Goal: Task Accomplishment & Management: Complete application form

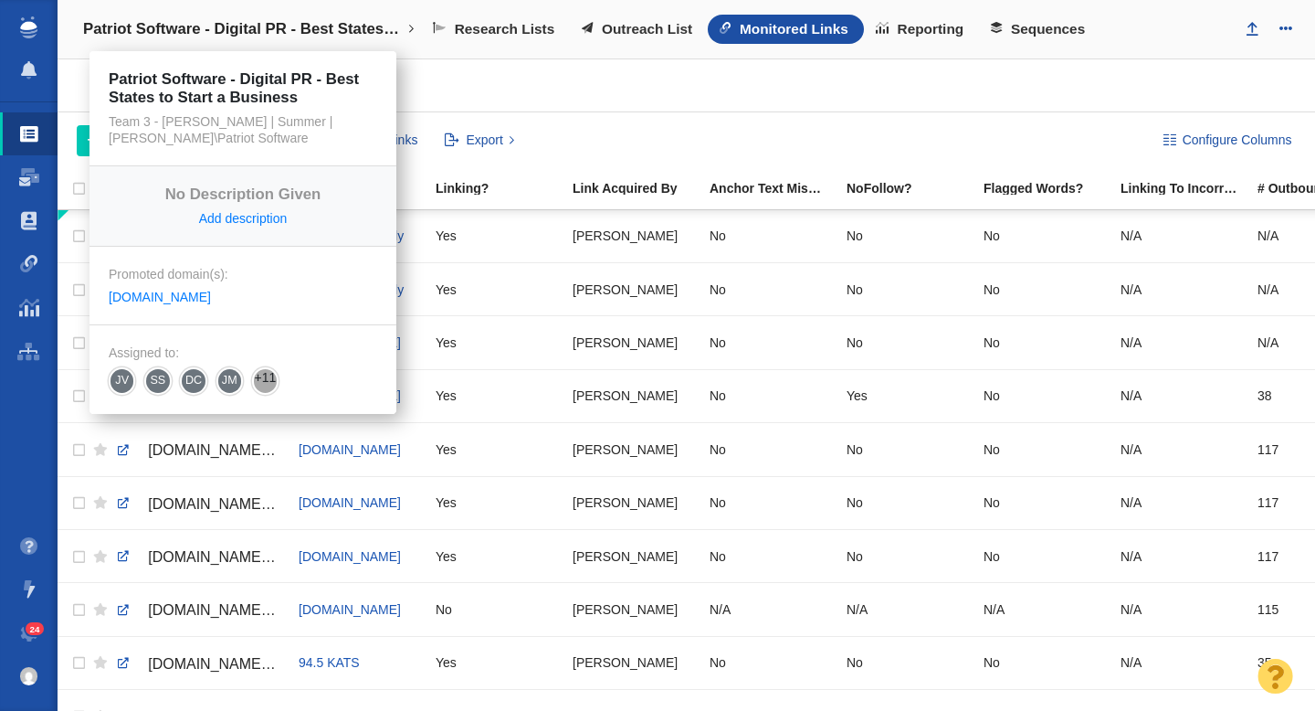
click at [290, 28] on h4 "Patriot Software - Digital PR - Best States to Start a Business" at bounding box center [243, 29] width 320 height 18
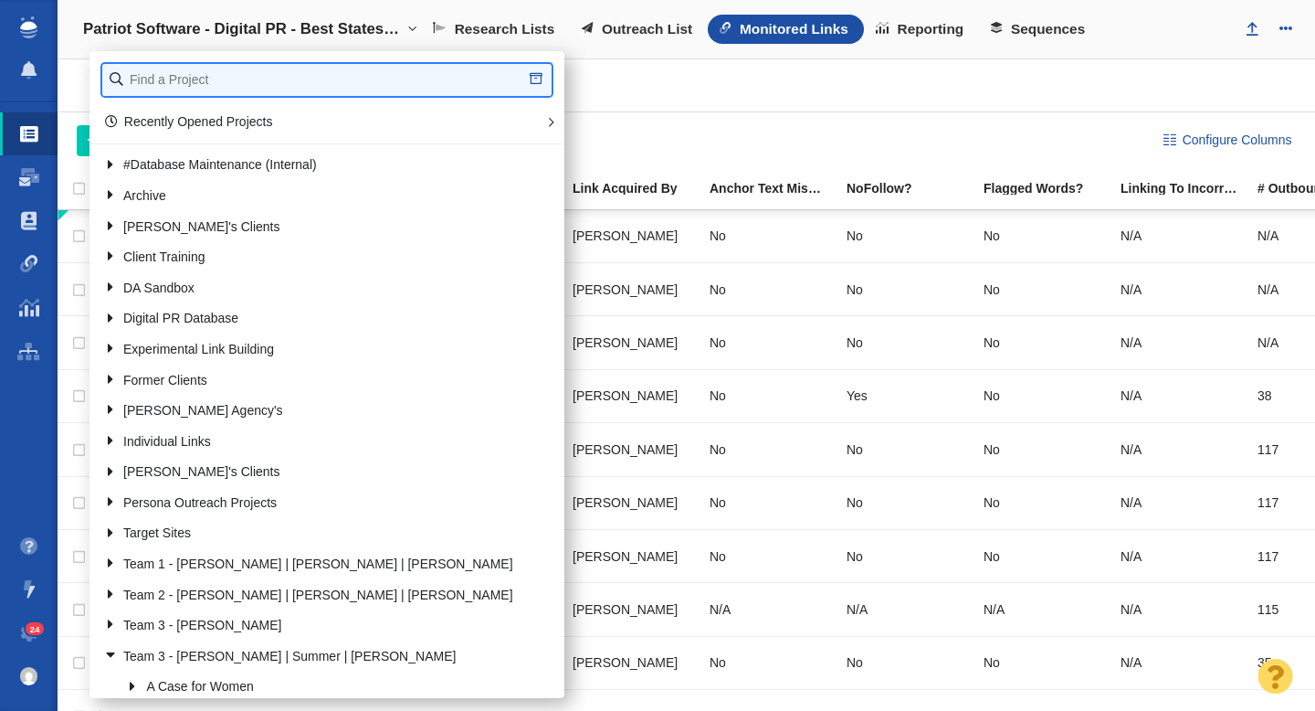
click at [200, 82] on input "text" at bounding box center [326, 80] width 449 height 32
type input "renuity"
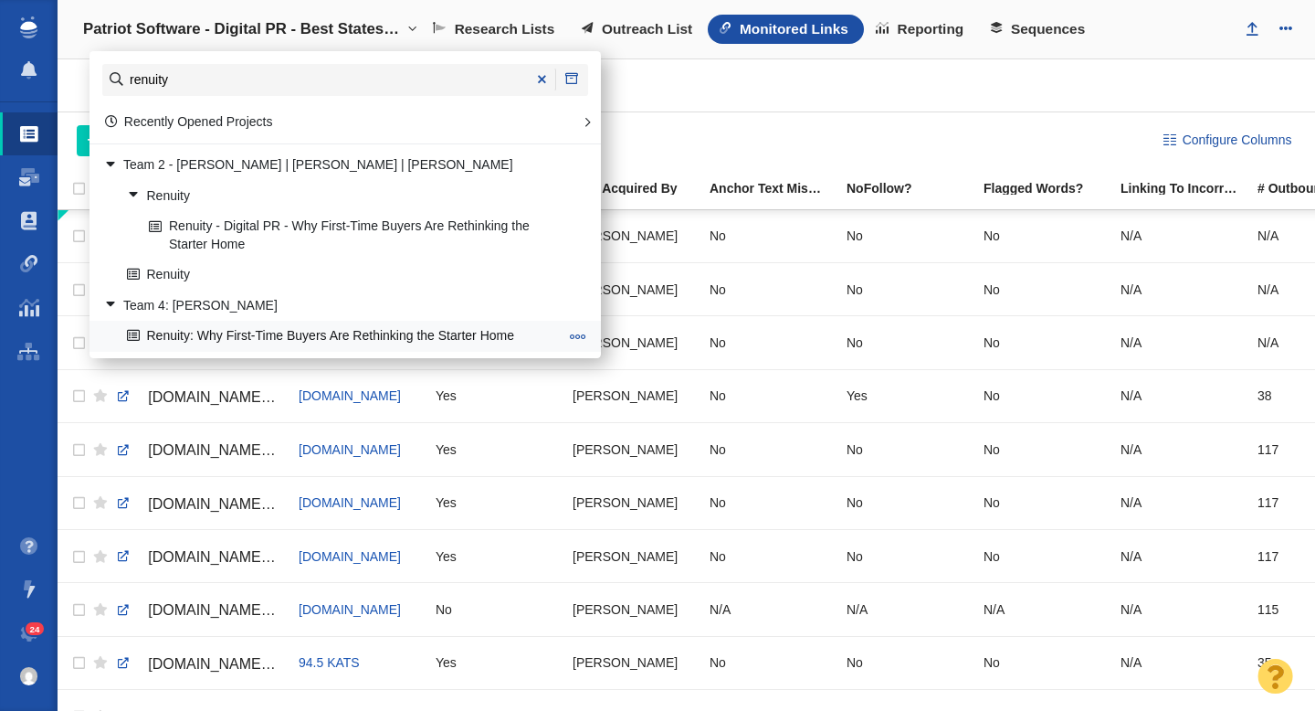
click at [297, 339] on link "Renuity: Why First-Time Buyers Are Rethinking the Starter Home" at bounding box center [342, 336] width 441 height 28
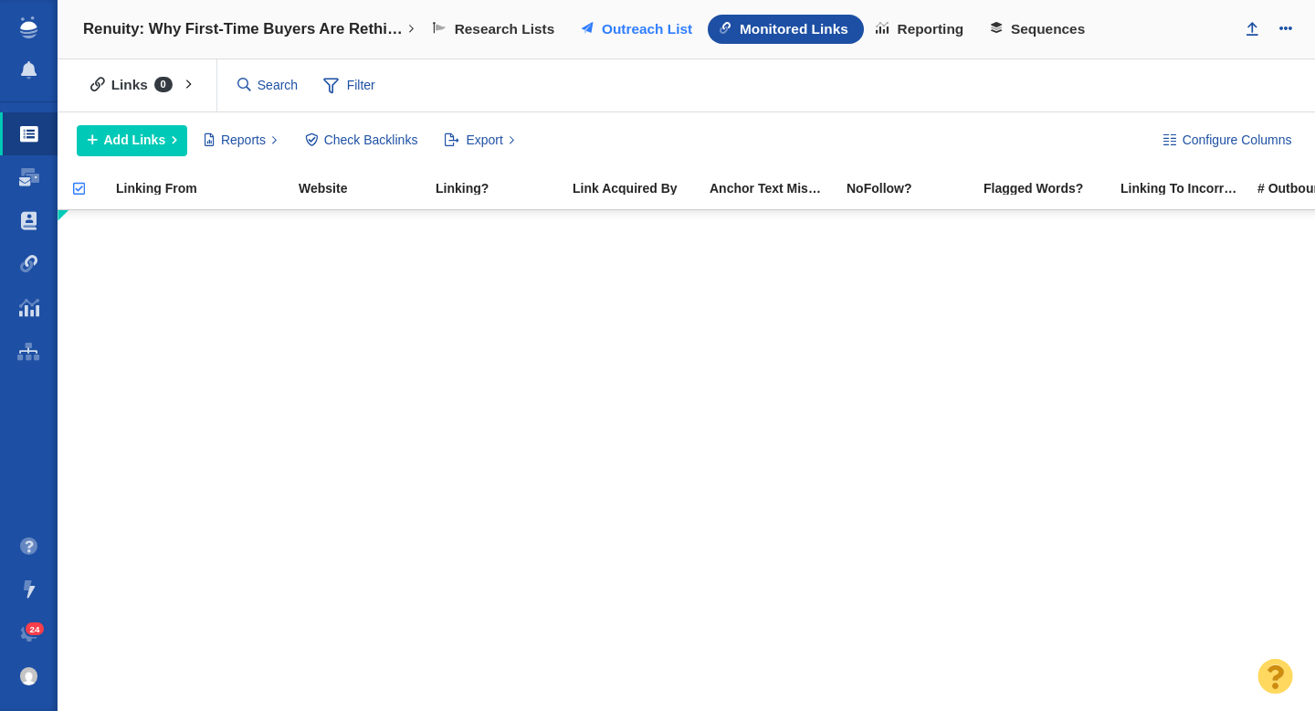
click at [620, 26] on span "Outreach List" at bounding box center [647, 29] width 90 height 16
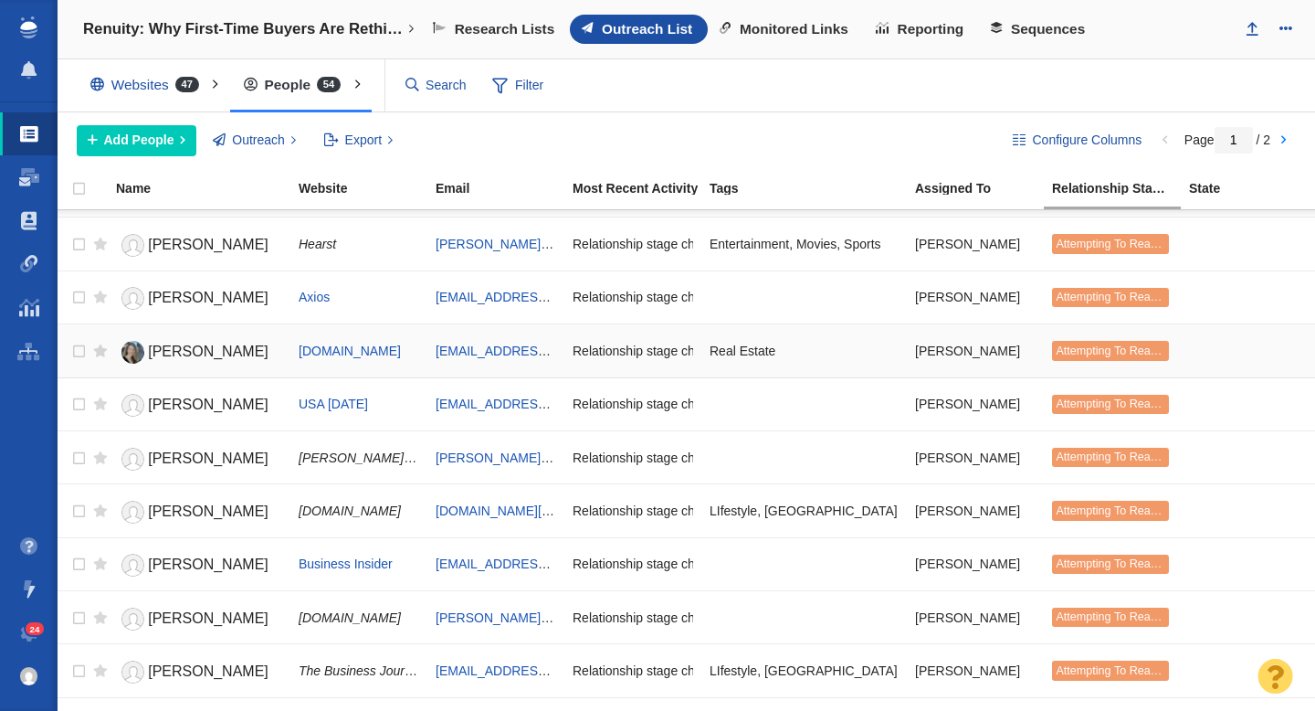
scroll to position [100, 0]
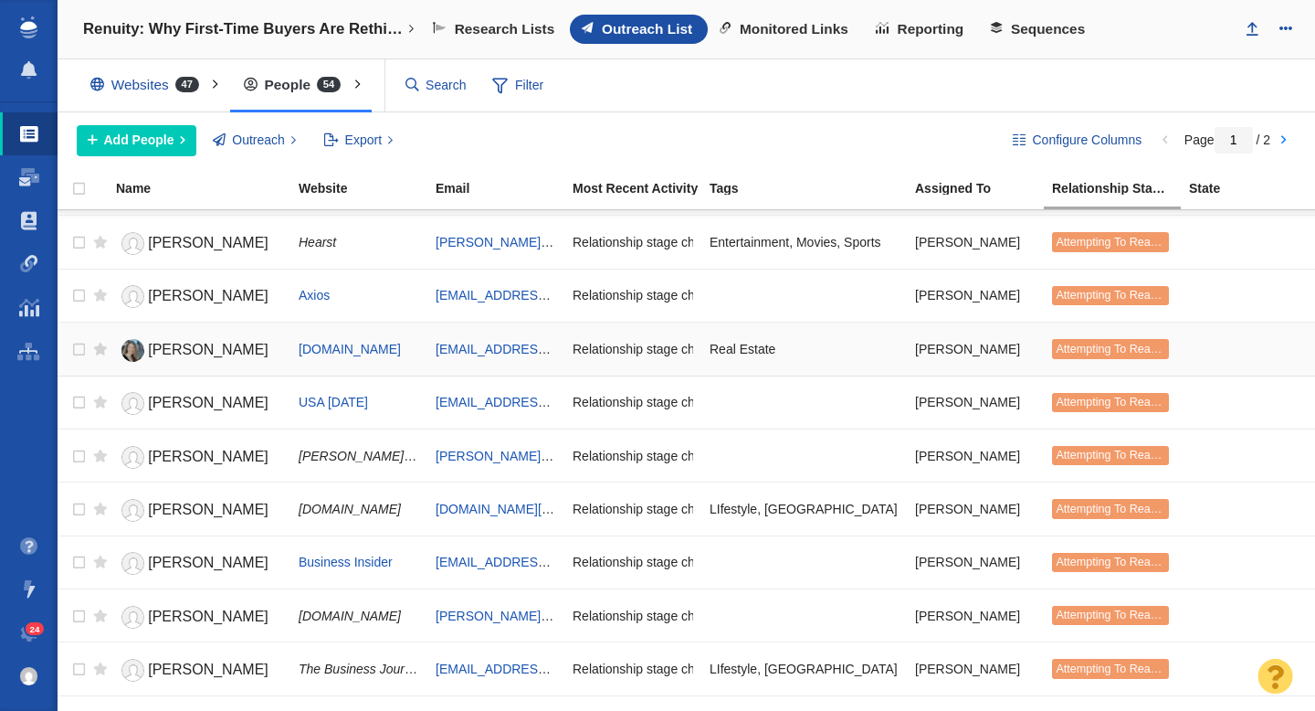
click at [189, 343] on span "Kiri Blakeley" at bounding box center [208, 350] width 121 height 16
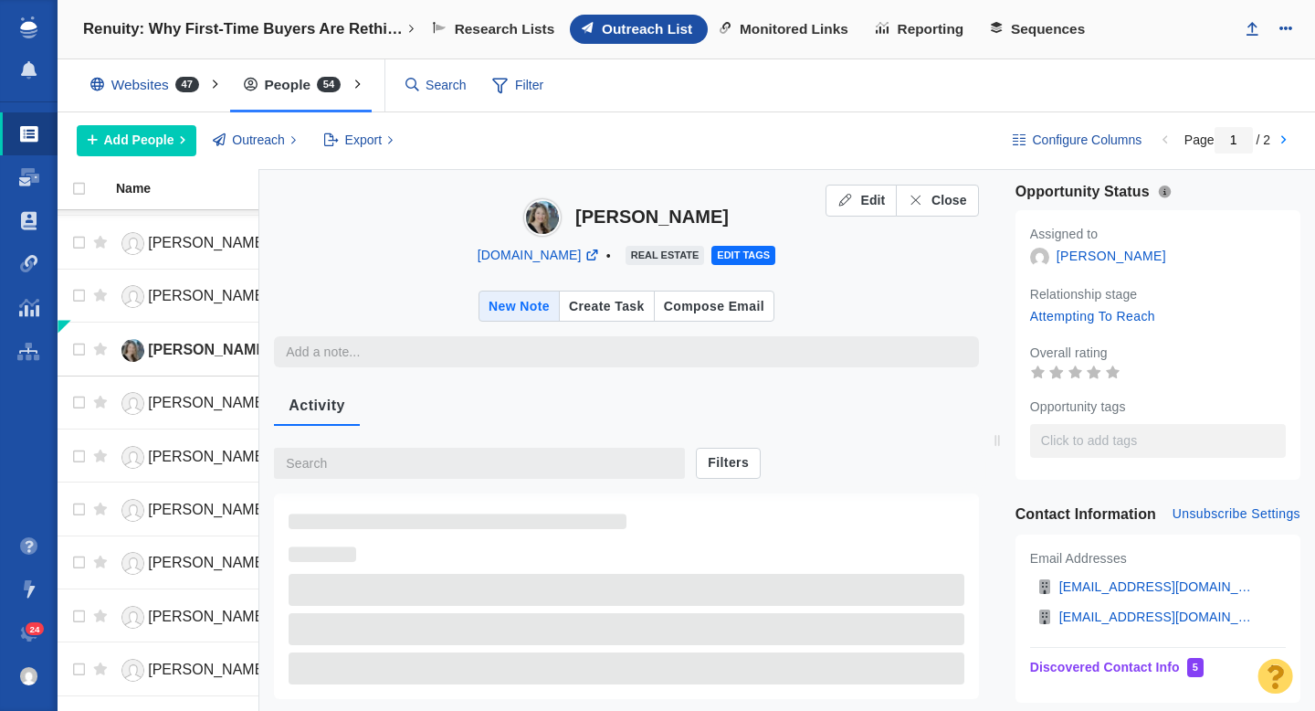
type textarea "x"
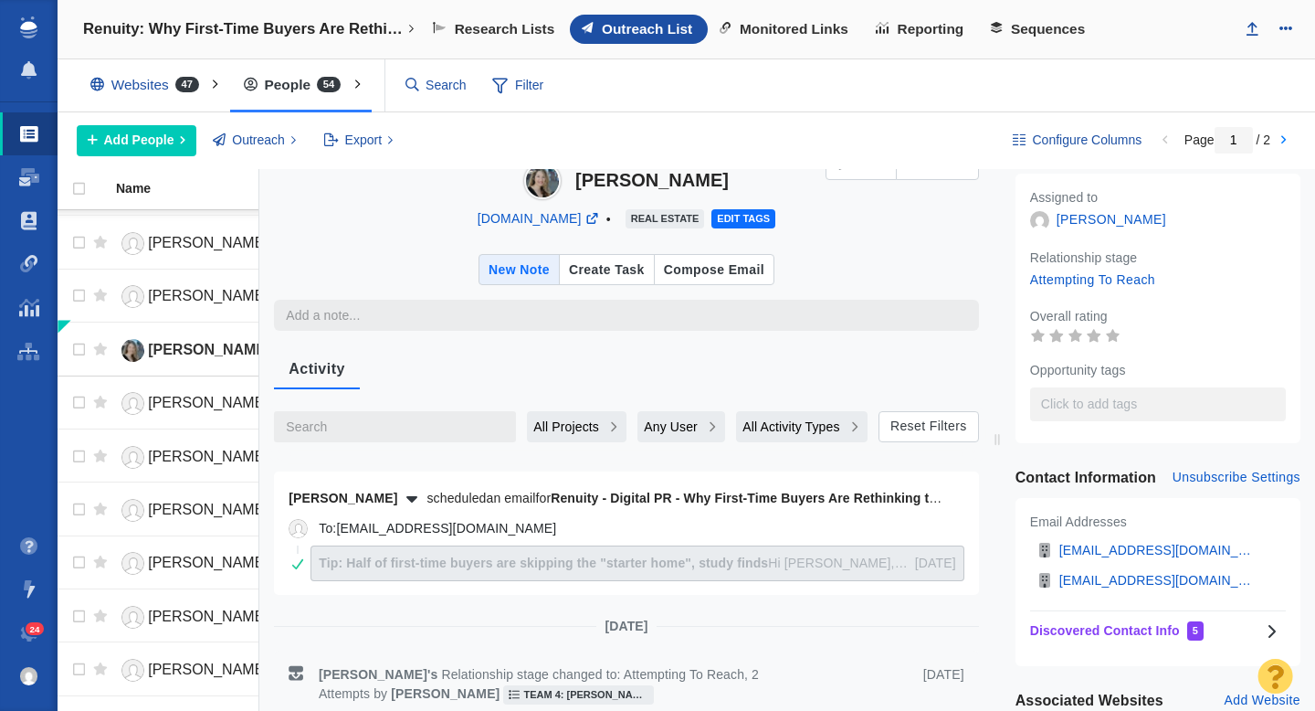
scroll to position [0, 0]
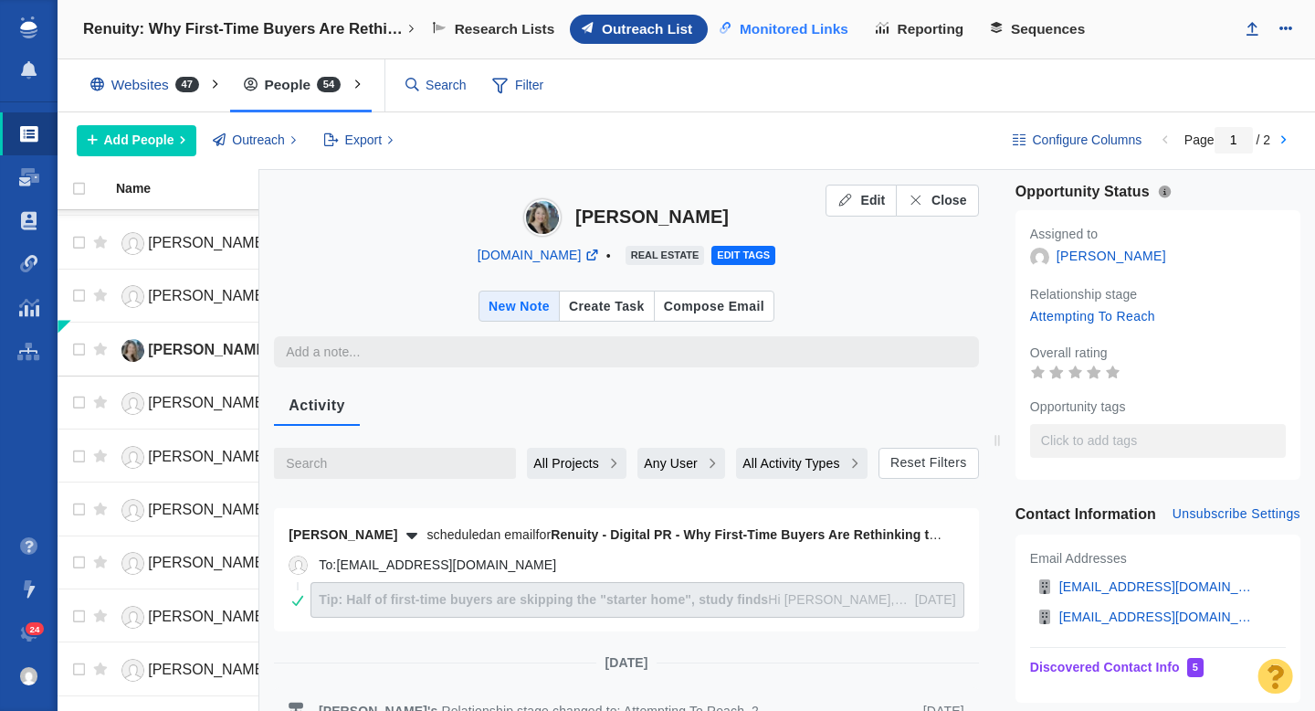
click at [793, 27] on span "Monitored Links" at bounding box center [794, 29] width 109 height 16
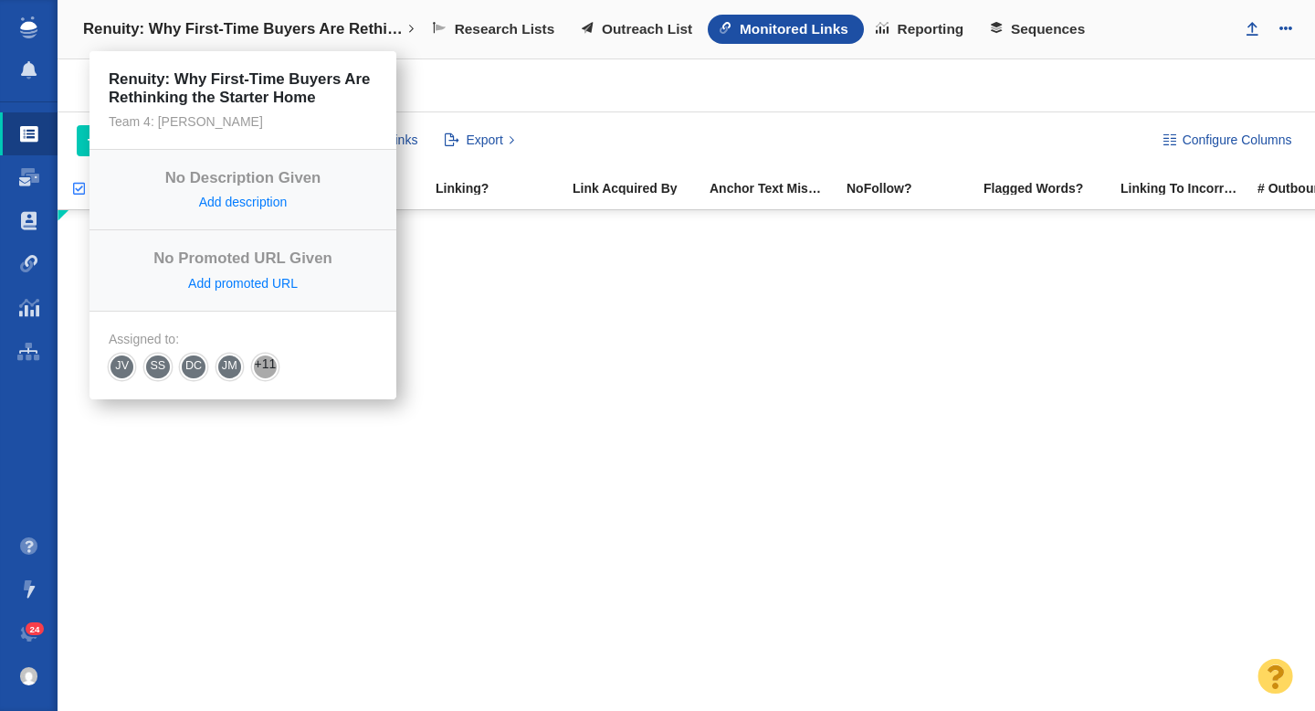
click at [269, 31] on h4 "Renuity: Why First-Time Buyers Are Rethinking the Starter Home" at bounding box center [243, 29] width 320 height 18
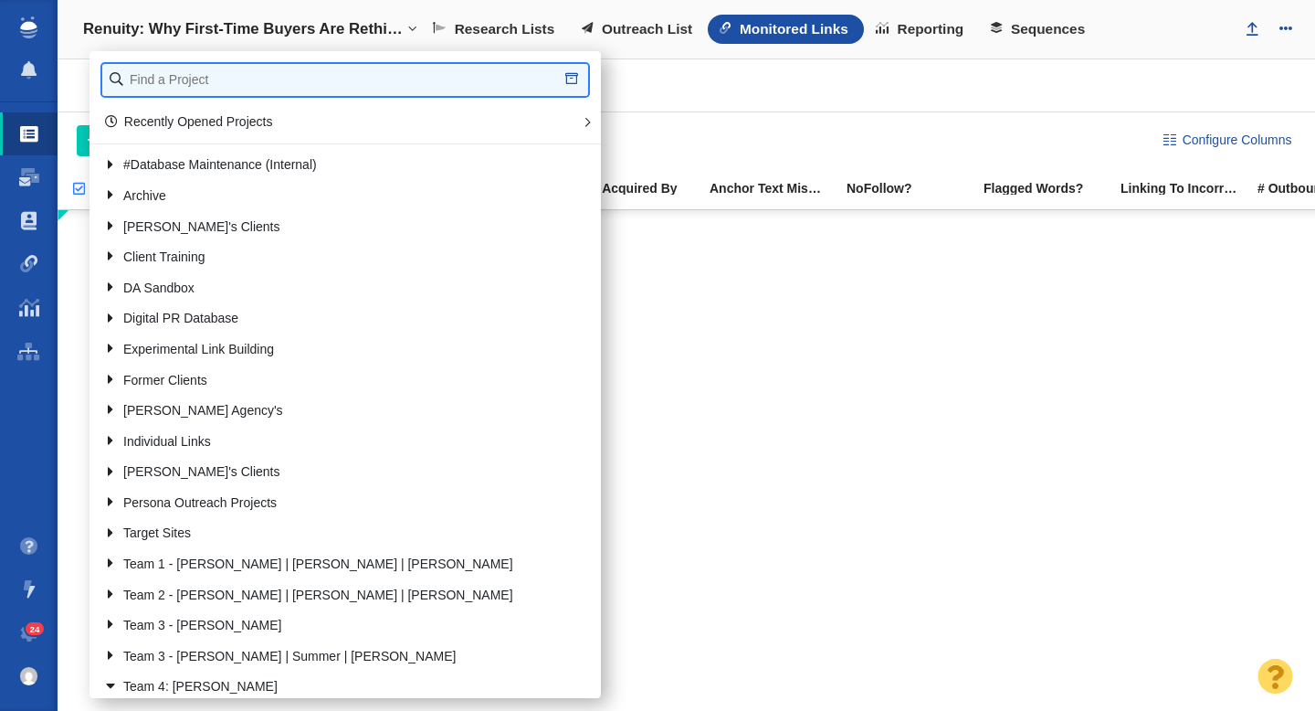
click at [194, 86] on input "text" at bounding box center [345, 80] width 486 height 32
type input "renuity"
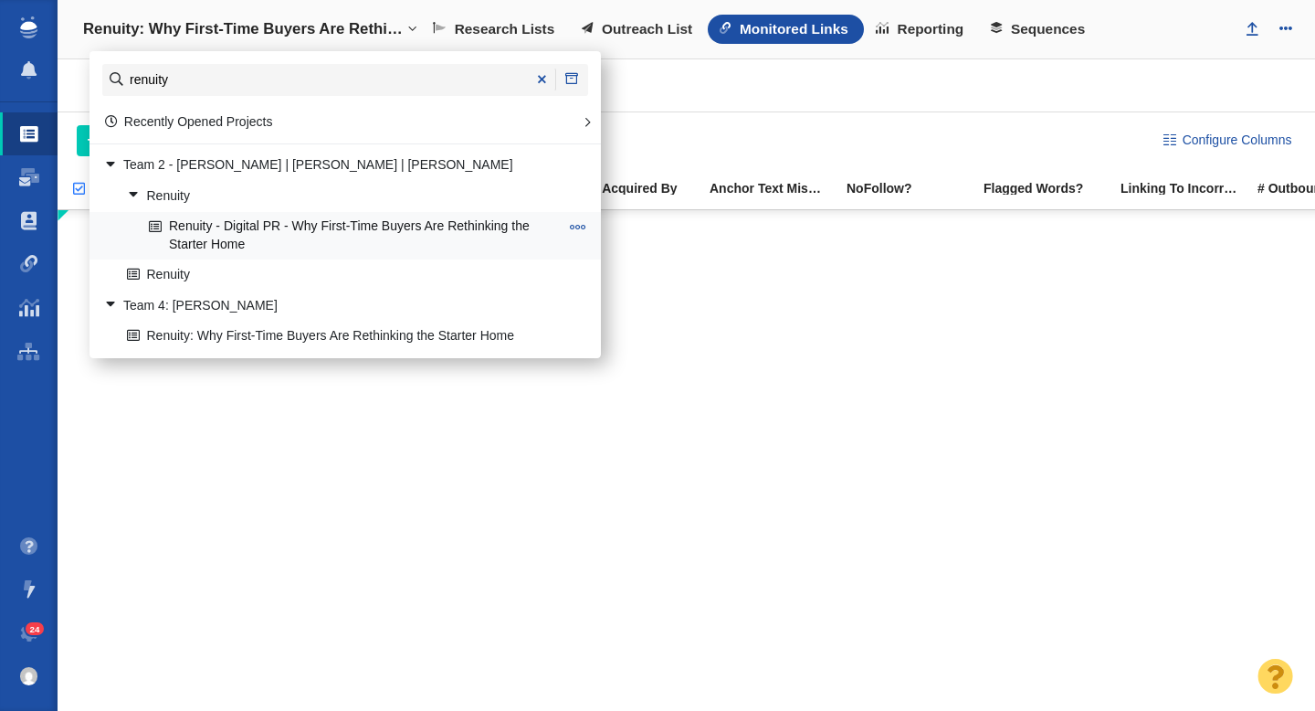
click at [312, 217] on link "Renuity - Digital PR - Why First-Time Buyers Are Rethinking the Starter Home" at bounding box center [353, 236] width 419 height 46
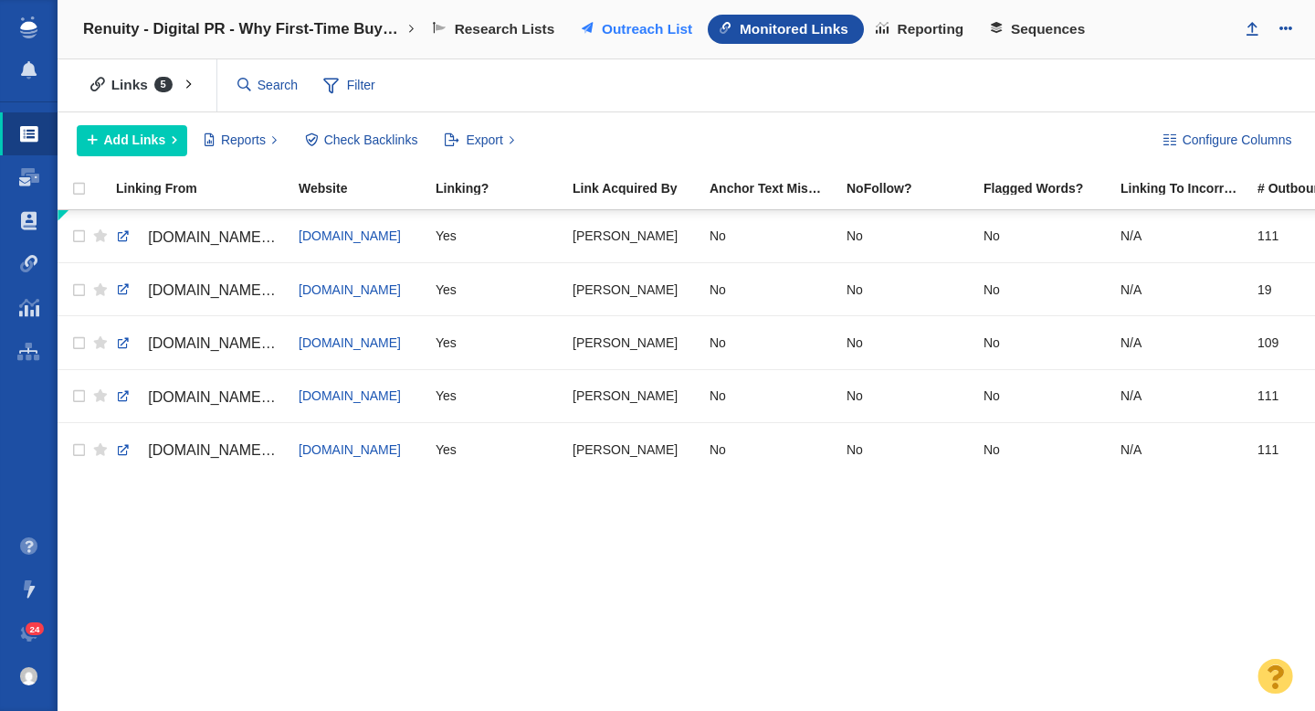
click at [625, 29] on span "Outreach List" at bounding box center [647, 29] width 90 height 16
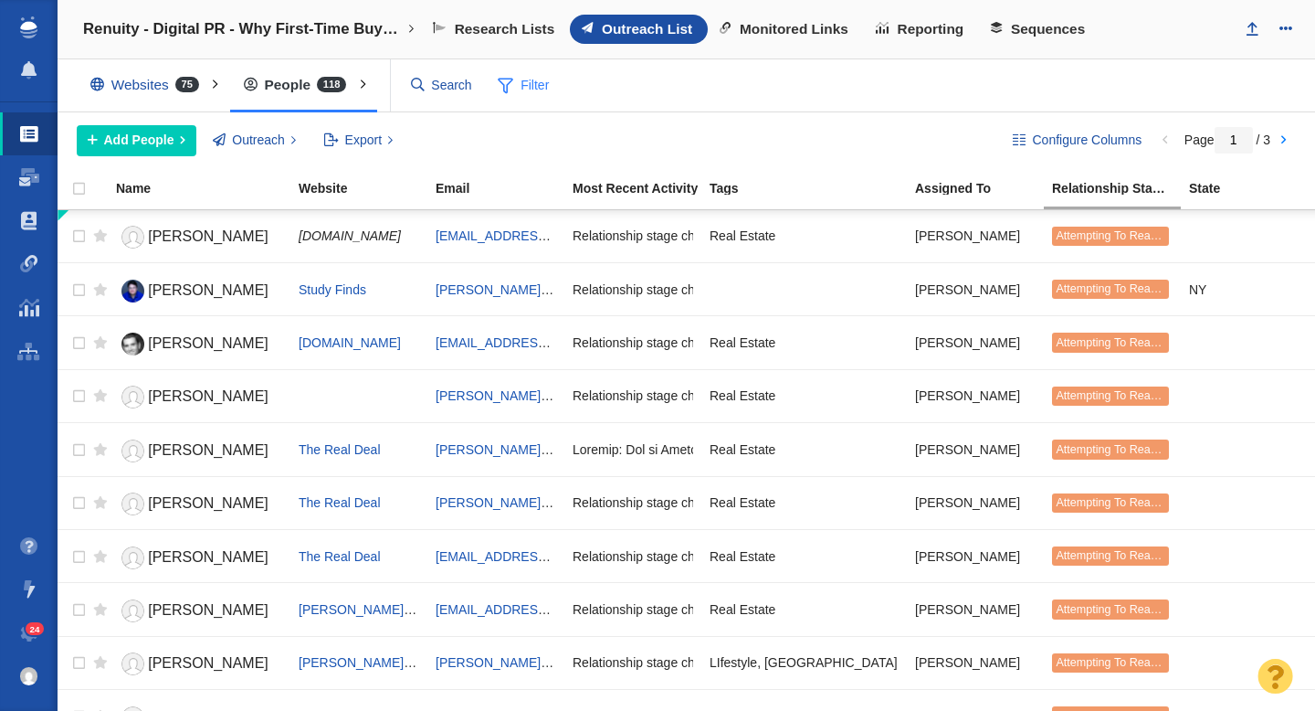
click at [507, 88] on span at bounding box center [506, 85] width 16 height 23
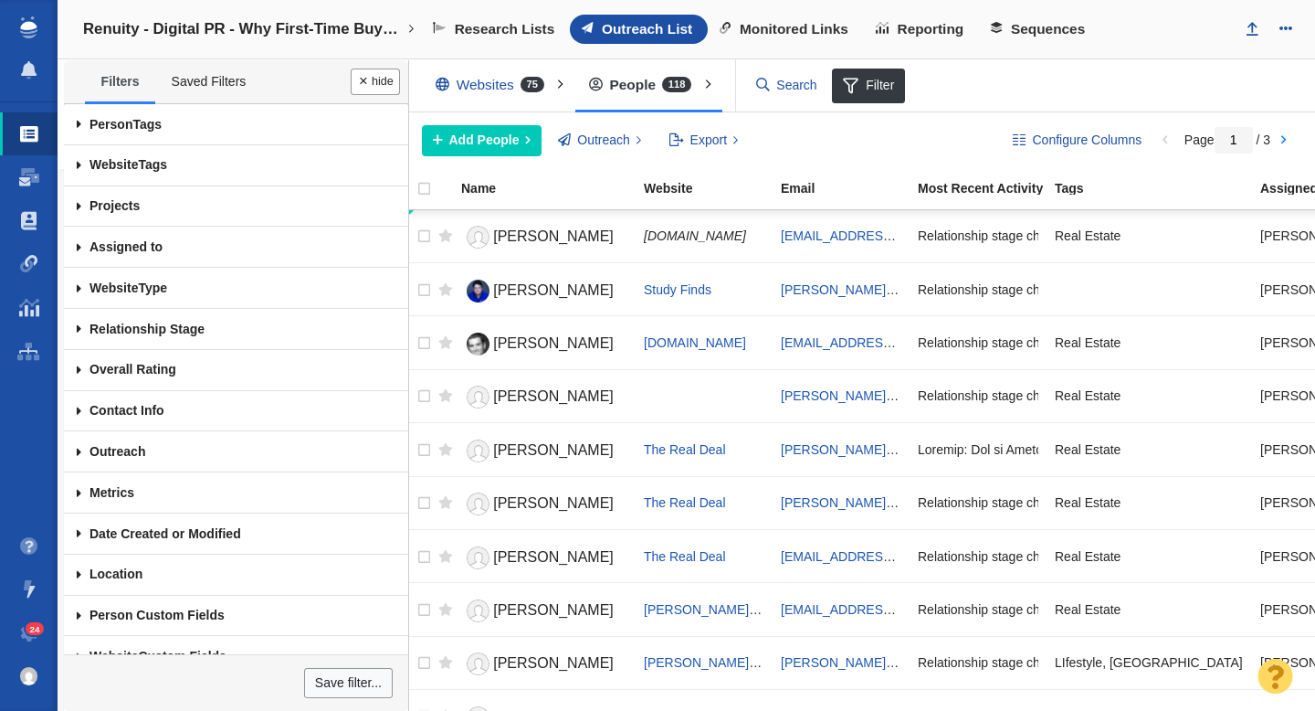
click at [79, 249] on span at bounding box center [79, 247] width 30 height 41
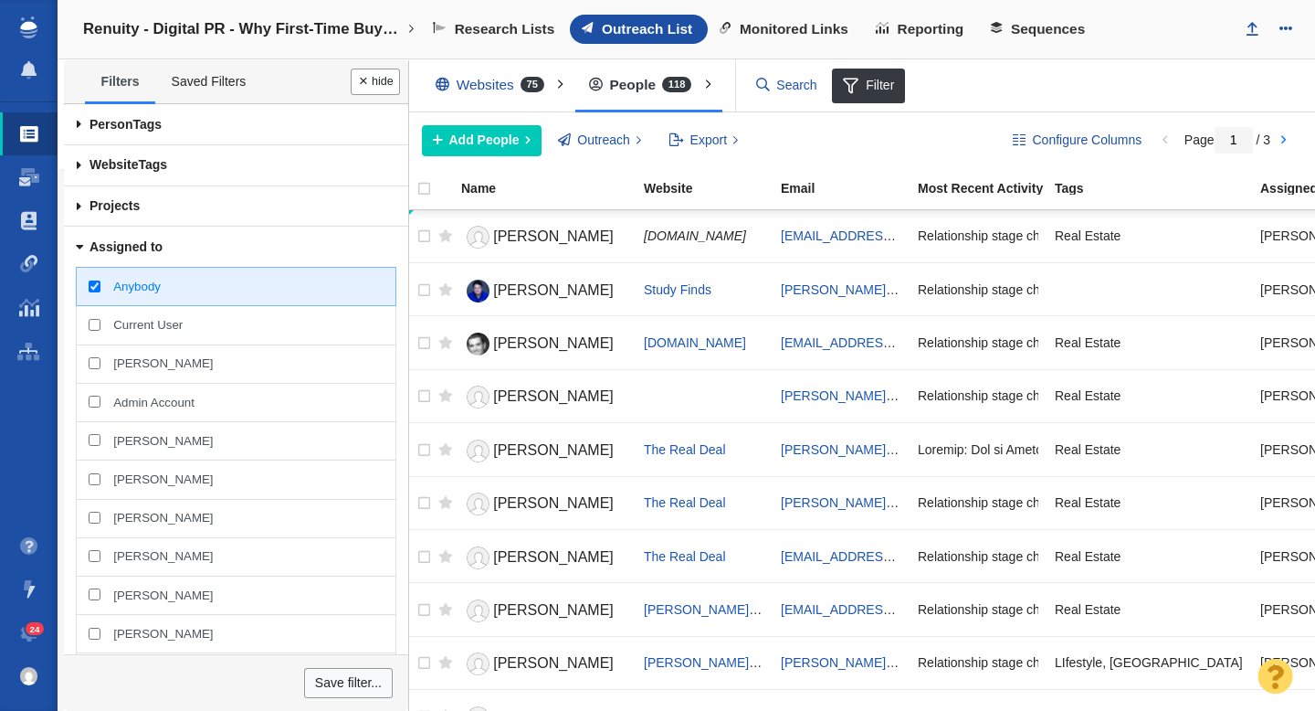
click at [97, 362] on input "Taylor Tomita" at bounding box center [95, 363] width 12 height 12
checkbox input "true"
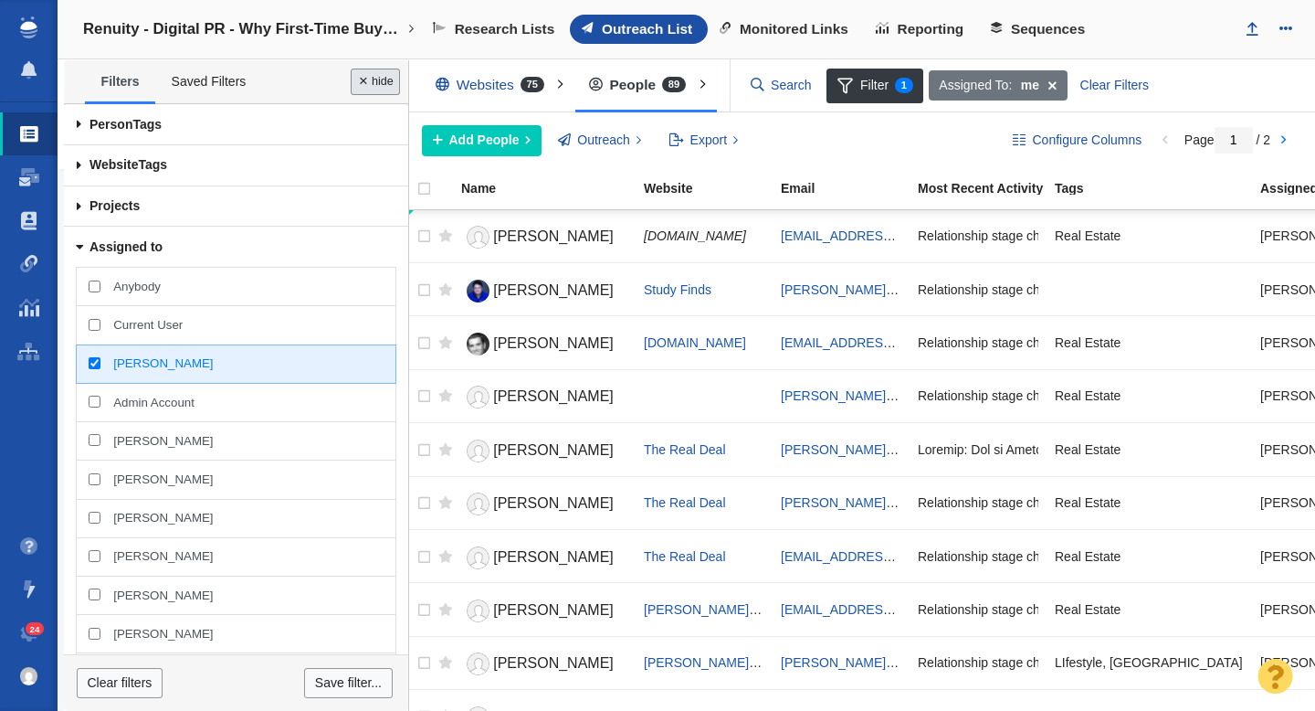
click at [376, 81] on button "Done" at bounding box center [375, 82] width 49 height 26
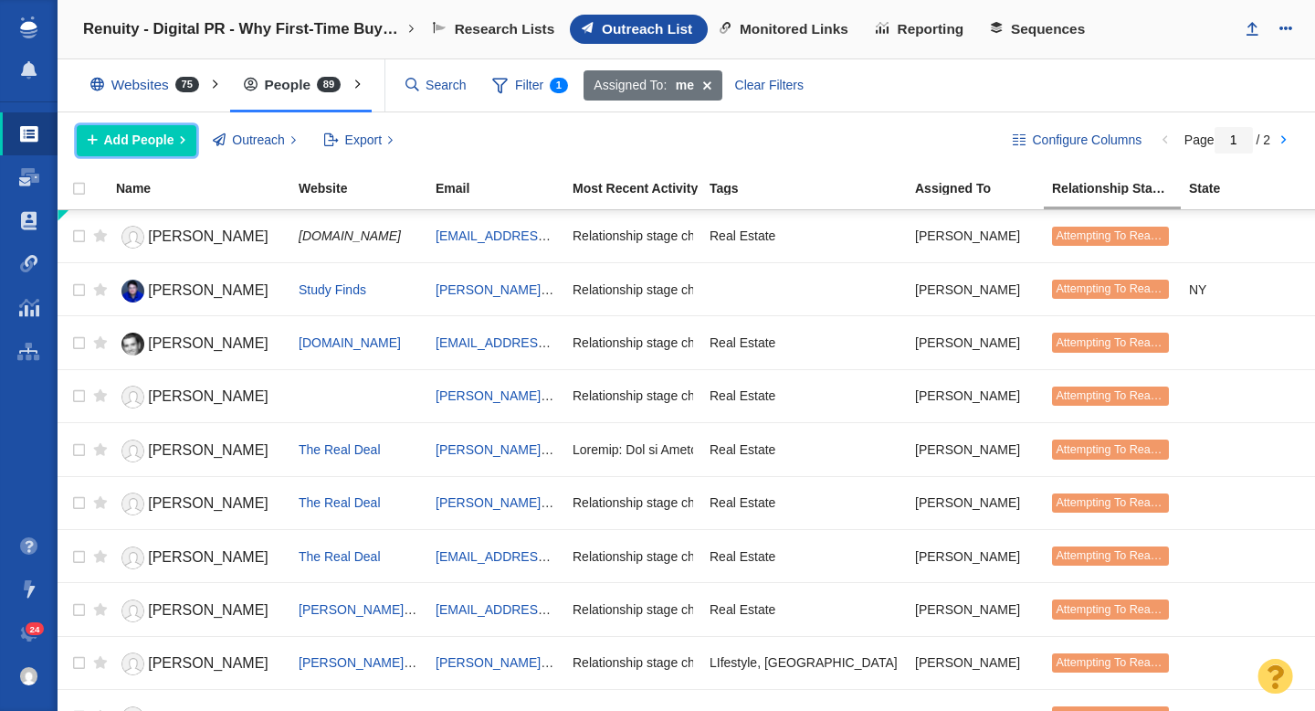
click at [162, 144] on span "Add People" at bounding box center [139, 140] width 70 height 19
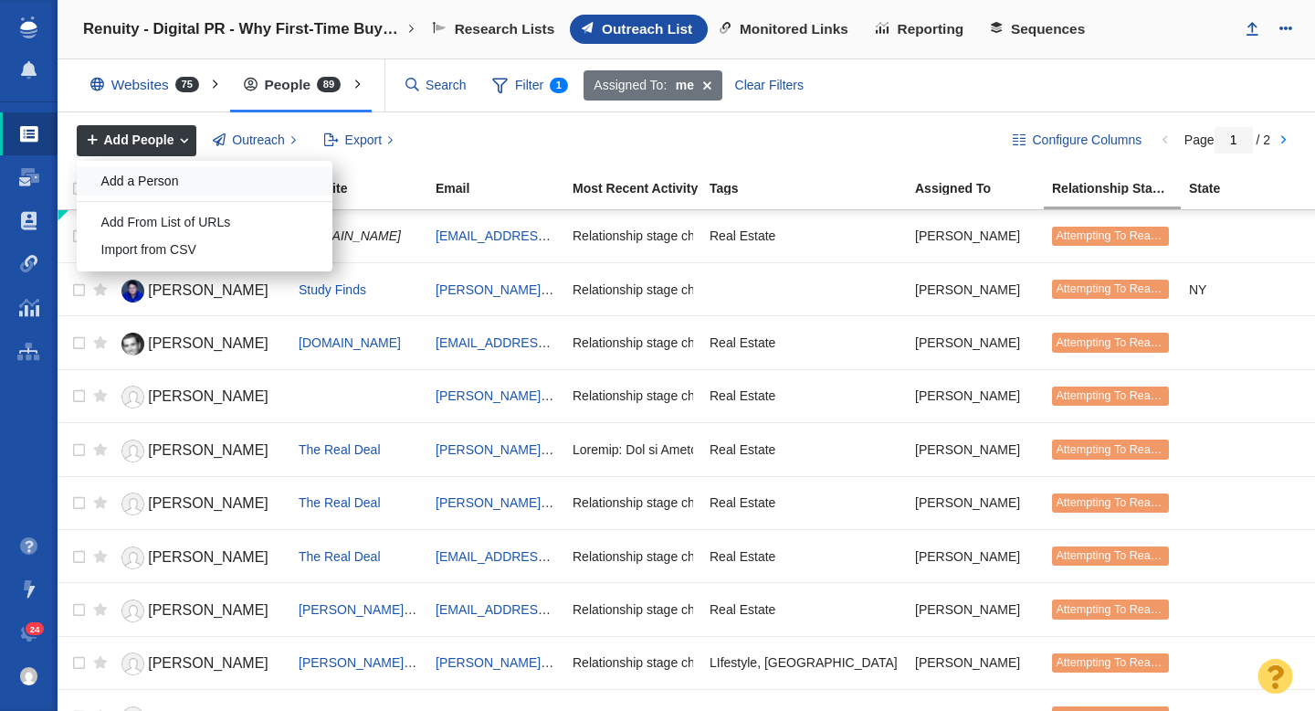
click at [152, 185] on div "Add a Person" at bounding box center [205, 181] width 256 height 28
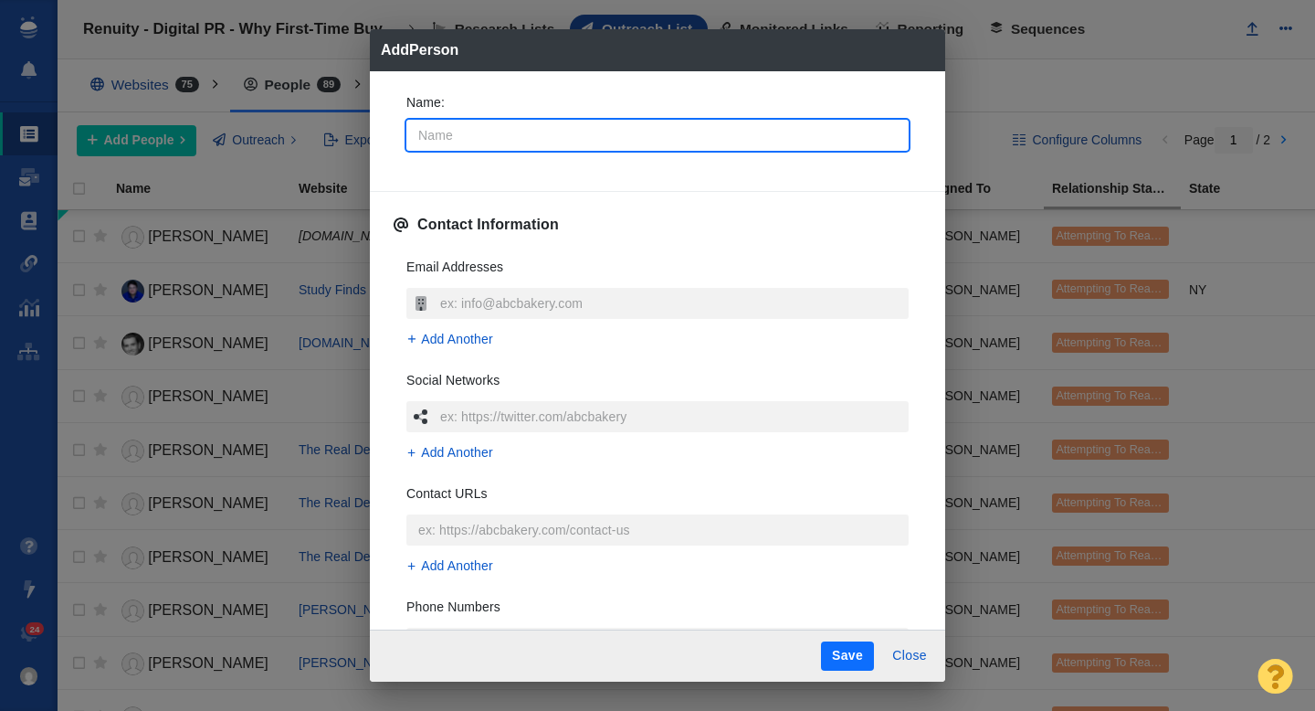
type input "C"
type textarea "x"
type input "Ca"
type textarea "x"
type input "Cat"
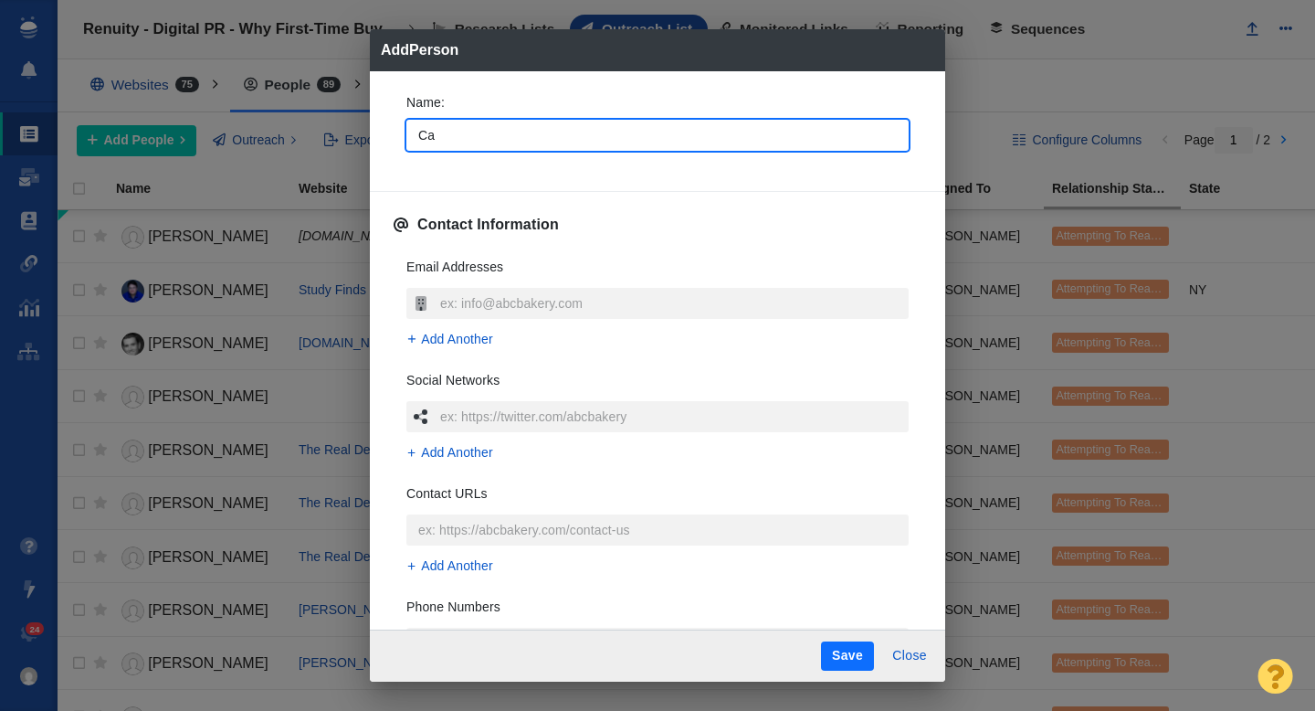
type textarea "x"
type input "Cath"
type textarea "x"
type input "Cathy"
type textarea "x"
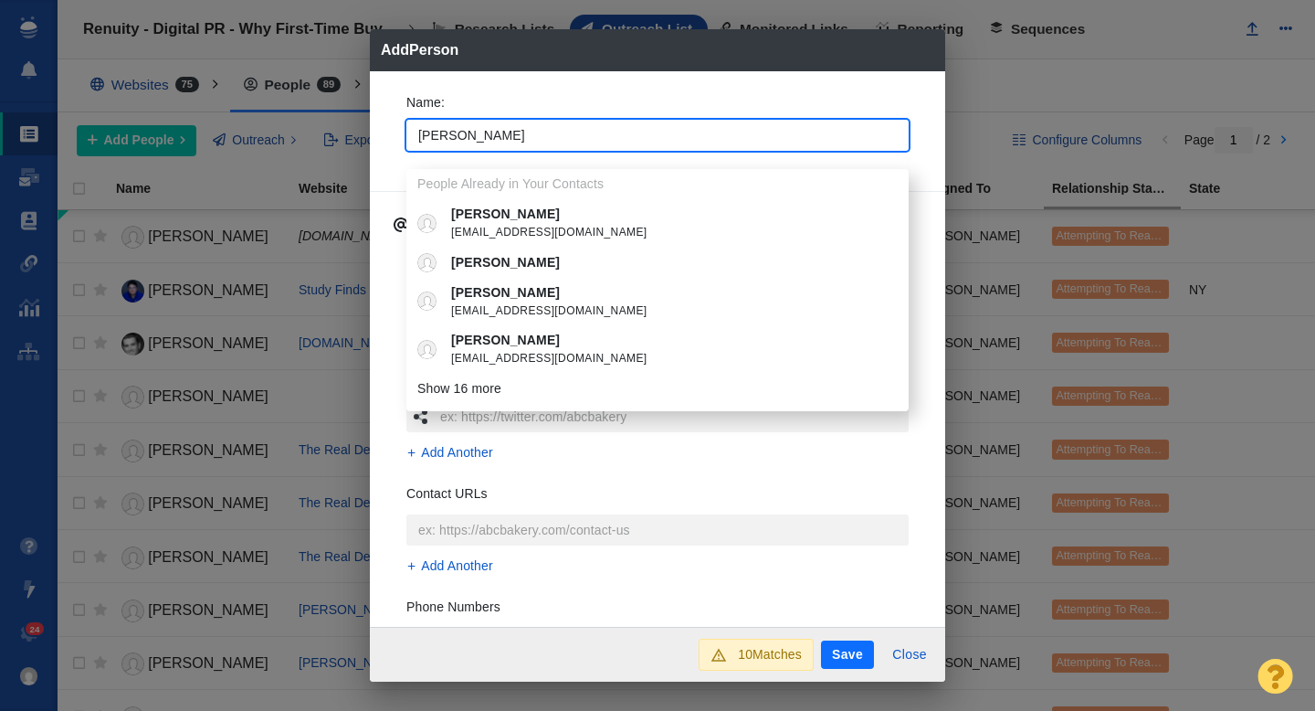
type input "Cathy"
type textarea "x"
click at [392, 131] on div "Name : Cathy People Already in Your Contacts Cathy cduchamp@bizjournals.com Cat…" at bounding box center [658, 128] width 532 height 98
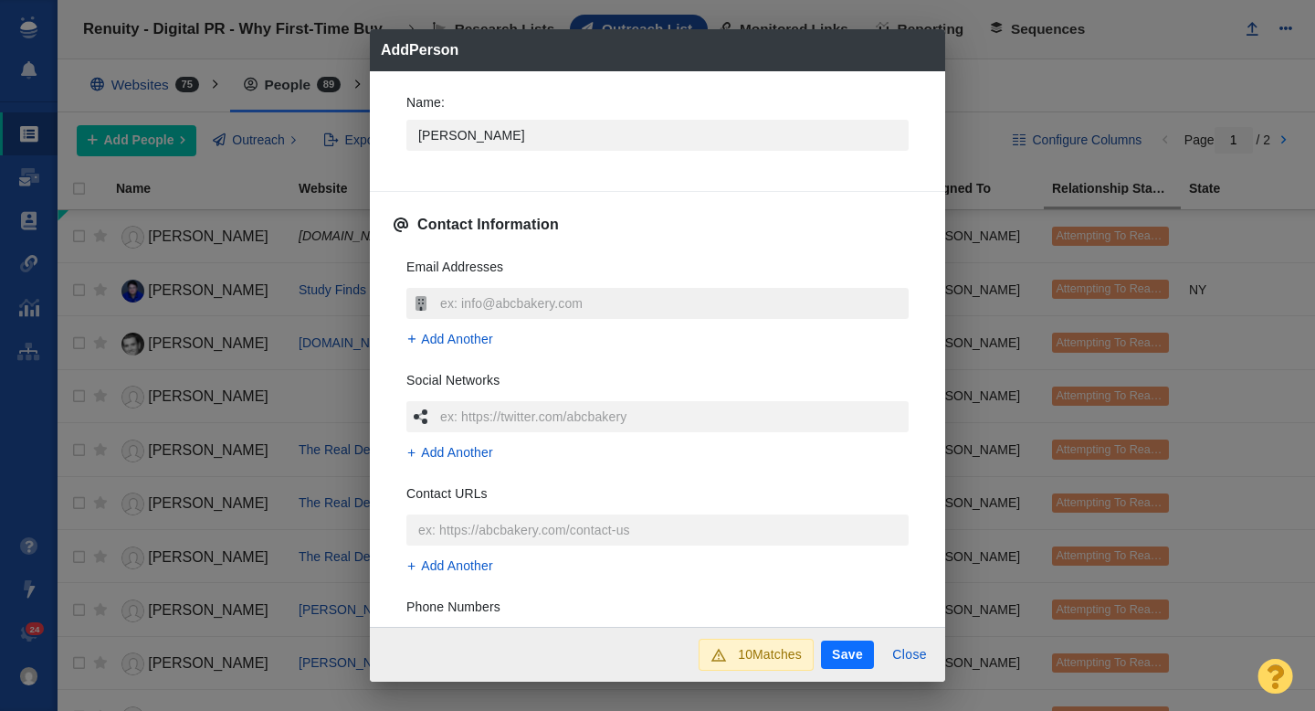
click at [465, 312] on input "text" at bounding box center [672, 303] width 473 height 31
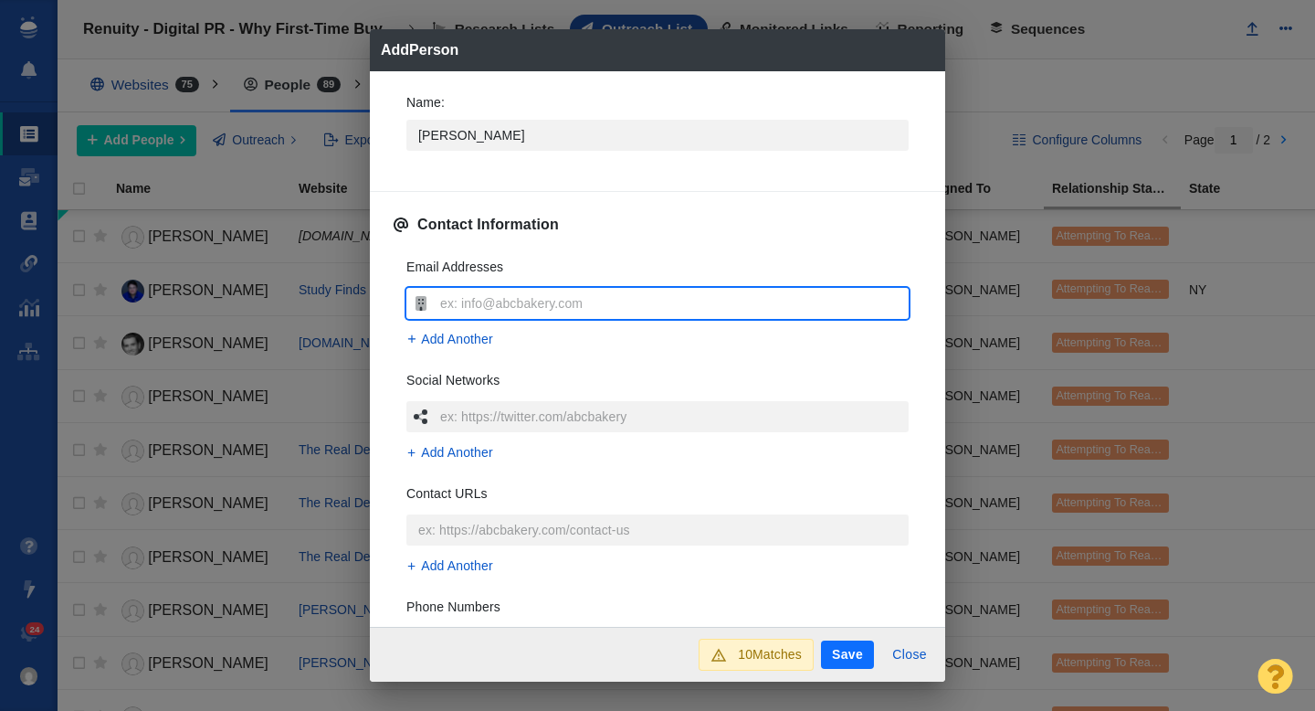
type input "cathy.tatom@kjrh.com"
type textarea "x"
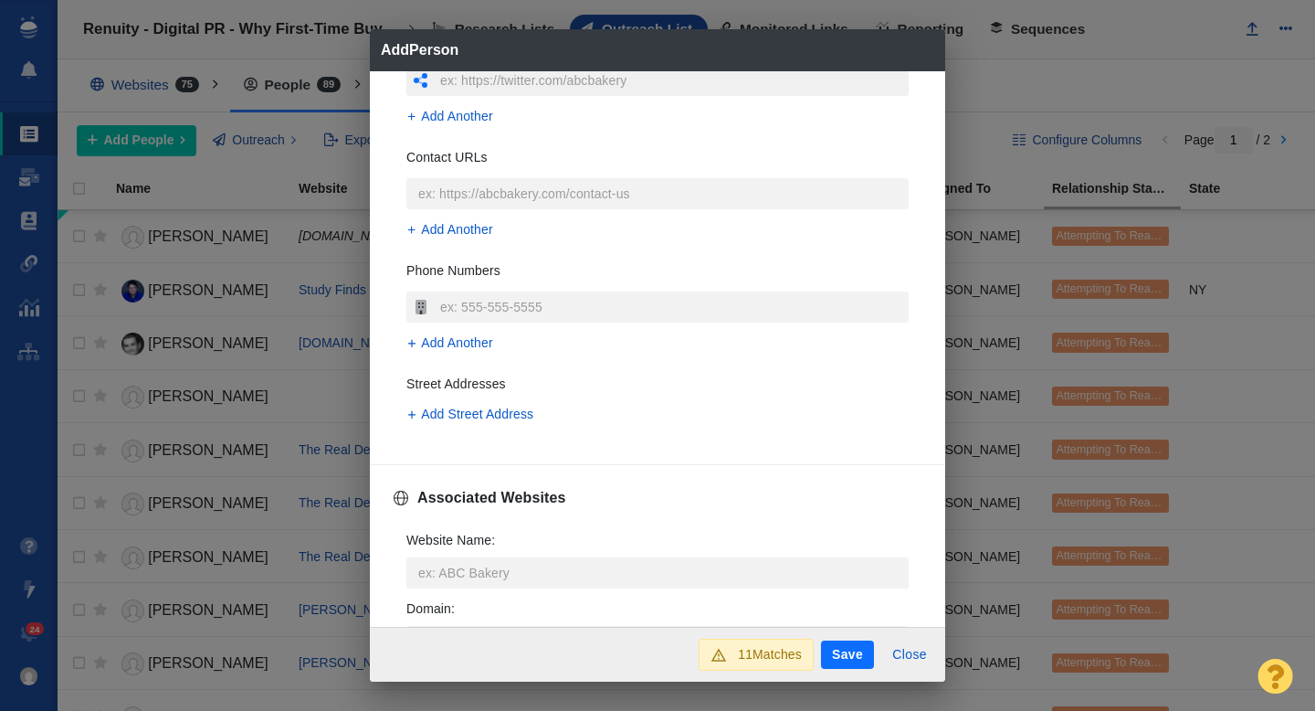
scroll to position [385, 0]
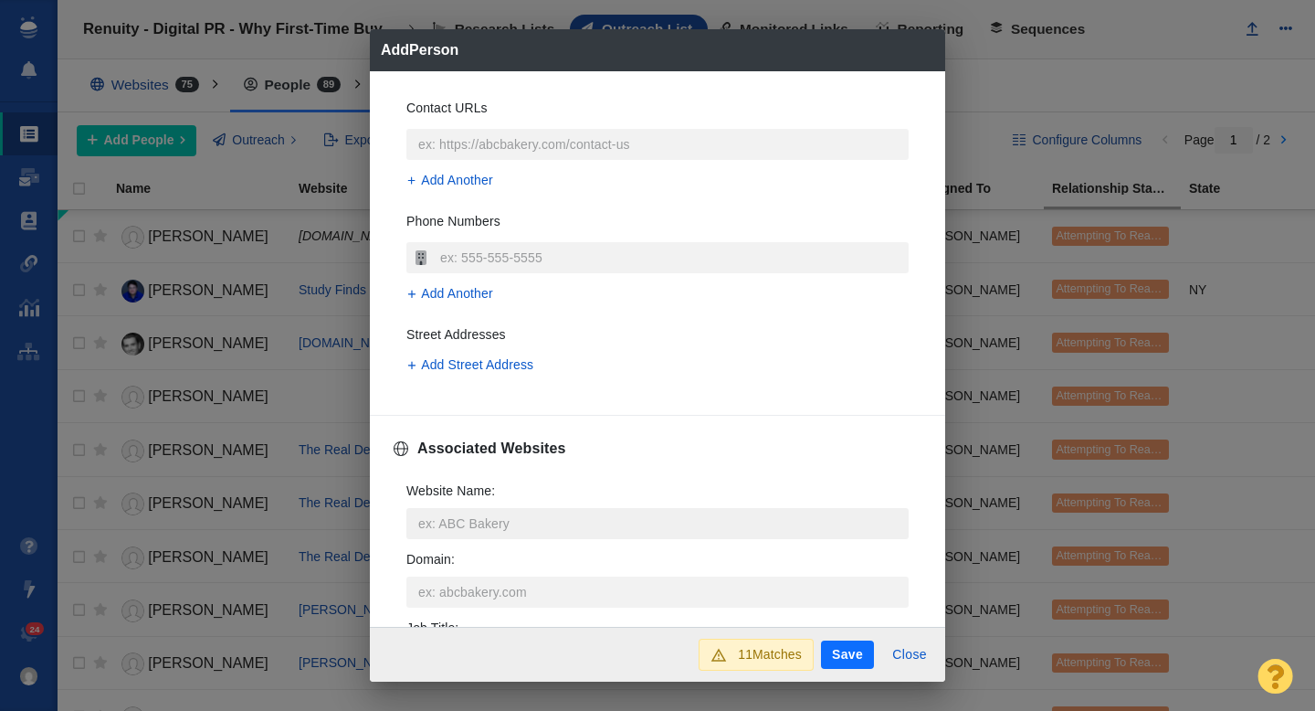
type input "cathy.tatom@kjrh.com"
click at [431, 517] on input "Website Name :" at bounding box center [657, 523] width 502 height 31
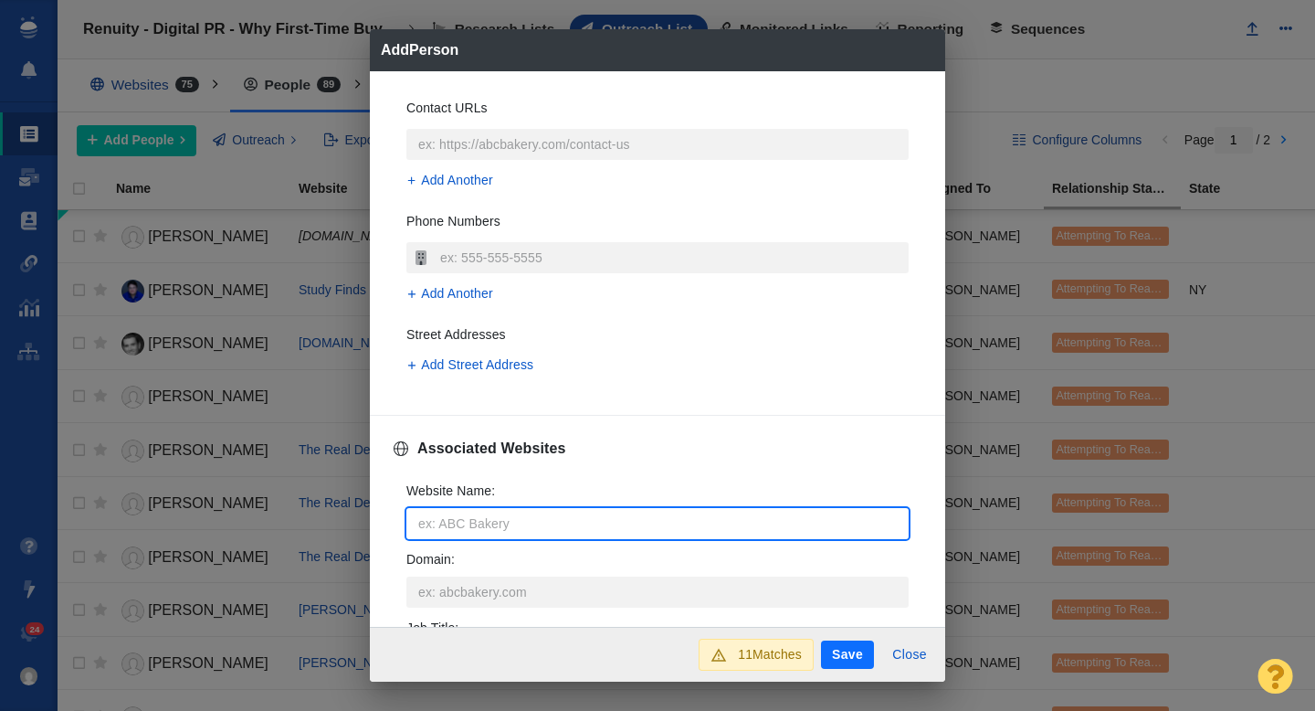
type input "k"
type textarea "x"
type input "kj"
type textarea "x"
type input "kjr"
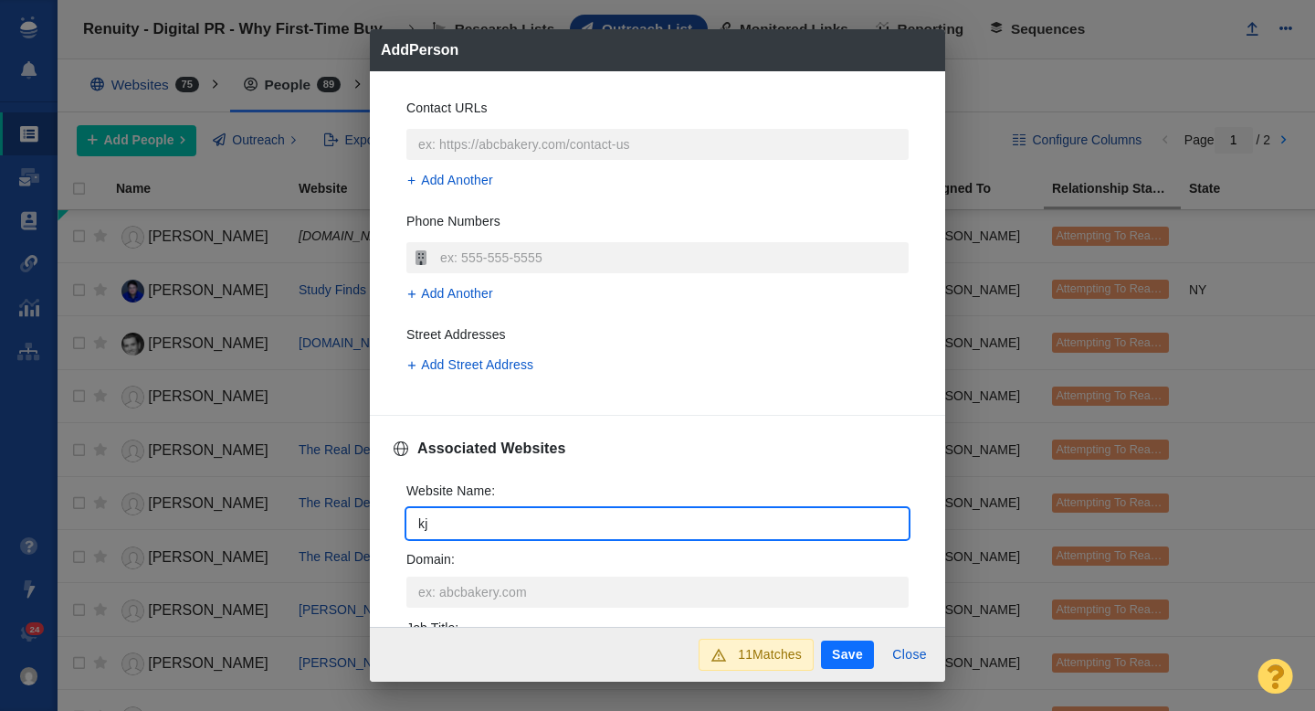
type textarea "x"
type input "kjrh"
type textarea "x"
type input "kjrh."
type textarea "x"
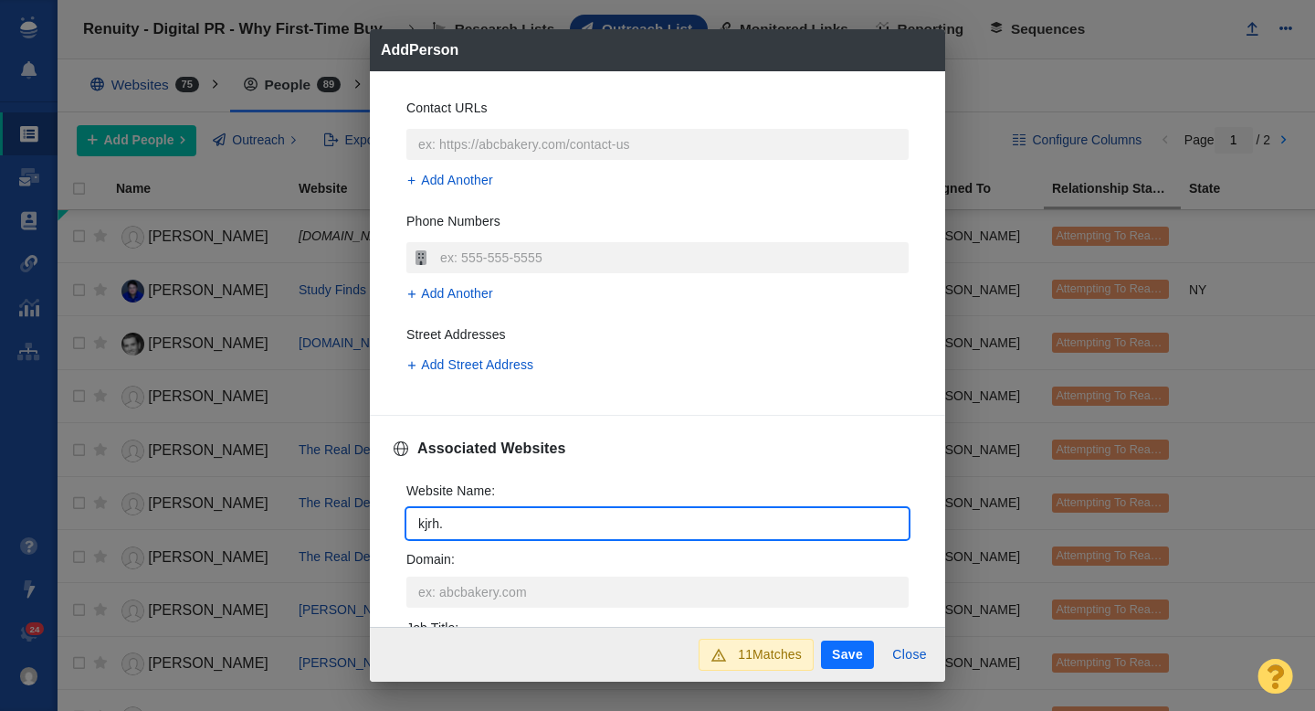
type input "kjrh.c"
type textarea "x"
type input "kjrh.co"
type textarea "x"
type input "kjrh.com"
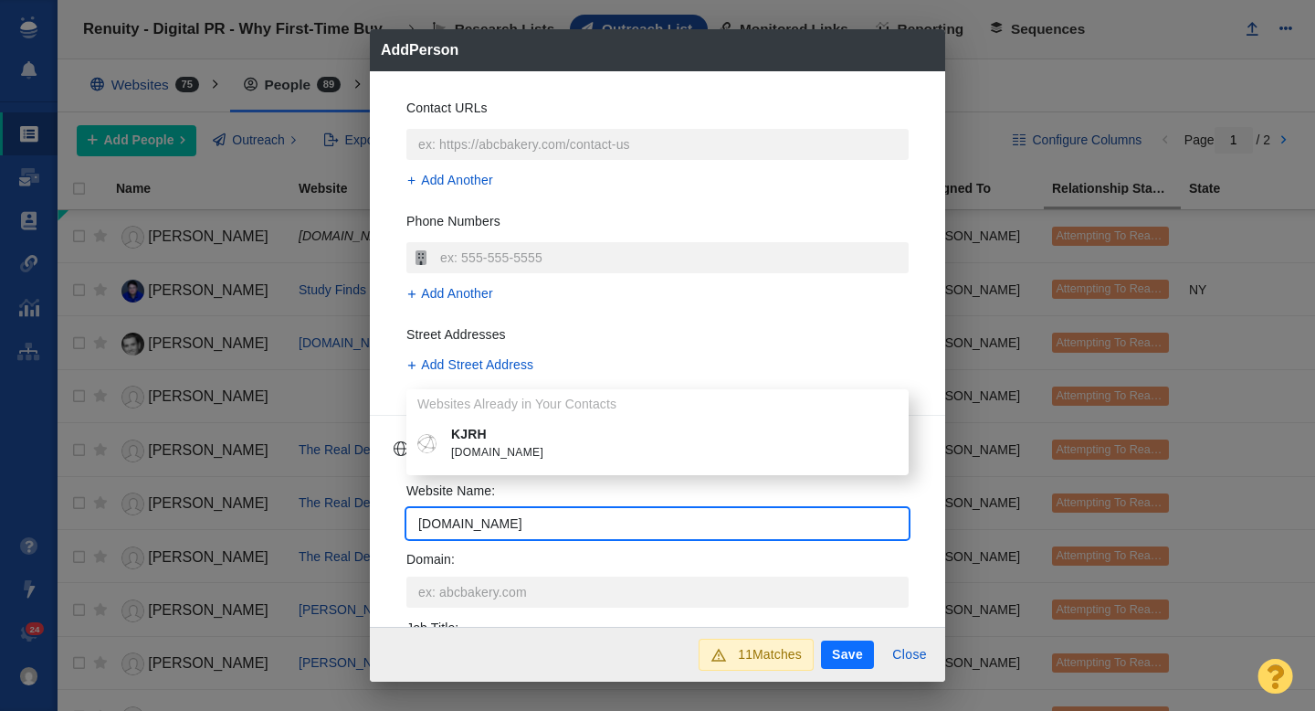
click at [497, 458] on span "kjrh.com" at bounding box center [670, 453] width 439 height 18
type textarea "x"
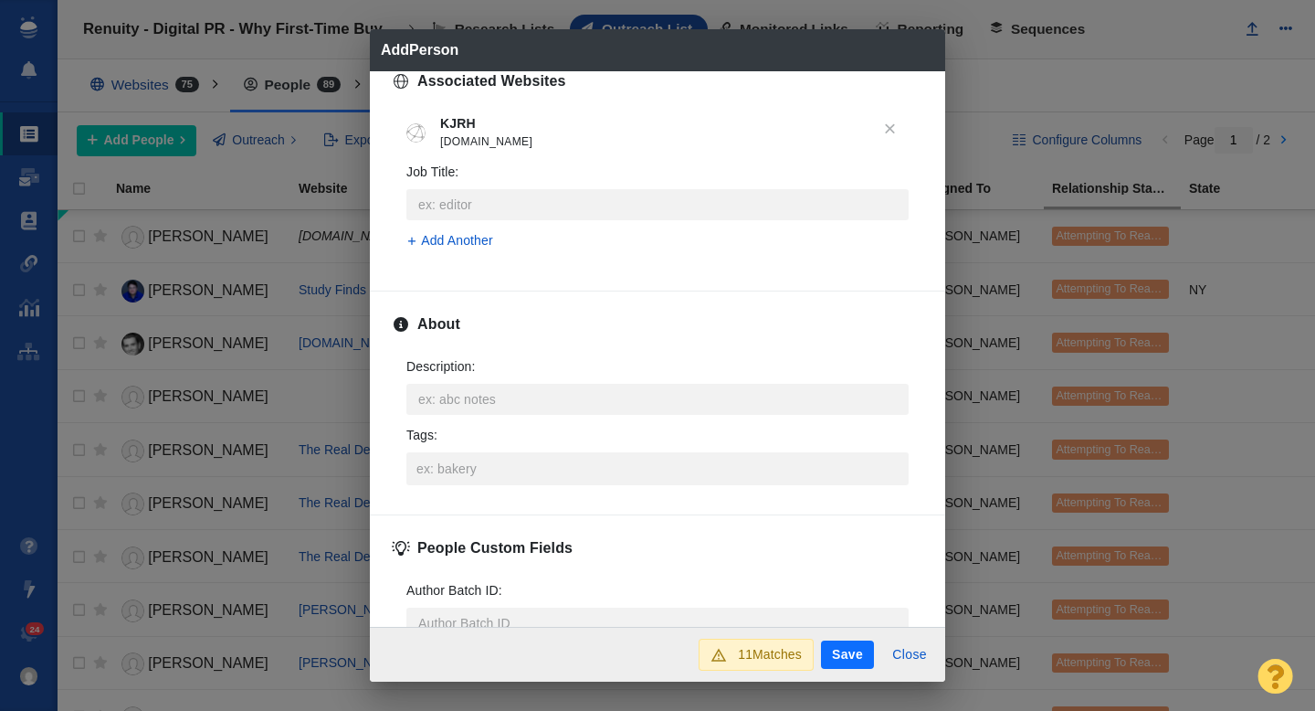
scroll to position [787, 0]
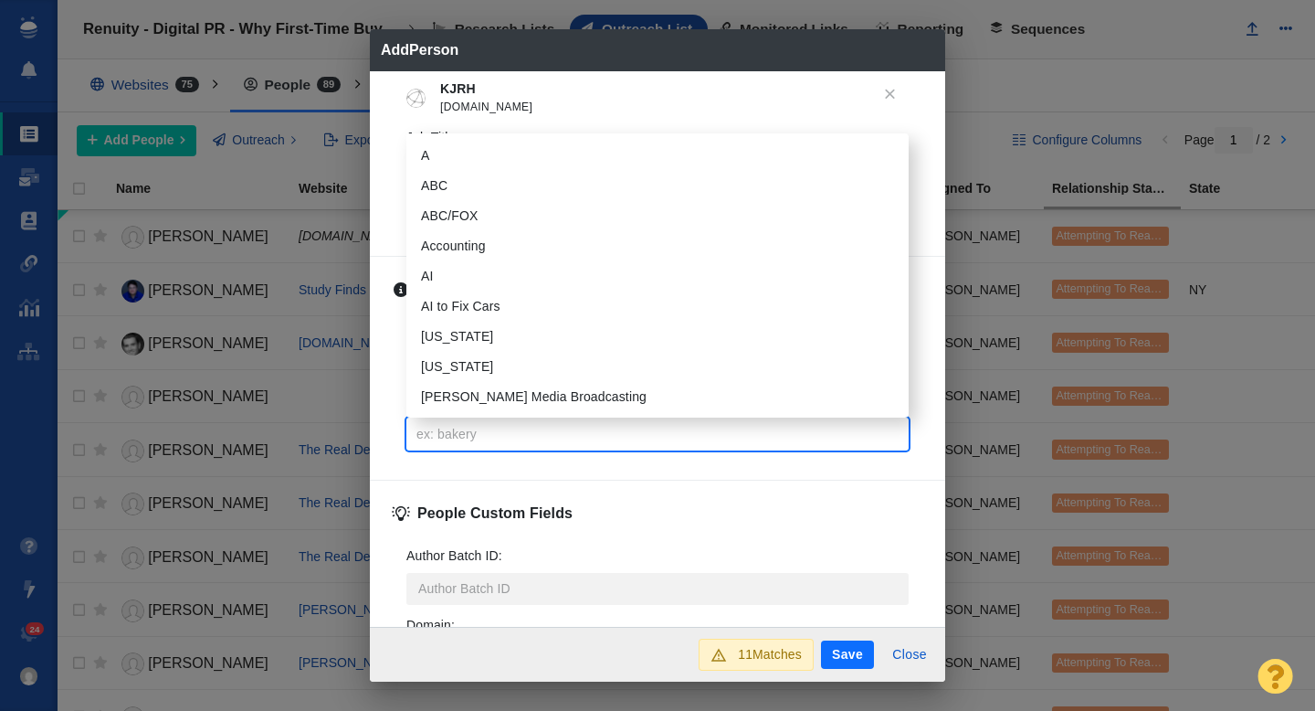
click at [458, 429] on input "Tags :" at bounding box center [657, 433] width 491 height 33
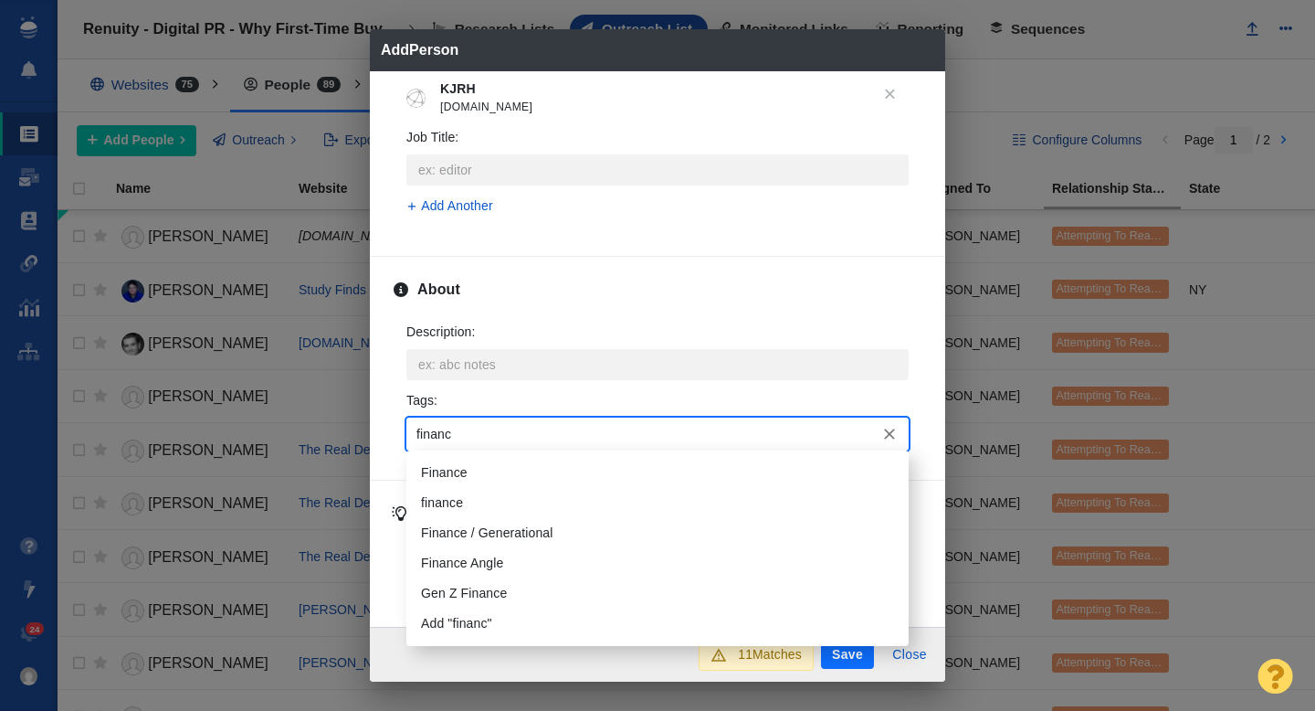
type input "finance"
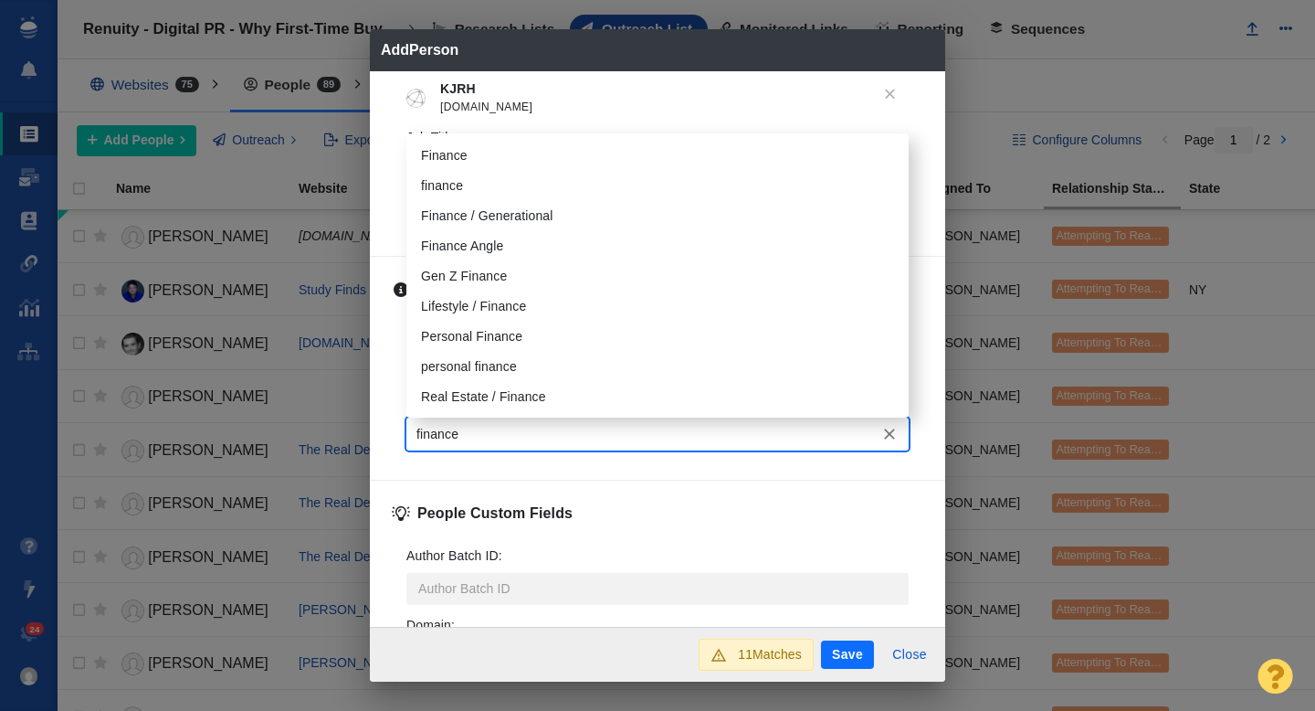
click at [449, 141] on li "Finance" at bounding box center [657, 156] width 502 height 30
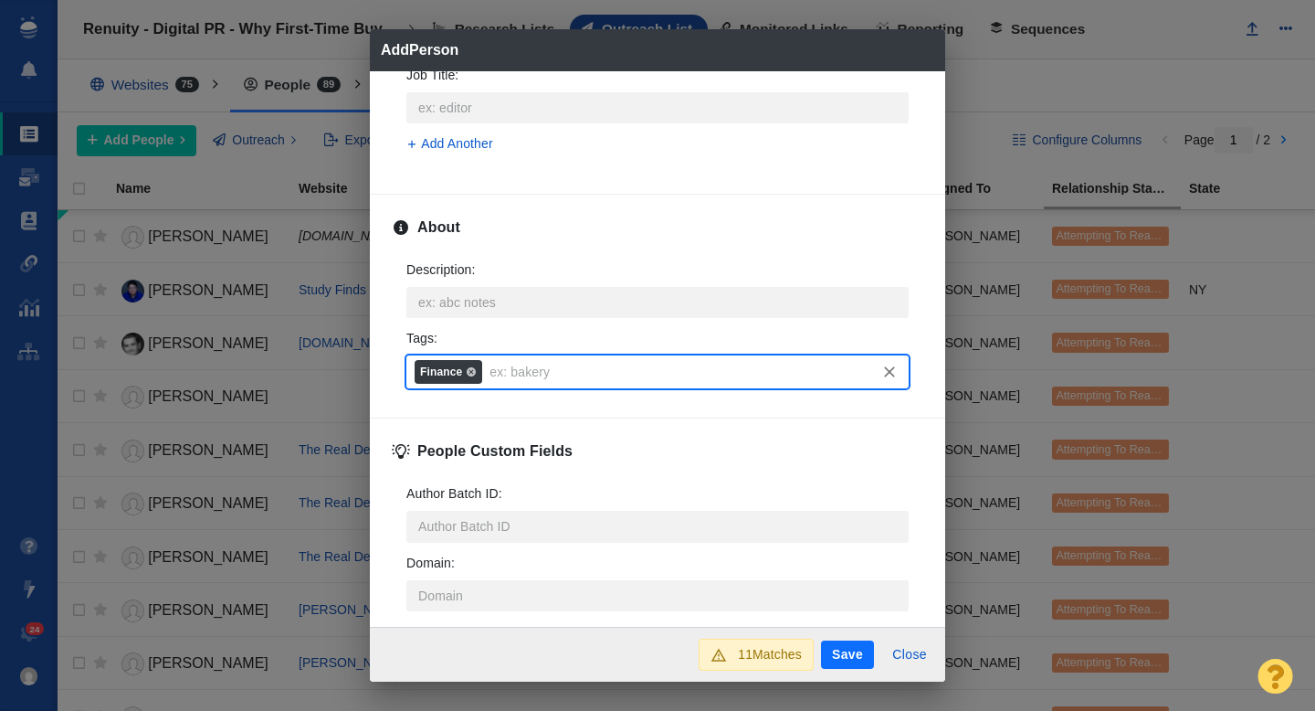
scroll to position [903, 0]
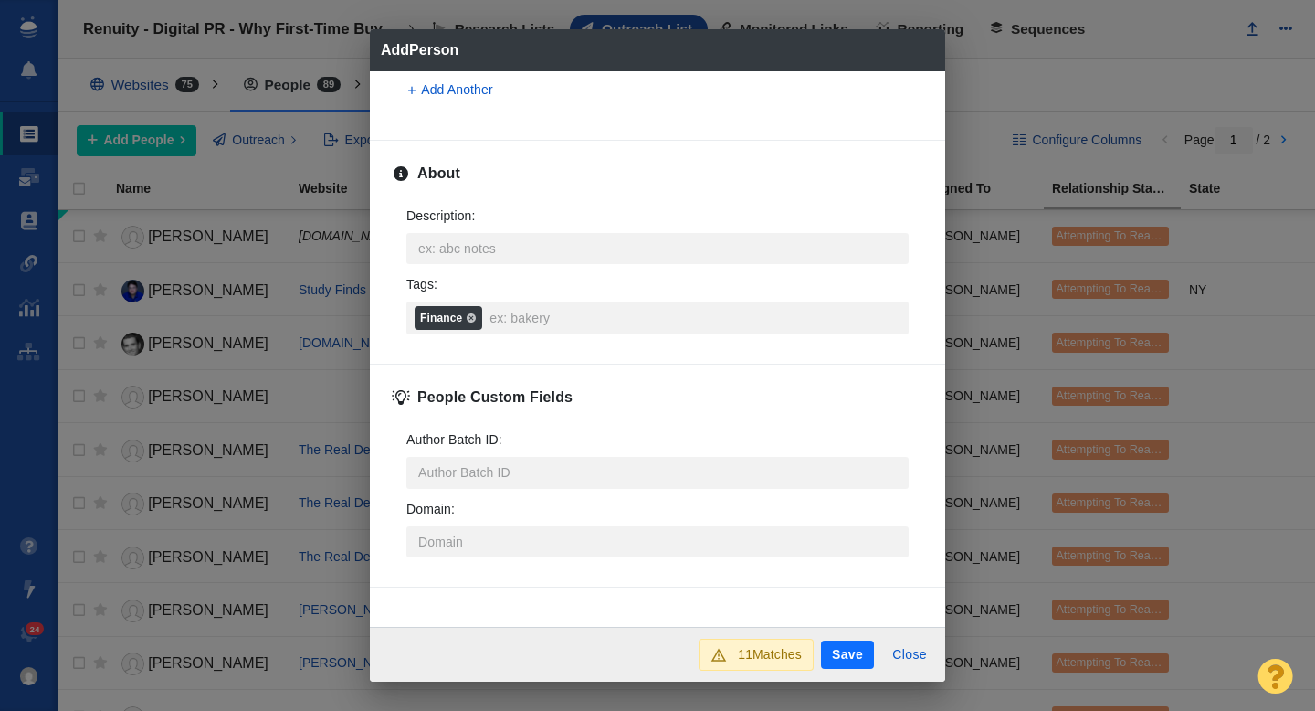
click at [842, 663] on button "Save" at bounding box center [847, 654] width 53 height 29
type textarea "x"
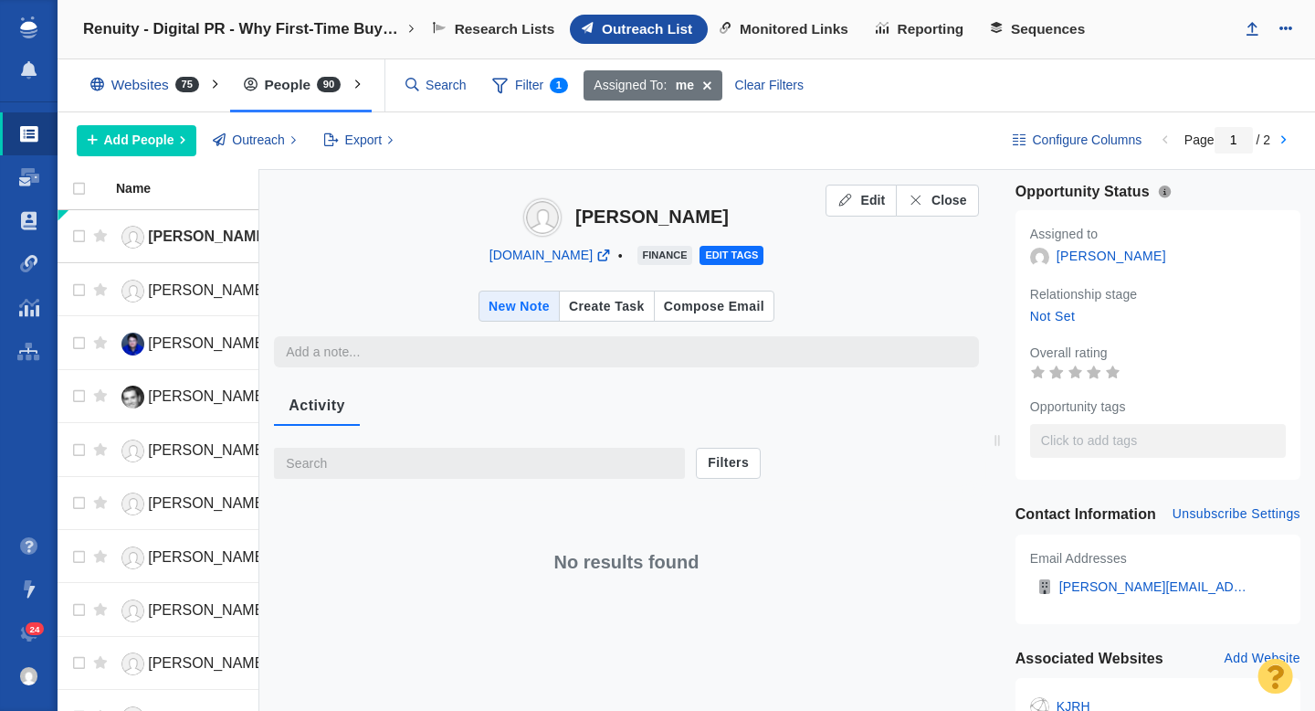
type textarea "x"
click at [949, 206] on span "Close" at bounding box center [950, 200] width 36 height 19
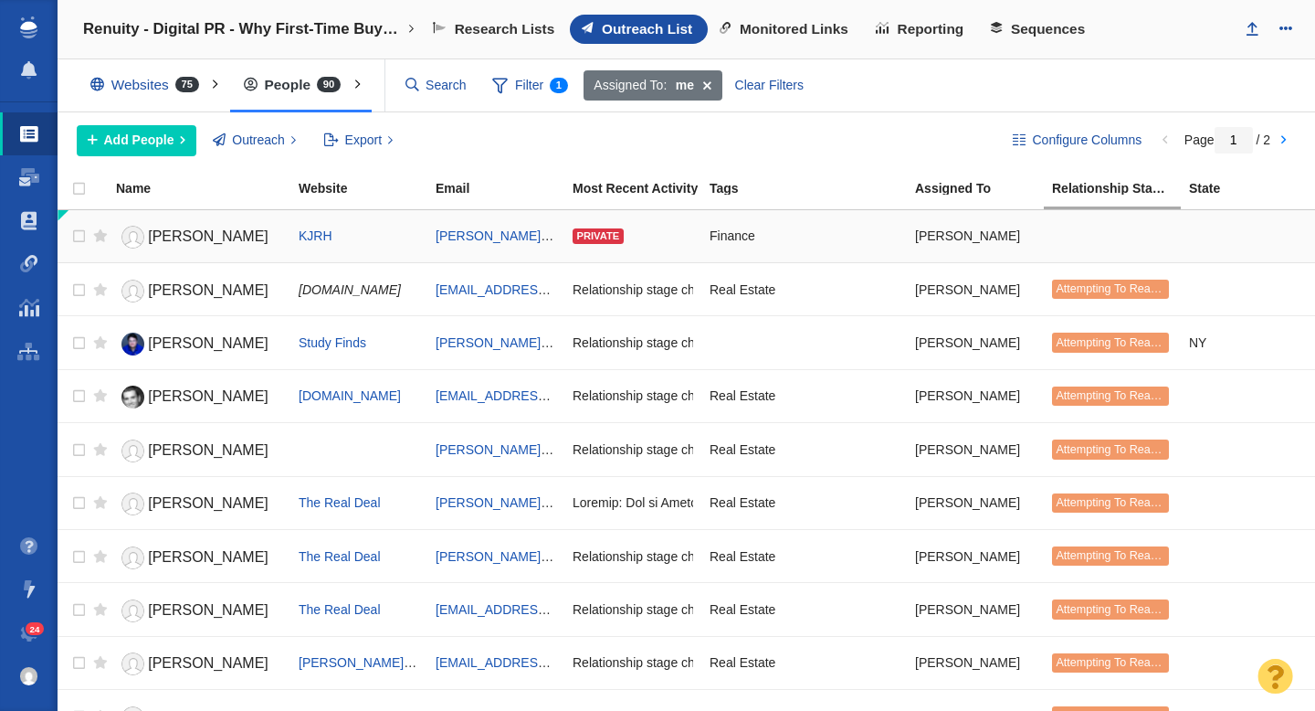
click at [200, 236] on link "Cathy" at bounding box center [199, 237] width 166 height 32
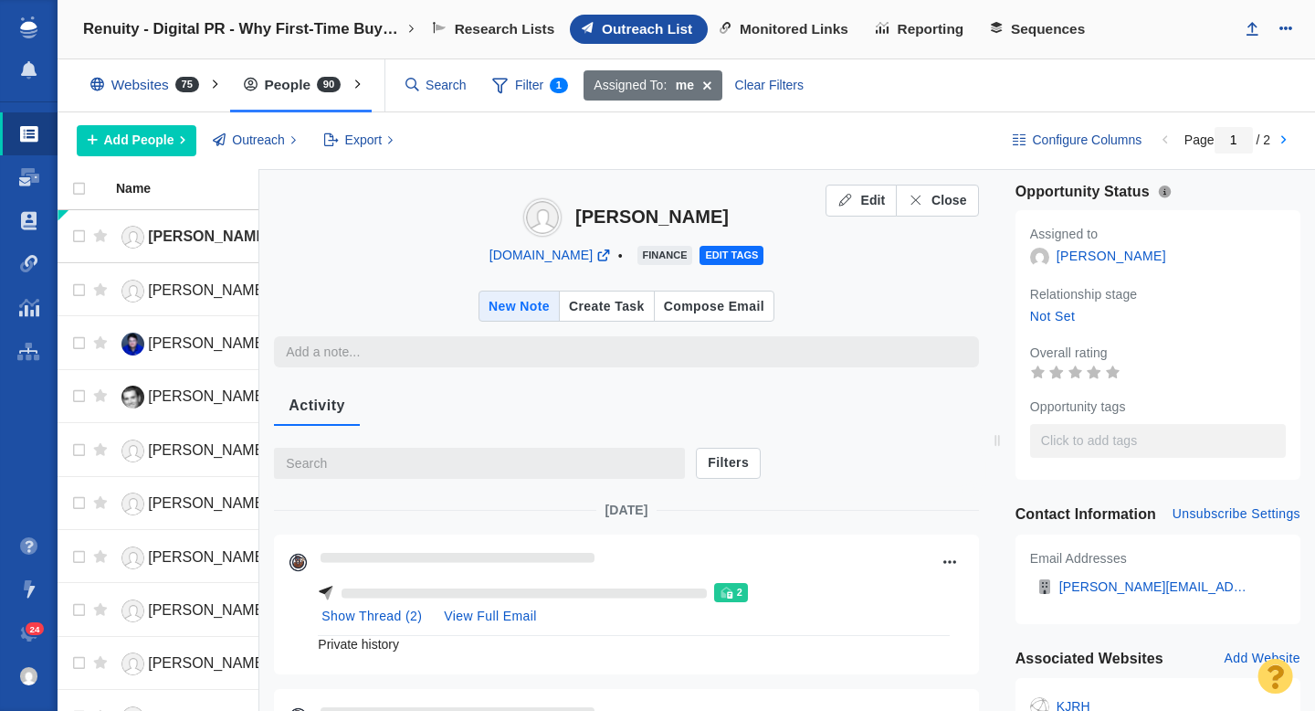
type textarea "x"
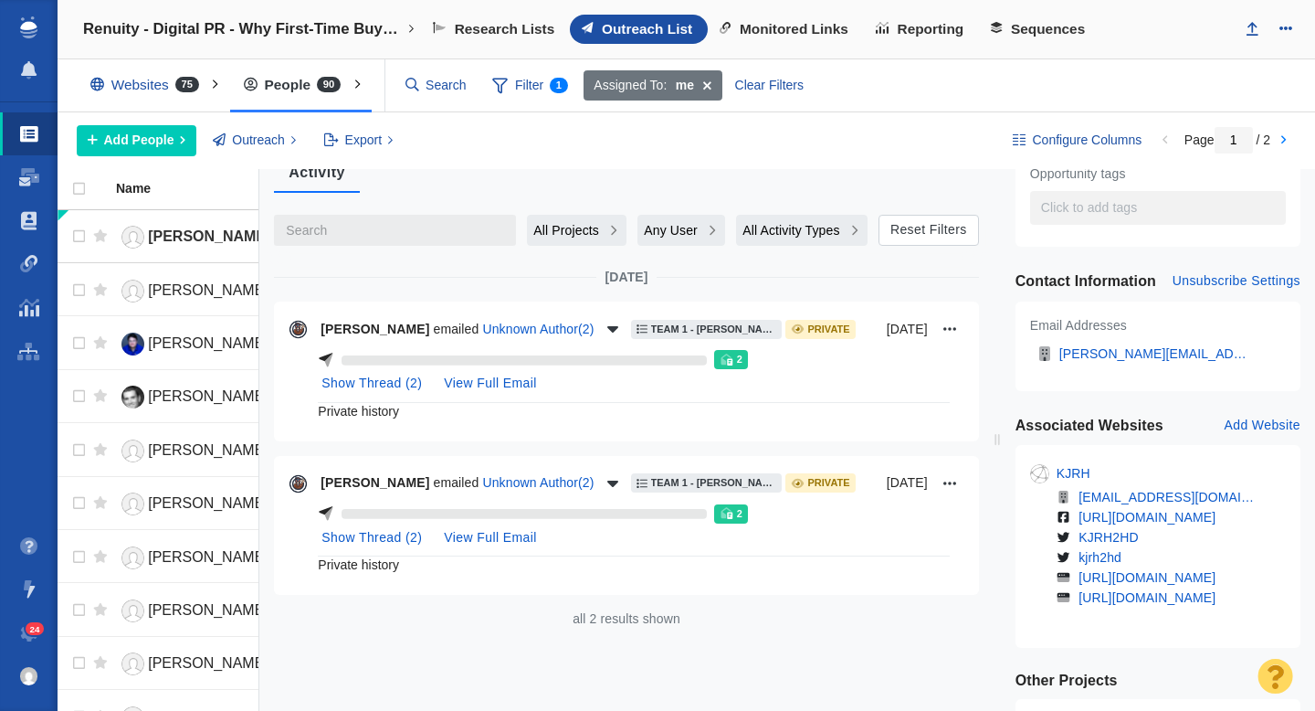
scroll to position [0, 0]
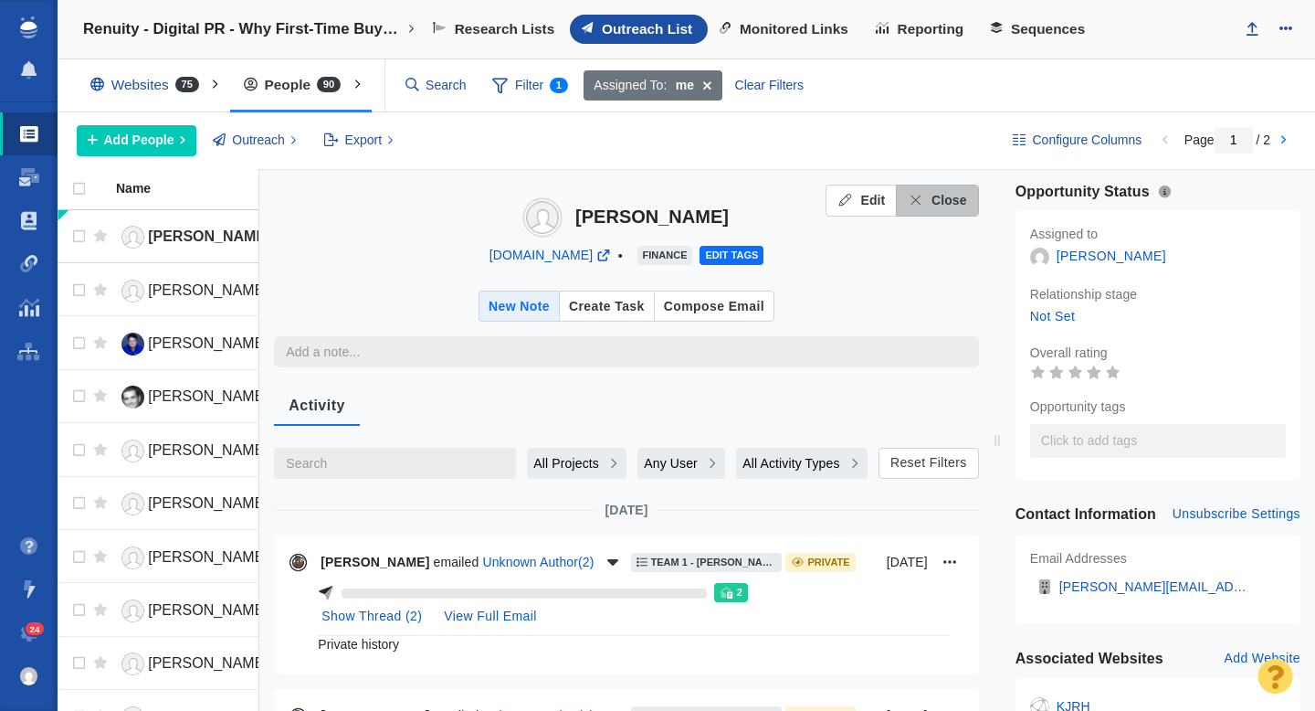
click at [945, 203] on span "Close" at bounding box center [950, 200] width 36 height 19
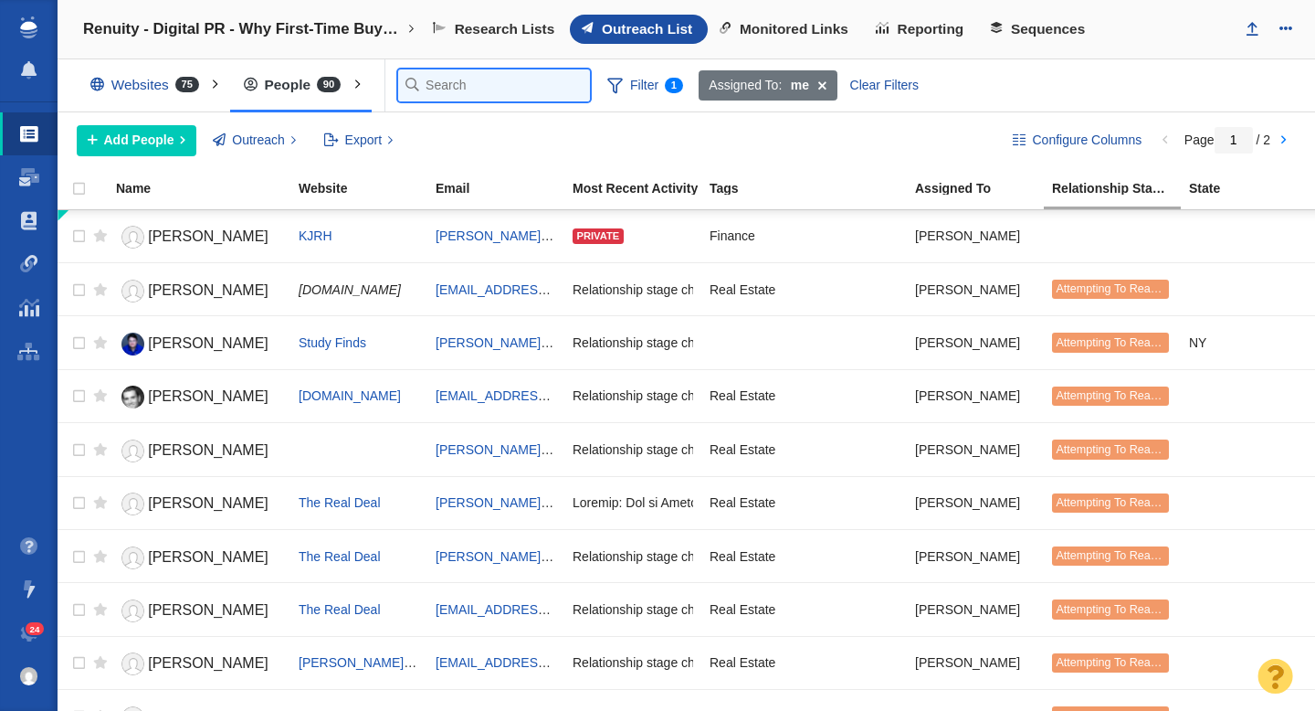
click at [444, 79] on input "text" at bounding box center [494, 85] width 192 height 32
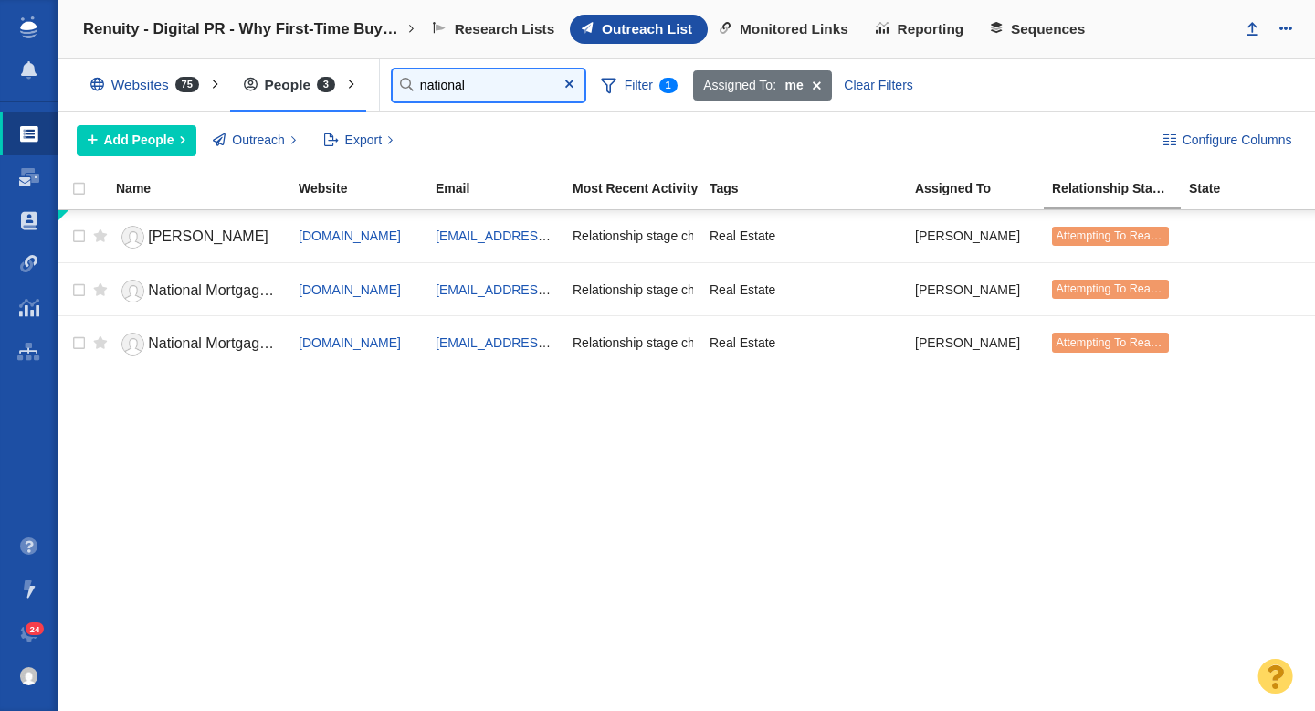
click at [452, 84] on input "national" at bounding box center [489, 85] width 192 height 32
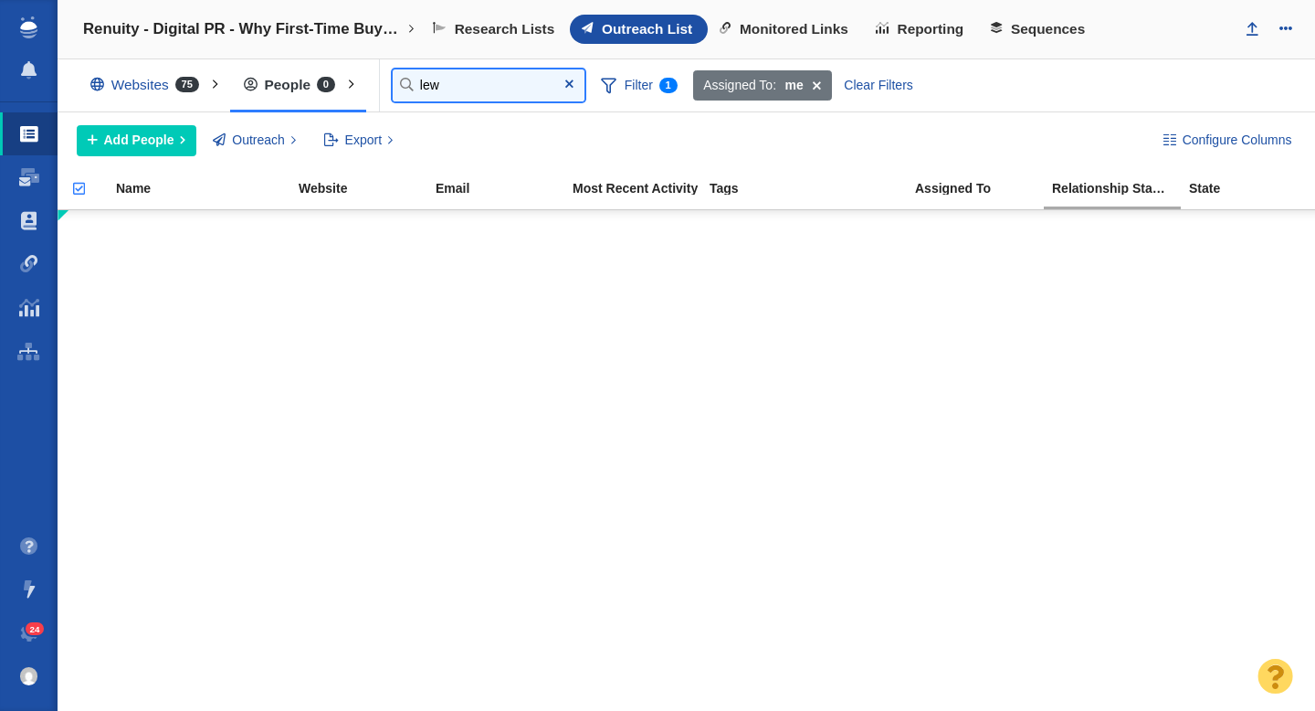
type input "lew"
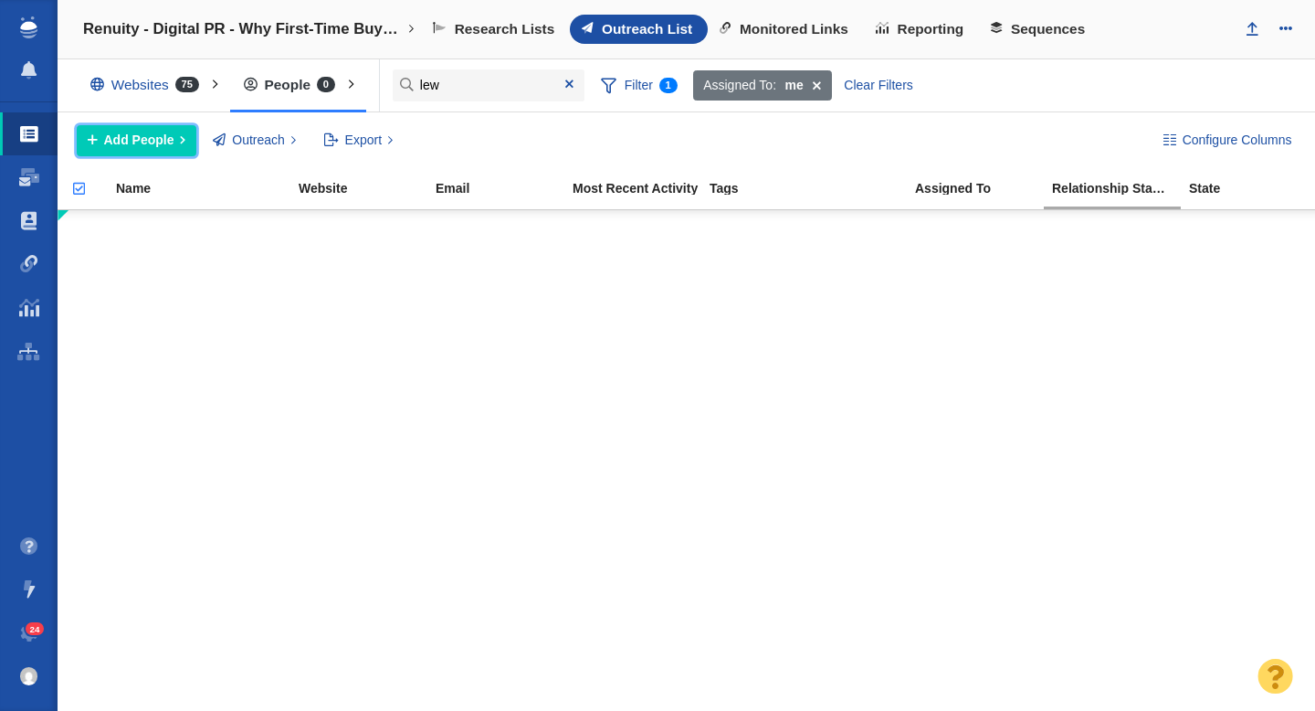
click at [145, 142] on span "Add People" at bounding box center [139, 140] width 70 height 19
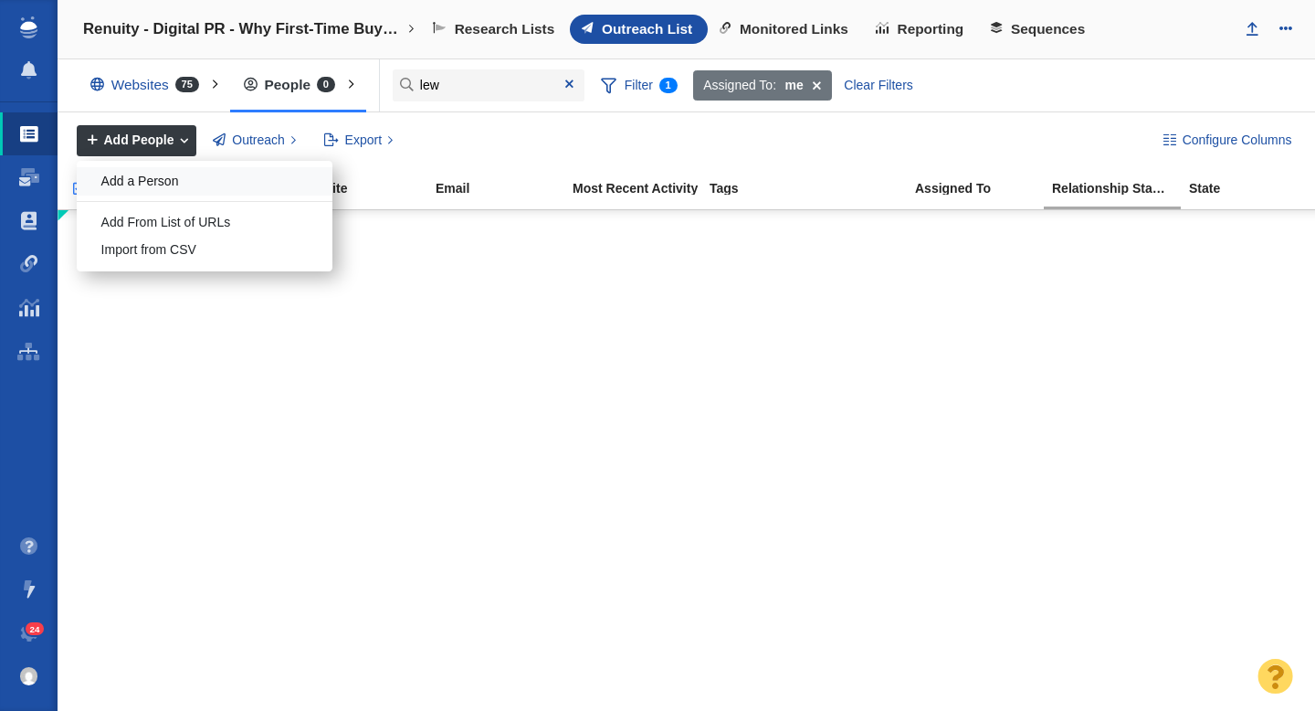
click at [155, 182] on div "Add a Person" at bounding box center [205, 181] width 256 height 28
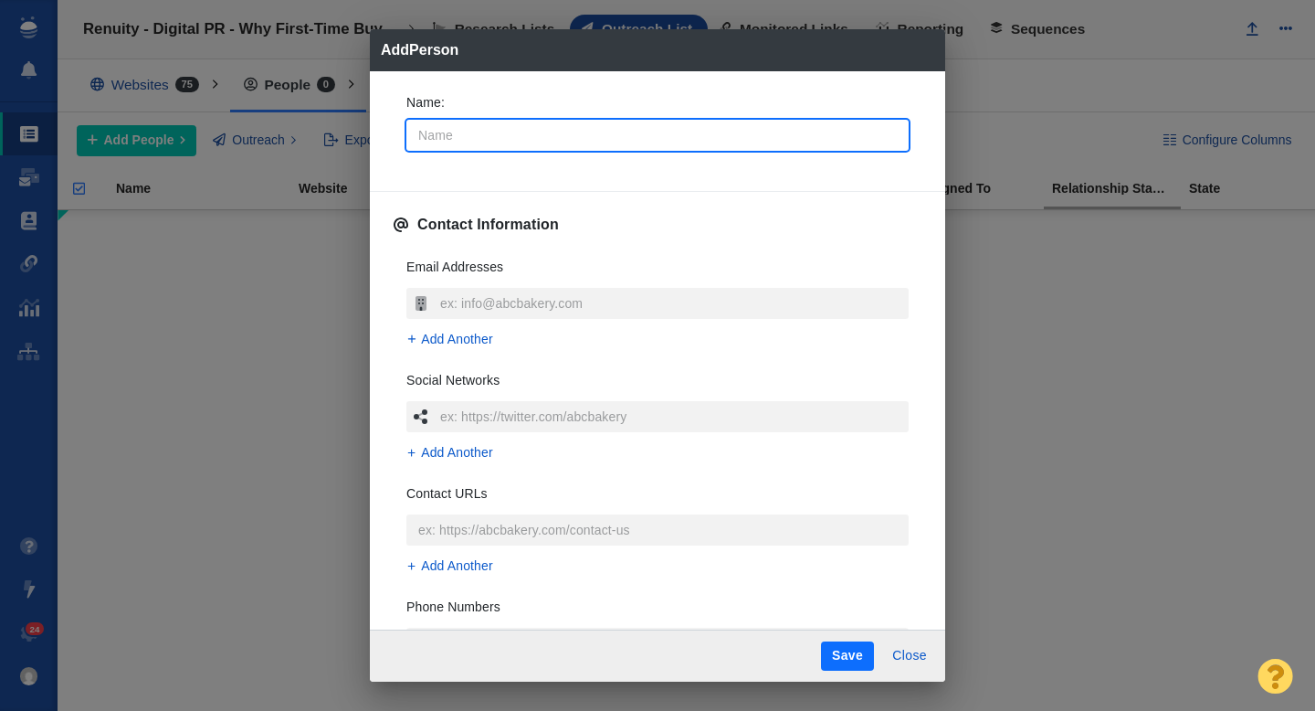
type input "L"
type textarea "x"
type input "Le"
type textarea "x"
type input "[PERSON_NAME]"
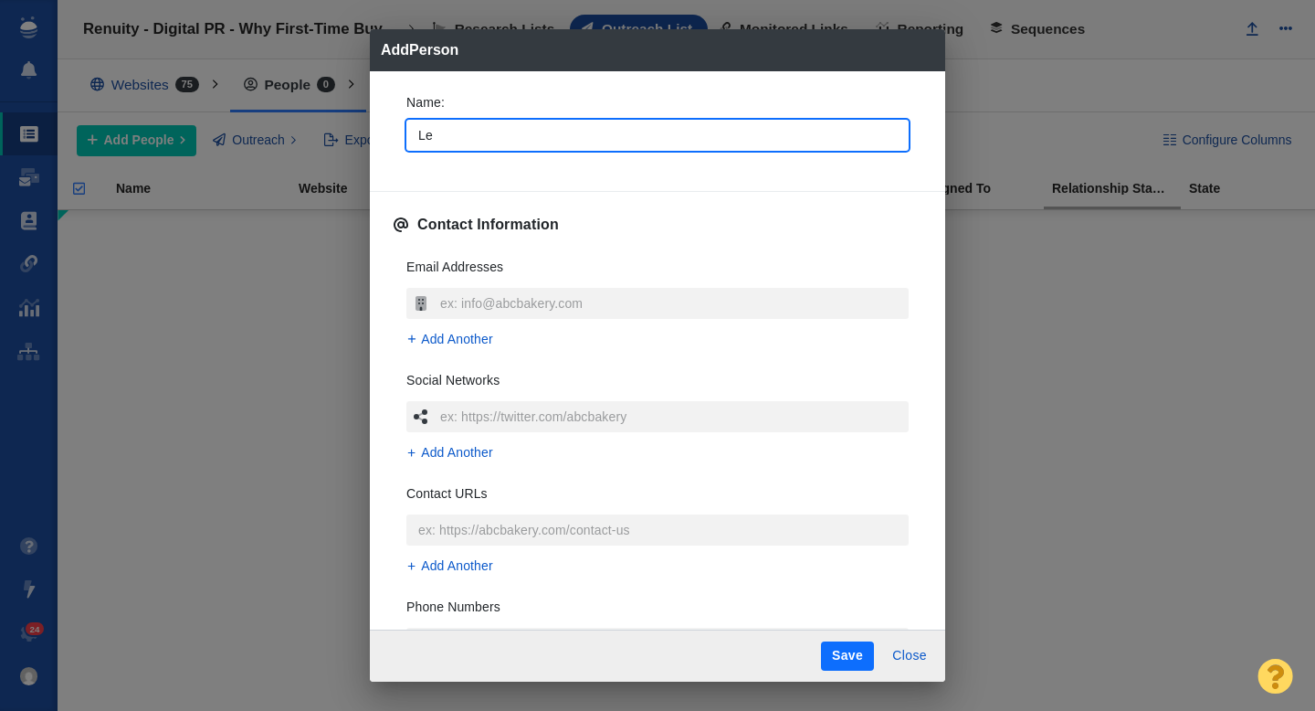
type textarea "x"
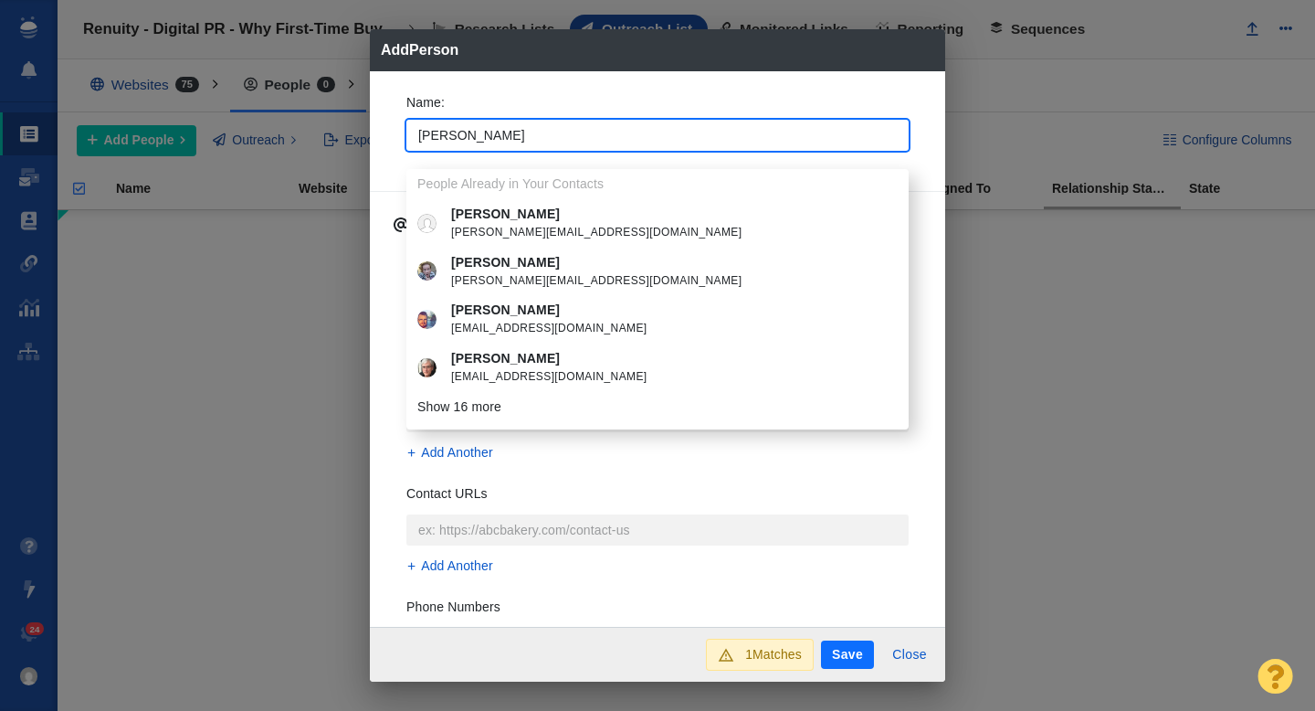
type input "[PERSON_NAME]"
type textarea "x"
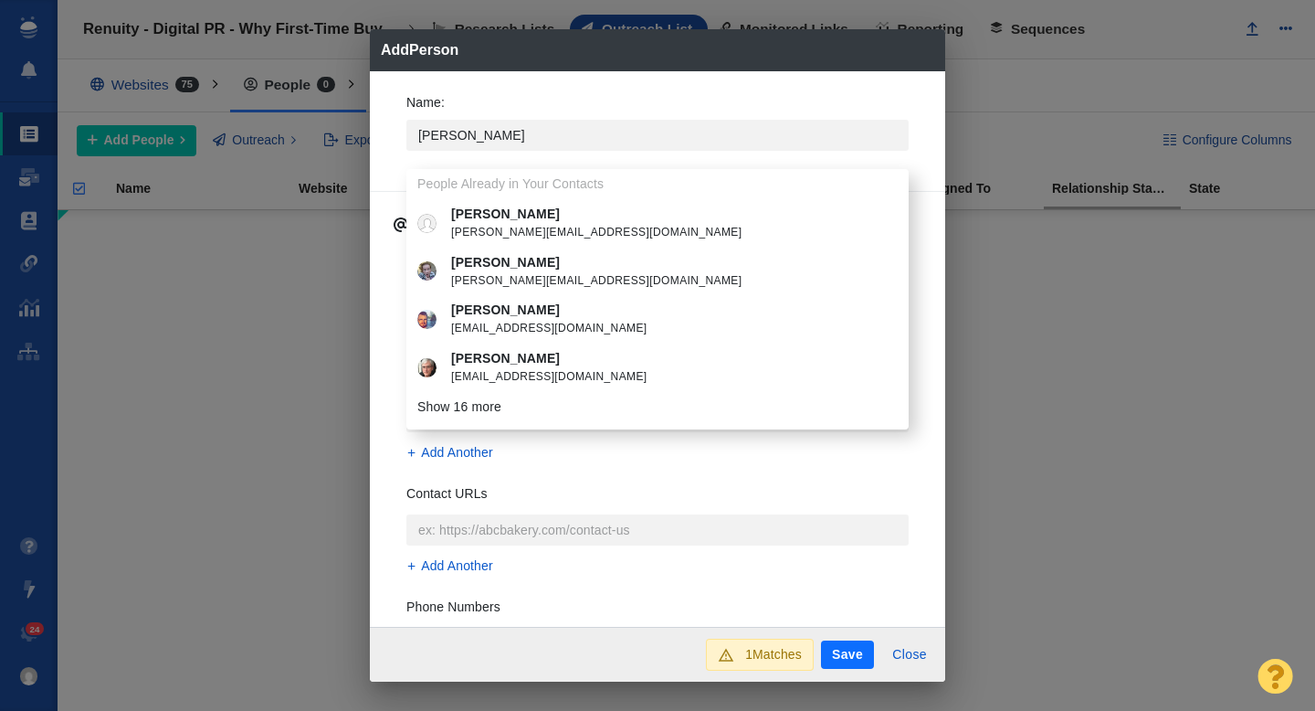
click at [390, 151] on div "Name : Lew People Already in Your Contacts Lew Sichelman Lew@RealEstateLew.com …" at bounding box center [657, 349] width 575 height 556
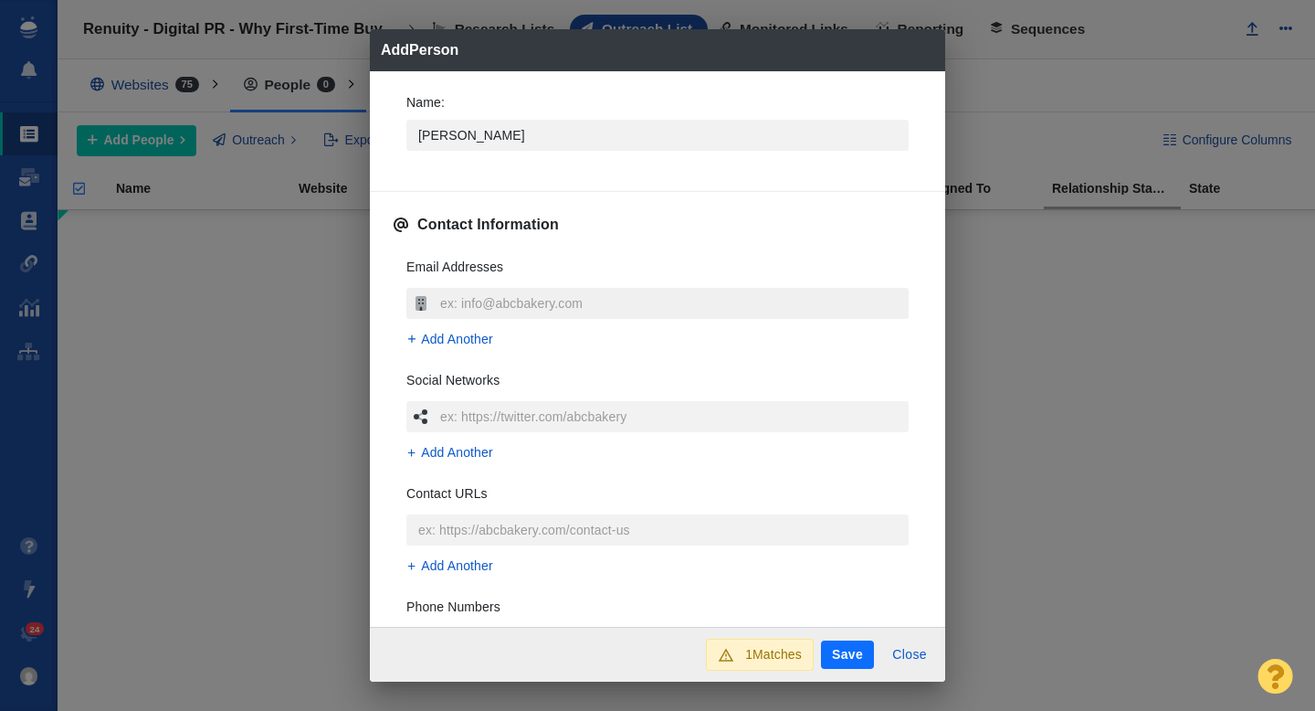
click at [516, 307] on input "text" at bounding box center [672, 303] width 473 height 31
type input "[PERSON_NAME][EMAIL_ADDRESS][DOMAIN_NAME]"
type textarea "x"
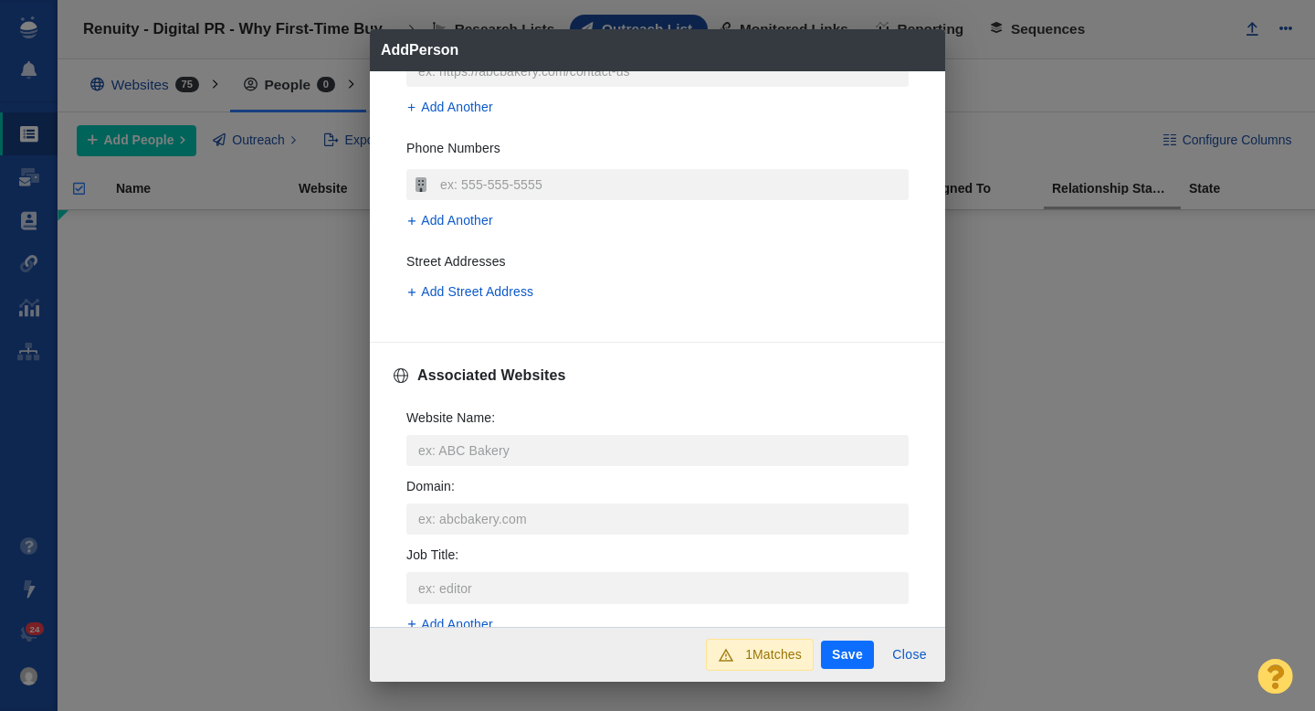
scroll to position [464, 0]
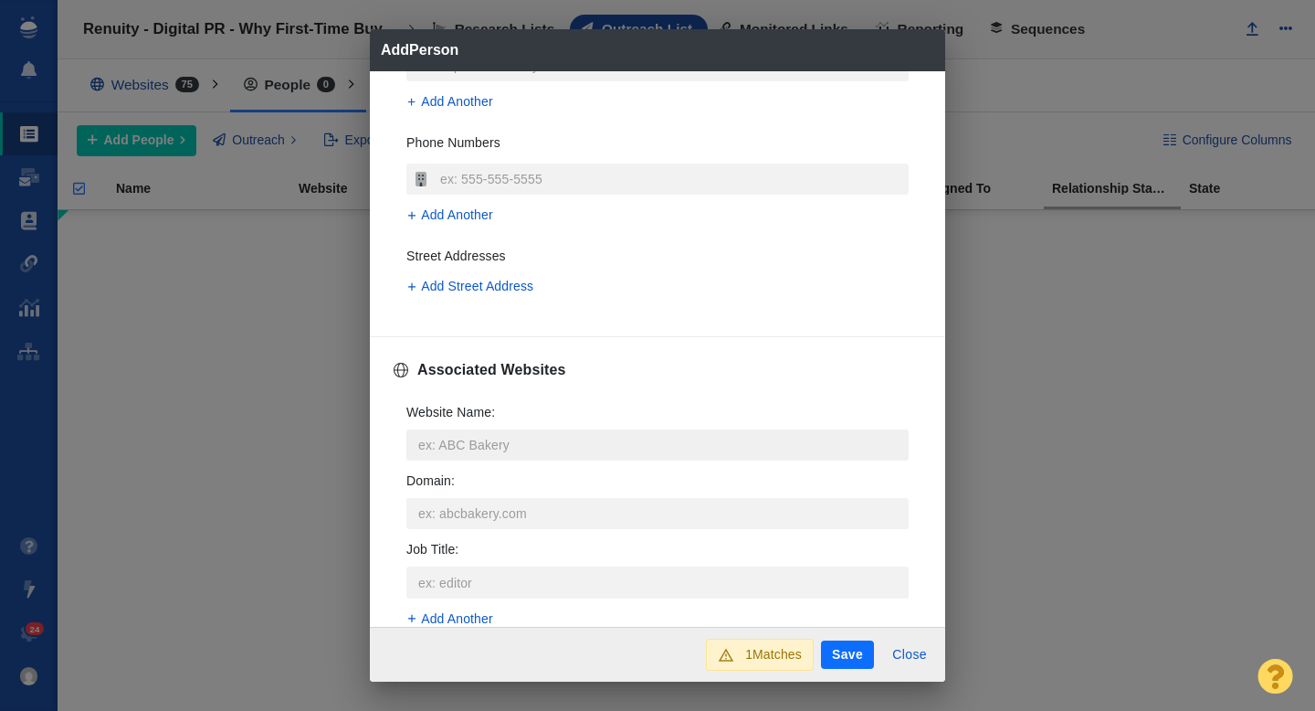
type input "[PERSON_NAME][EMAIL_ADDRESS][DOMAIN_NAME]"
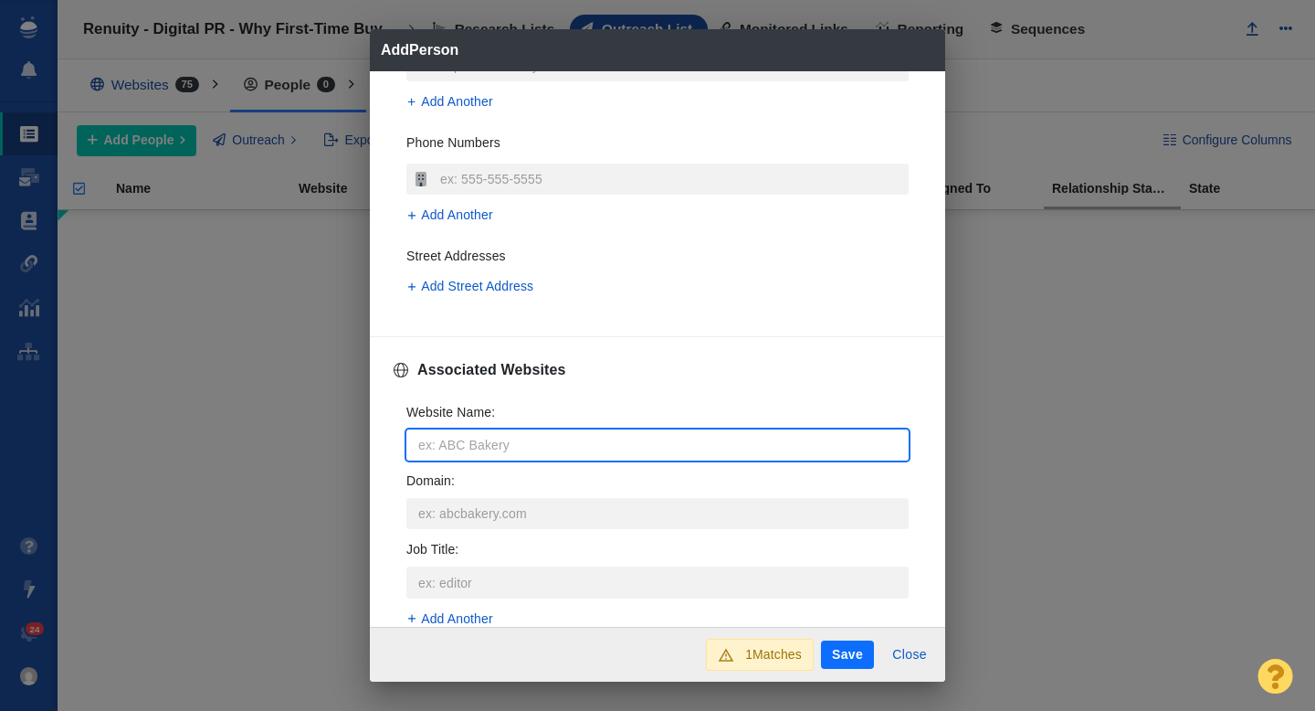
click at [489, 441] on input "Website Name :" at bounding box center [657, 444] width 502 height 31
type input "n"
type textarea "x"
type input "na"
type textarea "x"
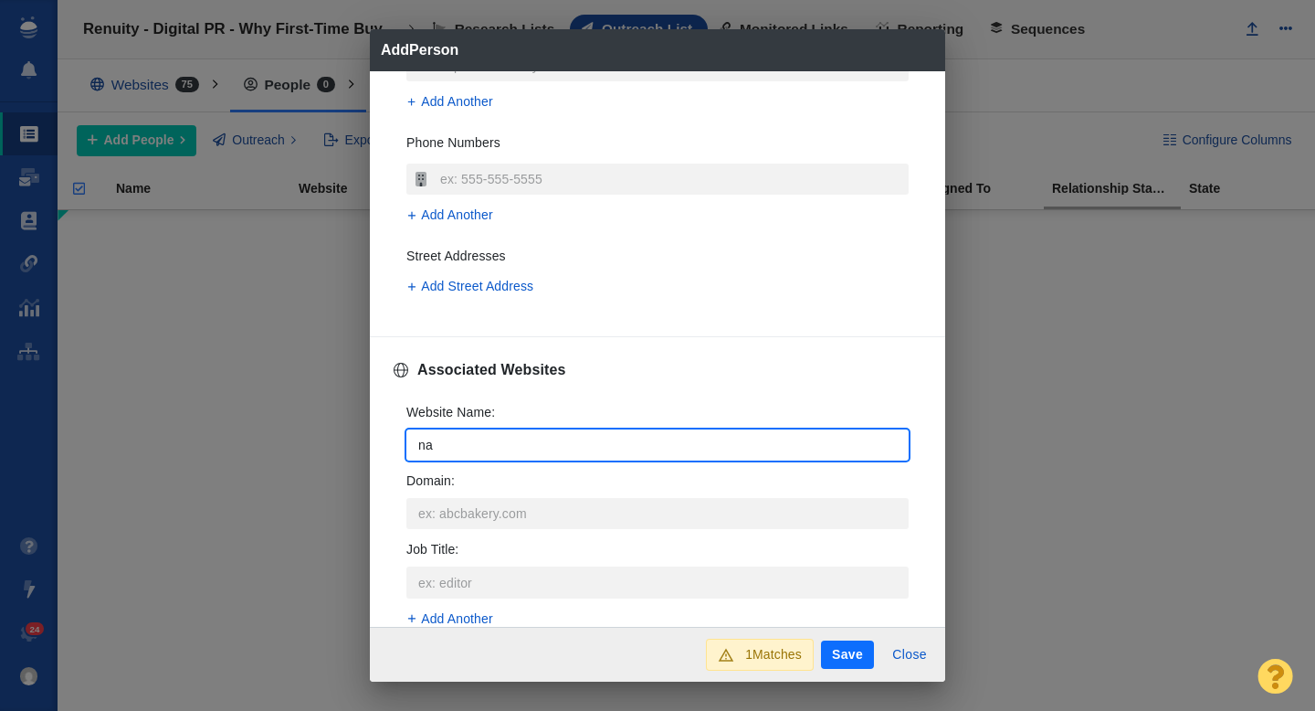
type input "nat"
type textarea "x"
type input "nati"
type textarea "x"
type input "natio"
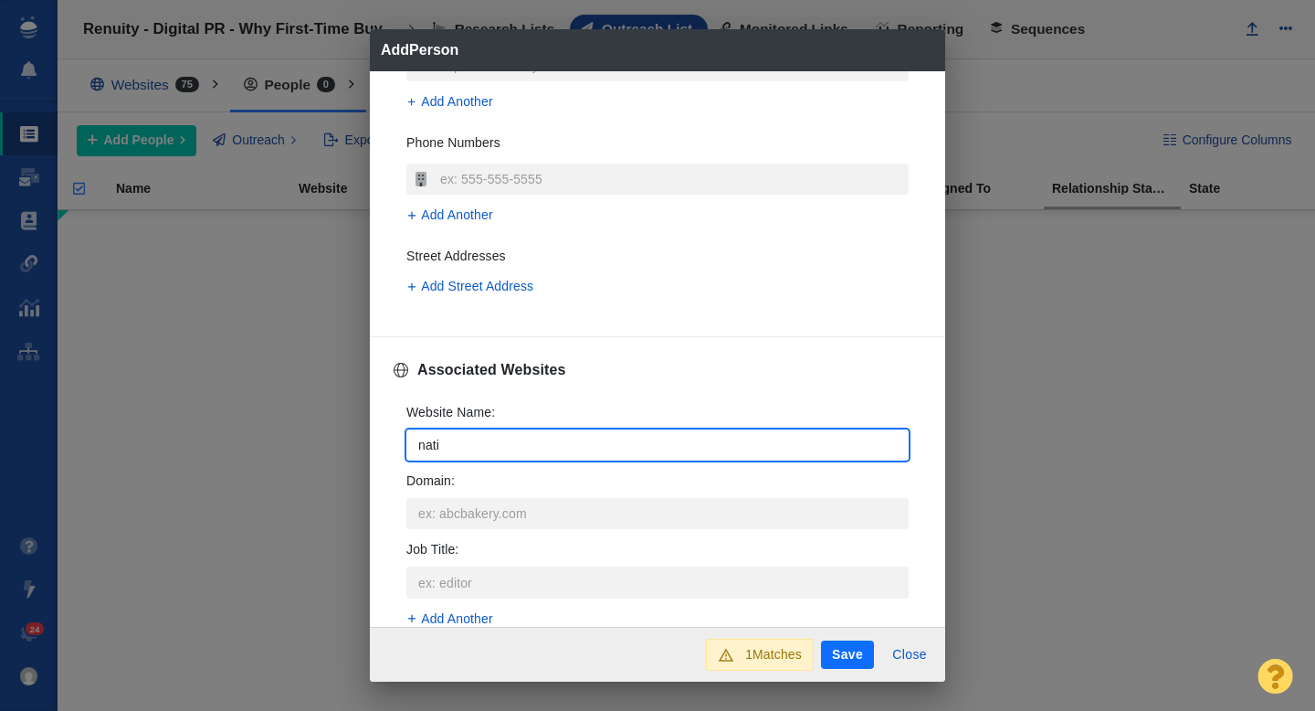
type textarea "x"
type input "nation"
type textarea "x"
type input "nationa"
type textarea "x"
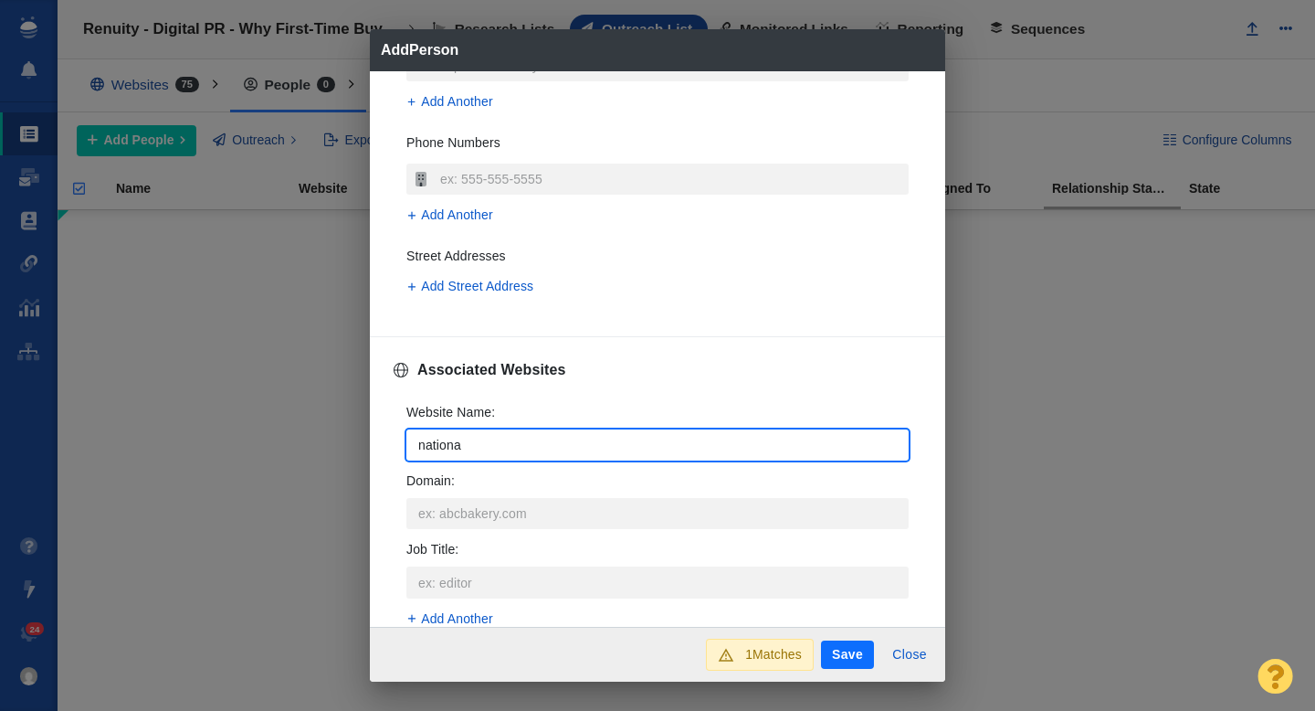
type input "national"
type textarea "x"
type input "nationalm"
type textarea "x"
type input "nationalmo"
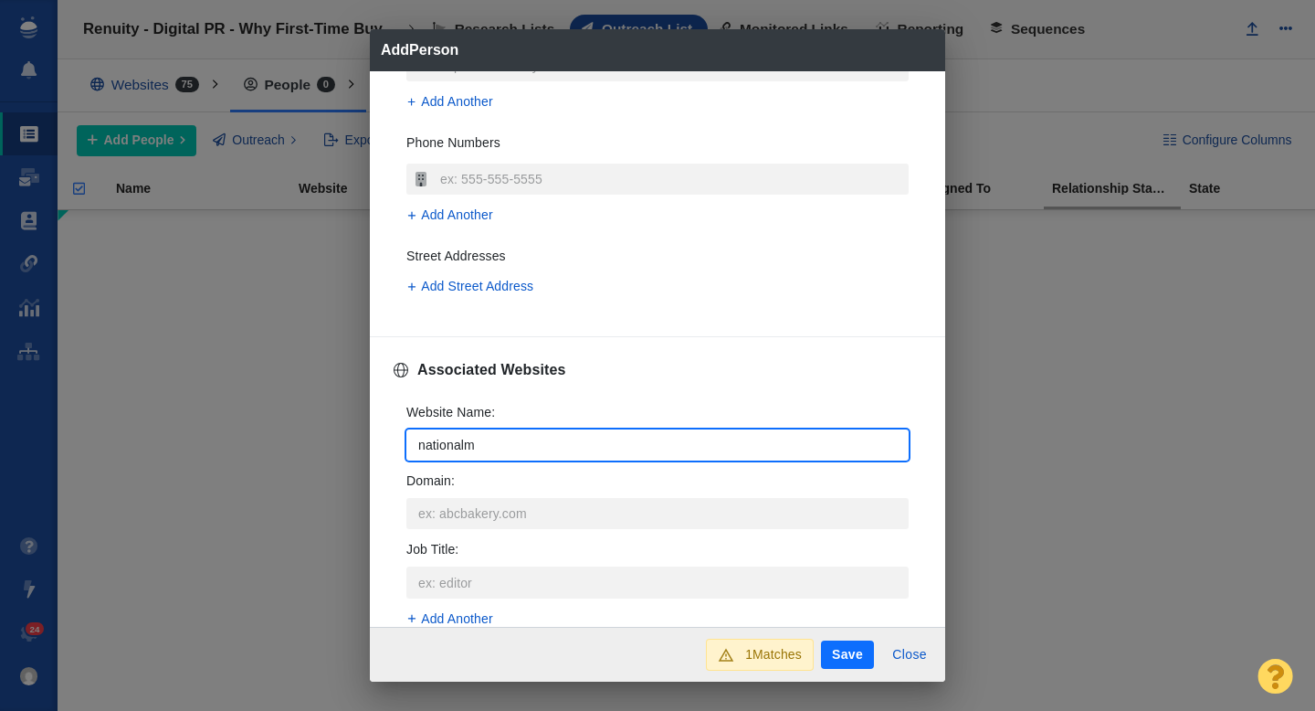
type textarea "x"
type input "nationalmor"
type textarea "x"
type input "nationalmort"
type textarea "x"
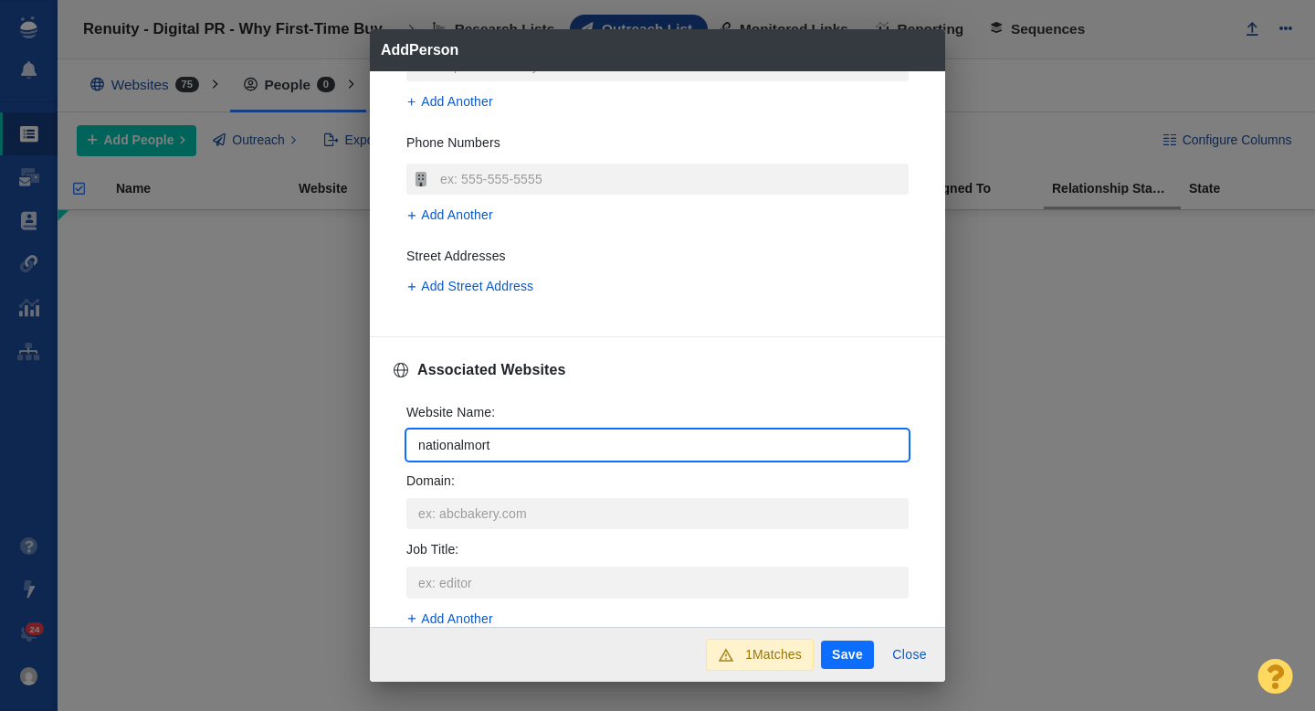
type input "nationalmortg"
type textarea "x"
type input "nationalmortga"
type textarea "x"
type input "nationalmortgag"
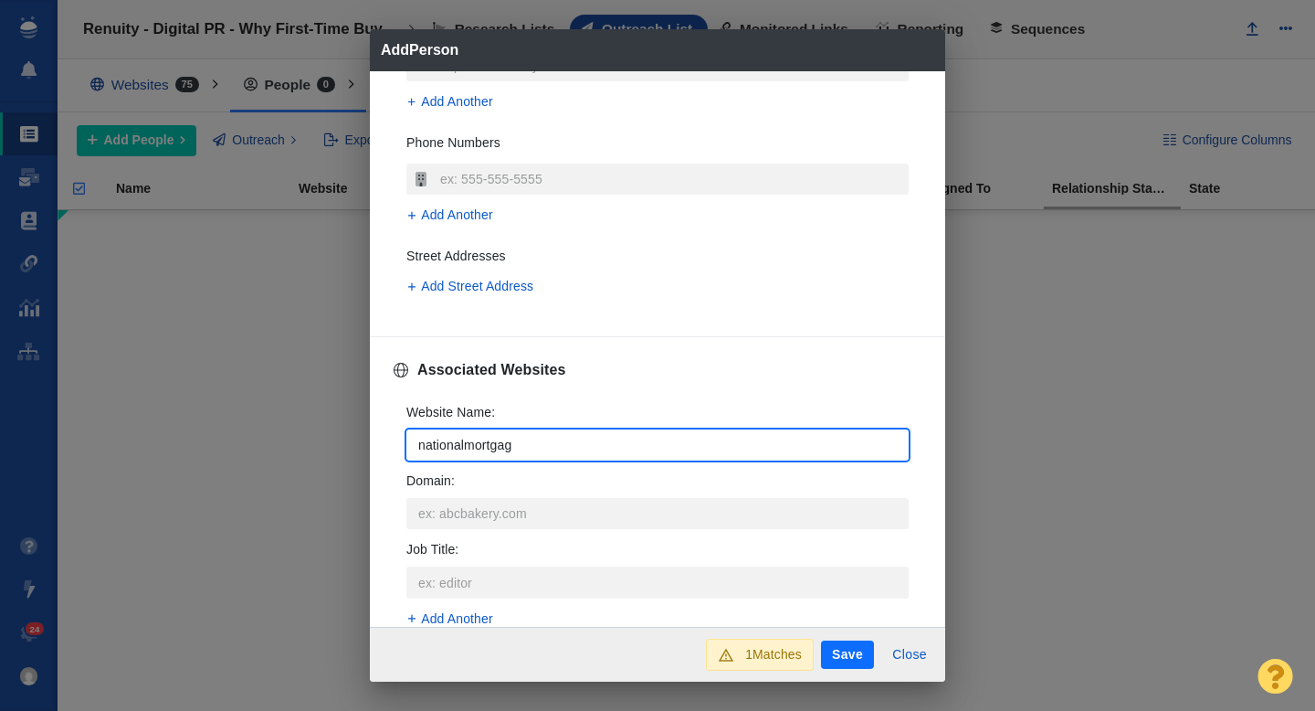
type textarea "x"
type input "nationalmortgage"
type textarea "x"
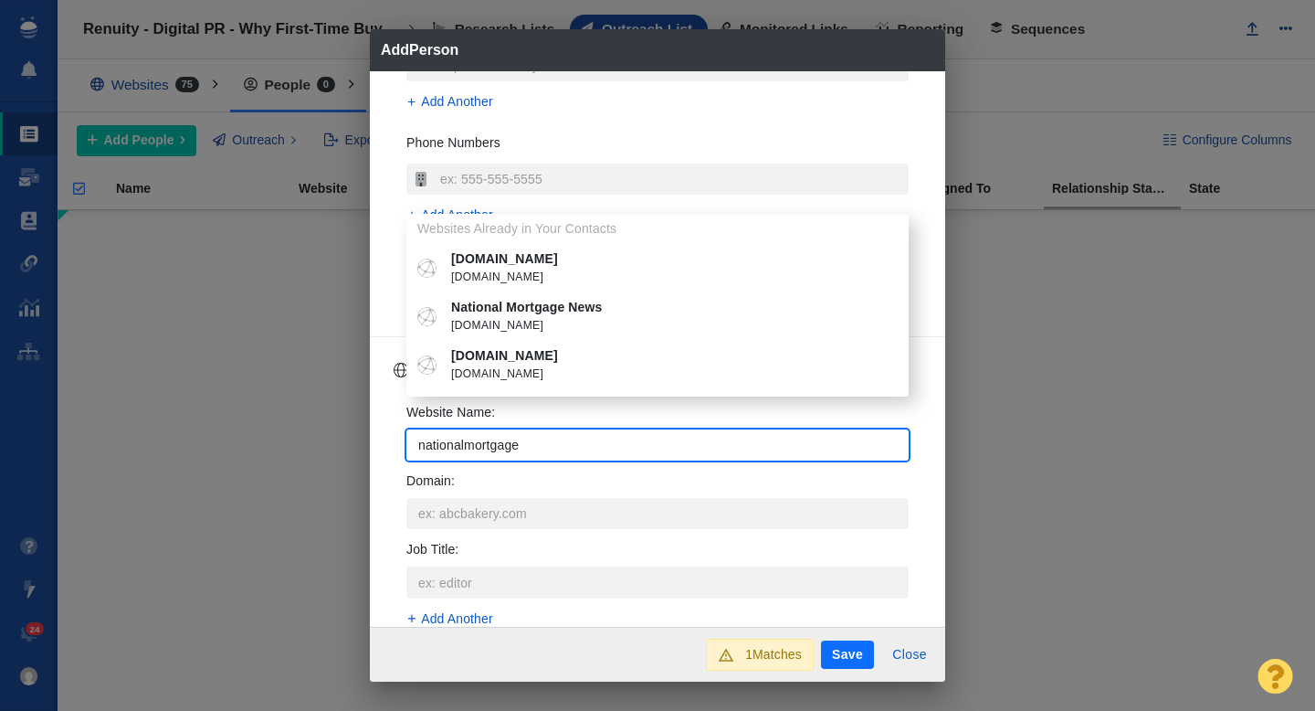
type input "nationalmortgage"
click at [608, 271] on span "[DOMAIN_NAME]" at bounding box center [670, 278] width 439 height 18
type textarea "x"
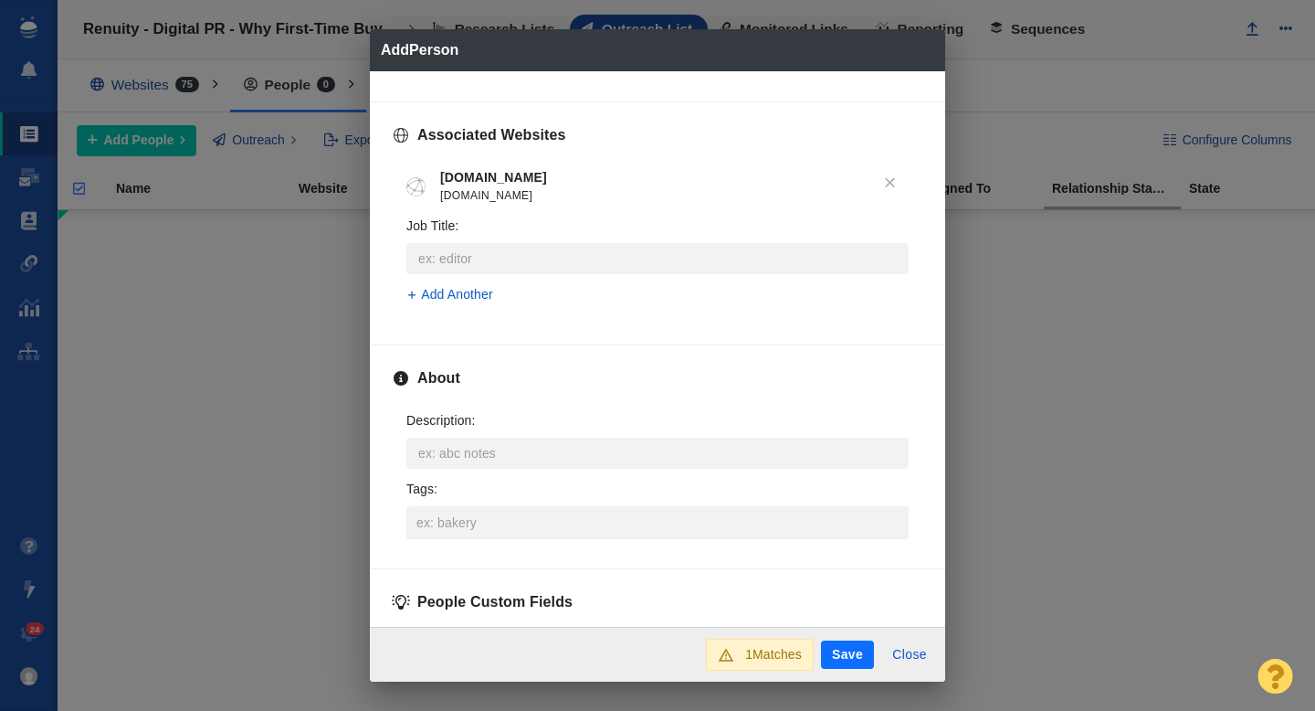
scroll to position [714, 0]
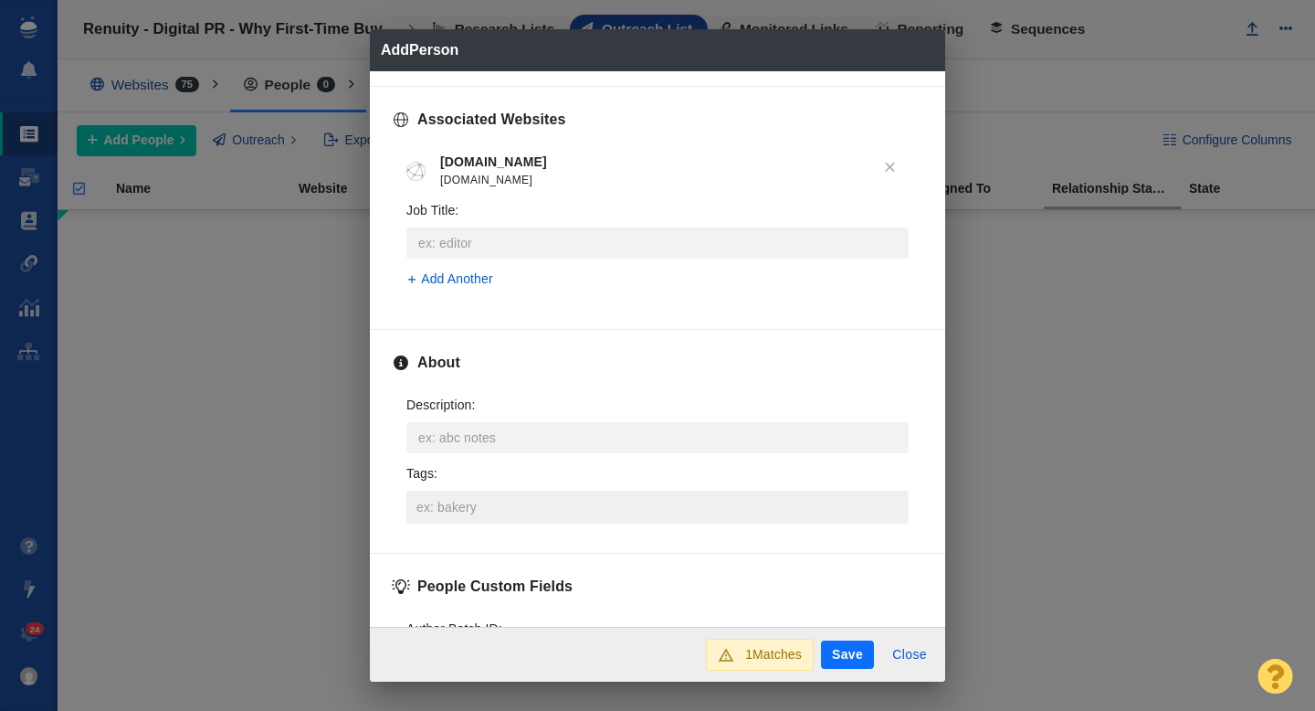
click at [464, 511] on input "Tags :" at bounding box center [657, 507] width 491 height 33
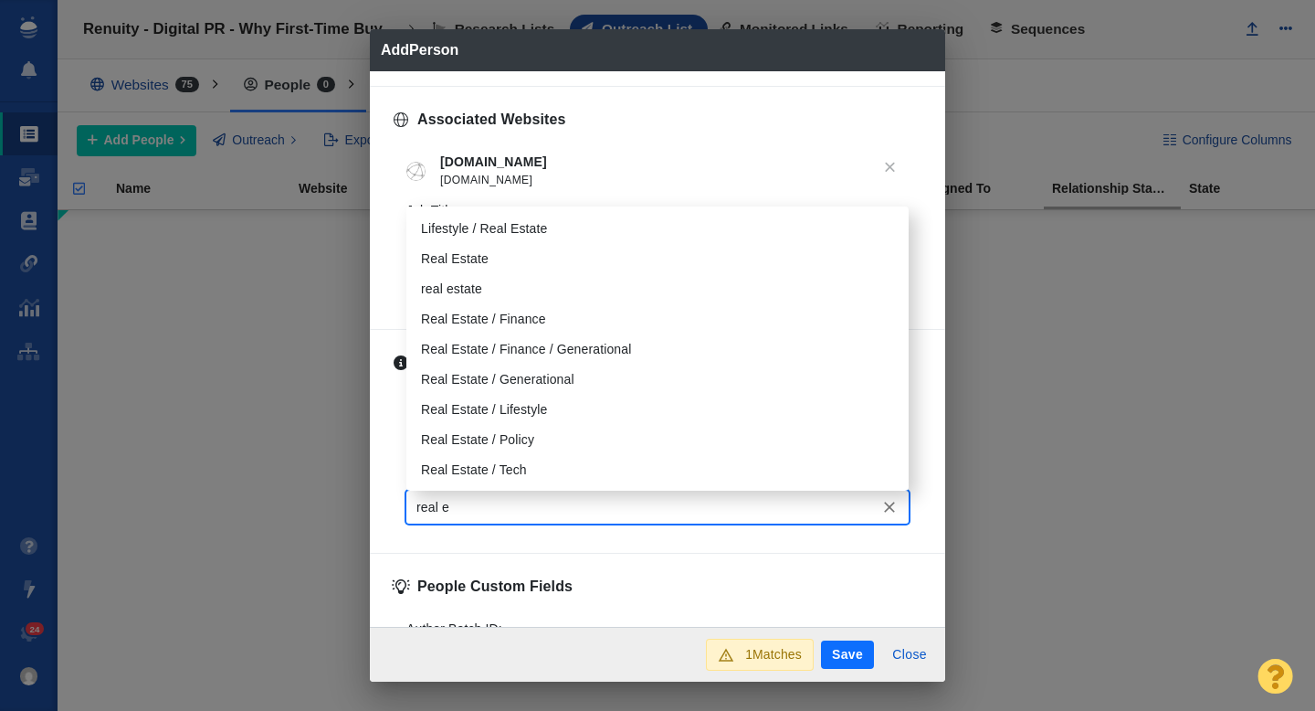
type input "real es"
click at [480, 244] on li "Real Estate" at bounding box center [657, 259] width 502 height 30
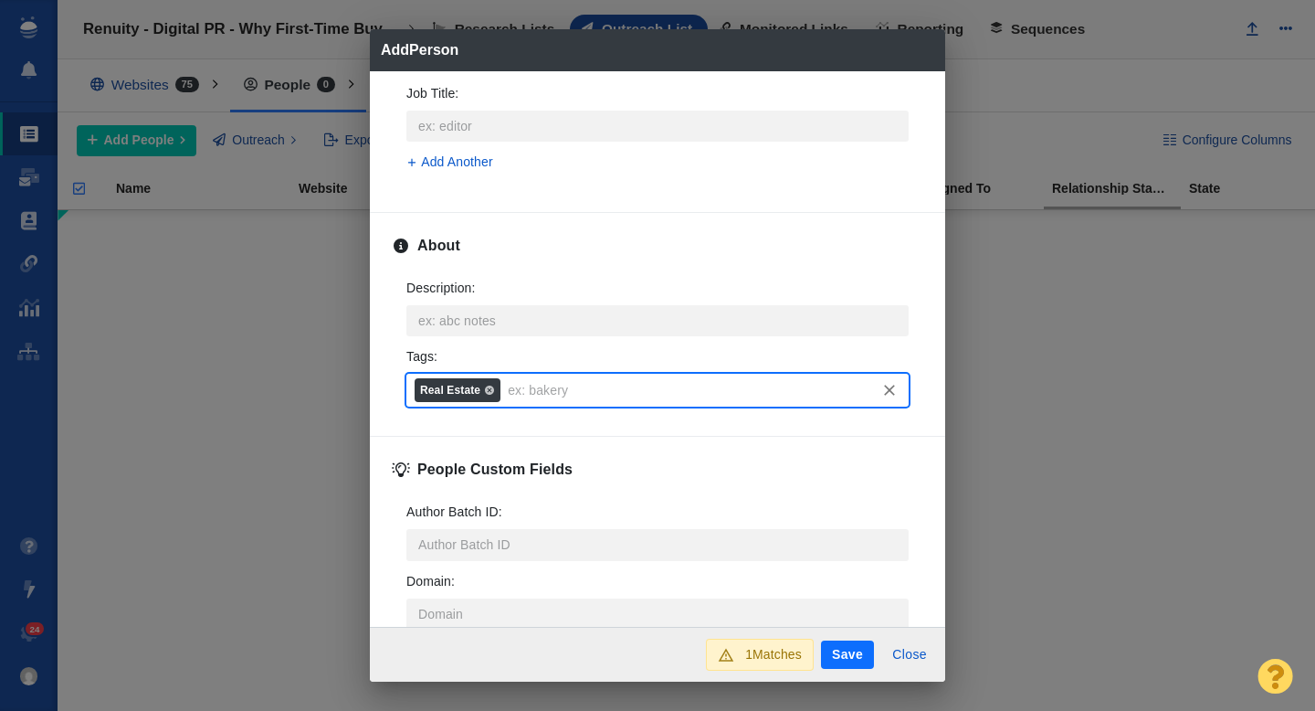
scroll to position [903, 0]
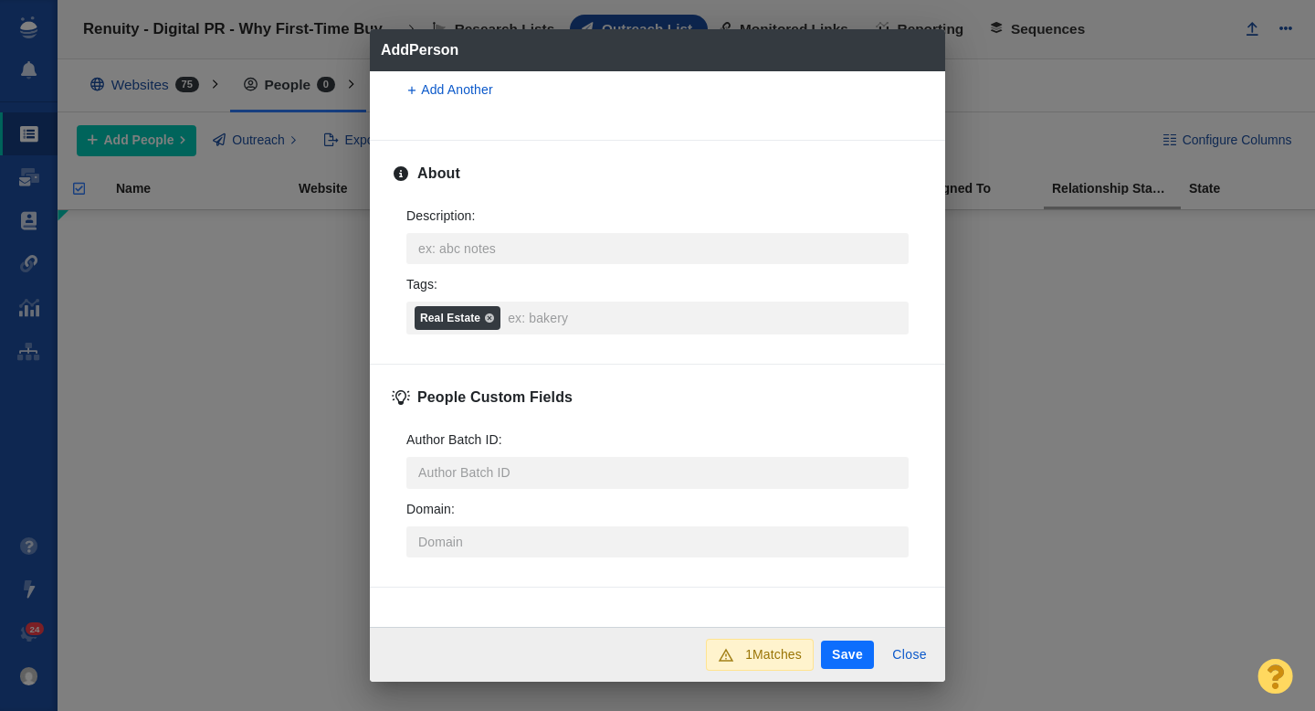
click at [844, 654] on button "Save" at bounding box center [847, 654] width 53 height 29
type textarea "x"
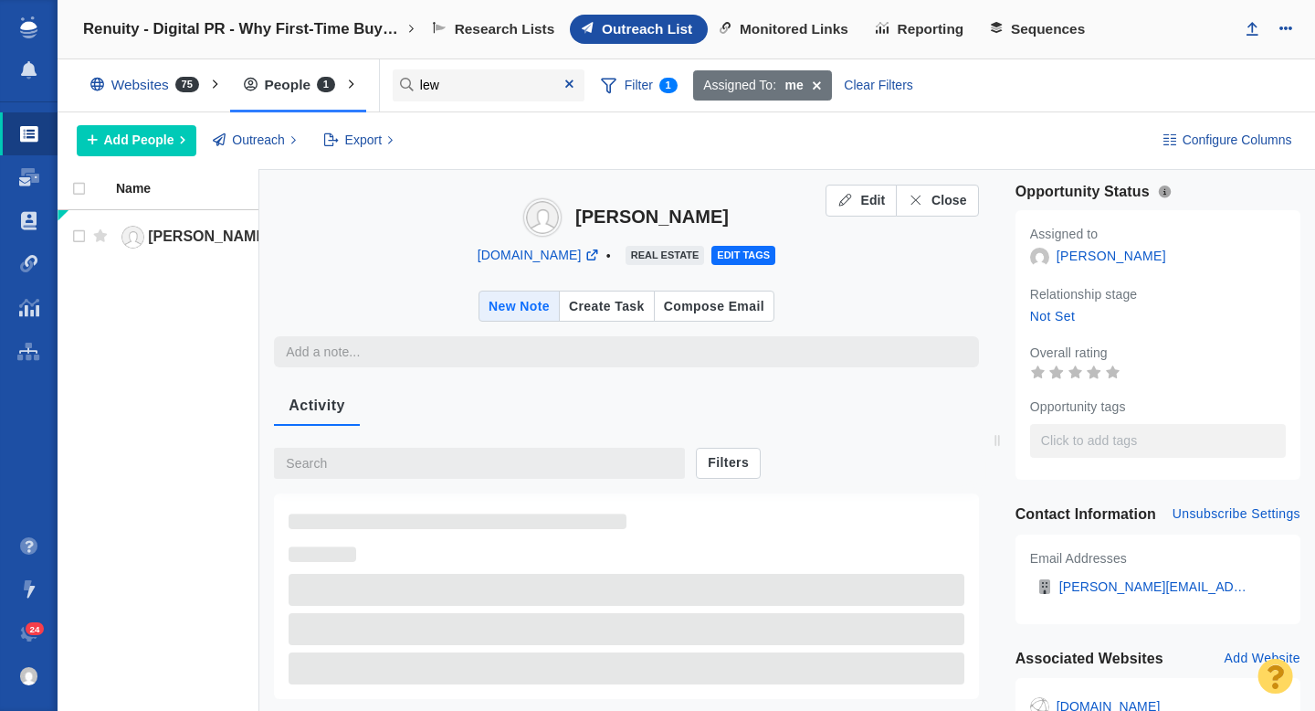
type textarea "x"
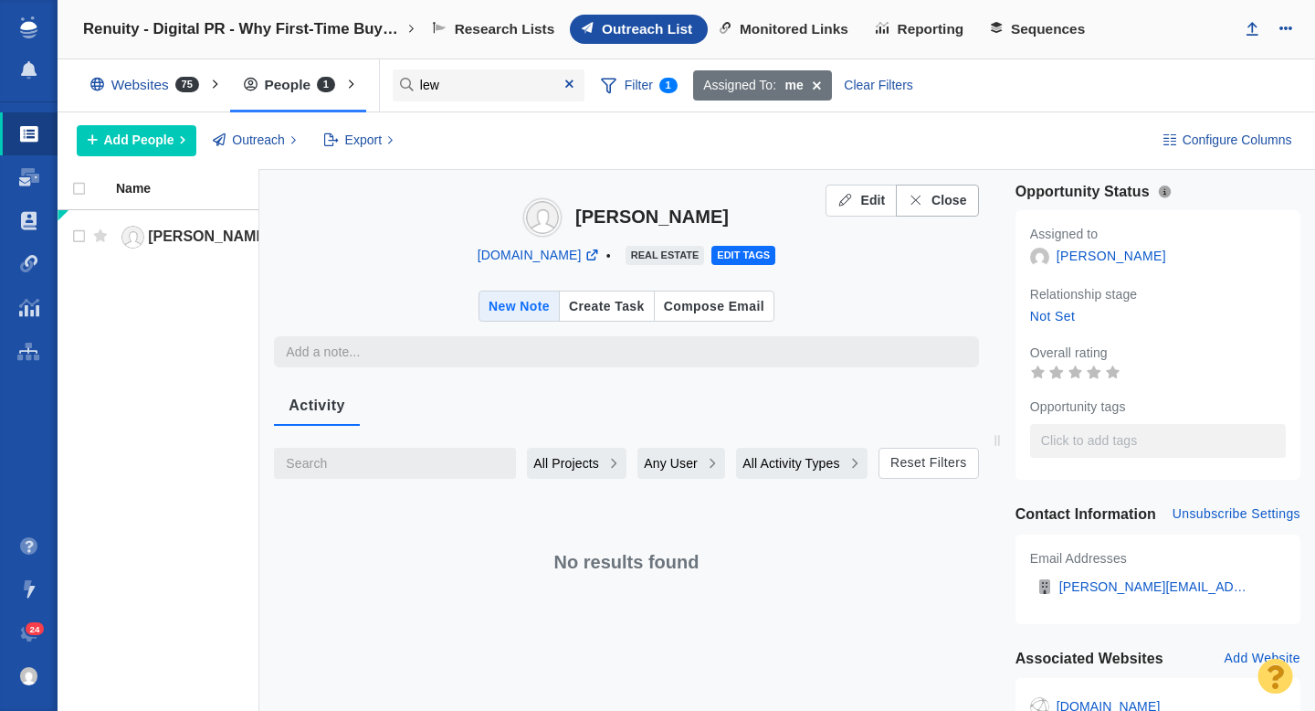
click at [951, 200] on span "Close" at bounding box center [950, 200] width 36 height 19
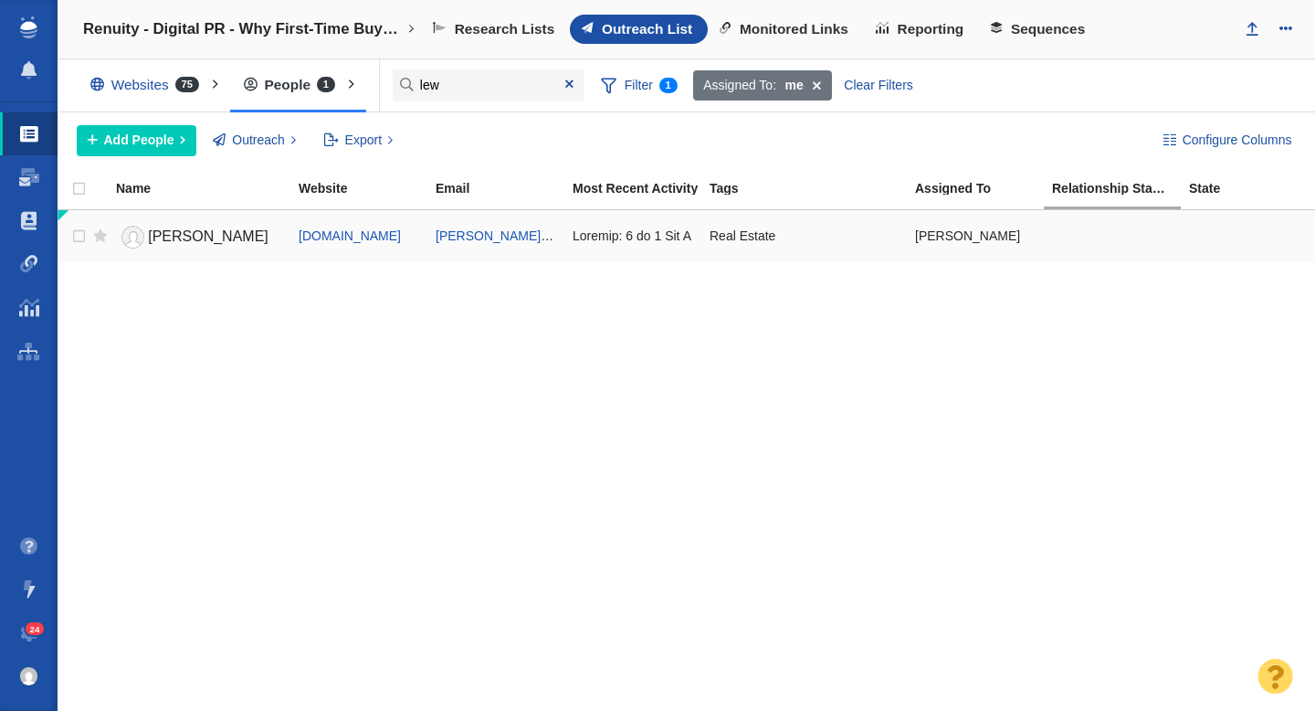
click at [231, 243] on link "Lew" at bounding box center [199, 237] width 166 height 32
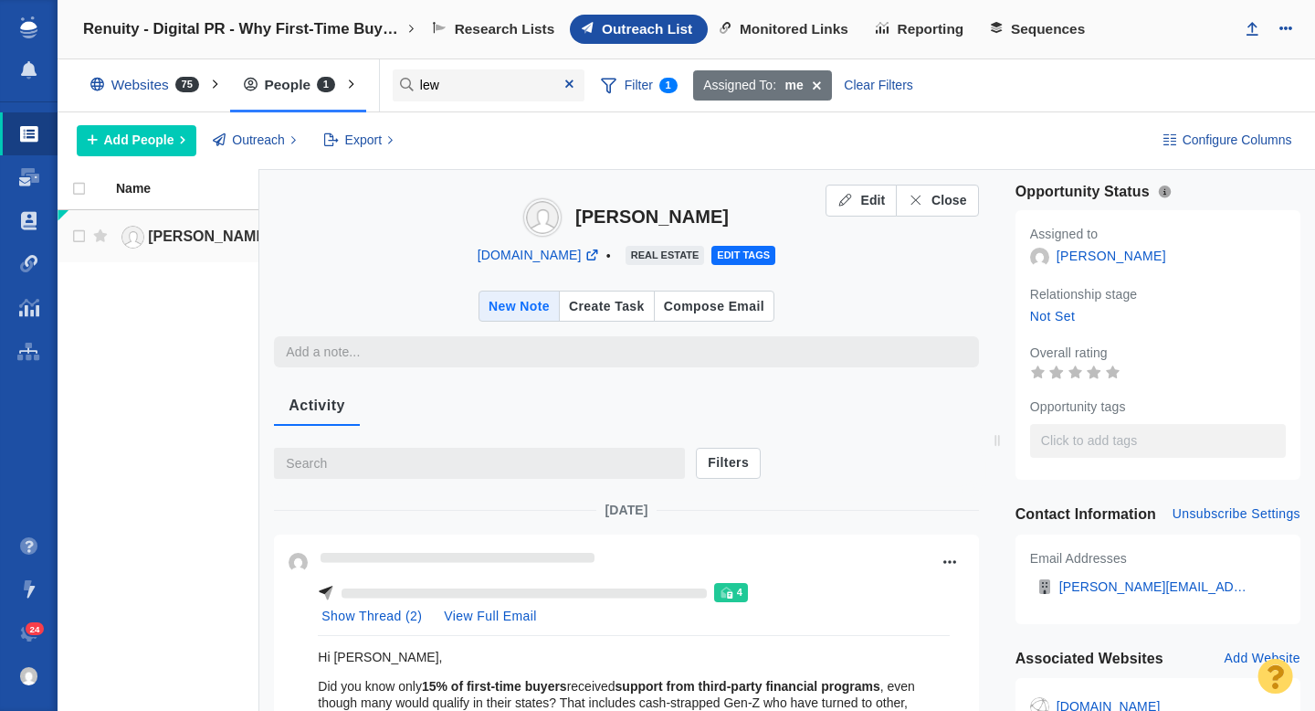
type textarea "x"
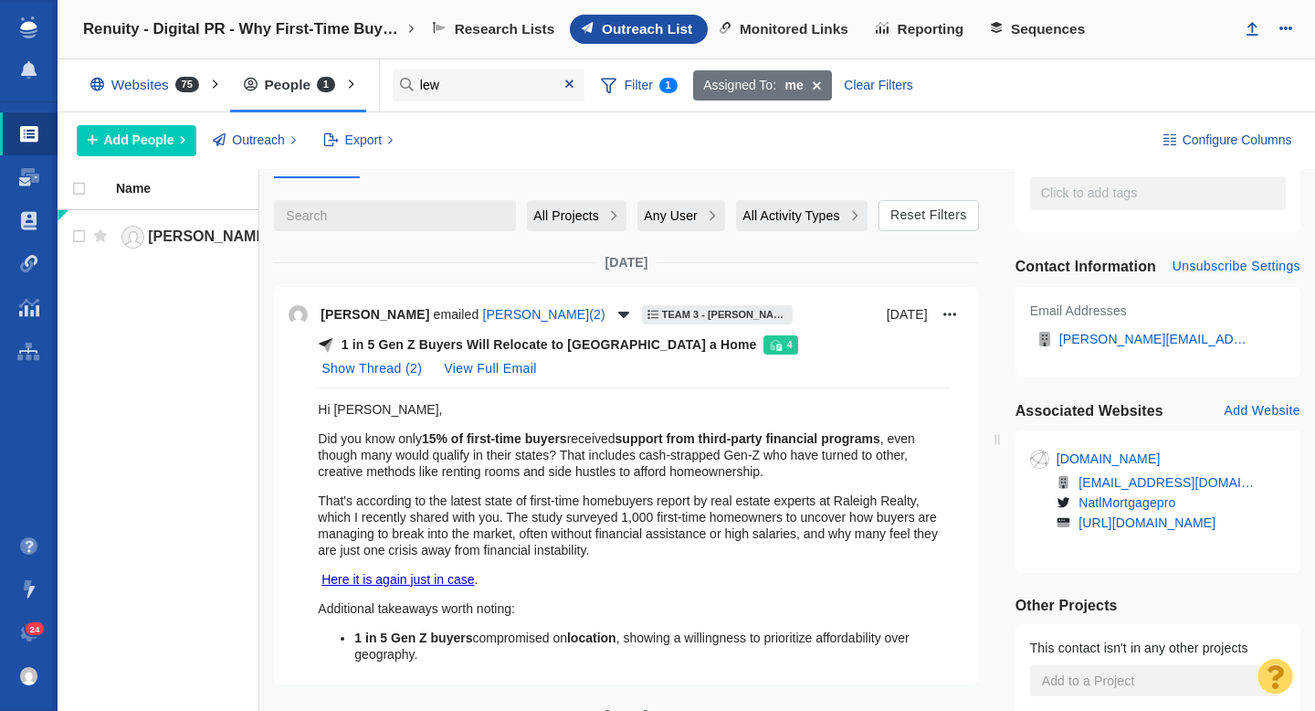
scroll to position [275, 0]
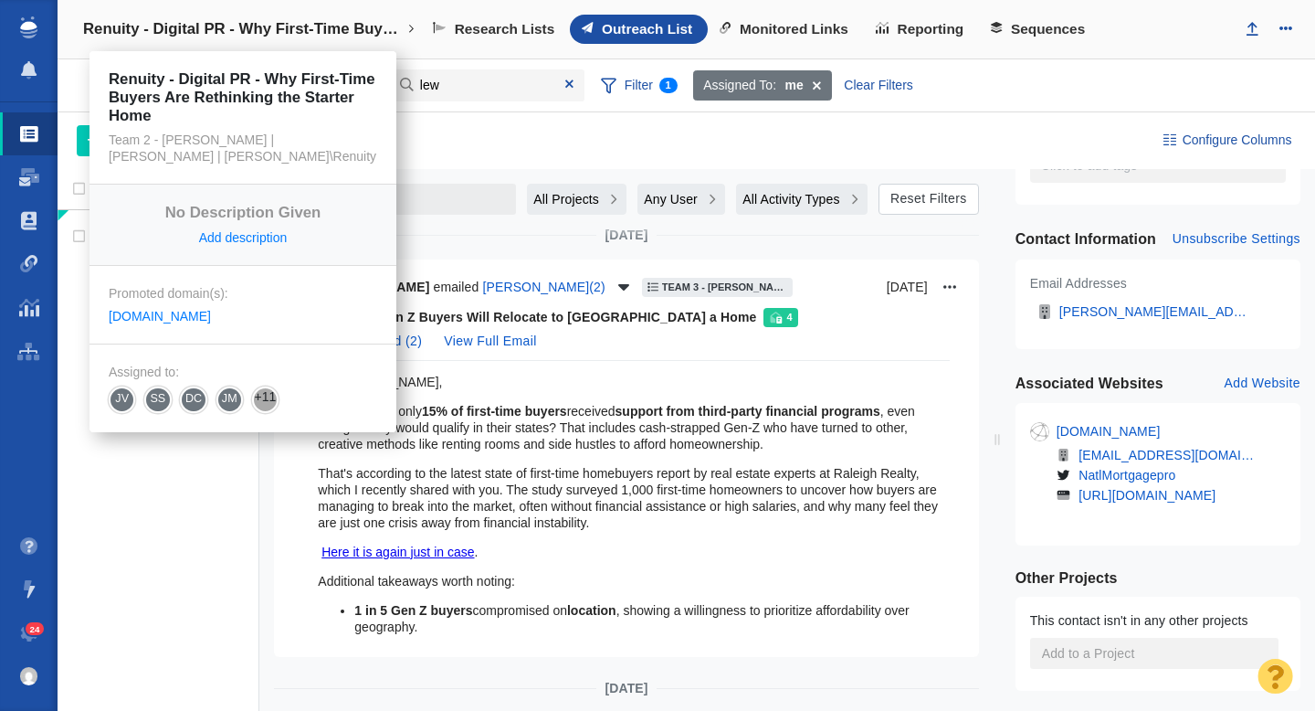
click at [267, 29] on h4 "Renuity - Digital PR - Why First-Time Buyers Are Rethinking the Starter Home" at bounding box center [243, 29] width 320 height 18
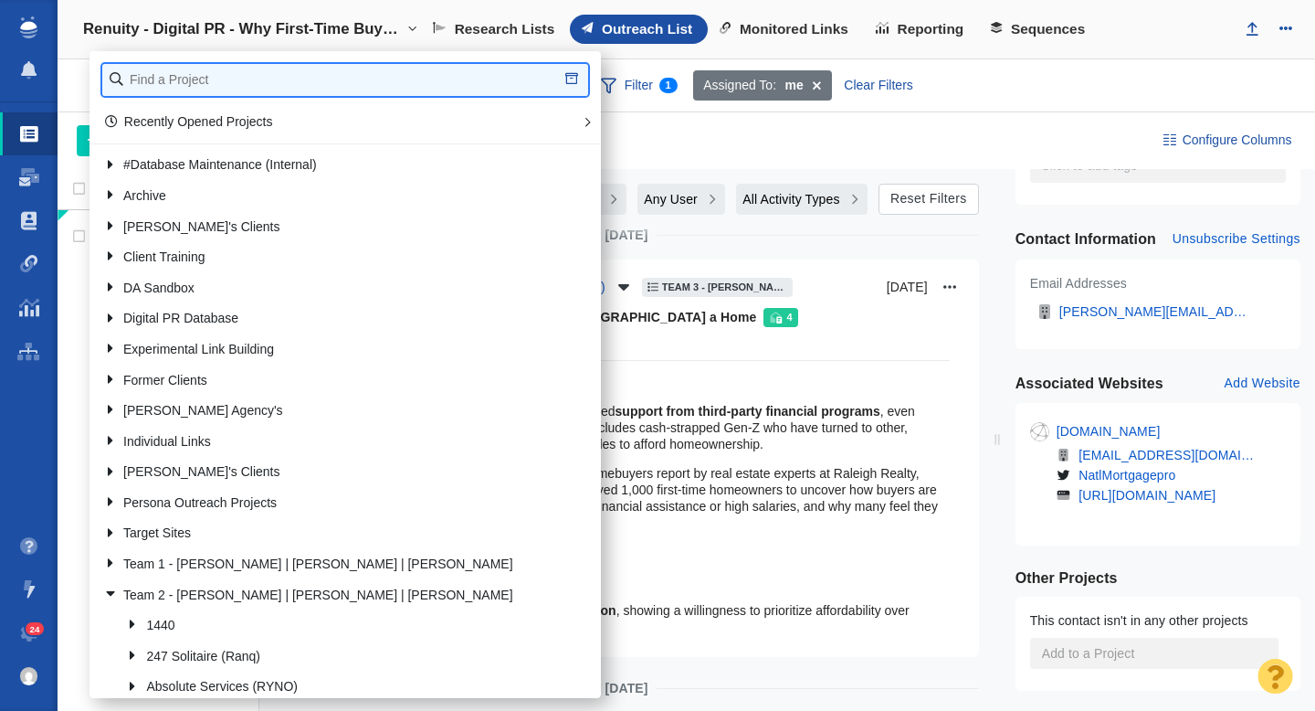
click at [239, 75] on input "text" at bounding box center [345, 80] width 486 height 32
type input "raleigh"
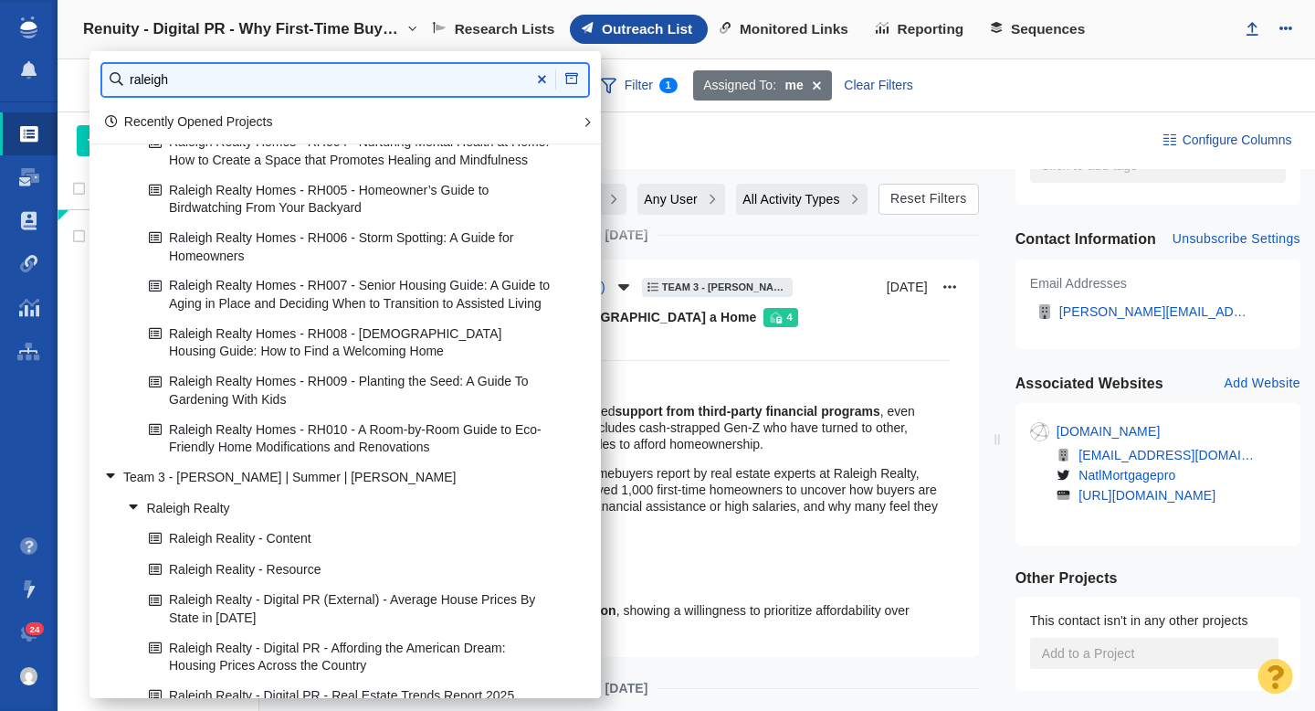
scroll to position [327, 0]
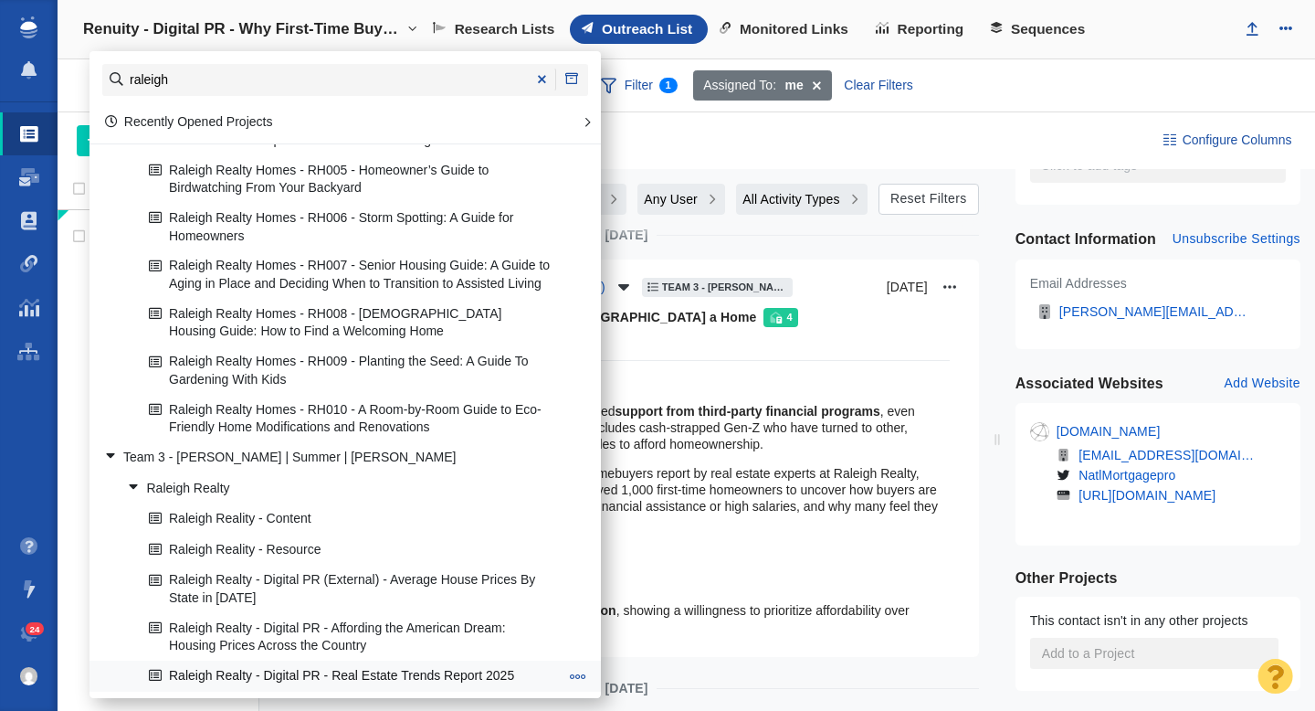
click at [392, 673] on link "Raleigh Realty - Digital PR - Real Estate Trends Report 2025" at bounding box center [353, 676] width 419 height 28
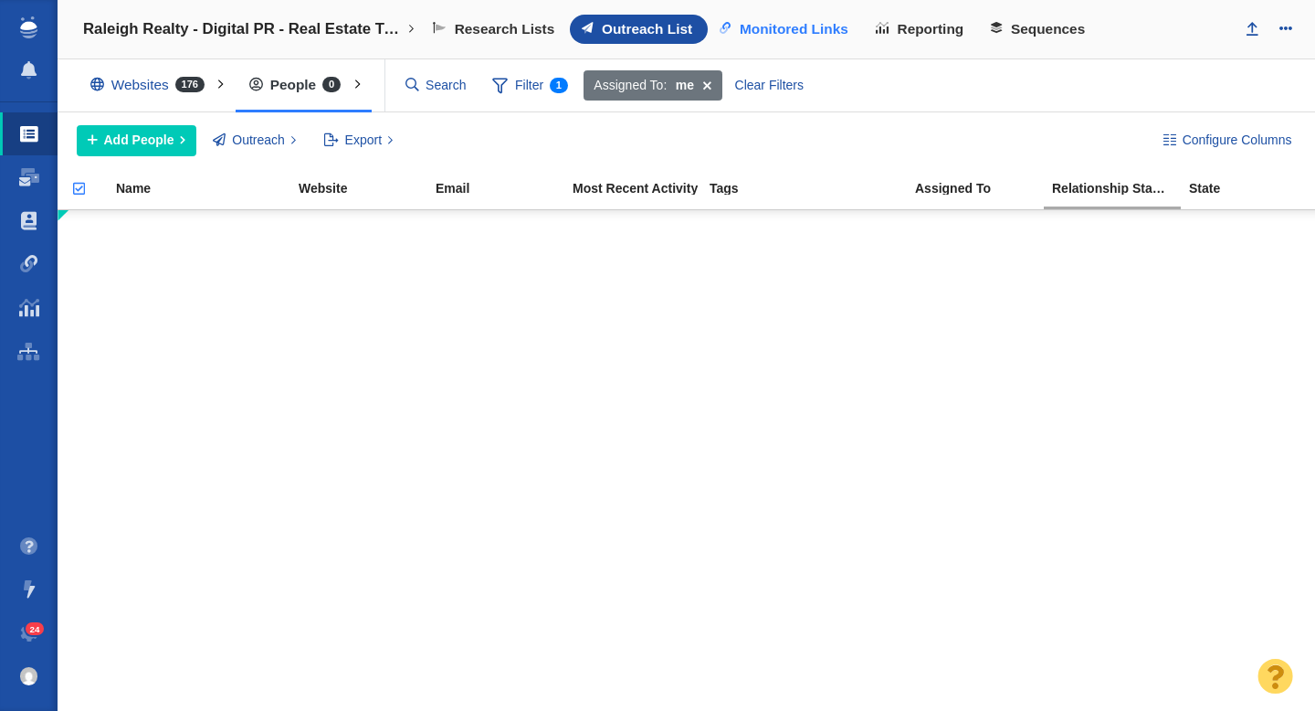
click at [770, 33] on span "Monitored Links" at bounding box center [794, 29] width 109 height 16
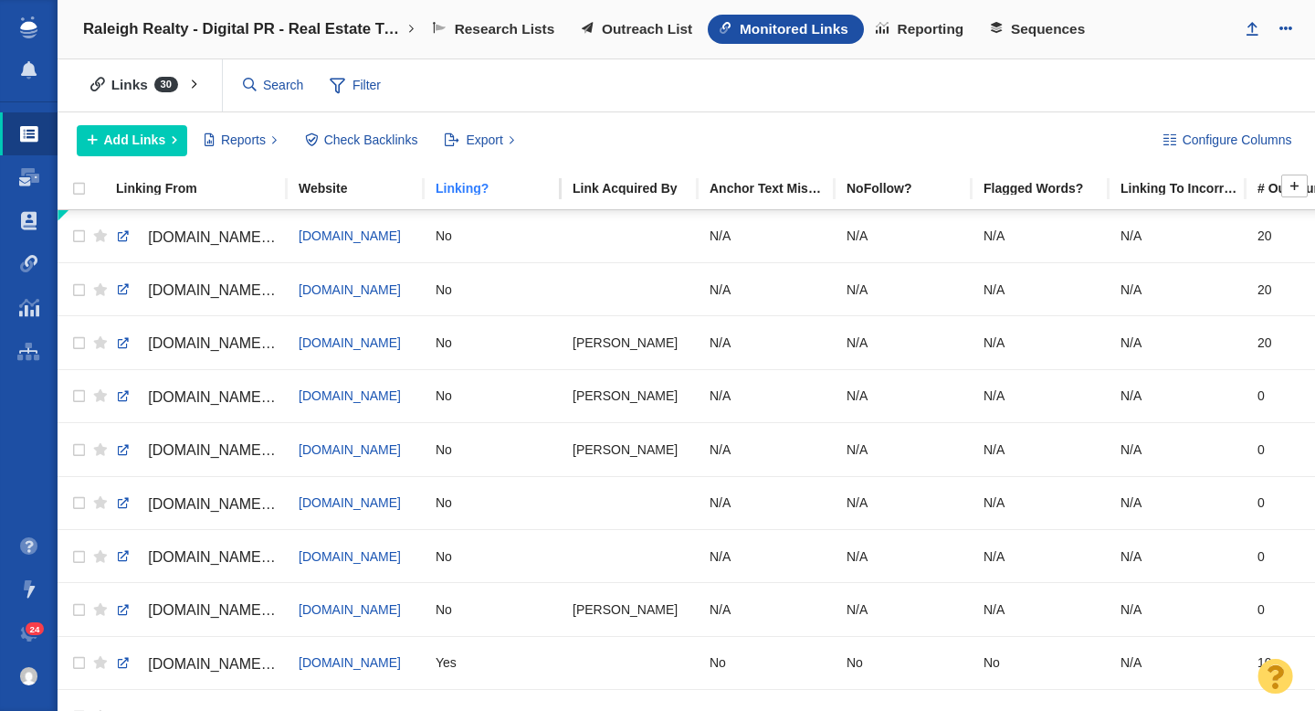
click at [467, 184] on div "Linking?" at bounding box center [503, 188] width 135 height 13
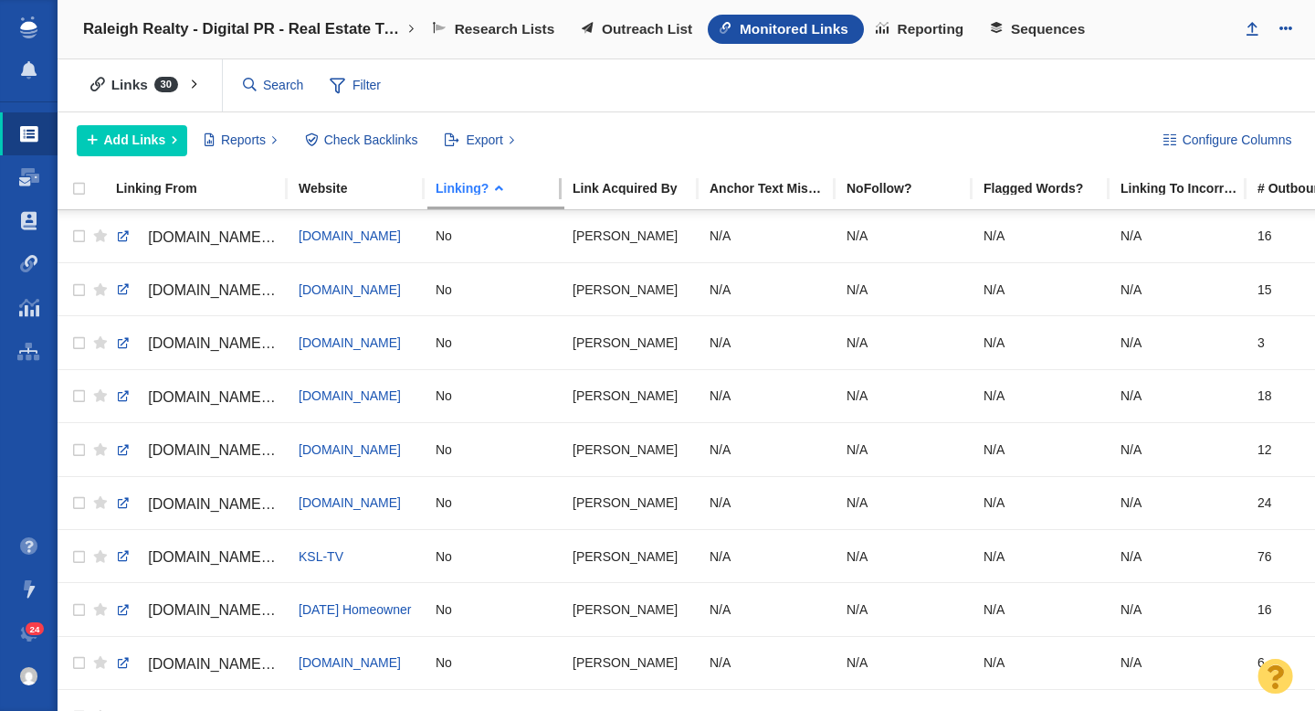
click at [467, 184] on div "Linking?" at bounding box center [503, 188] width 135 height 13
click at [122, 237] on link at bounding box center [123, 236] width 16 height 16
click at [635, 25] on span "Outreach List" at bounding box center [647, 29] width 90 height 16
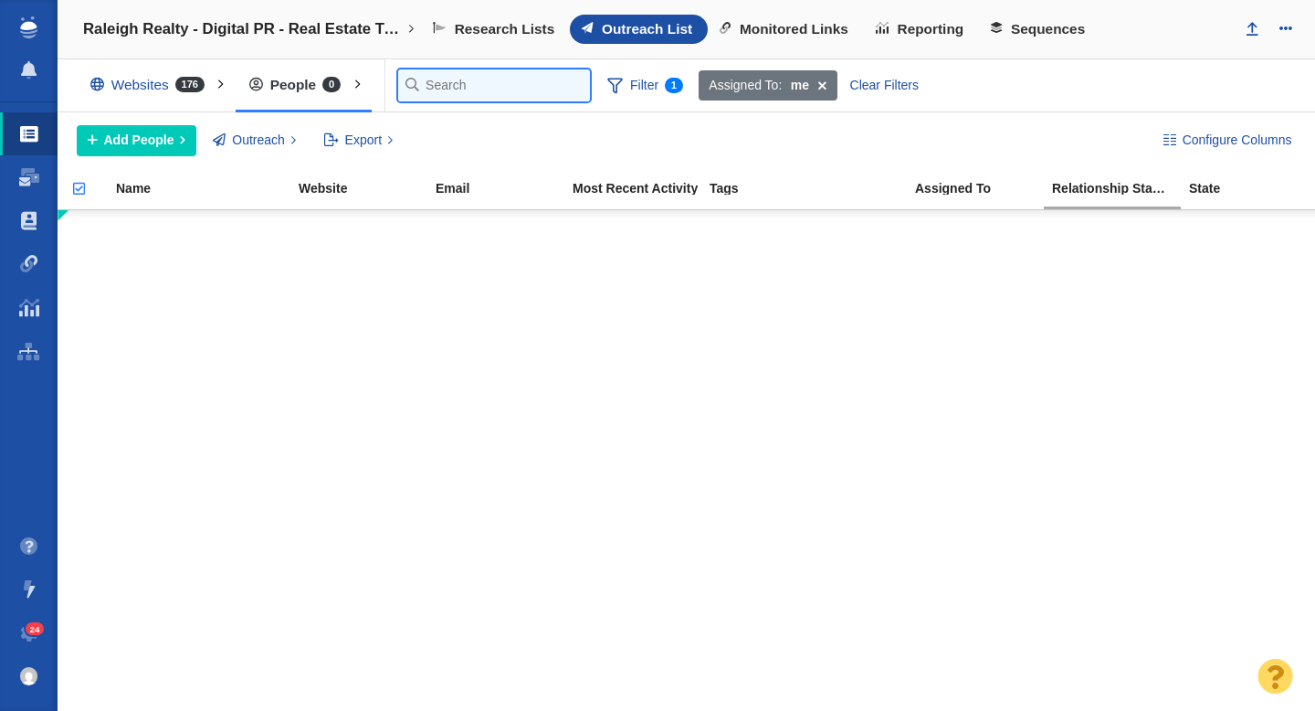
click at [429, 86] on input "text" at bounding box center [494, 85] width 192 height 32
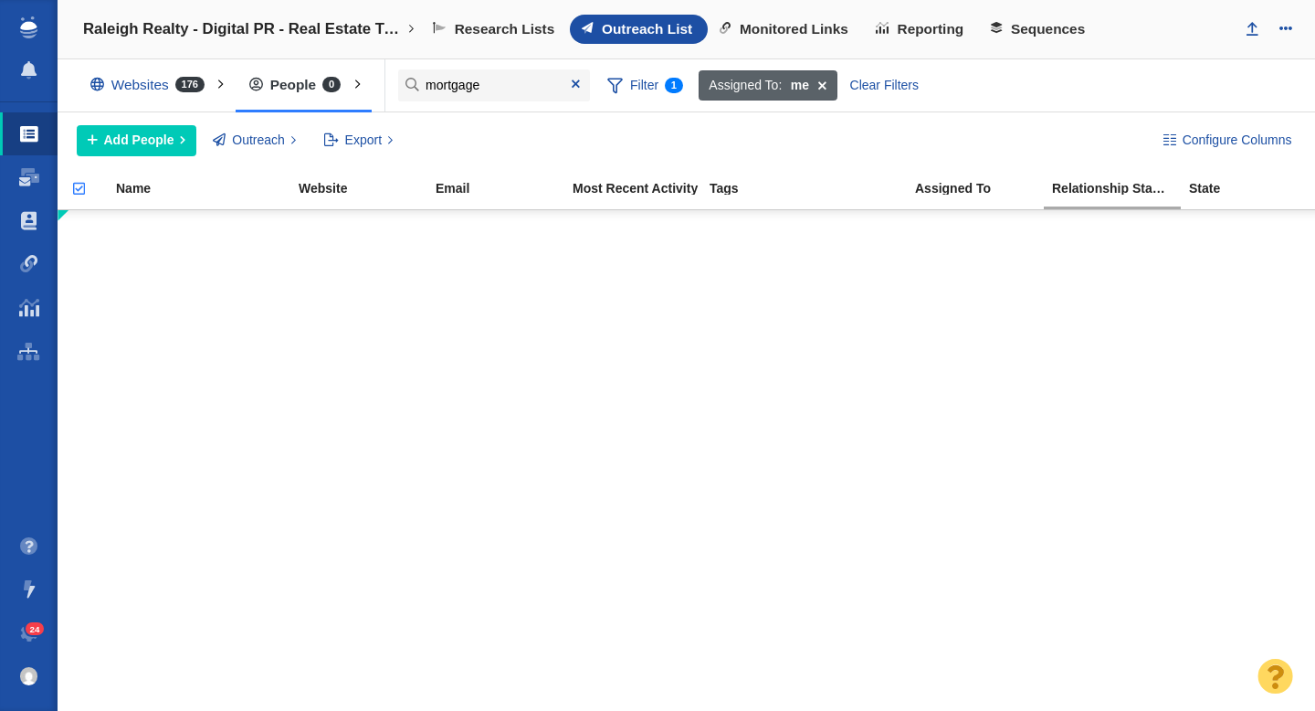
click at [825, 89] on span at bounding box center [822, 85] width 28 height 31
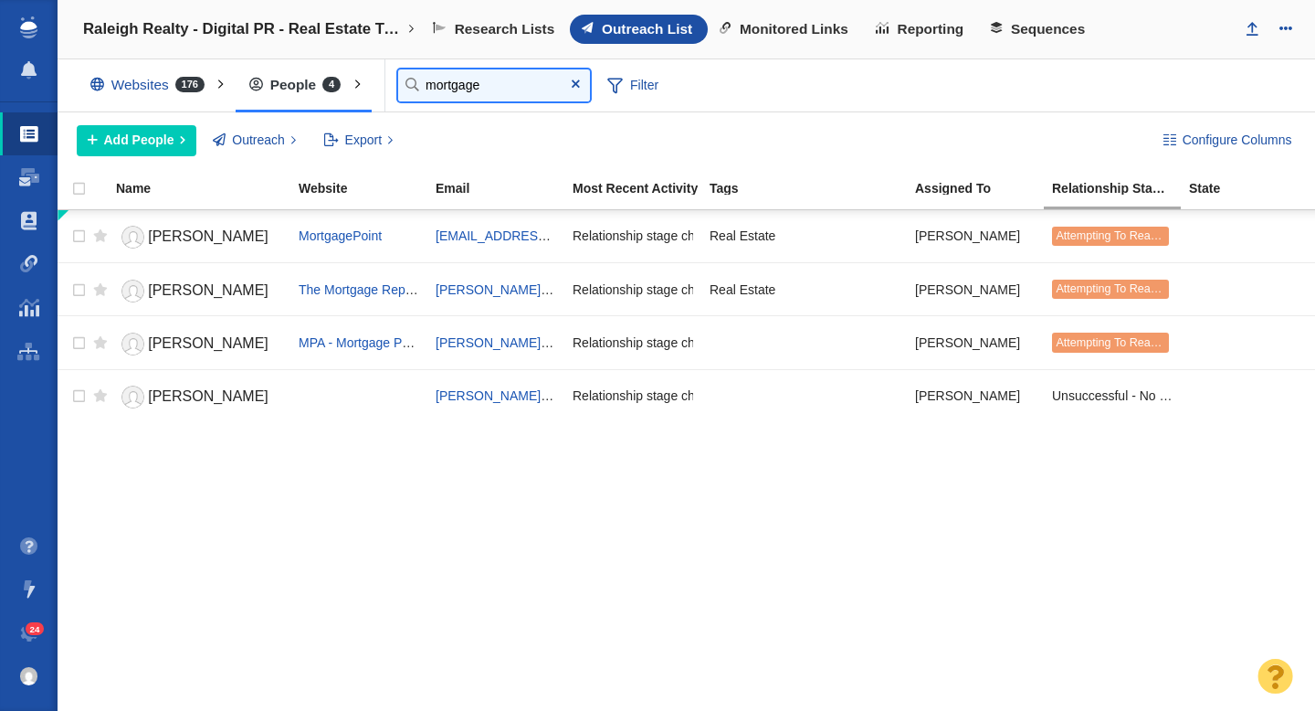
click at [491, 84] on input "mortgage" at bounding box center [494, 85] width 192 height 32
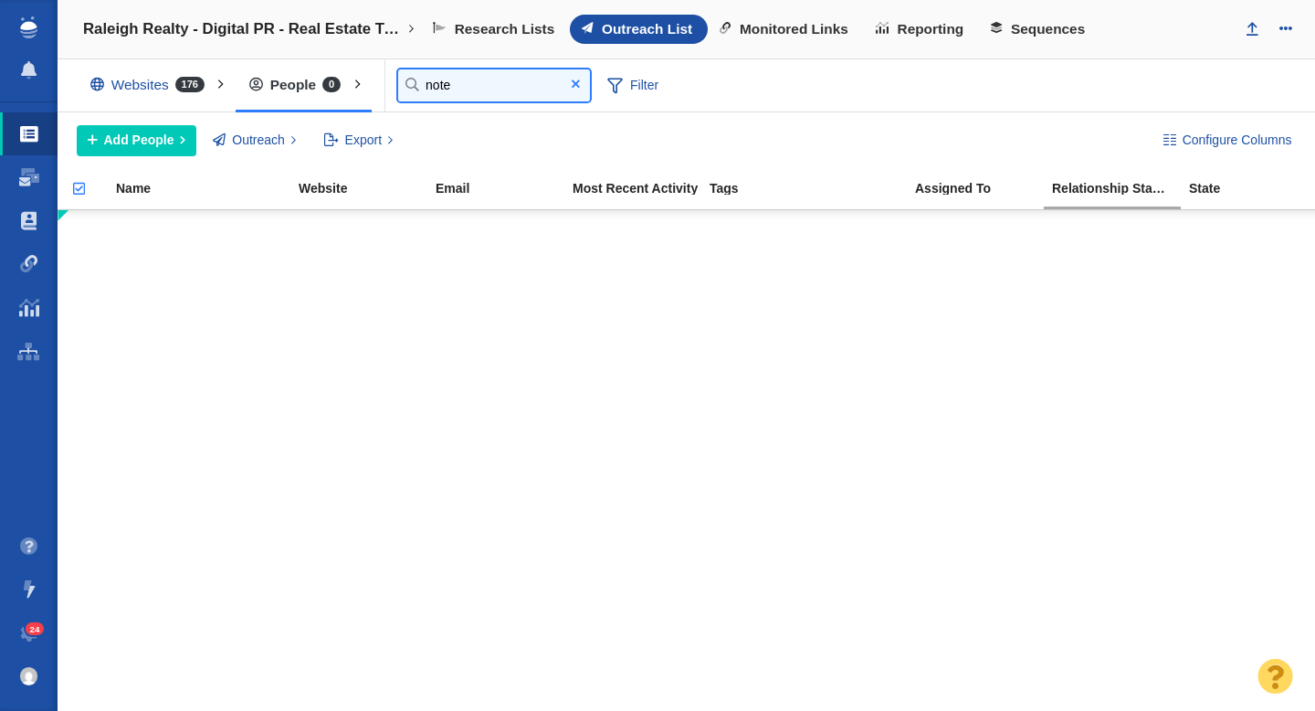
type input "note"
click at [578, 82] on span at bounding box center [576, 84] width 8 height 13
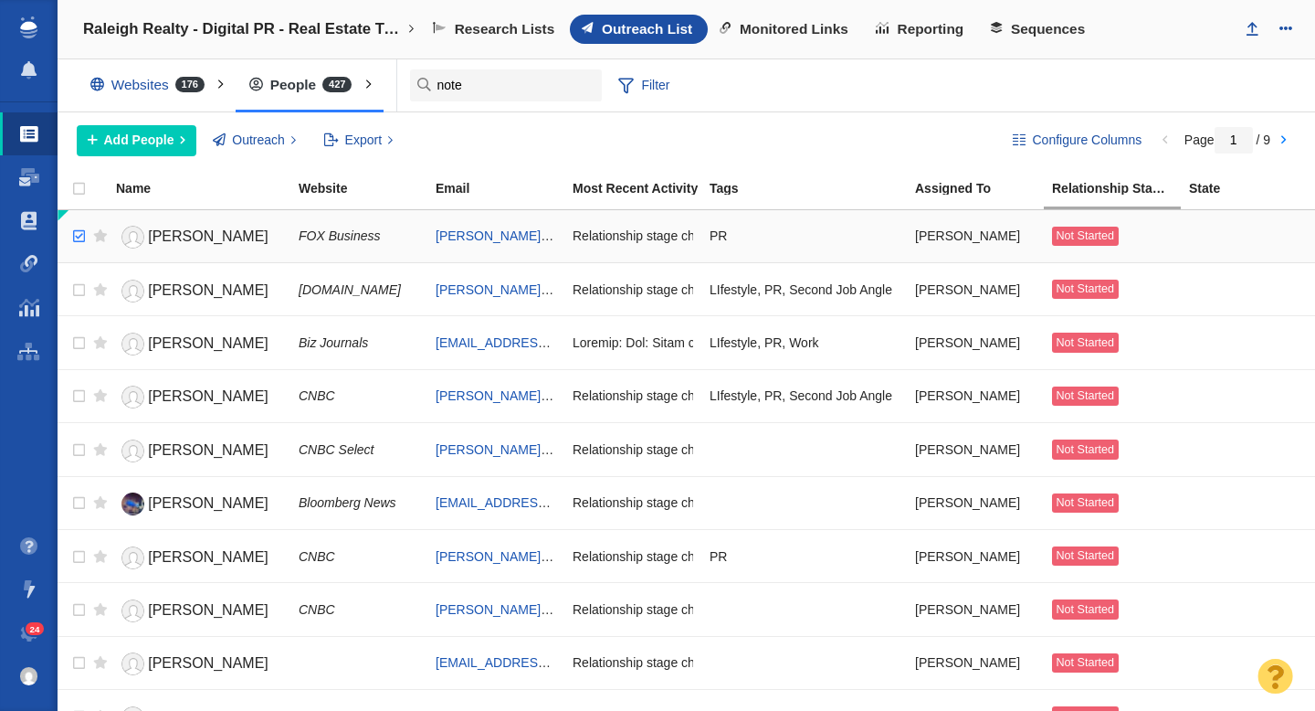
checkbox input "true"
click at [78, 235] on input "checkbox" at bounding box center [76, 236] width 27 height 40
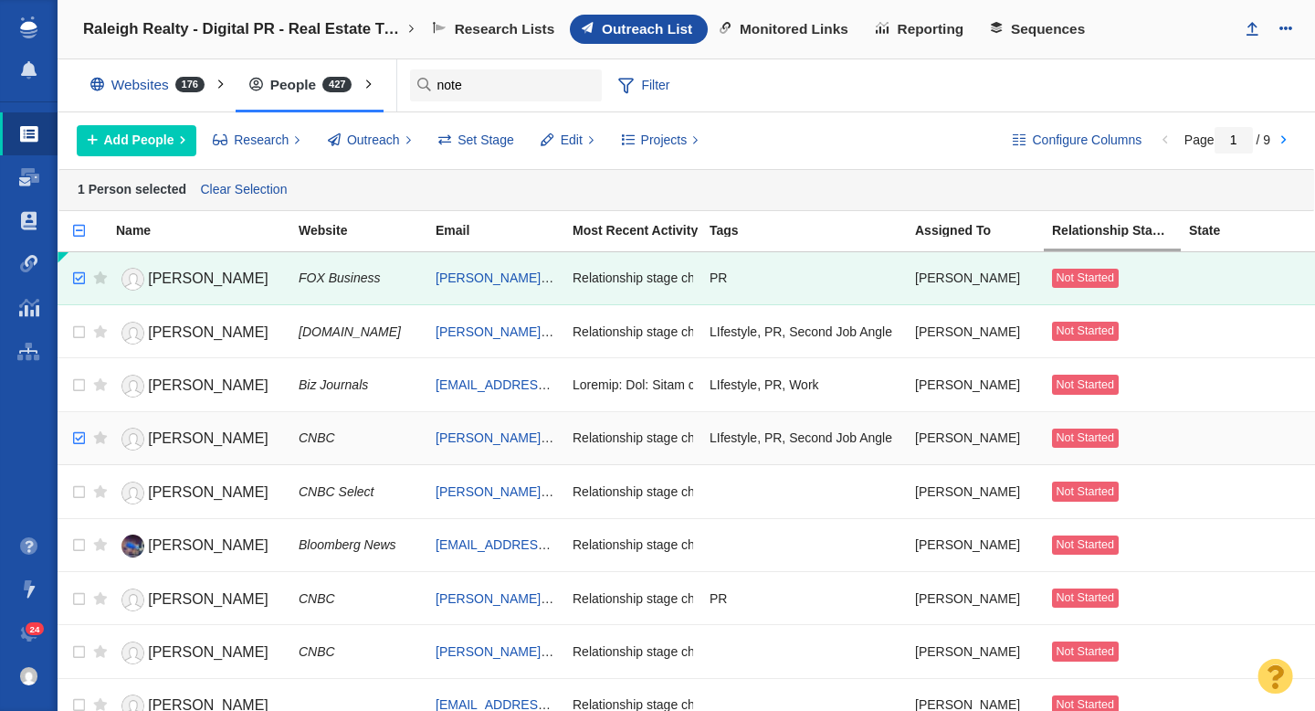
checkbox input "true"
click at [79, 435] on input "checkbox" at bounding box center [76, 438] width 27 height 40
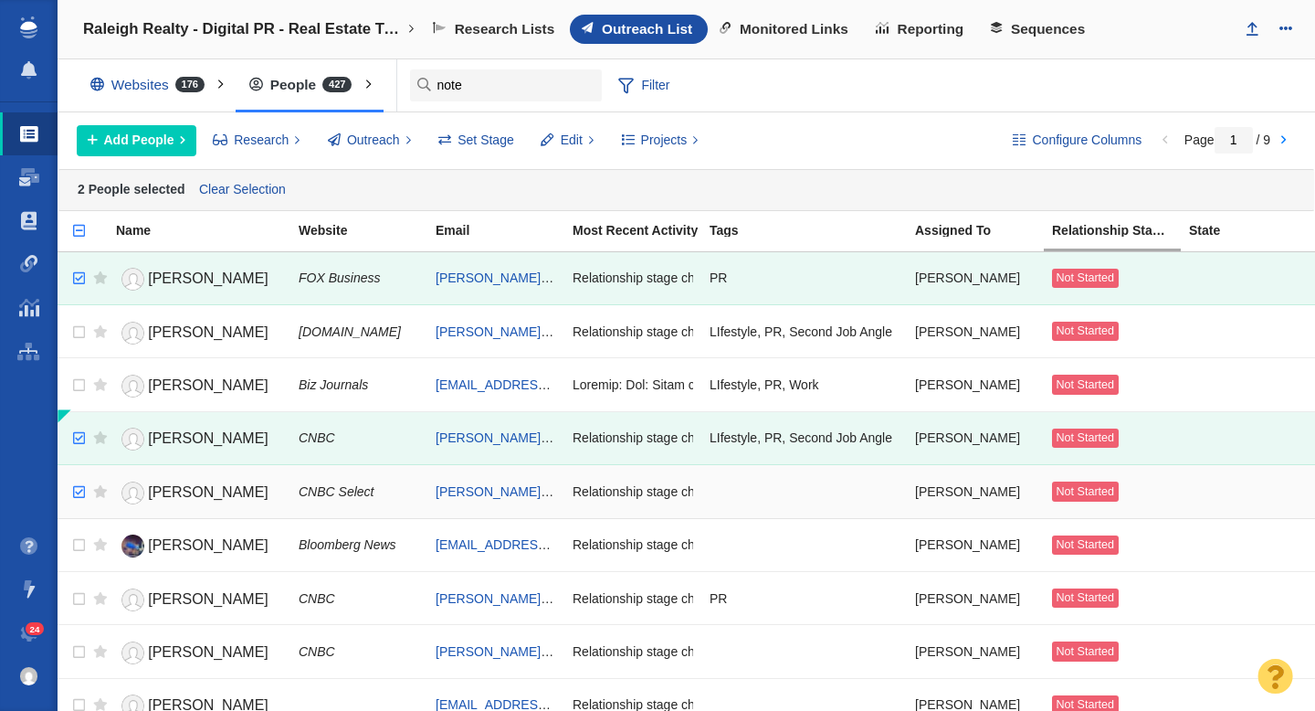
checkbox input "true"
click at [81, 491] on input "checkbox" at bounding box center [76, 492] width 27 height 40
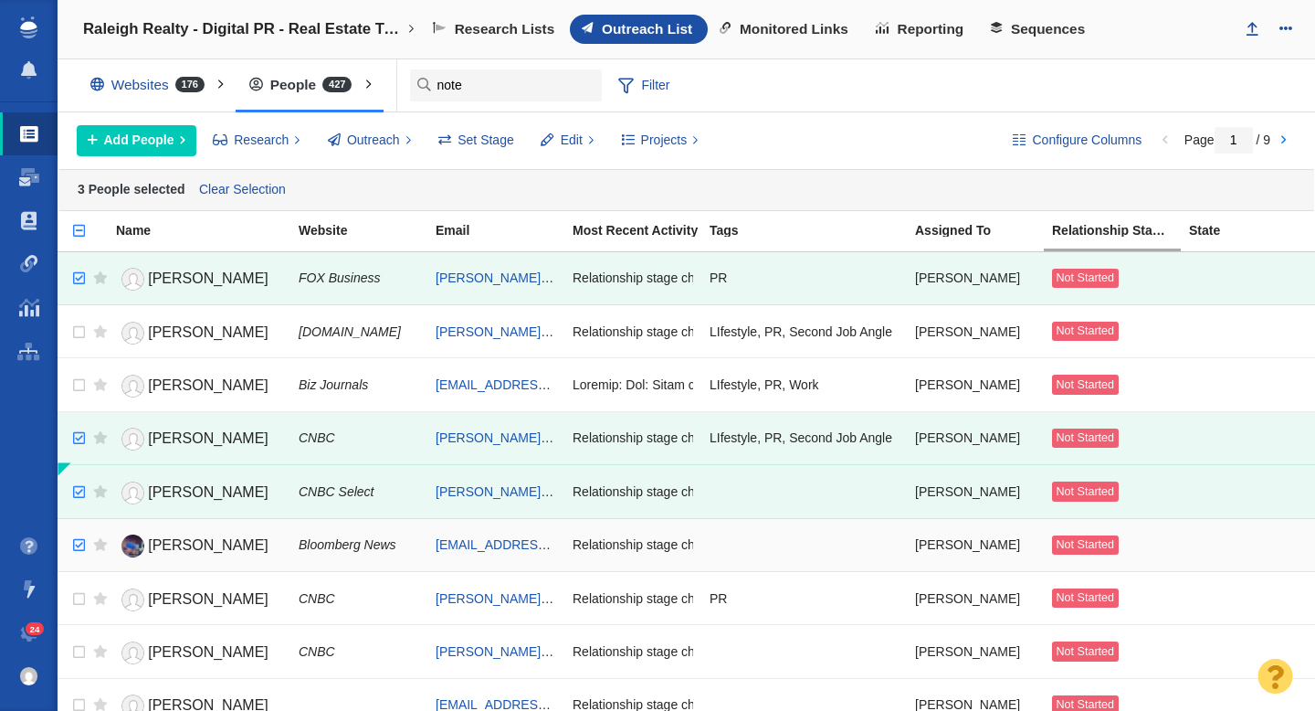
click at [76, 542] on input "checkbox" at bounding box center [76, 545] width 27 height 40
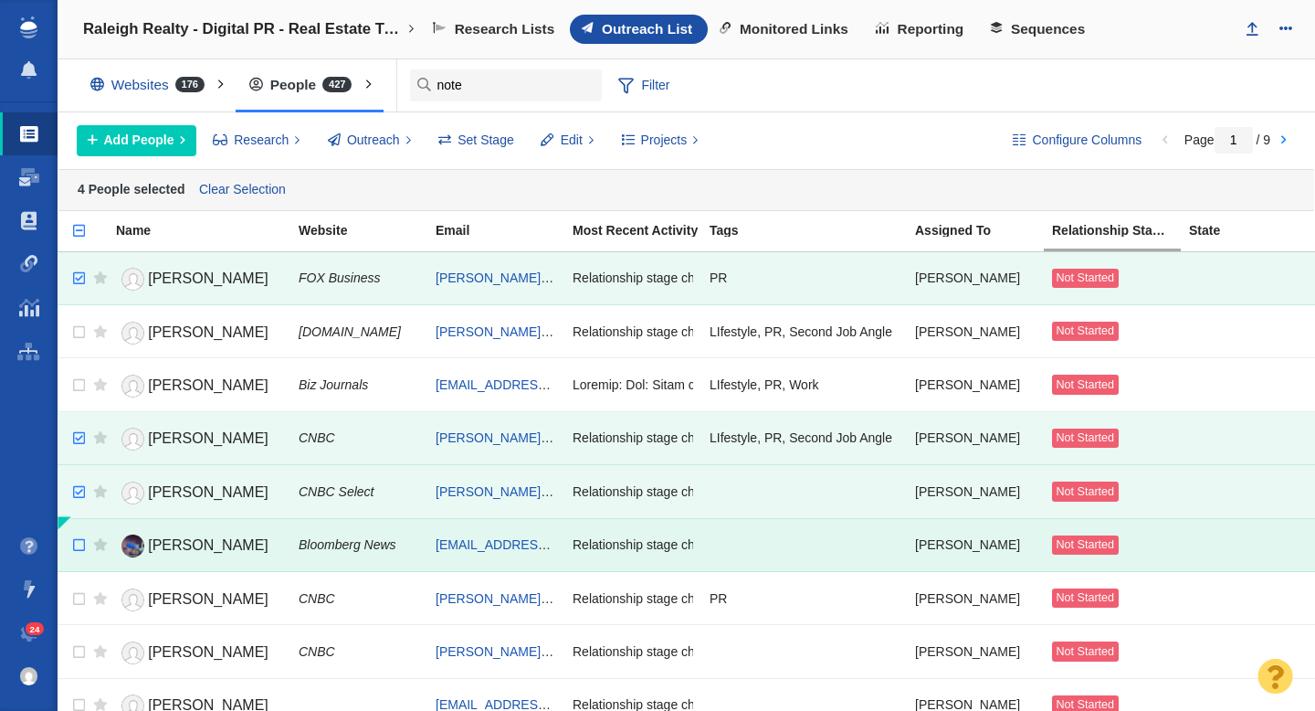
checkbox input "false"
click at [76, 542] on input "checkbox" at bounding box center [76, 545] width 27 height 40
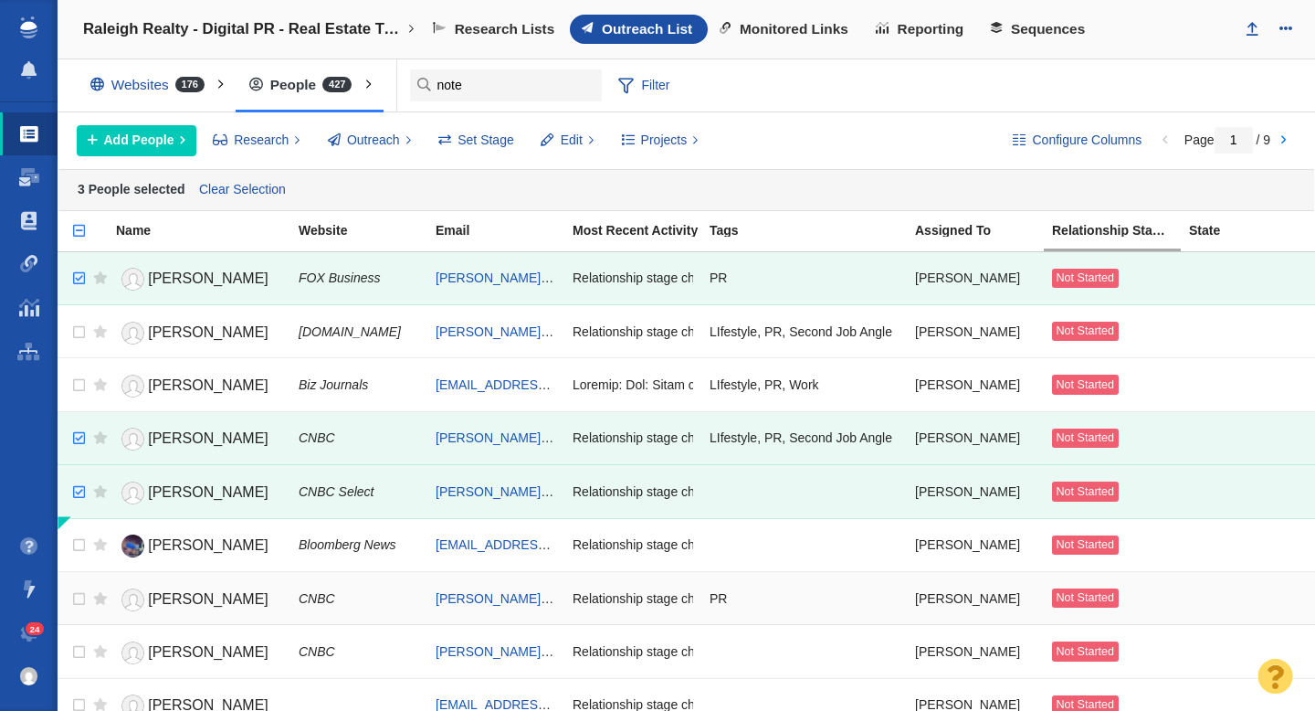
scroll to position [88, 0]
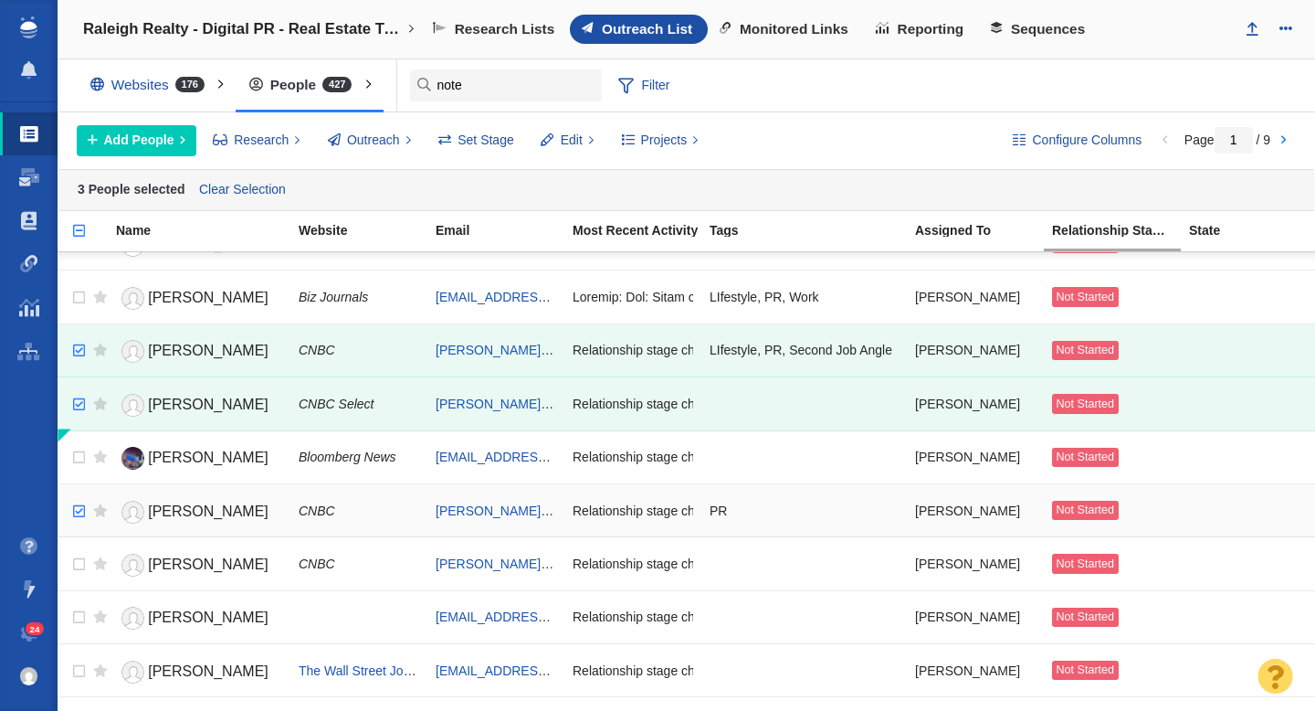
checkbox input "true"
click at [84, 507] on input "checkbox" at bounding box center [76, 511] width 27 height 40
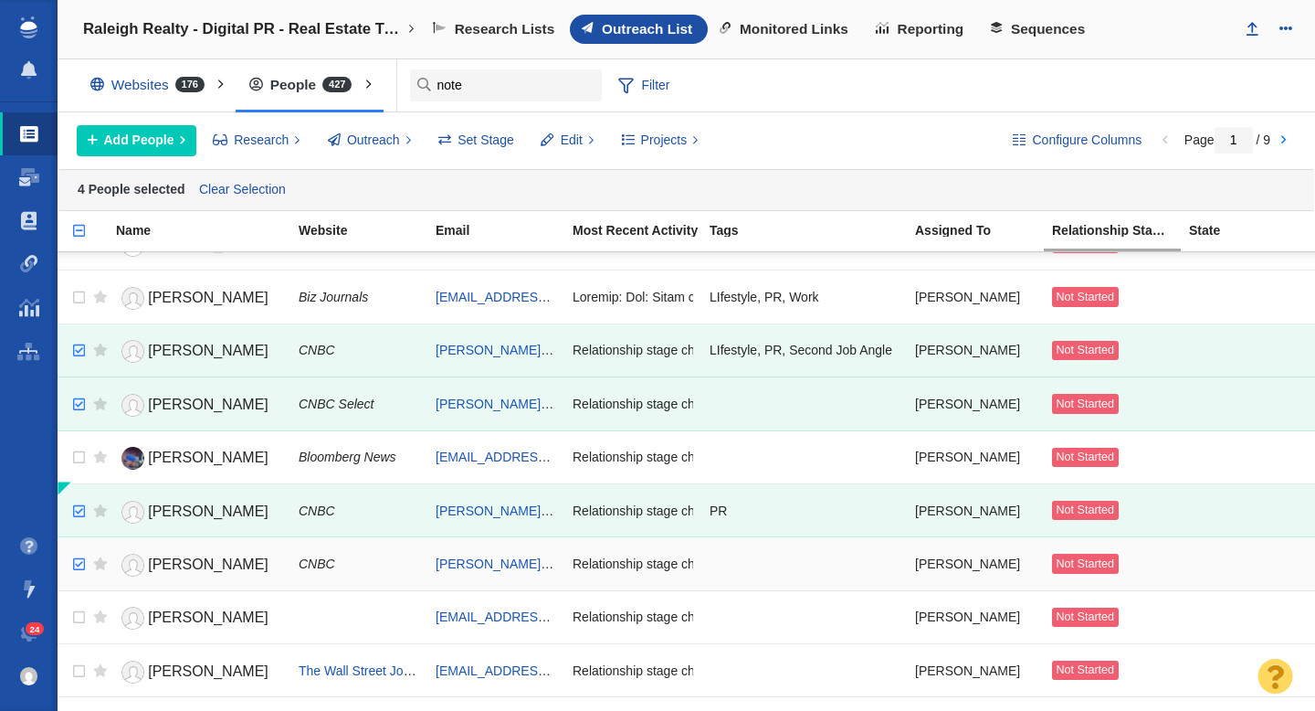
checkbox input "true"
click at [81, 566] on input "checkbox" at bounding box center [76, 564] width 27 height 40
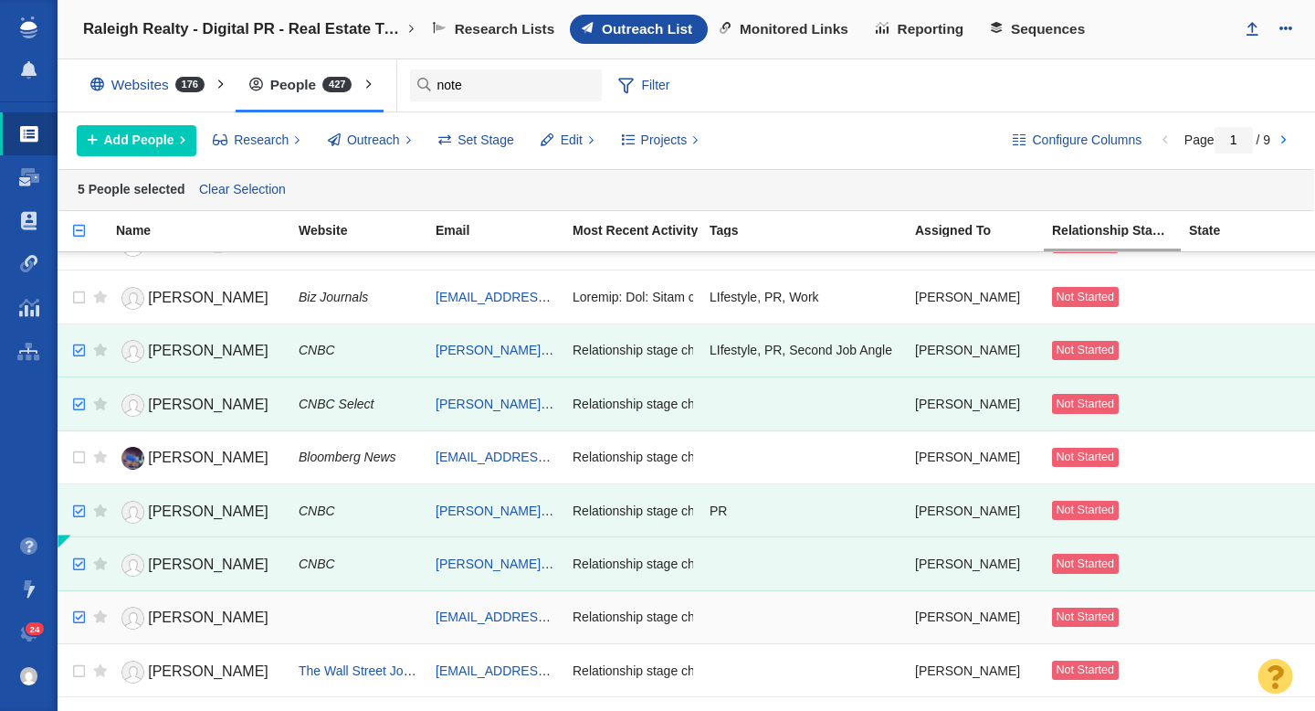
checkbox input "true"
click at [81, 607] on input "checkbox" at bounding box center [76, 617] width 27 height 40
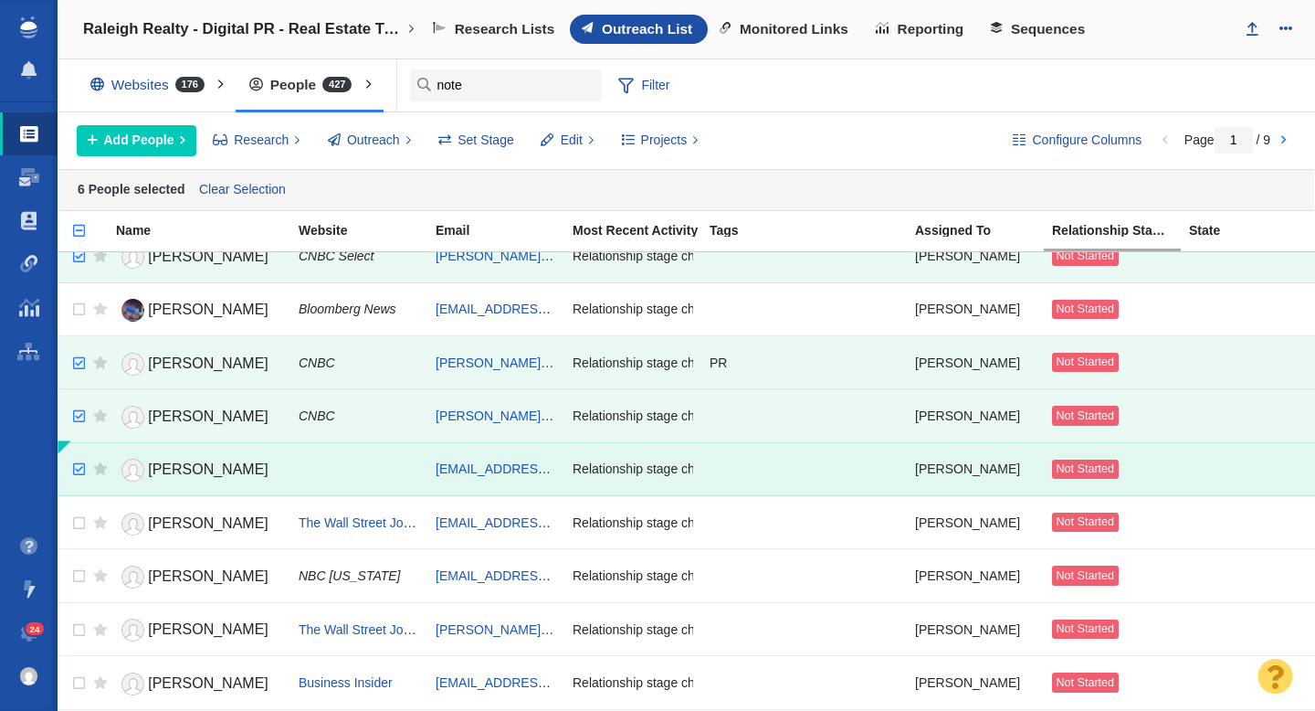
scroll to position [237, 0]
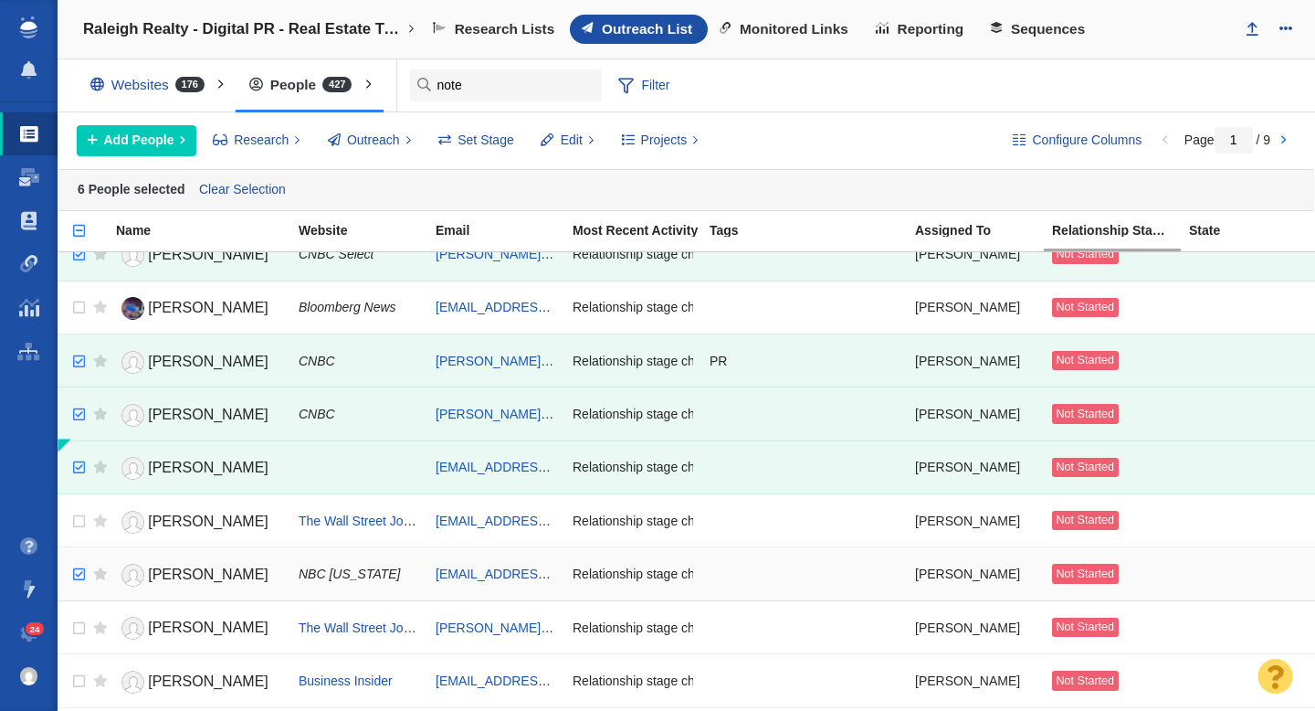
checkbox input "true"
click at [79, 574] on input "checkbox" at bounding box center [76, 574] width 27 height 40
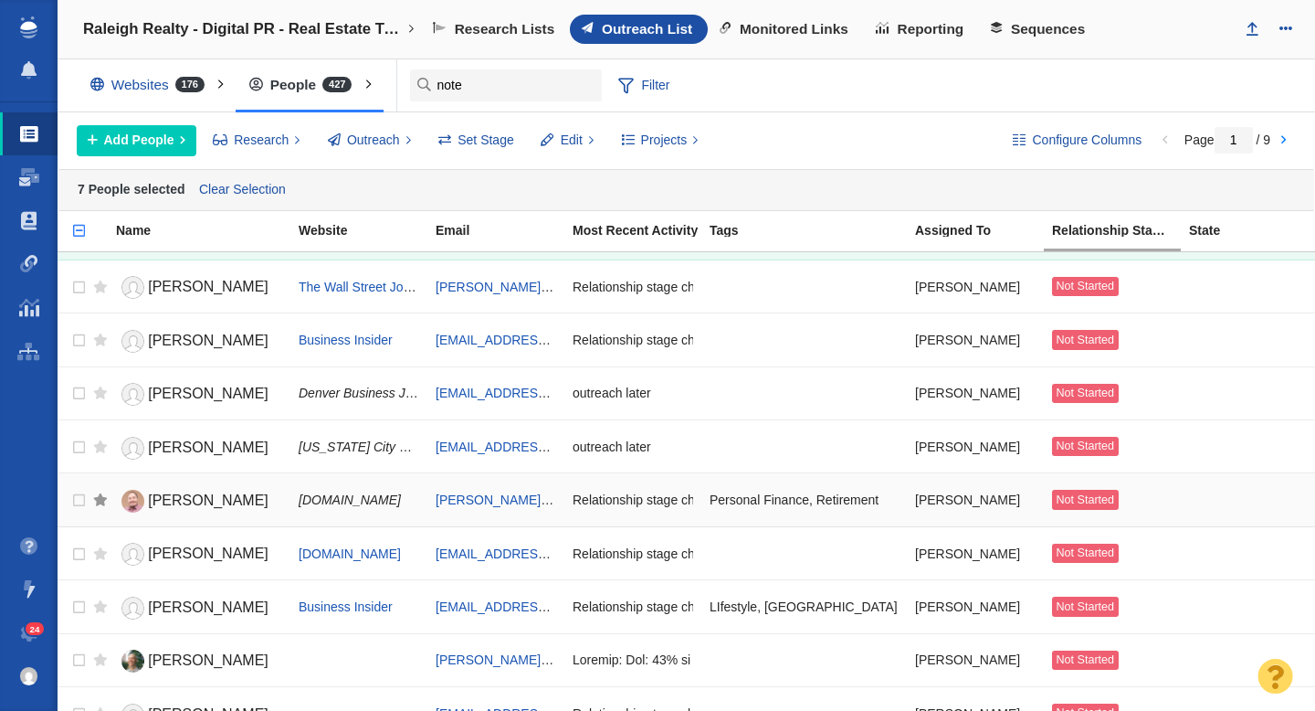
scroll to position [579, 0]
click at [86, 602] on td at bounding box center [96, 605] width 23 height 53
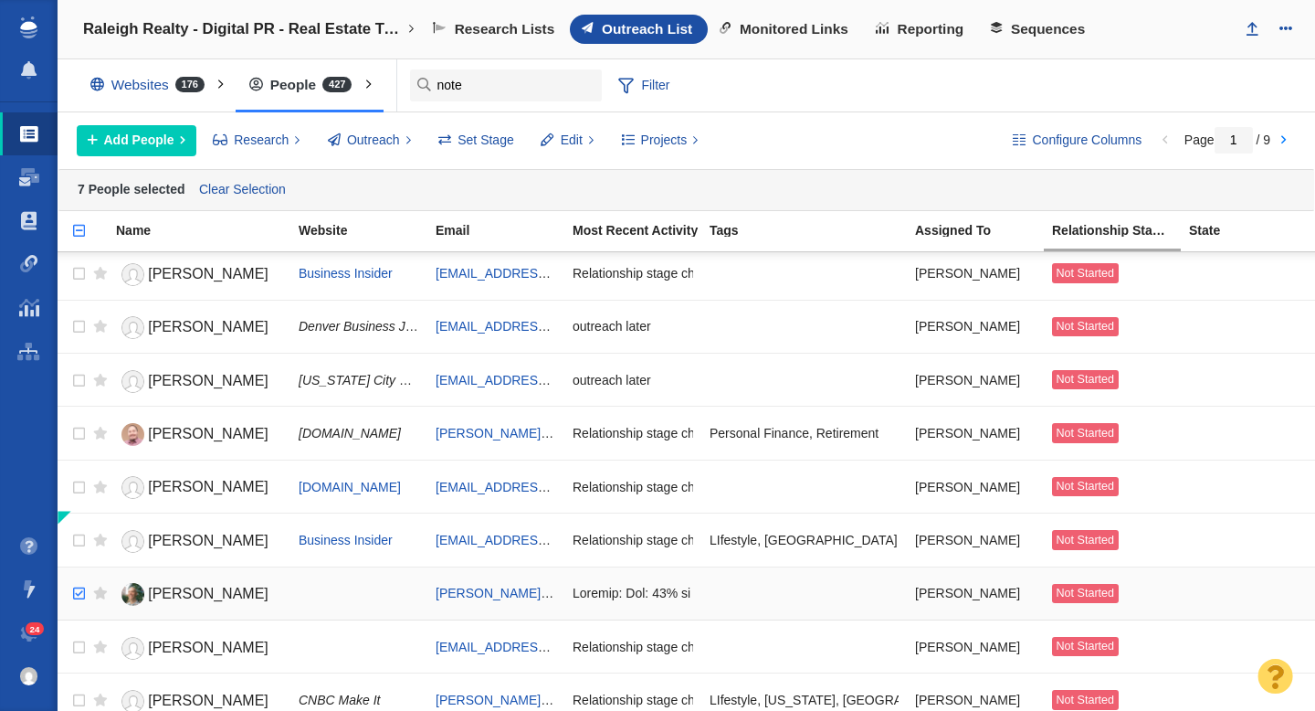
checkbox input "true"
click at [78, 596] on input "checkbox" at bounding box center [76, 594] width 27 height 40
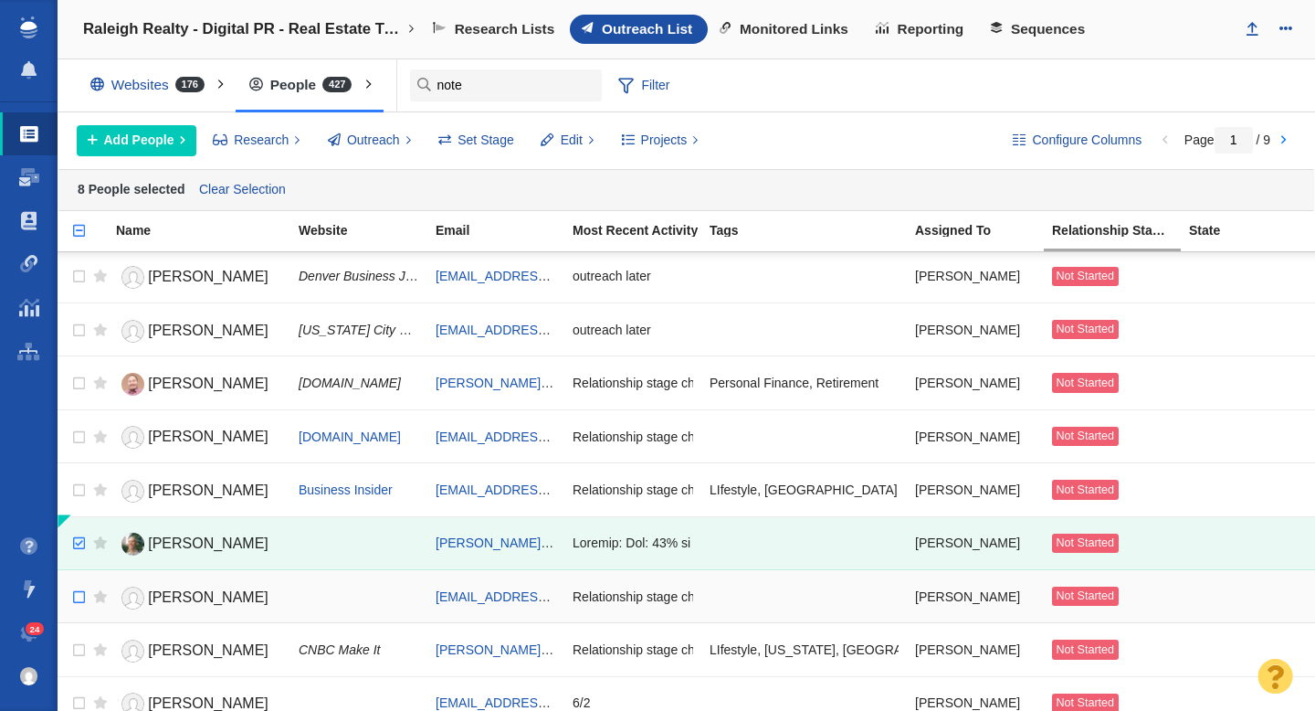
scroll to position [701, 0]
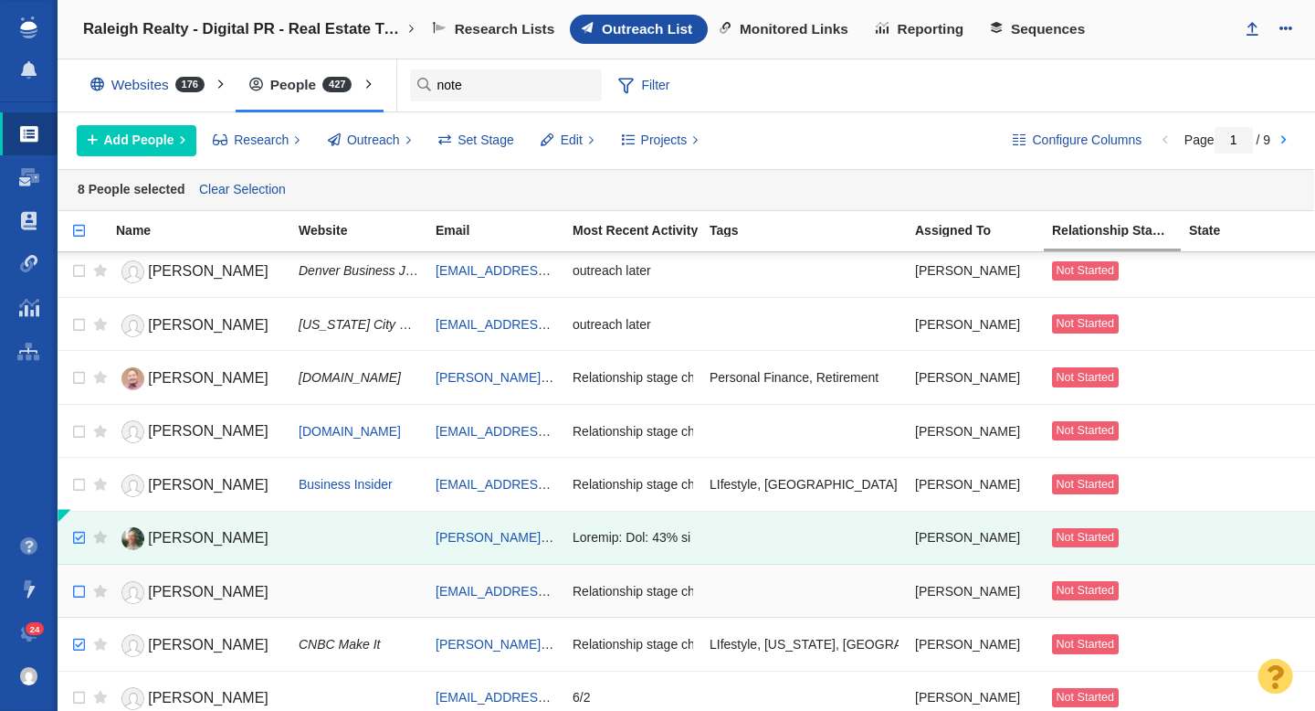
checkbox input "true"
click at [79, 644] on input "checkbox" at bounding box center [76, 645] width 27 height 40
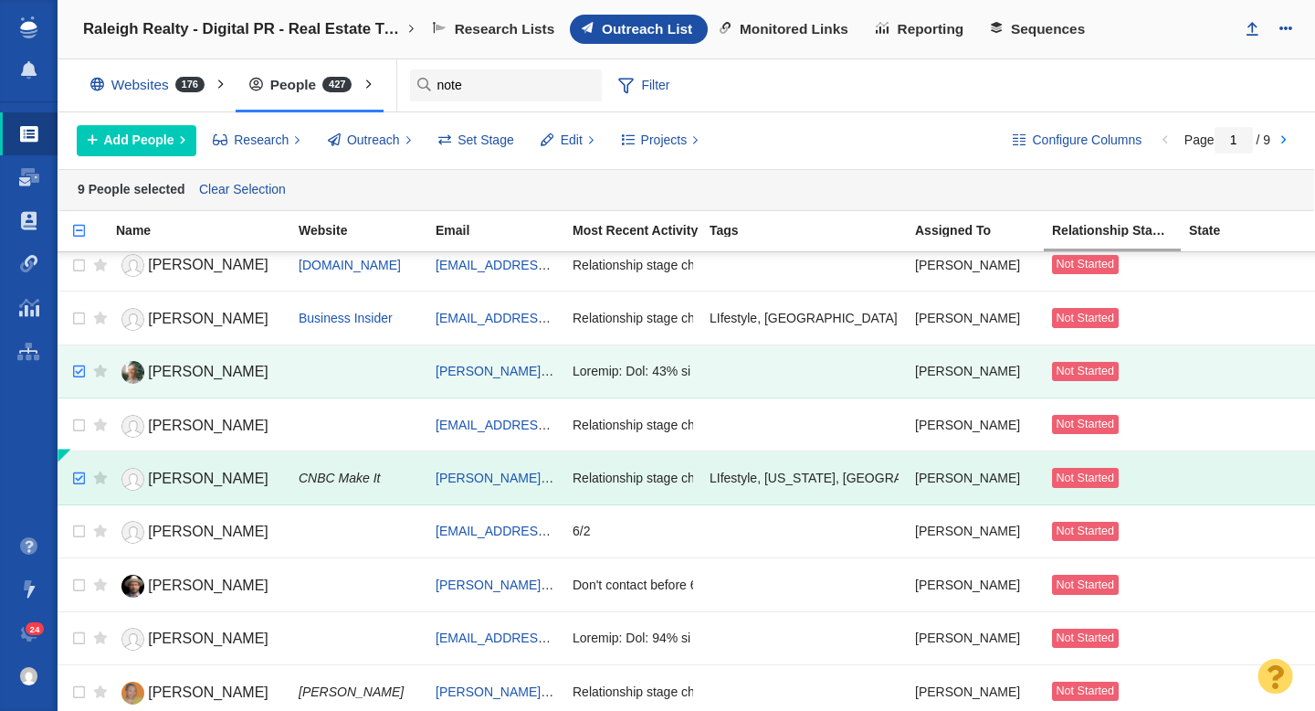
scroll to position [868, 0]
checkbox input "true"
click at [79, 587] on input "checkbox" at bounding box center [76, 584] width 27 height 40
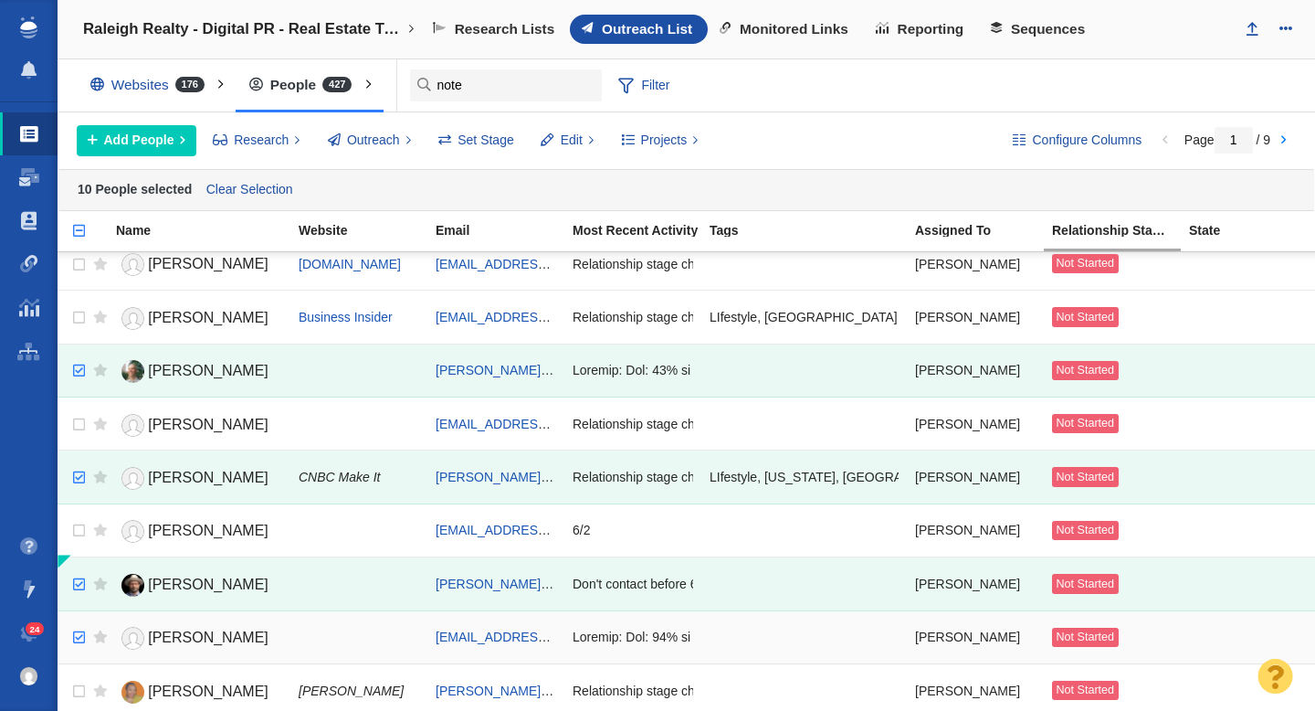
checkbox input "true"
click at [75, 625] on input "checkbox" at bounding box center [76, 637] width 27 height 40
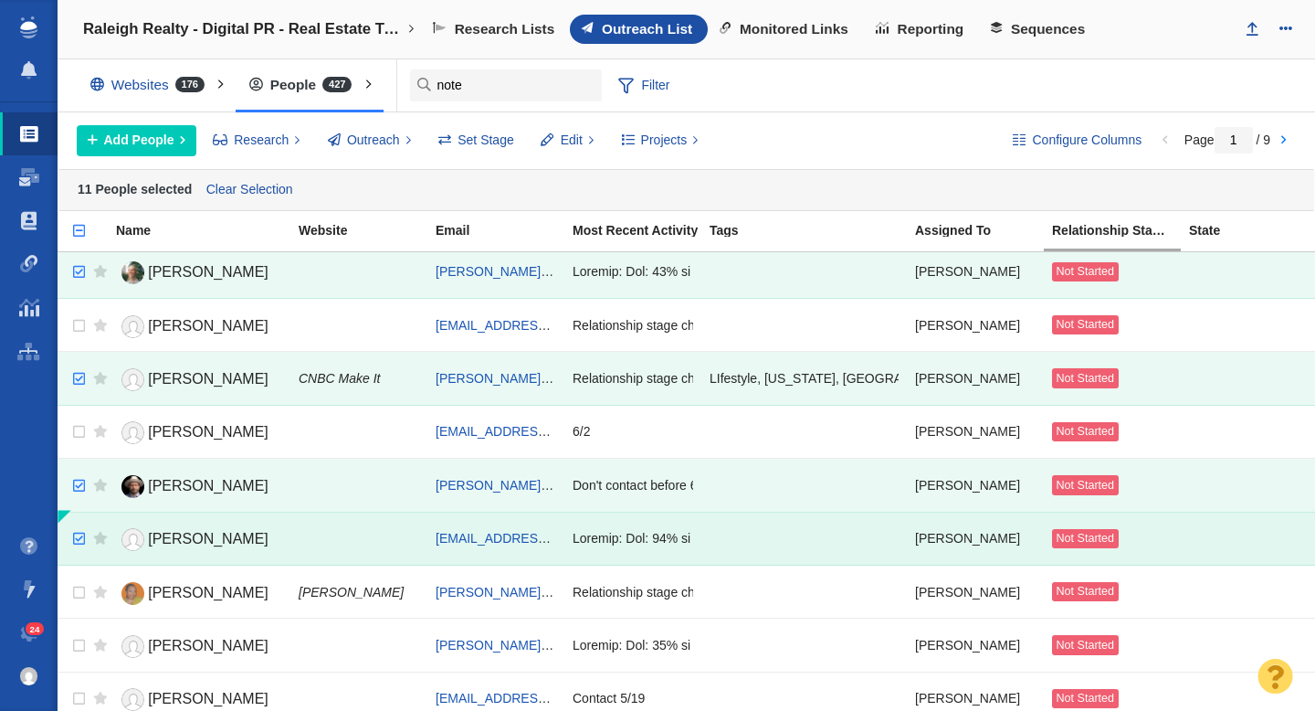
scroll to position [974, 0]
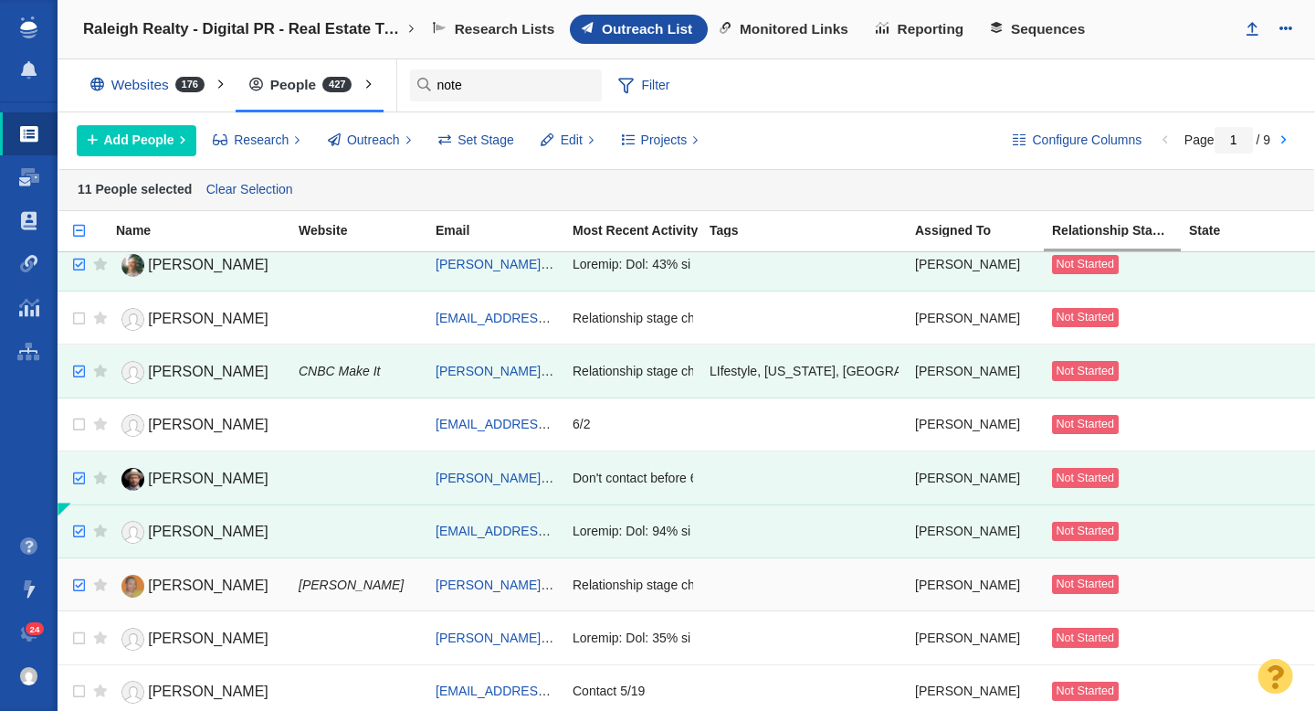
checkbox input "true"
click at [78, 588] on input "checkbox" at bounding box center [76, 585] width 27 height 40
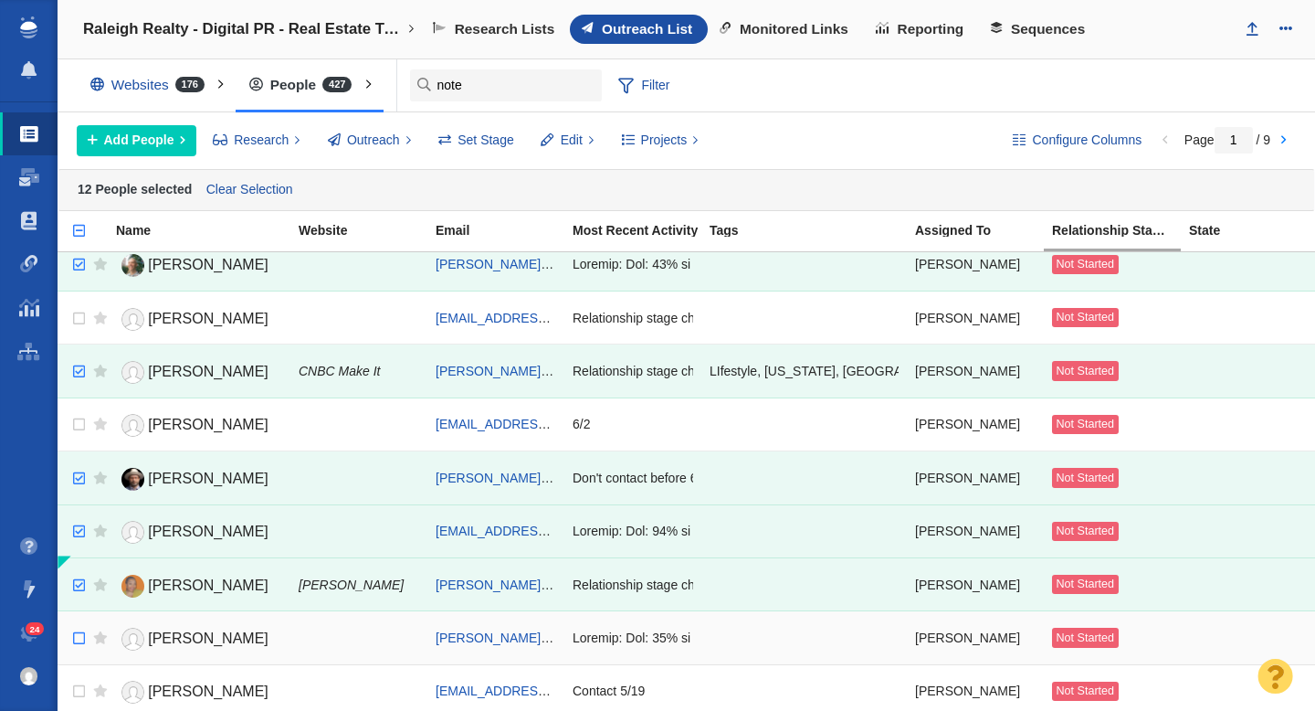
scroll to position [1013, 0]
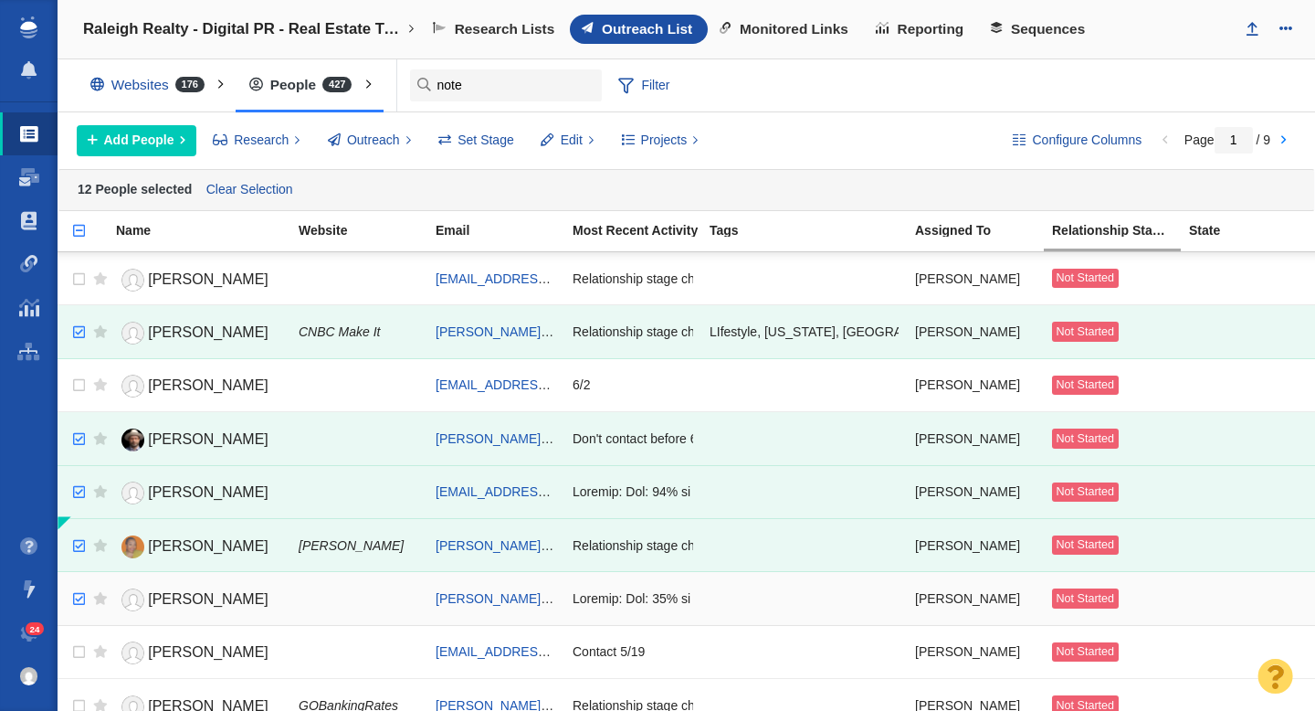
checkbox input "true"
click at [81, 598] on input "checkbox" at bounding box center [76, 599] width 27 height 40
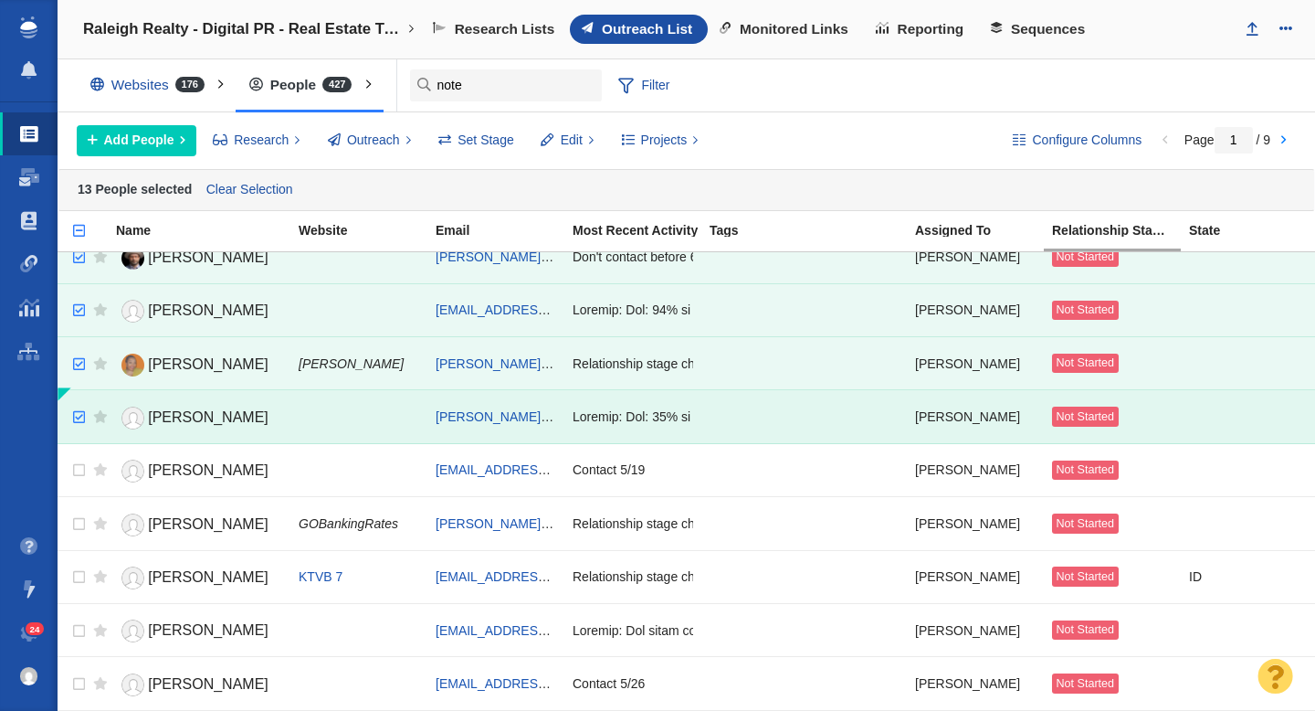
scroll to position [1242, 0]
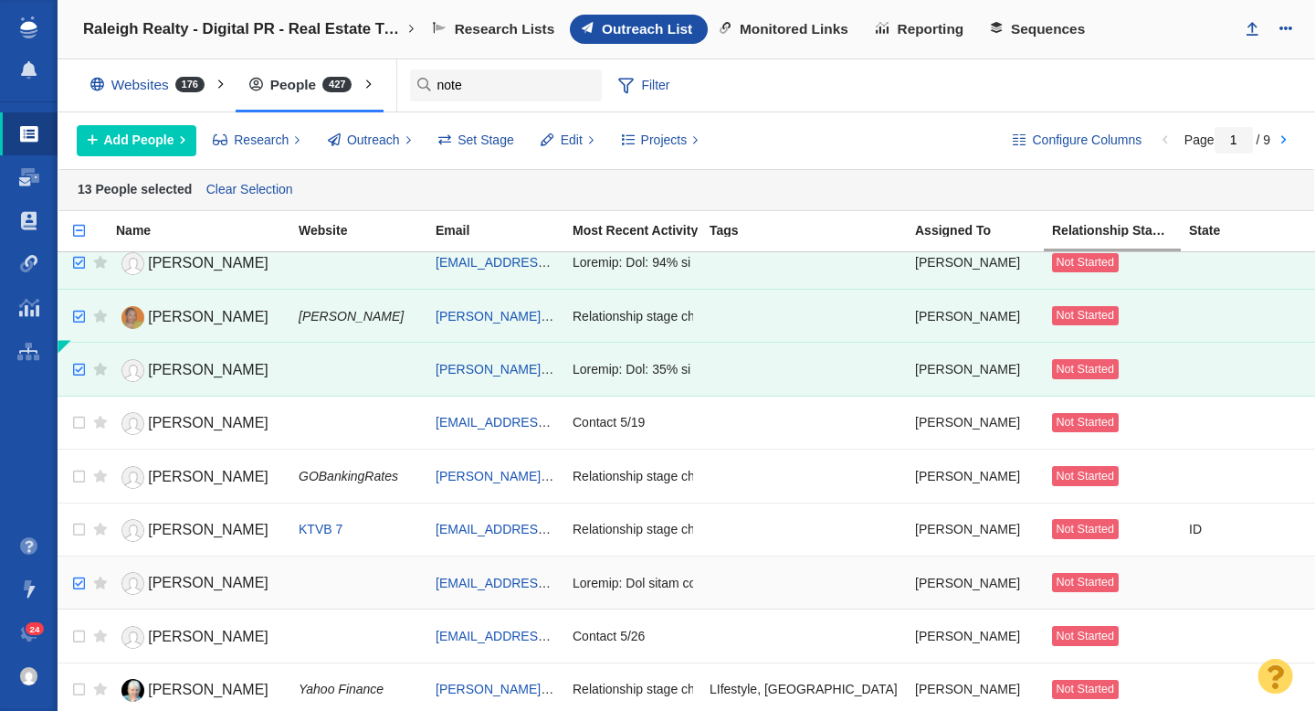
checkbox input "true"
click at [84, 581] on input "checkbox" at bounding box center [76, 584] width 27 height 40
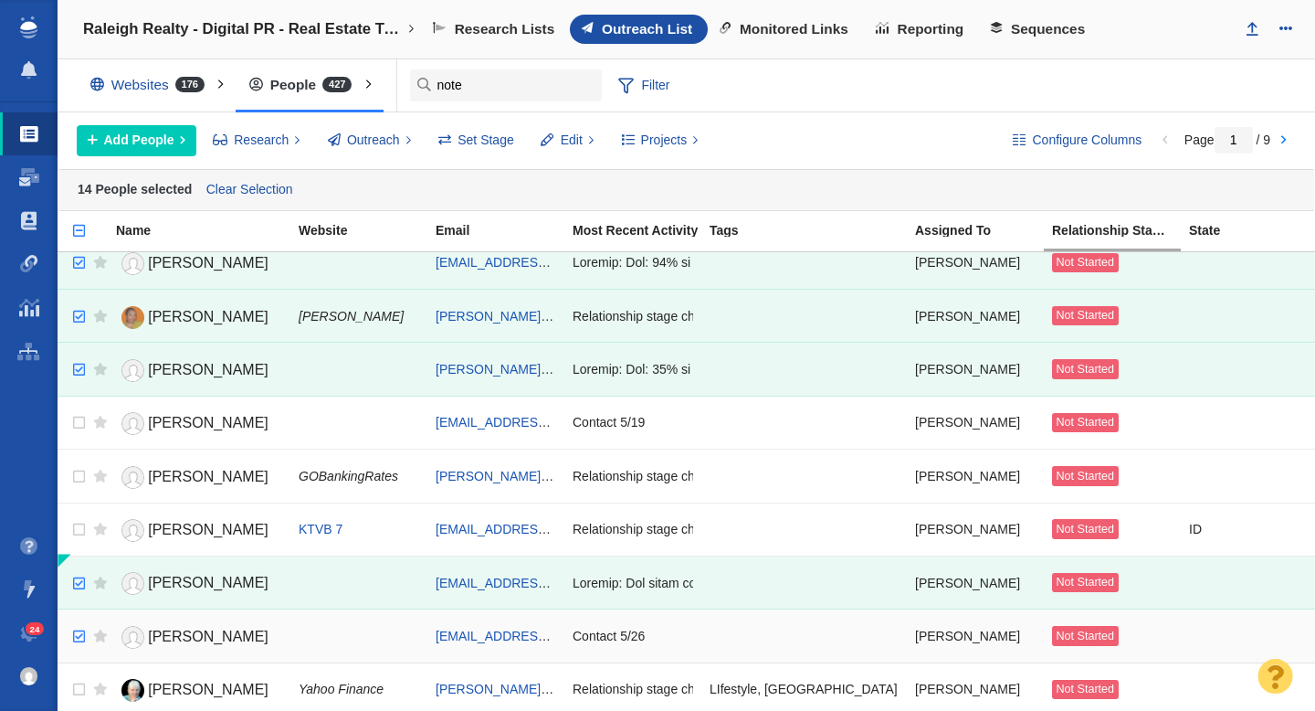
checkbox input "true"
click at [81, 633] on input "checkbox" at bounding box center [76, 637] width 27 height 40
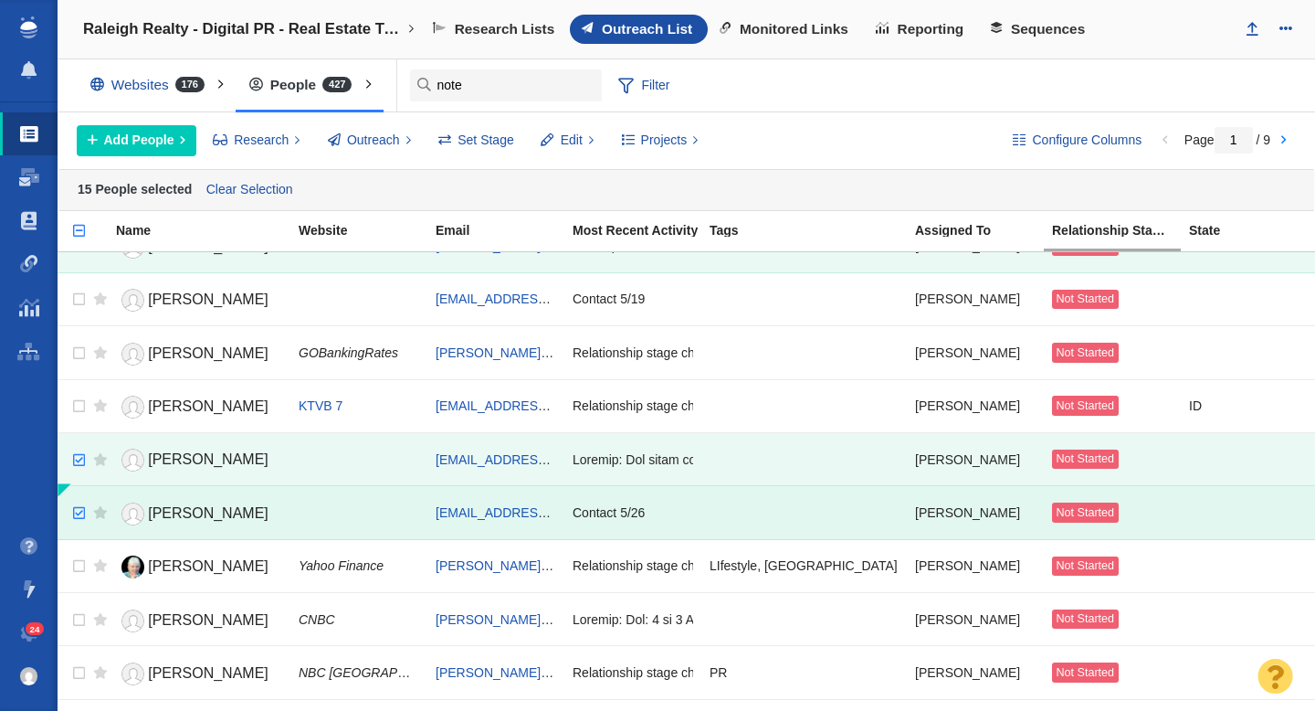
scroll to position [1399, 0]
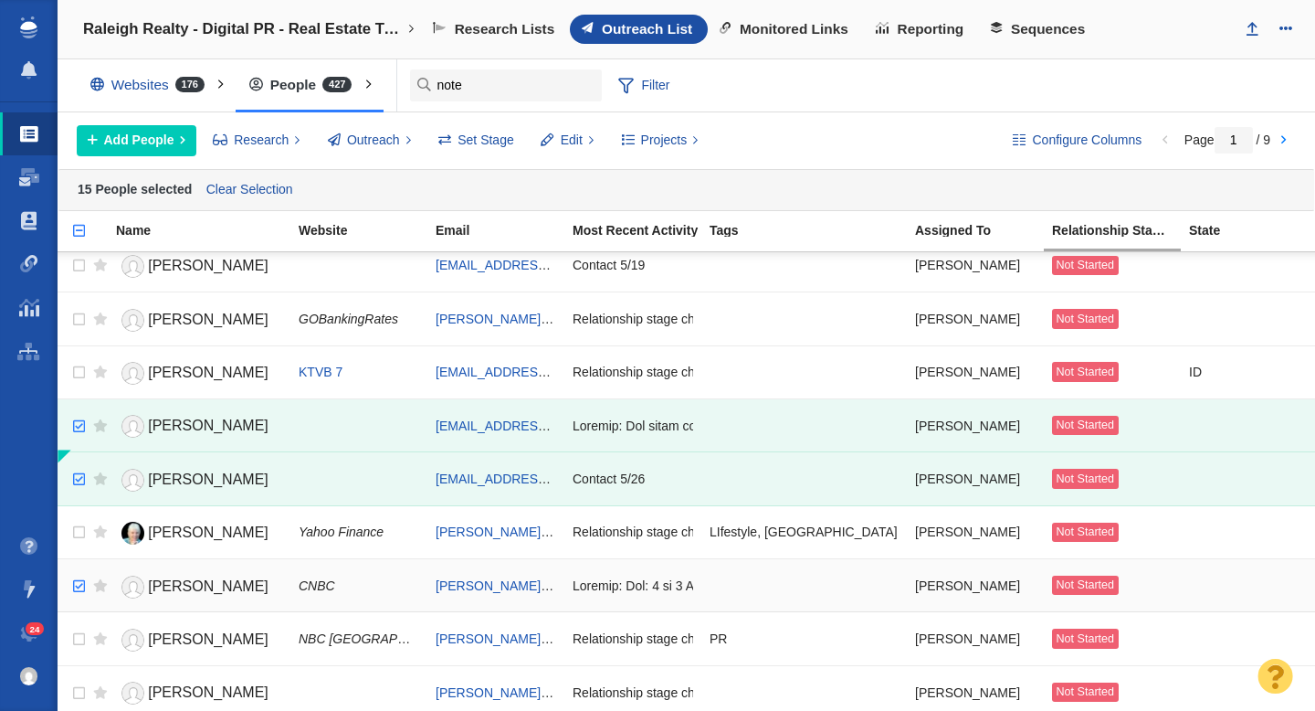
checkbox input "true"
click at [81, 587] on input "checkbox" at bounding box center [76, 586] width 27 height 40
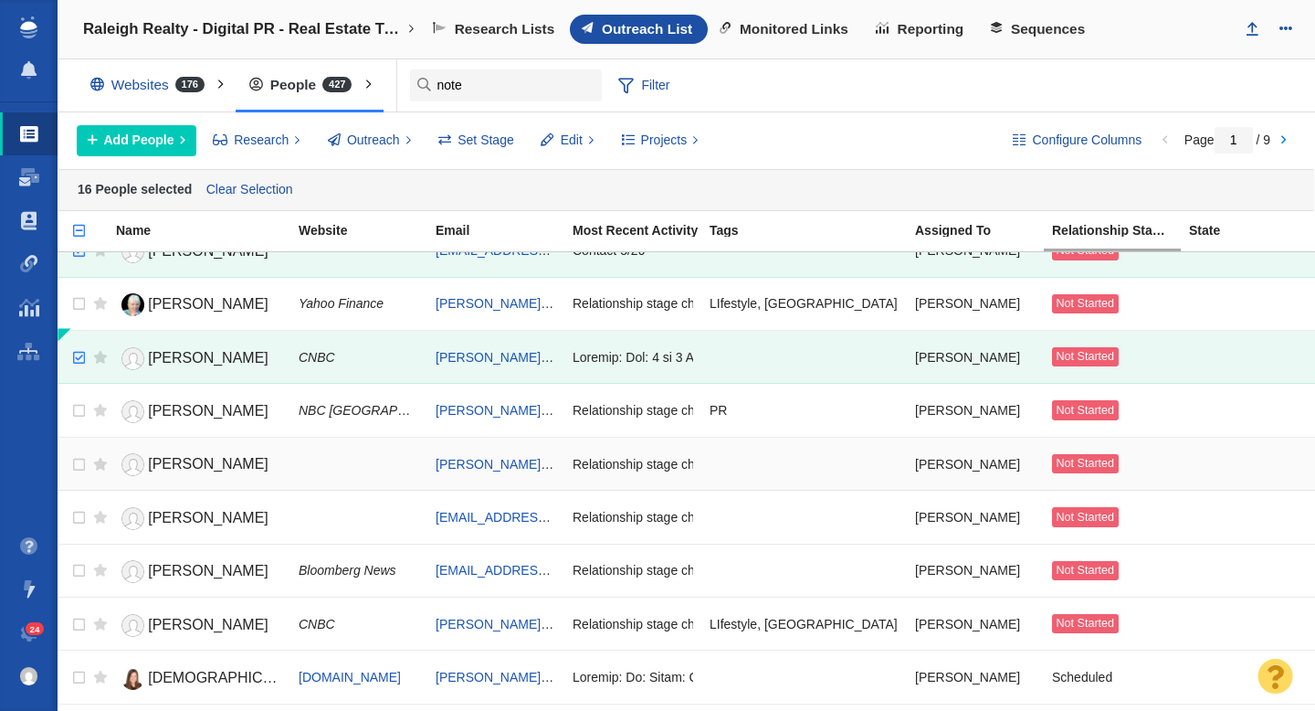
scroll to position [1637, 0]
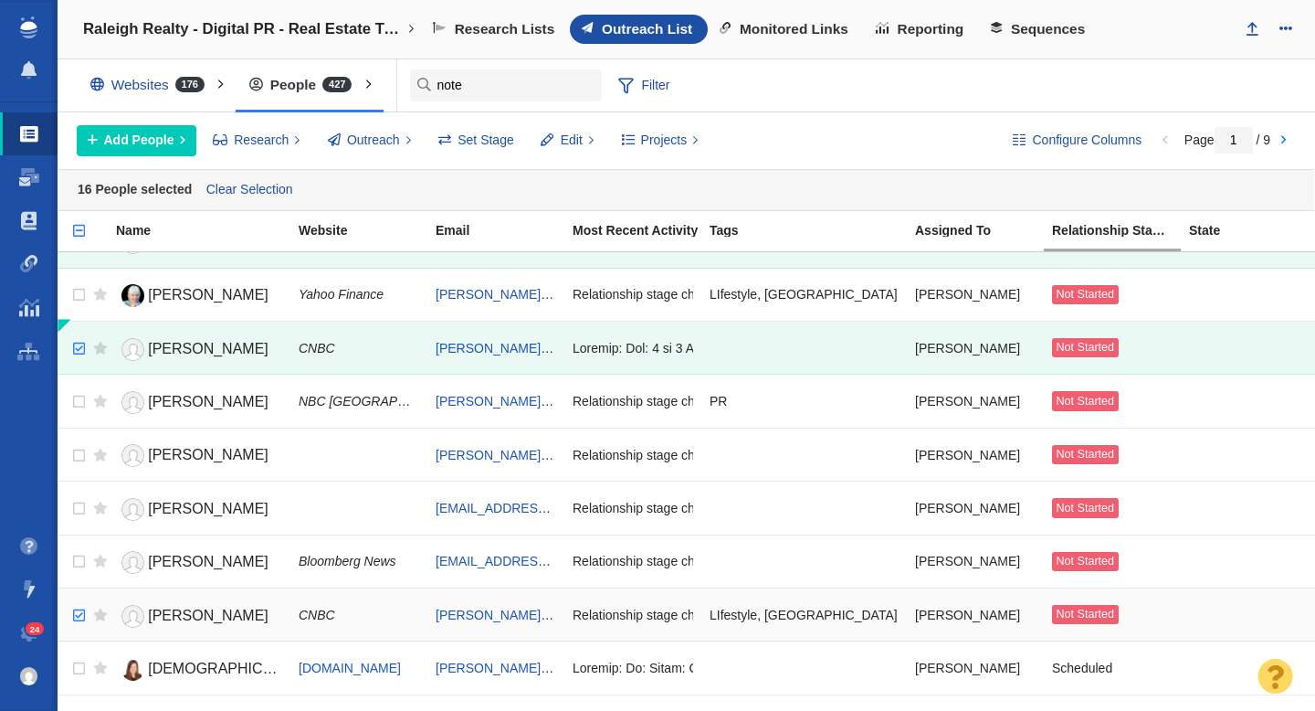
checkbox input "true"
click at [81, 617] on input "checkbox" at bounding box center [76, 616] width 27 height 40
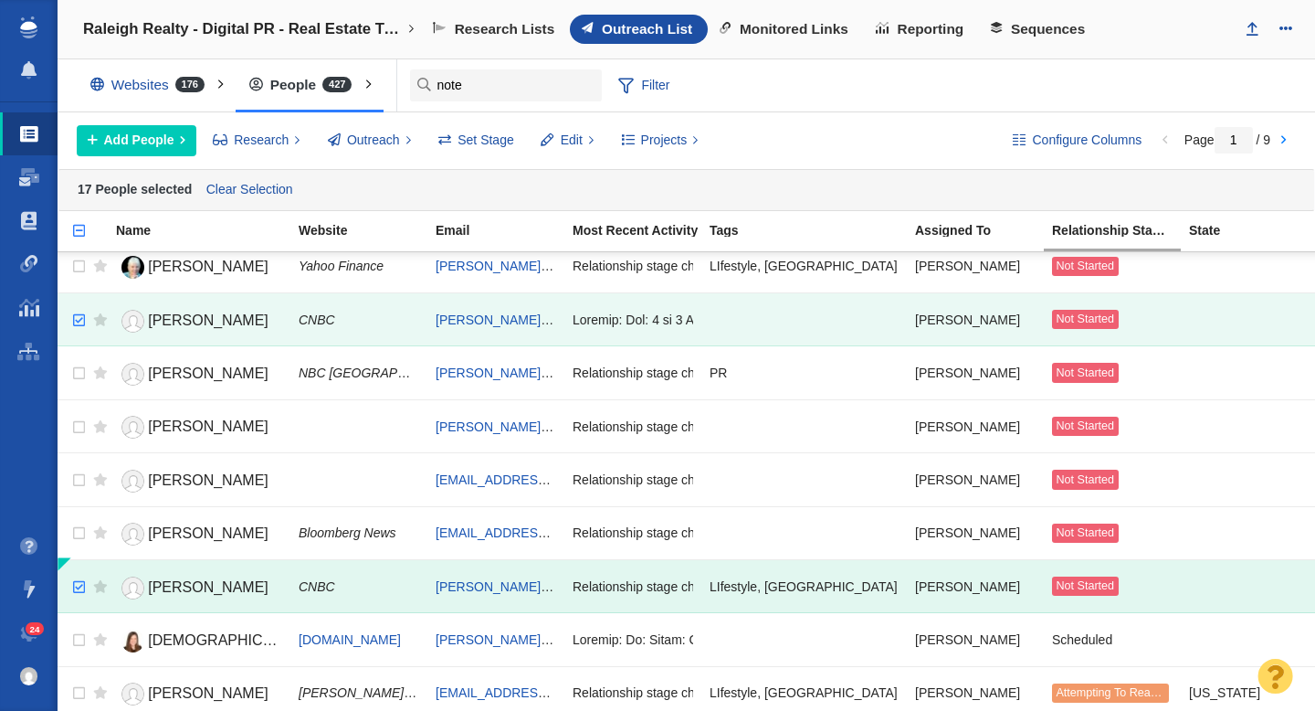
scroll to position [1662, 0]
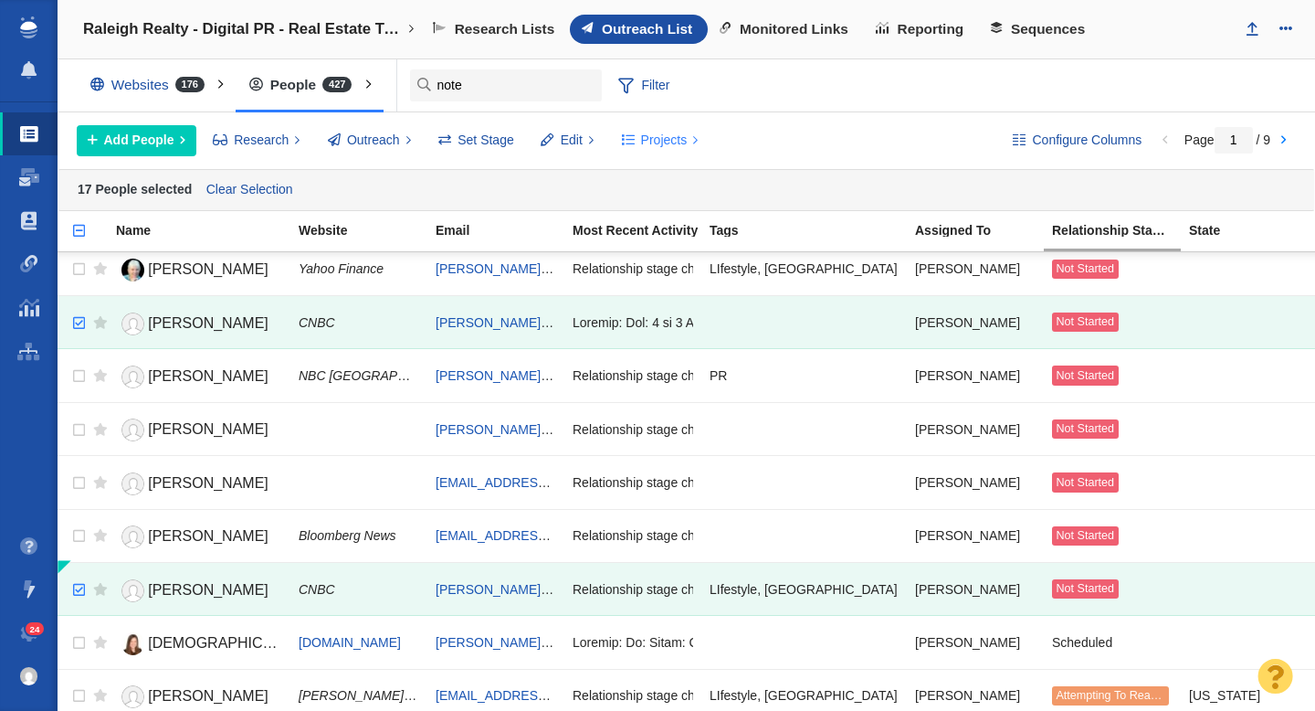
click at [656, 142] on span "Projects" at bounding box center [664, 140] width 47 height 19
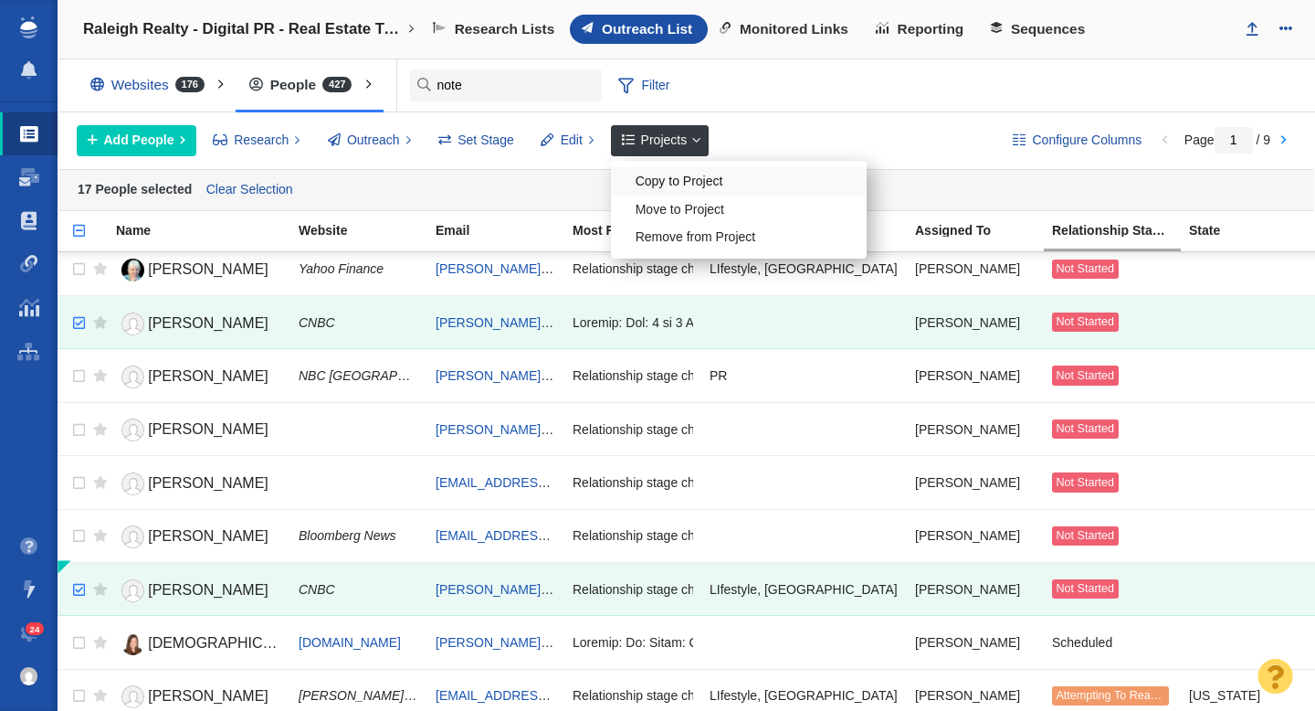
click at [672, 176] on div "Copy to Project" at bounding box center [739, 181] width 256 height 28
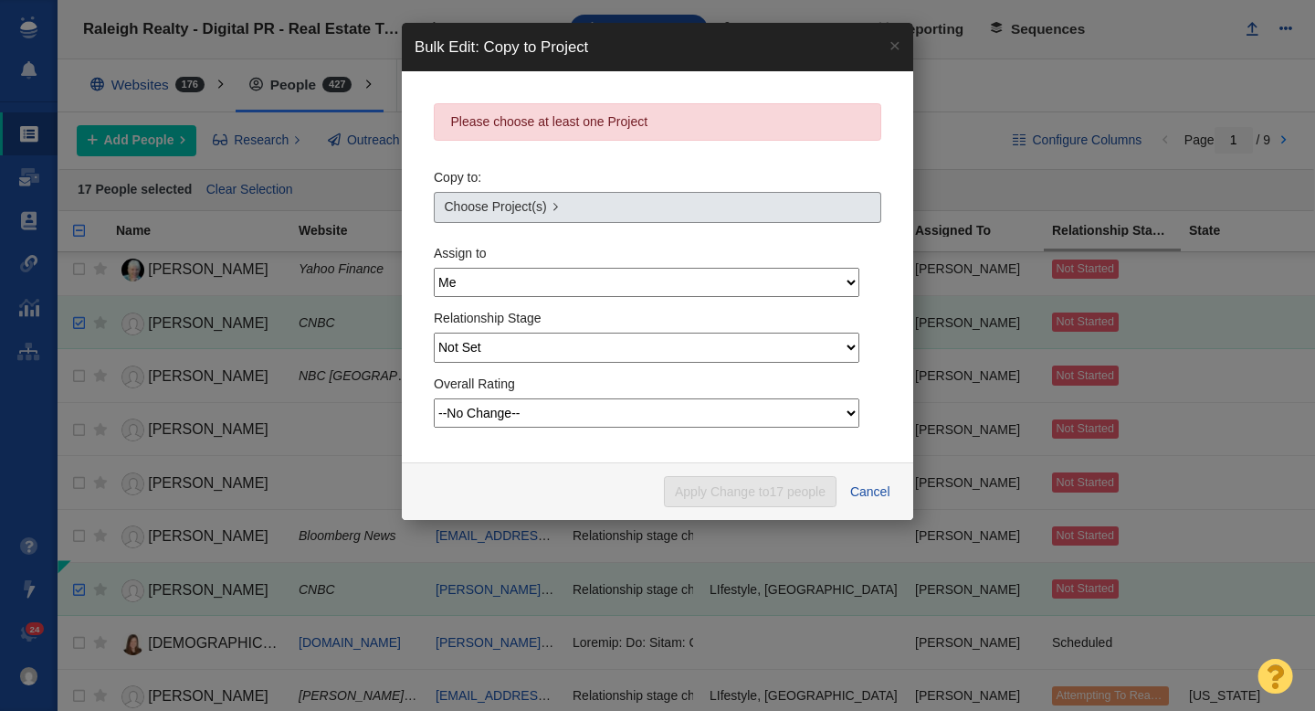
click at [611, 203] on link "Choose Project(s)" at bounding box center [658, 207] width 448 height 31
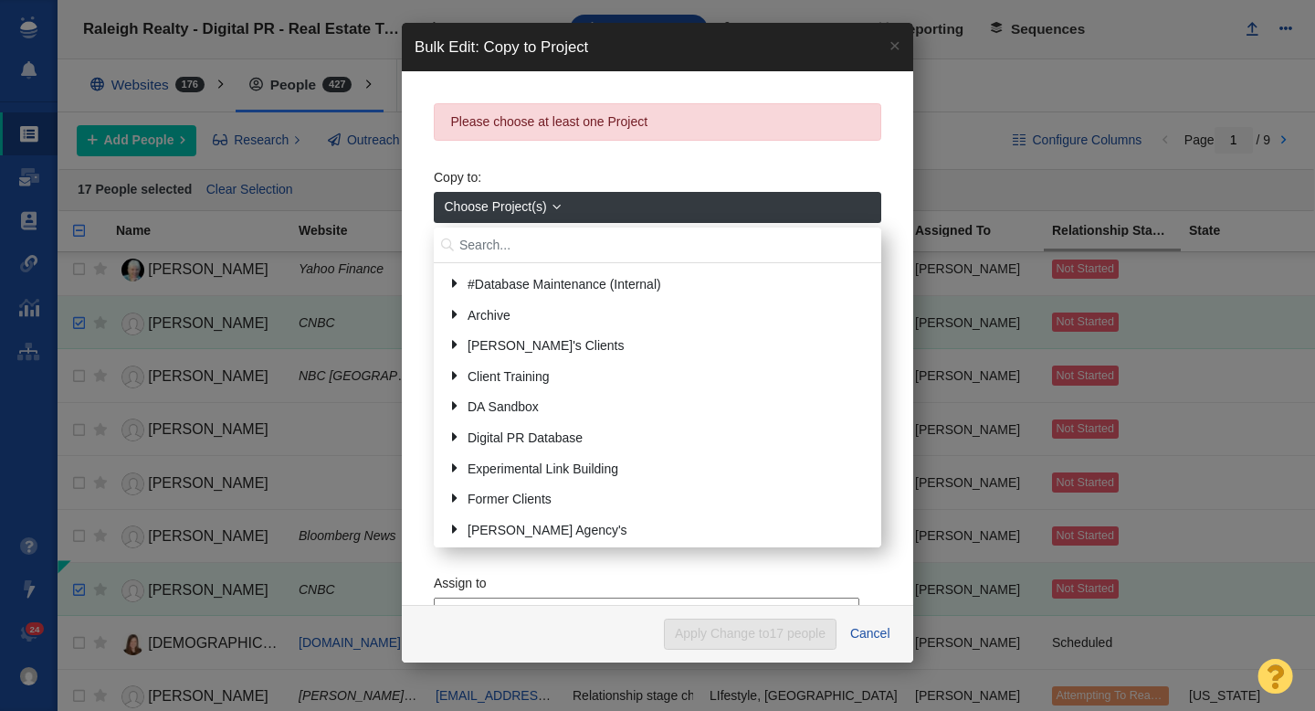
click at [565, 243] on input "text" at bounding box center [658, 245] width 448 height 36
type input "renuity"
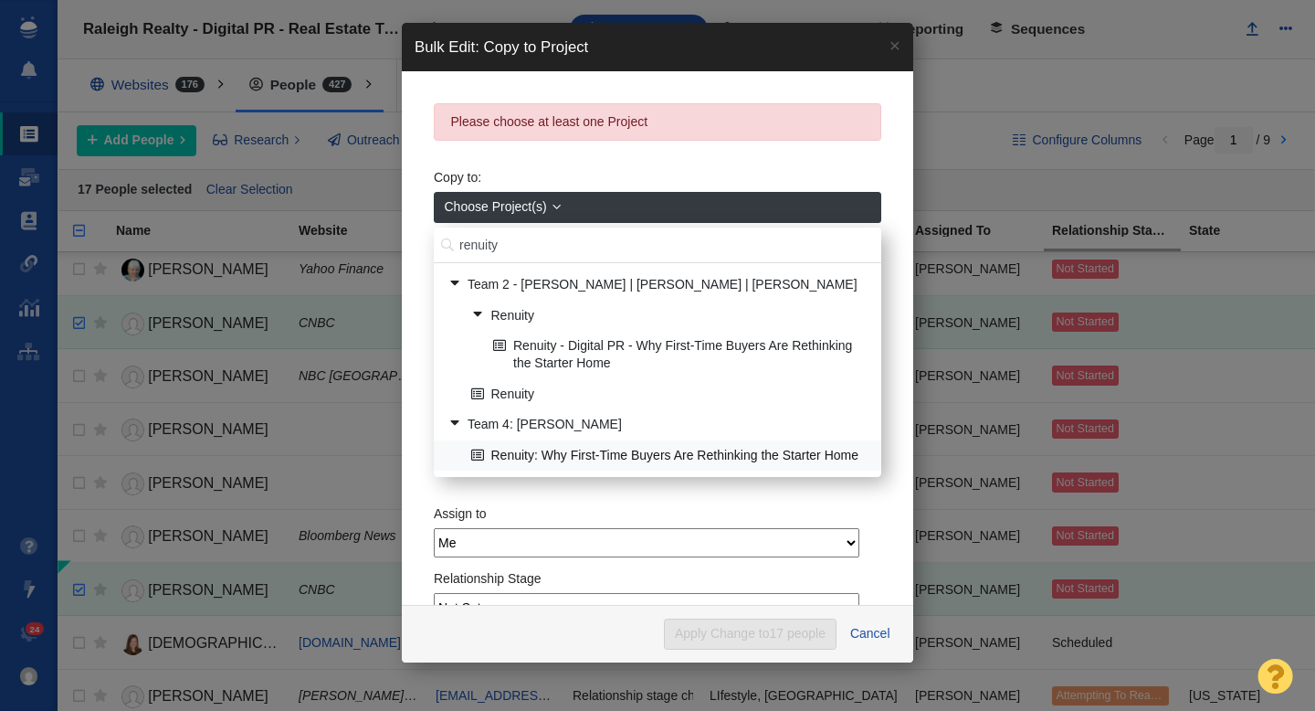
click at [603, 450] on link "Renuity: Why First-Time Buyers Are Rethinking the Starter Home" at bounding box center [669, 455] width 405 height 28
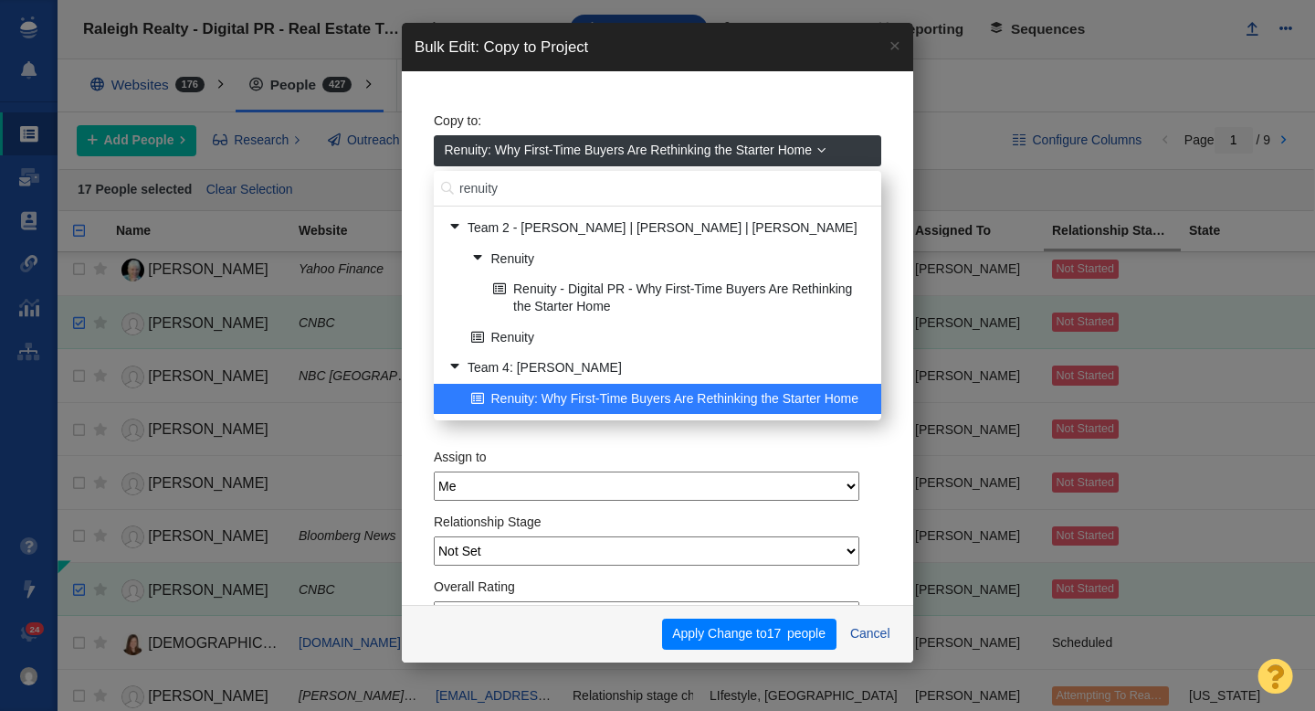
click at [592, 152] on span "Renuity: Why First-Time Buyers Are Rethinking the Starter Home" at bounding box center [629, 150] width 368 height 19
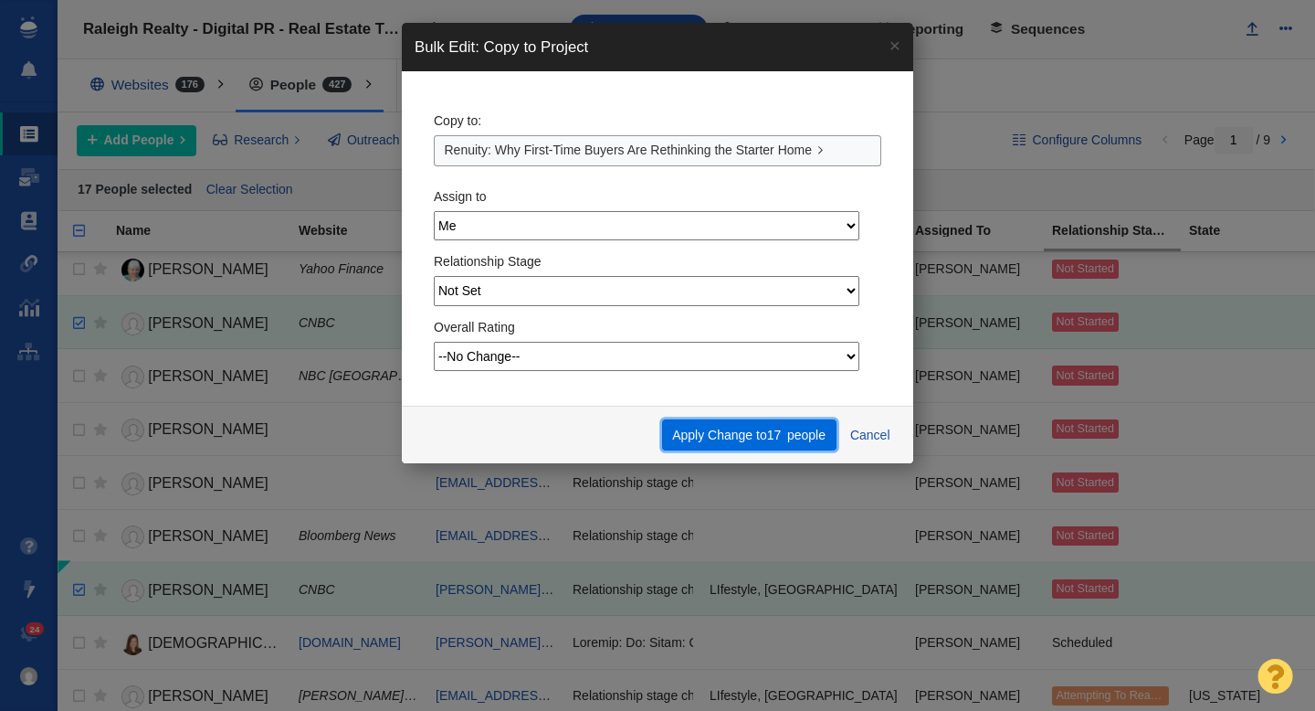
click at [704, 435] on button "Apply Change to 17 people" at bounding box center [749, 434] width 174 height 31
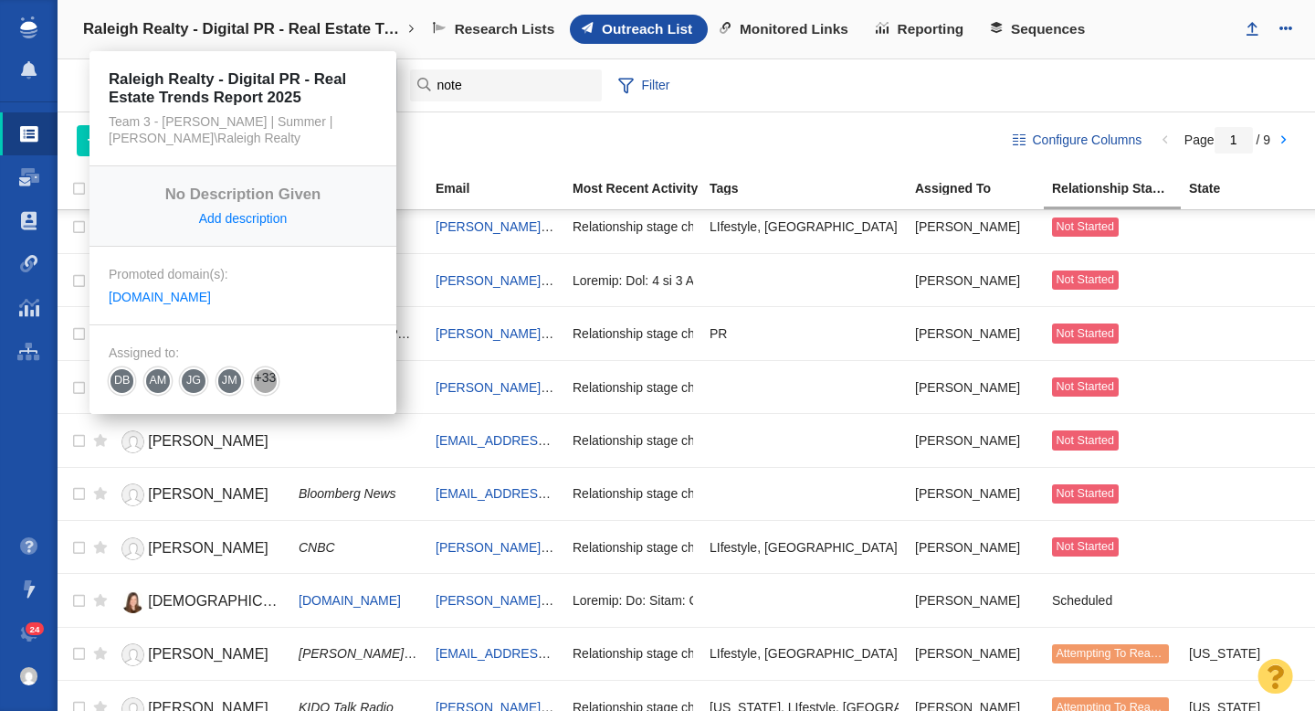
click at [309, 28] on h4 "Raleigh Realty - Digital PR - Real Estate Trends Report 2025" at bounding box center [243, 29] width 320 height 18
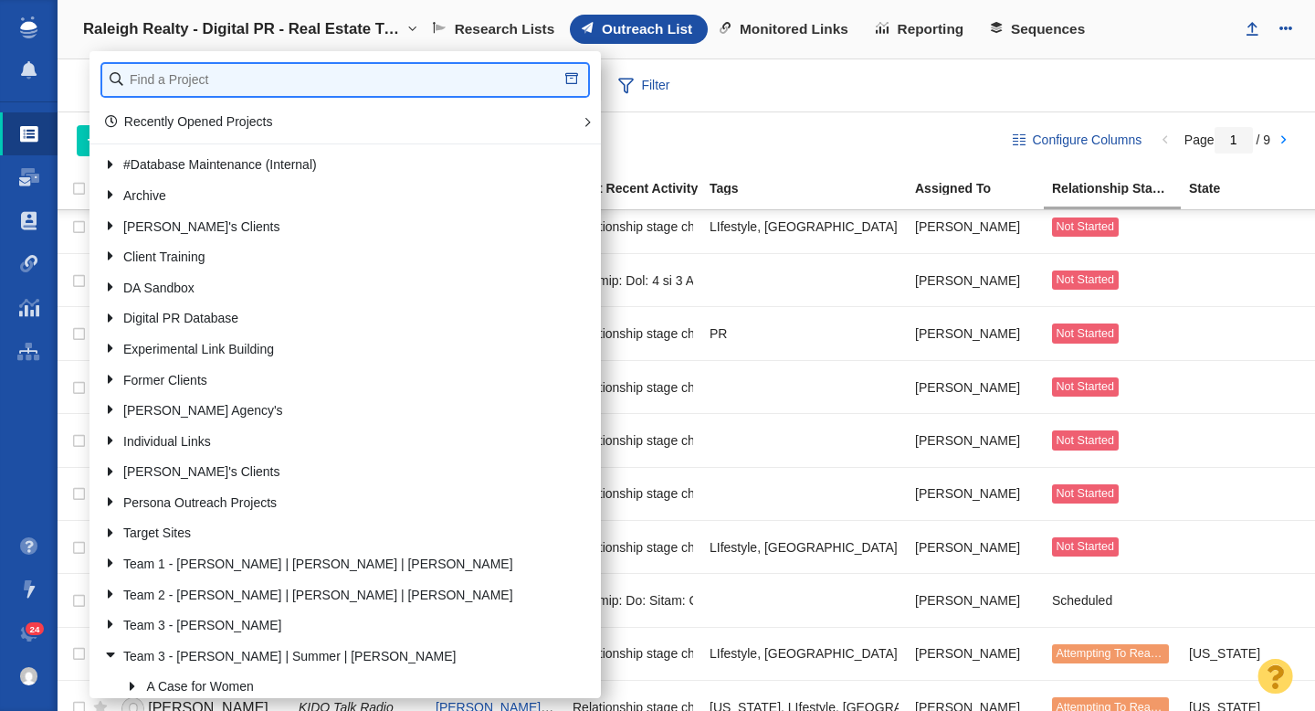
click at [264, 71] on input "text" at bounding box center [345, 80] width 486 height 32
type input "raleigh"
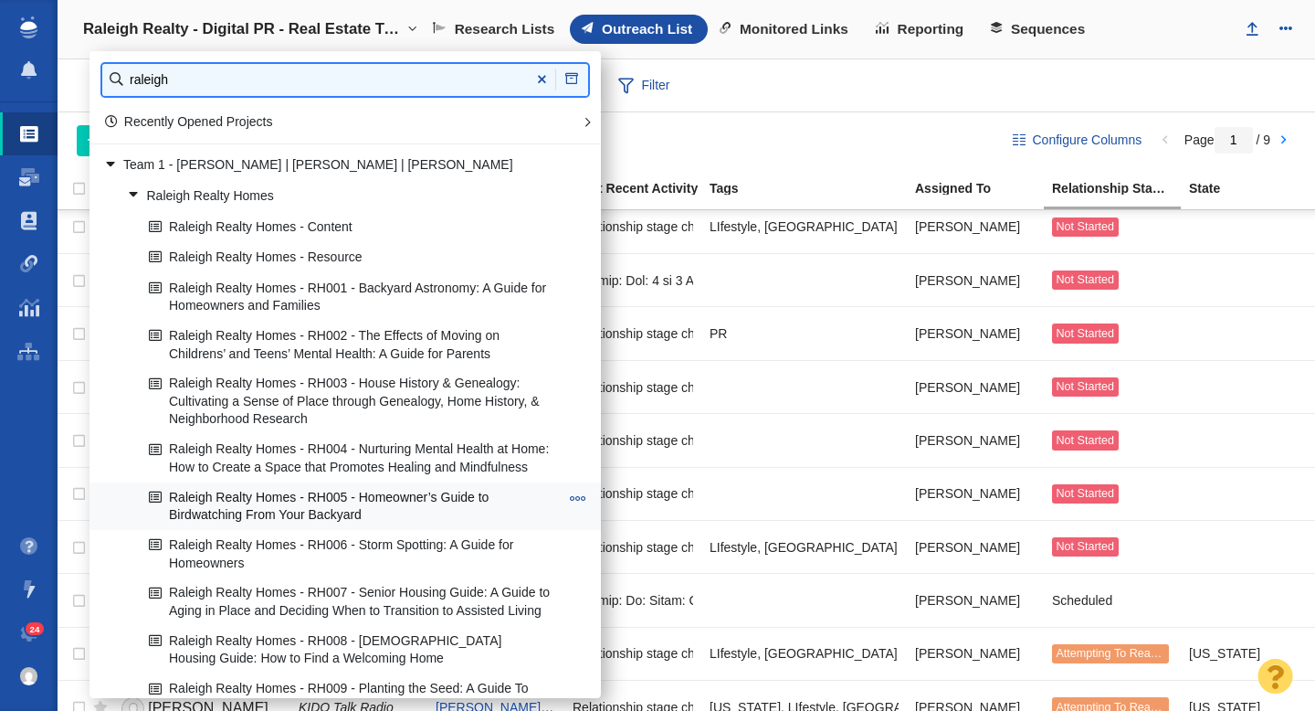
scroll to position [327, 0]
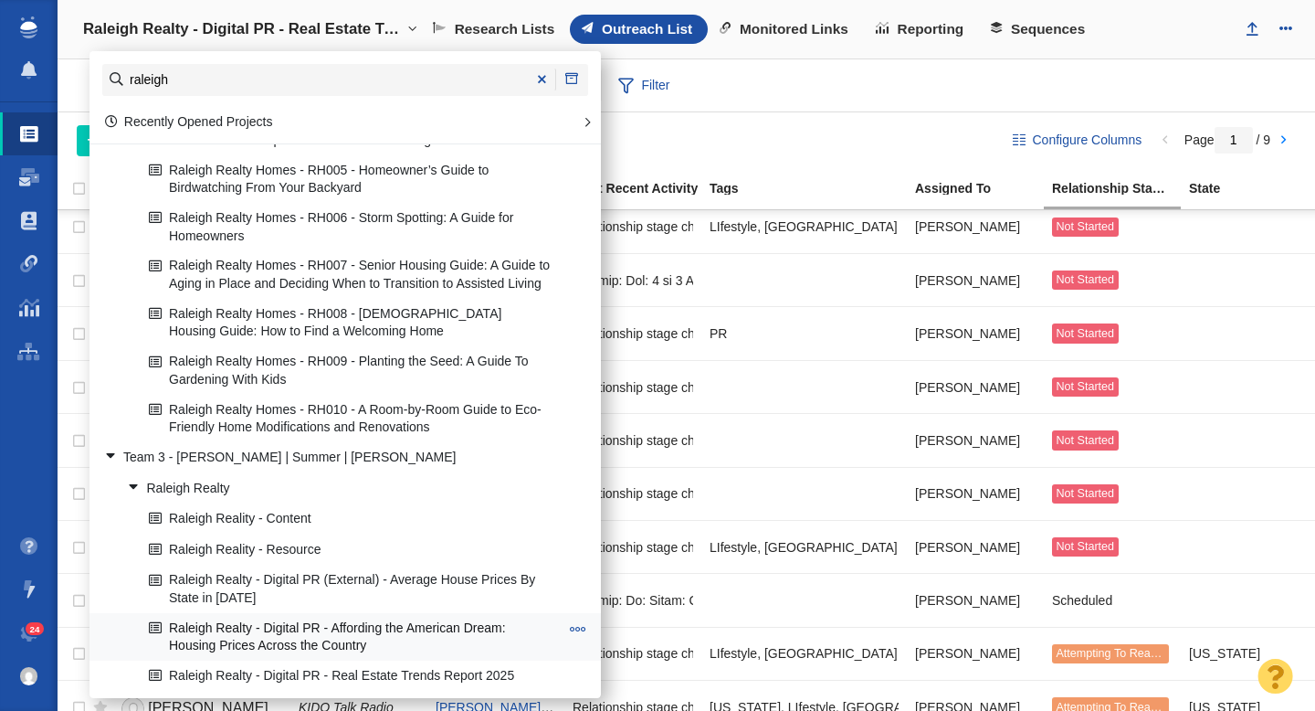
click at [339, 624] on link "Raleigh Realty - Digital PR - Affording the American Dream: Housing Prices Acro…" at bounding box center [353, 637] width 419 height 46
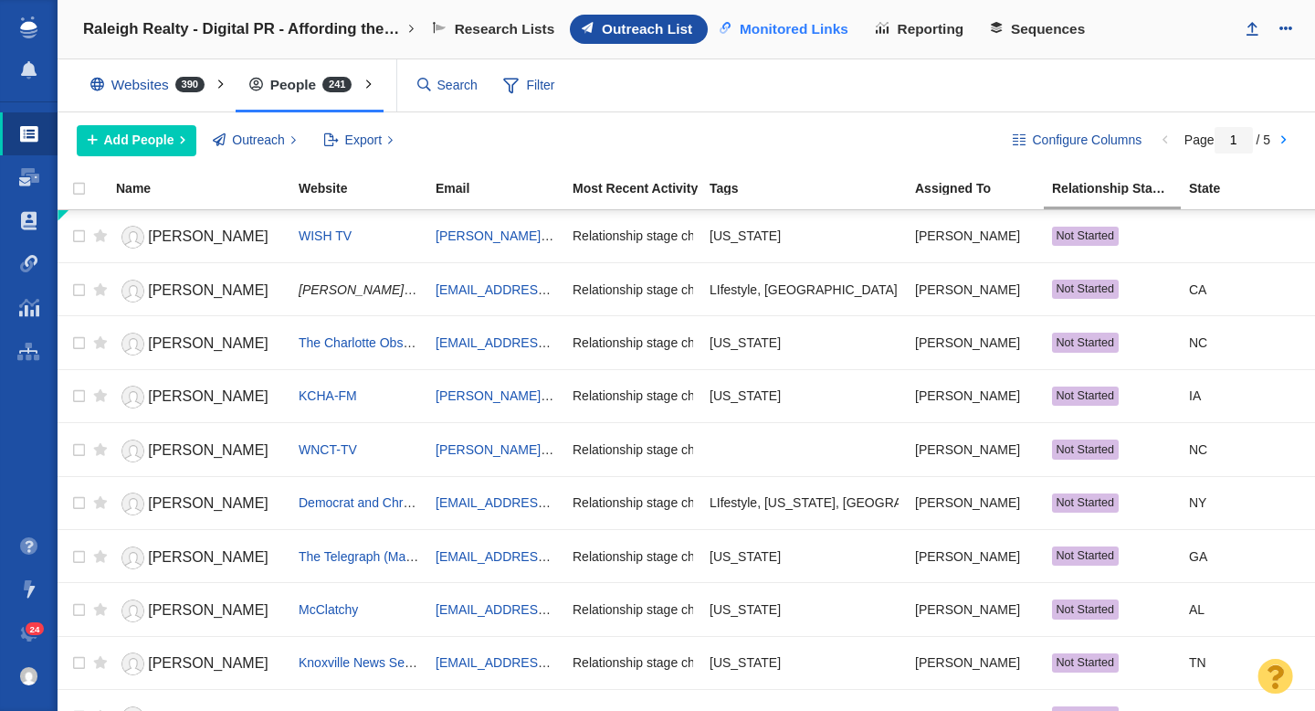
click at [788, 29] on span "Monitored Links" at bounding box center [794, 29] width 109 height 16
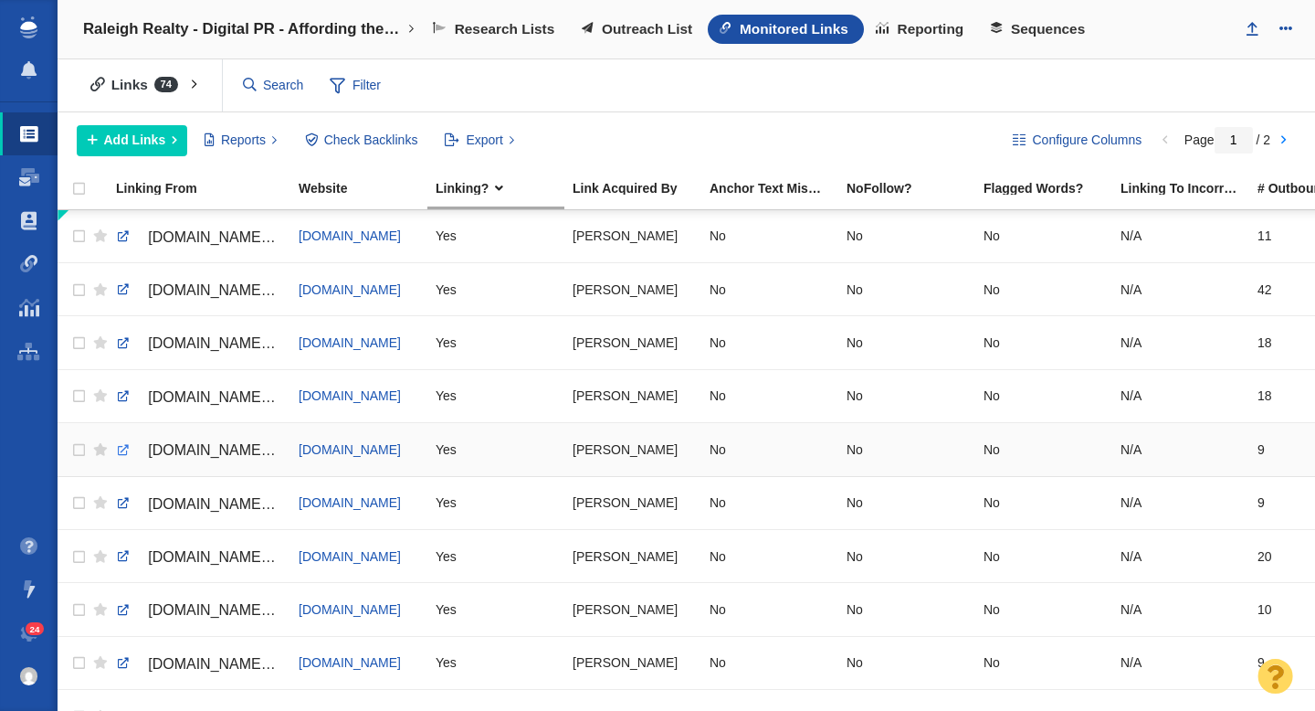
click at [123, 448] on link at bounding box center [123, 450] width 16 height 16
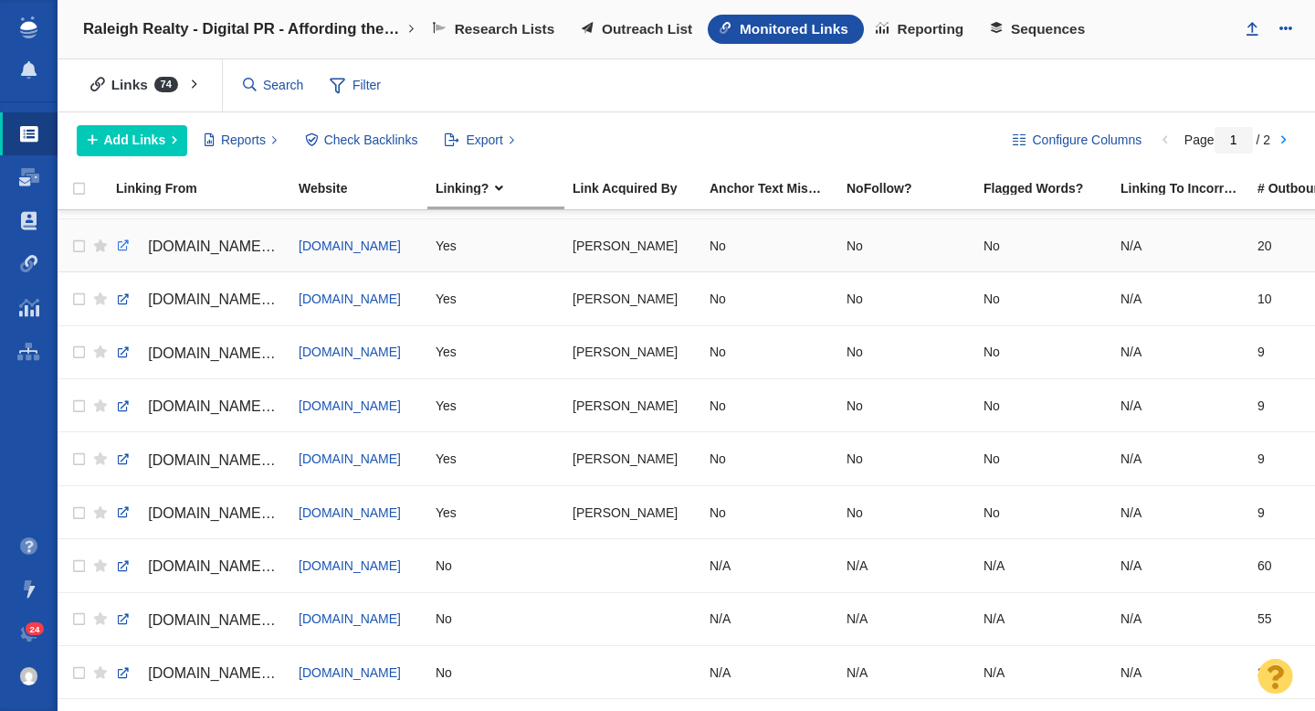
scroll to position [371, 0]
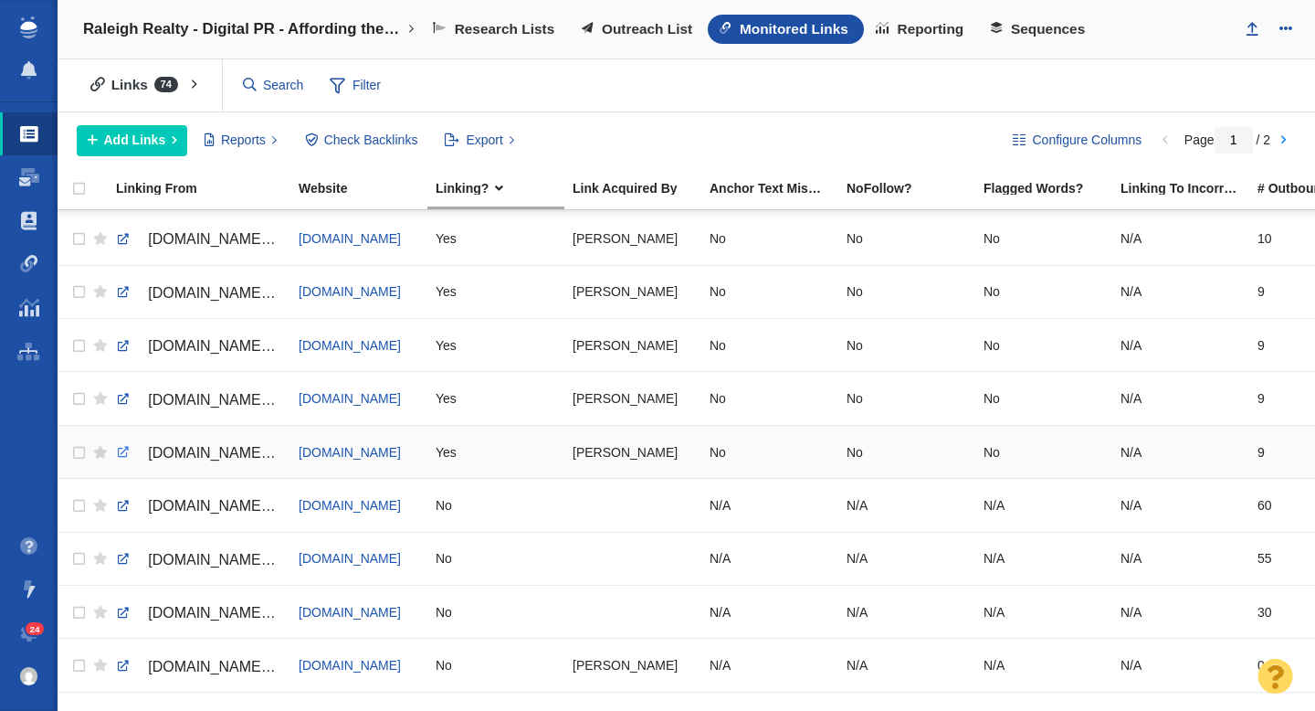
click at [123, 454] on link at bounding box center [123, 452] width 16 height 16
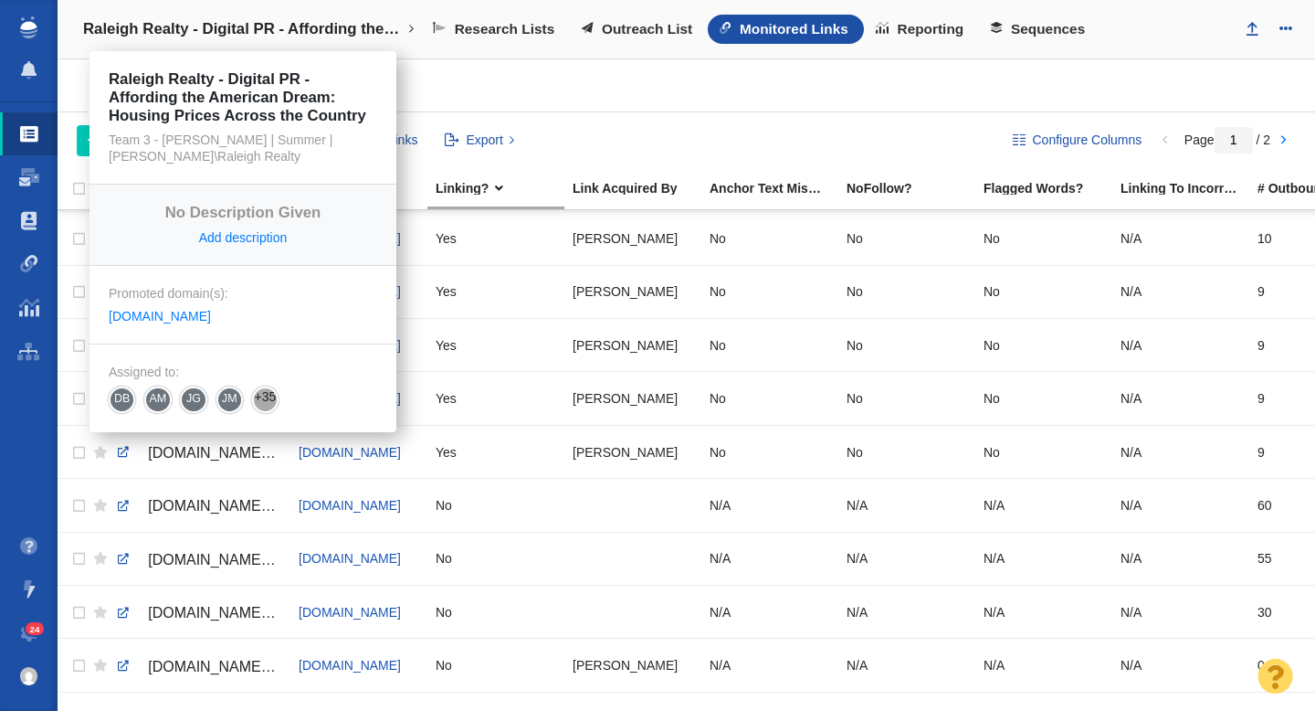
click at [265, 31] on h4 "Raleigh Realty - Digital PR - Affording the American Dream: Housing Prices Acro…" at bounding box center [243, 29] width 320 height 18
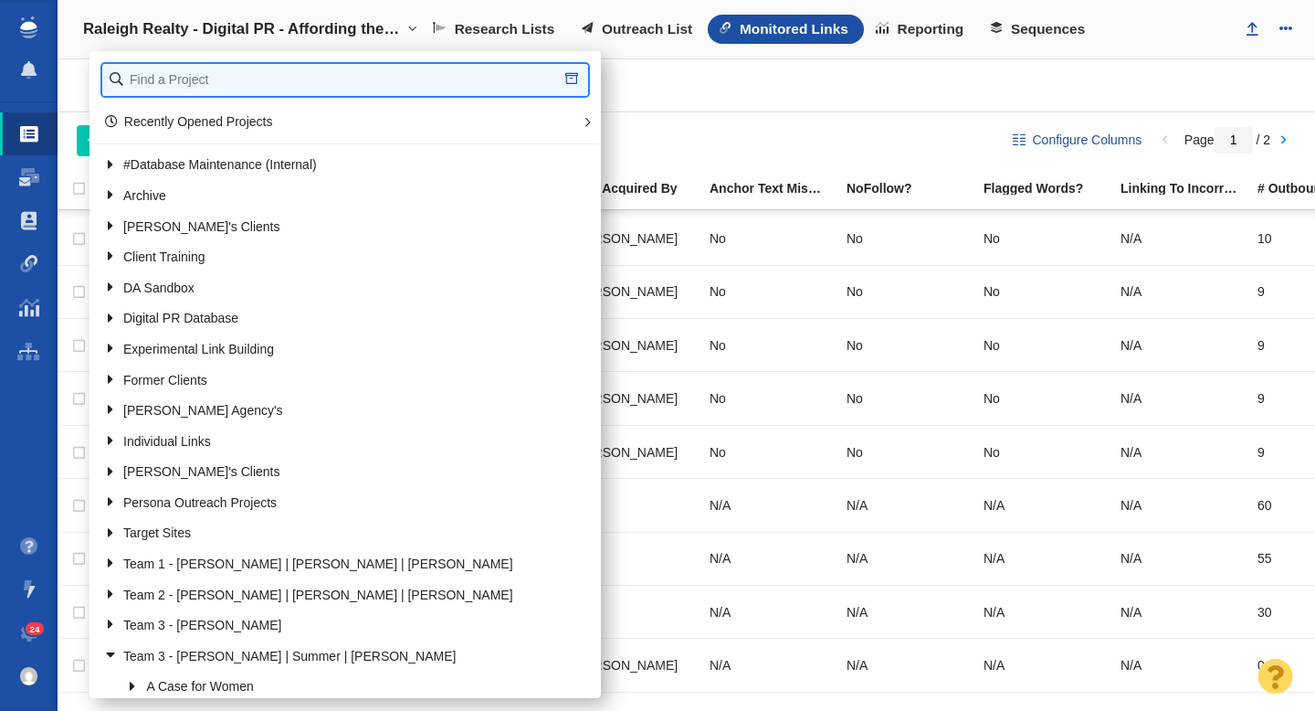
click at [233, 83] on input "text" at bounding box center [345, 80] width 486 height 32
type input "raleigh"
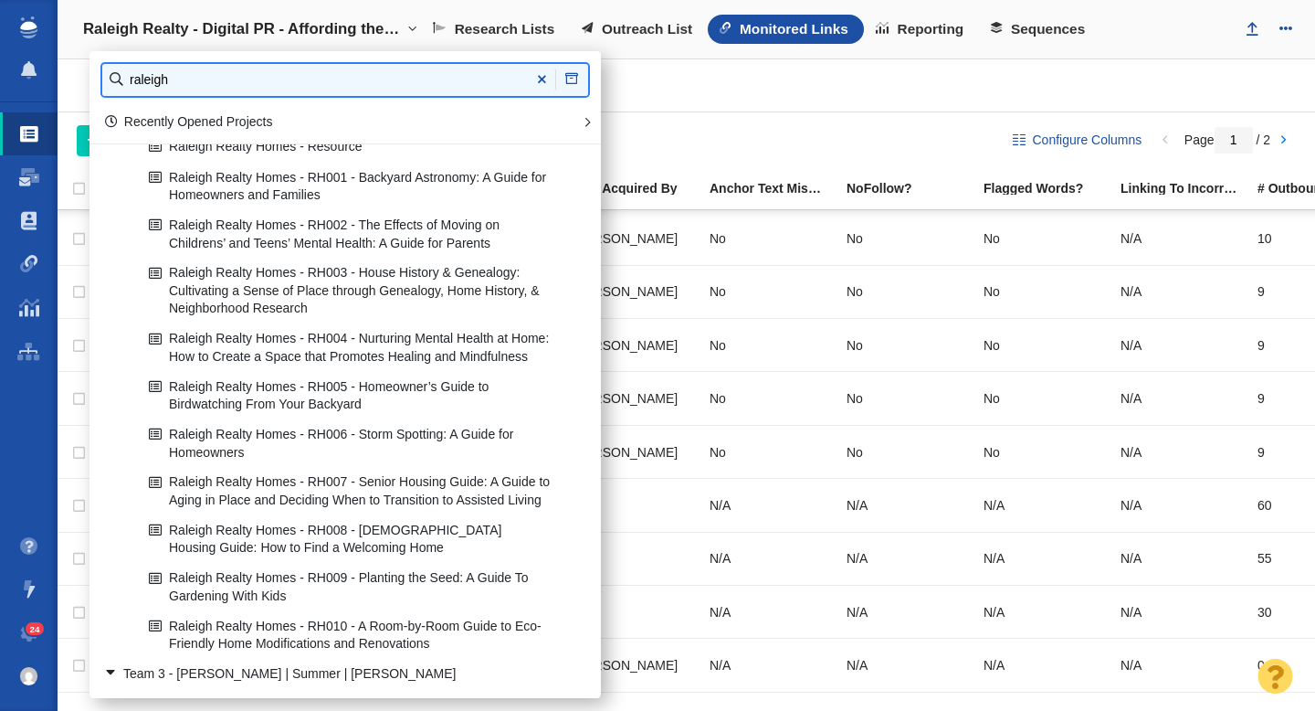
scroll to position [327, 0]
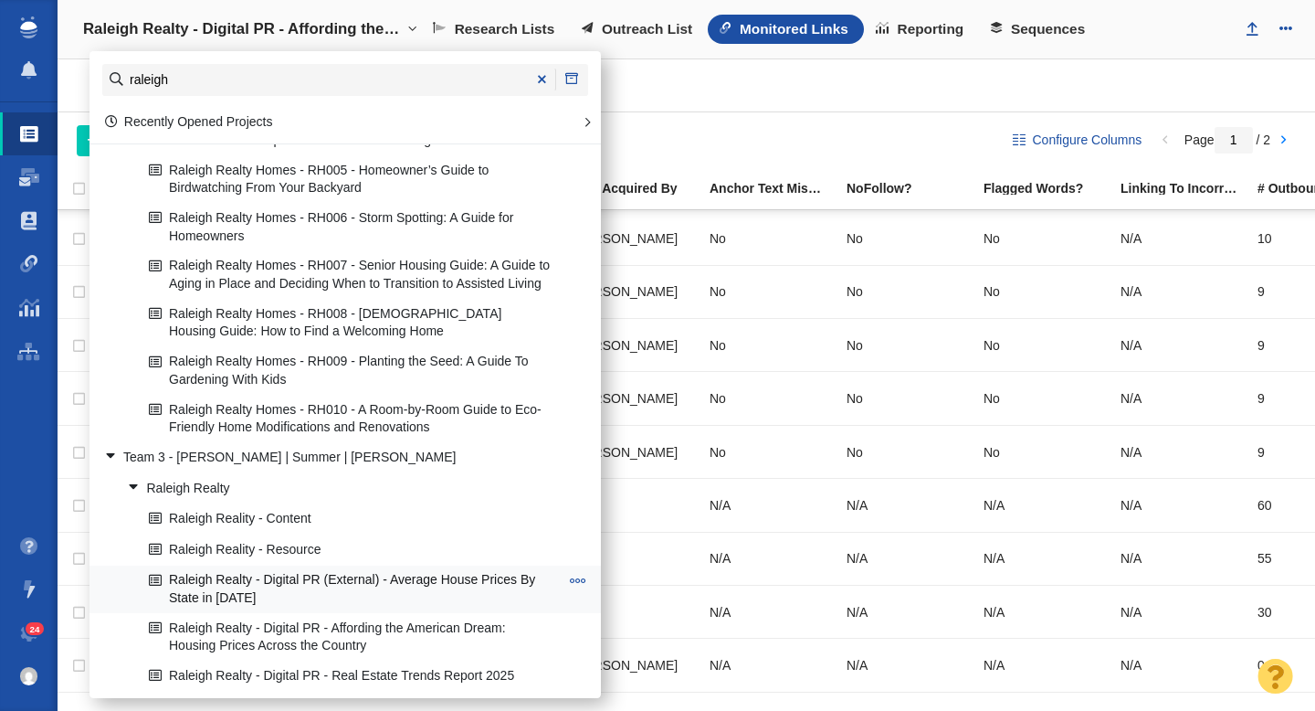
click at [329, 578] on link "Raleigh Realty - Digital PR (External) - Average House Prices By State in [DATE]" at bounding box center [353, 589] width 419 height 46
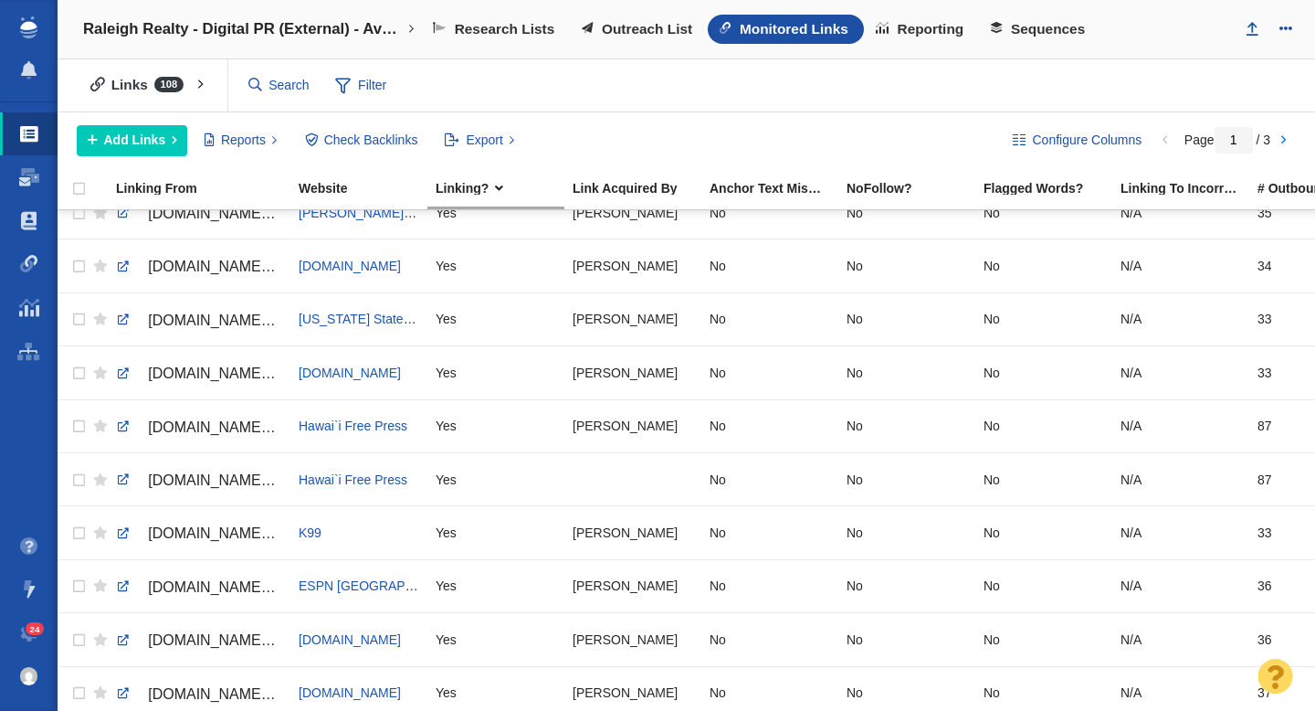
scroll to position [1027, 0]
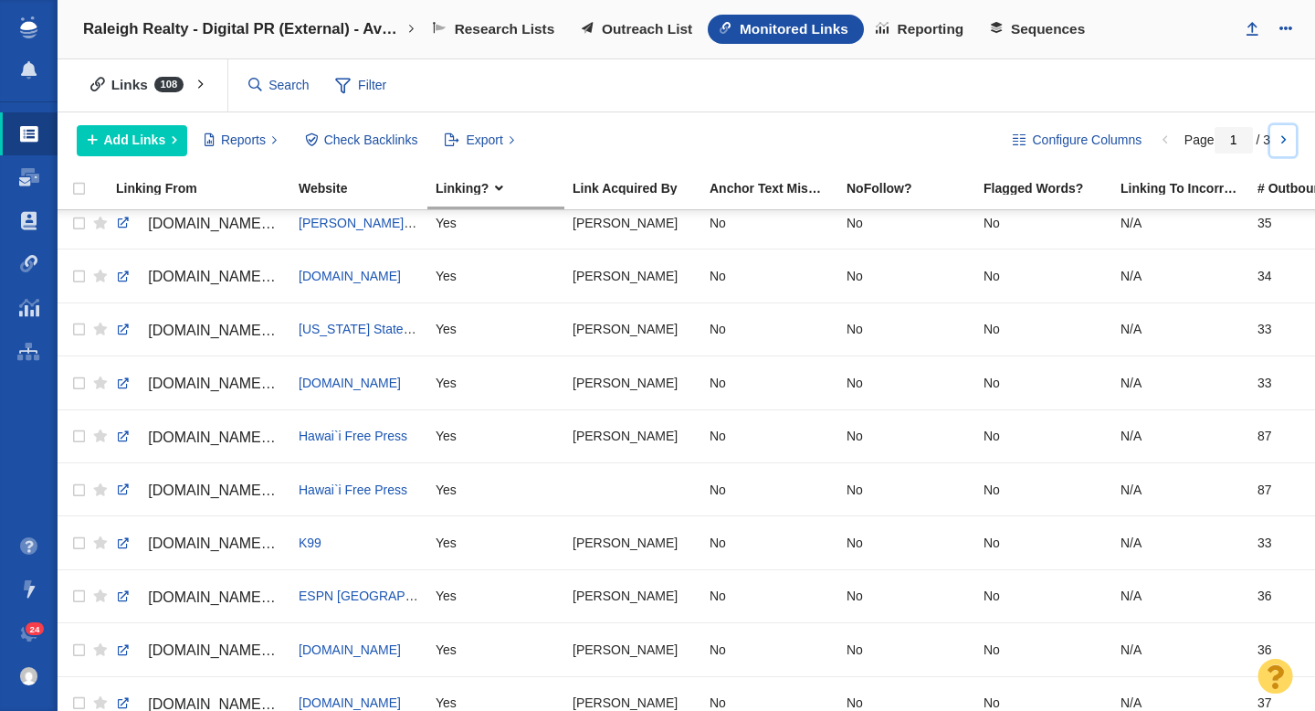
click at [1281, 142] on link at bounding box center [1284, 140] width 26 height 31
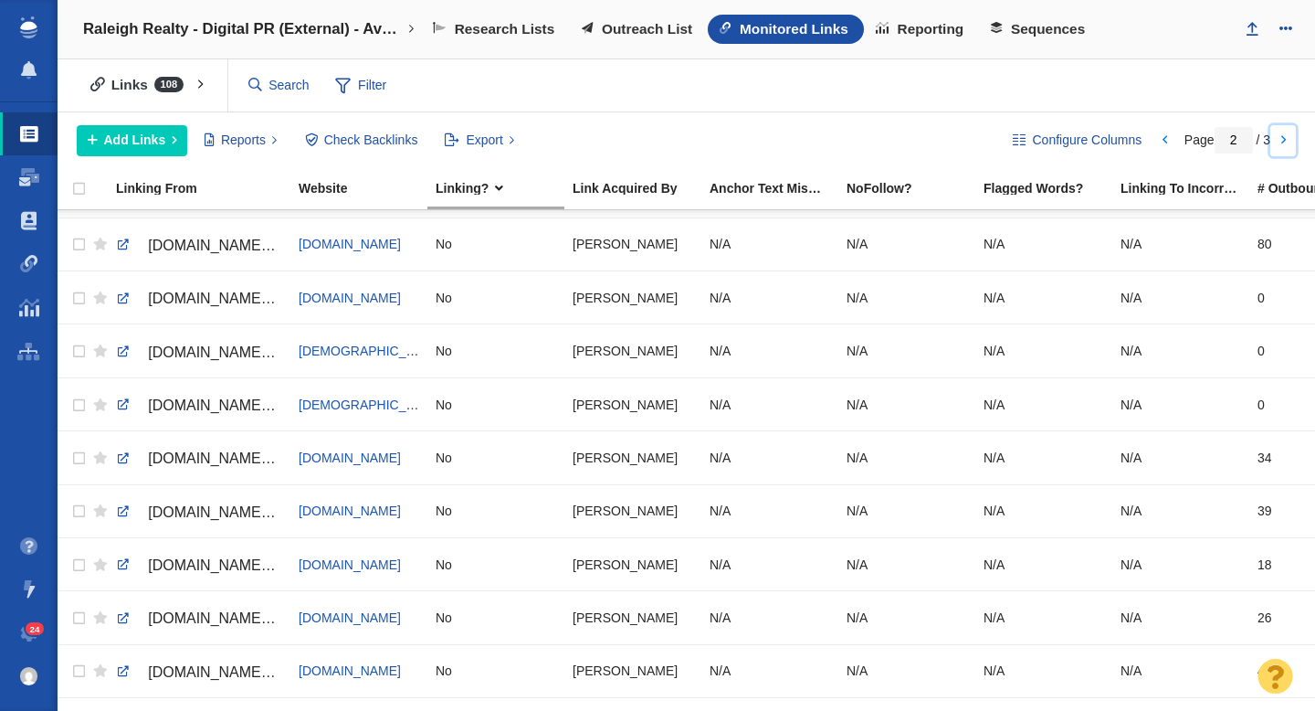
scroll to position [0, 0]
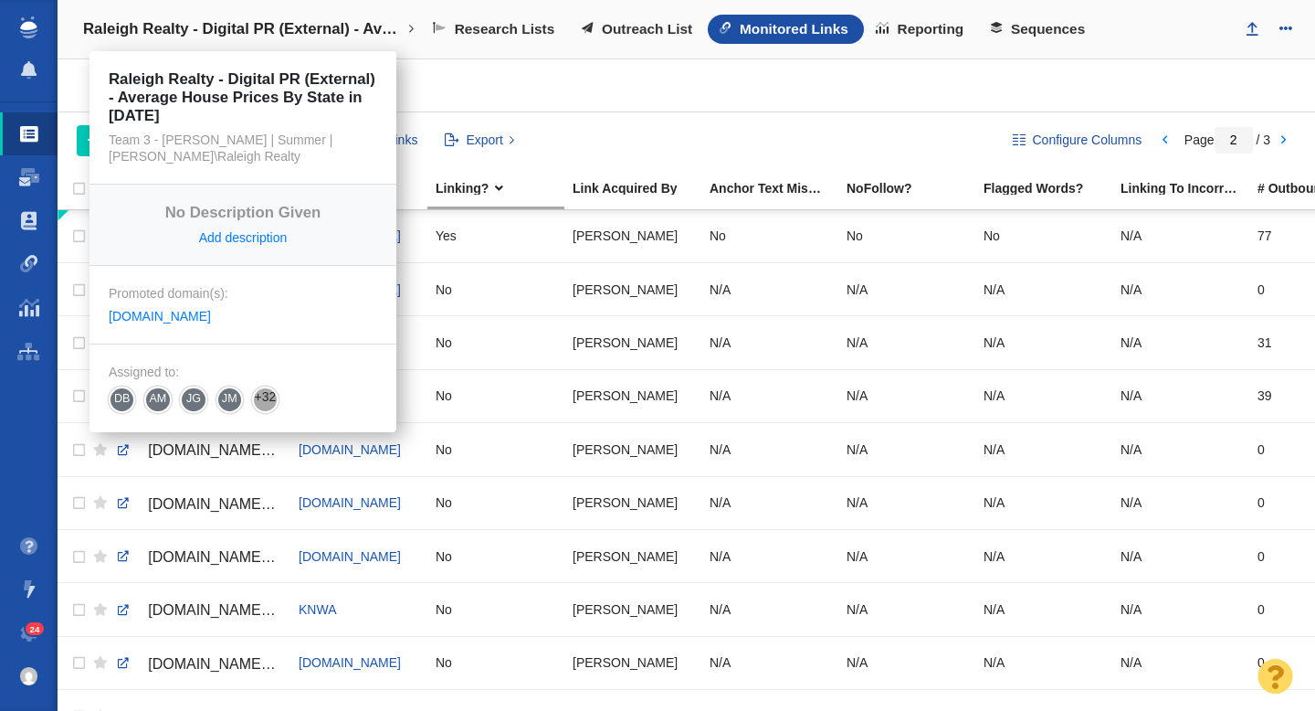
click at [241, 40] on link "Raleigh Realty - Digital PR (External) - Average House Prices By State in [DATE]" at bounding box center [248, 29] width 357 height 44
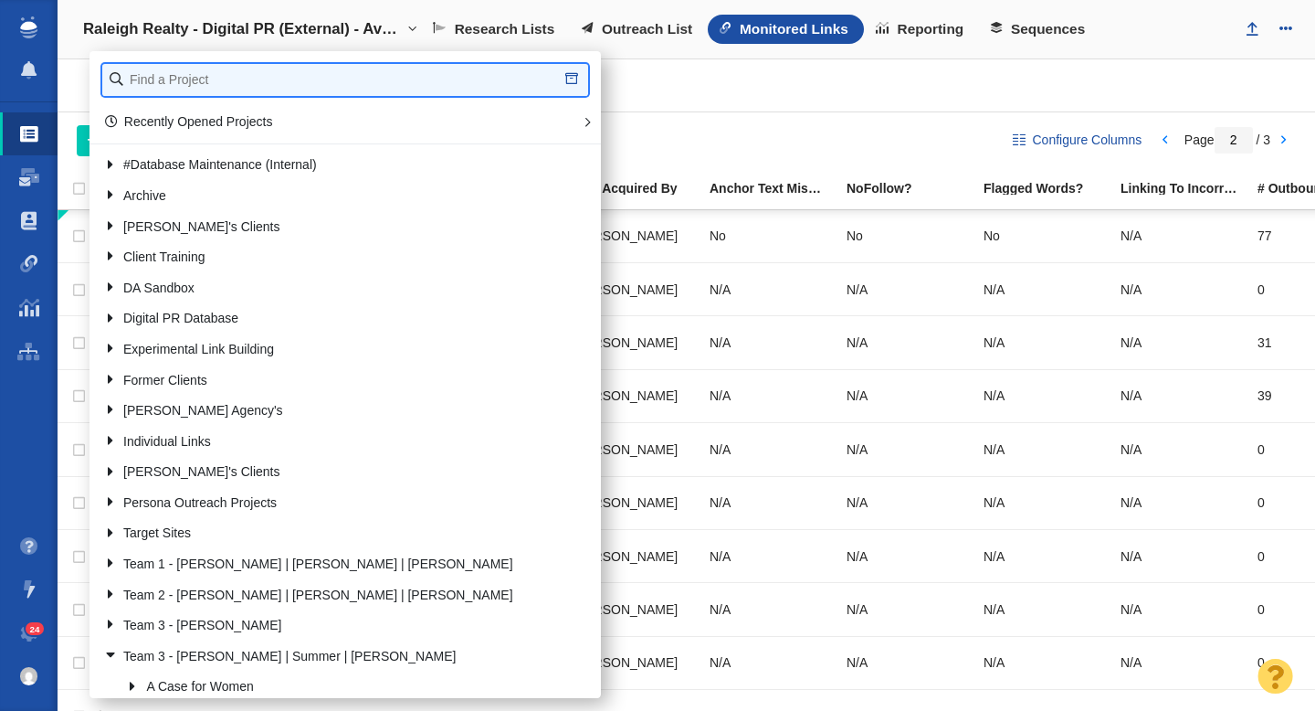
click at [195, 73] on input "text" at bounding box center [345, 80] width 486 height 32
type input "renui"
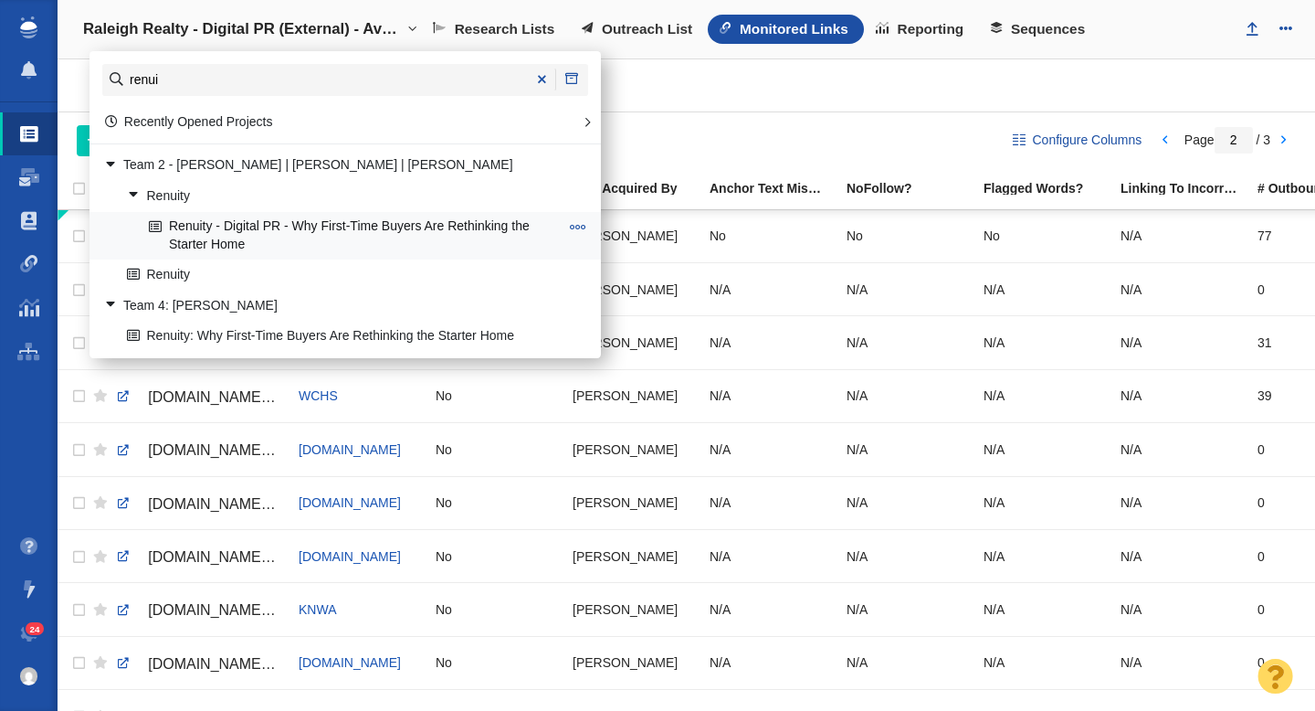
click at [327, 232] on link "Renuity - Digital PR - Why First-Time Buyers Are Rethinking the Starter Home" at bounding box center [353, 236] width 419 height 46
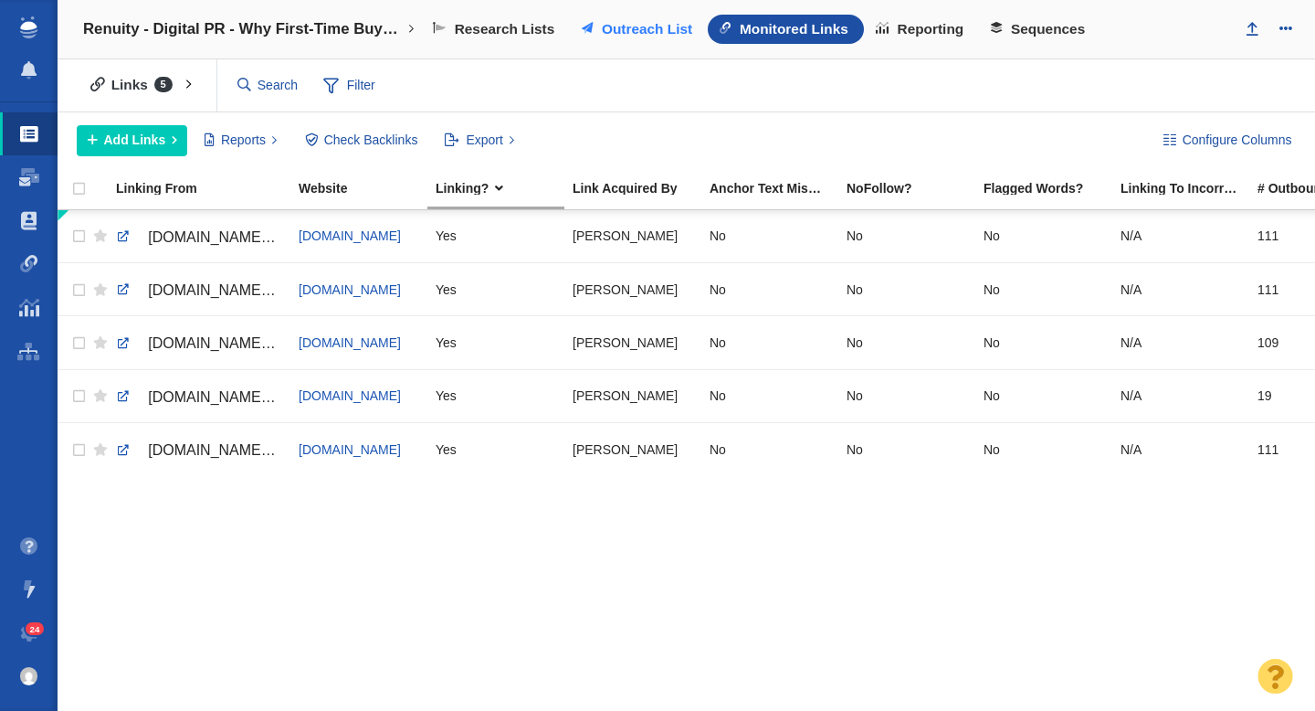
click at [613, 24] on span "Outreach List" at bounding box center [647, 29] width 90 height 16
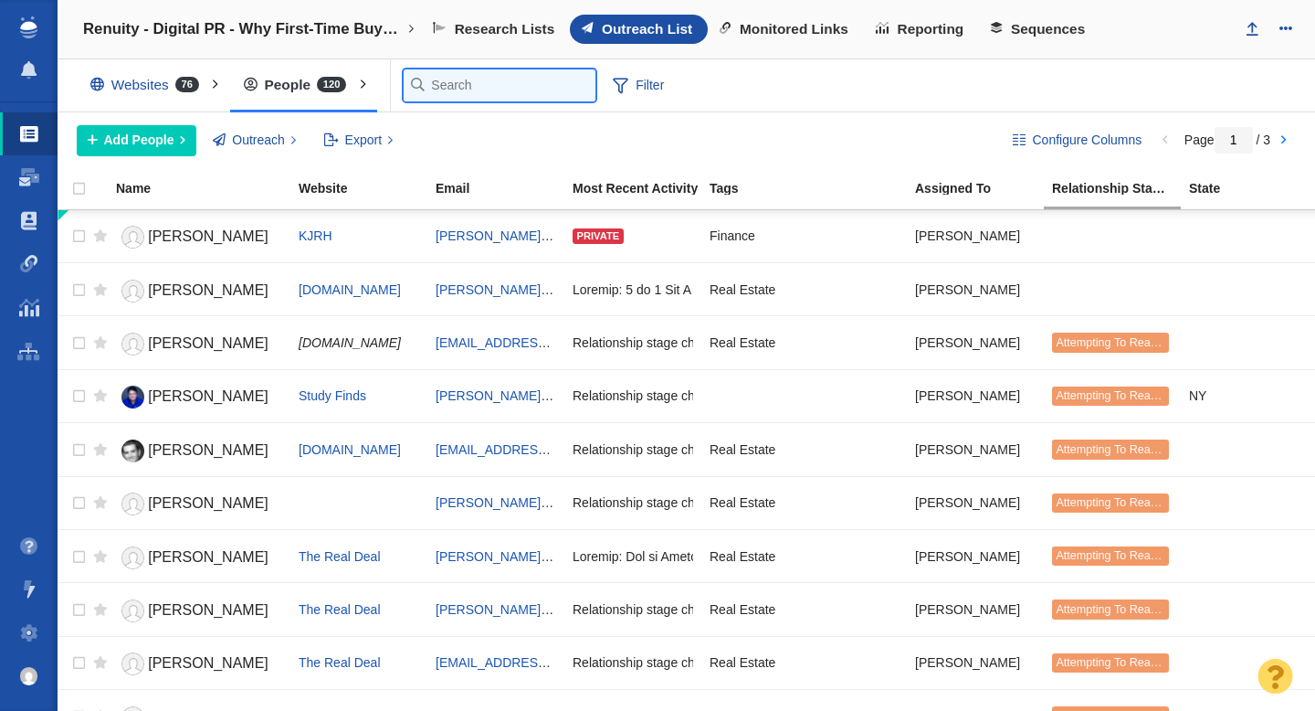
click at [449, 92] on input "text" at bounding box center [500, 85] width 192 height 32
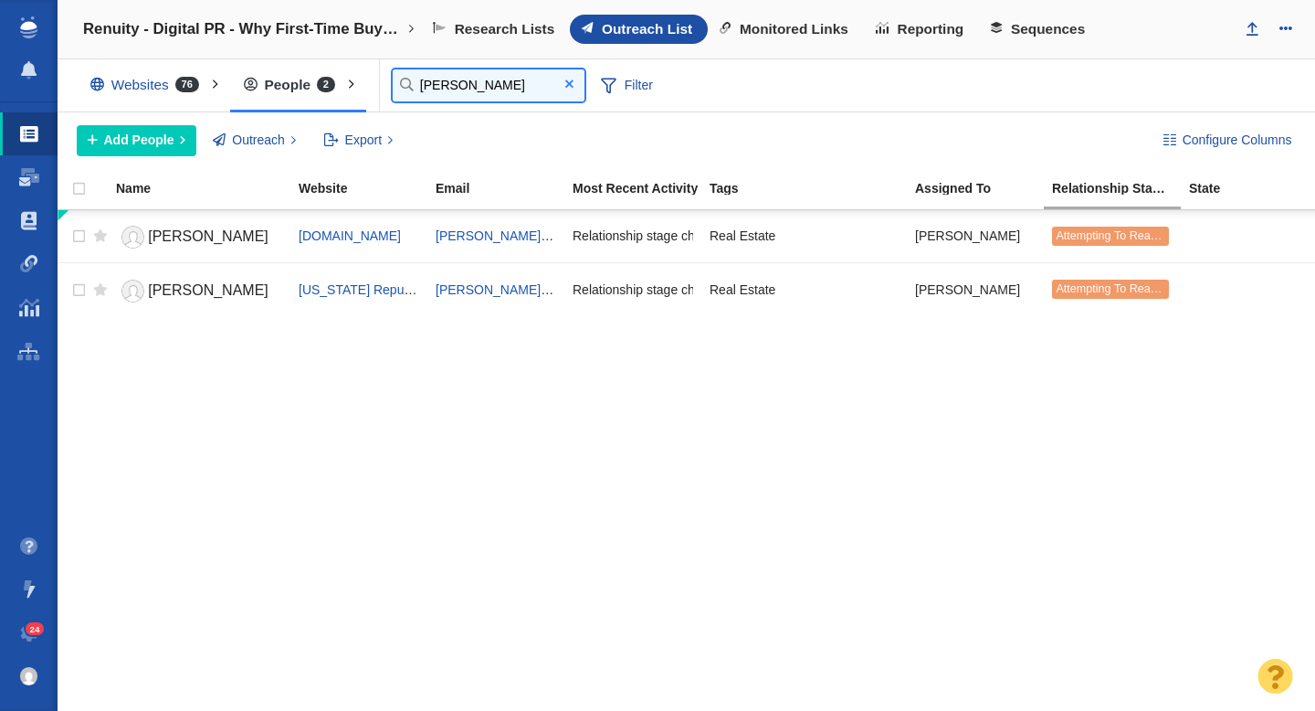
type input "[PERSON_NAME]"
click at [569, 88] on span at bounding box center [569, 84] width 8 height 13
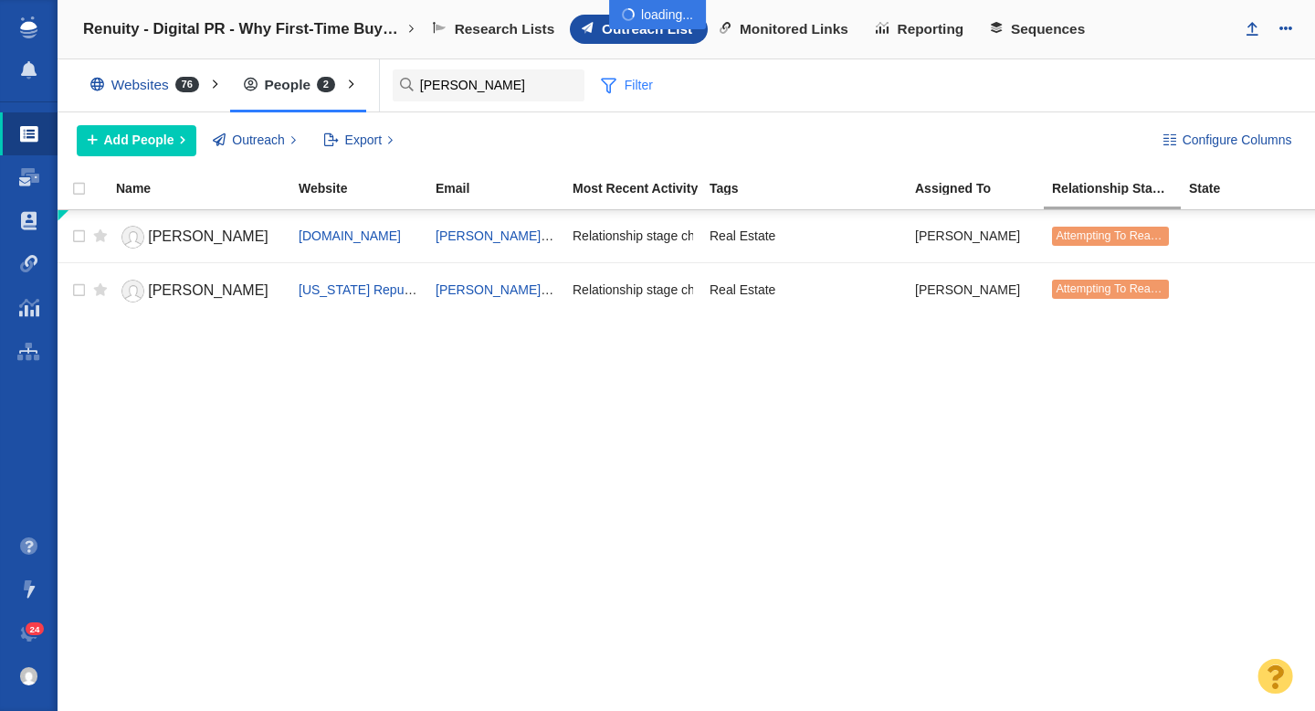
click at [591, 78] on span "Filter" at bounding box center [627, 86] width 73 height 35
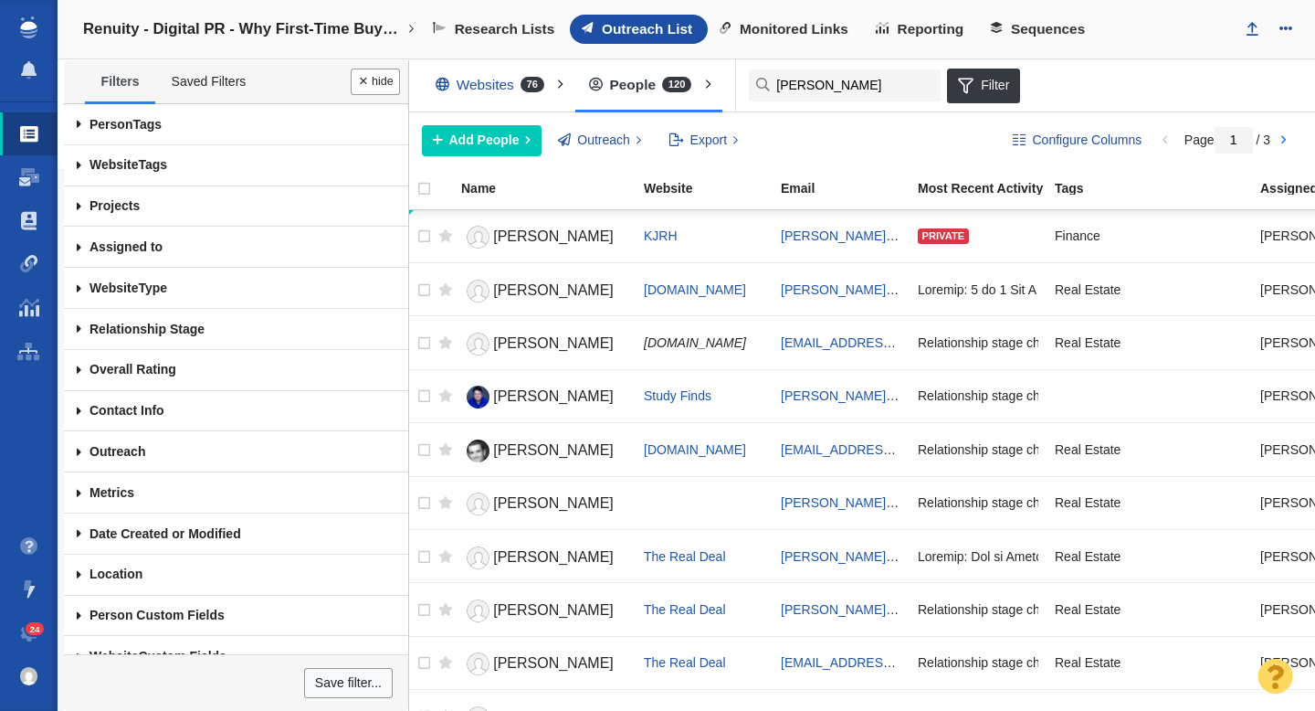
click at [74, 248] on span at bounding box center [79, 247] width 30 height 41
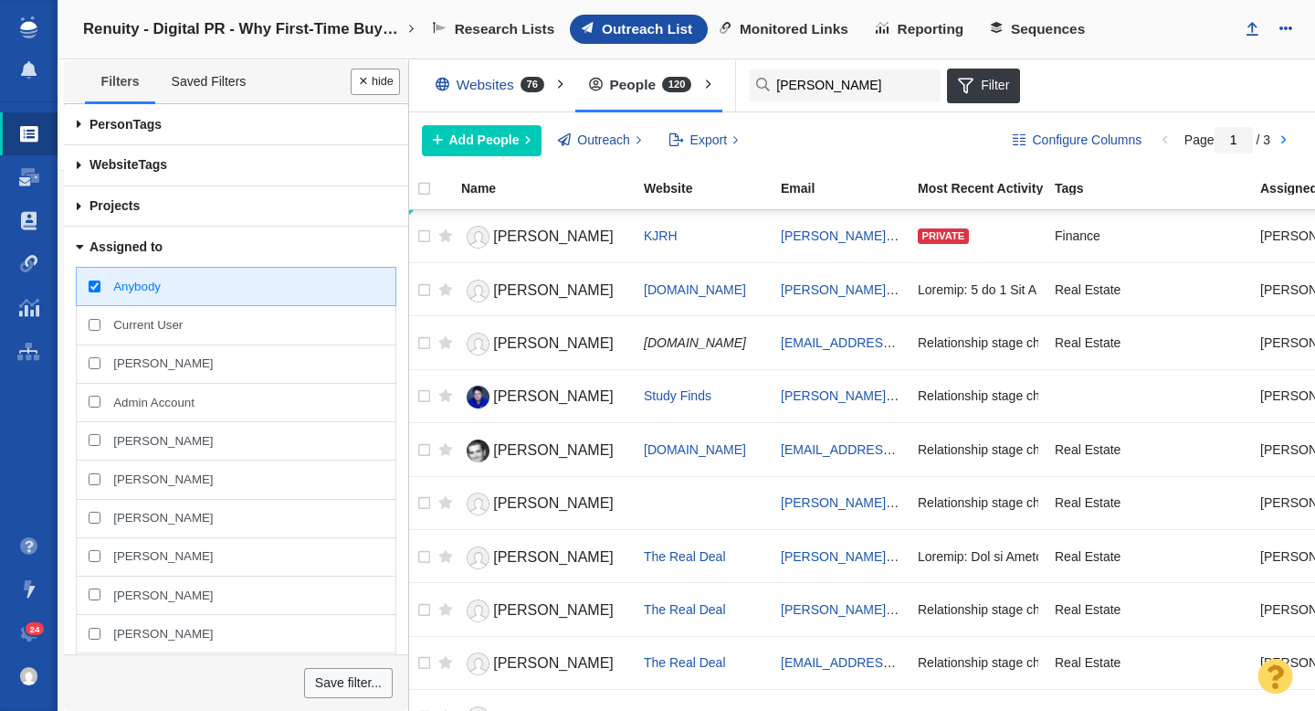
click at [95, 362] on input "[PERSON_NAME]" at bounding box center [95, 363] width 12 height 12
checkbox input "true"
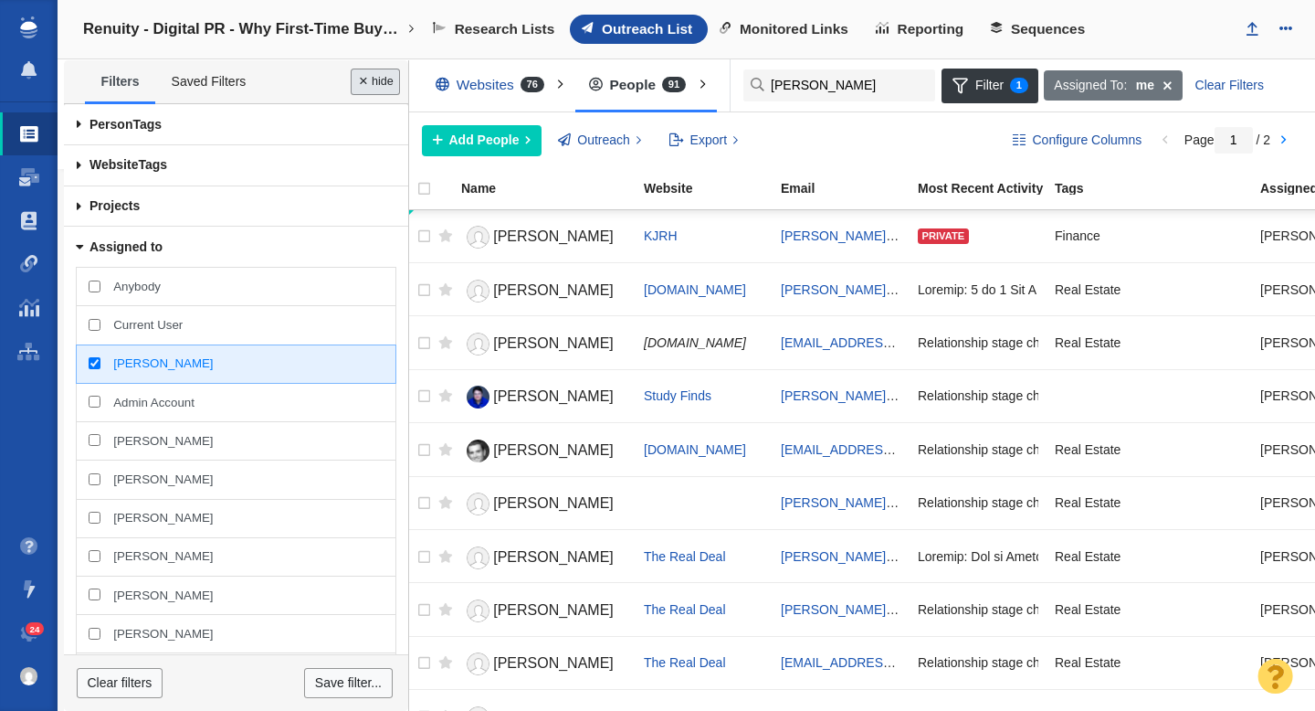
click at [375, 88] on button "Done" at bounding box center [375, 82] width 49 height 26
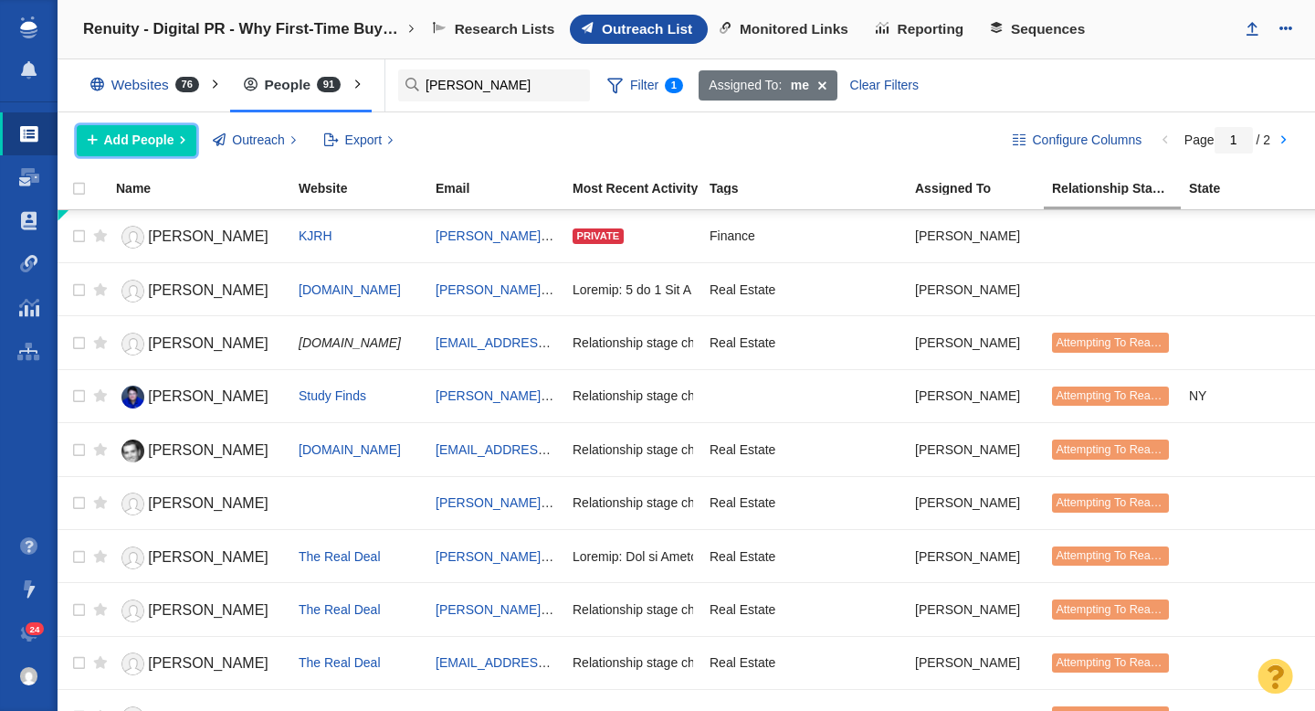
click at [169, 141] on span "Add People" at bounding box center [139, 140] width 70 height 19
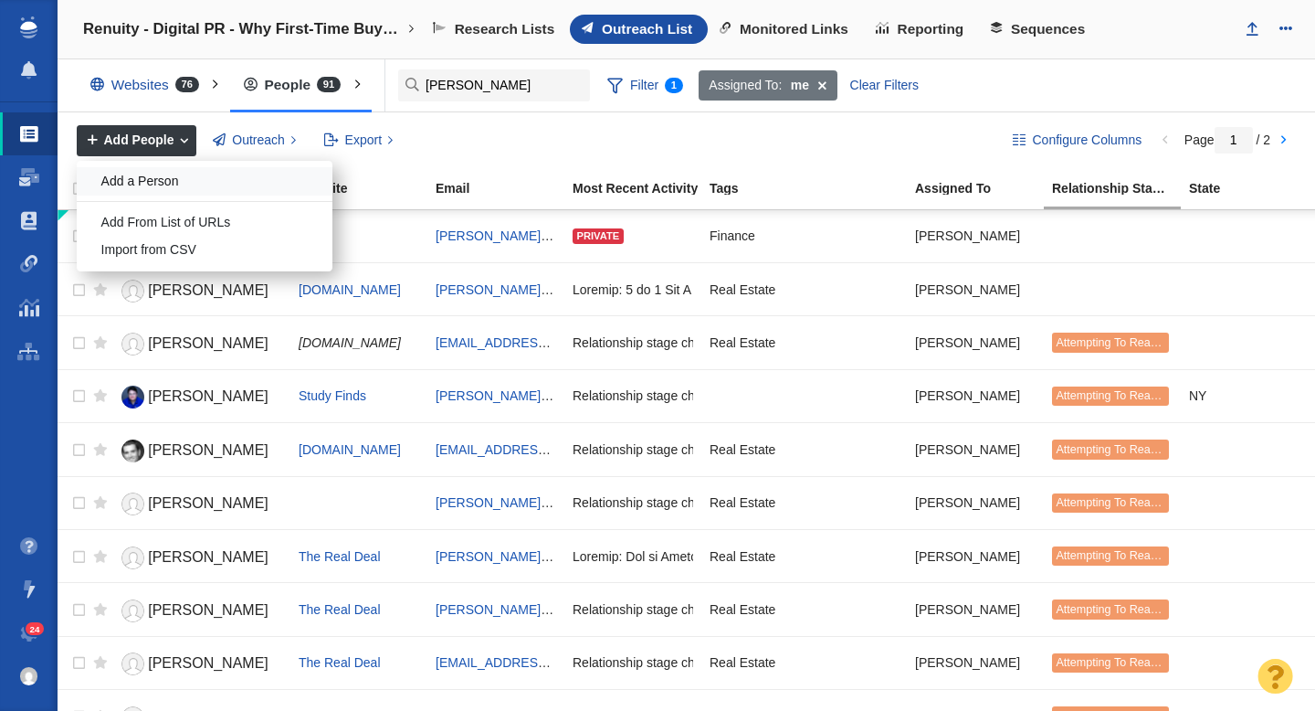
click at [166, 179] on div "Add a Person" at bounding box center [205, 181] width 256 height 28
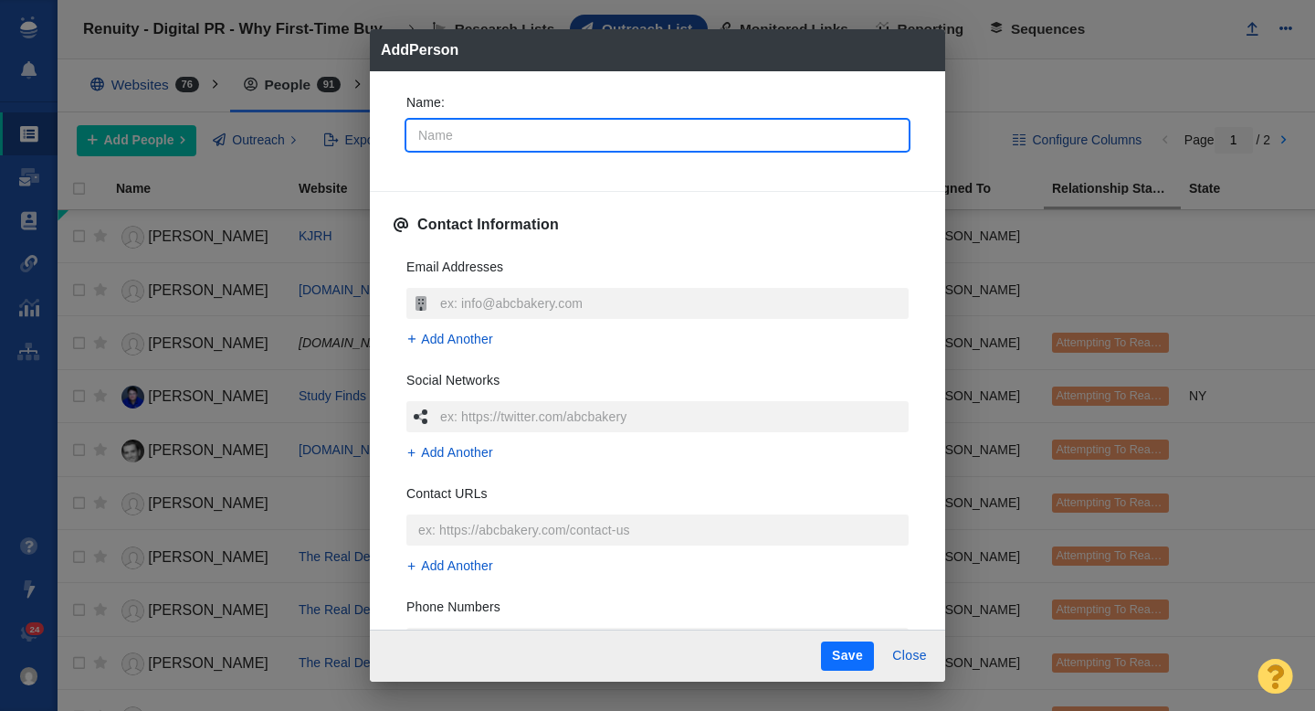
type input "T"
type textarea "x"
type input "Th"
type textarea "x"
type input "The"
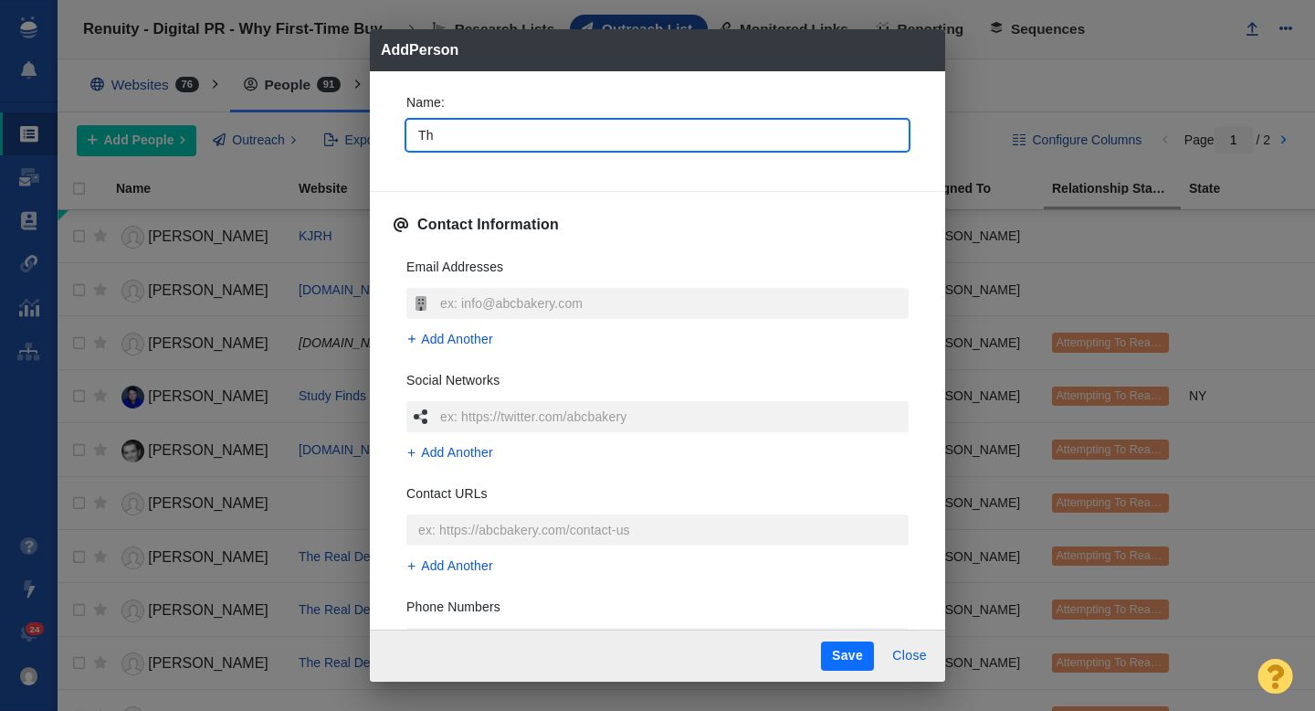
type textarea "x"
type input "The"
type textarea "x"
type input "The M"
type textarea "x"
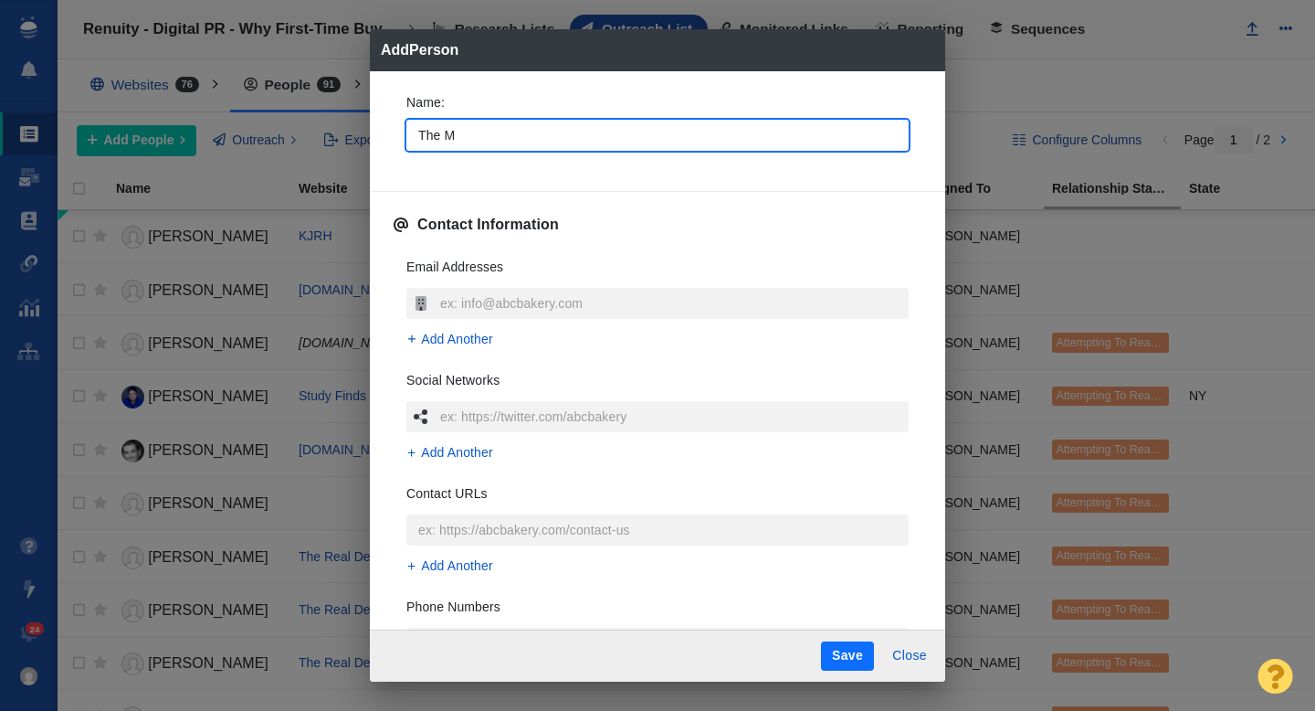
type input "The Mo"
type textarea "x"
type input "The Mor"
type textarea "x"
type input "The Mort"
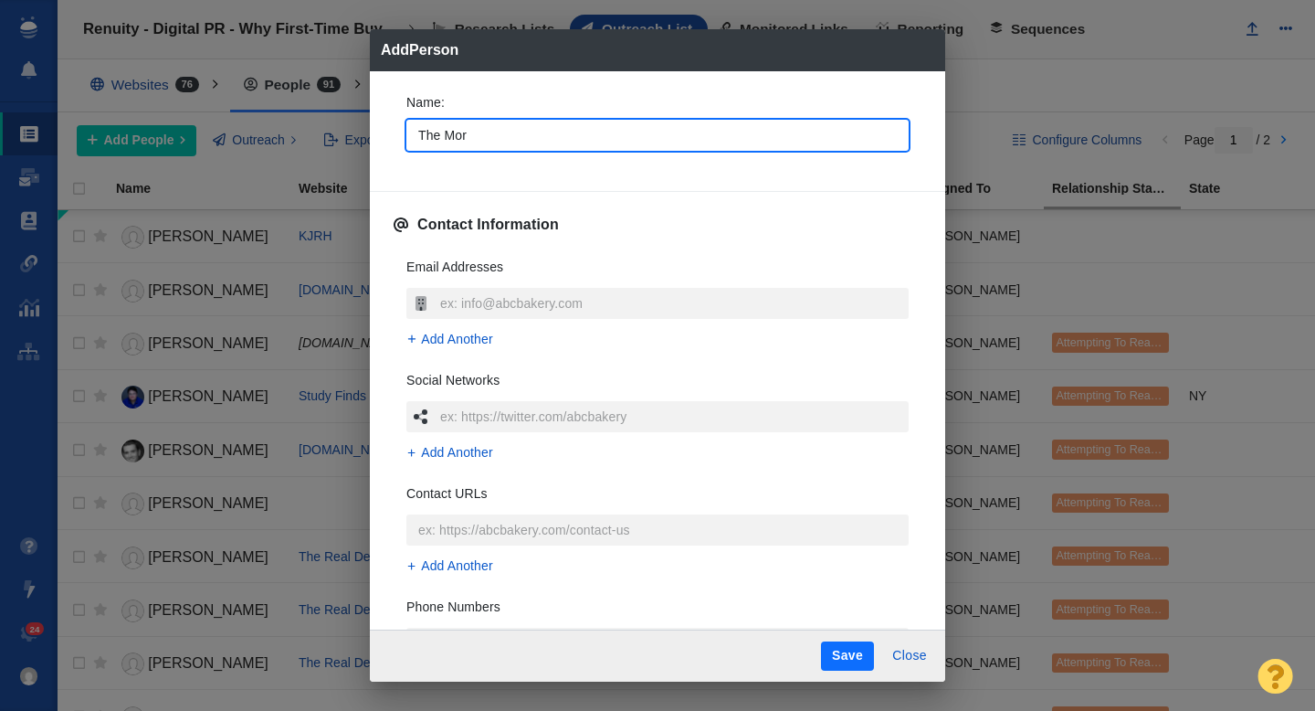
type textarea "x"
type input "The Mortg"
type textarea "x"
type input "The Mortga"
type textarea "x"
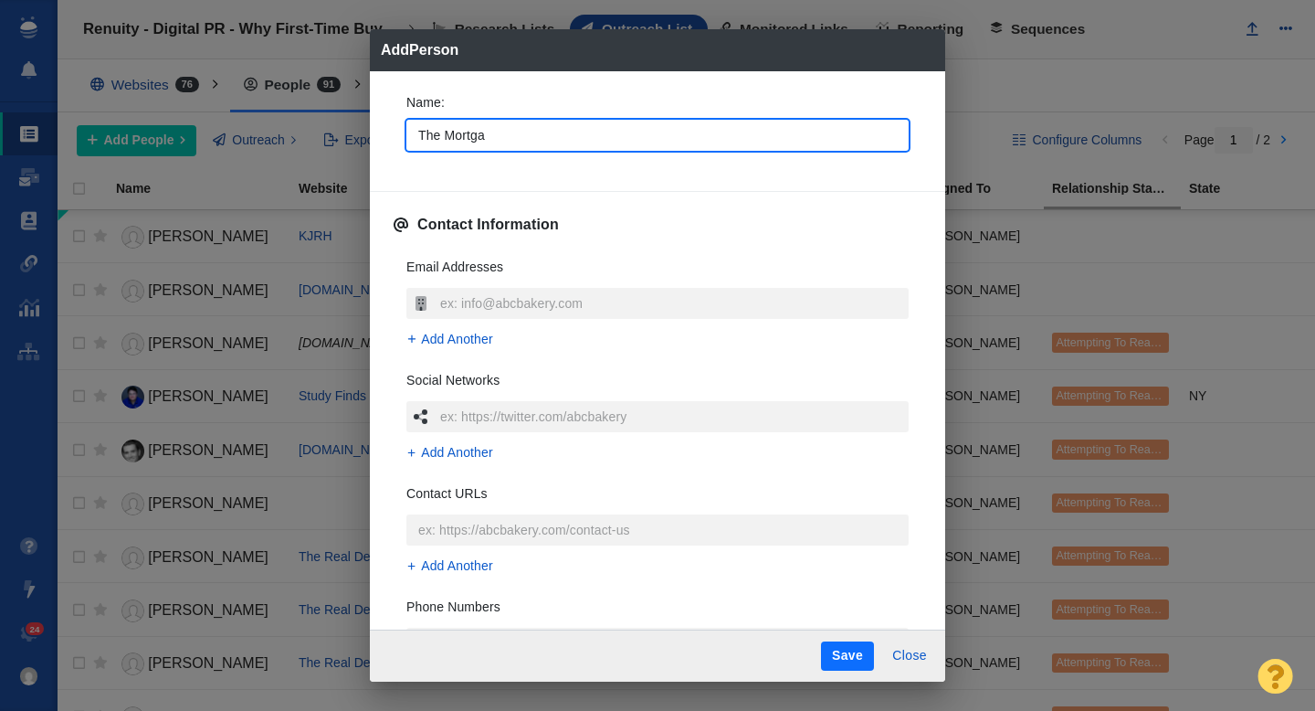
type input "The Mortgag"
type textarea "x"
type input "The Mortgage"
type textarea "x"
type input "The Mortgage"
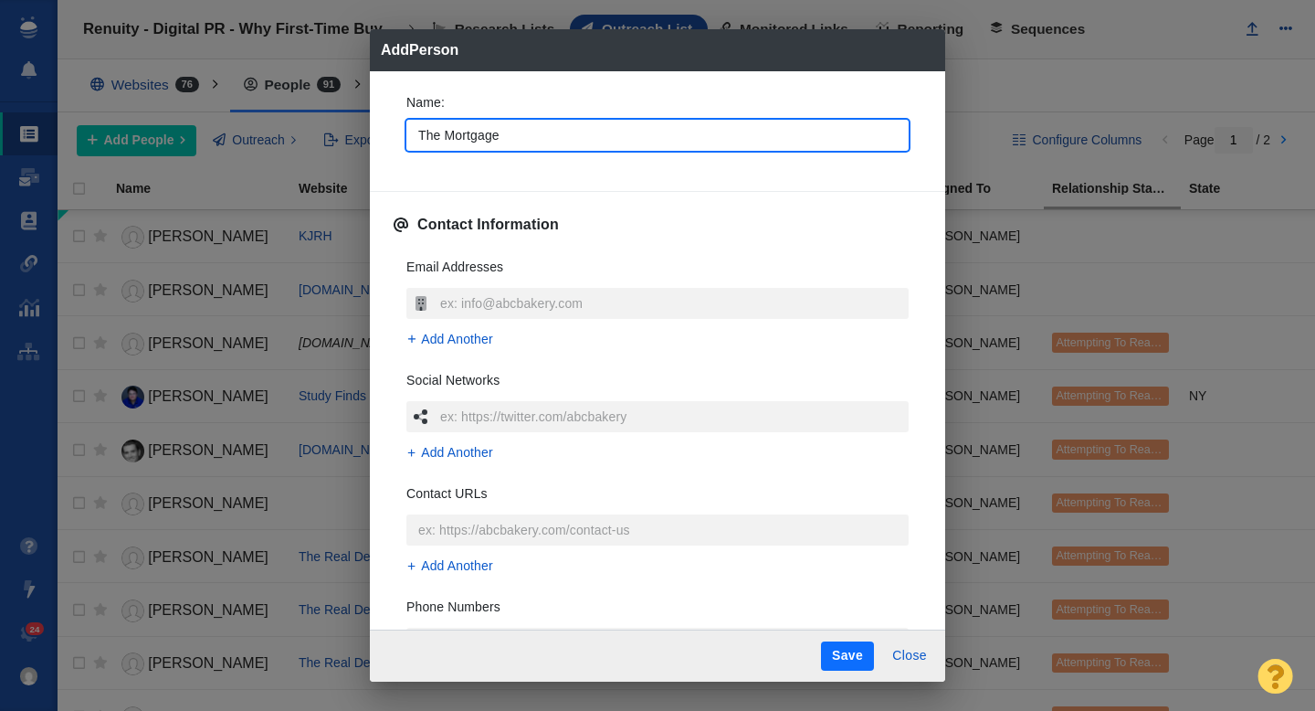
type textarea "x"
type input "The Mortgage N"
type textarea "x"
type input "The Mortgage No"
type textarea "x"
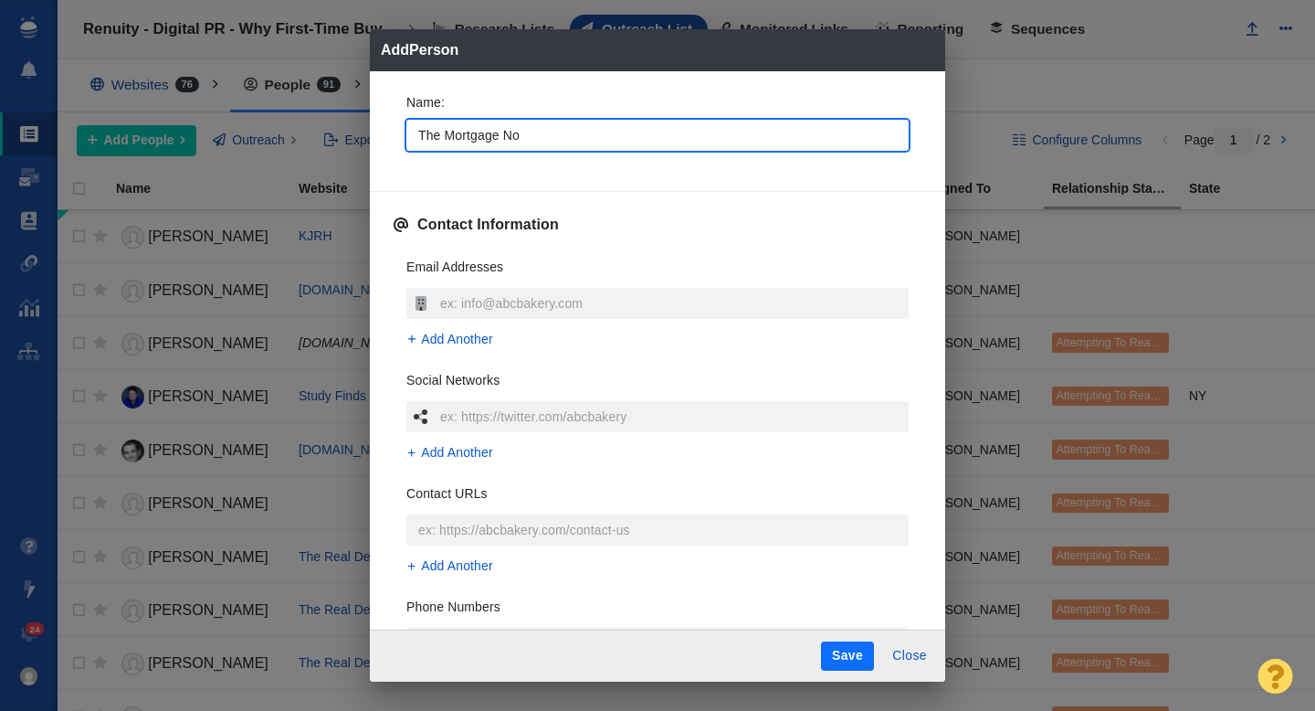
type input "The Mortgage Not"
type textarea "x"
type input "The Mortgage Note"
type textarea "x"
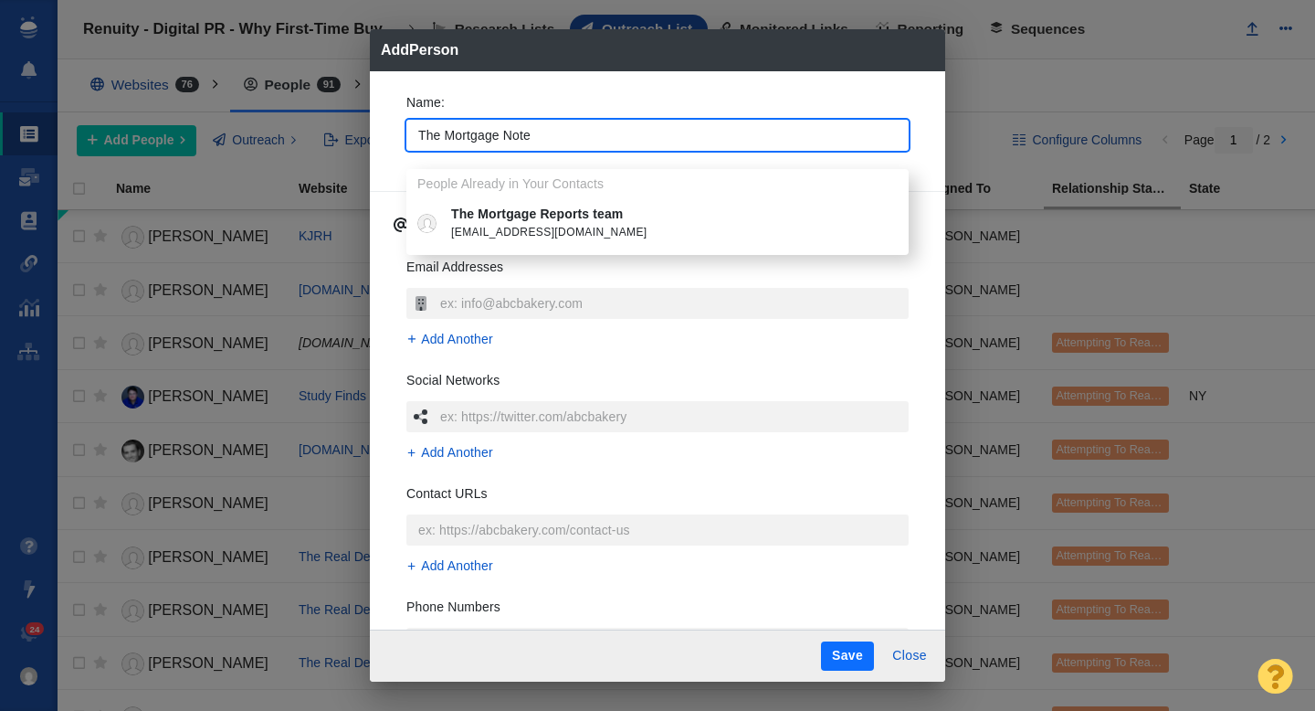
type input "The Mortgage Note"
type textarea "x"
click at [399, 170] on div "Name : The Mortgage Note People Already in Your Contacts The Mortgage Reports t…" at bounding box center [658, 128] width 532 height 98
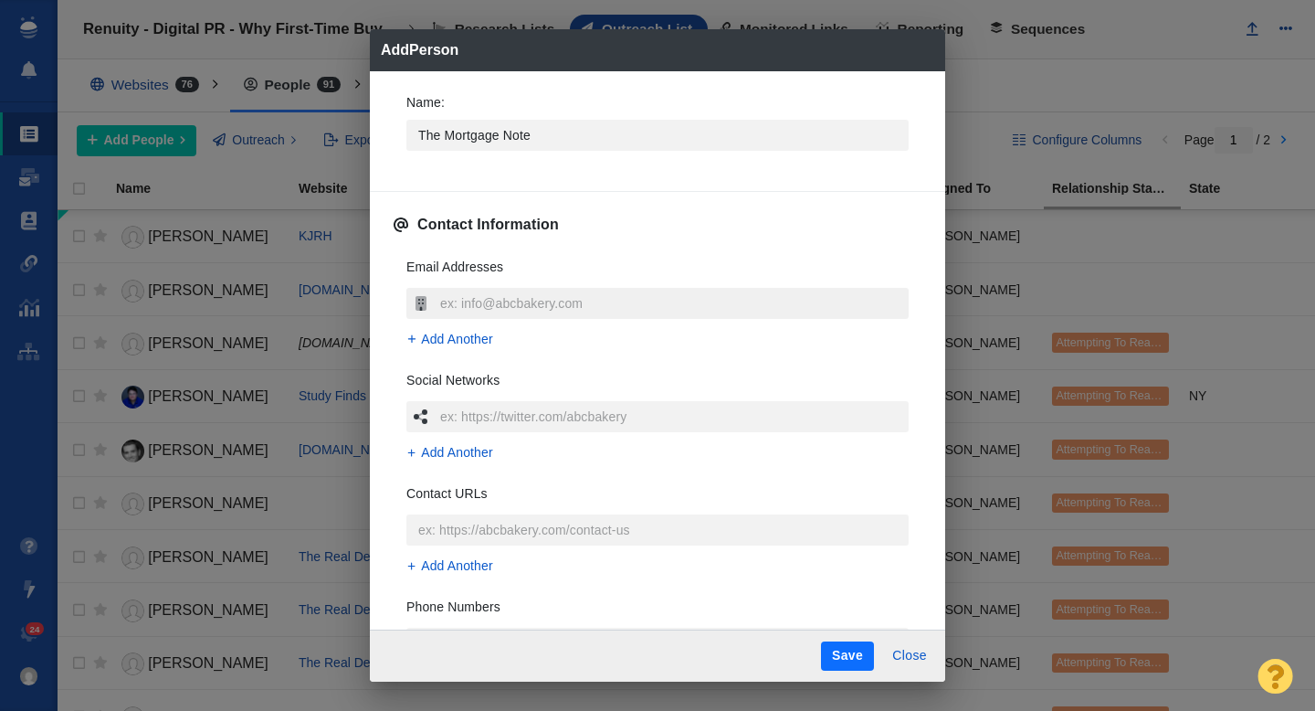
click at [477, 290] on input "text" at bounding box center [672, 303] width 473 height 31
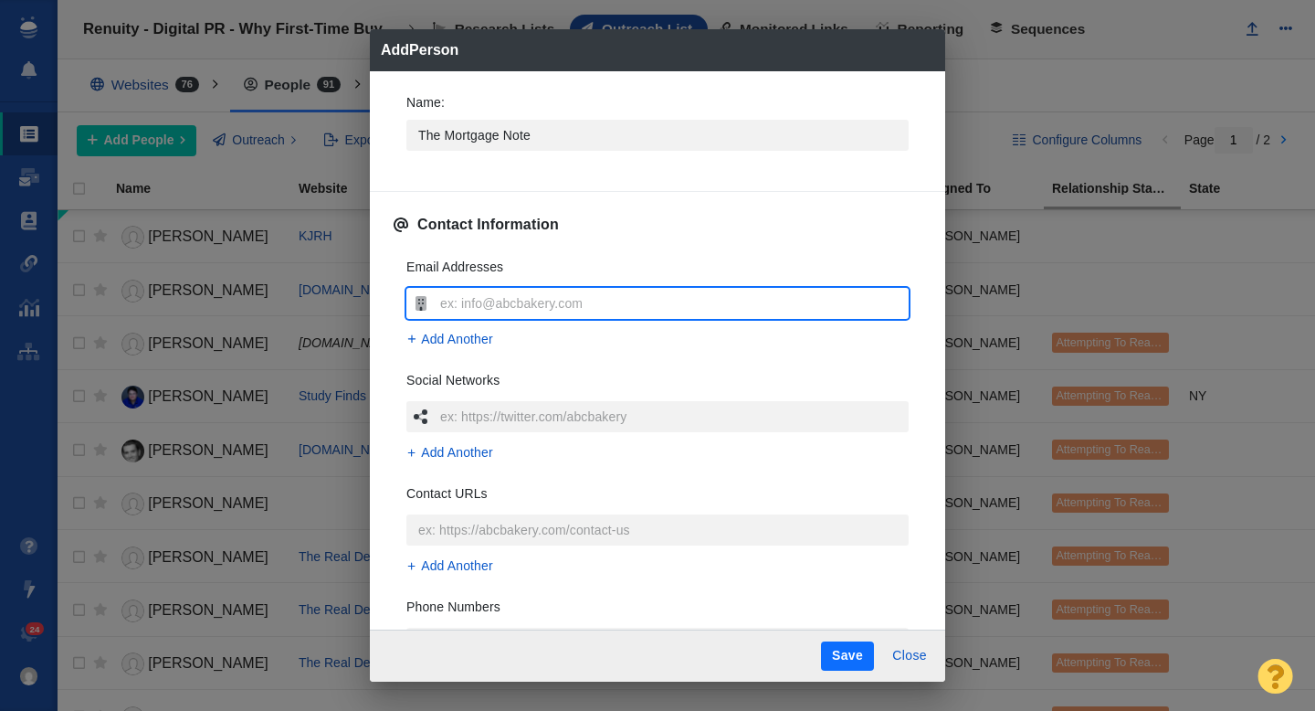
type input "[EMAIL_ADDRESS][DOMAIN_NAME]"
type textarea "x"
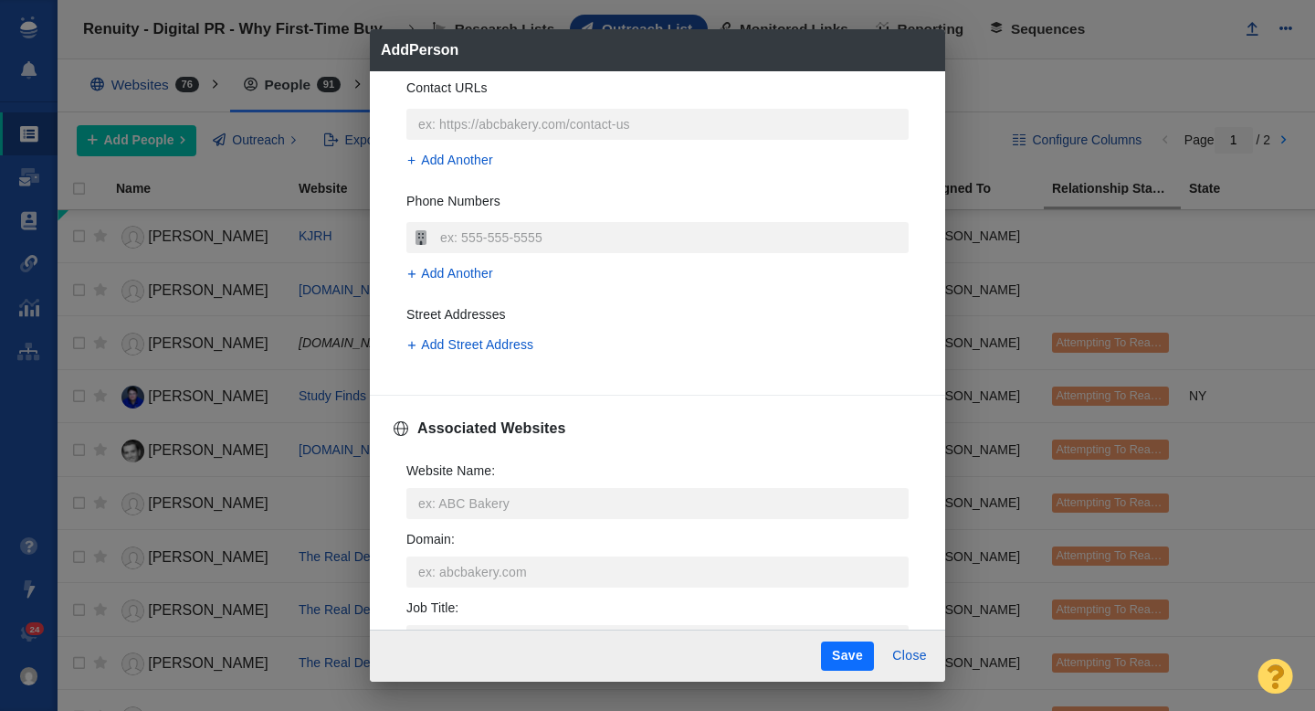
scroll to position [420, 0]
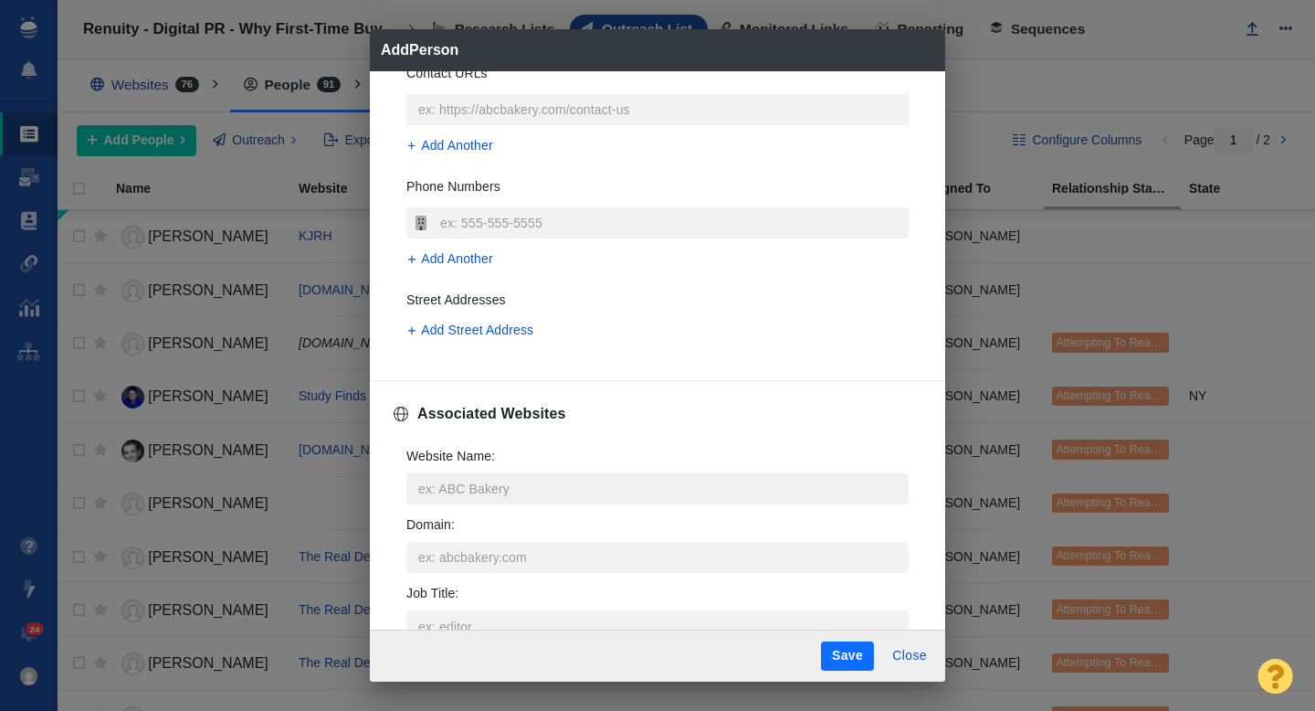
type input "[EMAIL_ADDRESS][DOMAIN_NAME]"
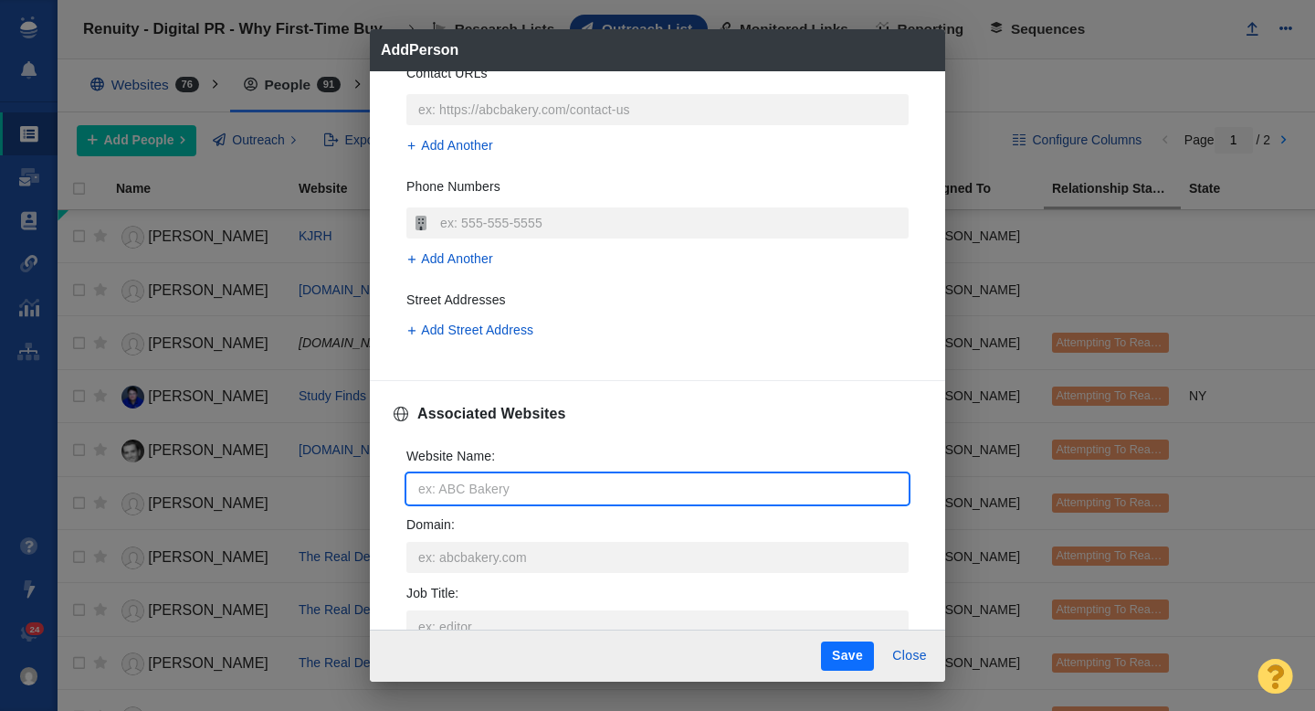
click at [484, 483] on input "Website Name :" at bounding box center [657, 488] width 502 height 31
type input "[EMAIL_ADDRESS][DOMAIN_NAME]"
type textarea "x"
drag, startPoint x: 453, startPoint y: 491, endPoint x: 407, endPoint y: 492, distance: 45.7
click at [409, 492] on input "[EMAIL_ADDRESS][DOMAIN_NAME]" at bounding box center [657, 488] width 502 height 31
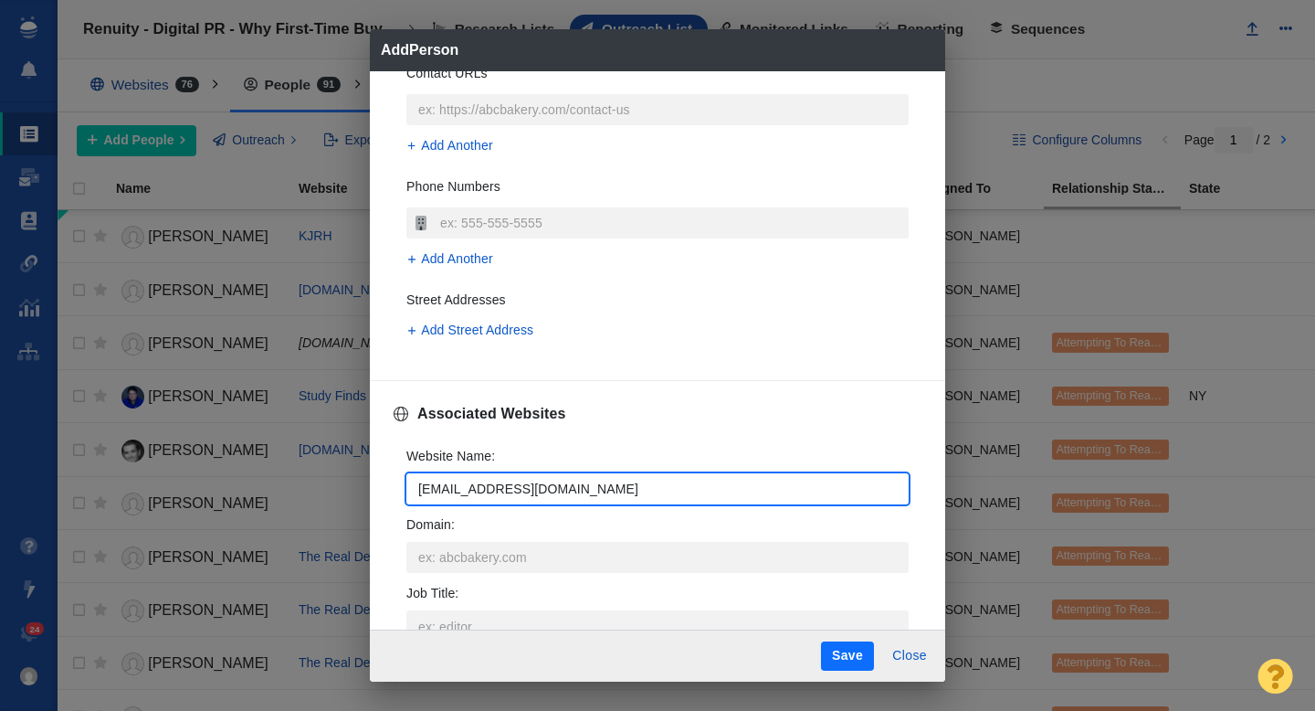
type input "=themortgagenote.org"
type textarea "x"
type input "[DOMAIN_NAME]"
type textarea "x"
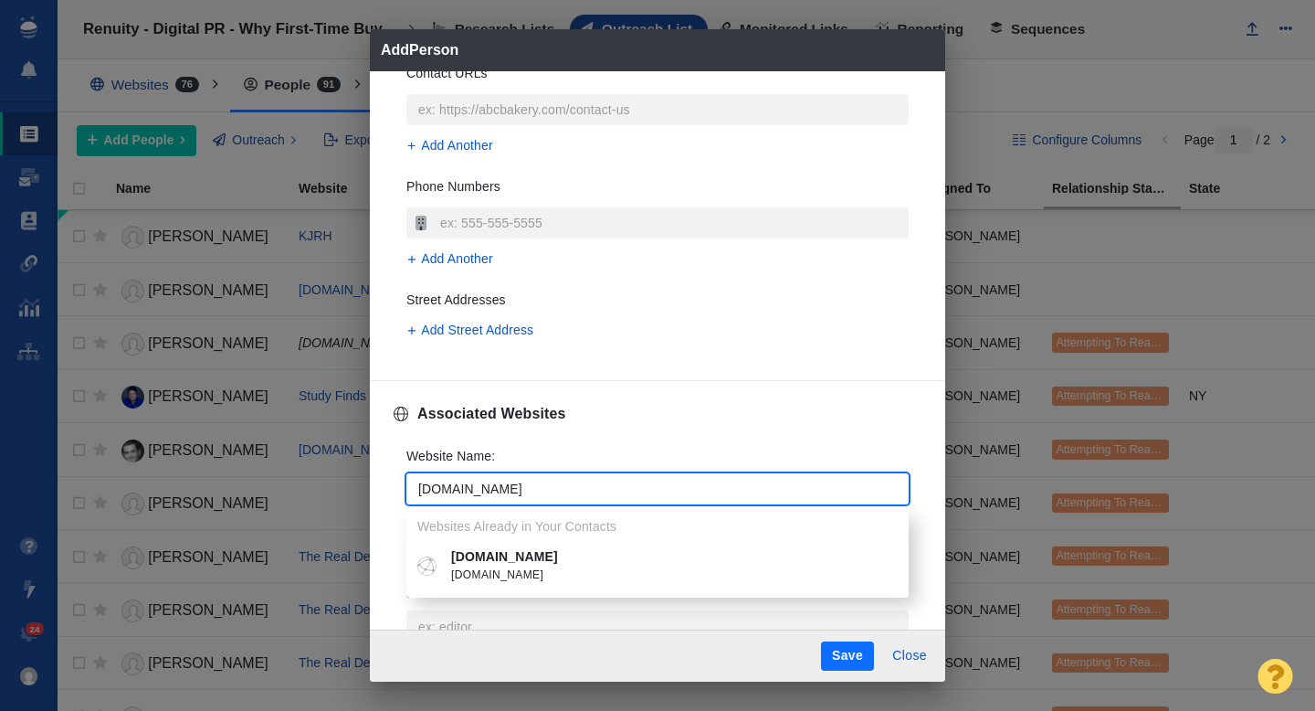
type input "[DOMAIN_NAME]"
click at [392, 514] on div "Website Name : themortgagenote.org Websites Already in Your Contacts themortgag…" at bounding box center [658, 564] width 532 height 265
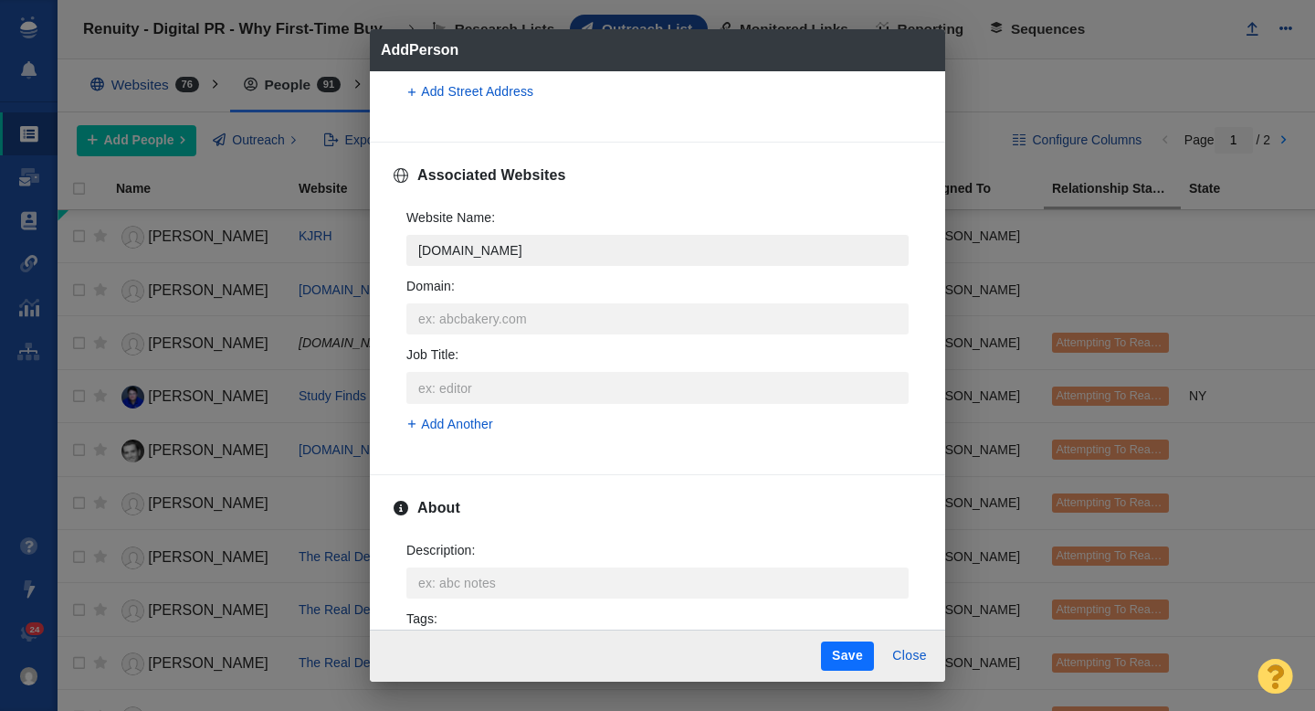
scroll to position [640, 0]
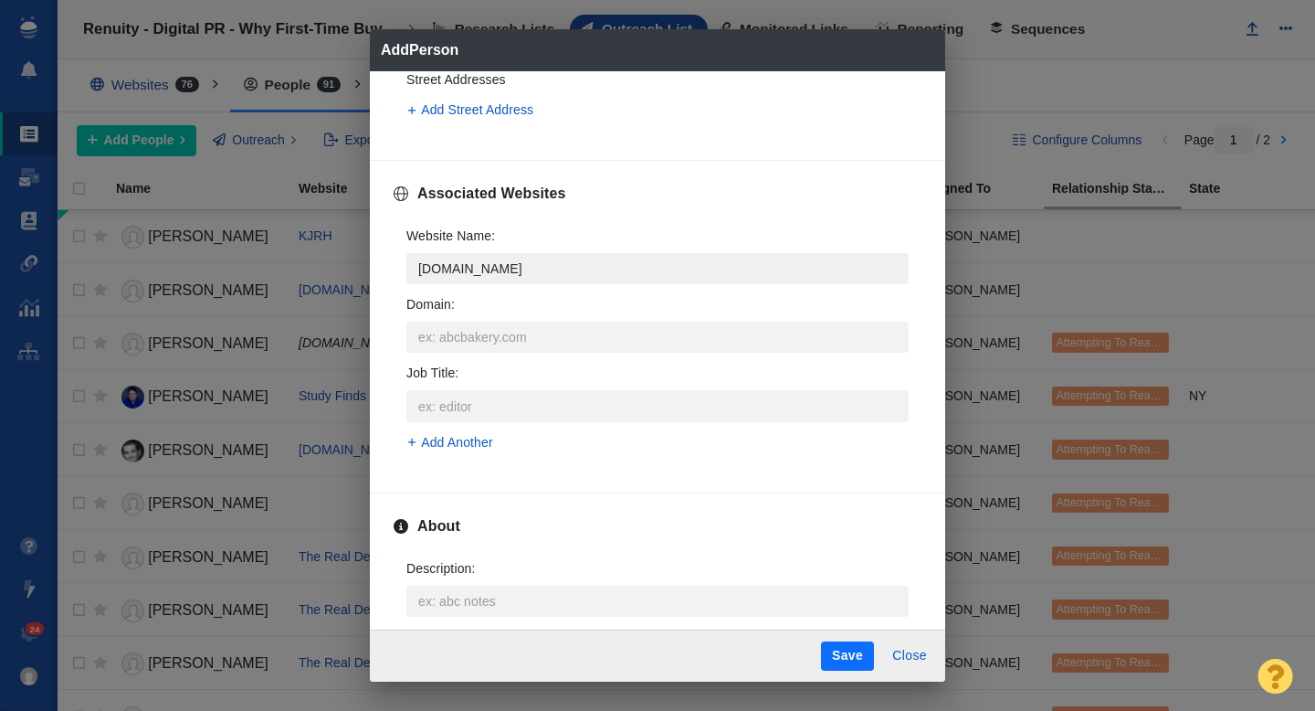
click at [554, 254] on input "[DOMAIN_NAME]" at bounding box center [657, 268] width 502 height 31
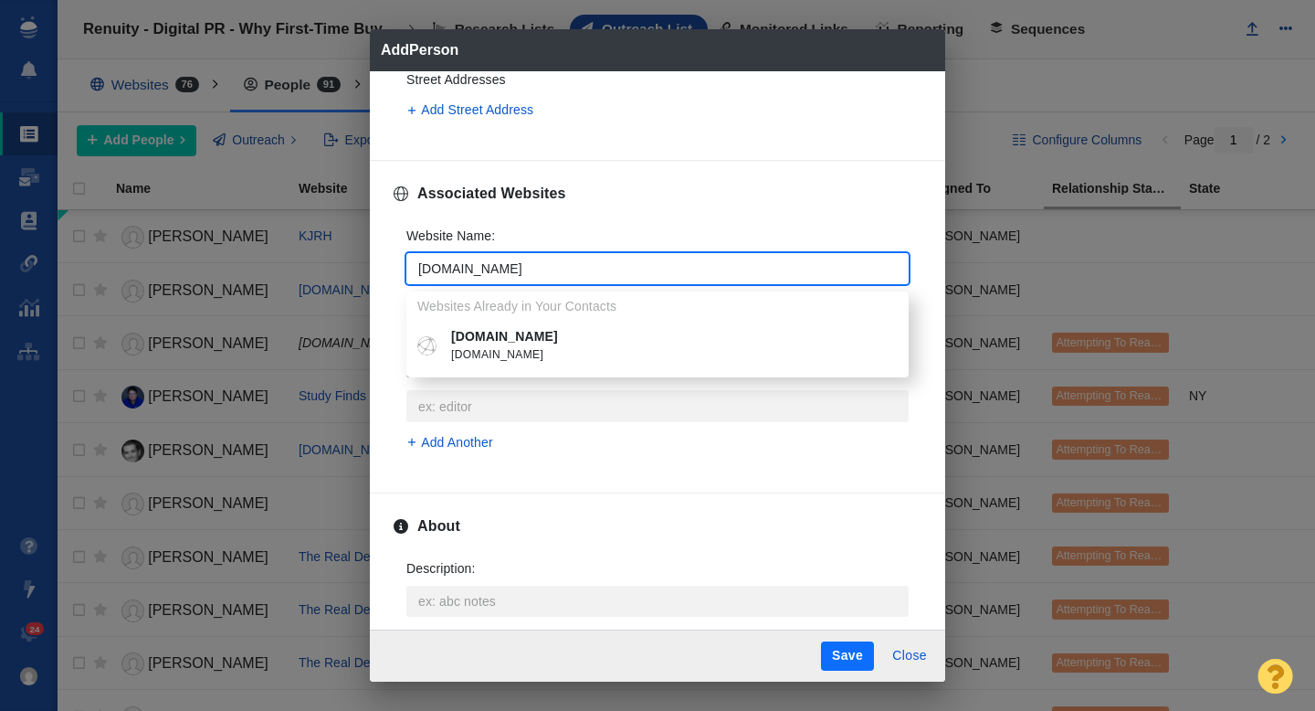
click at [554, 276] on input "[DOMAIN_NAME]" at bounding box center [657, 268] width 502 height 31
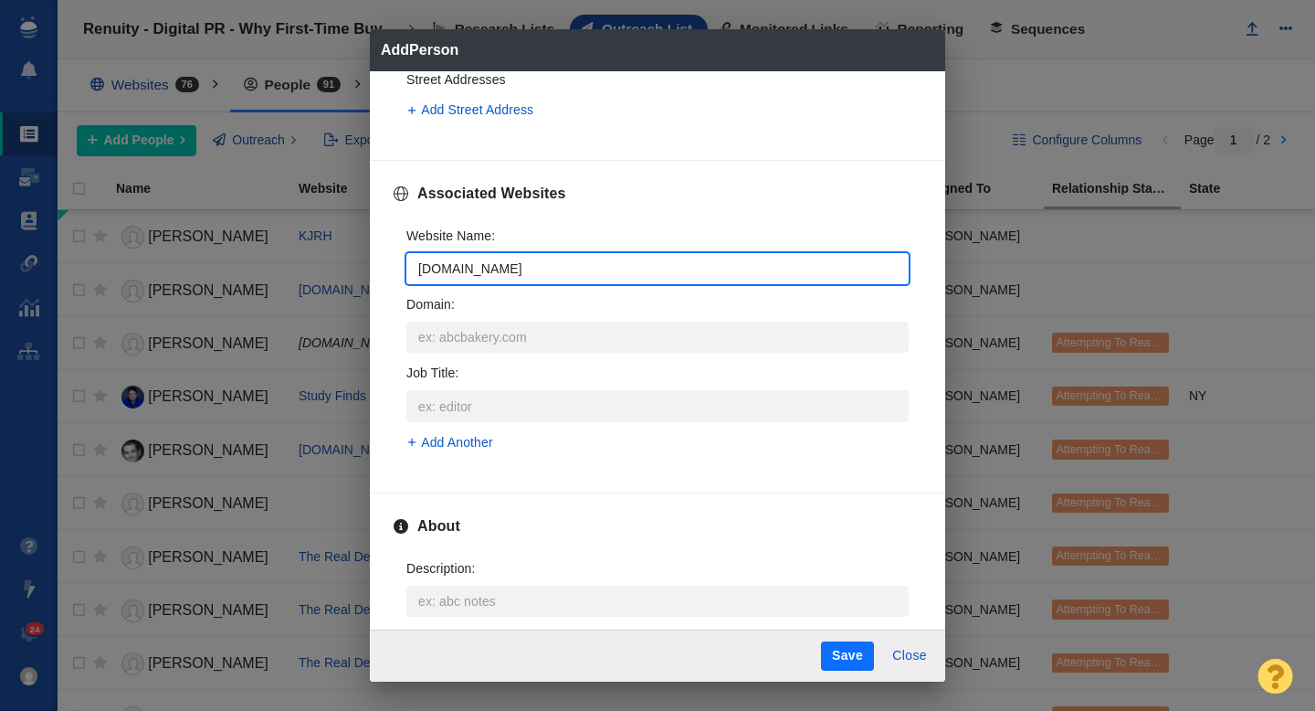
click at [524, 270] on input "[DOMAIN_NAME]" at bounding box center [657, 268] width 502 height 31
click at [524, 305] on p "Domain :" at bounding box center [657, 304] width 502 height 19
click at [524, 322] on input "Domain :" at bounding box center [657, 337] width 502 height 31
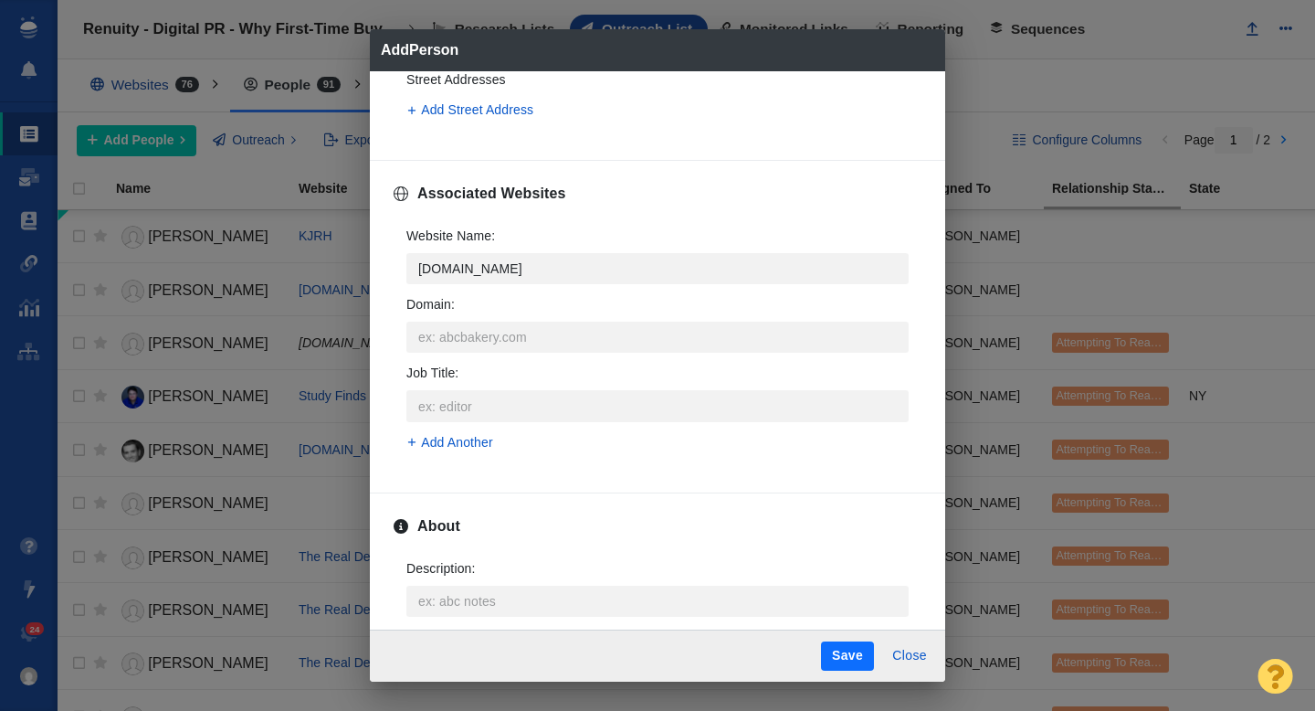
click at [524, 285] on div "Website Name : themortgagenote.org Domain : Job Title :" at bounding box center [657, 324] width 502 height 195
click at [510, 269] on input "[DOMAIN_NAME]" at bounding box center [657, 268] width 502 height 31
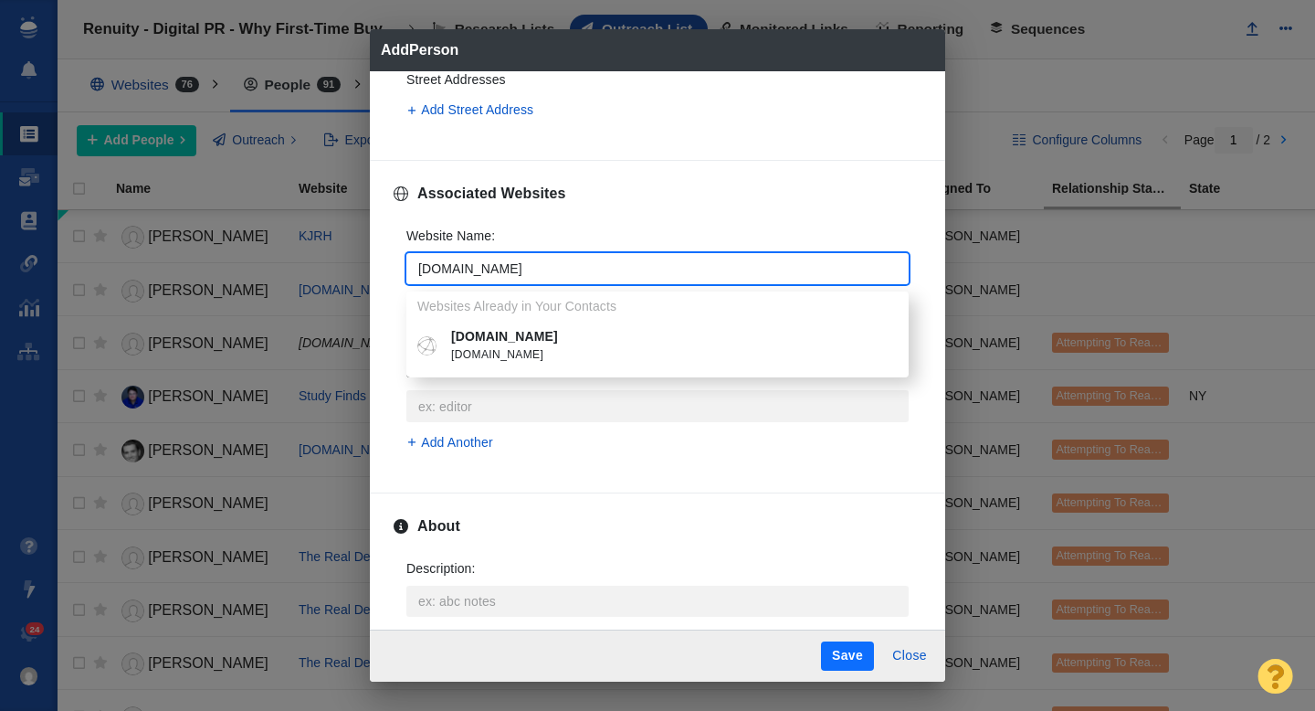
click at [515, 343] on p "[DOMAIN_NAME]" at bounding box center [670, 336] width 439 height 19
type textarea "x"
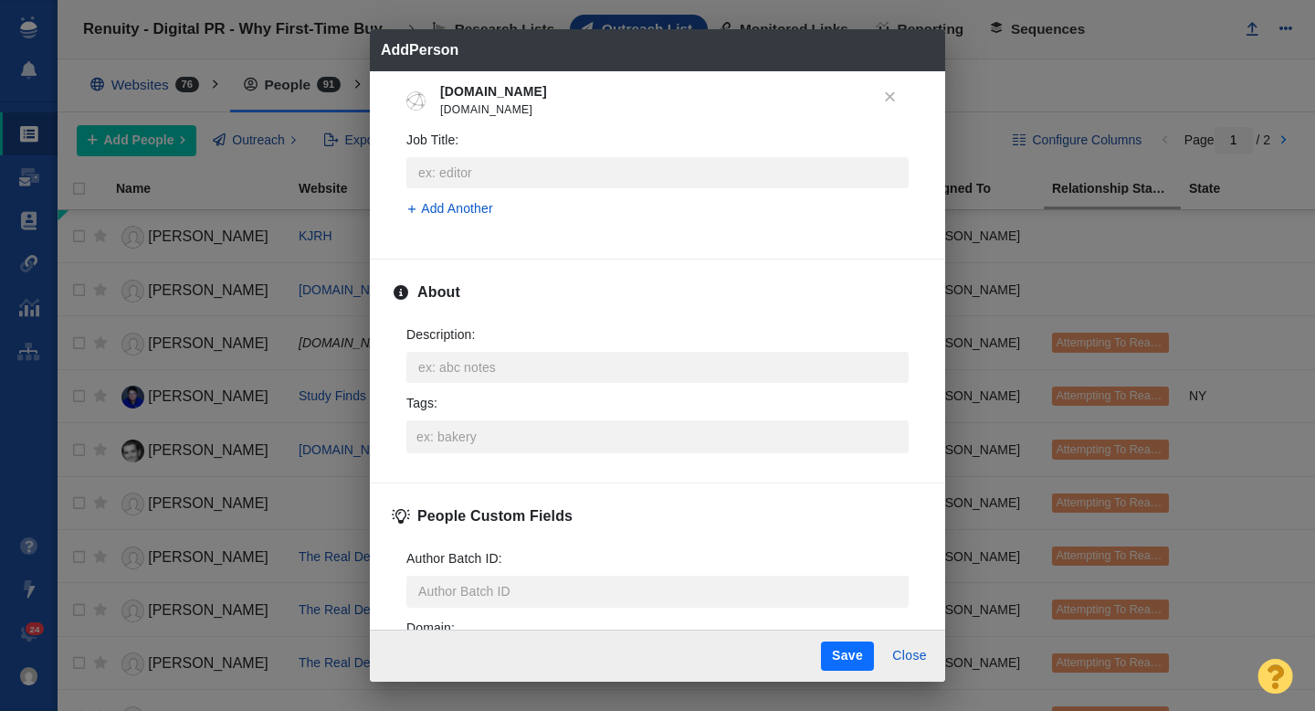
scroll to position [901, 0]
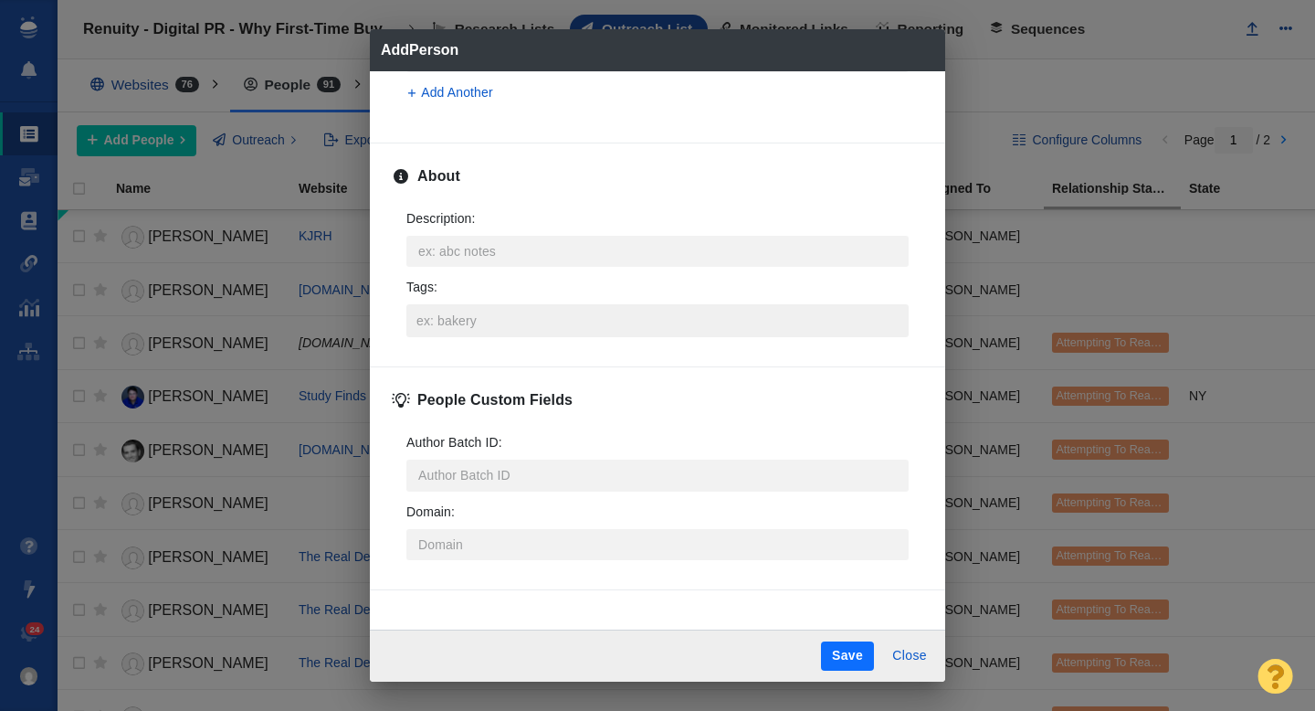
click at [449, 329] on input "Tags :" at bounding box center [657, 320] width 491 height 33
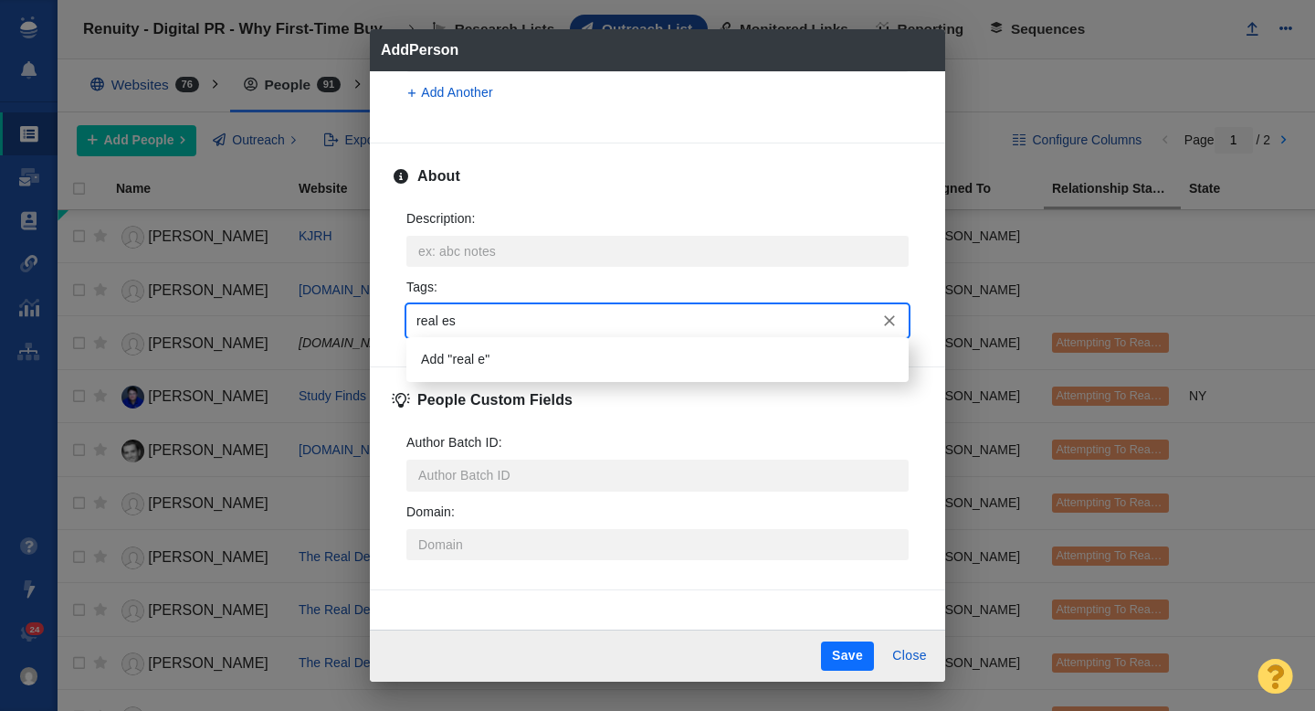
type input "real est"
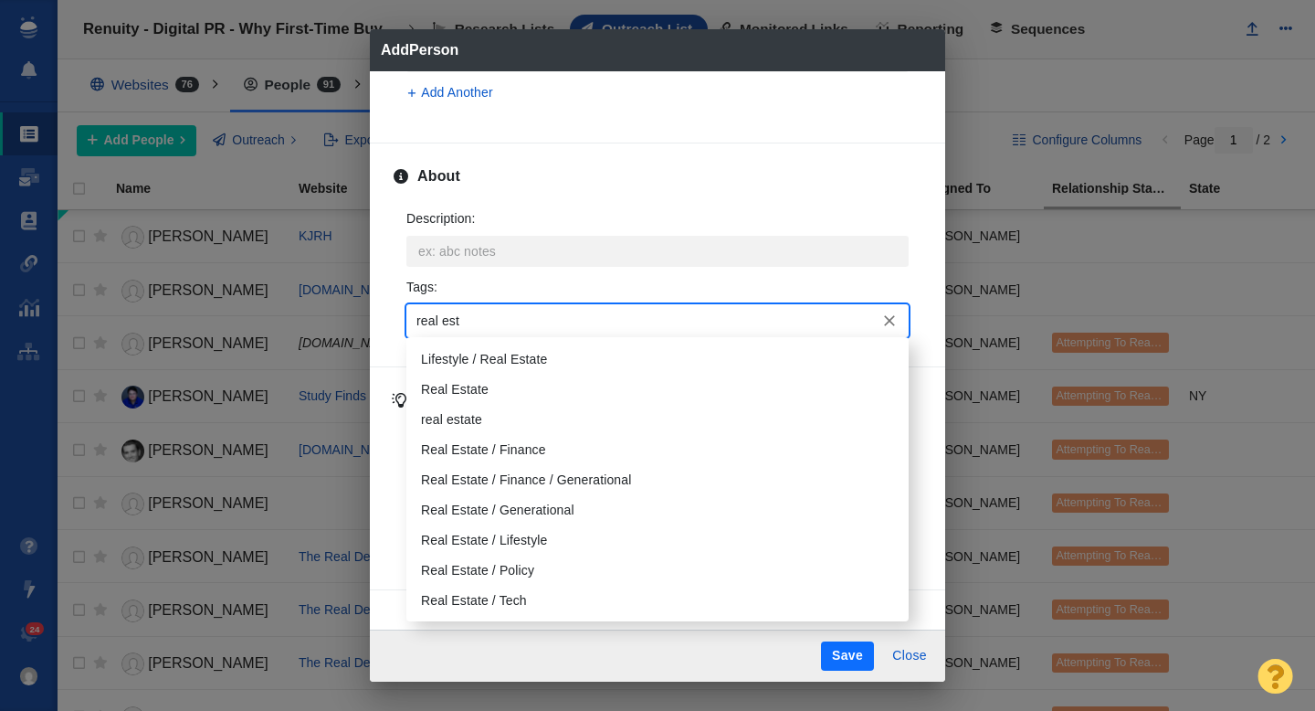
click at [466, 398] on li "Real Estate" at bounding box center [657, 390] width 502 height 30
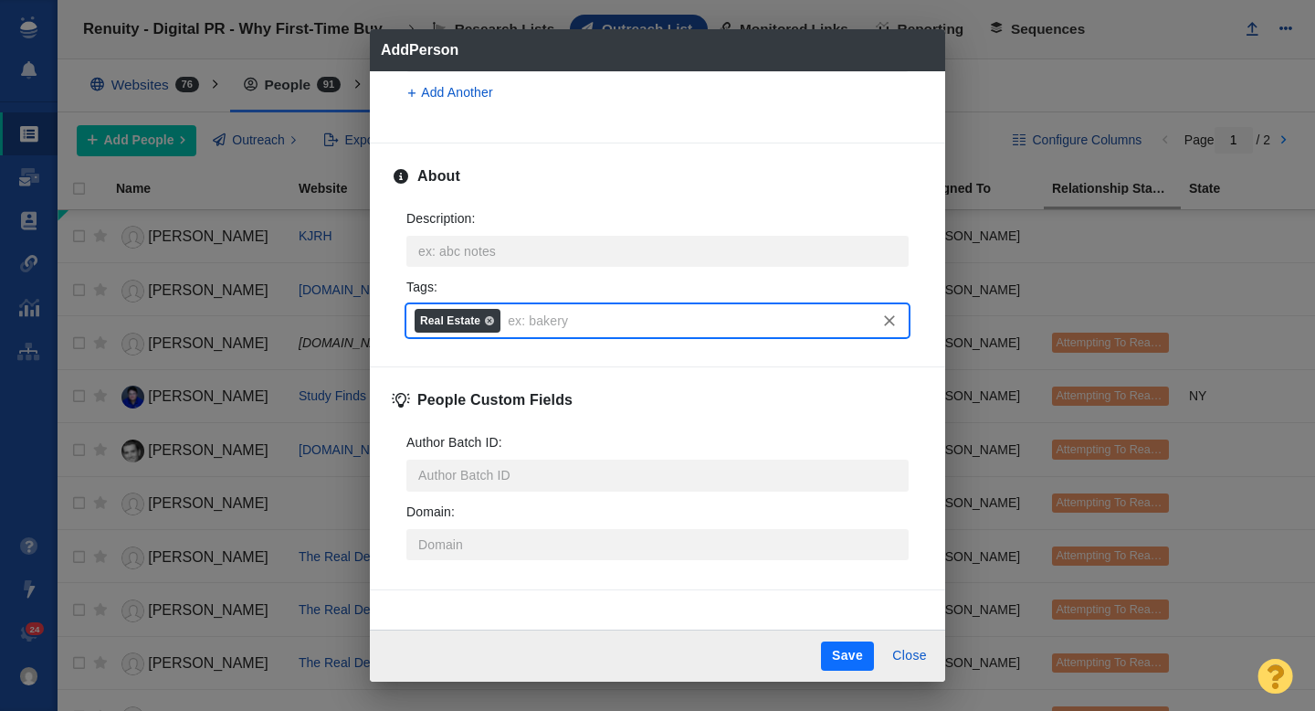
click at [851, 654] on button "Save" at bounding box center [847, 655] width 53 height 29
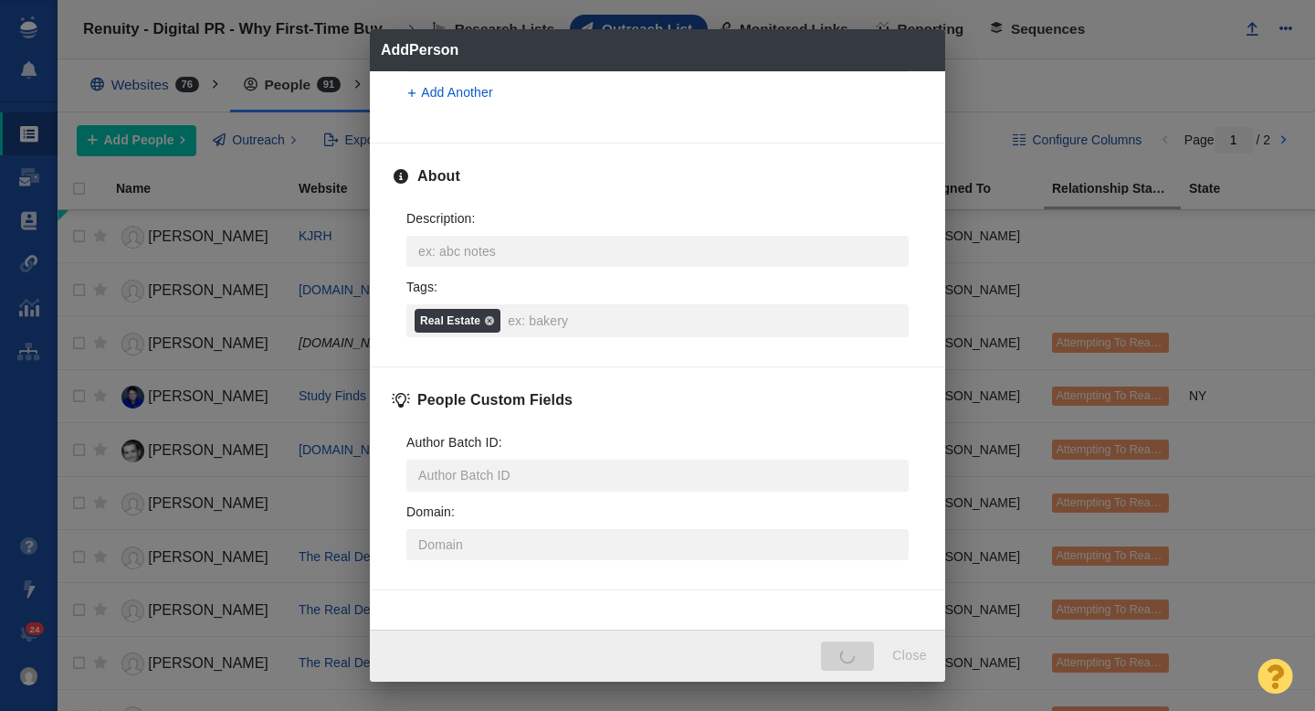
type textarea "x"
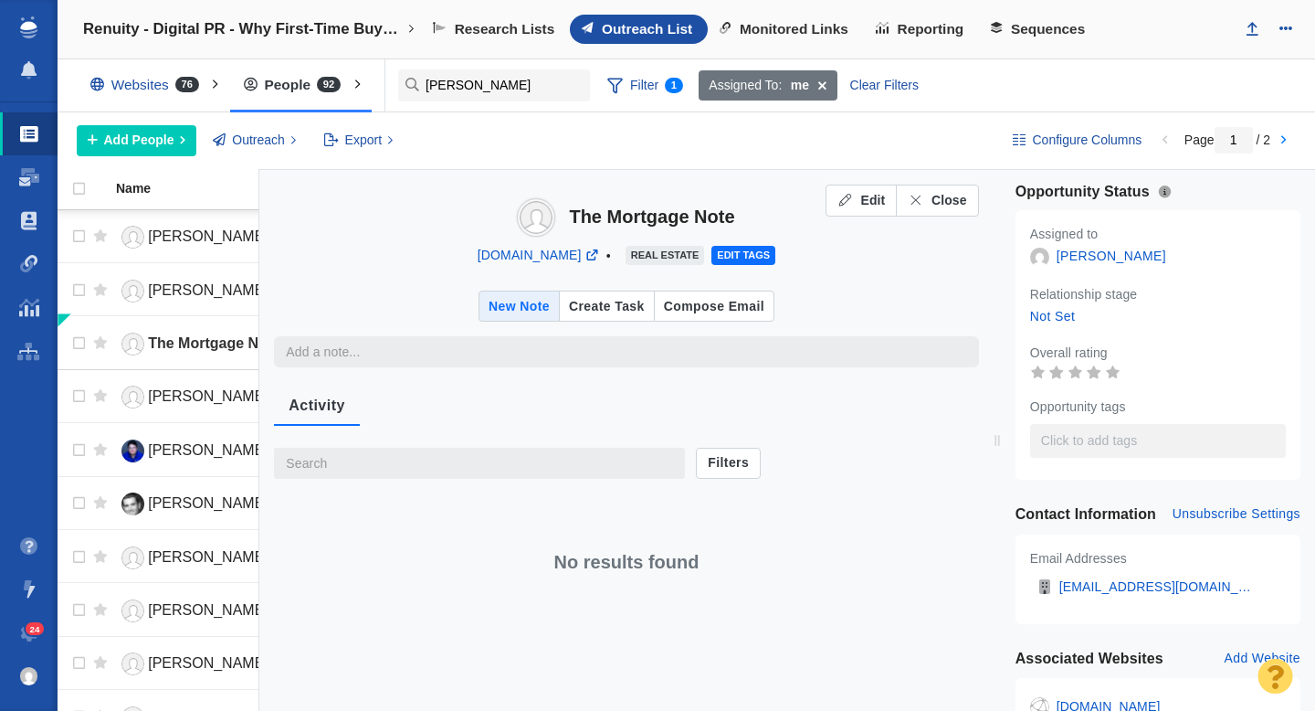
type textarea "x"
click at [948, 200] on span "Close" at bounding box center [950, 200] width 36 height 19
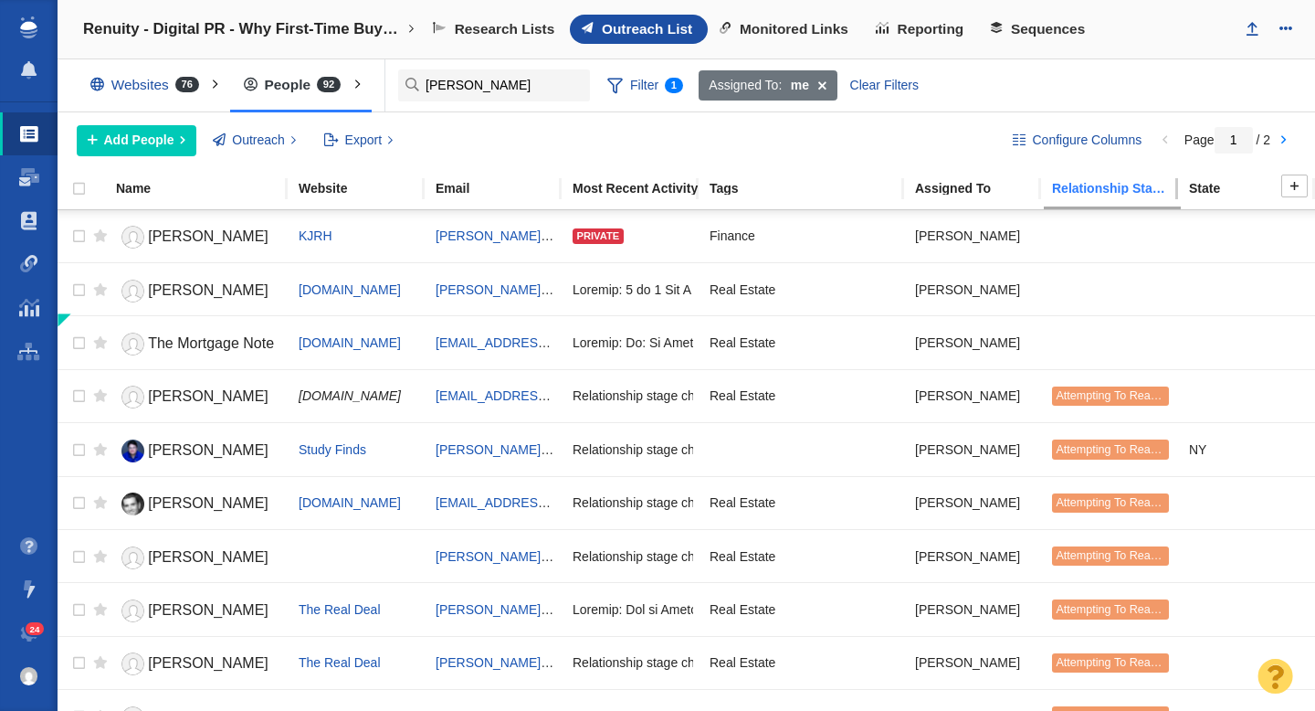
click at [1101, 185] on div "Relationship Stage" at bounding box center [1119, 188] width 135 height 13
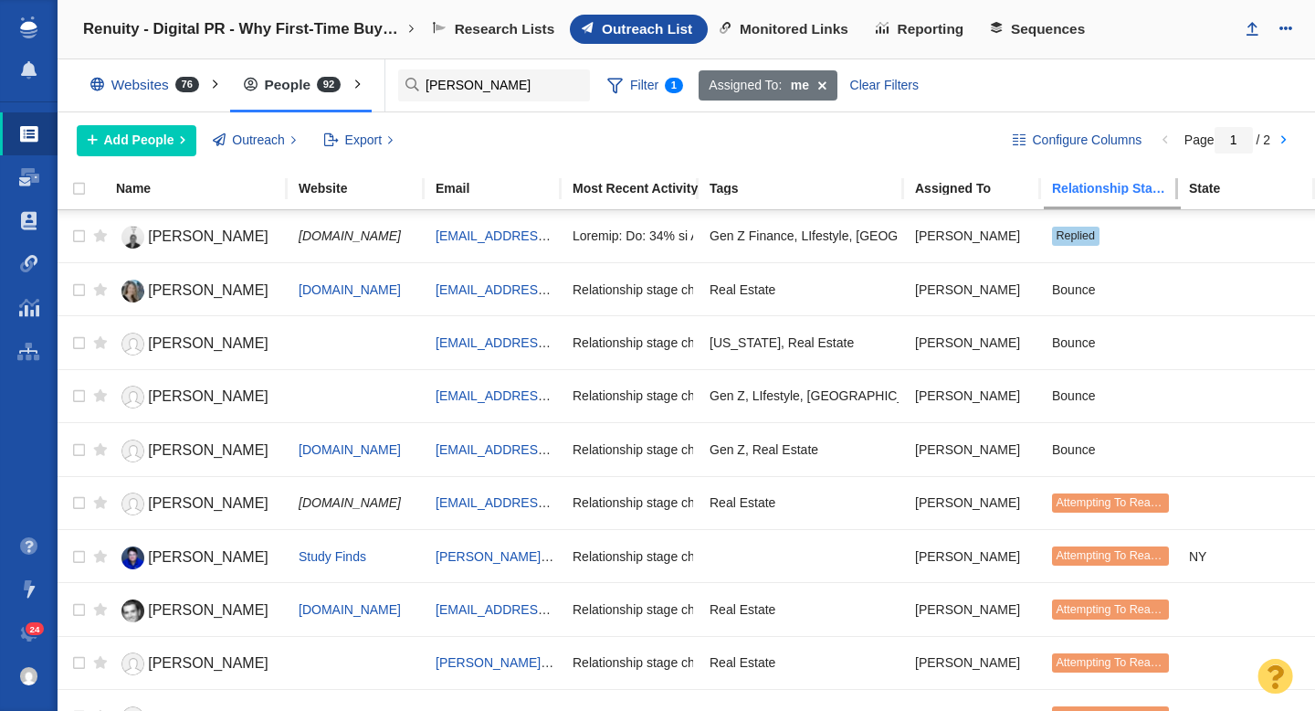
click at [1101, 185] on div "Relationship Stage" at bounding box center [1119, 188] width 135 height 13
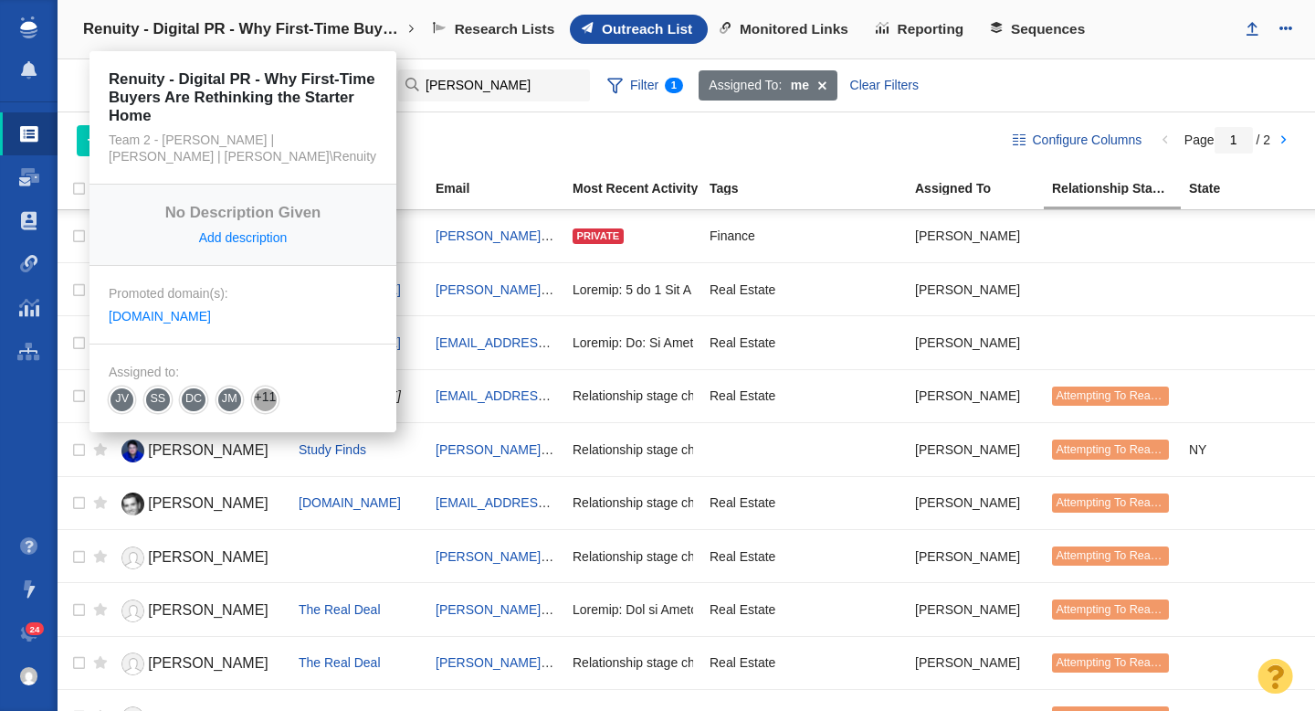
click at [315, 25] on h4 "Renuity - Digital PR - Why First-Time Buyers Are Rethinking the Starter Home" at bounding box center [243, 29] width 320 height 18
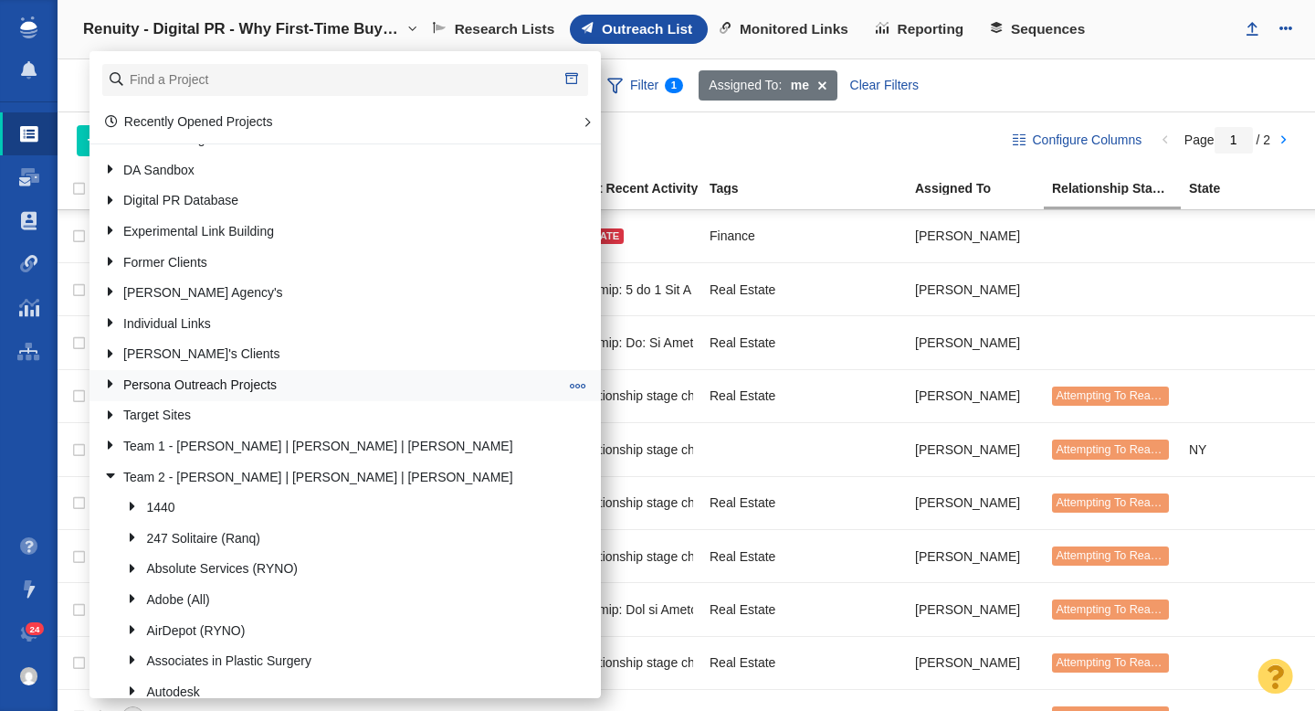
scroll to position [213, 0]
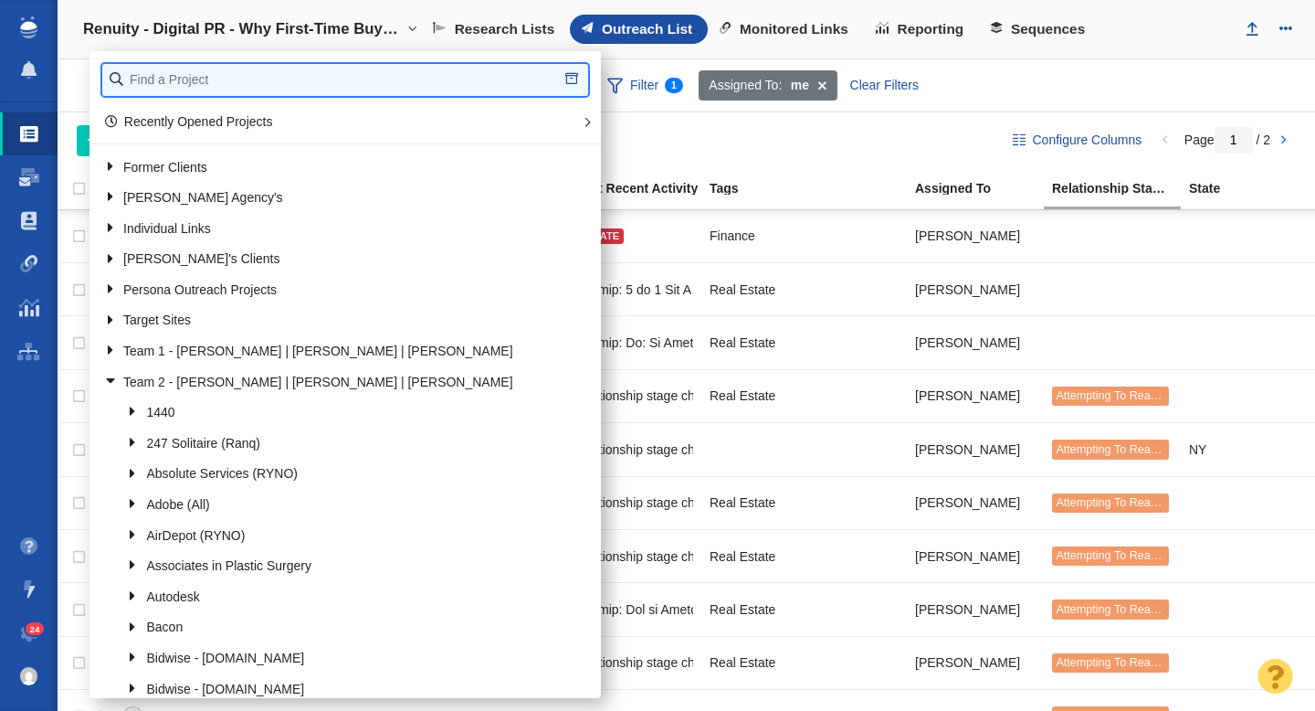
click at [203, 88] on input "text" at bounding box center [345, 80] width 486 height 32
type input "renuit"
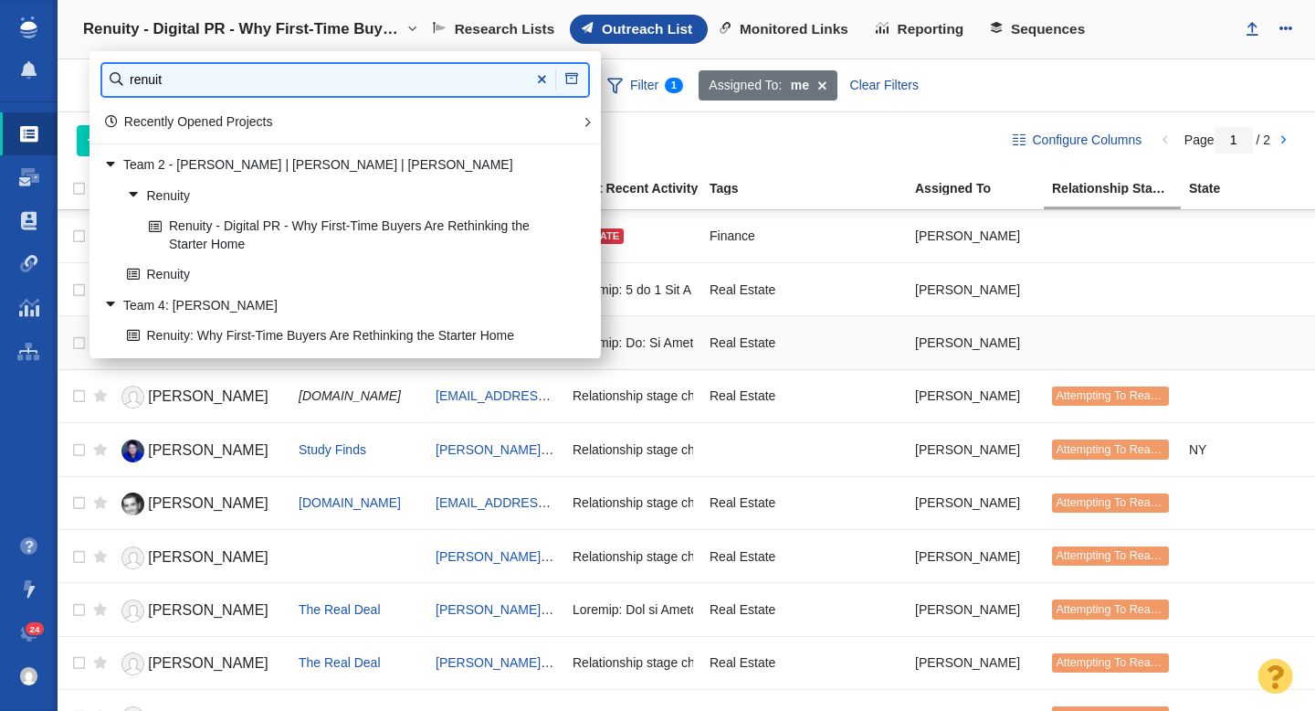
scroll to position [0, 0]
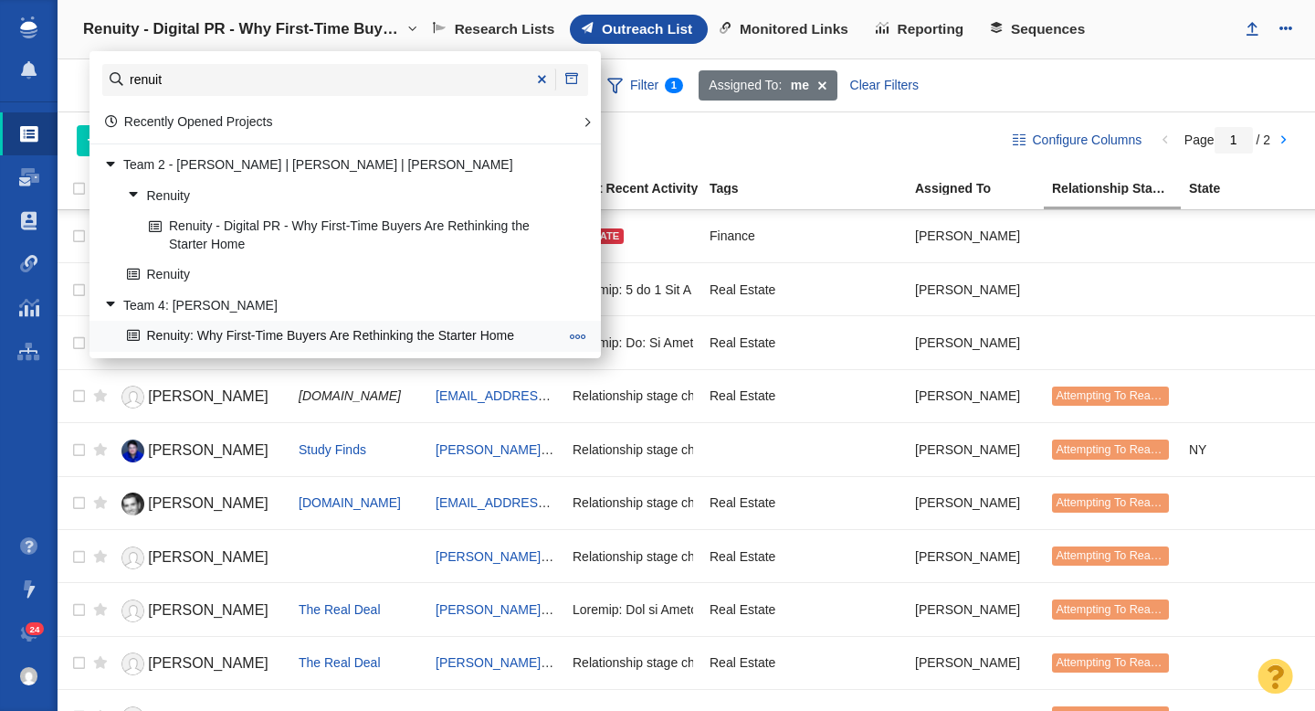
click at [304, 333] on link "Renuity: Why First-Time Buyers Are Rethinking the Starter Home" at bounding box center [342, 336] width 441 height 28
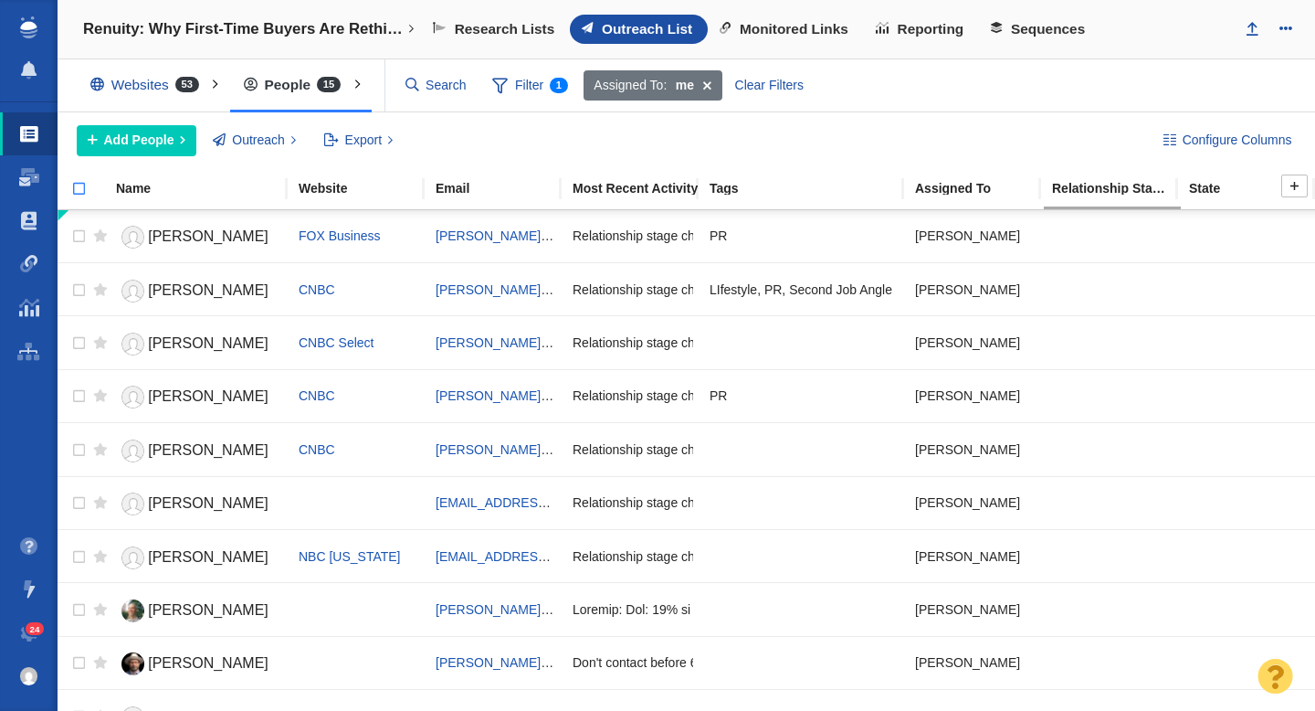
click at [82, 190] on input "checkbox" at bounding box center [71, 198] width 27 height 40
checkbox input "true"
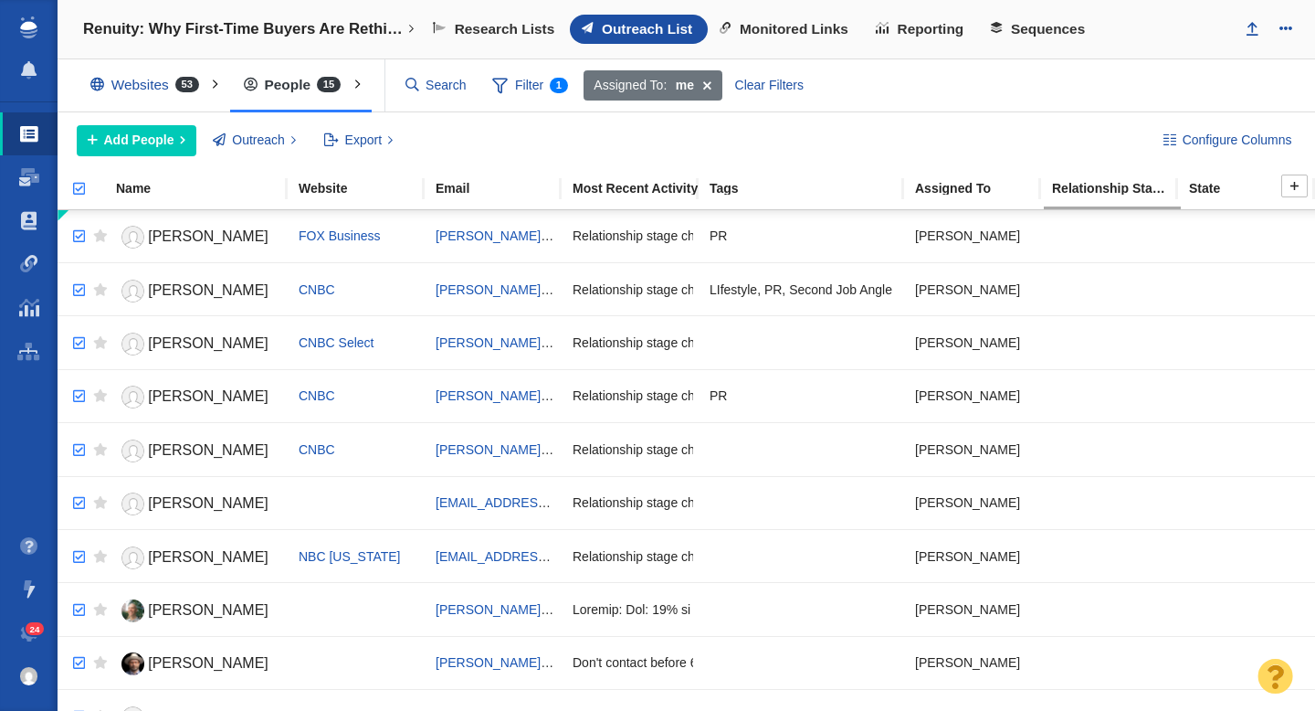
checkbox input "true"
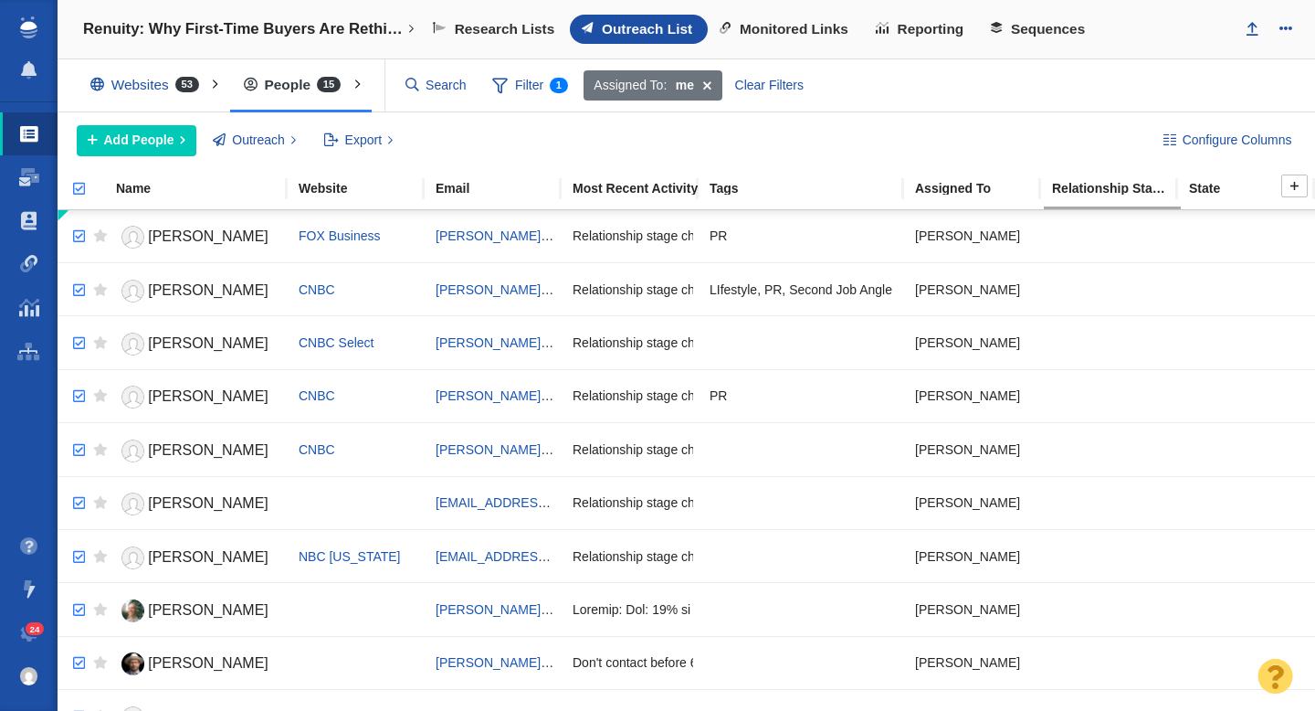
checkbox input "true"
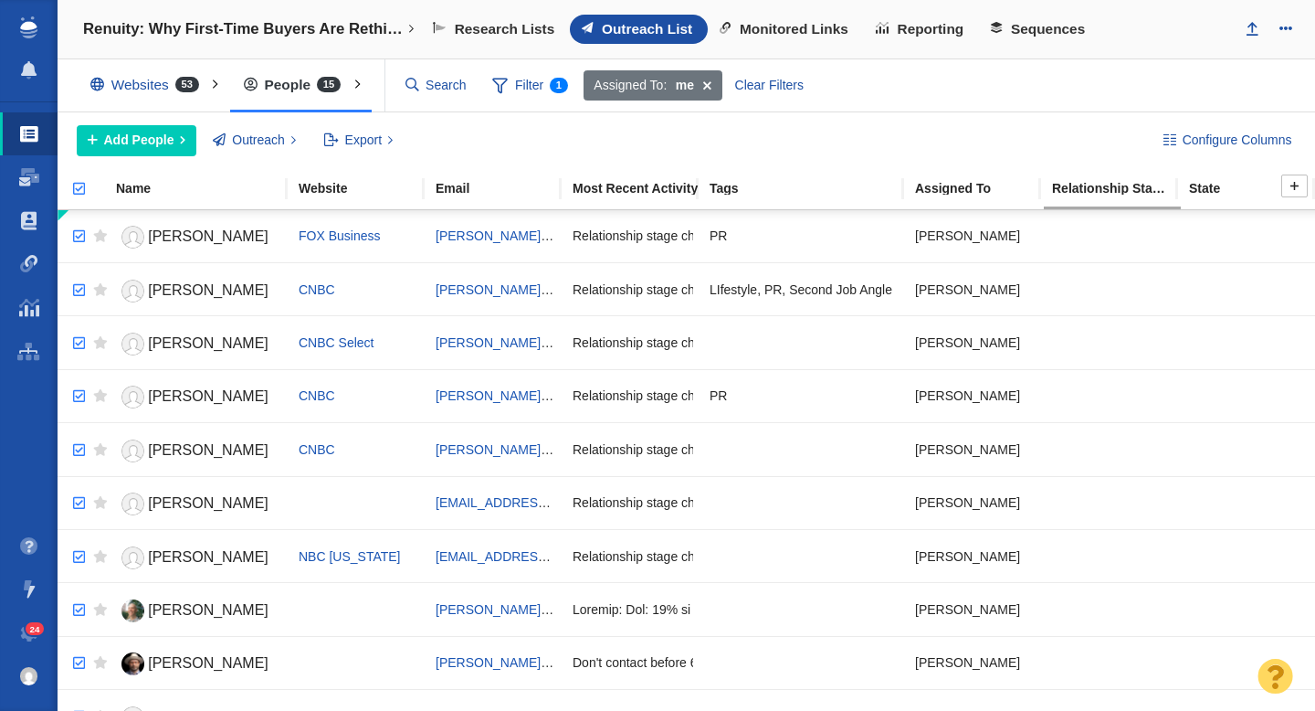
checkbox input "true"
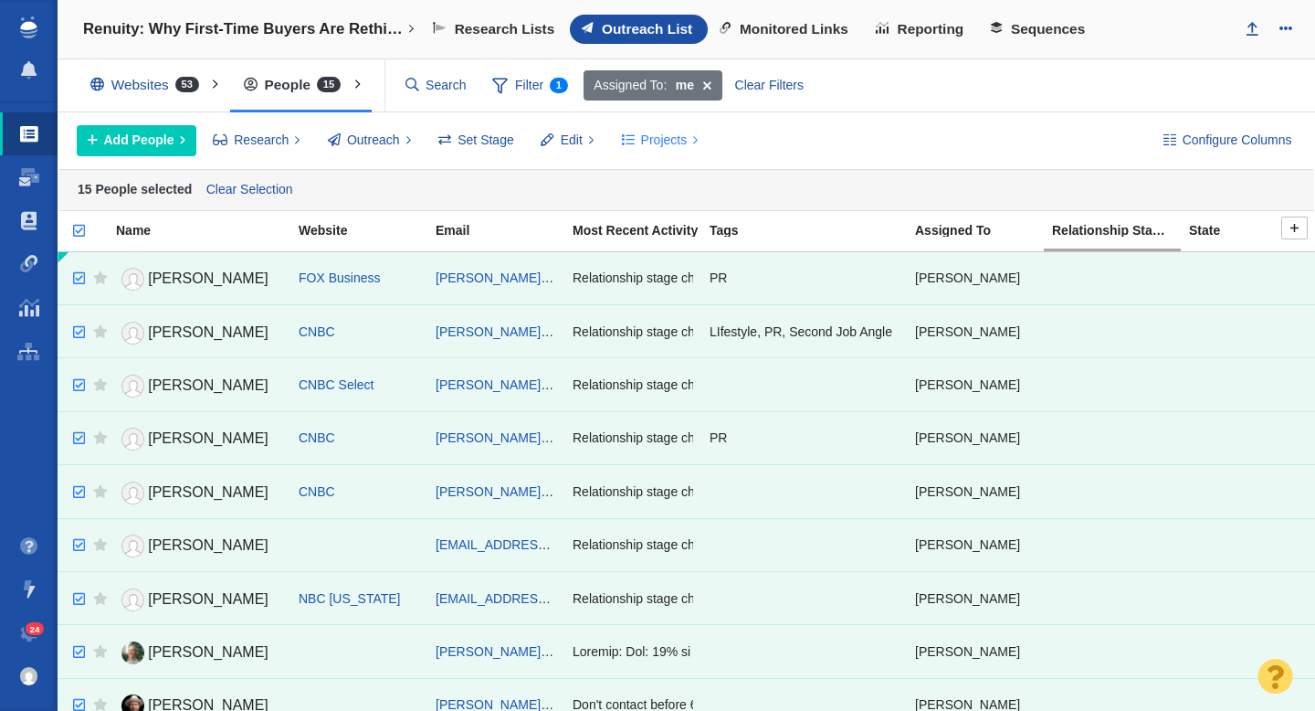
click at [670, 132] on span "Projects" at bounding box center [664, 140] width 47 height 19
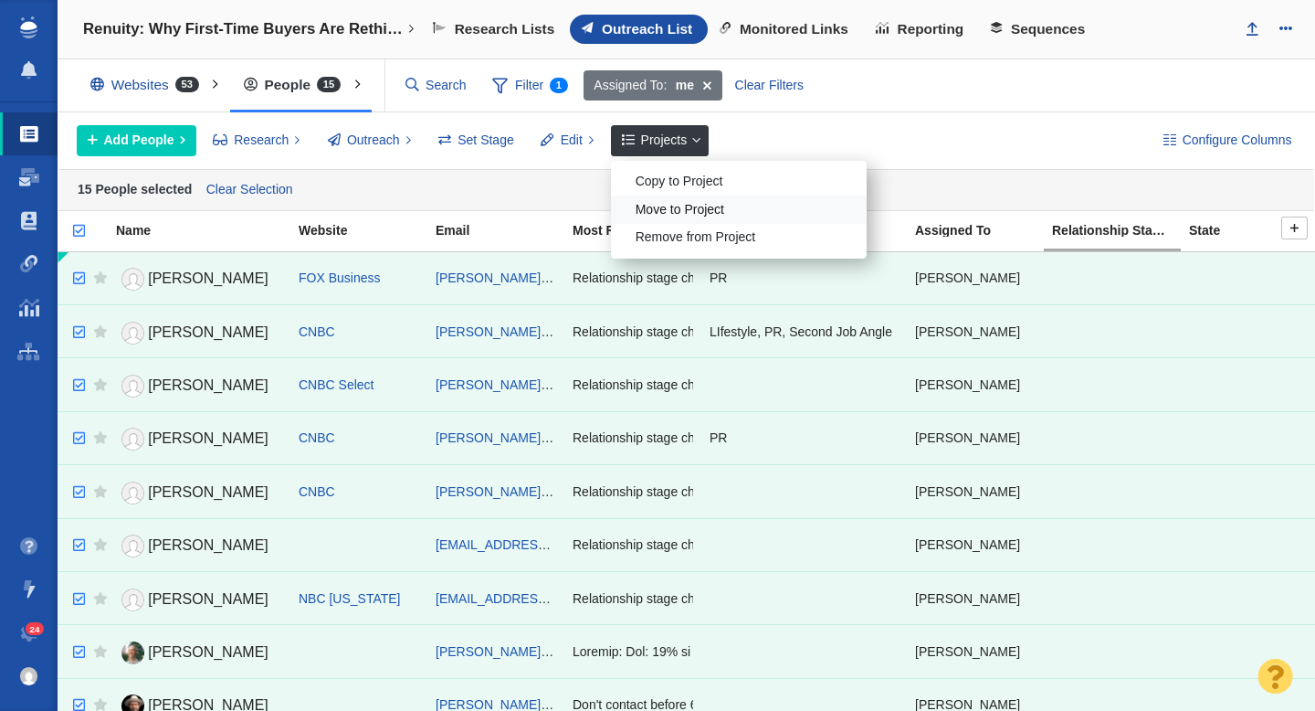
click at [693, 204] on div "Move to Project" at bounding box center [739, 209] width 256 height 28
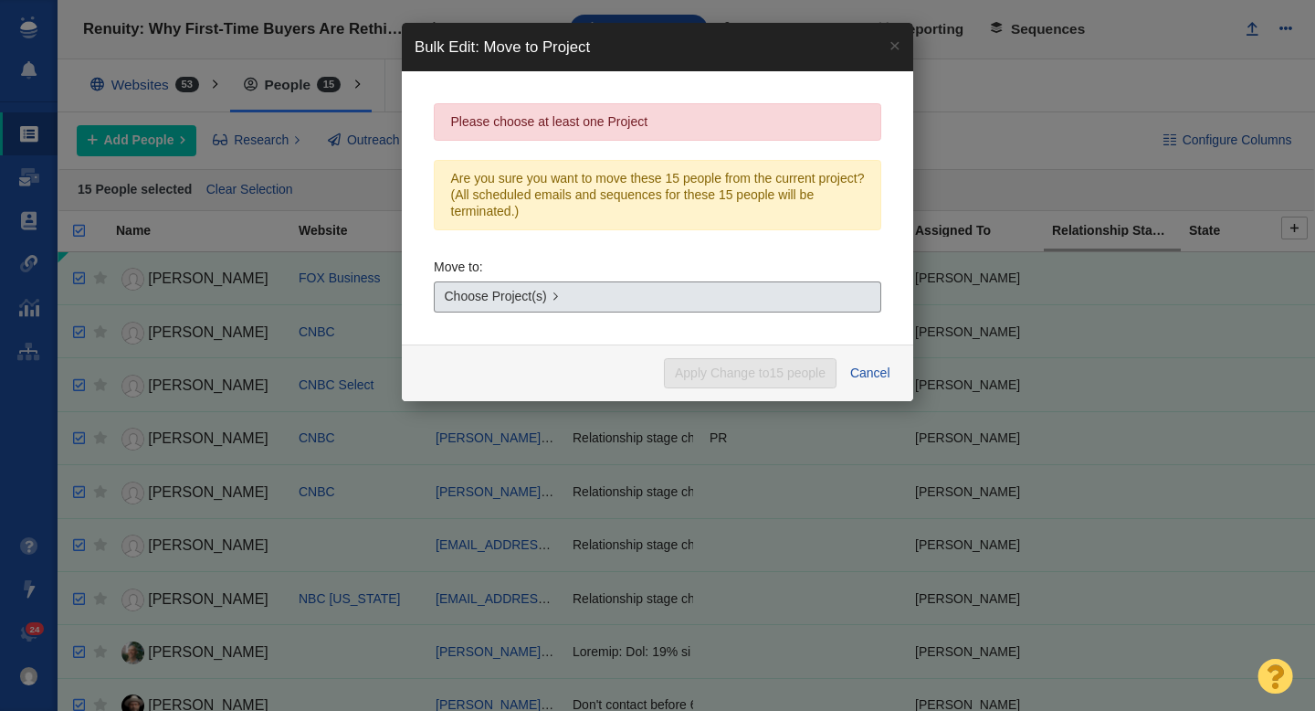
click at [534, 290] on span "Choose Project(s)" at bounding box center [496, 296] width 102 height 19
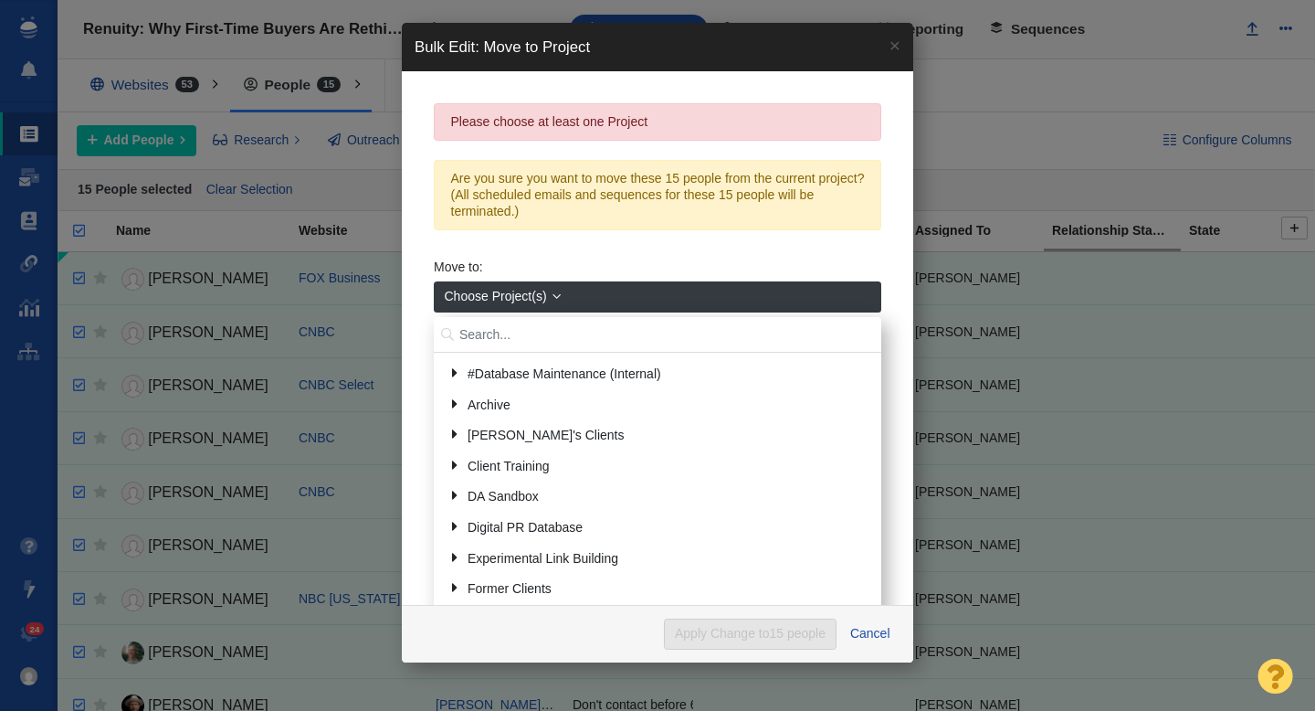
click at [512, 334] on input "text" at bounding box center [658, 335] width 448 height 36
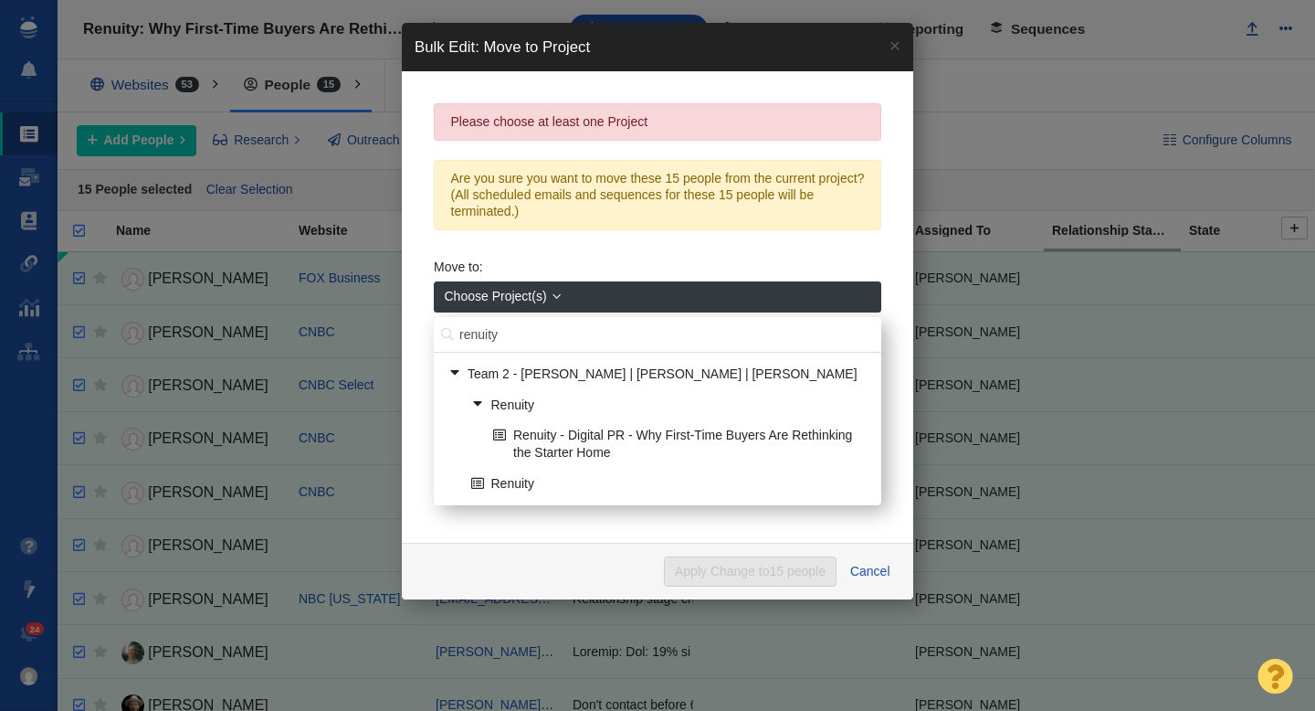
type input "renuity"
click at [593, 429] on link "Renuity - Digital PR - Why First-Time Buyers Are Rethinking the Starter Home" at bounding box center [680, 444] width 383 height 46
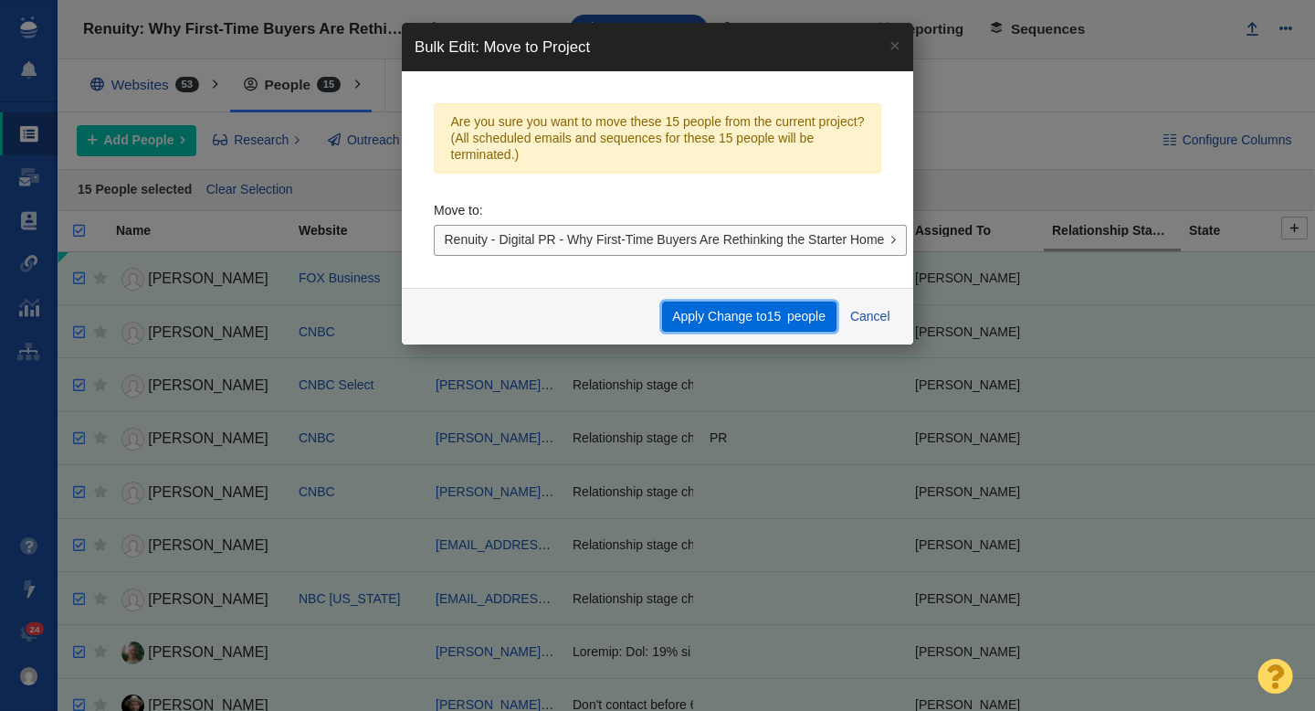
click at [728, 319] on button "Apply Change to 15 people" at bounding box center [749, 316] width 174 height 31
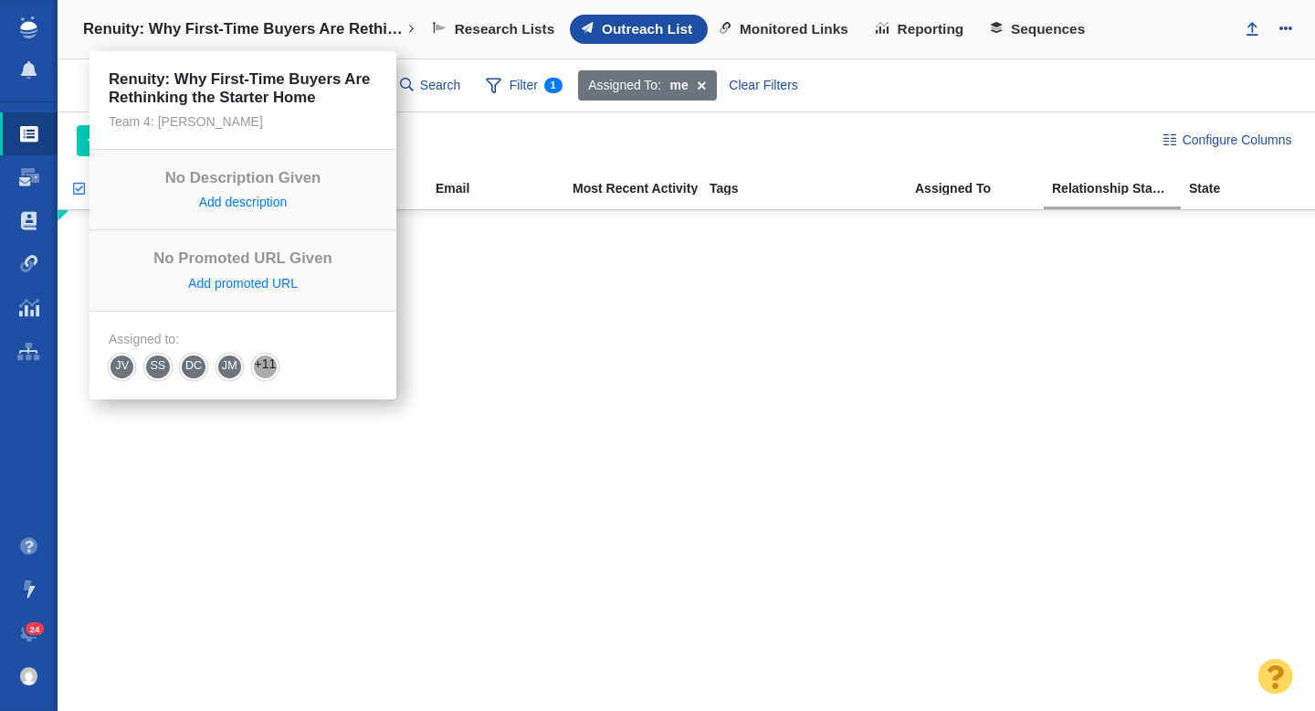
click at [247, 18] on link "Renuity: Why First-Time Buyers Are Rethinking the Starter Home" at bounding box center [248, 29] width 357 height 44
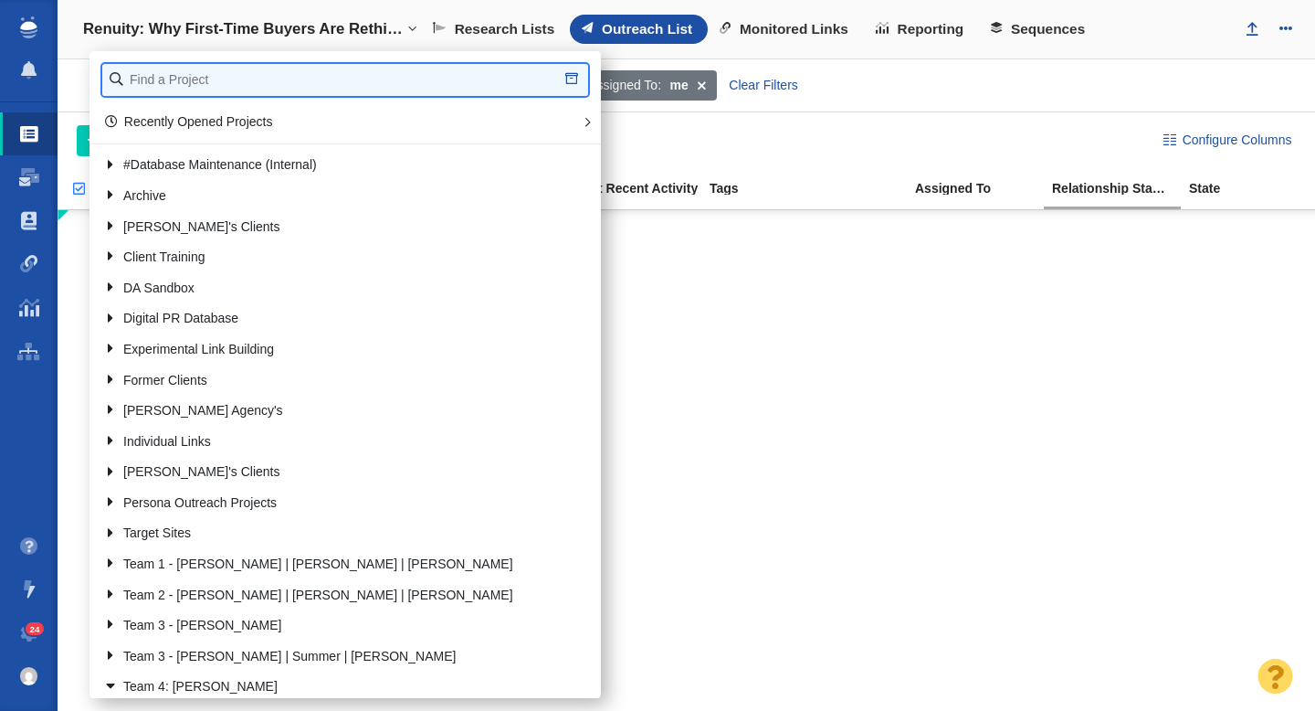
click at [175, 70] on input "text" at bounding box center [345, 80] width 486 height 32
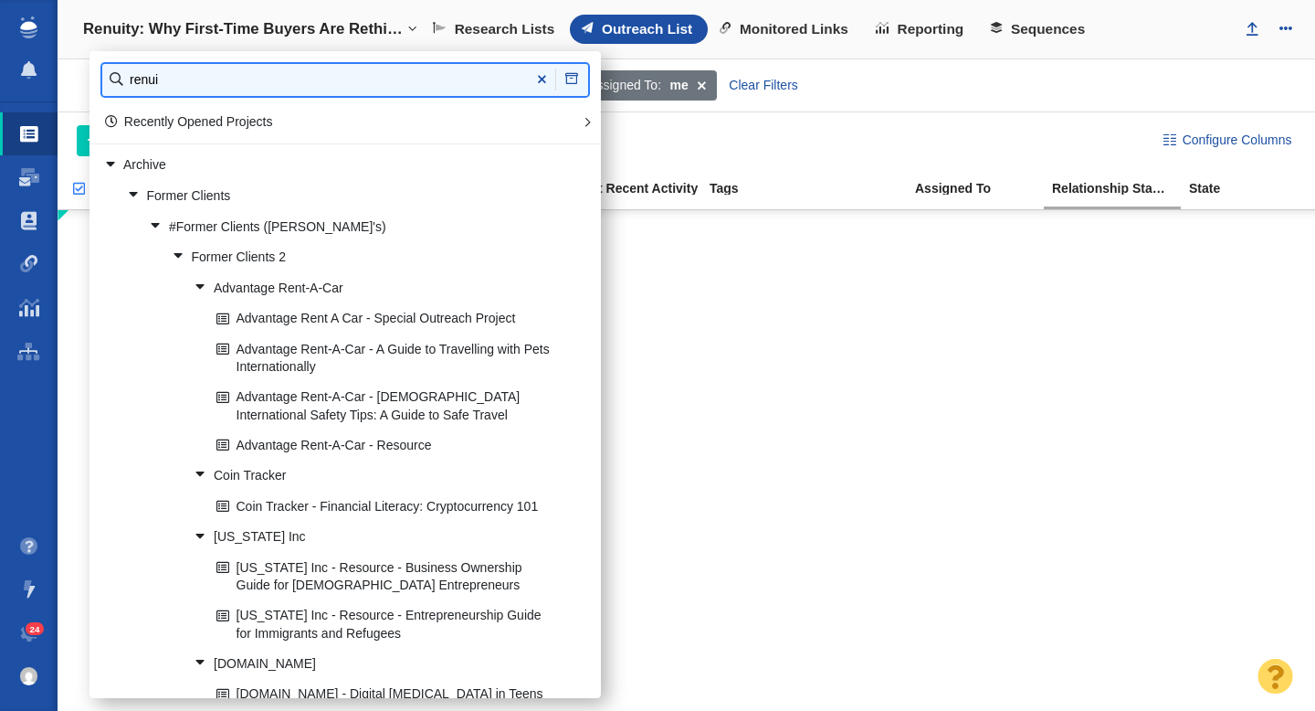
type input "renui"
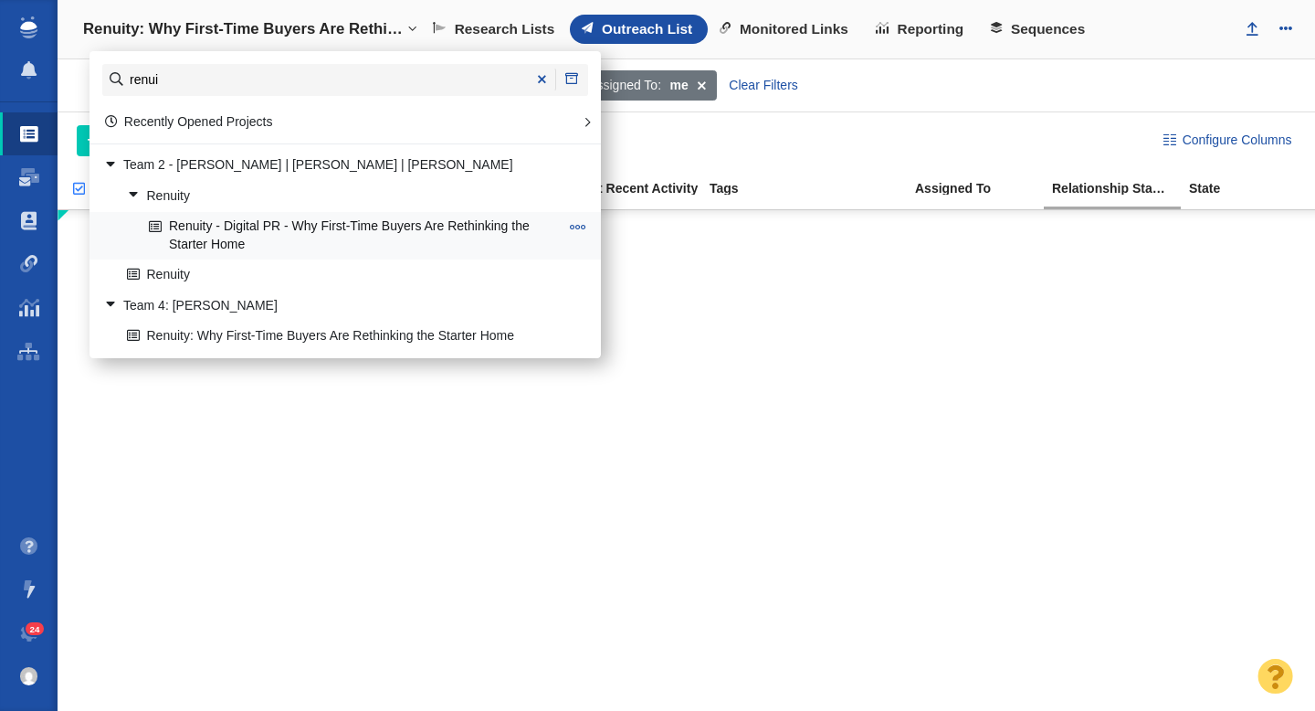
click at [303, 229] on link "Renuity - Digital PR - Why First-Time Buyers Are Rethinking the Starter Home" at bounding box center [353, 236] width 419 height 46
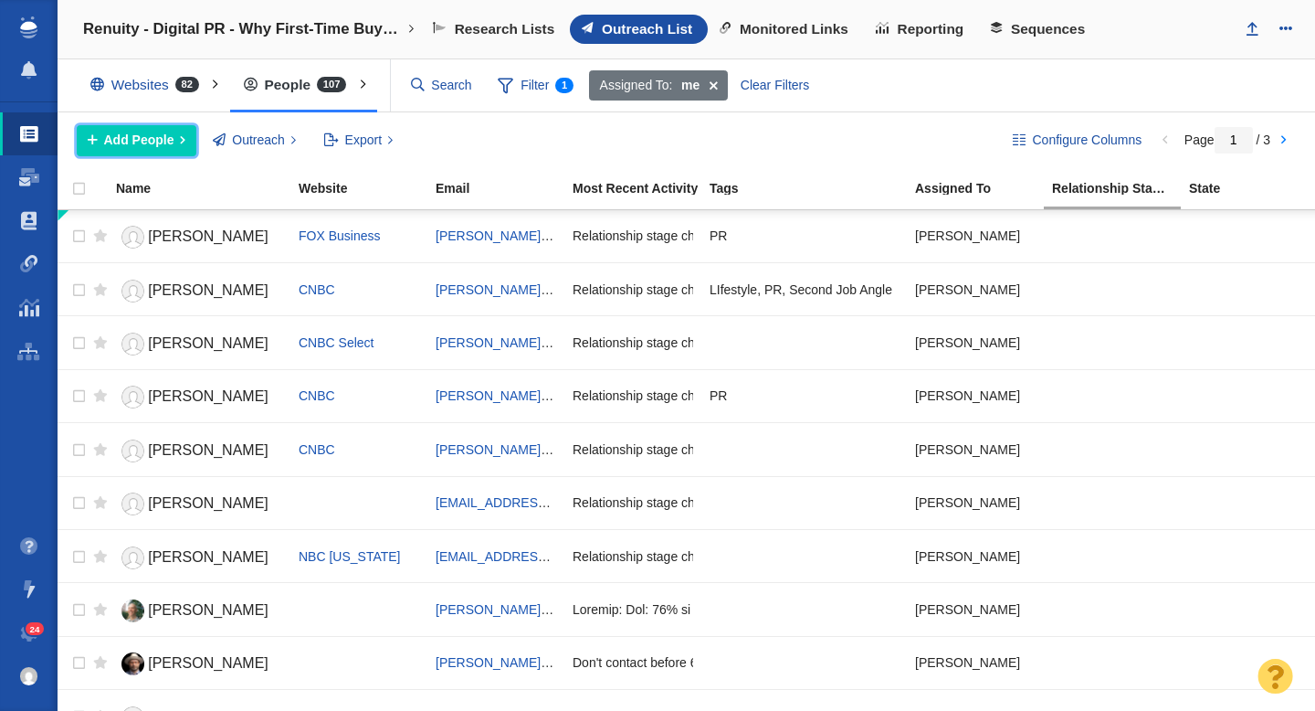
click at [161, 143] on span "Add People" at bounding box center [139, 140] width 70 height 19
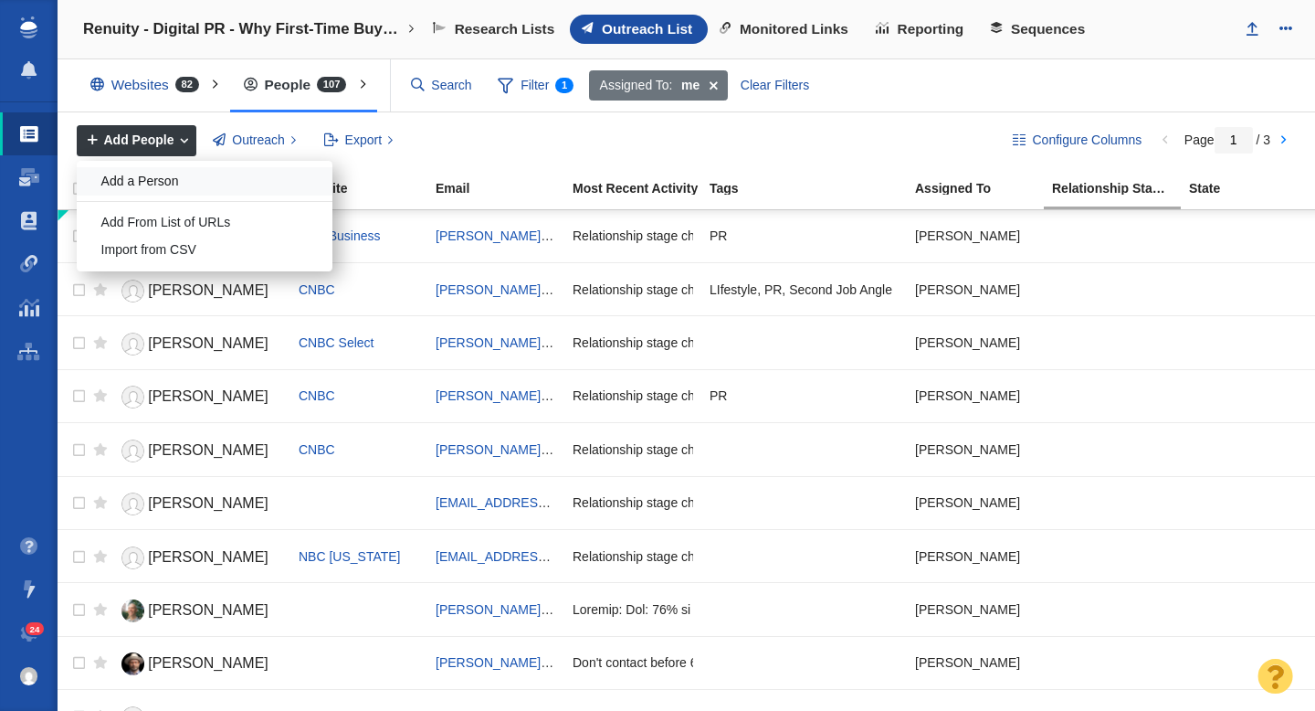
click at [171, 174] on div "Add a Person" at bounding box center [205, 181] width 256 height 28
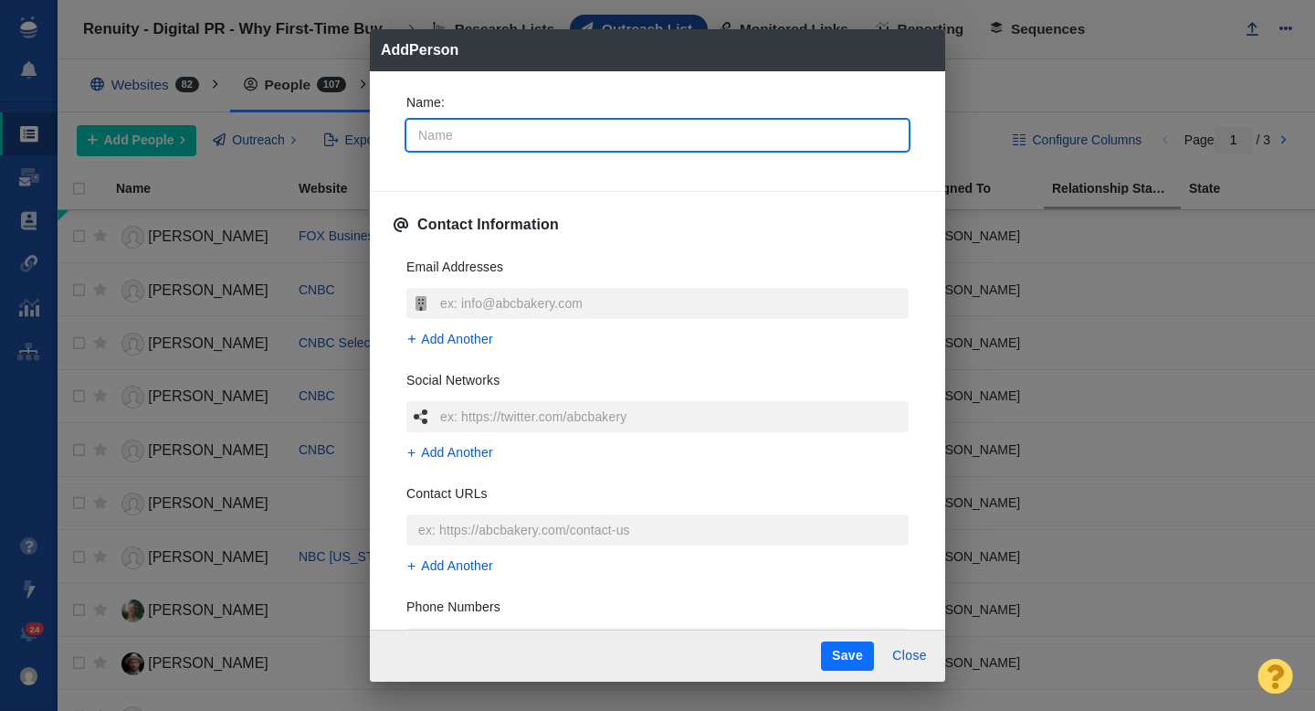
click at [515, 132] on input "Name :" at bounding box center [657, 135] width 502 height 31
type input "E"
type textarea "x"
type input "El"
type textarea "x"
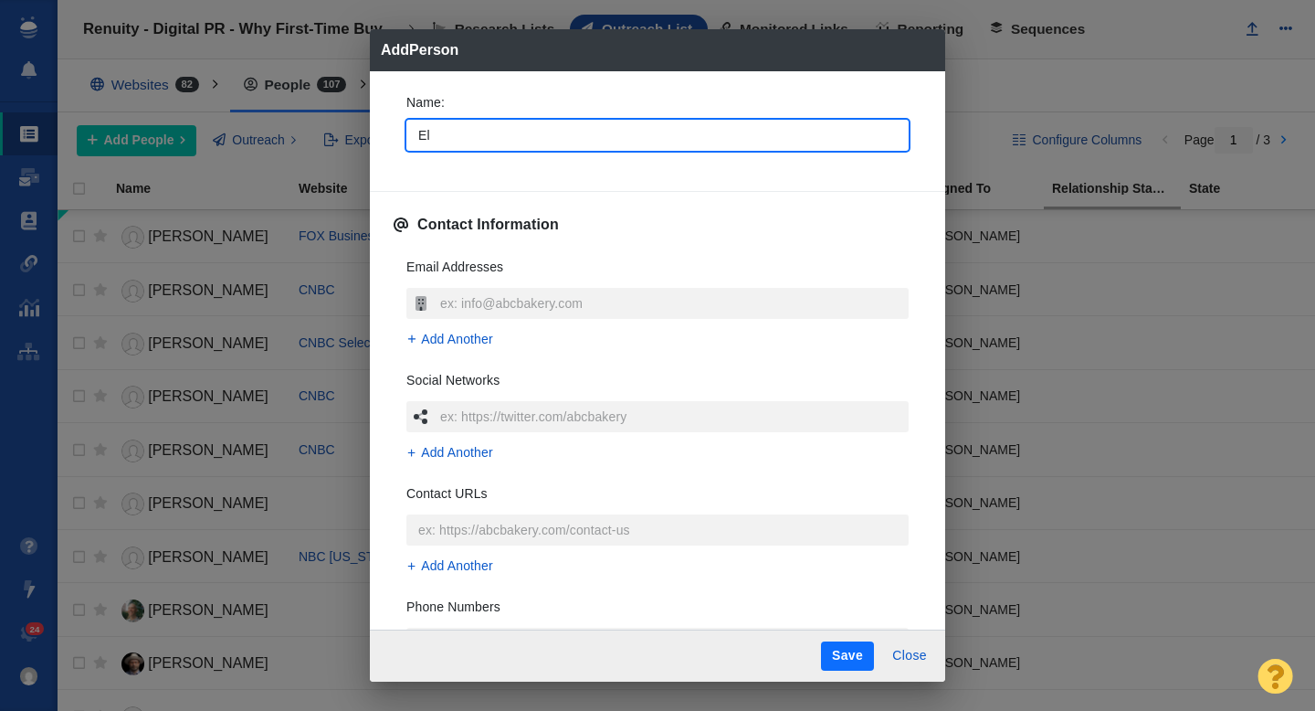
type input "[PERSON_NAME]"
type textarea "x"
type input "Eliz"
type textarea "x"
type input "[PERSON_NAME]"
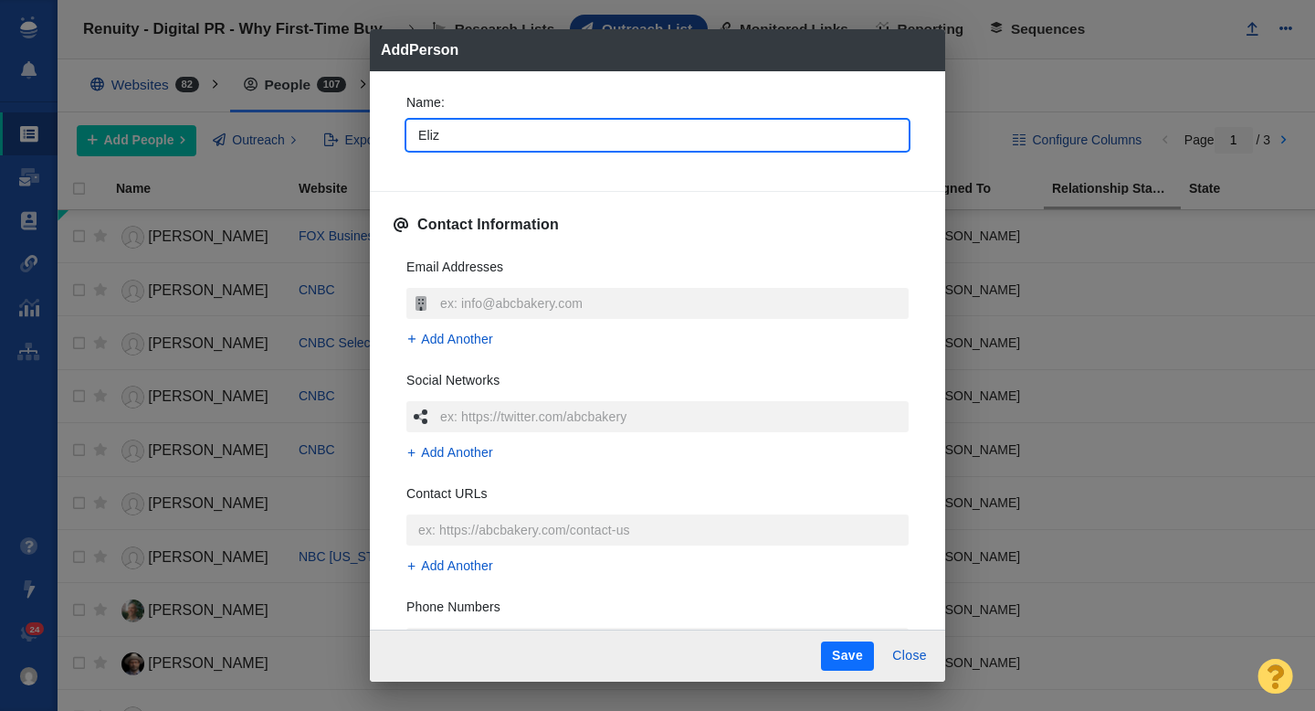
type textarea "x"
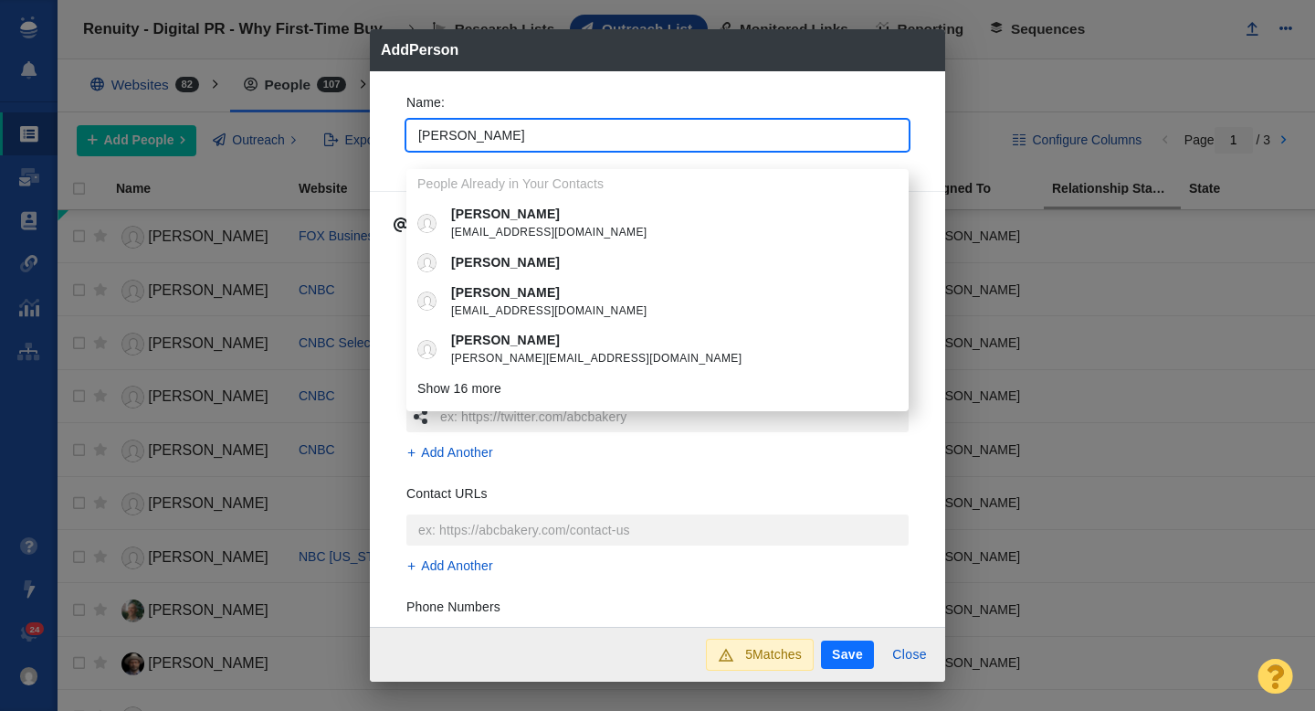
type input "[PERSON_NAME]"
type textarea "x"
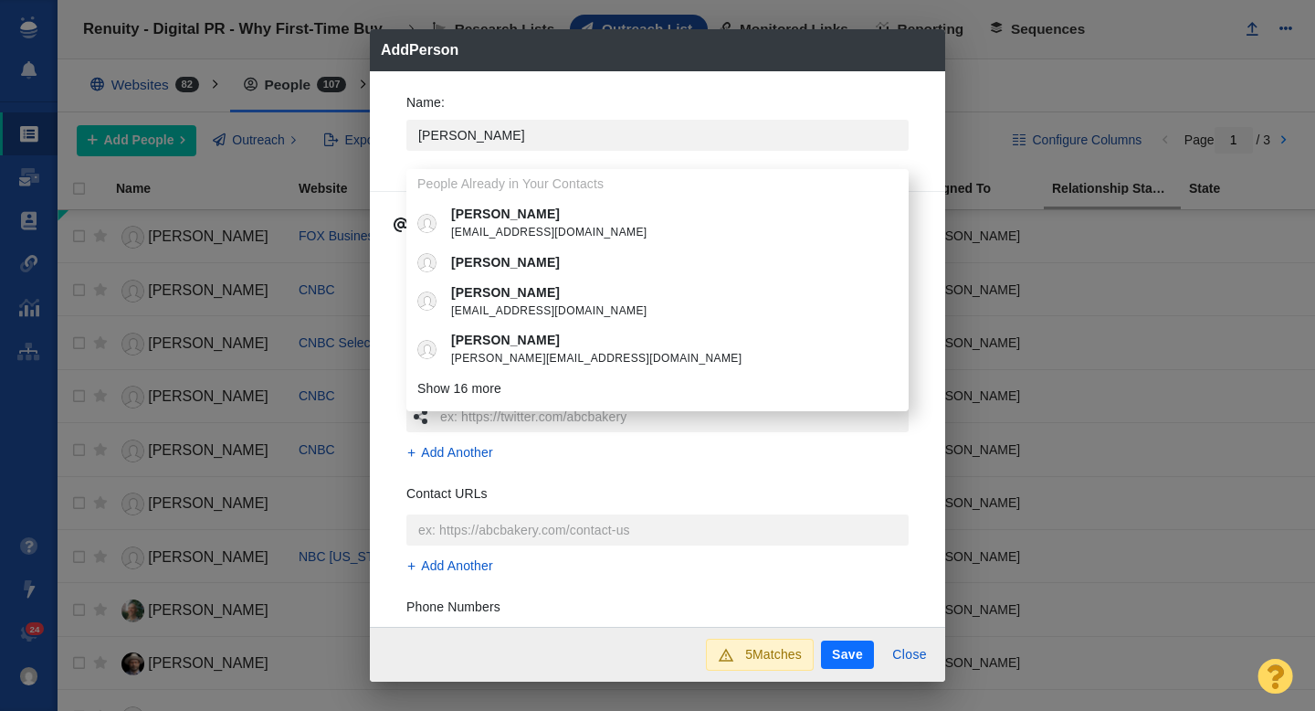
click at [389, 168] on div "Name : [PERSON_NAME] People Already in Your Contacts [PERSON_NAME] [PERSON_NAME…" at bounding box center [657, 349] width 575 height 556
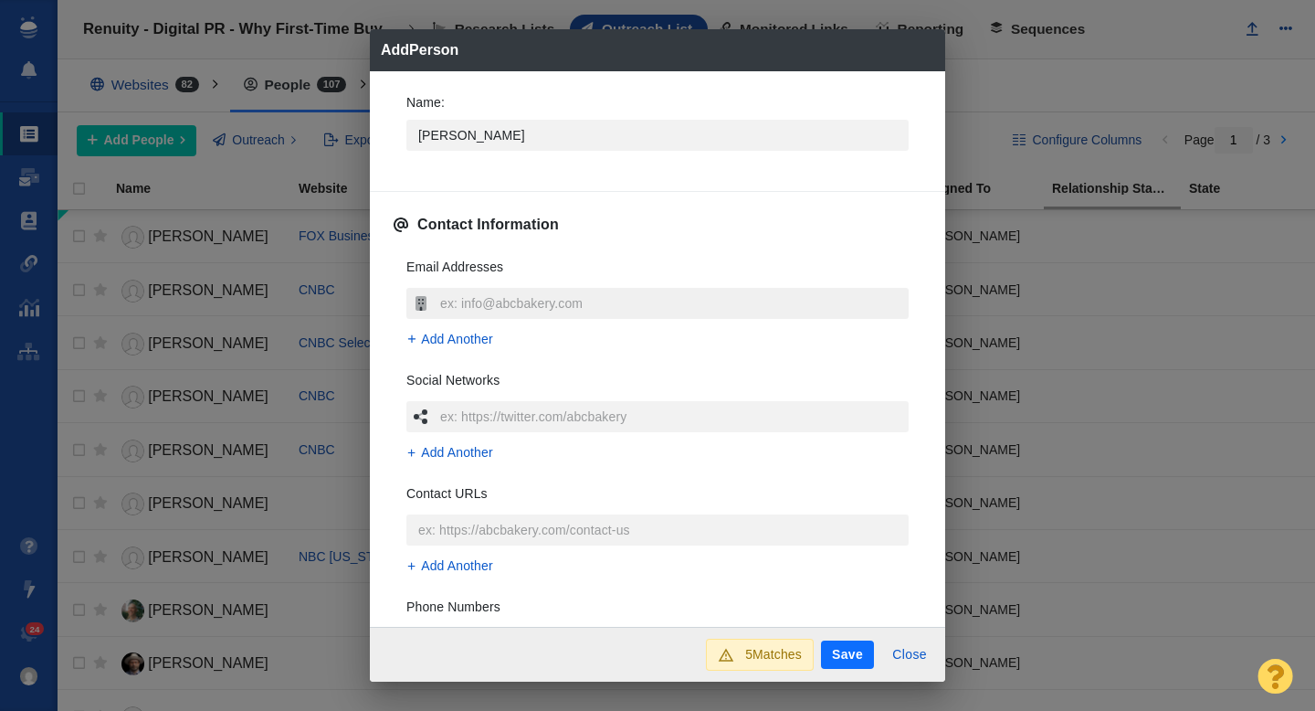
click at [487, 300] on input "text" at bounding box center [672, 303] width 473 height 31
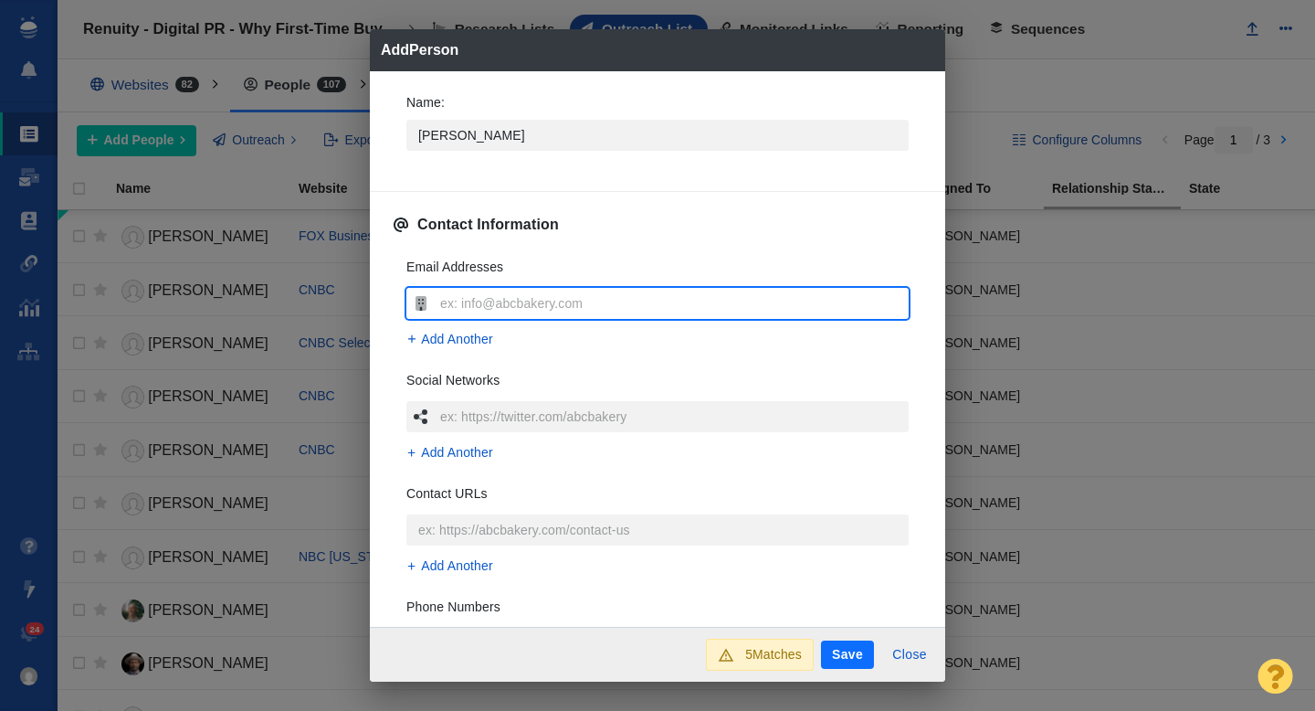
type input "[EMAIL_ADDRESS][DOMAIN_NAME]"
type textarea "x"
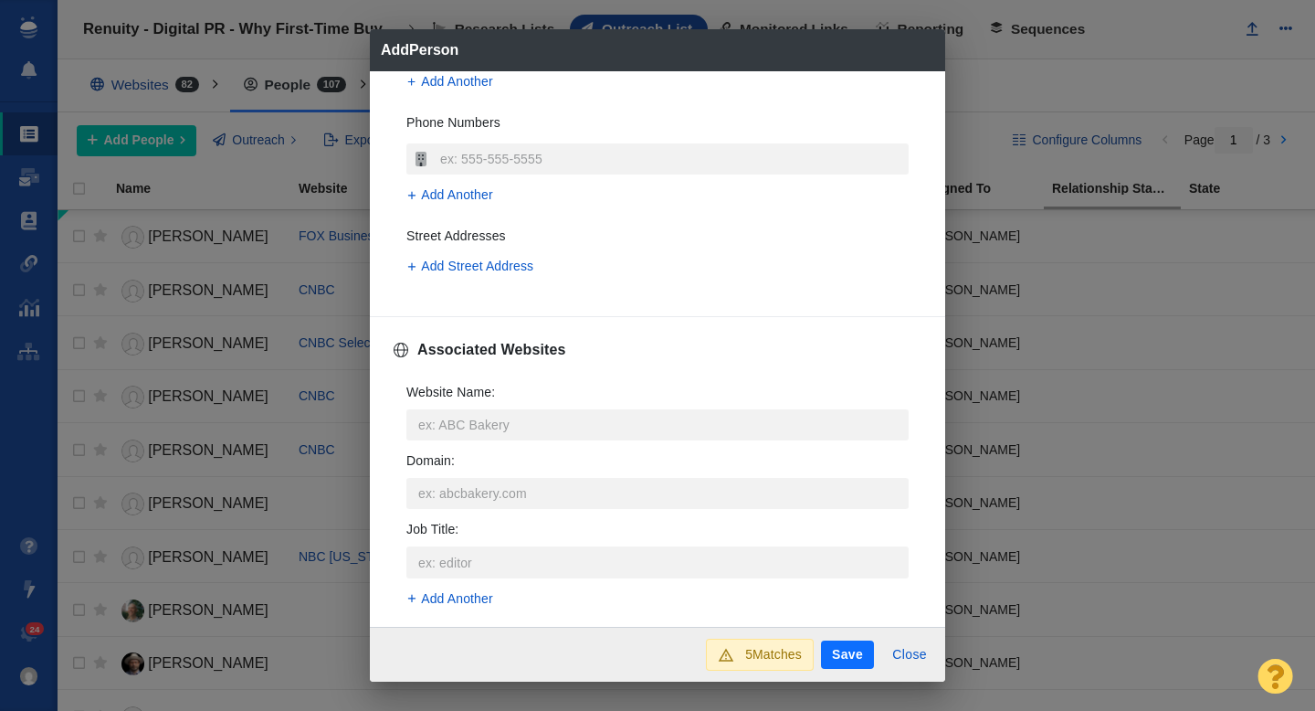
scroll to position [511, 0]
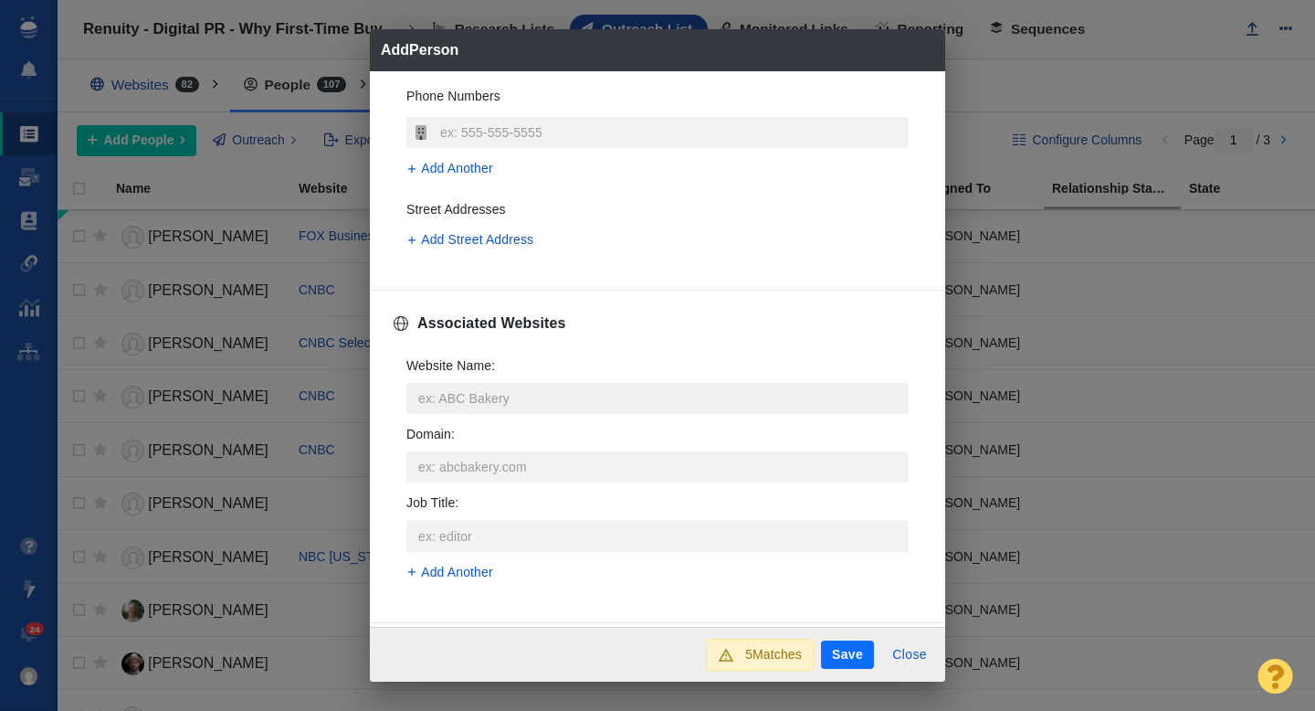
type input "[EMAIL_ADDRESS][DOMAIN_NAME]"
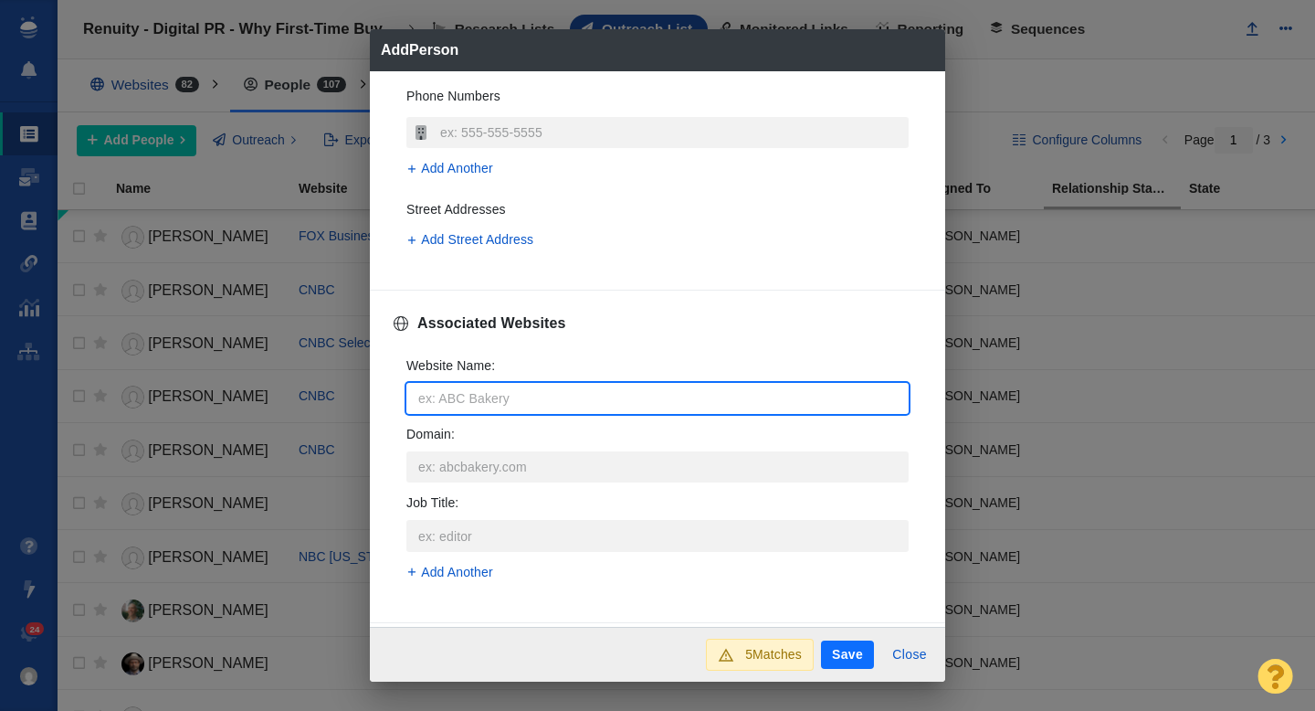
click at [443, 399] on input "Website Name :" at bounding box center [657, 398] width 502 height 31
type input "b"
type textarea "x"
type input "bu"
type textarea "x"
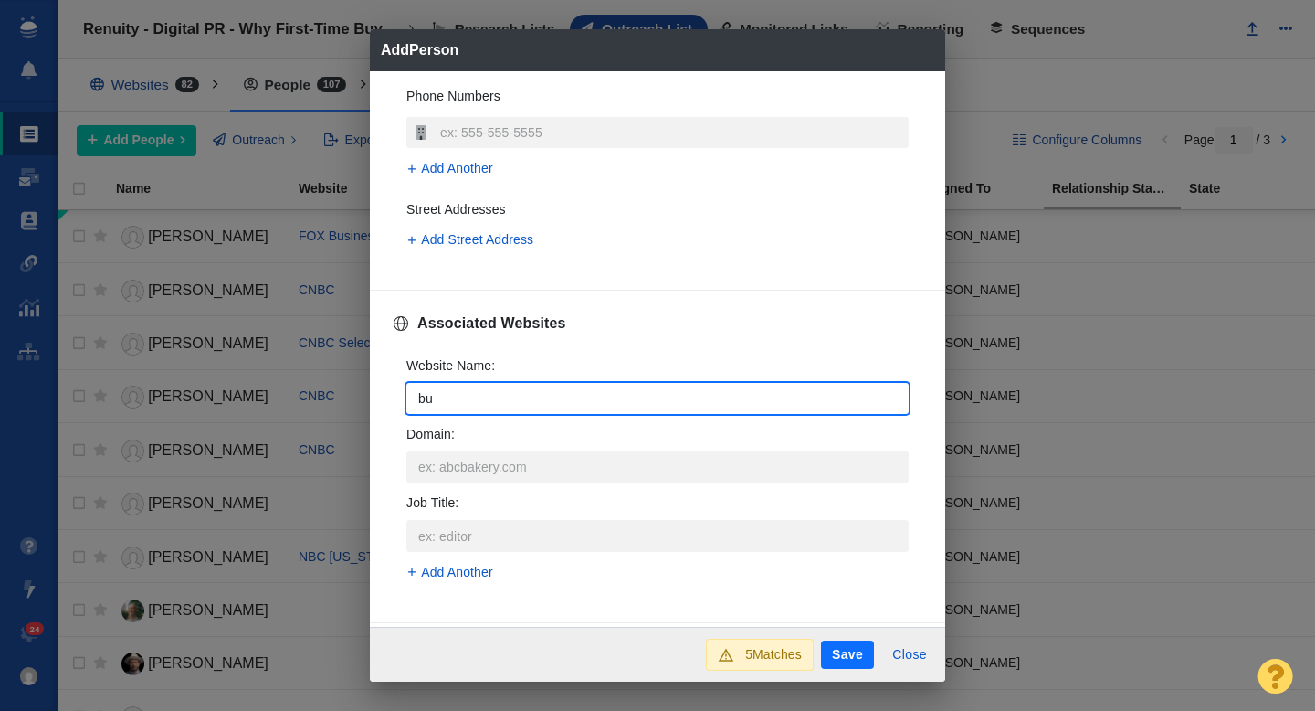
type input "bus"
type textarea "x"
type input "busi"
type textarea "x"
type input "busin"
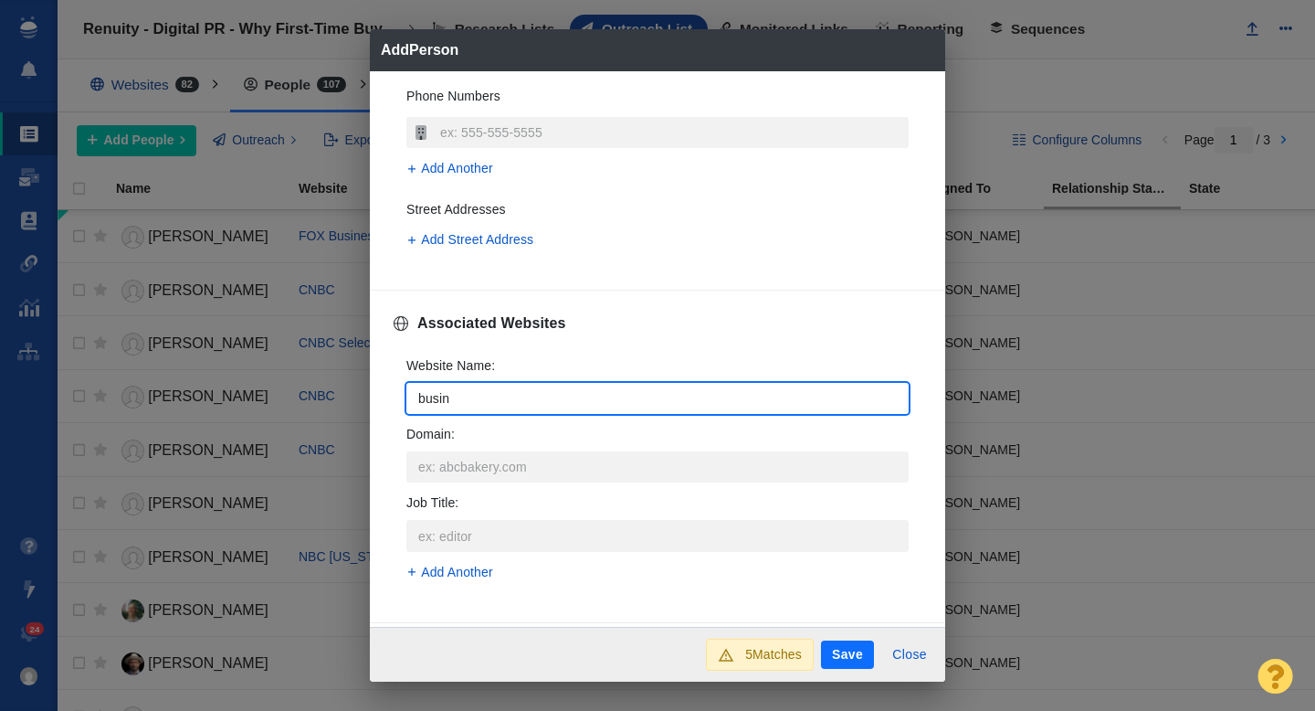
type textarea "x"
type input "busine"
type textarea "x"
type input "busines"
type textarea "x"
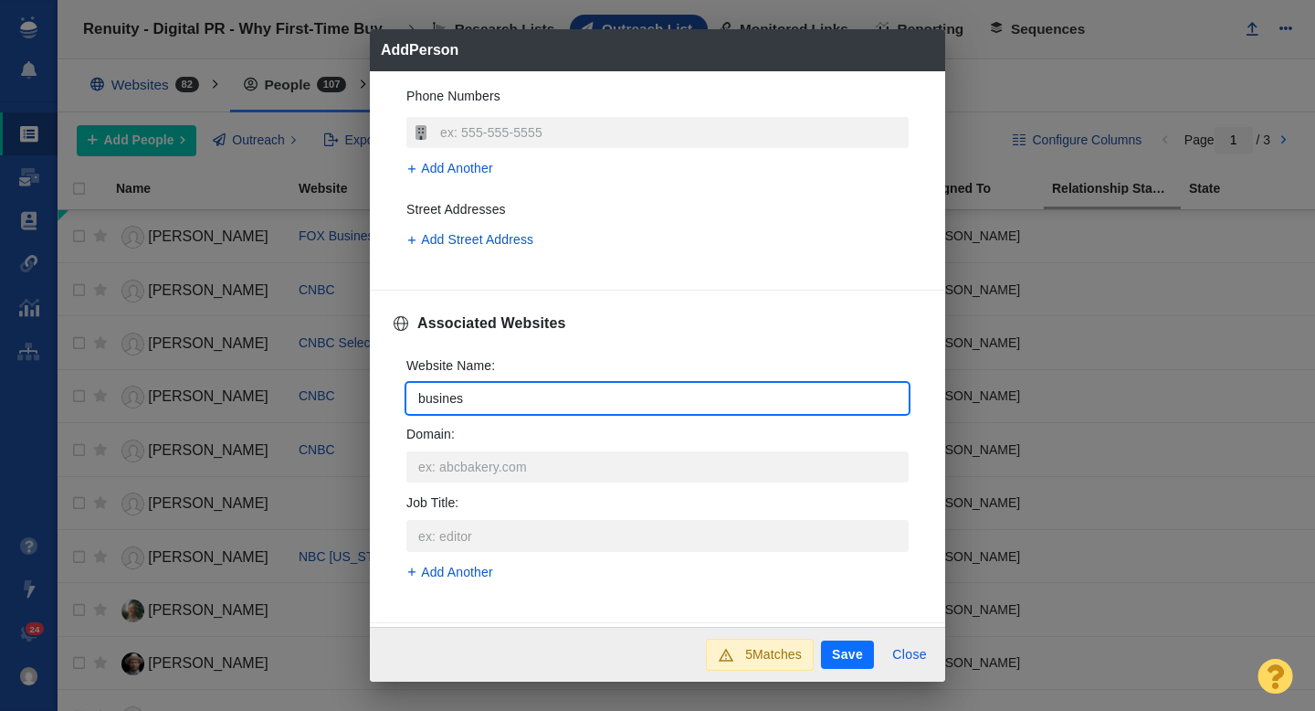
type input "business"
type textarea "x"
type input "businessi"
type textarea "x"
type input "businessin"
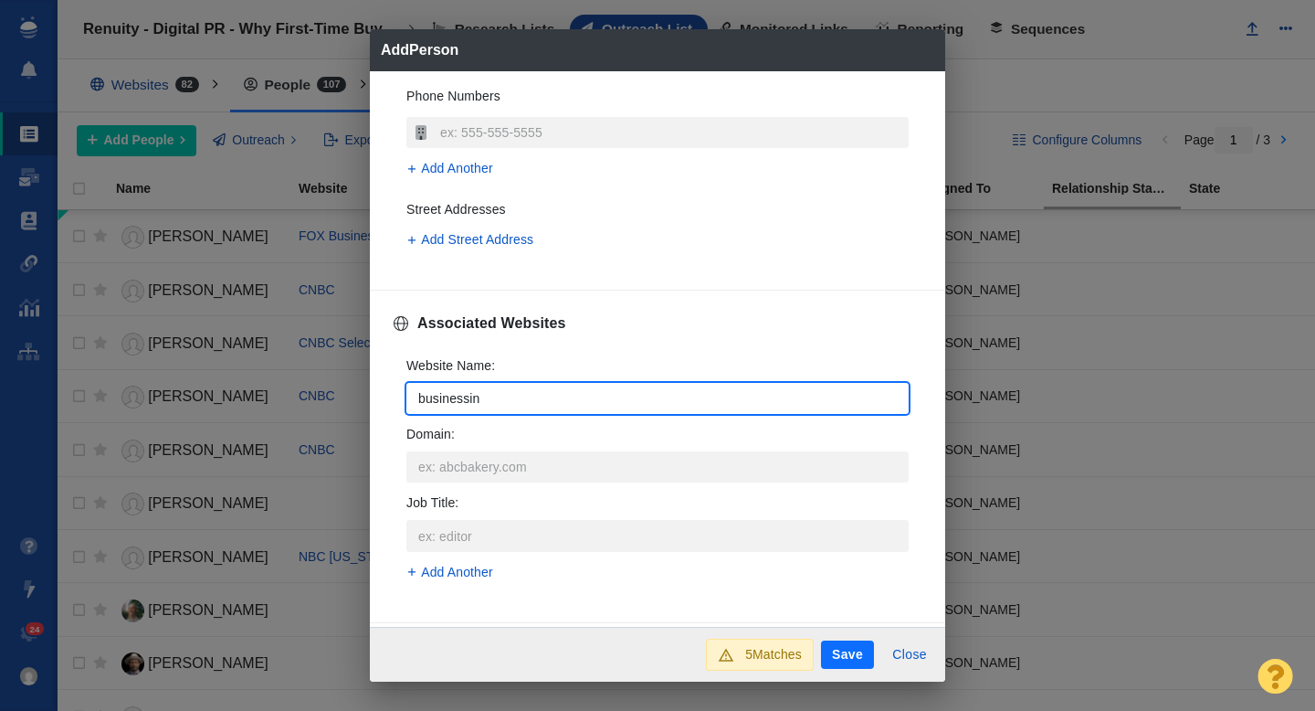
type textarea "x"
type input "businessins"
type textarea "x"
type input "businessinsid"
type textarea "x"
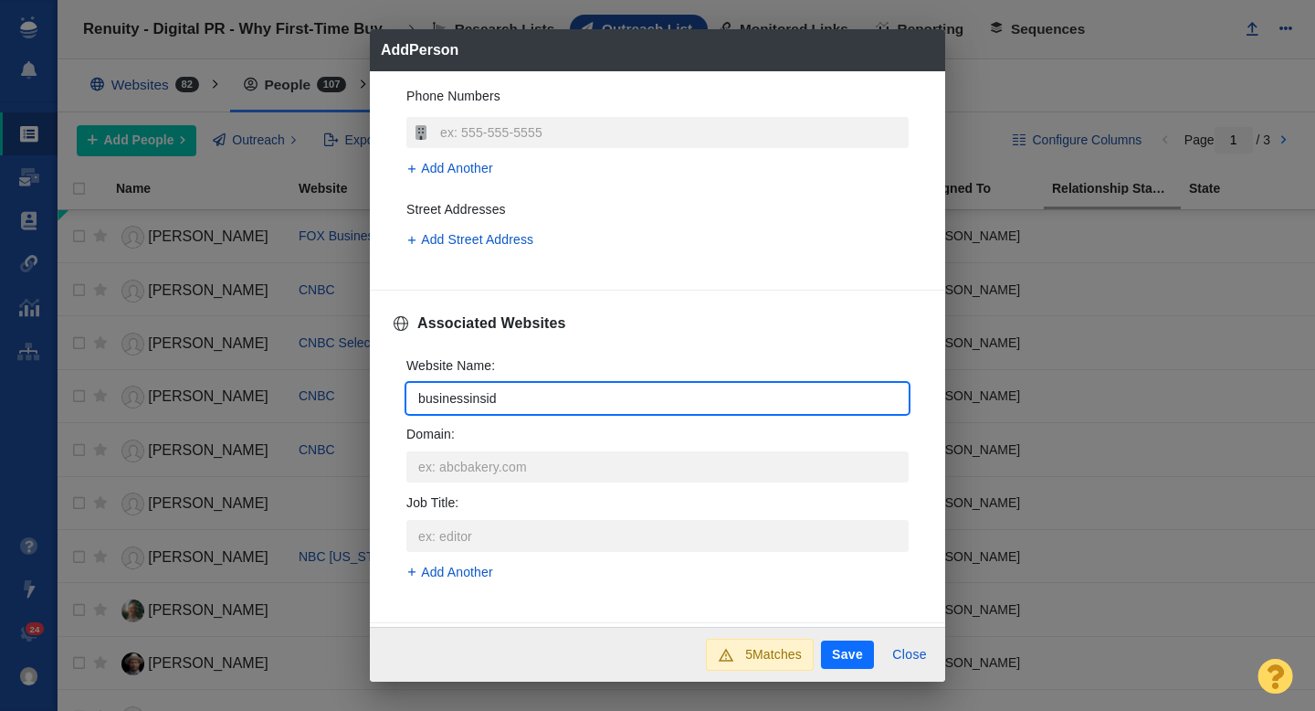
type input "businessinside"
type textarea "x"
type input "businessinsider"
type textarea "x"
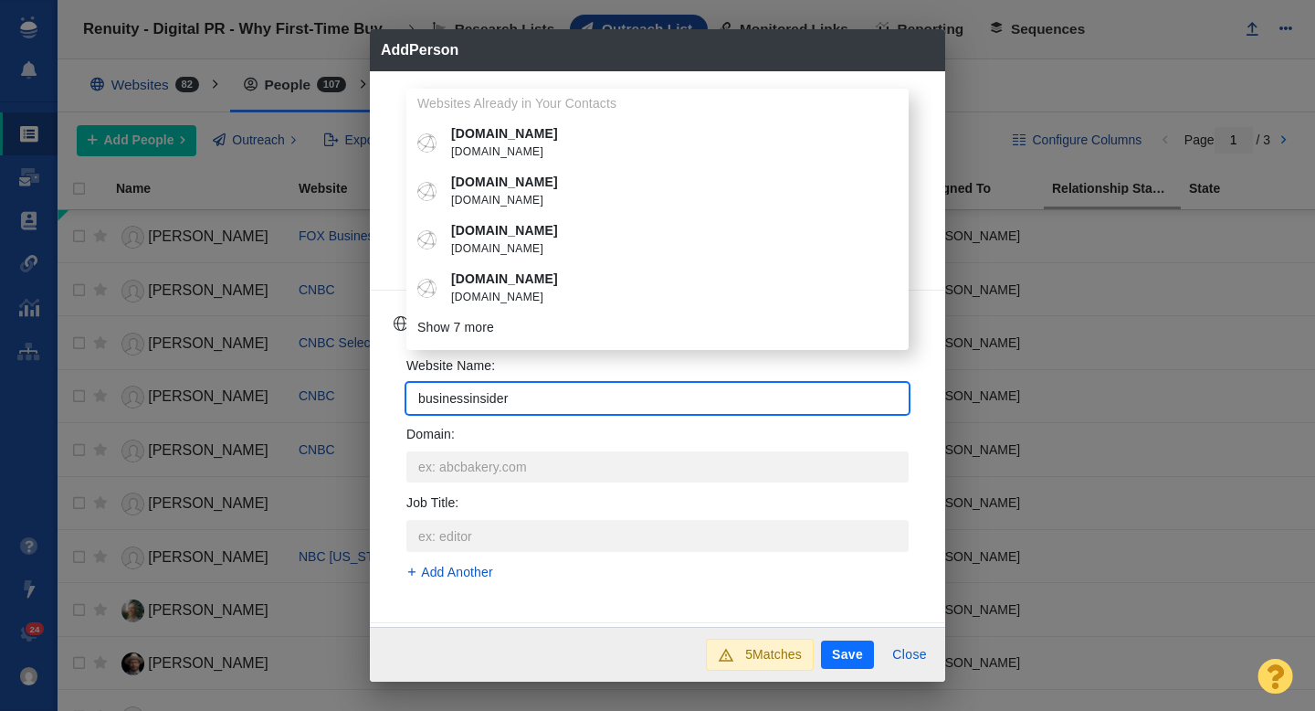
type input "businessinsider."
type textarea "x"
type input "[DOMAIN_NAME]"
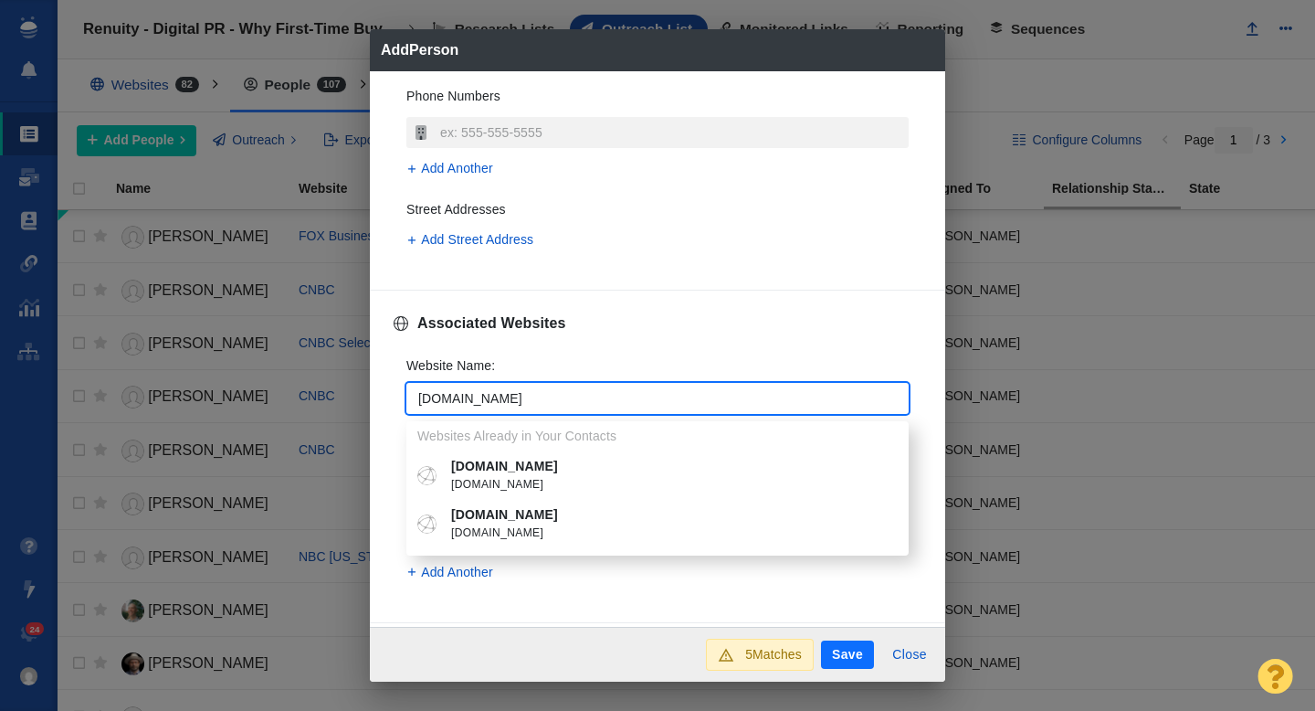
click at [558, 520] on p "[DOMAIN_NAME]" at bounding box center [670, 514] width 439 height 19
type textarea "x"
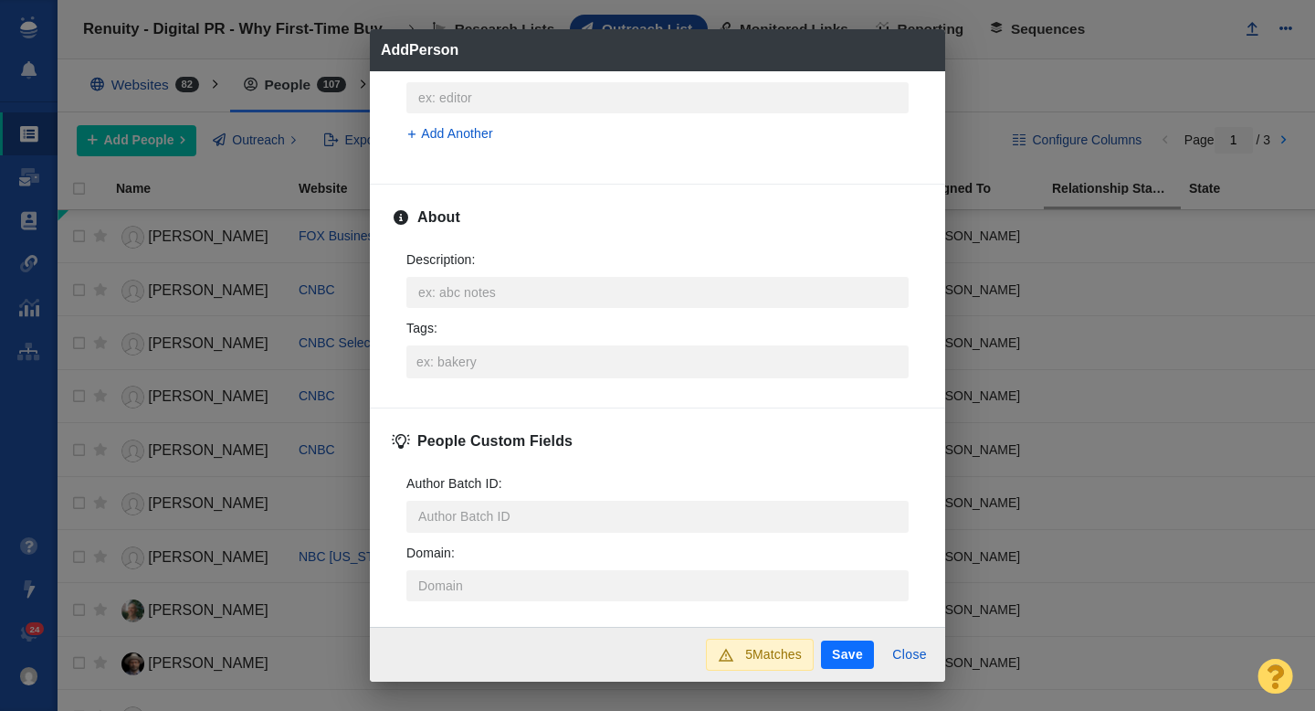
scroll to position [903, 0]
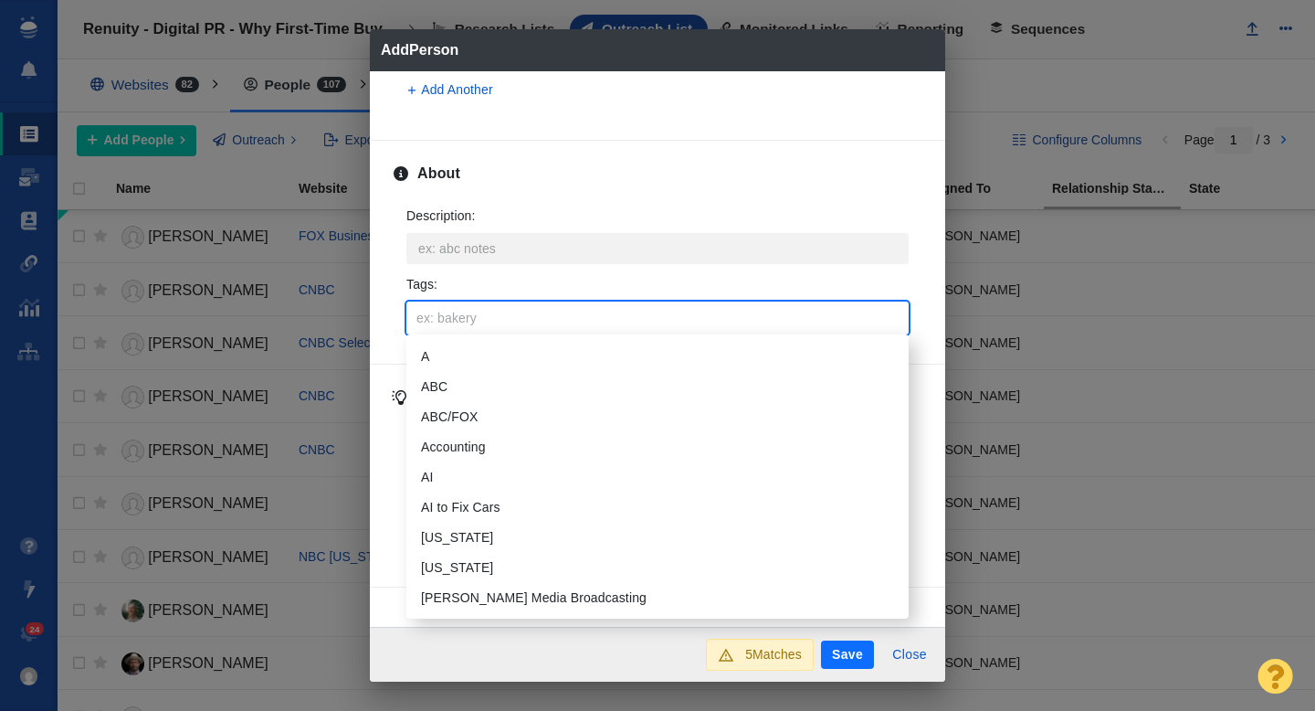
click at [462, 311] on input "Tags :" at bounding box center [657, 317] width 491 height 33
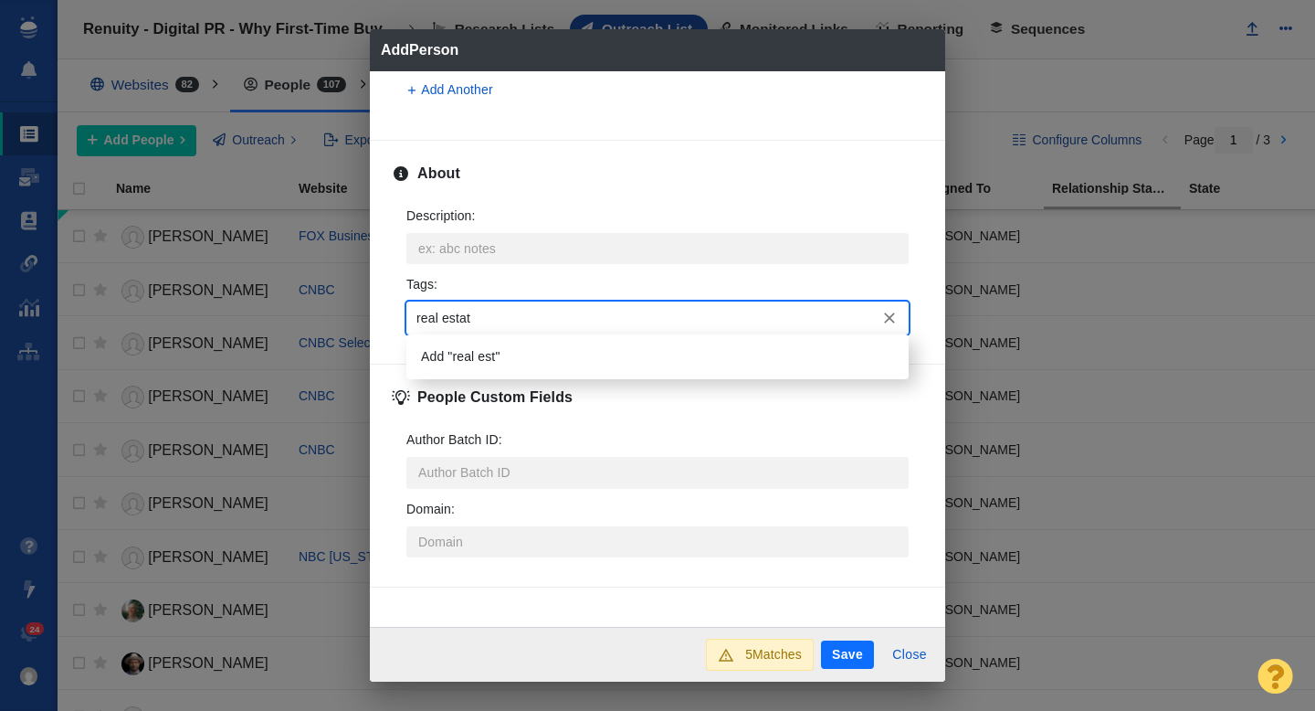
type input "real estate"
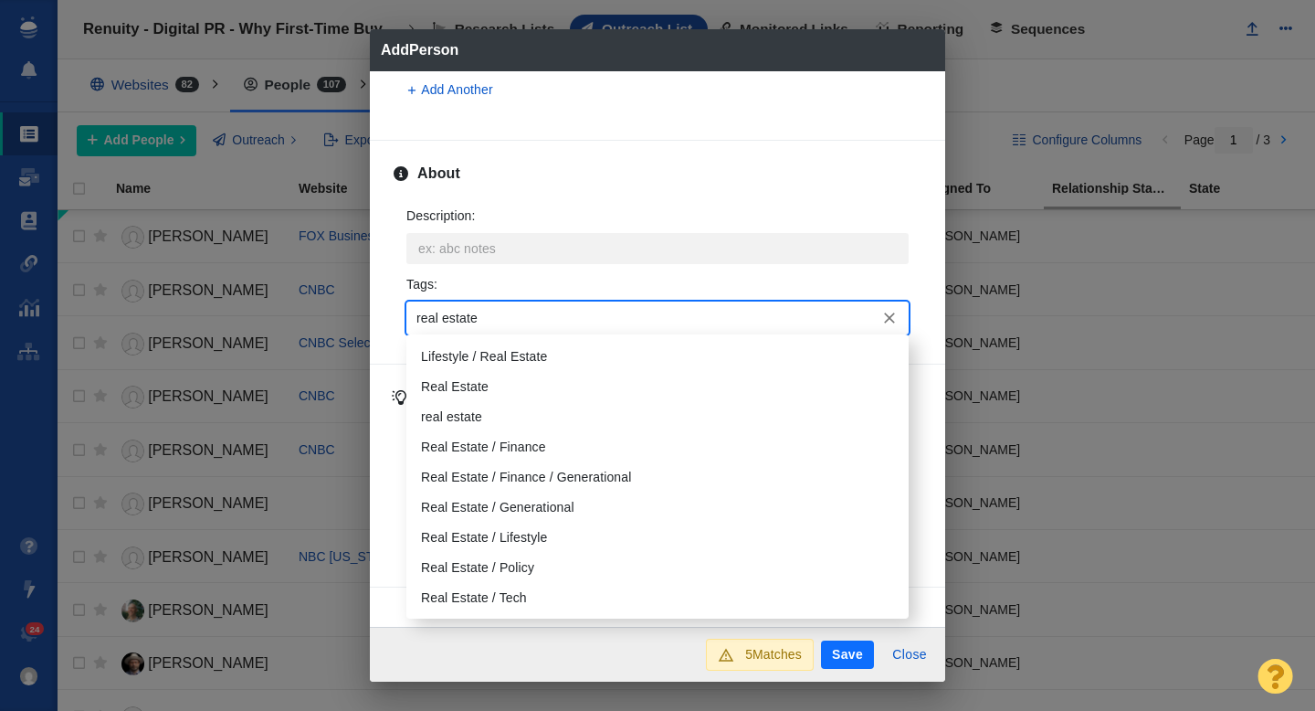
click at [470, 385] on li "Real Estate" at bounding box center [657, 387] width 502 height 30
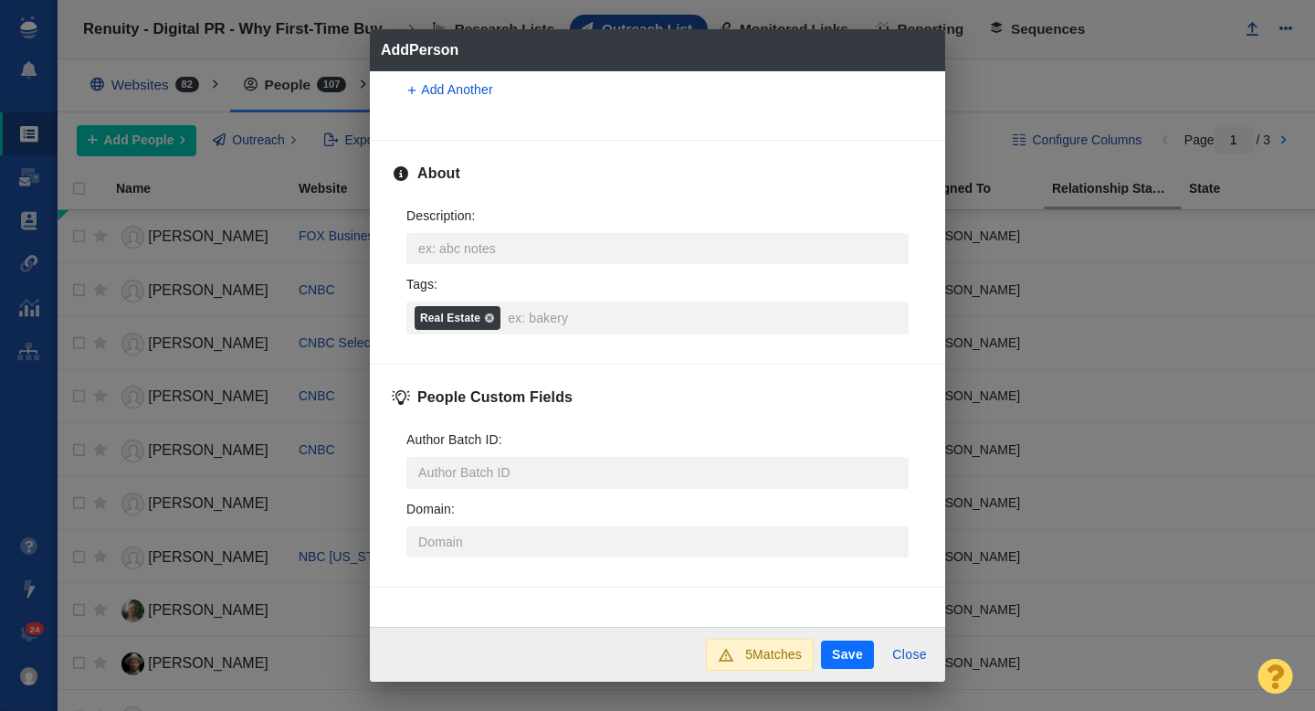
click at [843, 656] on button "Save" at bounding box center [847, 654] width 53 height 29
type textarea "x"
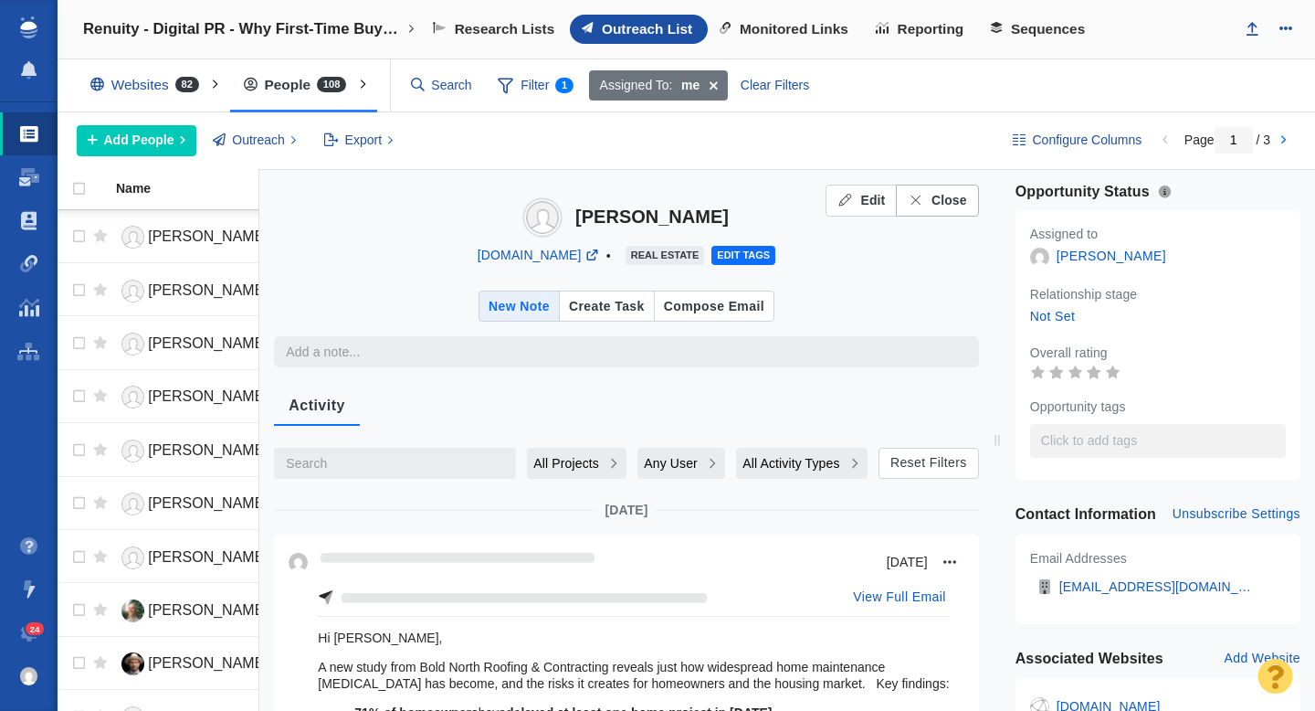
type textarea "x"
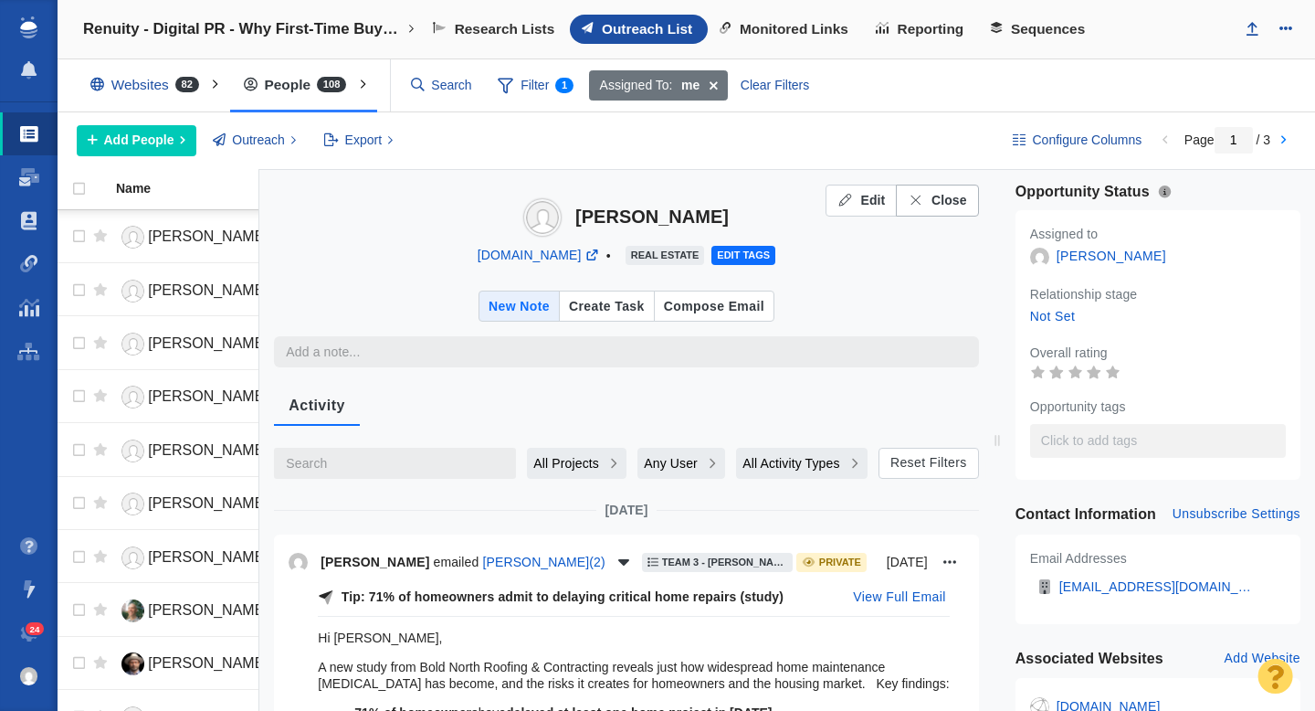
click at [947, 200] on span "Close" at bounding box center [950, 200] width 36 height 19
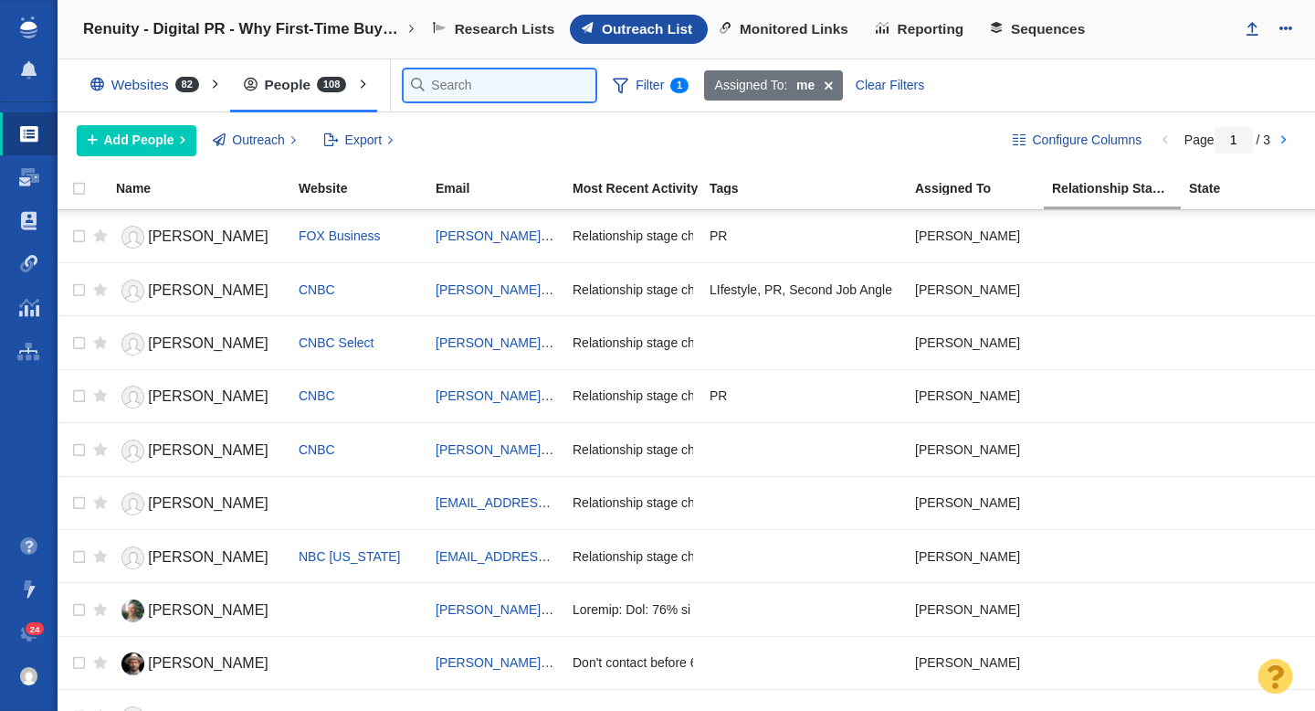
click at [441, 88] on input "text" at bounding box center [500, 85] width 192 height 32
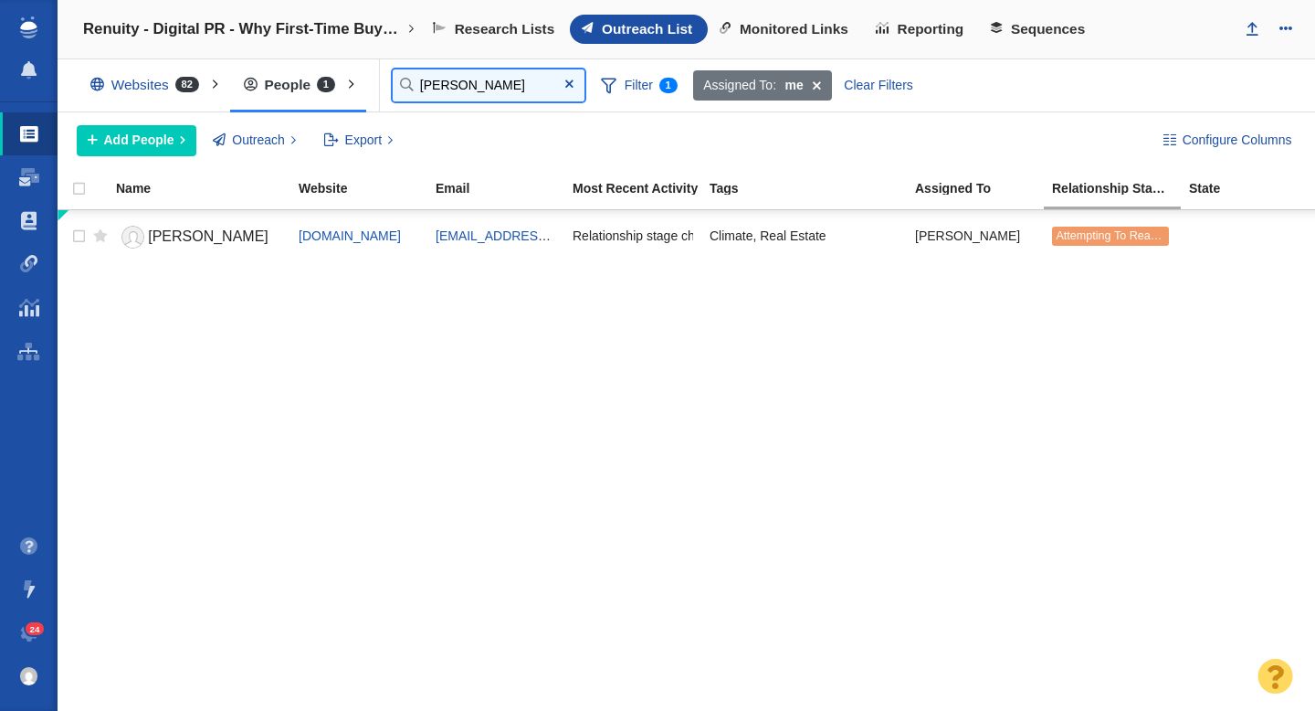
click at [458, 88] on input "eric" at bounding box center [489, 85] width 192 height 32
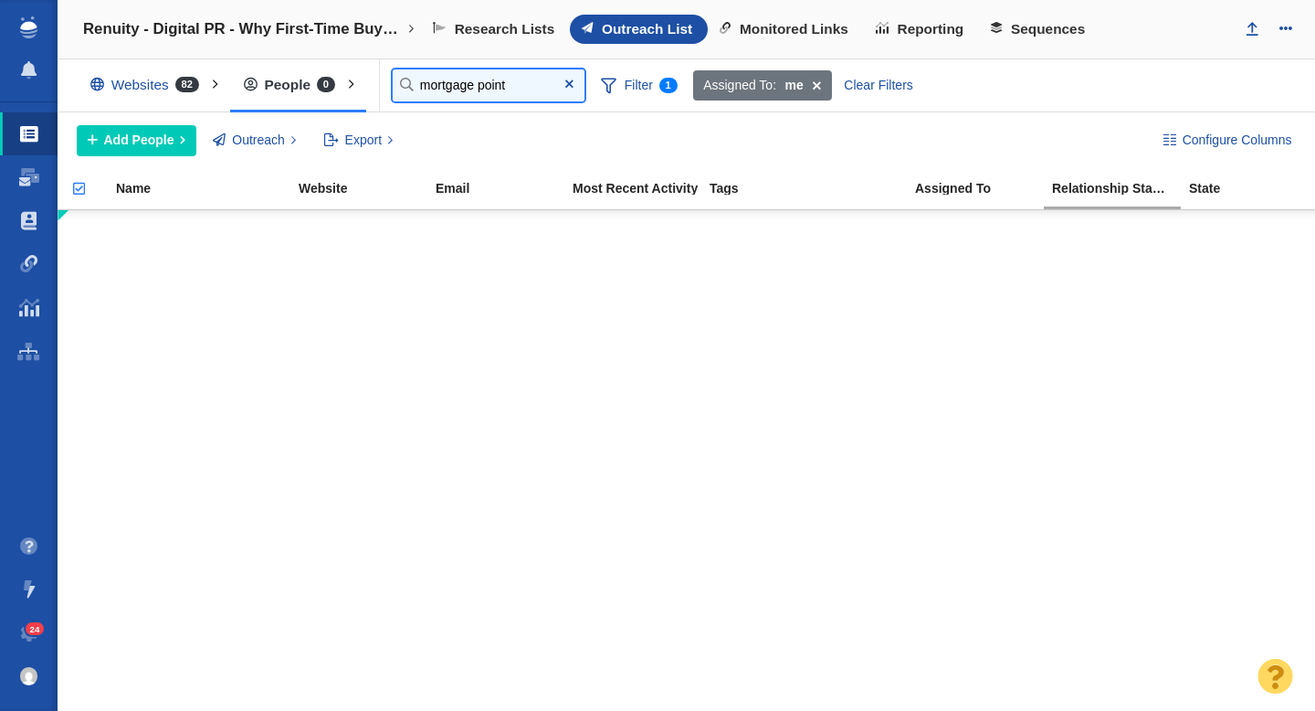
click at [475, 86] on input "mortgage point" at bounding box center [489, 85] width 192 height 32
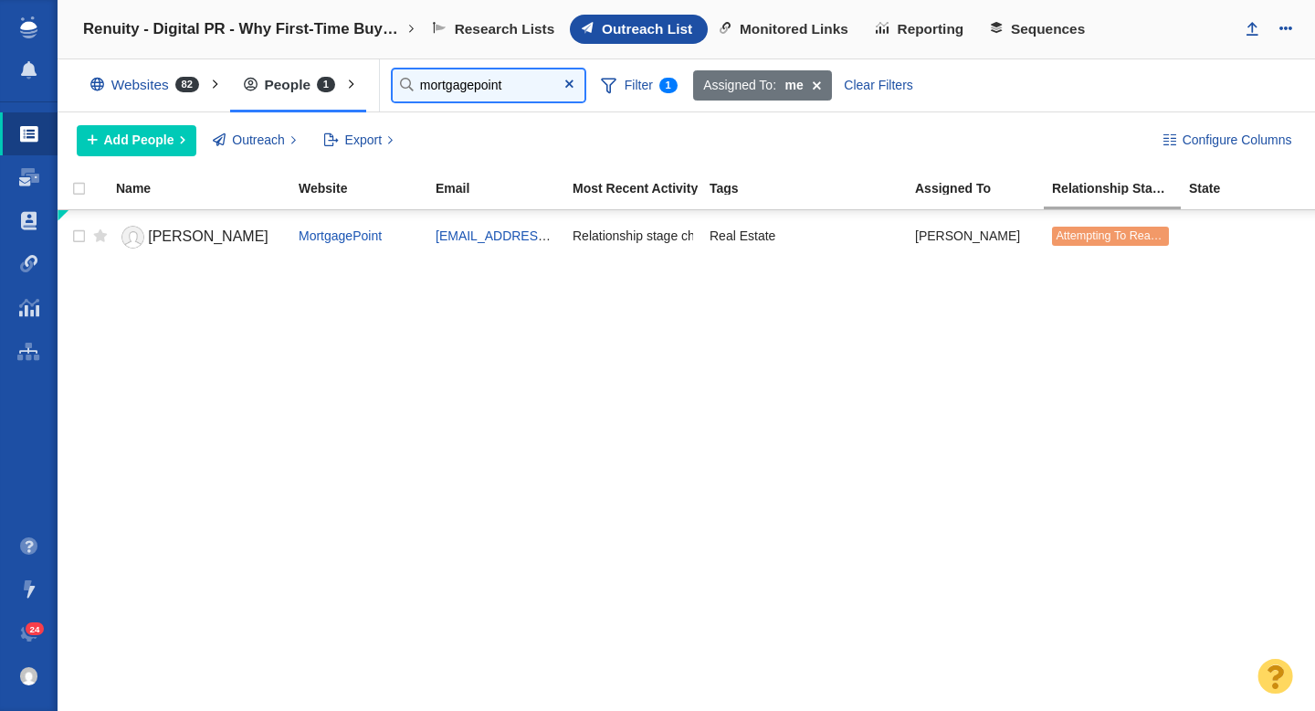
click at [454, 85] on input "mortgagepoint" at bounding box center [489, 85] width 192 height 32
paste input "[EMAIL_ADDRESS][DOMAIN_NAME]"
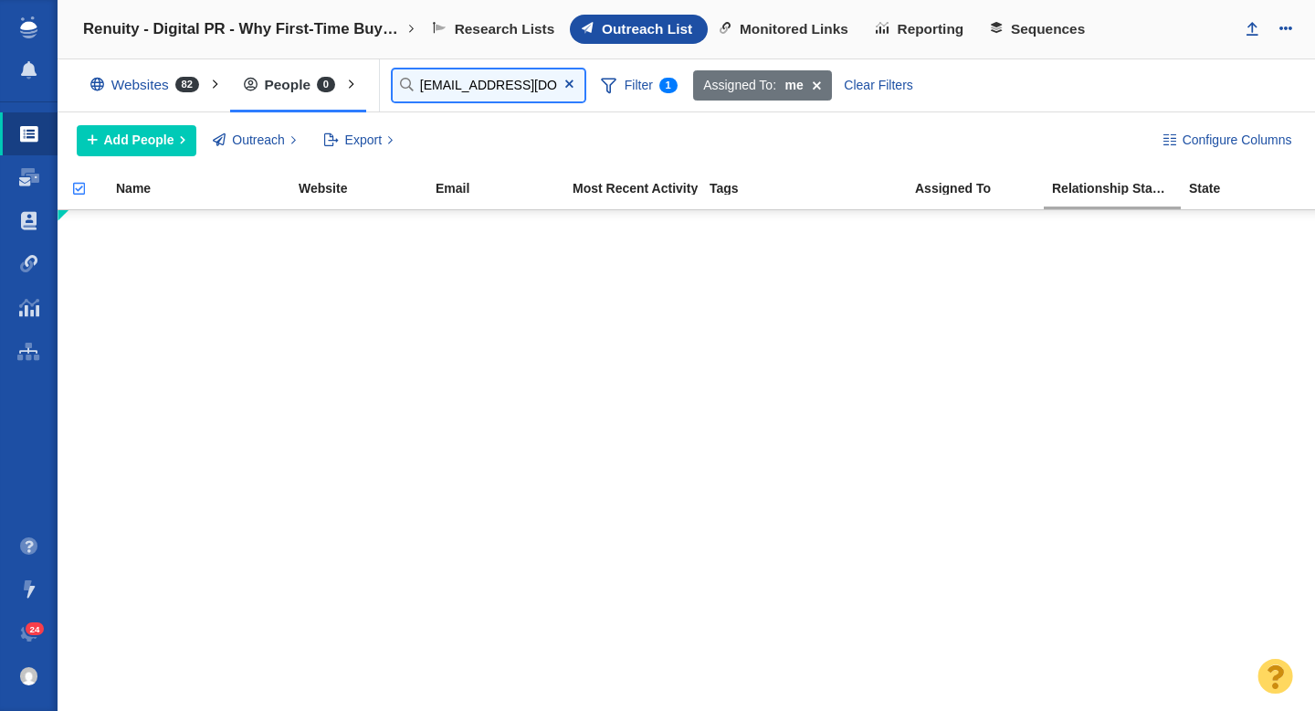
type input "[EMAIL_ADDRESS][DOMAIN_NAME]"
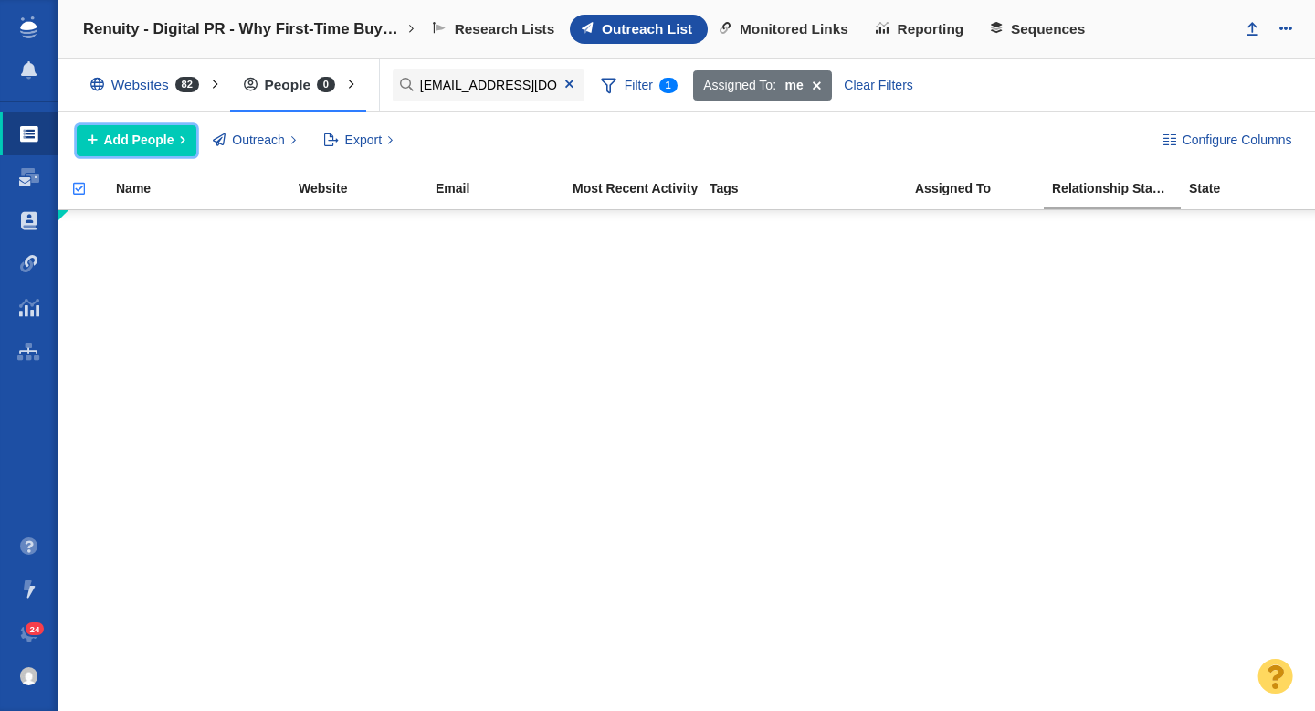
click at [119, 146] on span "Add People" at bounding box center [139, 140] width 70 height 19
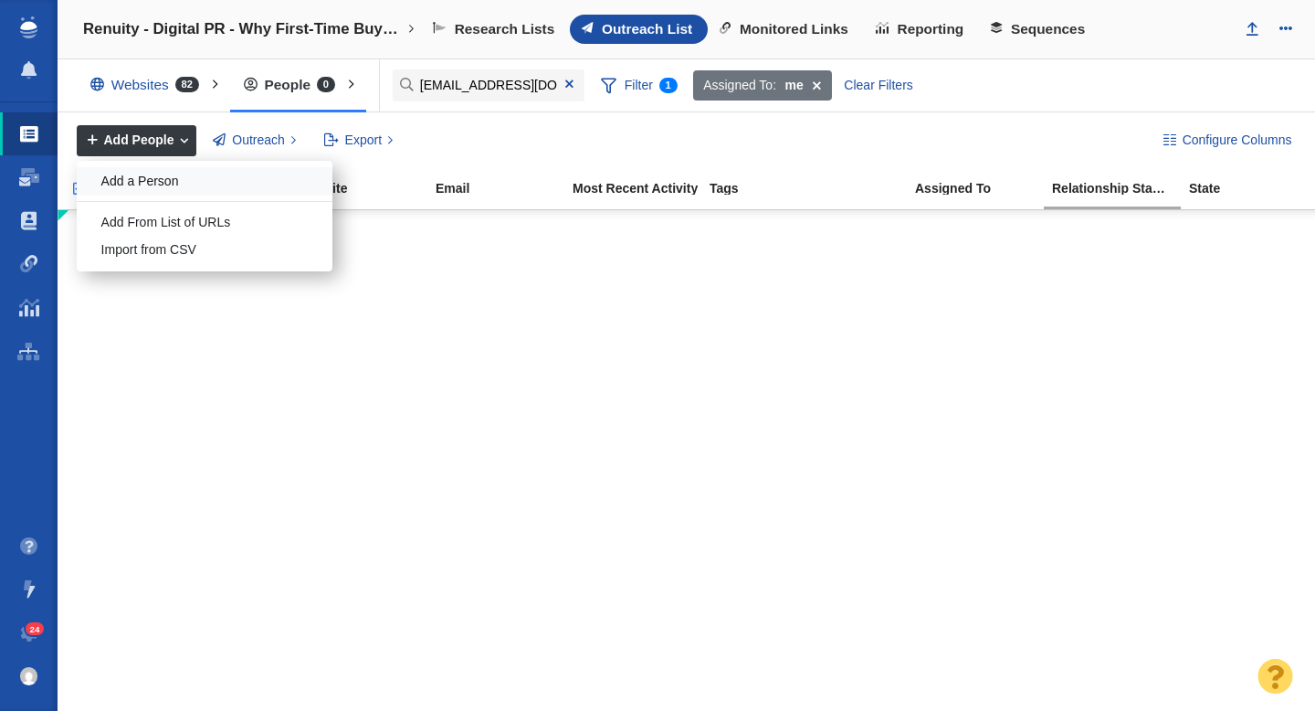
click at [167, 176] on div "Add a Person" at bounding box center [205, 181] width 256 height 28
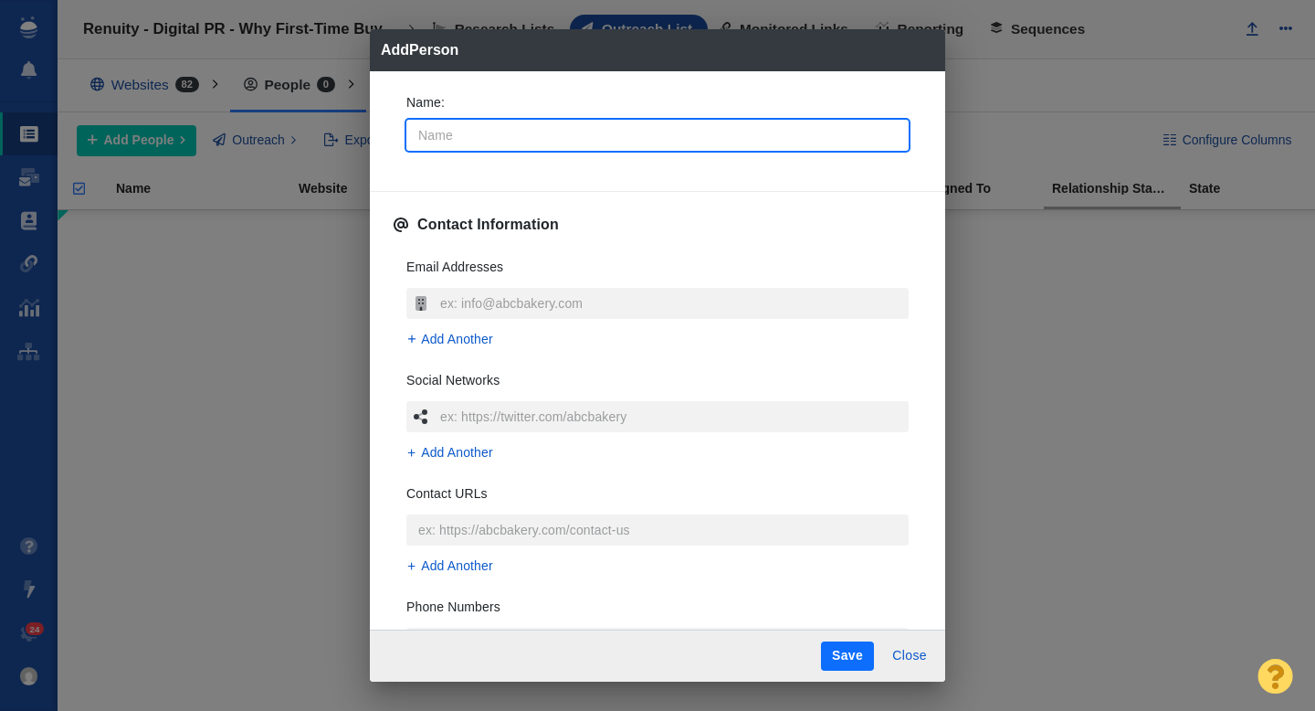
type input "P"
type textarea "x"
type input "Po"
type textarea "x"
type input "Por"
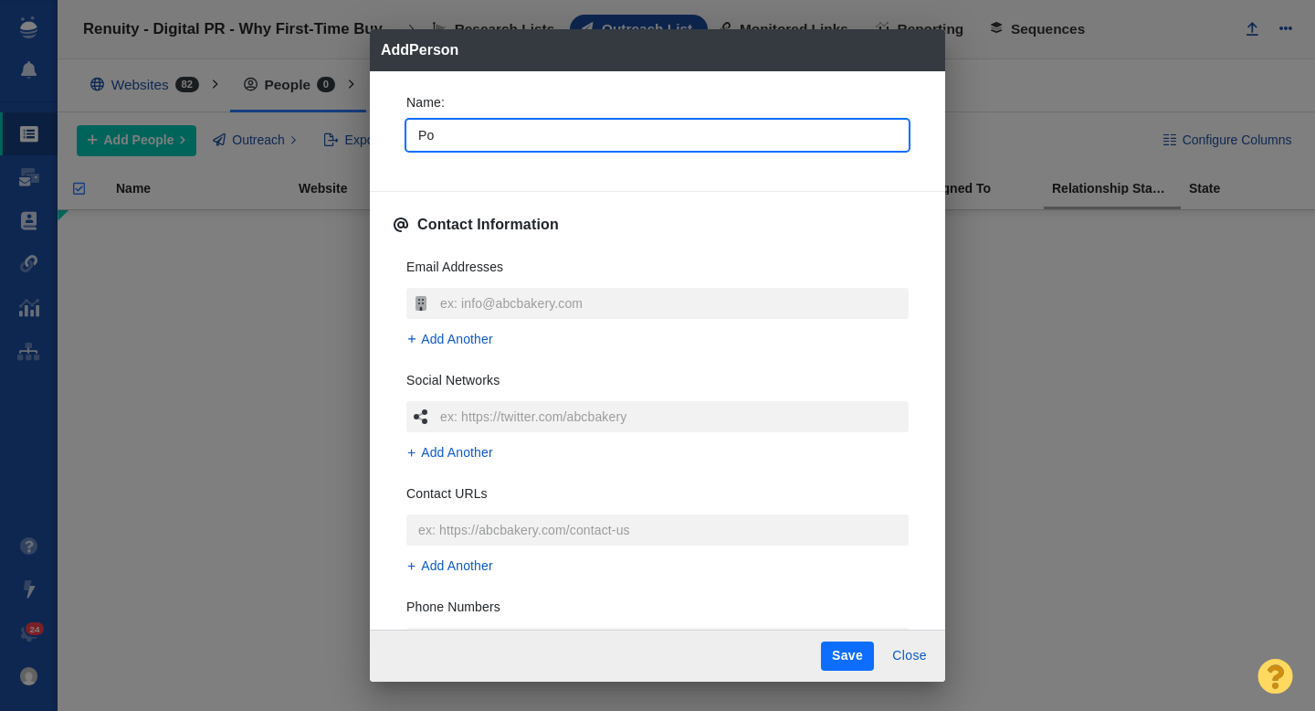
type textarea "x"
type input "Port"
type textarea "x"
type input "Por"
type textarea "x"
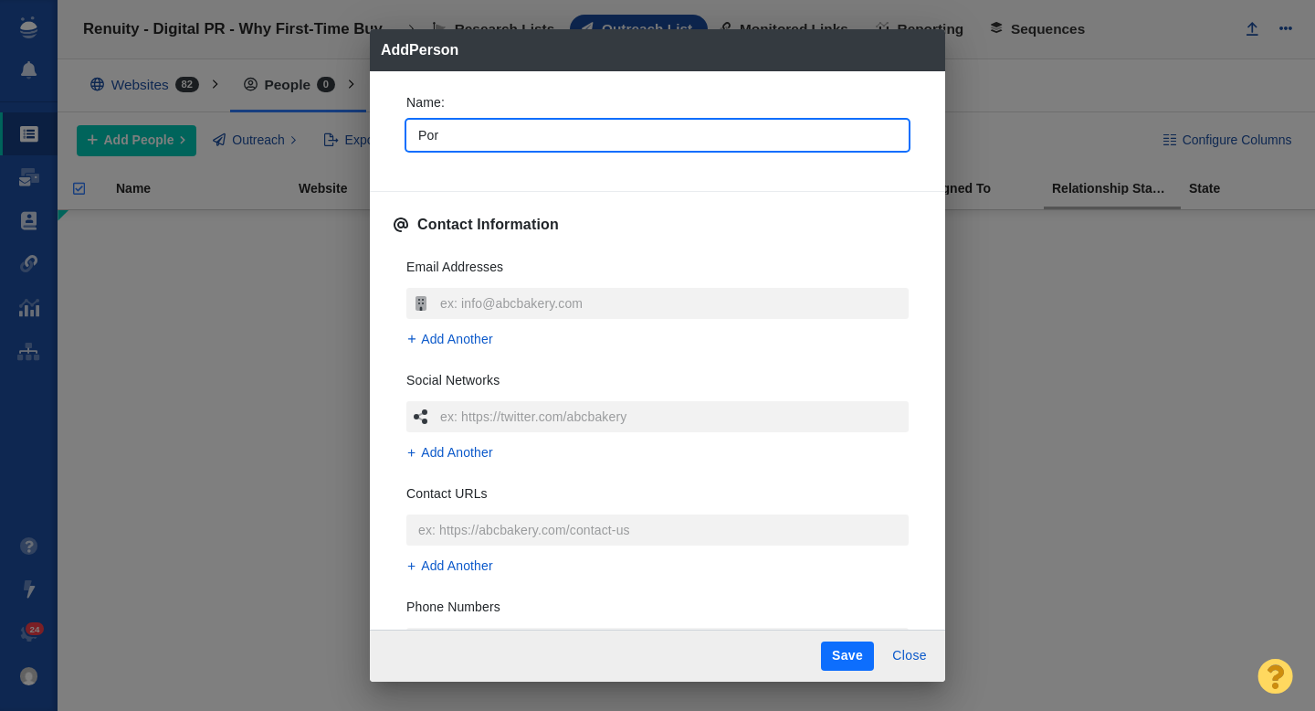
type input "Po"
type textarea "x"
type input "P"
type textarea "x"
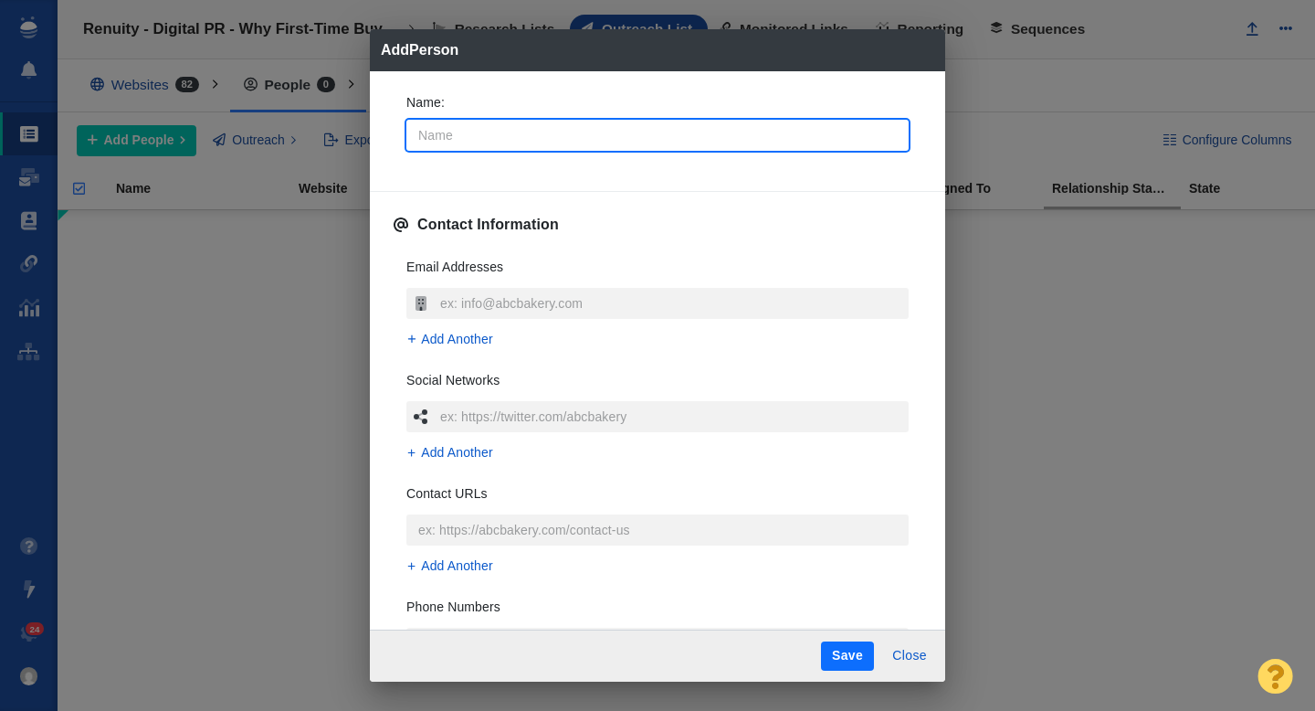
type input "M"
type textarea "x"
type input "Mo"
type textarea "x"
type input "Mor"
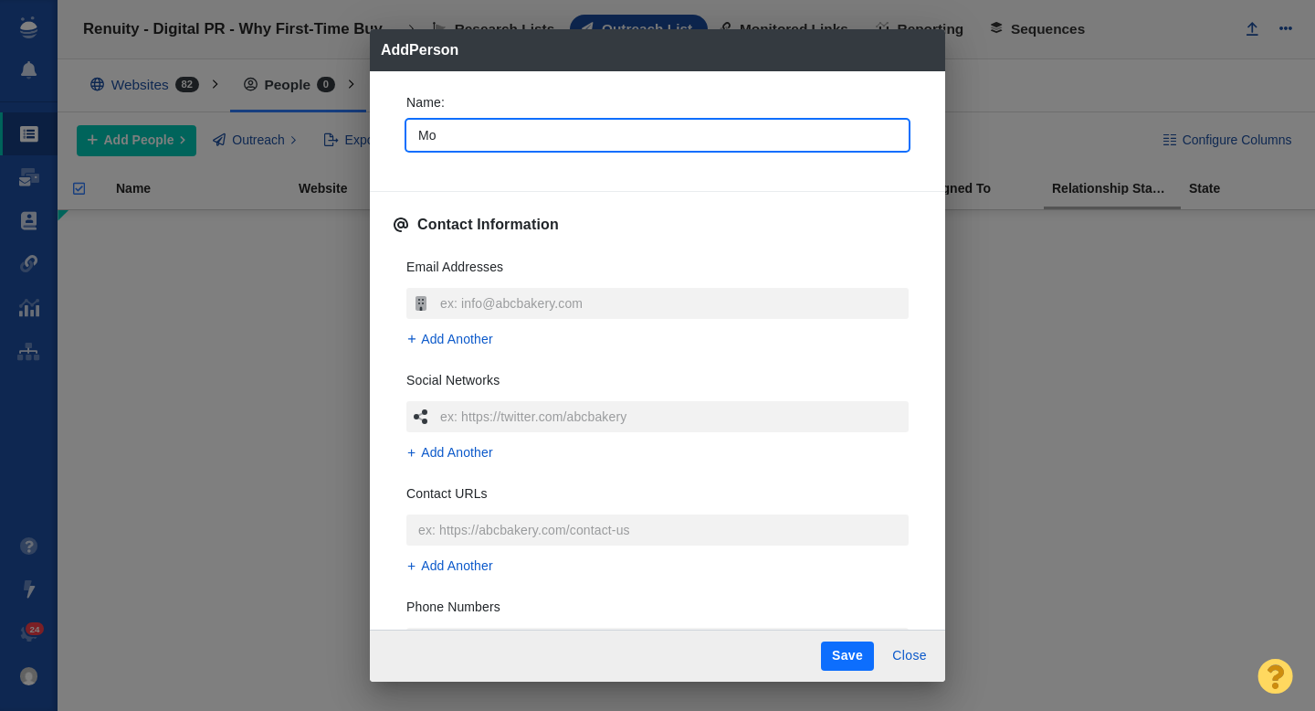
type textarea "x"
type input "Morg"
type textarea "x"
type input "Mor"
type textarea "x"
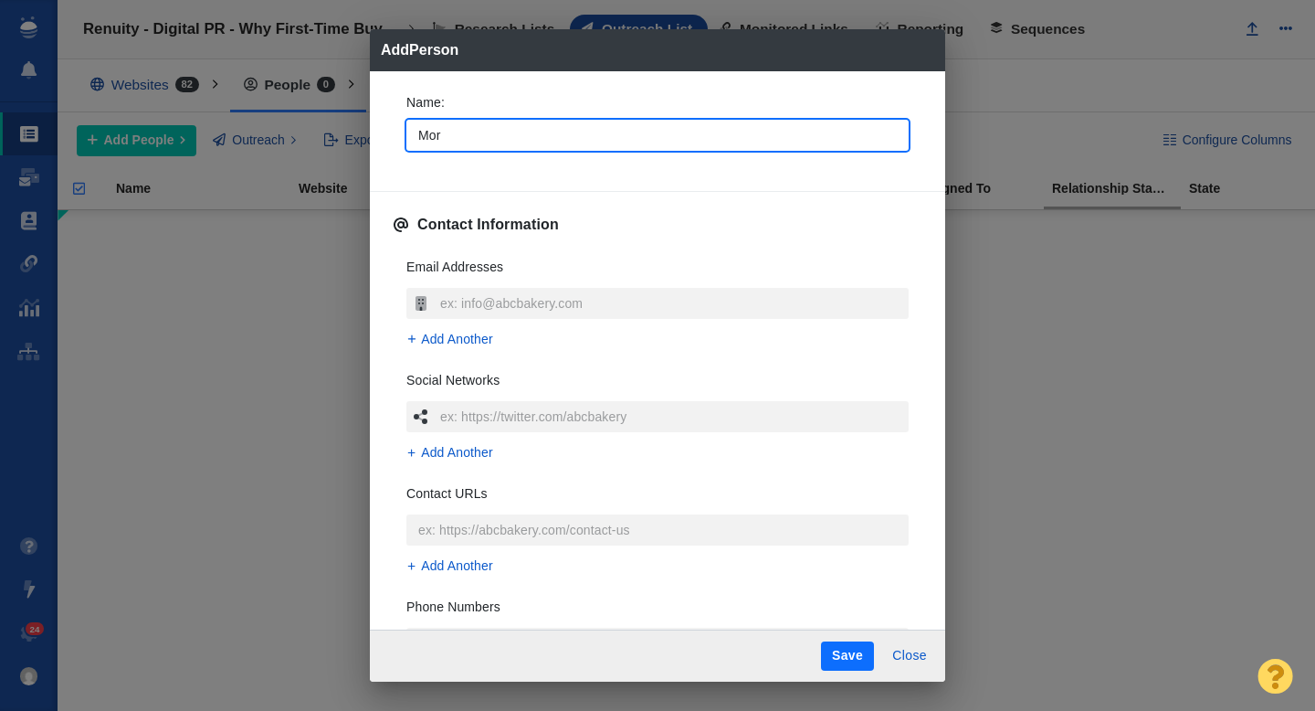
type input "Mort"
type textarea "x"
type input "Mortg"
type textarea "x"
type input "Mortga"
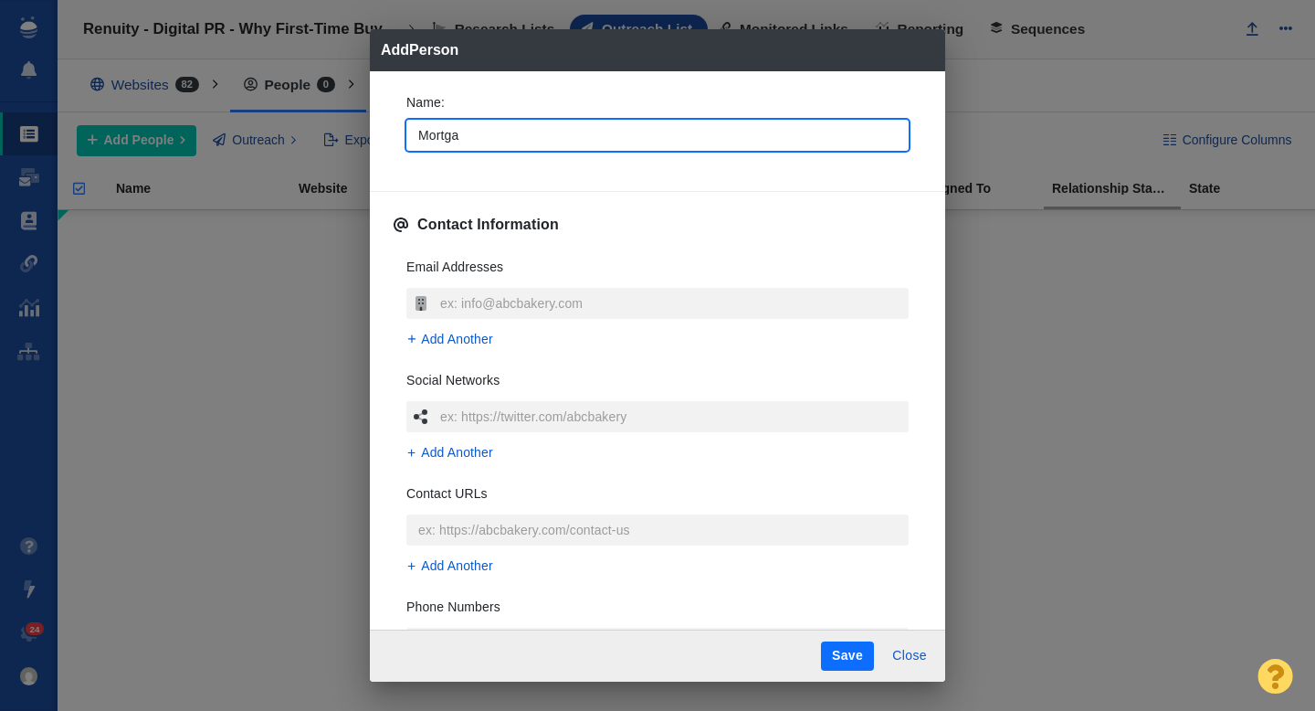
type textarea "x"
type input "Mortgag"
type textarea "x"
type input "Mortgage"
type textarea "x"
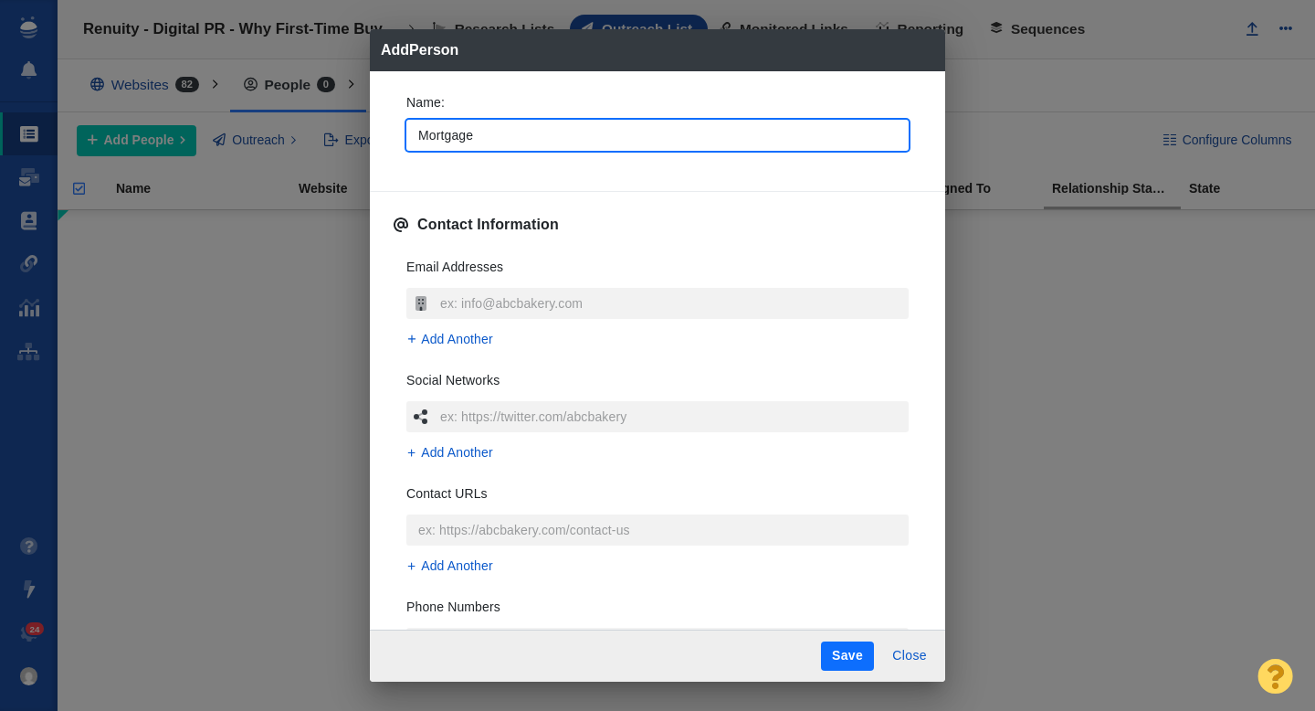
type input "Mortgage"
type textarea "x"
type input "Mortgage Poi"
type textarea "x"
type input "Mortgage Poin"
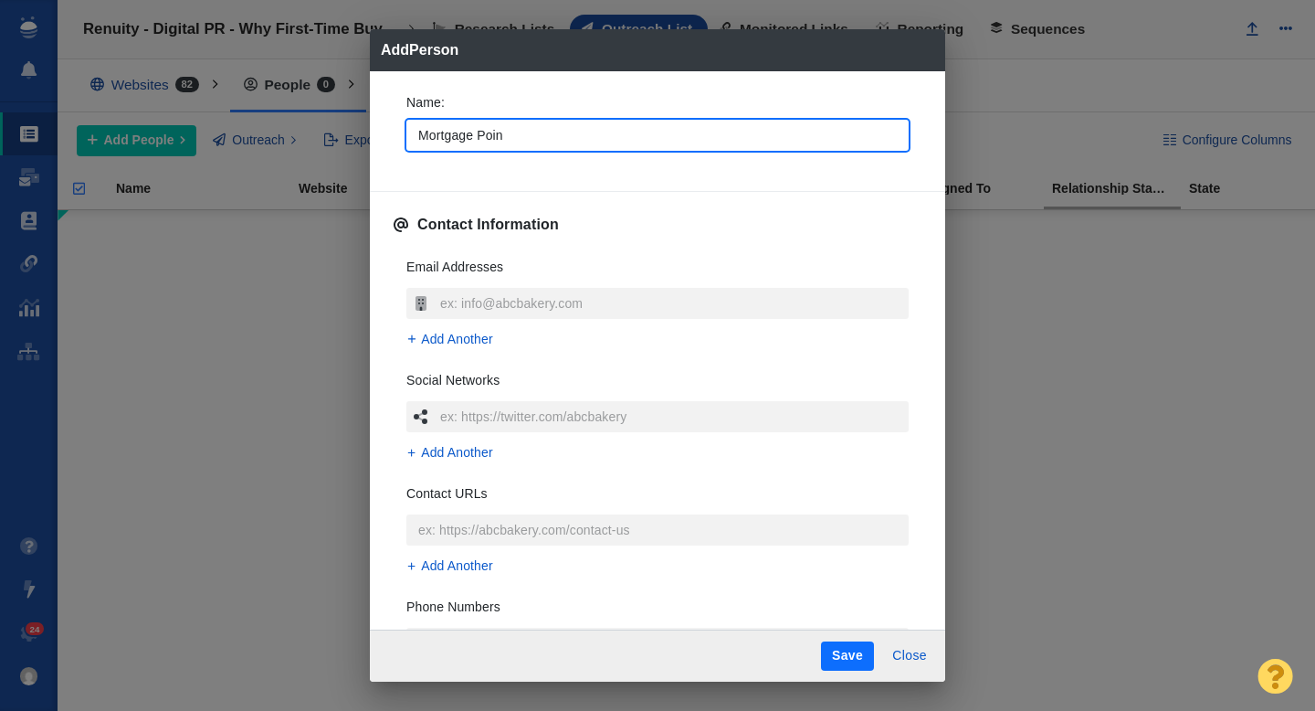
type textarea "x"
type input "Mortgage Point"
type textarea "x"
type input "Mortgage Point"
type textarea "x"
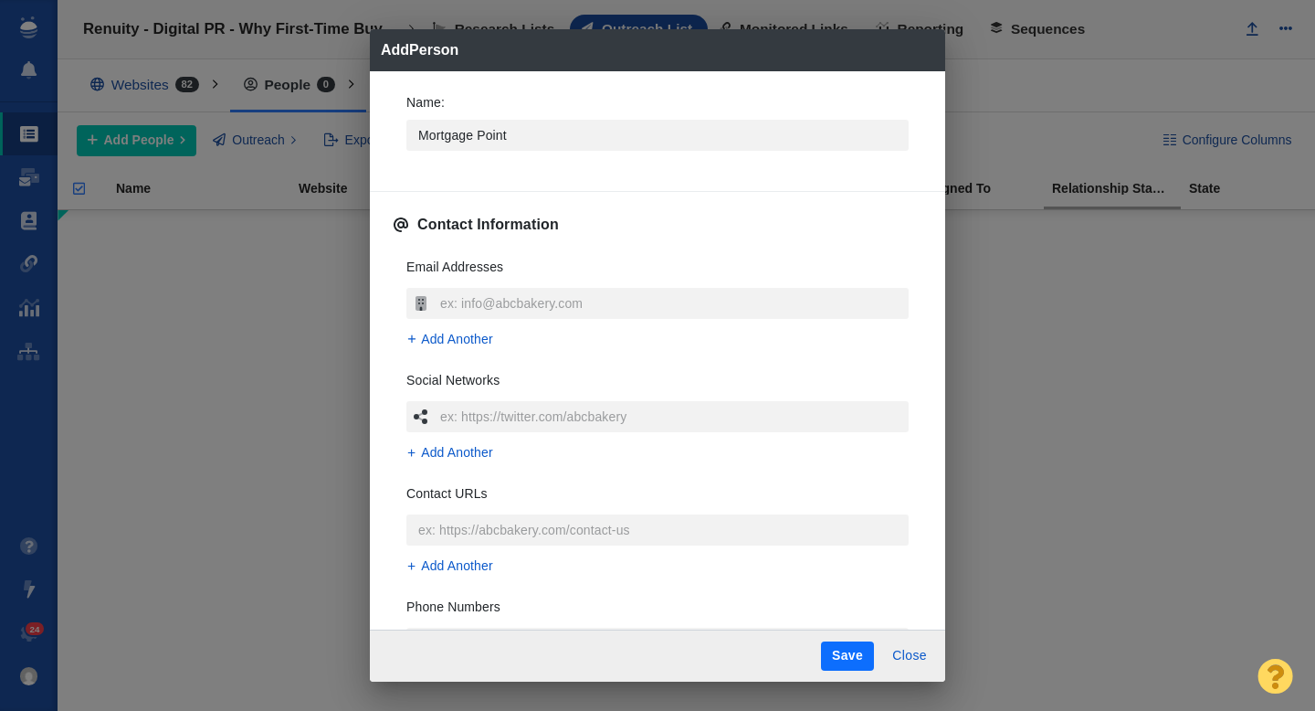
click at [399, 173] on div "Name : Mortgage Point" at bounding box center [658, 128] width 532 height 98
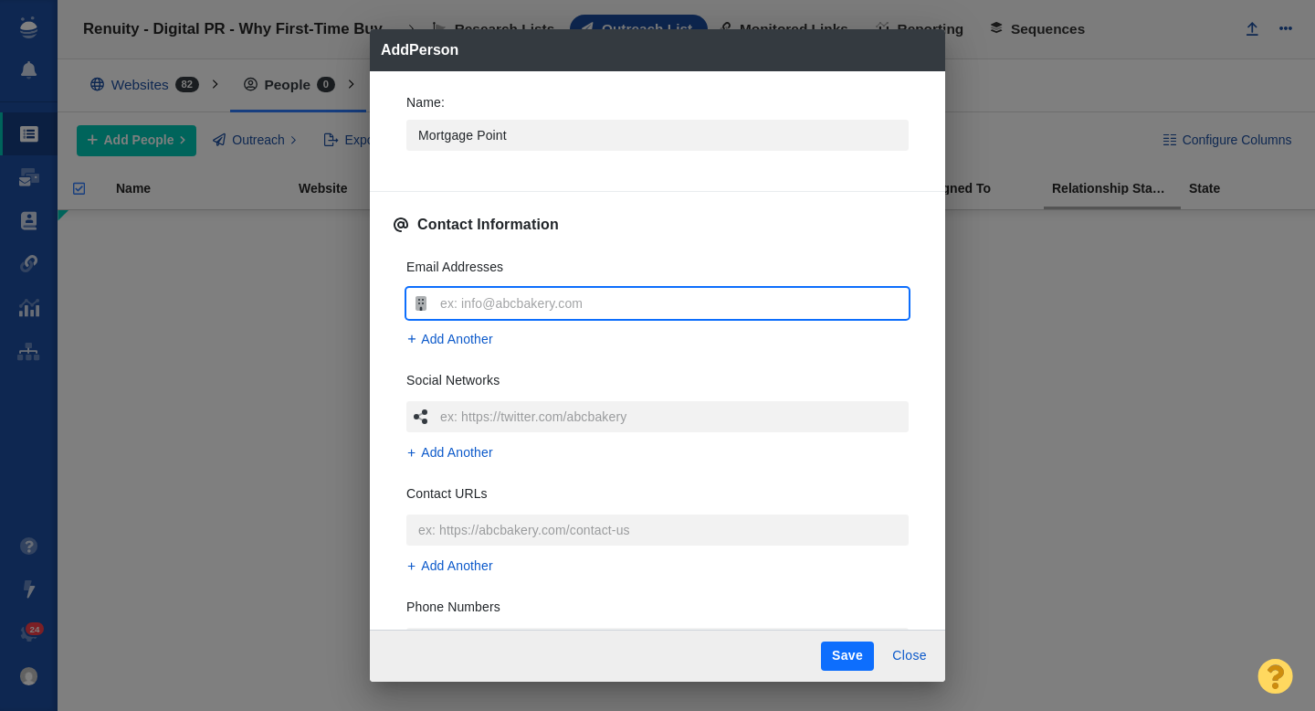
click at [463, 304] on input "text" at bounding box center [672, 303] width 473 height 31
type input "[EMAIL_ADDRESS][DOMAIN_NAME]"
type textarea "x"
type input "[EMAIL_ADDRESS][DOMAIN_NAME]"
click at [394, 281] on div "Email Addresses editor@dsnews.com Add Another Social Networks Add Another Conta…" at bounding box center [658, 514] width 532 height 543
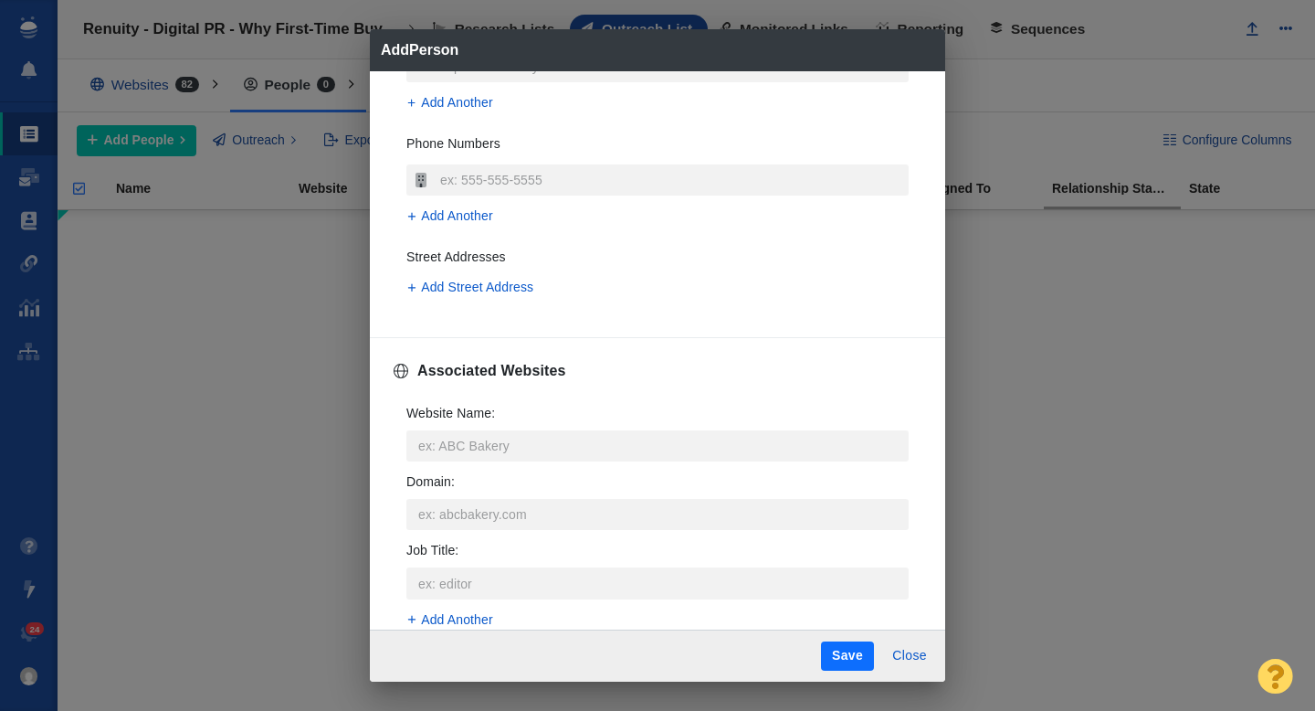
scroll to position [521, 0]
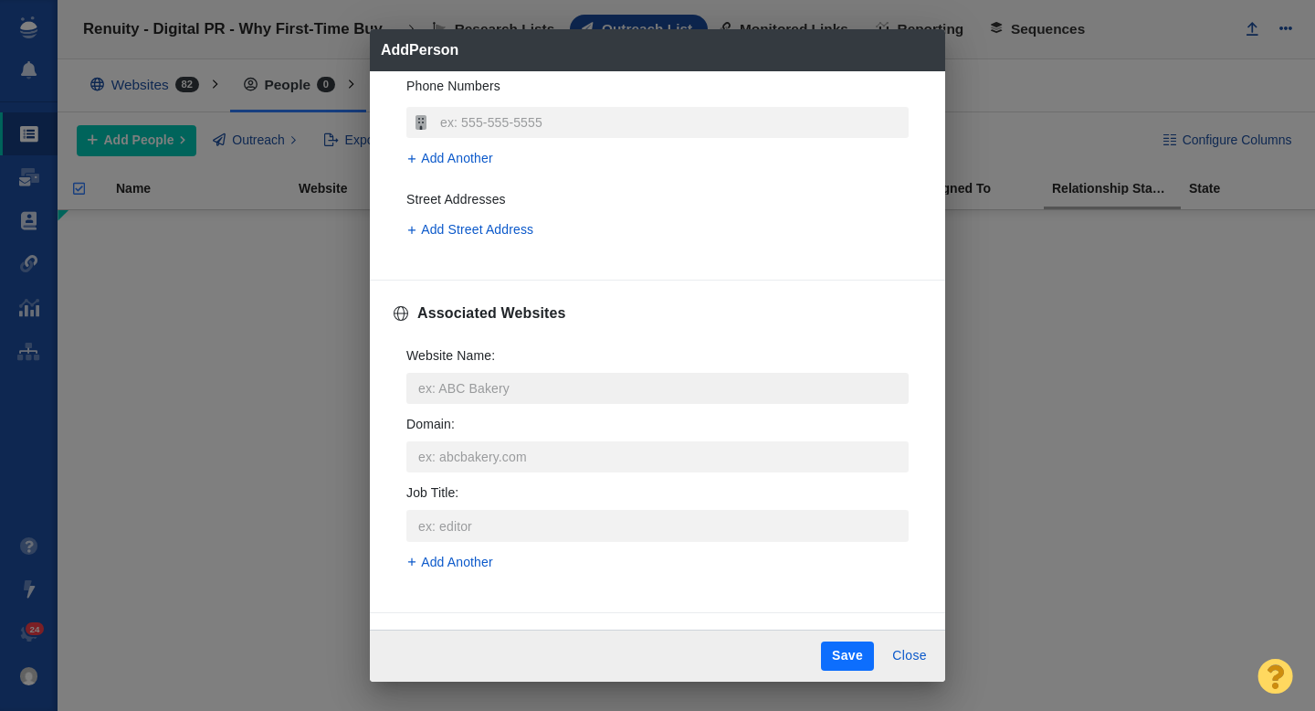
click at [470, 396] on input "Website Name :" at bounding box center [657, 388] width 502 height 31
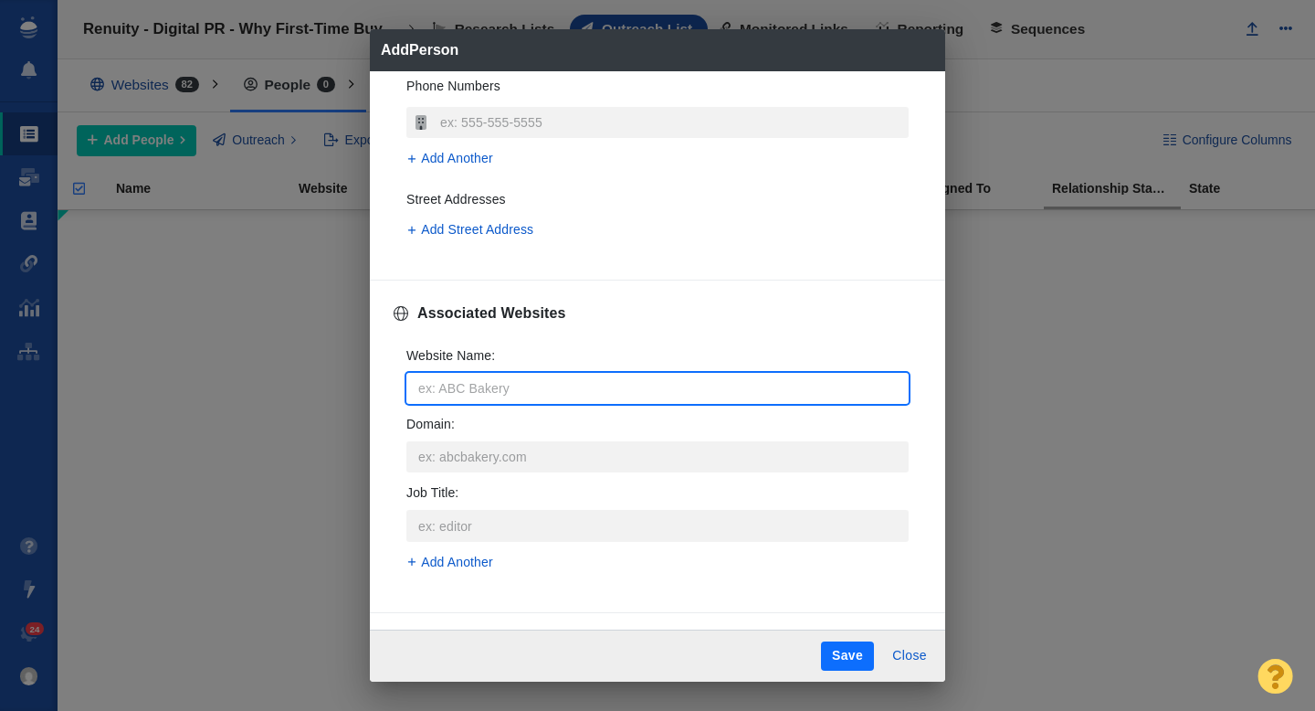
type input "m"
type textarea "x"
type input "mo"
type textarea "x"
type input "mor"
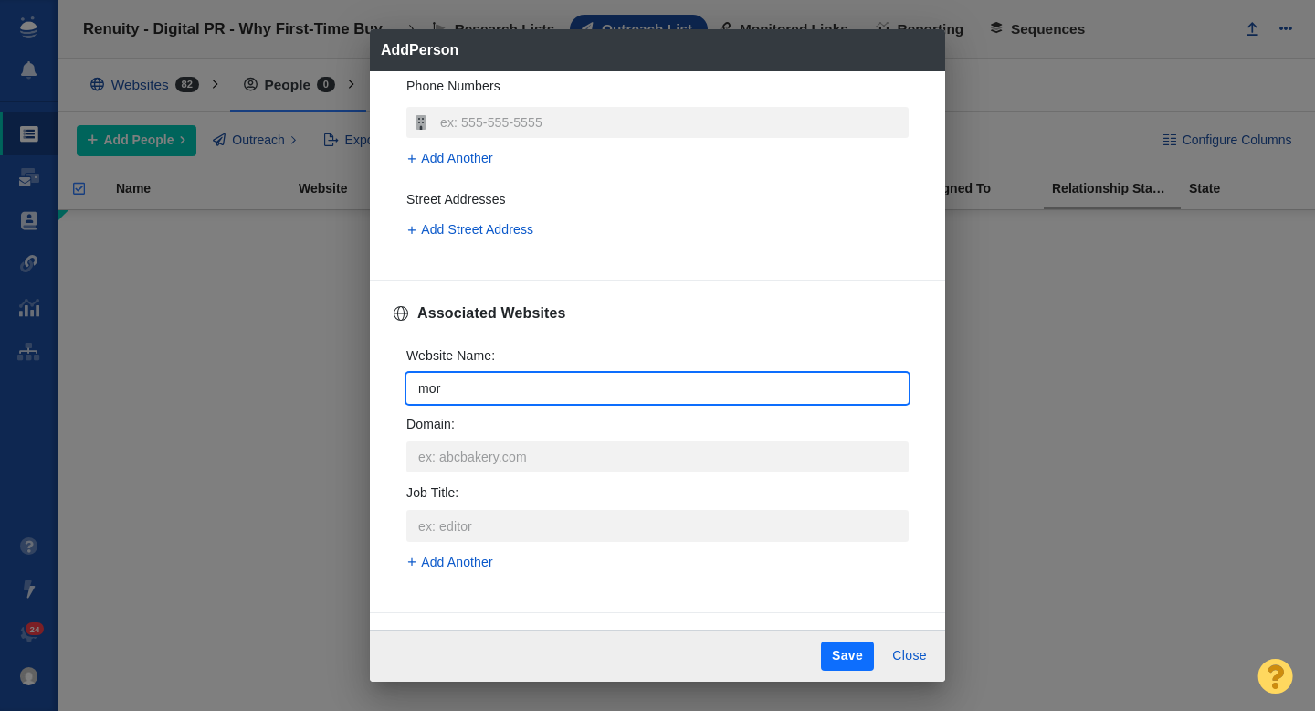
type textarea "x"
type input "morg"
type textarea "x"
type input "mor"
type textarea "x"
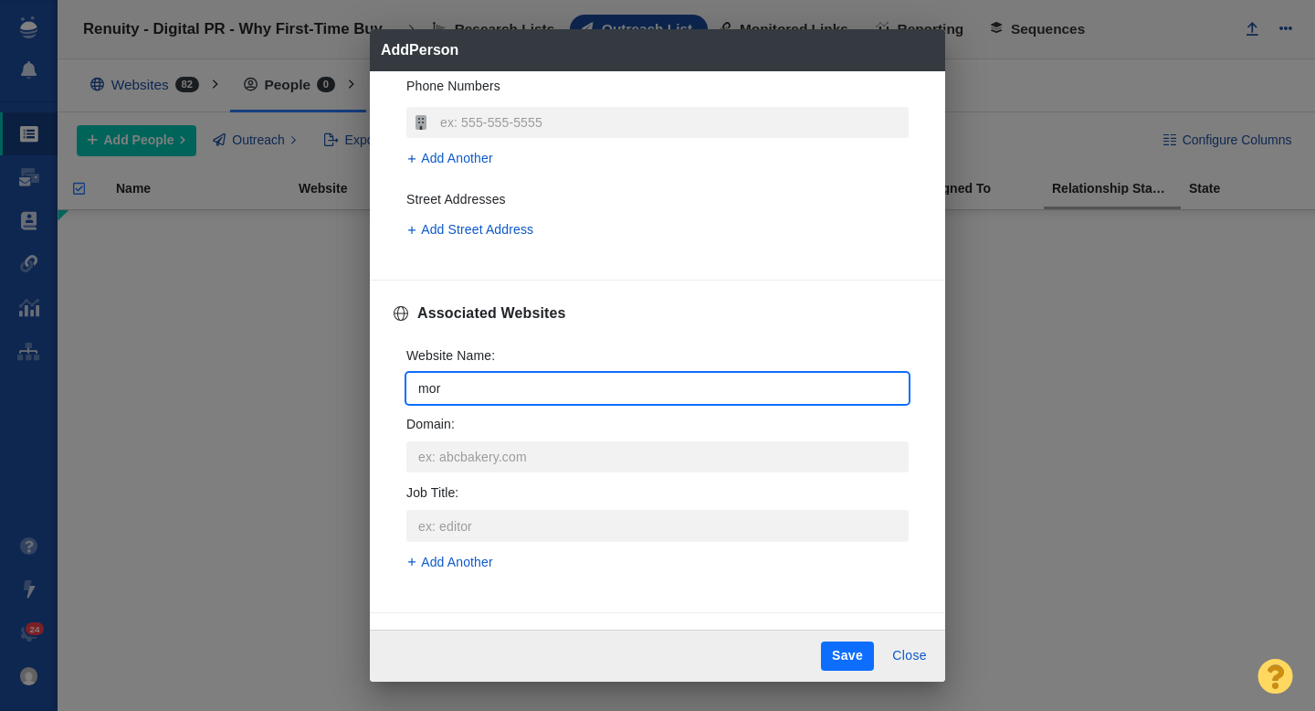
type input "mort"
type textarea "x"
type input "mortg"
type textarea "x"
type input "mortga"
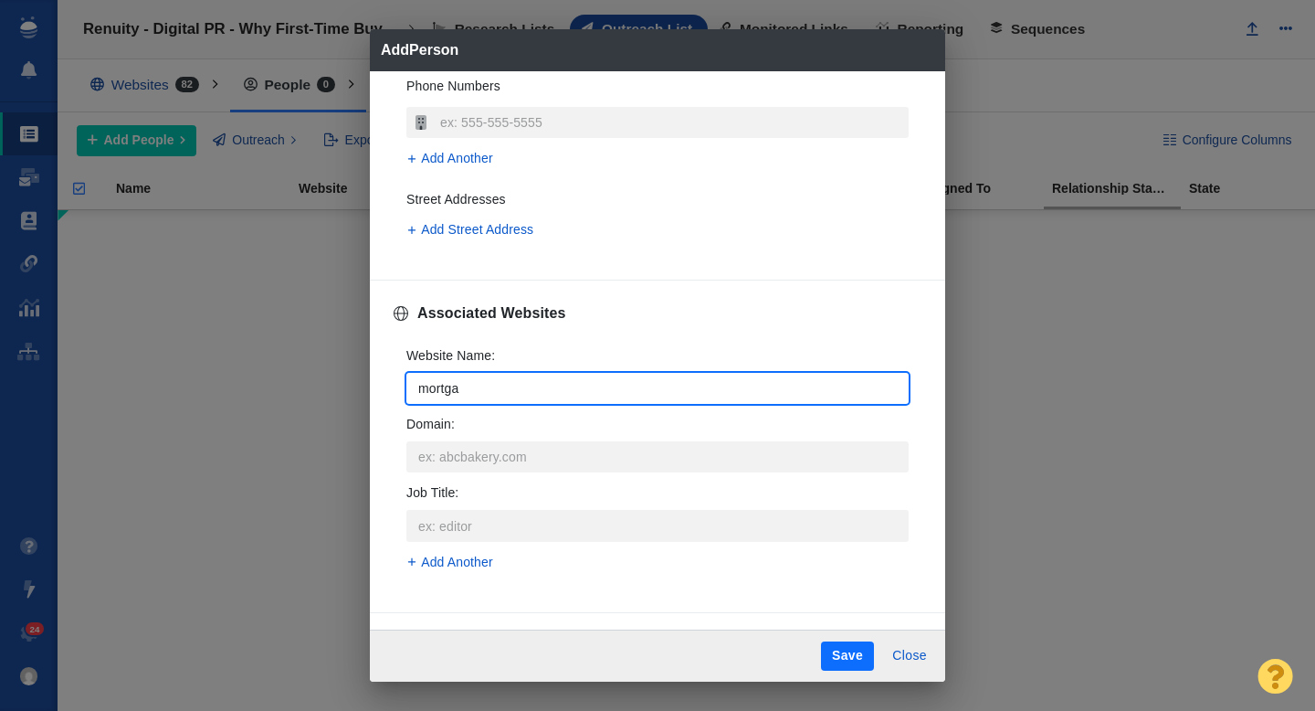
type textarea "x"
type input "mortgag"
type textarea "x"
type input "mortgage"
type textarea "x"
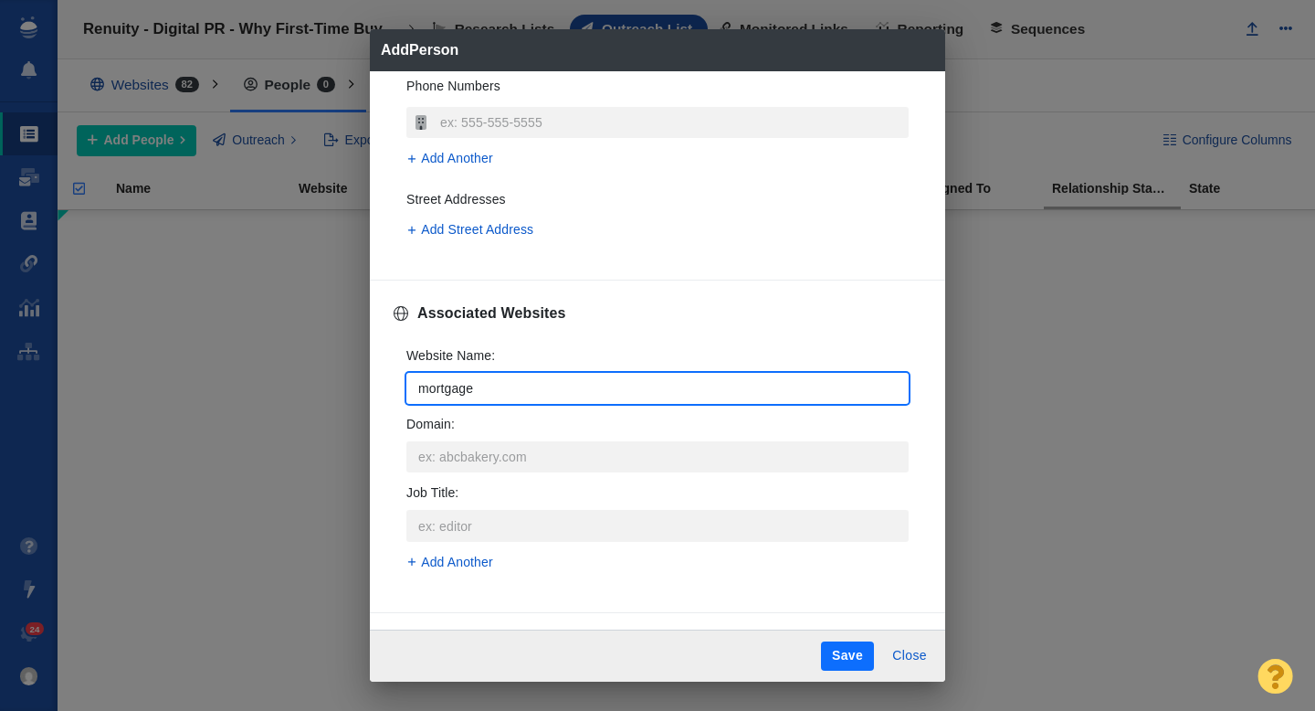
type input "mortgagep"
type textarea "x"
type input "mortgagepoi"
type textarea "x"
type input "mortgagepoin"
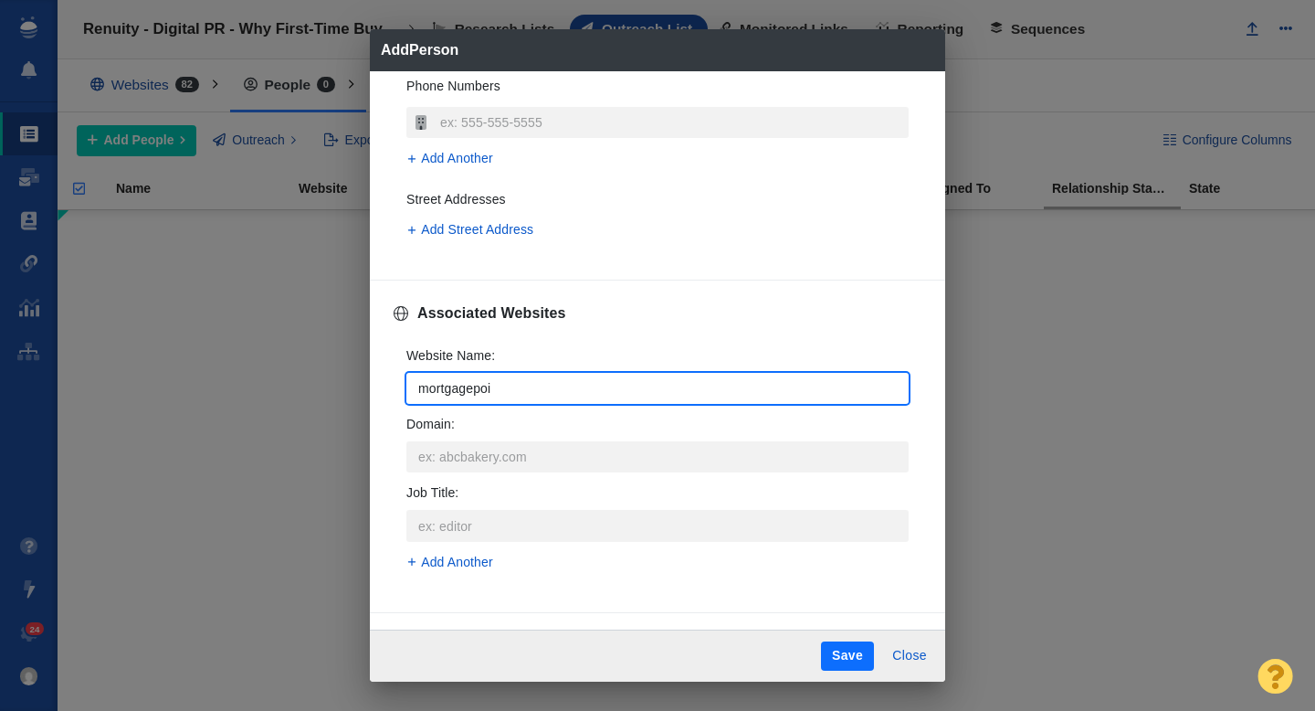
type textarea "x"
type input "mortgagepoint"
type textarea "x"
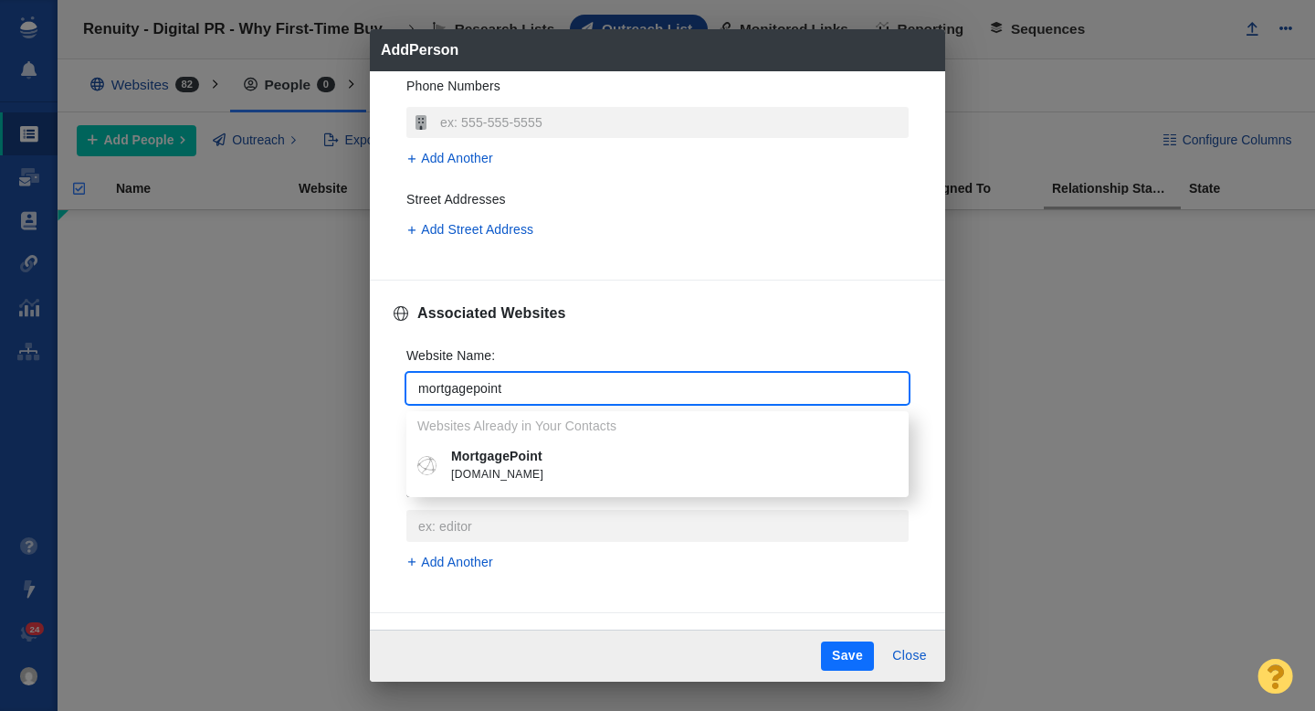
type input "mortgagepoint"
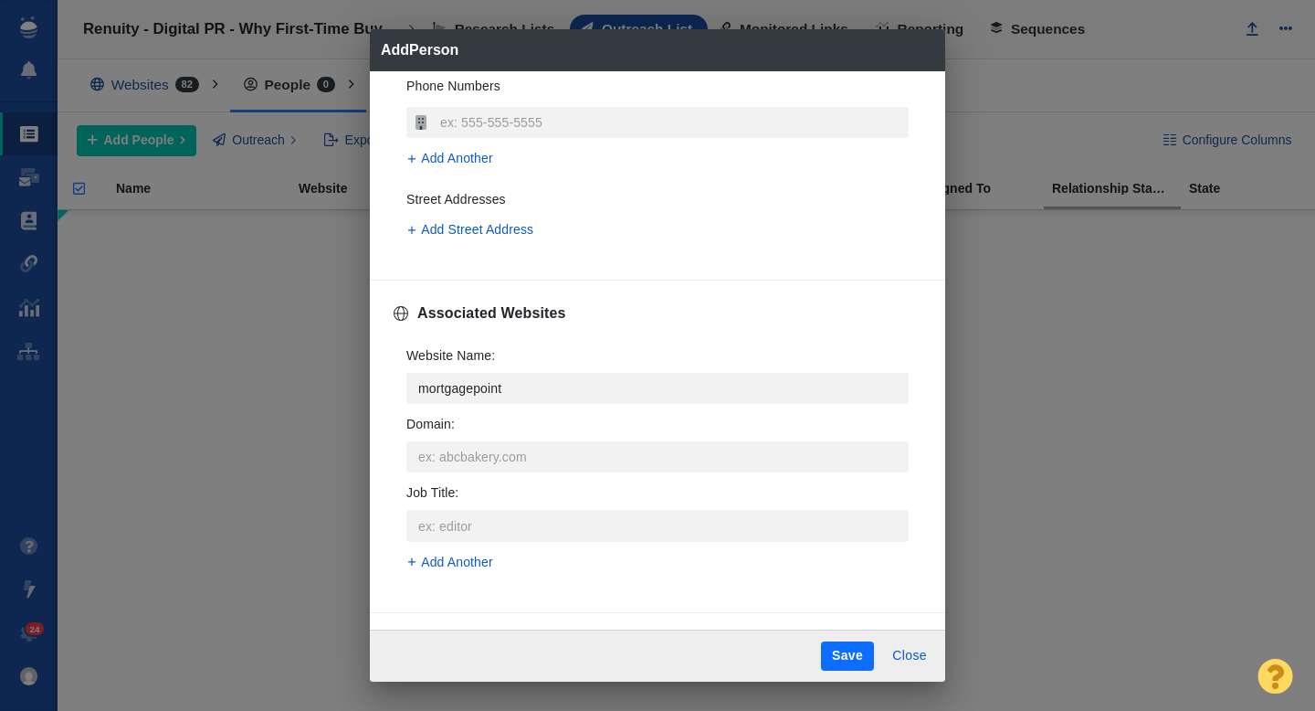
click at [543, 475] on span "themortgagepoint.com" at bounding box center [670, 475] width 439 height 18
type textarea "x"
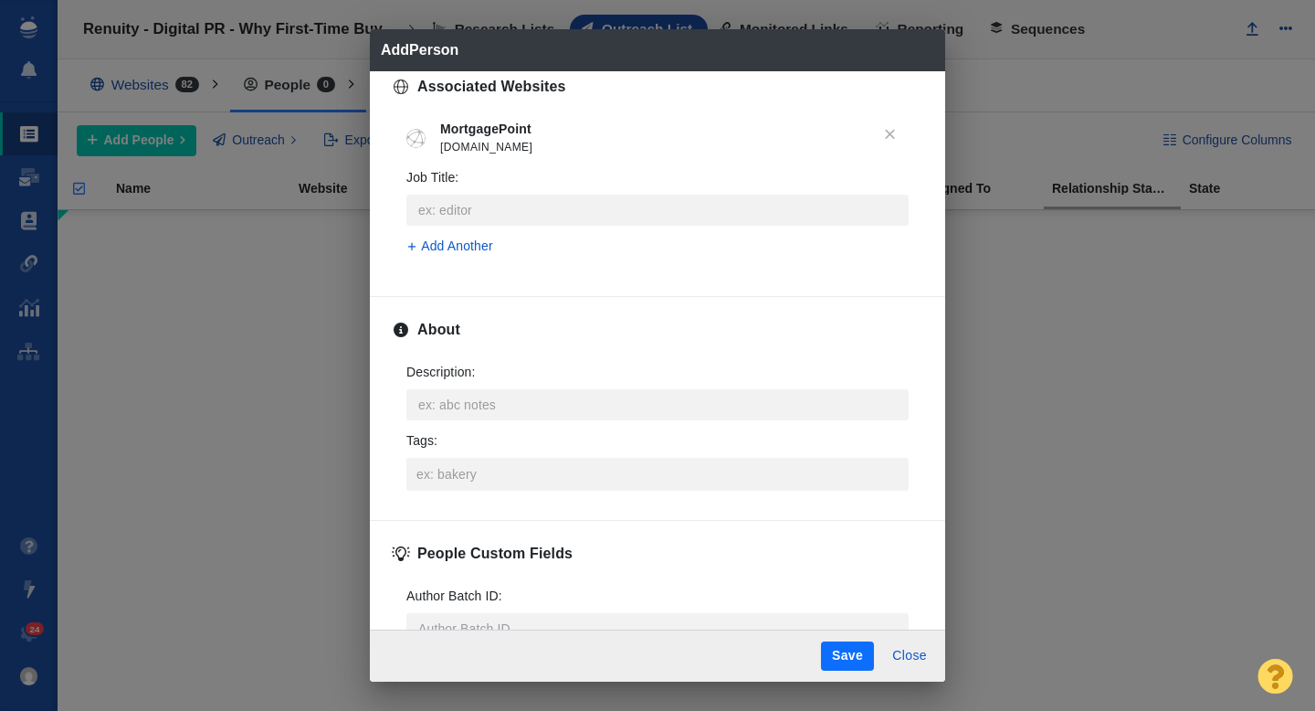
scroll to position [869, 0]
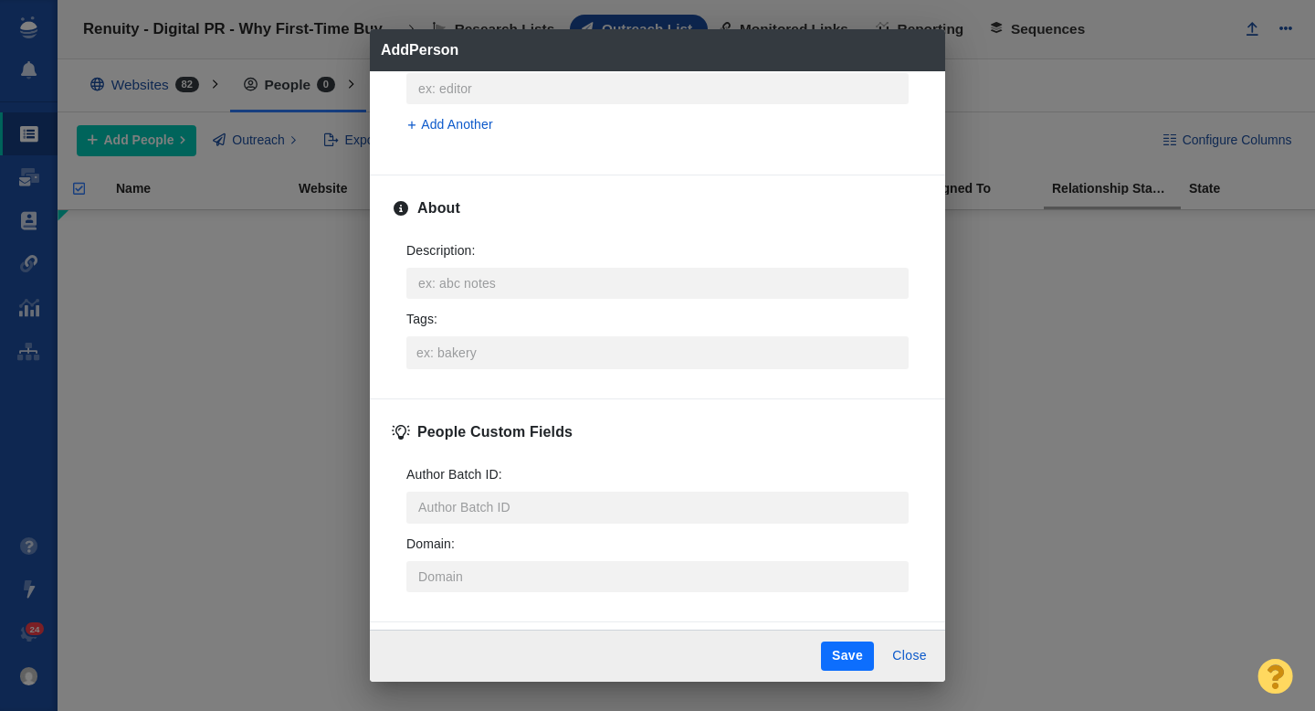
click at [474, 332] on label "Tags :" at bounding box center [657, 339] width 502 height 59
click at [474, 336] on input "Tags :" at bounding box center [657, 352] width 491 height 33
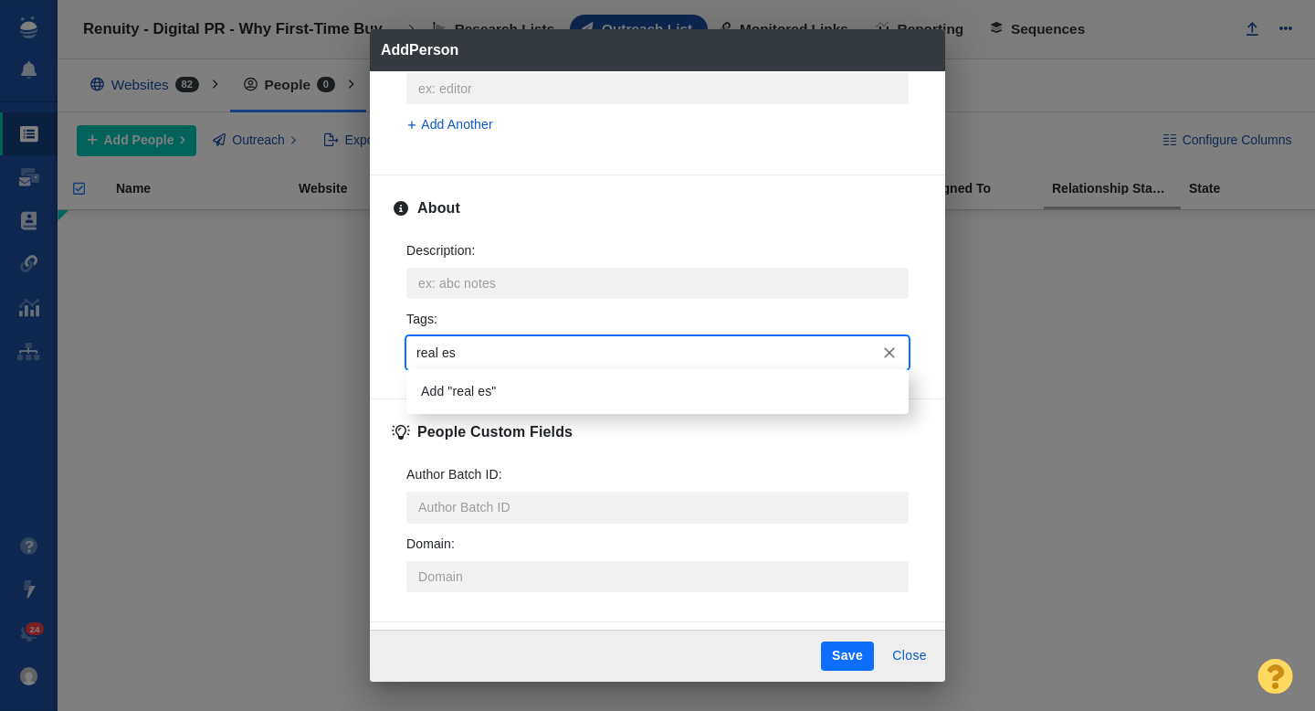
type input "real est"
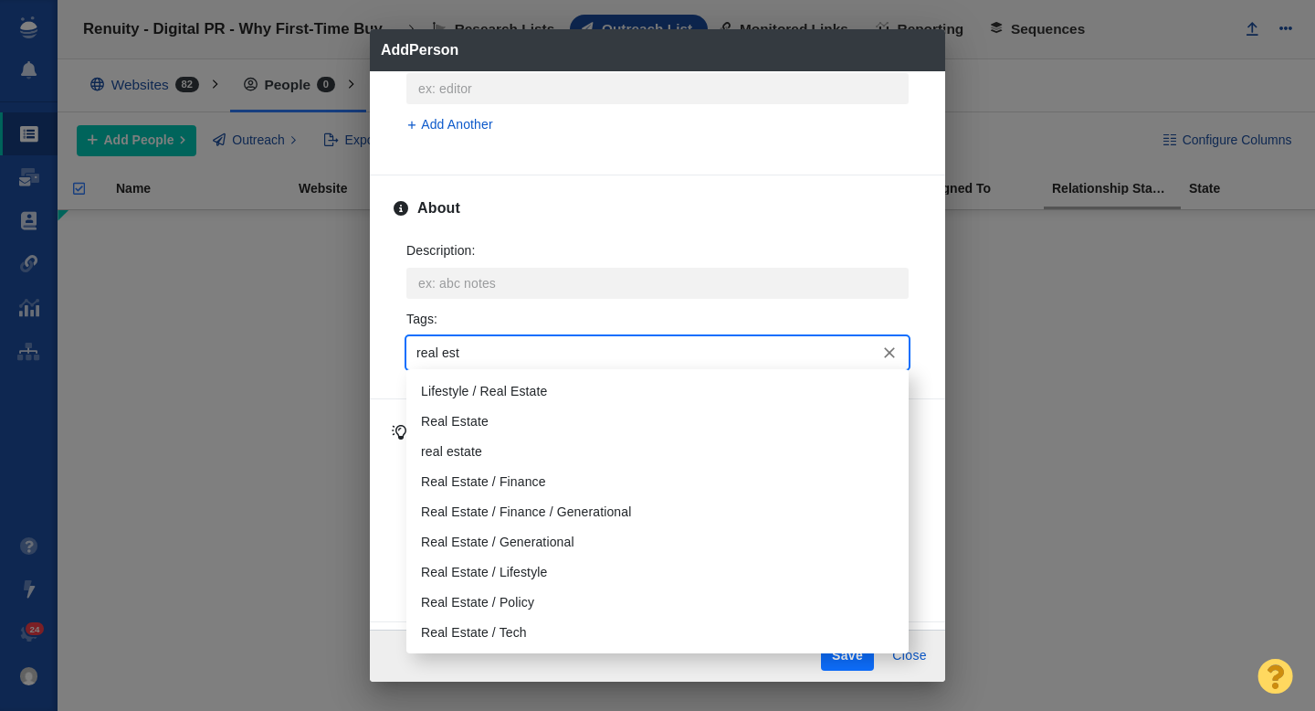
click at [478, 418] on li "Real Estate" at bounding box center [657, 421] width 502 height 30
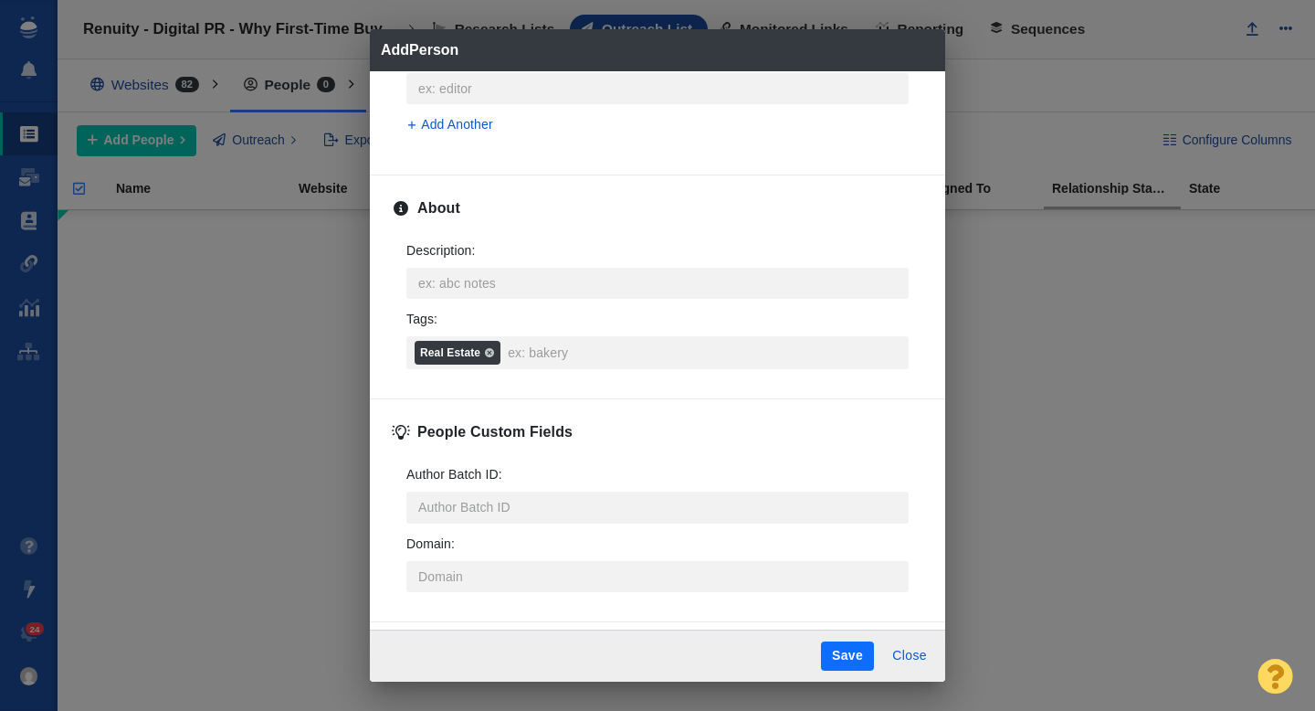
click at [847, 659] on button "Save" at bounding box center [847, 655] width 53 height 29
type textarea "x"
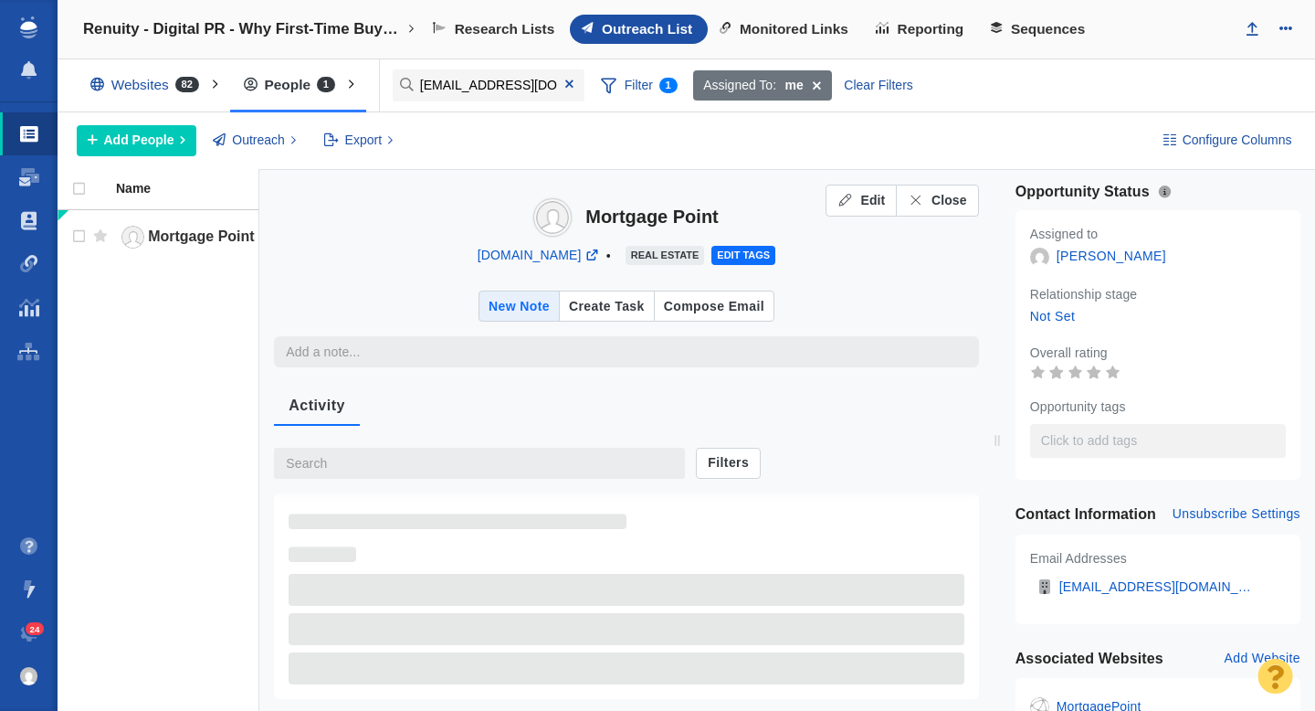
type textarea "x"
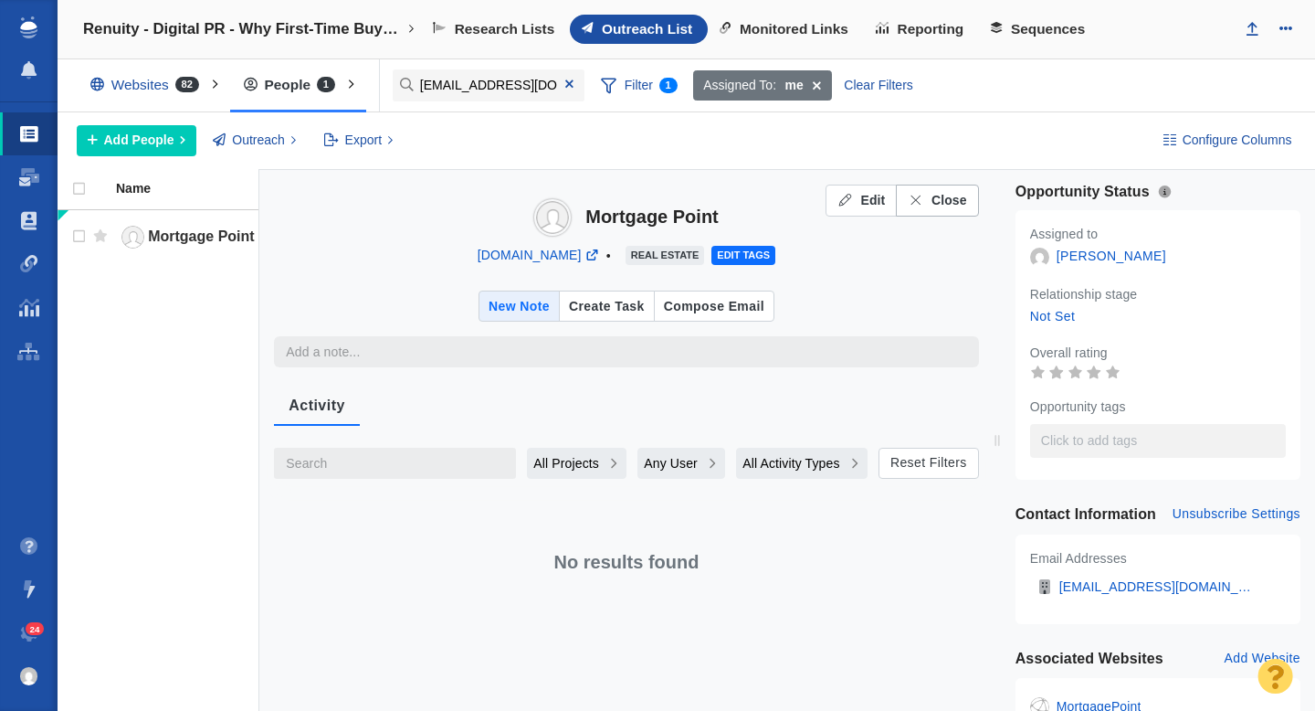
click at [955, 205] on span "Close" at bounding box center [950, 200] width 36 height 19
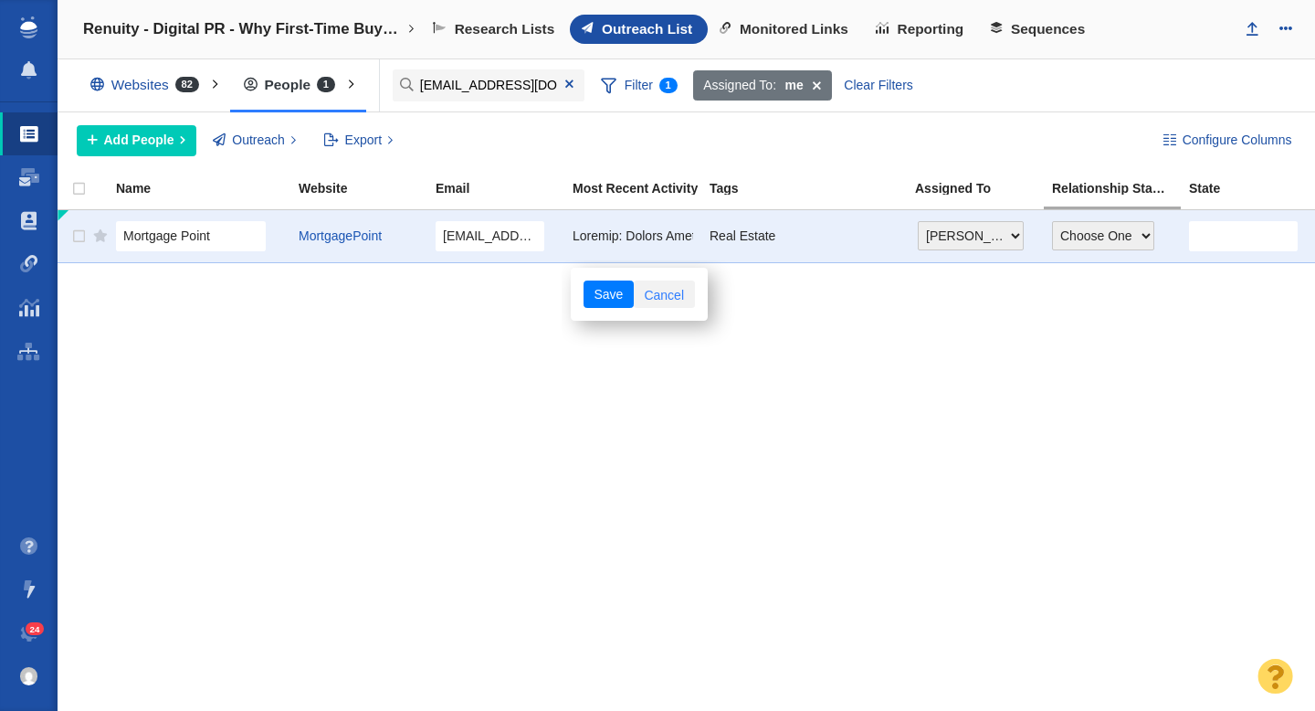
click at [680, 304] on link "Cancel" at bounding box center [664, 293] width 61 height 27
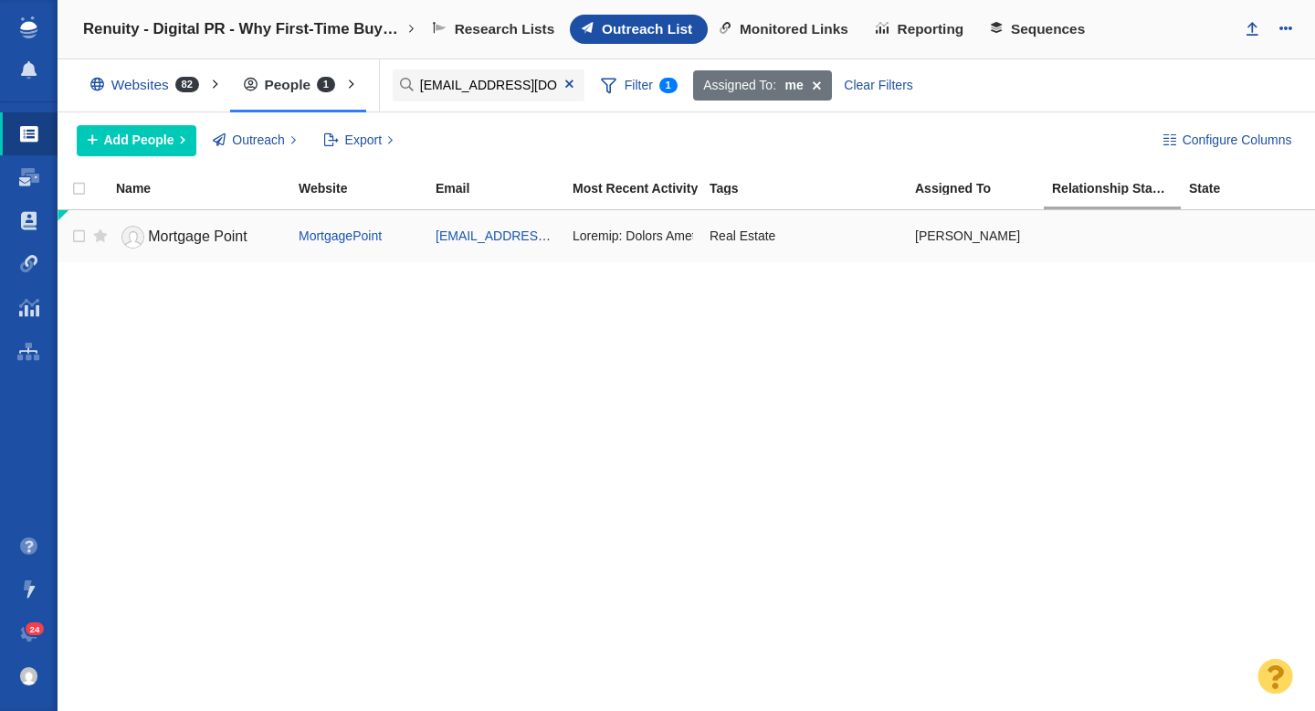
click at [188, 241] on span "Mortgage Point" at bounding box center [198, 236] width 100 height 16
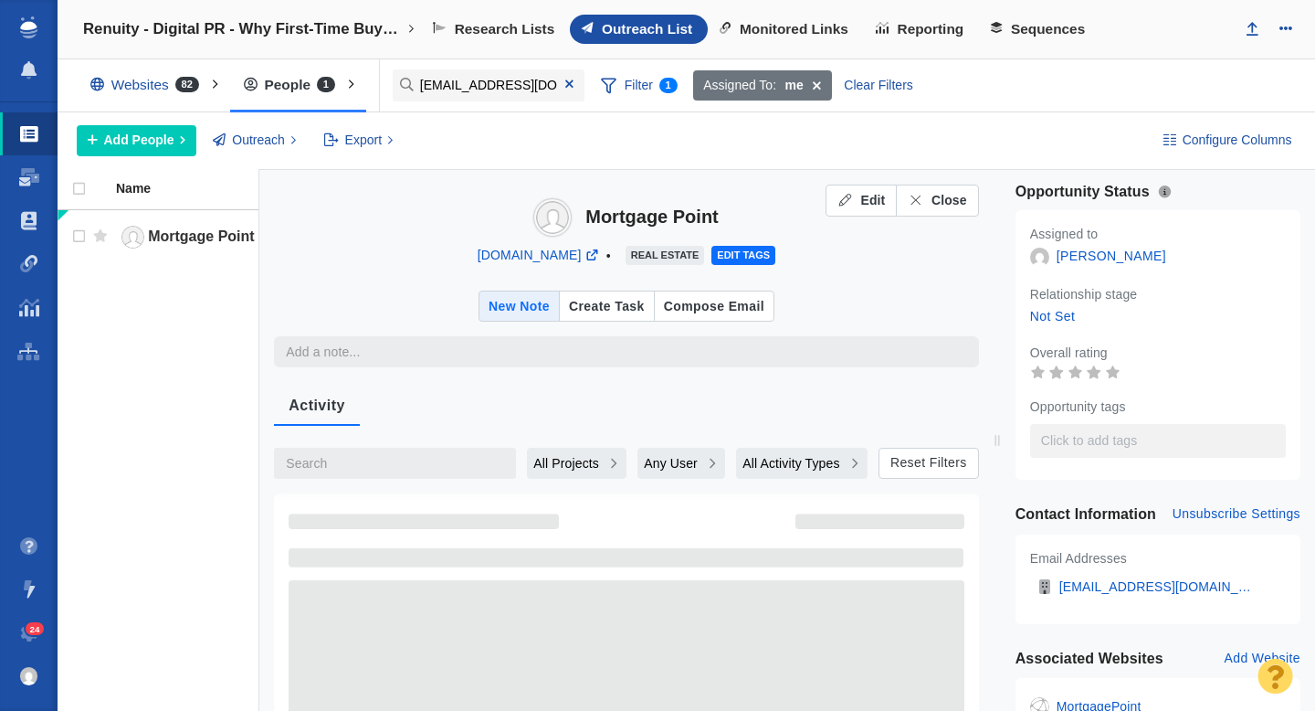
type textarea "x"
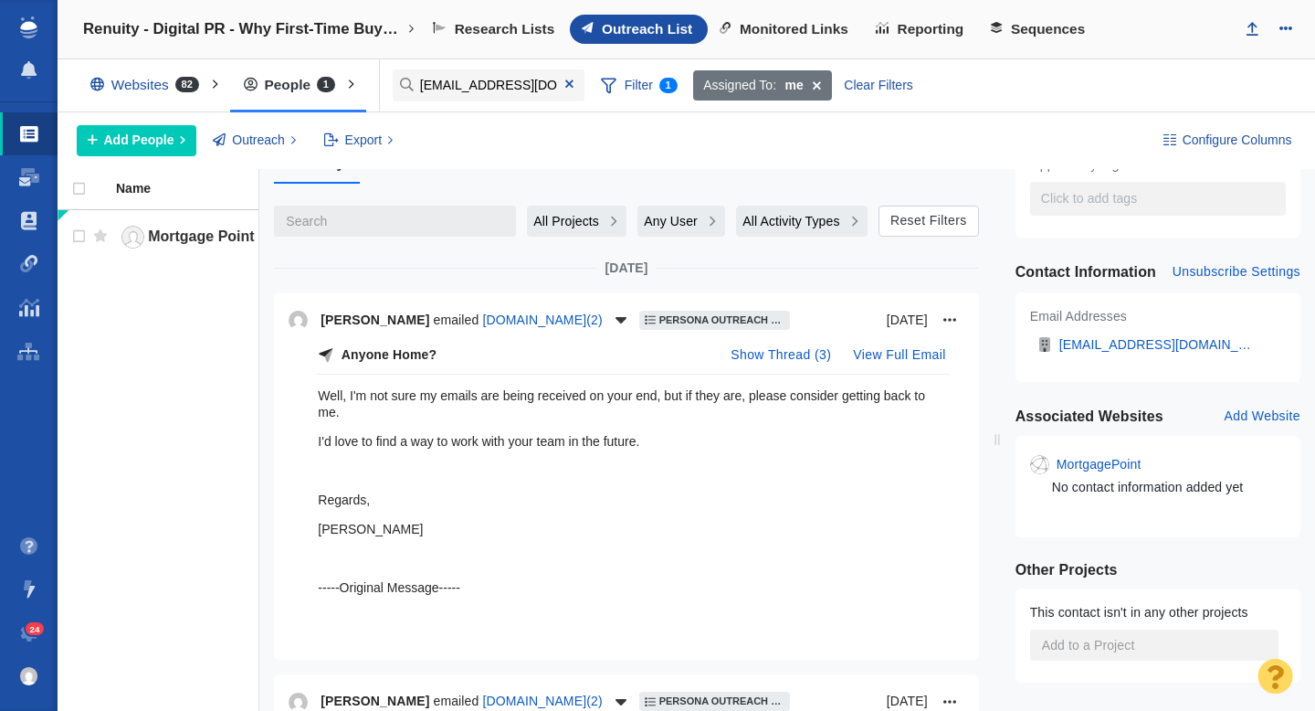
scroll to position [0, 0]
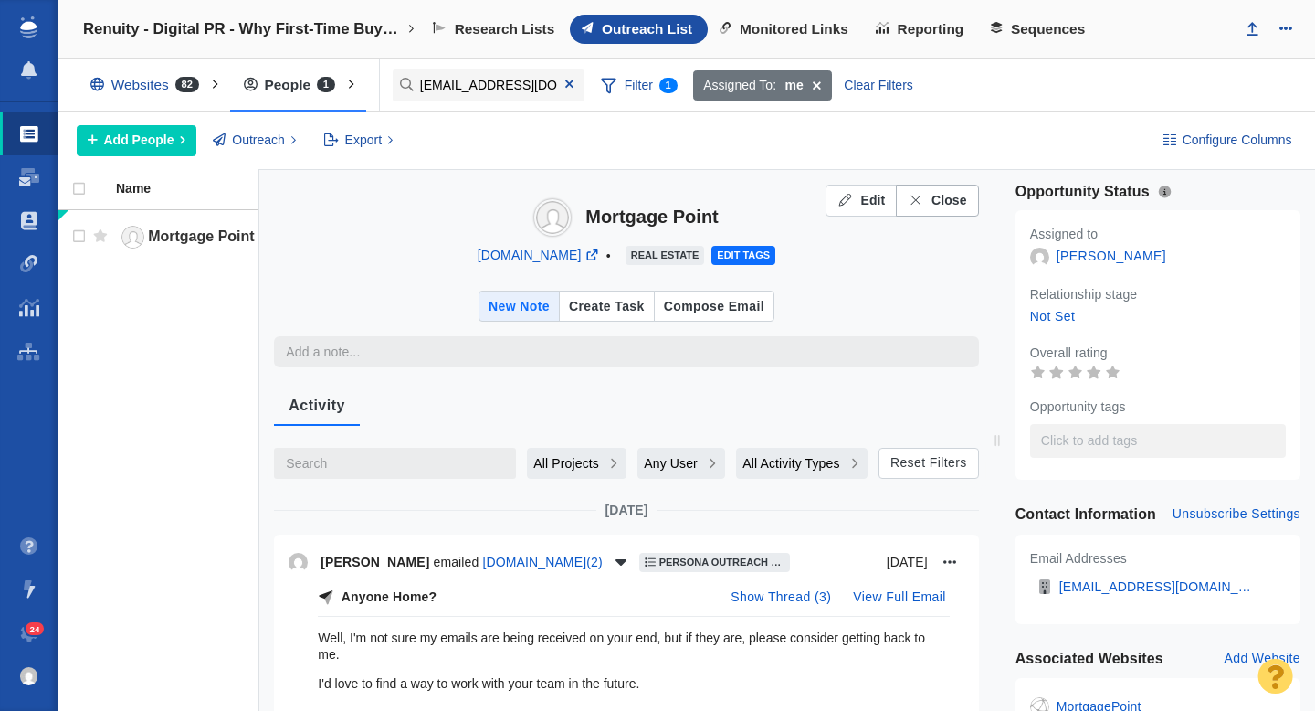
click at [952, 197] on span "Close" at bounding box center [950, 200] width 36 height 19
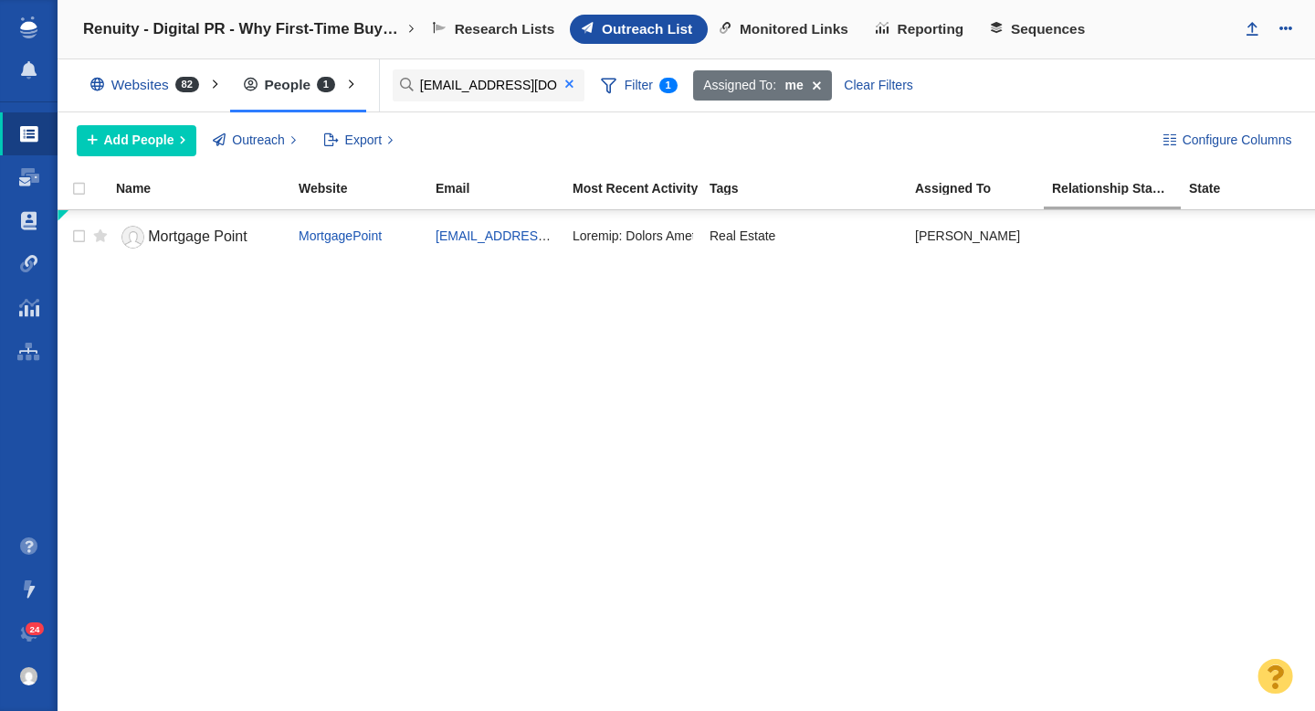
click at [572, 82] on span at bounding box center [569, 84] width 8 height 13
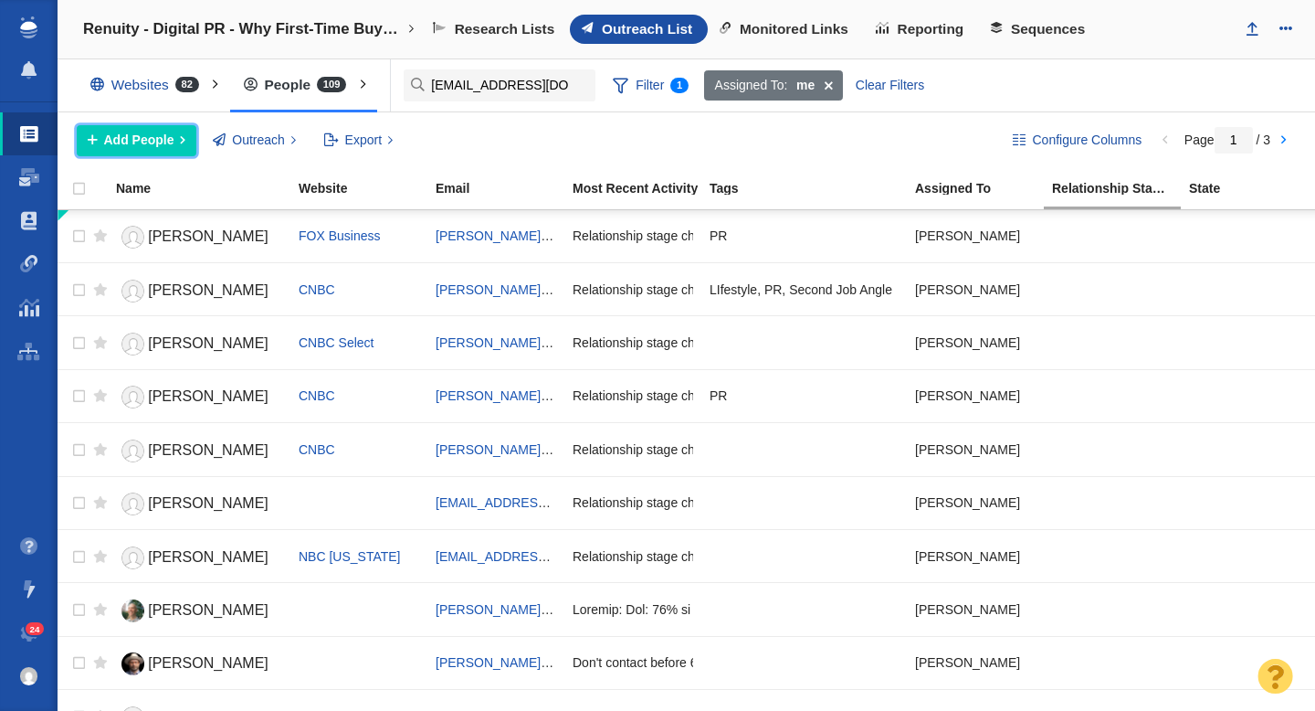
click at [143, 142] on span "Add People" at bounding box center [139, 140] width 70 height 19
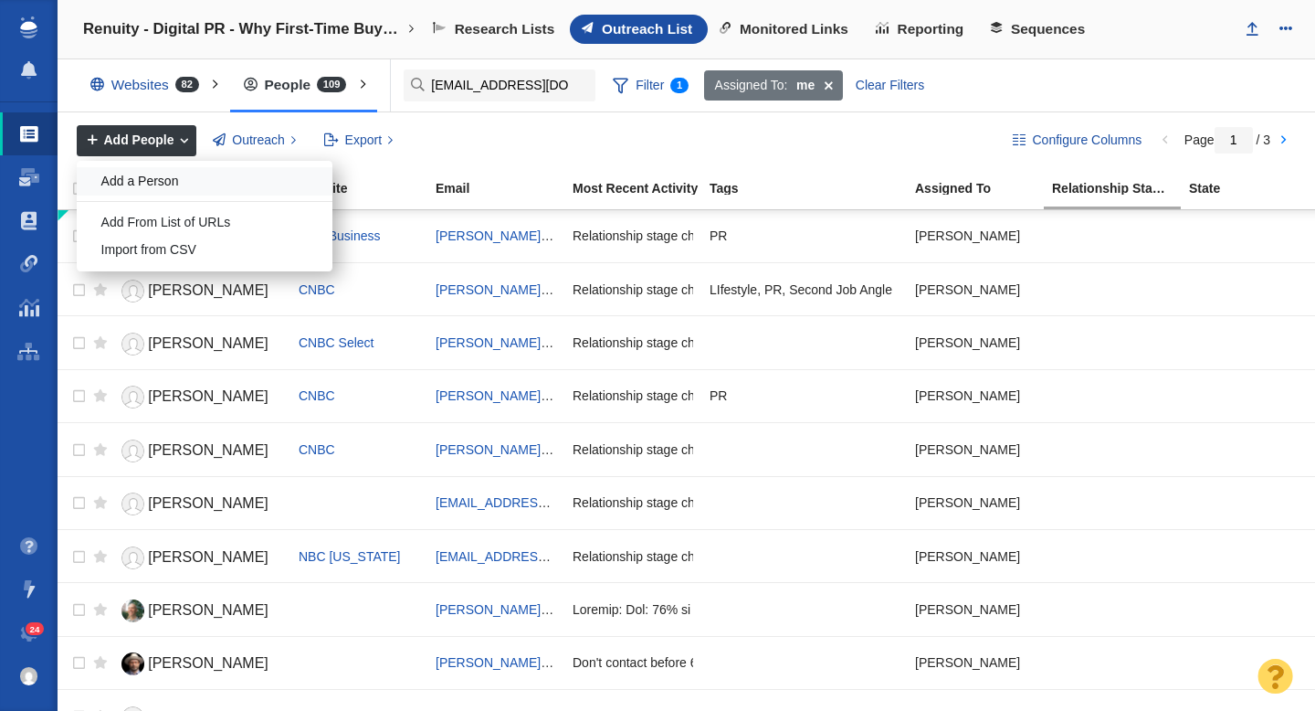
click at [148, 181] on div "Add a Person" at bounding box center [205, 181] width 256 height 28
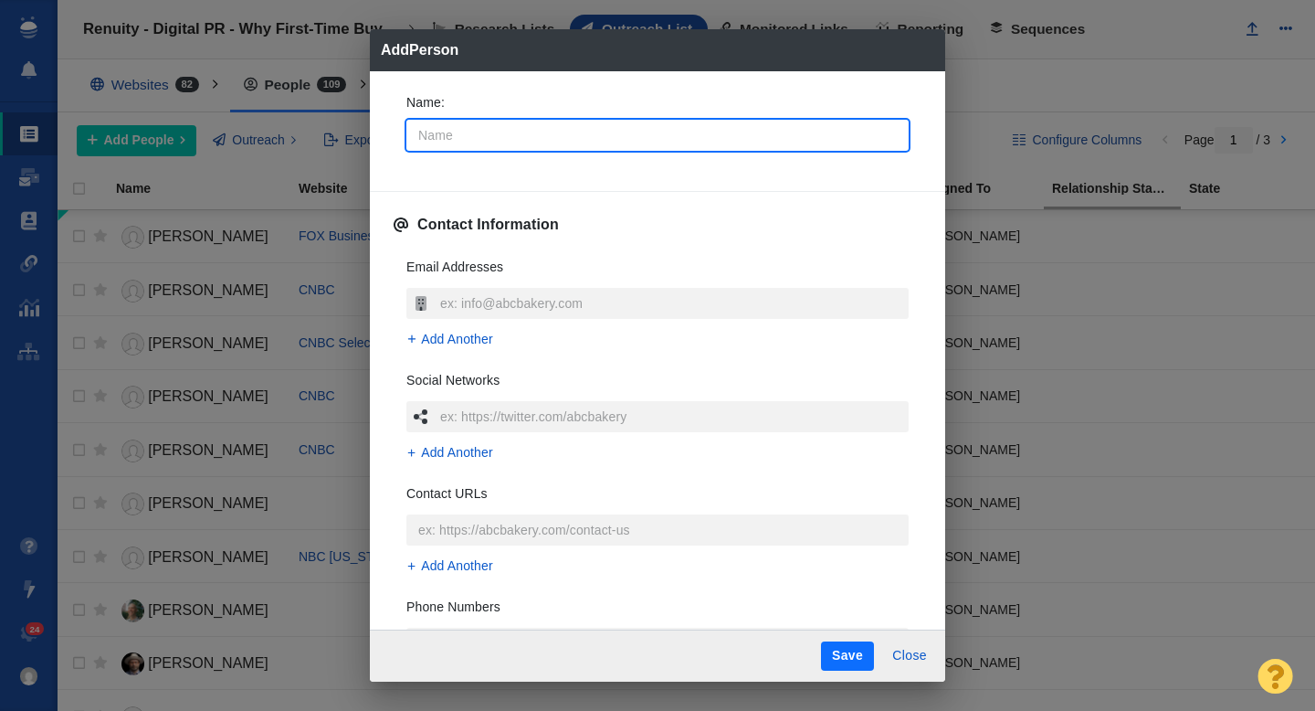
type input "C"
type textarea "x"
type input "Ca"
type textarea "x"
type input "Car"
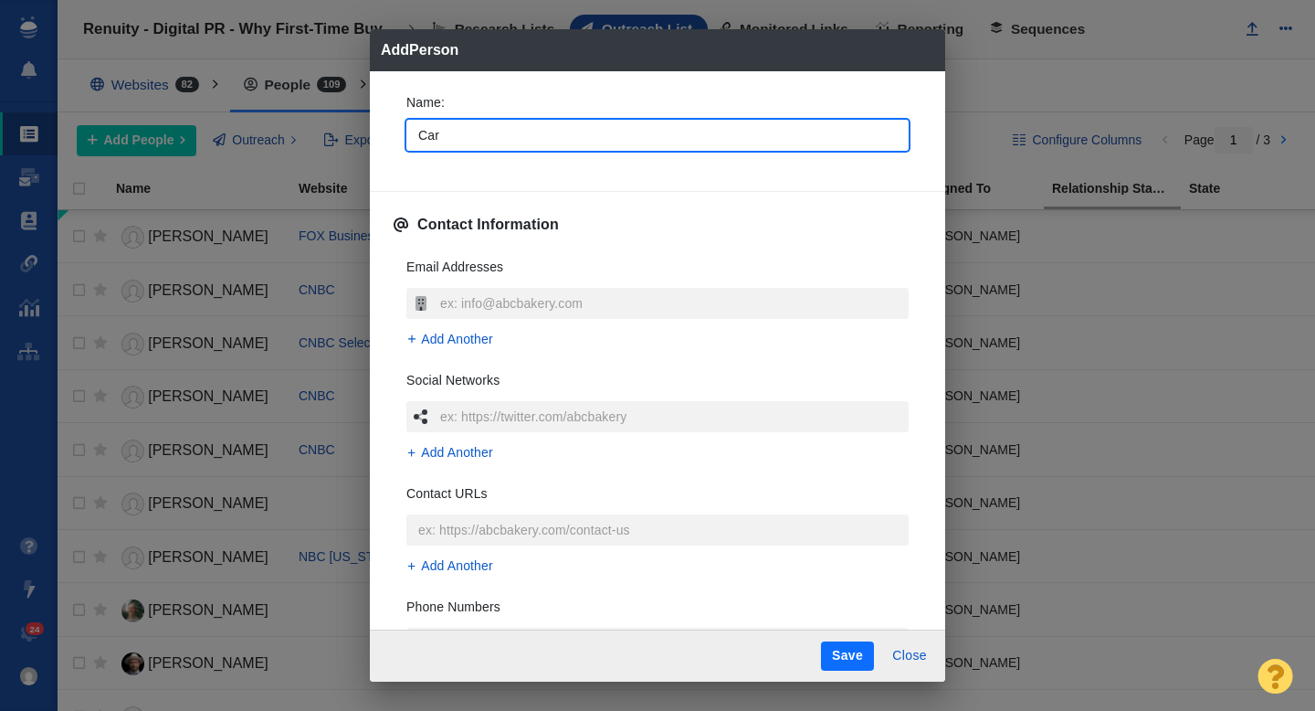
type textarea "x"
type input "Caro"
type textarea "x"
type input "Carol"
type textarea "x"
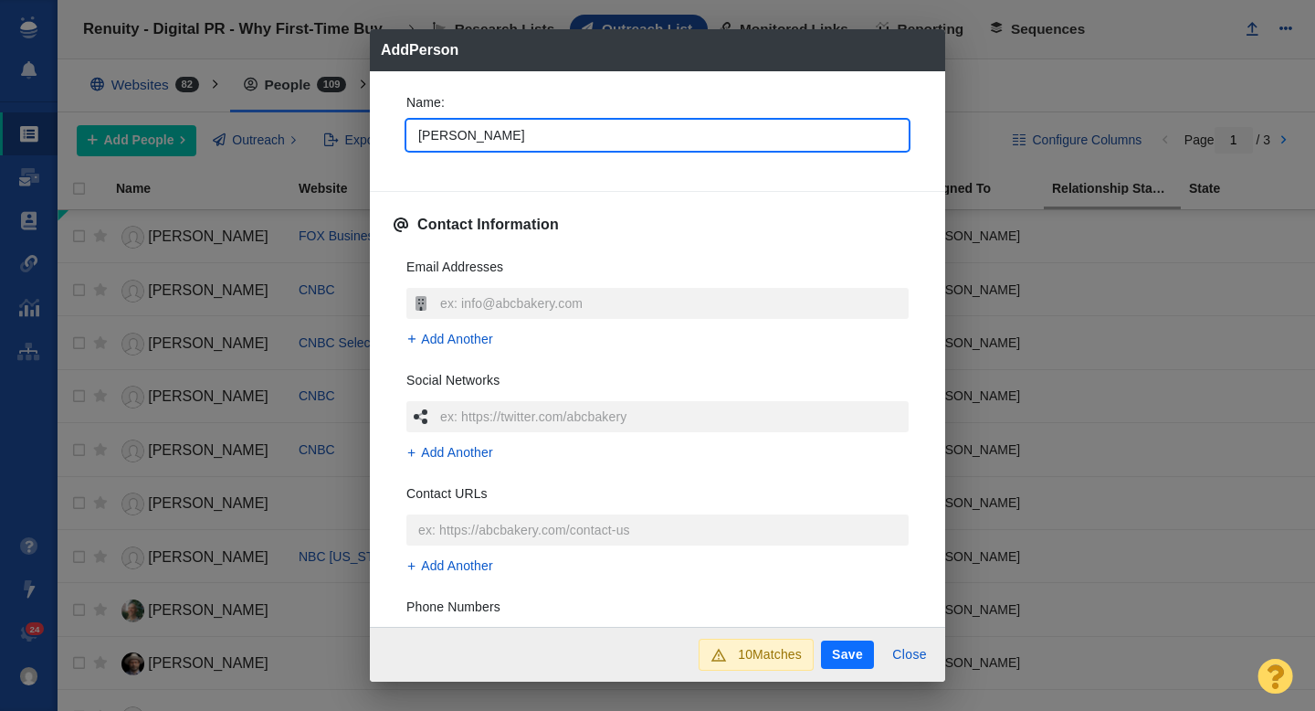
type input "Carol"
type textarea "x"
click at [388, 154] on div "Name : Carol Contact Information Email Addresses Add Another Social Networks Ad…" at bounding box center [657, 349] width 575 height 556
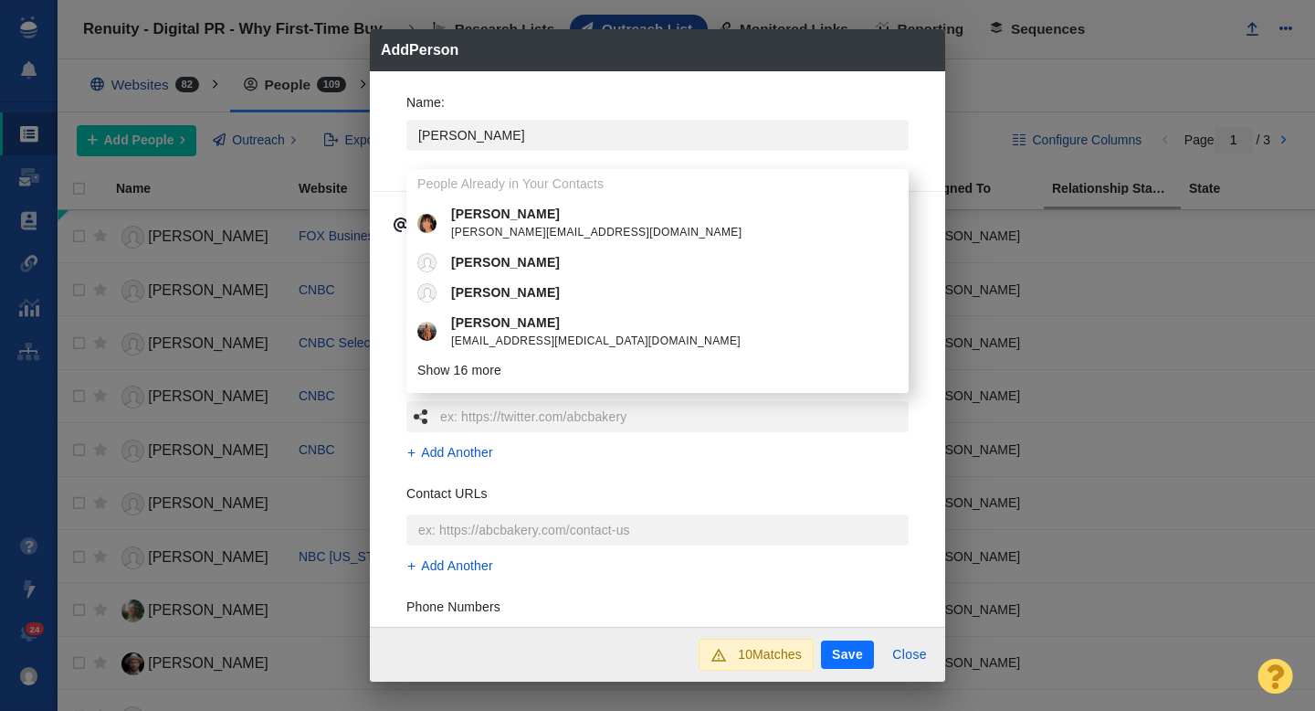
click at [387, 162] on div "Name : Carol People Already in Your Contacts Carol carol@hitechanswers.com Caro…" at bounding box center [657, 349] width 575 height 556
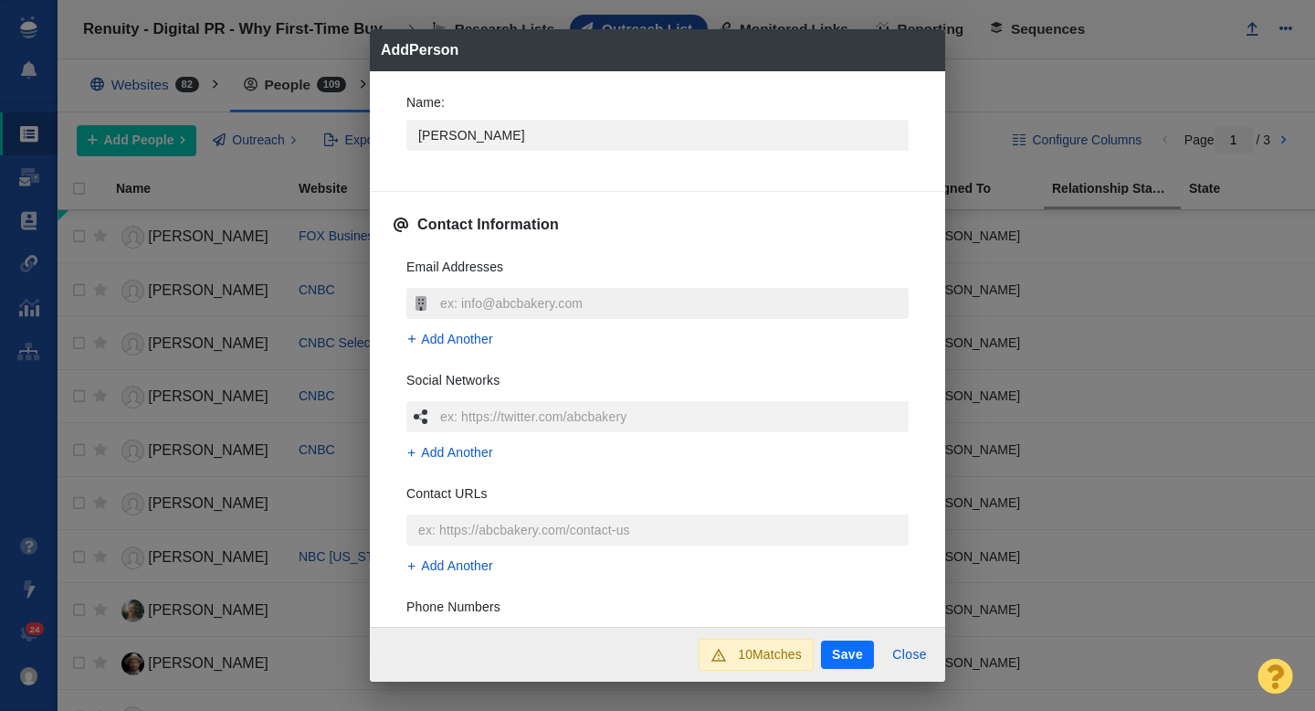
click at [470, 294] on input "text" at bounding box center [672, 303] width 473 height 31
type input "csmith@kuow.org"
type textarea "x"
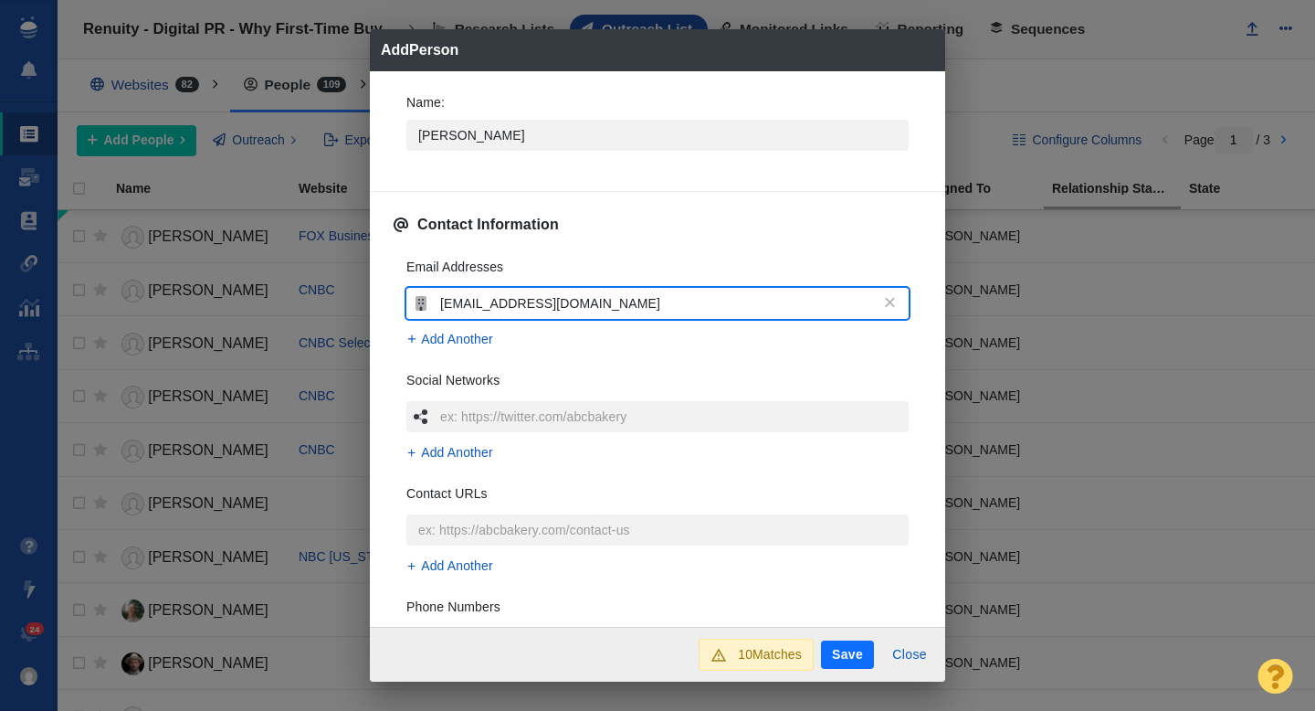
type input "csmith@kuow.org"
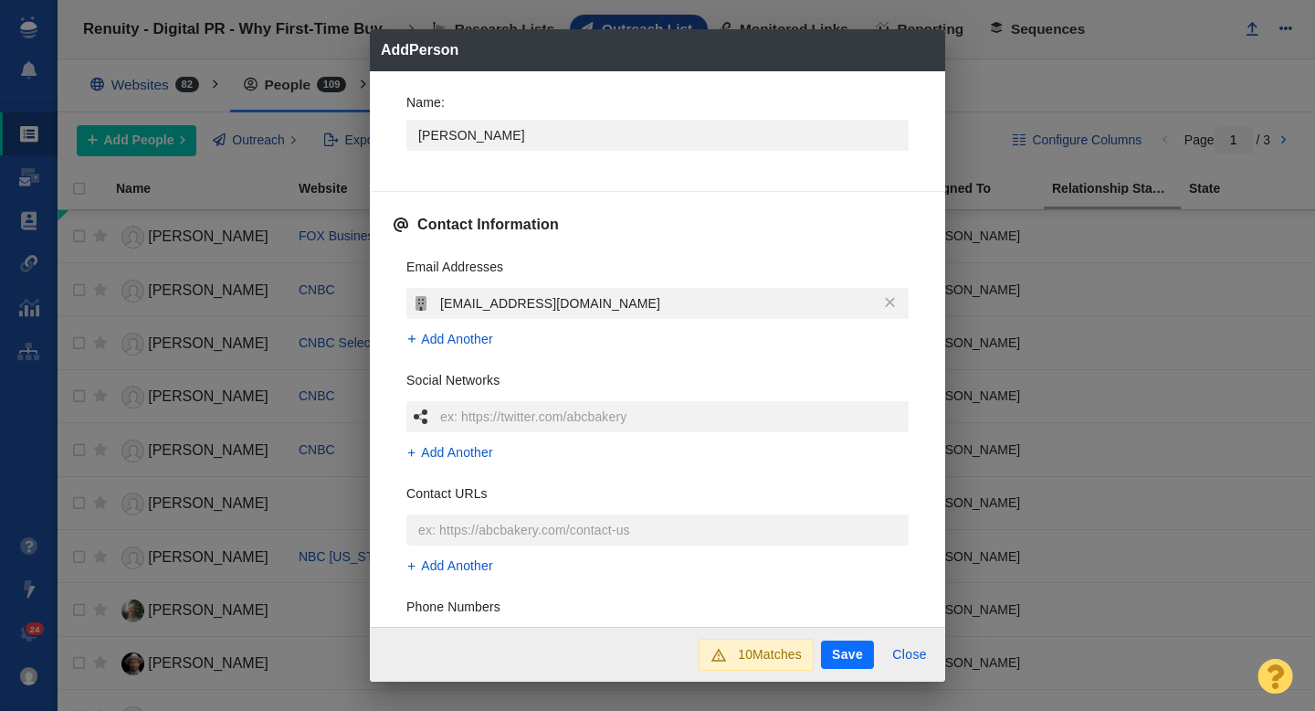
click at [396, 393] on div "Email Addresses csmith@kuow.org Add Another Social Networks Add Another Contact…" at bounding box center [658, 514] width 532 height 543
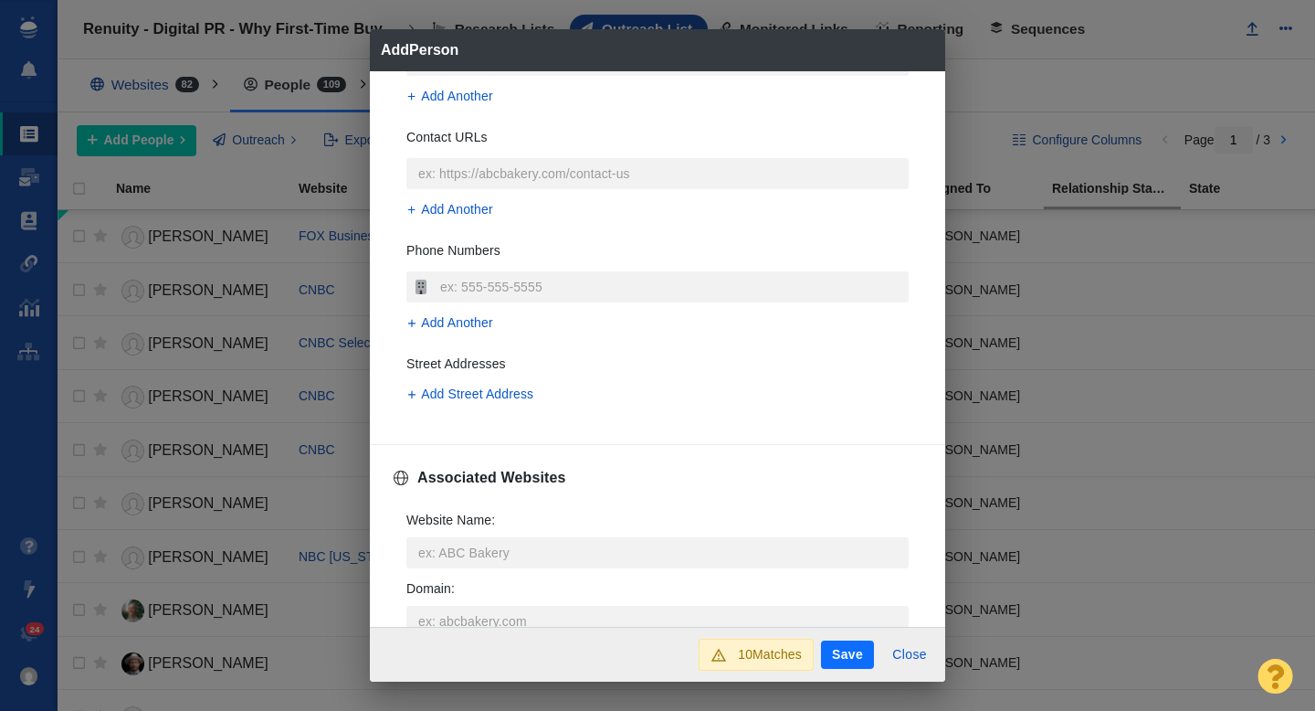
scroll to position [419, 0]
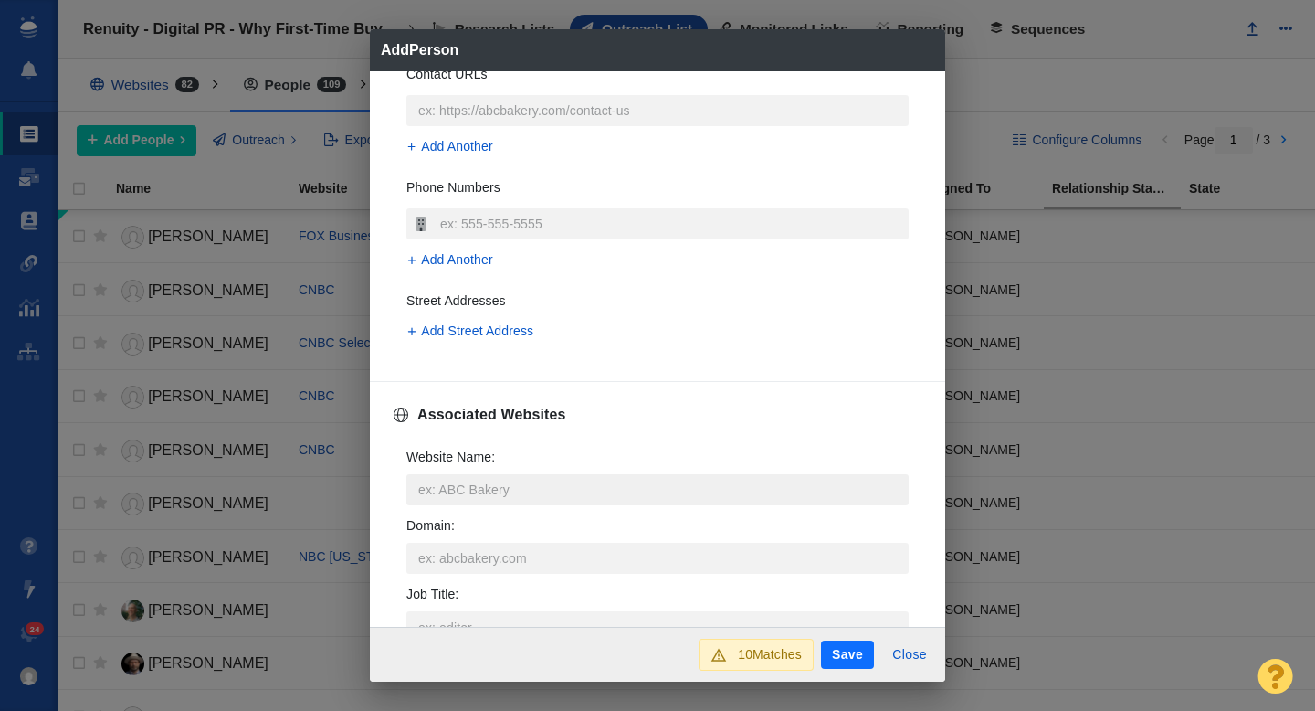
click at [440, 497] on input "Website Name :" at bounding box center [657, 489] width 502 height 31
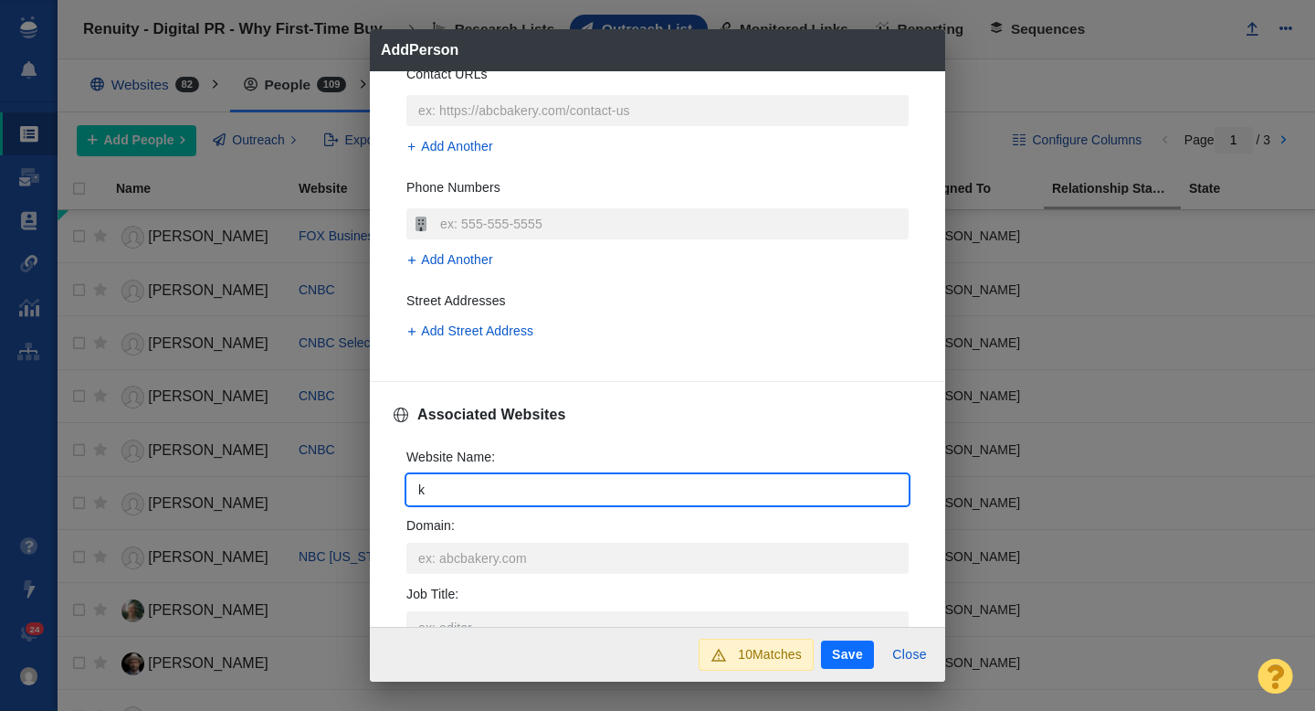
type input "k"
type textarea "x"
type input "ku"
type textarea "x"
type input "kuo"
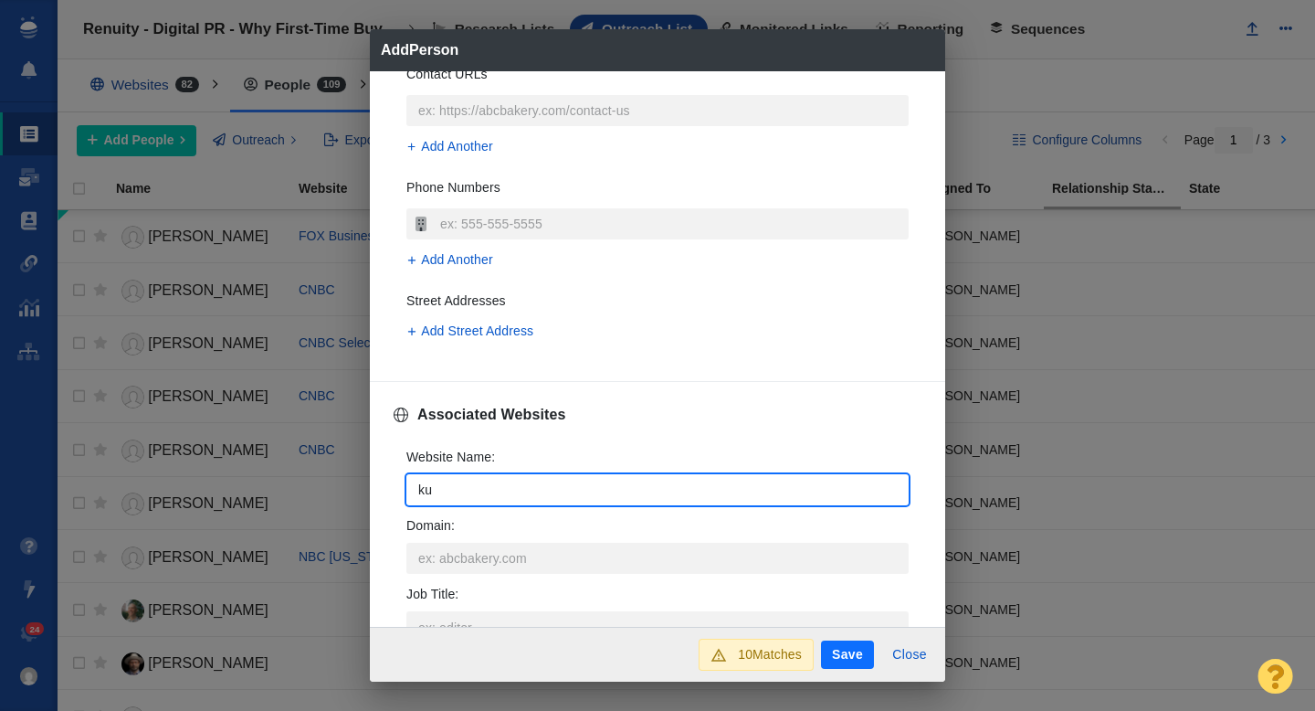
type textarea "x"
type input "kuow"
type textarea "x"
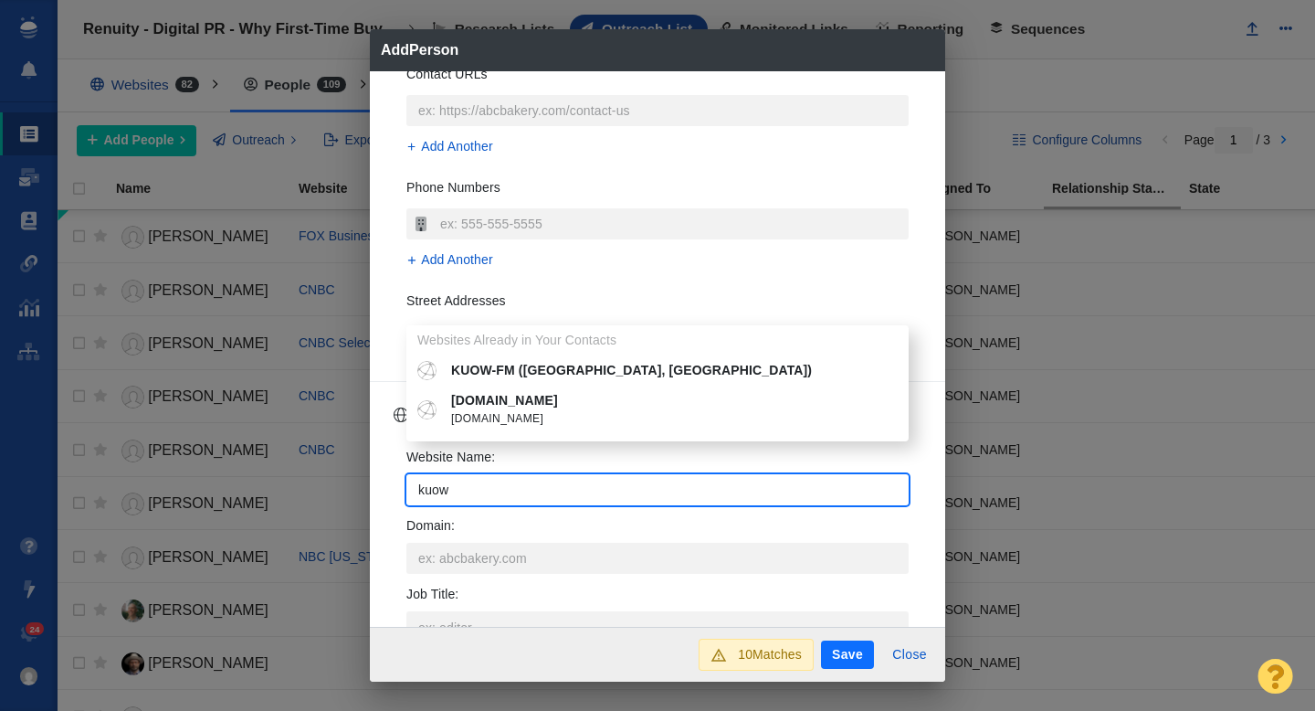
type input "kuow"
click at [518, 365] on p "KUOW-FM (Seattle, WA)" at bounding box center [670, 370] width 439 height 19
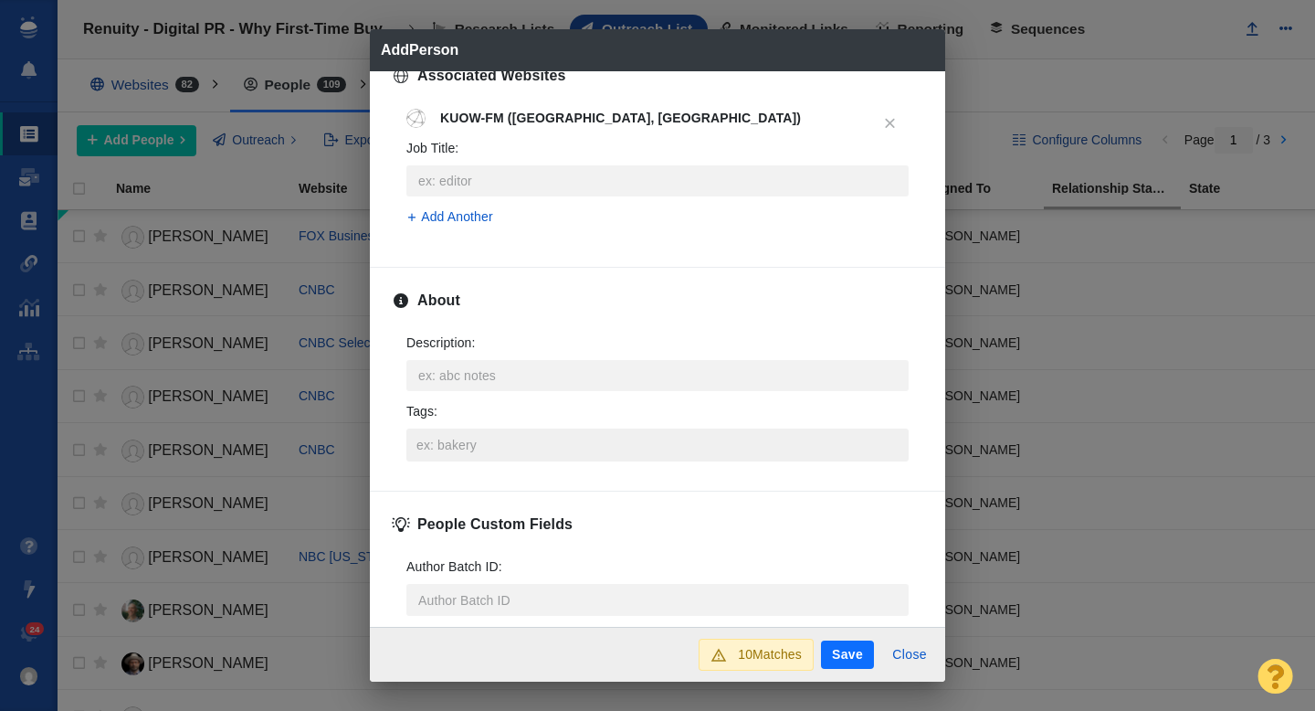
scroll to position [759, 0]
click at [498, 444] on input "Tags :" at bounding box center [657, 443] width 491 height 33
click at [860, 662] on button "Save" at bounding box center [847, 654] width 53 height 29
type textarea "x"
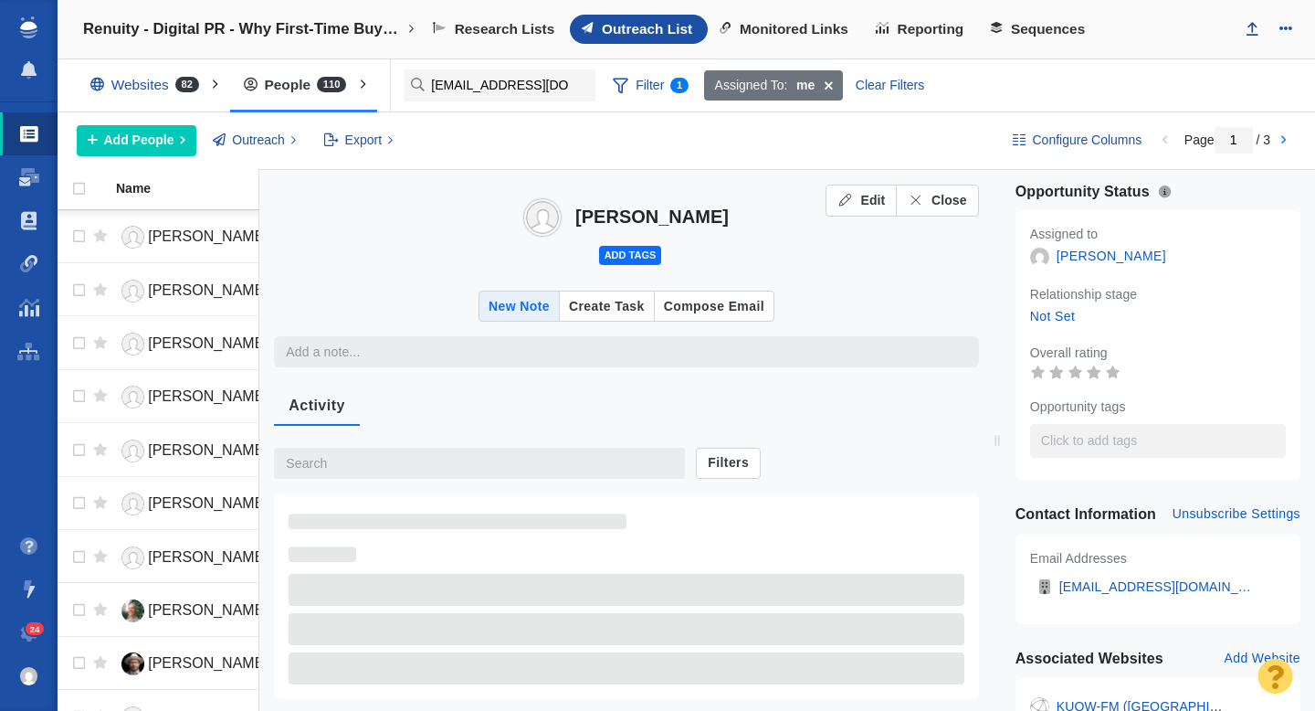
type textarea "x"
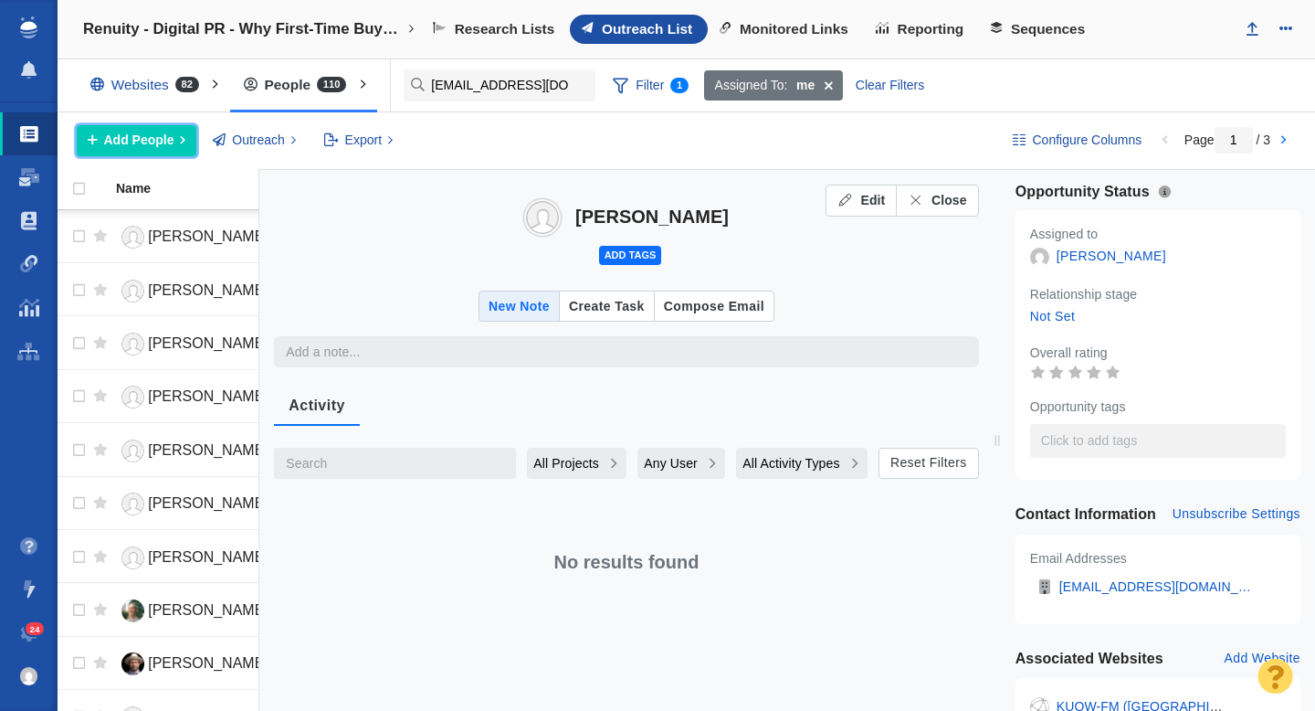
click at [161, 141] on span "Add People" at bounding box center [139, 140] width 70 height 19
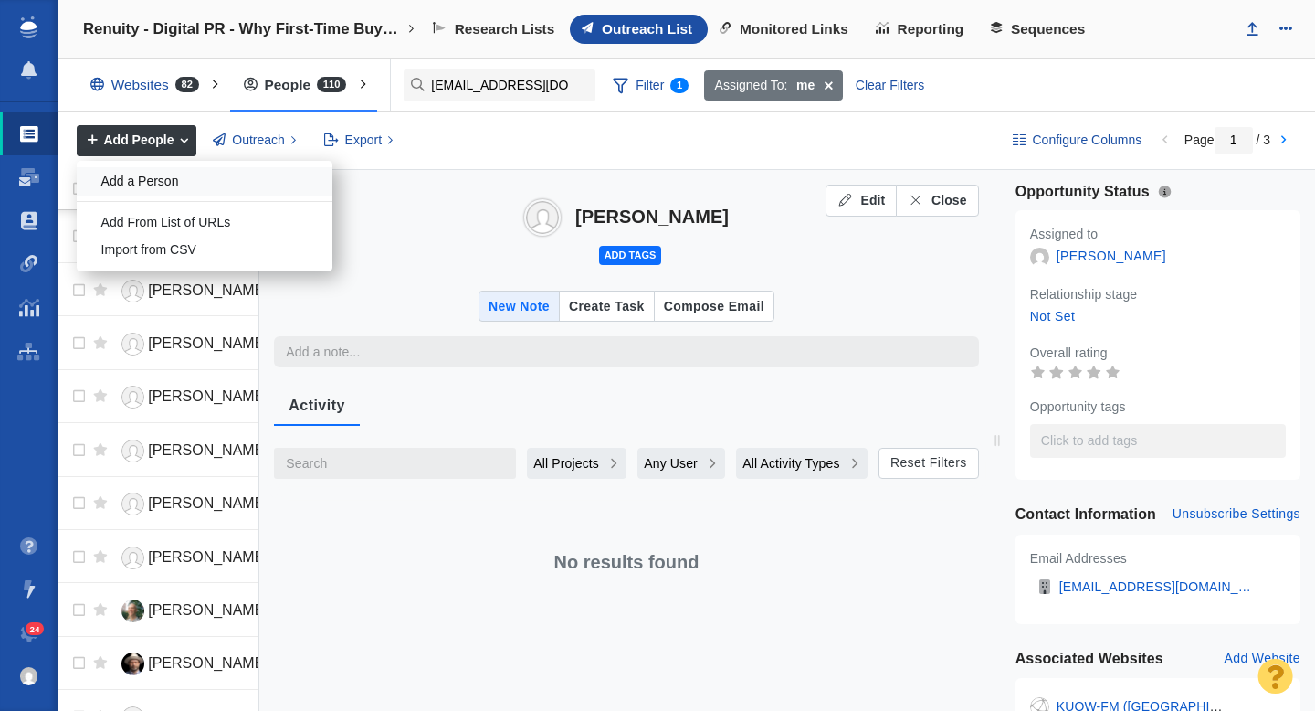
click at [182, 178] on div "Add a Person" at bounding box center [205, 181] width 256 height 28
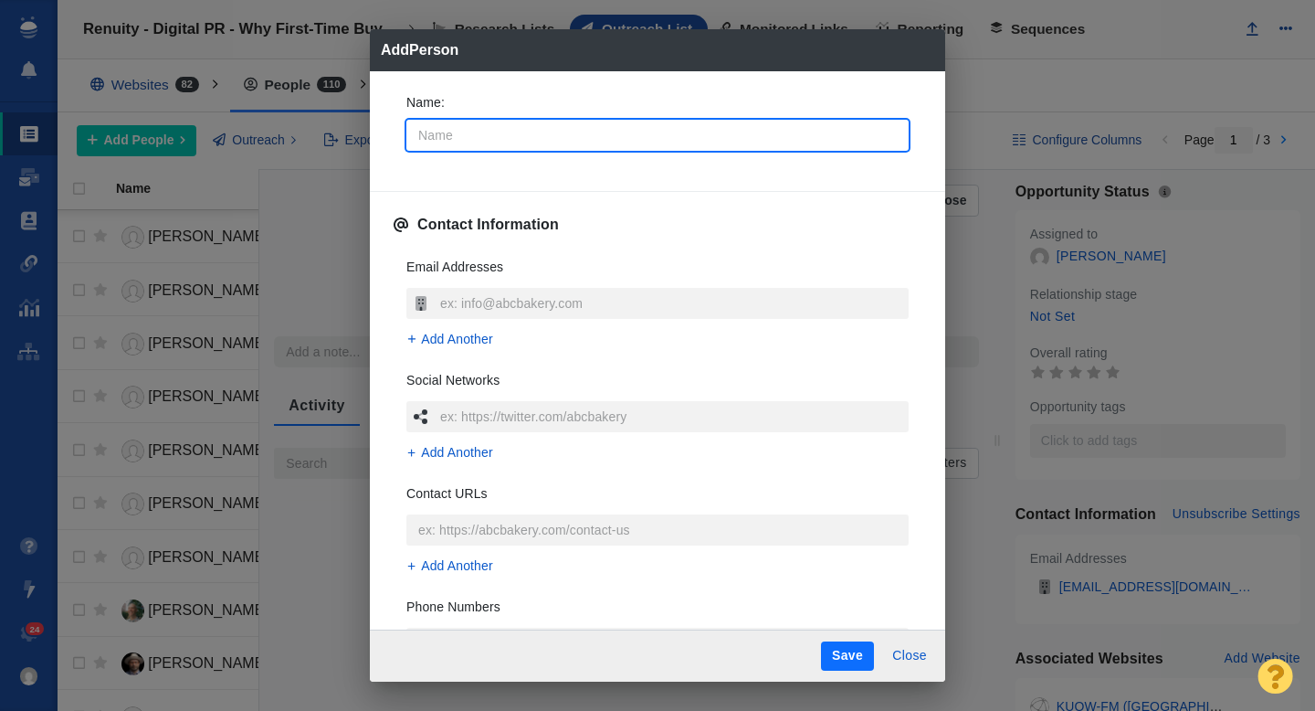
type input "A"
type textarea "x"
type input "Al"
type textarea "x"
type input "Ale"
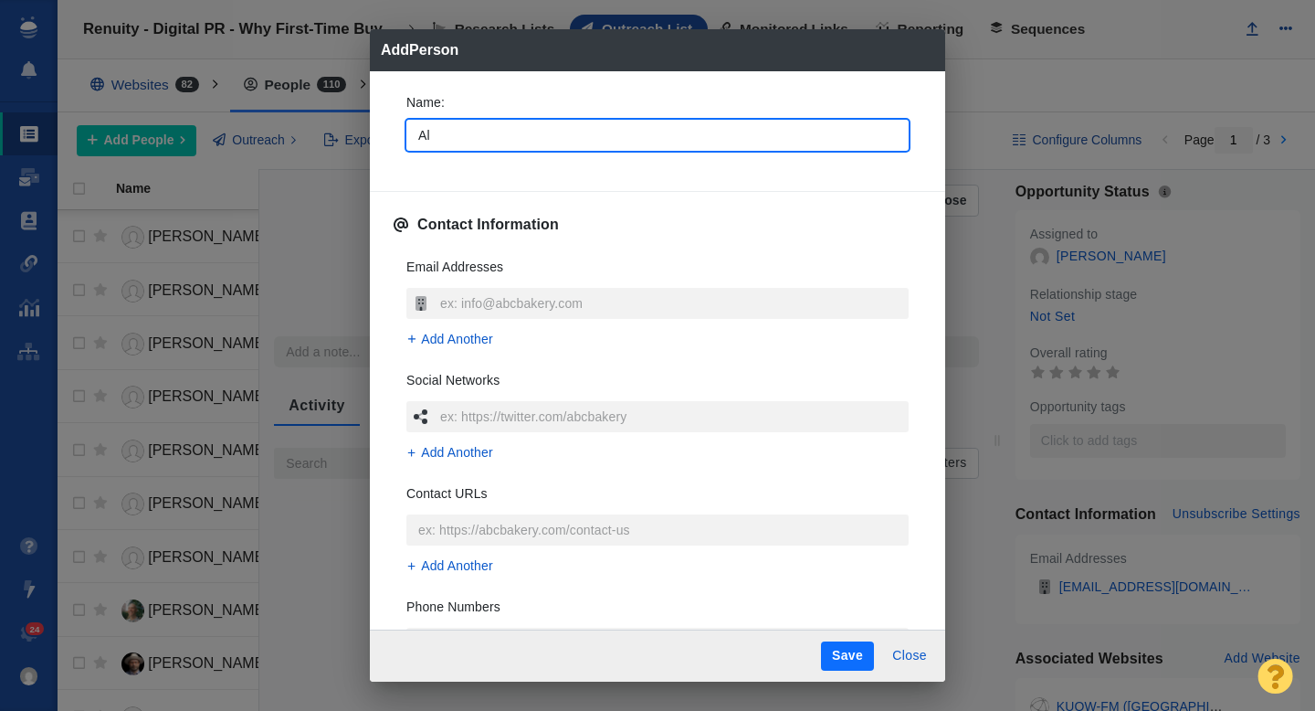
type textarea "x"
type input "Alec"
type textarea "x"
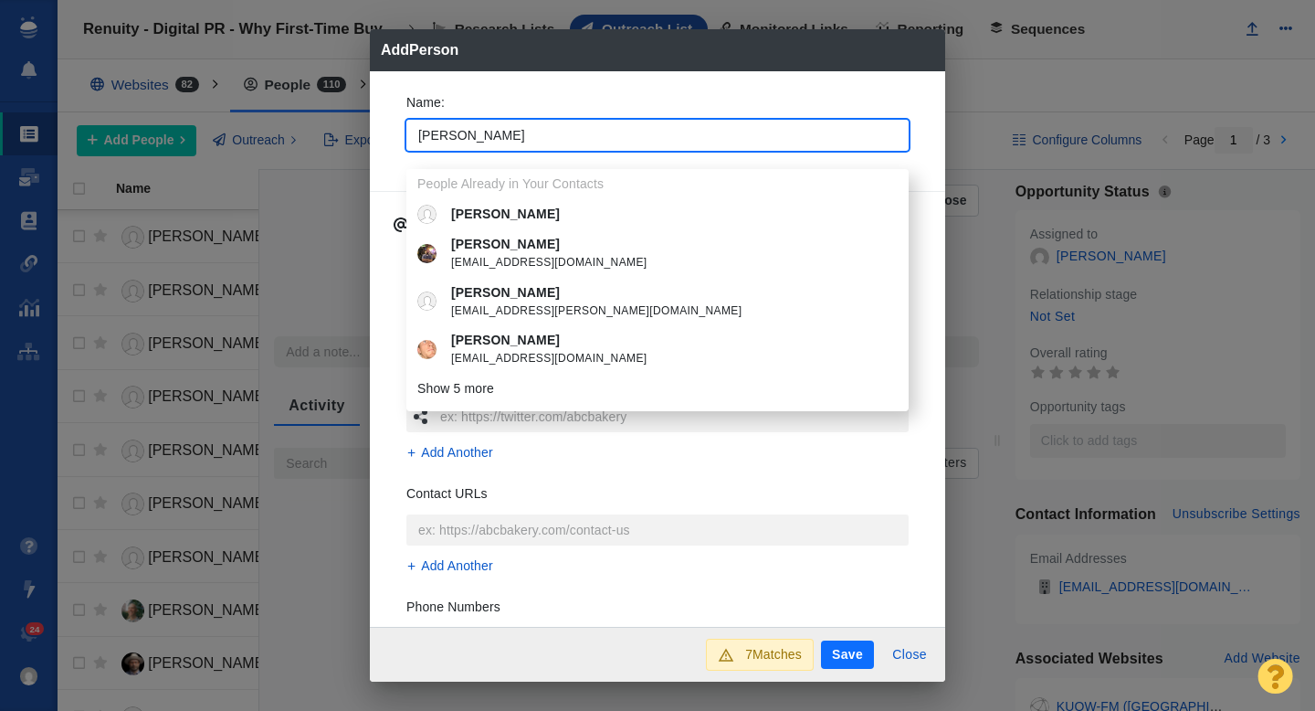
type input "Alec"
type textarea "x"
click at [394, 143] on div "Name : Alec People Already in Your Contacts Alec Alec Bojalad abojalad@denofgee…" at bounding box center [658, 128] width 532 height 98
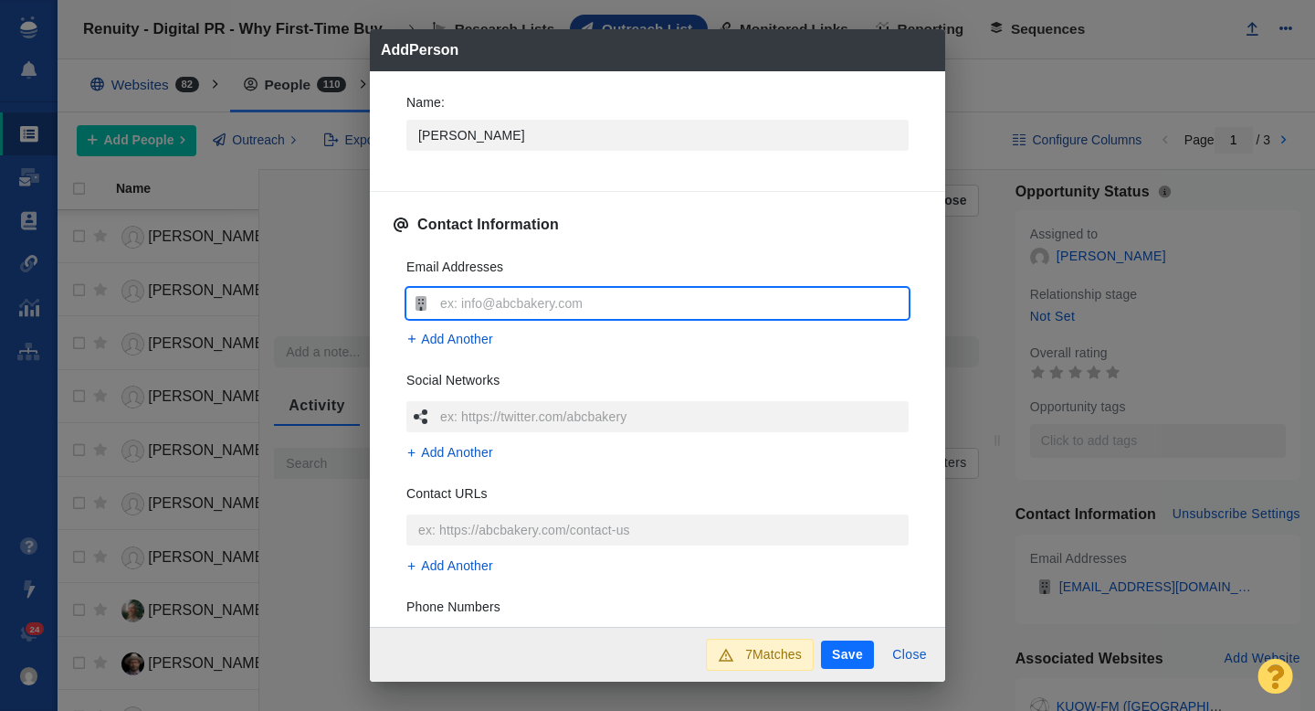
click at [461, 295] on input "text" at bounding box center [672, 303] width 473 height 31
type input "acowan@kuow.org"
type textarea "x"
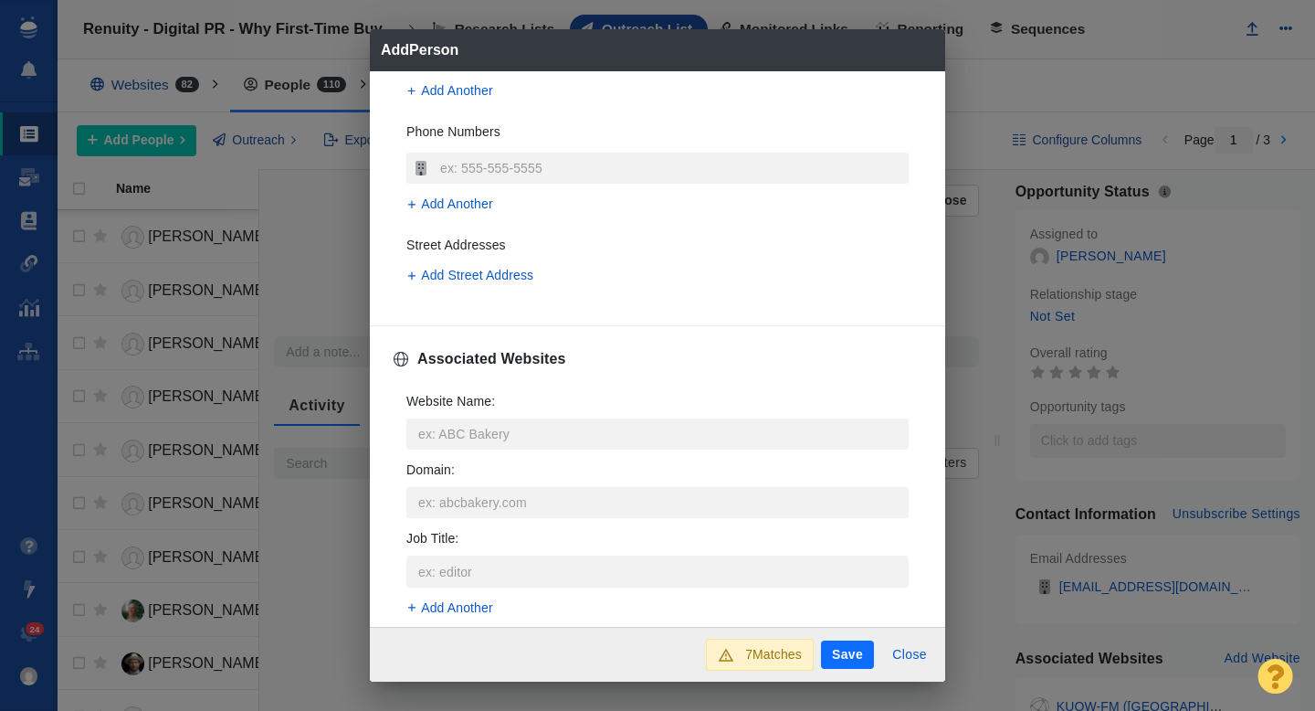
scroll to position [541, 0]
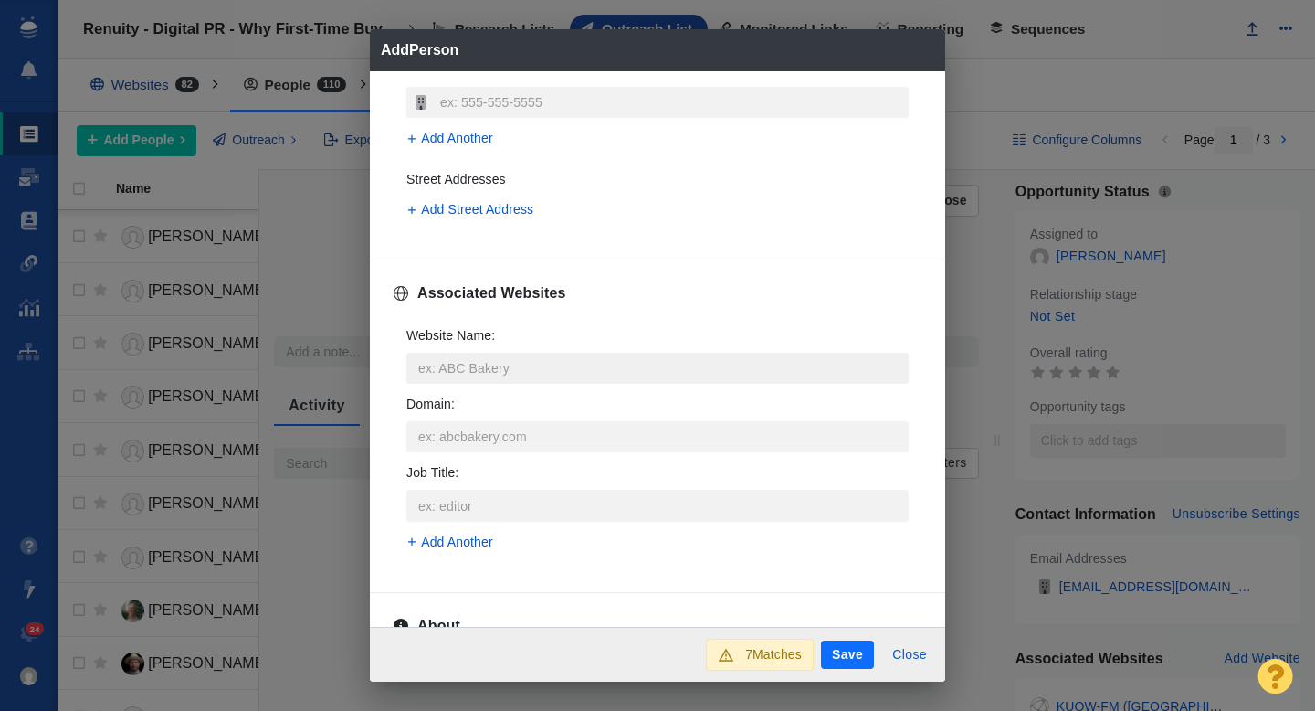
type input "acowan@kuow.org"
click at [514, 373] on input "Website Name :" at bounding box center [657, 368] width 502 height 31
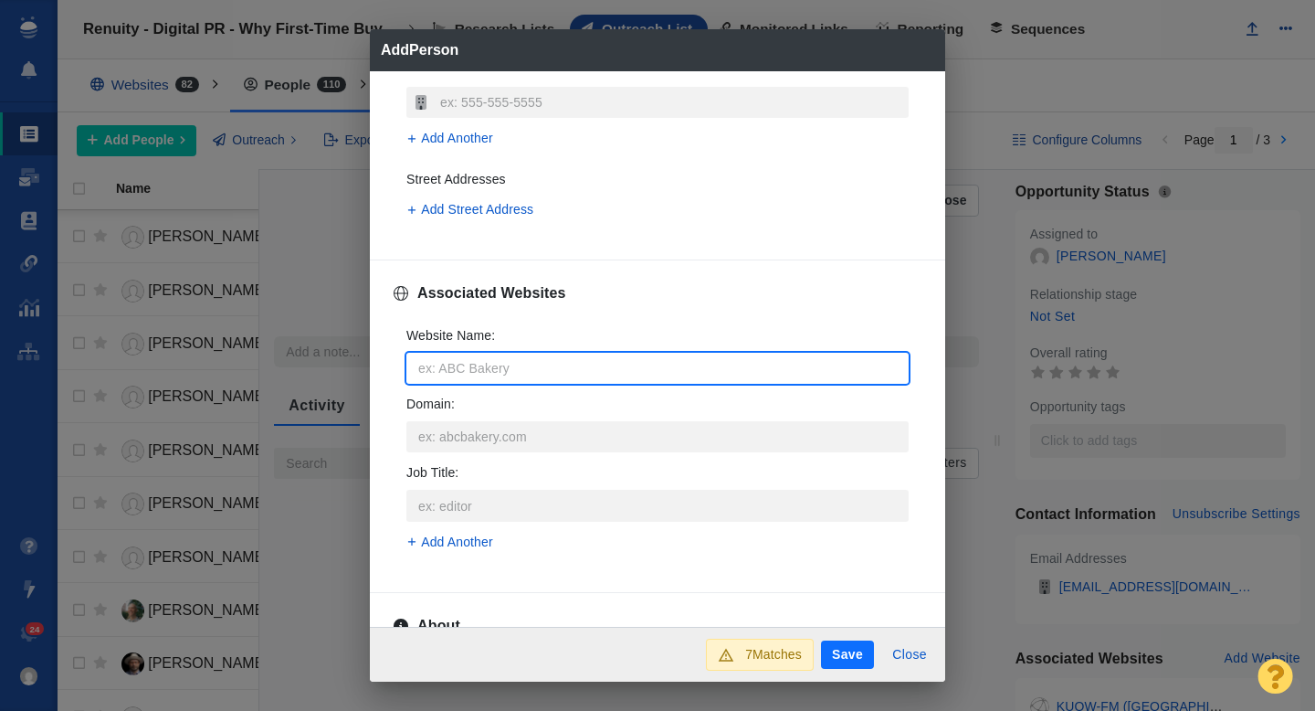
type input "k"
type textarea "x"
type input "ko"
type textarea "x"
type input "kou"
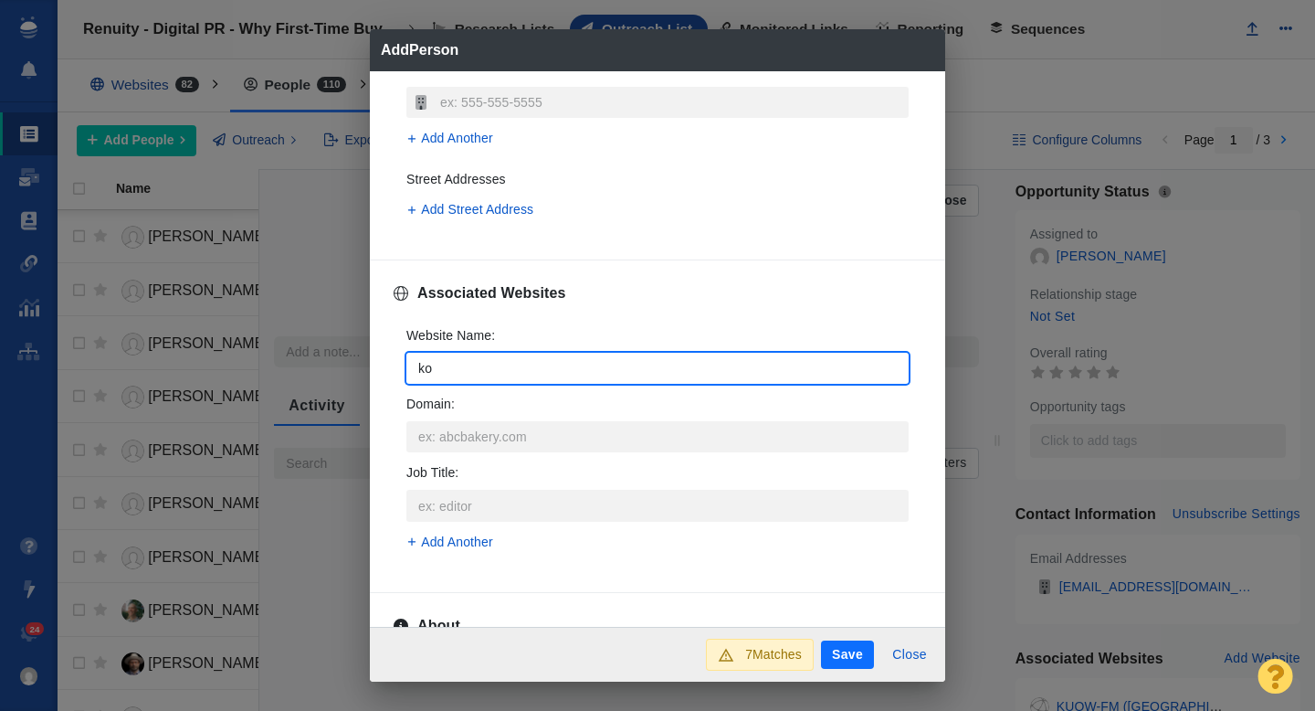
type textarea "x"
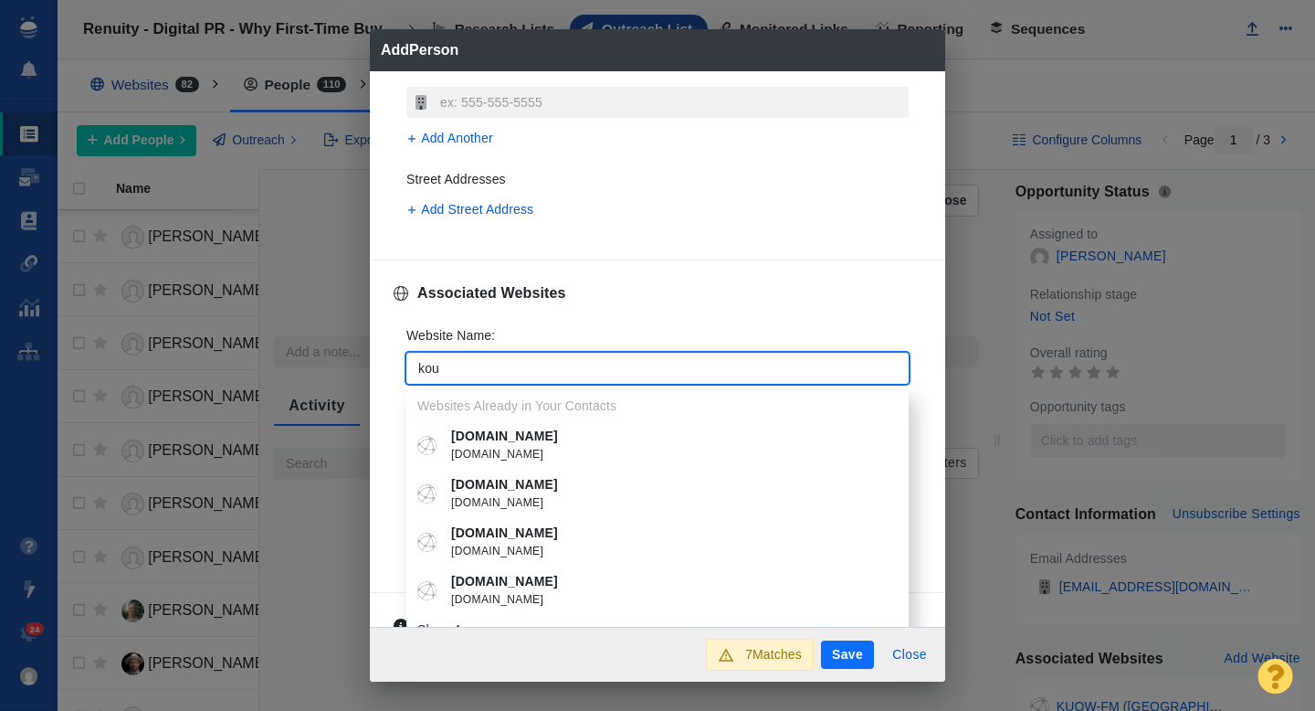
type input "kouw"
type textarea "x"
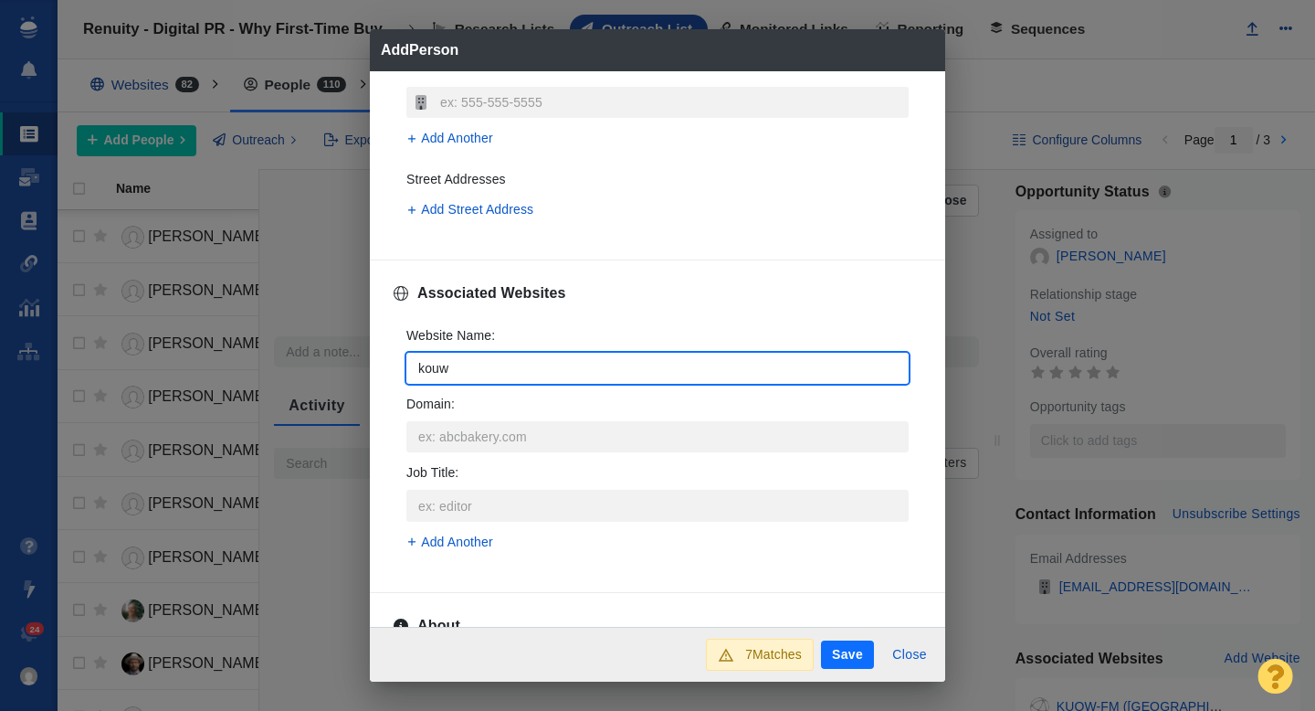
type input "kou"
type textarea "x"
type input "ko"
type textarea "x"
type input "k"
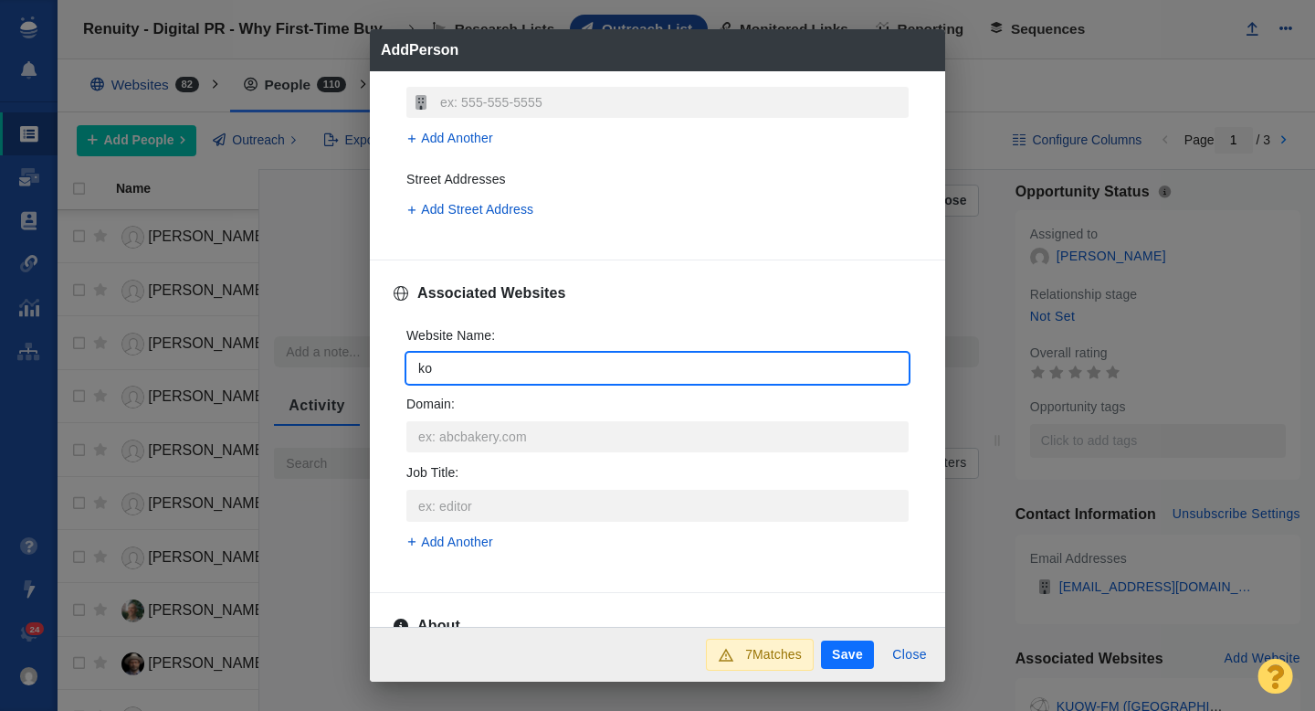
type textarea "x"
type input "ku"
type textarea "x"
type input "kuo"
type textarea "x"
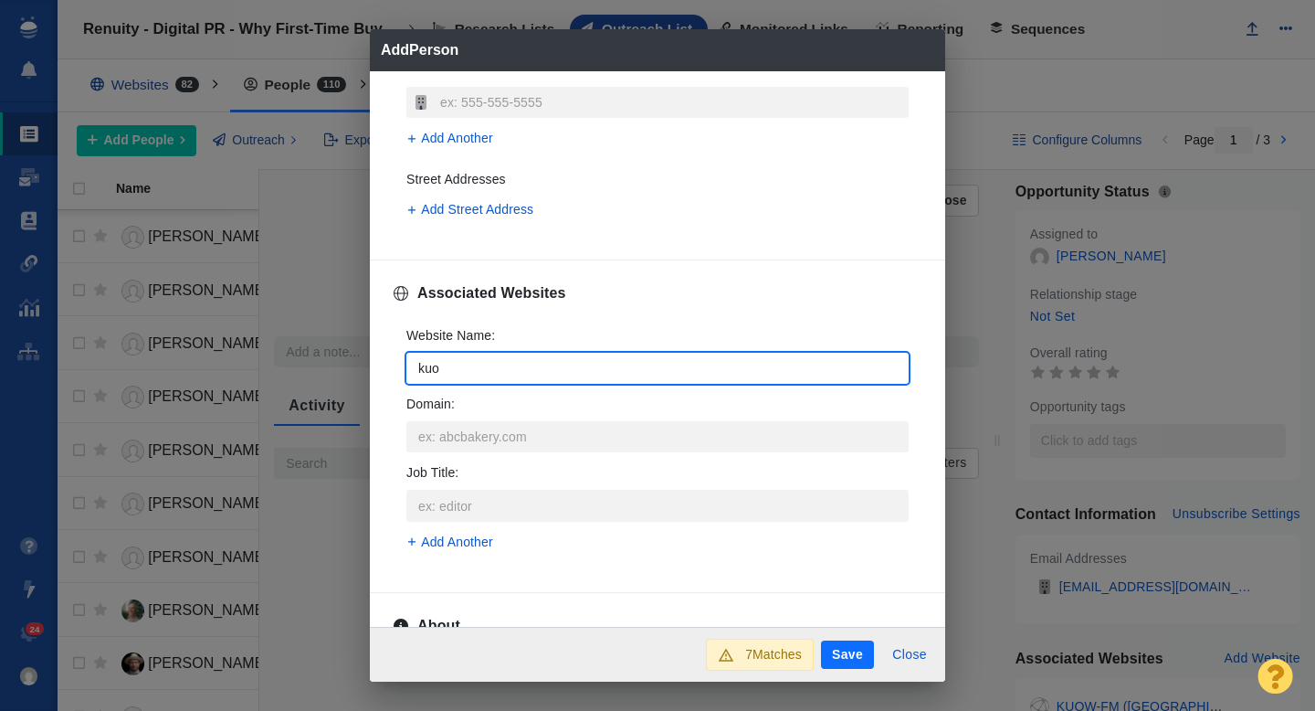
type input "kuow"
type textarea "x"
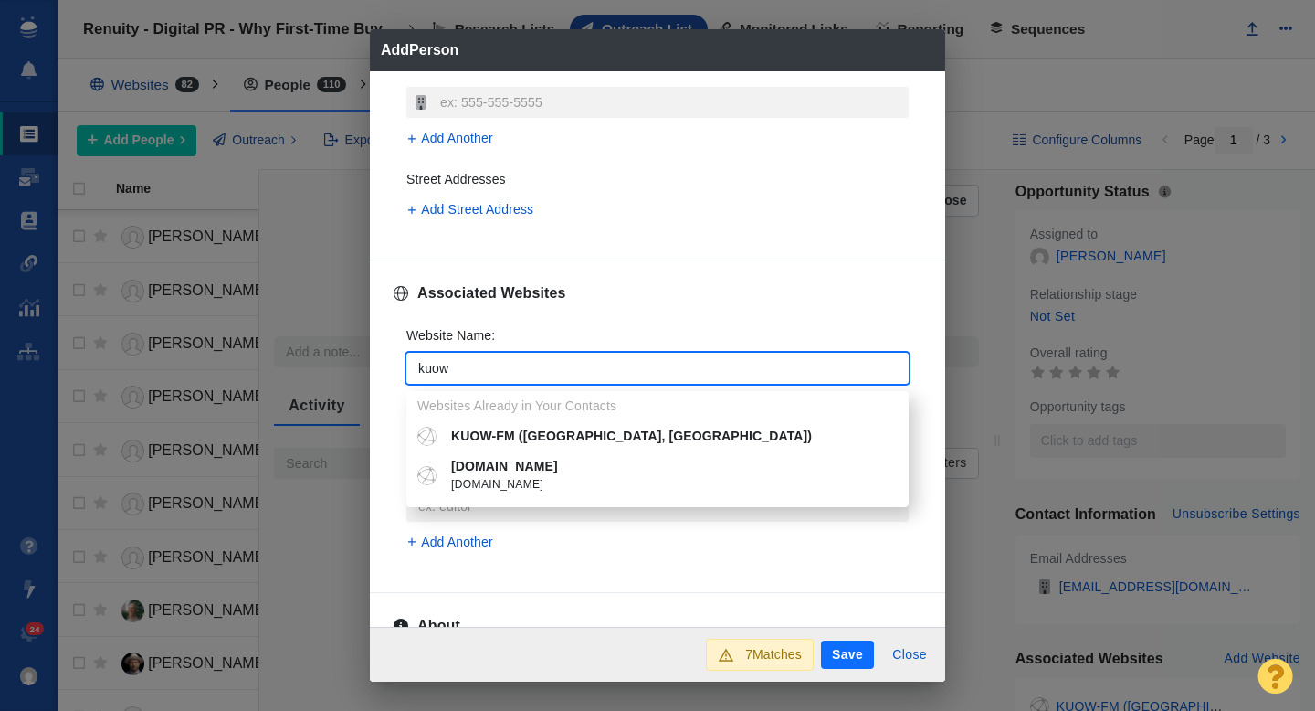
type input "kuow"
click at [559, 434] on p "KUOW-FM (Seattle, WA)" at bounding box center [670, 436] width 439 height 19
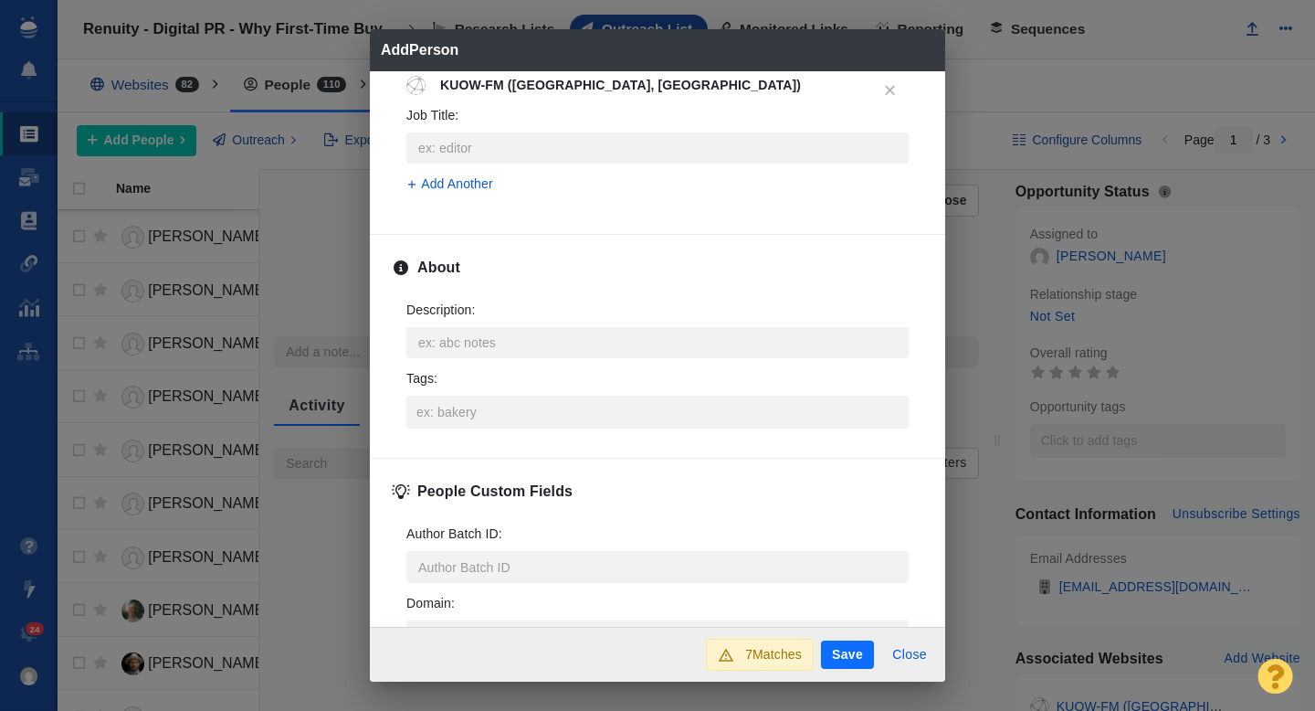
scroll to position [885, 0]
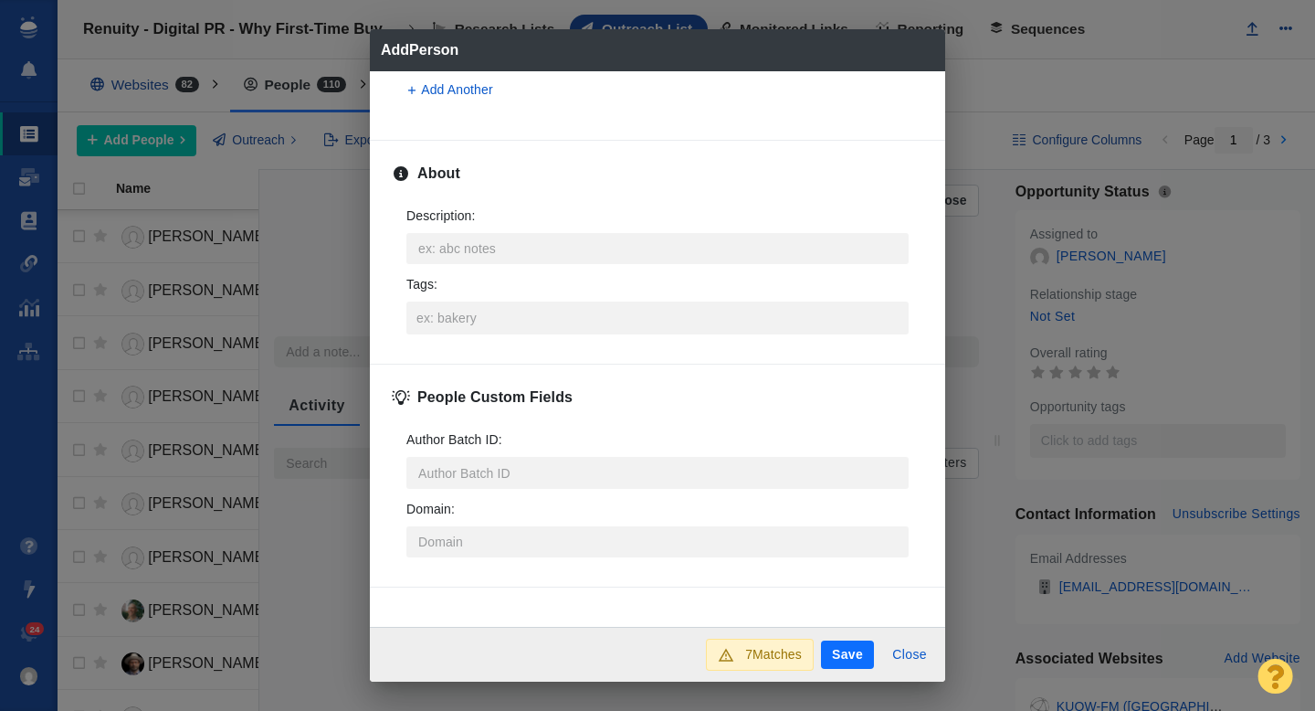
click at [839, 654] on button "Save" at bounding box center [847, 654] width 53 height 29
type textarea "x"
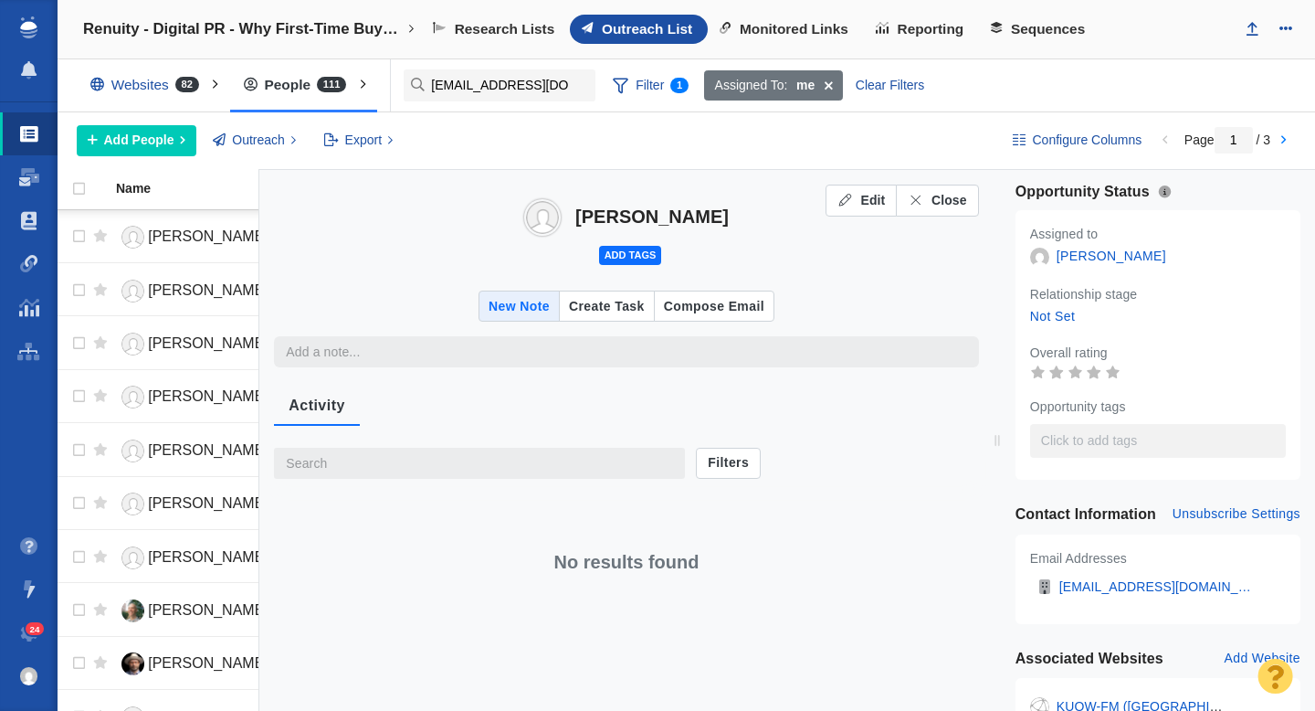
type textarea "x"
click at [951, 201] on span "Close" at bounding box center [950, 200] width 36 height 19
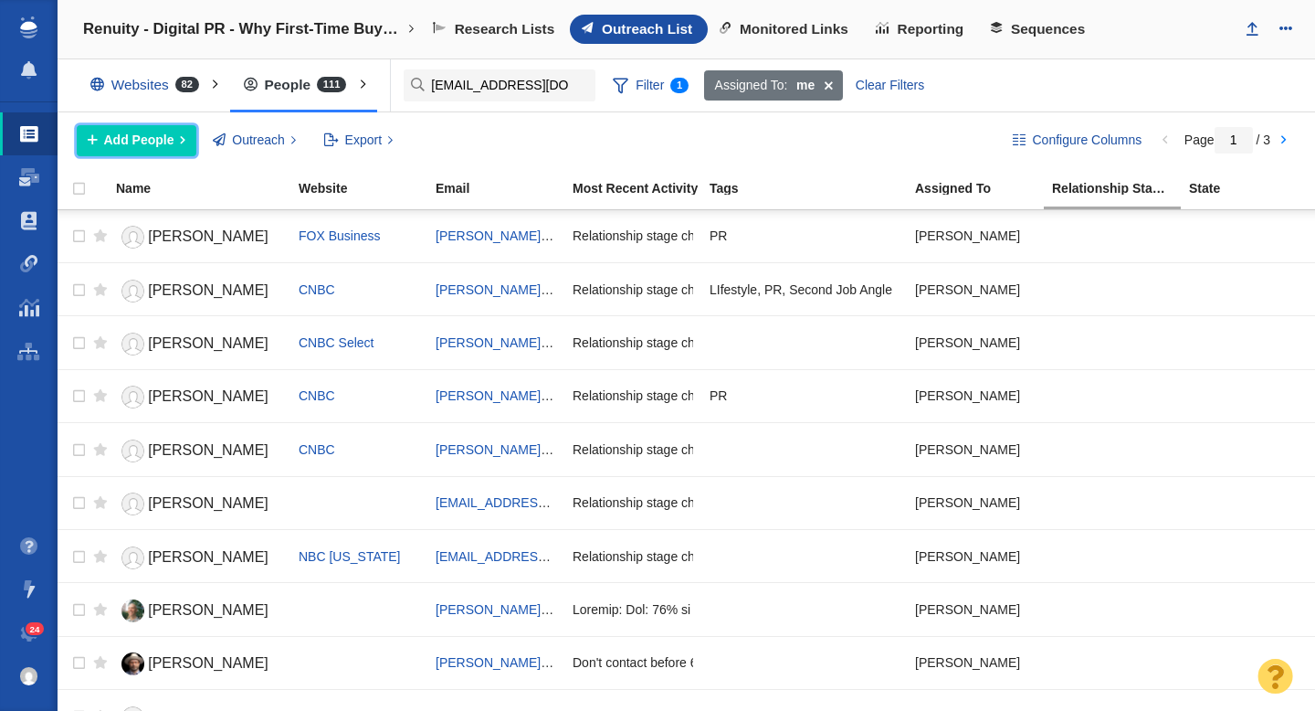
click at [162, 133] on span "Add People" at bounding box center [139, 140] width 70 height 19
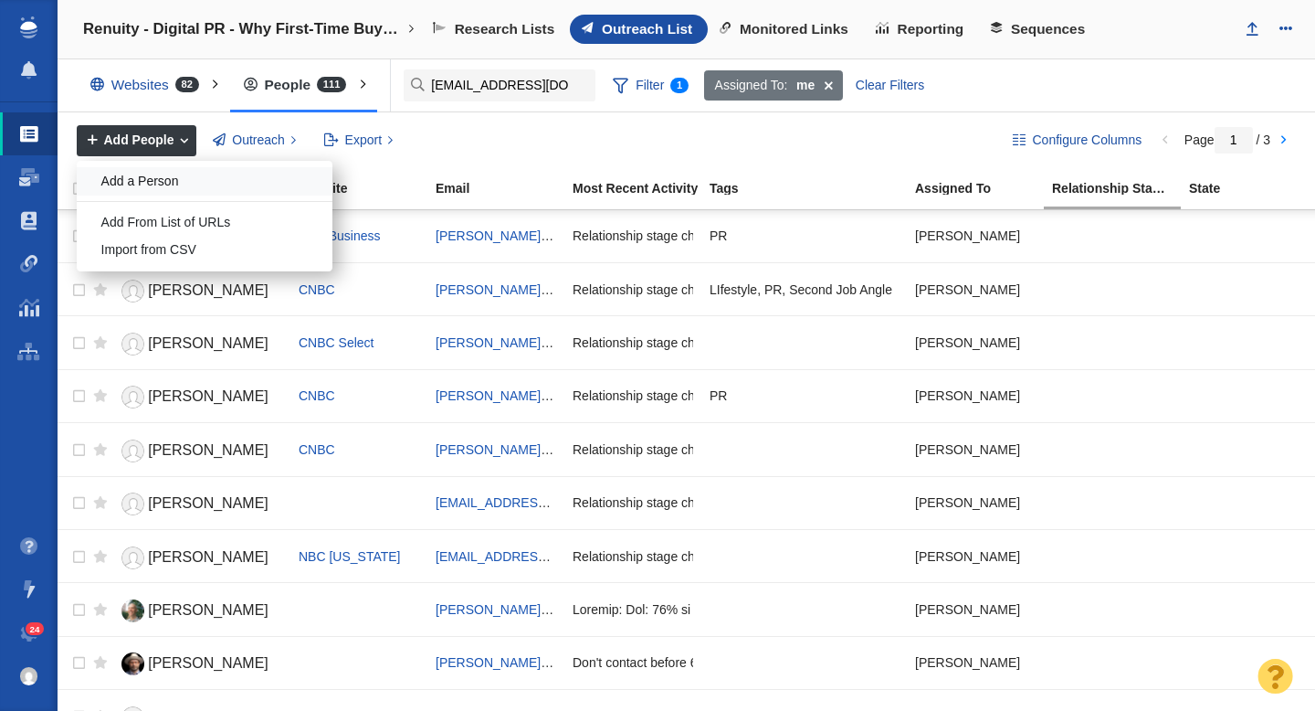
click at [206, 183] on div "Add a Person" at bounding box center [205, 181] width 256 height 28
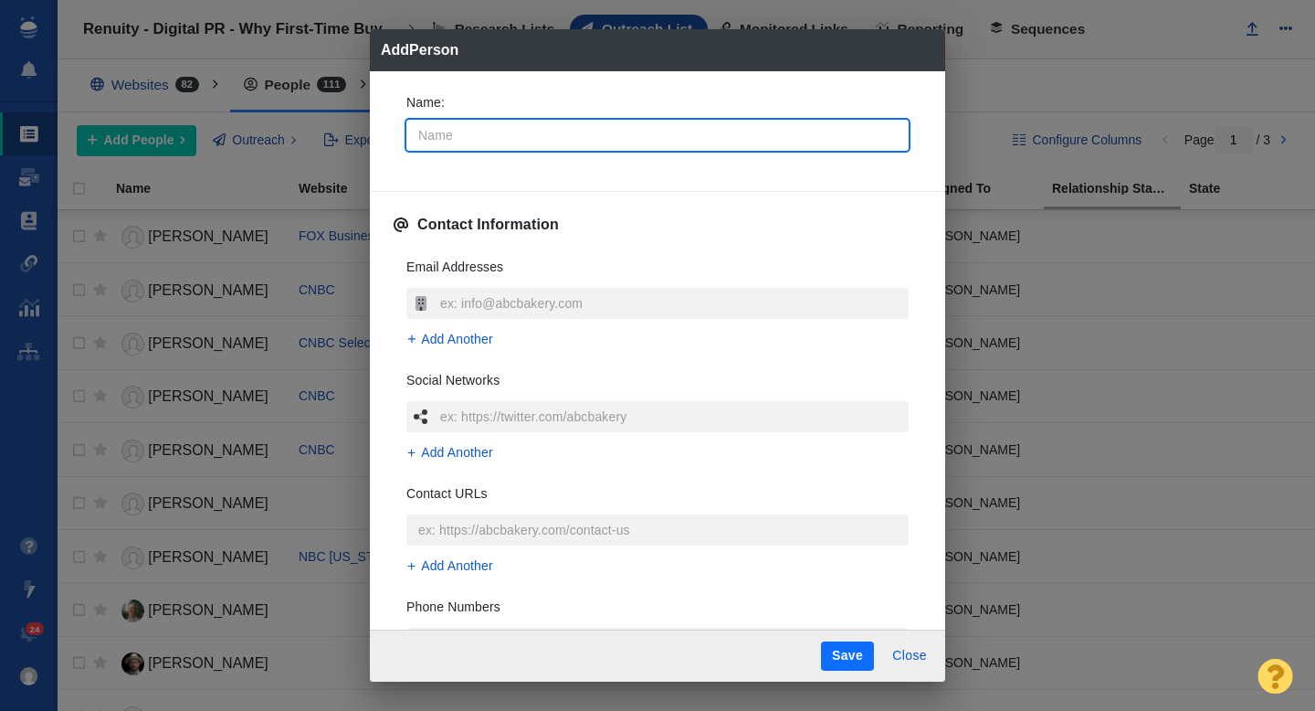
type input "S"
type textarea "x"
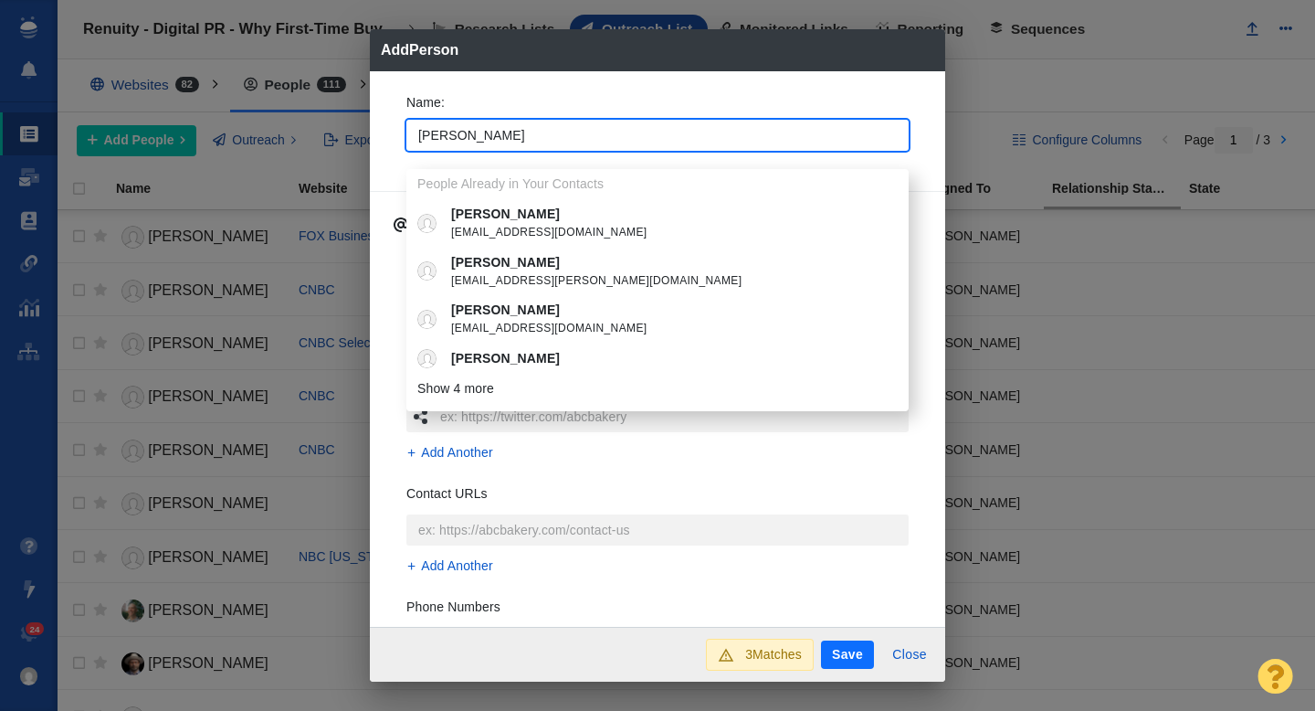
click at [616, 279] on span "sami.sparber@axios.com" at bounding box center [670, 281] width 439 height 18
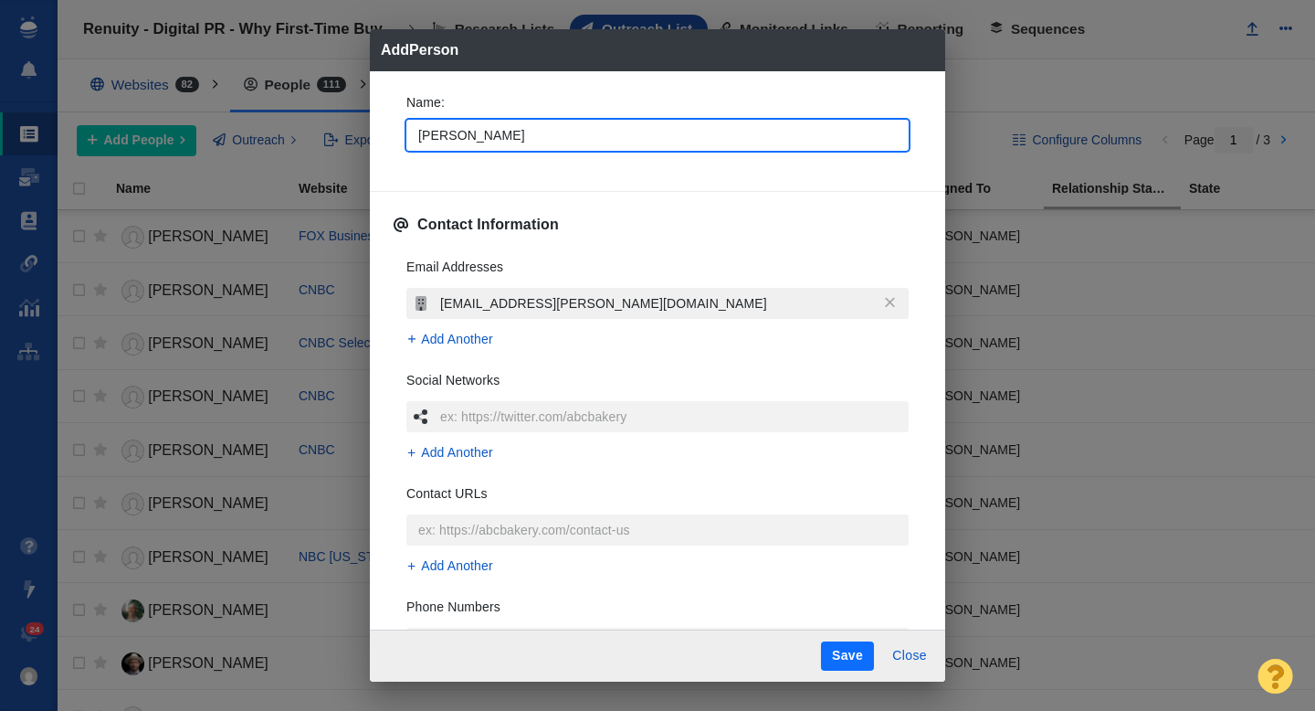
click at [601, 300] on input "sami.sparber@axios.com" at bounding box center [672, 303] width 473 height 31
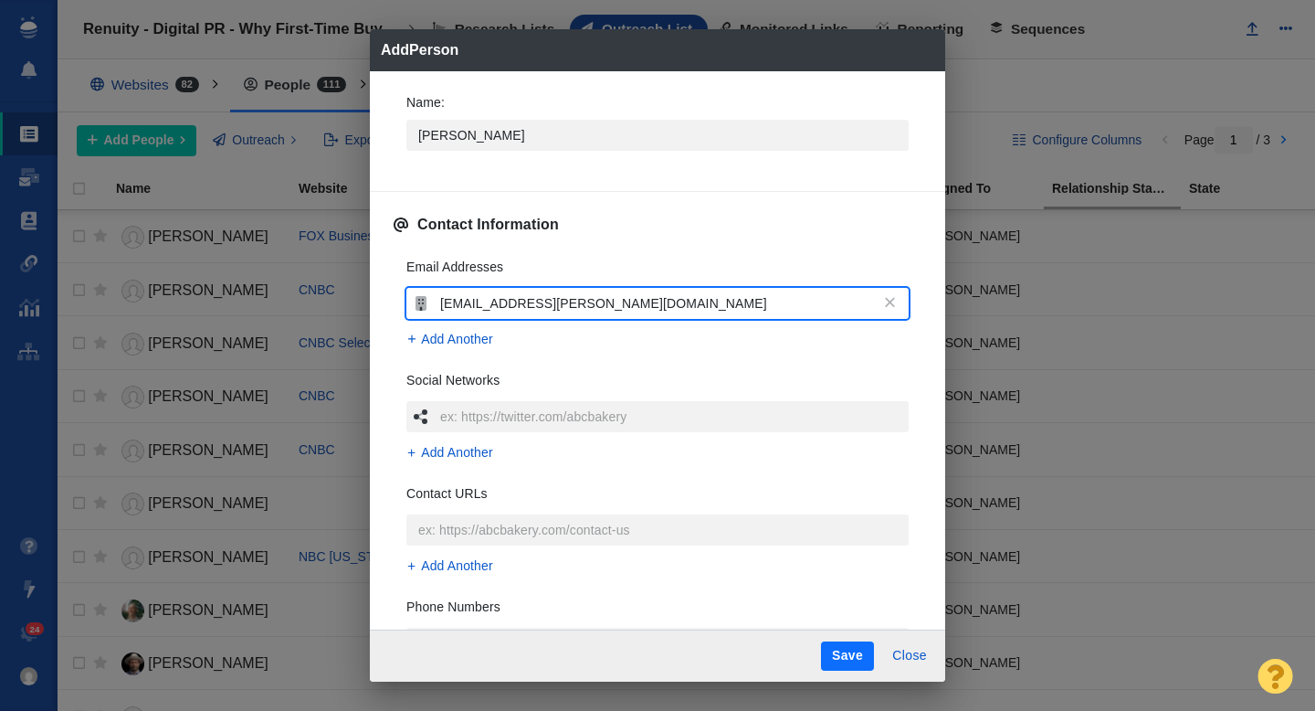
click at [636, 307] on input "sami.sparber@axios.com" at bounding box center [672, 303] width 473 height 31
click at [629, 246] on div "Email Addresses sami.sparber@axios.com Add Another Social Networks Add Another …" at bounding box center [658, 514] width 532 height 543
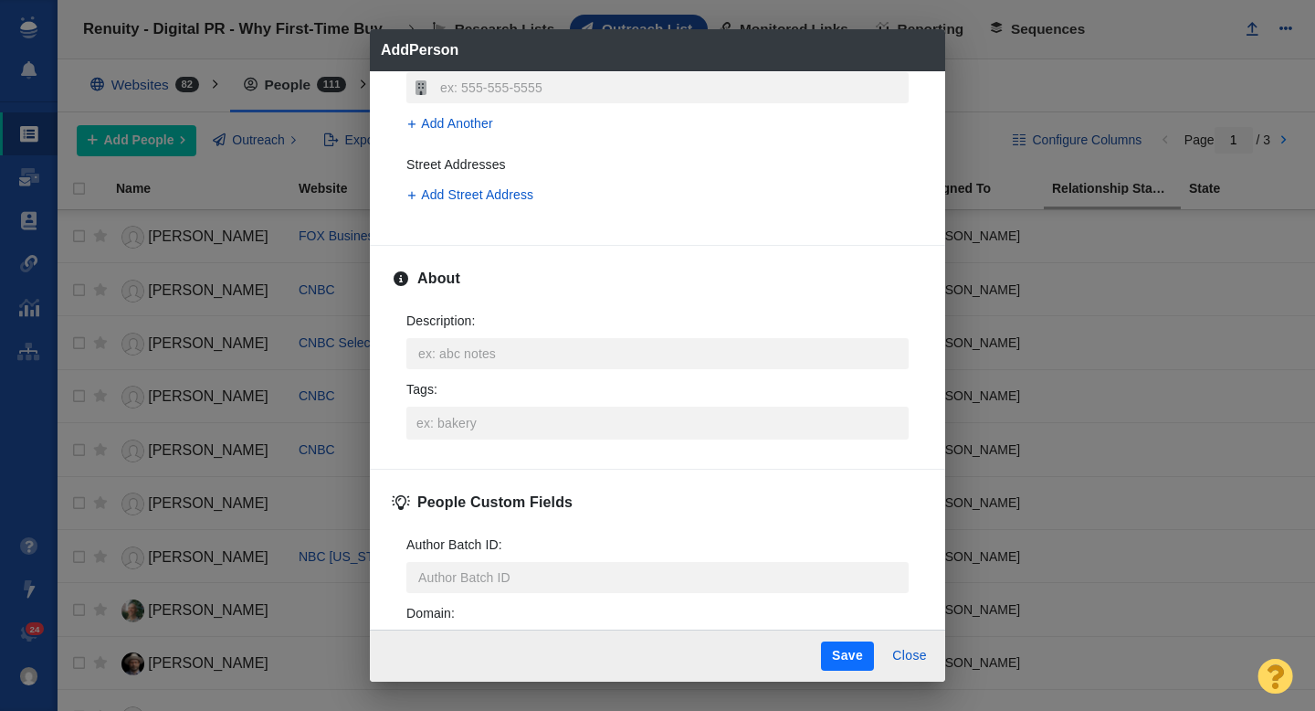
scroll to position [556, 0]
click at [522, 432] on input "Tags :" at bounding box center [657, 422] width 491 height 33
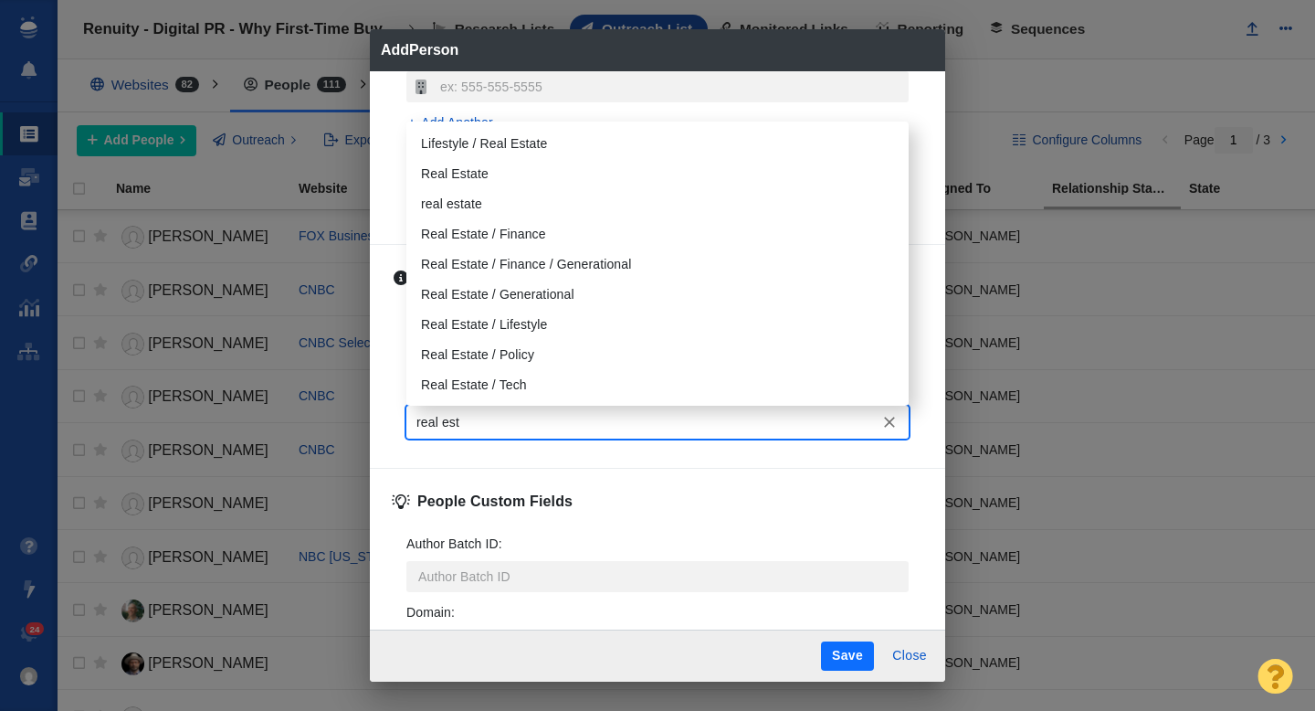
click at [492, 166] on li "Real Estate" at bounding box center [657, 174] width 502 height 30
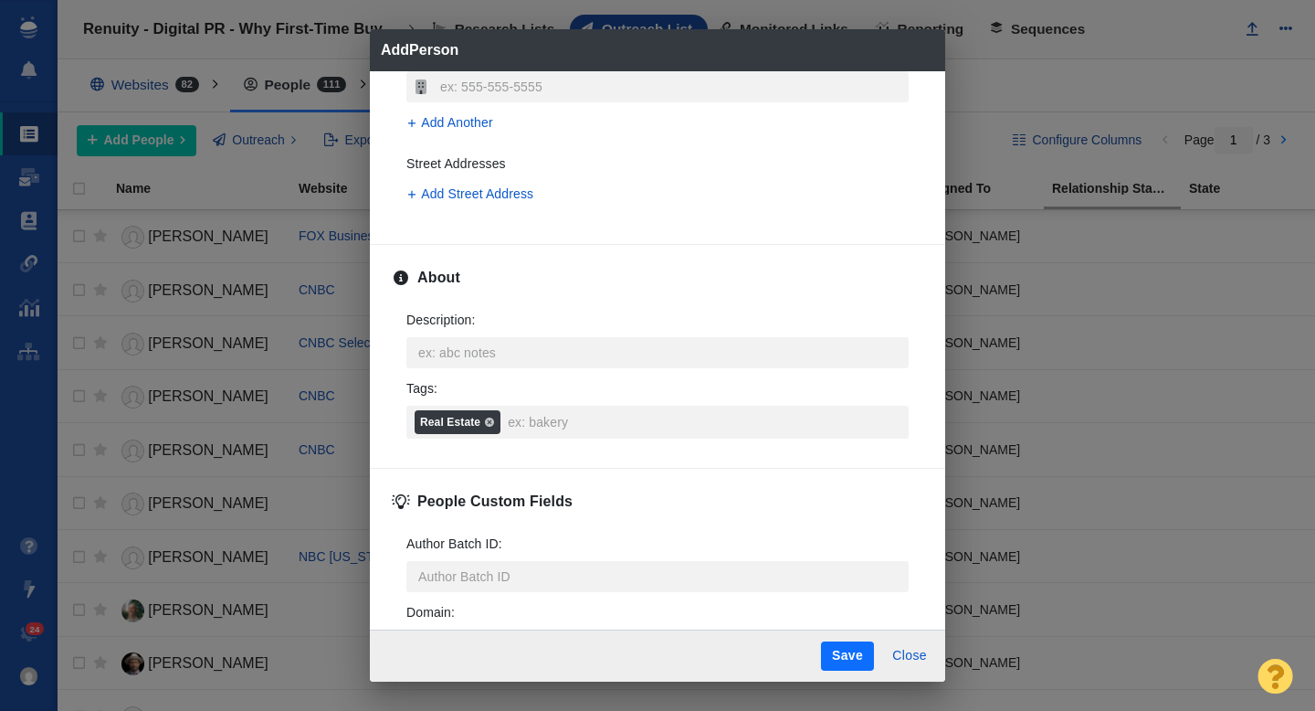
click at [844, 655] on button "Save" at bounding box center [847, 655] width 53 height 29
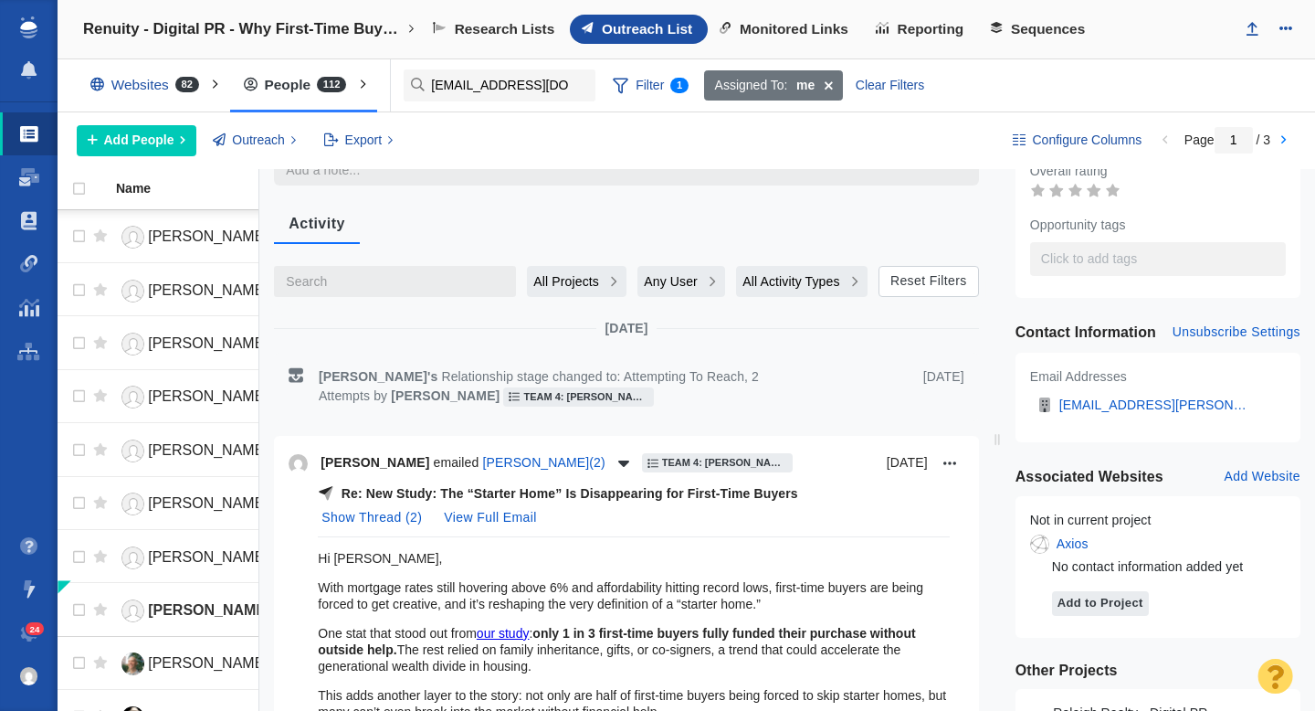
scroll to position [0, 0]
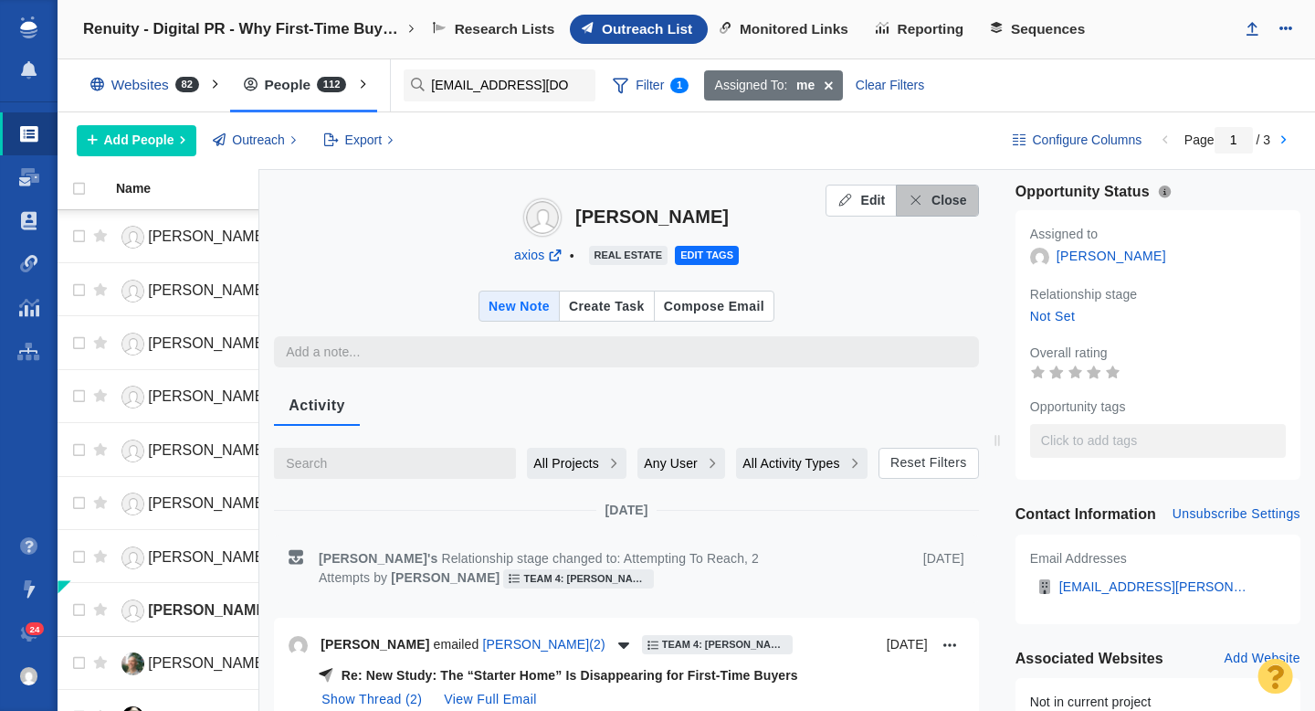
click at [955, 207] on span "Close" at bounding box center [950, 200] width 36 height 19
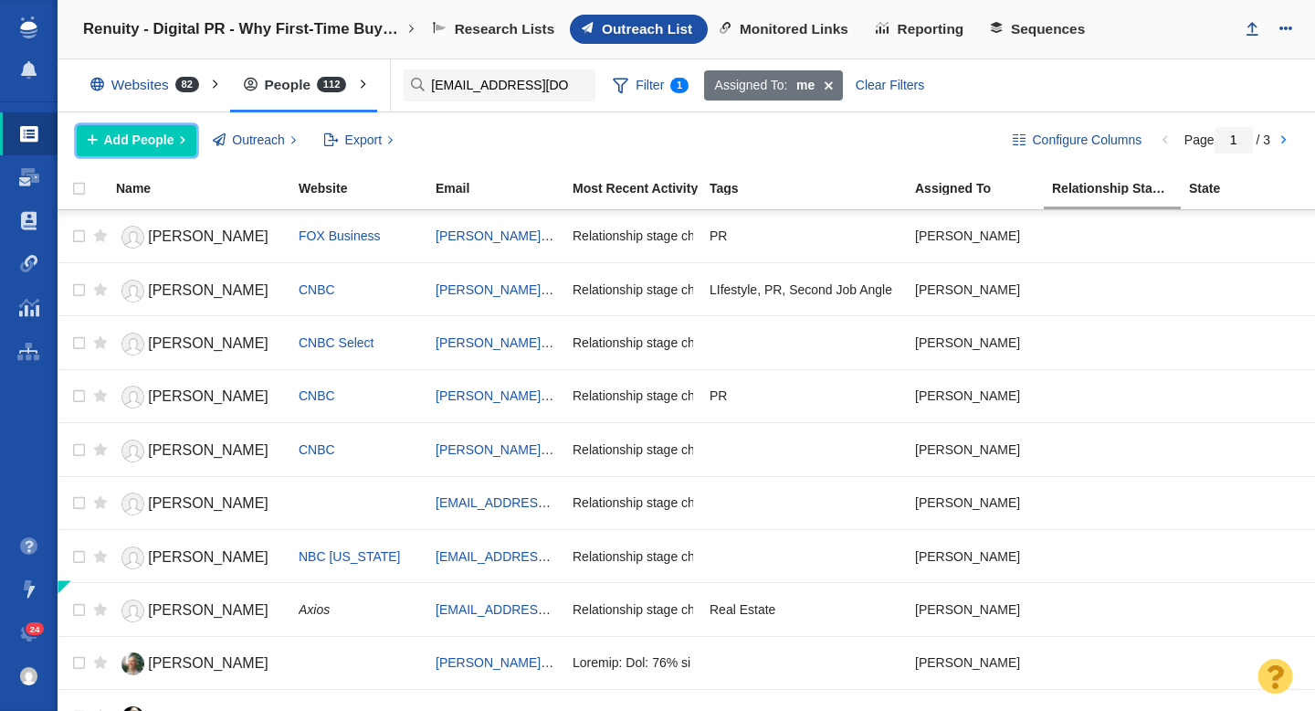
click at [154, 139] on span "Add People" at bounding box center [139, 140] width 70 height 19
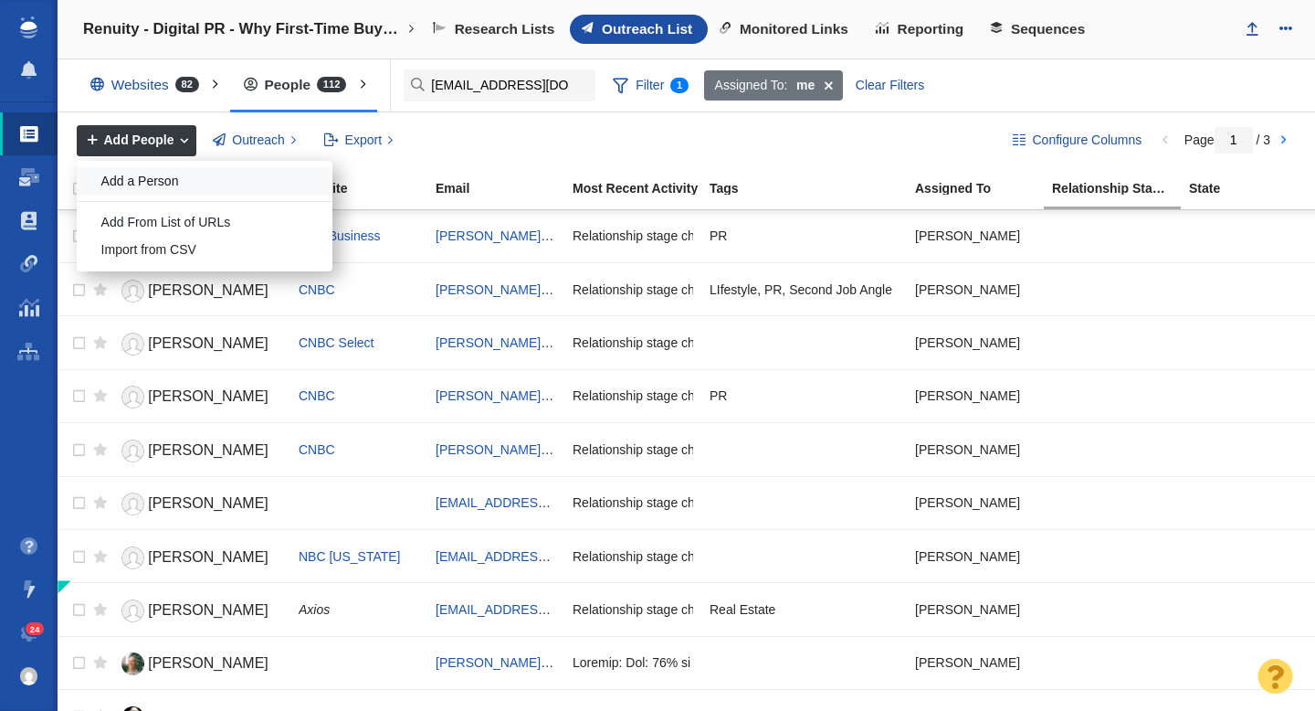
click at [153, 180] on div "Add a Person" at bounding box center [205, 181] width 256 height 28
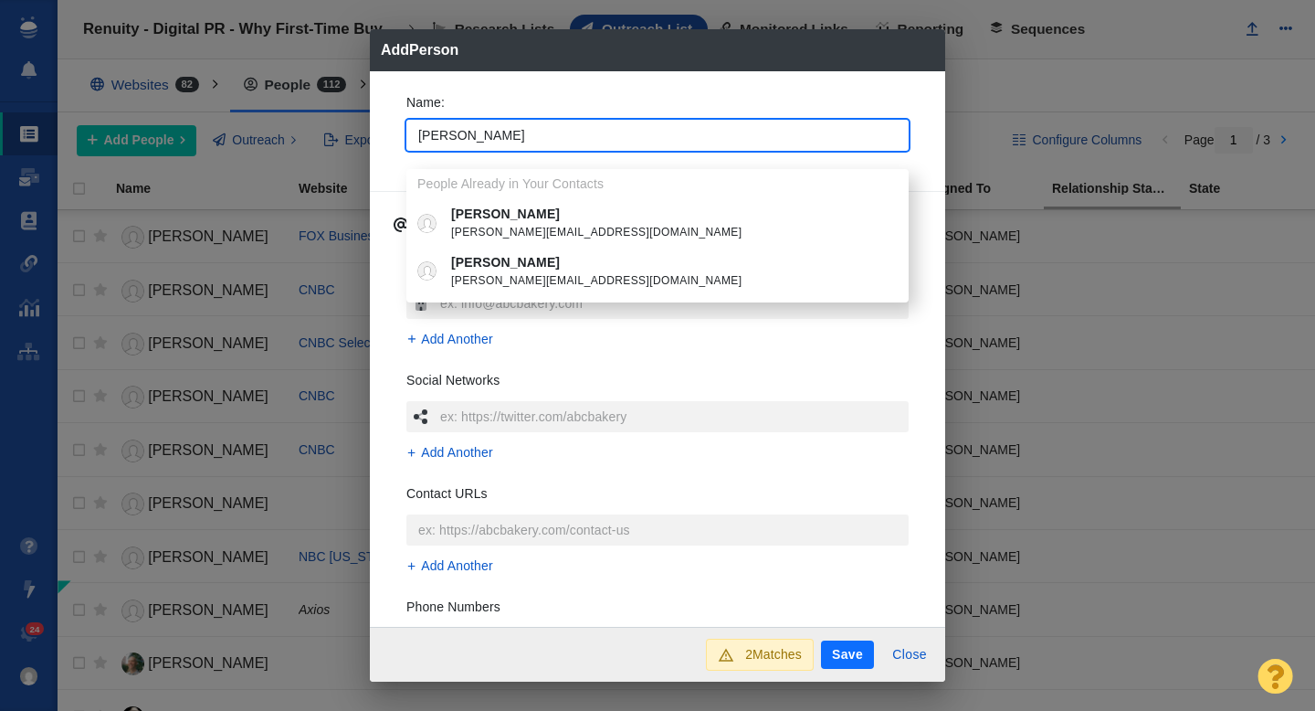
click at [395, 164] on div "Name : Giulia People Already in Your Contacts Giulia Carbonaro g.carbonaro@news…" at bounding box center [658, 128] width 532 height 98
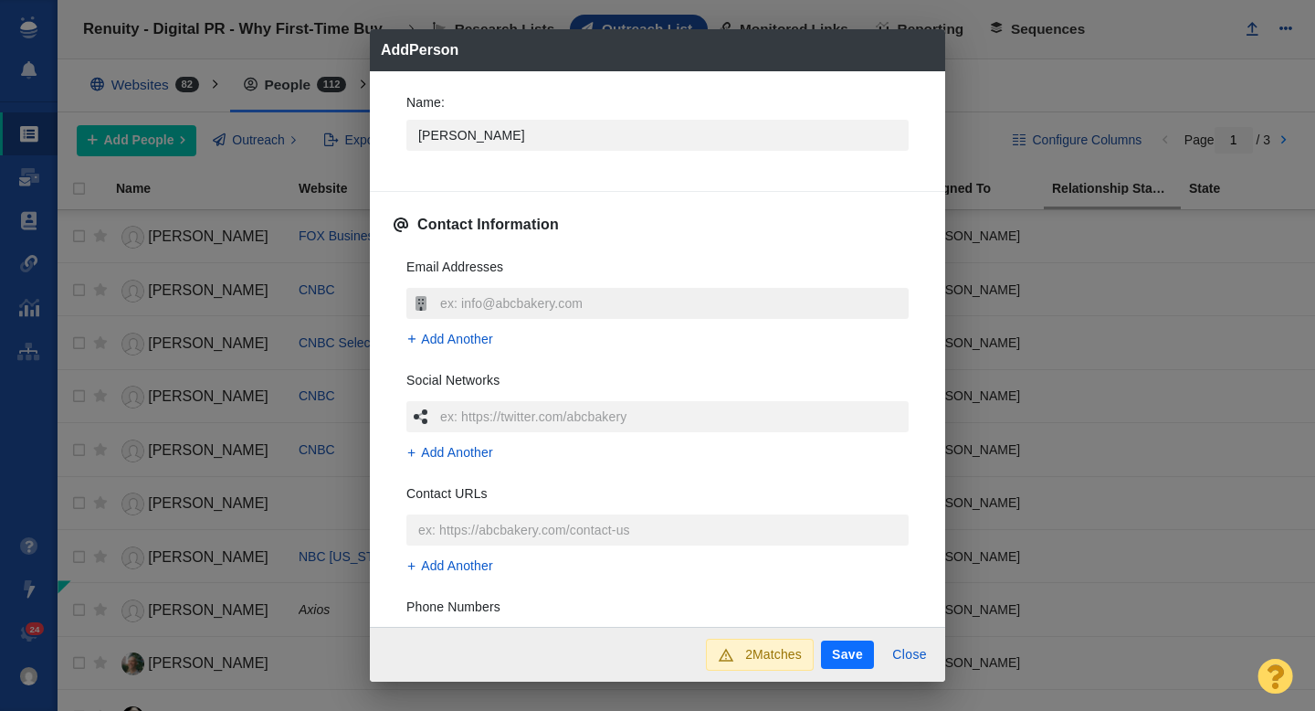
click at [504, 305] on input "text" at bounding box center [672, 303] width 473 height 31
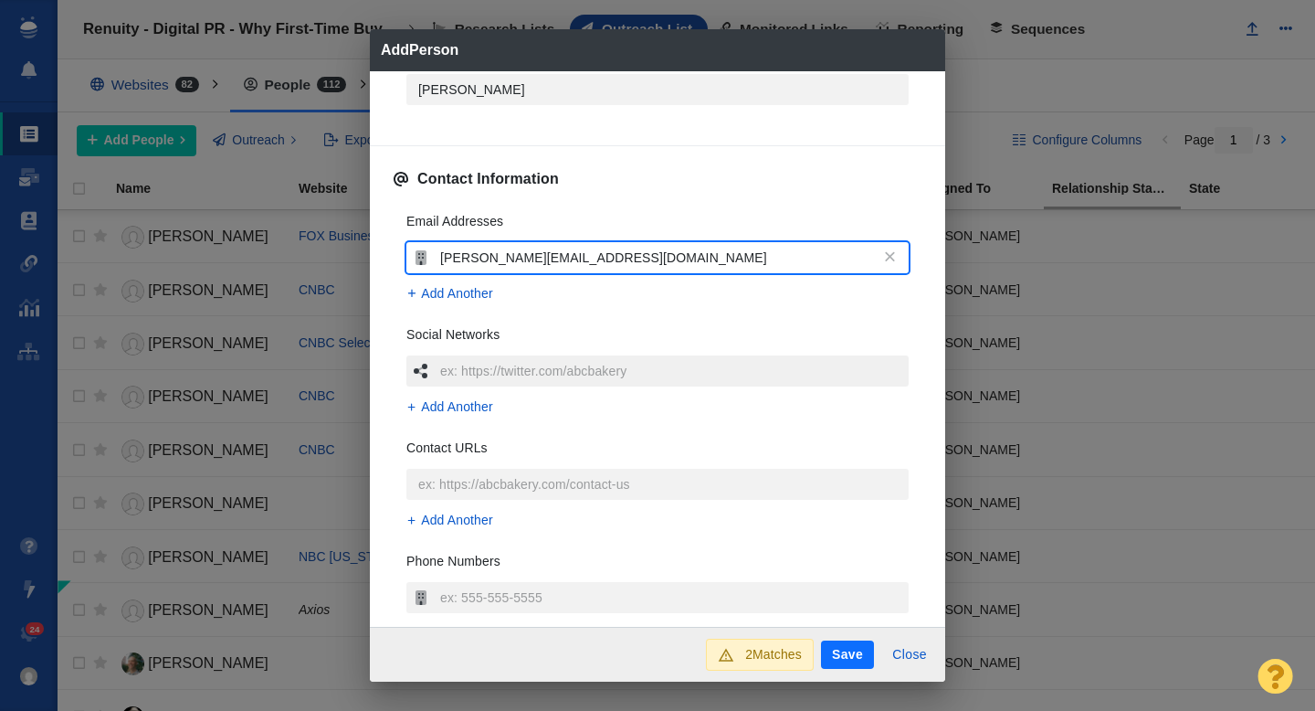
scroll to position [336, 0]
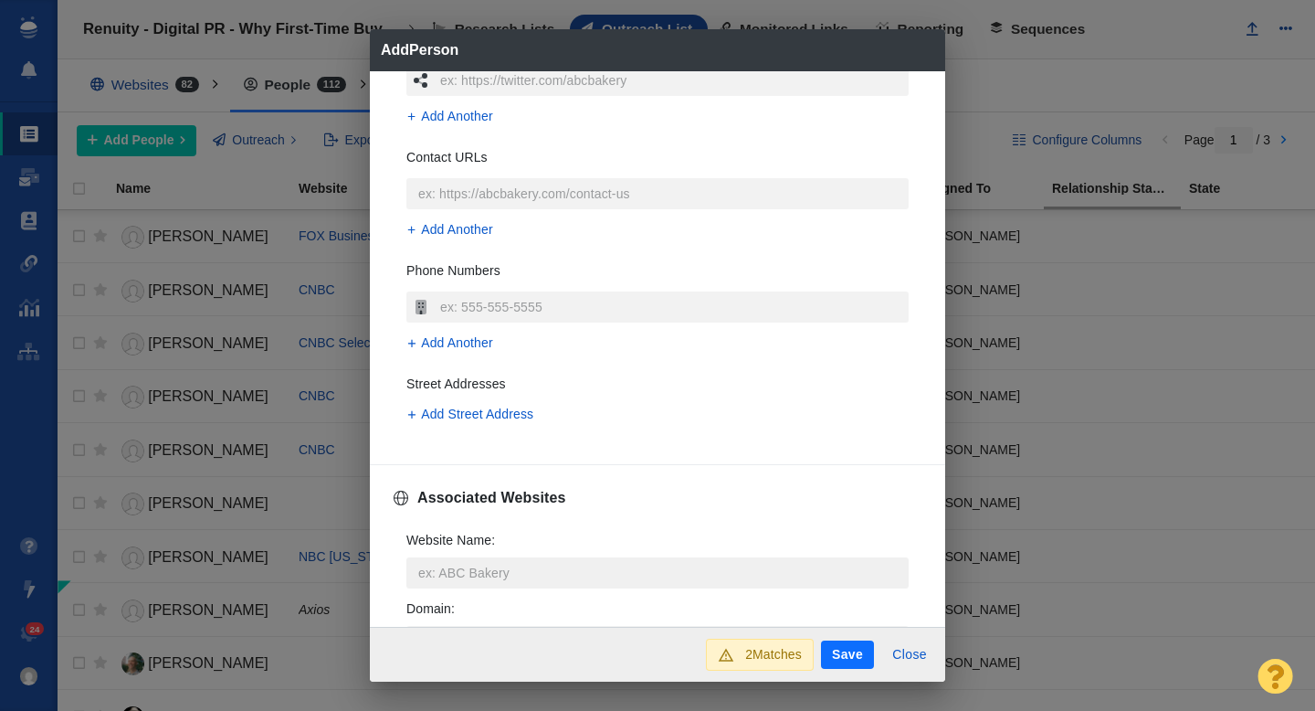
click at [486, 576] on input "Website Name :" at bounding box center [657, 572] width 502 height 31
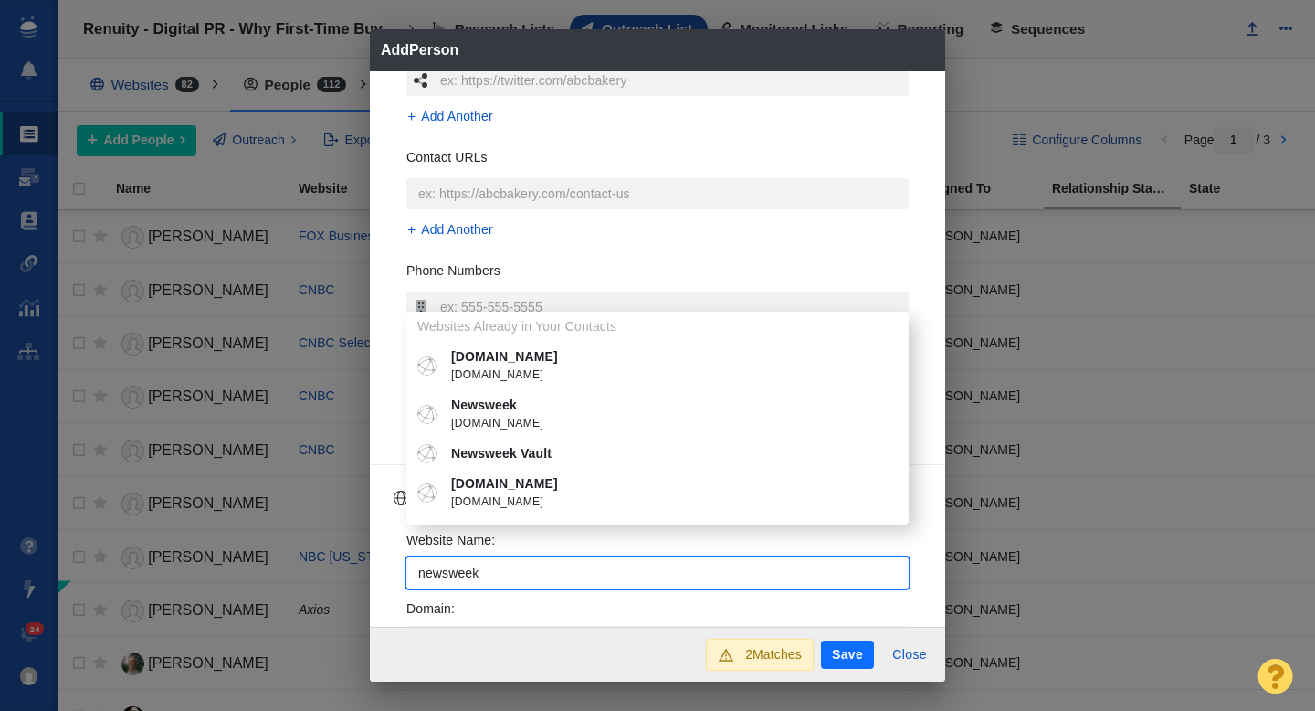
click at [526, 413] on p "Newsweek" at bounding box center [670, 405] width 439 height 19
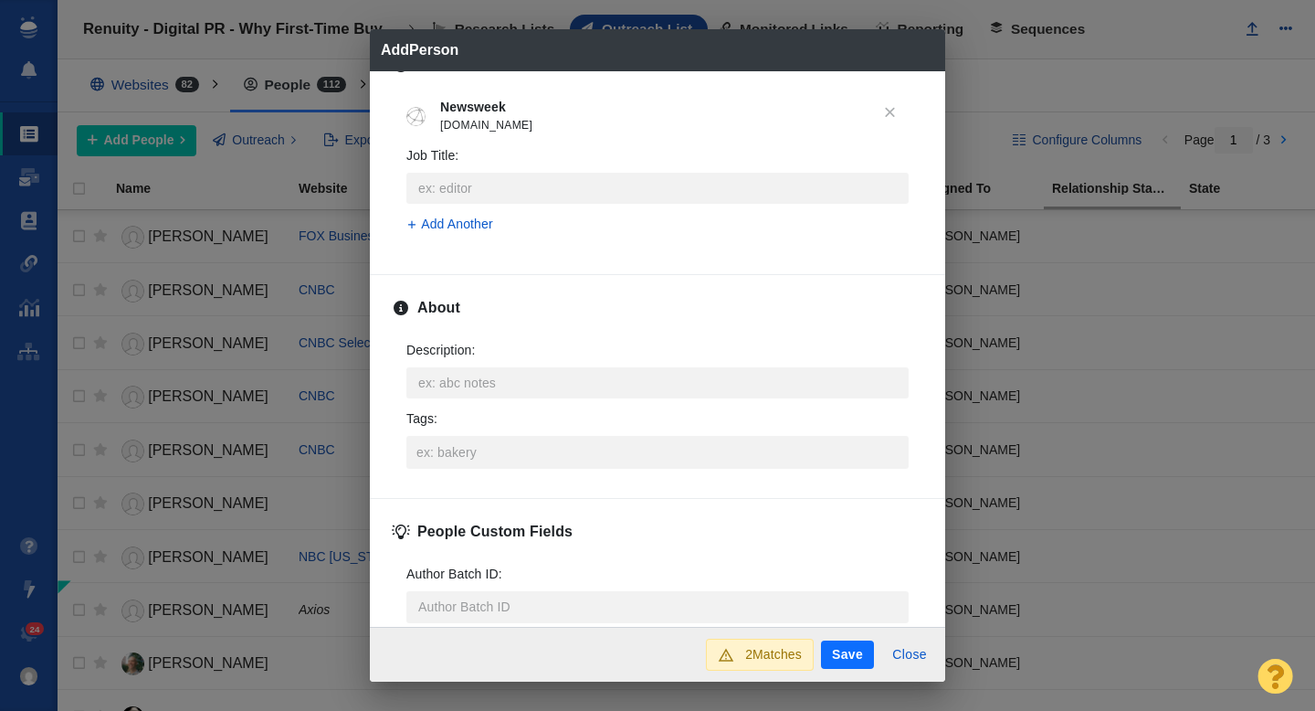
scroll to position [802, 0]
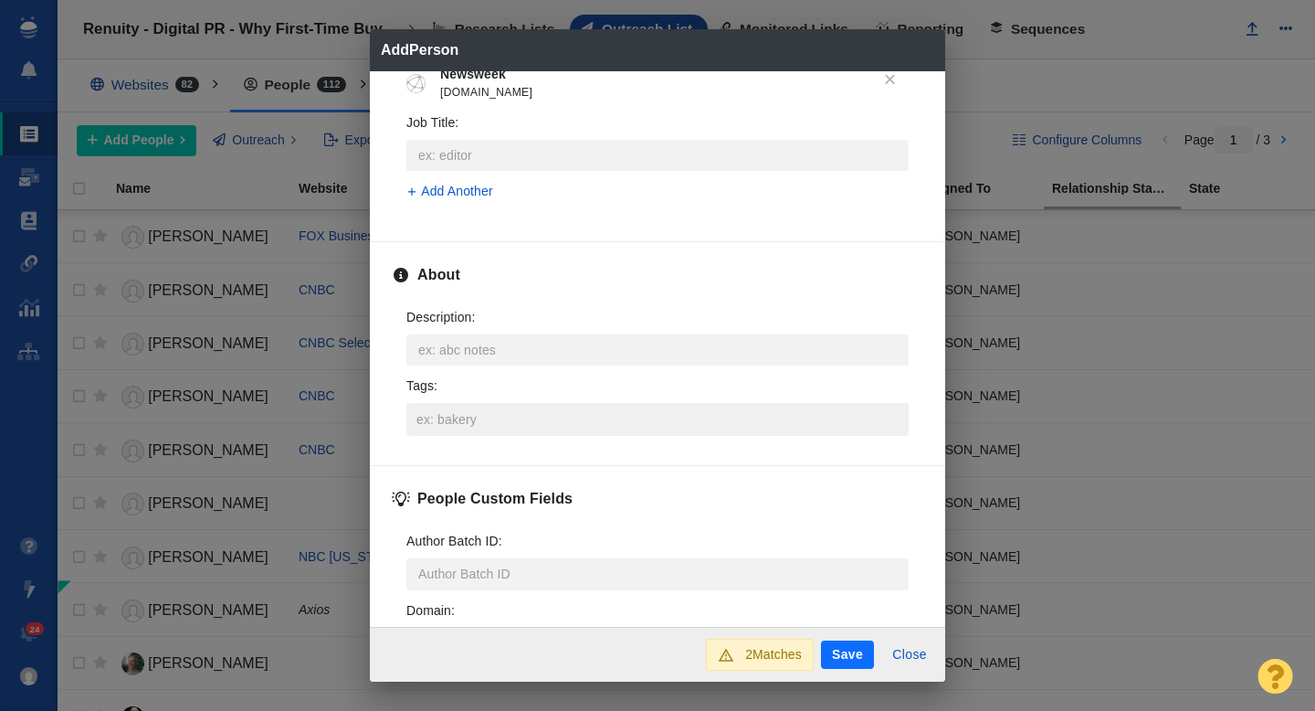
click at [473, 431] on input "Tags :" at bounding box center [657, 419] width 491 height 33
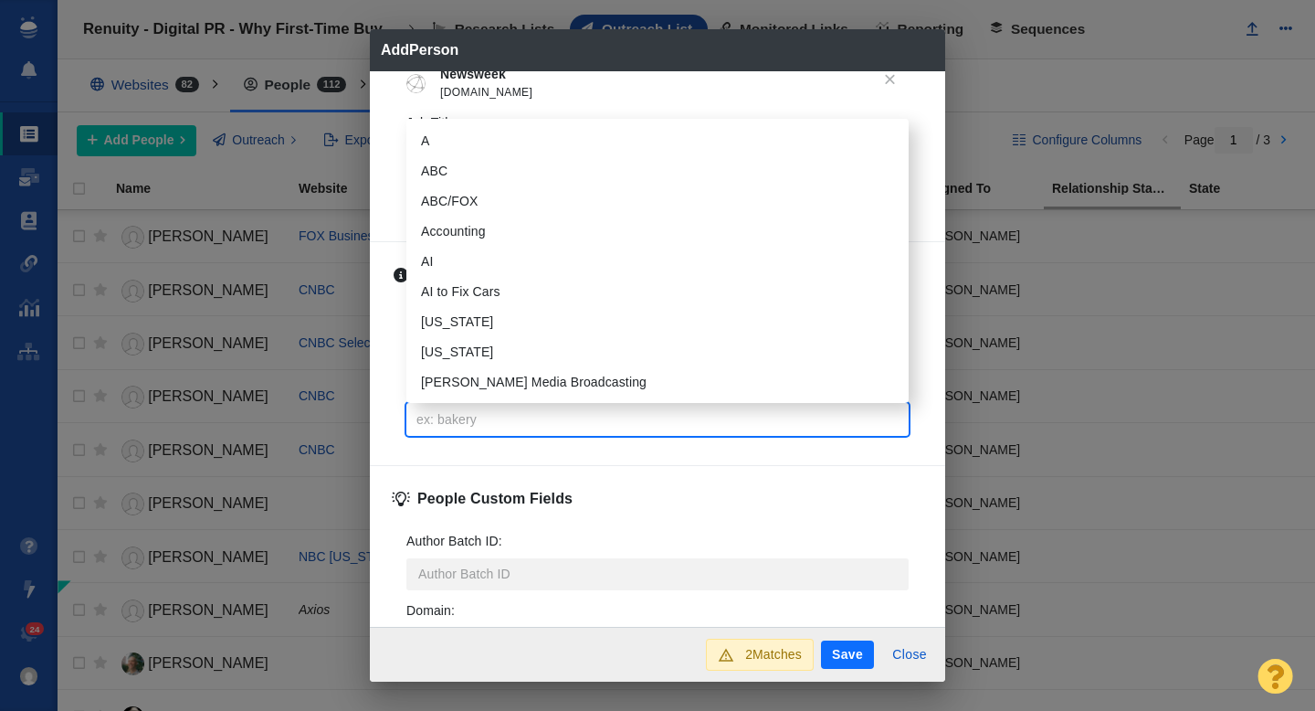
click at [839, 653] on button "Save" at bounding box center [847, 654] width 53 height 29
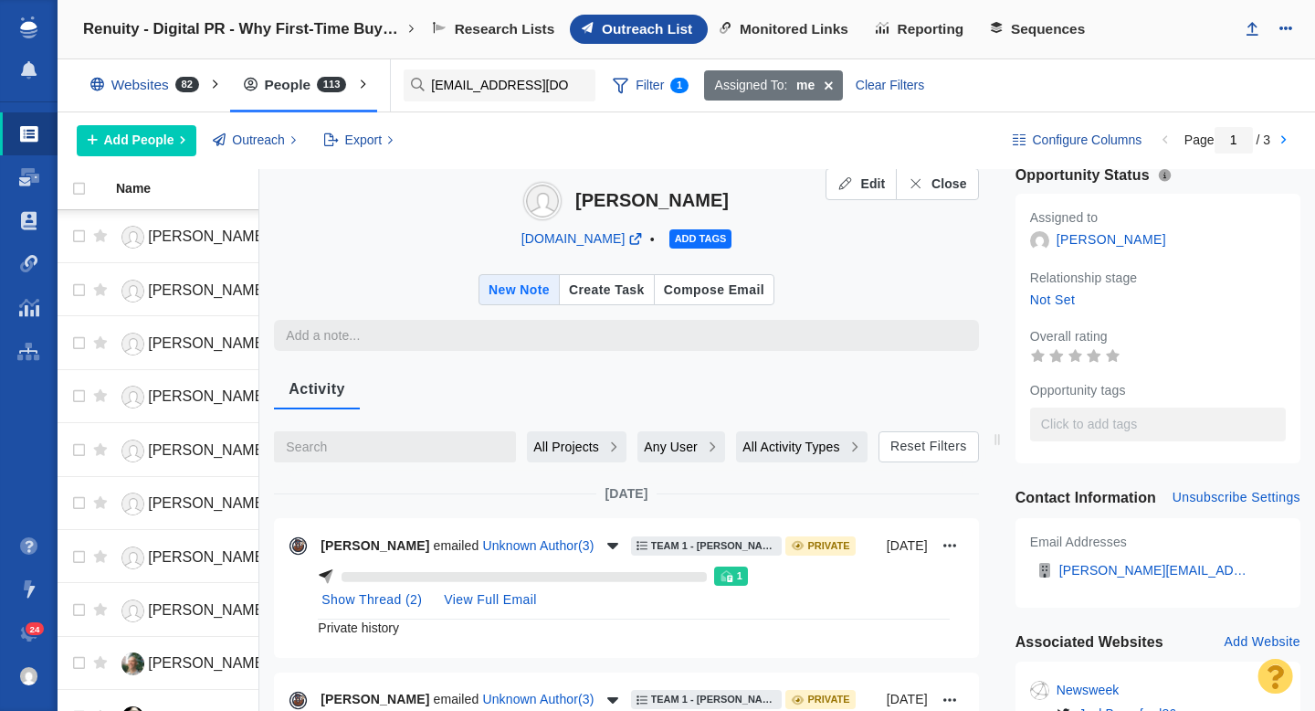
scroll to position [0, 0]
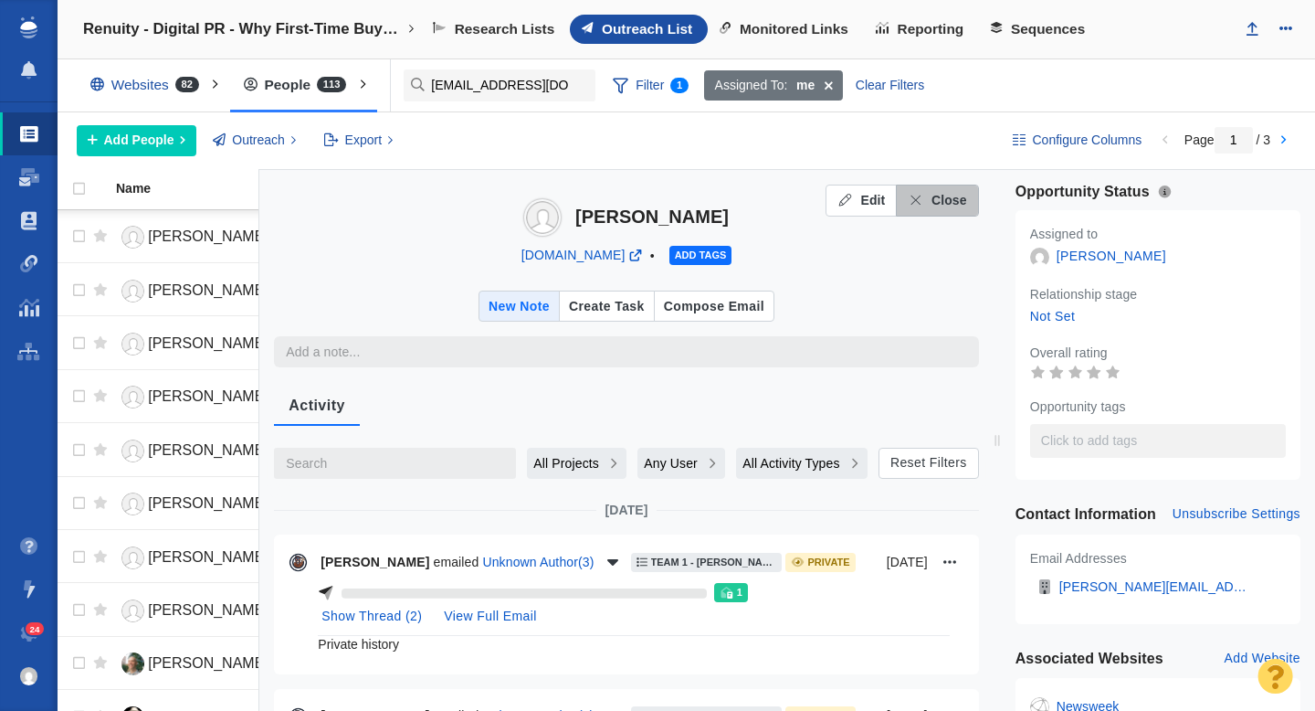
click at [964, 204] on span "Close" at bounding box center [950, 200] width 36 height 19
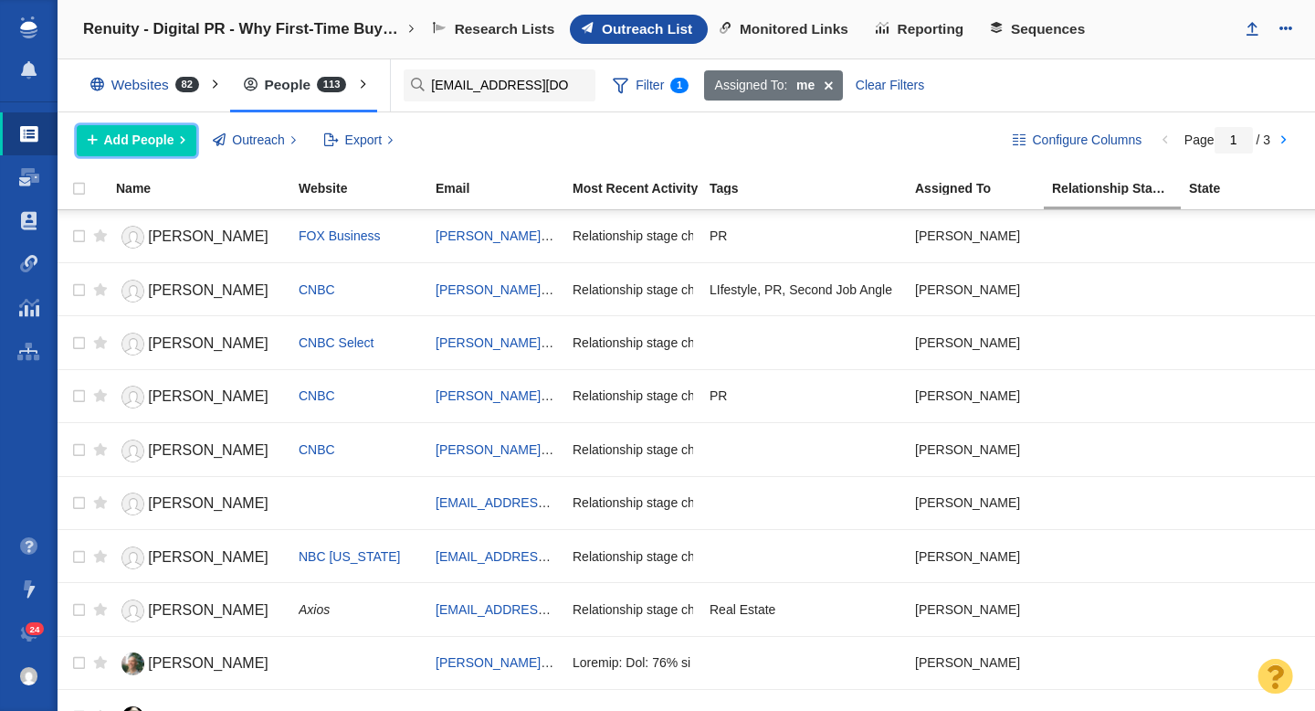
click at [144, 139] on span "Add People" at bounding box center [139, 140] width 70 height 19
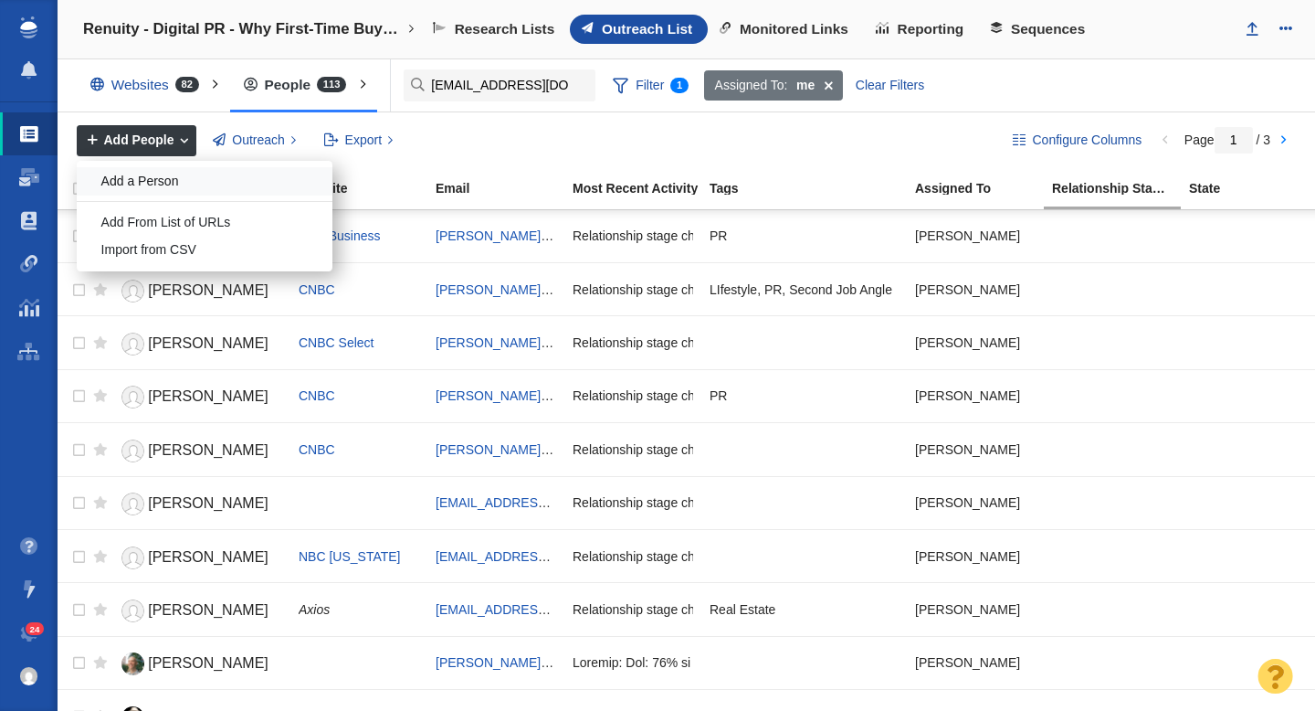
click at [153, 174] on div "Add a Person" at bounding box center [205, 181] width 256 height 28
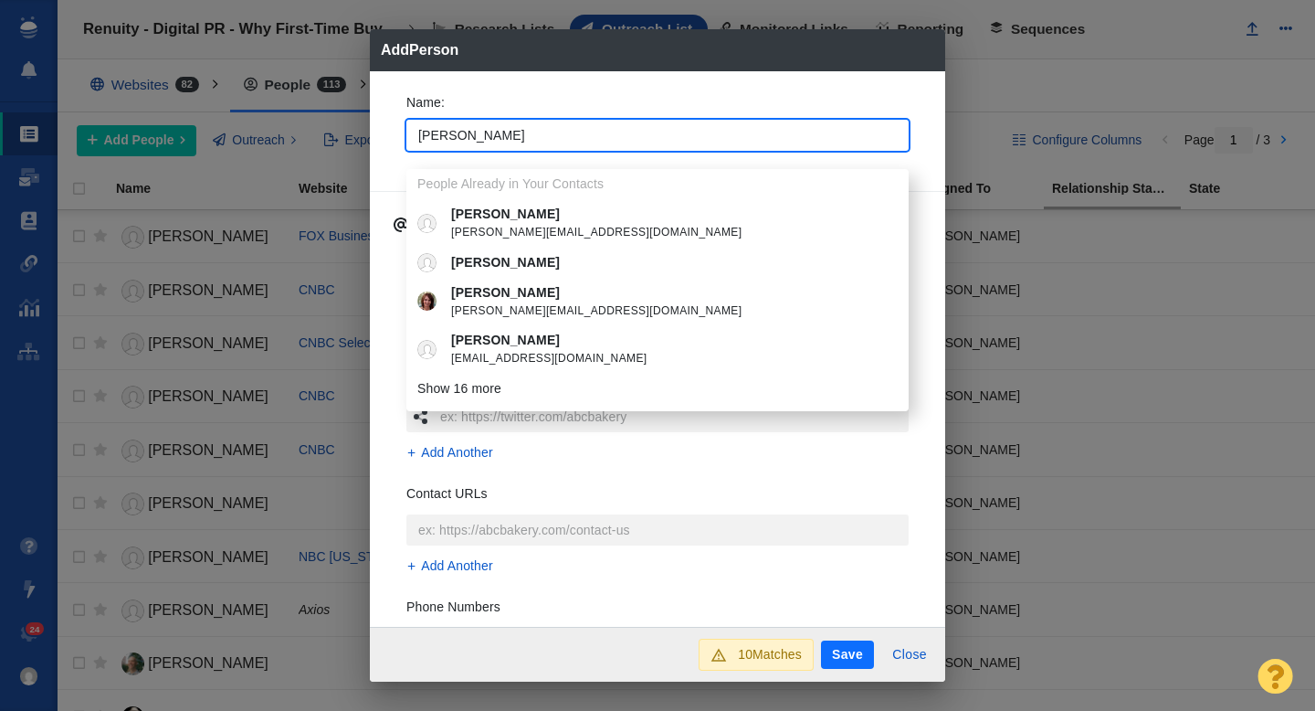
click at [381, 139] on div "Name : Lisa People Already in Your Contacts Lisa lisa.s@twobostons.com Lisa Lis…" at bounding box center [657, 349] width 575 height 556
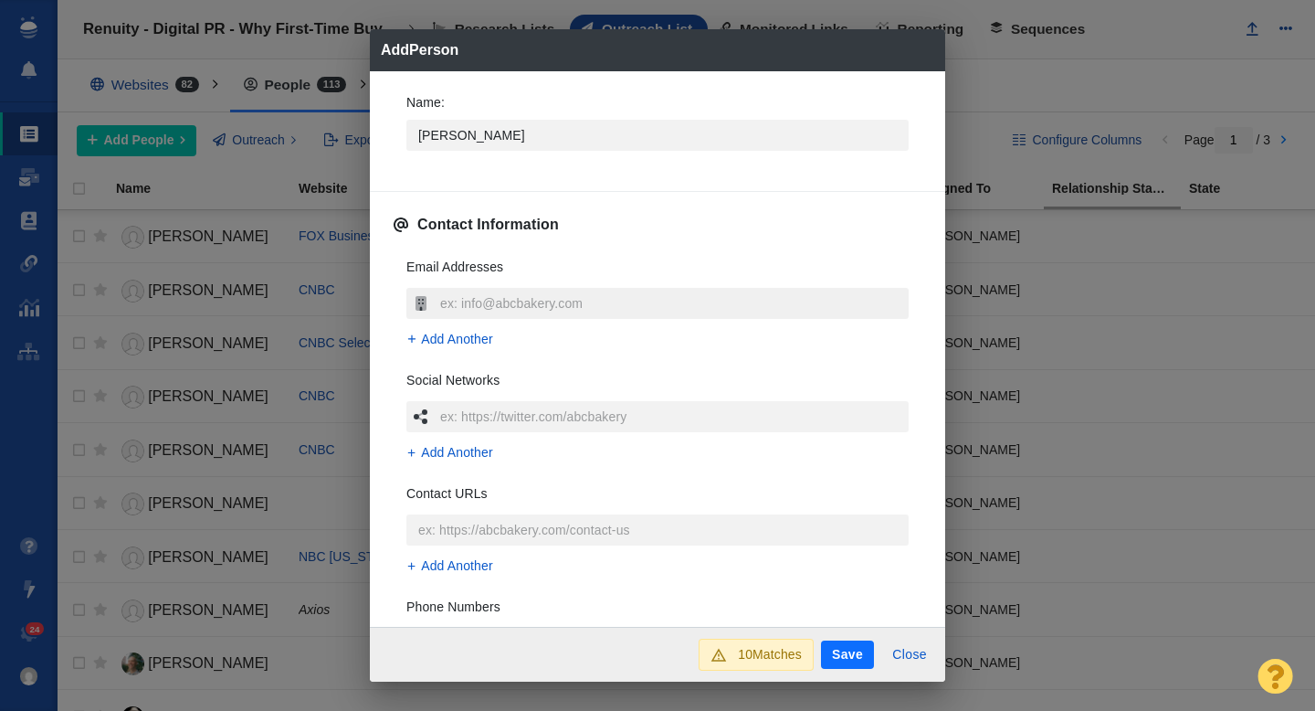
click at [484, 308] on input "text" at bounding box center [672, 303] width 473 height 31
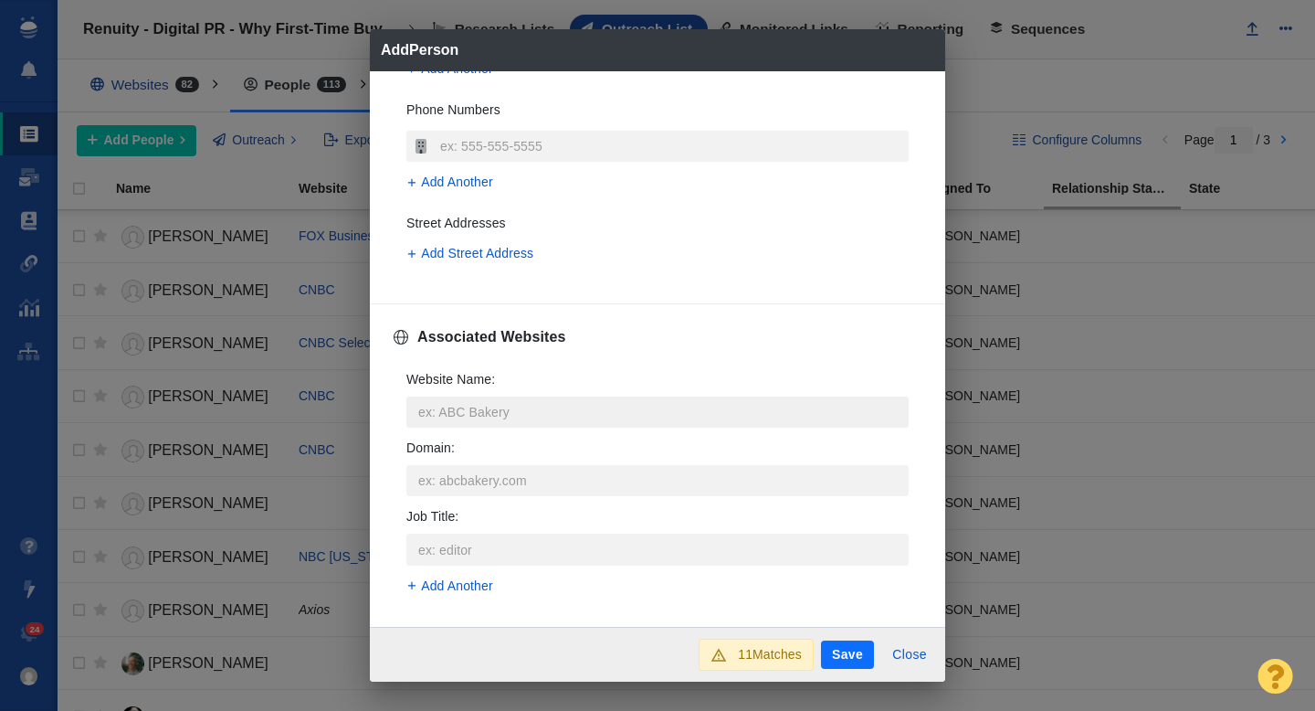
scroll to position [501, 0]
click at [512, 410] on input "Website Name :" at bounding box center [657, 408] width 502 height 31
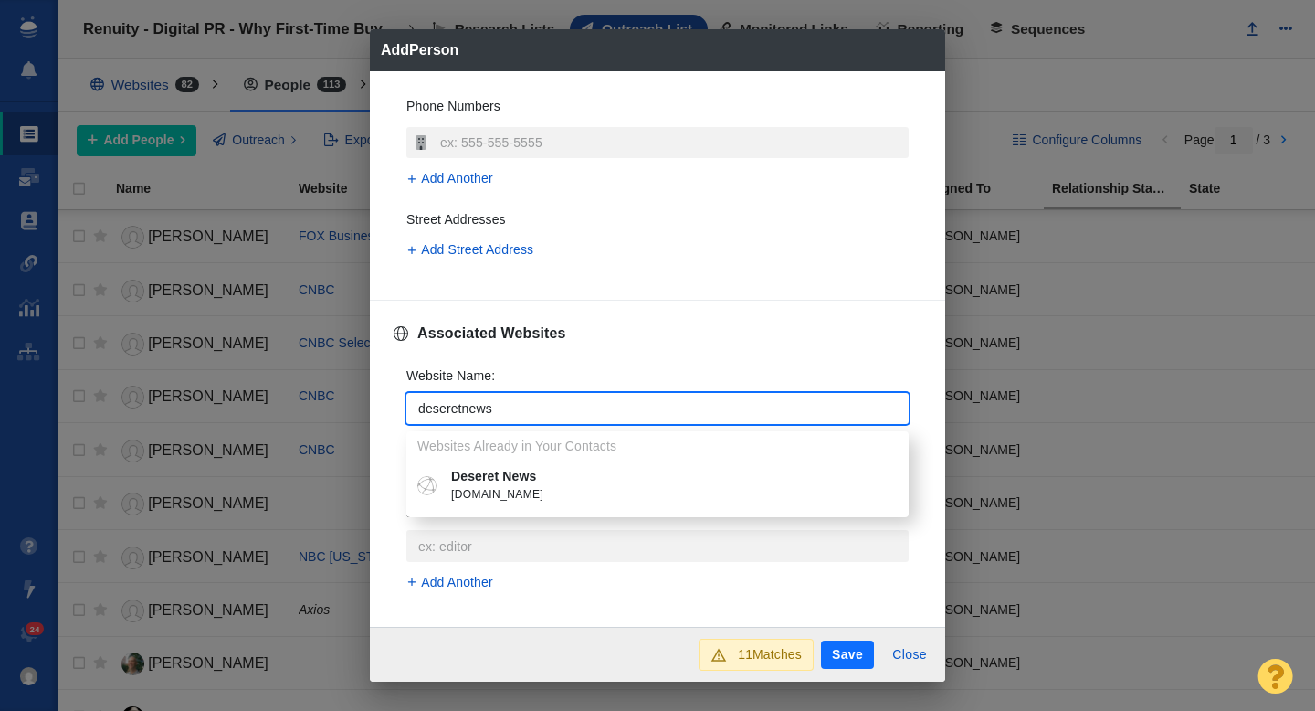
click at [533, 474] on p "Deseret News" at bounding box center [670, 476] width 439 height 19
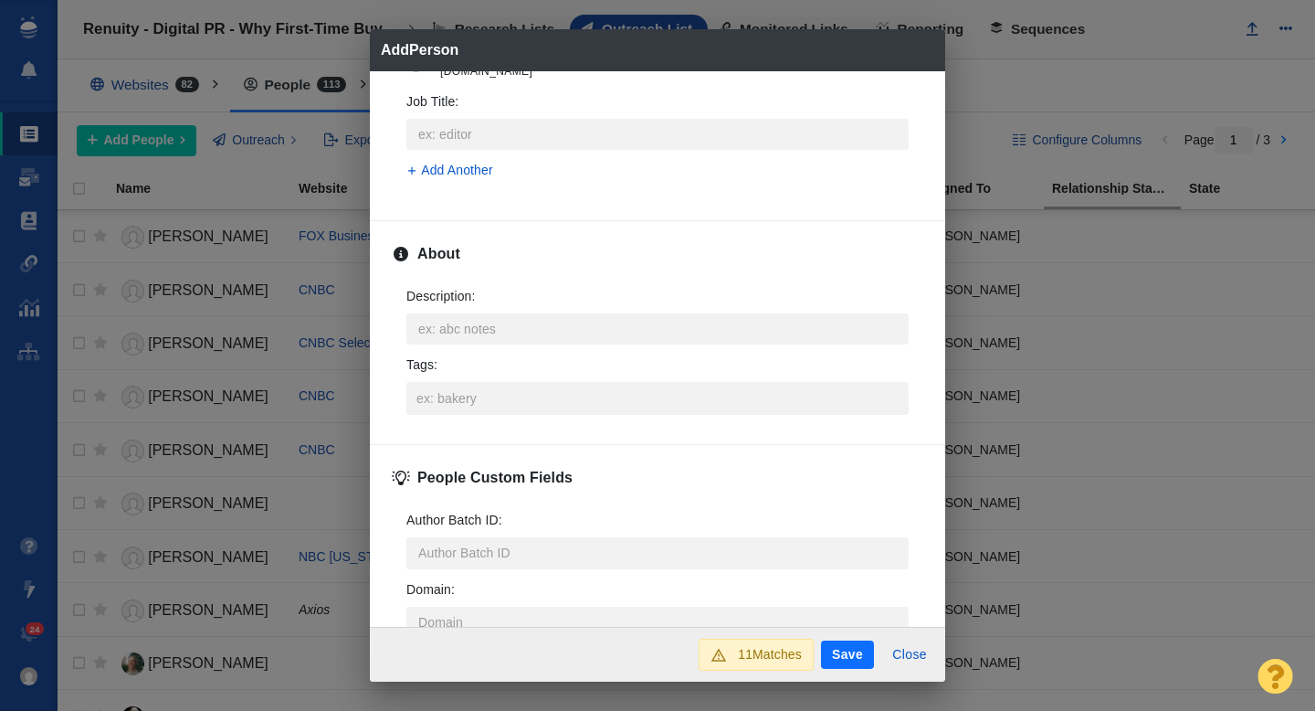
scroll to position [903, 0]
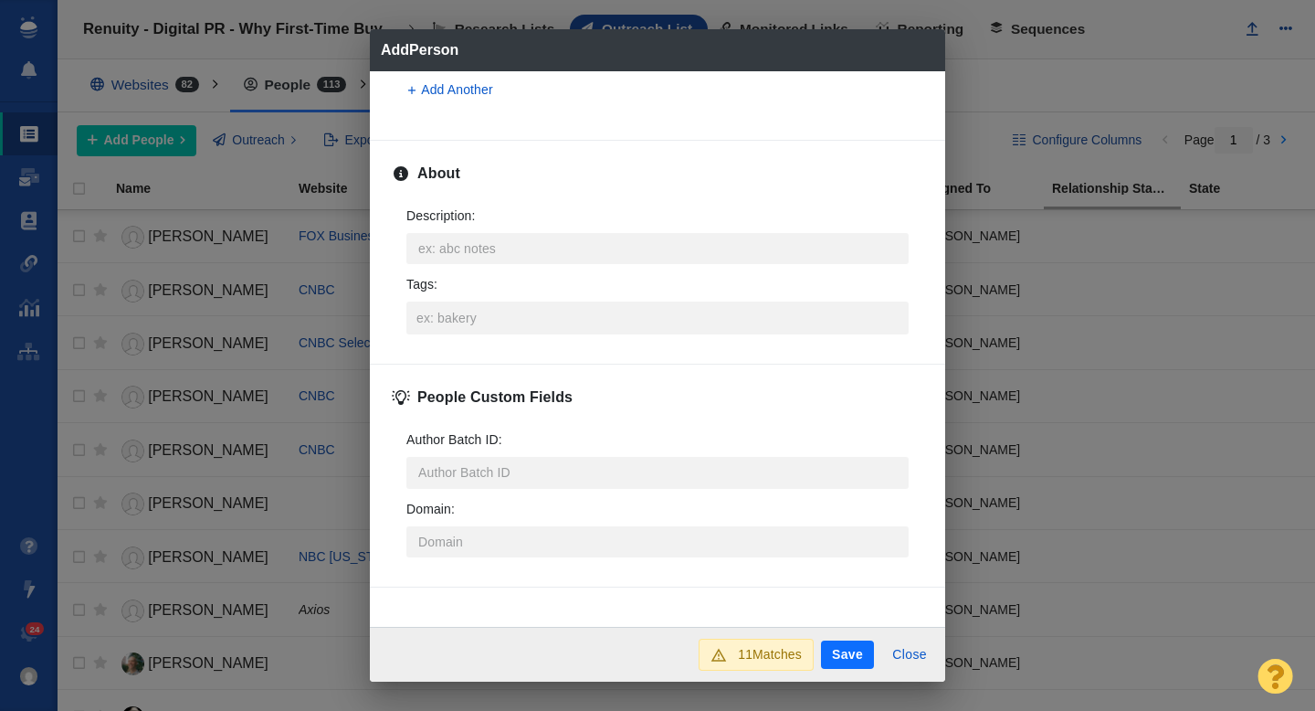
click at [848, 659] on button "Save" at bounding box center [847, 654] width 53 height 29
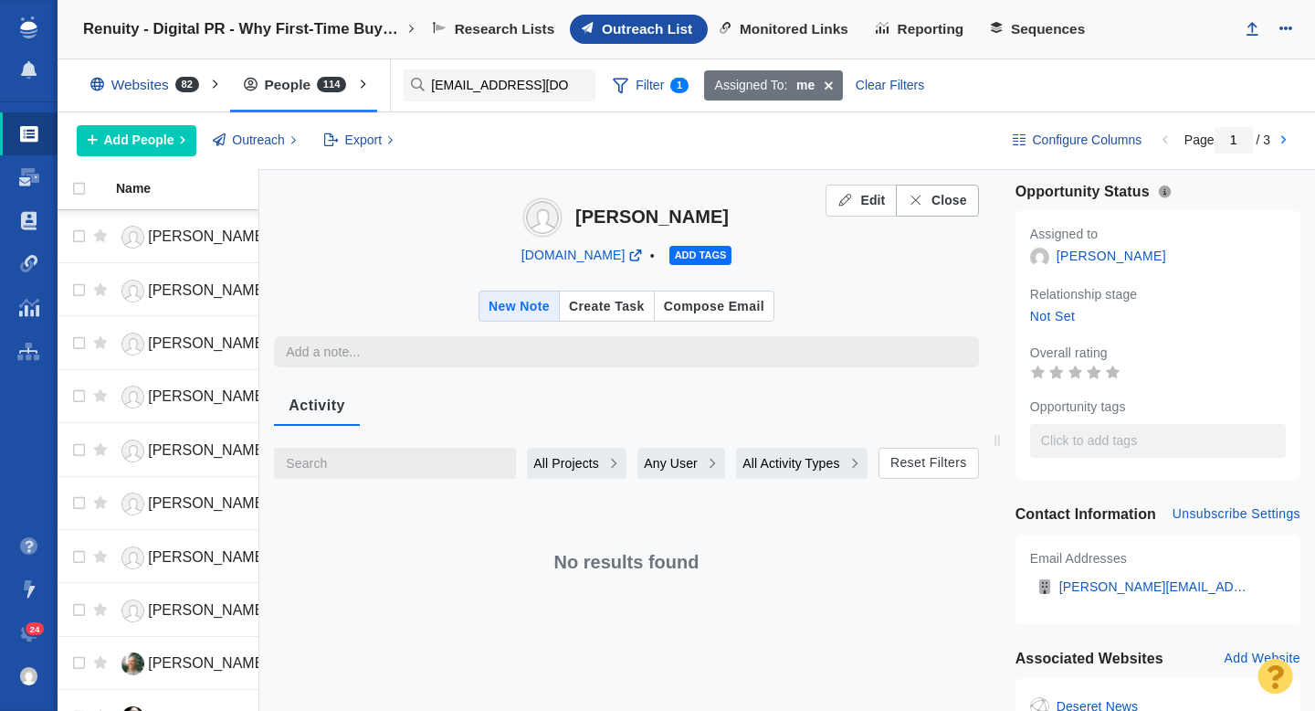
click at [948, 208] on span "Close" at bounding box center [950, 200] width 36 height 19
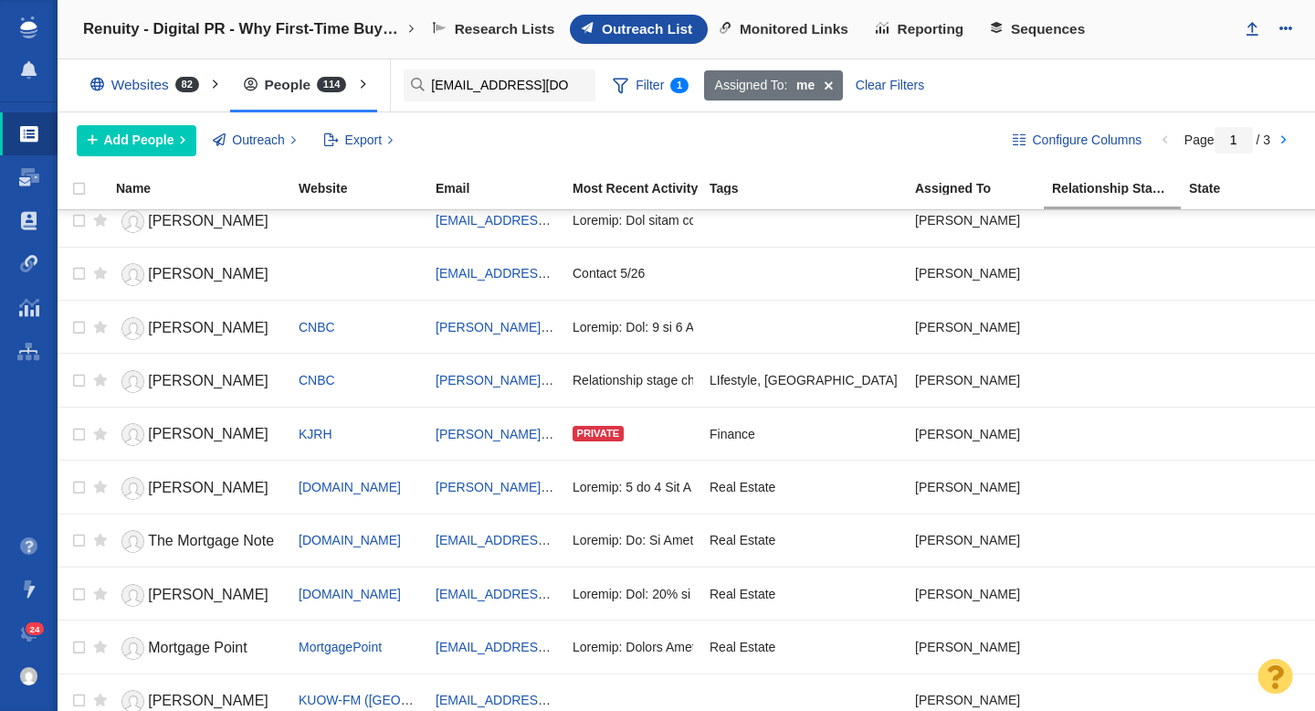
scroll to position [0, 0]
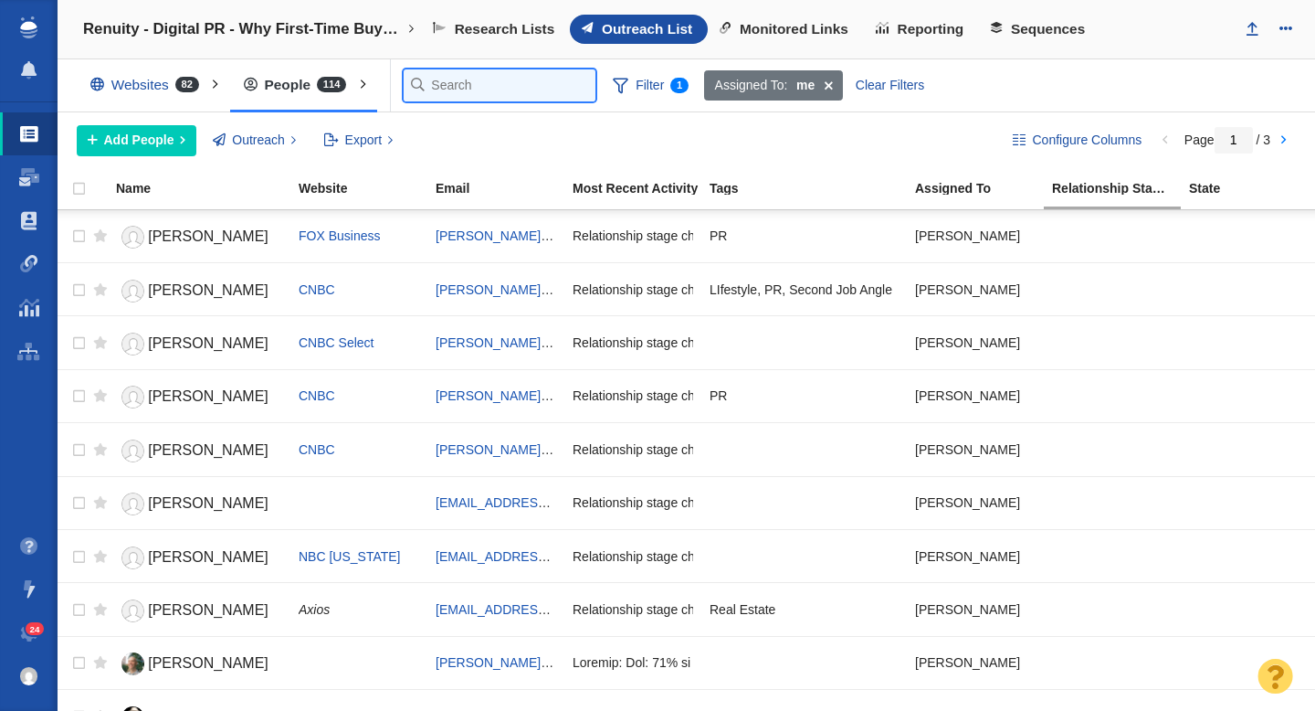
click at [425, 82] on input "text" at bounding box center [500, 85] width 192 height 32
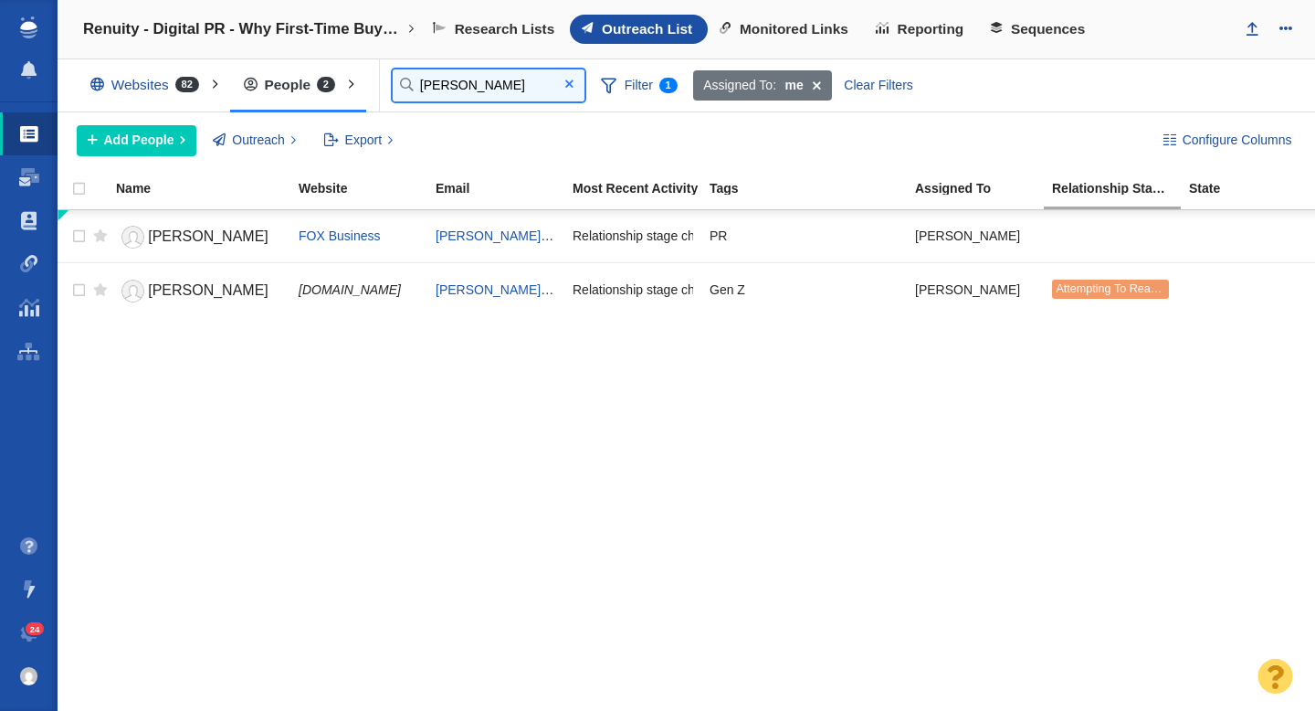
type input "suzanne"
click at [572, 85] on span at bounding box center [569, 84] width 8 height 13
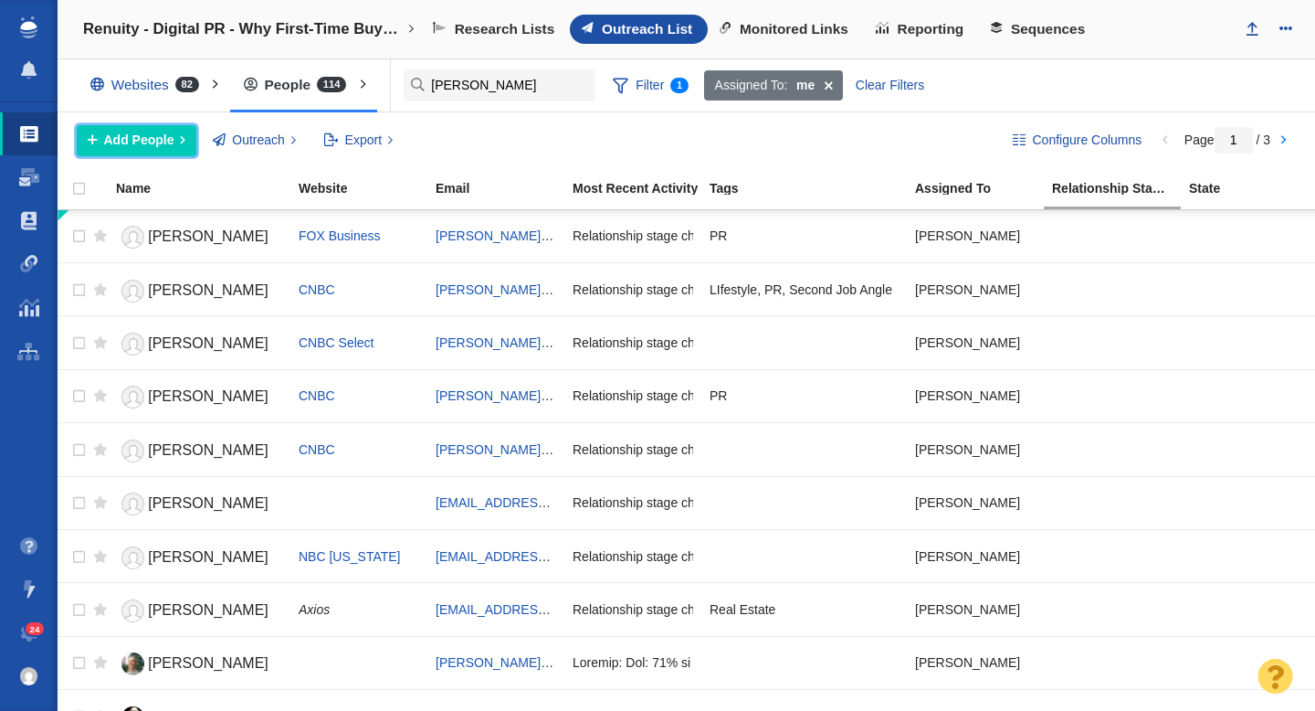
click at [153, 141] on span "Add People" at bounding box center [139, 140] width 70 height 19
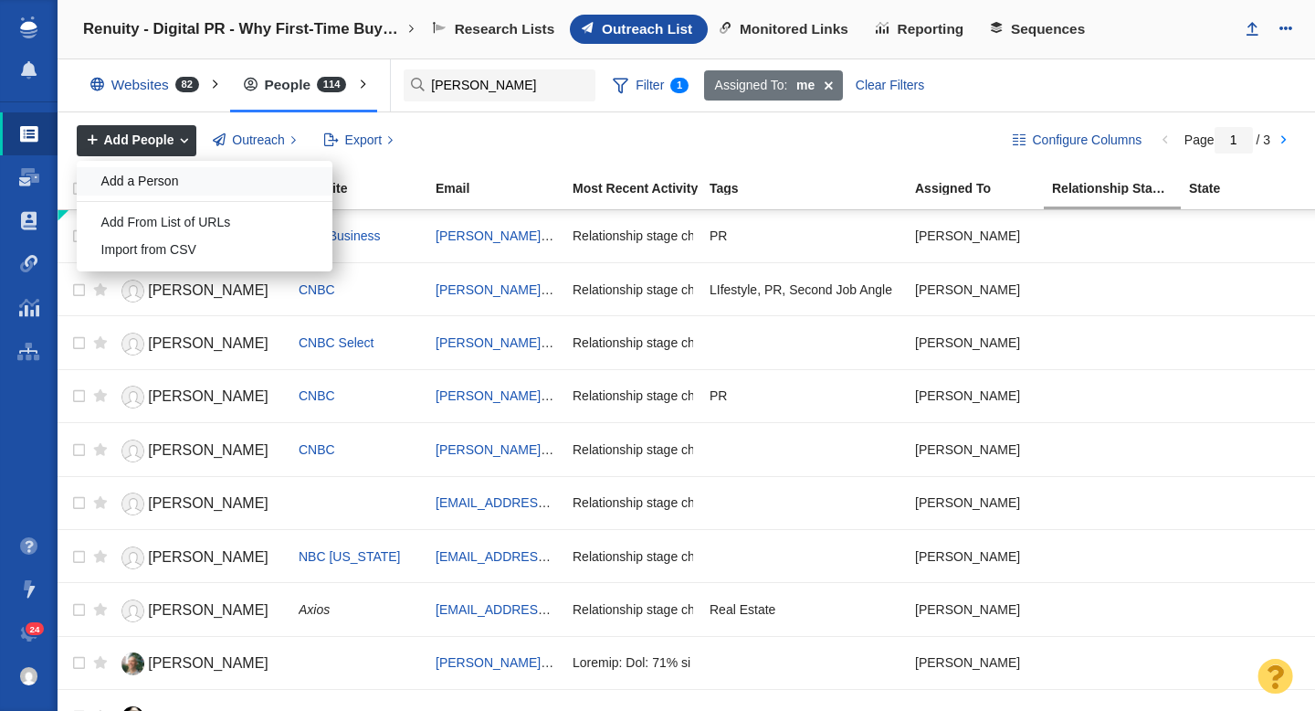
click at [153, 178] on div "Add a Person" at bounding box center [205, 181] width 256 height 28
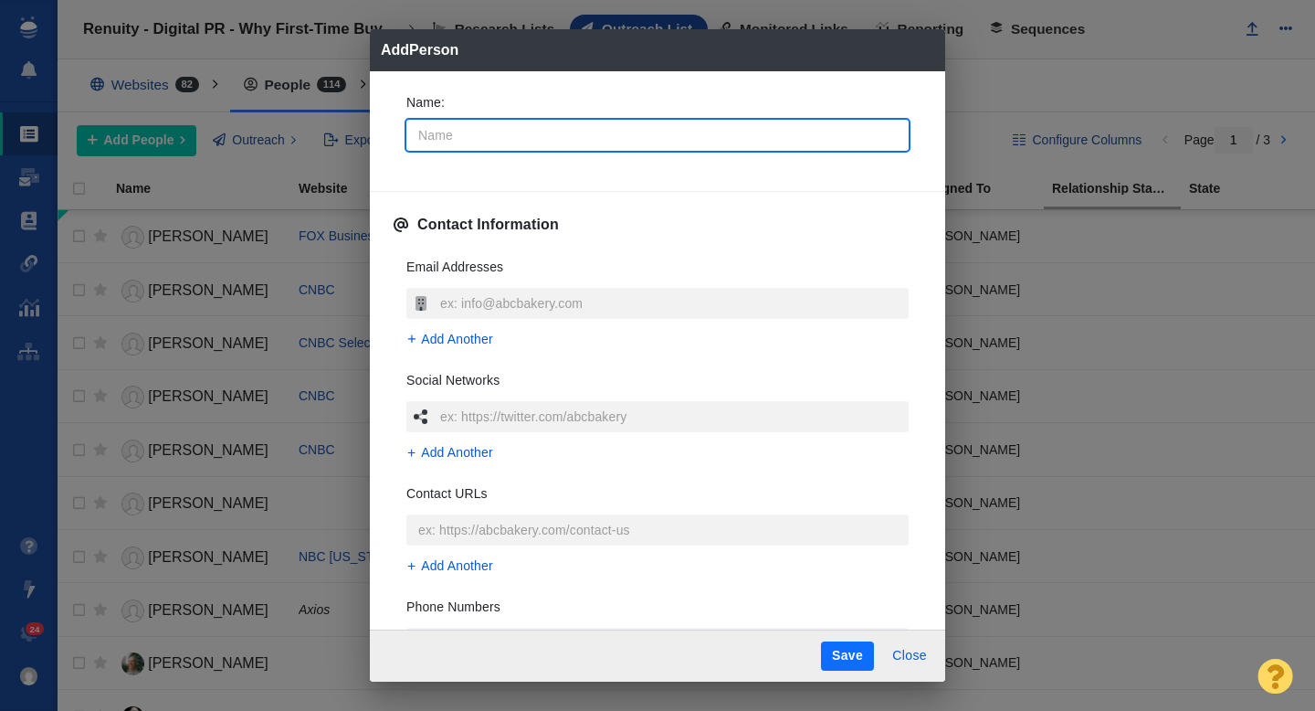
type input "A"
type textarea "x"
type input "An"
type textarea "x"
type input "And"
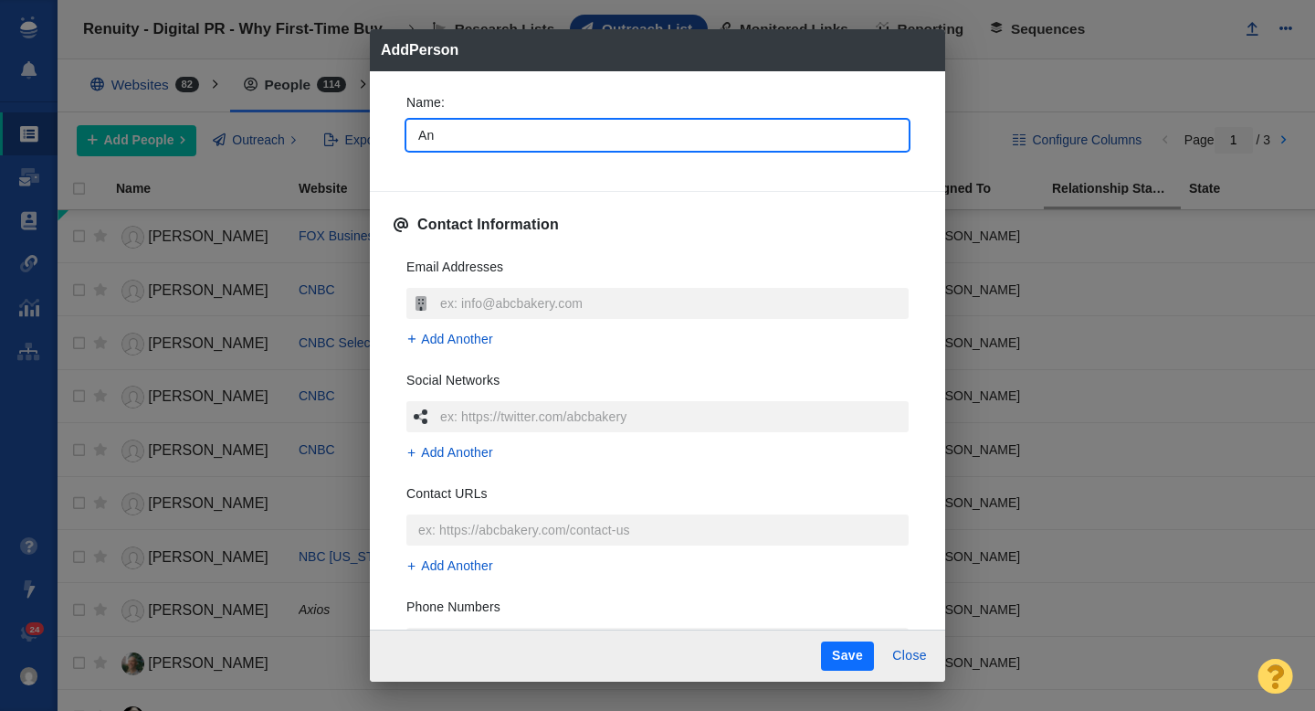
type textarea "x"
type input "Andr"
type textarea "x"
type input "Andre"
type textarea "x"
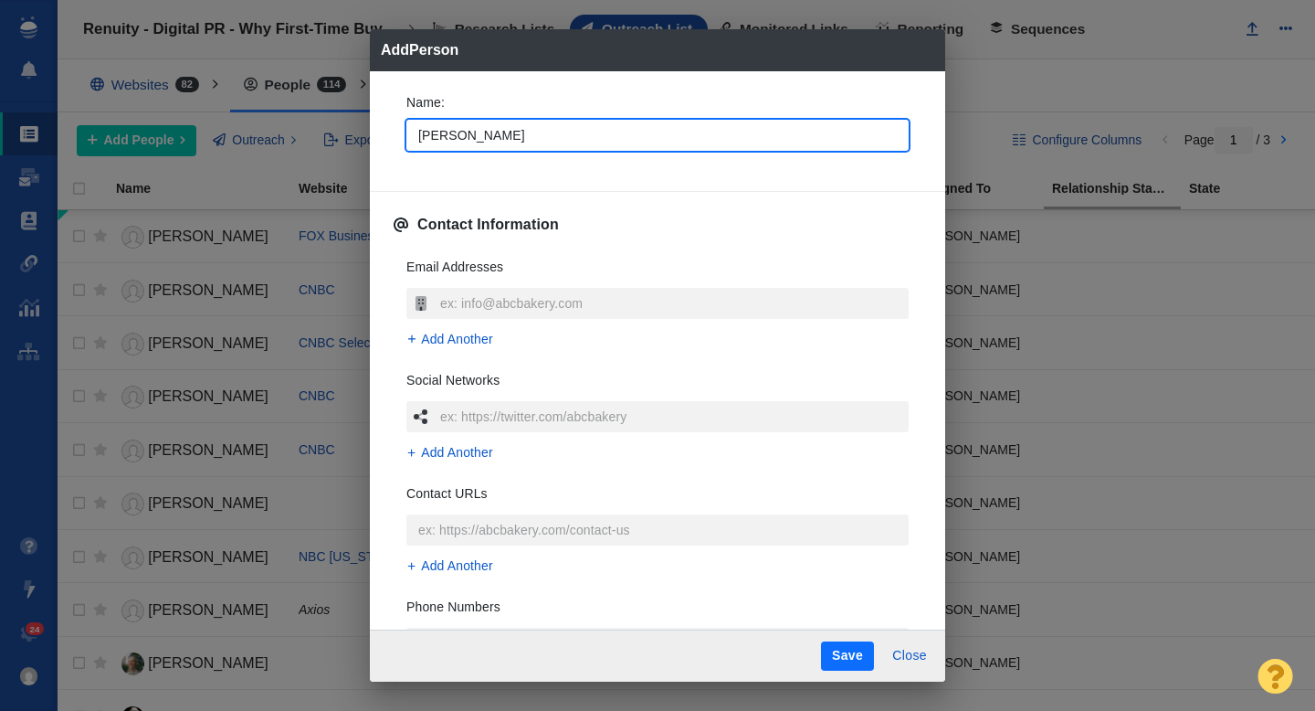
type input "Andrew"
type textarea "x"
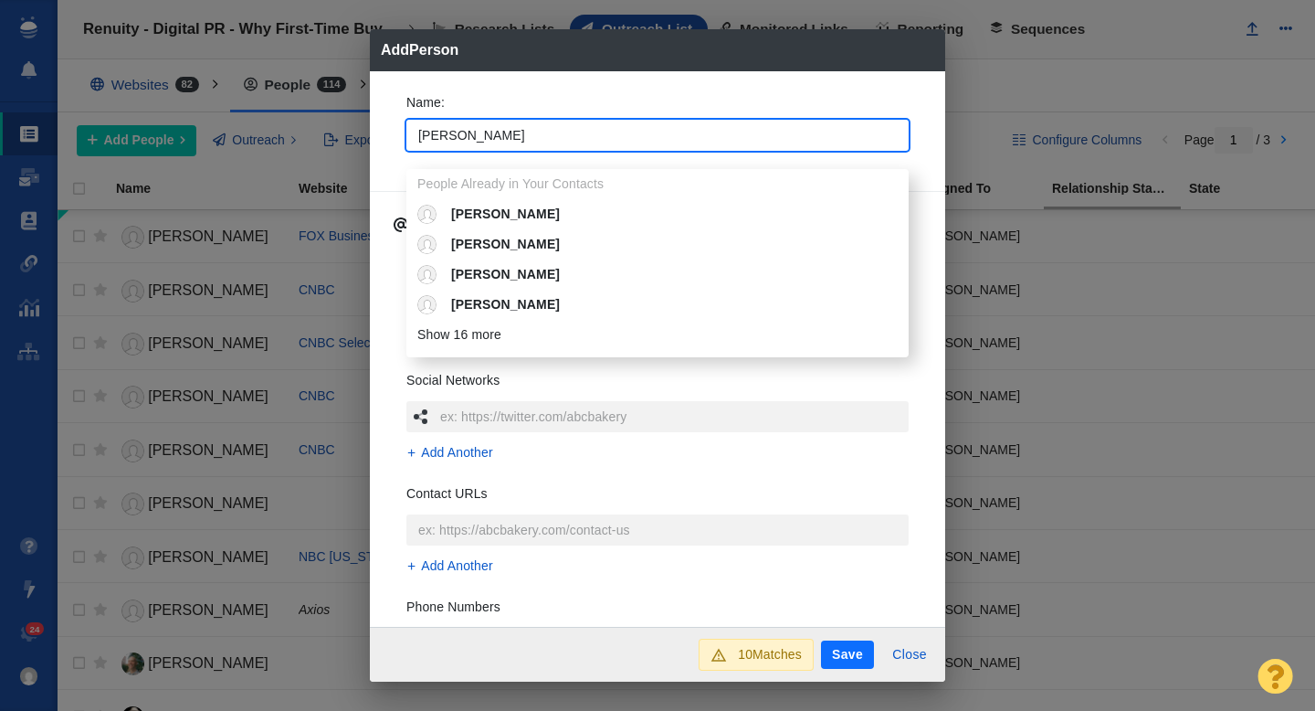
type input "Andrew"
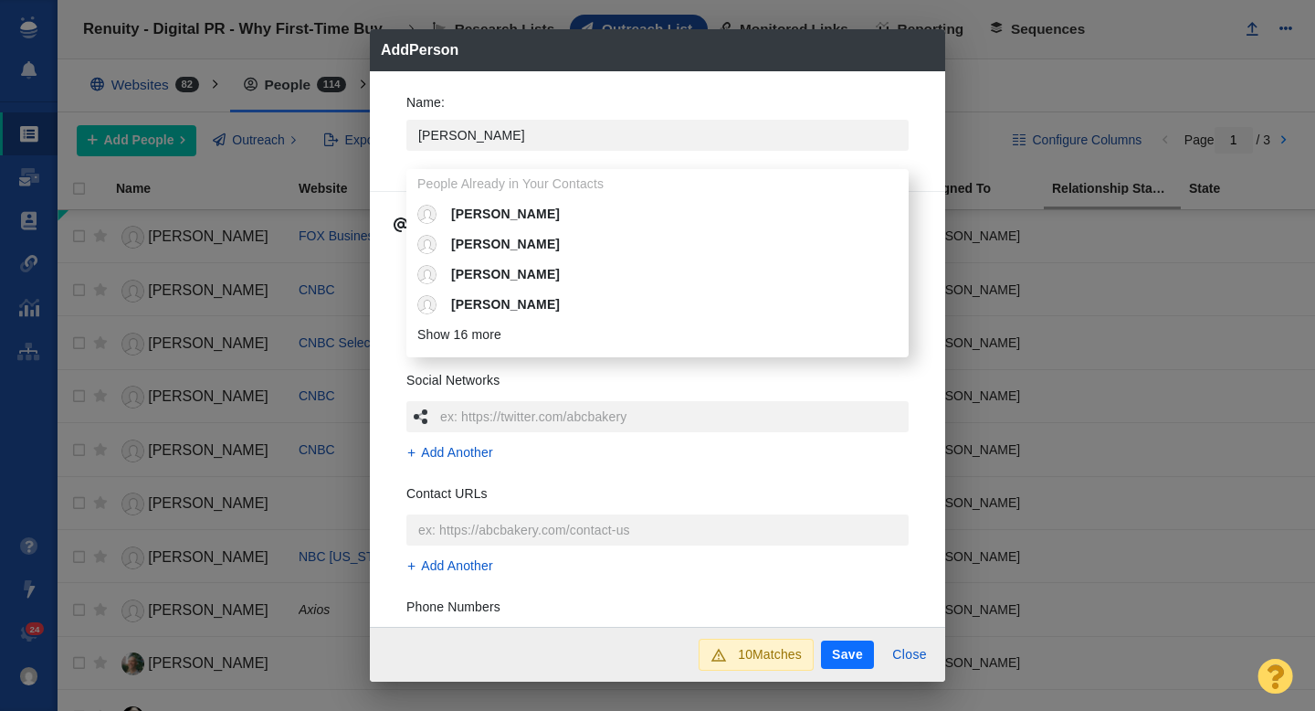
type textarea "x"
click at [383, 167] on div "Name : Andrew People Already in Your Contacts Andrew Andrew Andrew Andrew Andre…" at bounding box center [657, 349] width 575 height 556
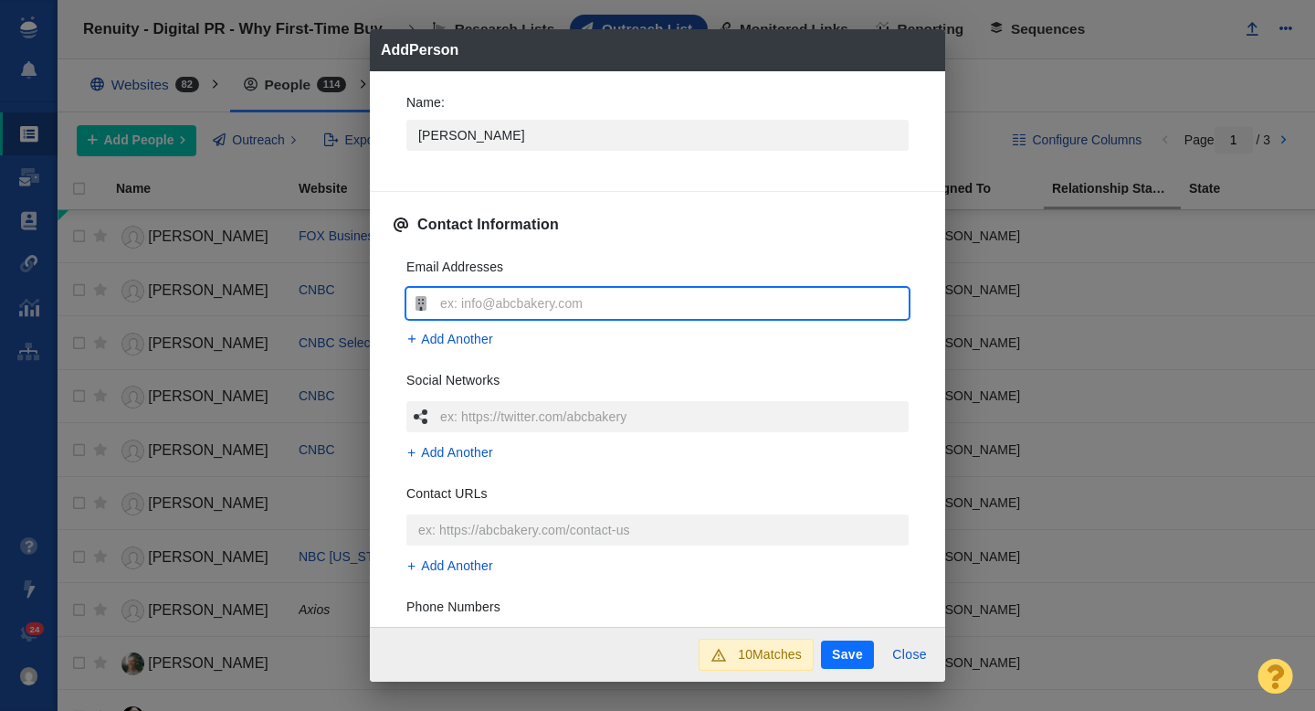
click at [512, 300] on input "text" at bounding box center [672, 303] width 473 height 31
type input "adorn@newsnationnow.com"
type textarea "x"
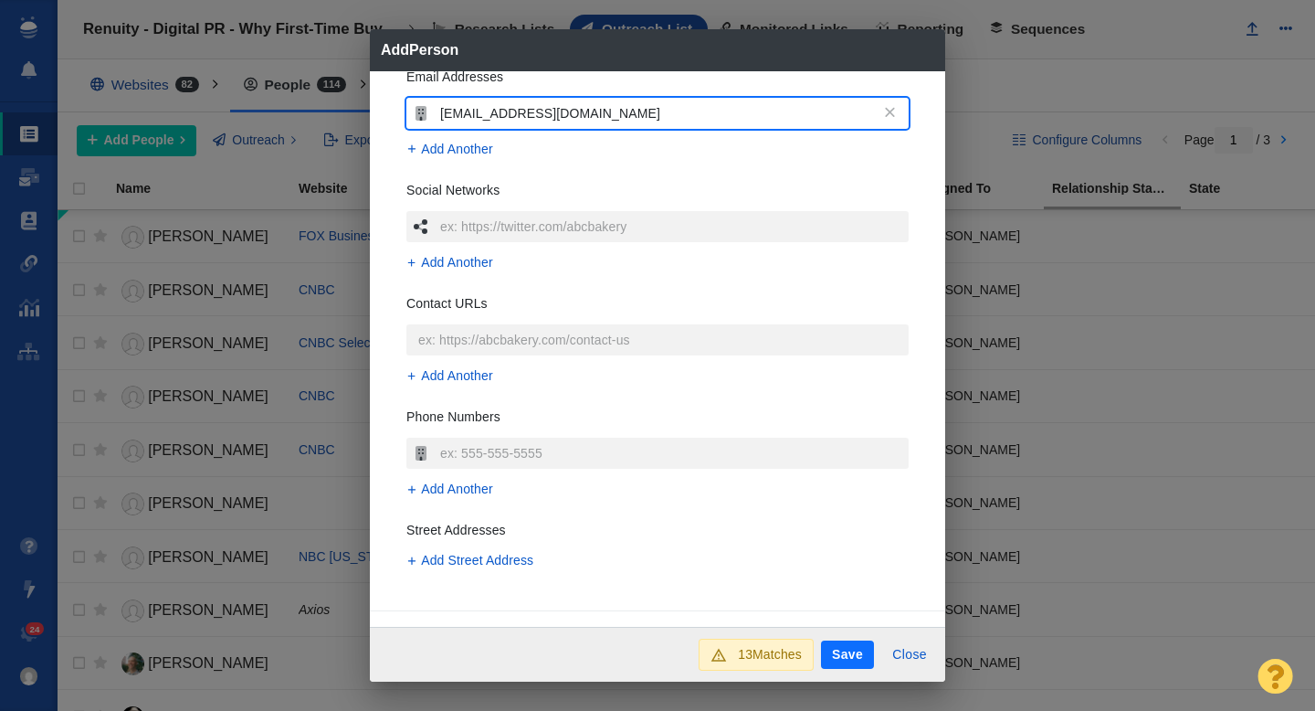
scroll to position [413, 0]
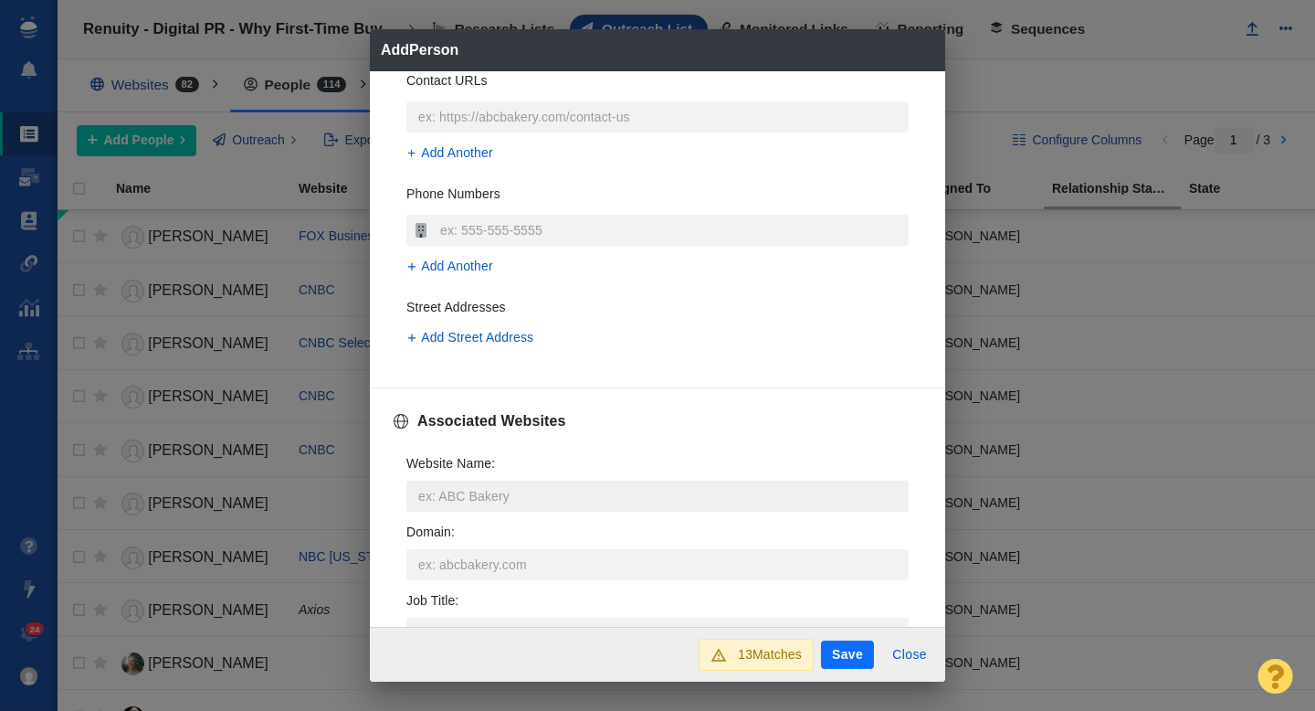
type input "adorn@newsnationnow.com"
click at [472, 490] on input "Website Name :" at bounding box center [657, 495] width 502 height 31
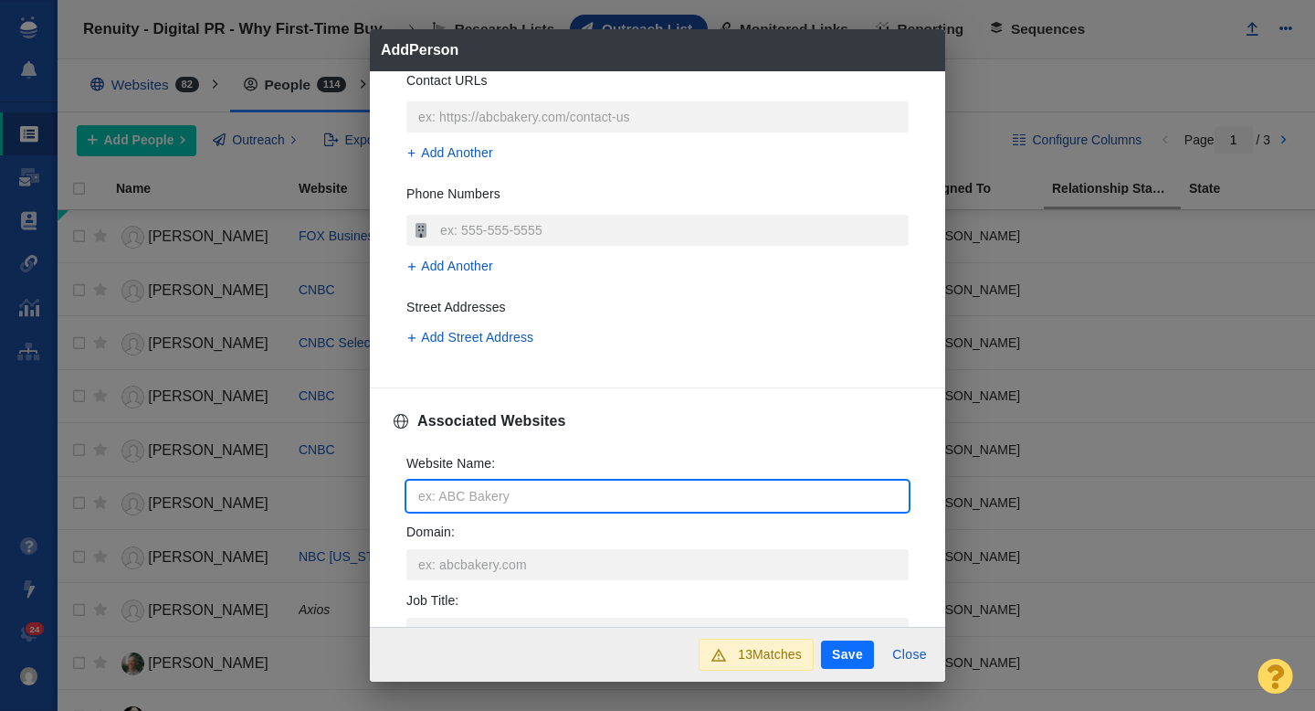
type input "n"
type textarea "x"
type input "ne"
type textarea "x"
type input "new"
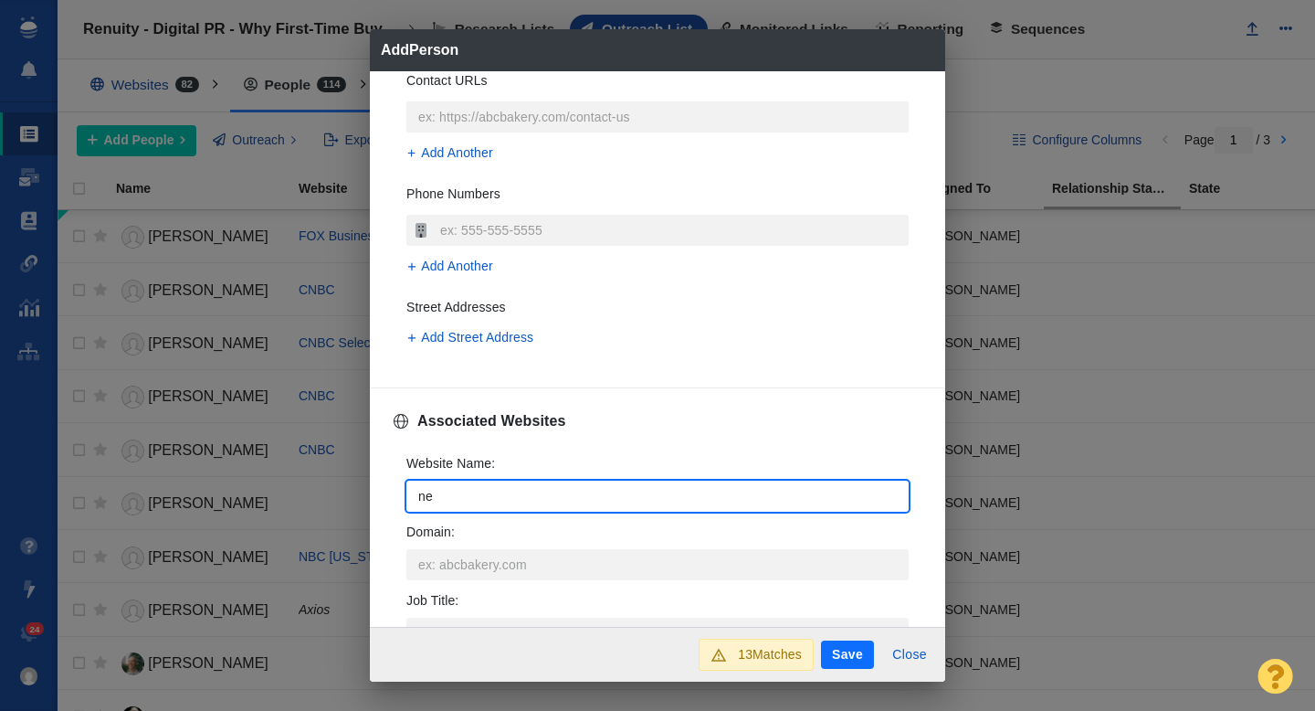
type textarea "x"
type input "news"
type textarea "x"
type input "newsn"
type textarea "x"
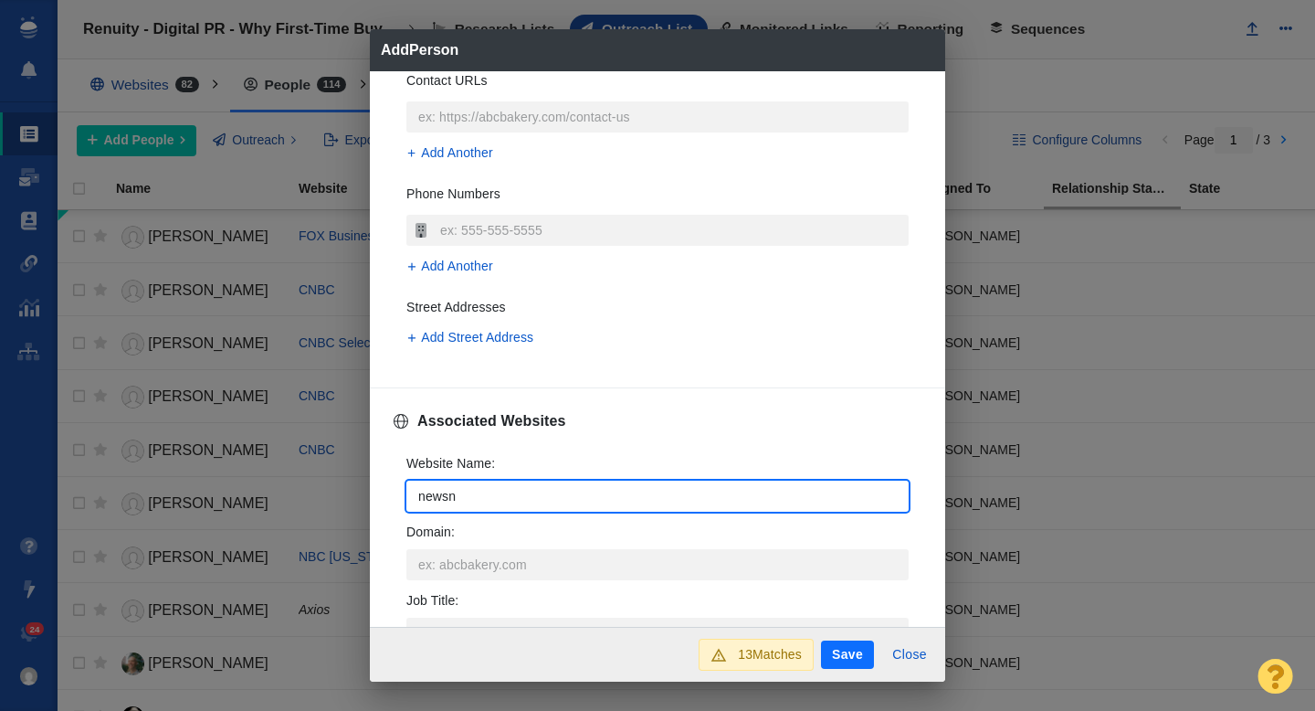
type input "newsna"
type textarea "x"
type input "newsnat"
type textarea "x"
type input "newsnati"
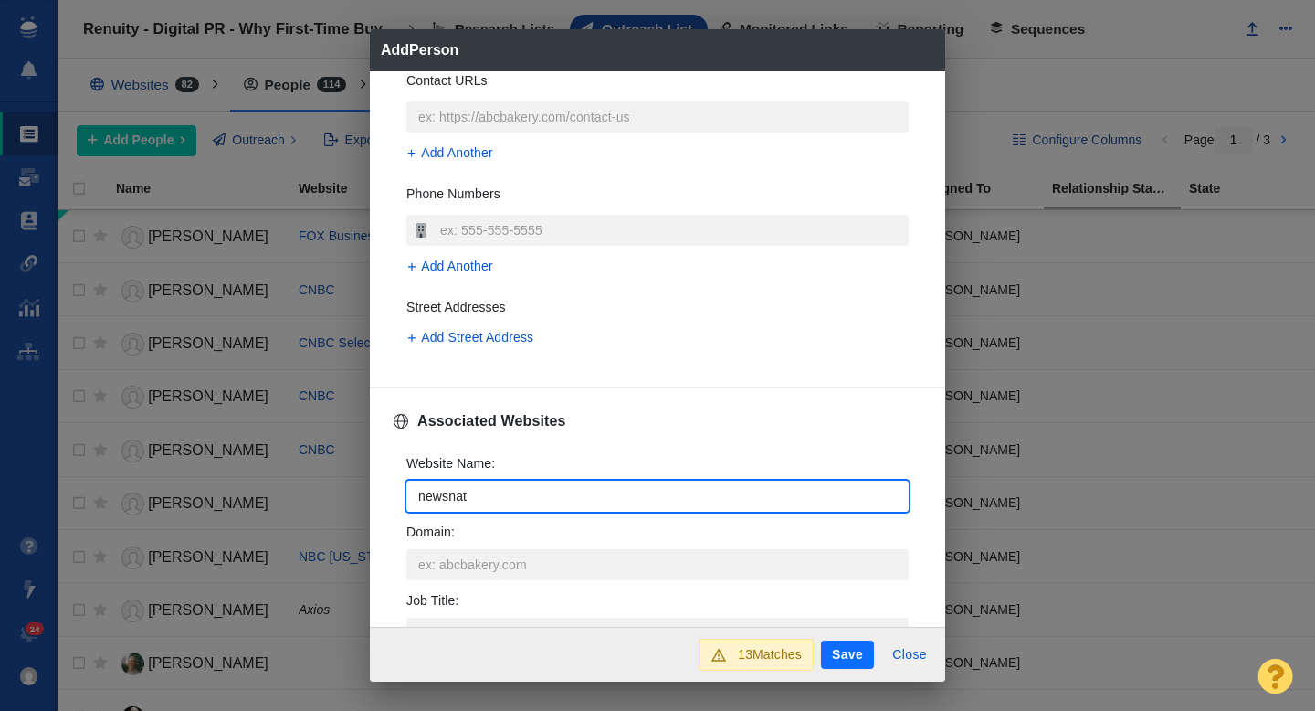
type textarea "x"
type input "newsnatio"
type textarea "x"
type input "newsnation"
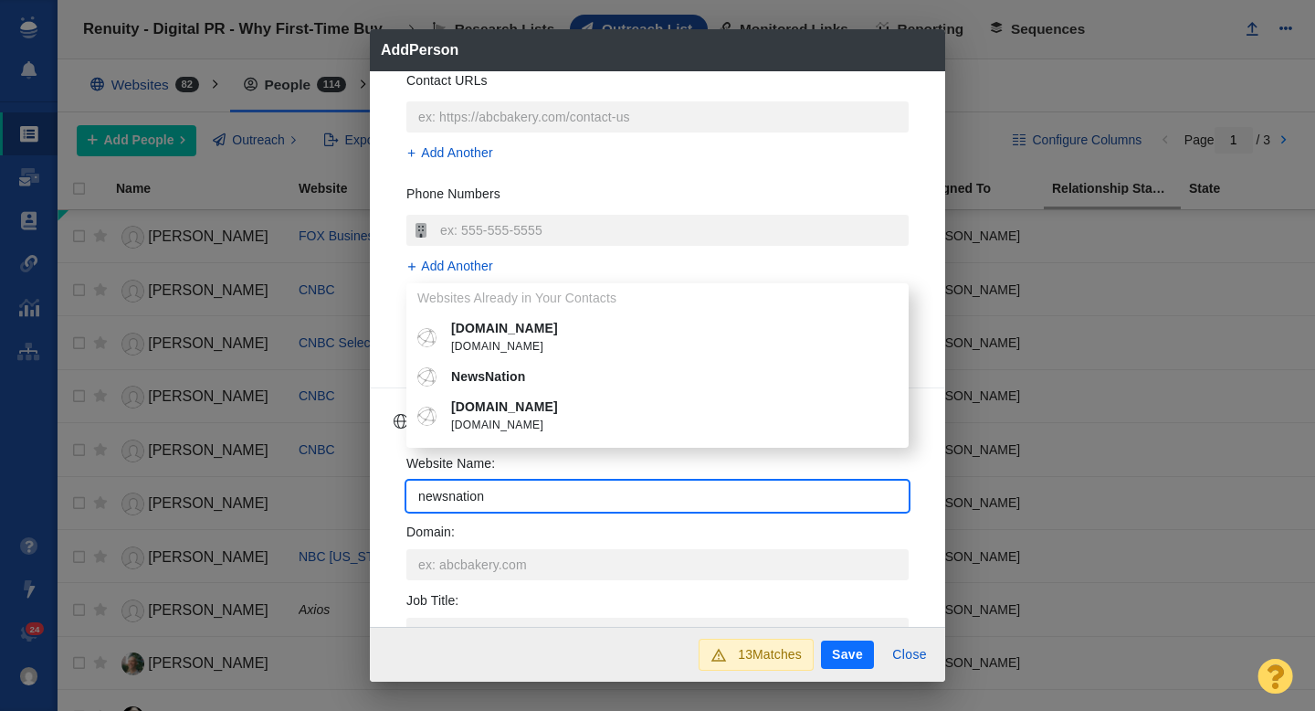
click at [553, 386] on li "NewsNation" at bounding box center [657, 377] width 502 height 30
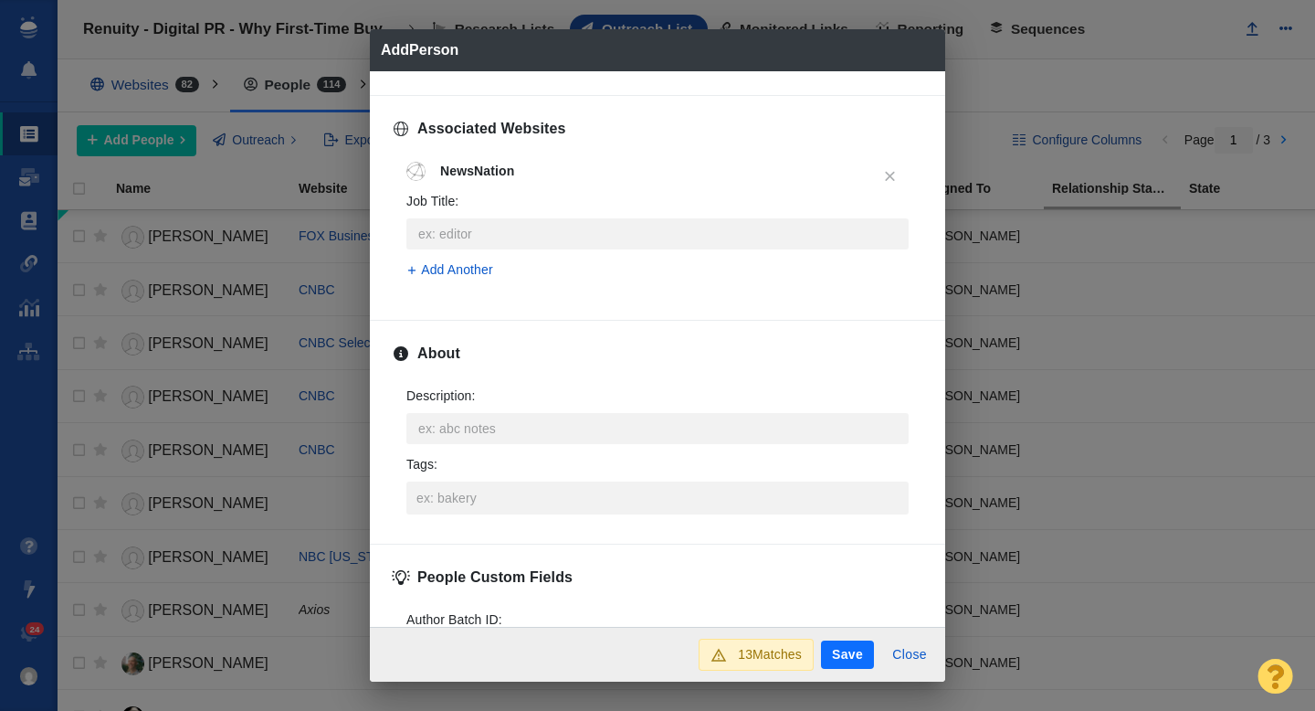
scroll to position [707, 0]
click at [849, 650] on button "Save" at bounding box center [847, 654] width 53 height 29
type textarea "x"
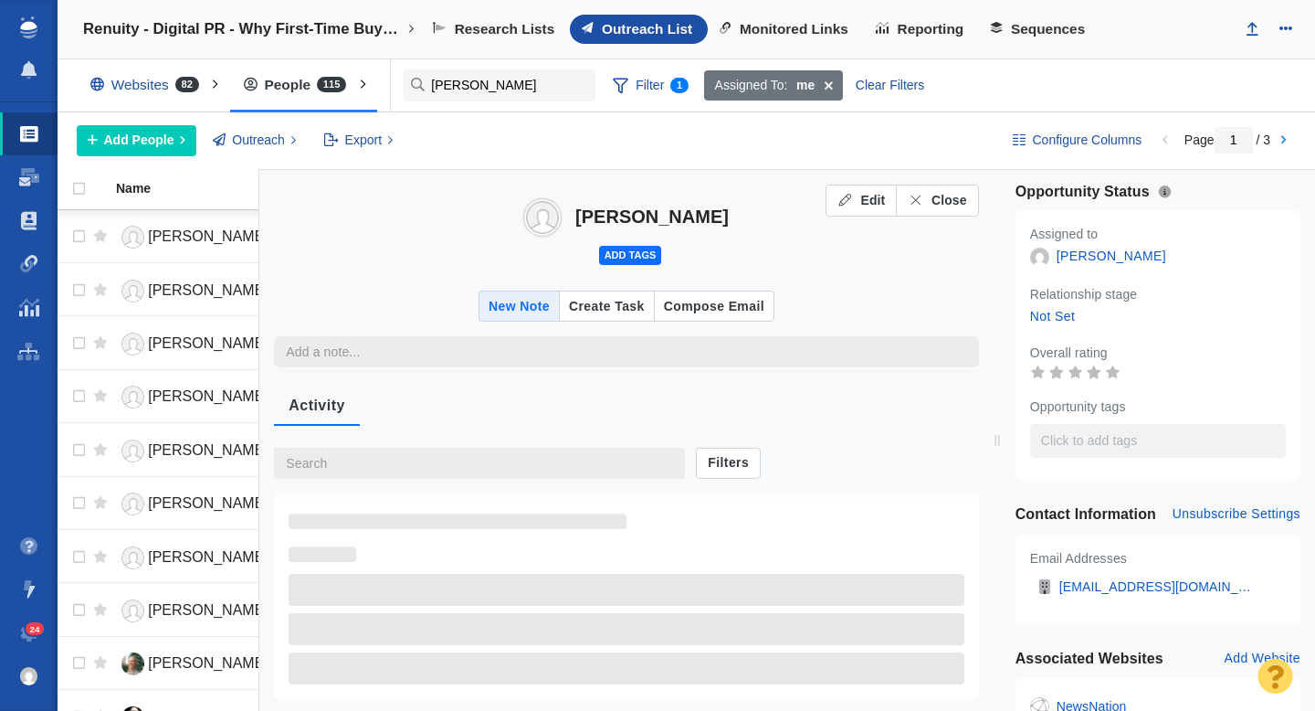
type textarea "x"
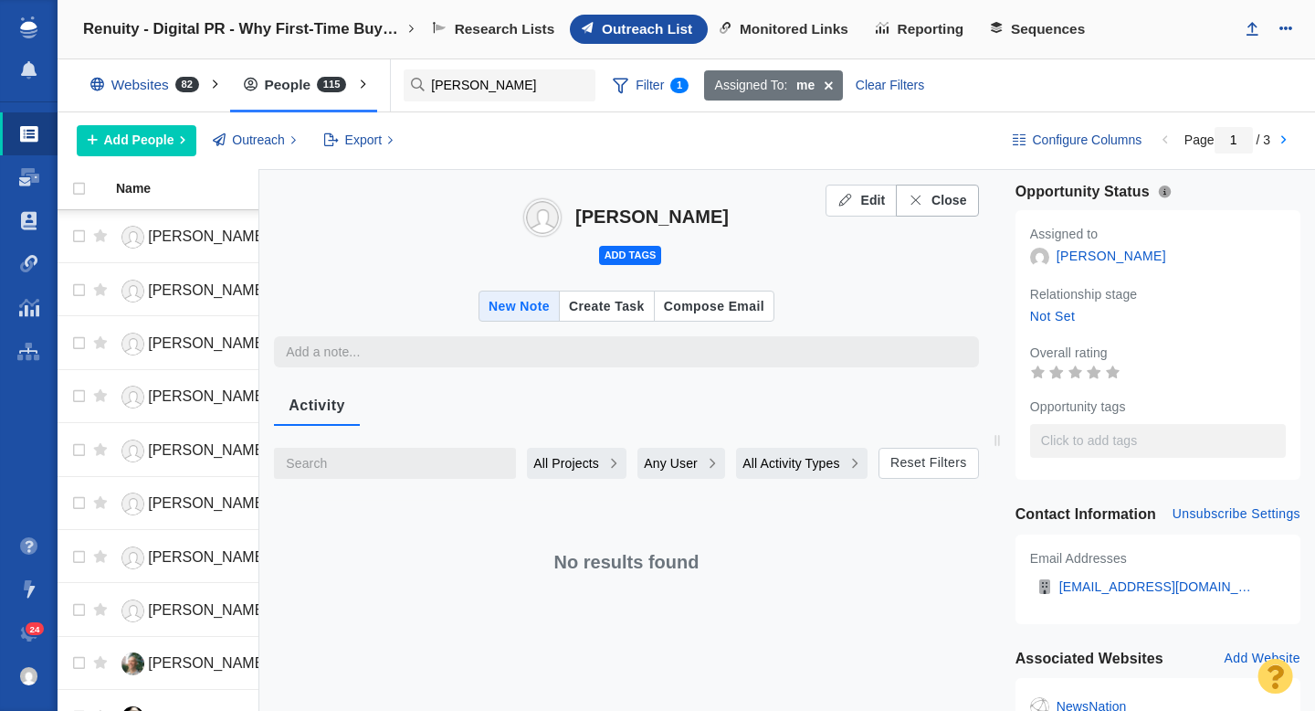
click at [951, 191] on span "Close" at bounding box center [950, 200] width 36 height 19
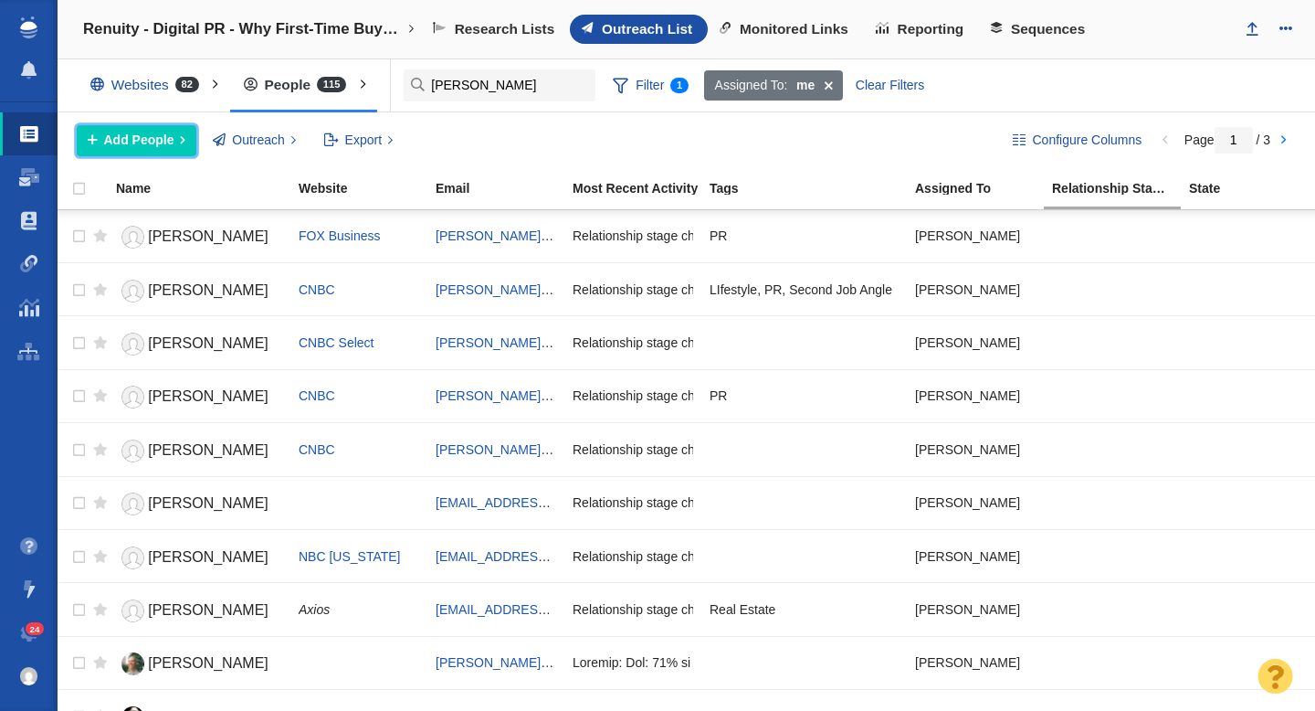
click at [132, 139] on span "Add People" at bounding box center [139, 140] width 70 height 19
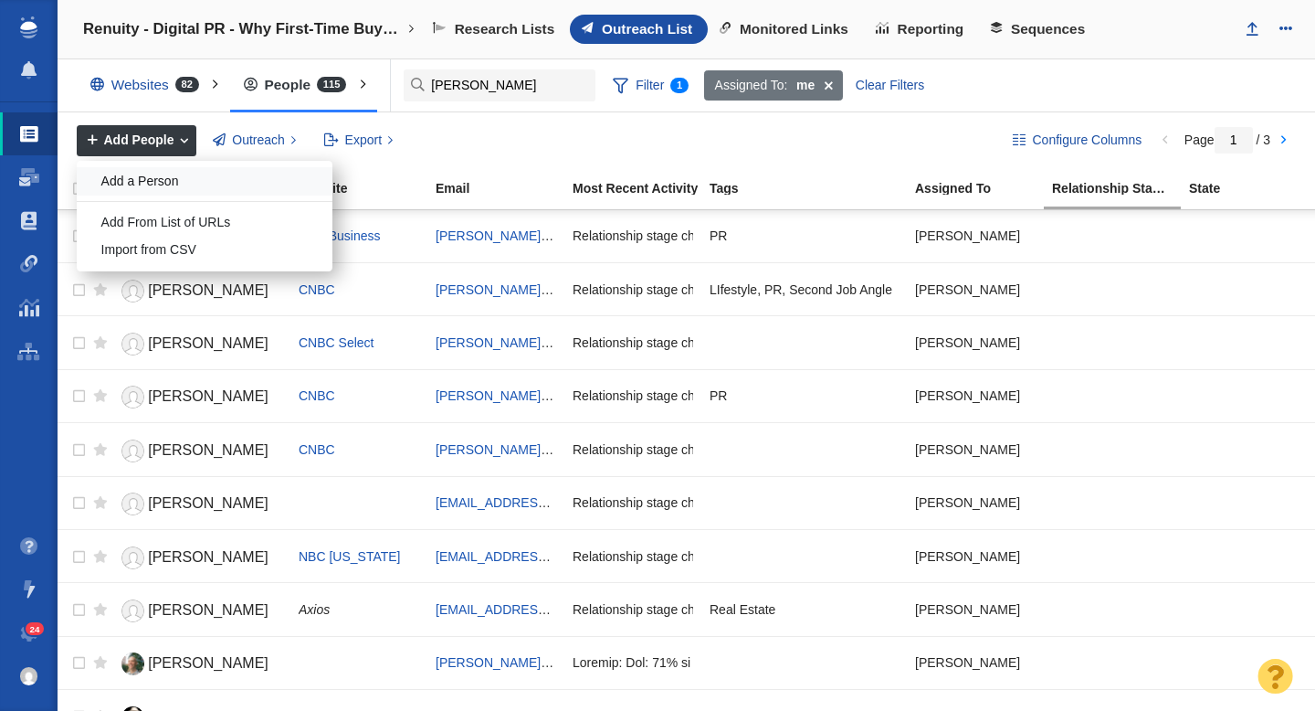
click at [155, 177] on div "Add a Person" at bounding box center [205, 181] width 256 height 28
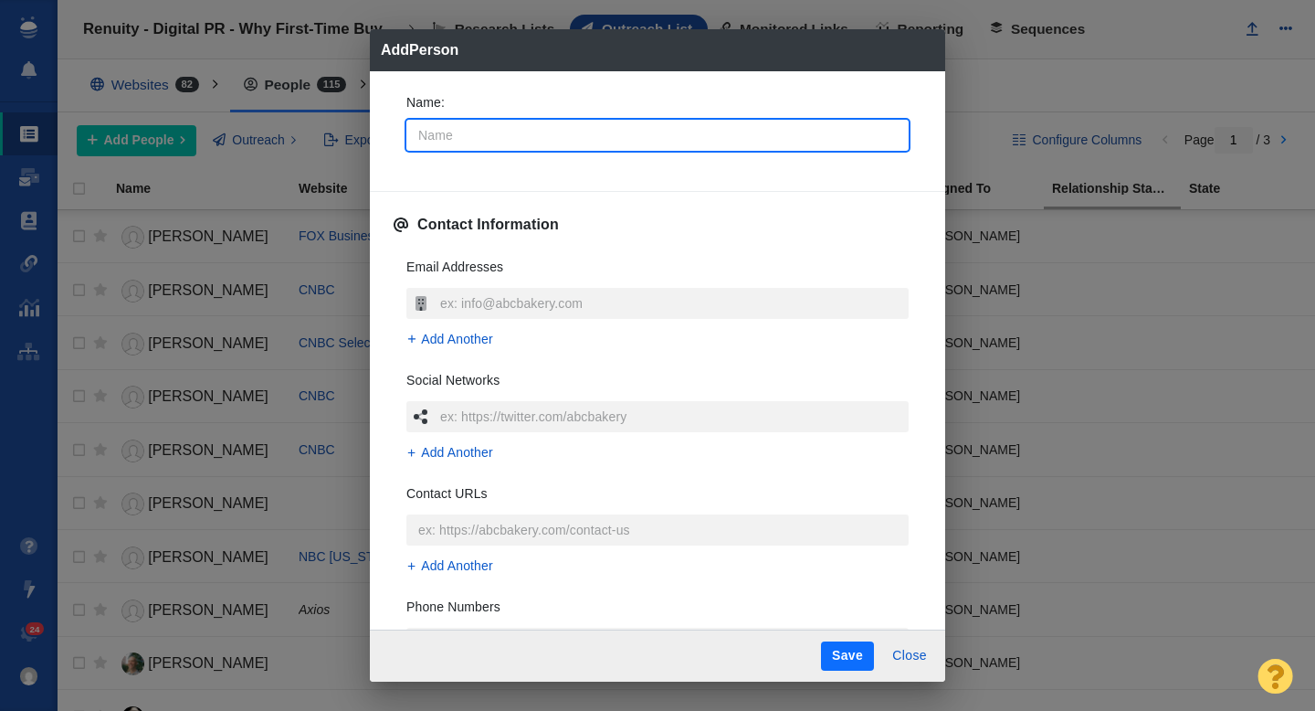
type input "L"
type textarea "x"
type input "Li"
type textarea "x"
type input "Lil"
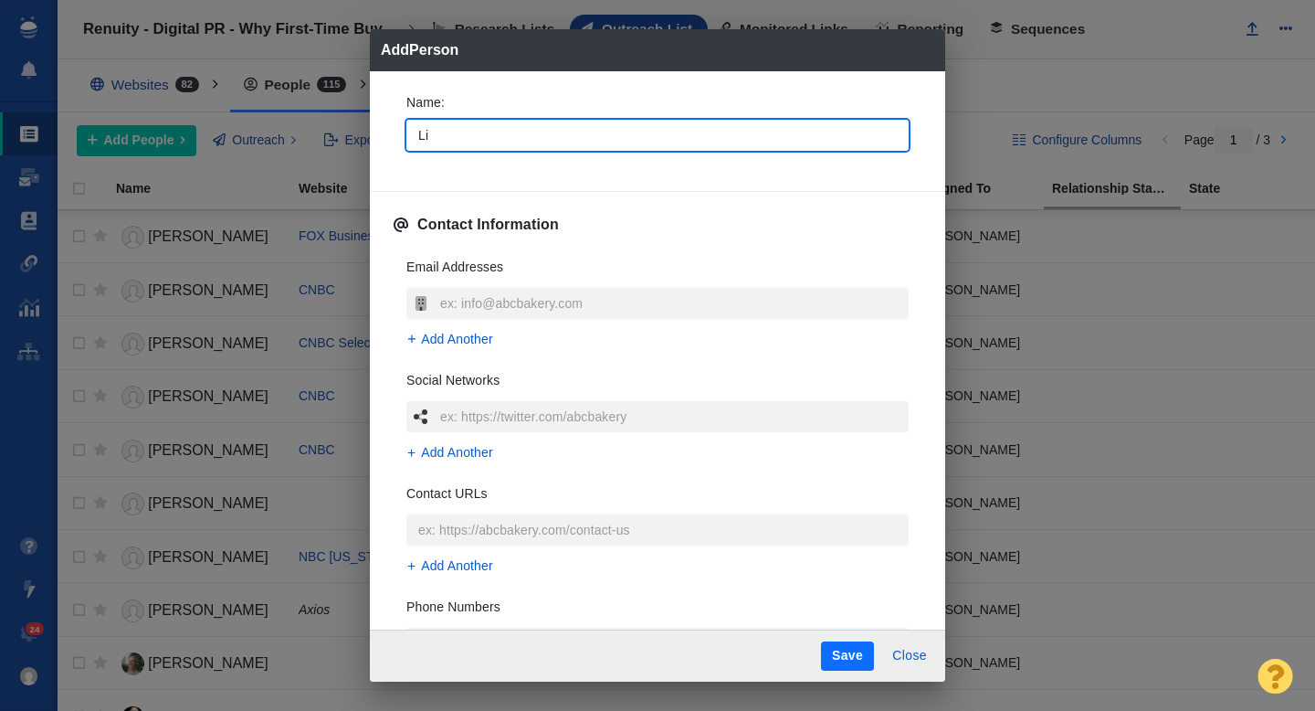
type textarea "x"
type input "Lill"
type textarea "x"
type input "Lilli"
type textarea "x"
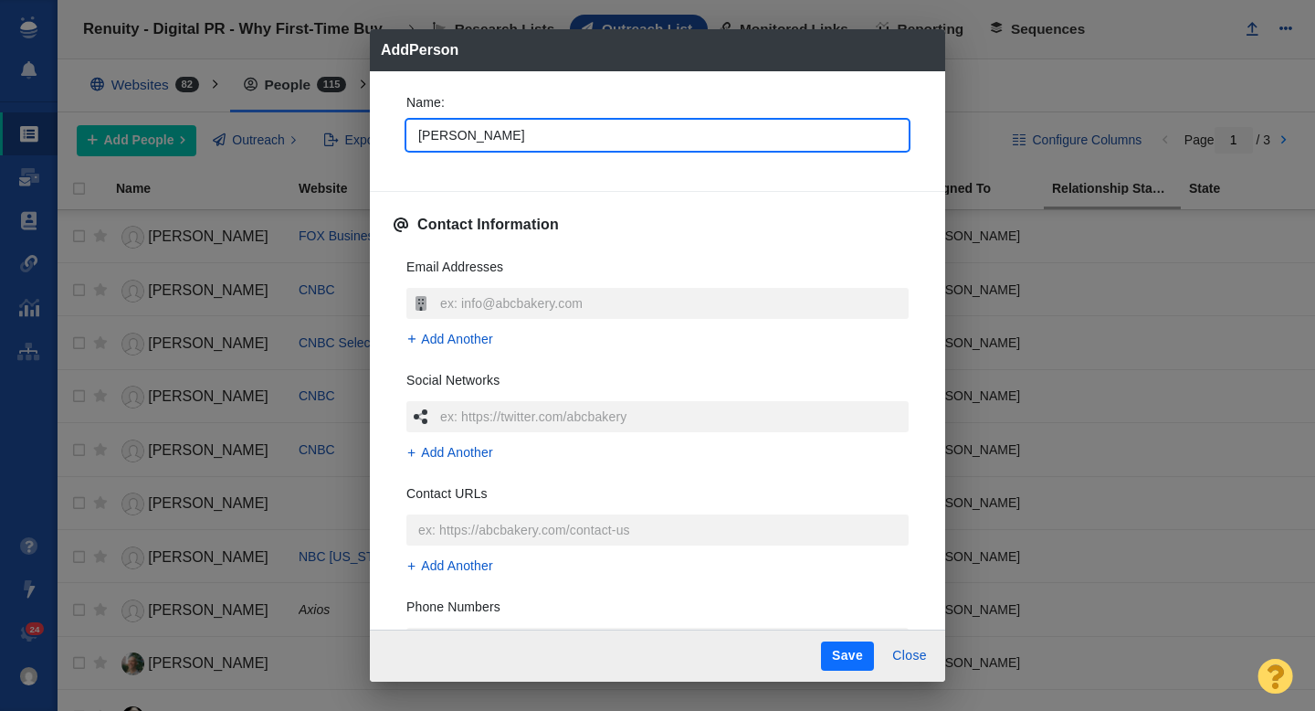
type input "Lillian"
type textarea "x"
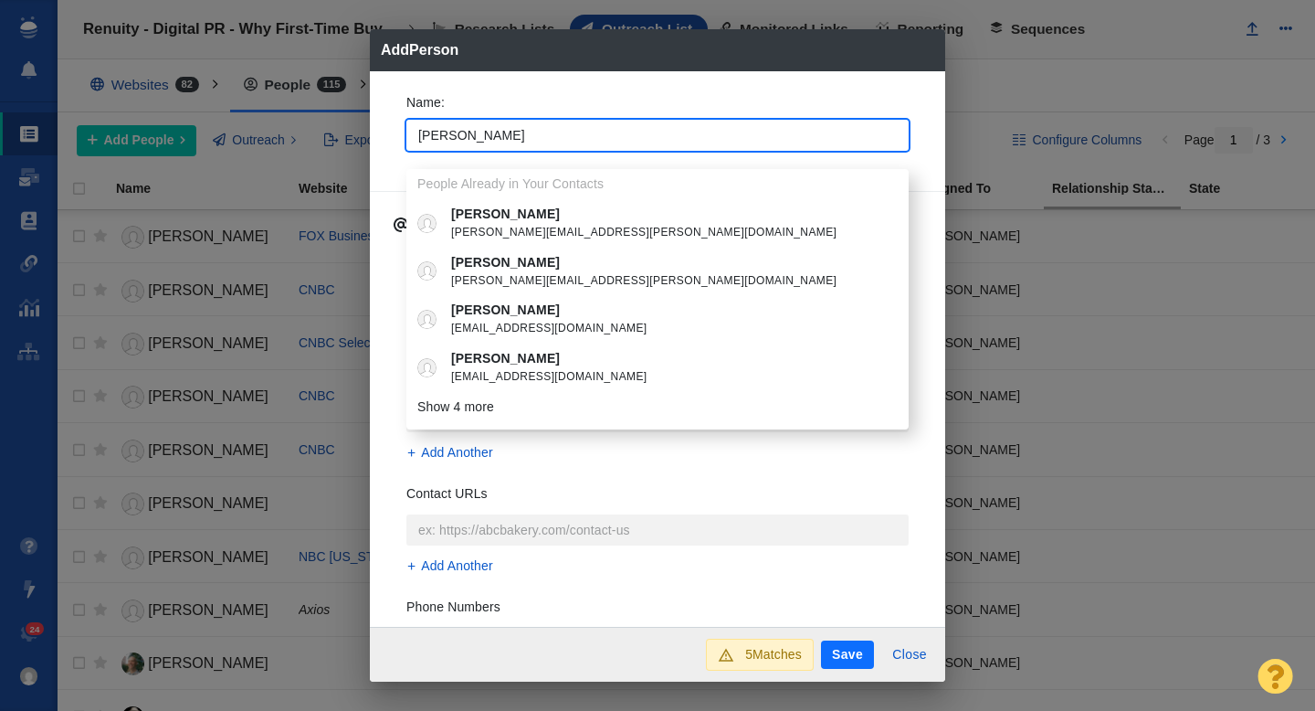
type input "Lillian"
click at [385, 149] on div "Name : Lillian People Already in Your Contacts Lillian lillian.gissen@mailonlin…" at bounding box center [657, 349] width 575 height 556
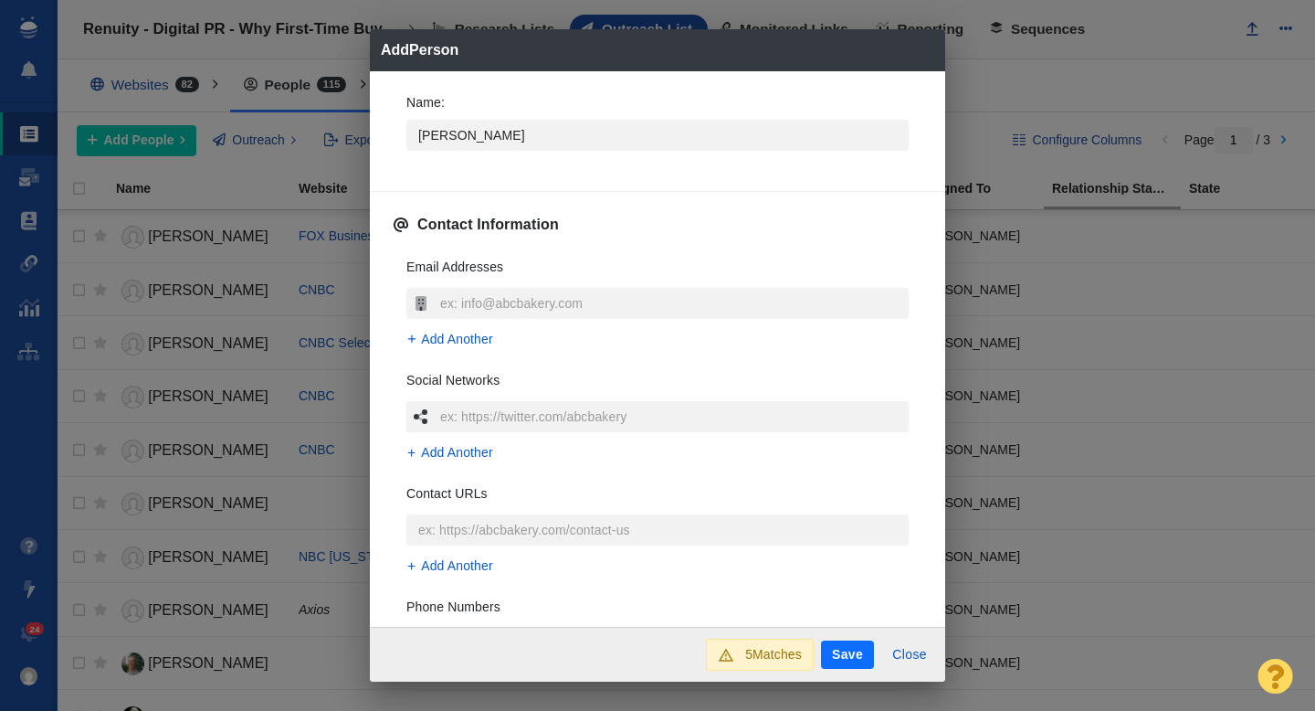
type textarea "x"
click at [482, 297] on input "text" at bounding box center [672, 303] width 473 height 31
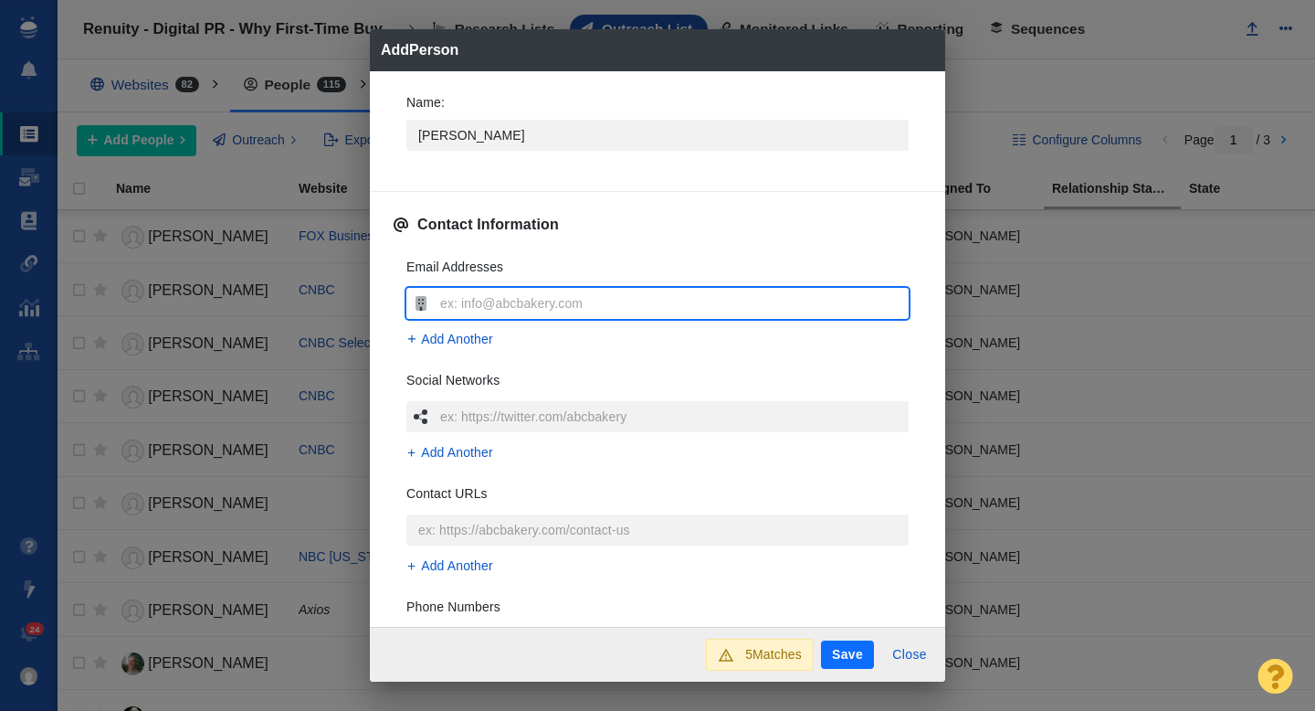
type input "lillian@inman.com"
type textarea "x"
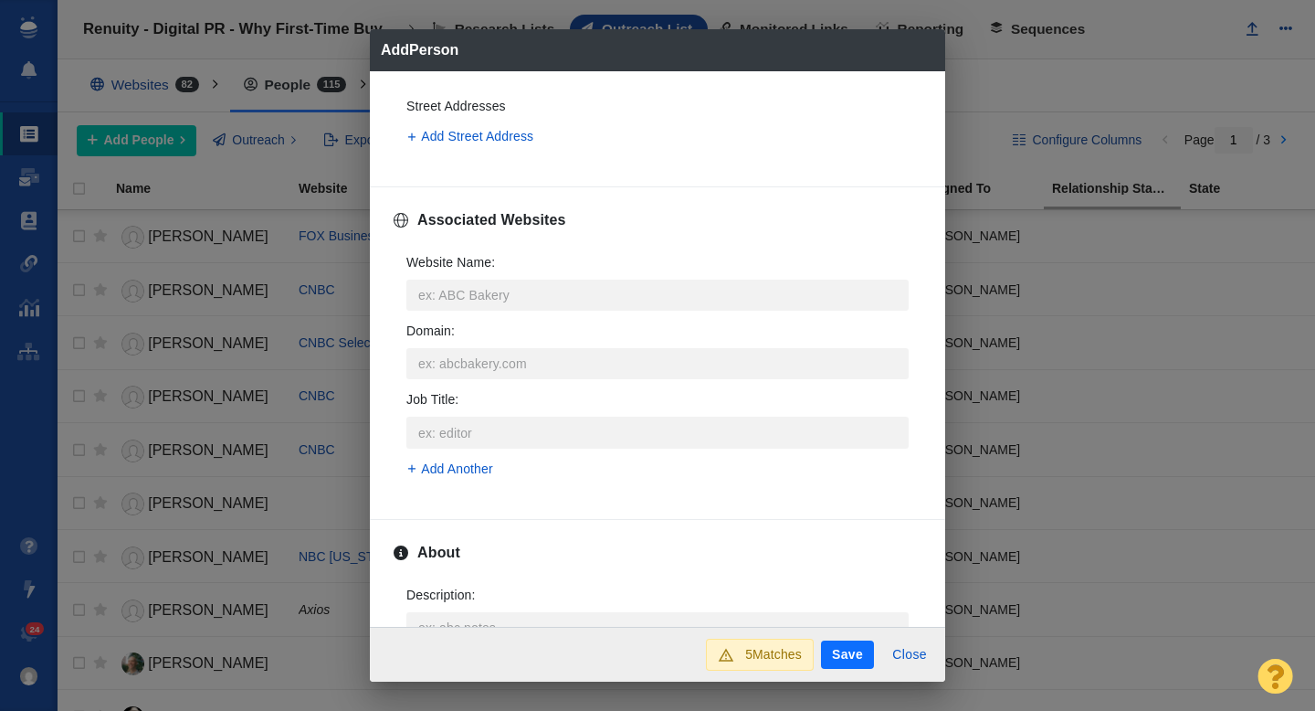
scroll to position [658, 0]
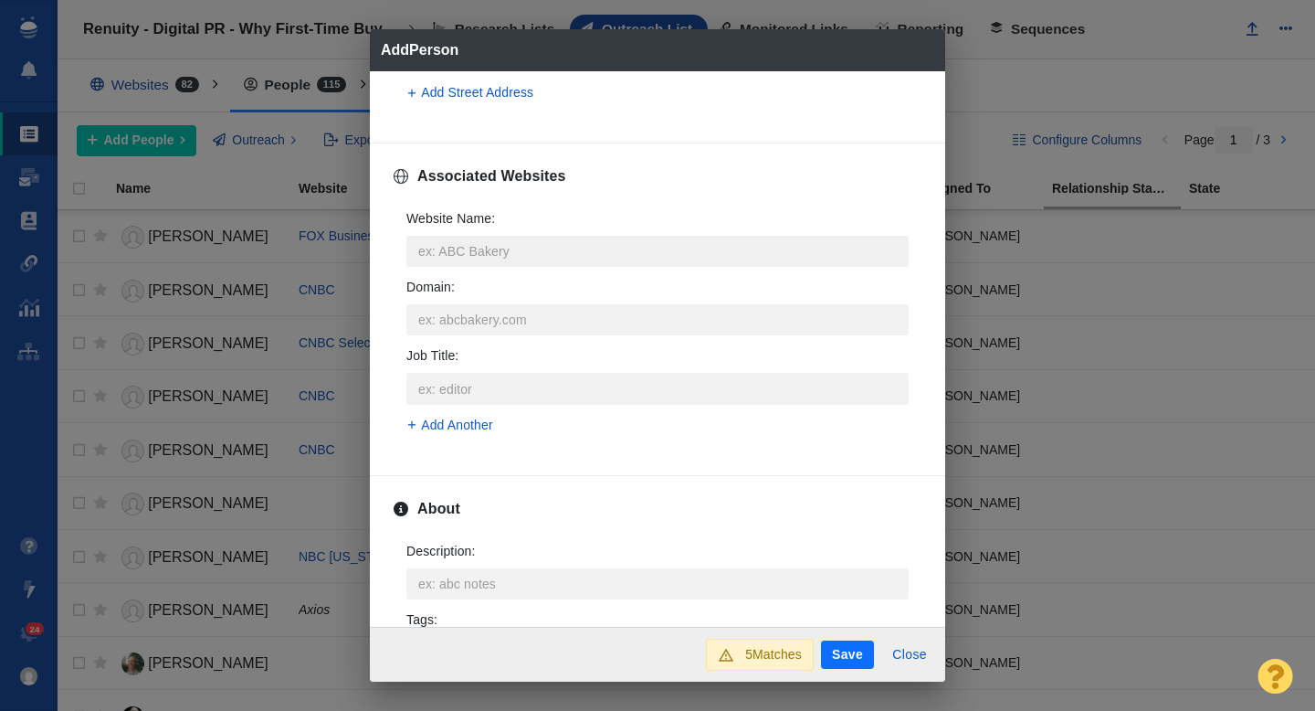
type input "lillian@inman.com"
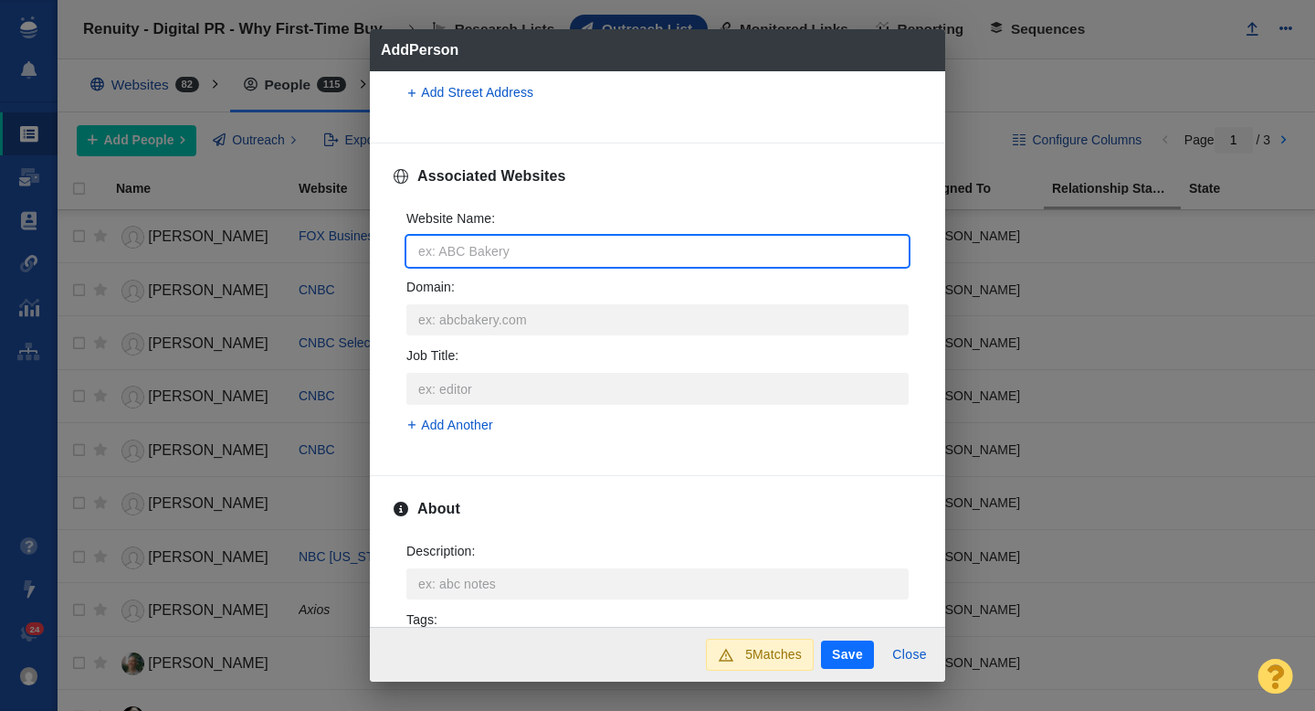
click at [507, 255] on input "Website Name :" at bounding box center [657, 251] width 502 height 31
type input "i"
type textarea "x"
type input "in"
type textarea "x"
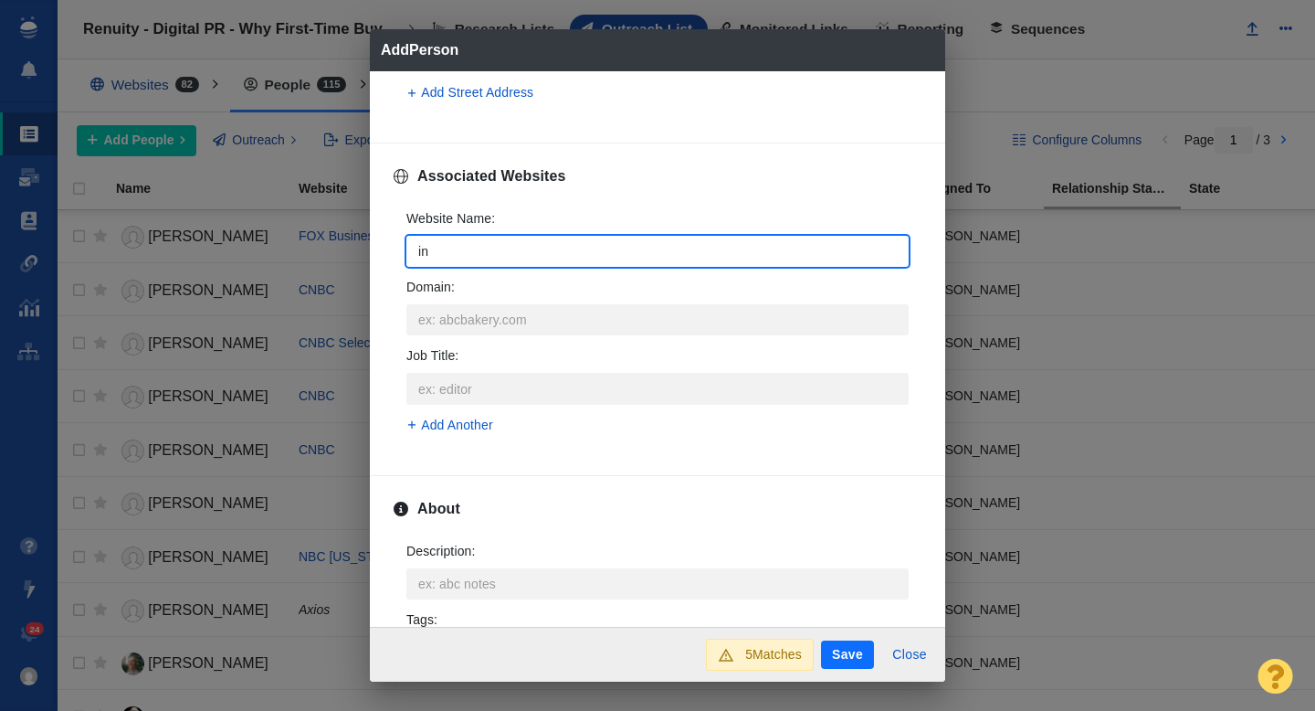
type input "inm"
type textarea "x"
type input "inma"
type textarea "x"
type input "inman"
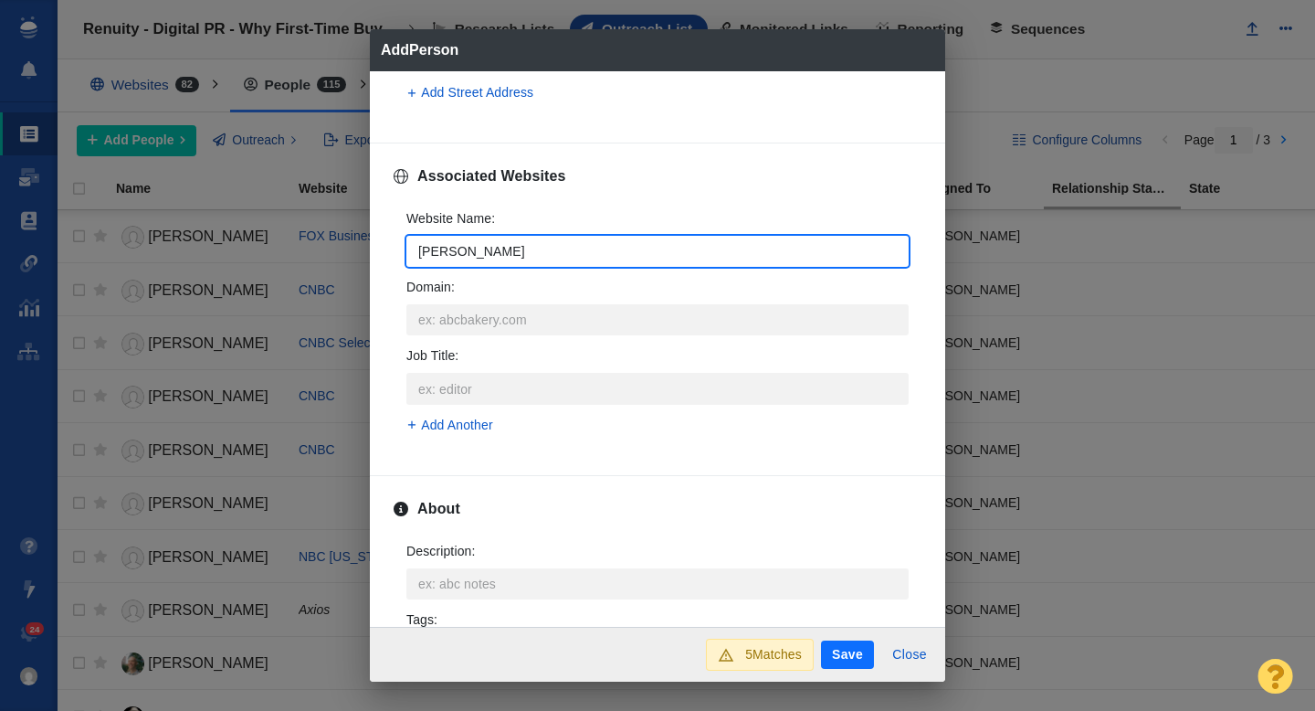
type textarea "x"
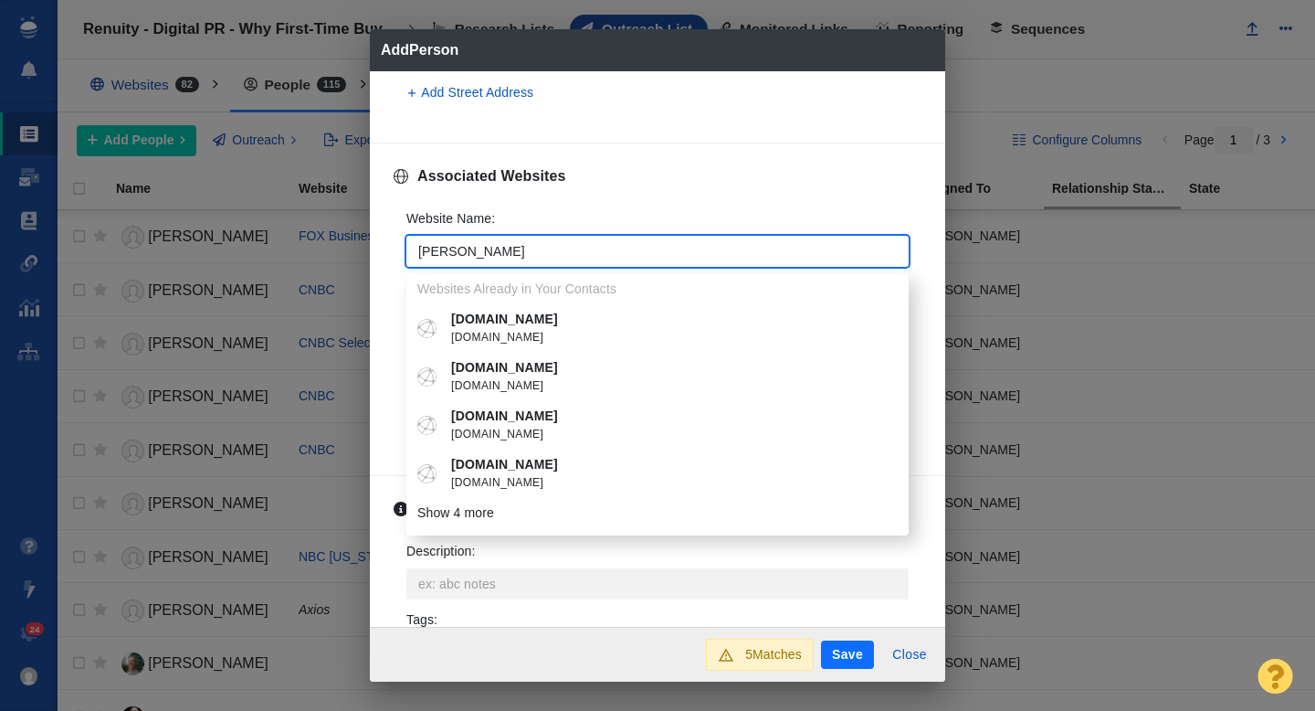
type input "inman."
type textarea "x"
type input "inman.c"
type textarea "x"
type input "inman.co"
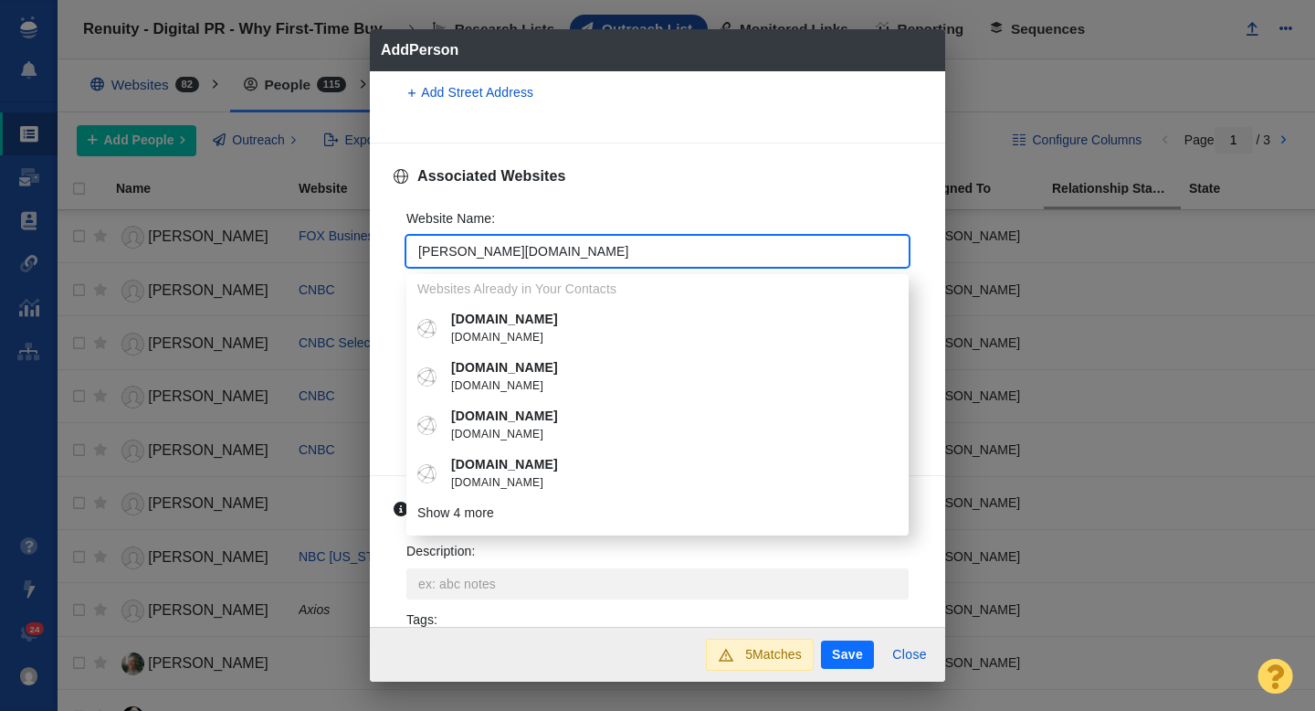
type textarea "x"
type input "inman.com"
type textarea "x"
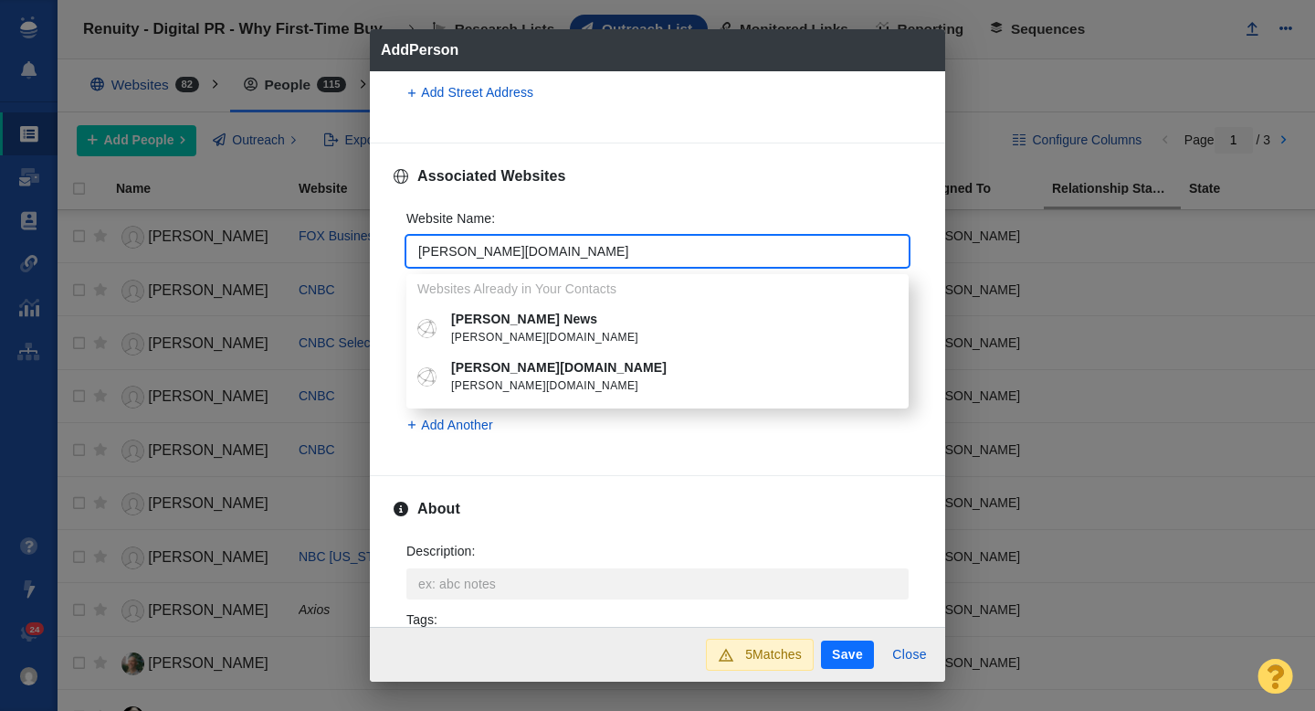
type input "inman.com"
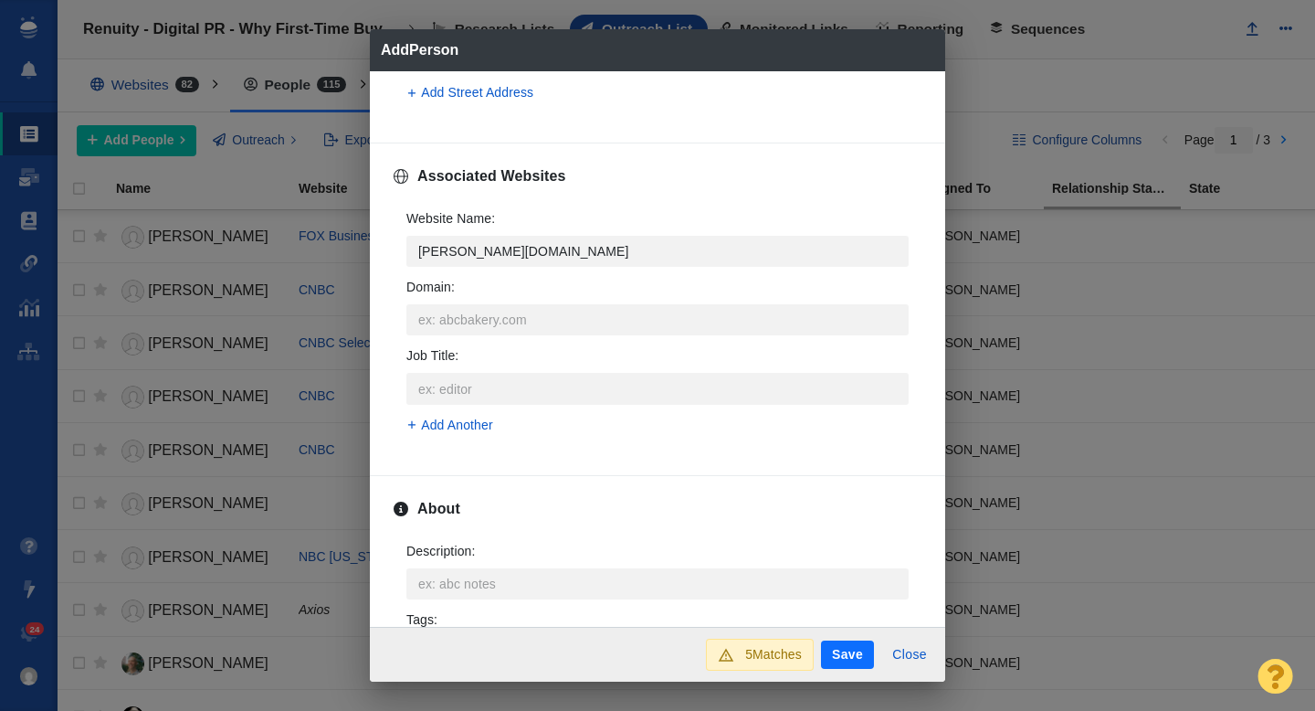
click at [539, 336] on span "inman.com" at bounding box center [670, 338] width 439 height 18
type textarea "x"
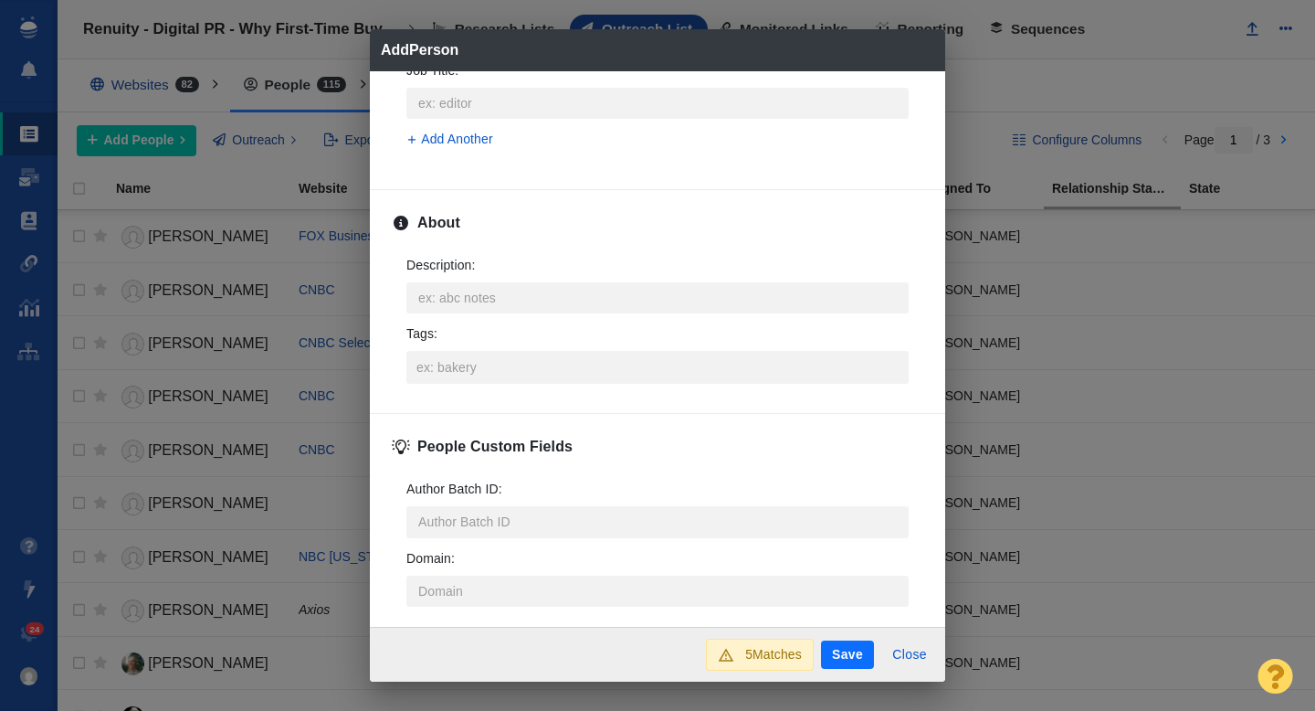
scroll to position [903, 0]
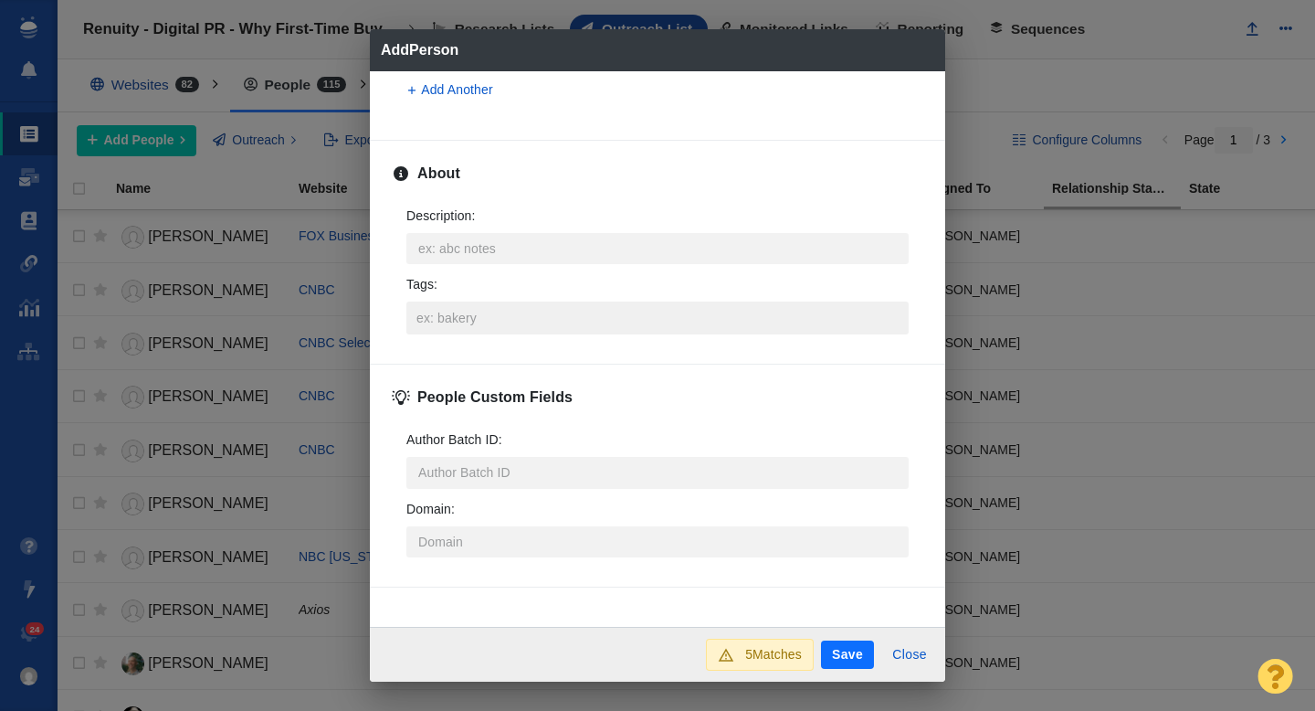
click at [457, 328] on input "Tags :" at bounding box center [657, 317] width 491 height 33
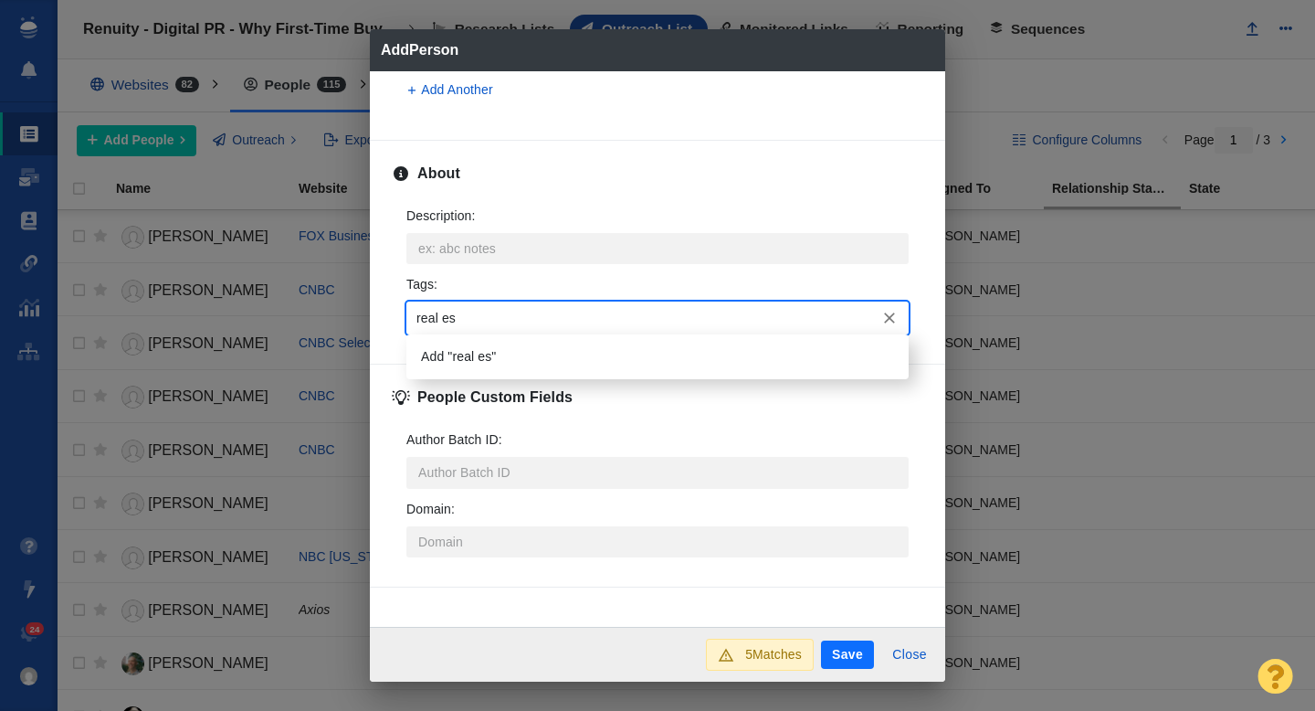
type input "real est"
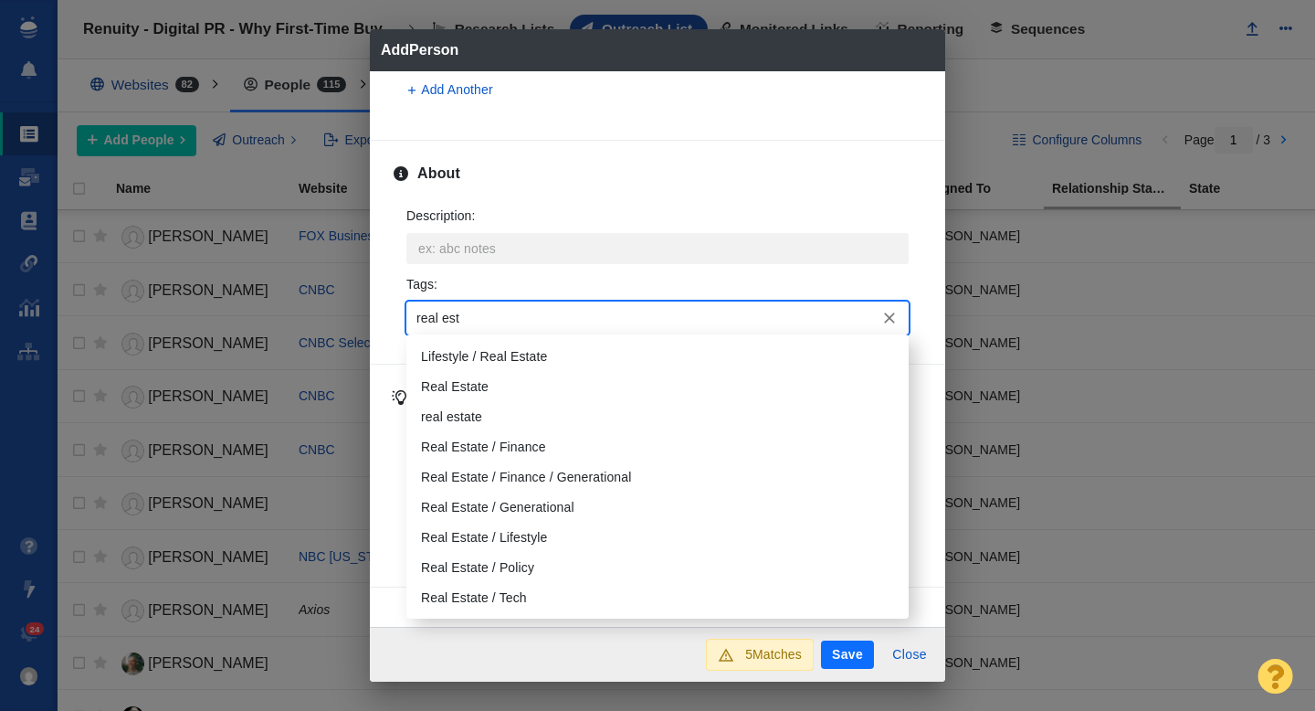
click at [474, 376] on li "Real Estate" at bounding box center [657, 387] width 502 height 30
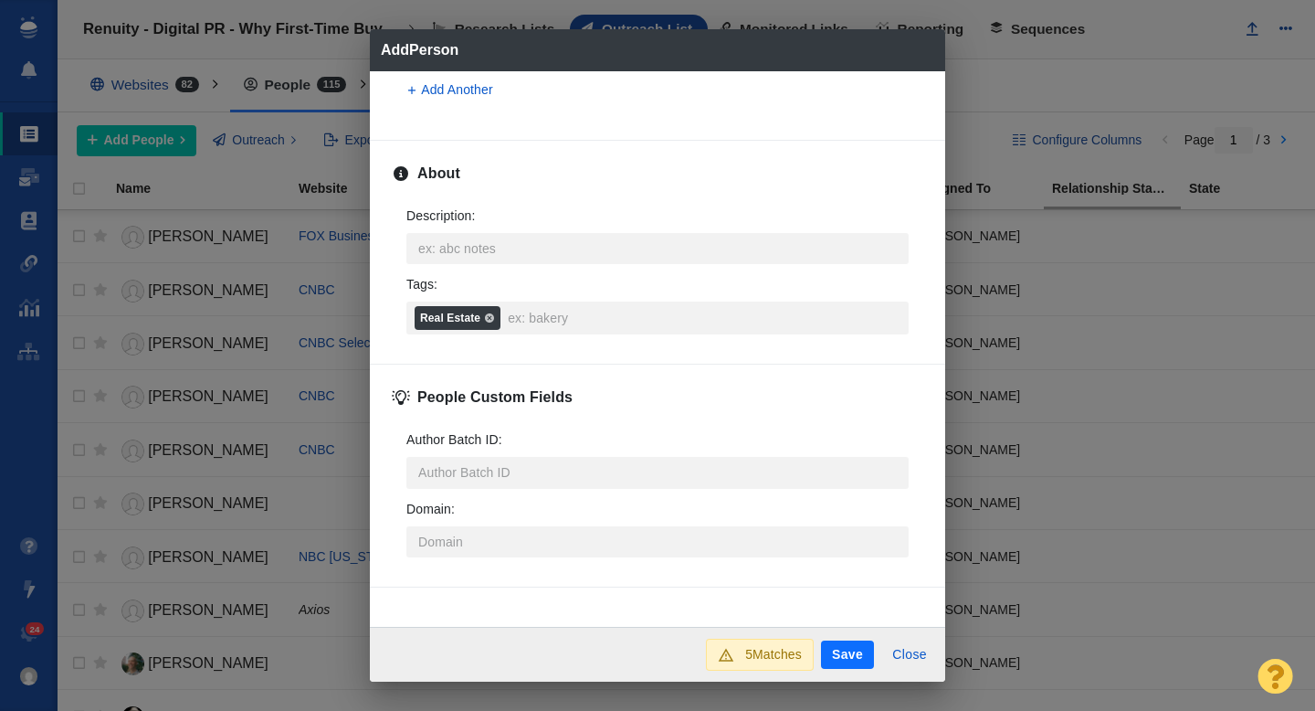
click at [846, 660] on button "Save" at bounding box center [847, 654] width 53 height 29
type textarea "x"
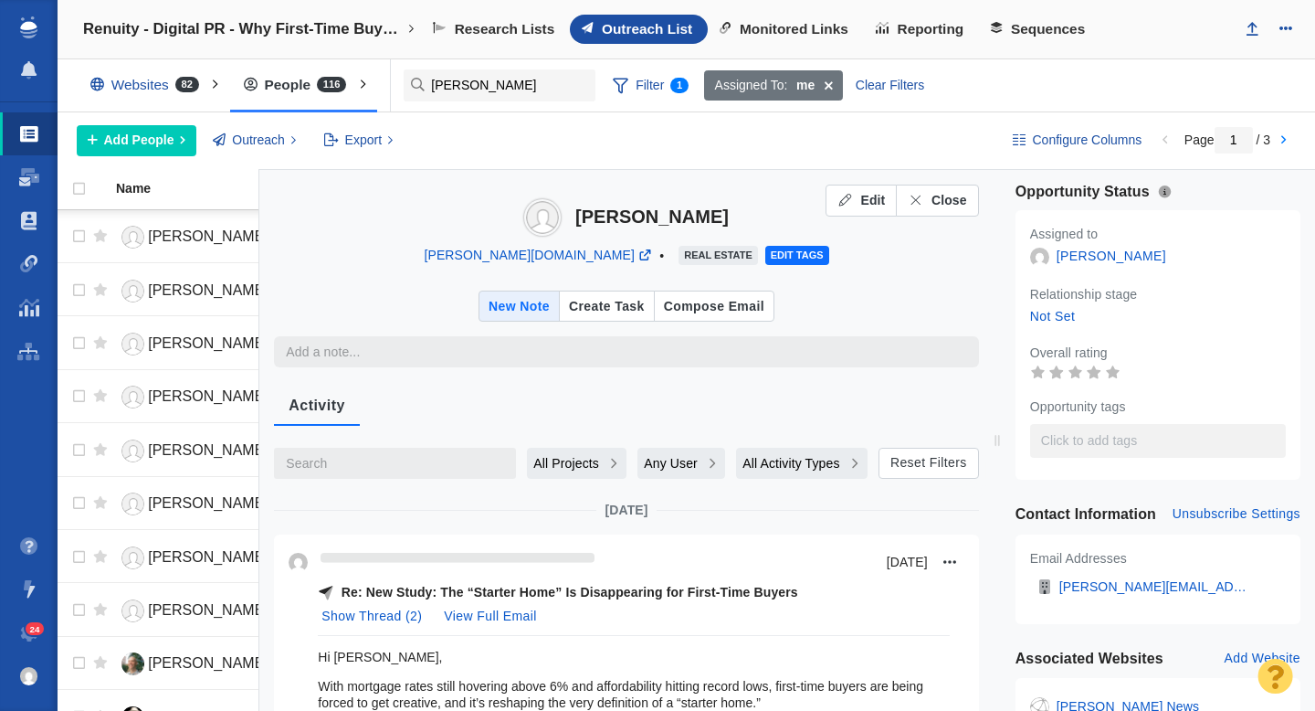
type textarea "x"
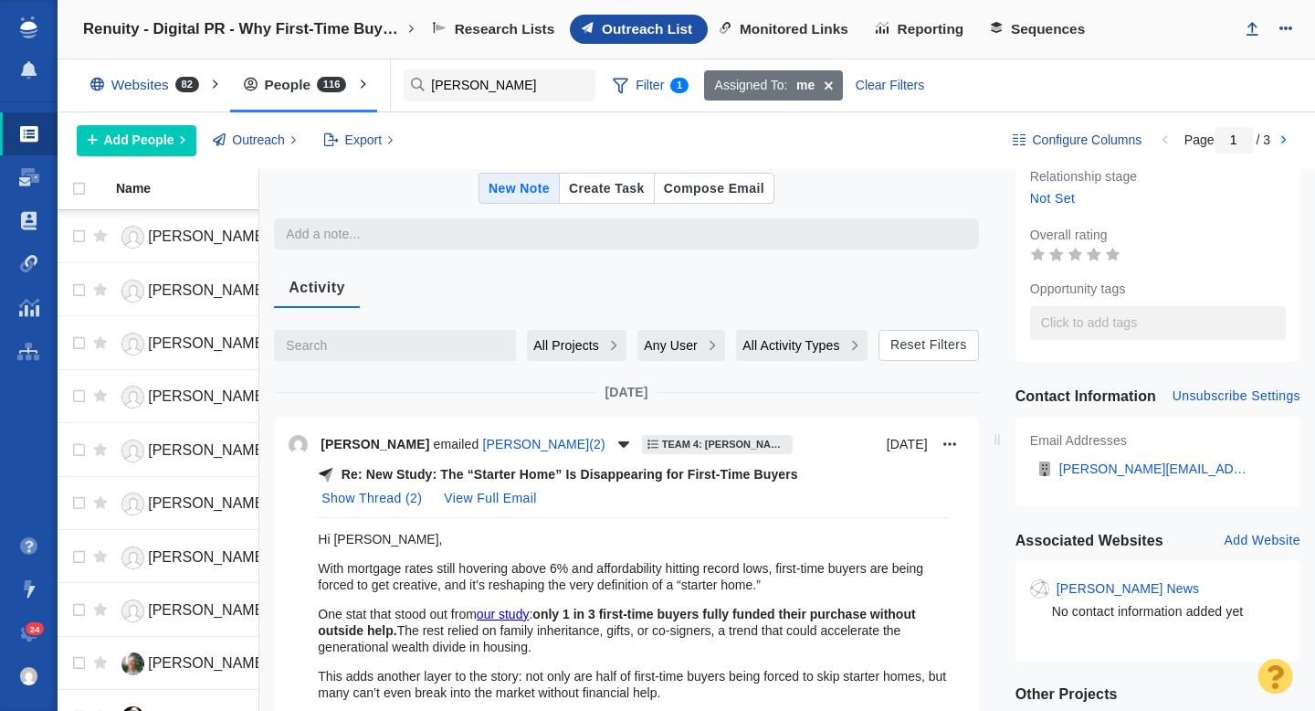
scroll to position [0, 0]
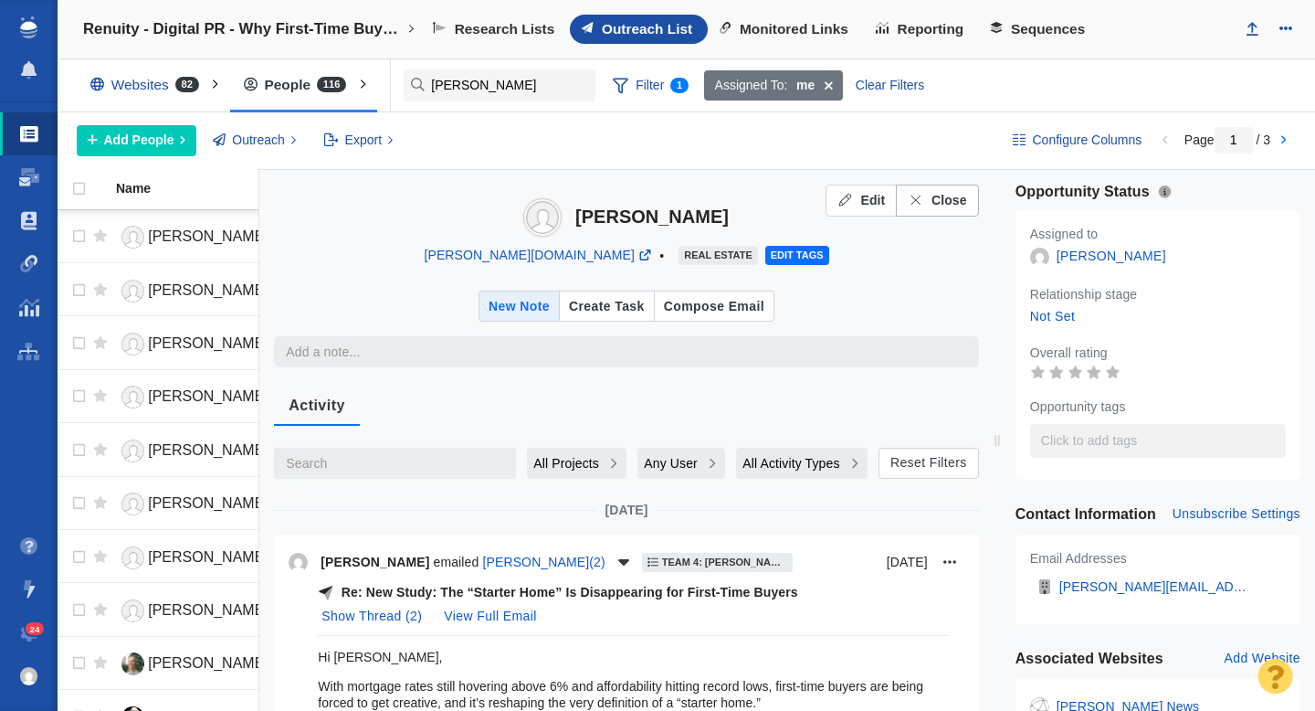
click at [932, 202] on span "Close" at bounding box center [950, 200] width 36 height 19
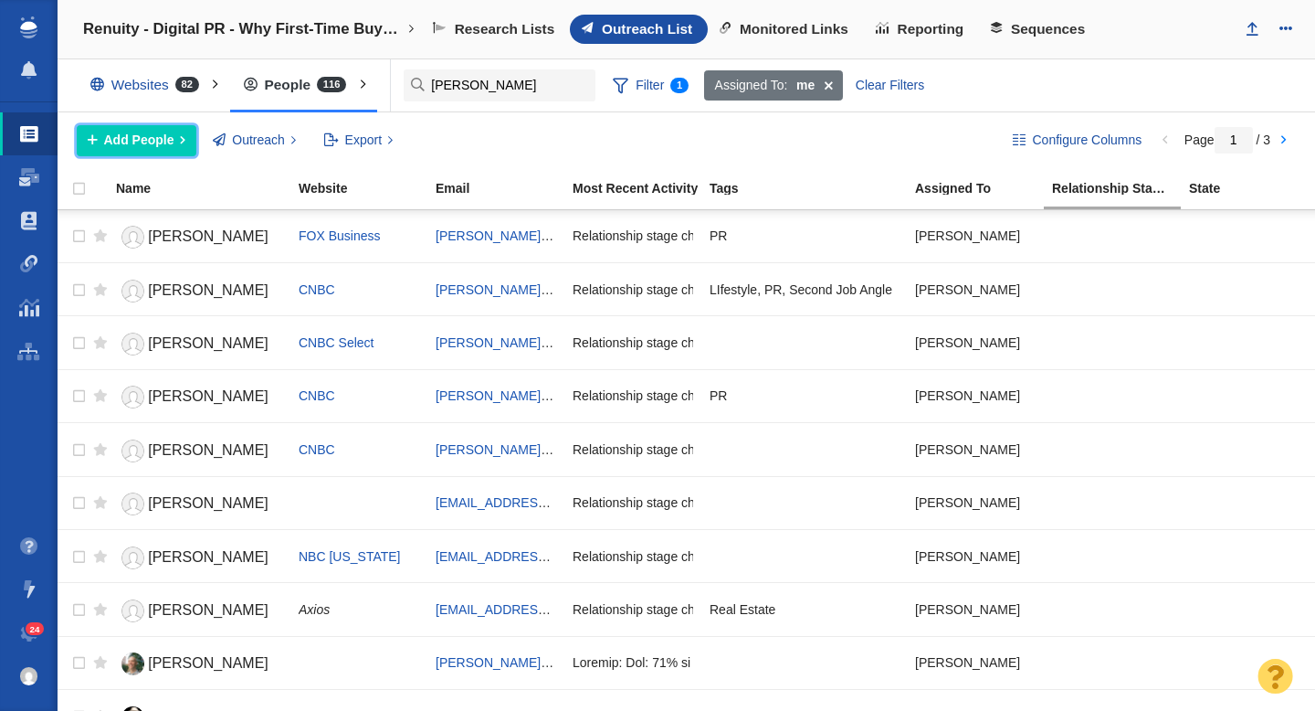
click at [150, 134] on span "Add People" at bounding box center [139, 140] width 70 height 19
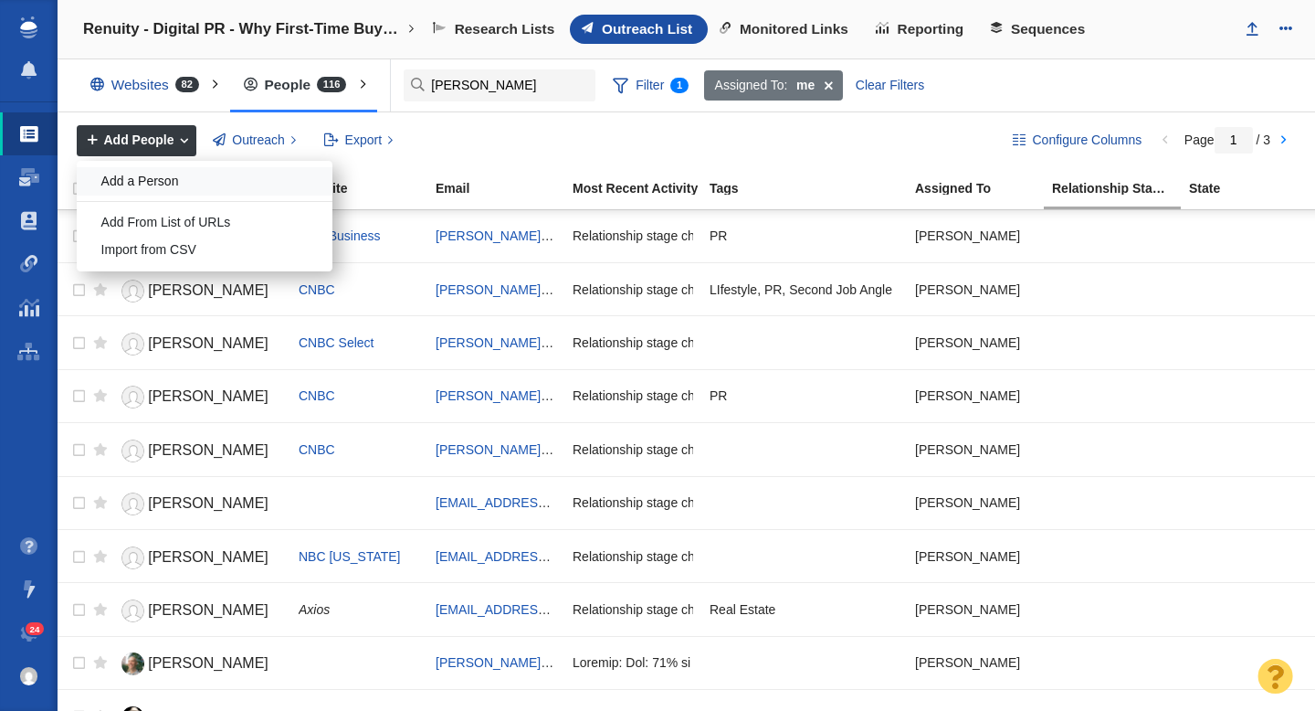
click at [161, 179] on div "Add a Person" at bounding box center [205, 181] width 256 height 28
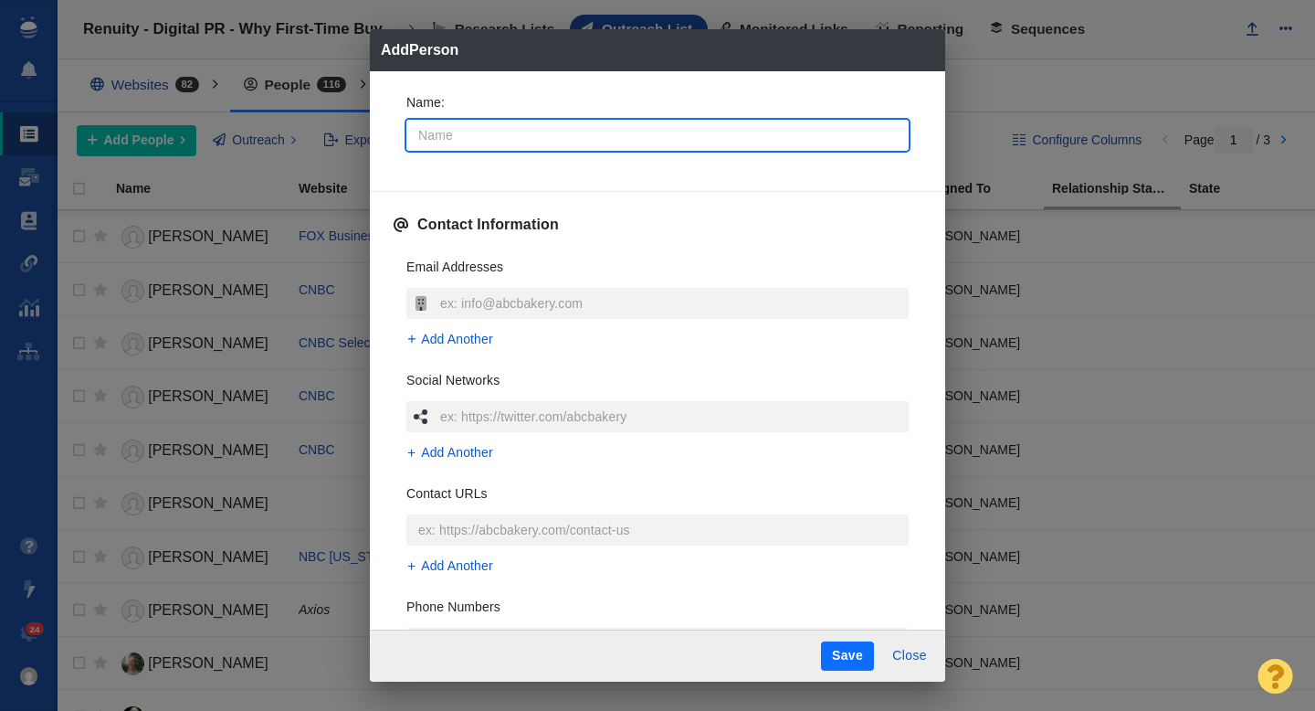
type input "C"
type textarea "x"
type input "Ch"
type textarea "x"
type input "Chr"
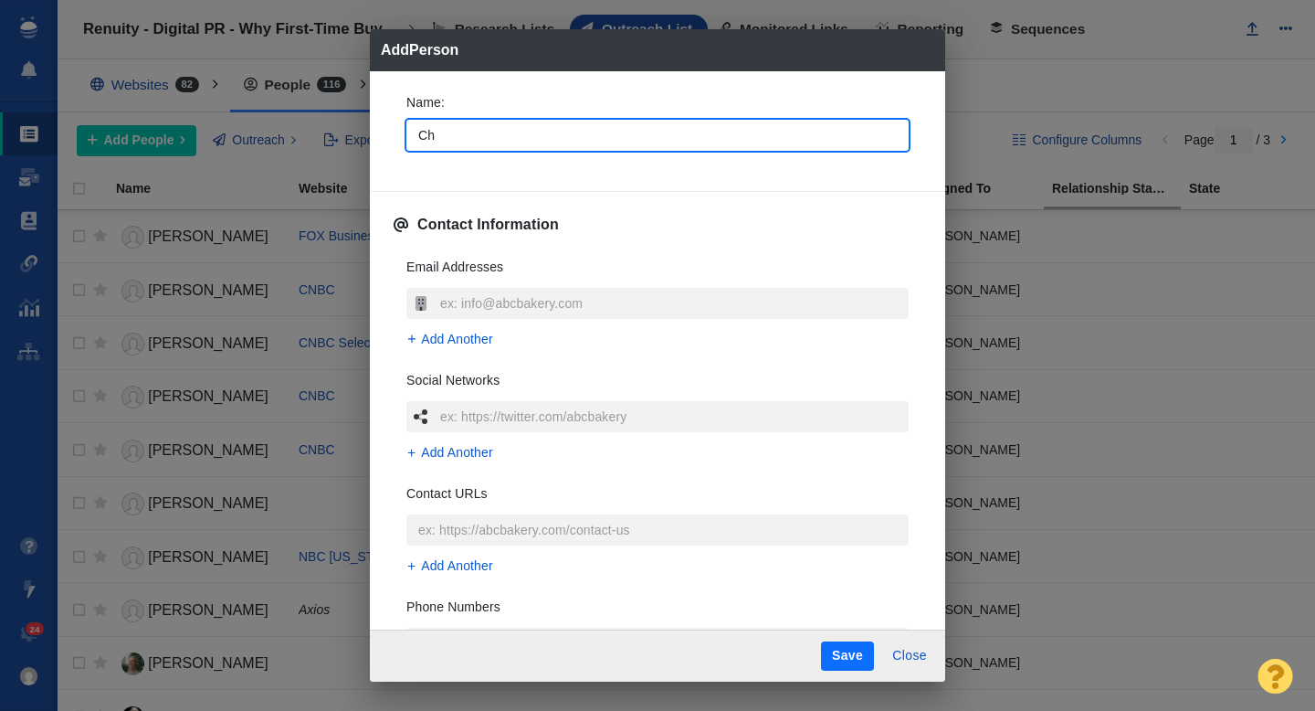
type textarea "x"
type input "Chri"
type textarea "x"
type input "Chris"
type textarea "x"
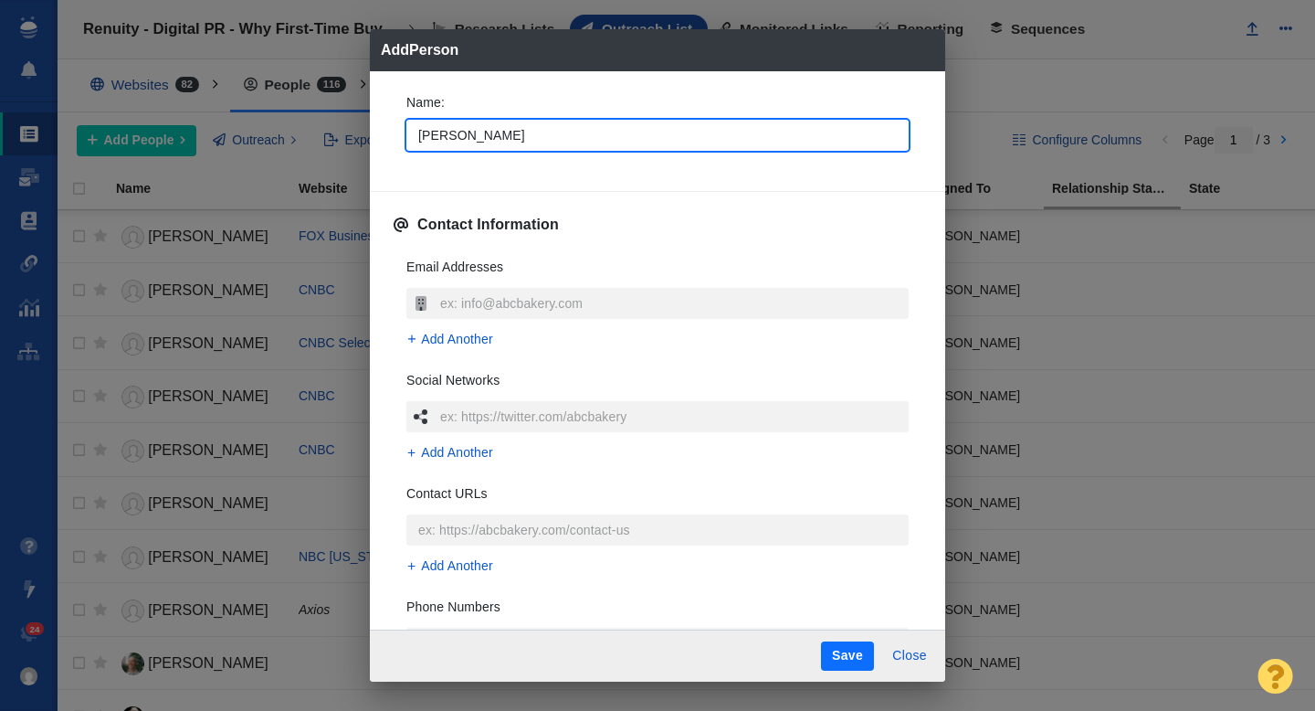
type input "Christ"
type textarea "x"
type input "Christy"
type textarea "x"
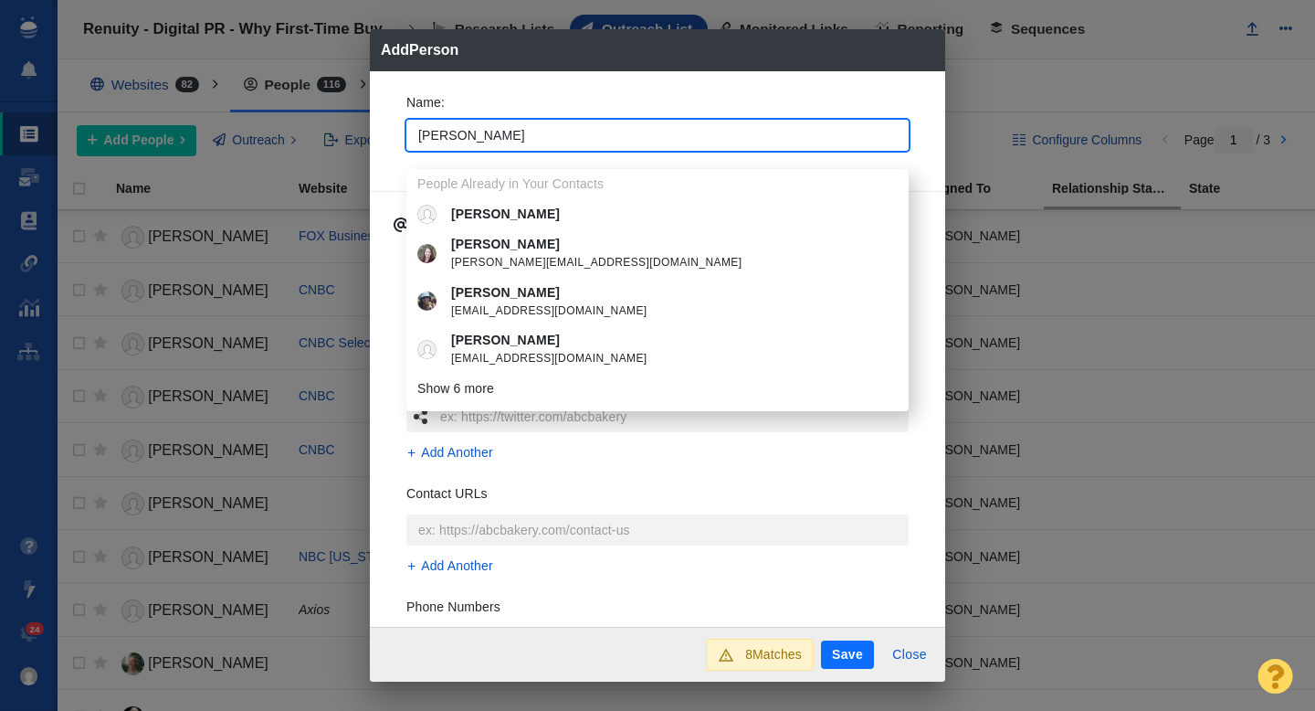
type input "Christy"
type textarea "x"
click at [385, 145] on div "Name : Christy People Already in Your Contacts Christy Christy christy@homescho…" at bounding box center [657, 349] width 575 height 556
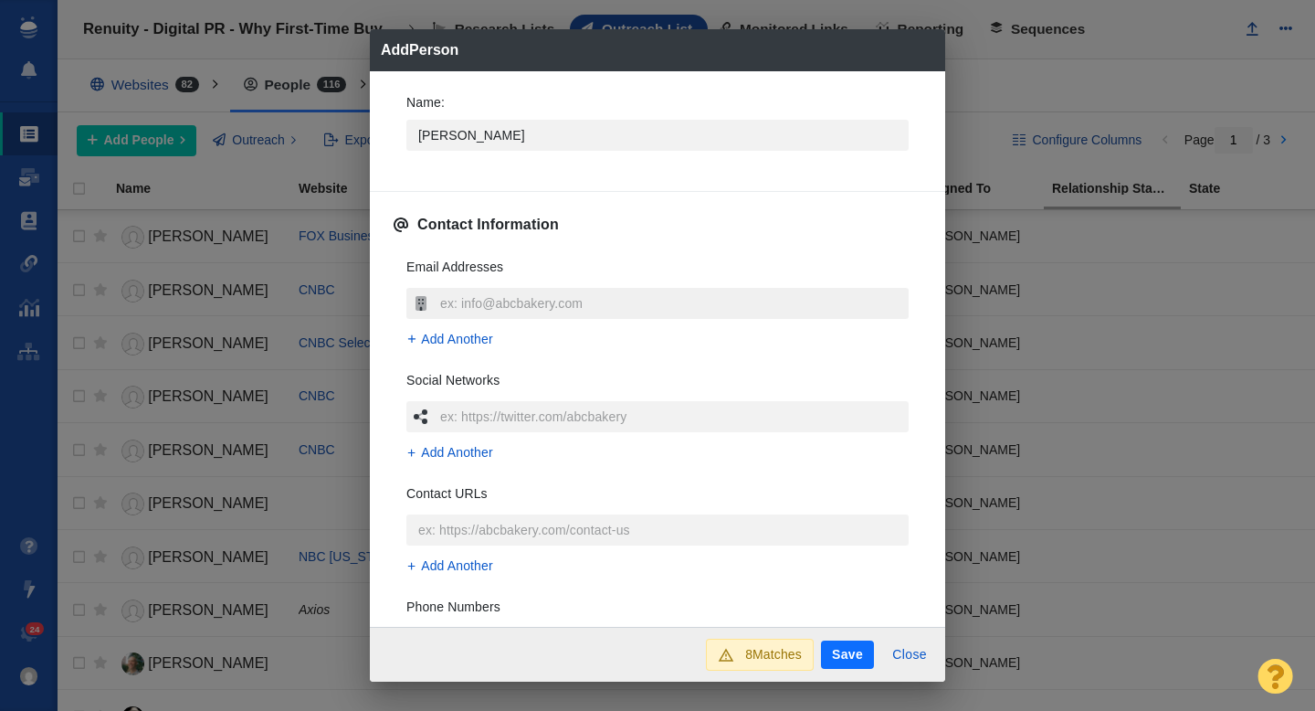
click at [522, 305] on input "text" at bounding box center [672, 303] width 473 height 31
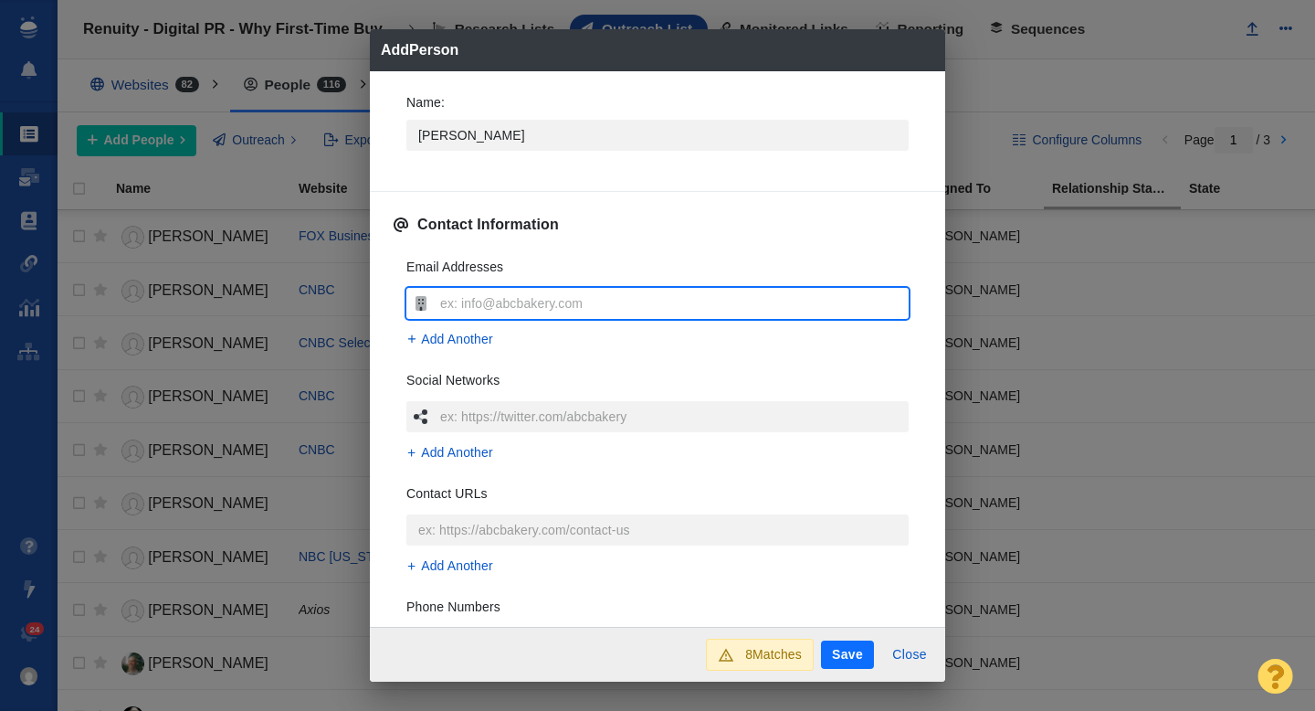
type input "christy@inman.com"
type textarea "x"
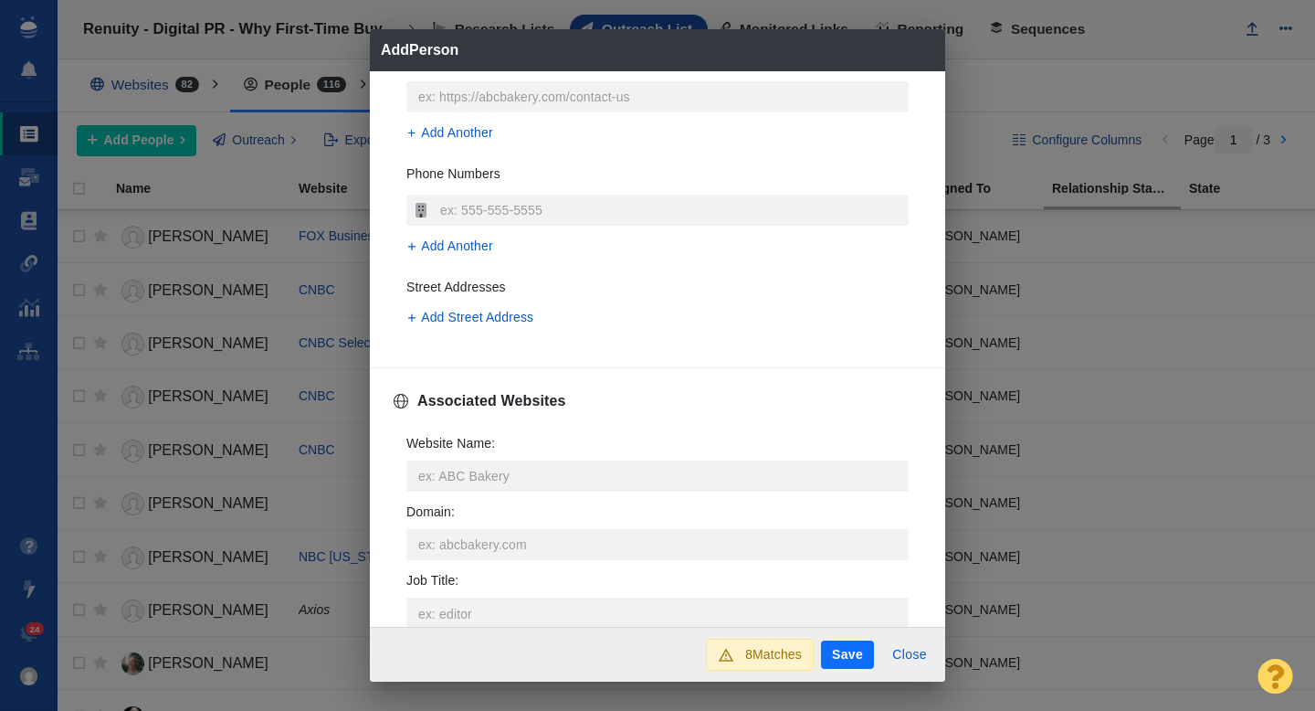
scroll to position [471, 0]
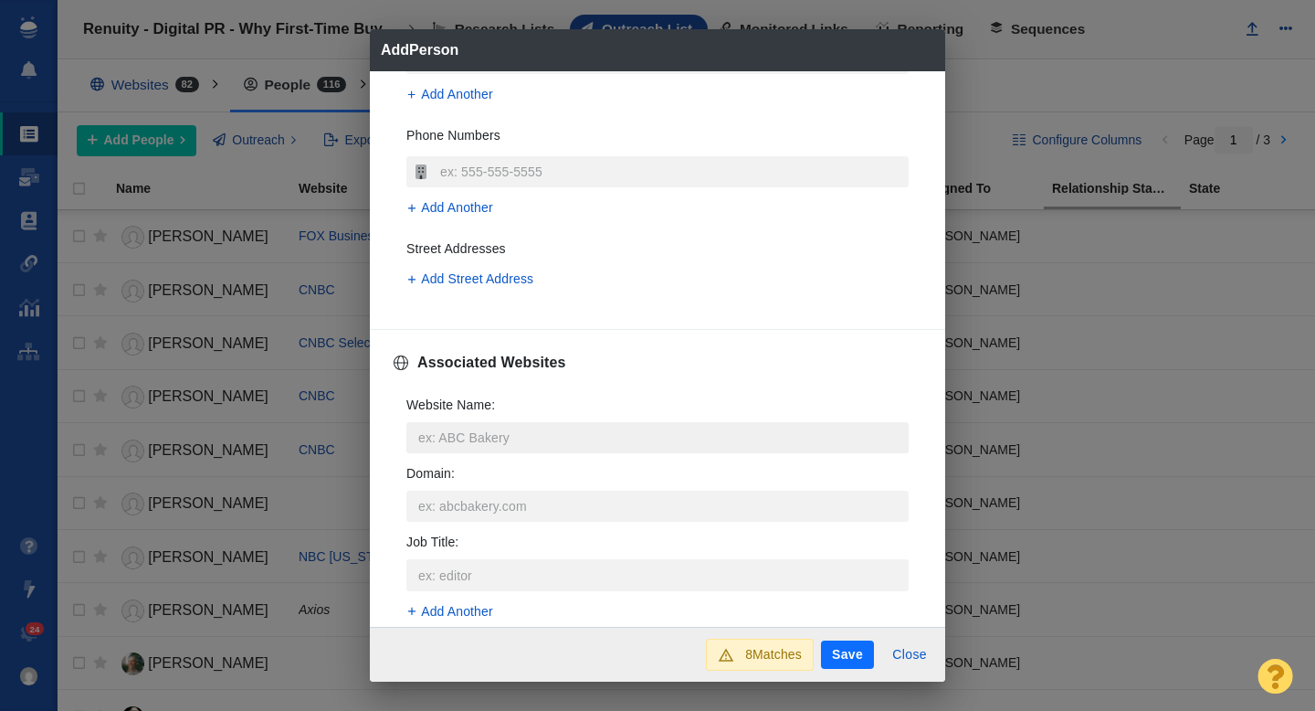
type input "christy@inman.com"
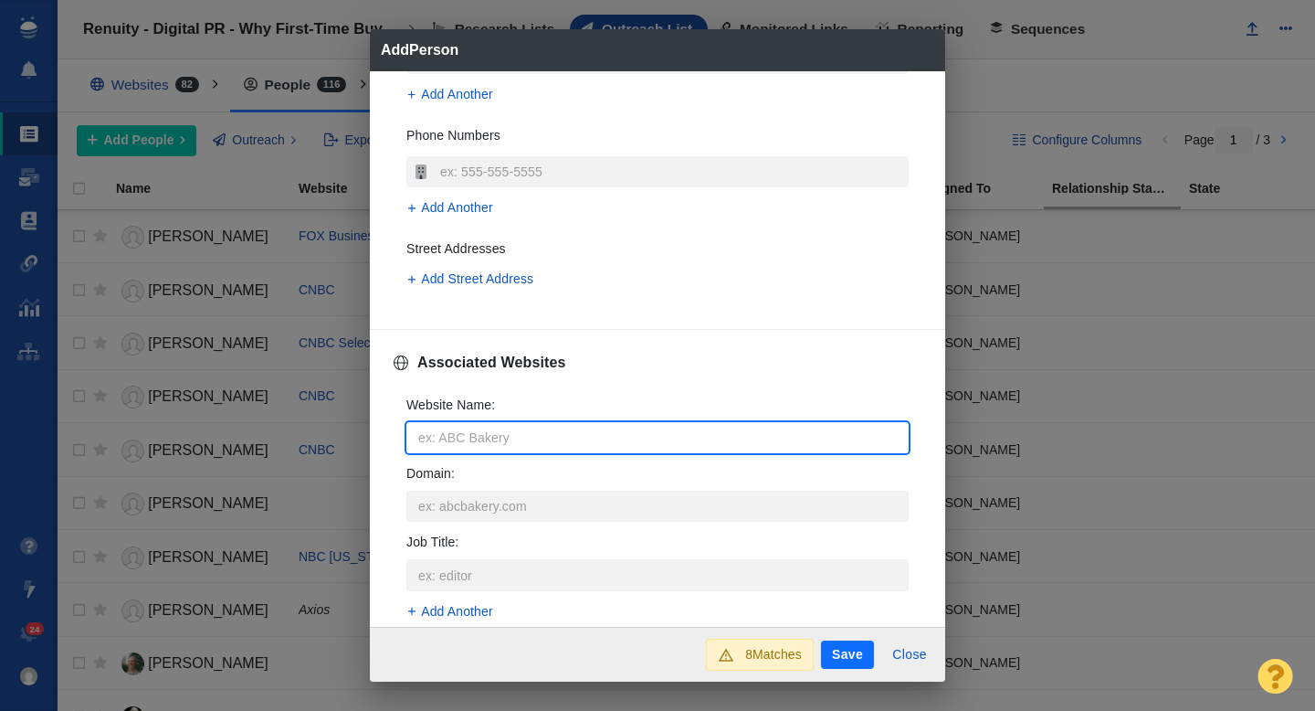
click at [484, 439] on input "Website Name :" at bounding box center [657, 437] width 502 height 31
type input "i"
type textarea "x"
type input "in"
type textarea "x"
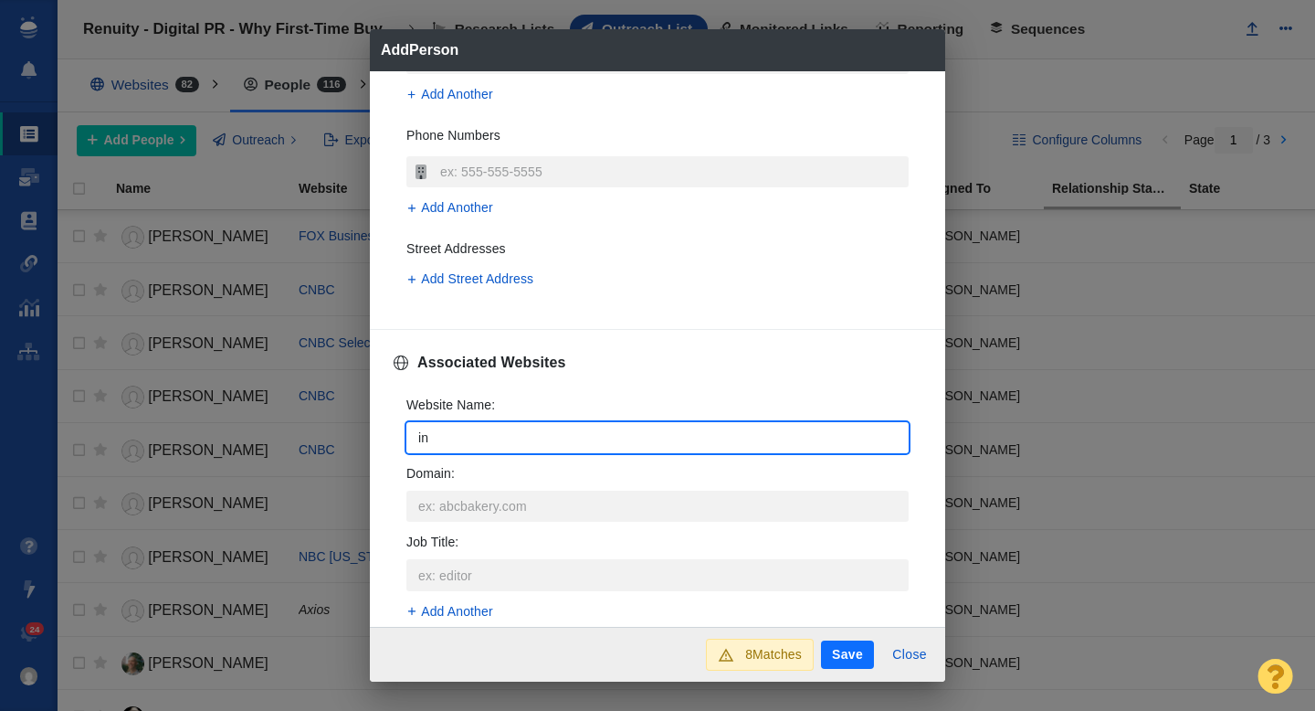
type input "inm"
type textarea "x"
type input "inma"
type textarea "x"
type input "inman"
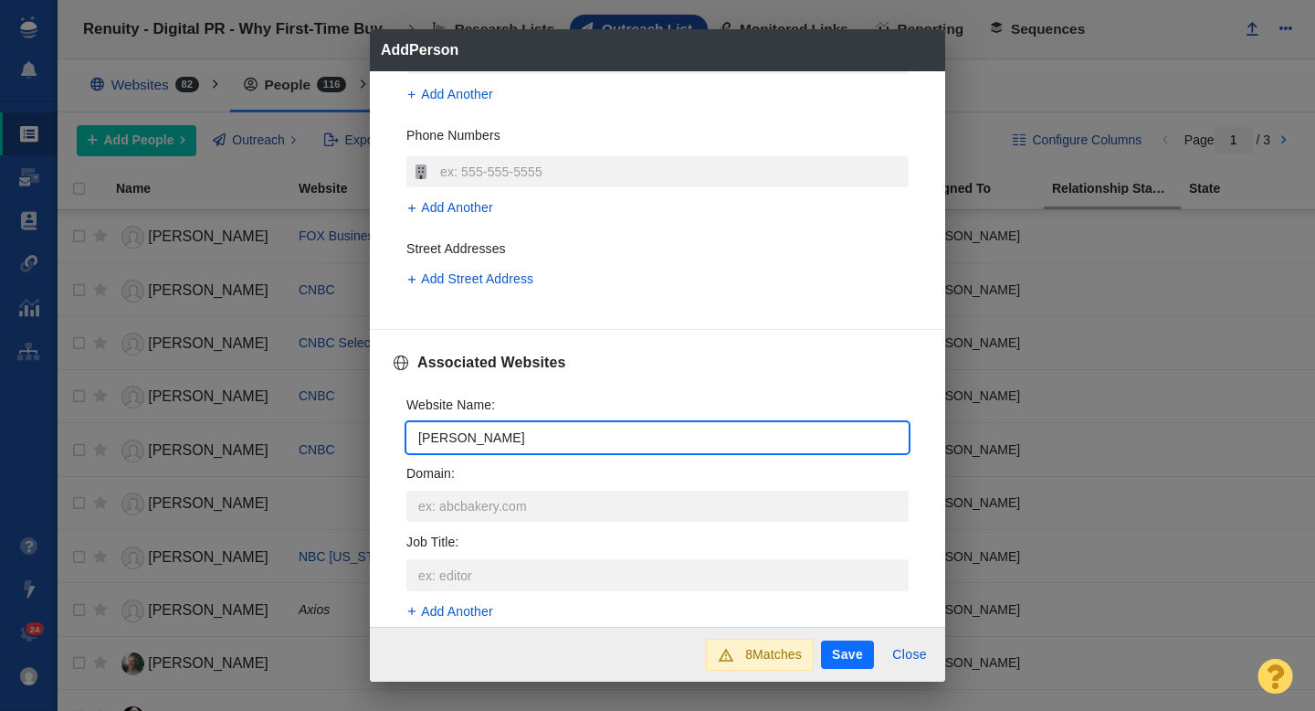
type textarea "x"
type input "inman."
type textarea "x"
type input "inman.c"
type textarea "x"
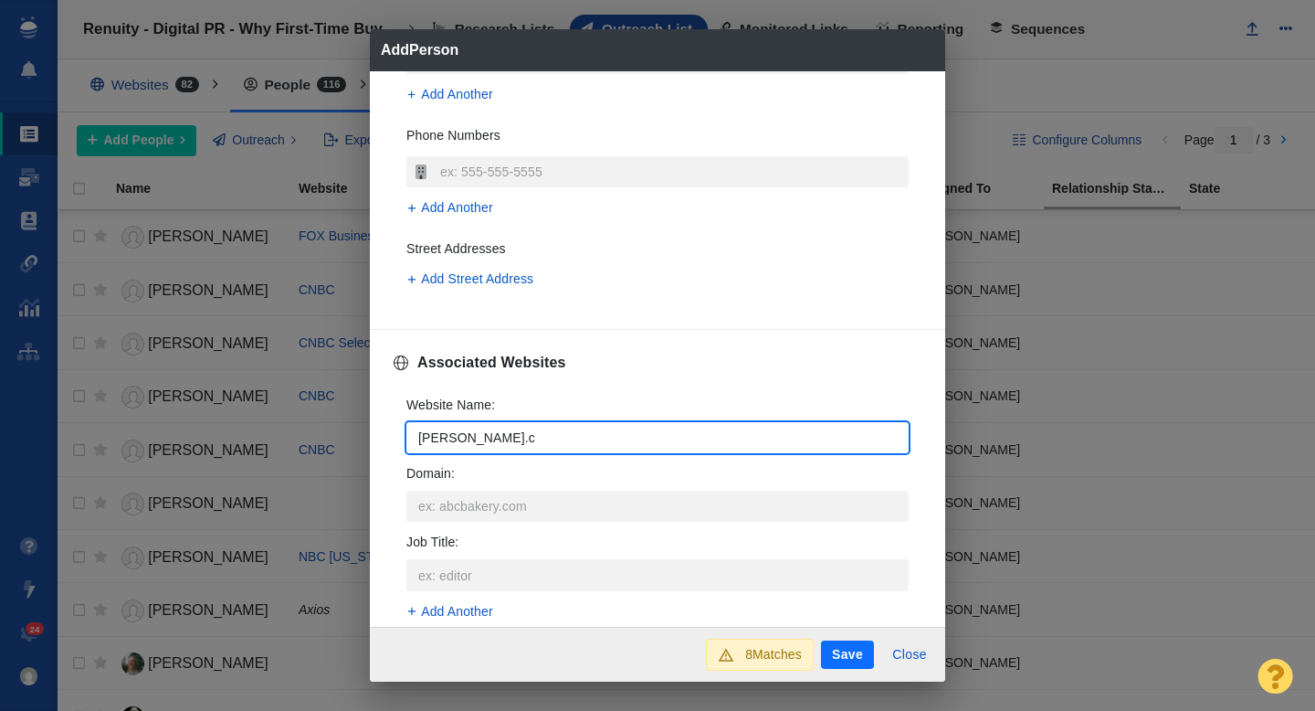
type input "inman.co"
type textarea "x"
type input "inman.com"
type textarea "x"
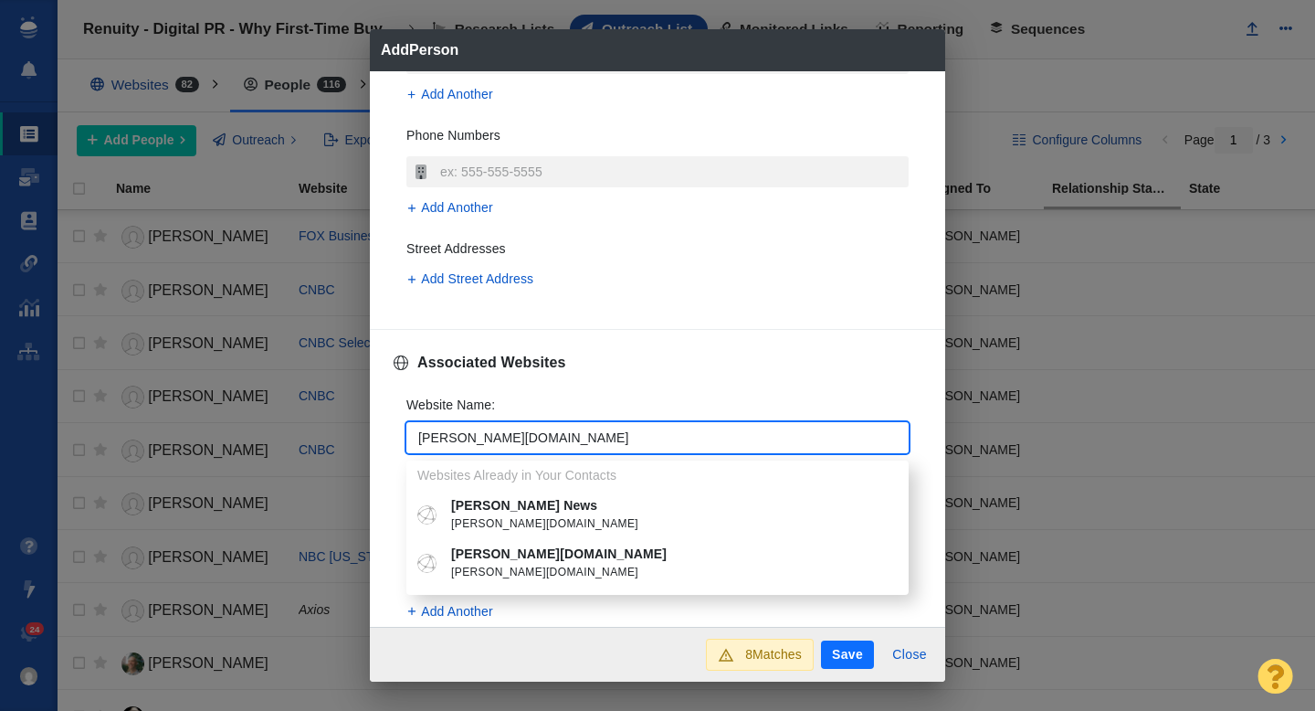
type input "inman.com"
click at [498, 519] on span "inman.com" at bounding box center [670, 524] width 439 height 18
type textarea "x"
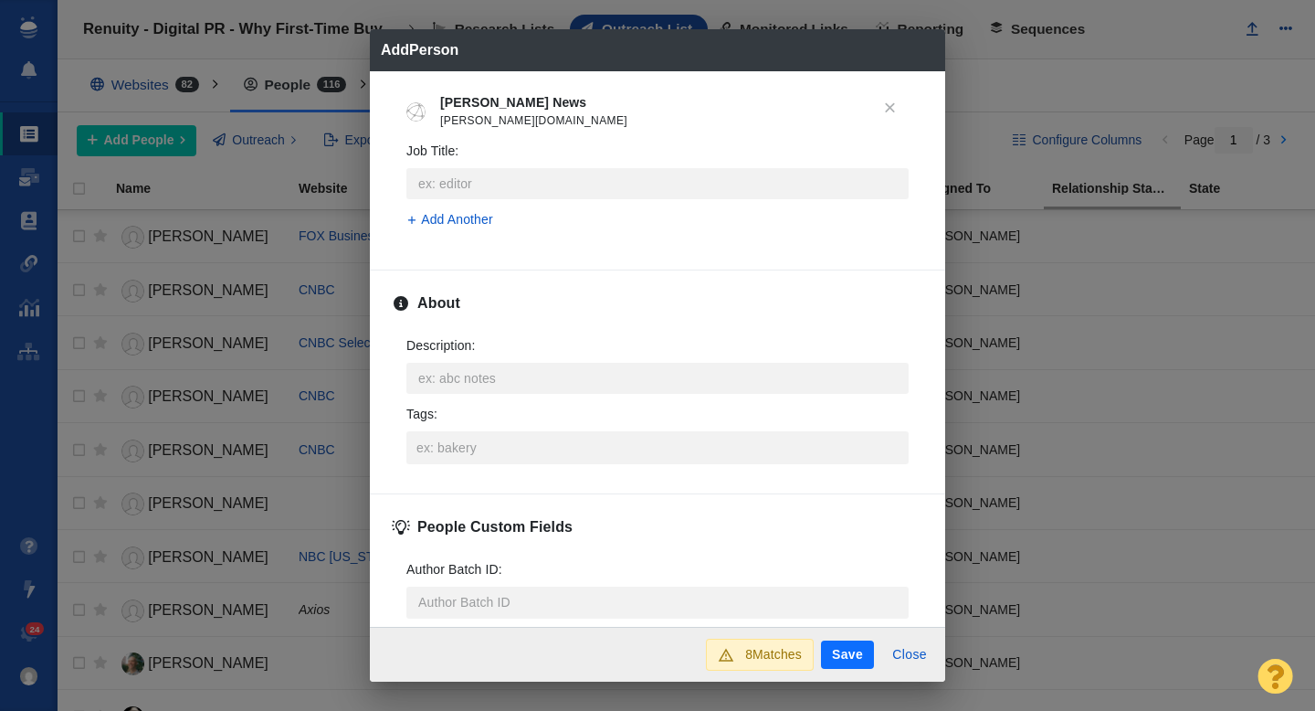
scroll to position [812, 0]
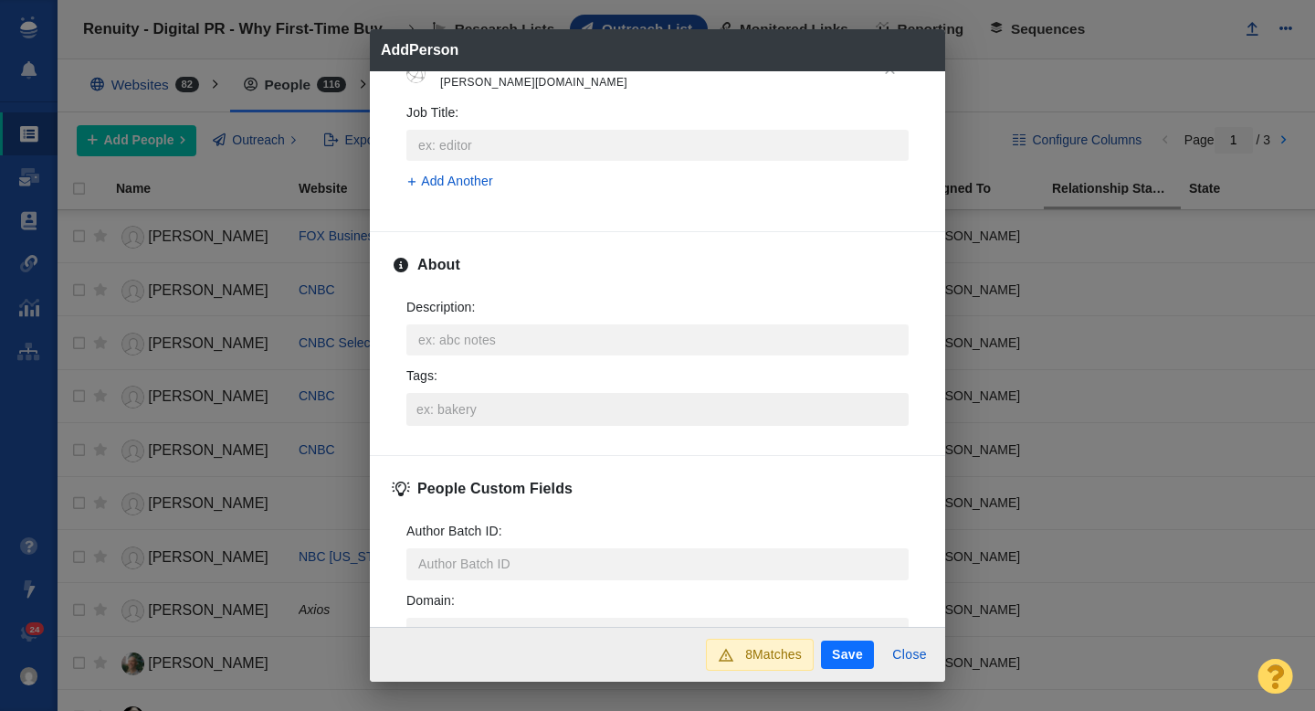
click at [452, 396] on input "Tags :" at bounding box center [657, 409] width 491 height 33
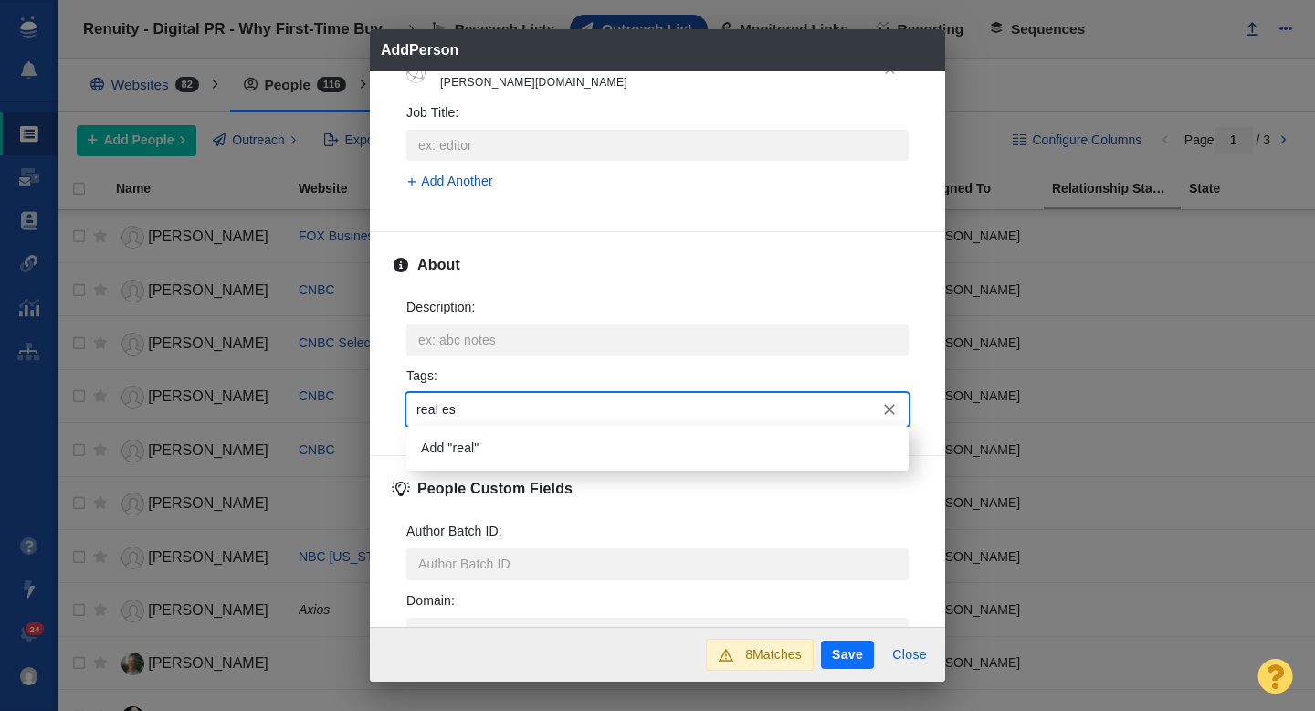
type input "real est"
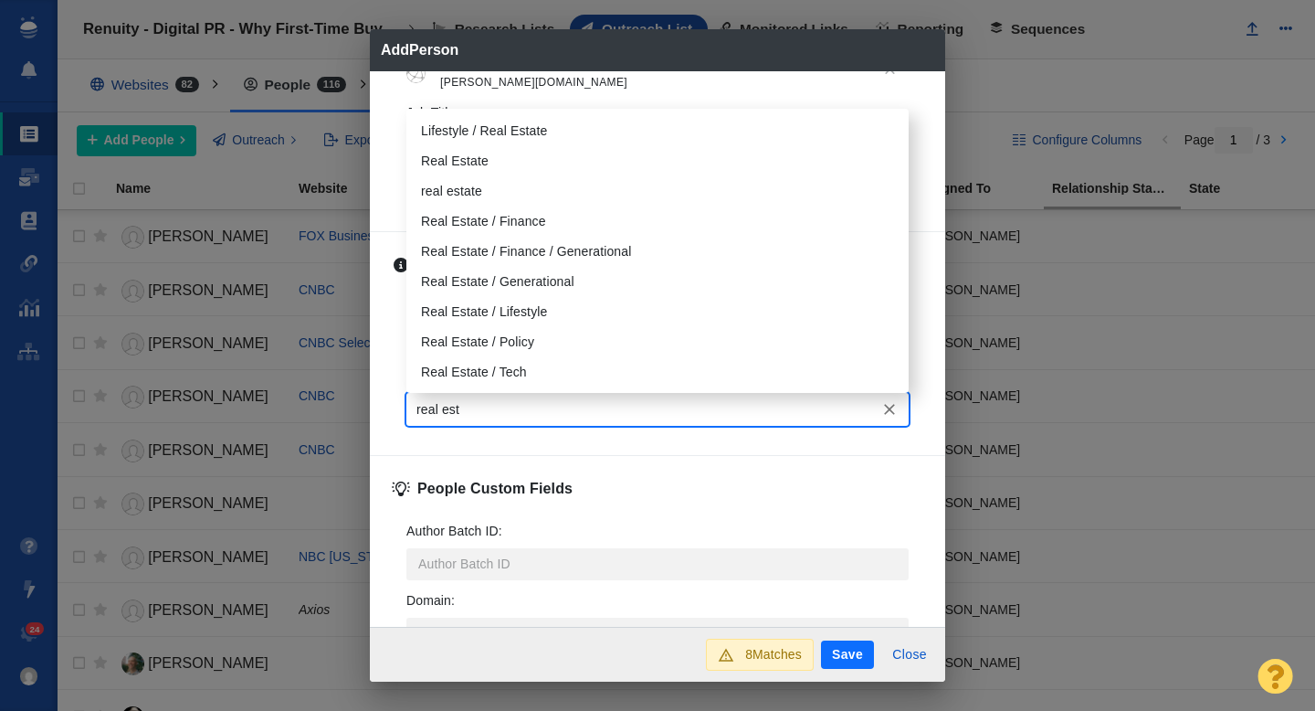
click at [469, 152] on li "Real Estate" at bounding box center [657, 161] width 502 height 30
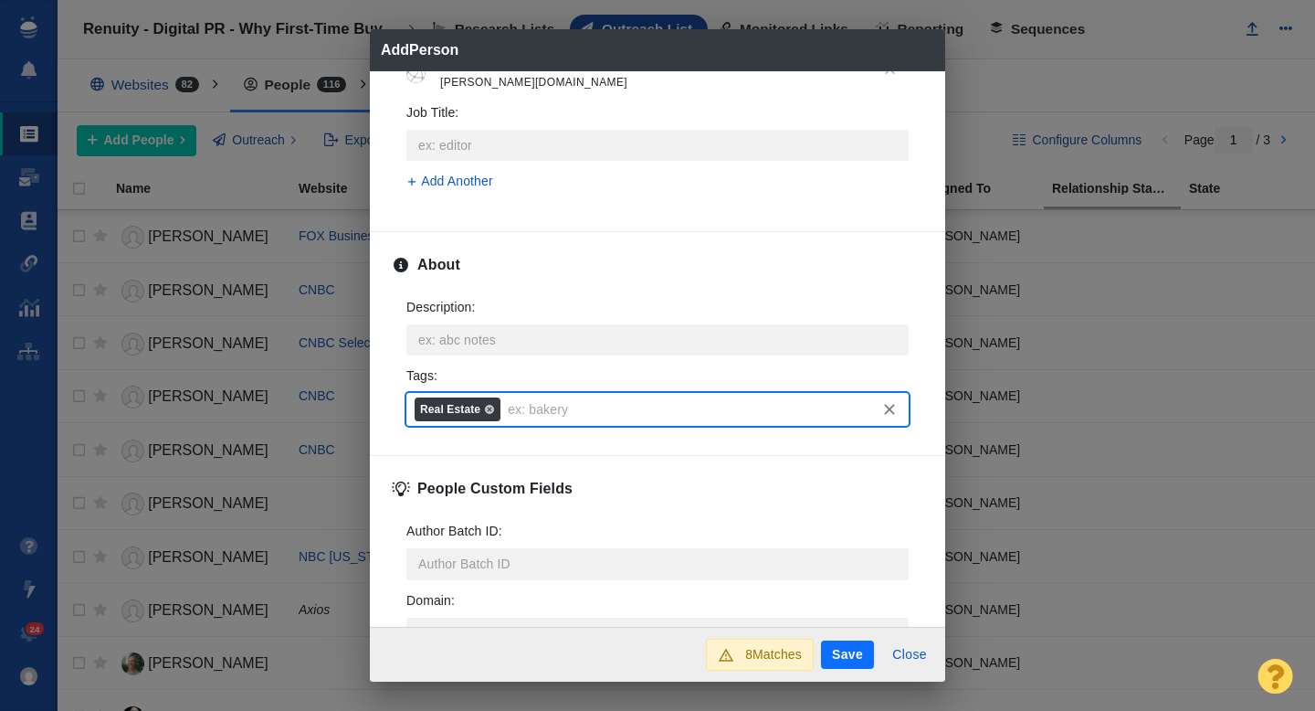
click at [848, 659] on button "Save" at bounding box center [847, 654] width 53 height 29
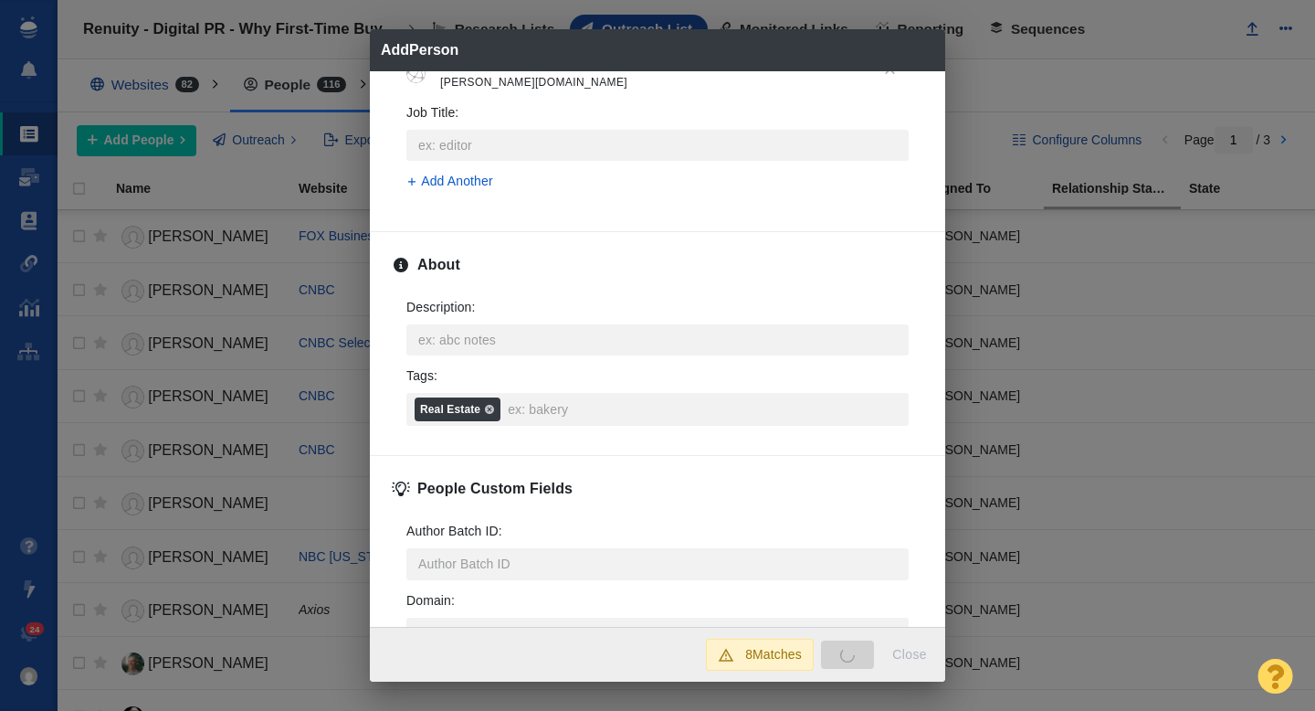
type textarea "x"
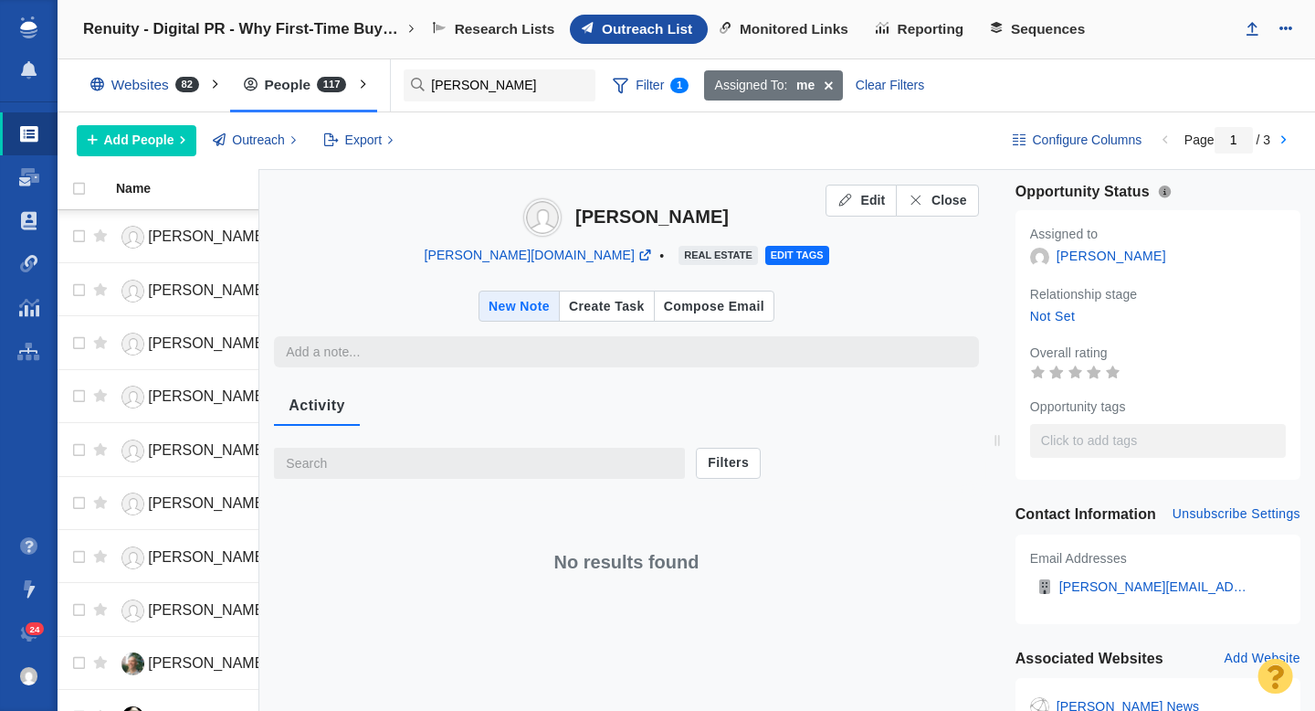
type textarea "x"
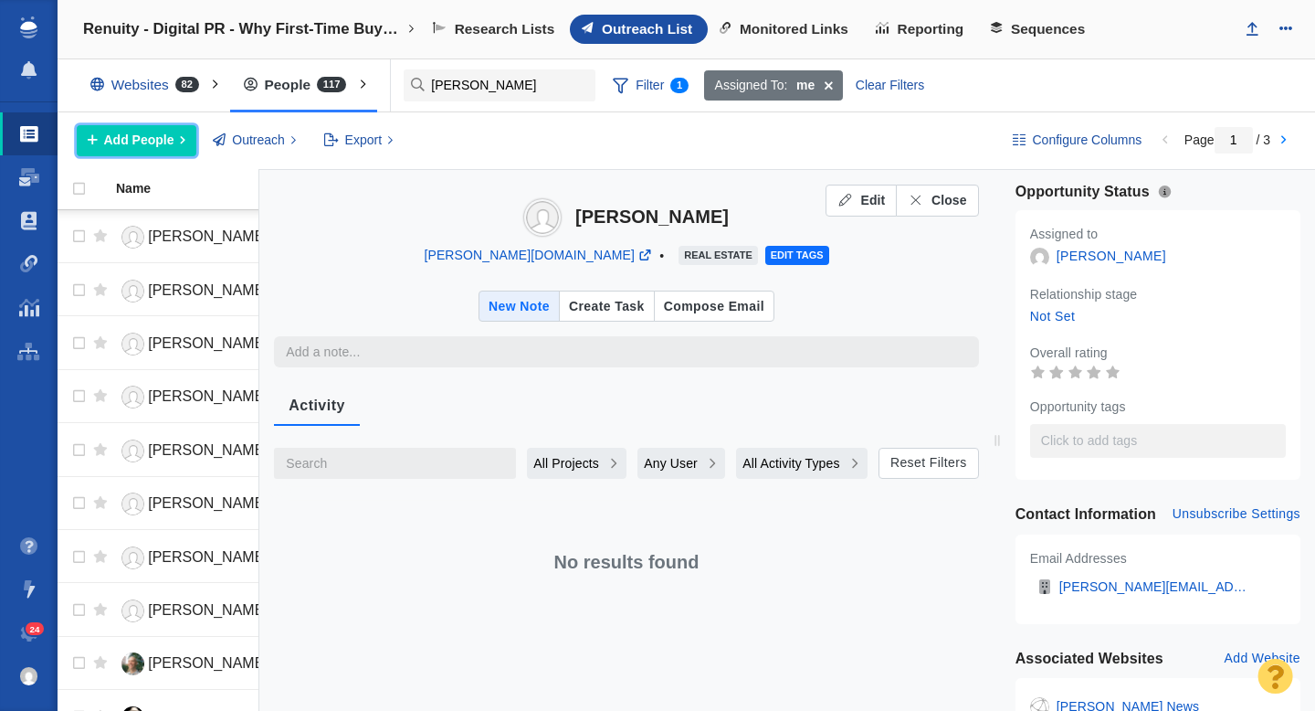
click at [170, 132] on span "Add People" at bounding box center [139, 140] width 70 height 19
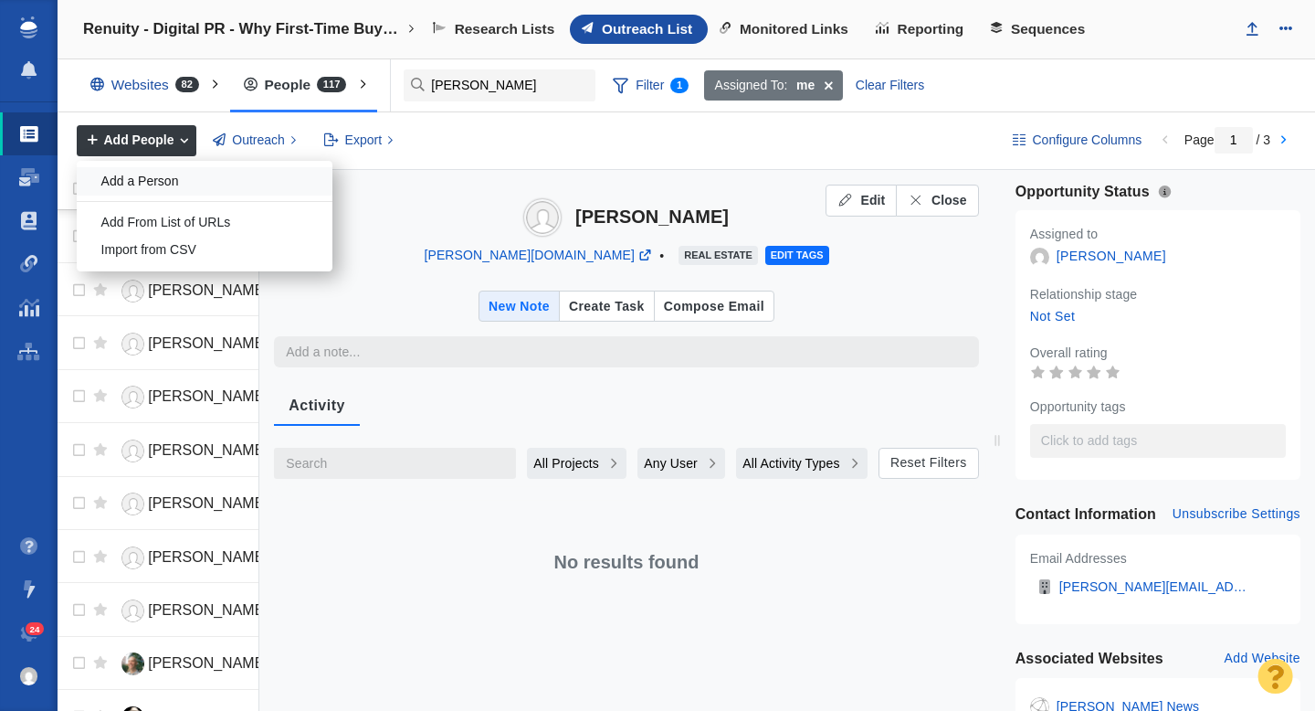
click at [171, 172] on div "Add a Person" at bounding box center [205, 181] width 256 height 28
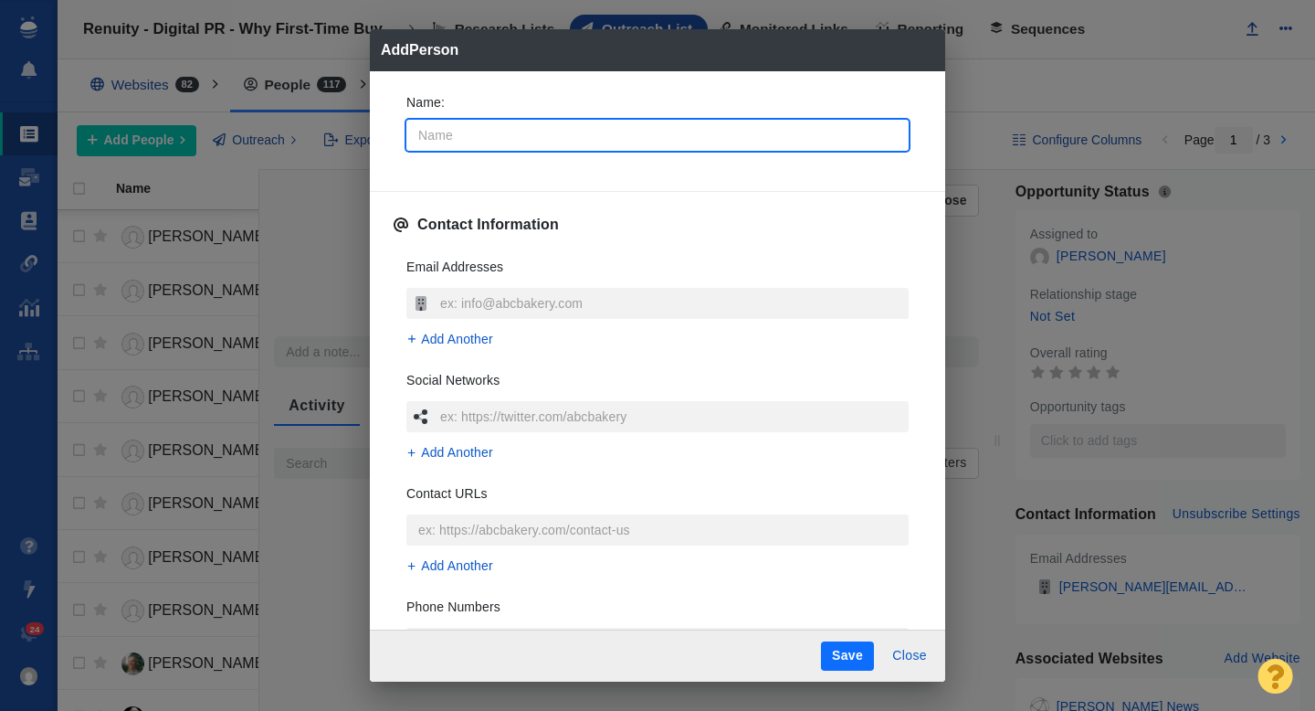
type input "T"
type textarea "x"
type input "Ta"
type textarea "x"
type input "Tay"
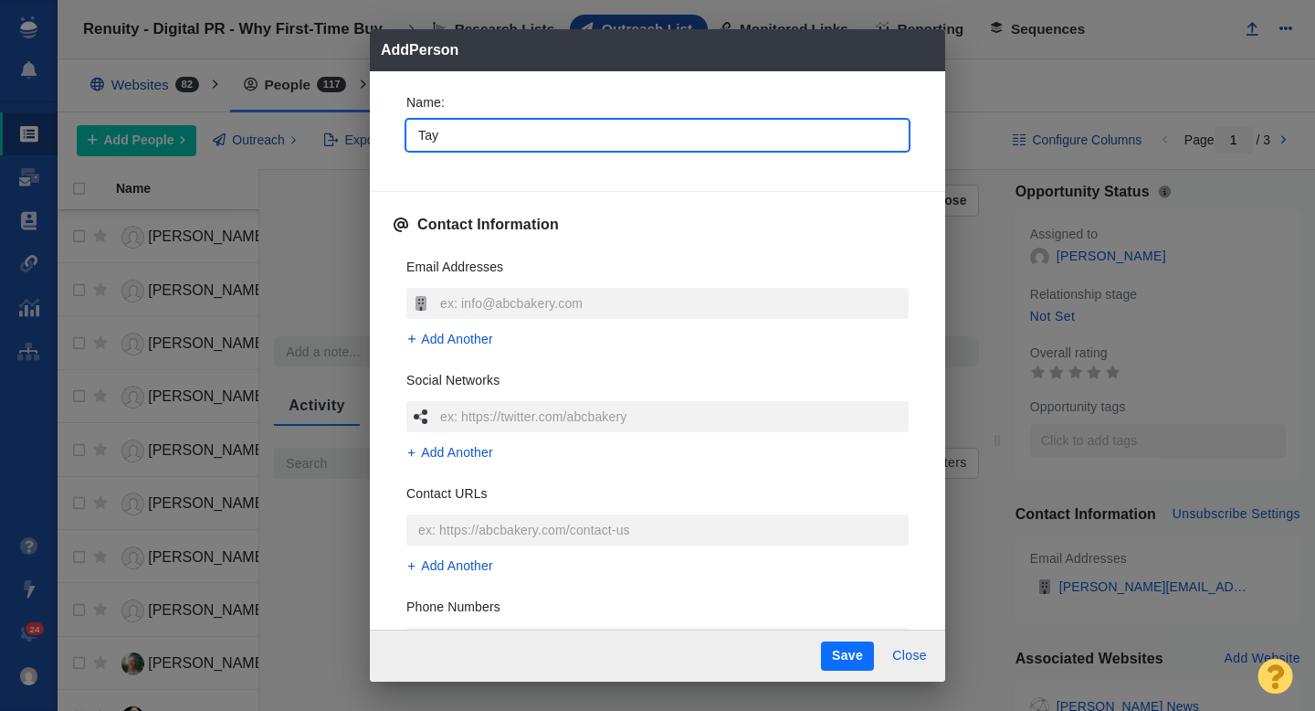
type textarea "x"
type input "Tayl"
type textarea "x"
type input "Taylo"
type textarea "x"
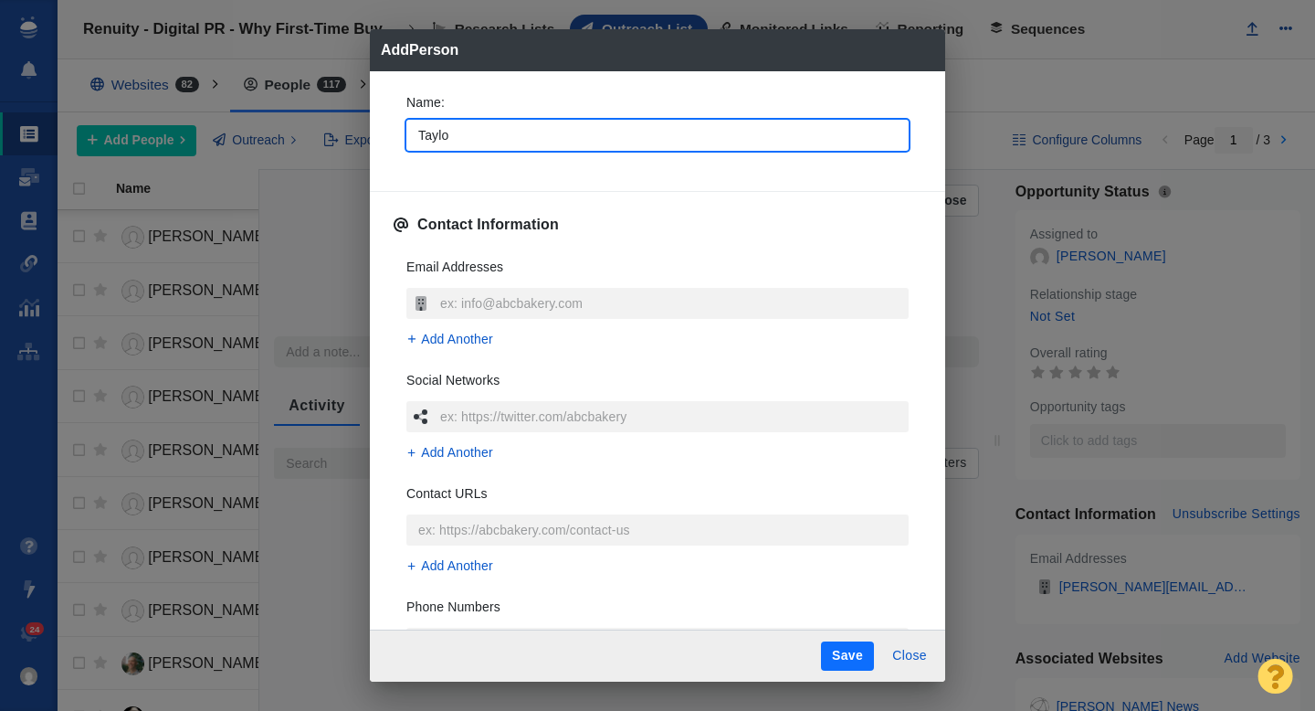
type input "Taylor"
type textarea "x"
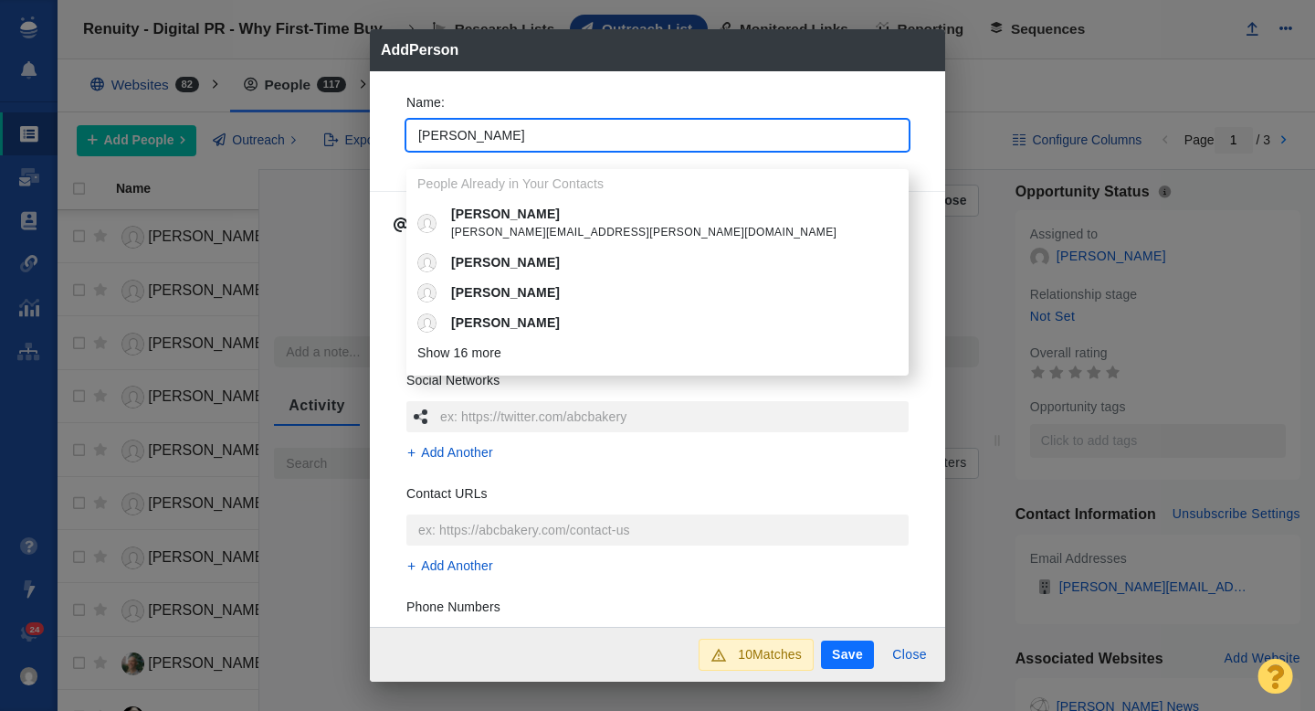
type input "Taylor"
type textarea "x"
click at [389, 133] on div "Name : Taylor People Already in Your Contacts Taylor taylor.toole@katctv.com Ta…" at bounding box center [657, 349] width 575 height 556
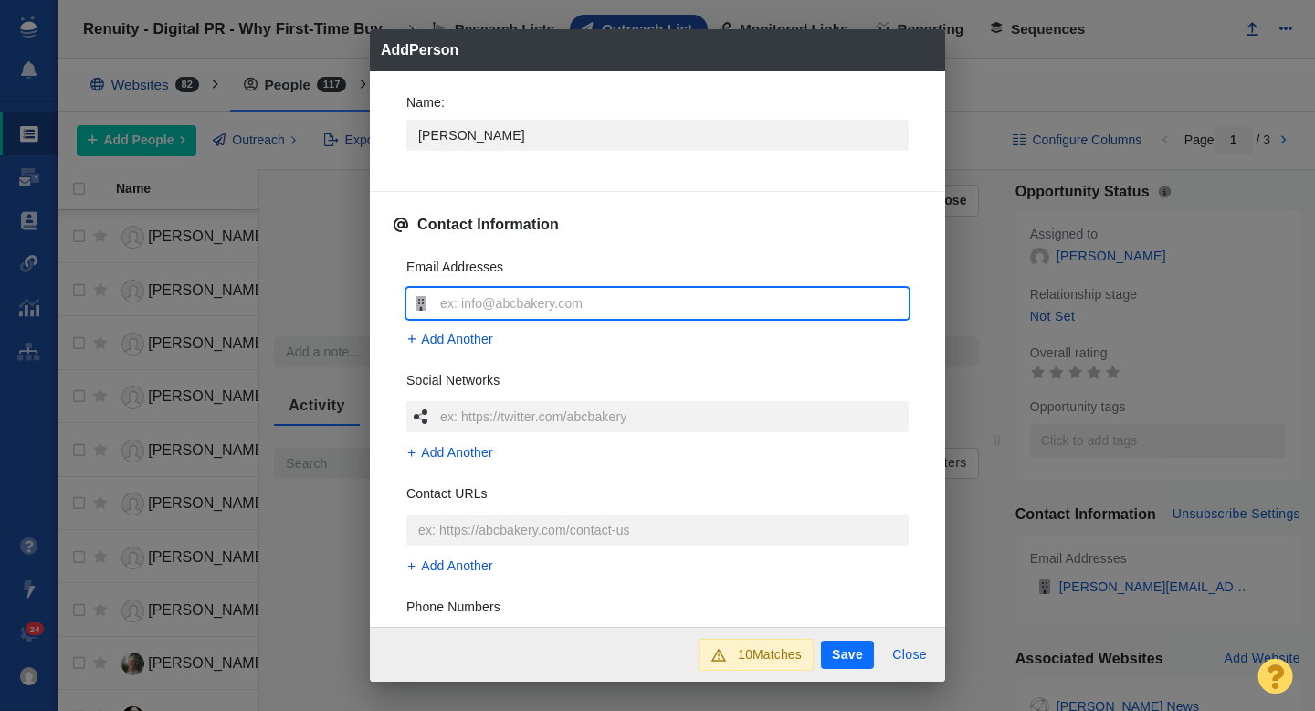
click at [495, 306] on input "text" at bounding box center [672, 303] width 473 height 31
type input "taylor@inman.com"
type textarea "x"
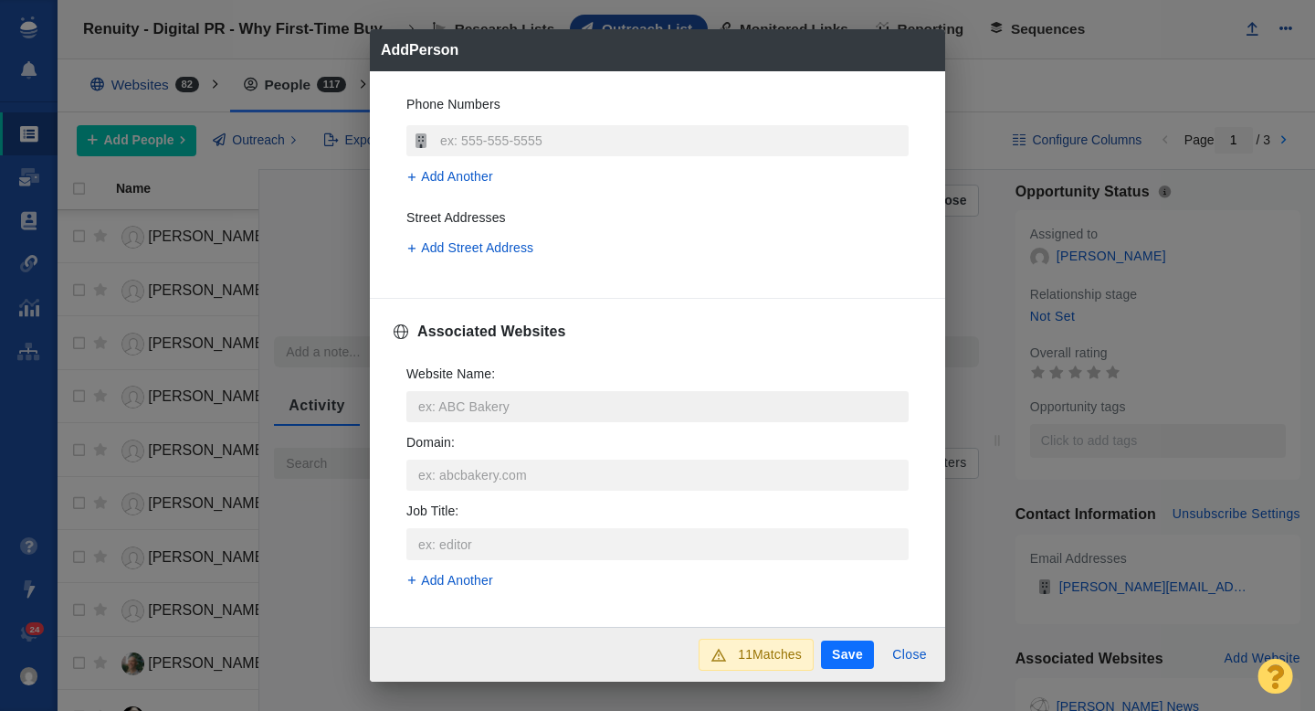
scroll to position [518, 0]
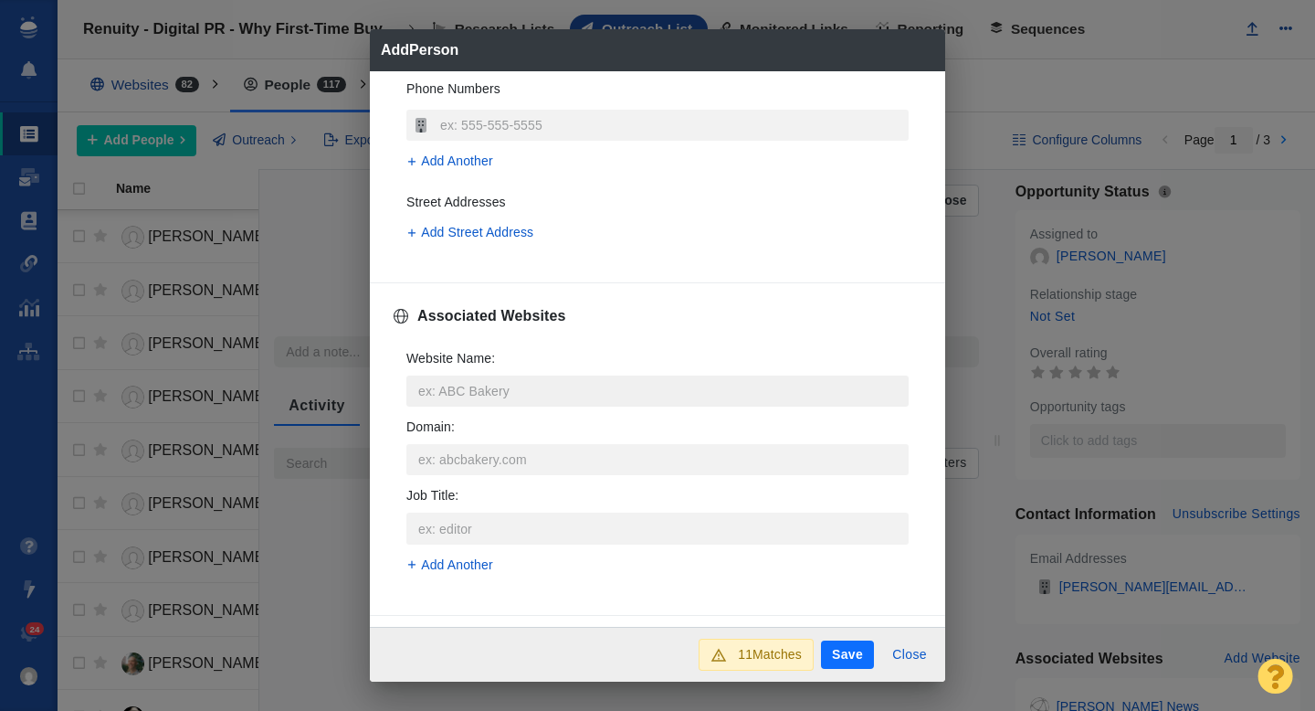
type input "taylor@inman.com"
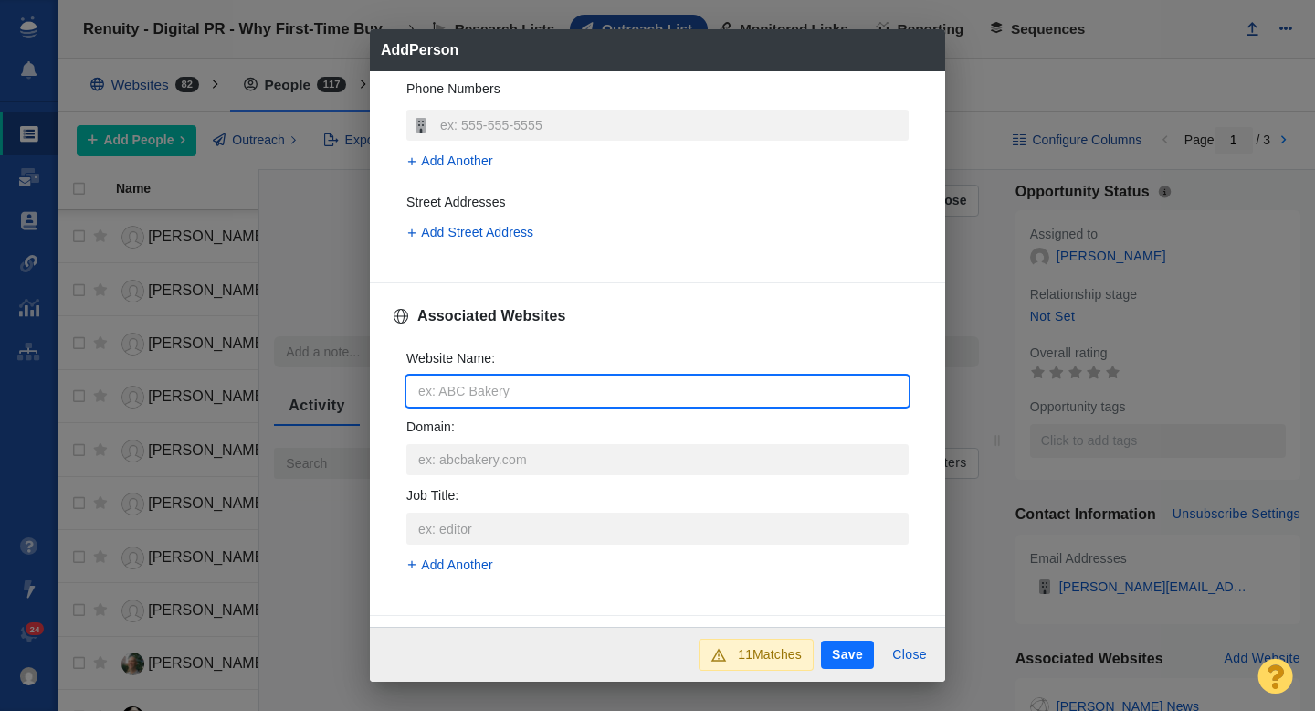
click at [450, 403] on input "Website Name :" at bounding box center [657, 390] width 502 height 31
type input "i"
type textarea "x"
type input "in"
type textarea "x"
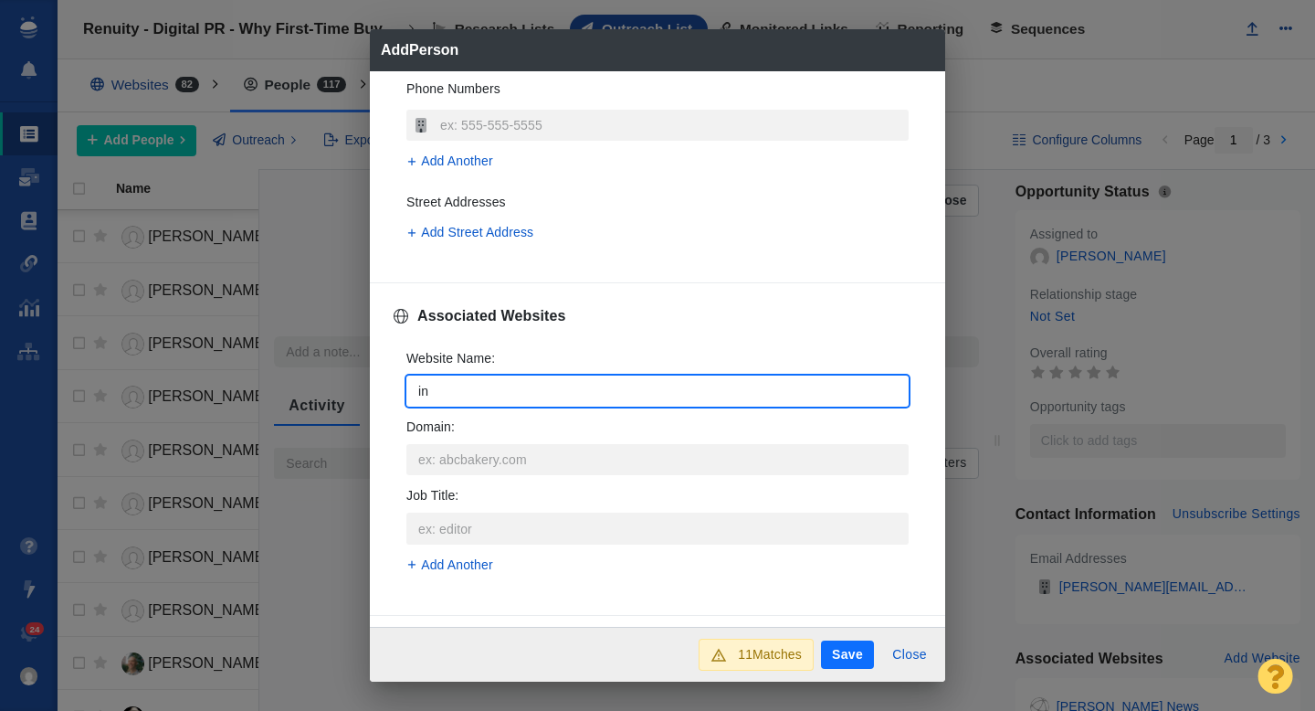
type input "inm"
type textarea "x"
type input "inma"
type textarea "x"
type input "inman"
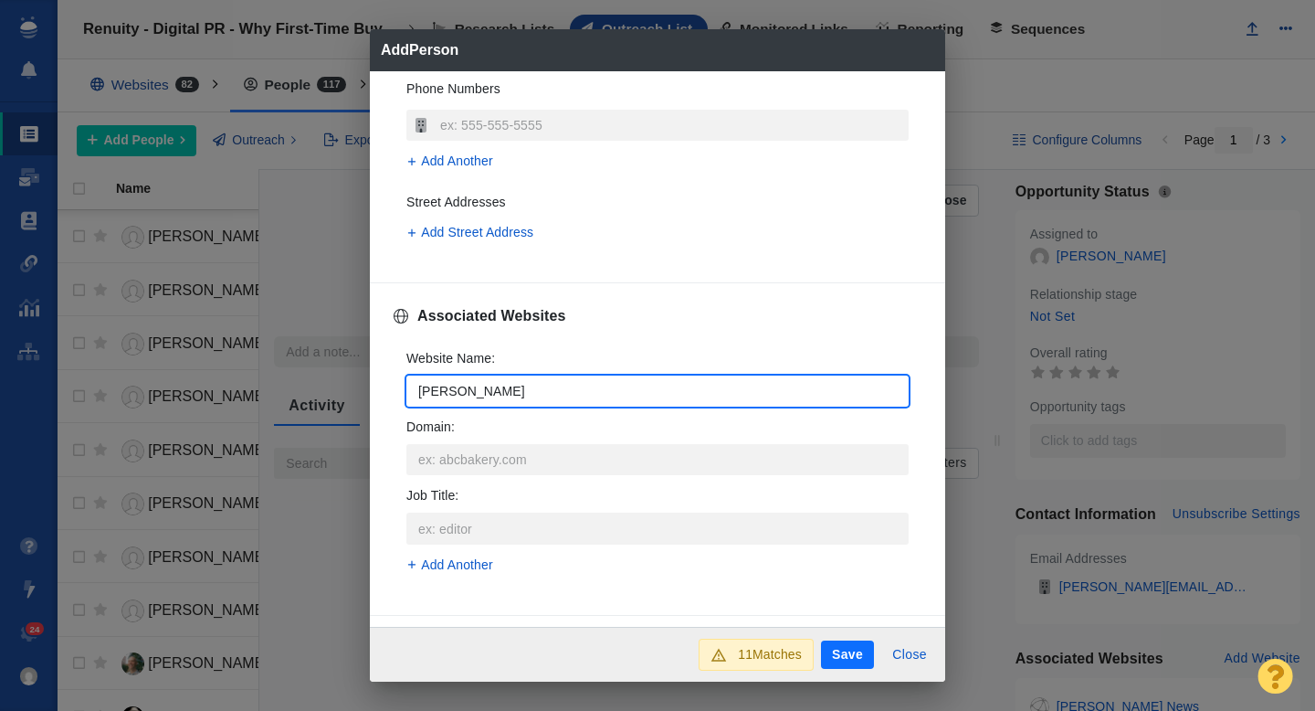
type textarea "x"
type input "inman."
type textarea "x"
type input "inman.c"
type textarea "x"
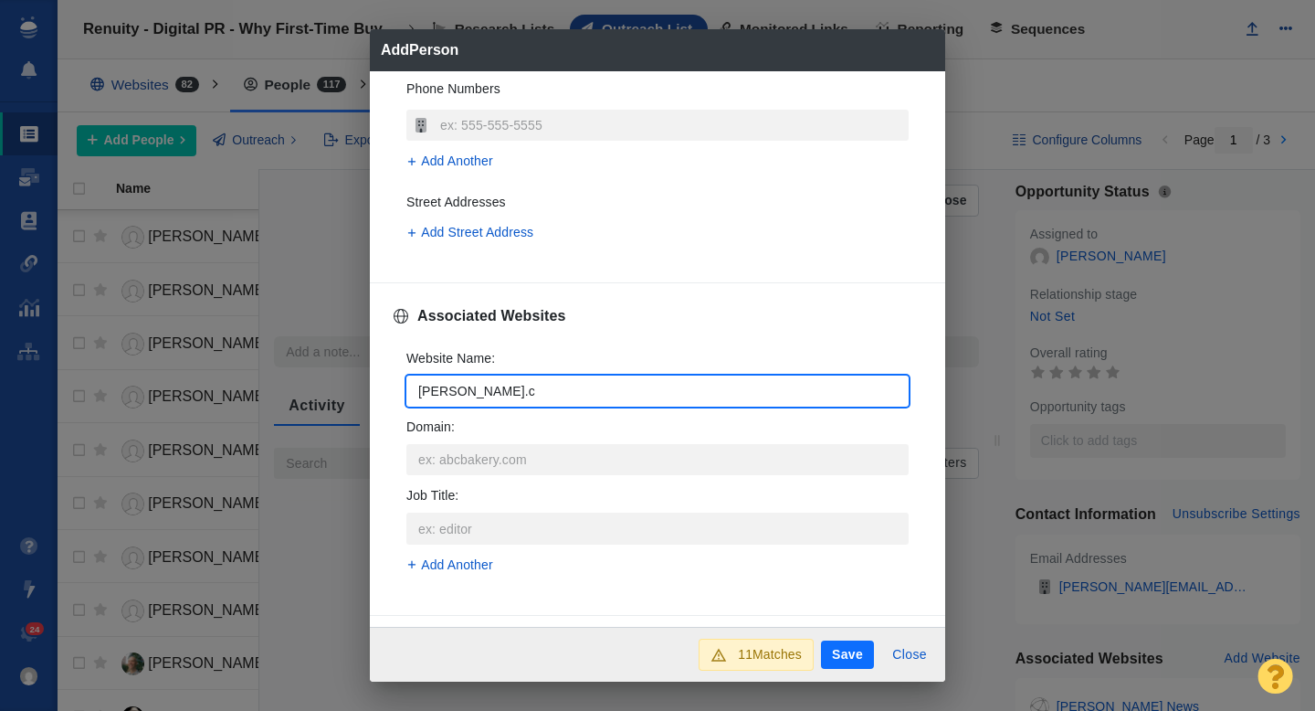
type input "inman.co"
type textarea "x"
type input "inman.com"
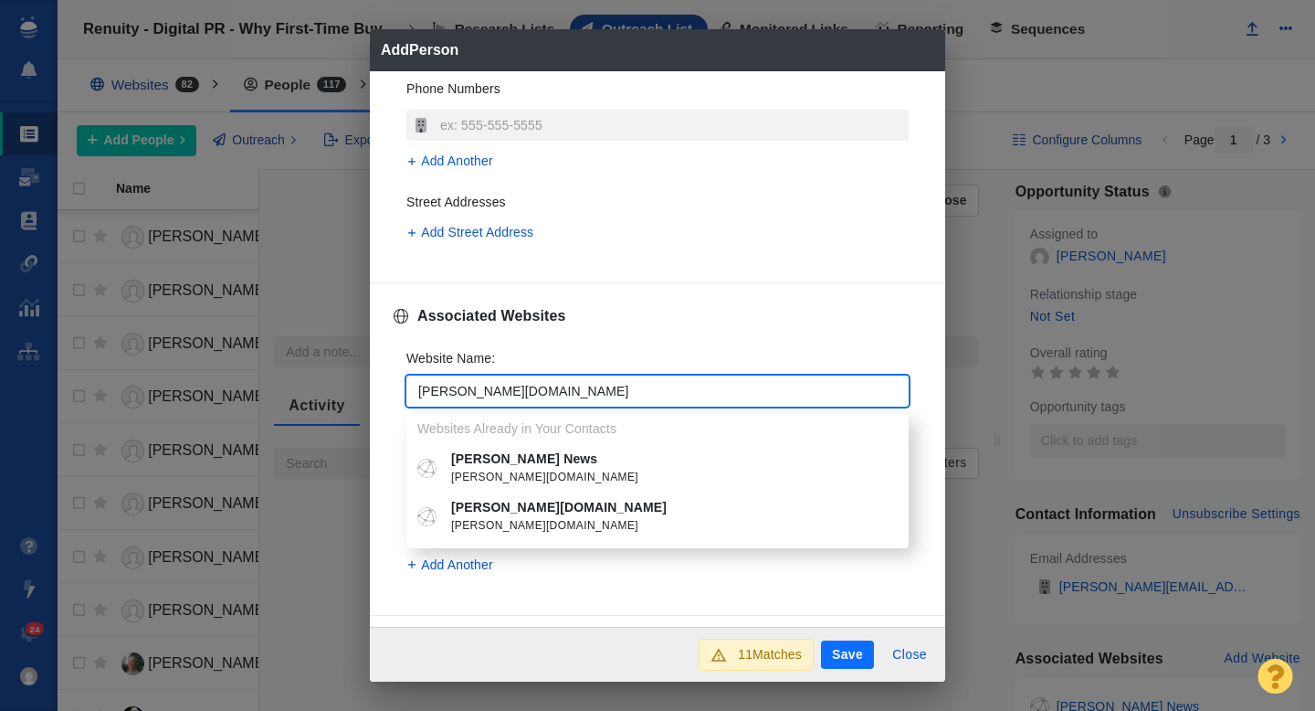
click at [501, 459] on p "Inman News" at bounding box center [670, 458] width 439 height 19
type textarea "x"
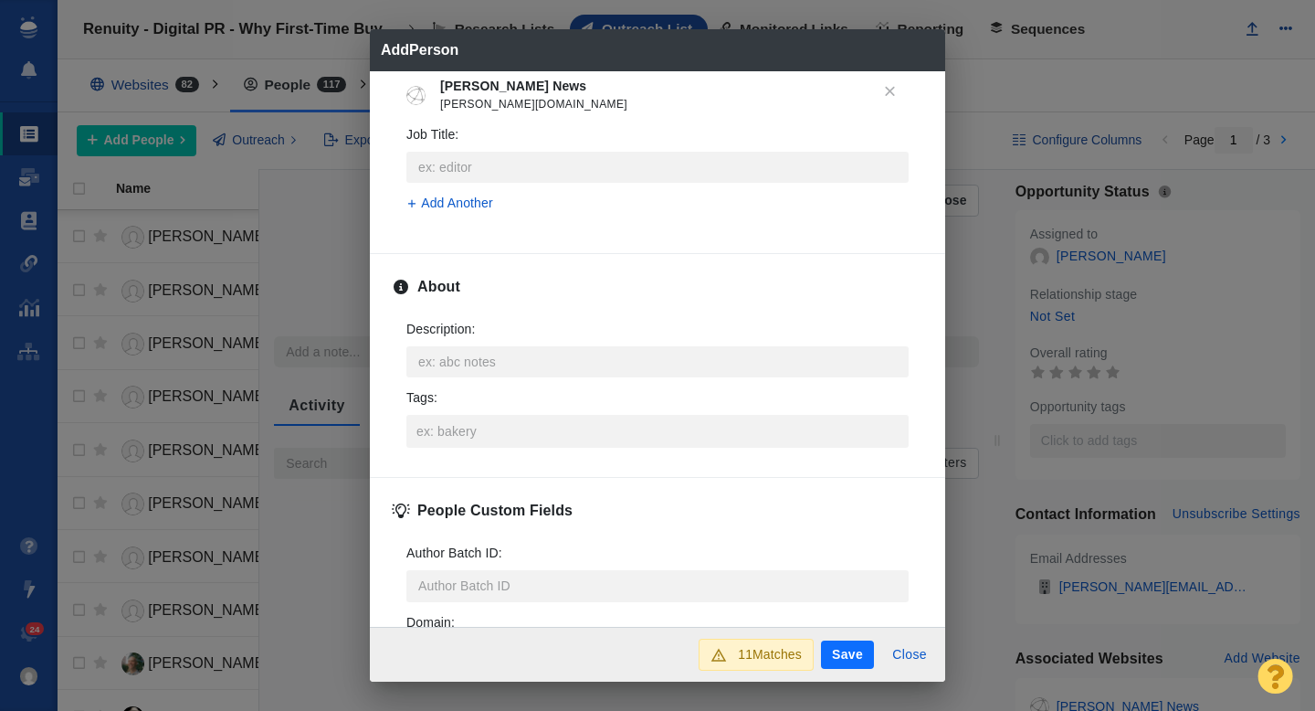
scroll to position [829, 0]
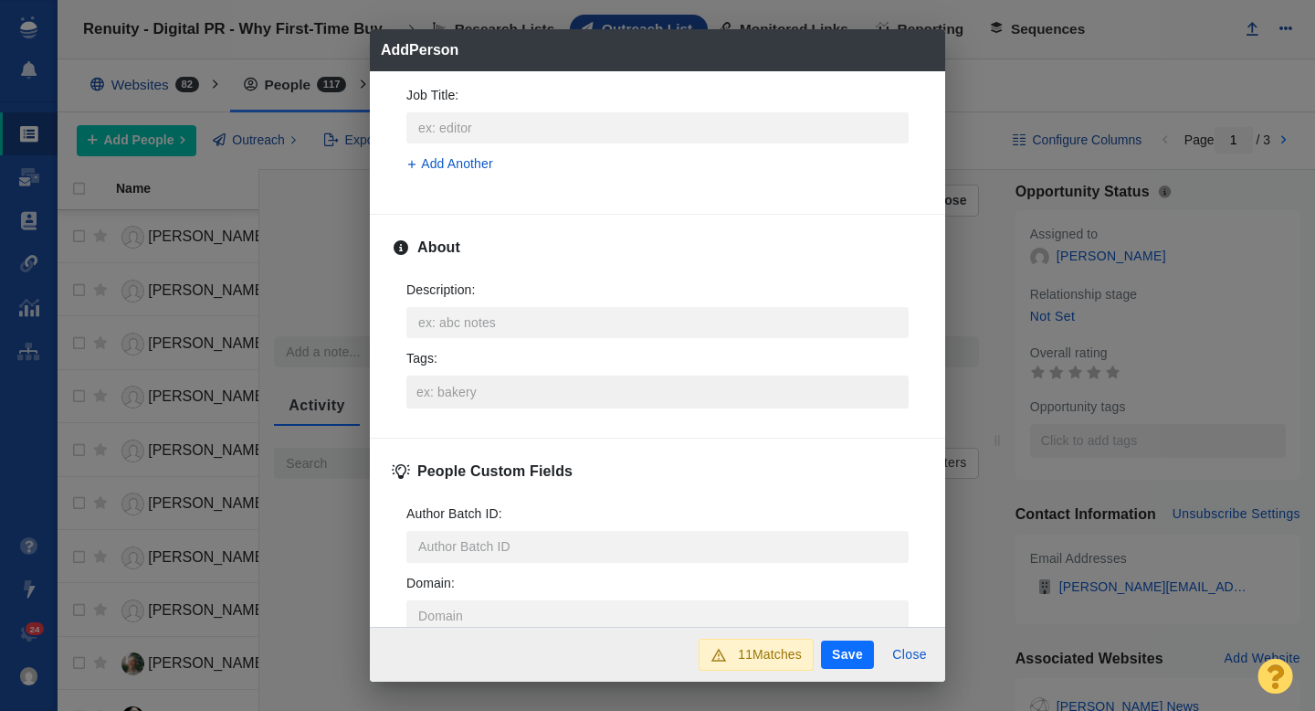
click at [452, 400] on input "Tags :" at bounding box center [657, 391] width 491 height 33
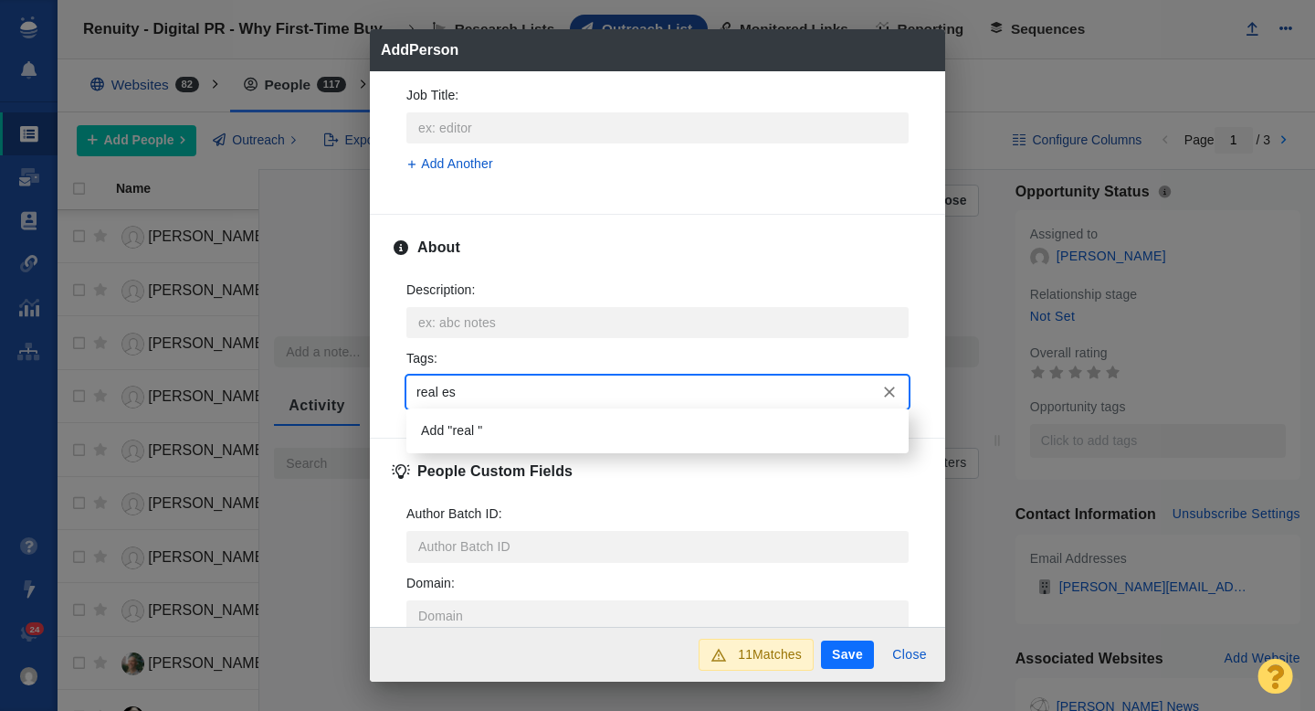
type input "real est"
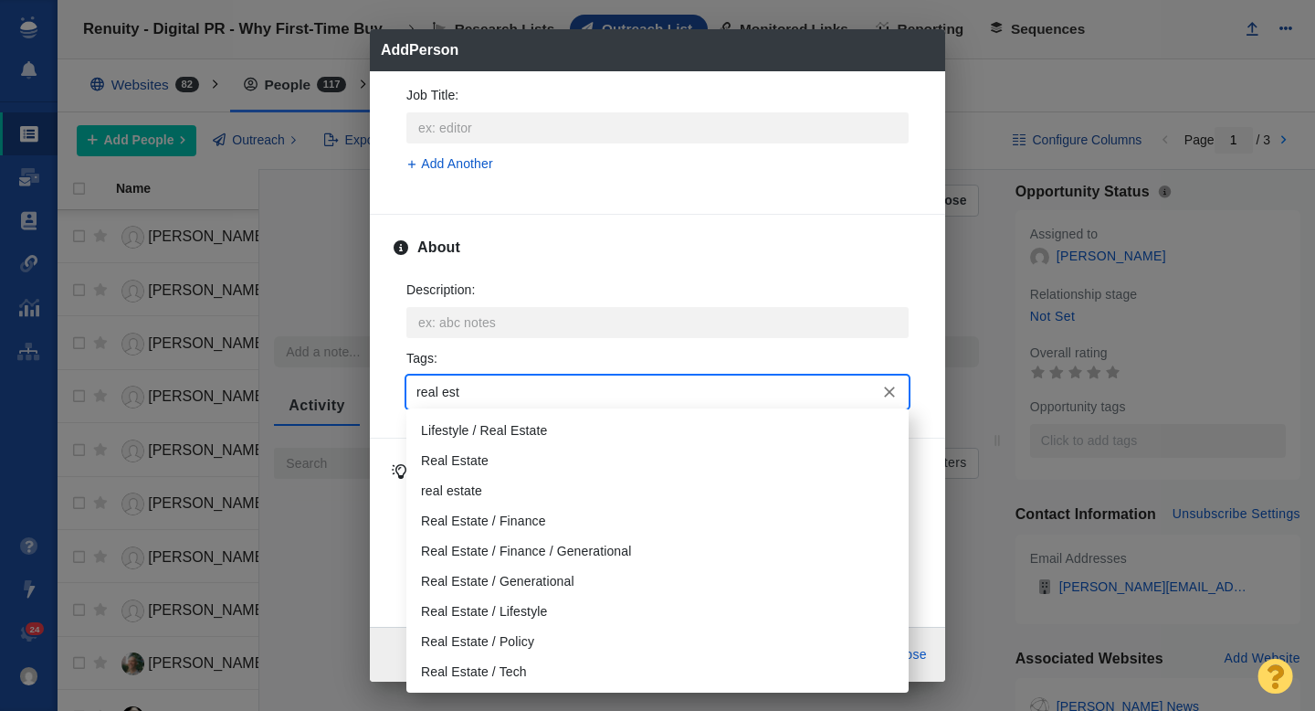
click at [465, 451] on li "Real Estate" at bounding box center [657, 461] width 502 height 30
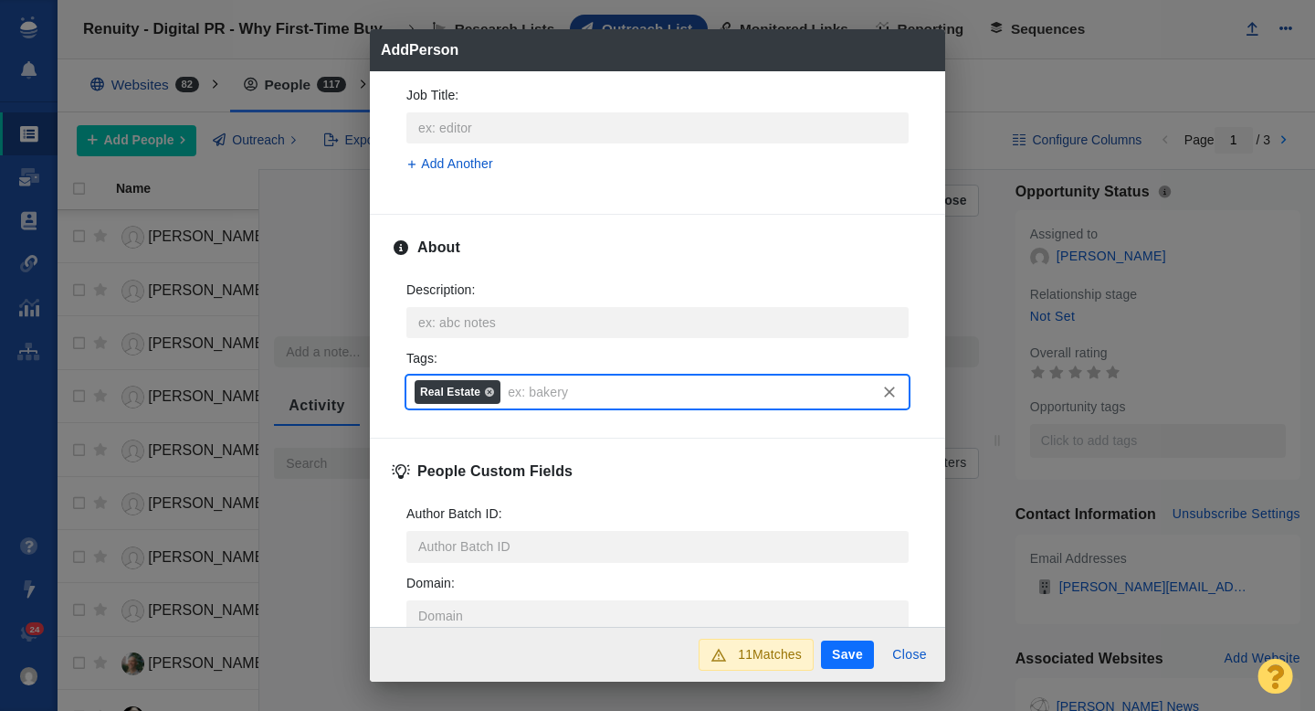
scroll to position [903, 0]
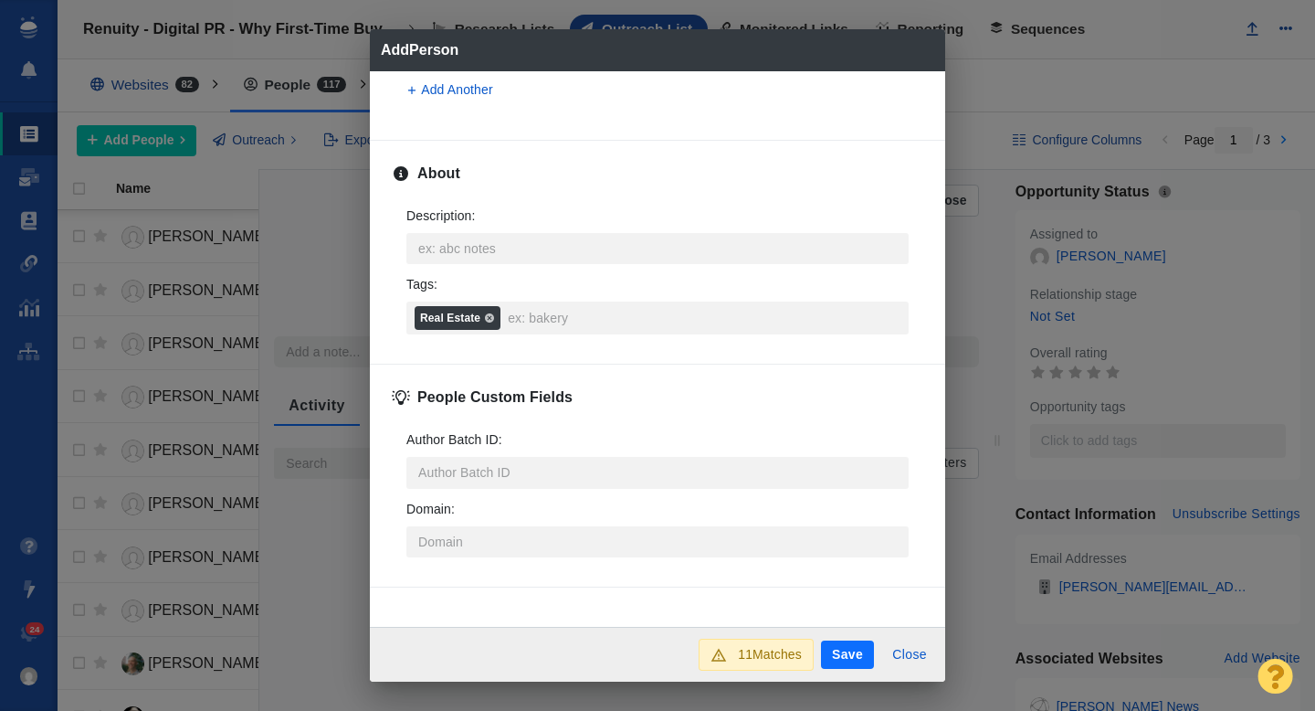
click at [853, 655] on button "Save" at bounding box center [847, 654] width 53 height 29
type textarea "x"
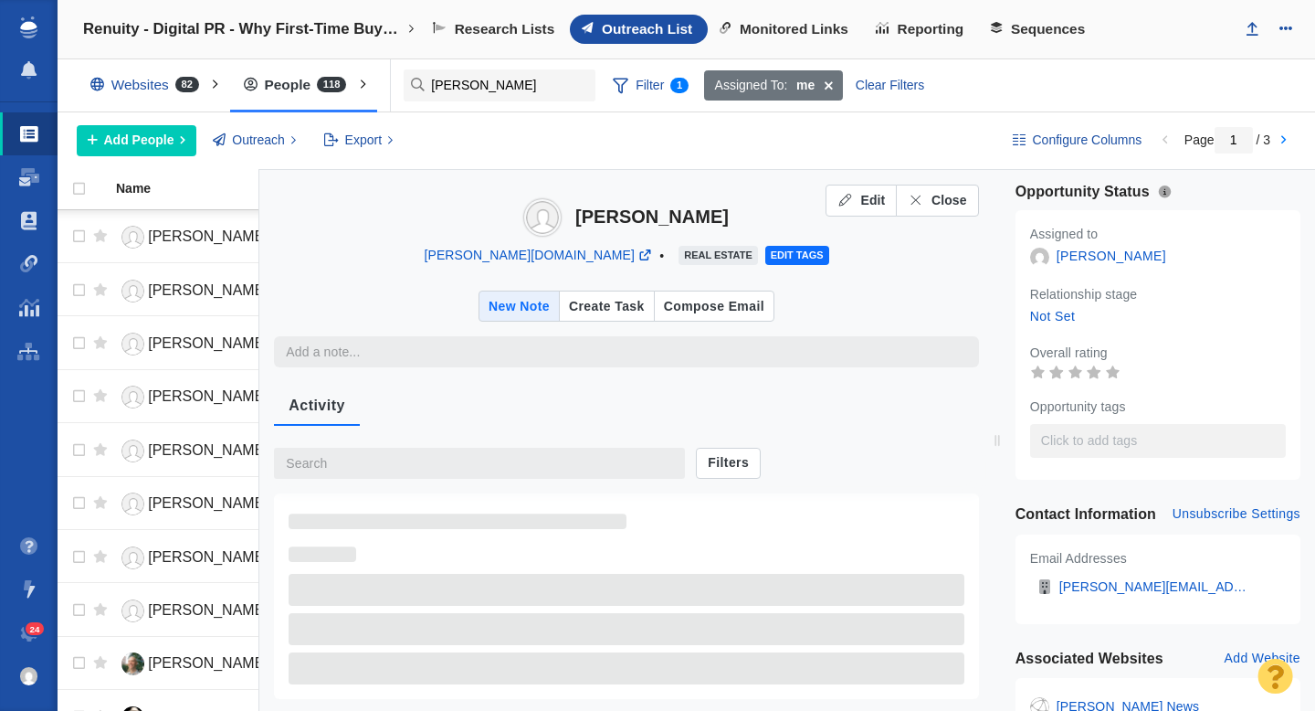
type textarea "x"
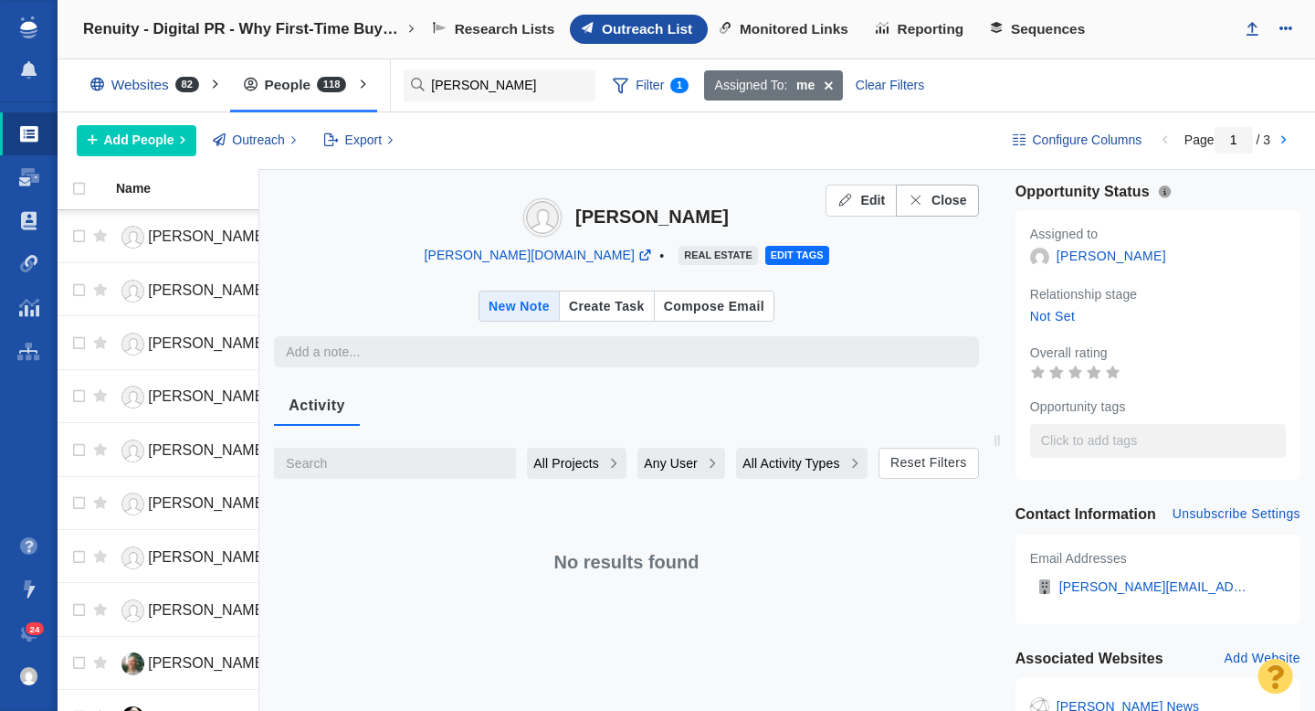
click at [946, 196] on span "Close" at bounding box center [950, 200] width 36 height 19
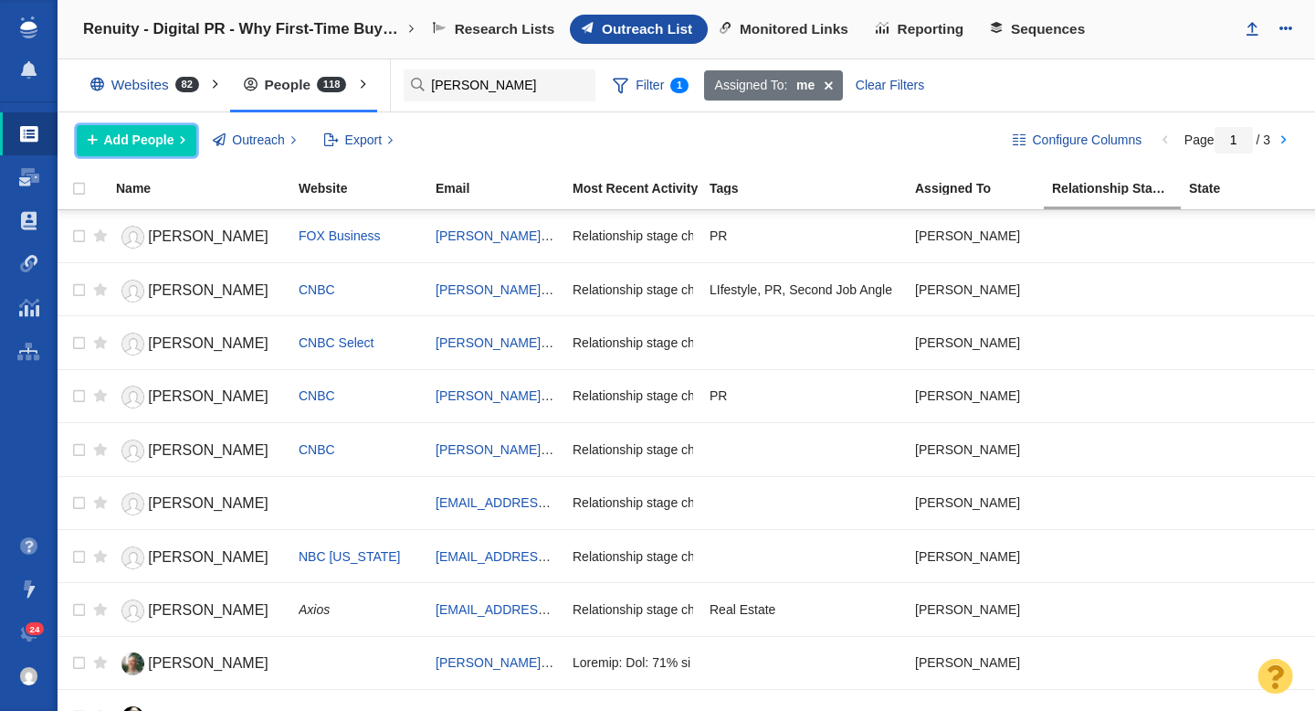
click at [127, 139] on span "Add People" at bounding box center [139, 140] width 70 height 19
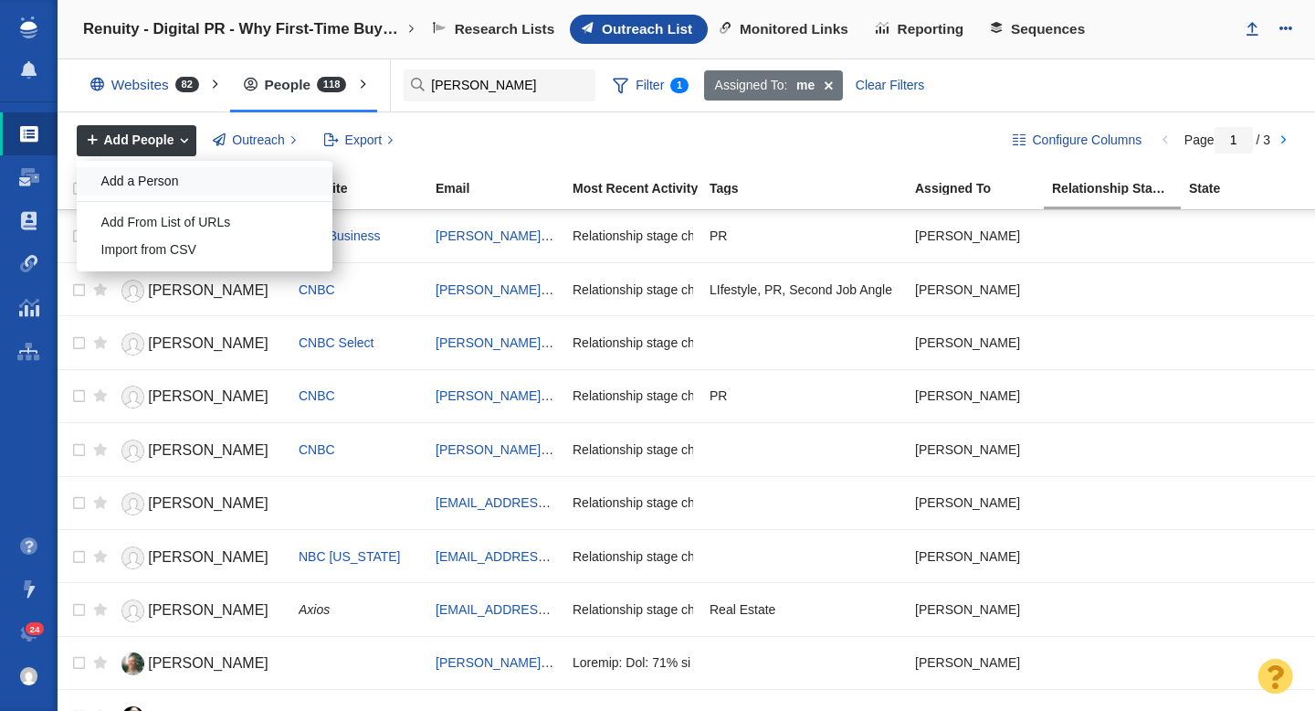
click at [159, 181] on div "Add a Person" at bounding box center [205, 181] width 256 height 28
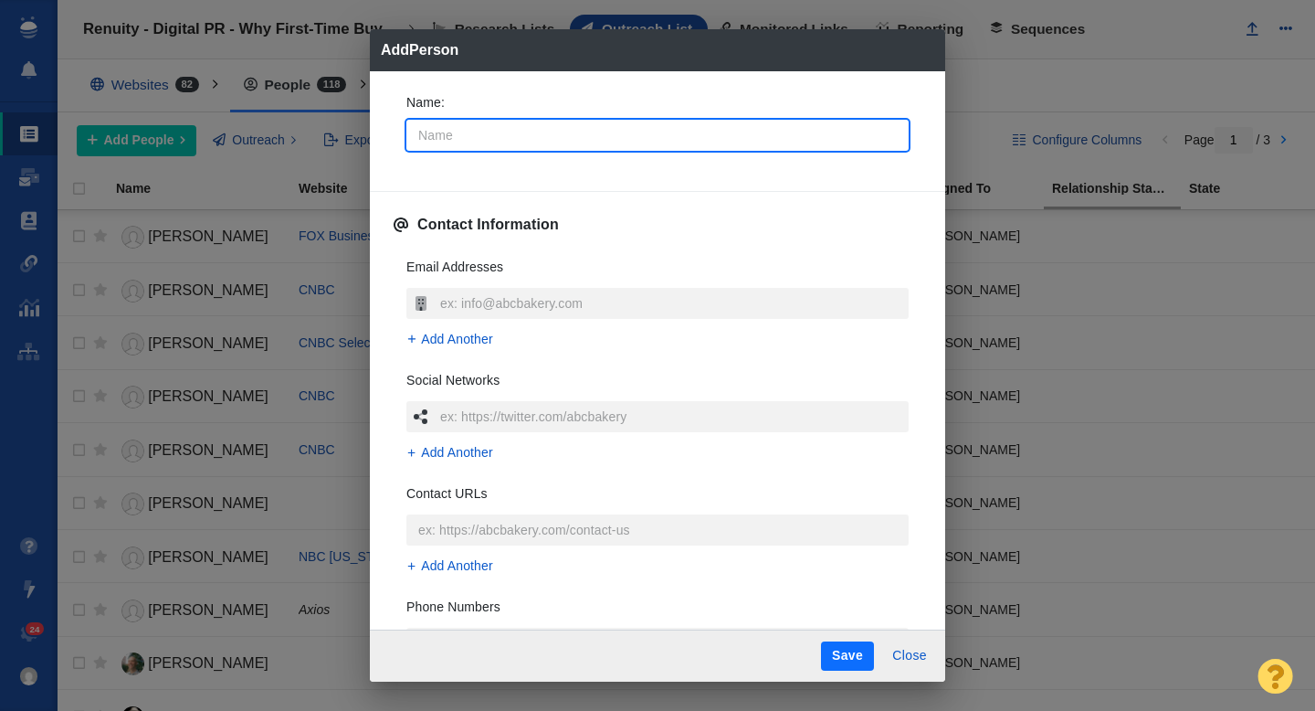
type input "M"
type textarea "x"
type input "Ma"
type textarea "x"
type input "Mar"
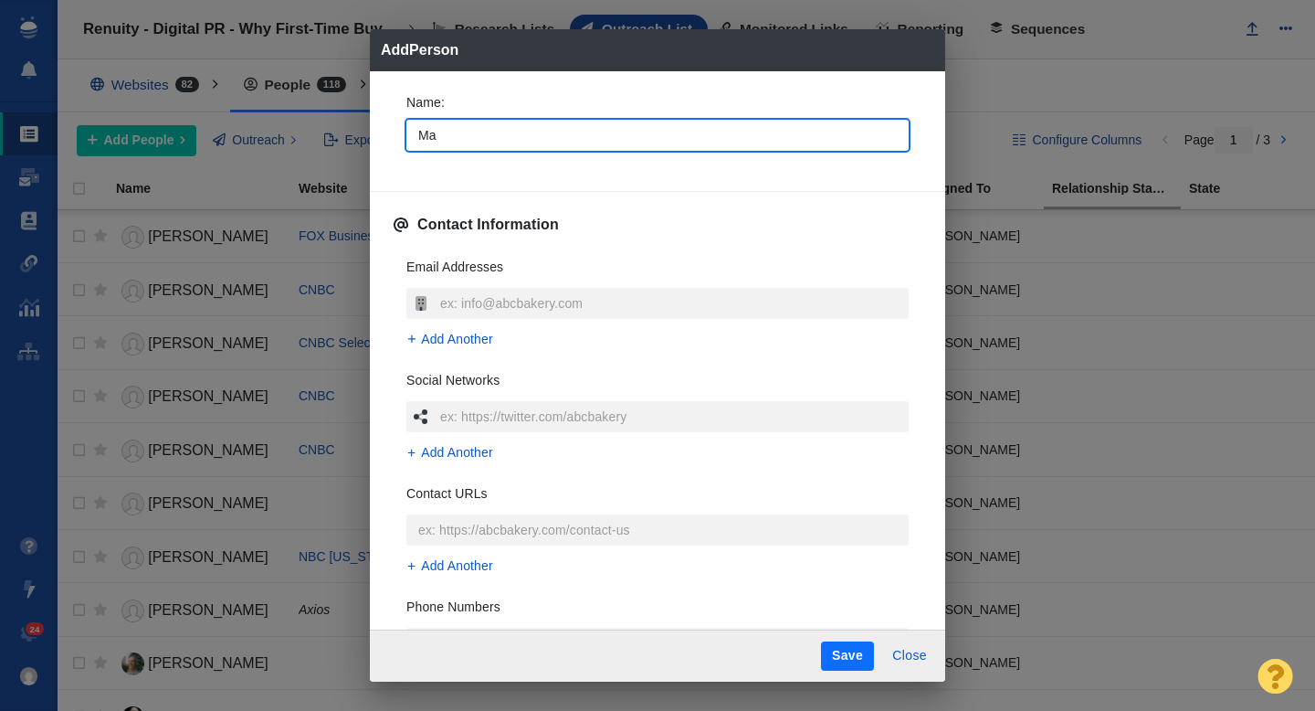
type textarea "x"
type input "Mari"
type textarea "x"
type input "Maria"
type textarea "x"
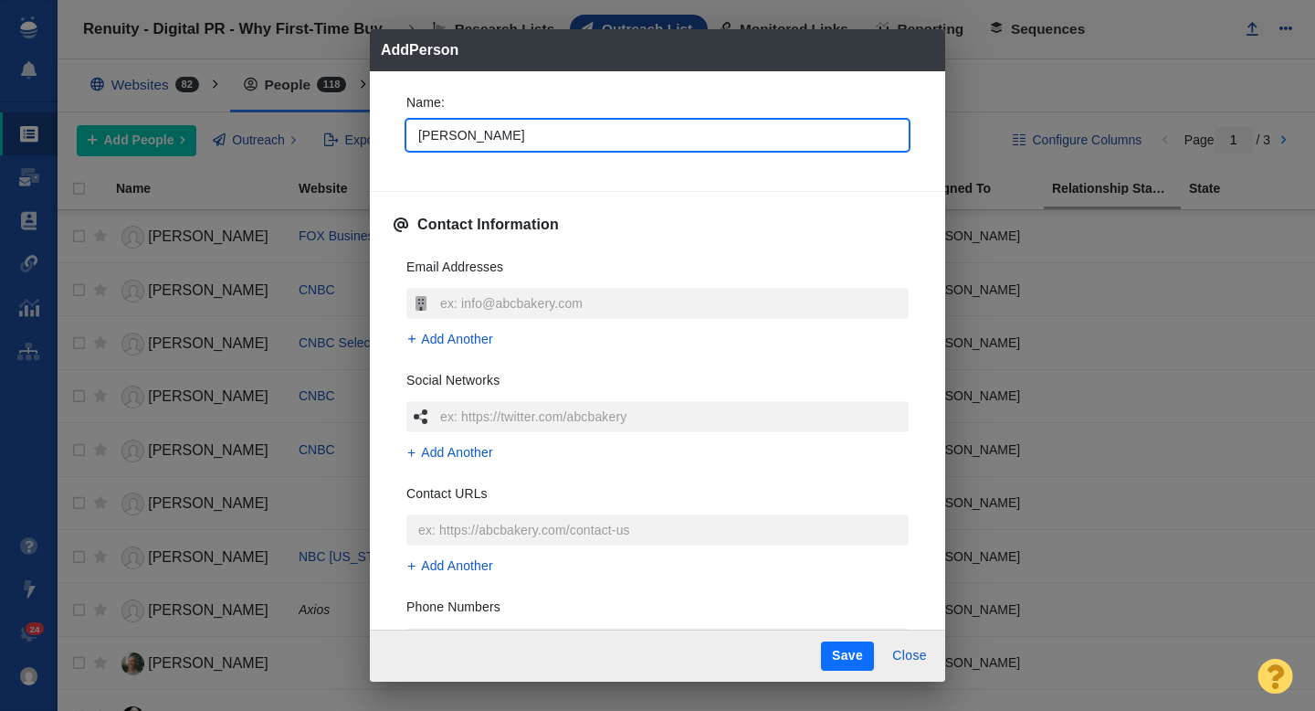
type input "Marian"
type textarea "x"
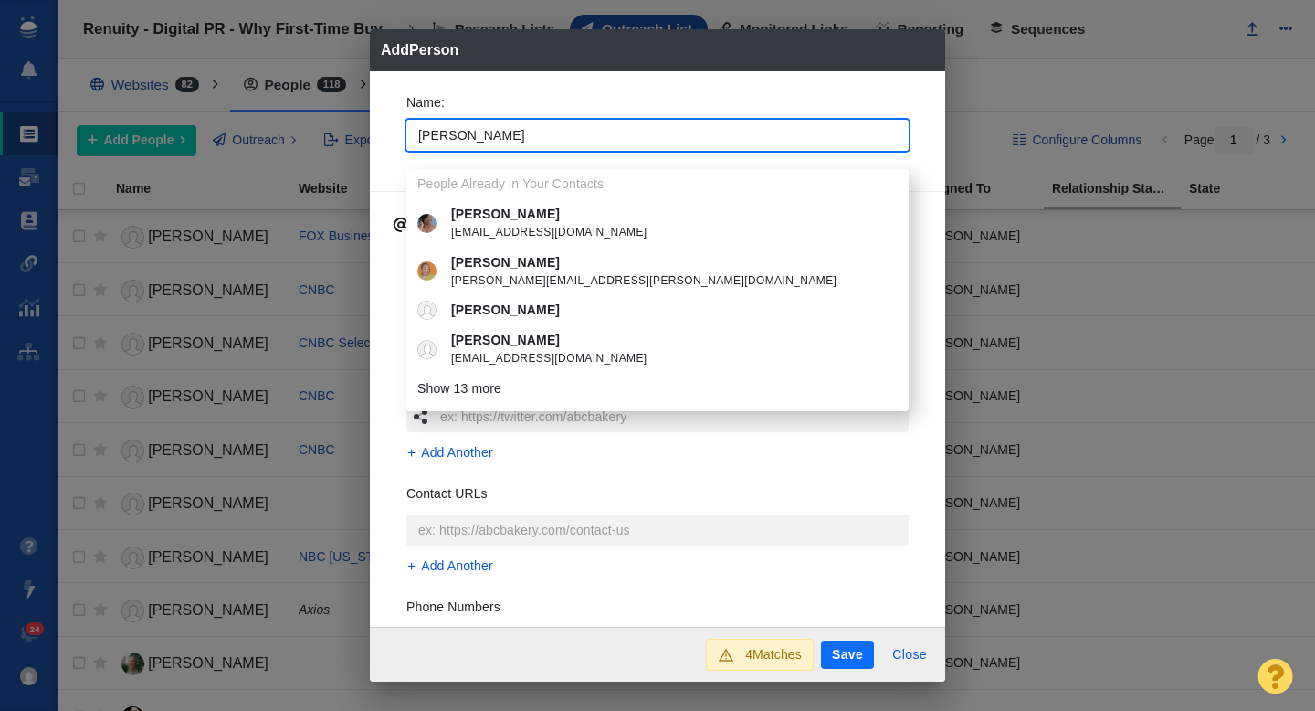
type input "Marian"
type textarea "x"
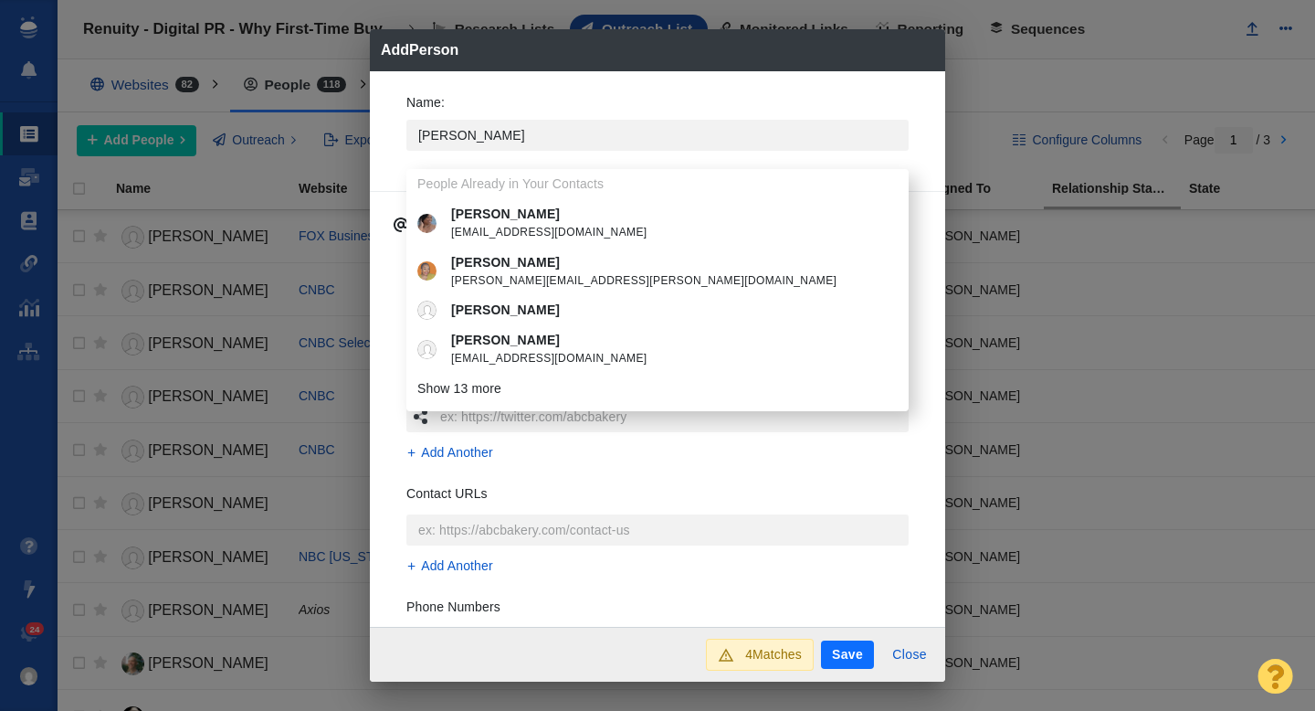
click at [591, 88] on div "Name : Marian People Already in Your Contacts Marian Anderson hautetravels@gmai…" at bounding box center [658, 128] width 532 height 98
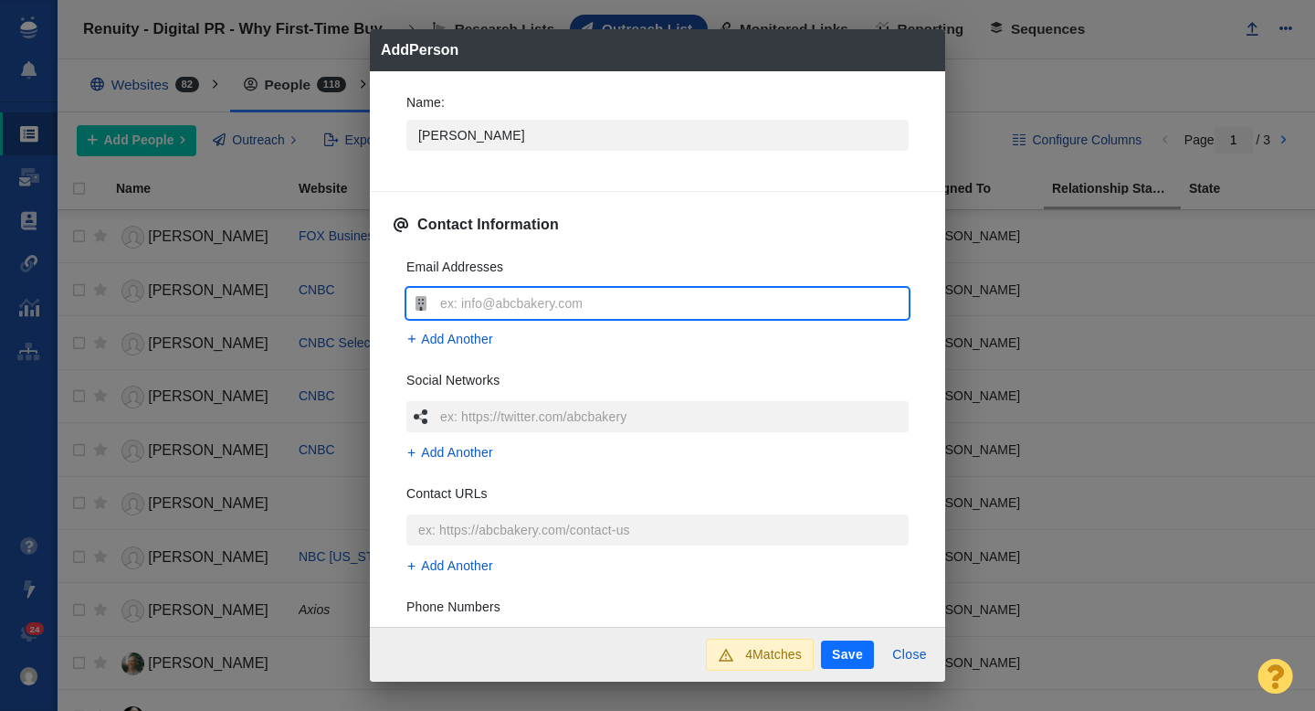
click at [480, 301] on input "text" at bounding box center [672, 303] width 473 height 31
type input "marian@inman.com"
type textarea "x"
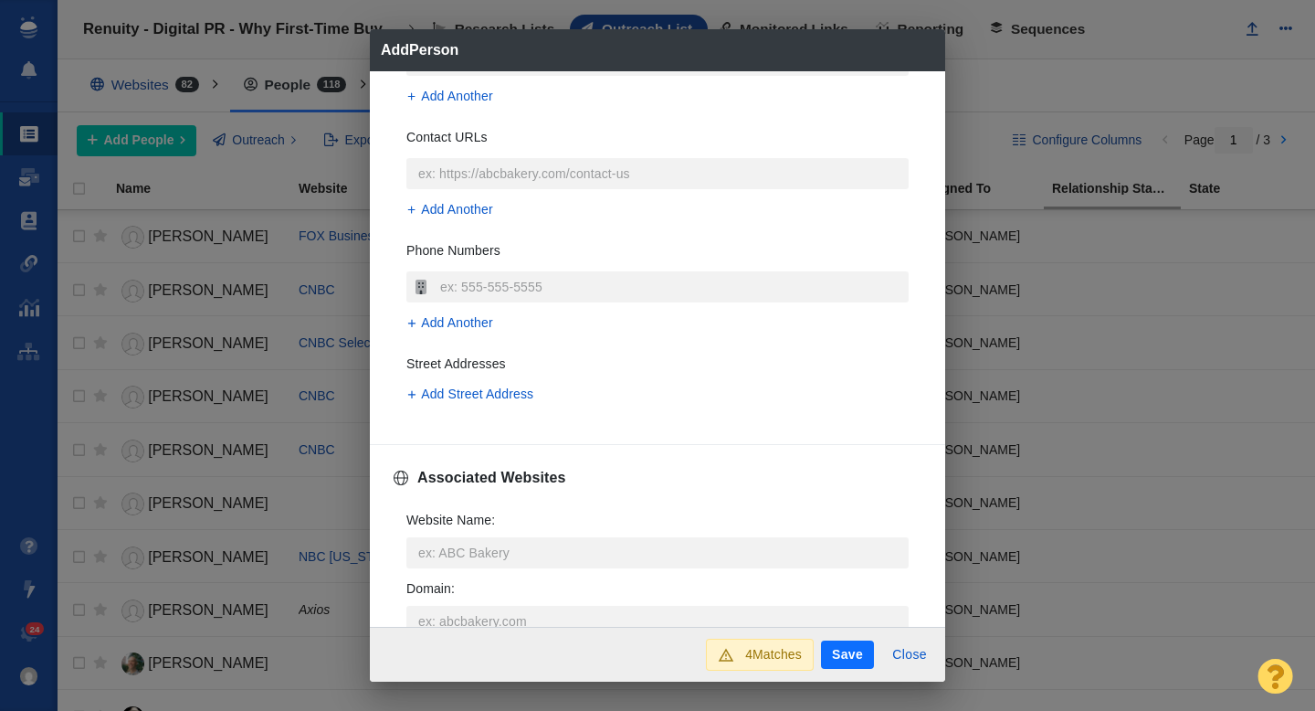
scroll to position [403, 0]
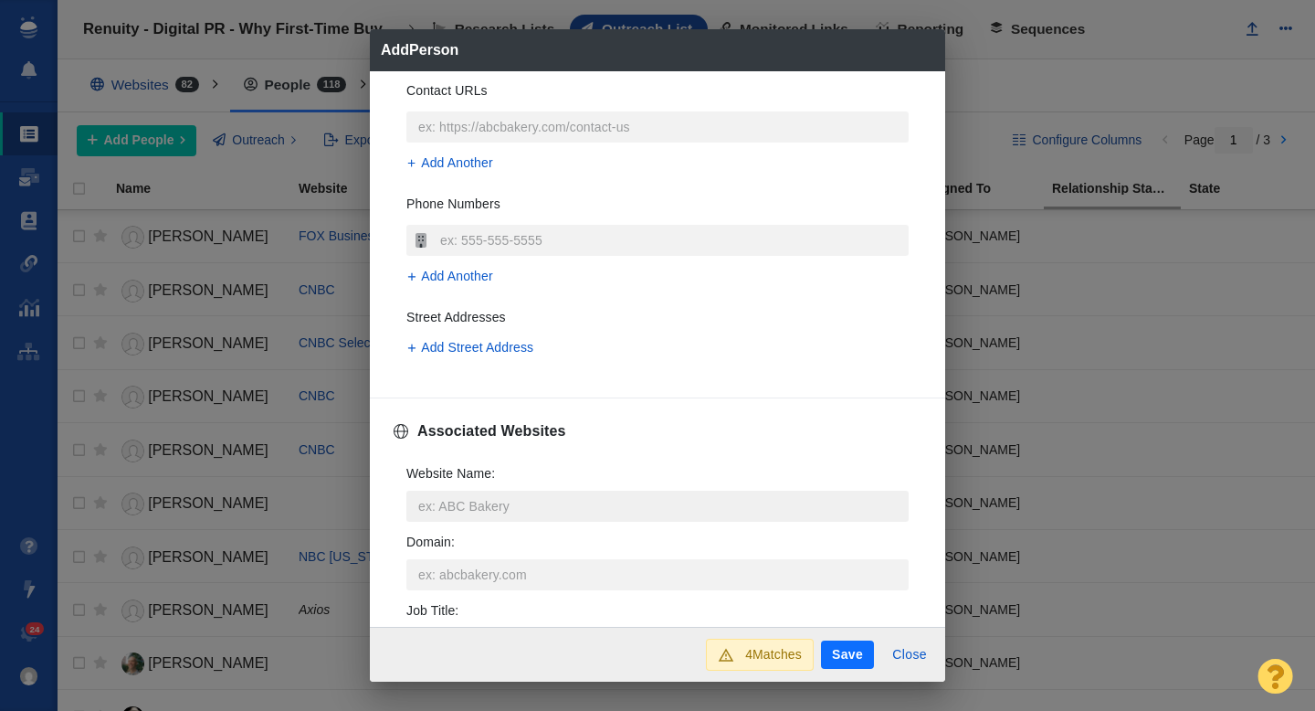
type input "marian@inman.com"
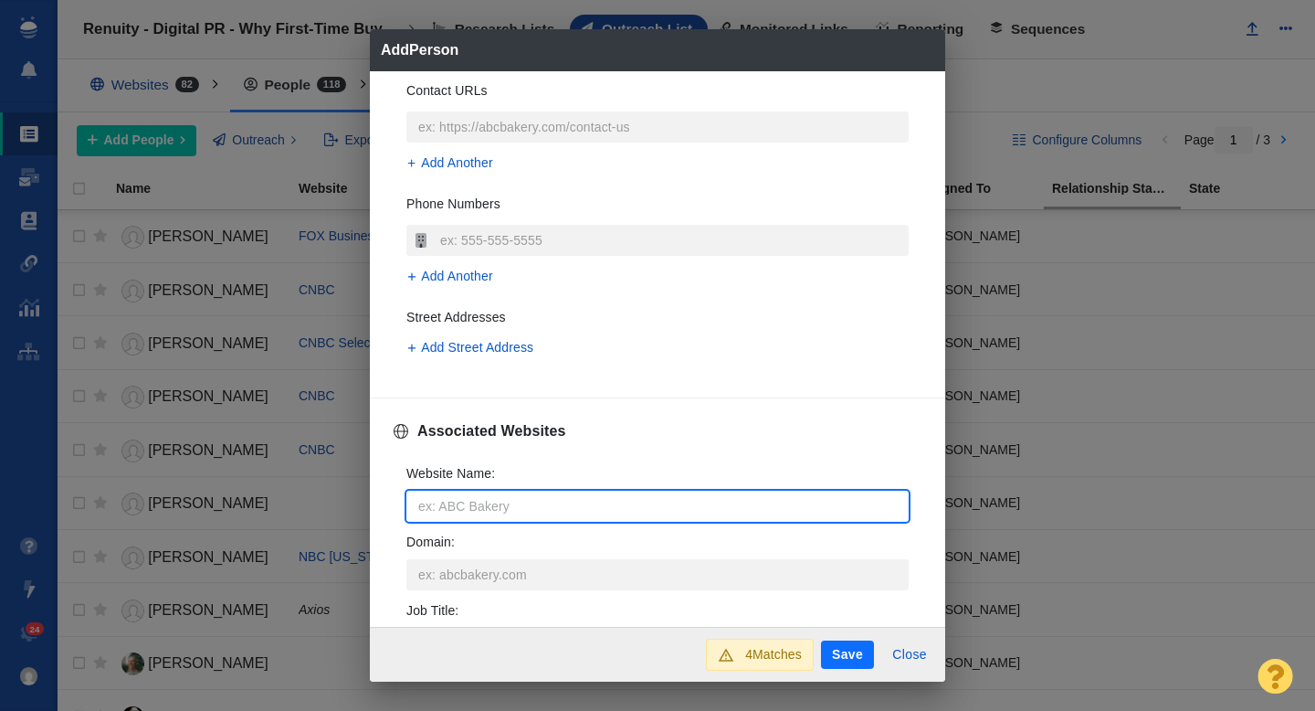
click at [460, 494] on input "Website Name :" at bounding box center [657, 506] width 502 height 31
type input "i"
type textarea "x"
type input "in"
type textarea "x"
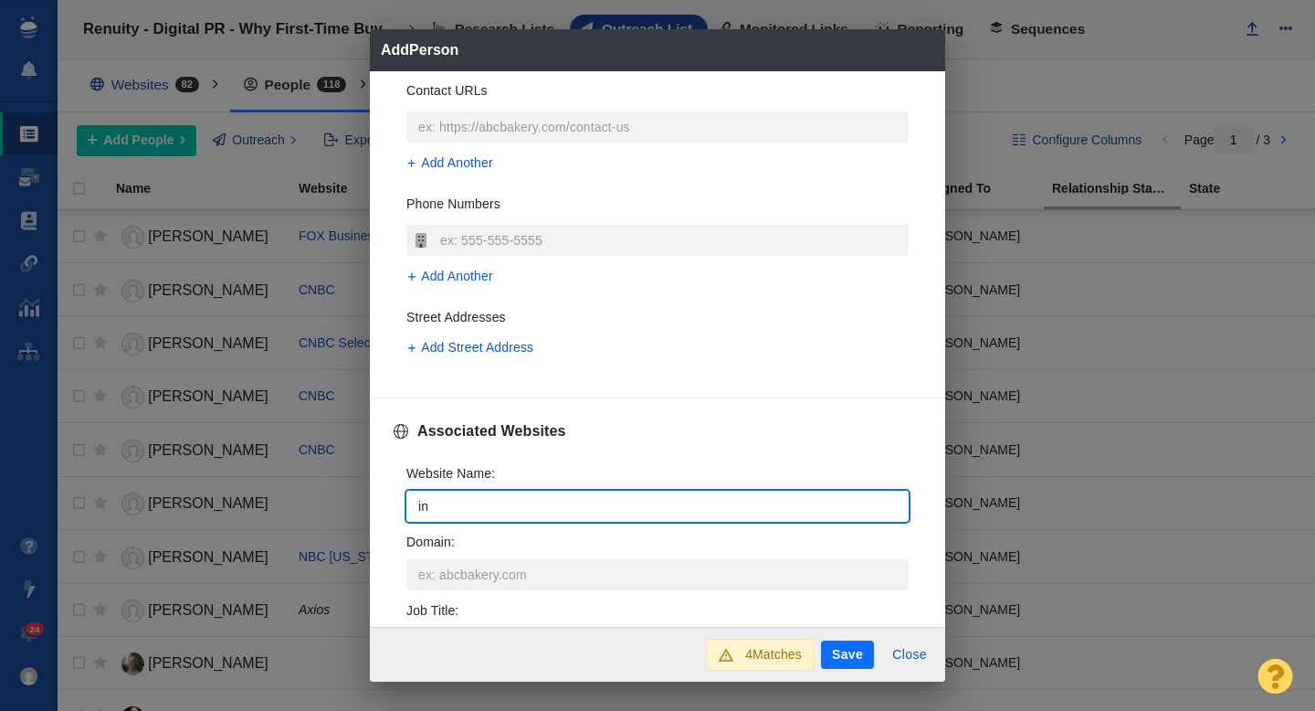
type input "inm"
type textarea "x"
type input "inma"
type textarea "x"
type input "inman"
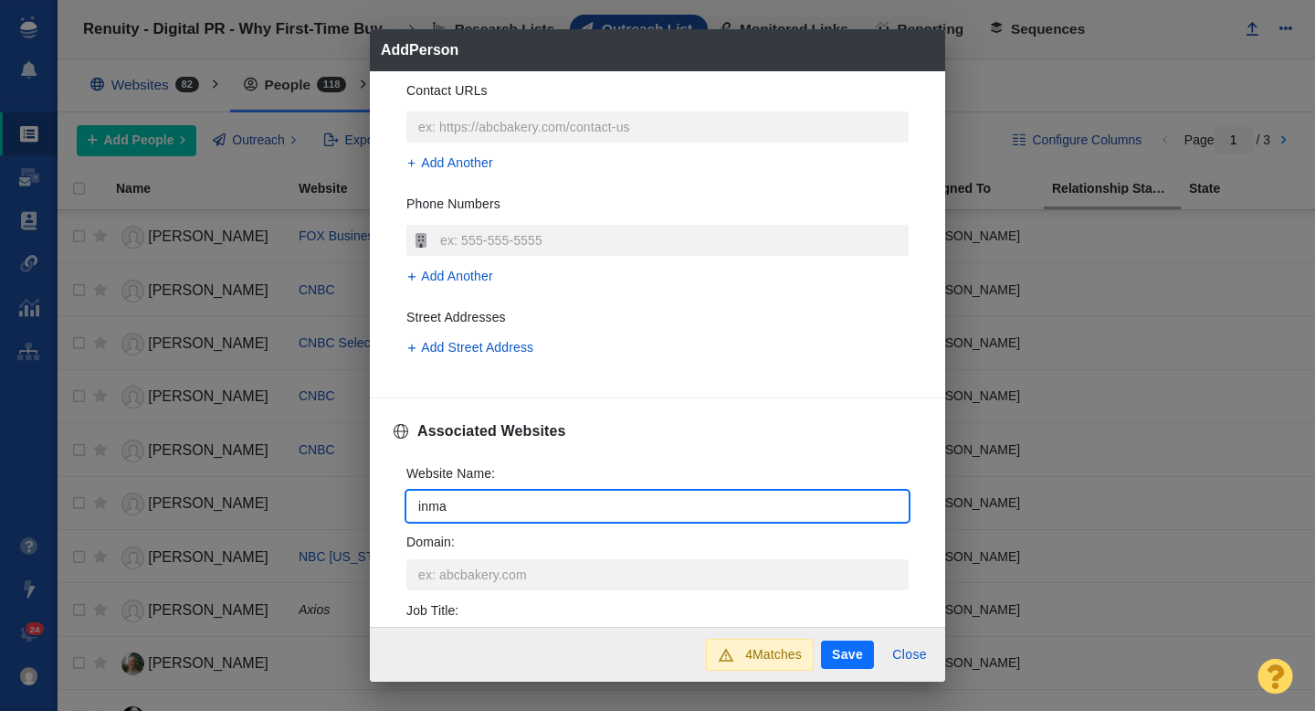
type textarea "x"
type input "inman."
type textarea "x"
type input "inman.c"
type textarea "x"
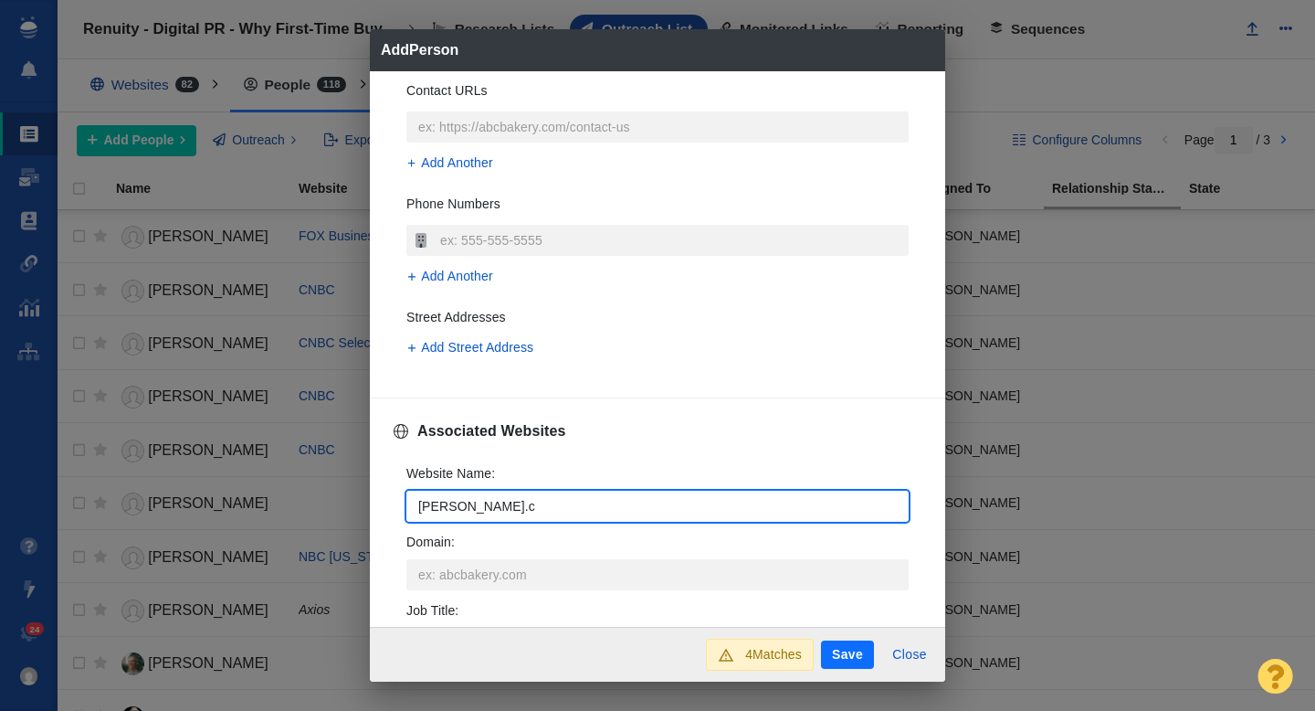
type input "inman.co"
type textarea "x"
type input "inman.com"
type textarea "x"
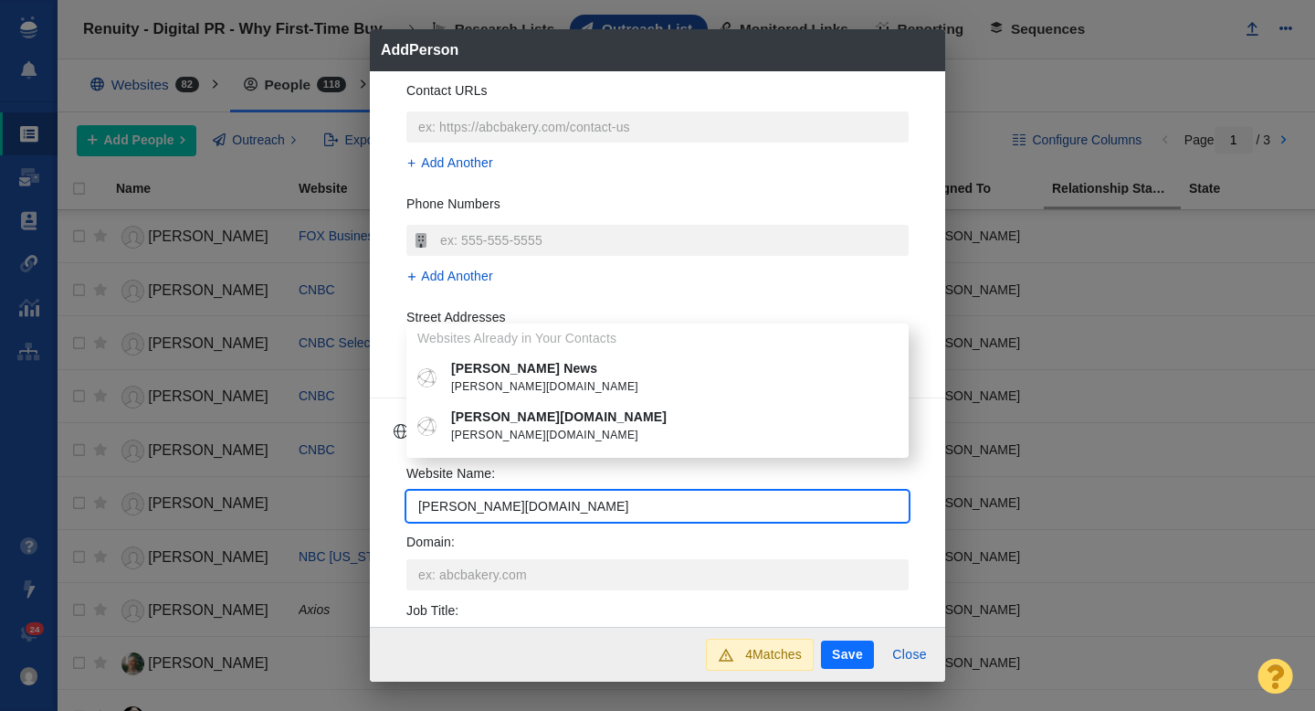
type input "inman.com"
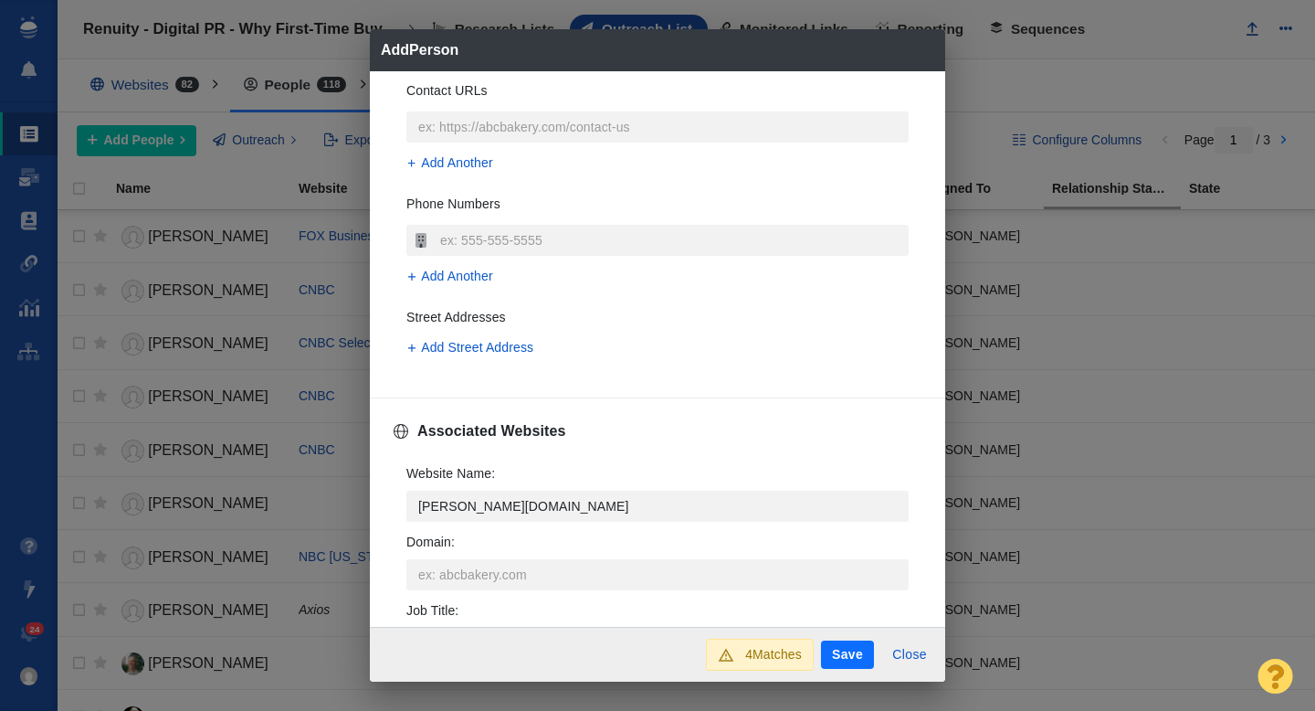
click at [512, 371] on p "Inman News" at bounding box center [670, 368] width 439 height 19
type textarea "x"
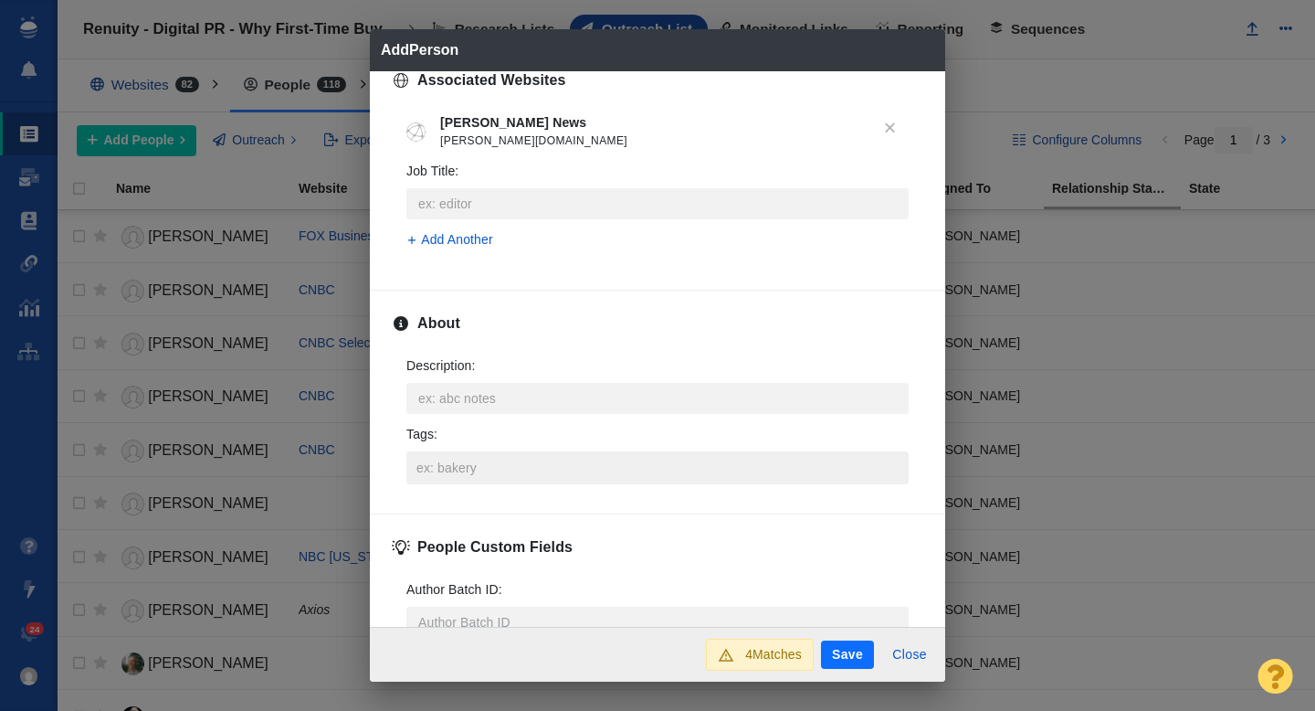
scroll to position [771, 0]
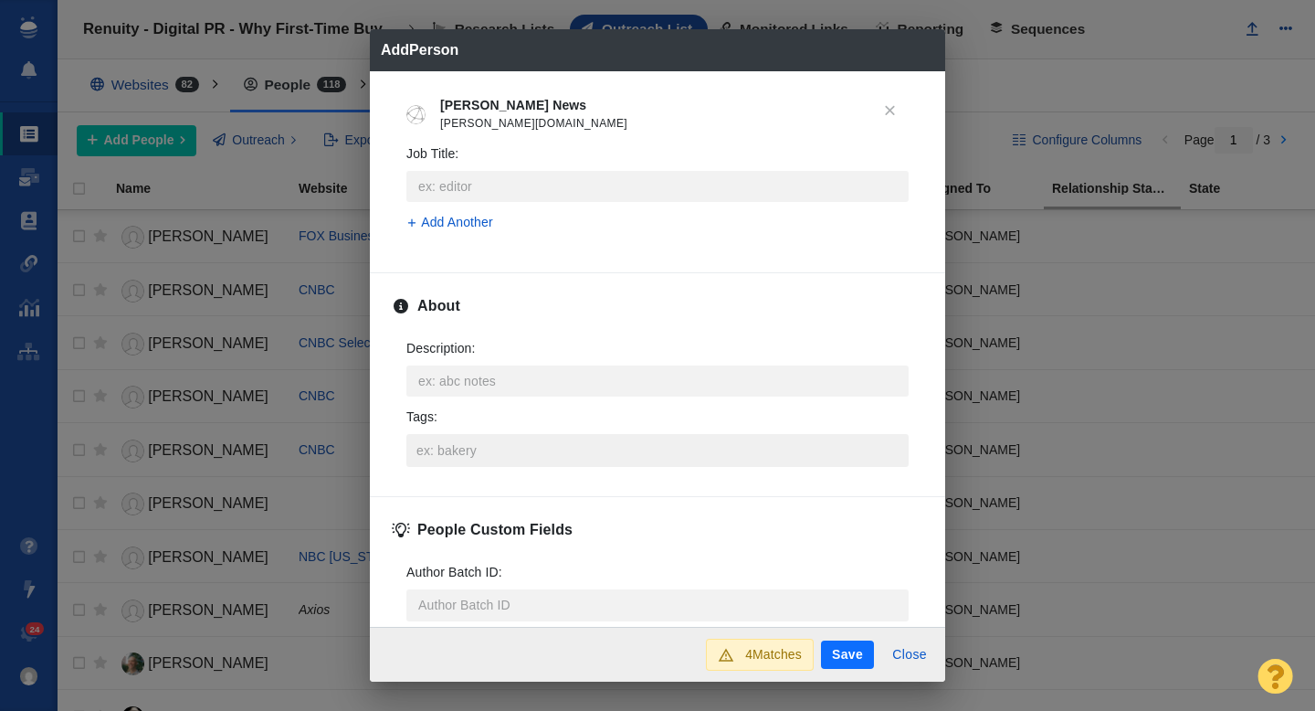
click at [470, 459] on input "Tags :" at bounding box center [657, 450] width 491 height 33
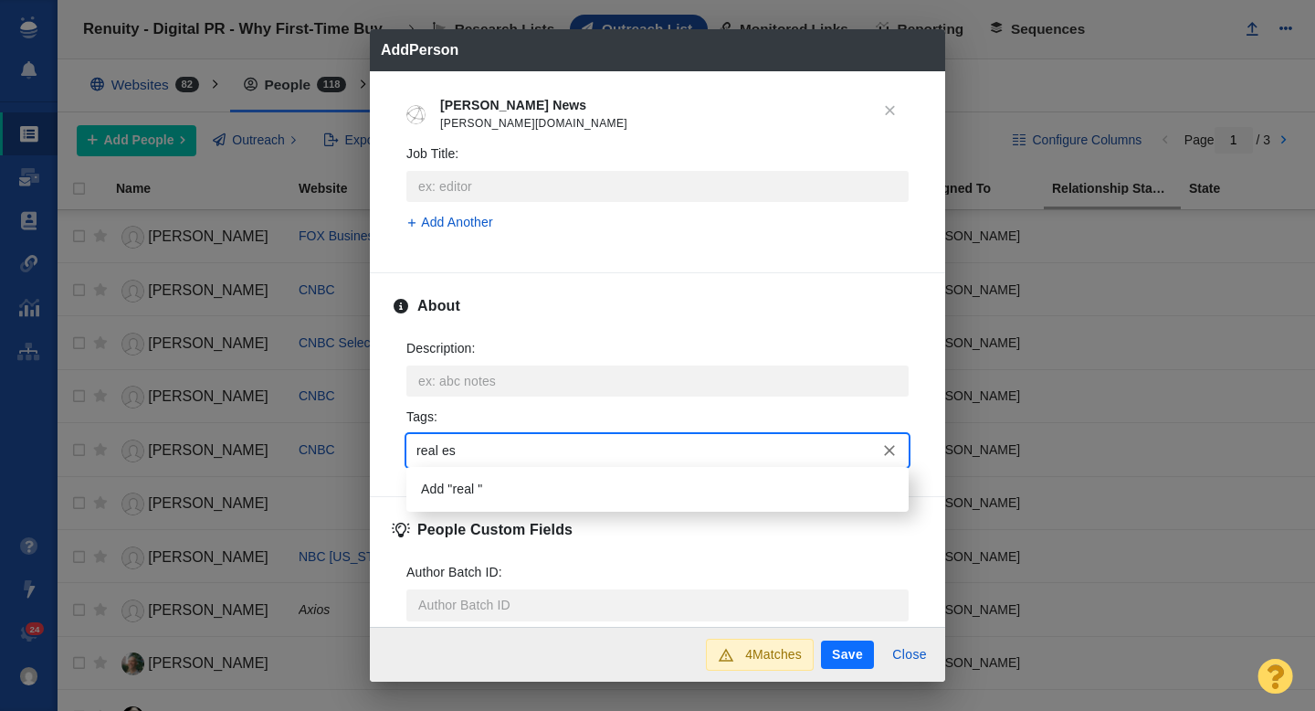
type input "real est"
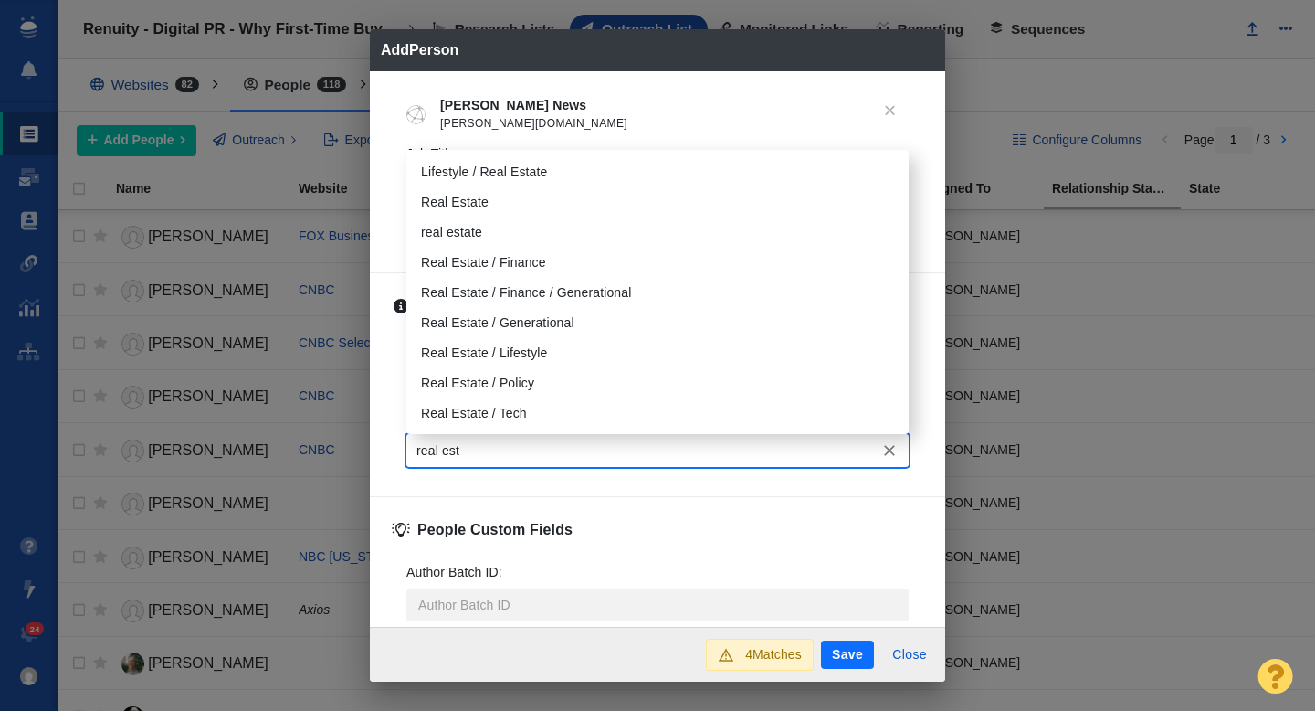
click at [471, 187] on li "Real Estate" at bounding box center [657, 202] width 502 height 30
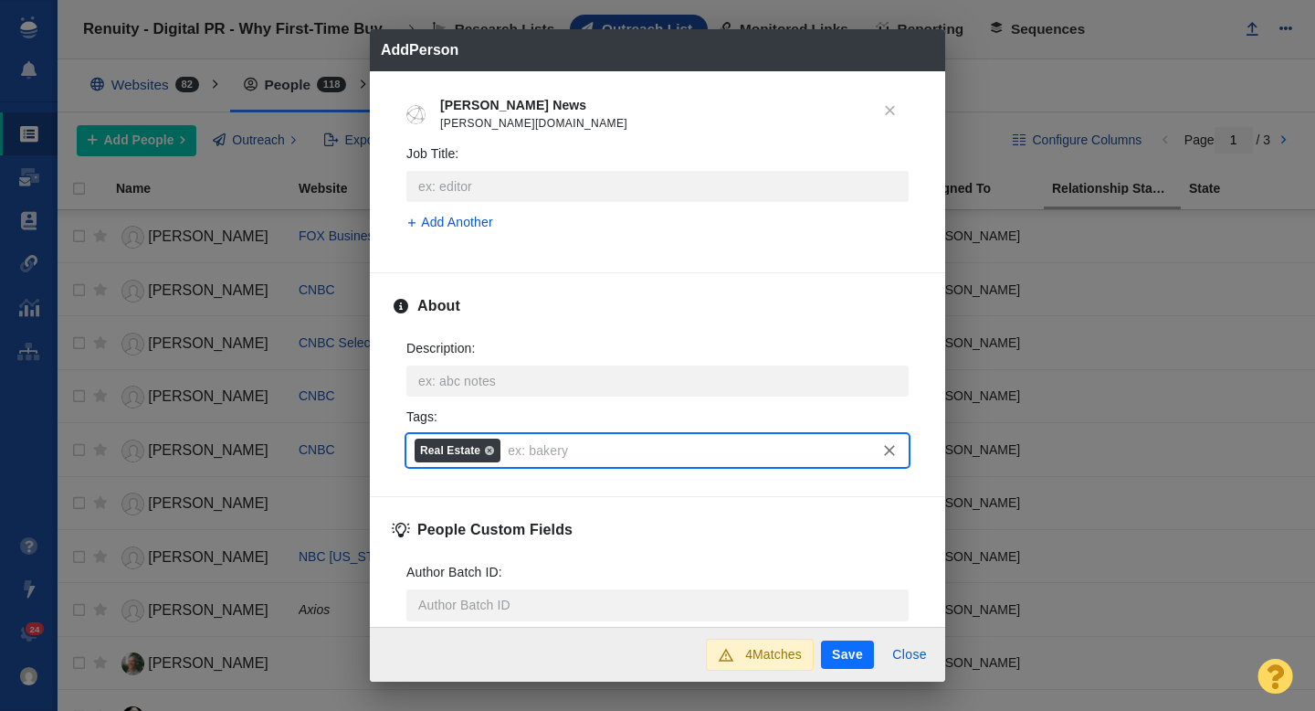
click at [863, 657] on button "Save" at bounding box center [847, 654] width 53 height 29
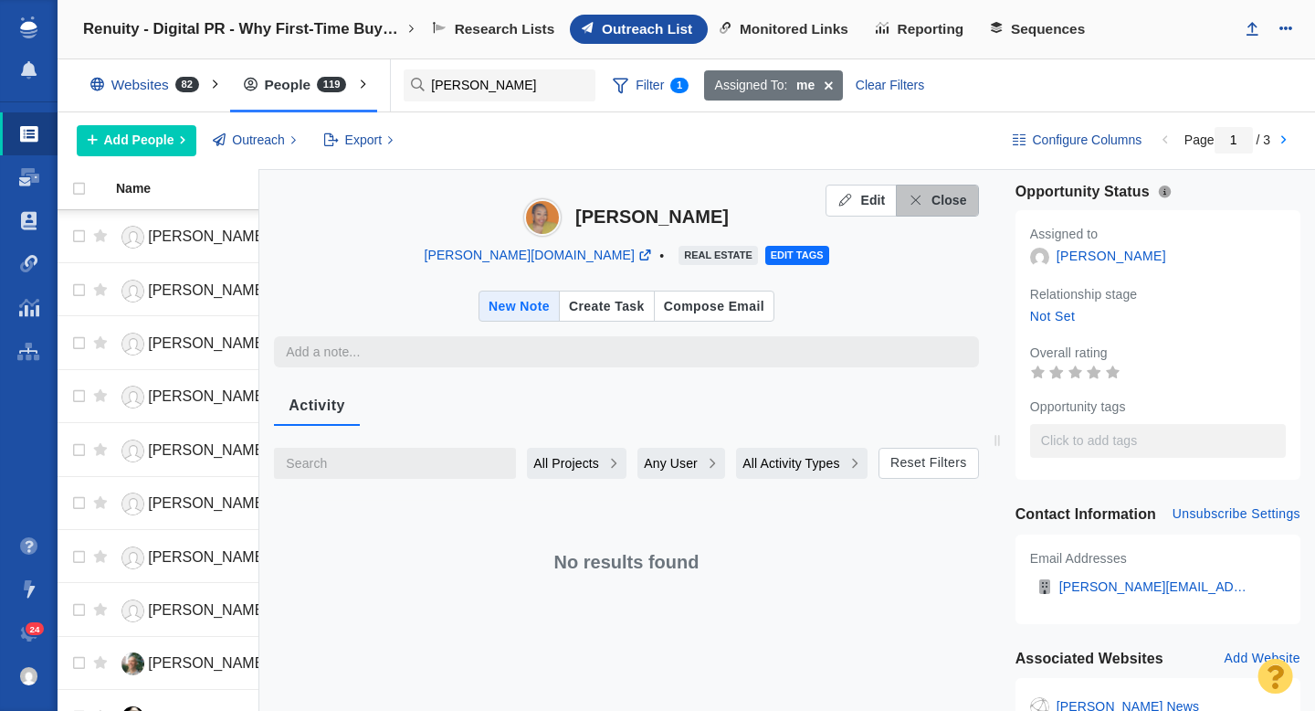
click at [951, 195] on span "Close" at bounding box center [950, 200] width 36 height 19
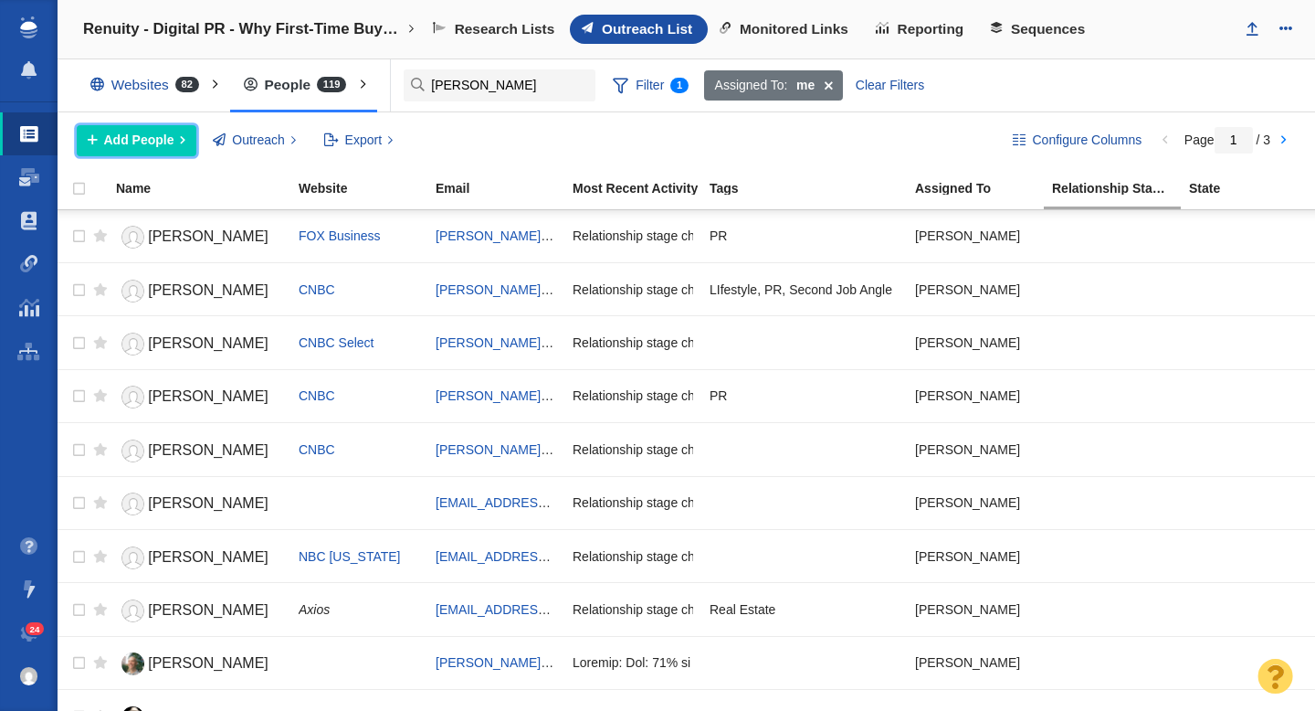
click at [157, 133] on span "Add People" at bounding box center [139, 140] width 70 height 19
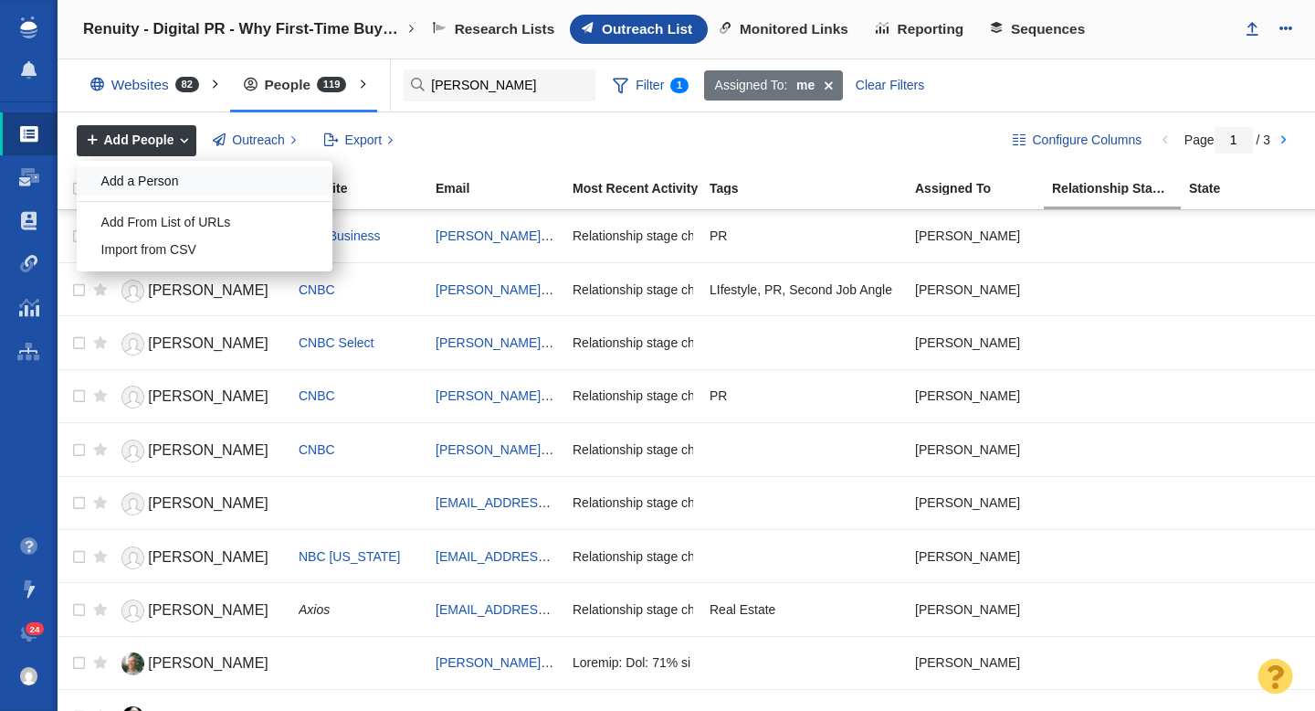
click at [162, 190] on div "Add a Person" at bounding box center [205, 181] width 256 height 28
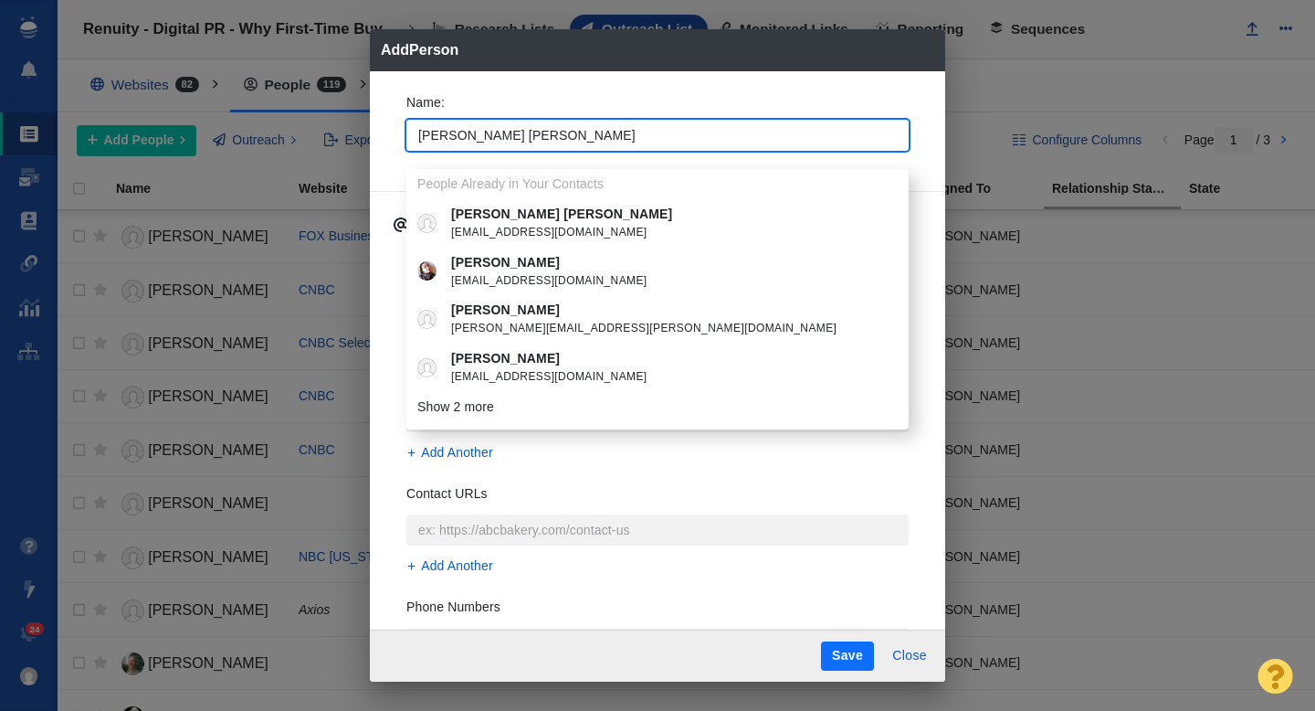
click at [389, 158] on div "Name : Mary Beth People Already in Your Contacts Mary Beth Beth Franklin mbfran…" at bounding box center [657, 350] width 575 height 559
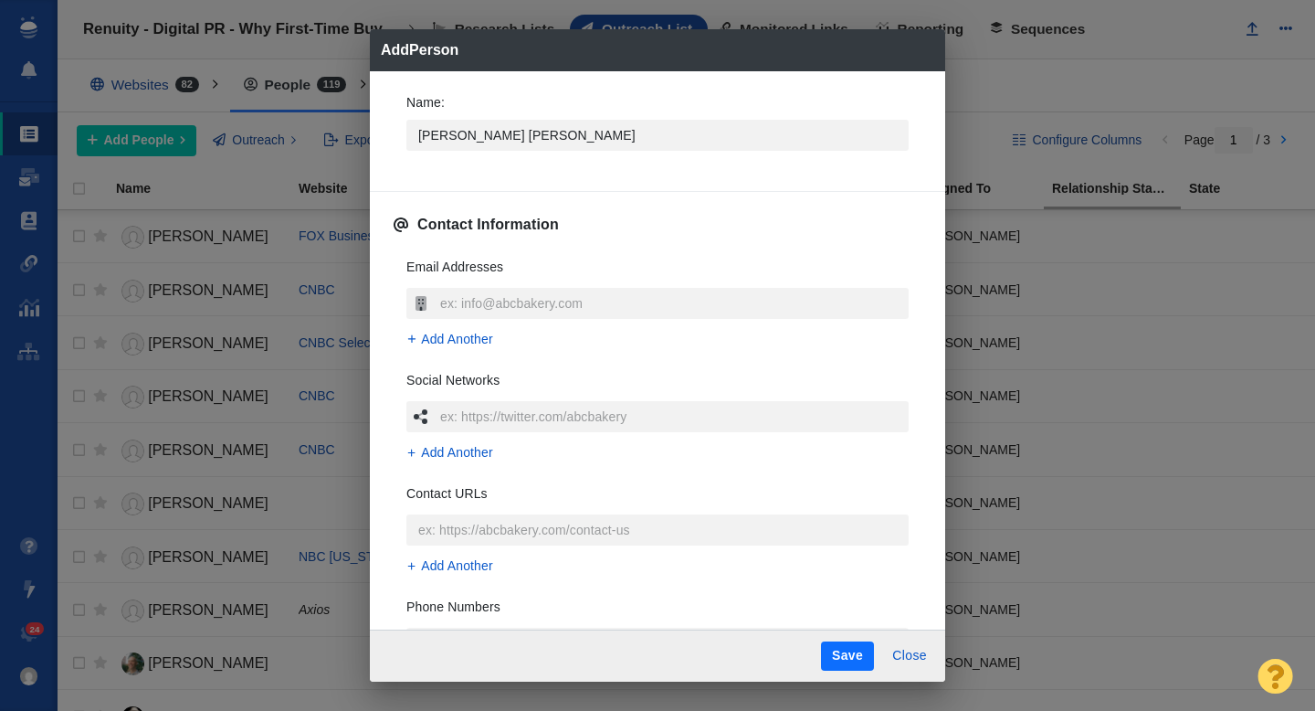
click at [479, 284] on h3 "Email Addresses" at bounding box center [454, 273] width 97 height 30
click at [473, 293] on input "text" at bounding box center [672, 303] width 473 height 31
click at [385, 363] on div "Name : Mary Beth Contact Information Email Addresses hello@marybetheastman.com …" at bounding box center [657, 349] width 575 height 556
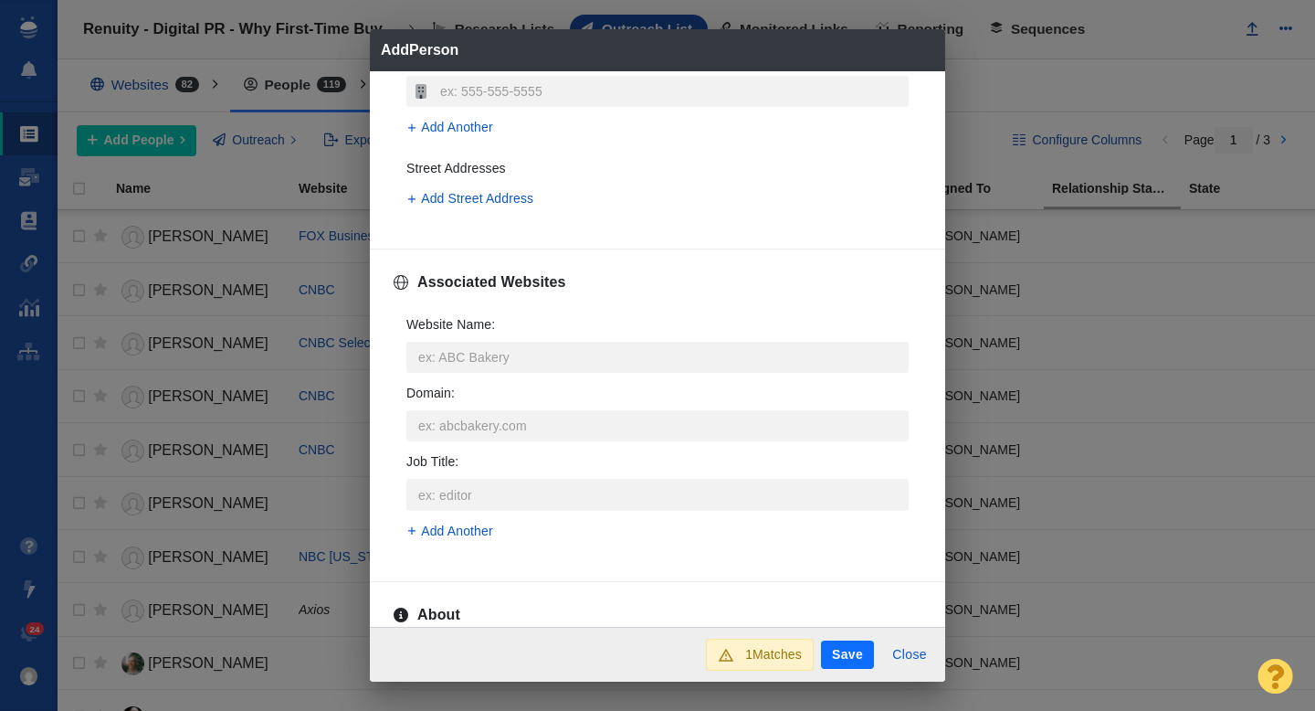
scroll to position [558, 0]
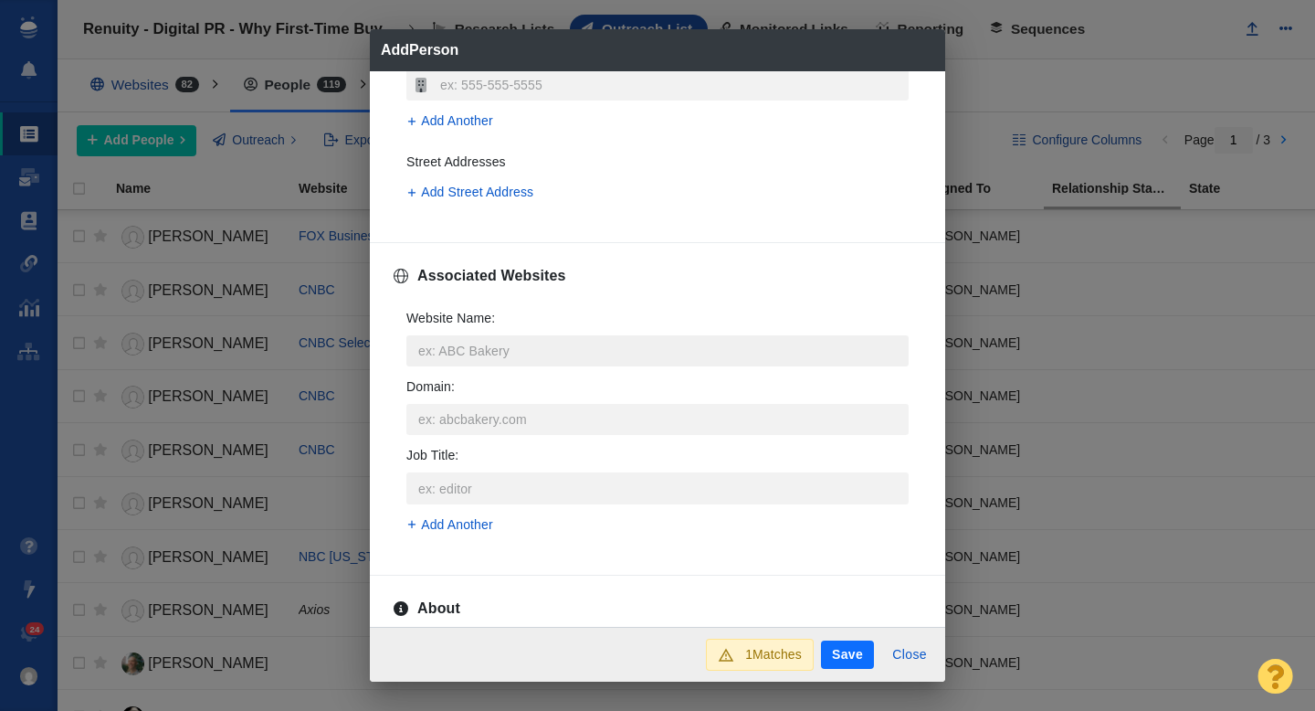
click at [456, 353] on input "Website Name :" at bounding box center [657, 350] width 502 height 31
click at [516, 565] on p "USA Today" at bounding box center [670, 563] width 439 height 19
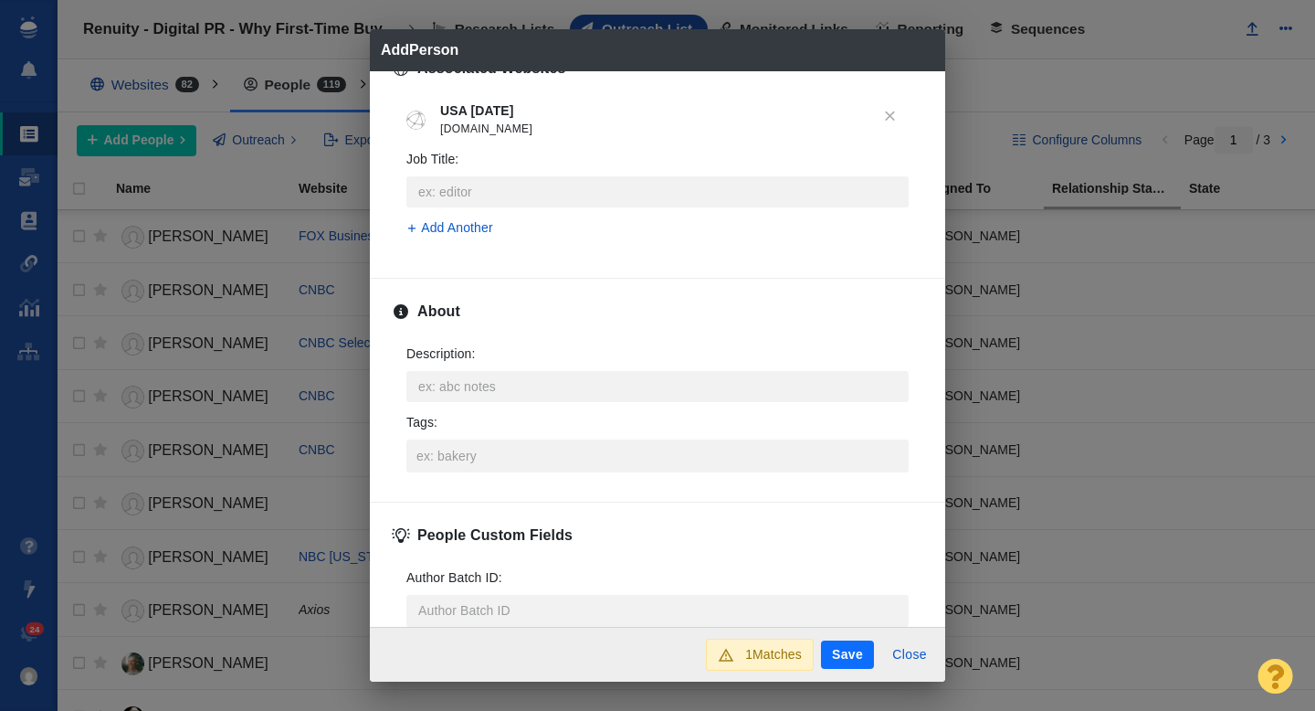
scroll to position [817, 0]
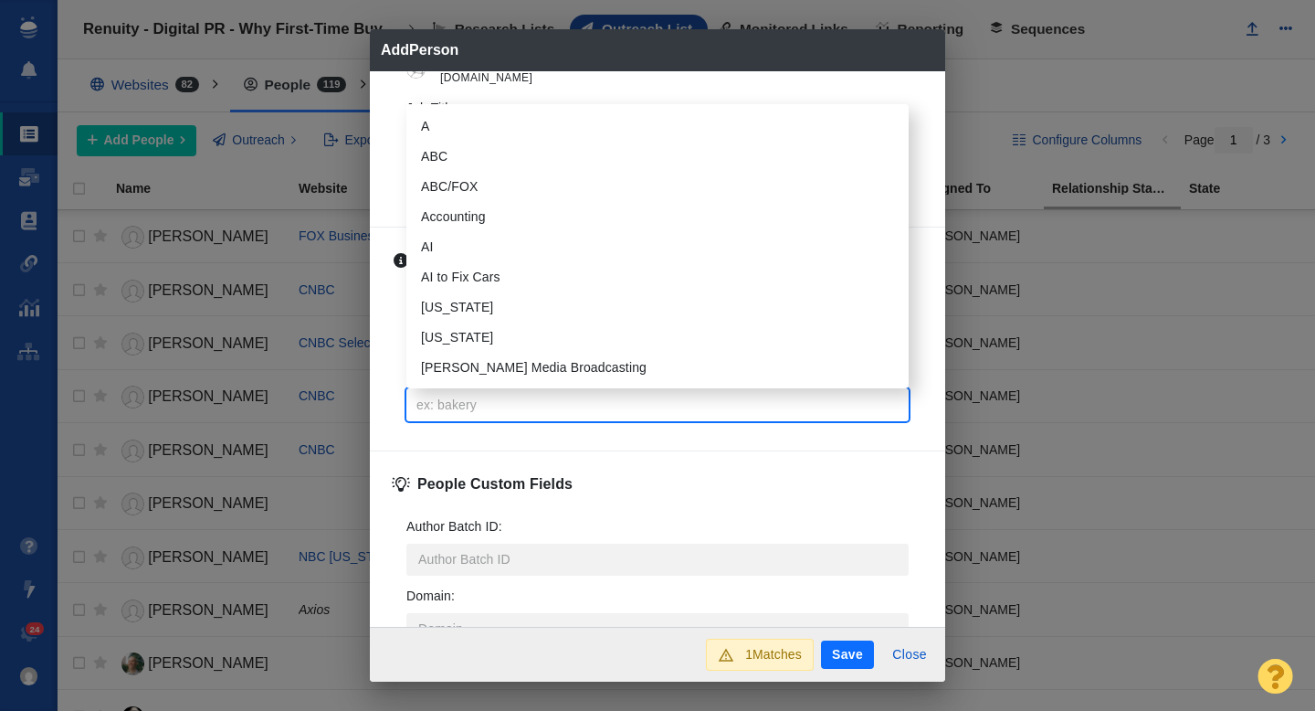
click at [480, 408] on input "Tags :" at bounding box center [657, 404] width 491 height 33
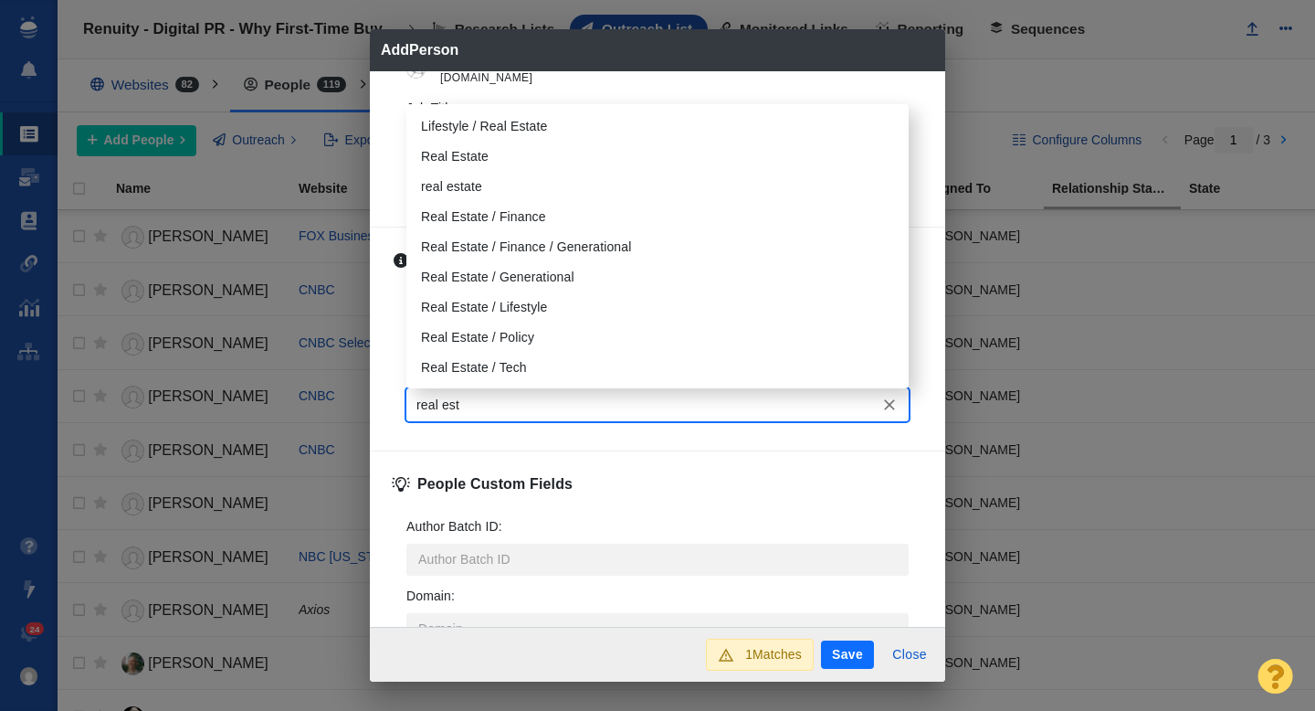
click at [502, 142] on li "Real Estate" at bounding box center [657, 157] width 502 height 30
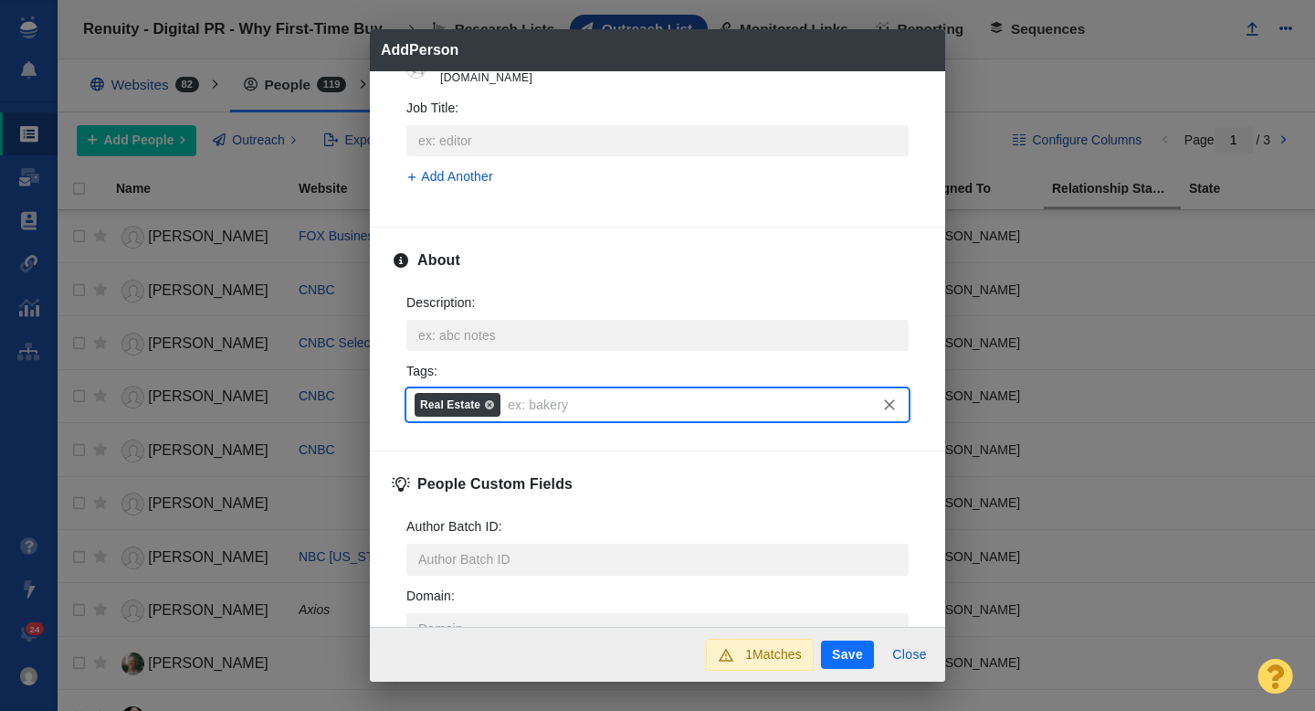
click at [836, 659] on button "Save" at bounding box center [847, 654] width 53 height 29
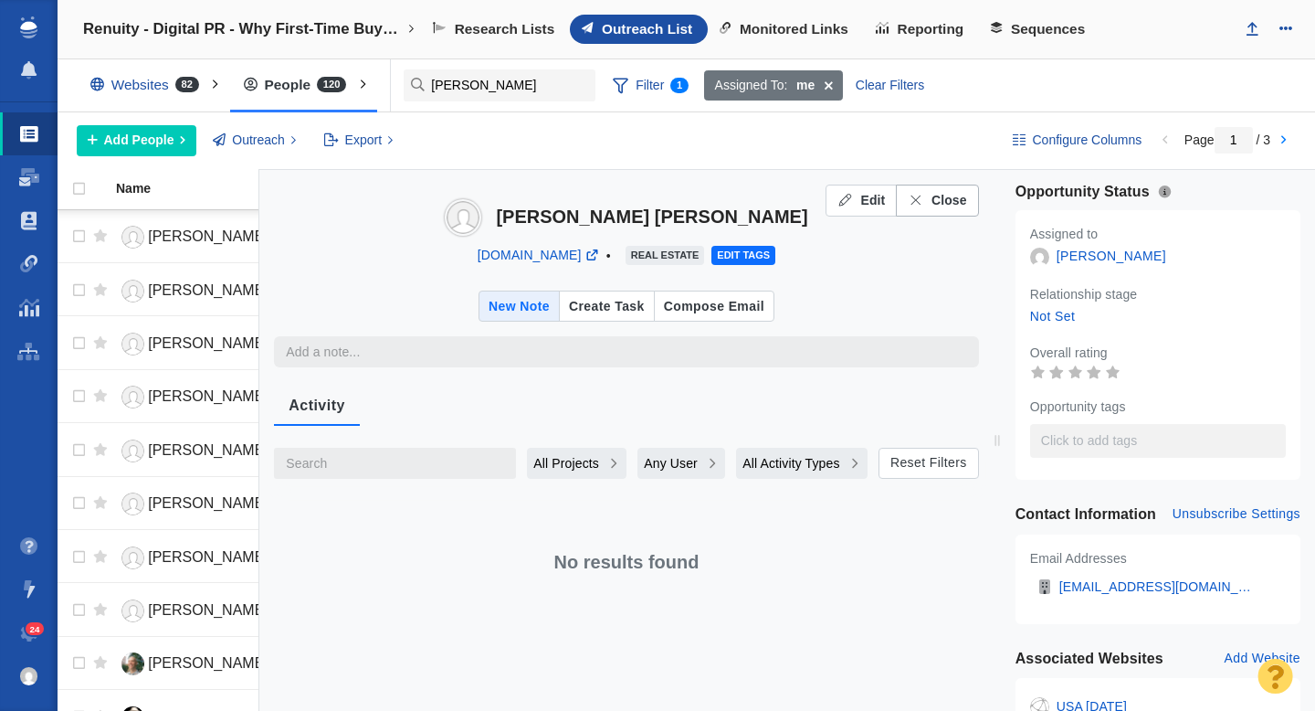
click at [943, 197] on span "Close" at bounding box center [950, 200] width 36 height 19
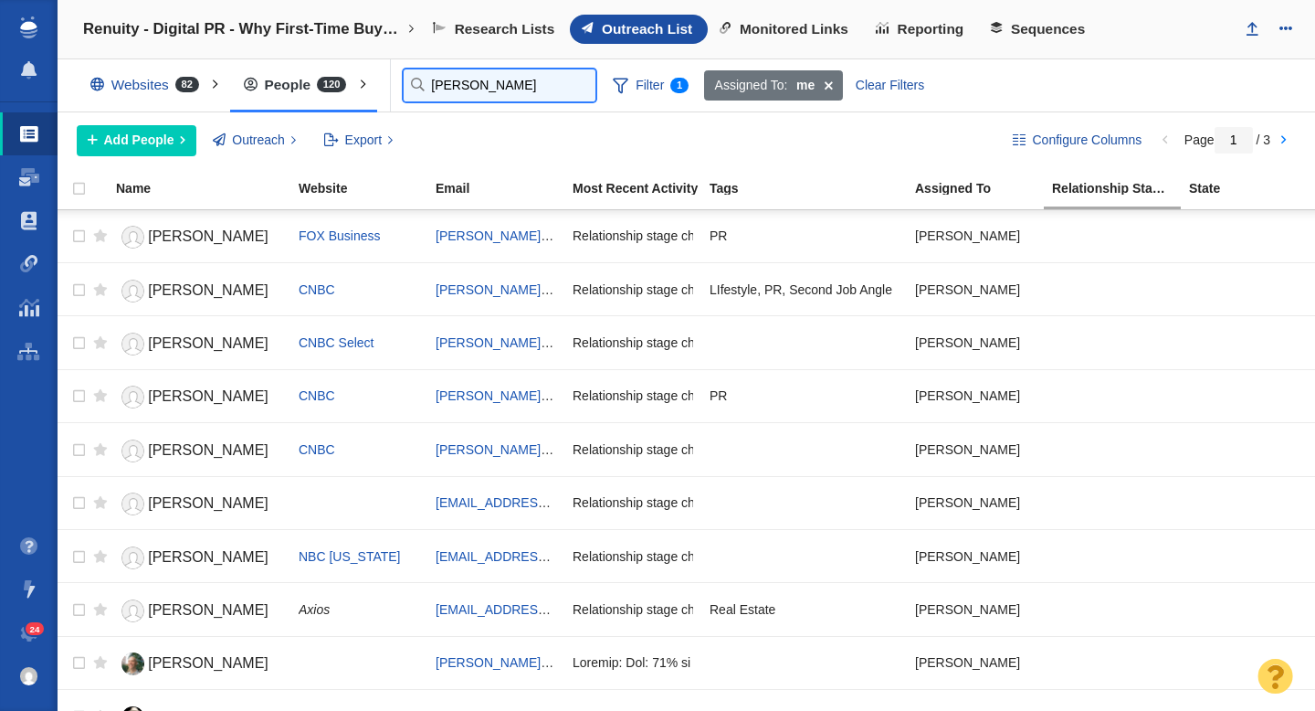
click at [450, 93] on input "suzanne" at bounding box center [500, 85] width 192 height 32
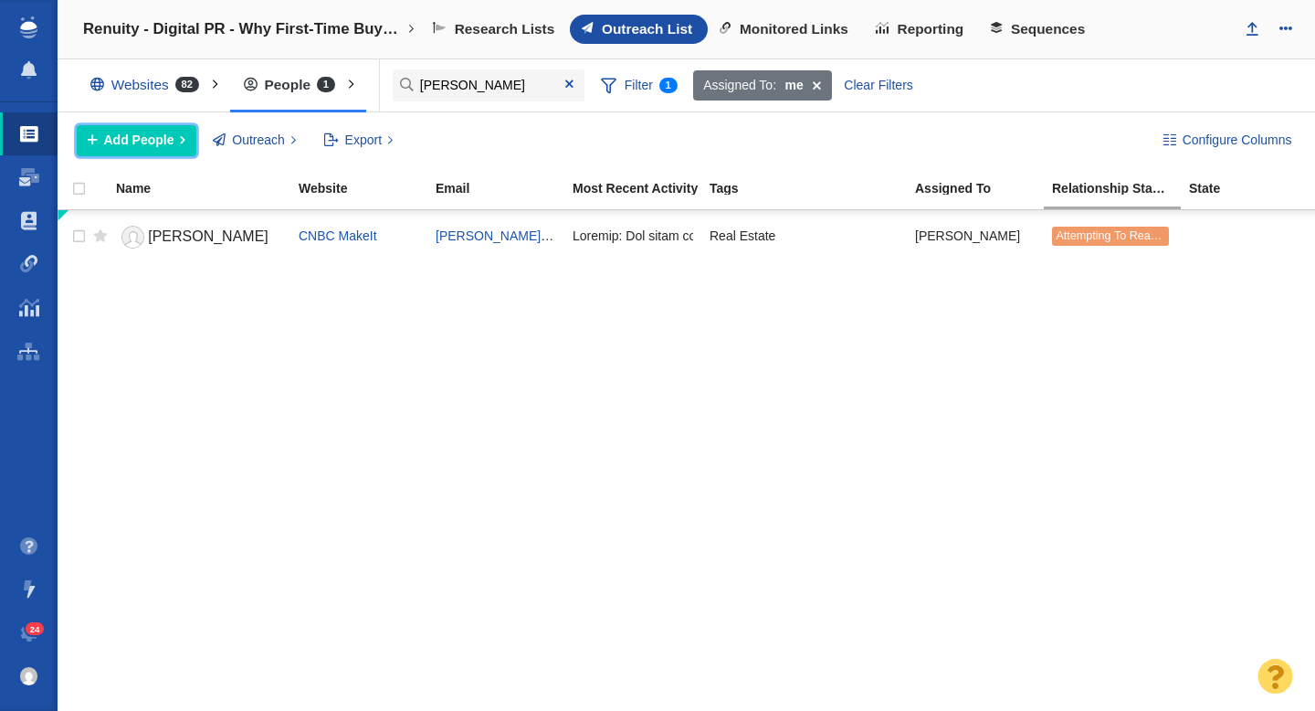
click at [166, 150] on span "Add People" at bounding box center [139, 140] width 70 height 19
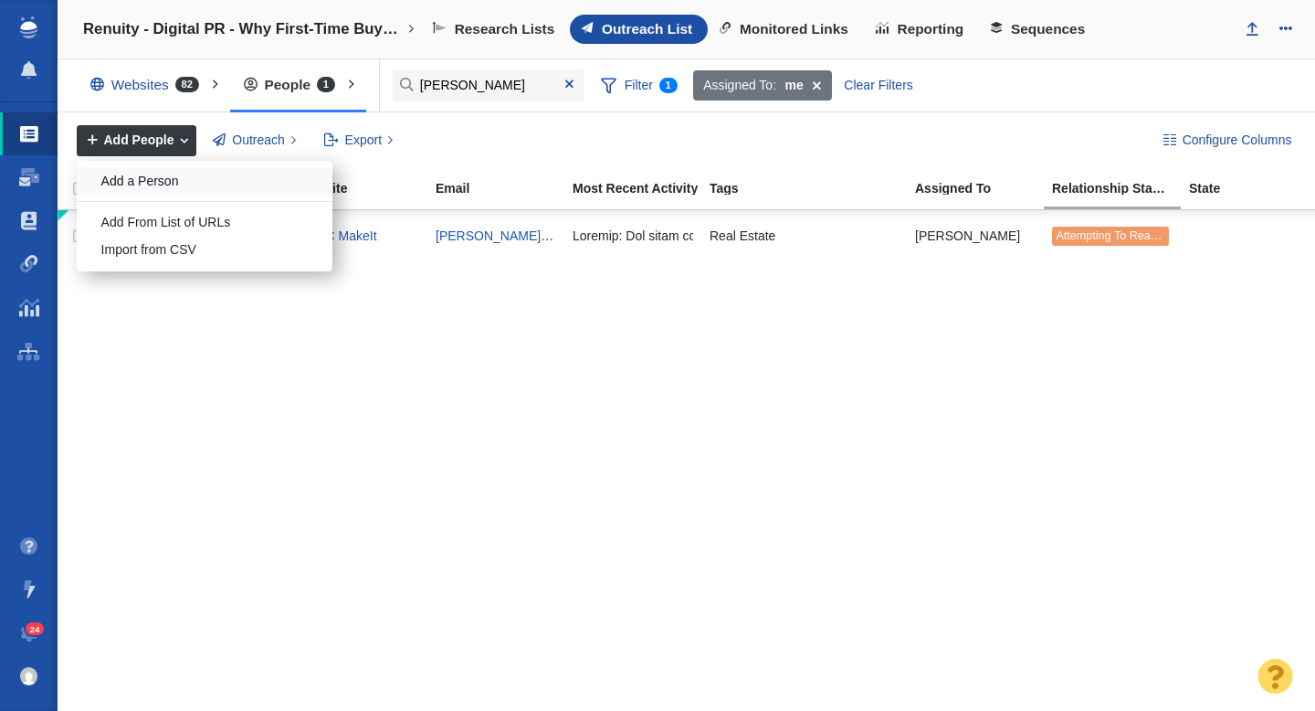
click at [171, 187] on div "Add a Person" at bounding box center [205, 181] width 256 height 28
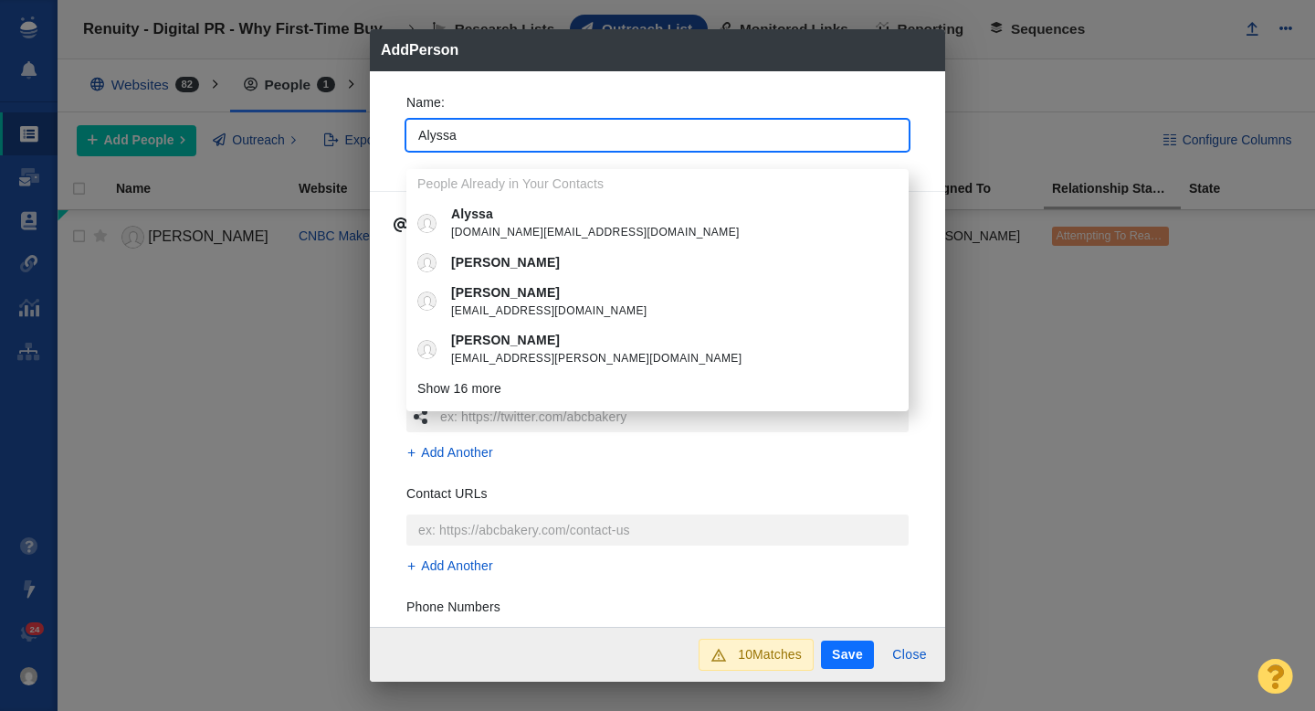
click at [388, 156] on div "Name : Alyssa People Already in Your Contacts Alyssa alyssa.place@arizent.com A…" at bounding box center [657, 349] width 575 height 556
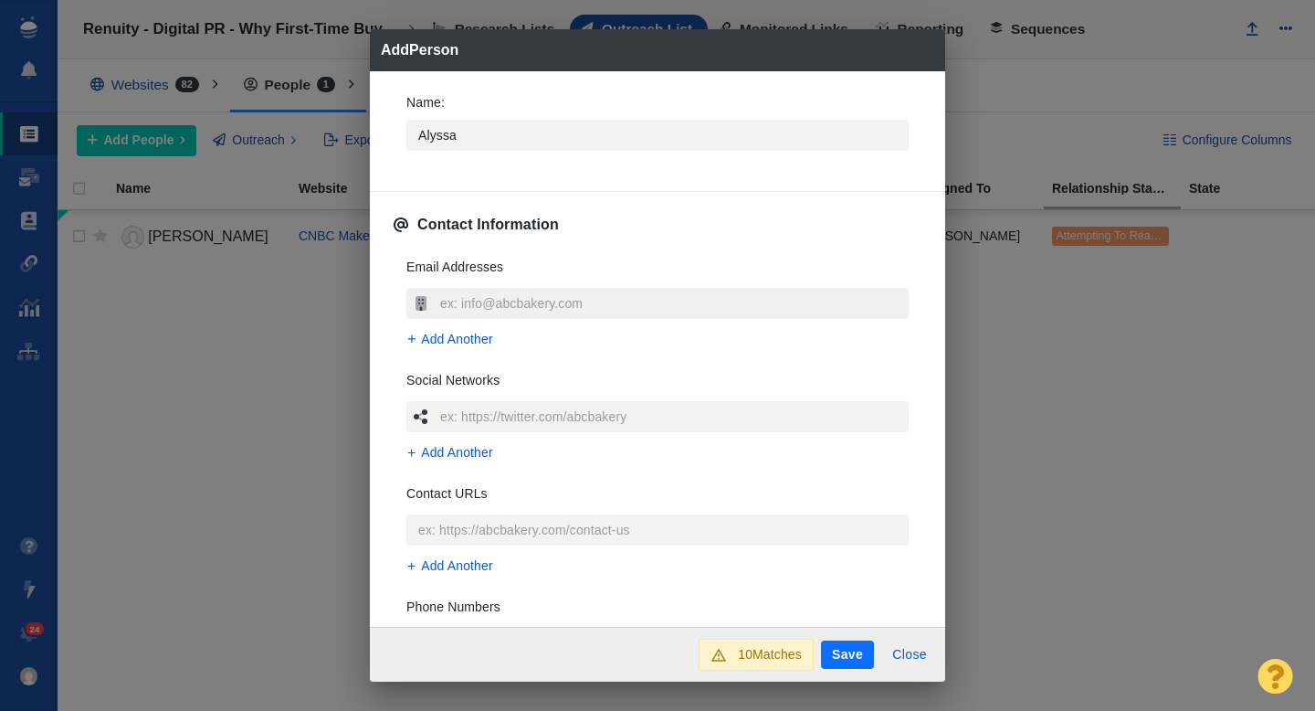
click at [475, 301] on input "text" at bounding box center [672, 303] width 473 height 31
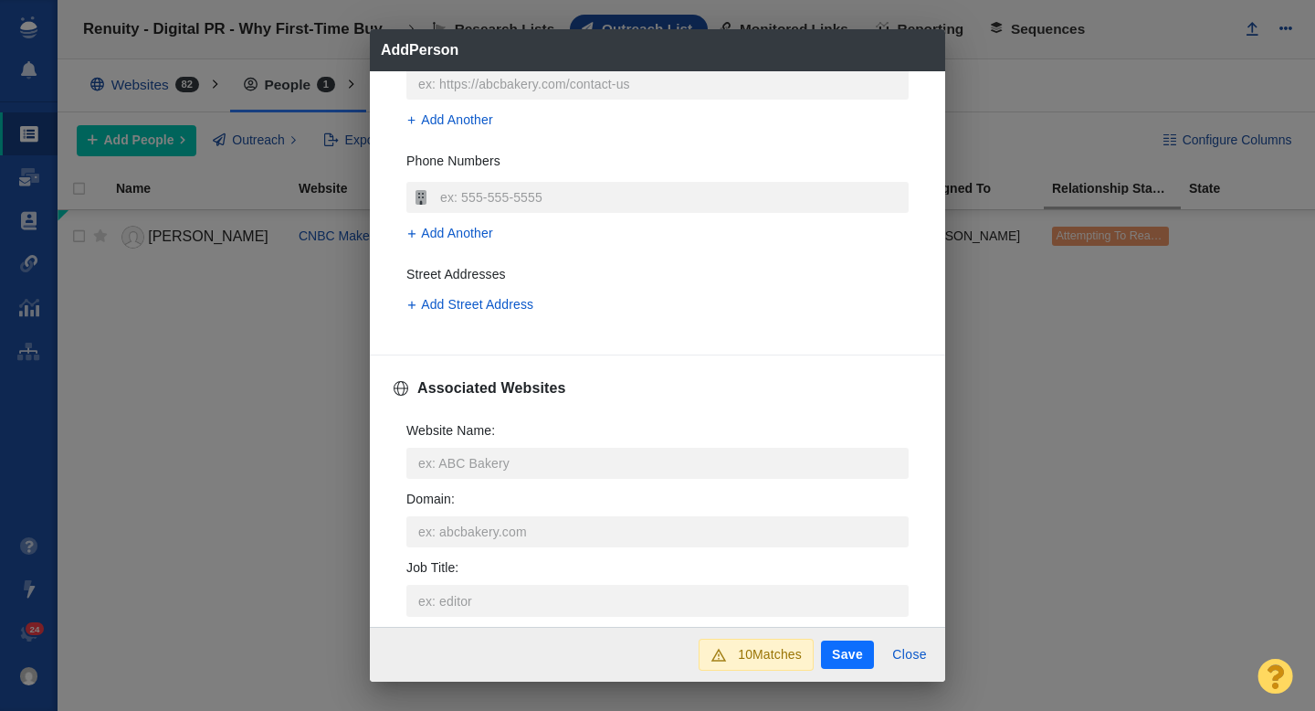
scroll to position [474, 0]
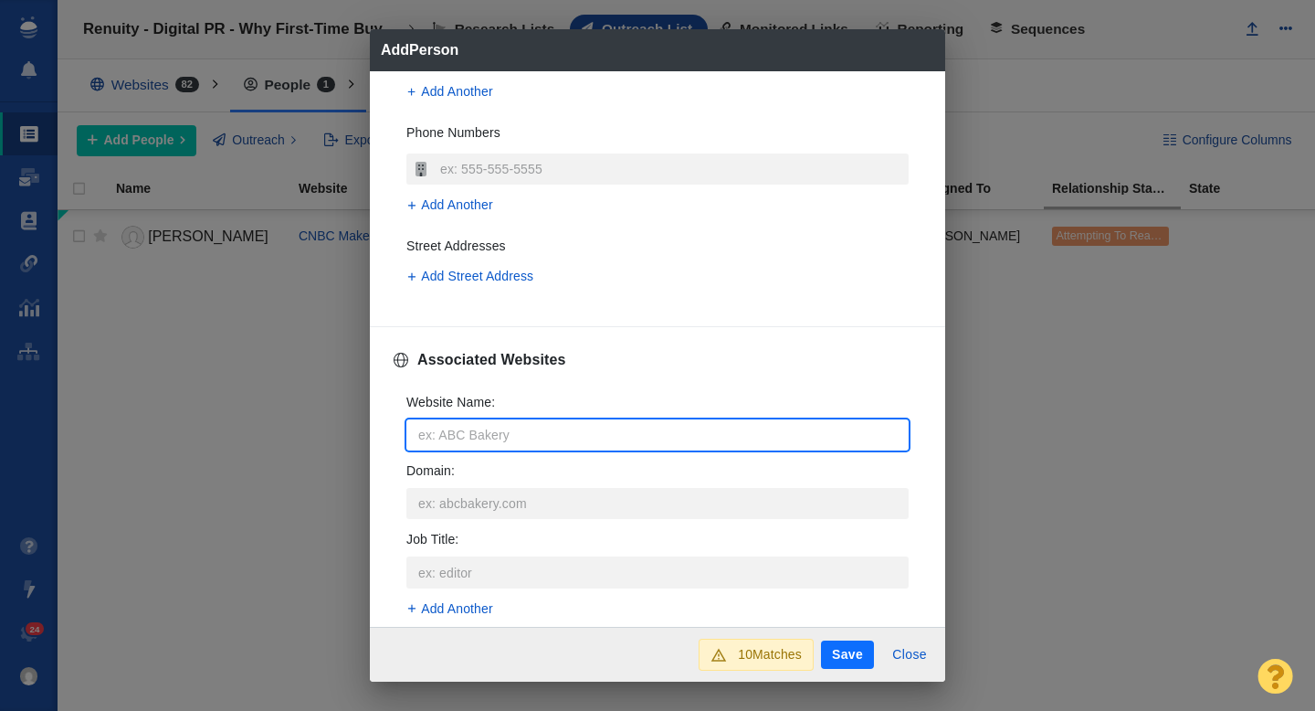
click at [462, 427] on input "Website Name :" at bounding box center [657, 434] width 502 height 31
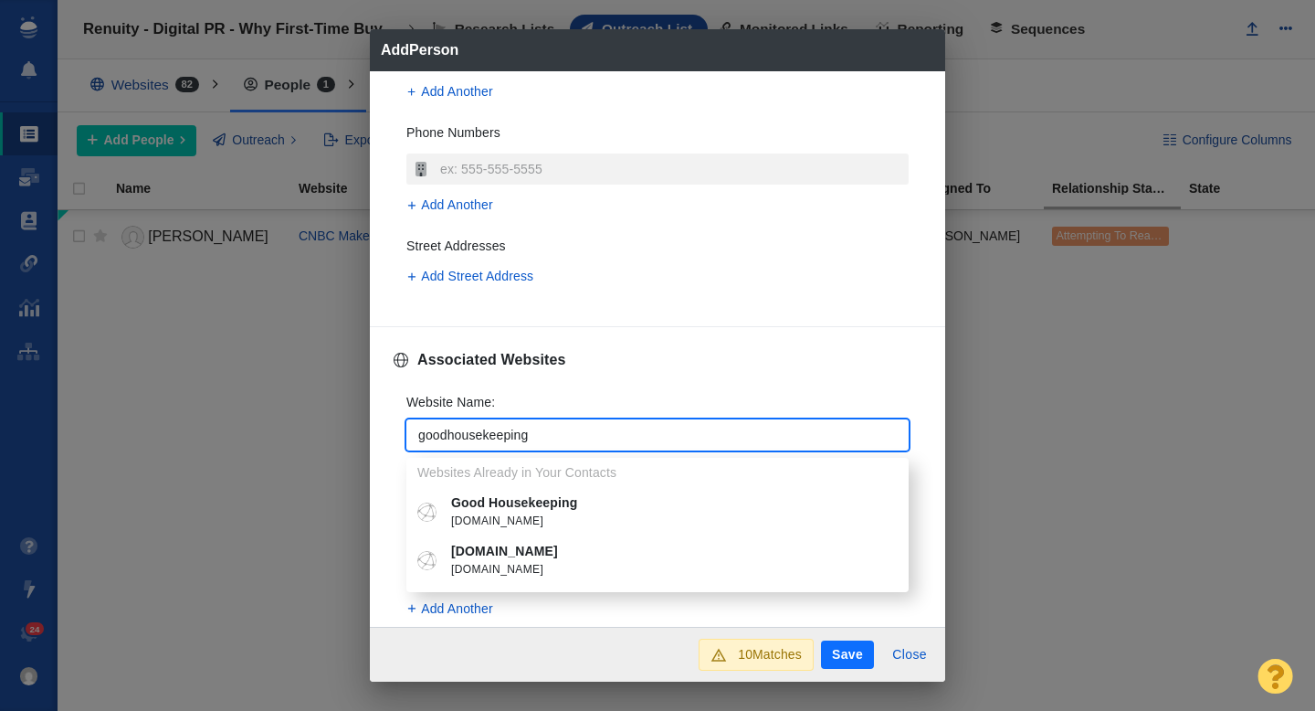
click at [522, 506] on p "Good Housekeeping" at bounding box center [670, 502] width 439 height 19
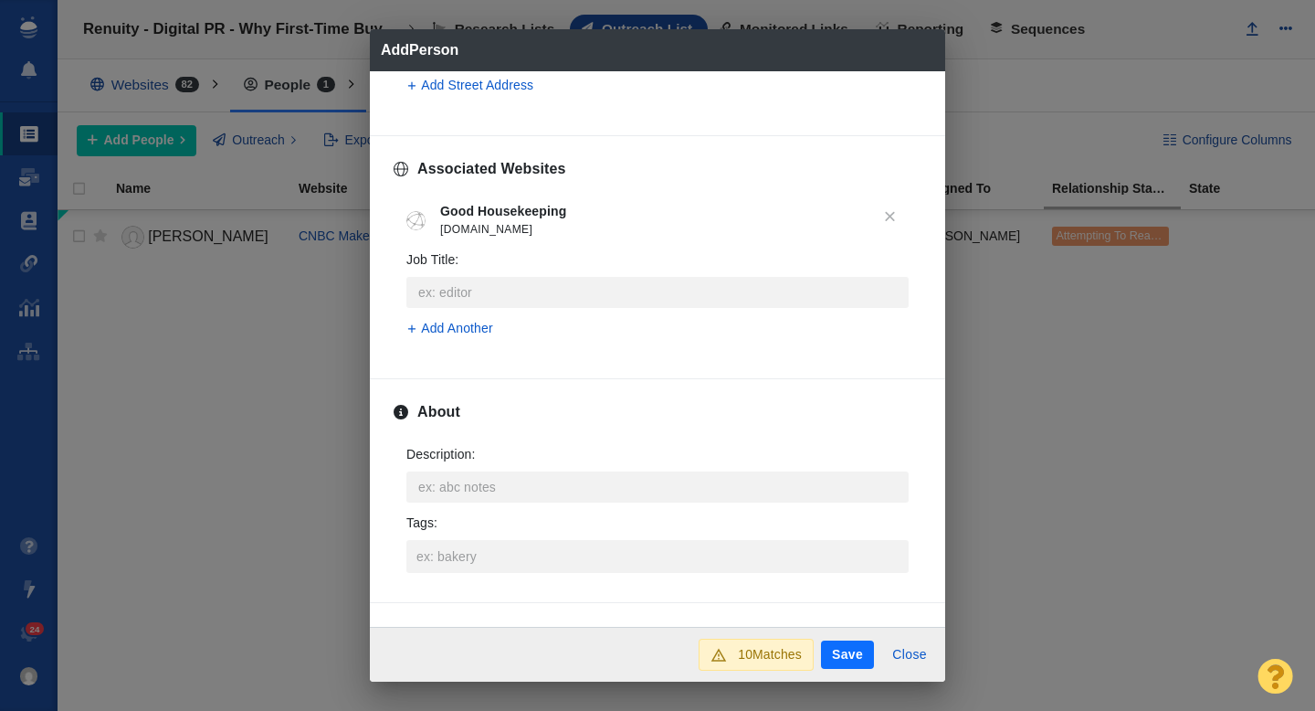
scroll to position [828, 0]
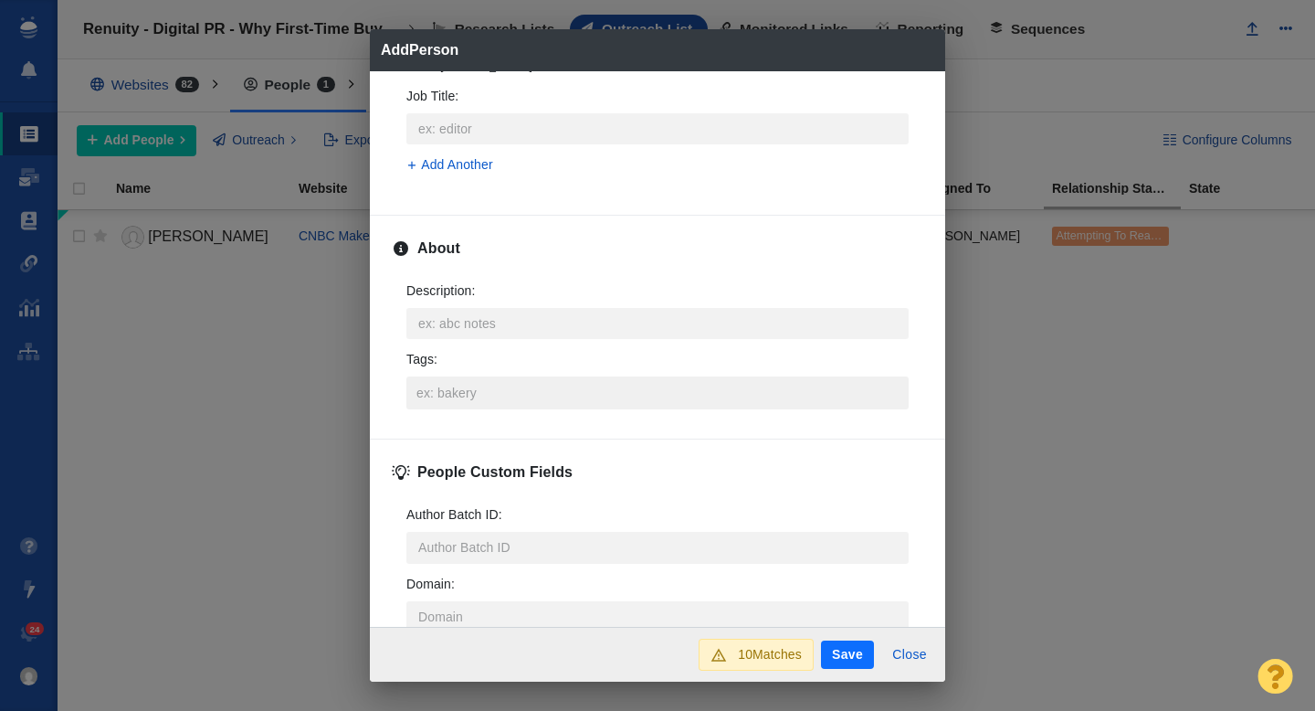
click at [469, 397] on input "Tags :" at bounding box center [657, 392] width 491 height 33
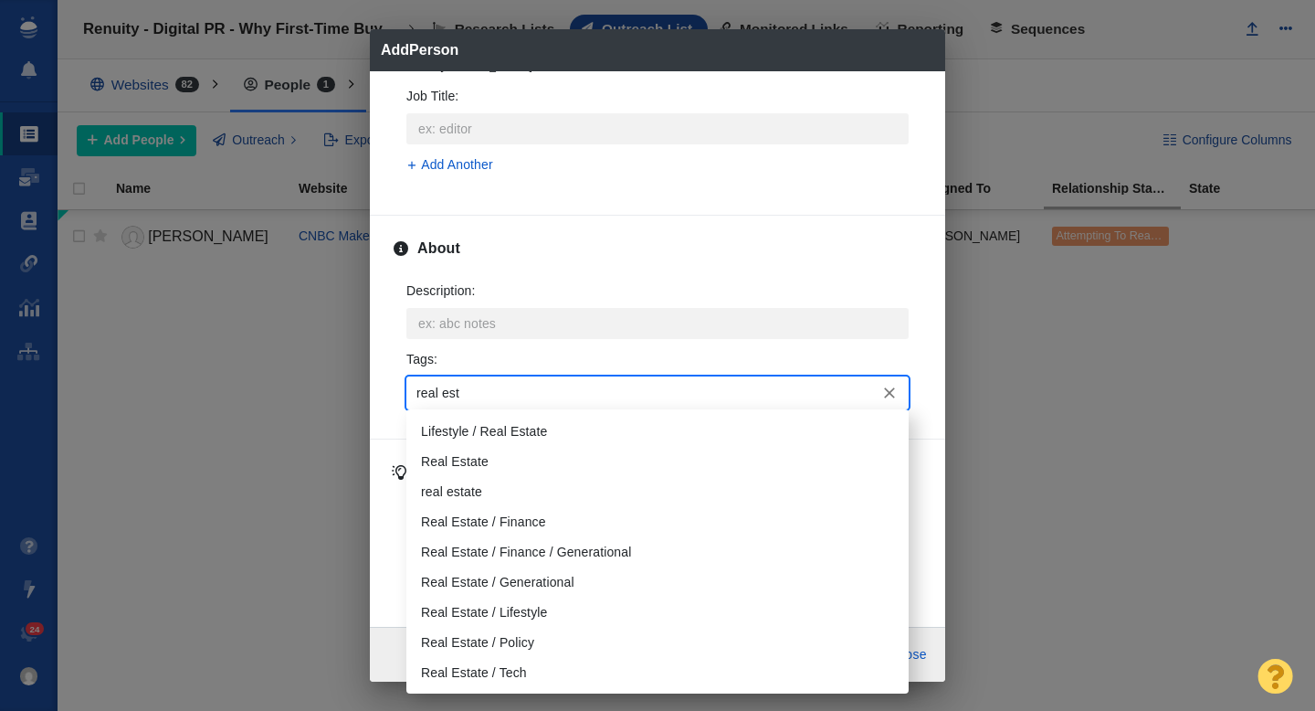
click at [477, 460] on li "Real Estate" at bounding box center [657, 462] width 502 height 30
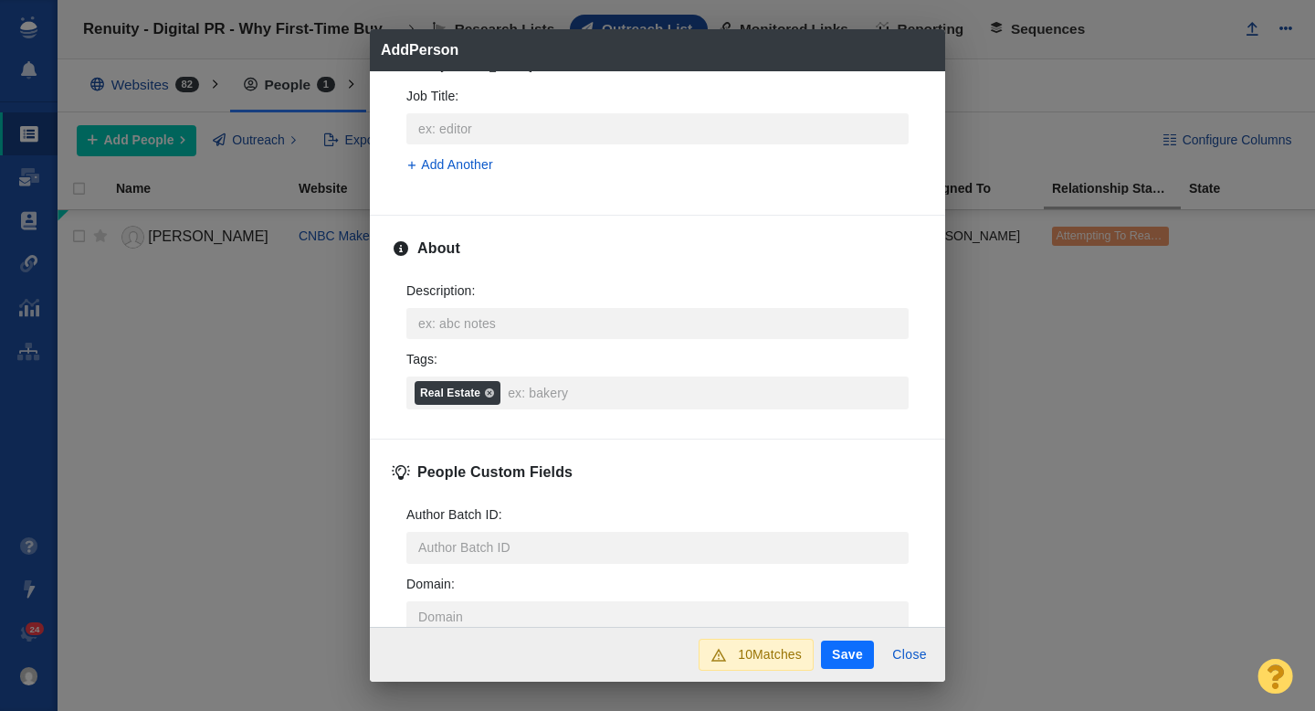
click at [835, 652] on button "Save" at bounding box center [847, 654] width 53 height 29
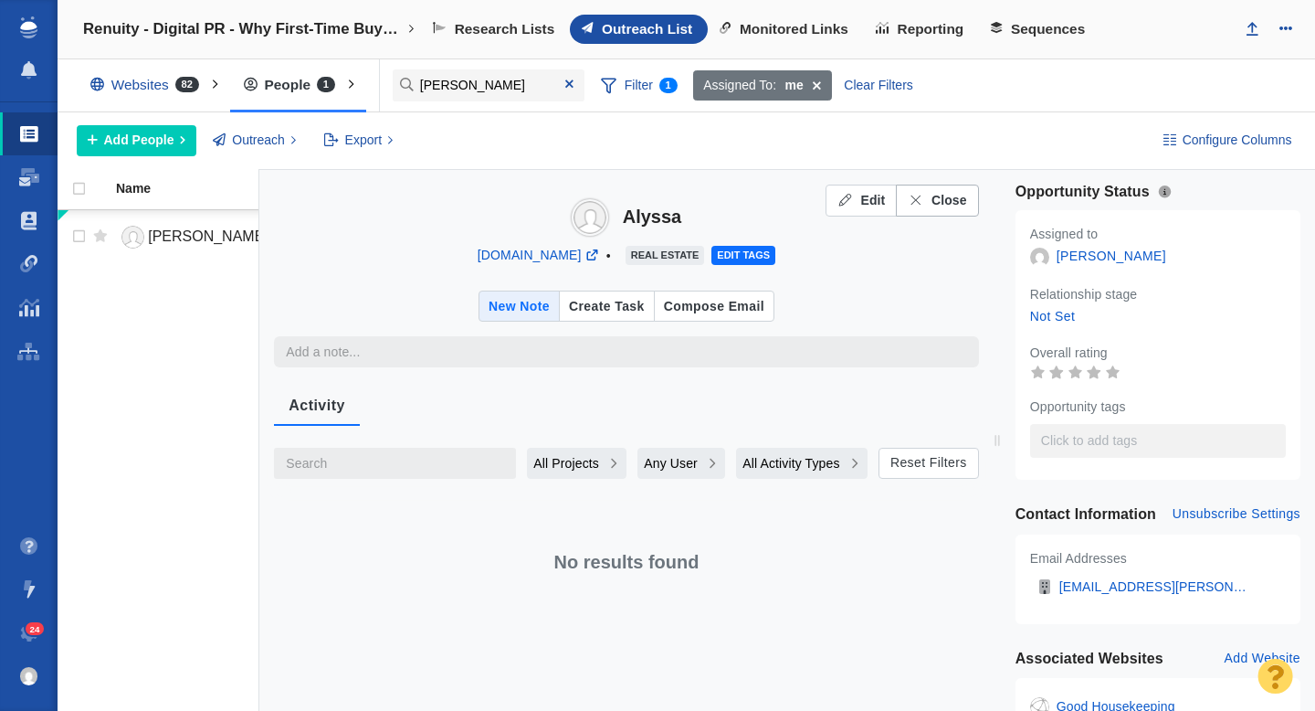
click at [945, 202] on span "Close" at bounding box center [950, 200] width 36 height 19
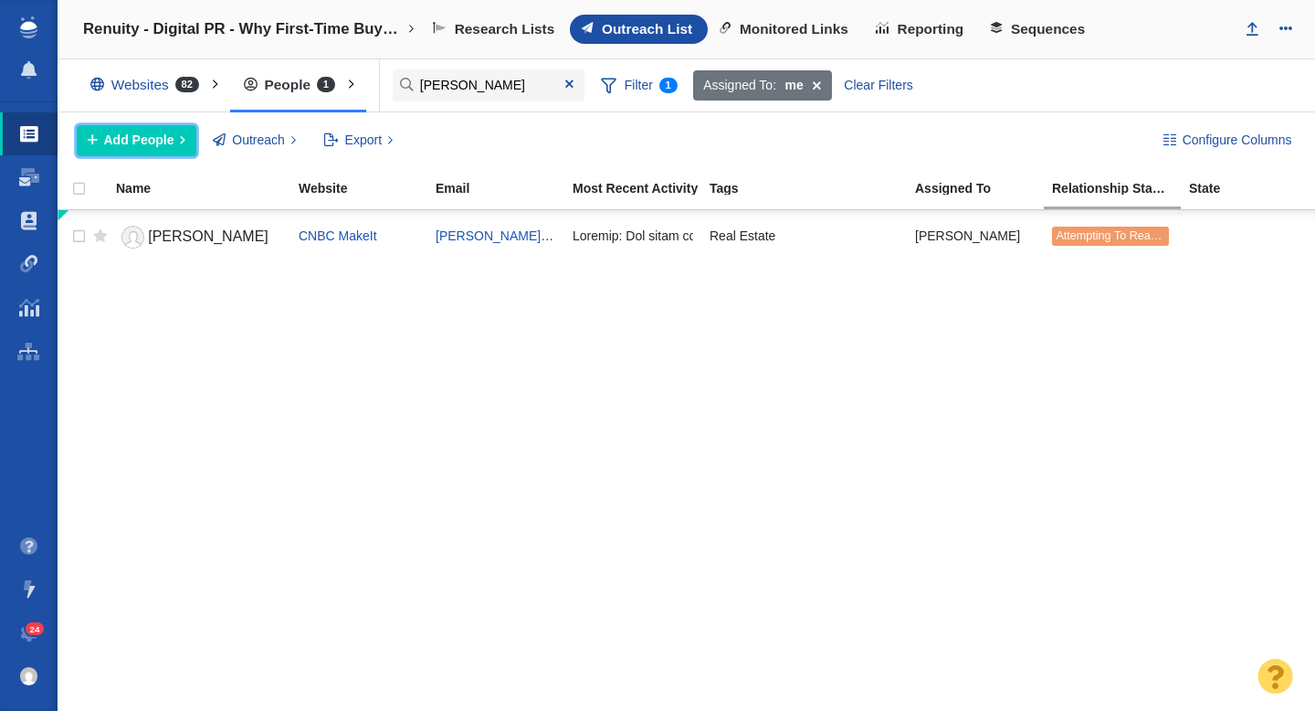
click at [171, 142] on span "Add People" at bounding box center [139, 140] width 70 height 19
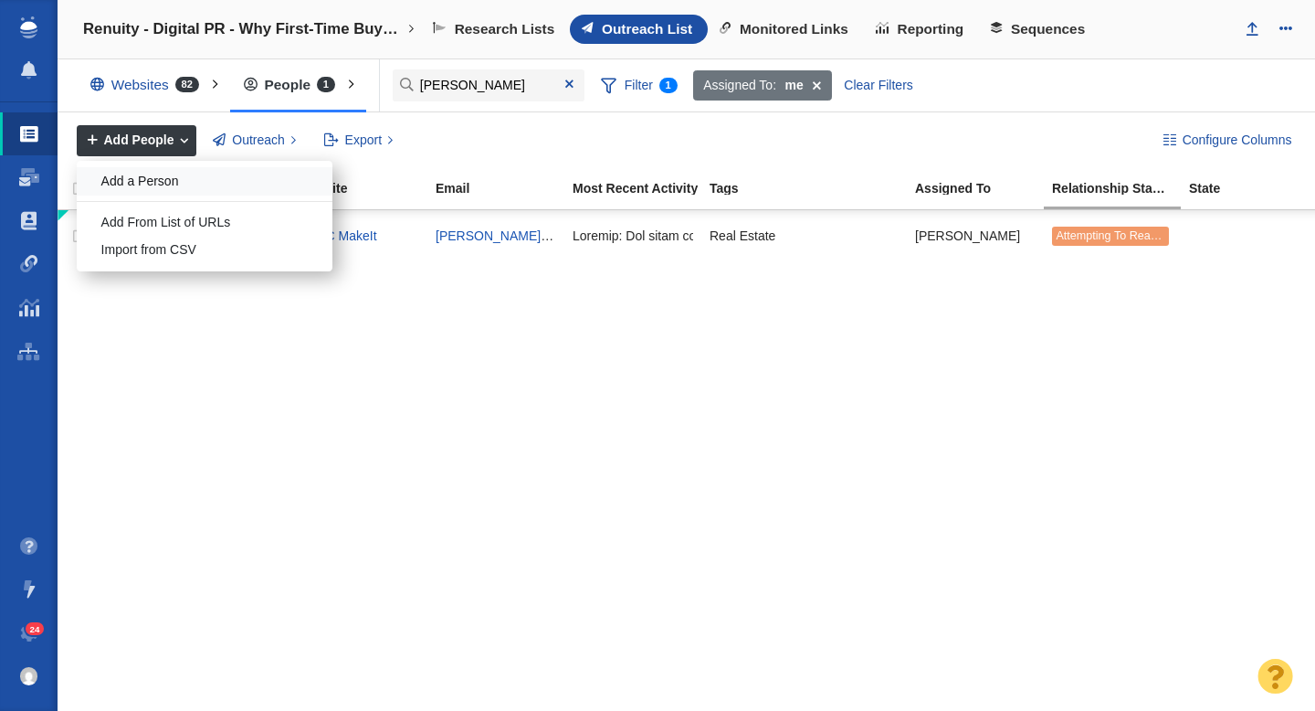
click at [237, 185] on div "Add a Person" at bounding box center [205, 181] width 256 height 28
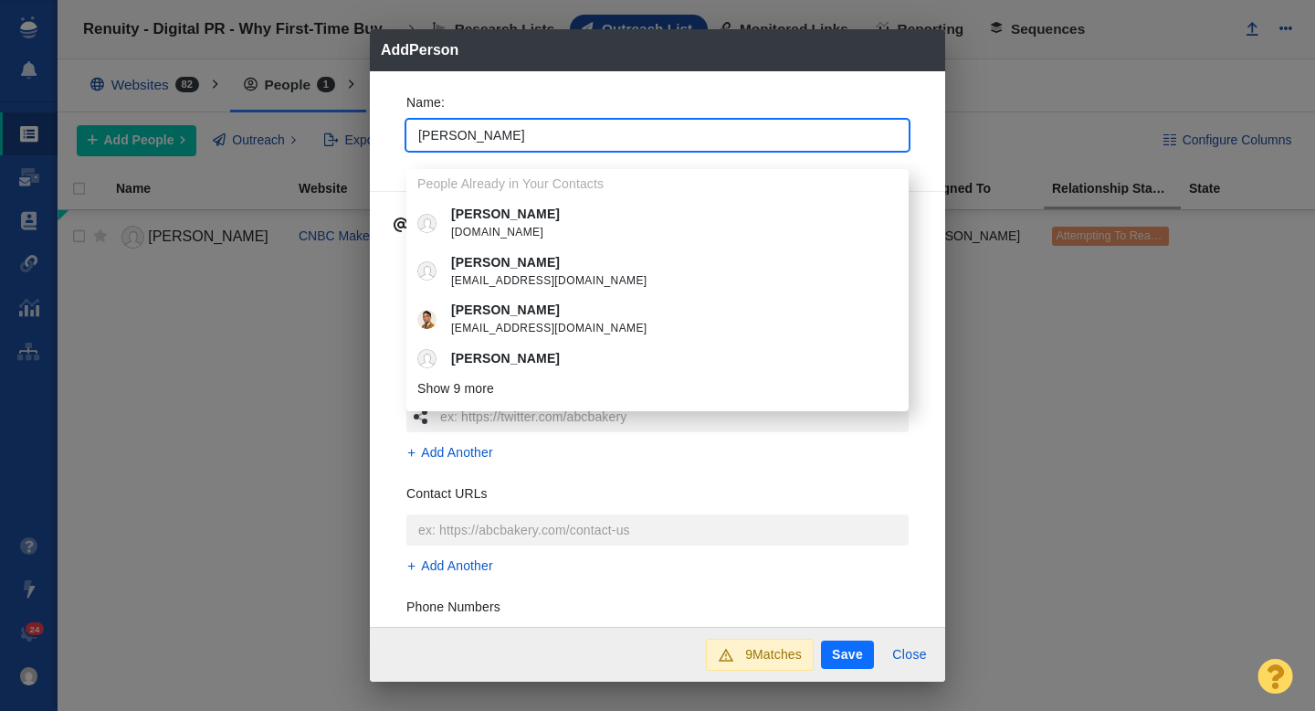
type input "[PERSON_NAME]"
click at [388, 151] on div "Name : [PERSON_NAME] People Already in Your Contacts [PERSON_NAME][DOMAIN_NAME]…" at bounding box center [657, 349] width 575 height 556
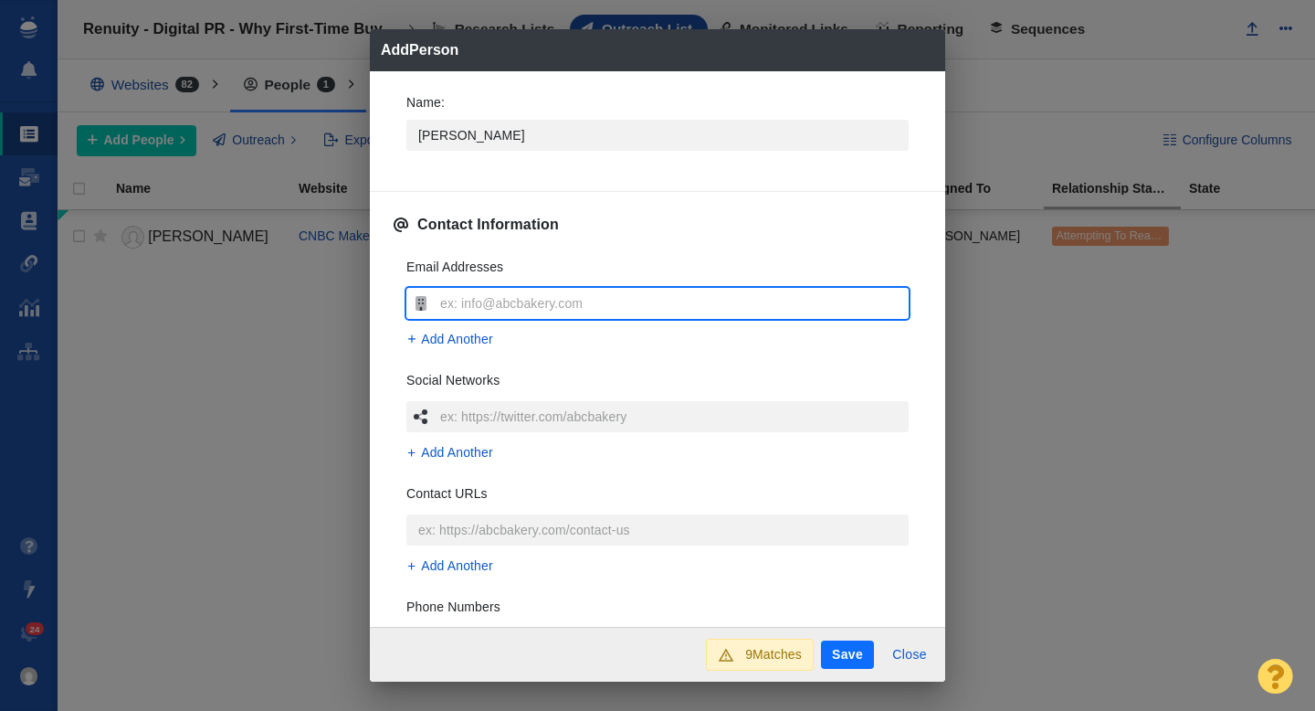
click at [488, 301] on input "text" at bounding box center [672, 303] width 473 height 31
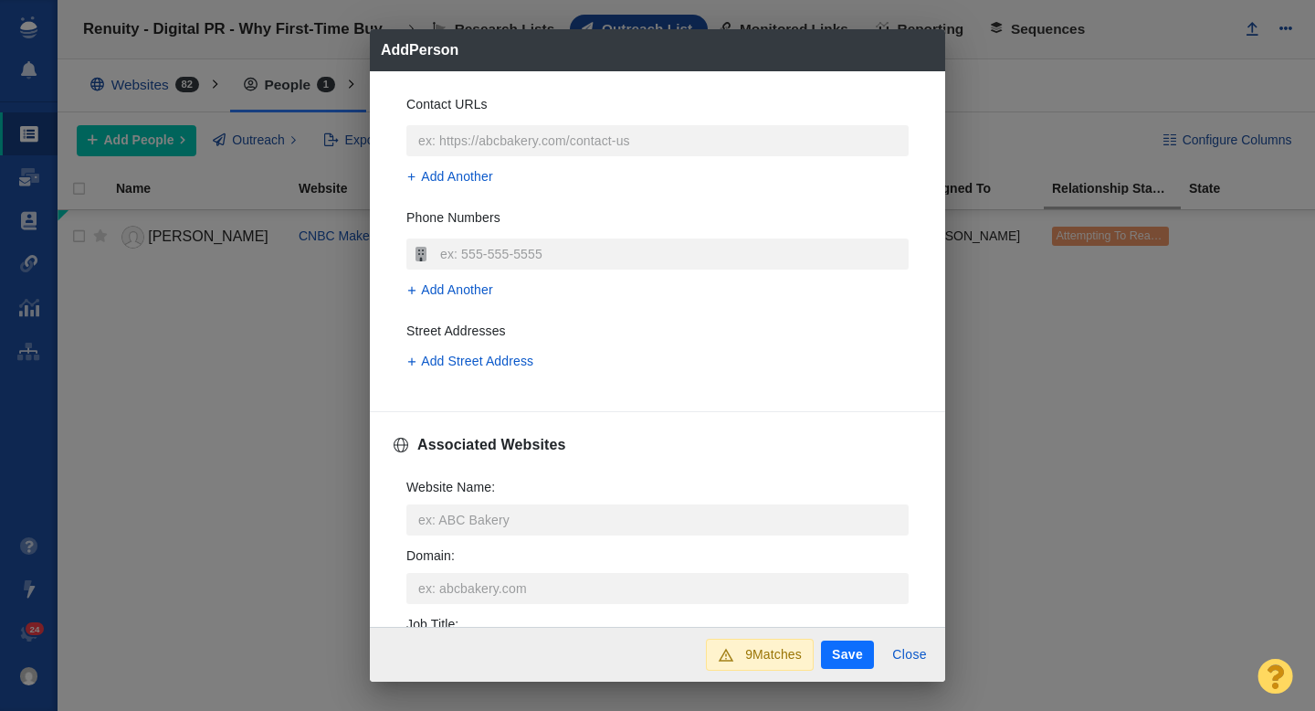
scroll to position [482, 0]
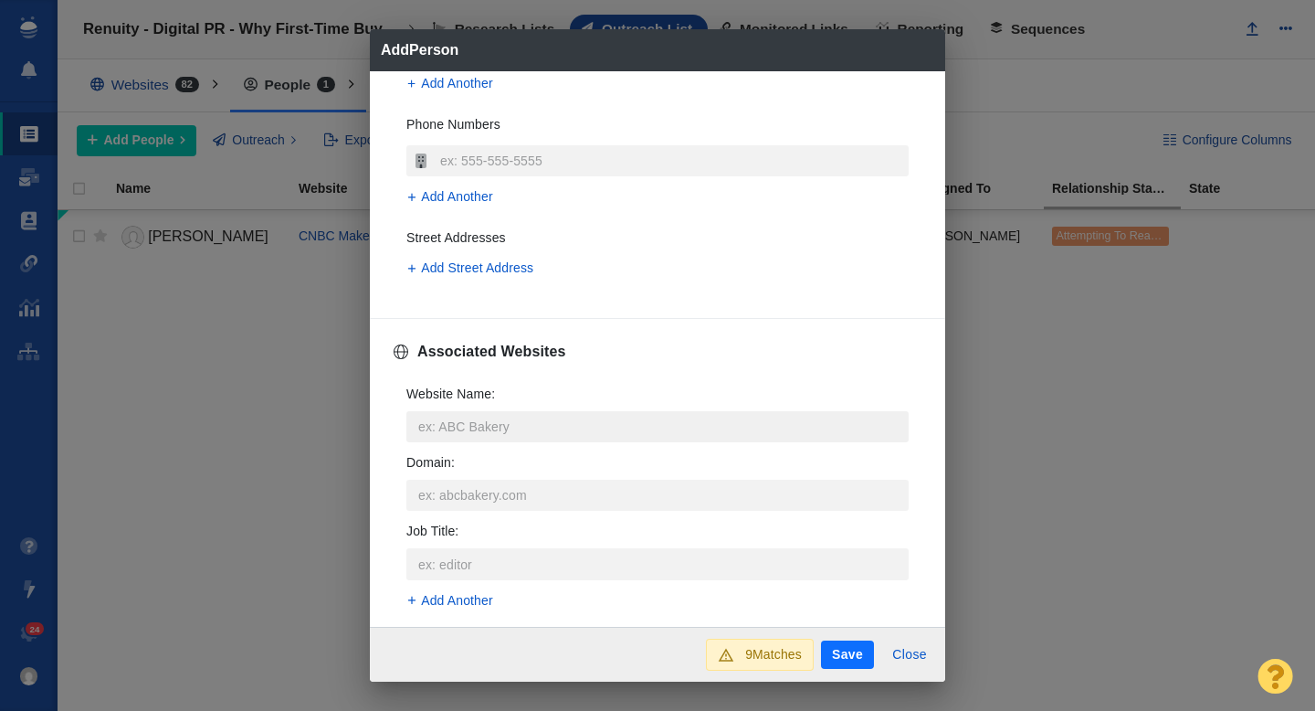
type input "[PERSON_NAME][EMAIL_ADDRESS][PERSON_NAME][DOMAIN_NAME]"
click at [466, 427] on input "Website Name :" at bounding box center [657, 426] width 502 height 31
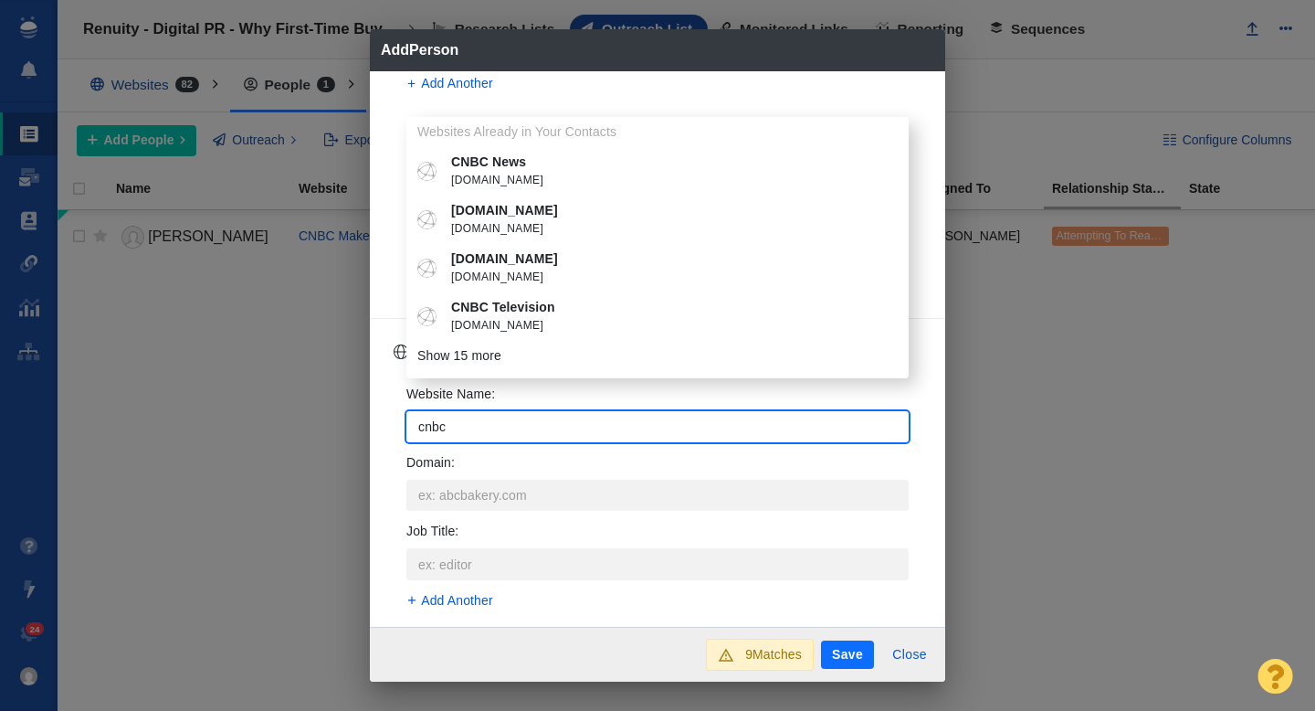
type input "cnbc"
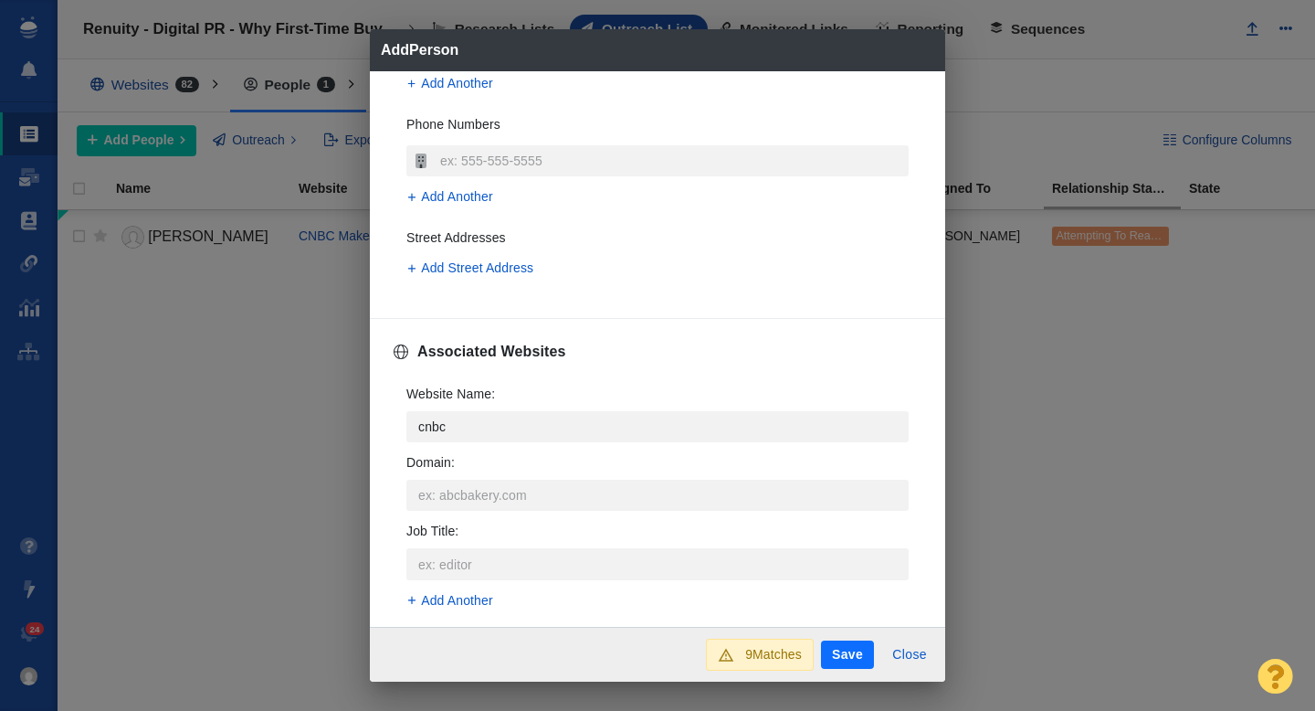
click at [483, 173] on span "[DOMAIN_NAME]" at bounding box center [670, 181] width 439 height 18
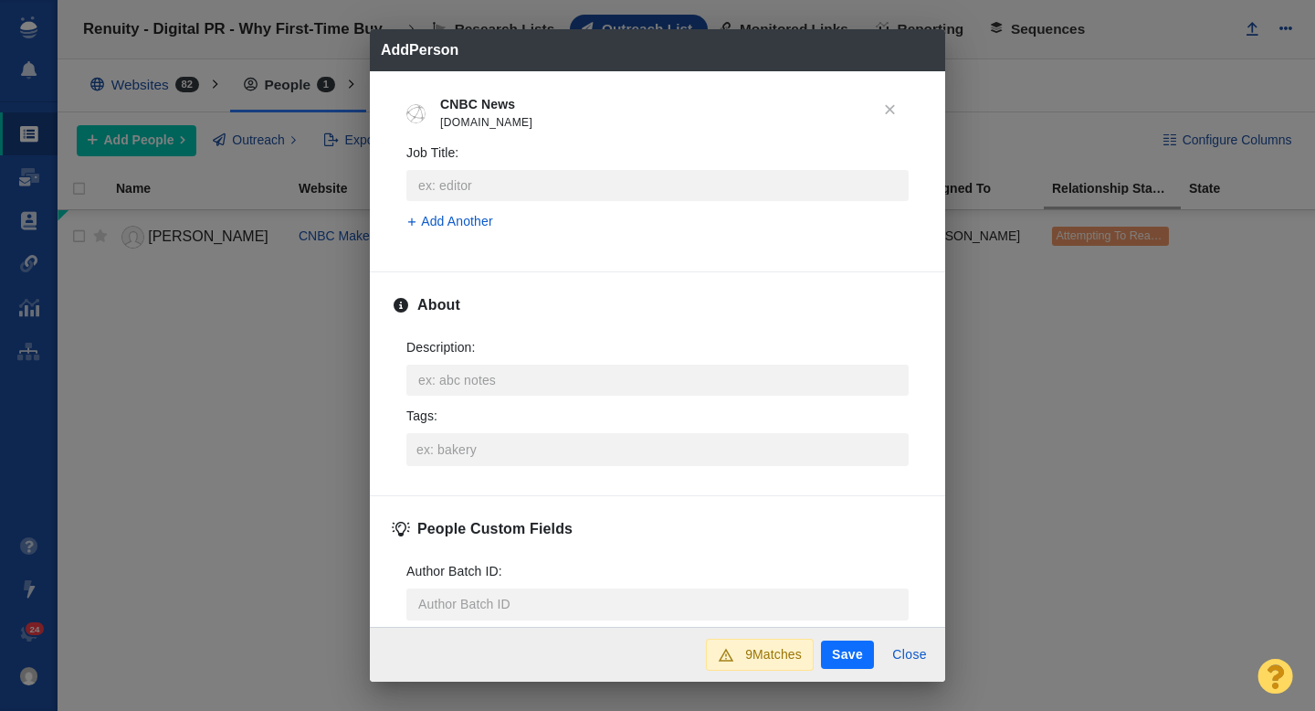
scroll to position [788, 0]
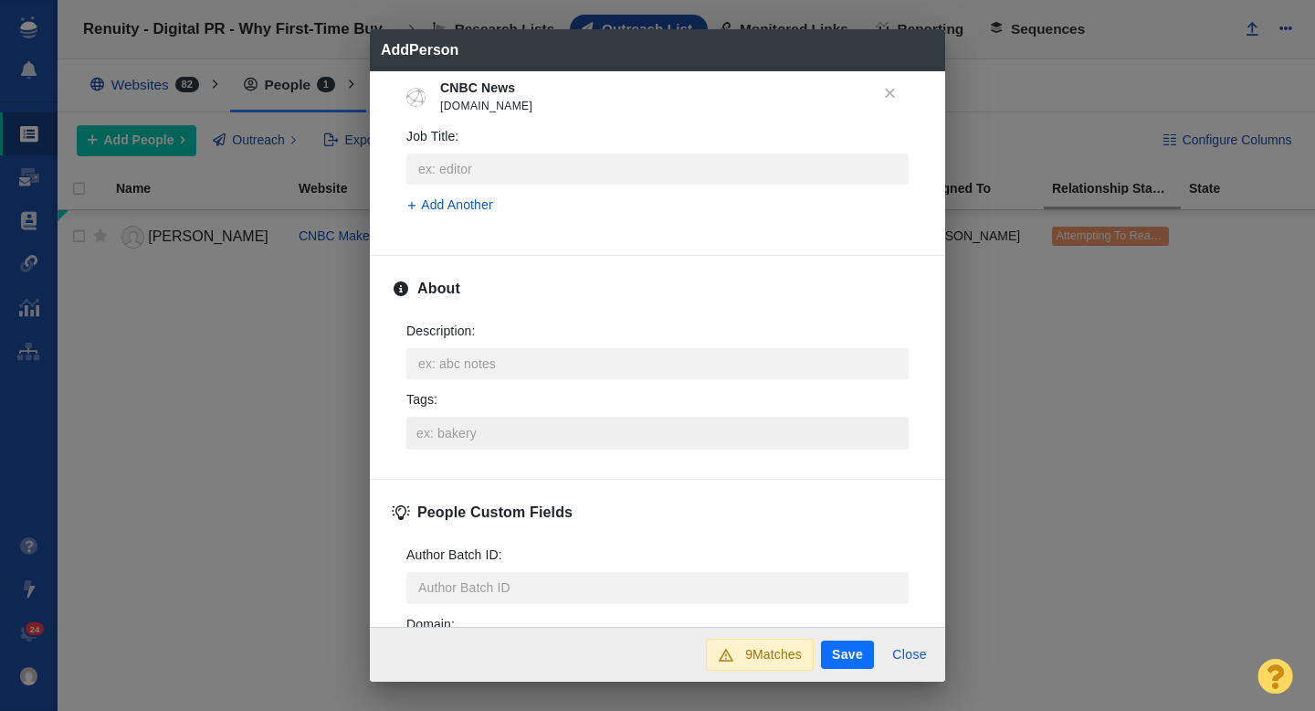
click at [448, 429] on input "Tags :" at bounding box center [657, 433] width 491 height 33
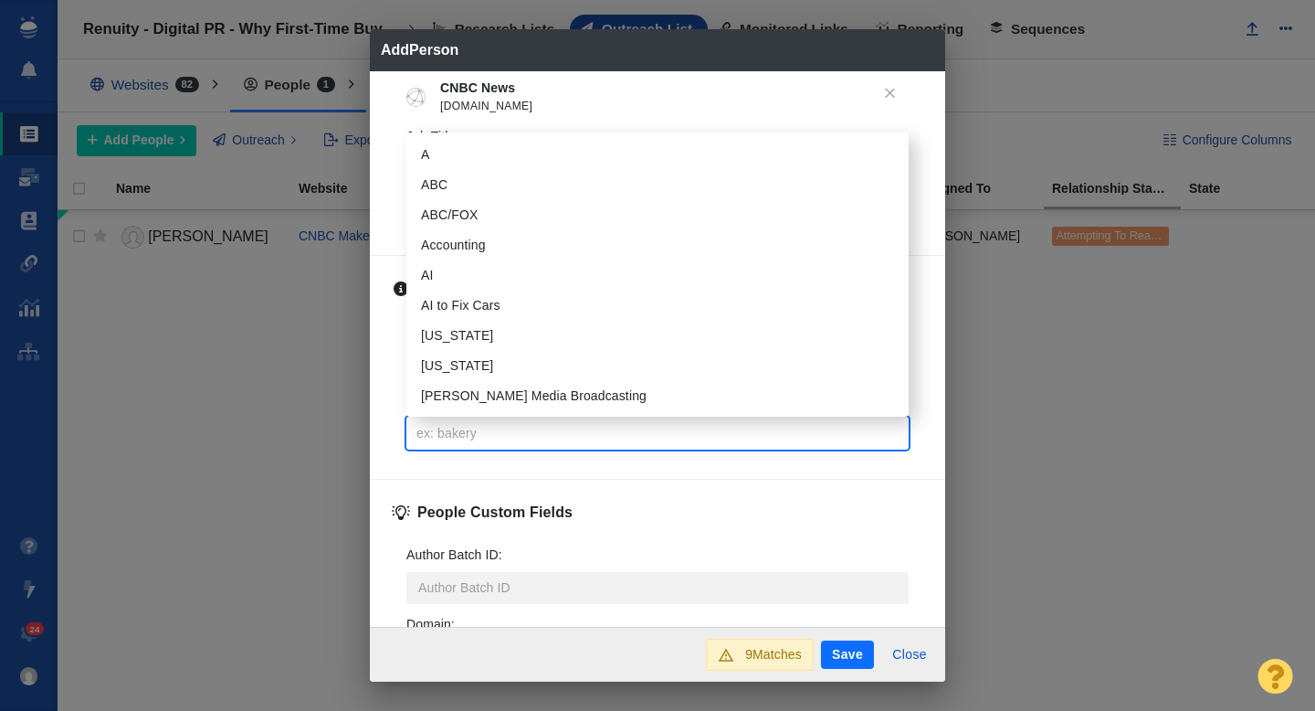
click at [835, 653] on button "Save" at bounding box center [847, 654] width 53 height 29
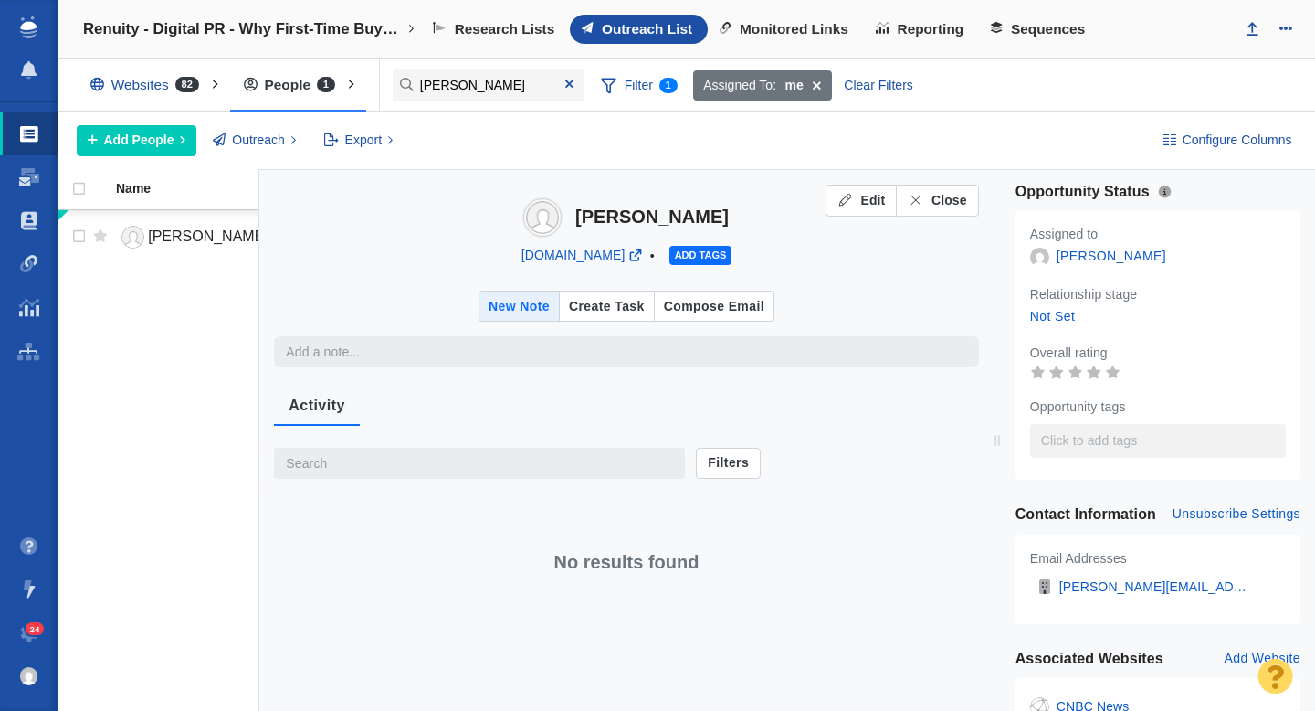
type textarea "x"
click at [942, 201] on span "Close" at bounding box center [950, 200] width 36 height 19
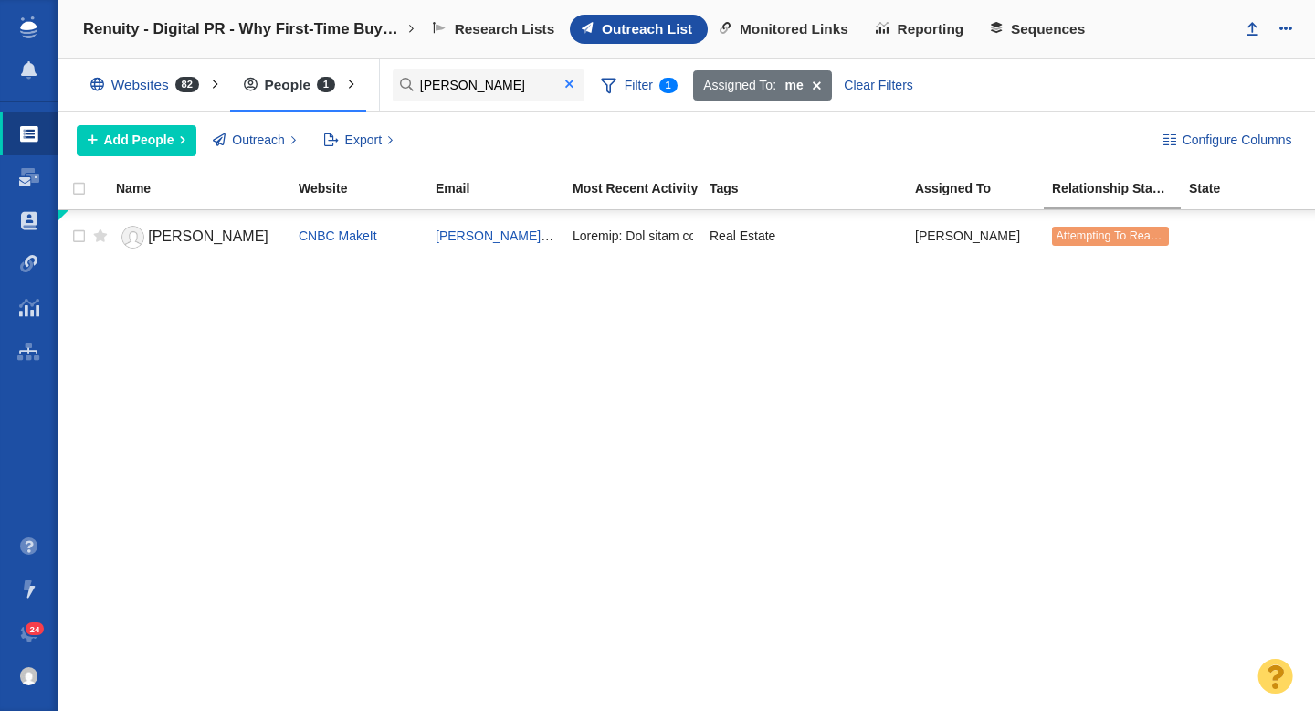
click at [567, 86] on span at bounding box center [569, 84] width 8 height 13
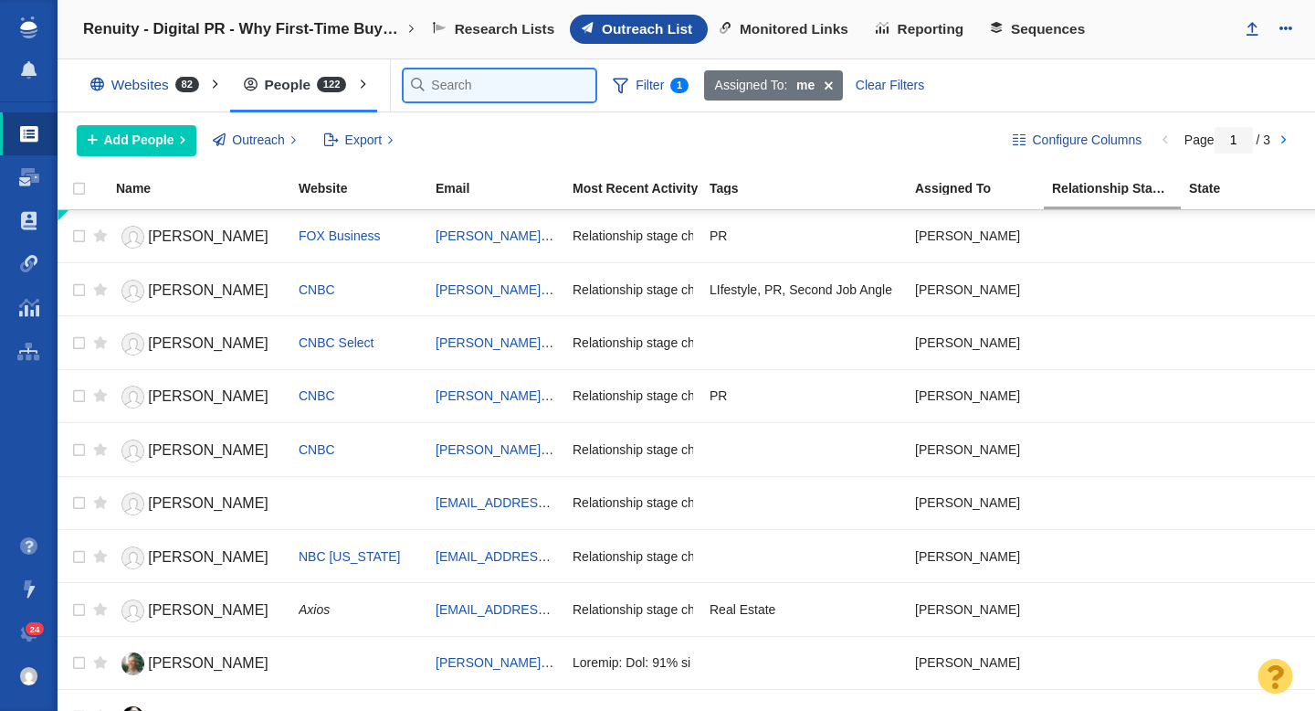
click at [446, 91] on input "[PERSON_NAME]" at bounding box center [500, 85] width 192 height 32
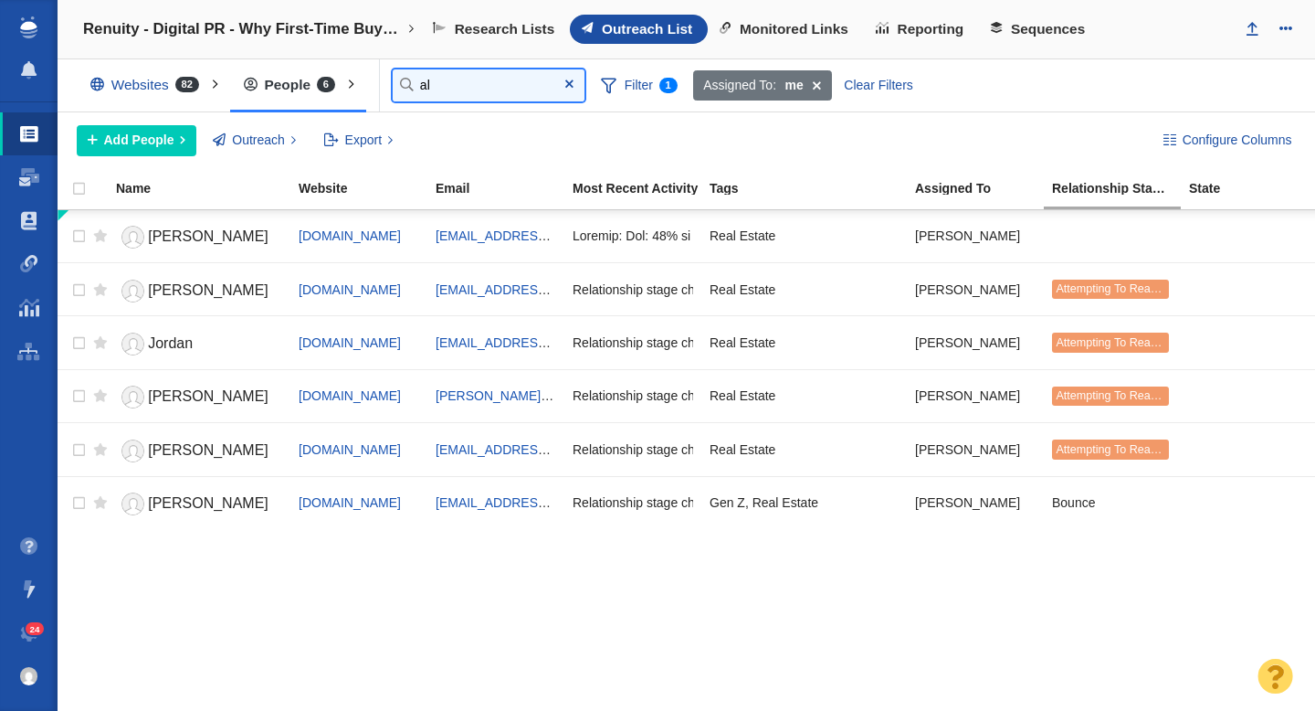
type input "a"
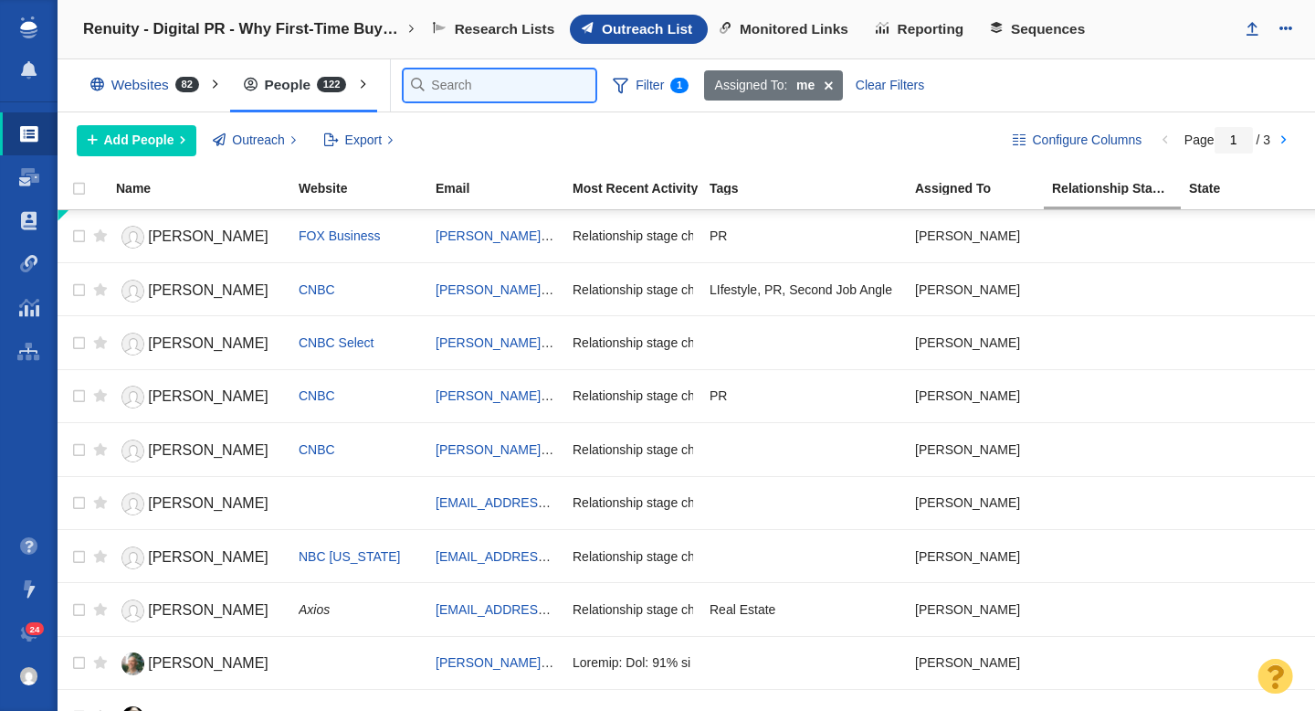
click at [496, 79] on input "text" at bounding box center [500, 85] width 192 height 32
paste input "[PERSON_NAME][EMAIL_ADDRESS][PERSON_NAME][PERSON_NAME][DOMAIN_NAME]"
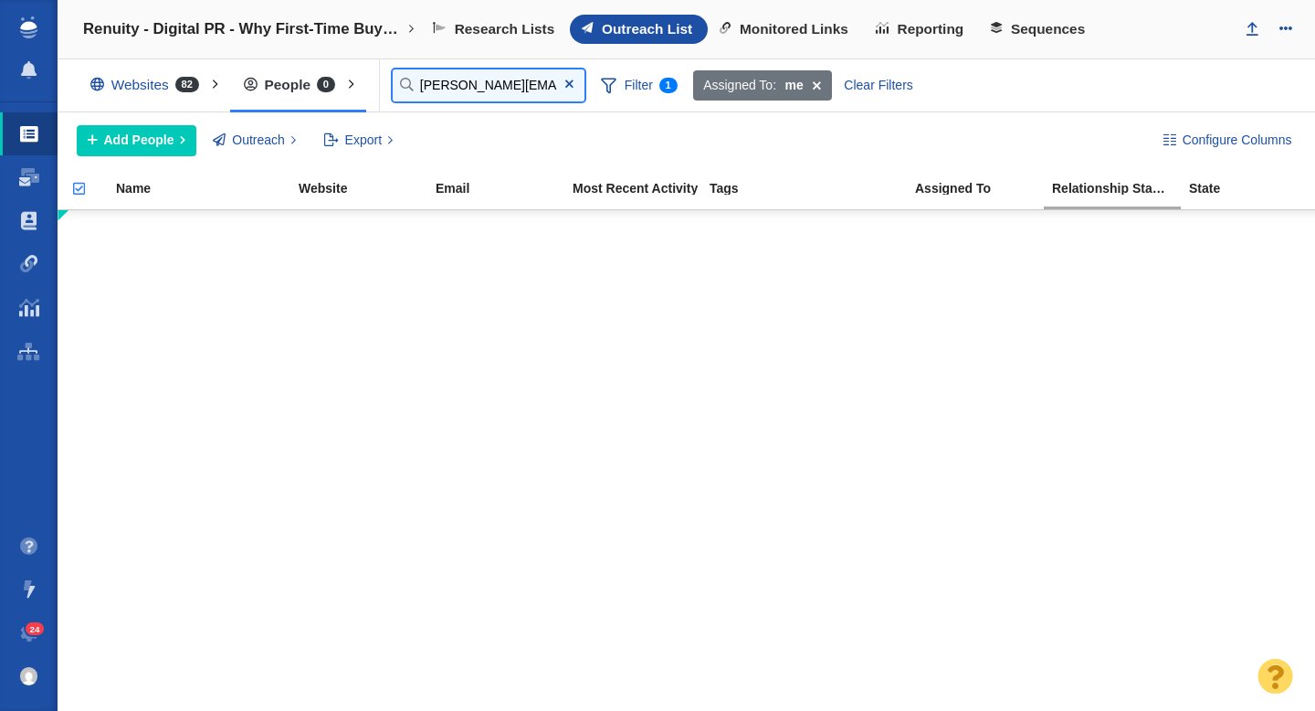
type input "[PERSON_NAME][EMAIL_ADDRESS][PERSON_NAME][PERSON_NAME][DOMAIN_NAME]"
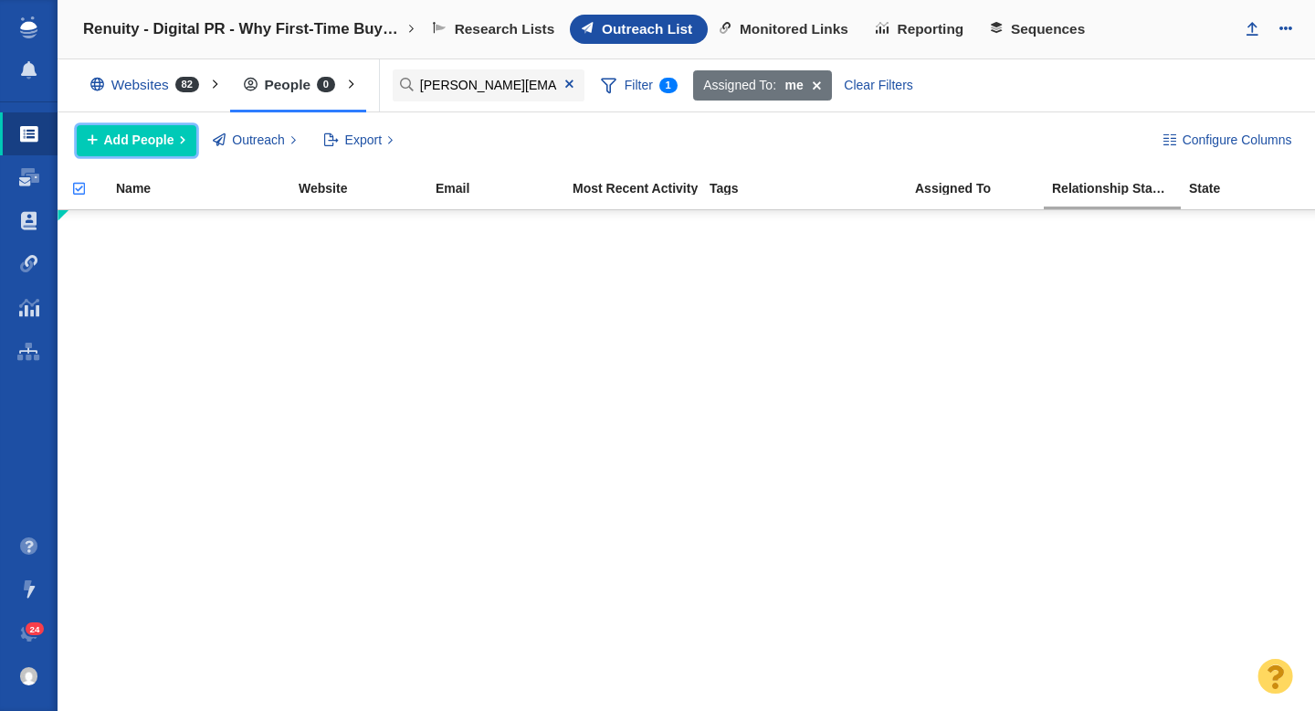
click at [142, 147] on span "Add People" at bounding box center [139, 140] width 70 height 19
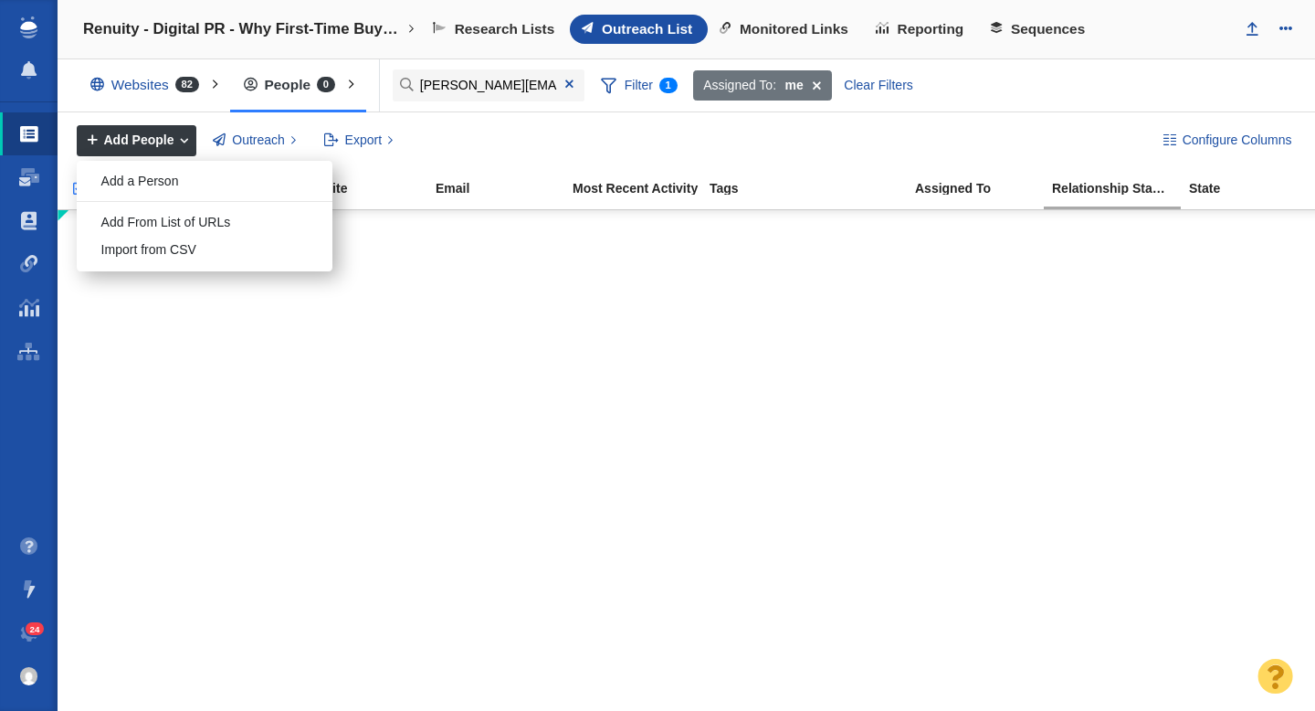
click at [146, 195] on ol "Add a Person Add From List of URLs Import from CSV" at bounding box center [205, 216] width 256 height 110
click at [170, 183] on div "Add a Person" at bounding box center [205, 181] width 256 height 28
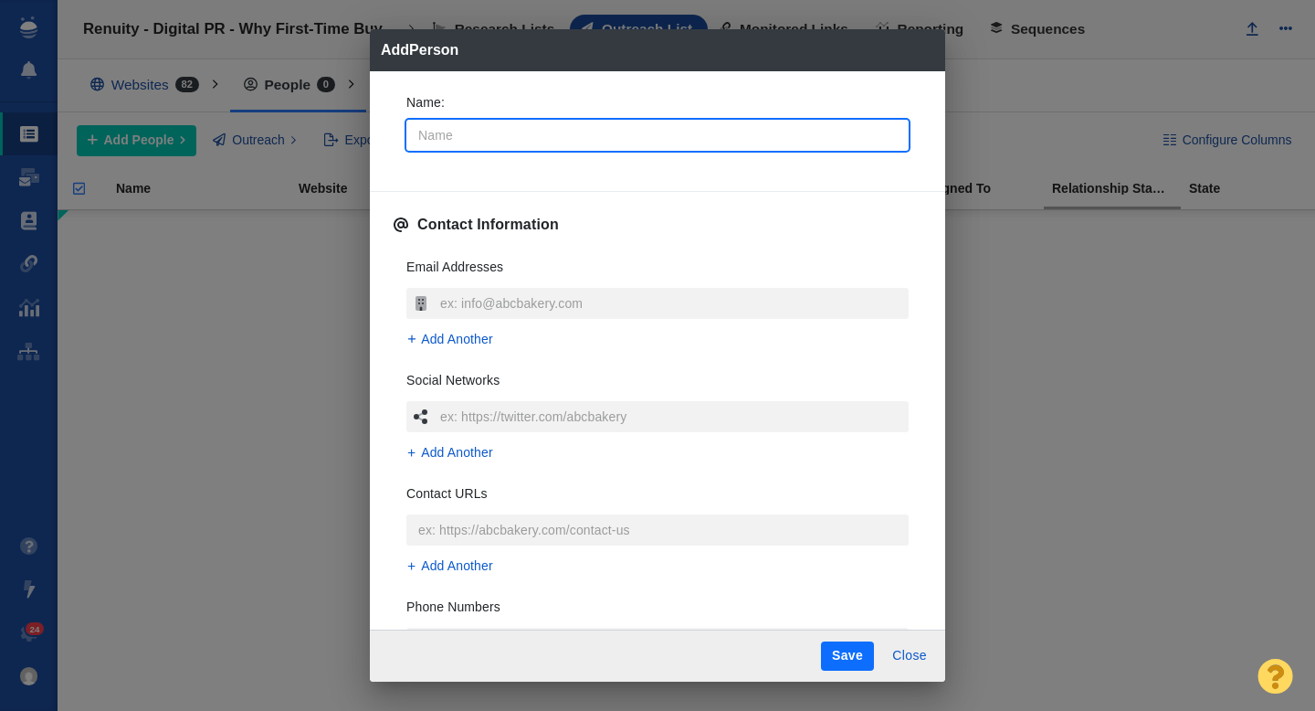
type input "H"
type textarea "x"
type input "He"
type textarea "x"
type input "Hea"
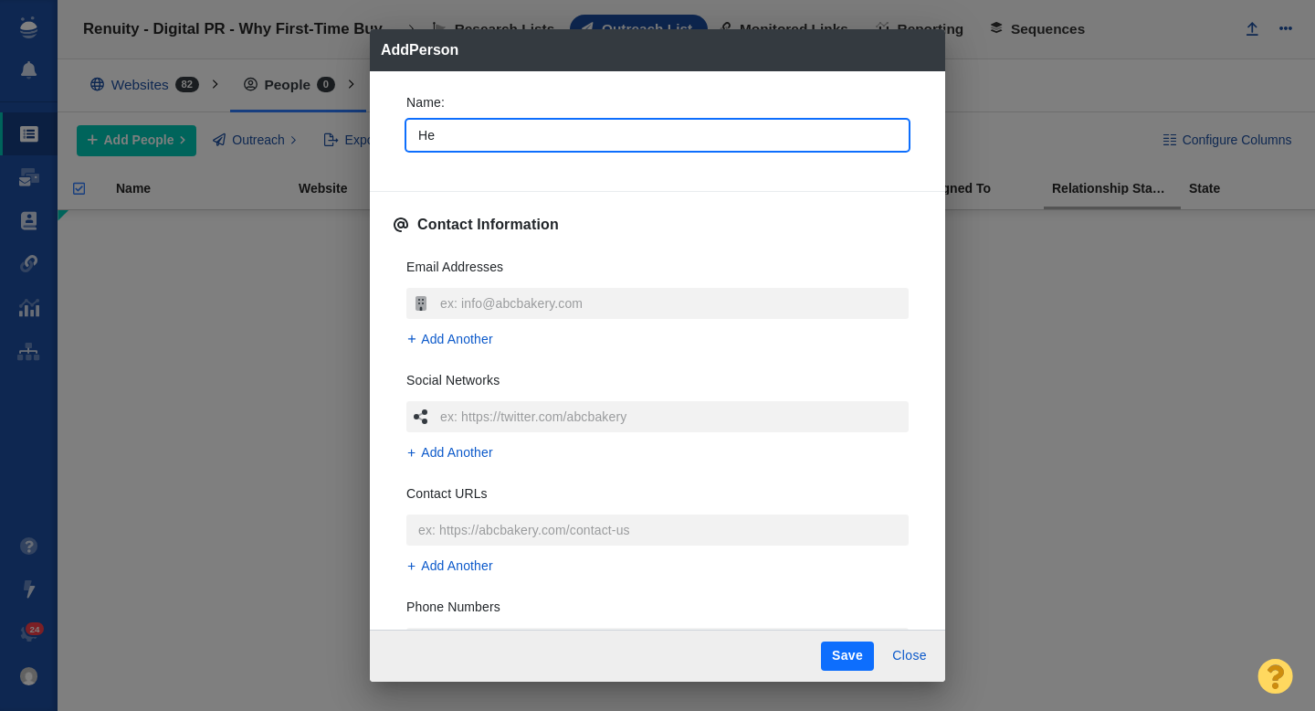
type textarea "x"
type input "Heat"
type textarea "x"
type input "Heath"
type textarea "x"
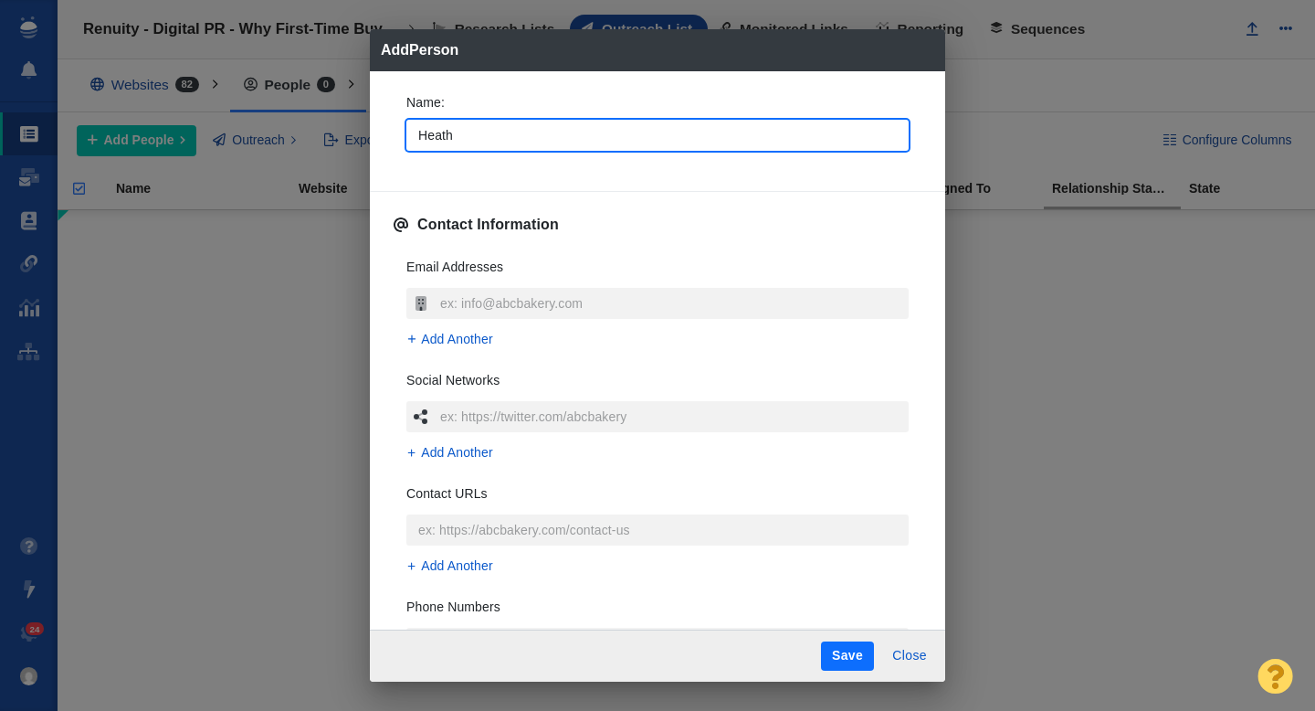
type input "Heathe"
type textarea "x"
type input "Heather"
type textarea "x"
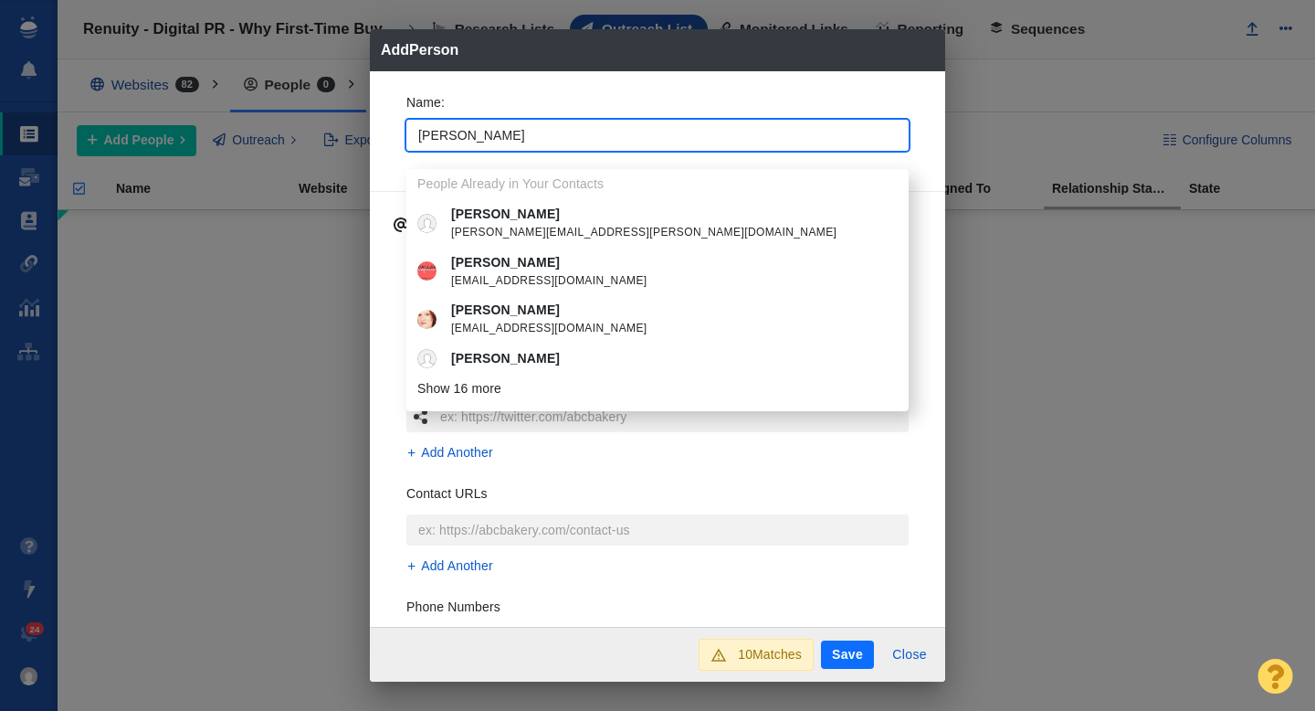
type input "Heather"
type textarea "x"
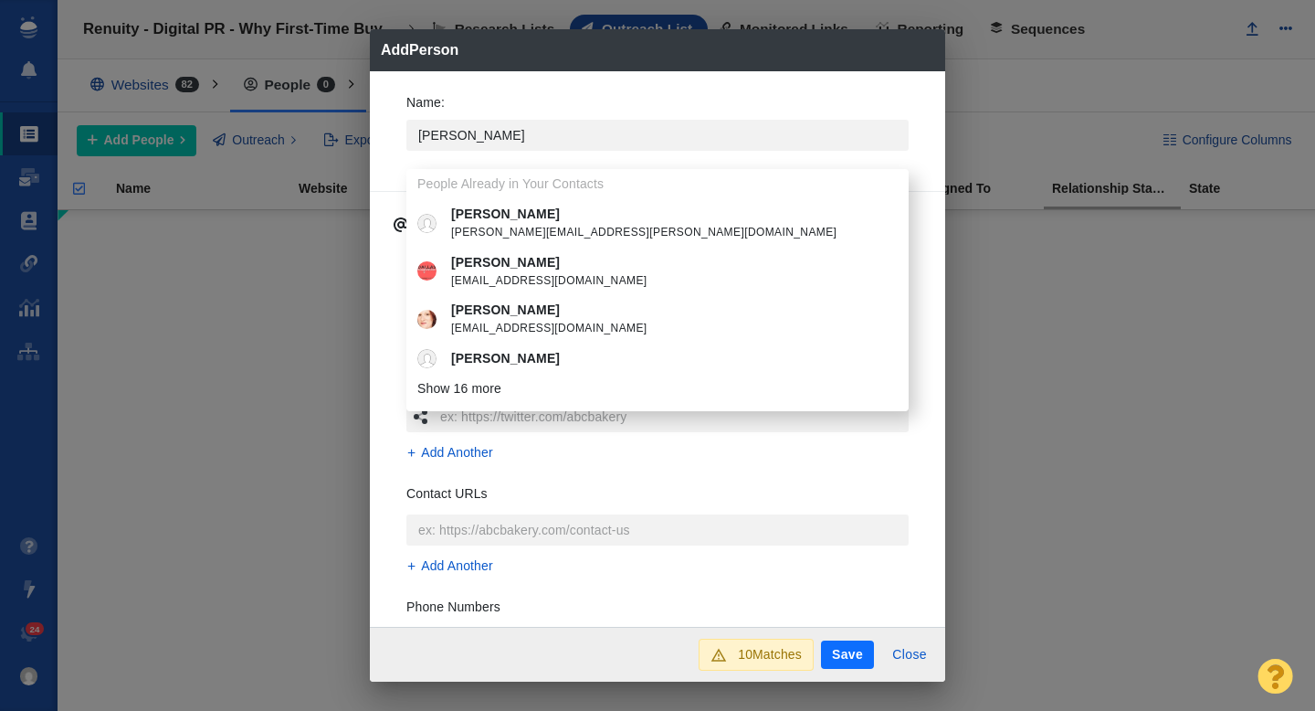
click at [389, 154] on div "Name : Heather People Already in Your Contacts Heather heather.davis@babycenter…" at bounding box center [657, 349] width 575 height 556
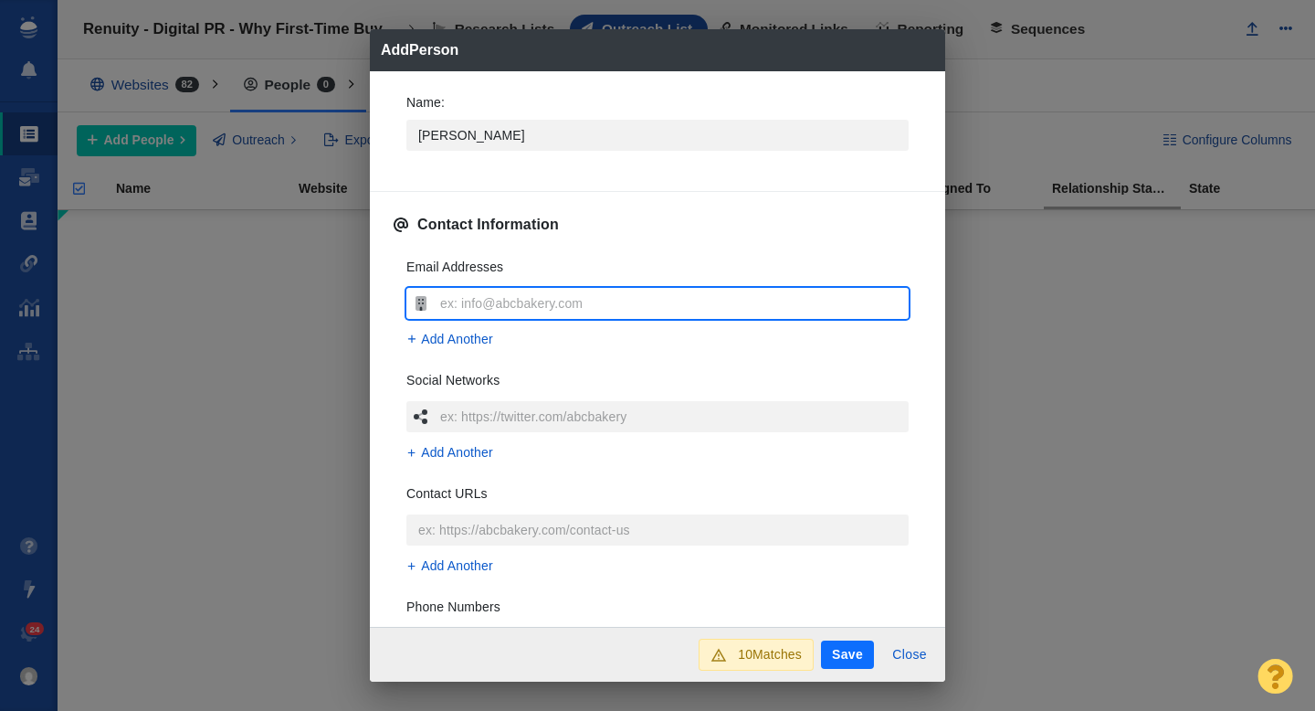
click at [470, 300] on input "text" at bounding box center [672, 303] width 473 height 31
type input "heather.miller@fox.com"
type textarea "x"
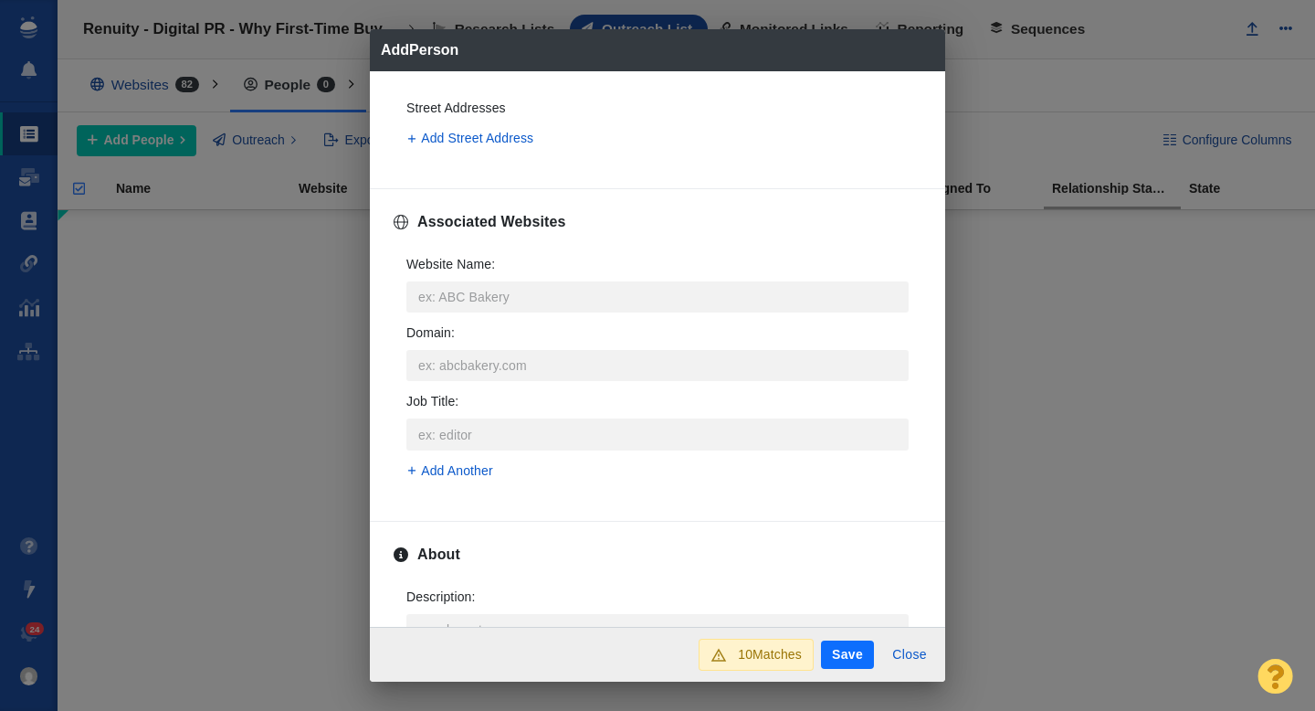
scroll to position [642, 0]
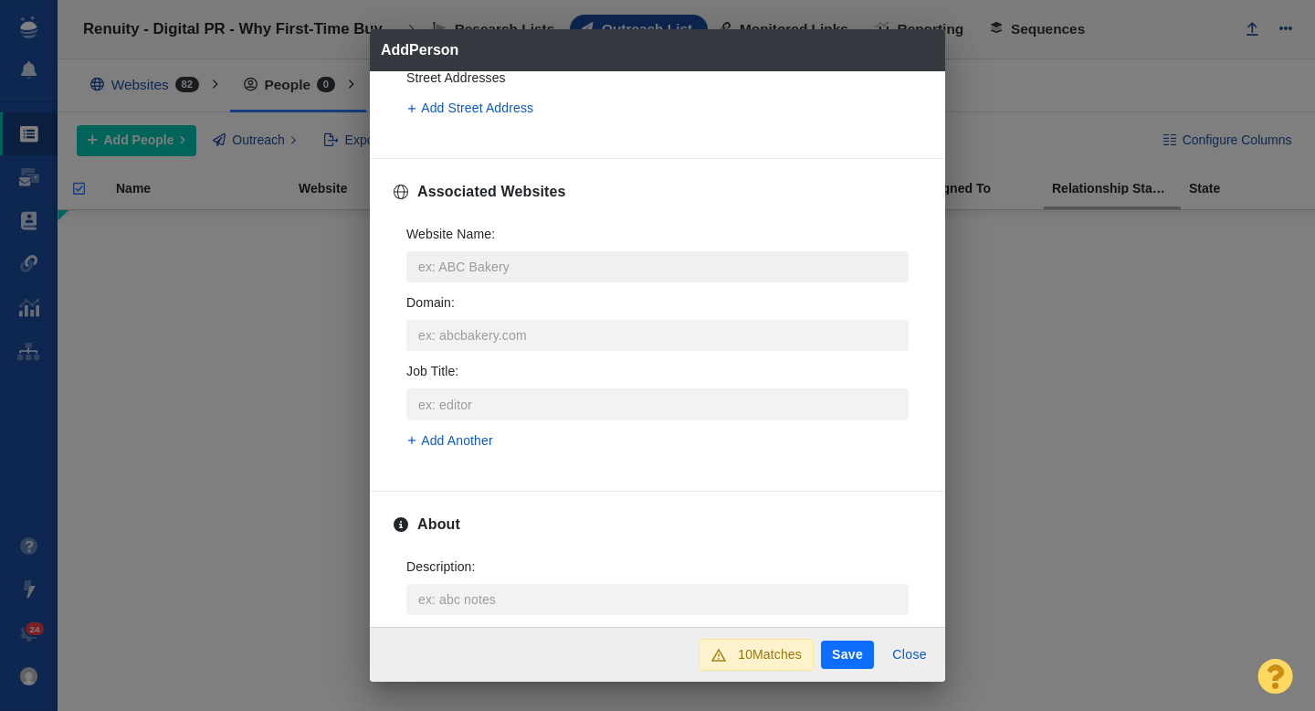
type input "heather.miller@fox.com"
click at [497, 263] on input "Website Name :" at bounding box center [657, 266] width 502 height 31
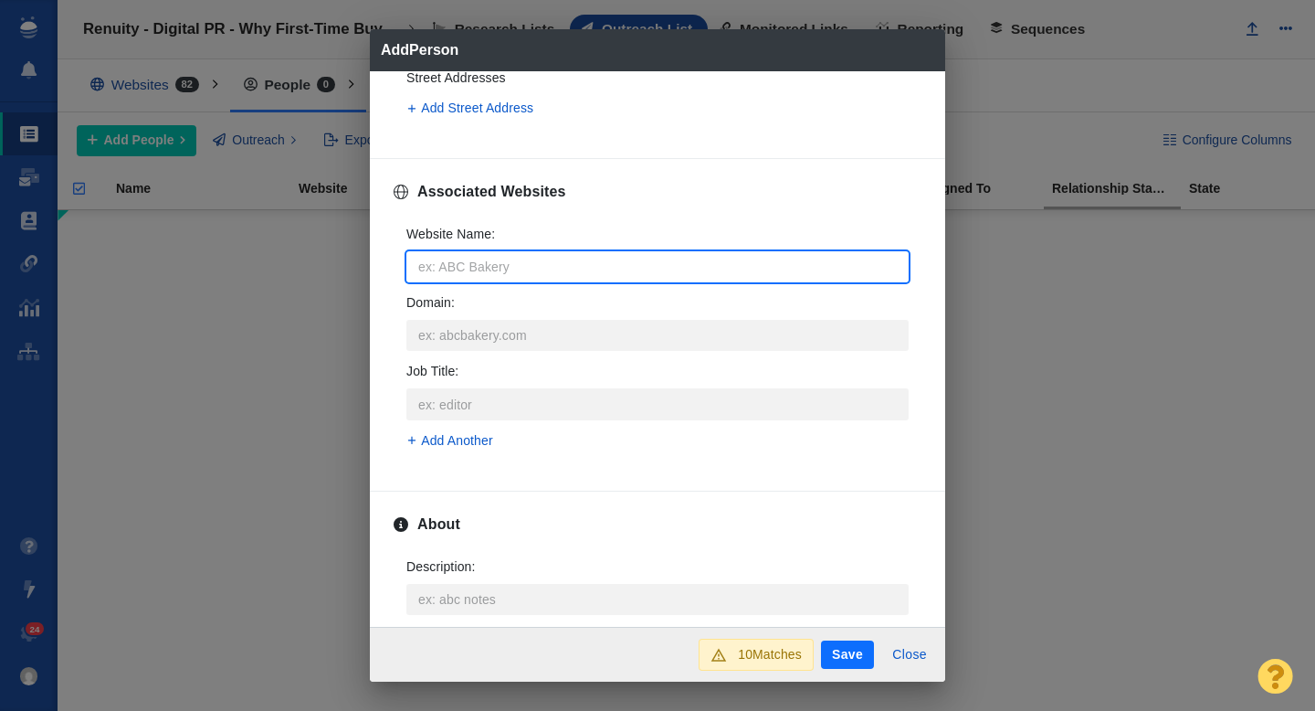
type input "l"
type textarea "x"
type input "li"
type textarea "x"
type input "liv"
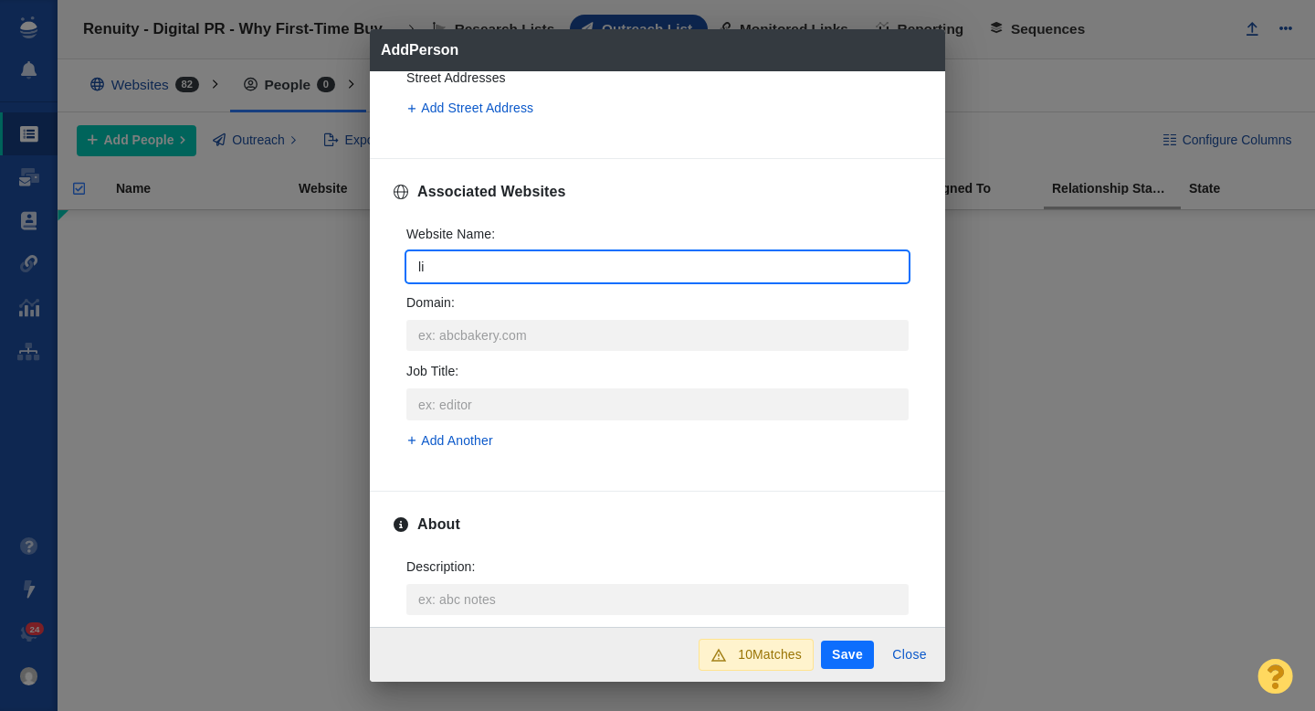
type textarea "x"
type input "live"
type textarea "x"
type input "liven"
type textarea "x"
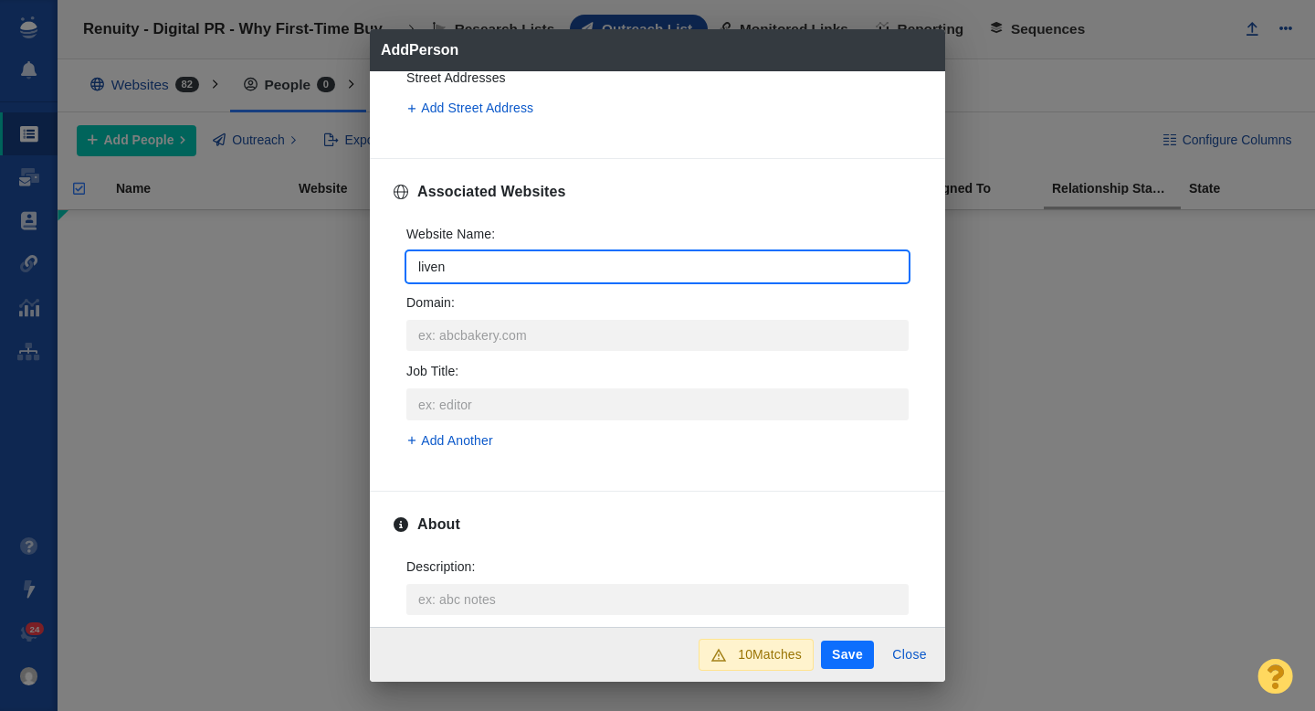
type input "liveno"
type textarea "x"
type input "livenow"
type textarea "x"
type input "livenowf"
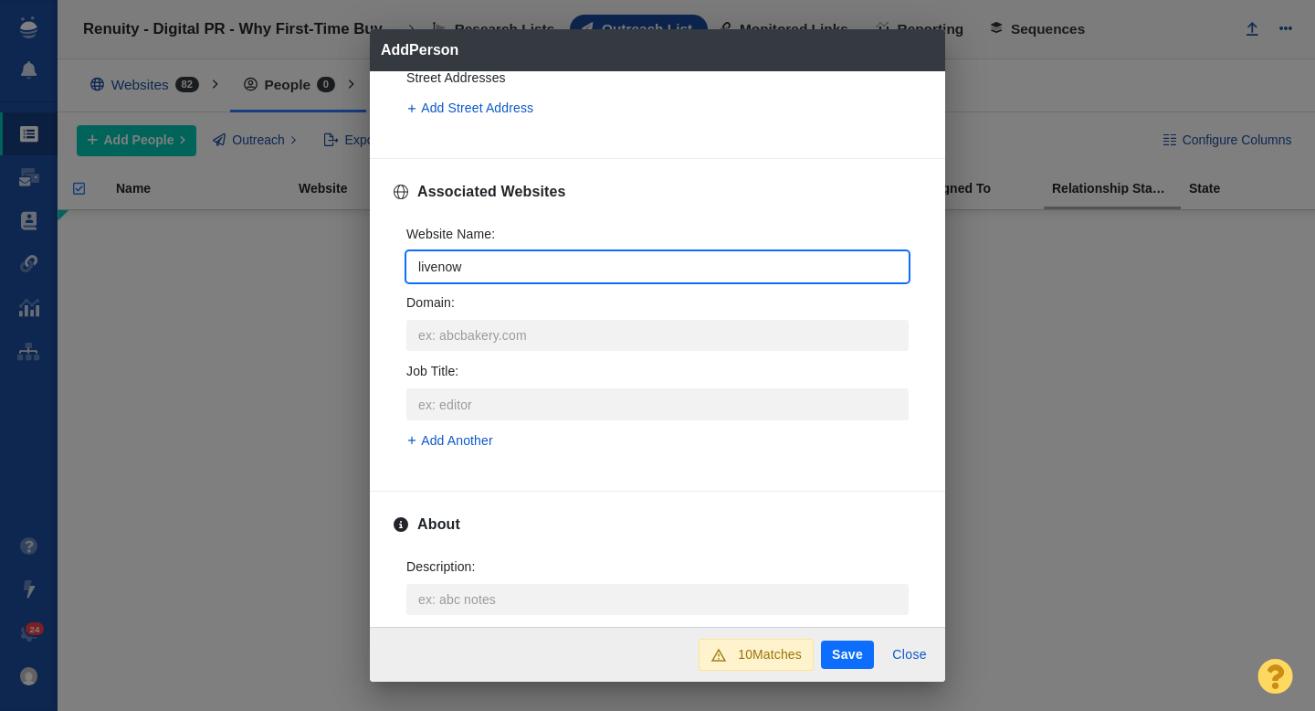
type textarea "x"
type input "livenowfo"
type textarea "x"
type input "livenowfox"
type textarea "x"
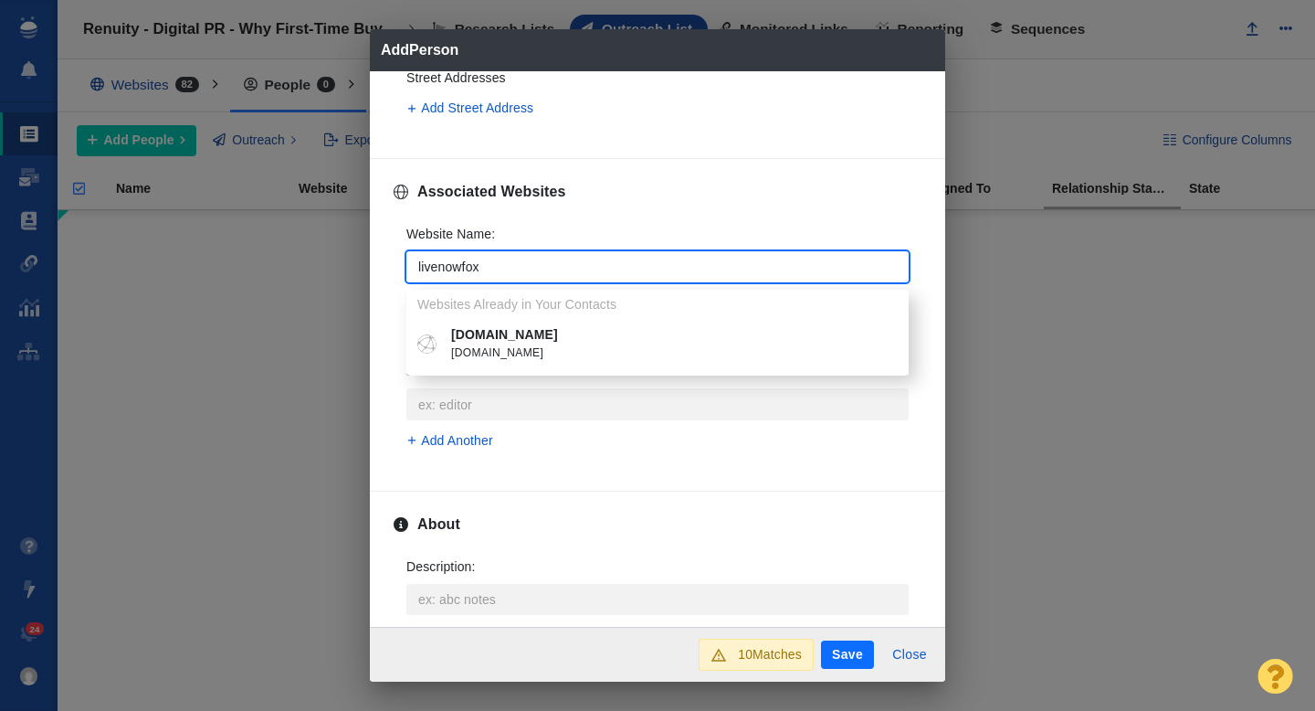
type input "livenowfox"
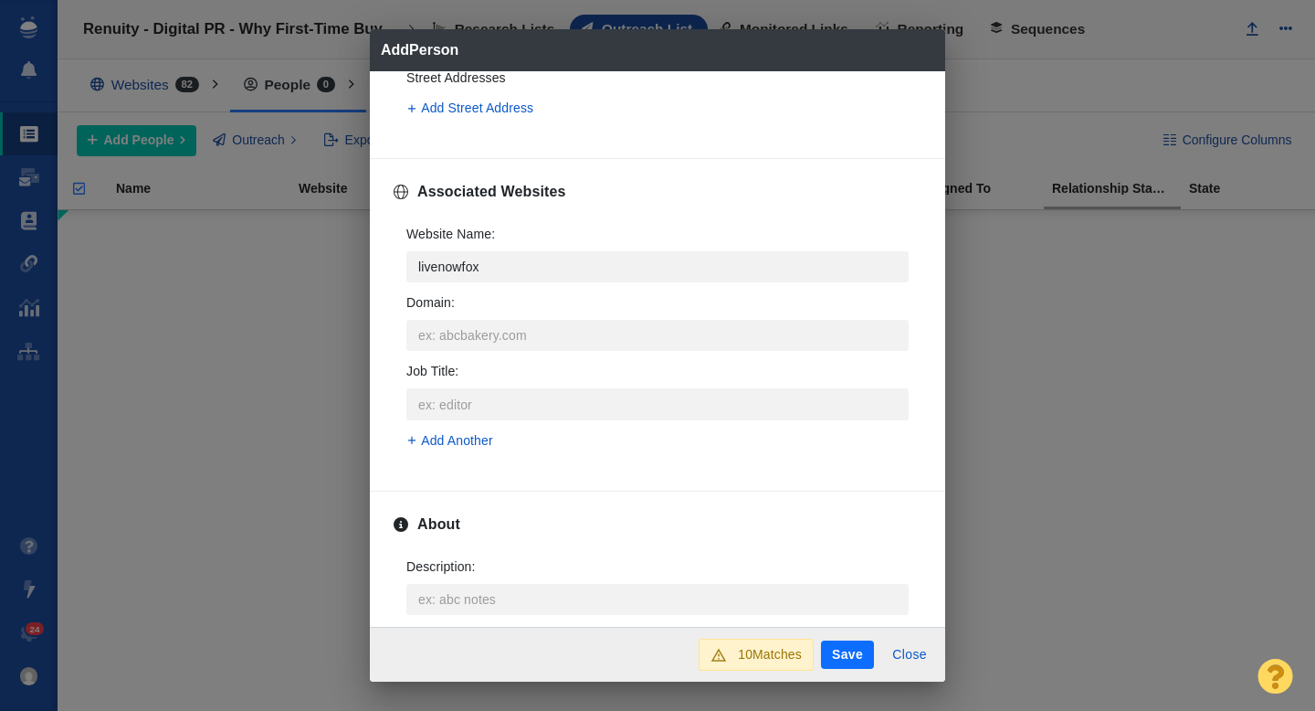
click at [508, 340] on p "livenowfox.com" at bounding box center [670, 334] width 439 height 19
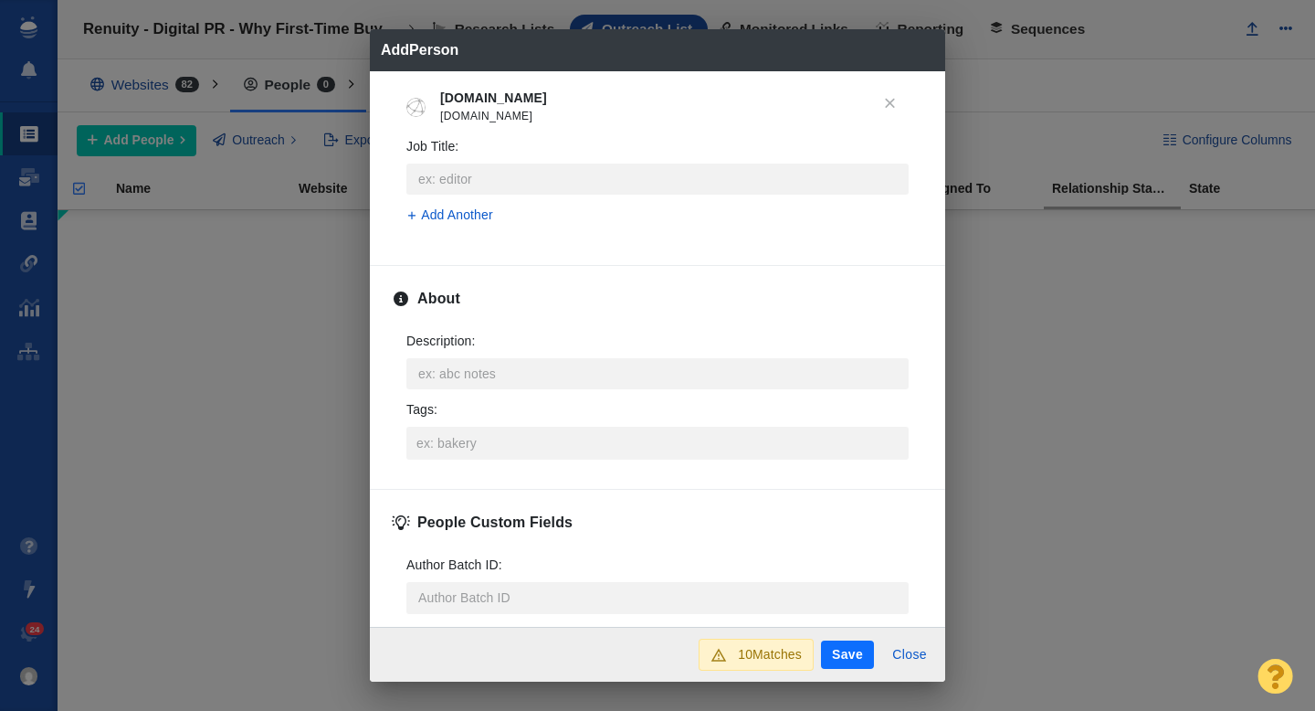
scroll to position [856, 0]
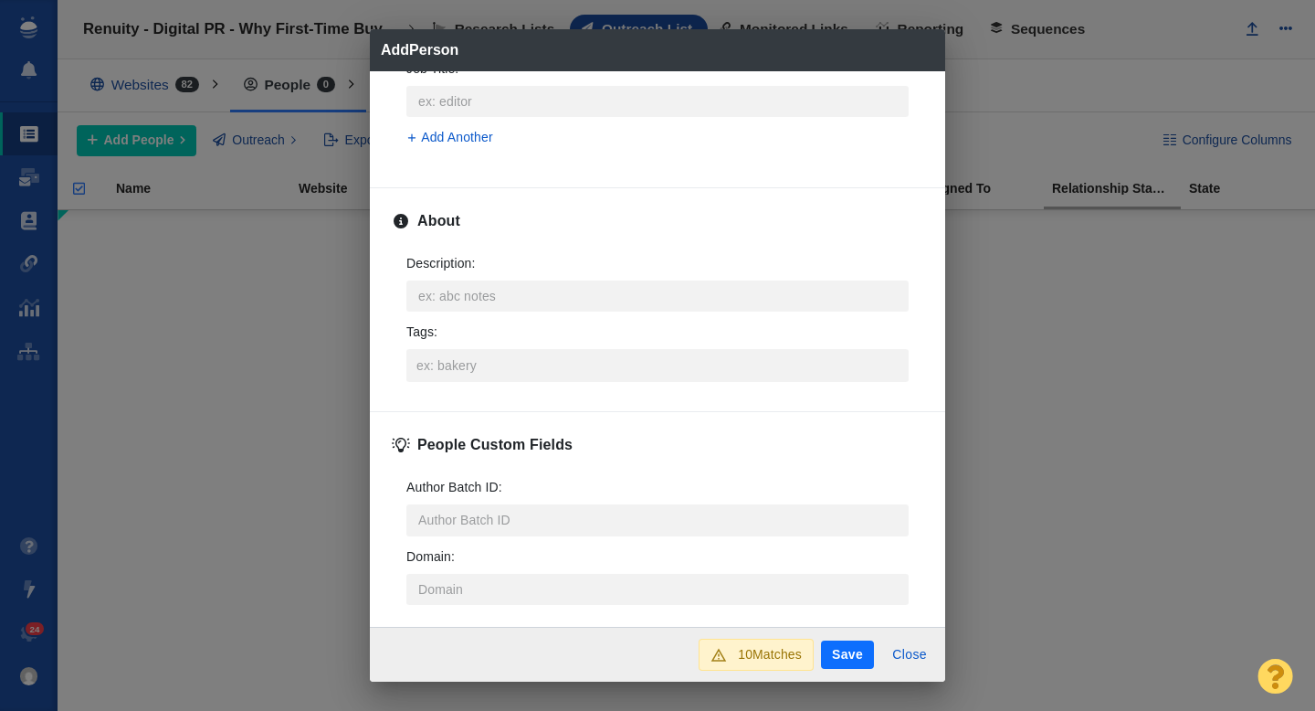
click at [844, 649] on button "Save" at bounding box center [847, 654] width 53 height 29
type textarea "x"
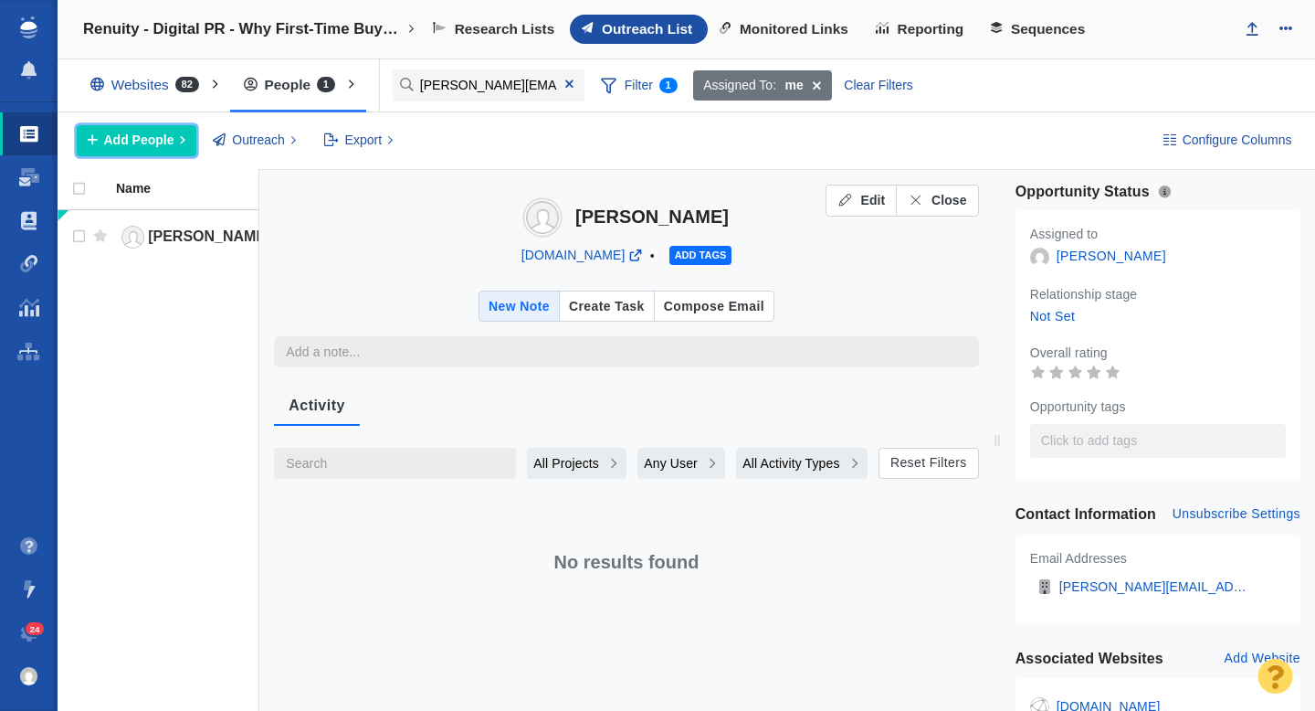
click at [151, 150] on span "Add People" at bounding box center [139, 140] width 70 height 19
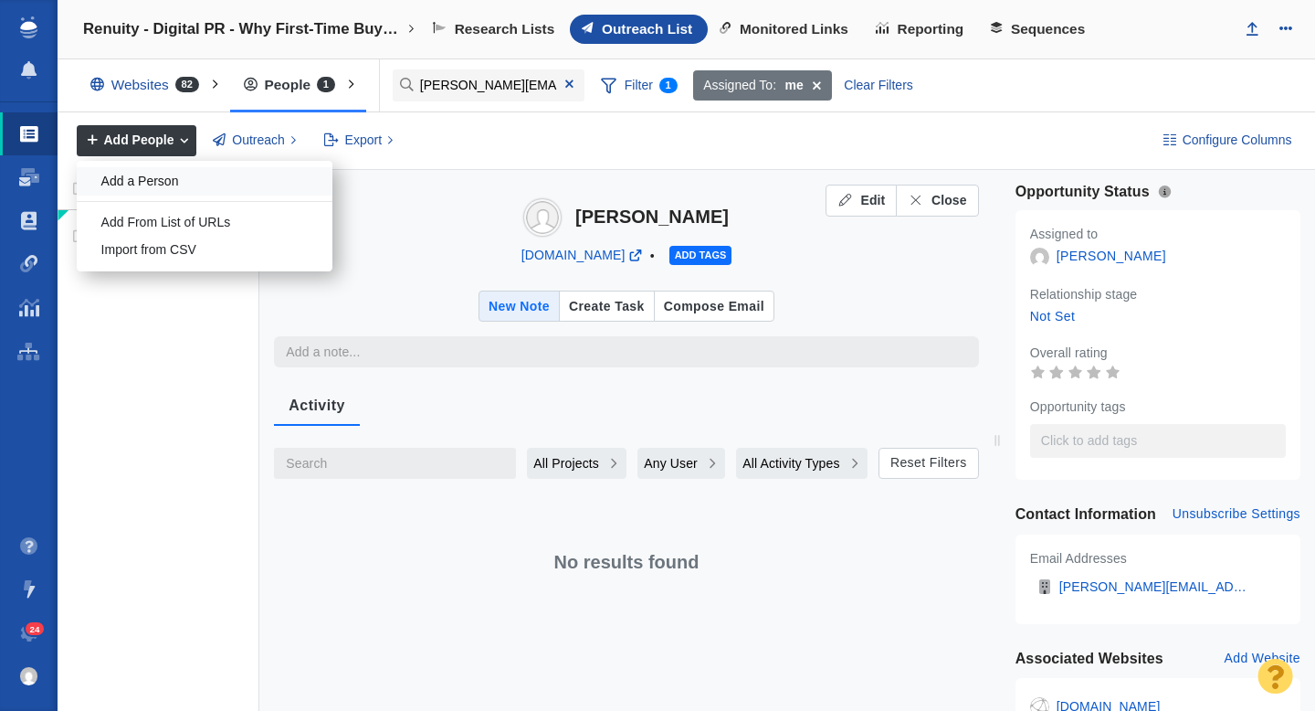
click at [174, 179] on div "Add a Person" at bounding box center [205, 181] width 256 height 28
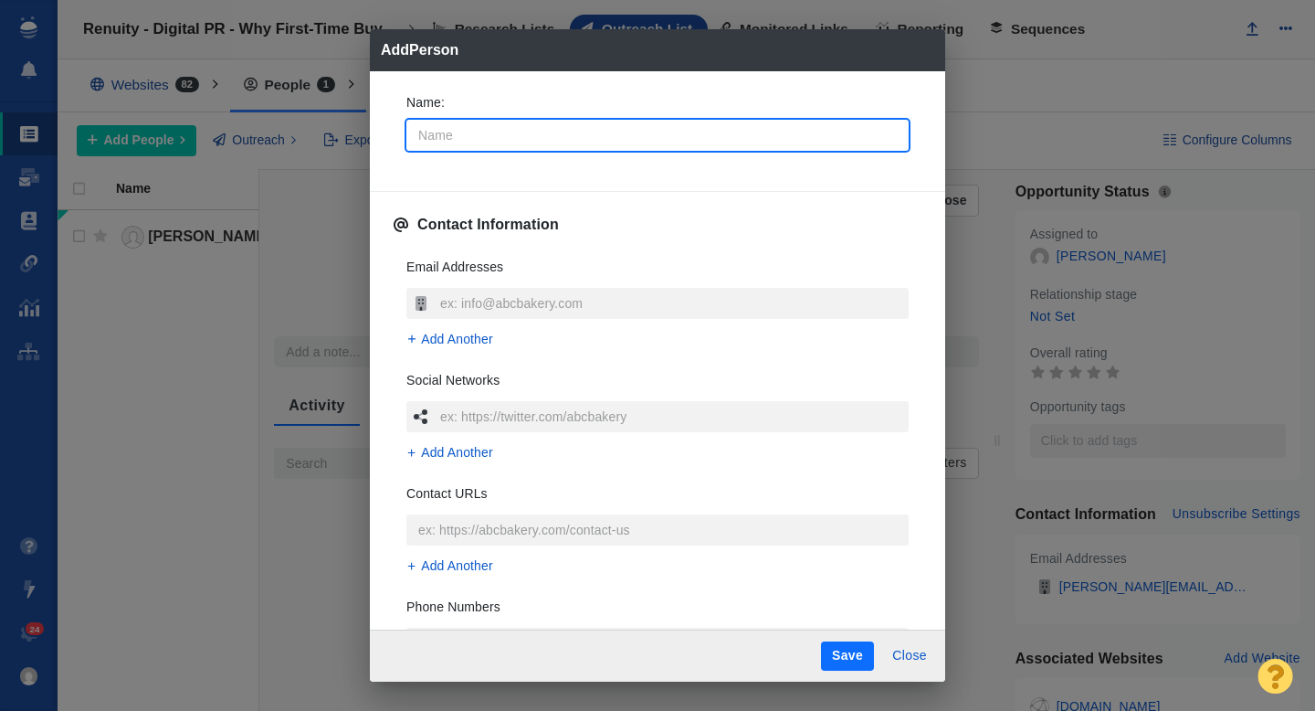
type input "P"
type textarea "x"
type input "Ph"
type textarea "x"
type input "Phi"
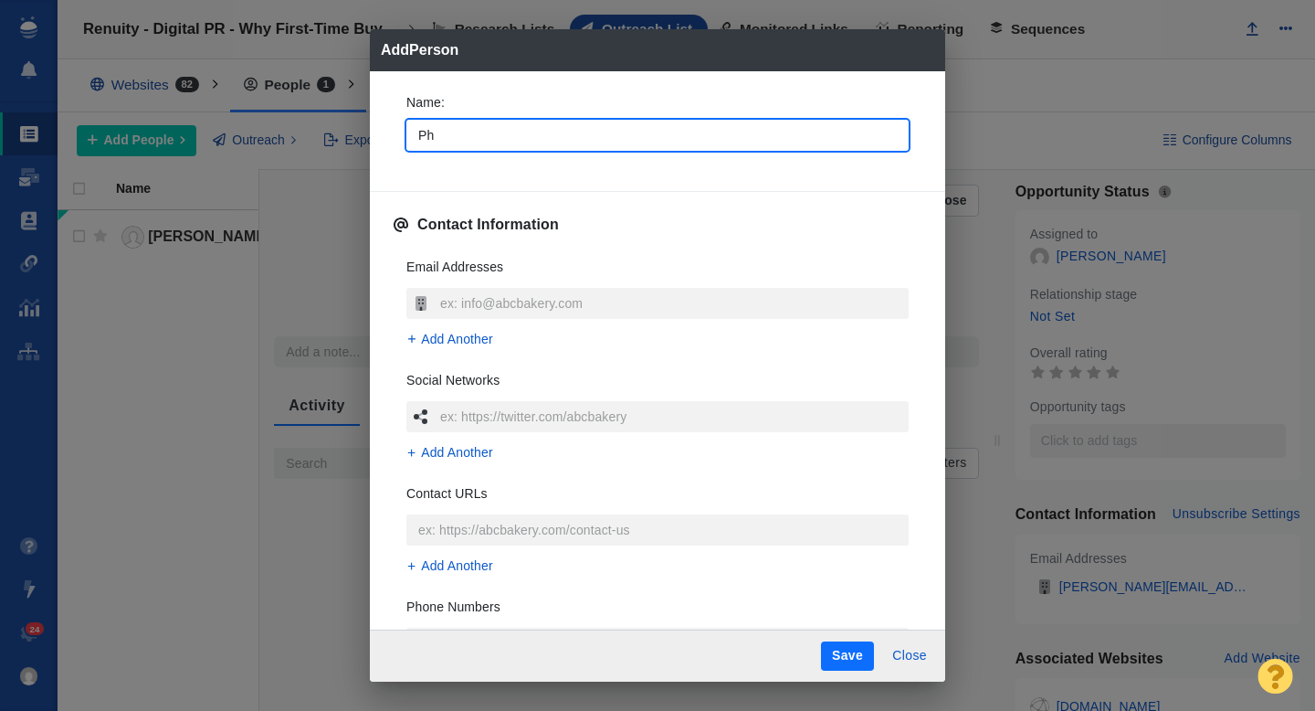
type textarea "x"
type input "Phil"
type textarea "x"
type input "Phil"
click at [392, 135] on div "Name : Phil" at bounding box center [658, 128] width 532 height 98
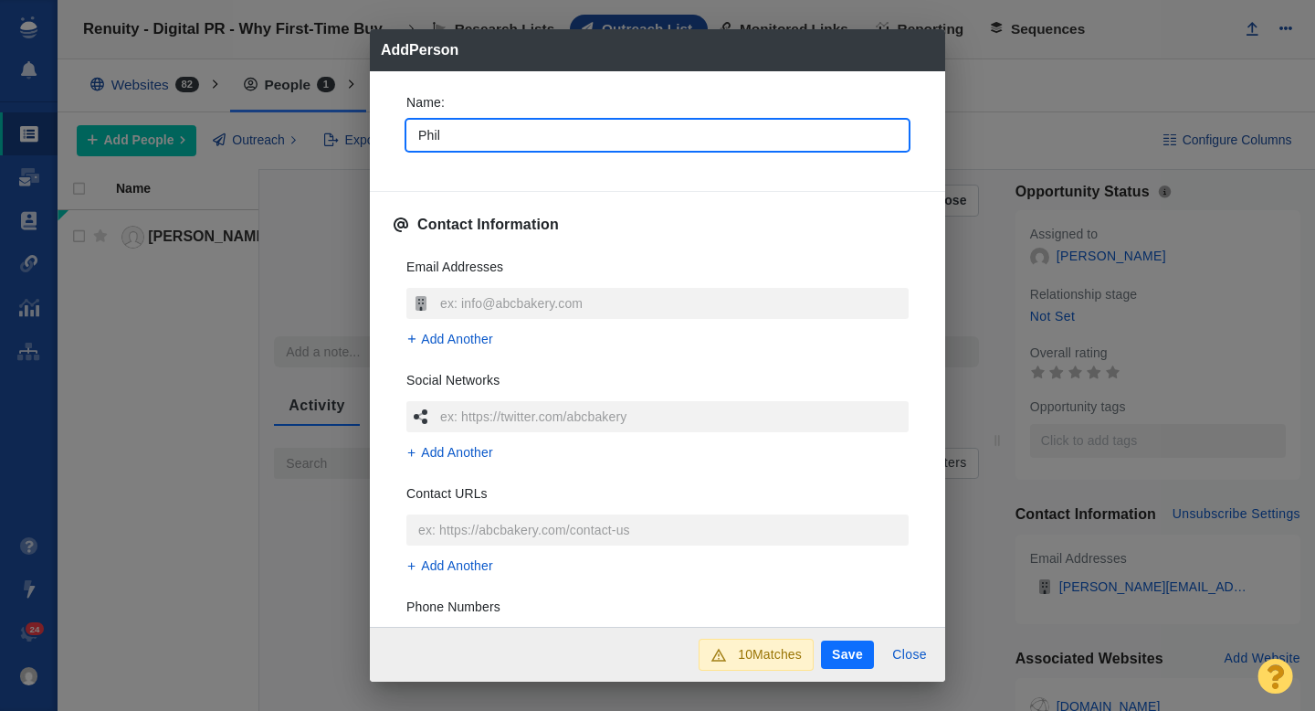
type textarea "x"
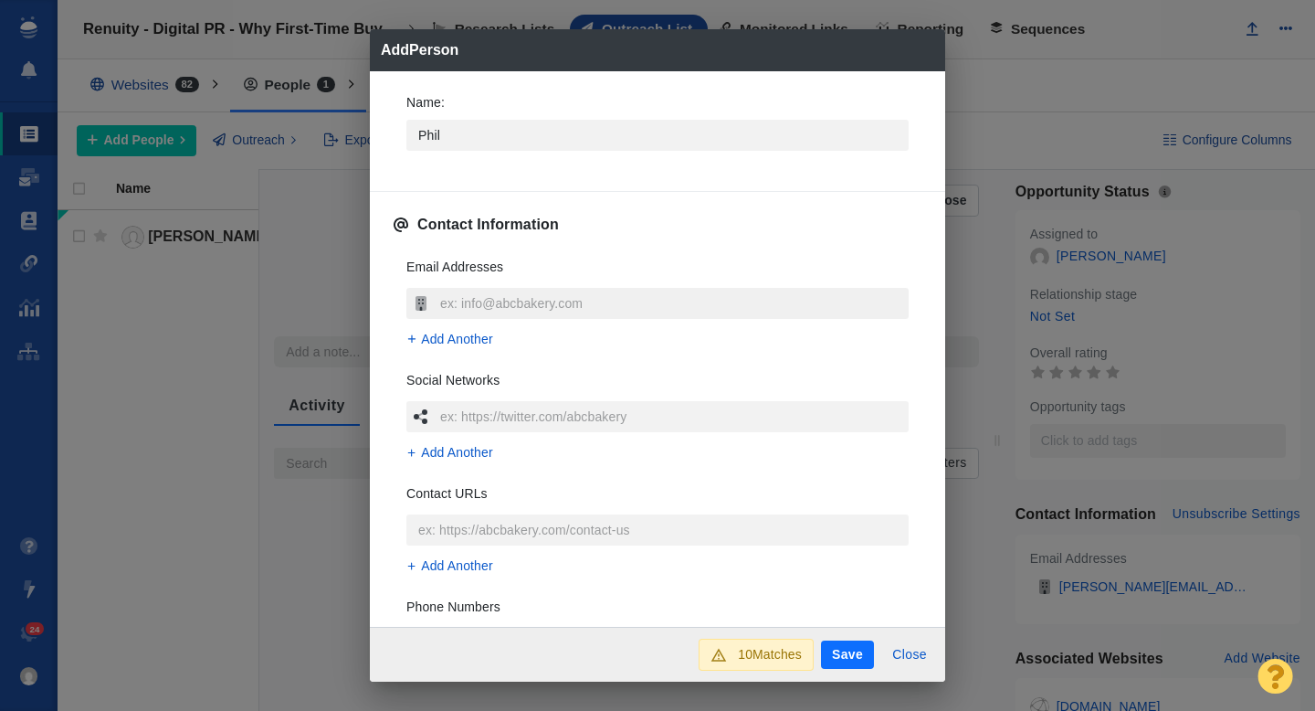
click at [470, 291] on input "text" at bounding box center [672, 303] width 473 height 31
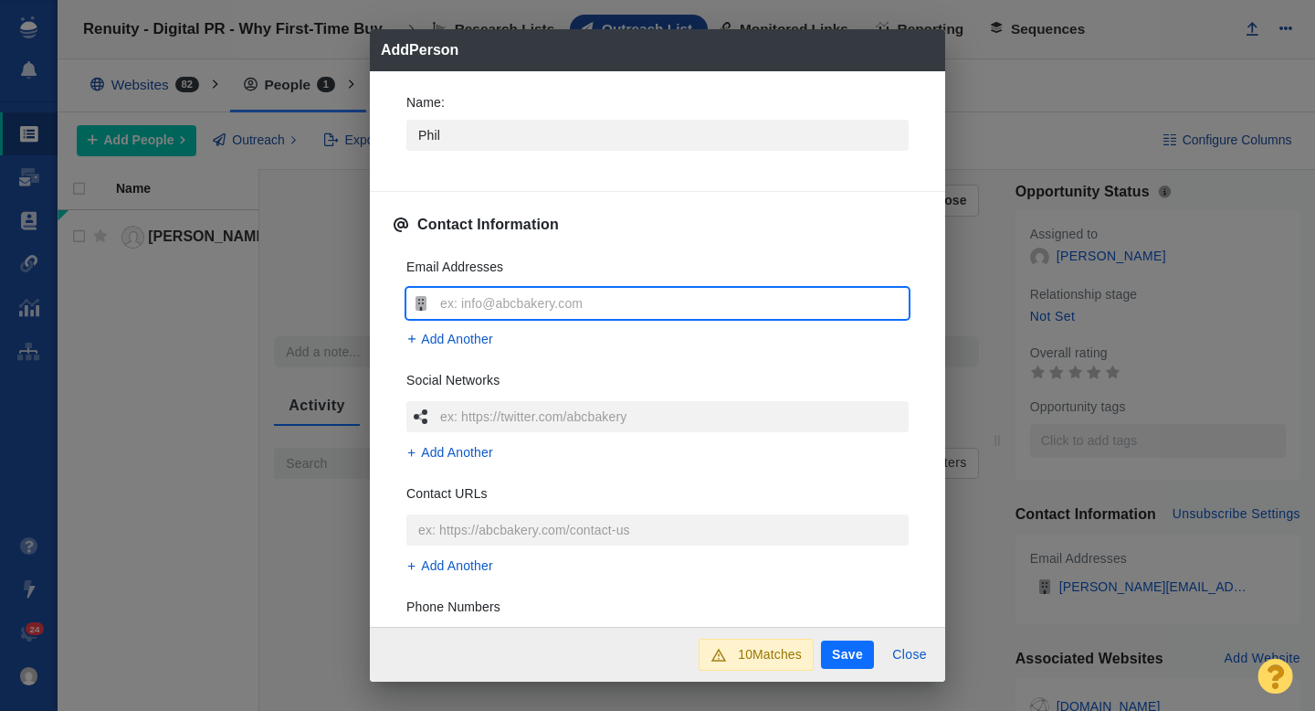
type input "pkeren@octoberresearch.com"
type textarea "x"
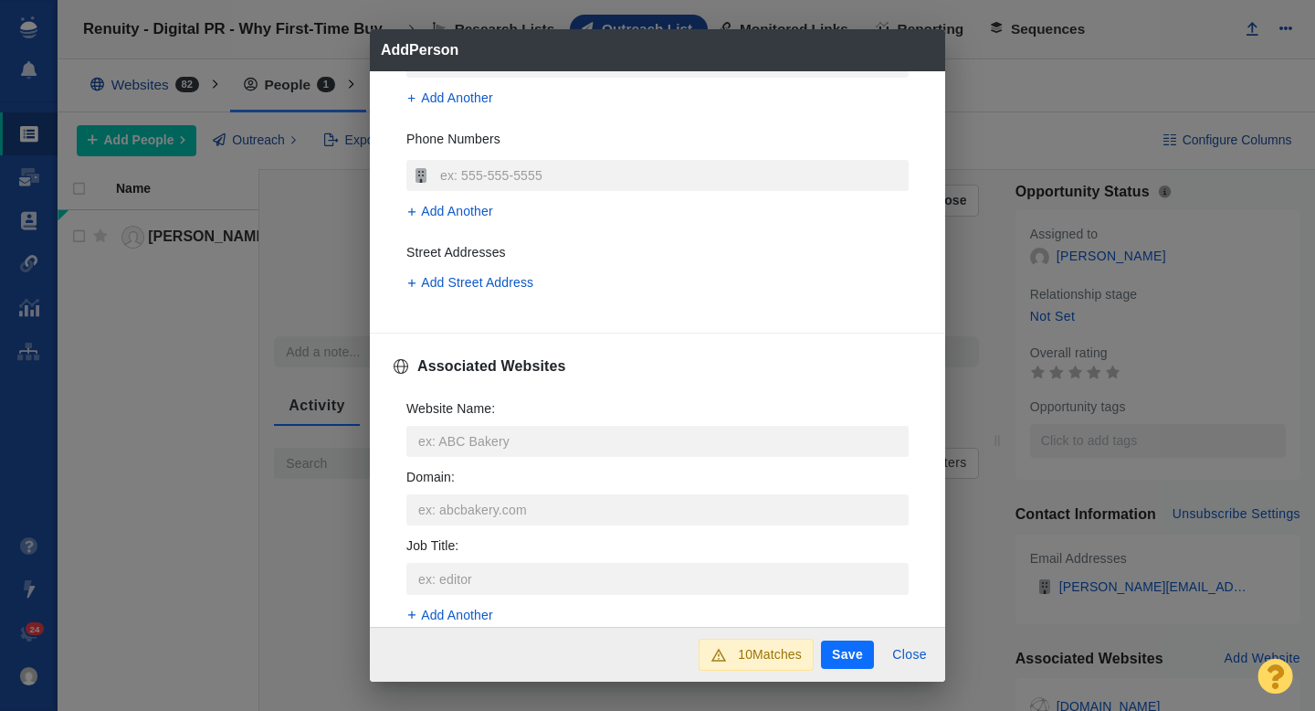
scroll to position [490, 0]
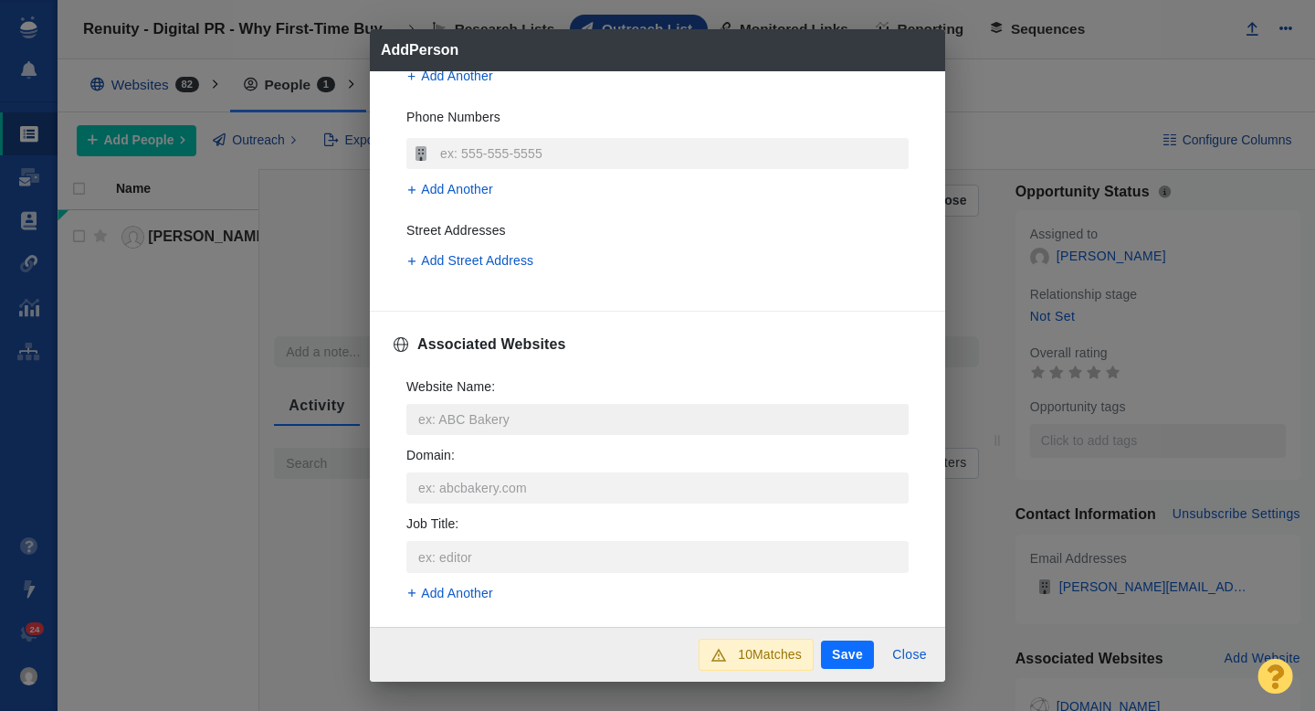
type input "pkeren@octoberresearch.com"
click at [474, 422] on input "Website Name :" at bounding box center [657, 419] width 502 height 31
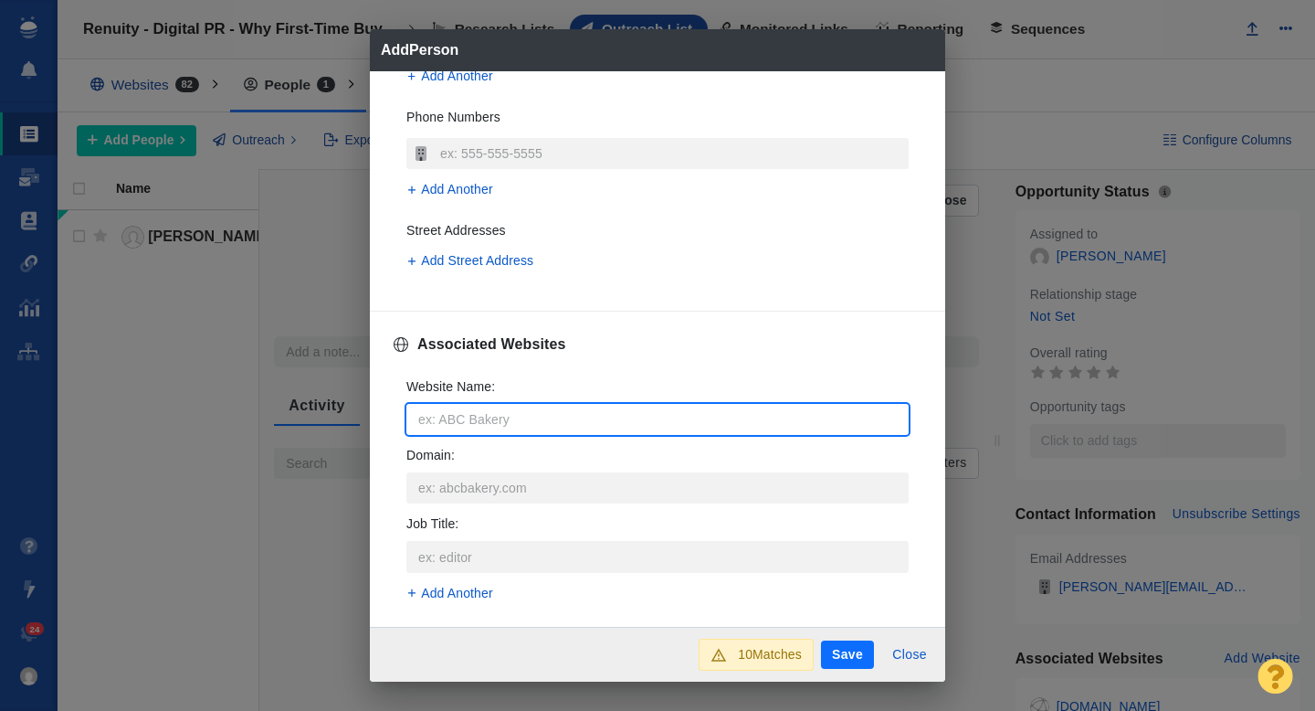
type input "t"
type textarea "x"
type input "th"
type textarea "x"
type input "the"
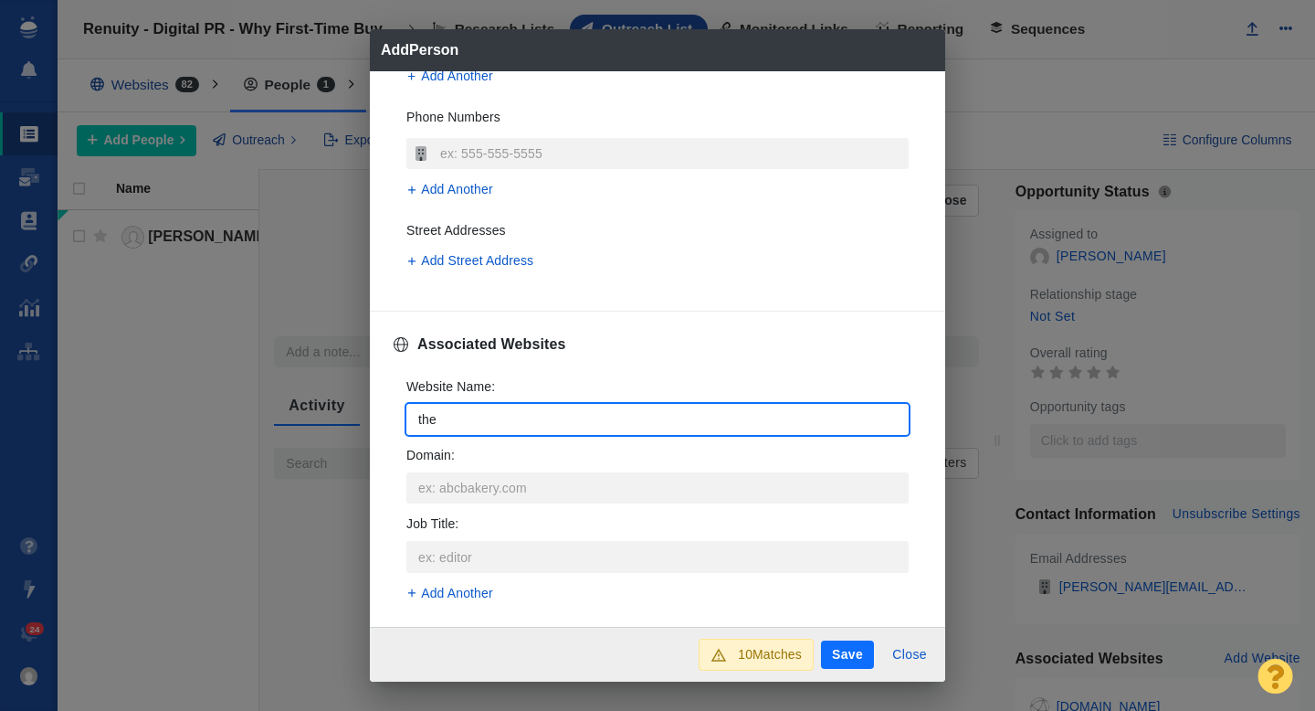
type textarea "x"
type input "thet"
type textarea "x"
type input "theti"
type textarea "x"
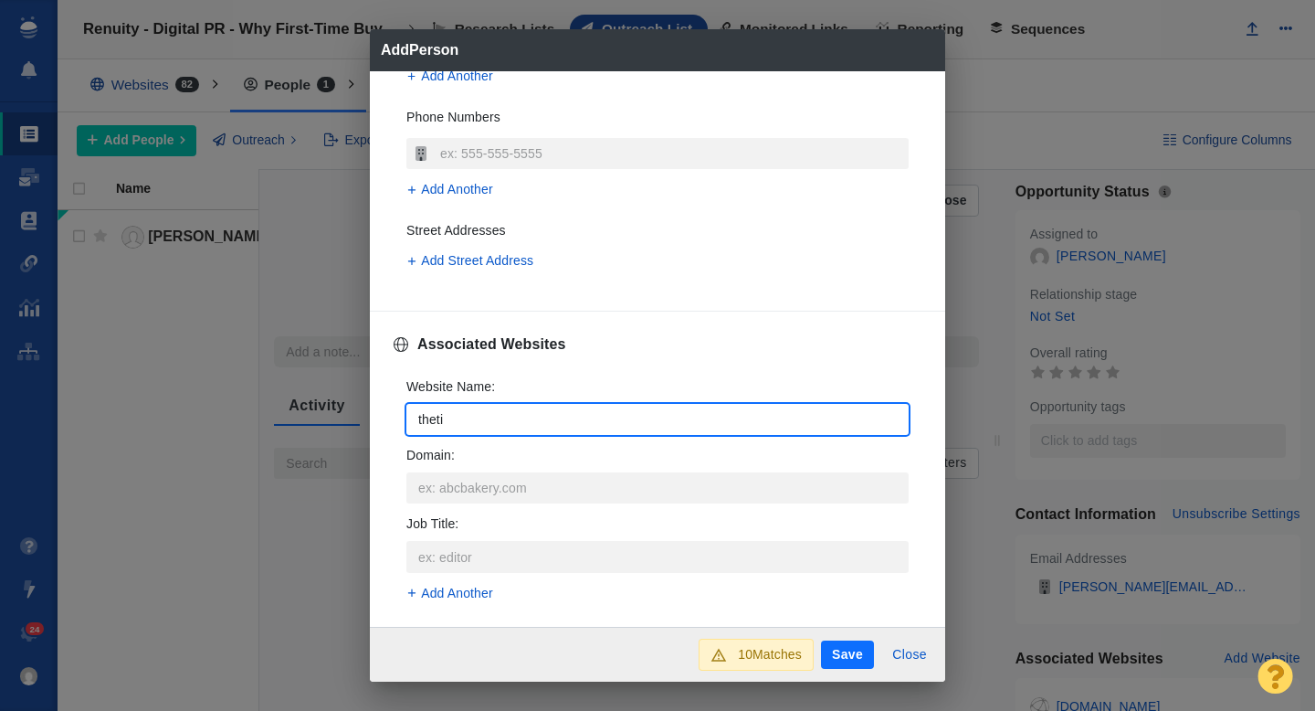
type input "thetit"
type textarea "x"
type input "thetitl"
type textarea "x"
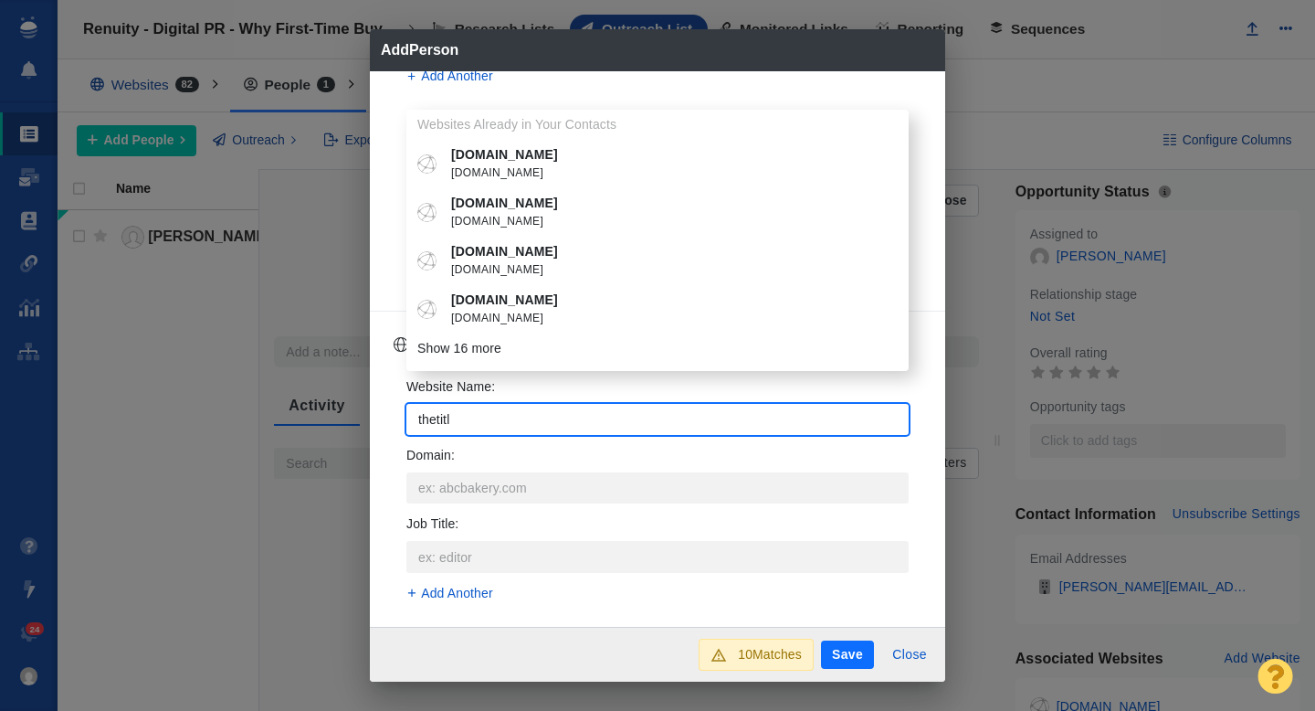
type input "thetitle"
type textarea "x"
type input "thetitler"
type textarea "x"
type input "thetitlerp"
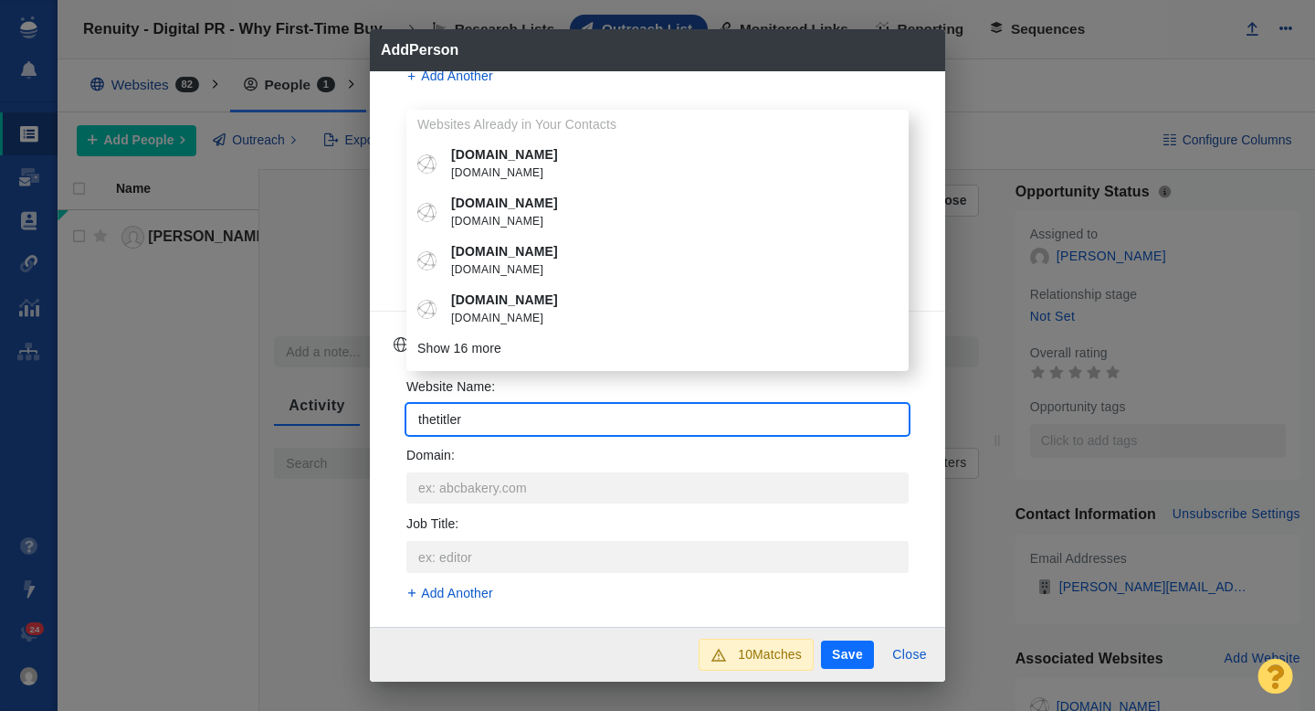
type textarea "x"
type input "thetitler"
type textarea "x"
type input "thetitlere"
type textarea "x"
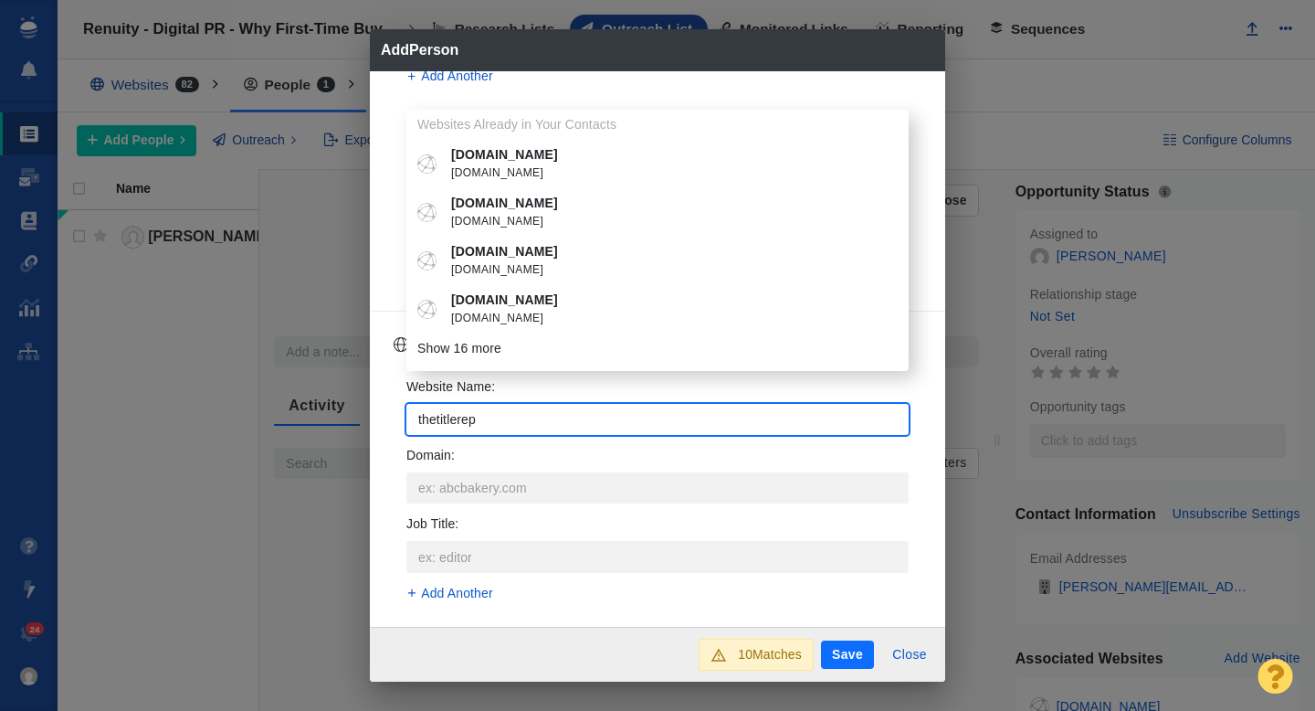
type input "thetitlerepo"
type textarea "x"
type input "thetitlerepor"
type textarea "x"
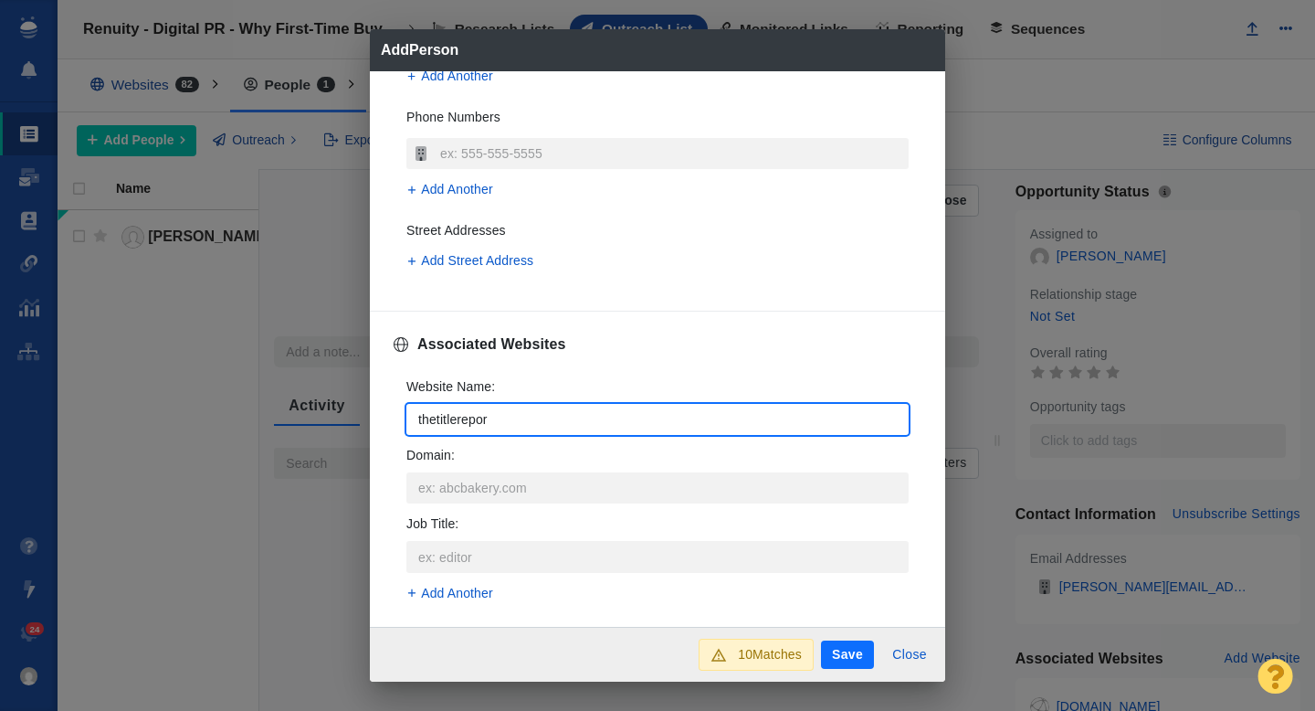
type input "thetitlereport"
type textarea "x"
type input "thetitlereport."
type textarea "x"
type input "thetitlereport.c"
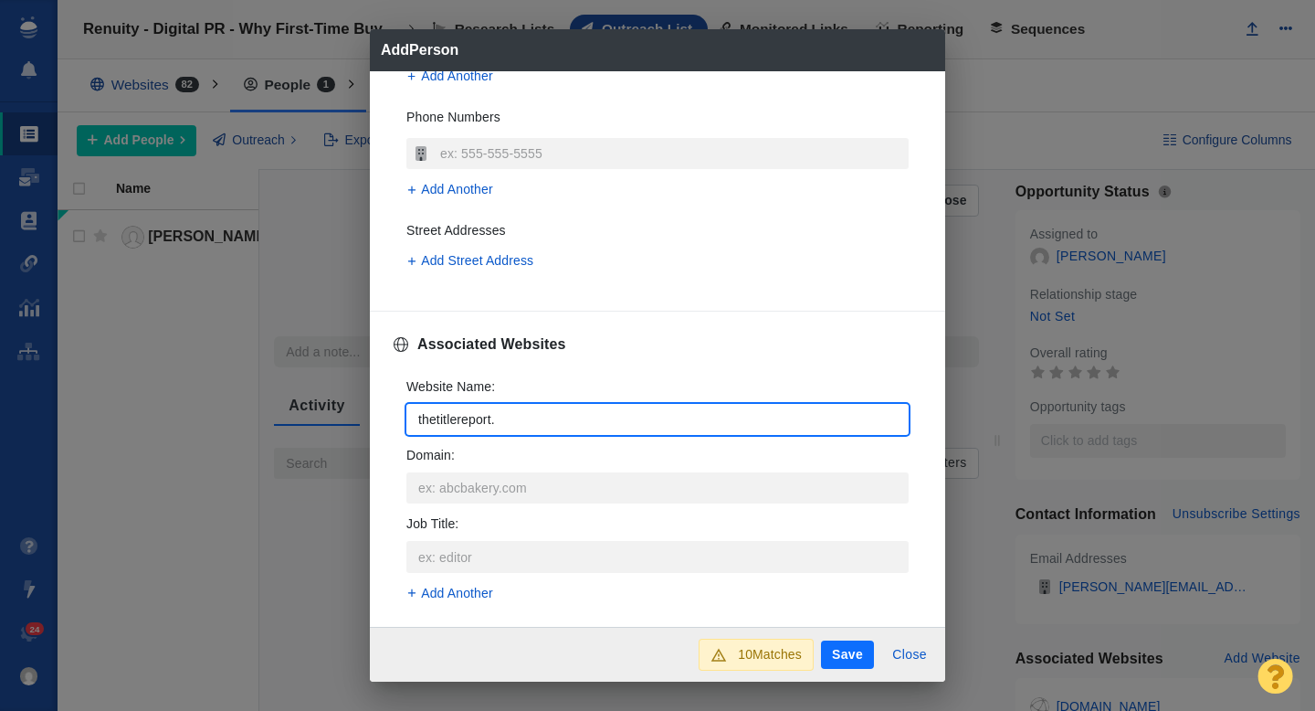
type textarea "x"
type input "thetitlereport.co"
type textarea "x"
type input "thetitlereport.com"
type textarea "x"
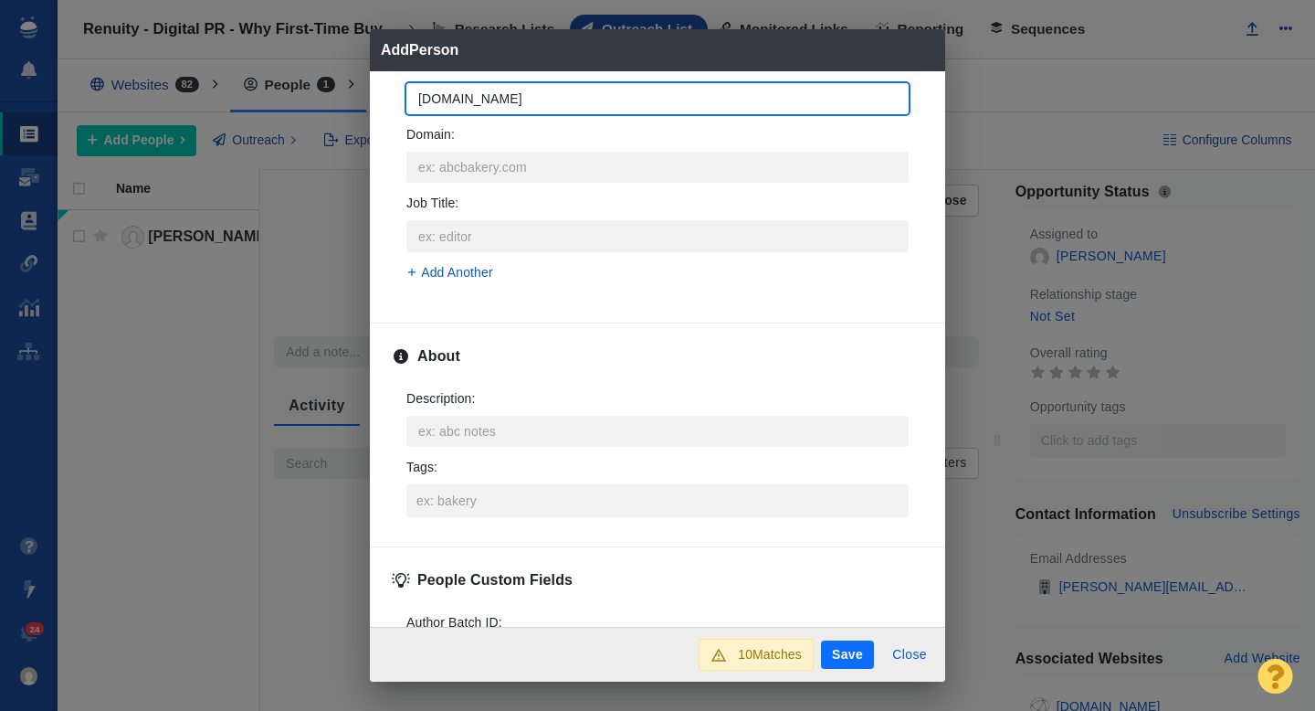
scroll to position [820, 0]
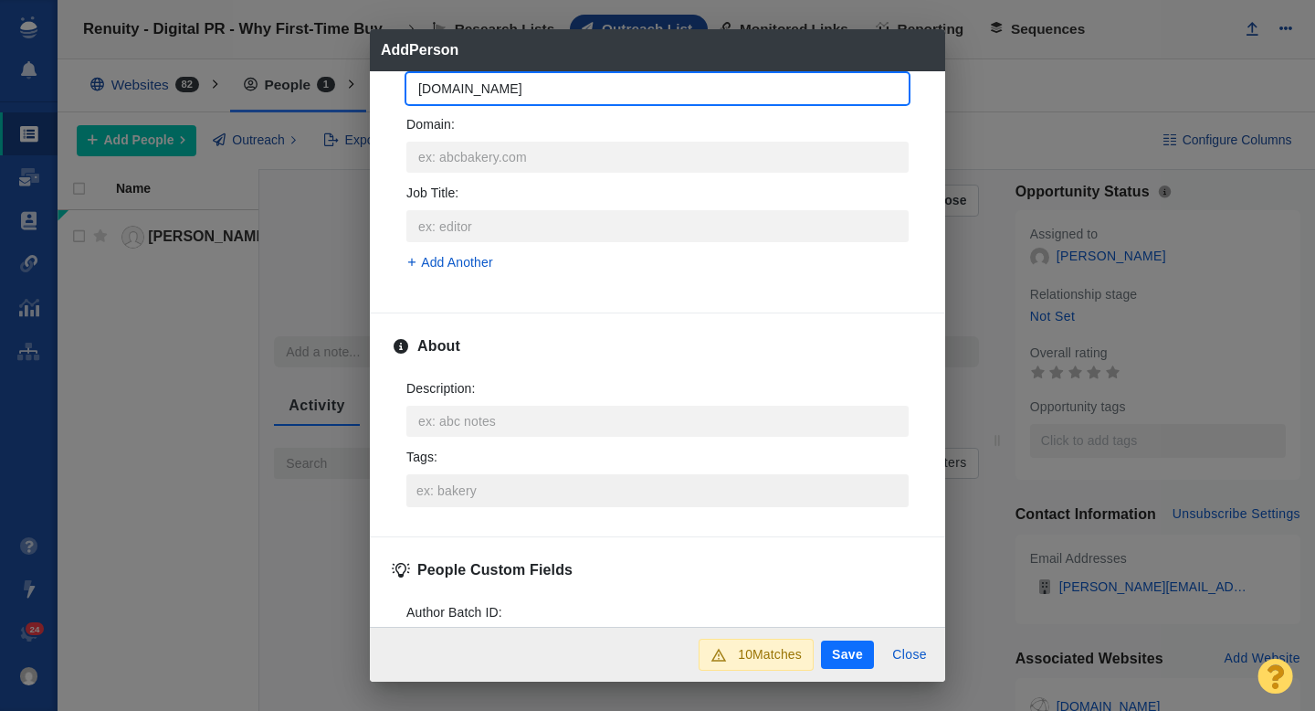
type input "thetitlereport.com"
click at [448, 477] on input "Tags :" at bounding box center [657, 490] width 491 height 33
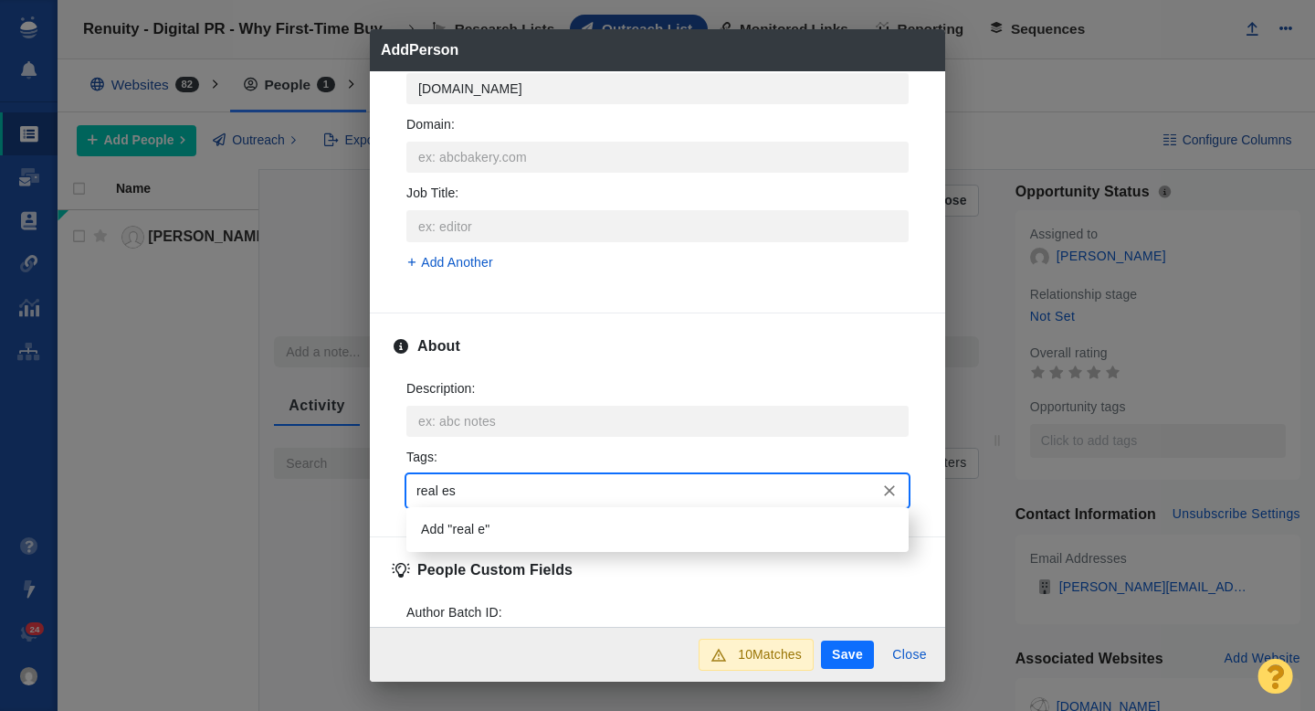
type input "real est"
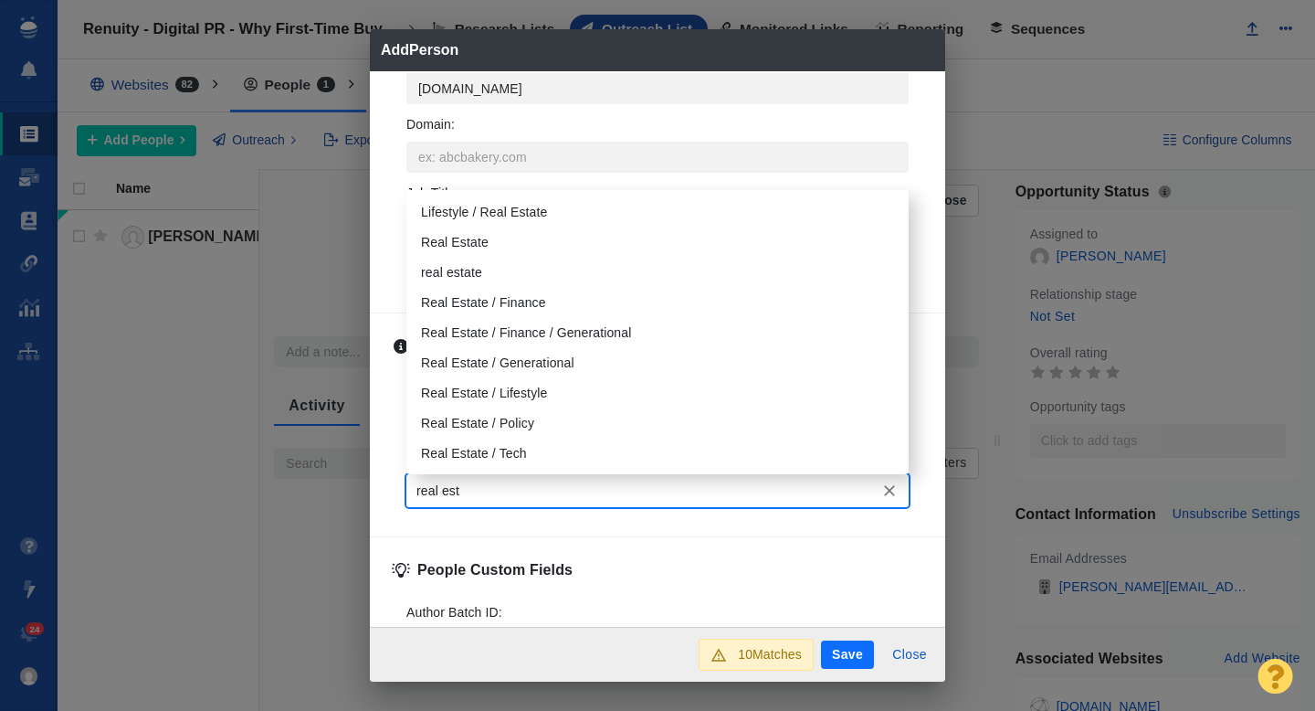
click at [474, 227] on li "Real Estate" at bounding box center [657, 242] width 502 height 30
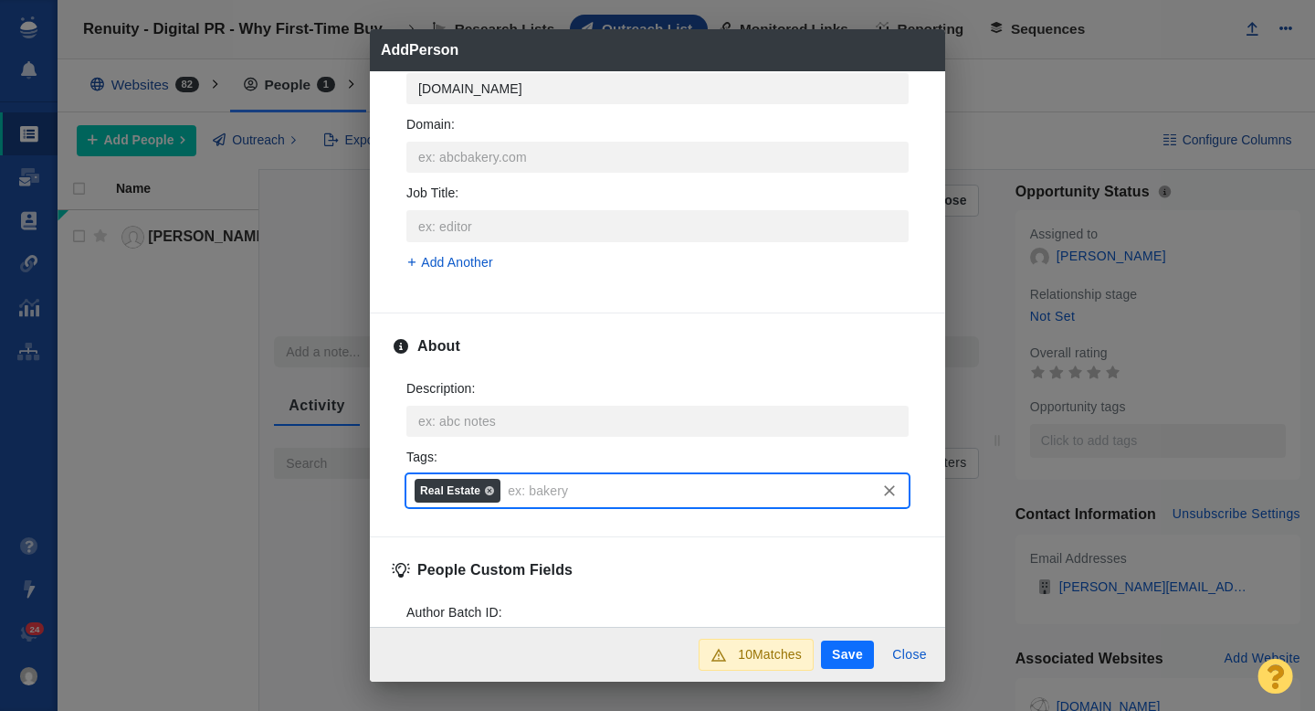
click at [847, 663] on button "Save" at bounding box center [847, 654] width 53 height 29
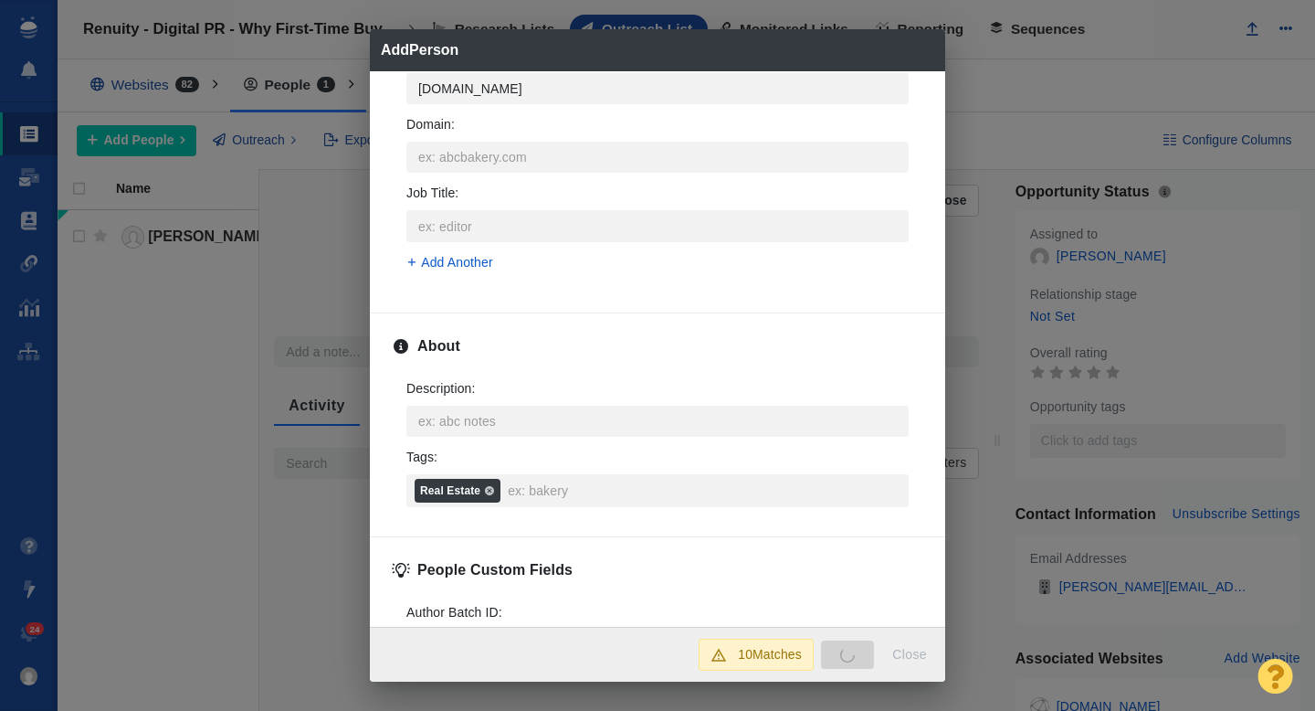
type textarea "x"
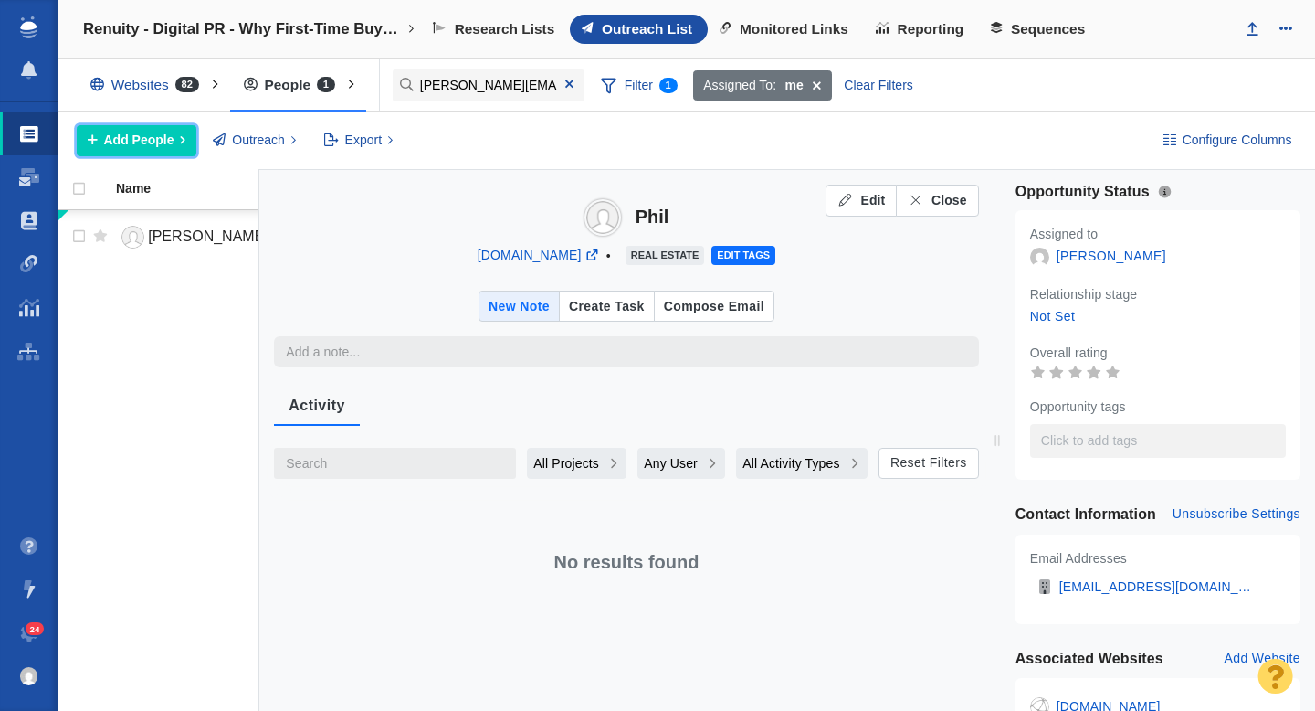
click at [160, 150] on span "Add People" at bounding box center [139, 140] width 70 height 19
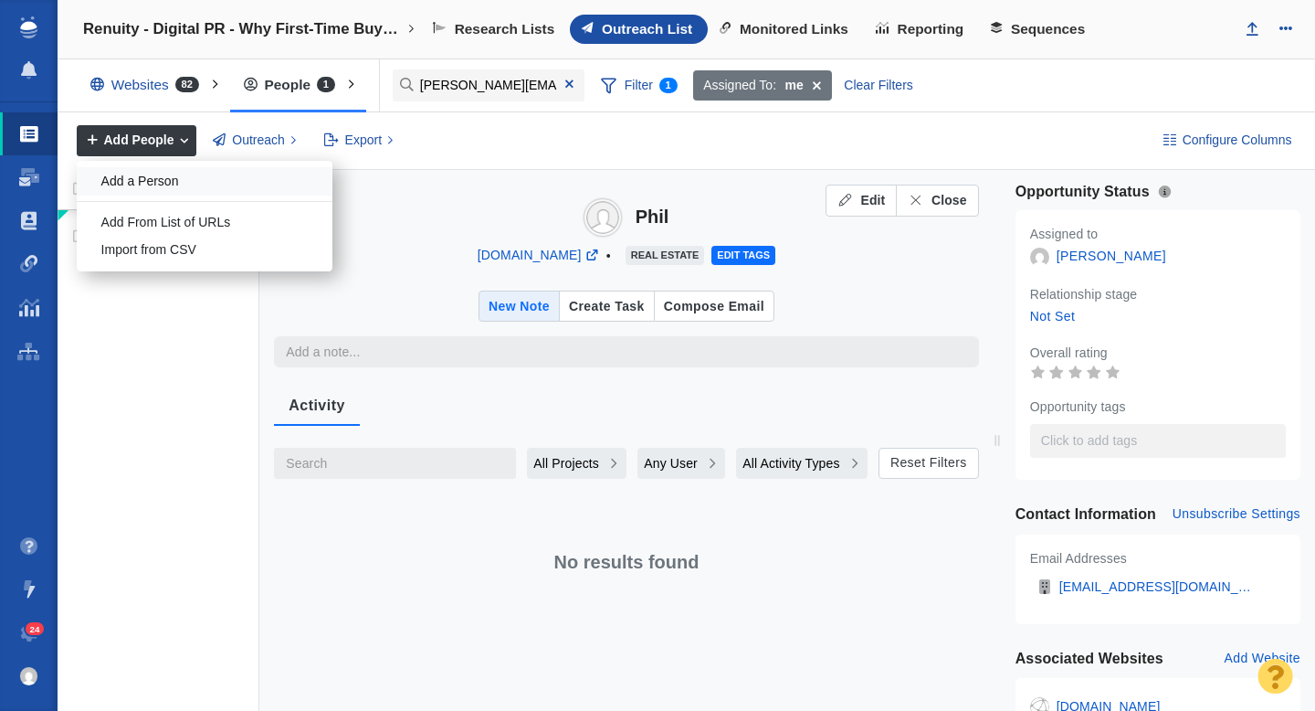
click at [177, 185] on div "Add a Person" at bounding box center [205, 181] width 256 height 28
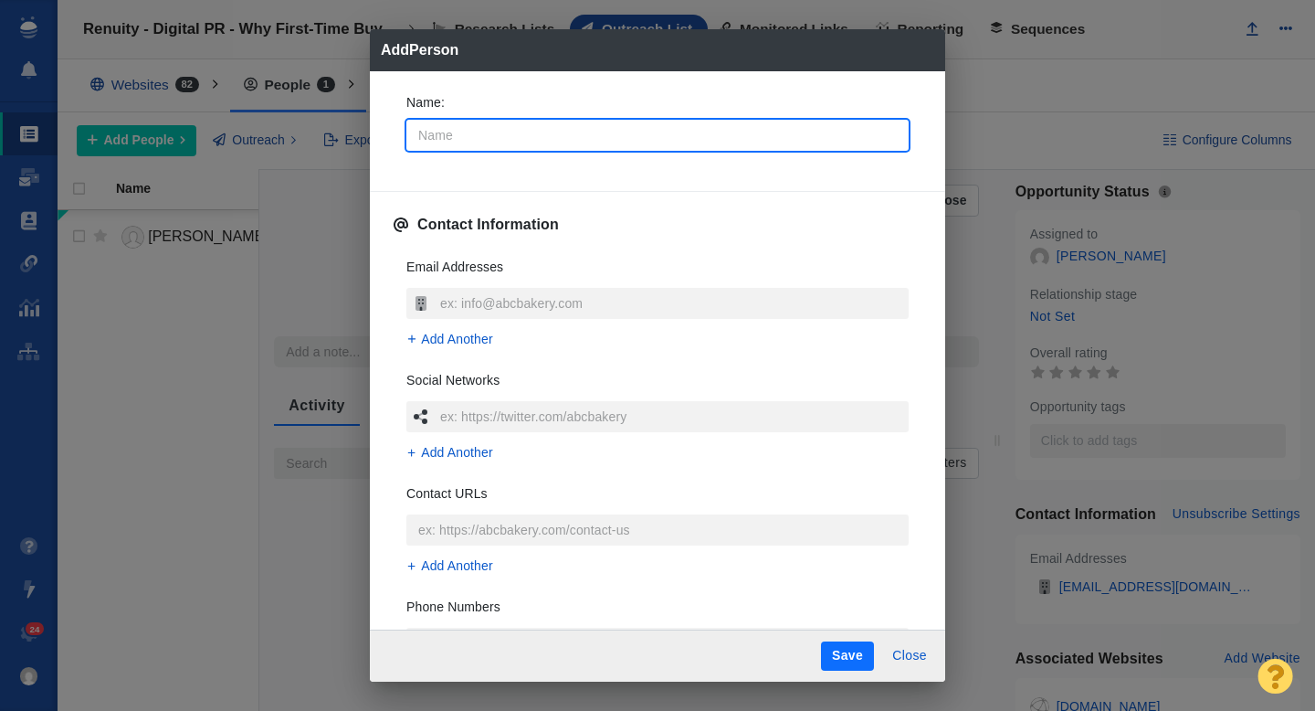
type input "E"
type textarea "x"
type input "Er"
type textarea "x"
type input "[PERSON_NAME]"
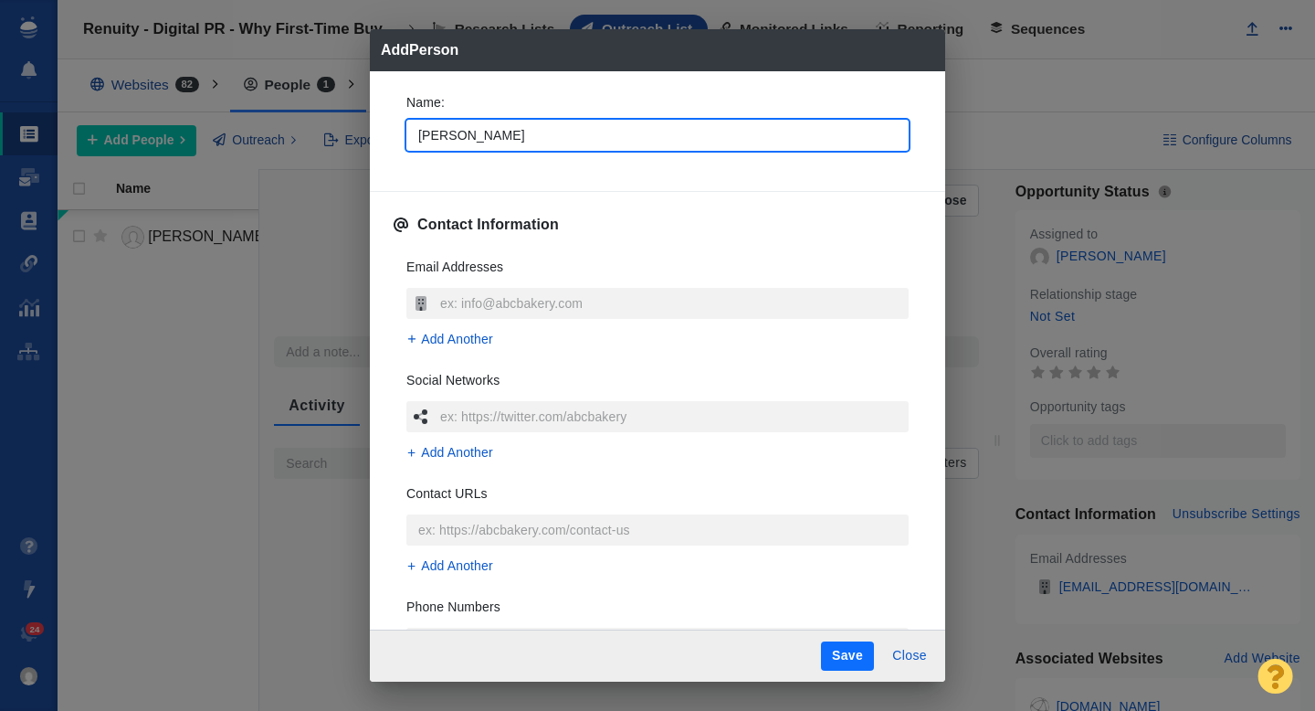
type textarea "x"
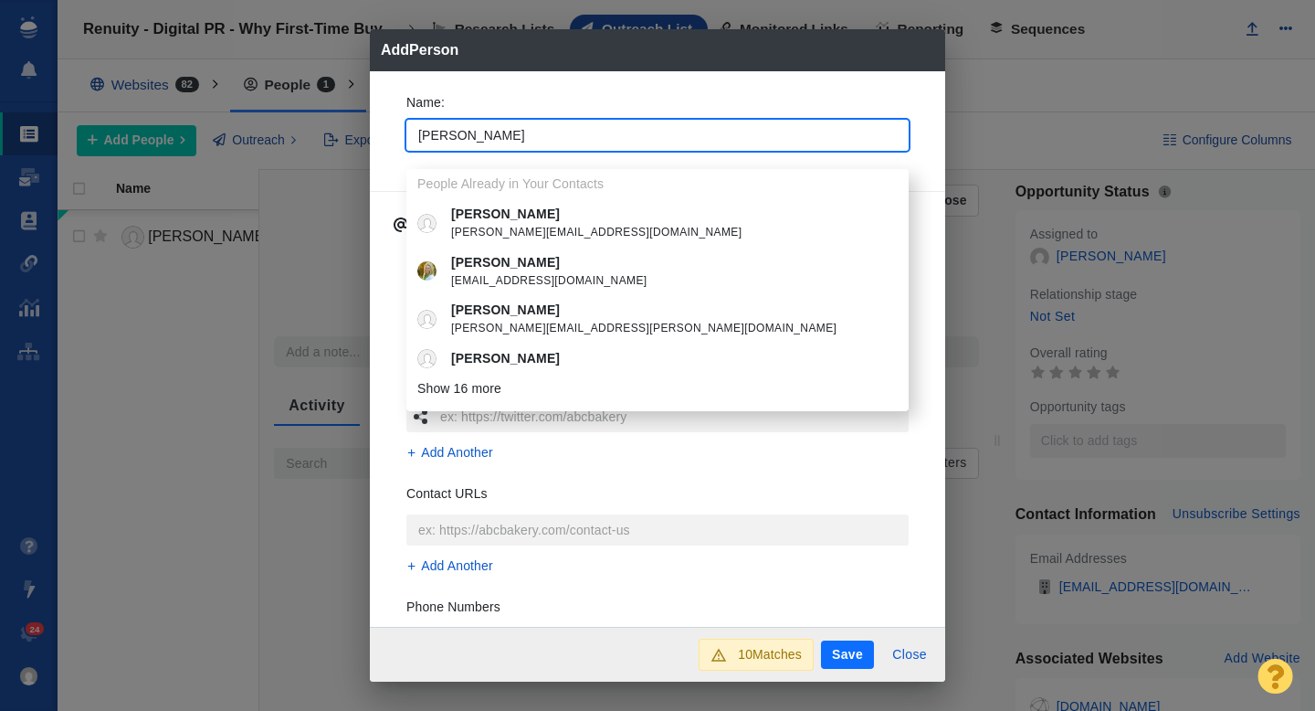
type input "[PERSON_NAME]"
type textarea "x"
click at [389, 149] on div "Name : Erica People Already in Your Contacts Erica erica@diversitynursing.com E…" at bounding box center [657, 349] width 575 height 556
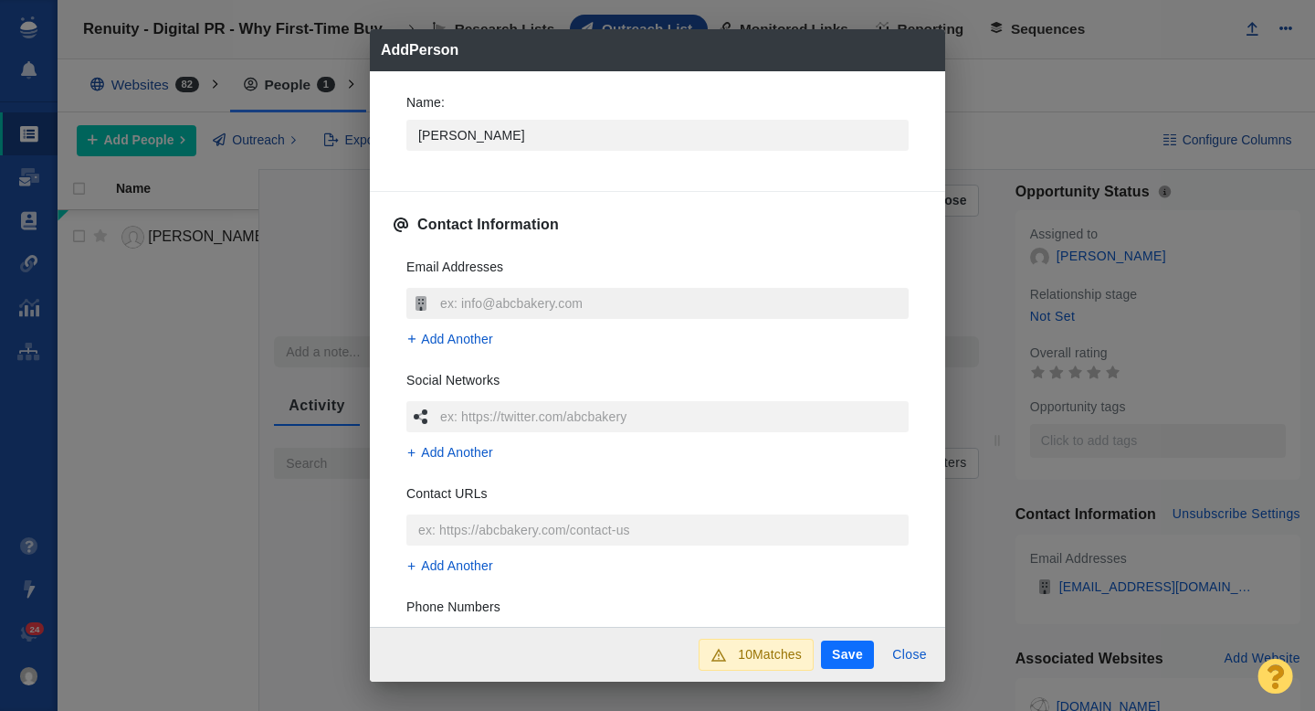
click at [480, 295] on input "text" at bounding box center [672, 303] width 473 height 31
type input "[EMAIL_ADDRESS][DOMAIN_NAME]"
type textarea "x"
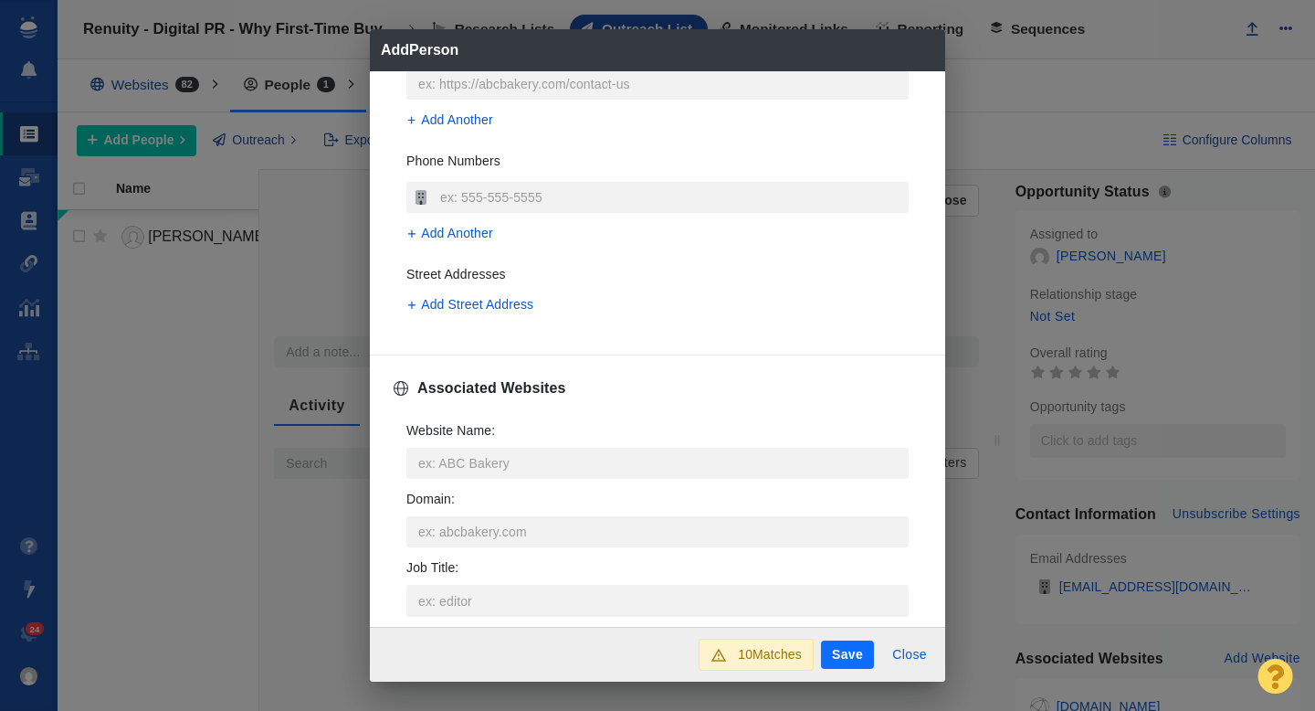
scroll to position [571, 0]
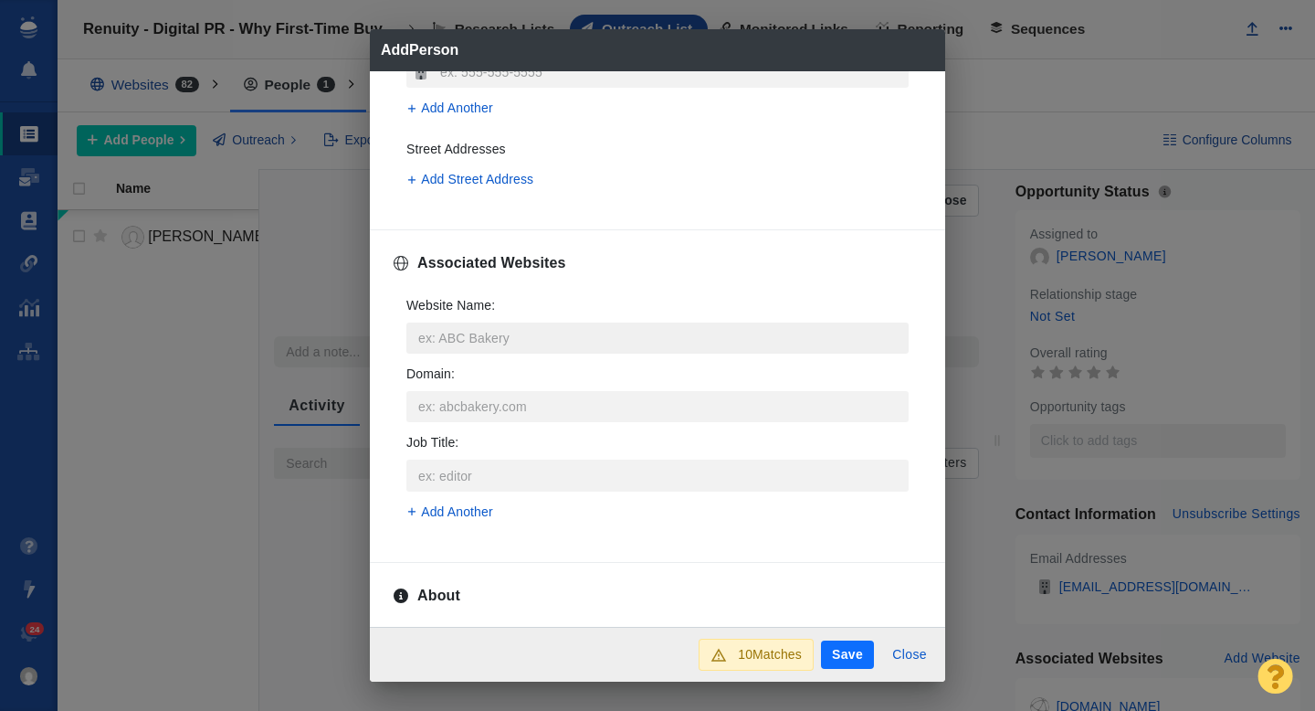
type input "[EMAIL_ADDRESS][DOMAIN_NAME]"
click at [450, 329] on input "Website Name :" at bounding box center [657, 337] width 502 height 31
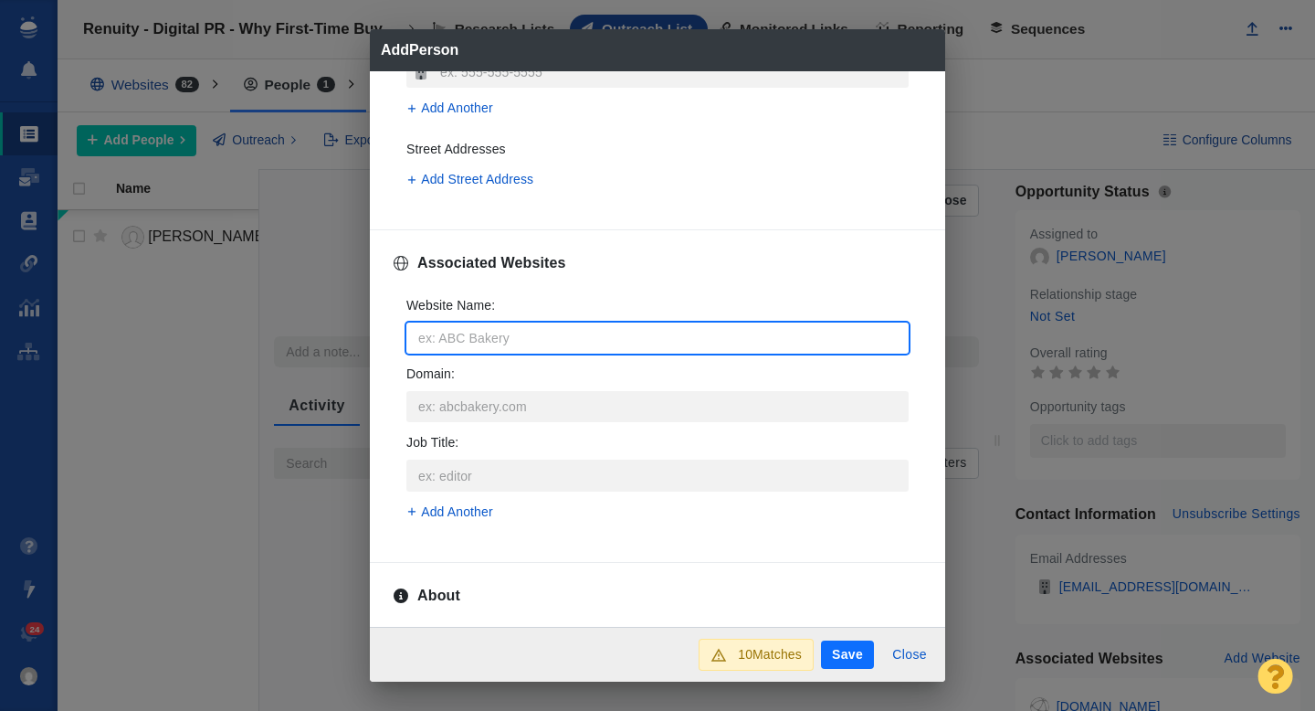
type input "t"
type textarea "x"
type input "th"
type textarea "x"
type input "the"
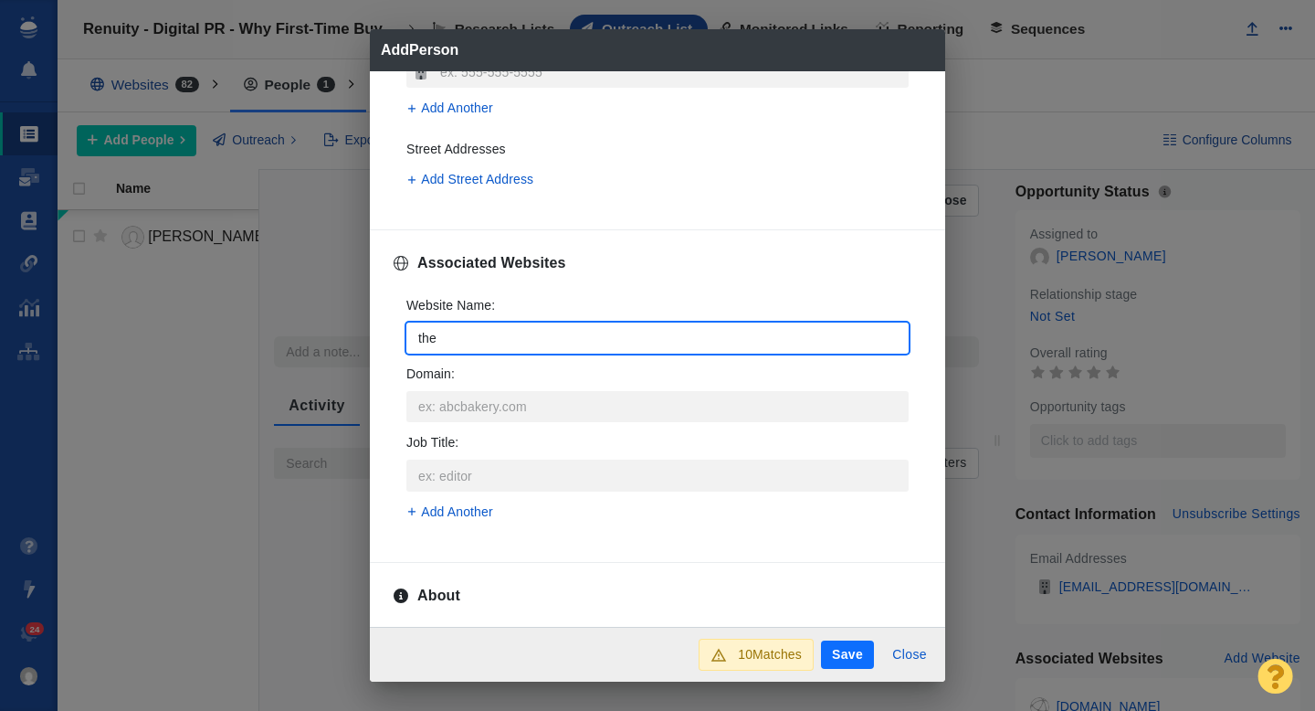
type textarea "x"
type input "thet"
type textarea "x"
type input "theti"
type textarea "x"
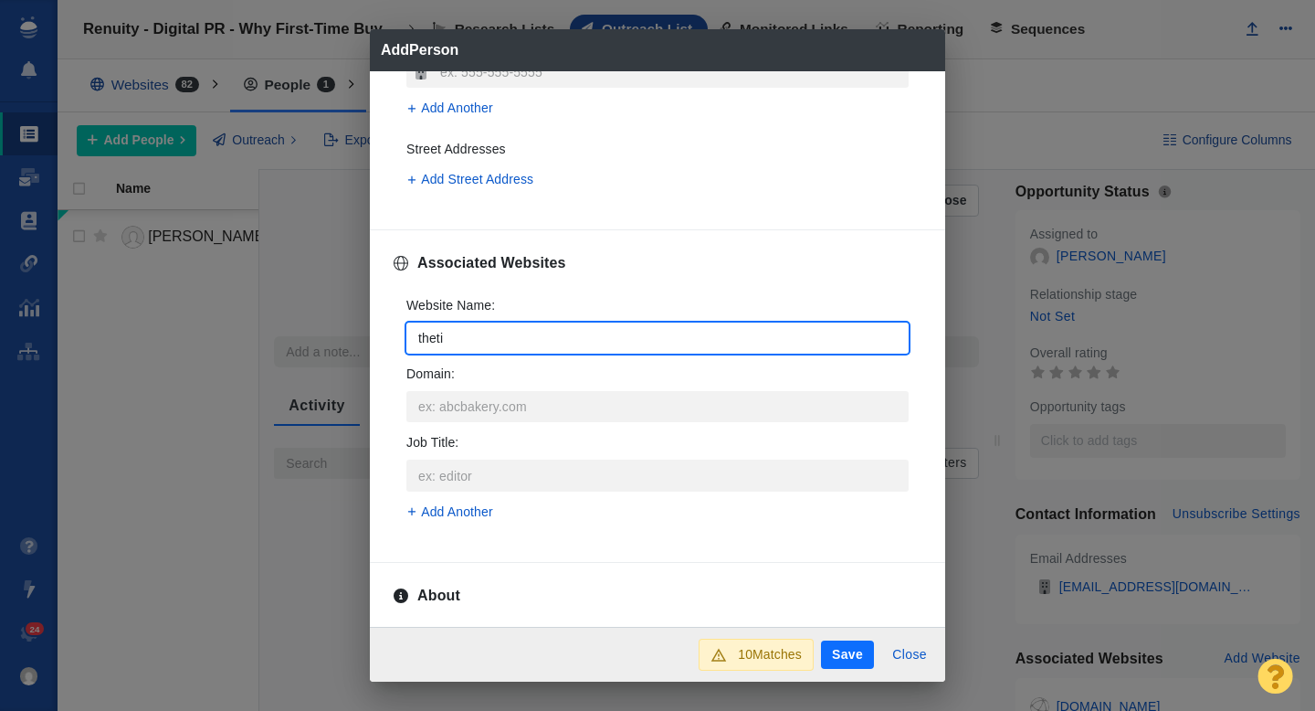
type input "thetit"
type textarea "x"
type input "thetitl"
type textarea "x"
type input "thetitle"
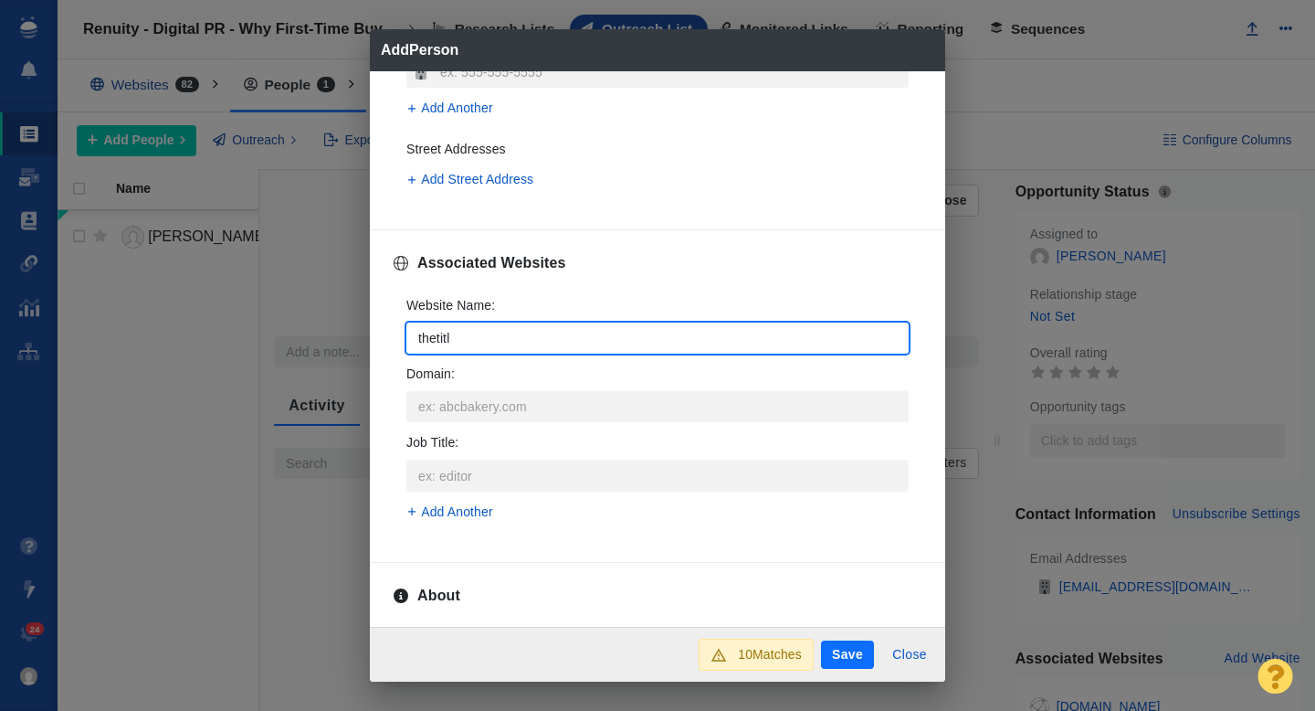
type textarea "x"
type input "thetitler"
type textarea "x"
type input "thetitlerep"
type textarea "x"
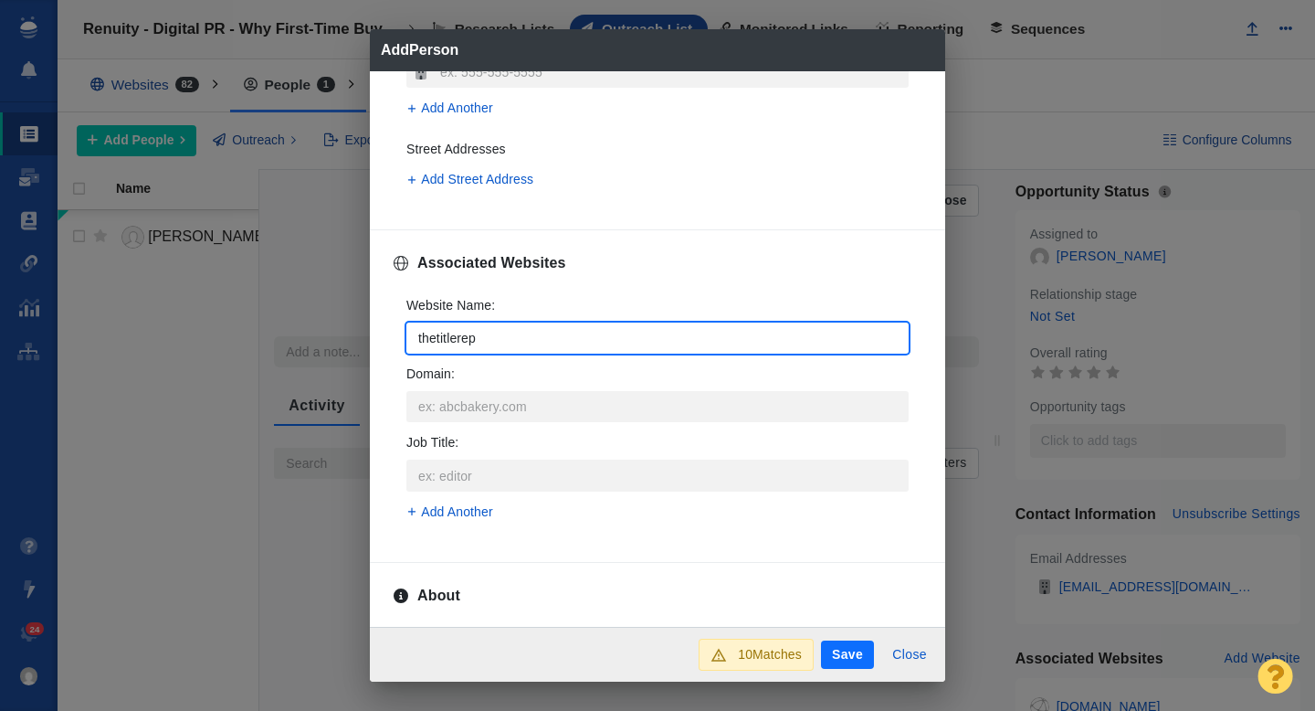
type input "thetitlerepo"
type textarea "x"
type input "thetitlerepor"
type textarea "x"
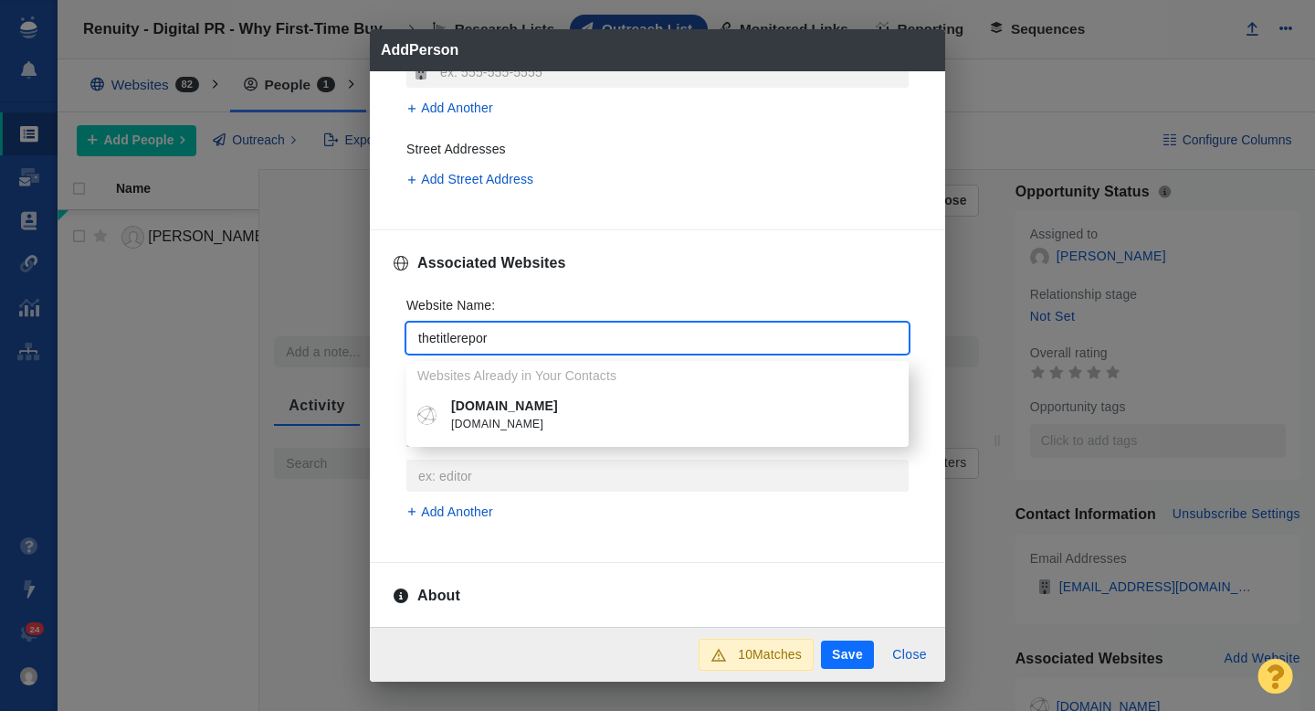
type input "thetitlereport"
type textarea "x"
type input "thetitlereport"
click at [516, 430] on span "[DOMAIN_NAME]" at bounding box center [670, 425] width 439 height 18
type textarea "x"
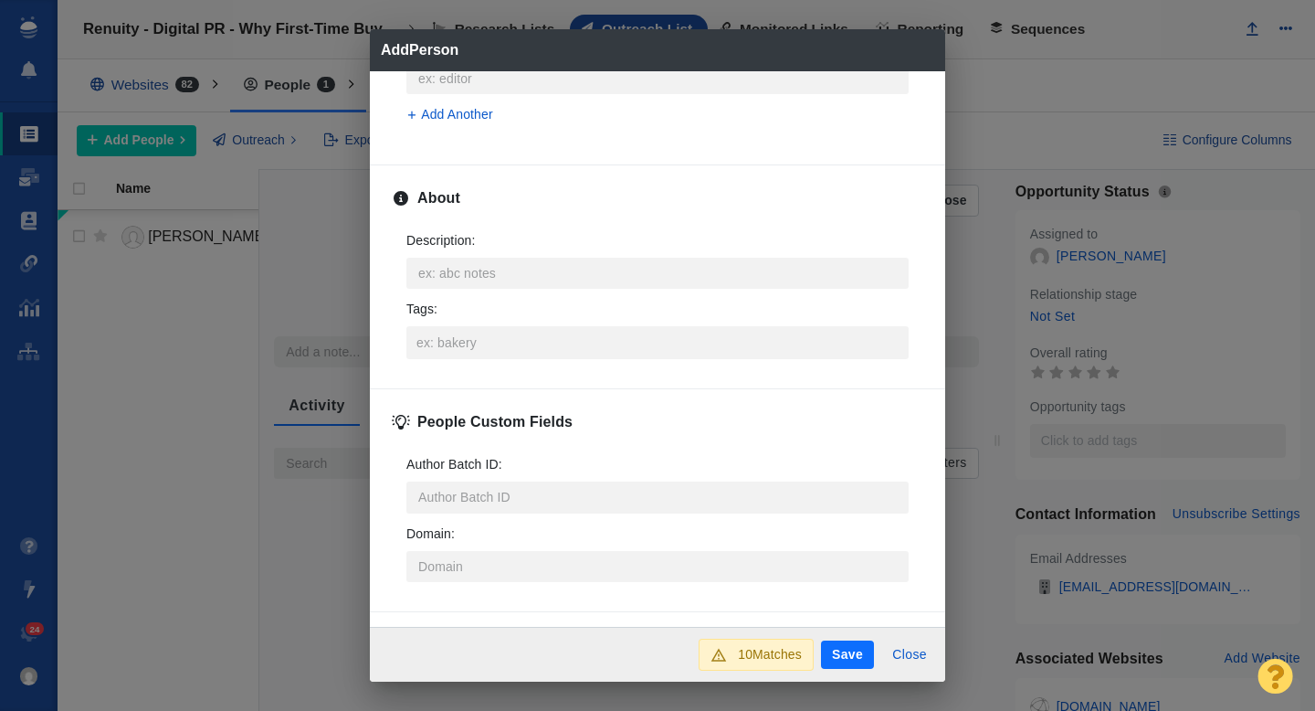
scroll to position [903, 0]
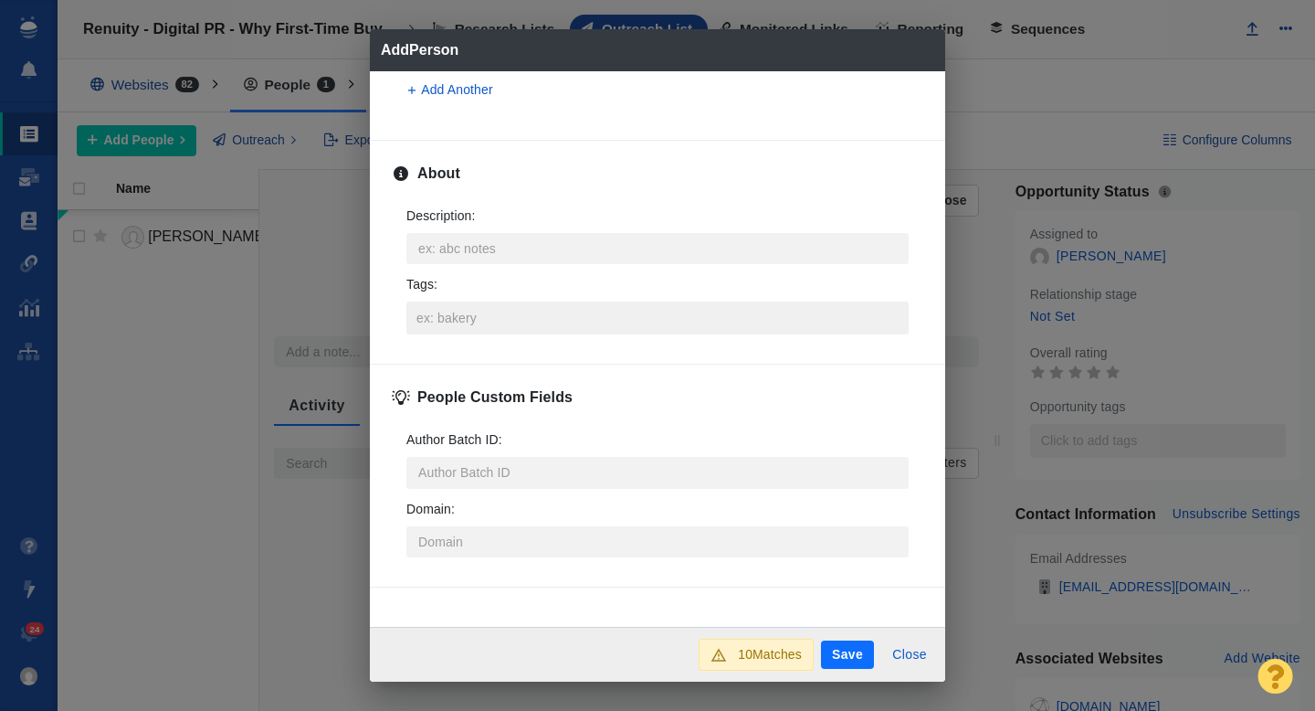
click at [455, 313] on input "Tags :" at bounding box center [657, 317] width 491 height 33
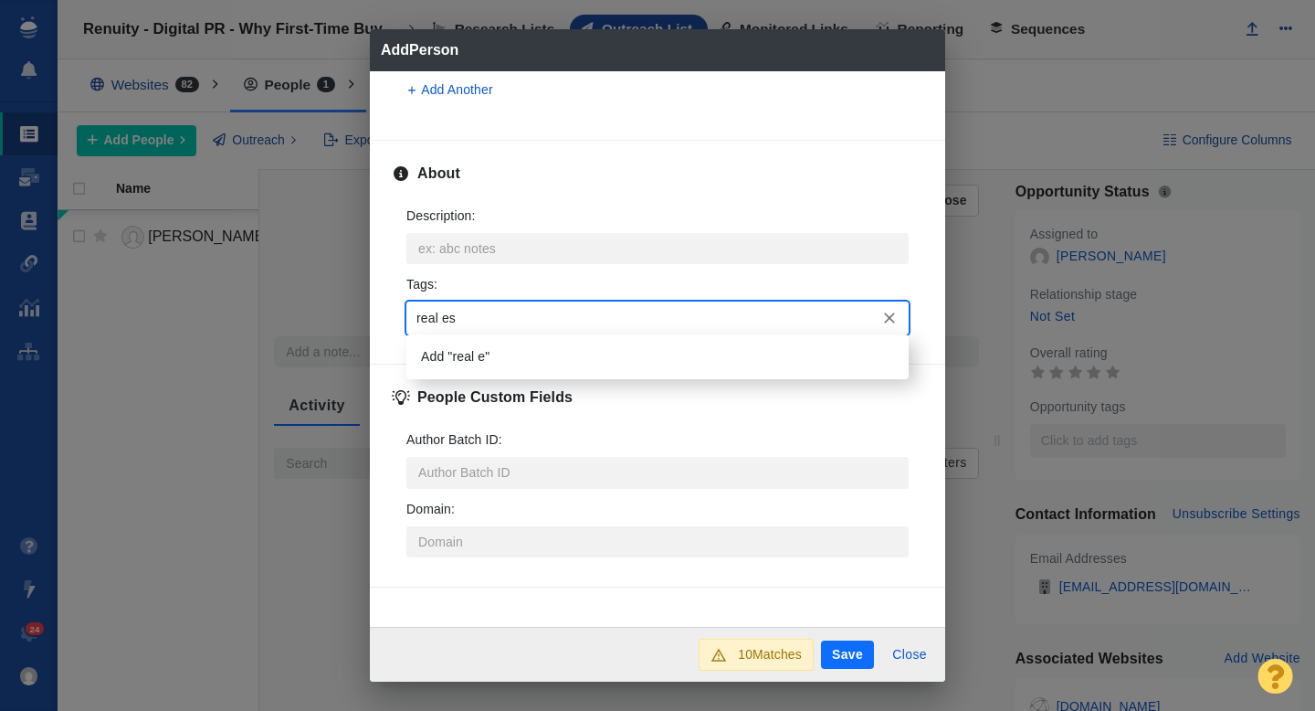
type input "real est"
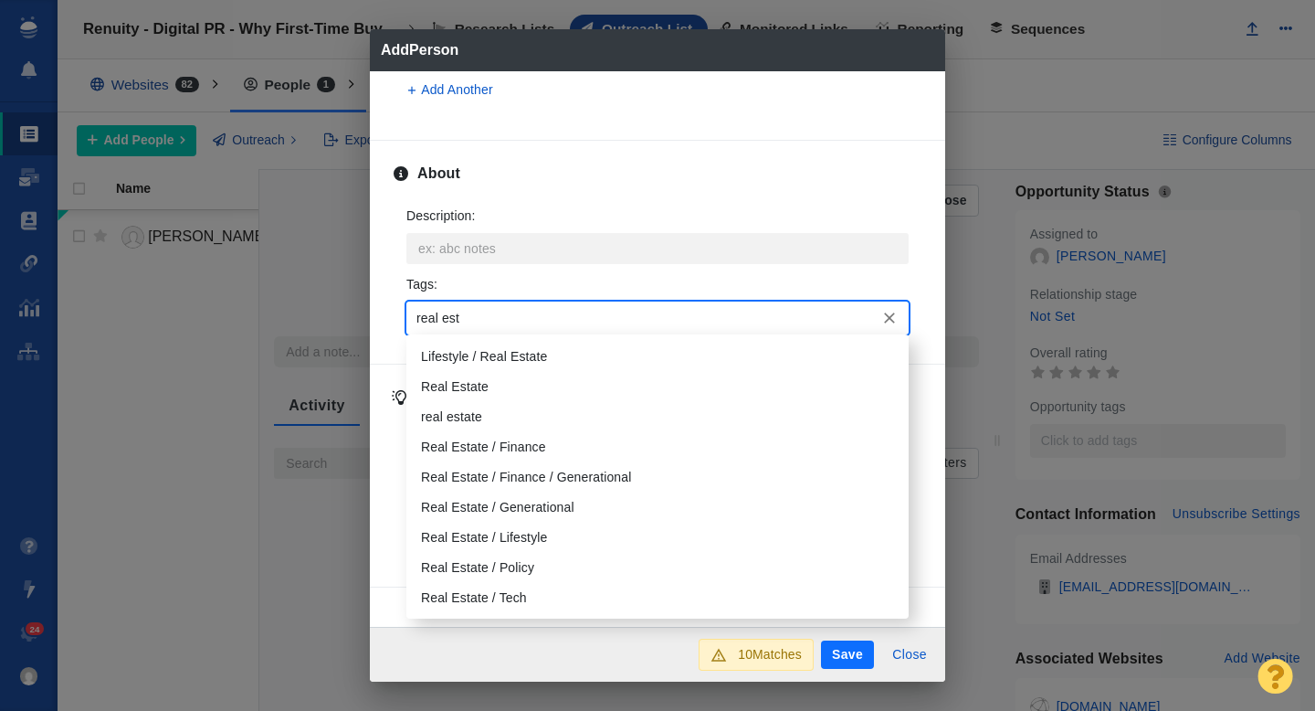
click at [466, 385] on li "Real Estate" at bounding box center [657, 387] width 502 height 30
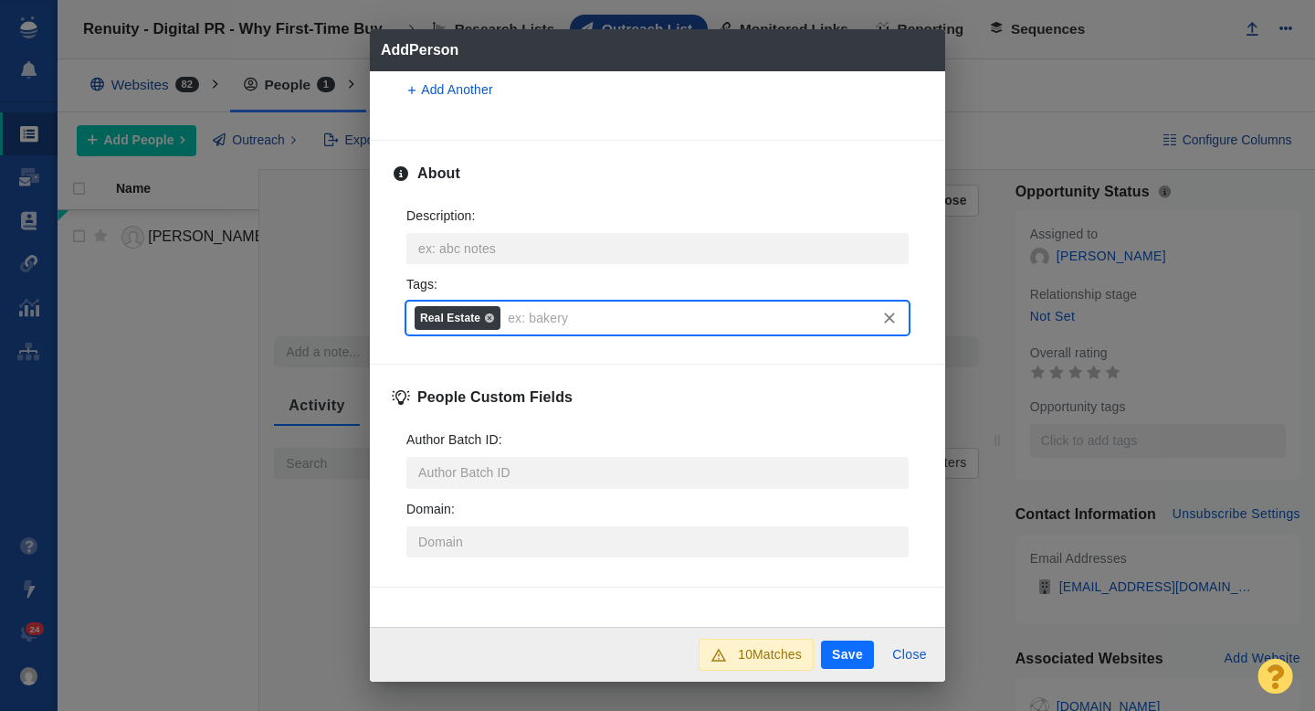
click at [863, 659] on button "Save" at bounding box center [847, 654] width 53 height 29
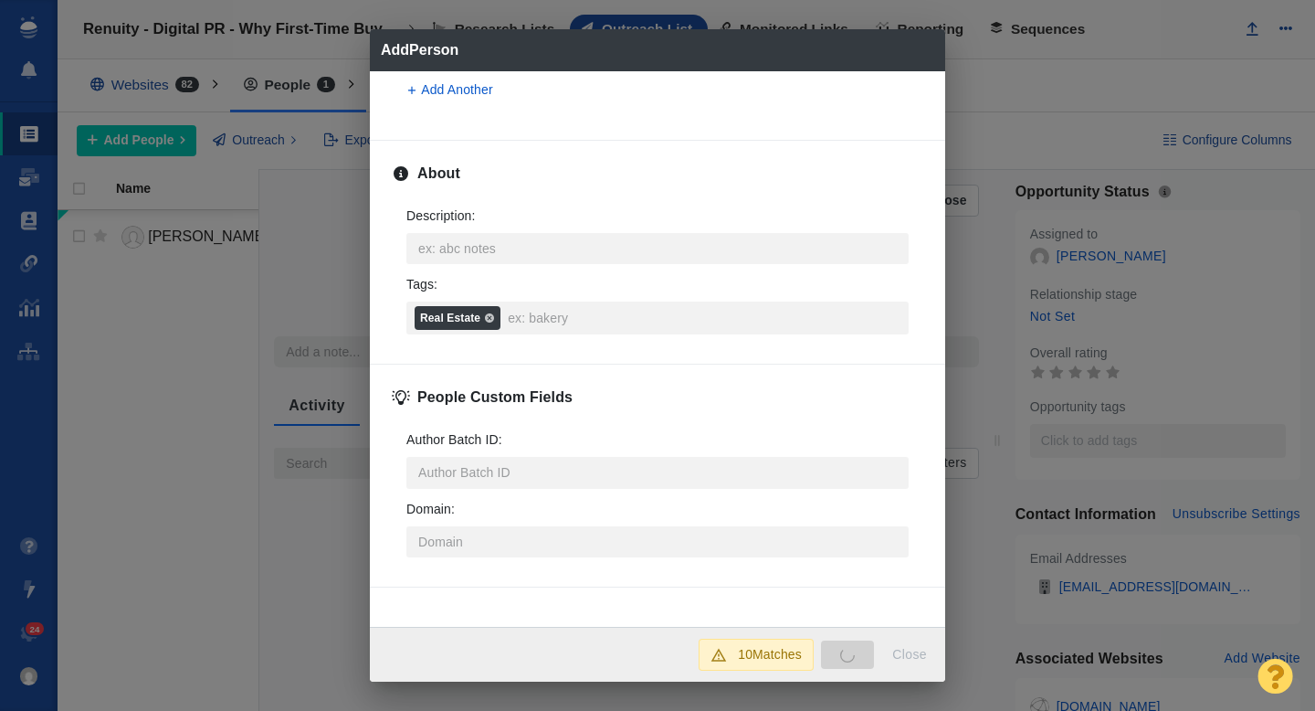
type textarea "x"
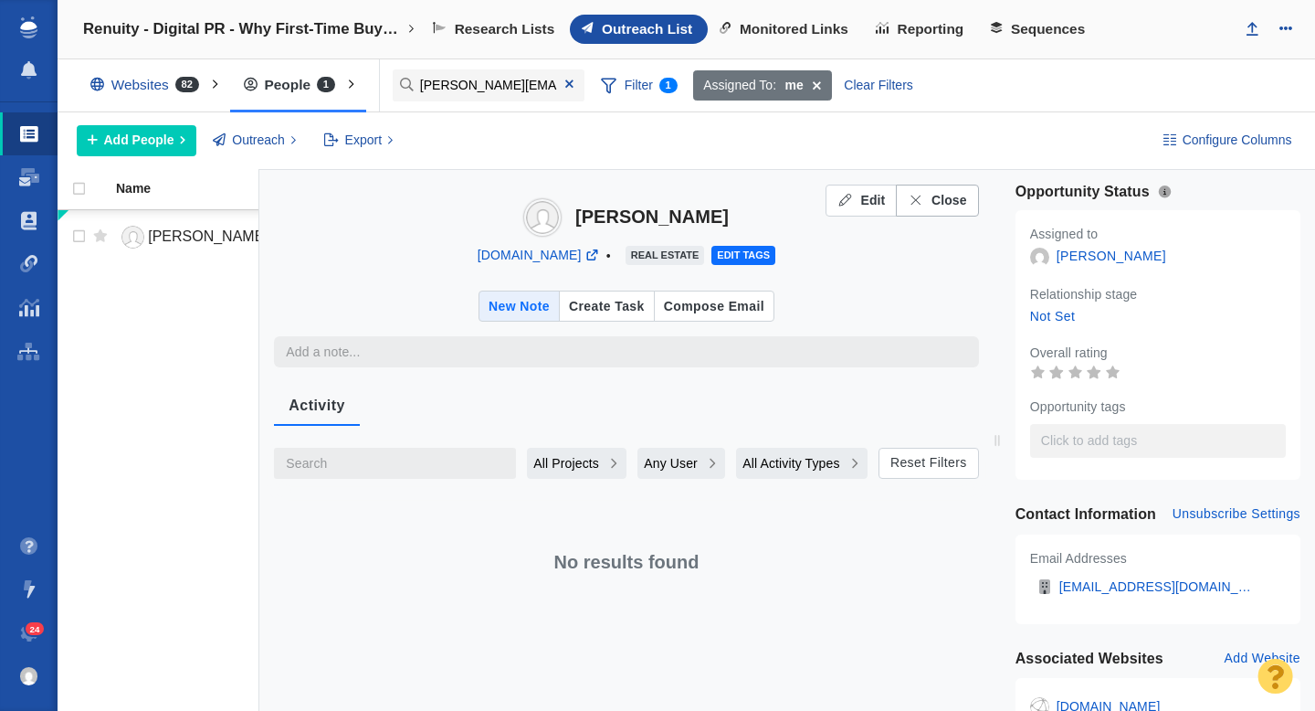
click at [950, 204] on span "Close" at bounding box center [950, 200] width 36 height 19
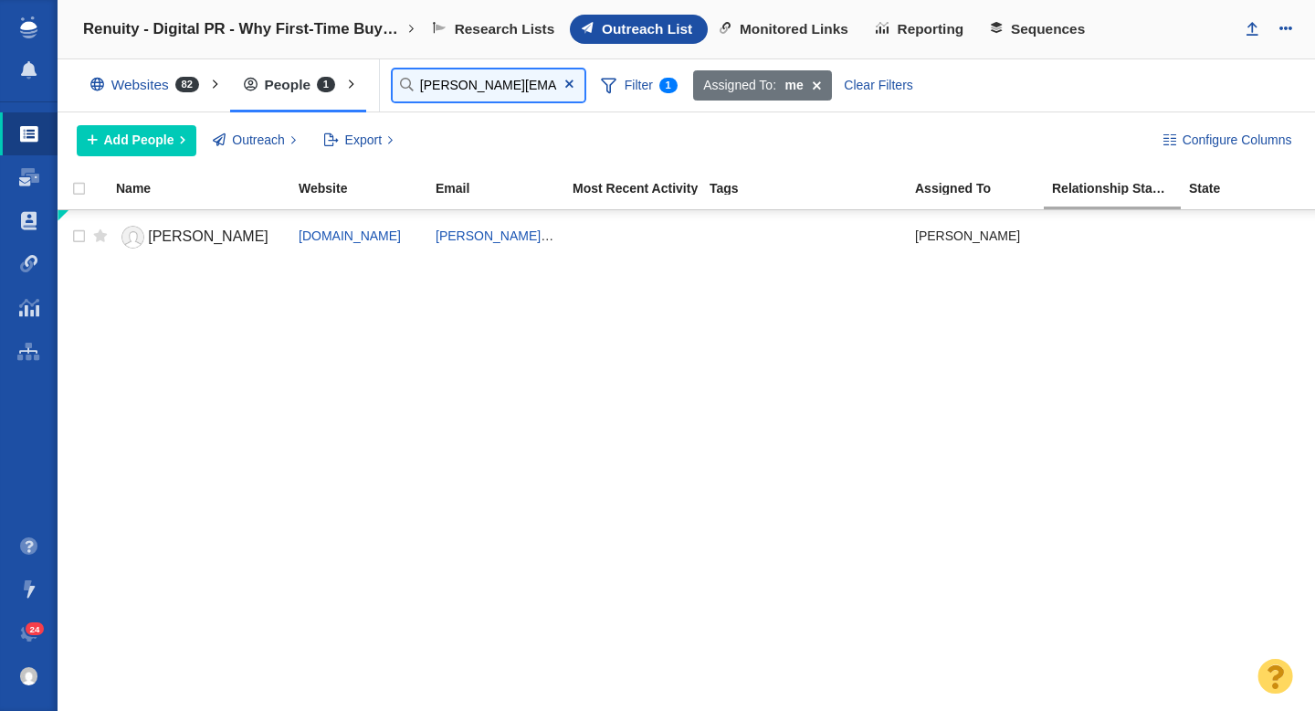
click at [466, 87] on input "heather.miller@fox.com" at bounding box center [489, 85] width 192 height 32
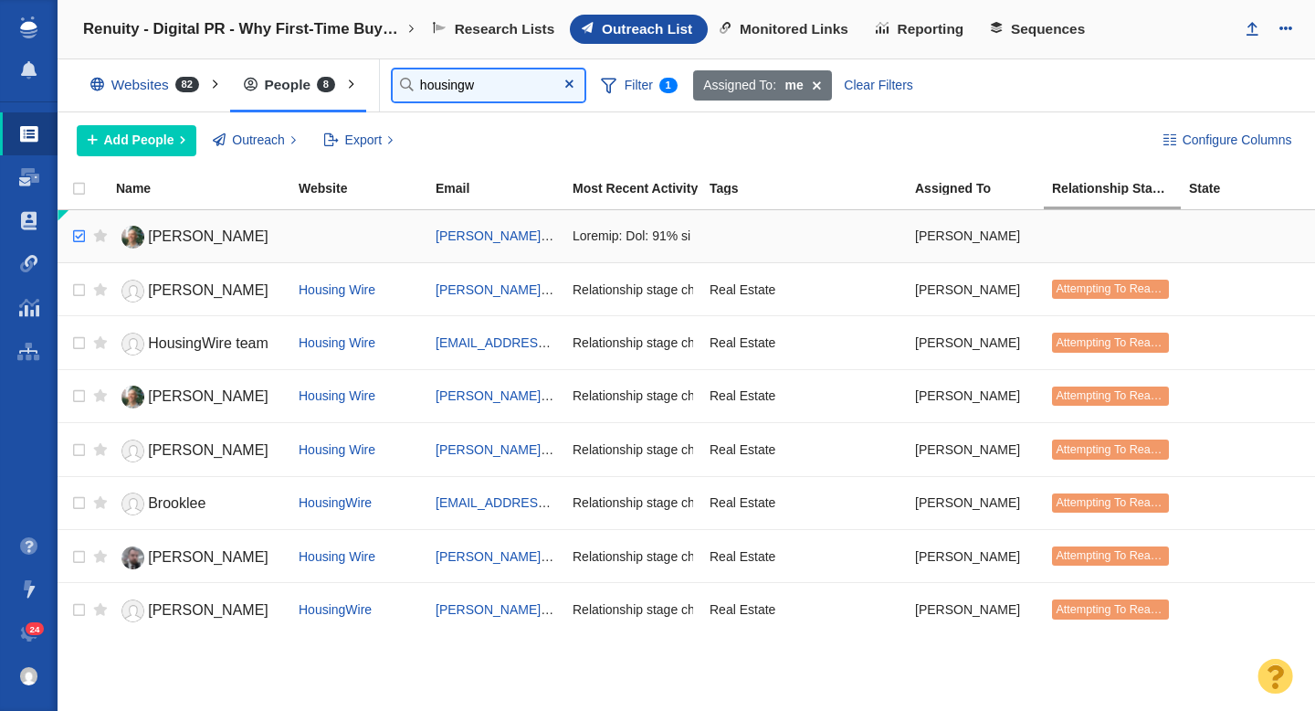
type input "housingw"
checkbox input "true"
click at [74, 240] on input "checkbox" at bounding box center [76, 236] width 27 height 40
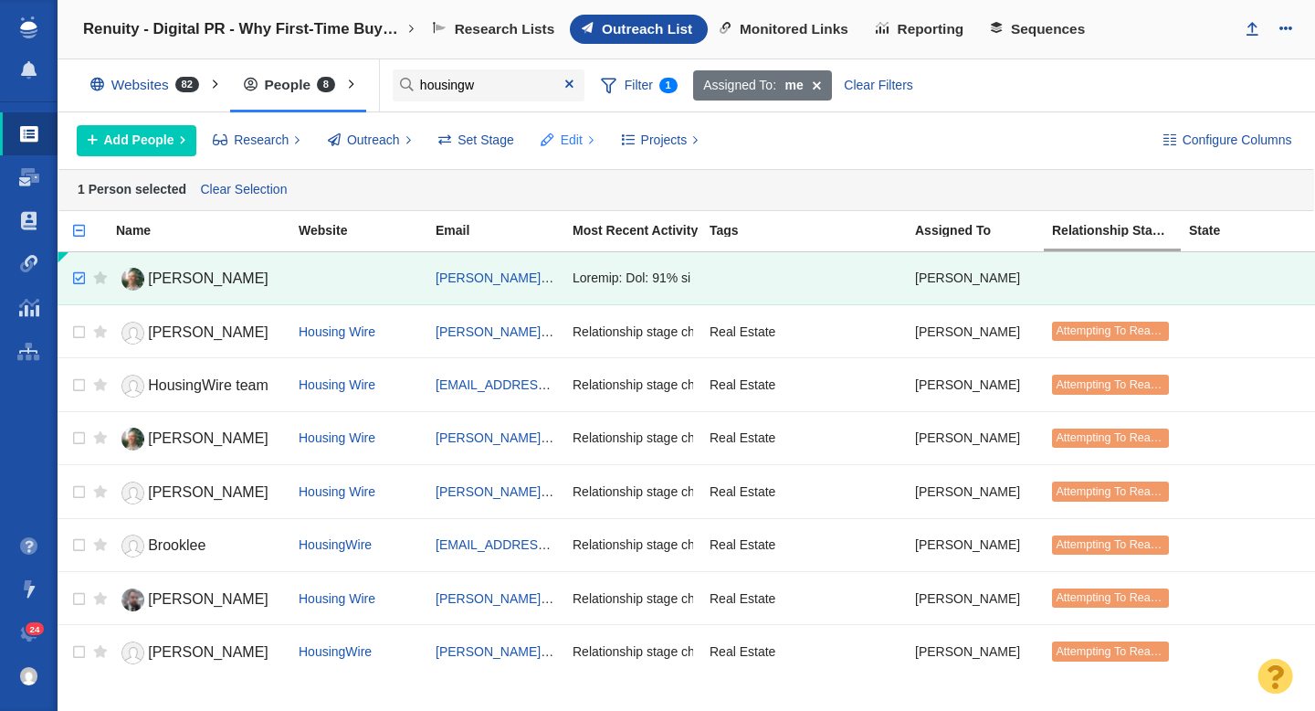
click at [579, 142] on span "Edit" at bounding box center [572, 140] width 22 height 19
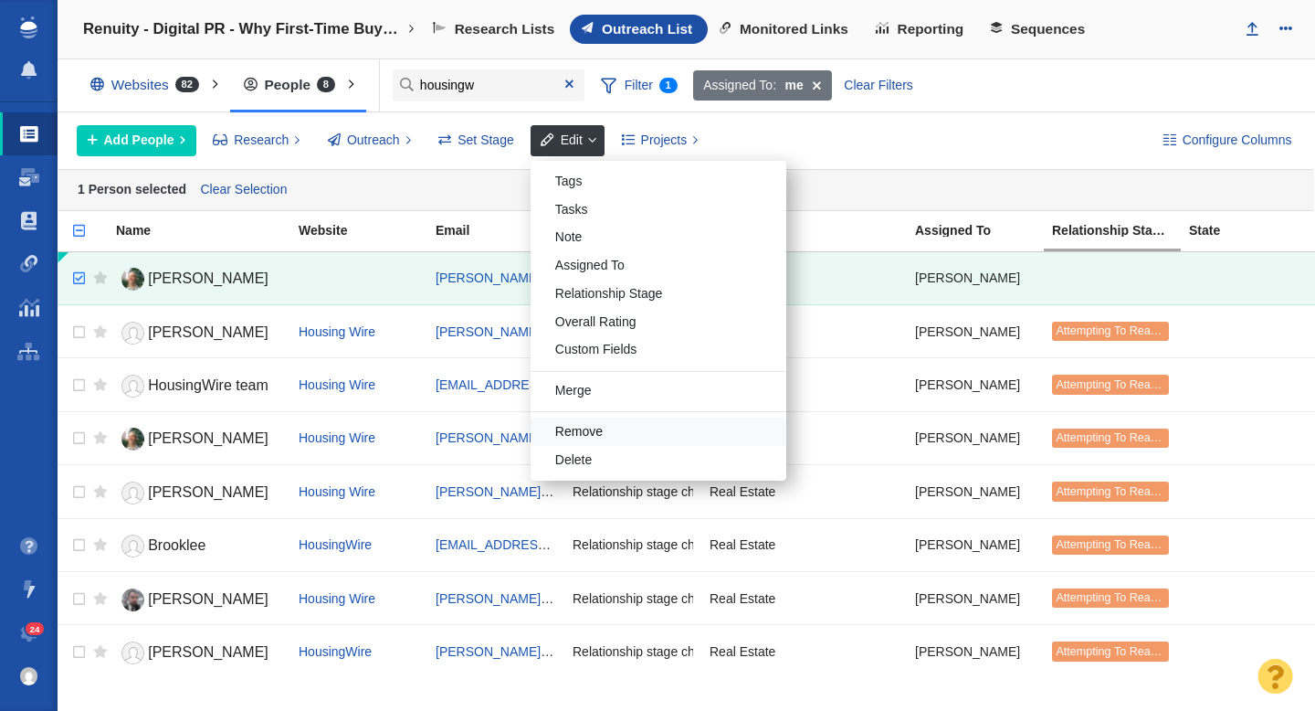
click at [585, 429] on div "Remove" at bounding box center [659, 431] width 256 height 28
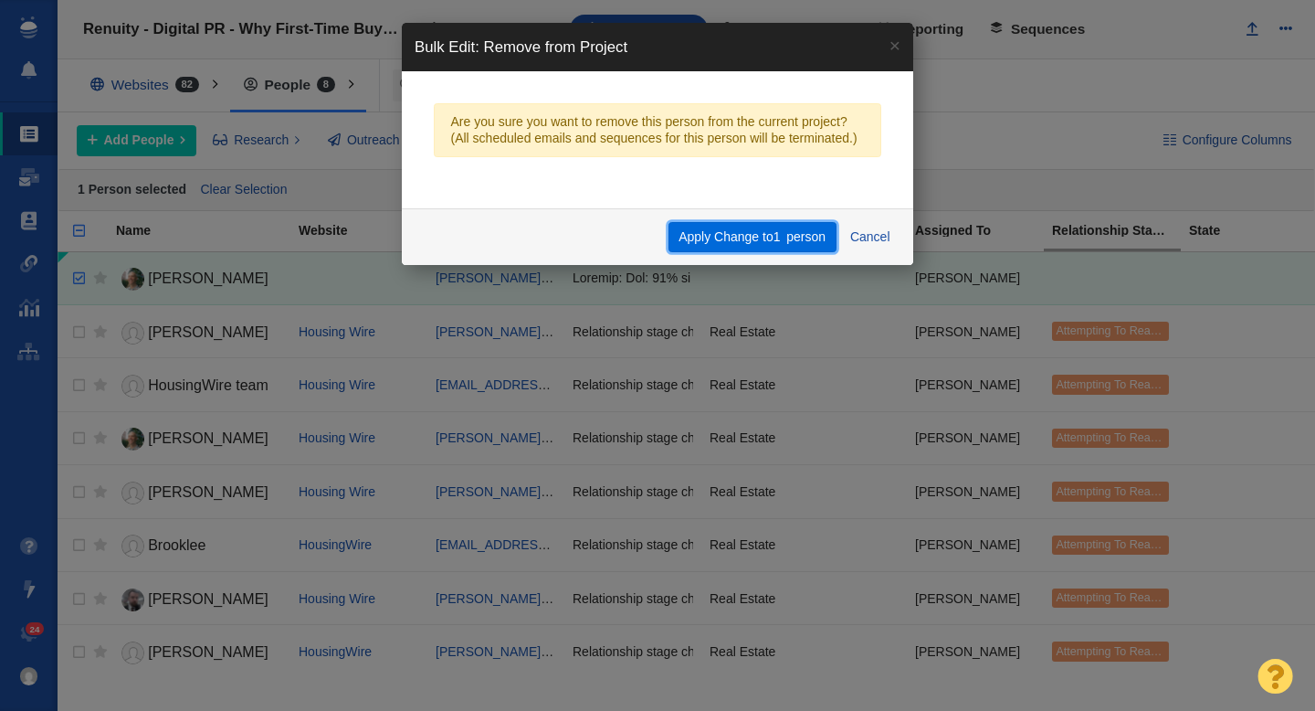
click at [749, 230] on button "Apply Change to 1 person" at bounding box center [753, 237] width 168 height 31
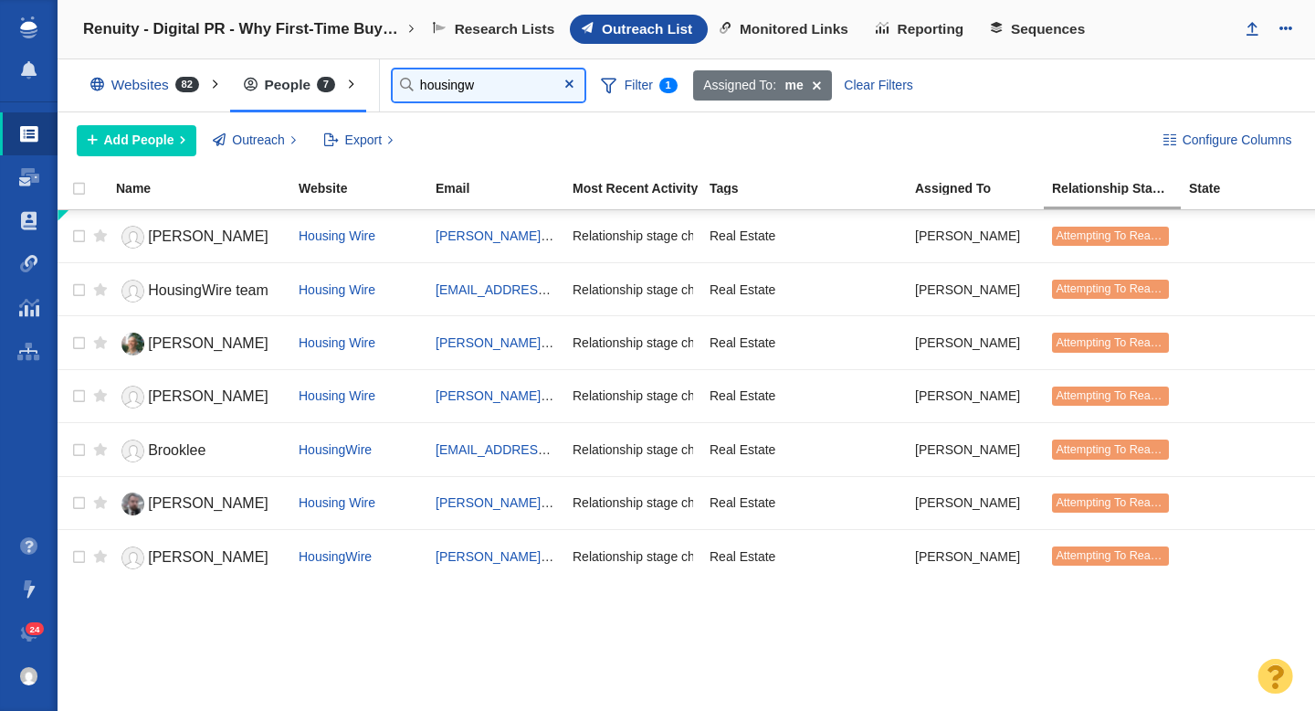
click at [455, 88] on input "housingw" at bounding box center [489, 85] width 192 height 32
paste input "qpurcell@sgcmail.com"
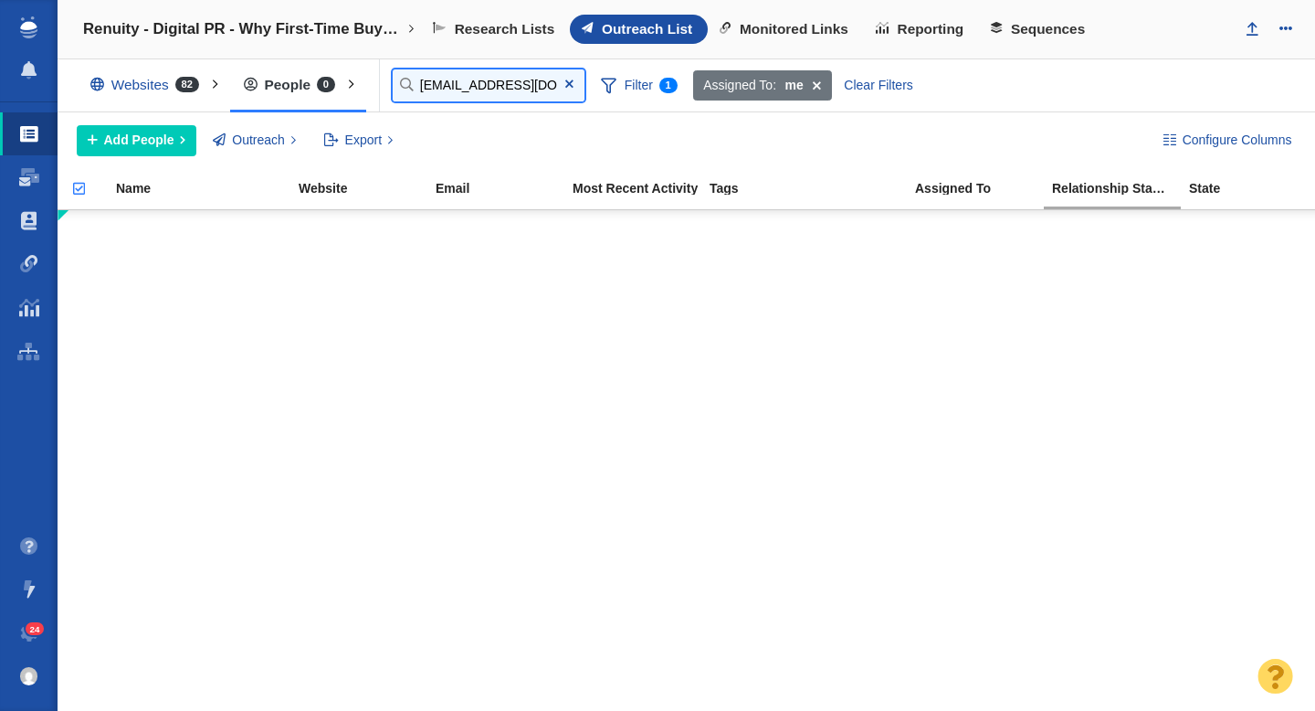
type input "qpurcell@sgcmail.com"
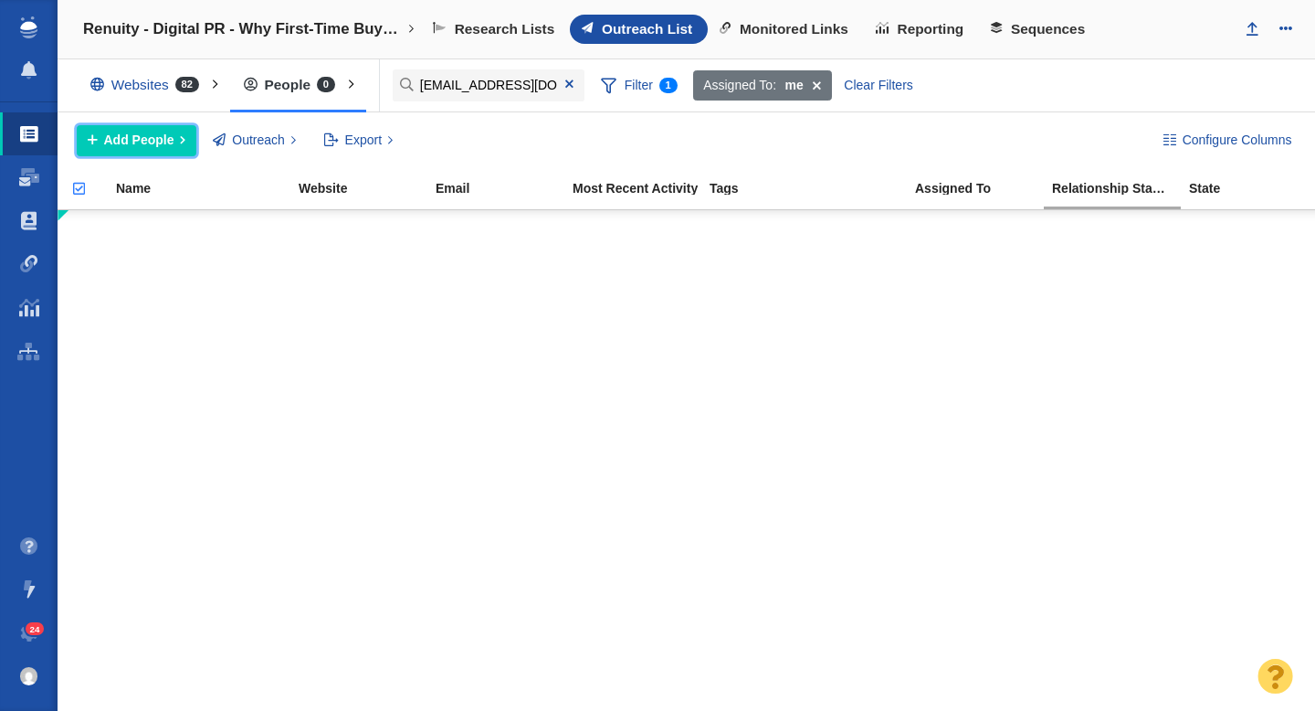
click at [149, 146] on span "Add People" at bounding box center [139, 140] width 70 height 19
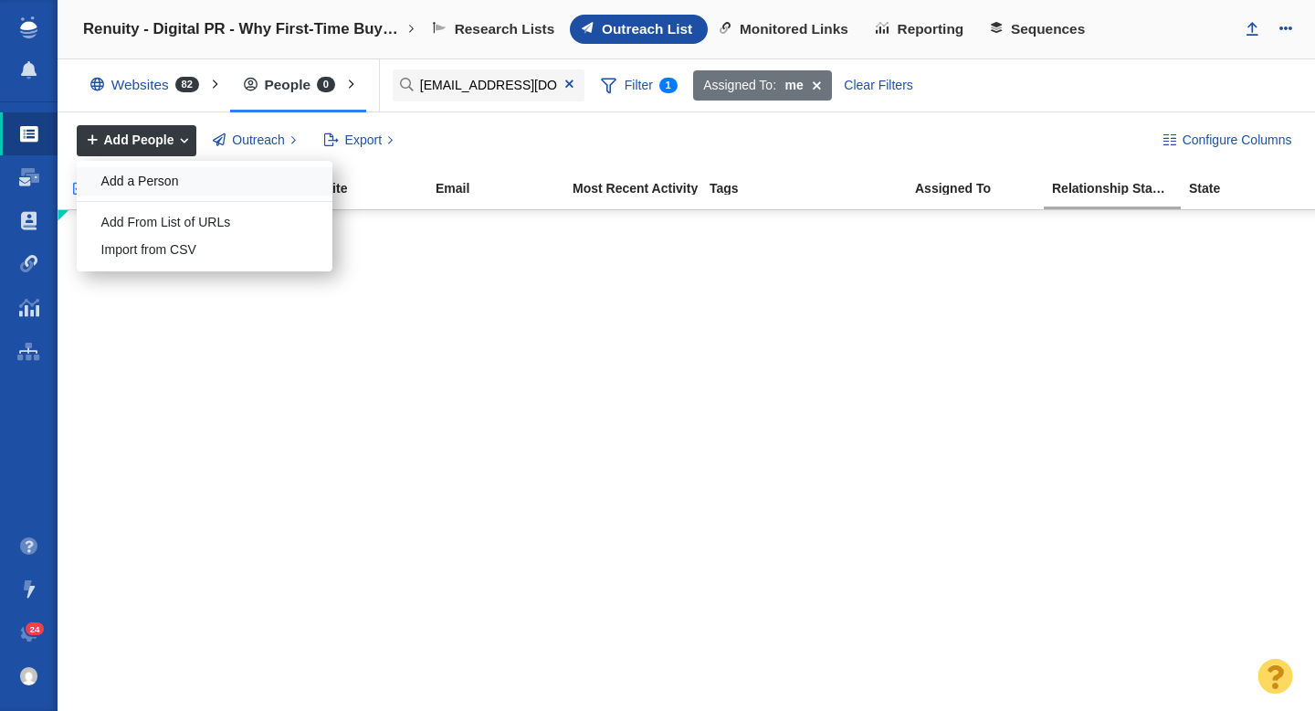
click at [155, 180] on div "Add a Person" at bounding box center [205, 181] width 256 height 28
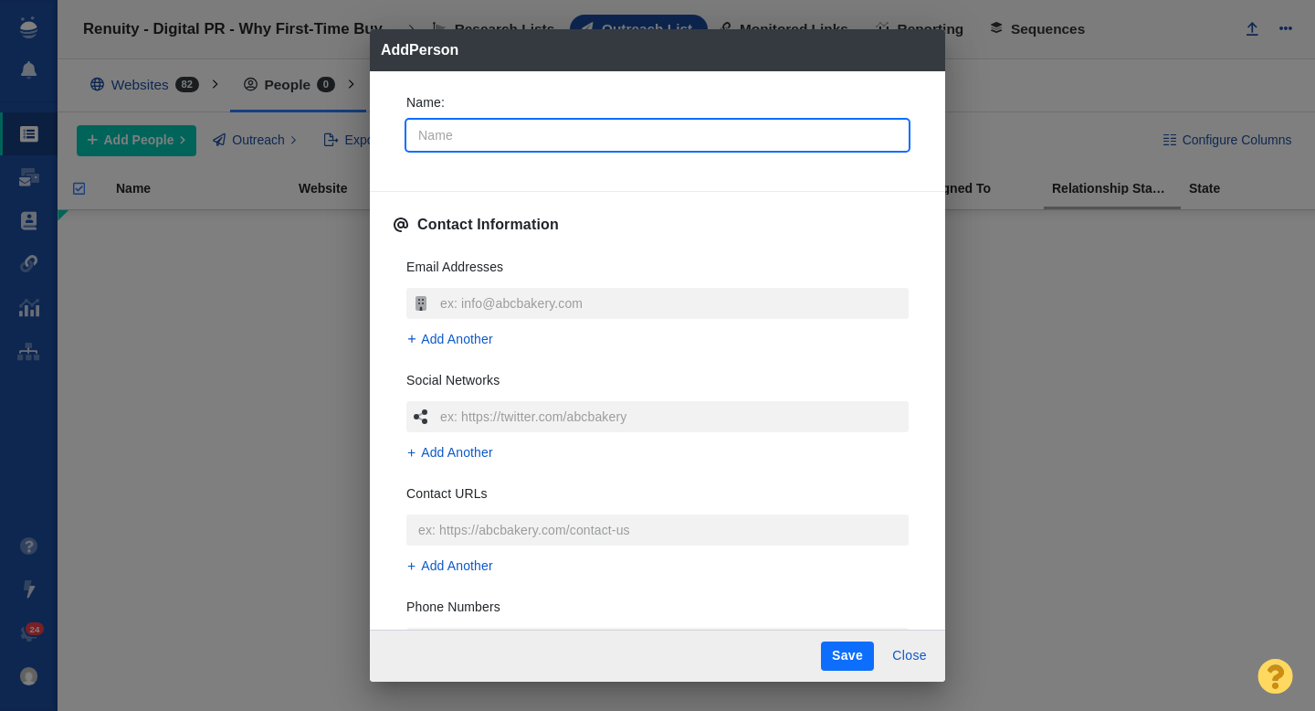
type input "Q"
type textarea "x"
type input "Qu"
type textarea "x"
type input "Qui"
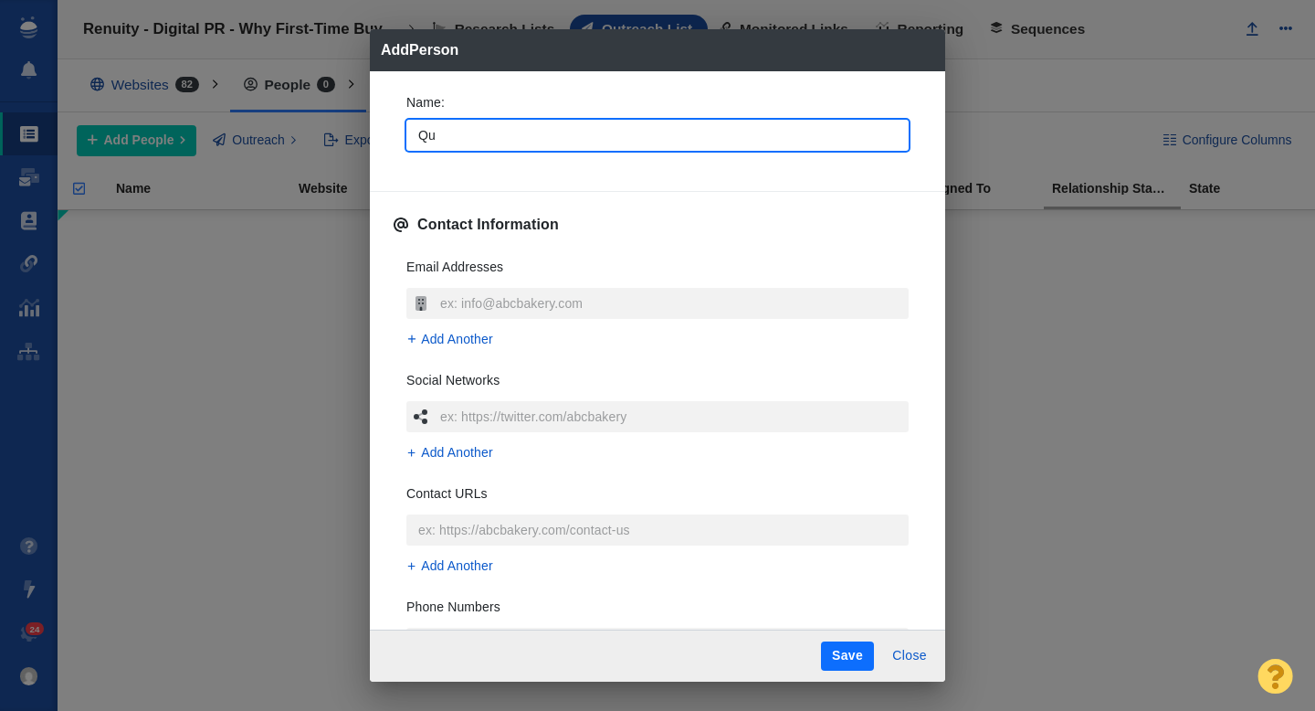
type textarea "x"
type input "Quin"
type textarea "x"
type input "Quinn"
type textarea "x"
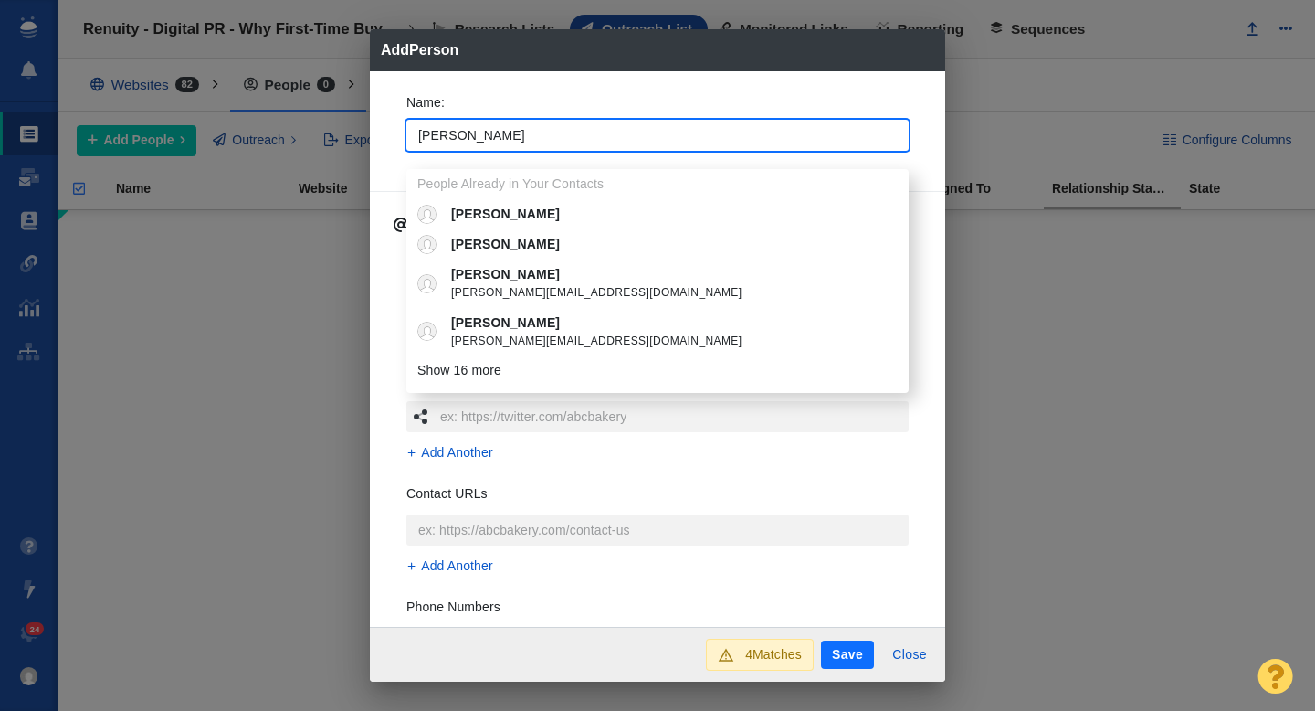
type input "Quinn"
type textarea "x"
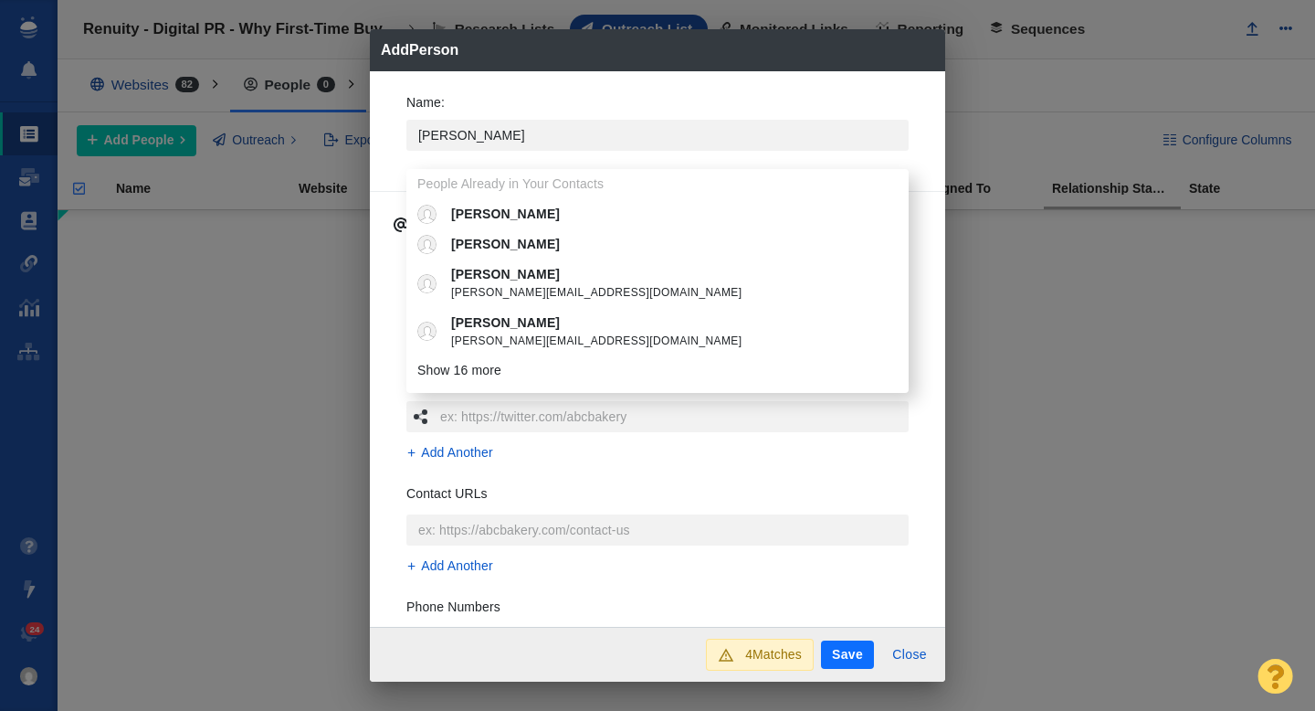
click at [392, 146] on div "Name : Quinn People Already in Your Contacts Quinn Quinn Devery Quinn Fish quin…" at bounding box center [658, 128] width 532 height 98
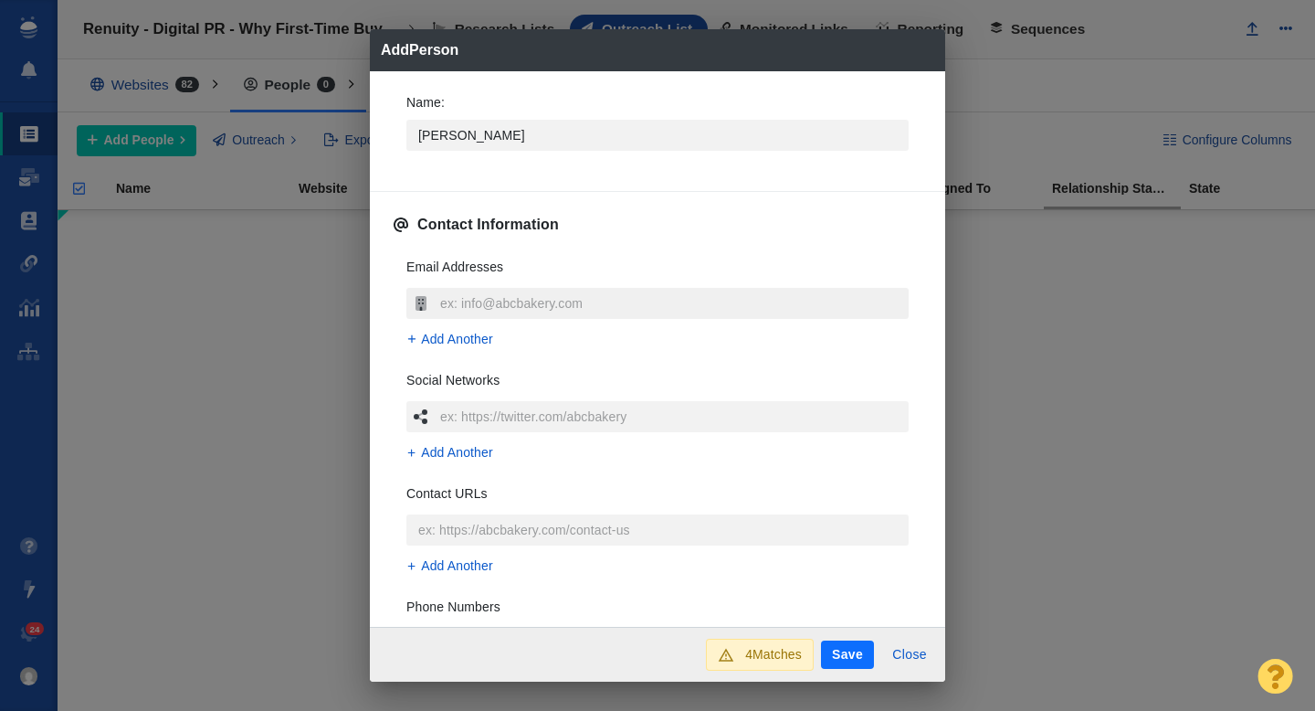
click at [469, 299] on input "text" at bounding box center [672, 303] width 473 height 31
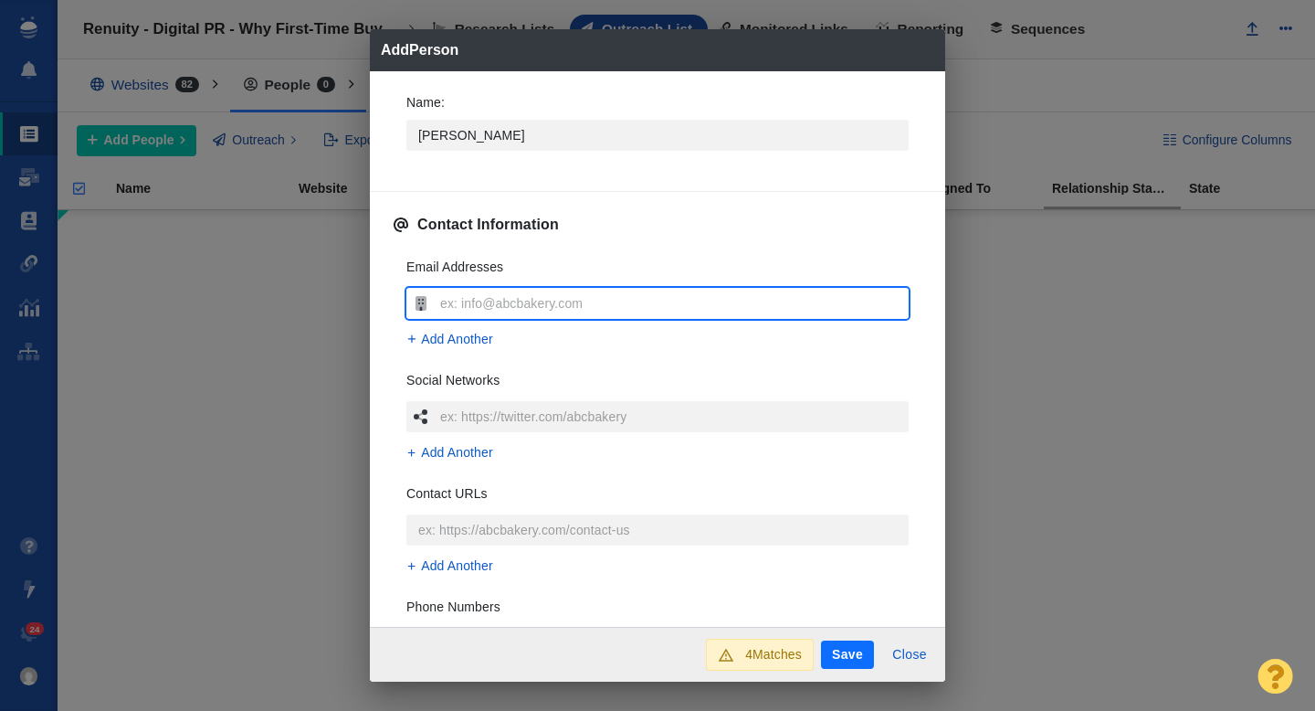
type input "qpurcell@sgcmail.com"
type textarea "x"
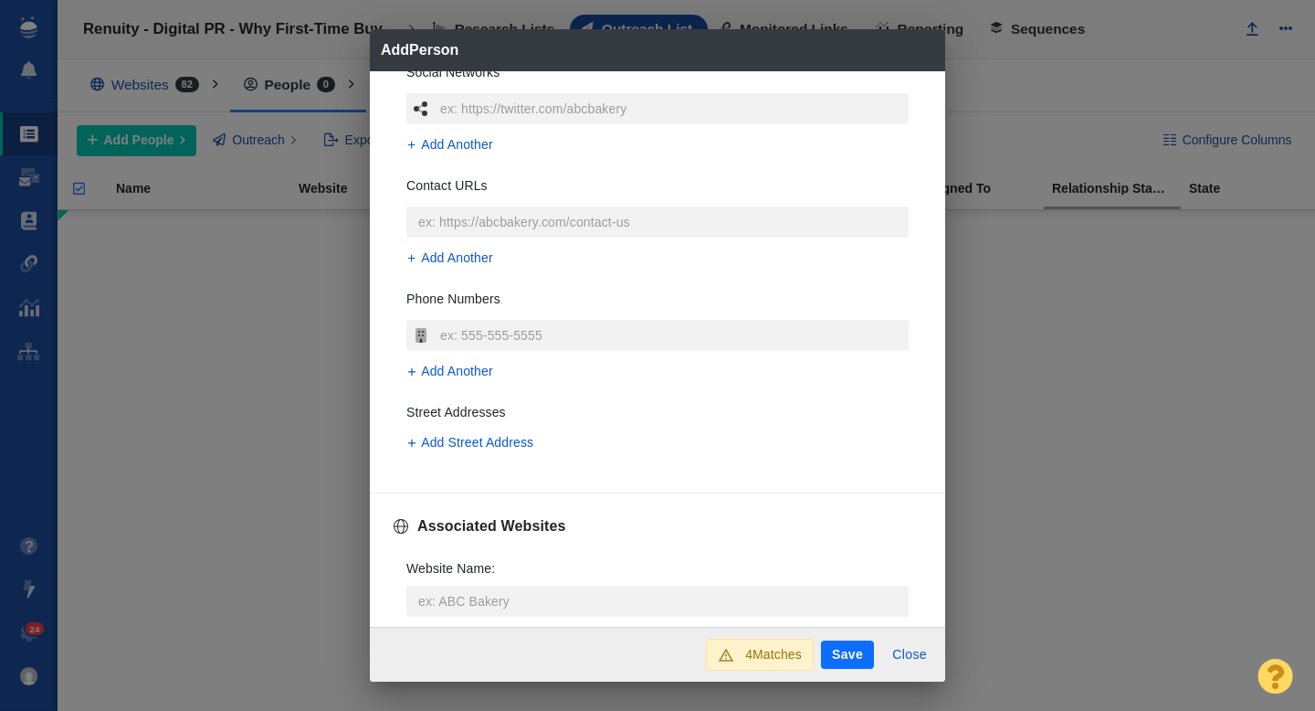
scroll to position [357, 0]
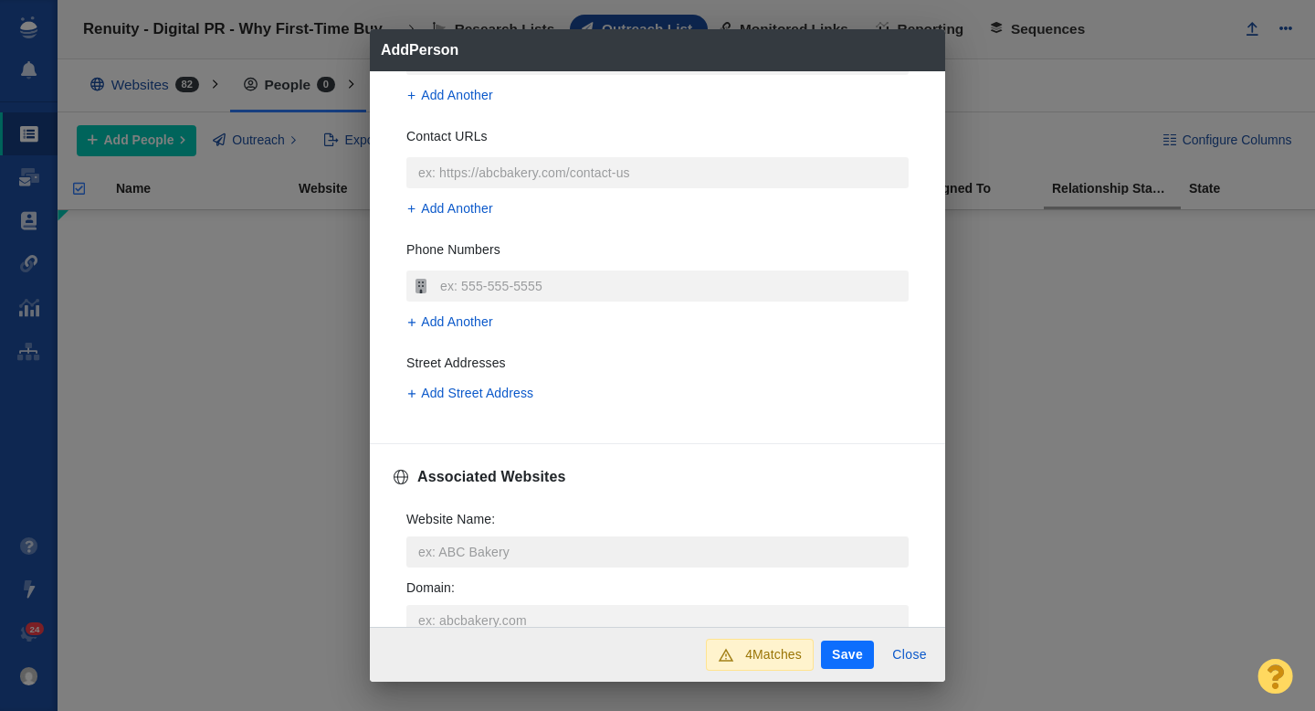
type input "qpurcell@sgcmail.com"
click at [447, 547] on input "Website Name :" at bounding box center [657, 551] width 502 height 31
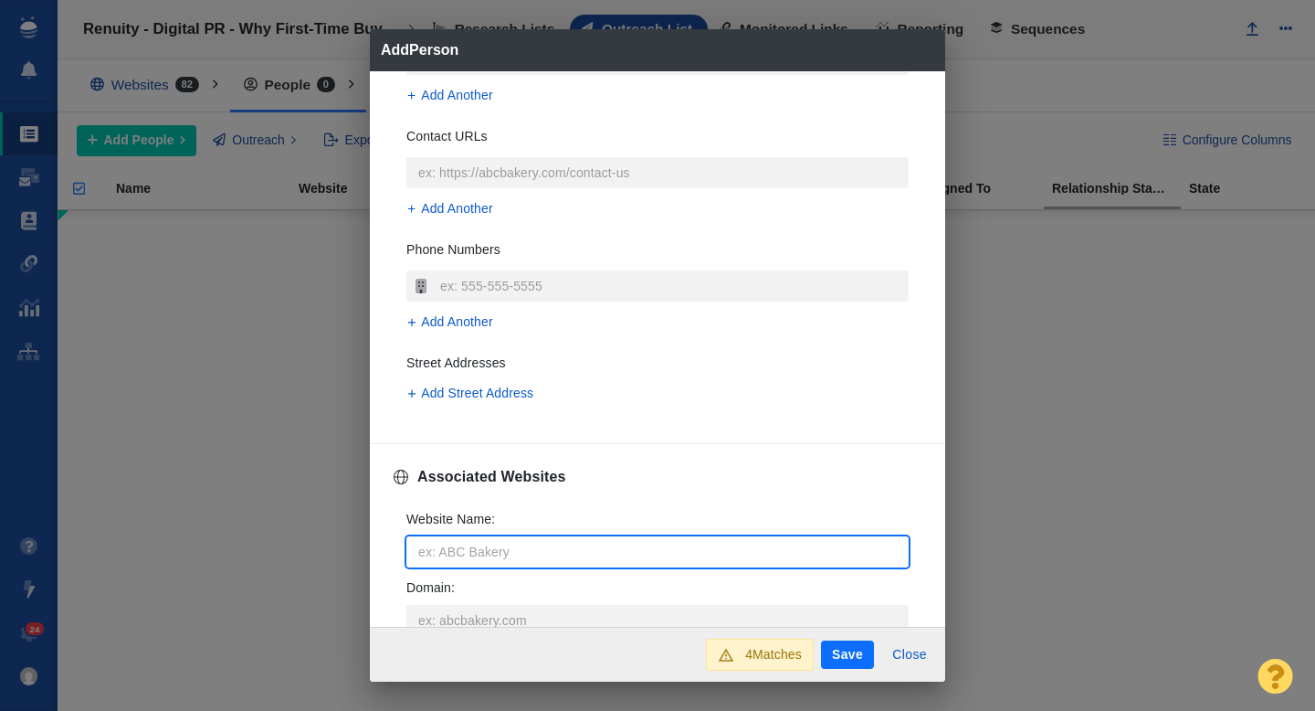
type input "b"
type textarea "x"
type input "bd"
type textarea "x"
type input "bdc"
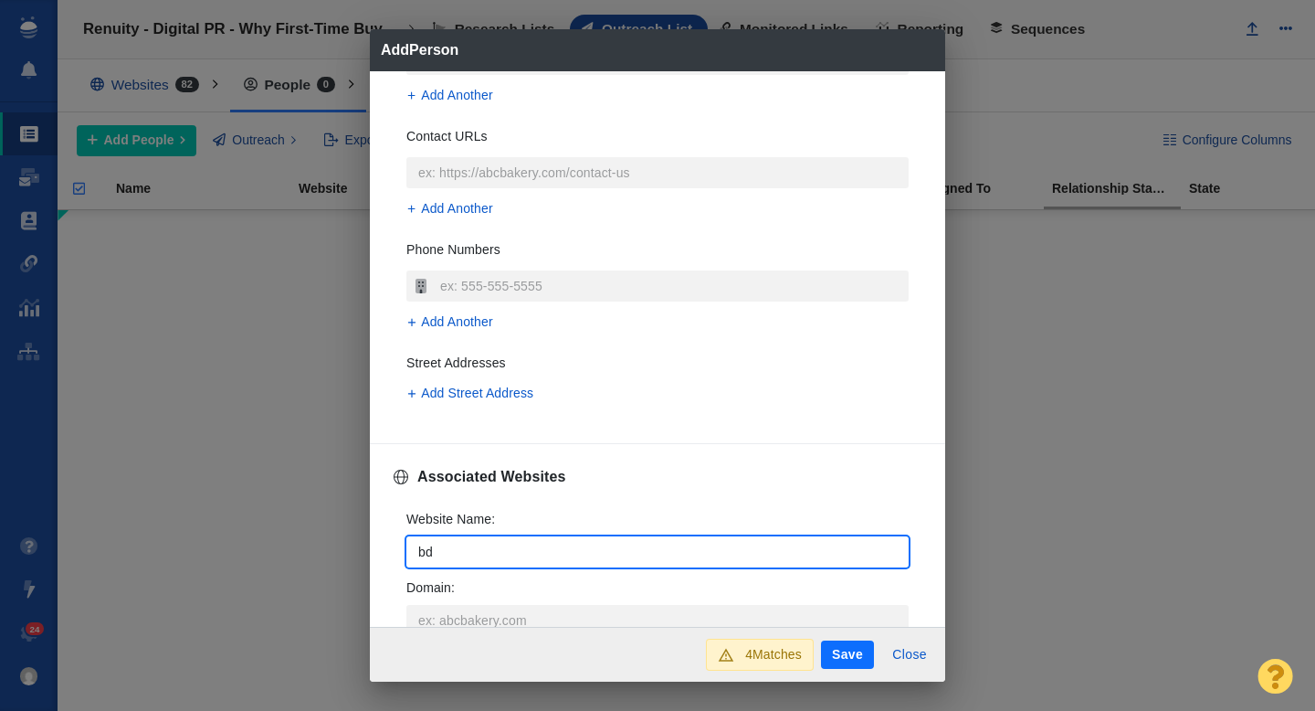
type textarea "x"
type input "bdcn"
type textarea "x"
type input "bdcne"
type textarea "x"
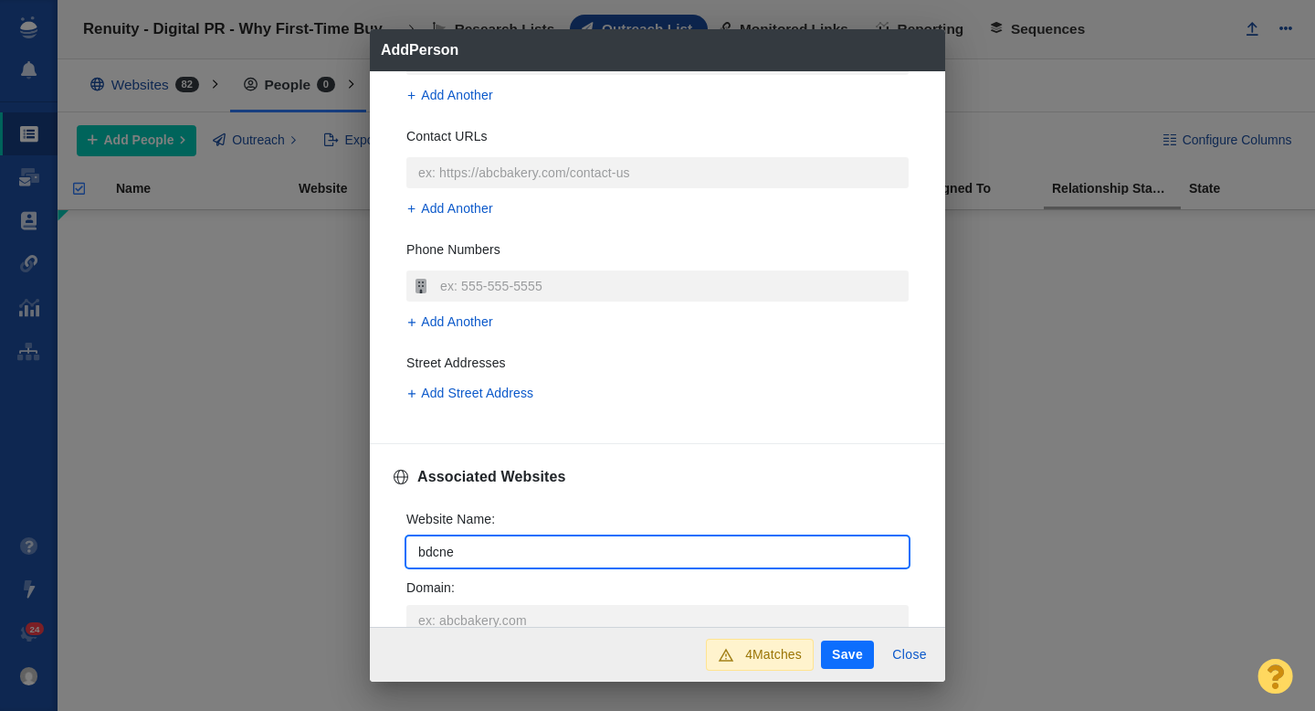
type input "bdcnet"
type textarea "x"
type input "bdcnetw"
type textarea "x"
type input "bdcnetwo"
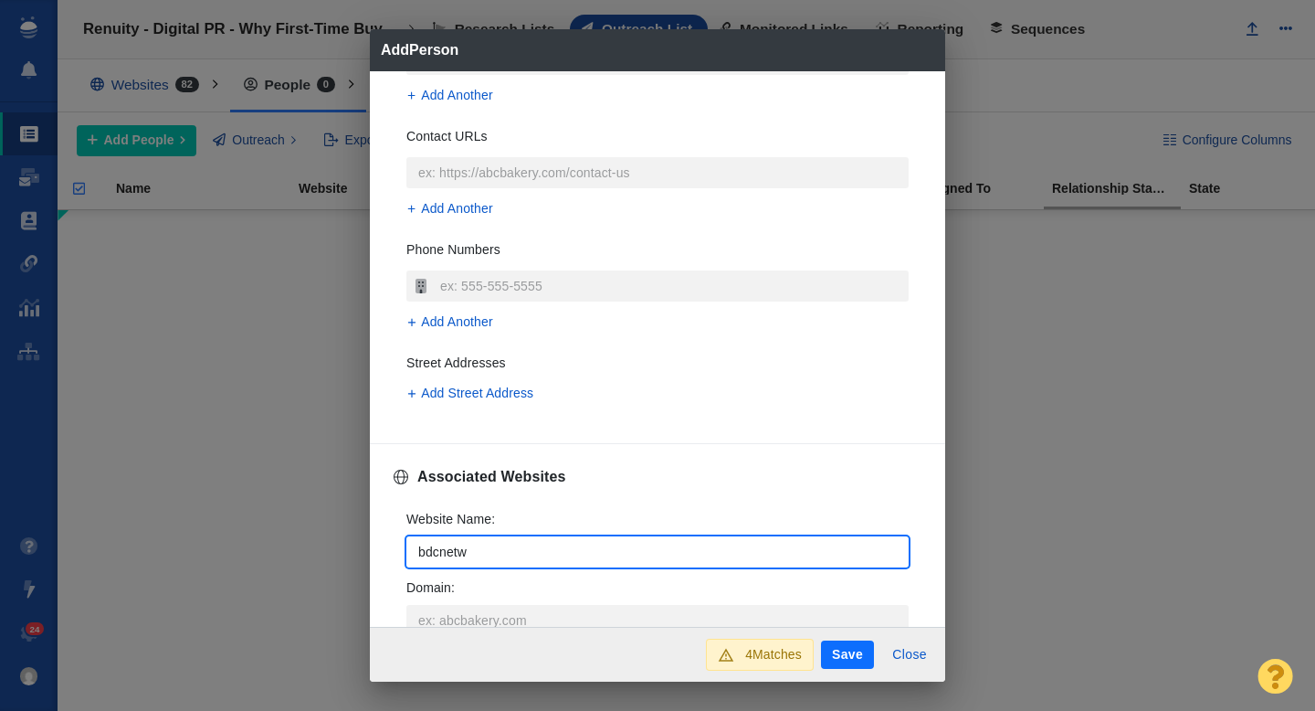
type textarea "x"
type input "bdcnetwor"
type textarea "x"
type input "bdcnetwork"
type textarea "x"
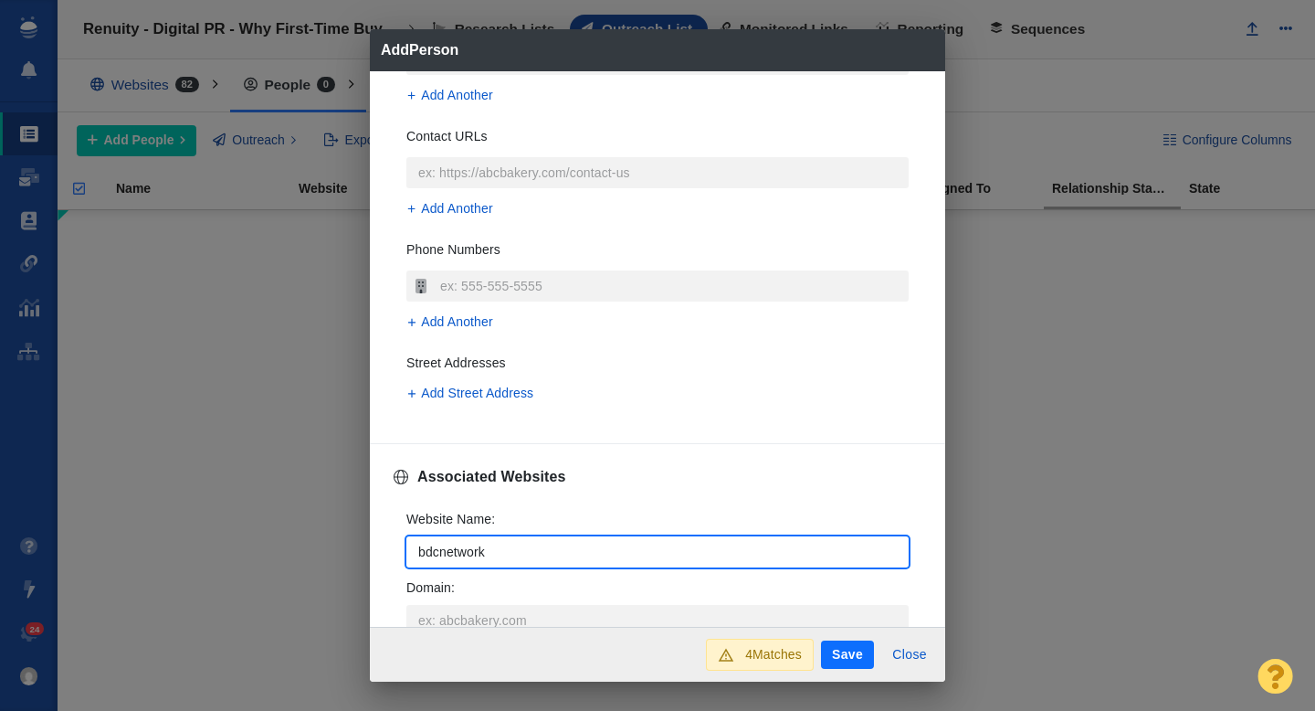
type input "bdcnetwork."
type textarea "x"
type input "bdcnetwork.c"
type textarea "x"
type input "bdcnetwork.co"
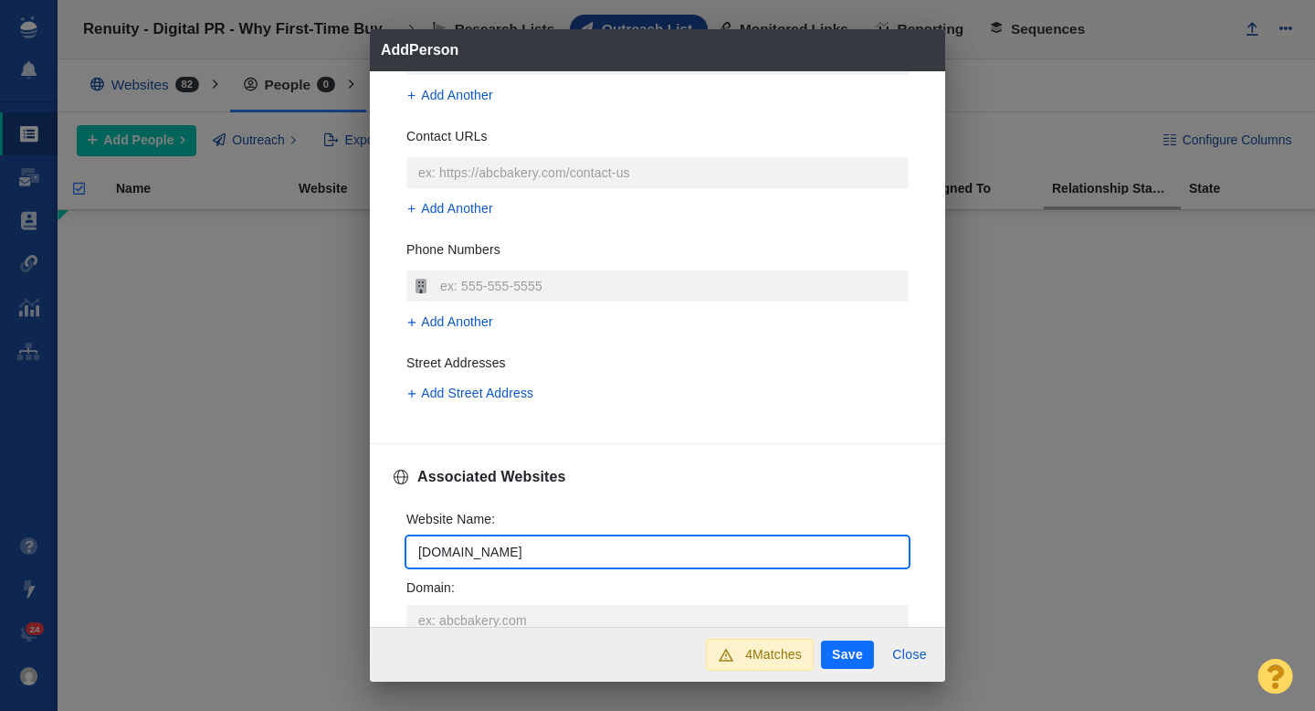
type textarea "x"
type input "bdcnetwork.com"
type textarea "x"
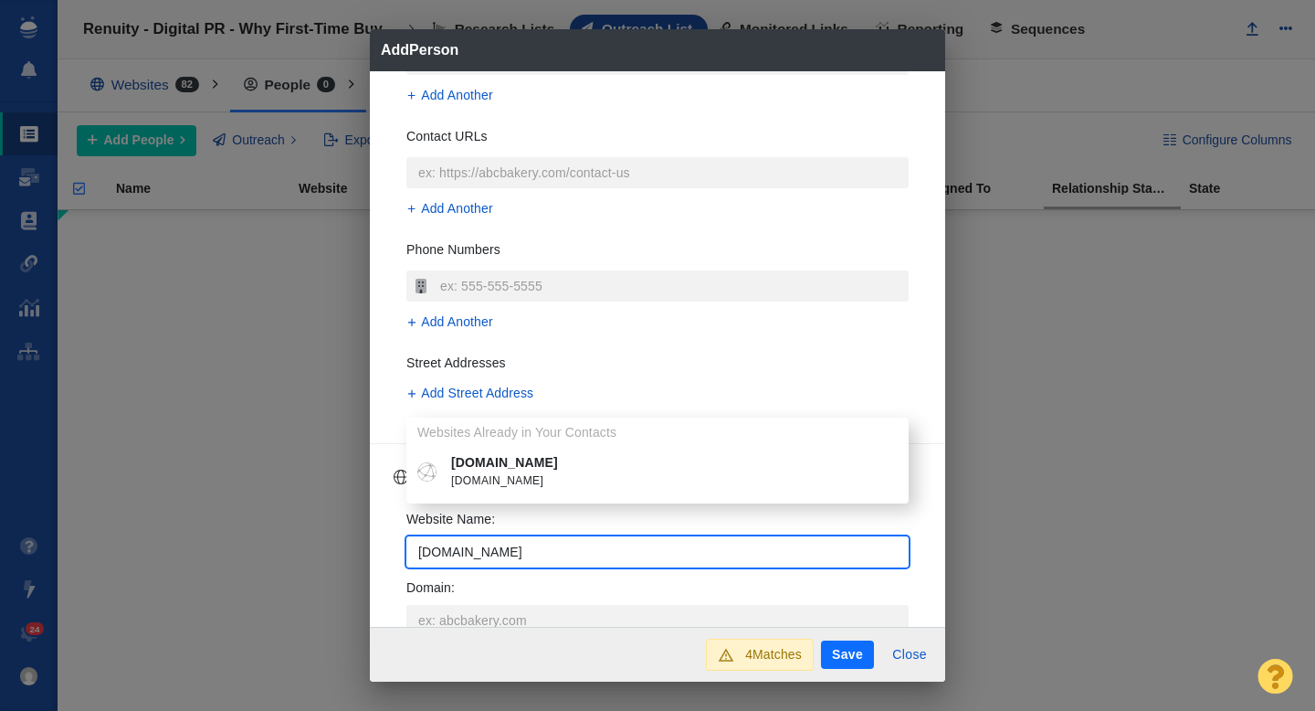
type input "bdcnetwork.com"
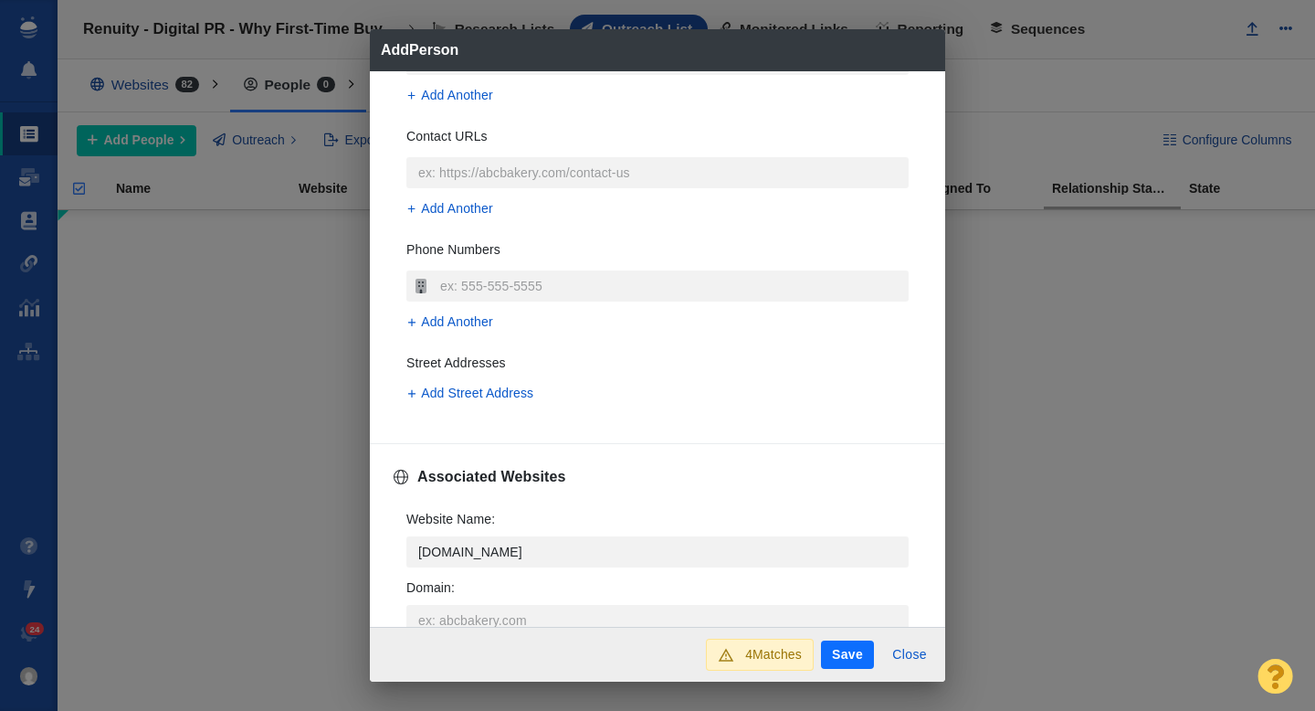
click at [517, 468] on p "bdcnetwork.com" at bounding box center [670, 462] width 439 height 19
type textarea "x"
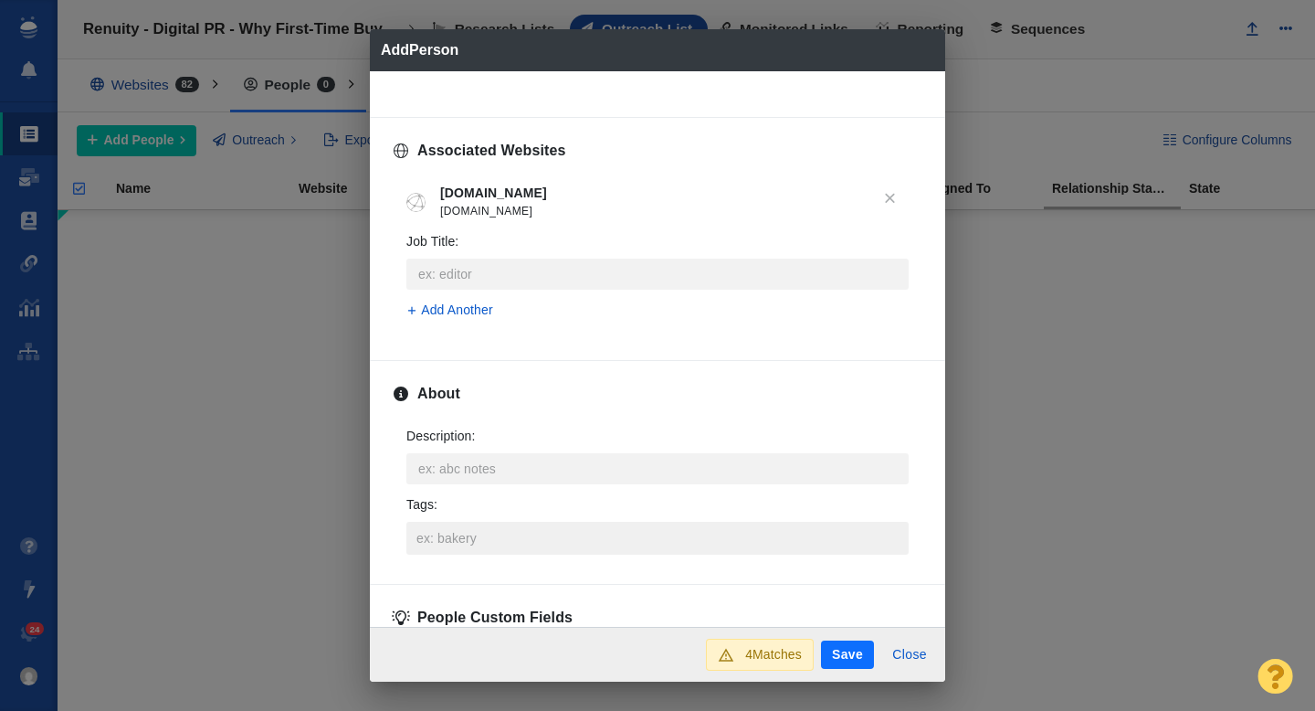
scroll to position [685, 0]
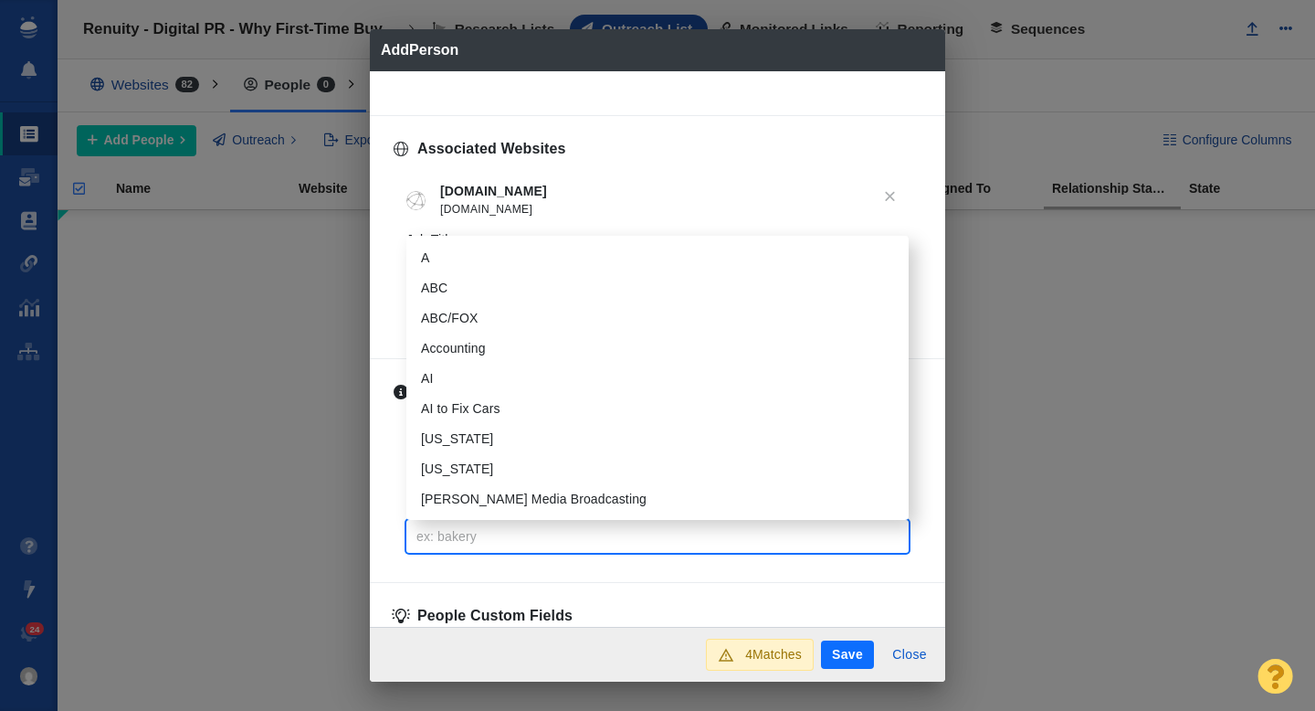
click at [479, 532] on input "Tags :" at bounding box center [657, 536] width 491 height 33
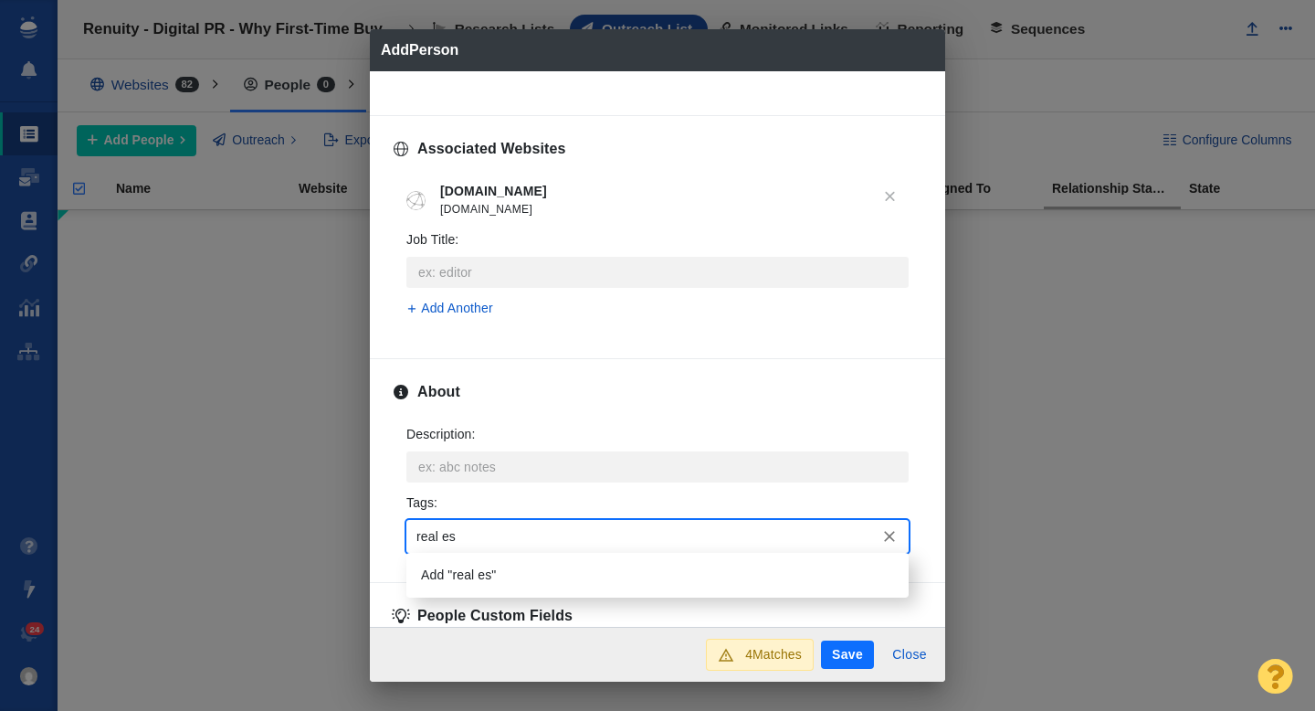
type input "real est"
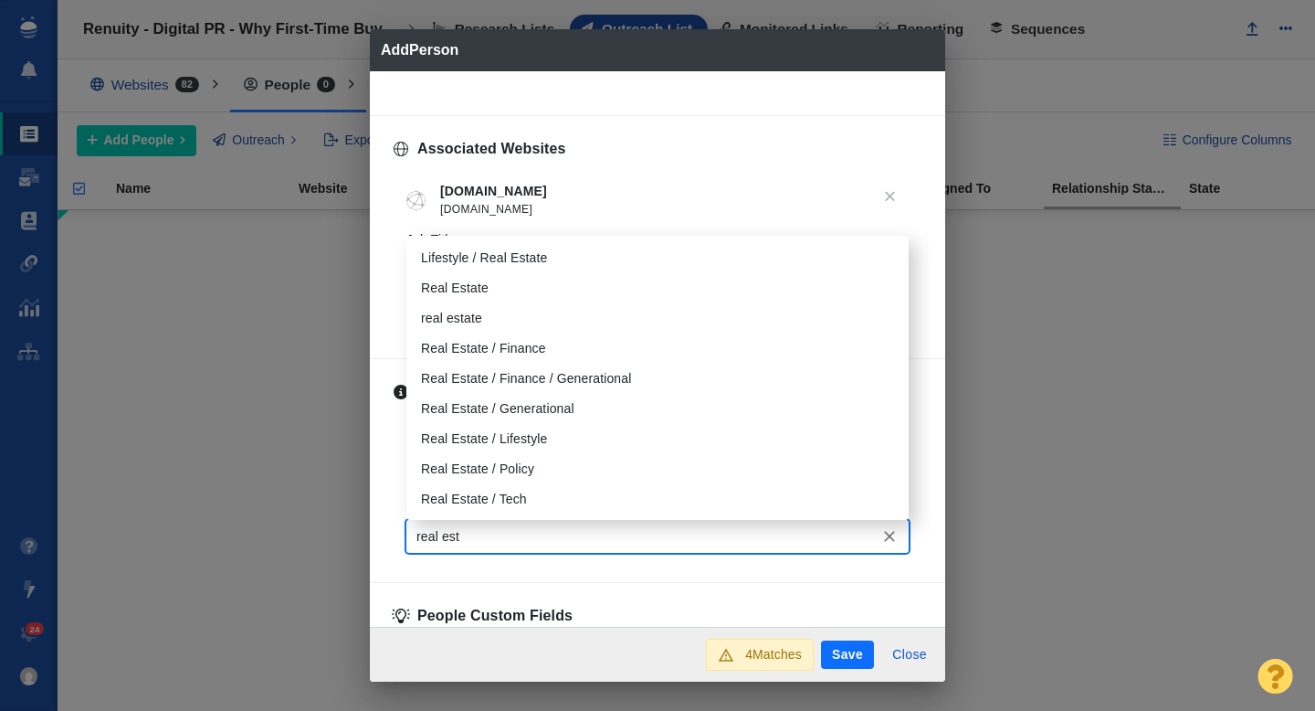
click at [455, 273] on li "Real Estate" at bounding box center [657, 288] width 502 height 30
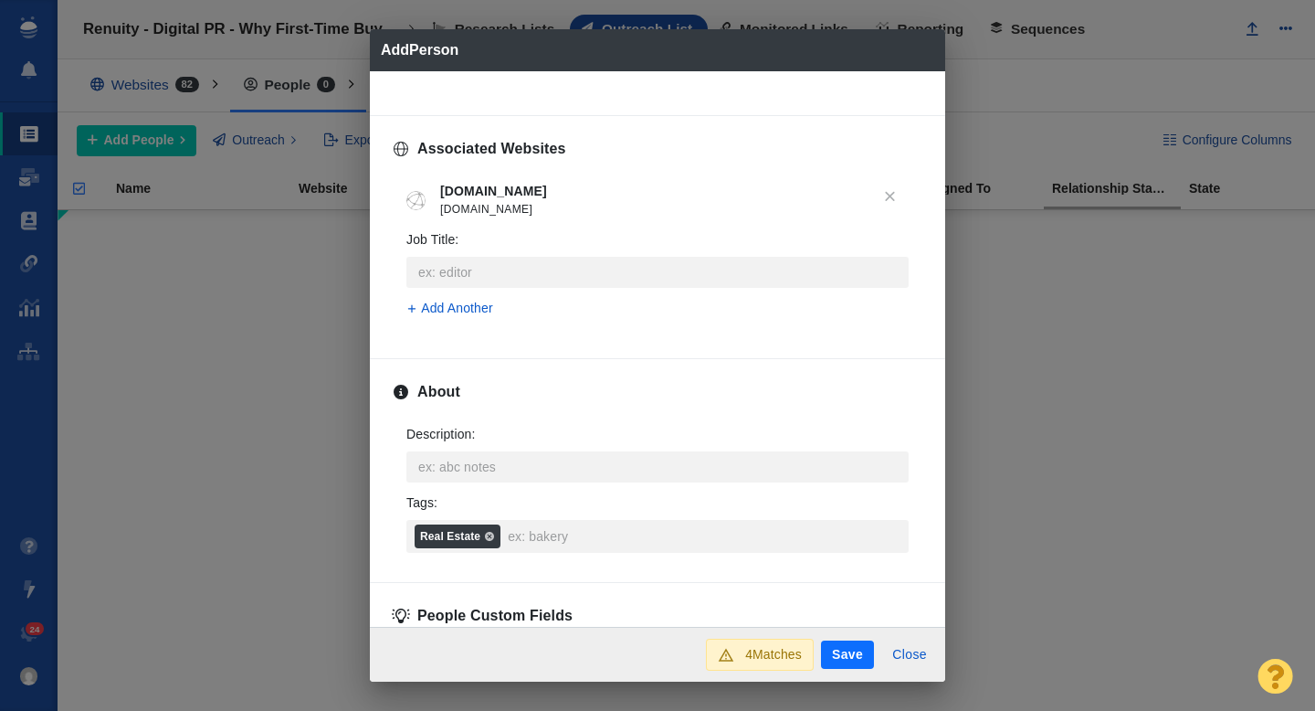
click at [844, 643] on button "Save" at bounding box center [847, 654] width 53 height 29
type textarea "x"
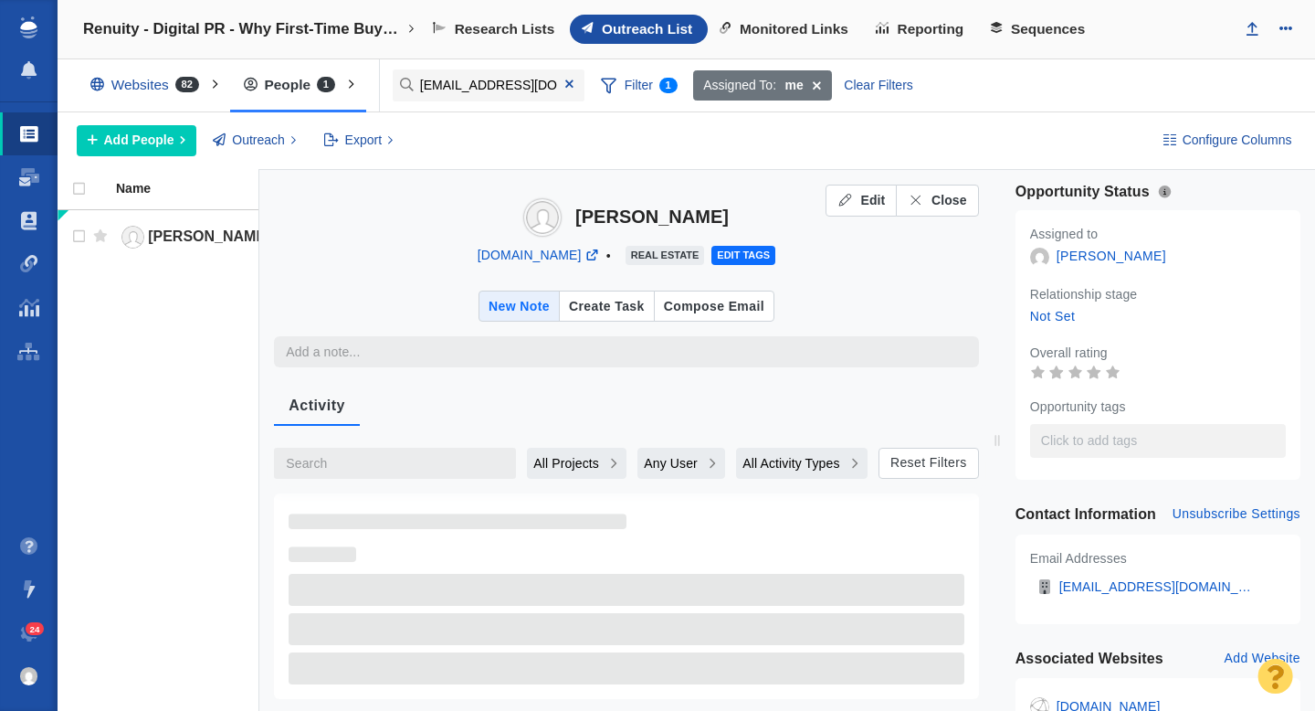
type textarea "x"
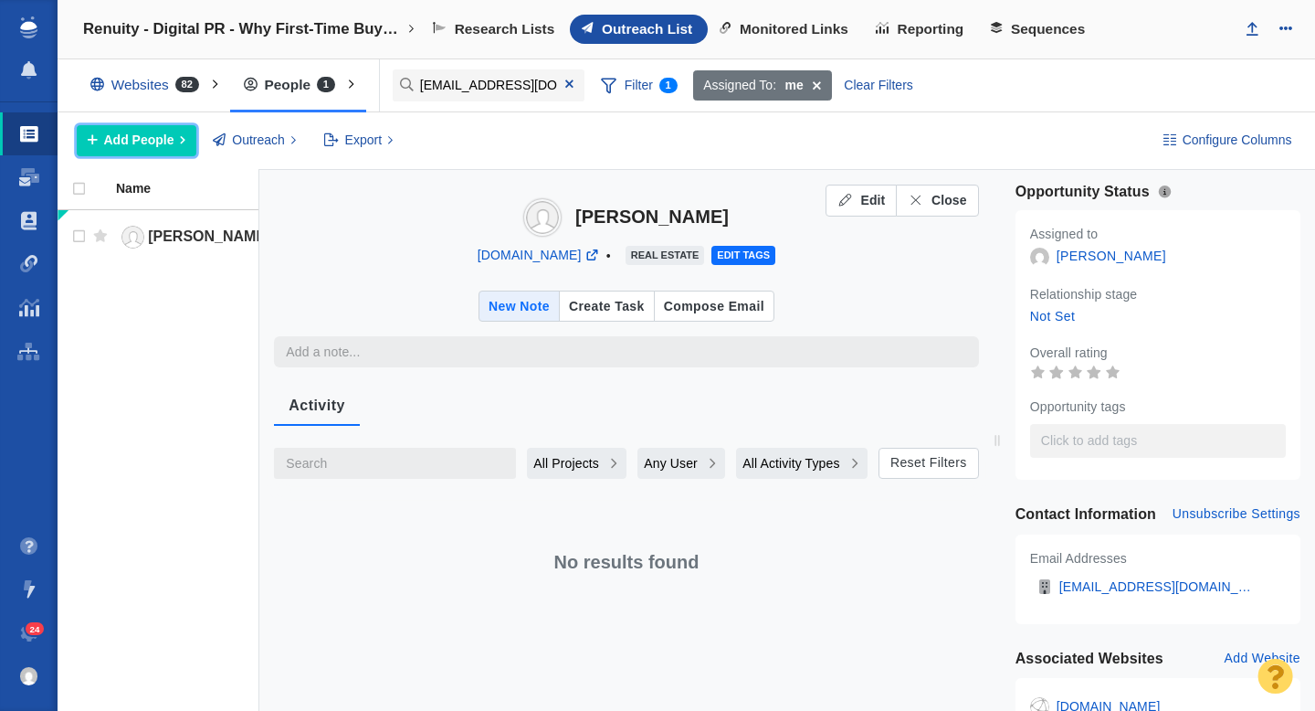
click at [139, 153] on button "Add People" at bounding box center [137, 140] width 120 height 31
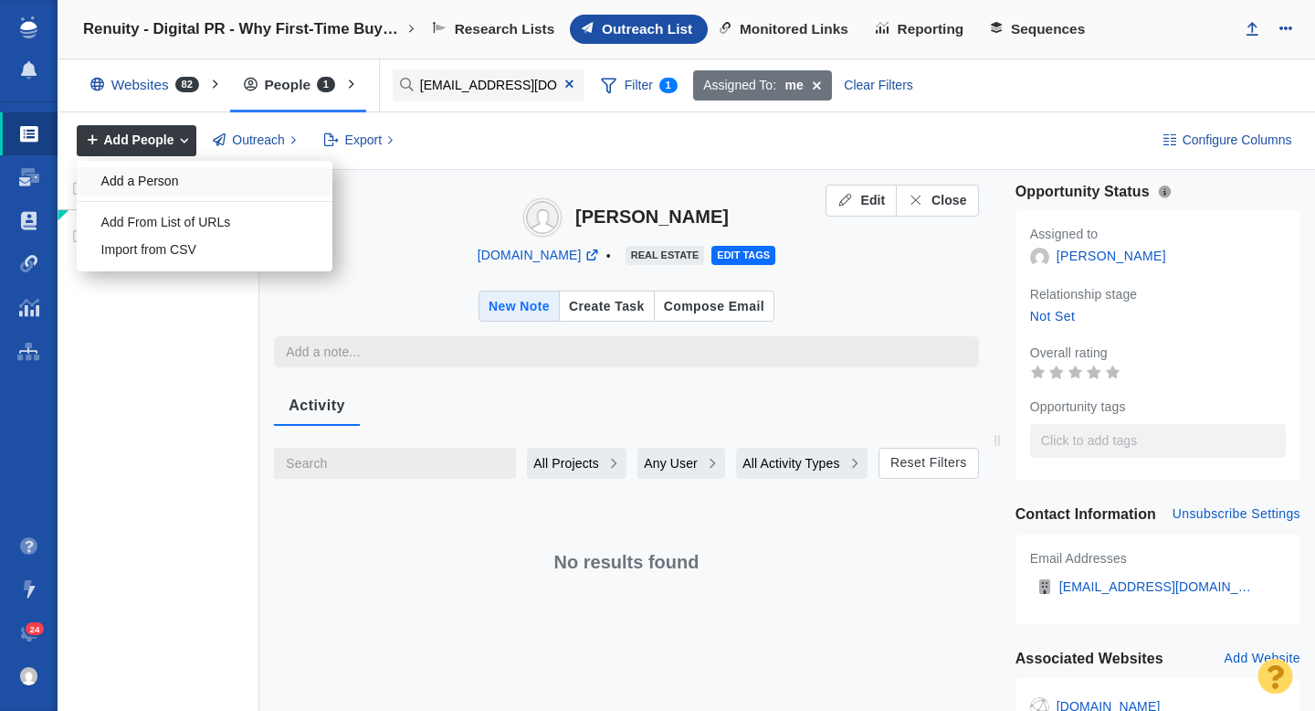
click at [167, 174] on div "Add a Person" at bounding box center [205, 181] width 256 height 28
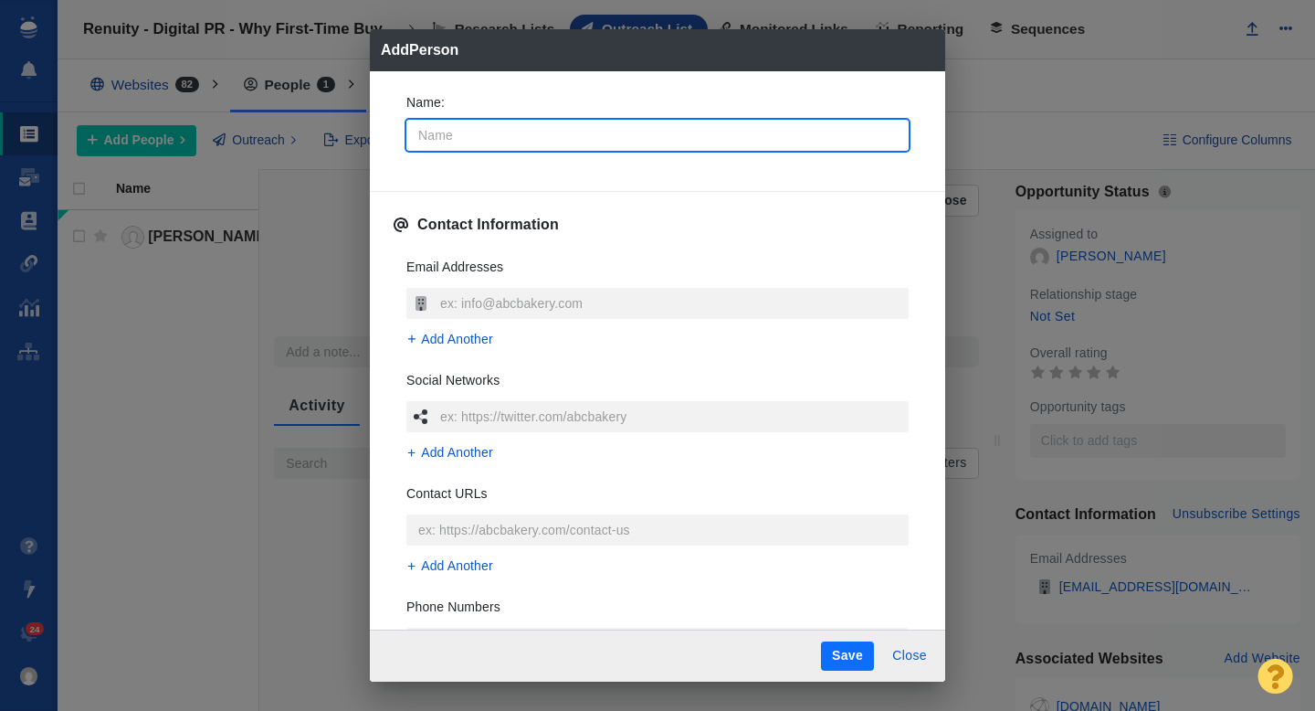
type input "J"
type textarea "x"
type input "Jo"
type textarea "x"
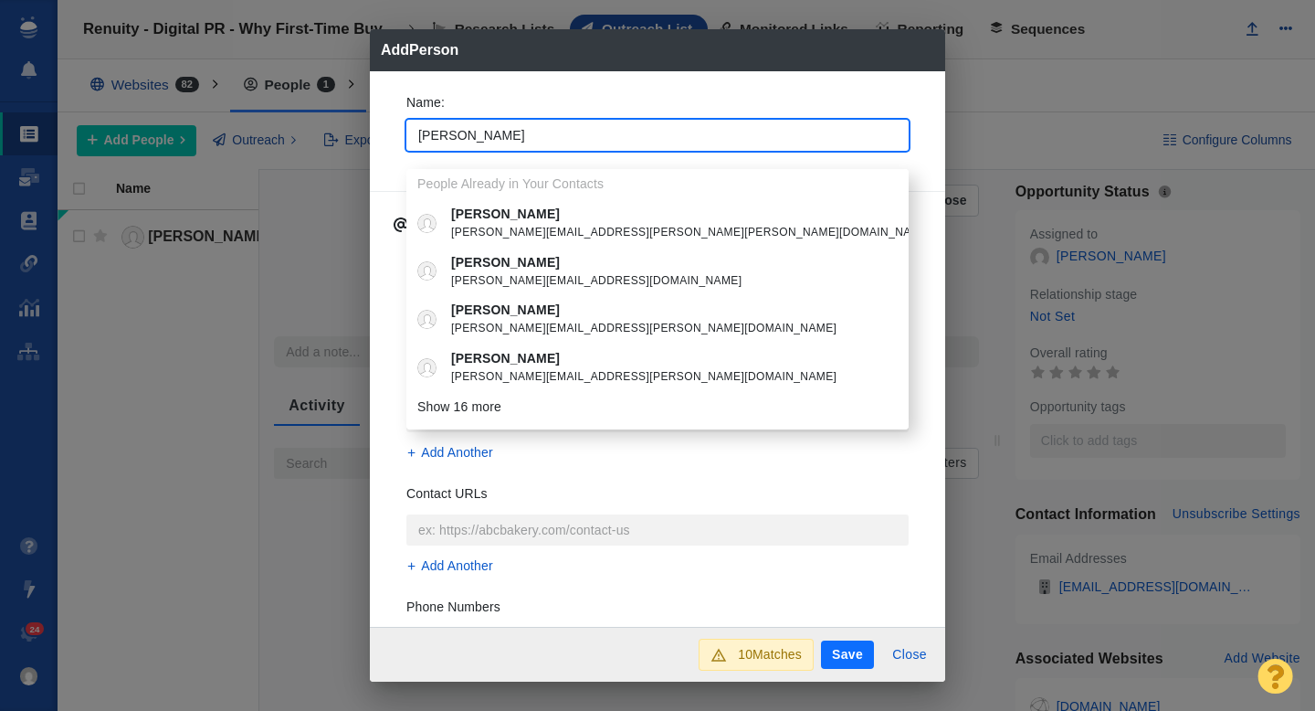
click at [388, 145] on div "Name : John People Already in Your Contacts John john.huetter@crain.com John jo…" at bounding box center [657, 349] width 575 height 556
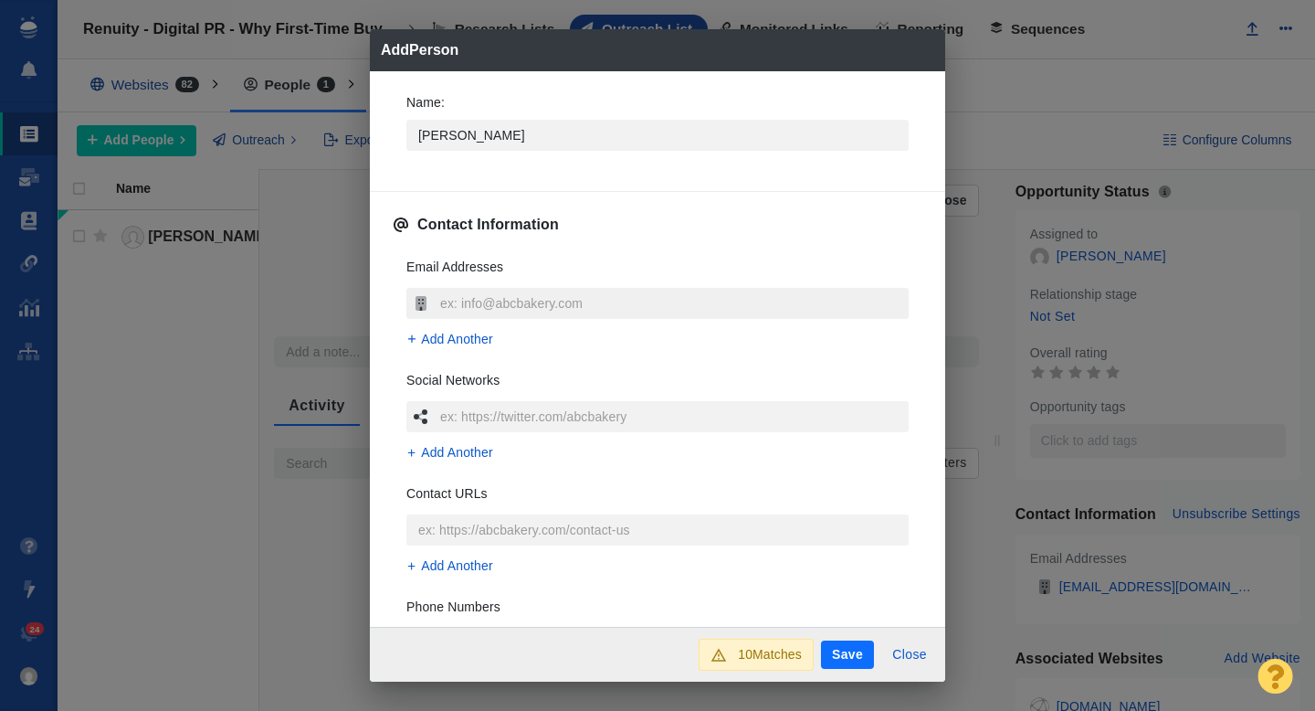
click at [510, 294] on input "text" at bounding box center [672, 303] width 473 height 31
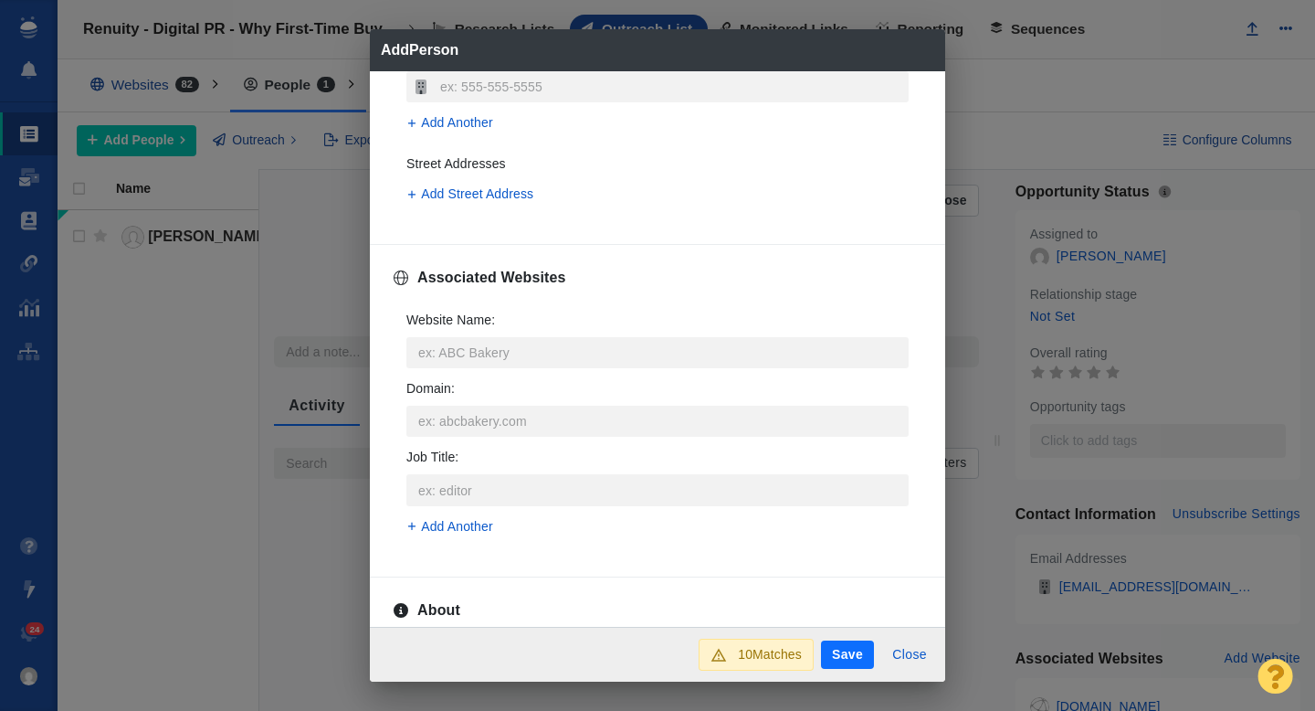
scroll to position [568, 0]
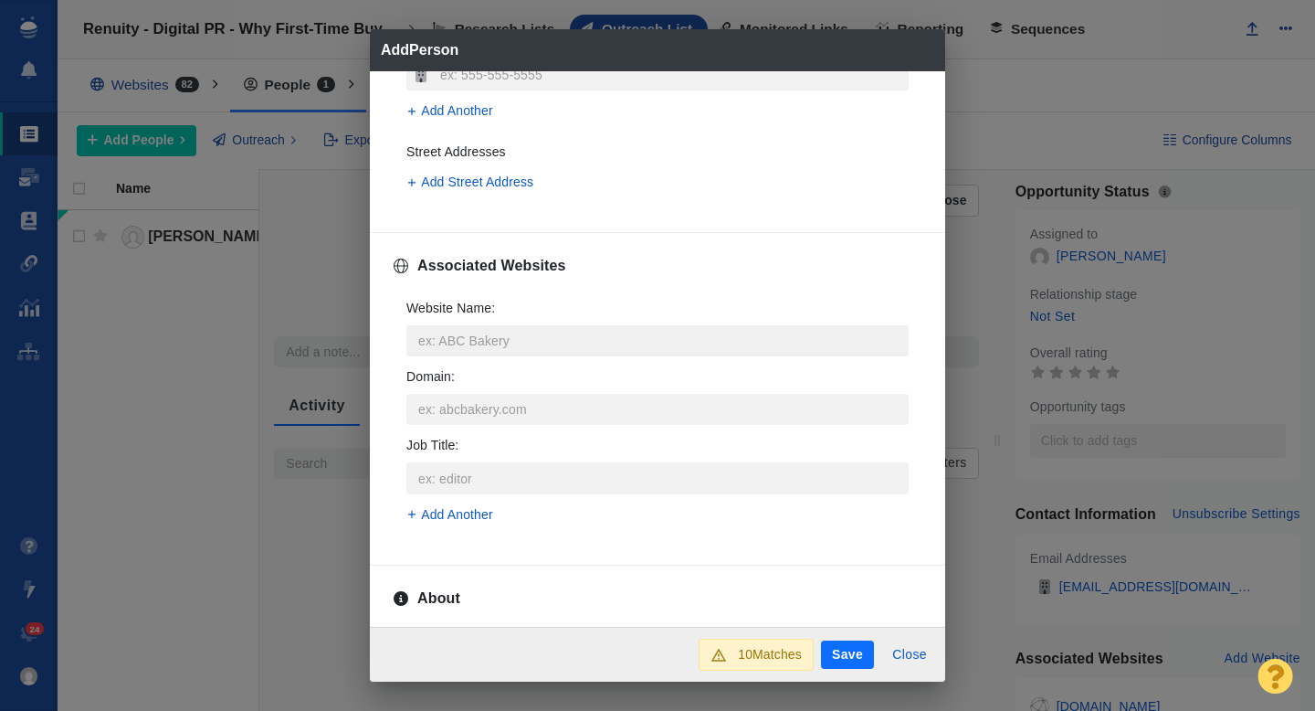
click at [483, 339] on input "Website Name :" at bounding box center [657, 340] width 502 height 31
click at [521, 412] on p "bdcnetwork.com" at bounding box center [670, 408] width 439 height 19
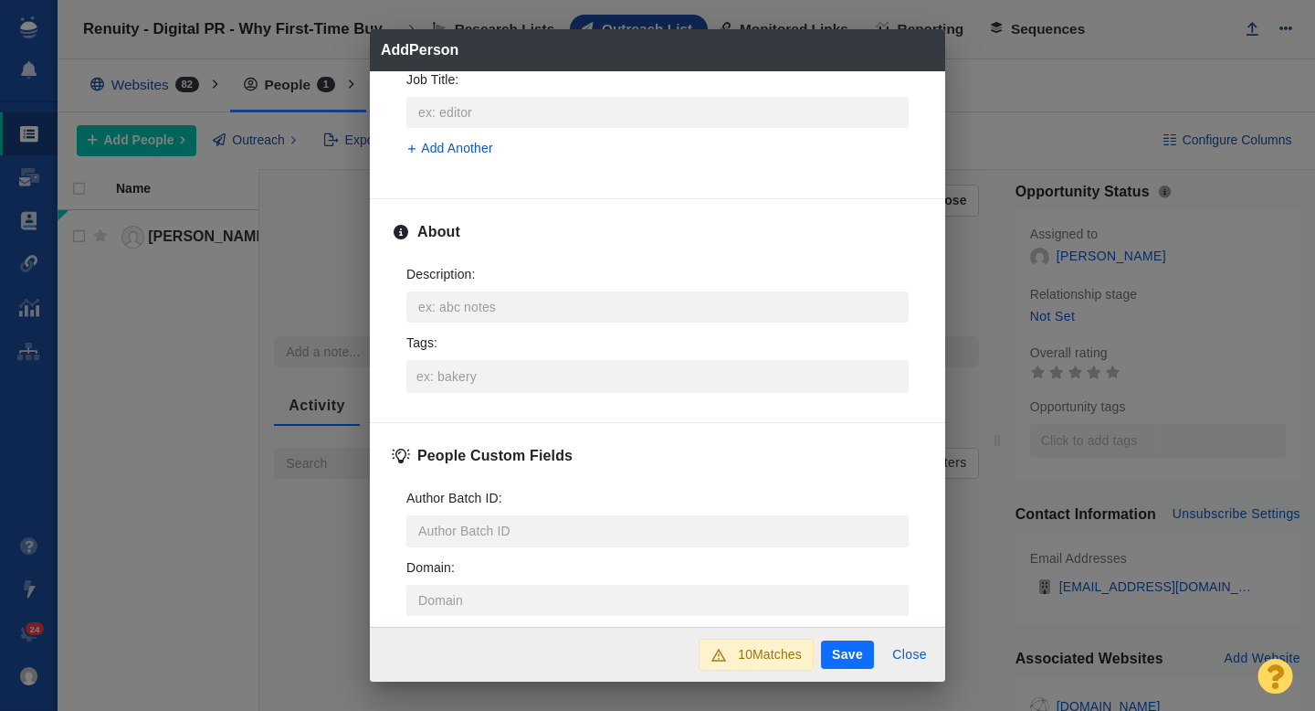
scroll to position [849, 0]
click at [461, 374] on input "Tags :" at bounding box center [657, 371] width 491 height 33
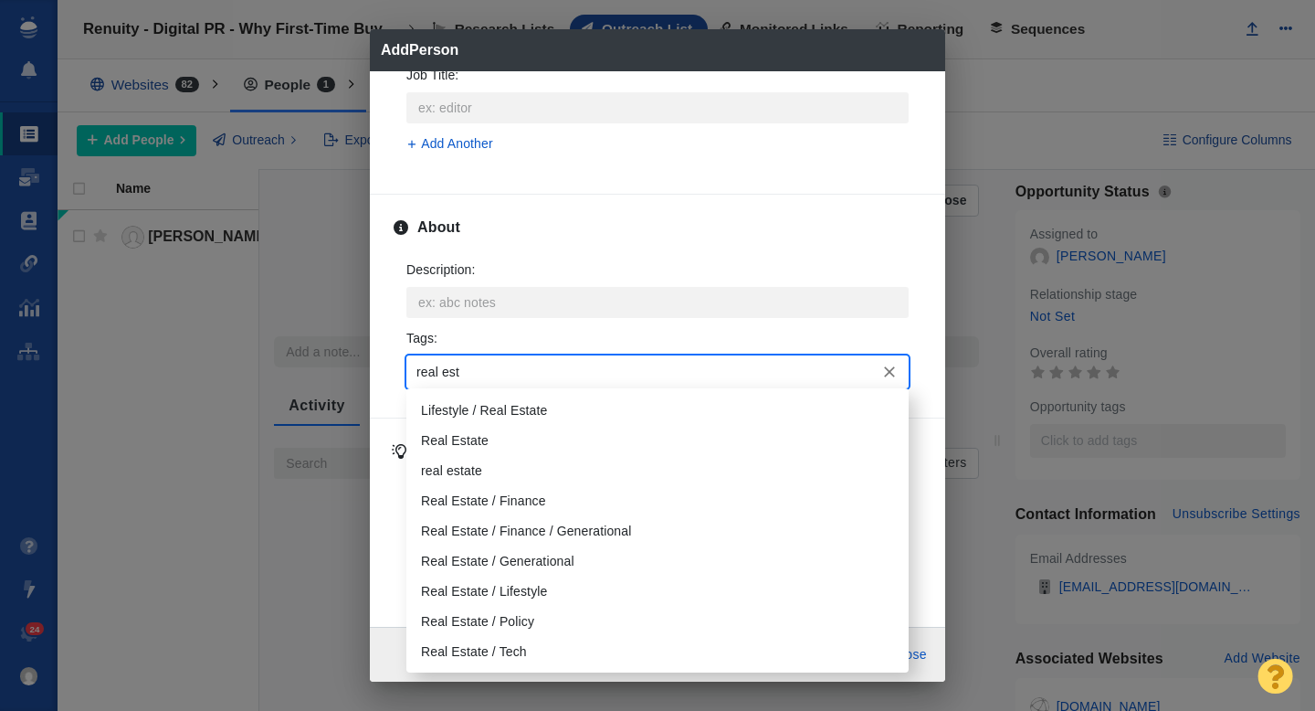
click at [467, 439] on li "Real Estate" at bounding box center [657, 441] width 502 height 30
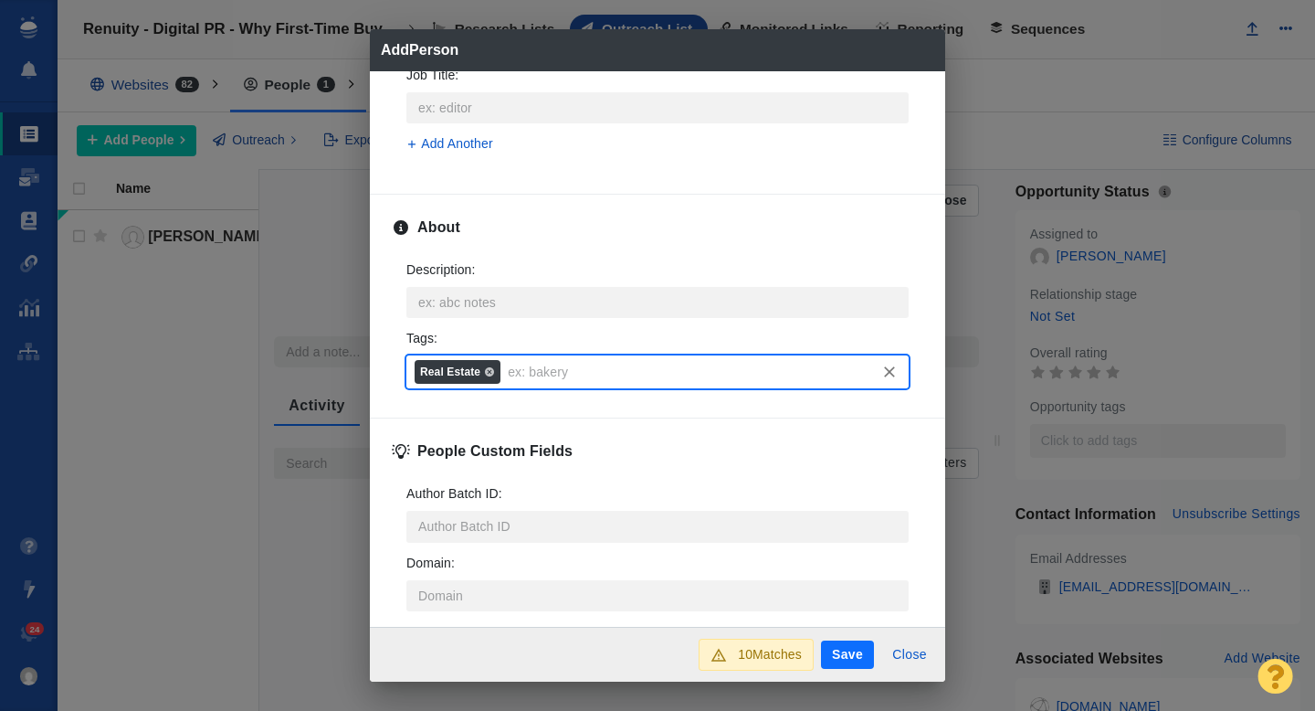
click at [866, 663] on button "Save" at bounding box center [847, 654] width 53 height 29
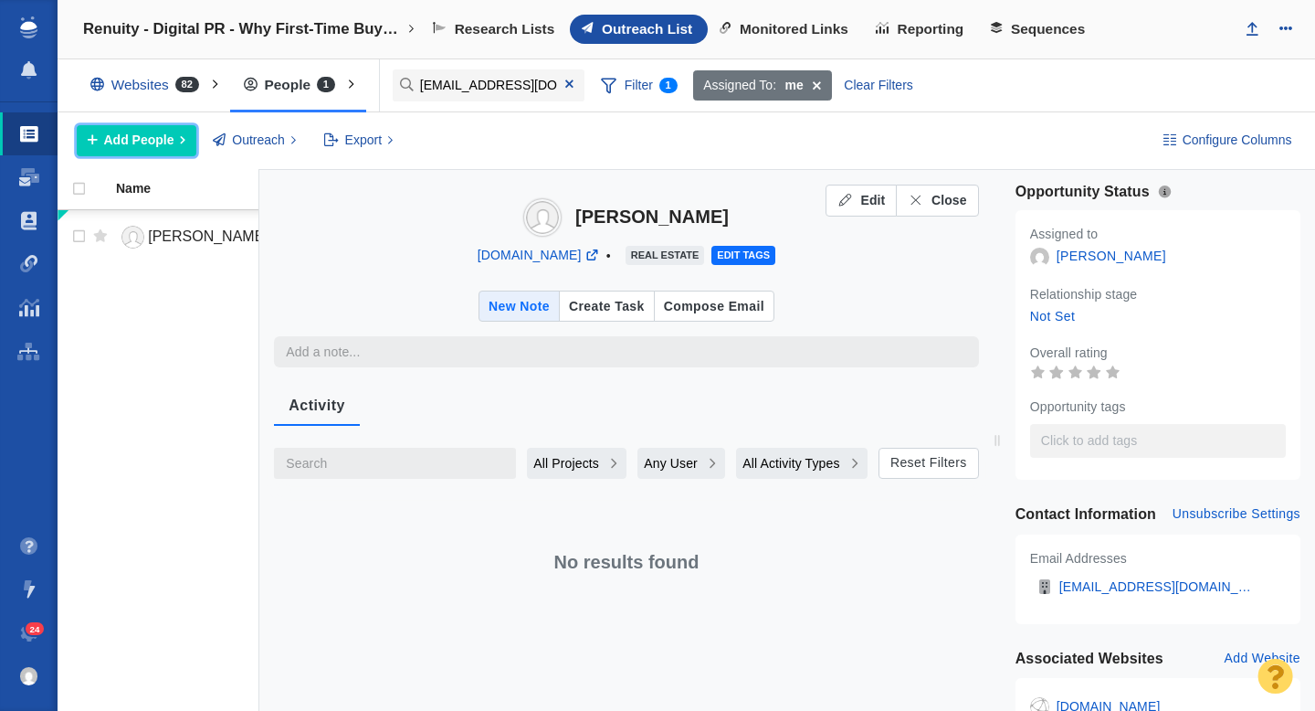
click at [136, 145] on span "Add People" at bounding box center [139, 140] width 70 height 19
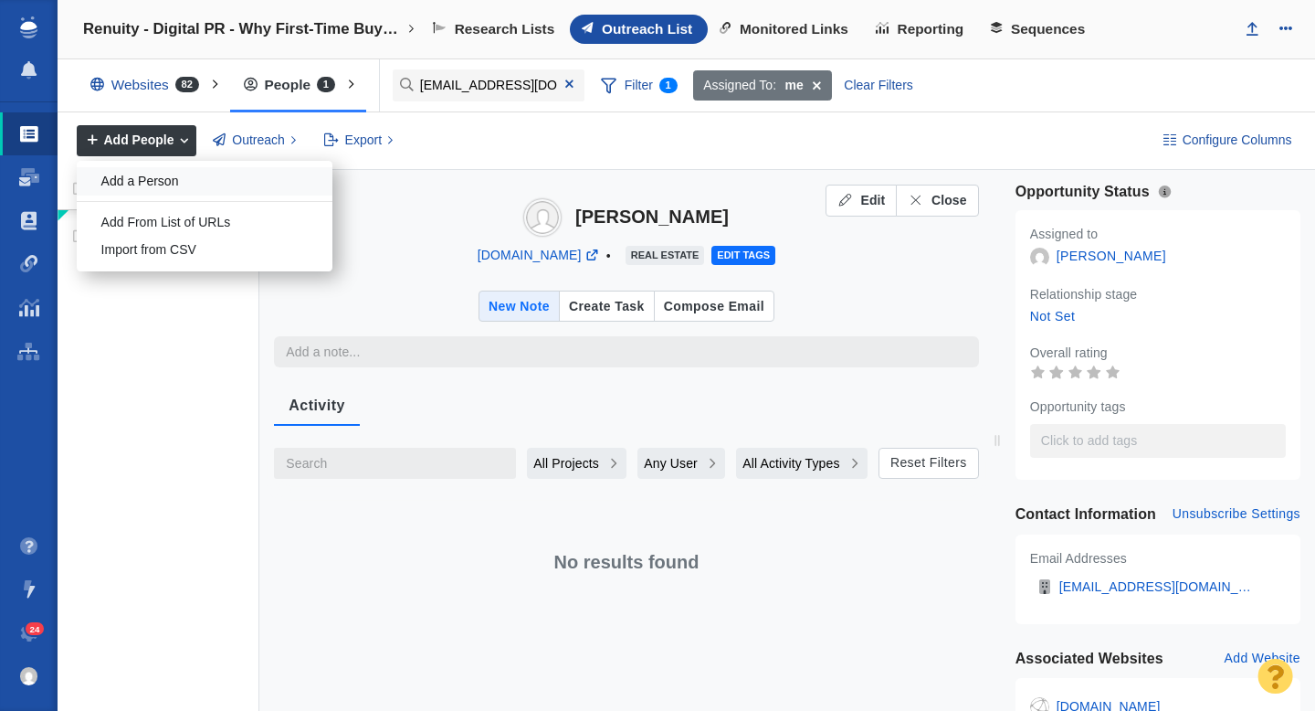
click at [150, 174] on div "Add a Person" at bounding box center [205, 181] width 256 height 28
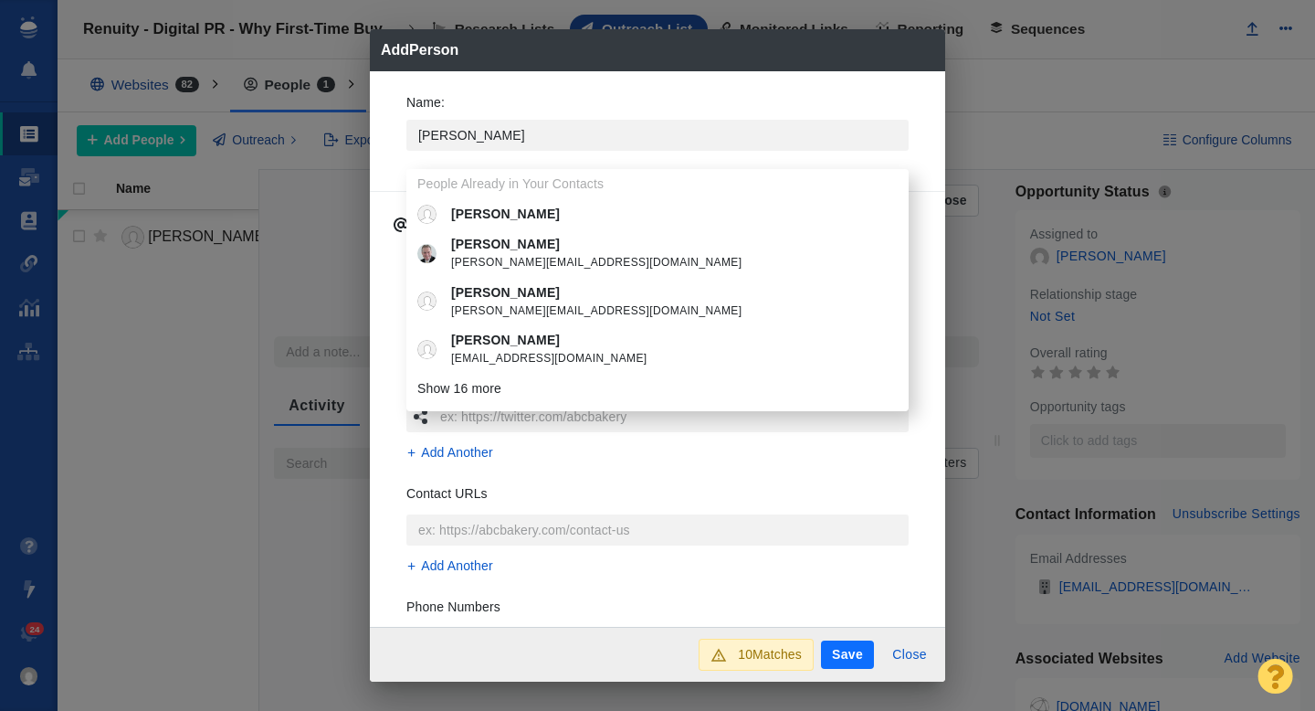
click at [392, 161] on div "Name : David People Already in Your Contacts David David david@davidpylyp.com D…" at bounding box center [658, 128] width 532 height 98
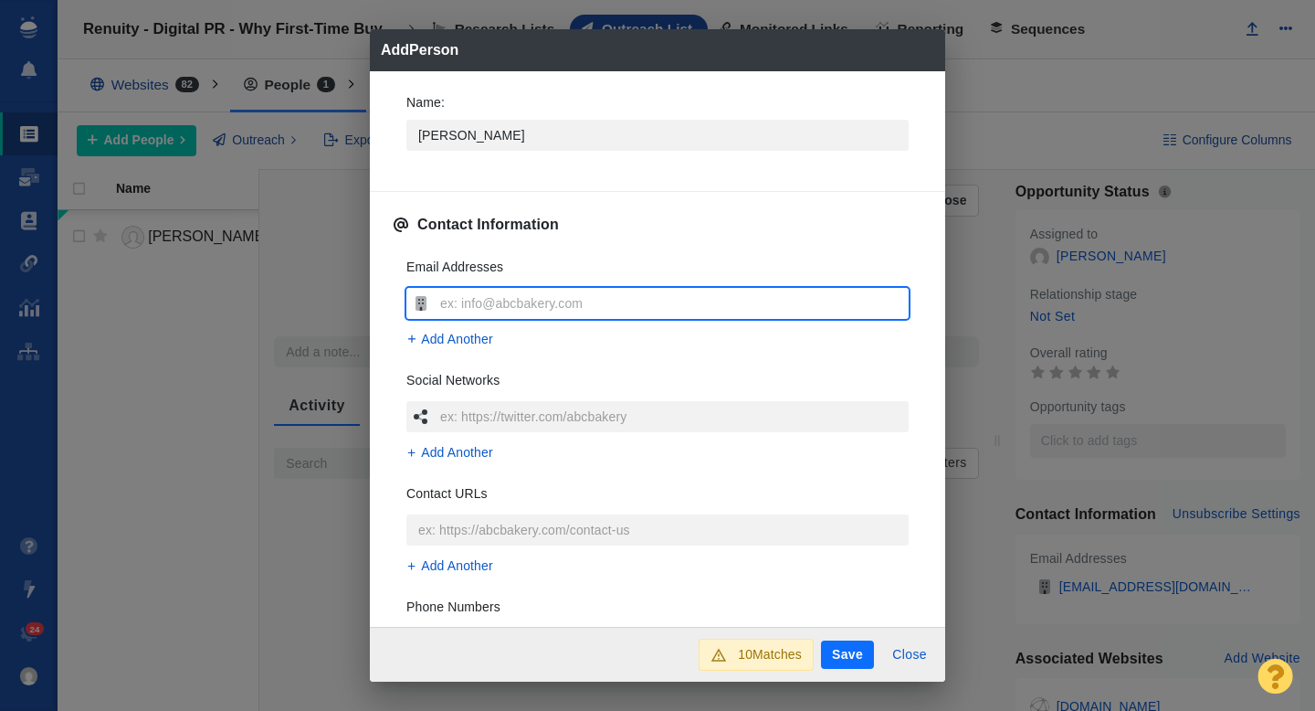
click at [469, 297] on input "text" at bounding box center [672, 303] width 473 height 31
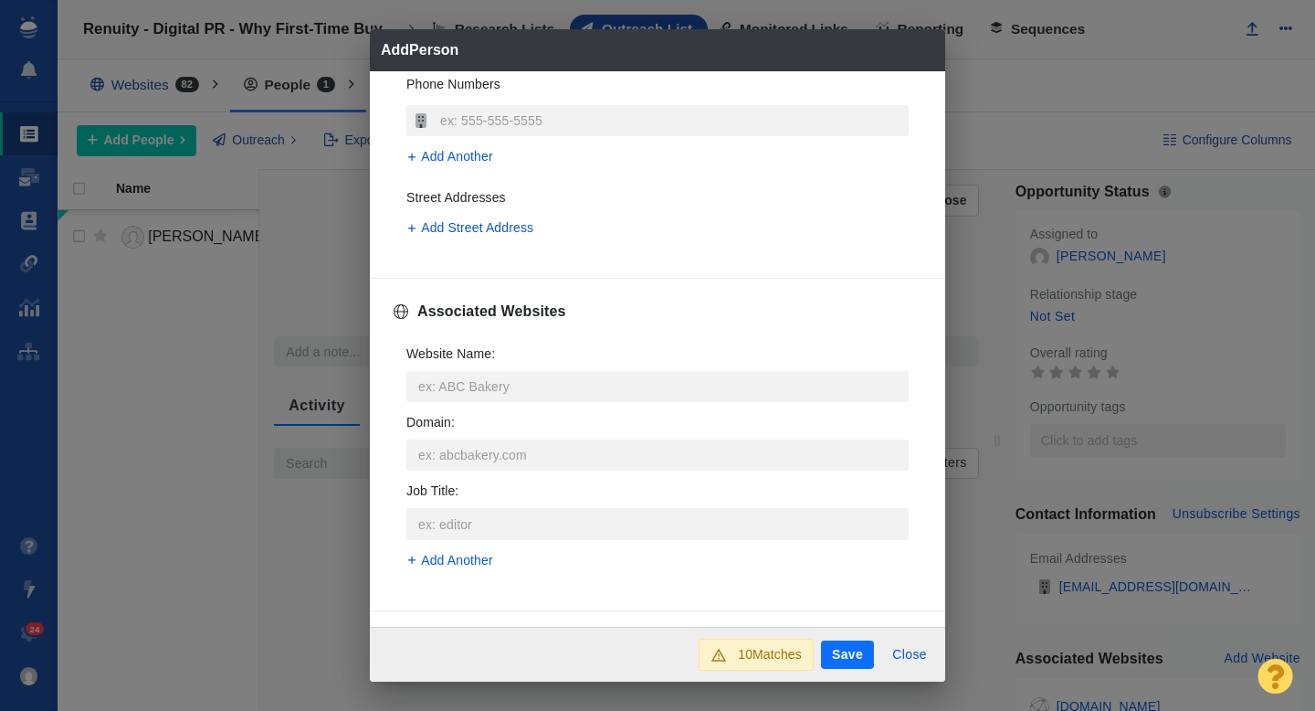
scroll to position [540, 0]
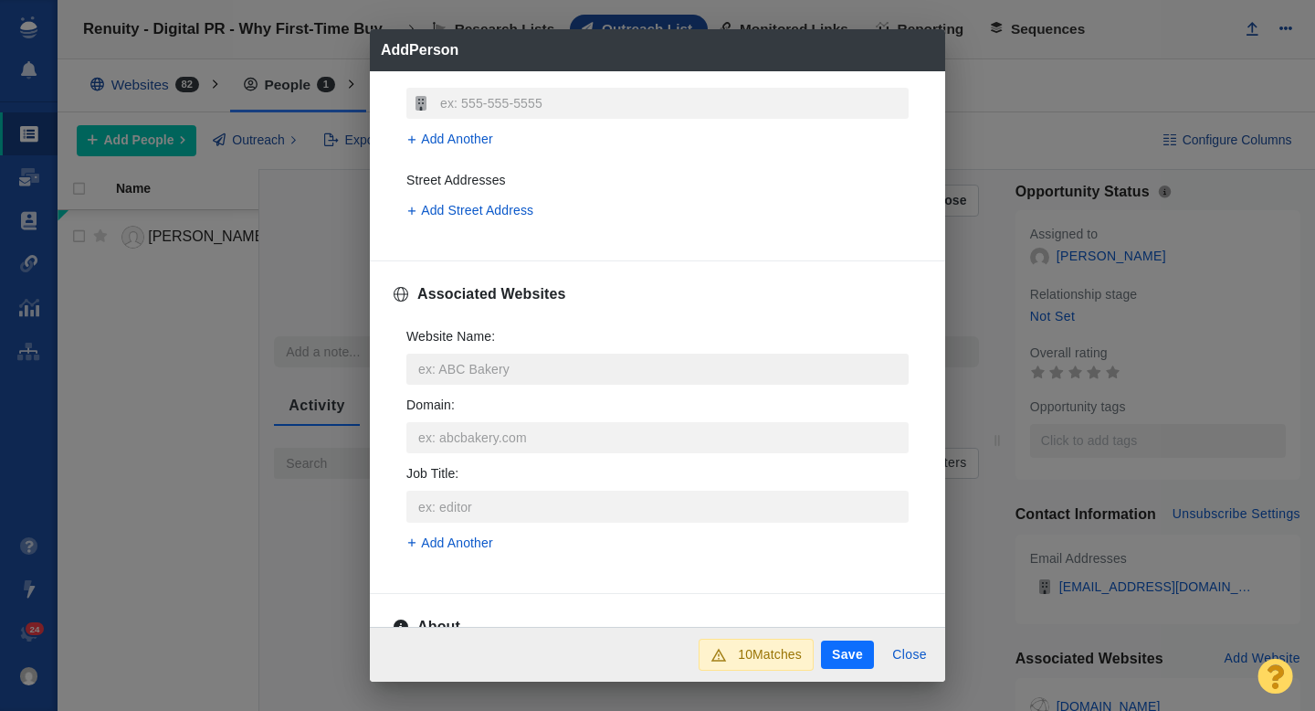
click at [477, 370] on input "Website Name :" at bounding box center [657, 368] width 502 height 31
click at [507, 423] on li "bdcnetwork.com bdcnetwork.com" at bounding box center [657, 446] width 502 height 48
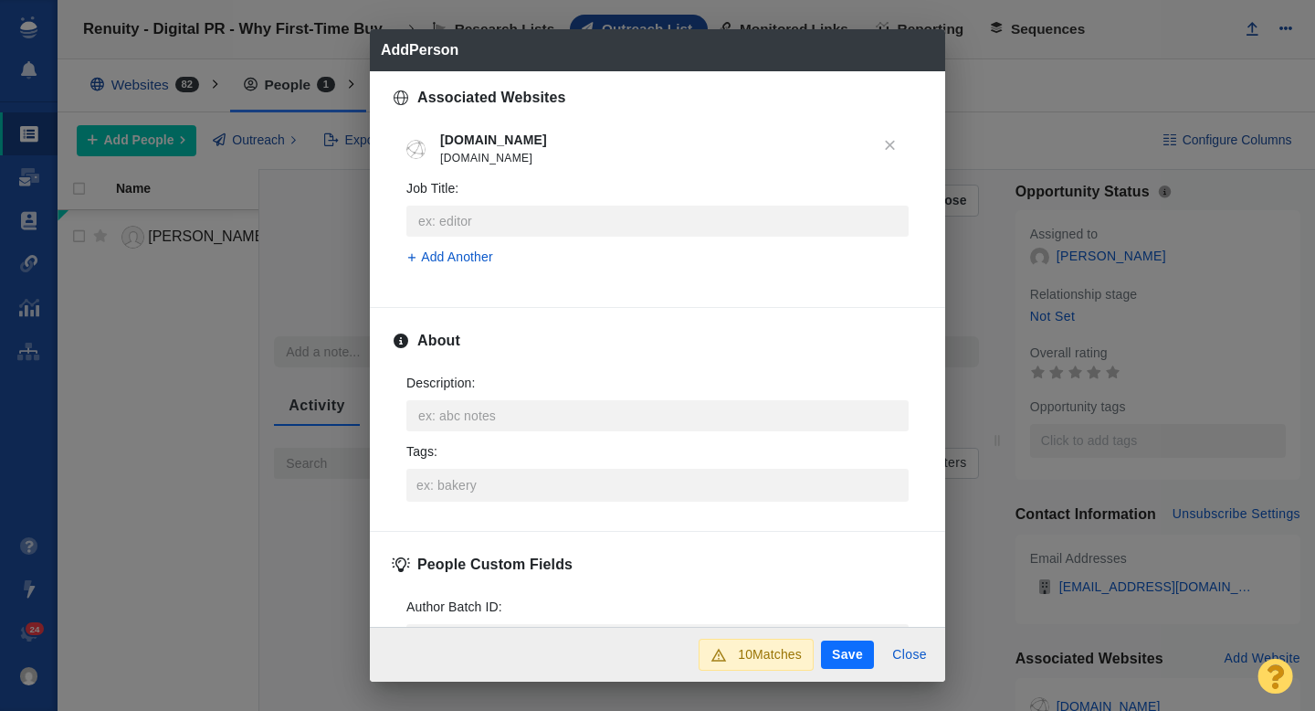
scroll to position [903, 0]
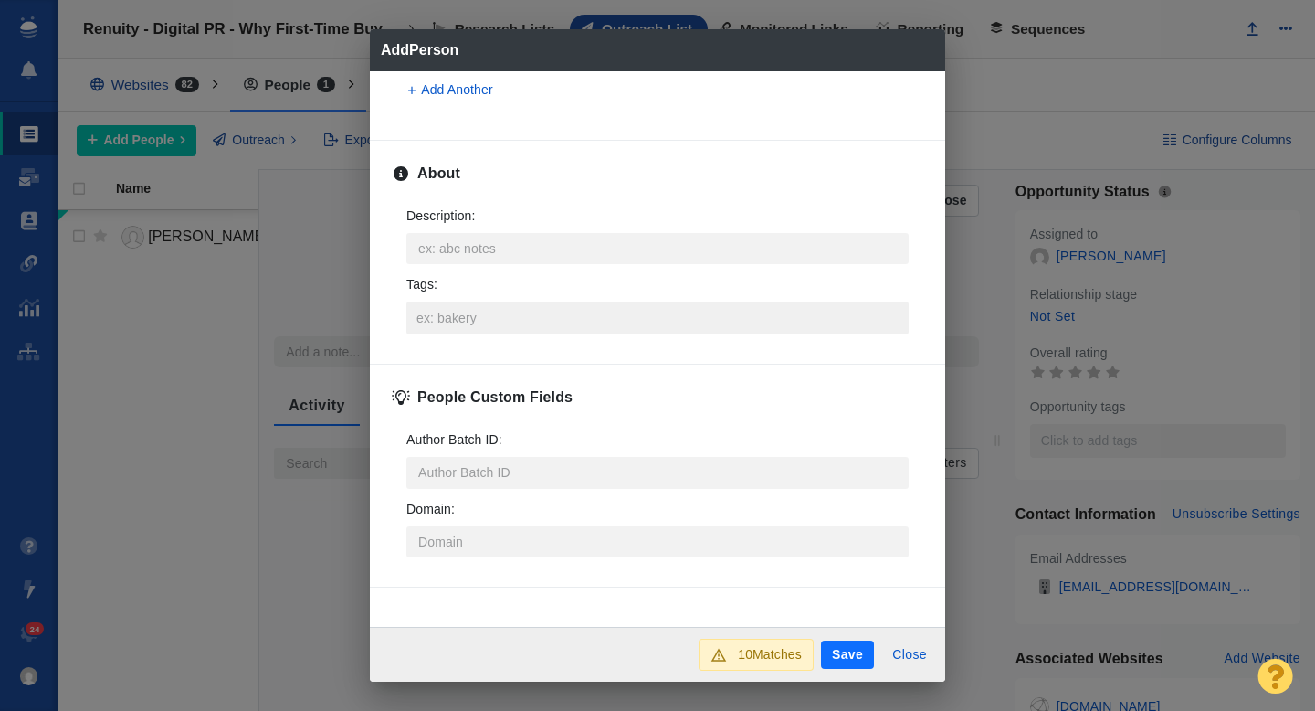
click at [478, 318] on input "Tags :" at bounding box center [657, 317] width 491 height 33
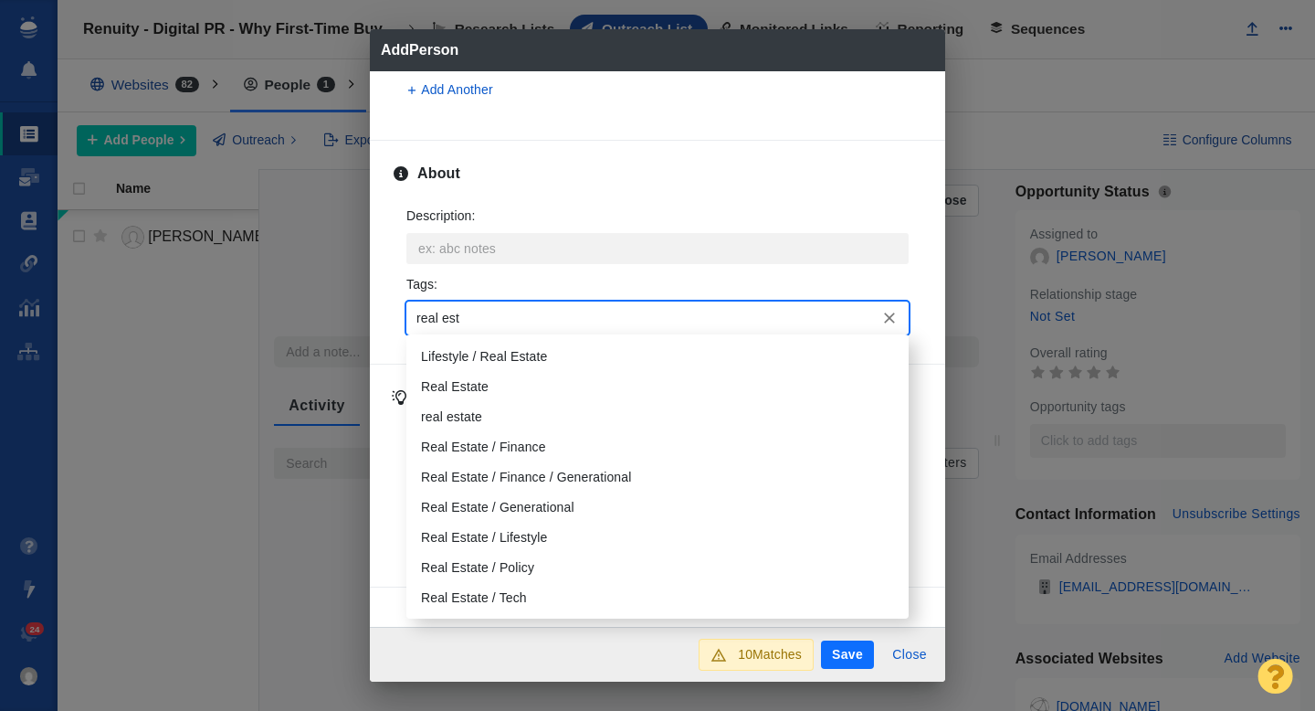
click at [470, 388] on li "Real Estate" at bounding box center [657, 387] width 502 height 30
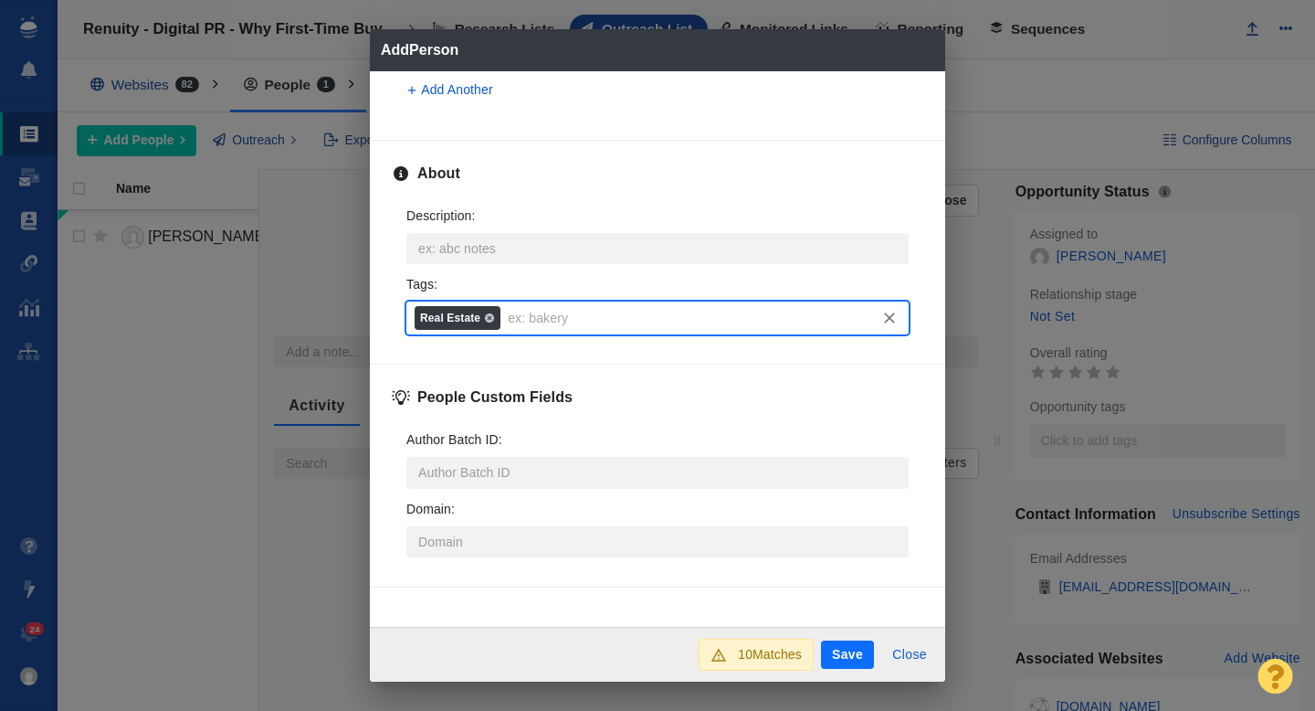
click at [842, 647] on button "Save" at bounding box center [847, 654] width 53 height 29
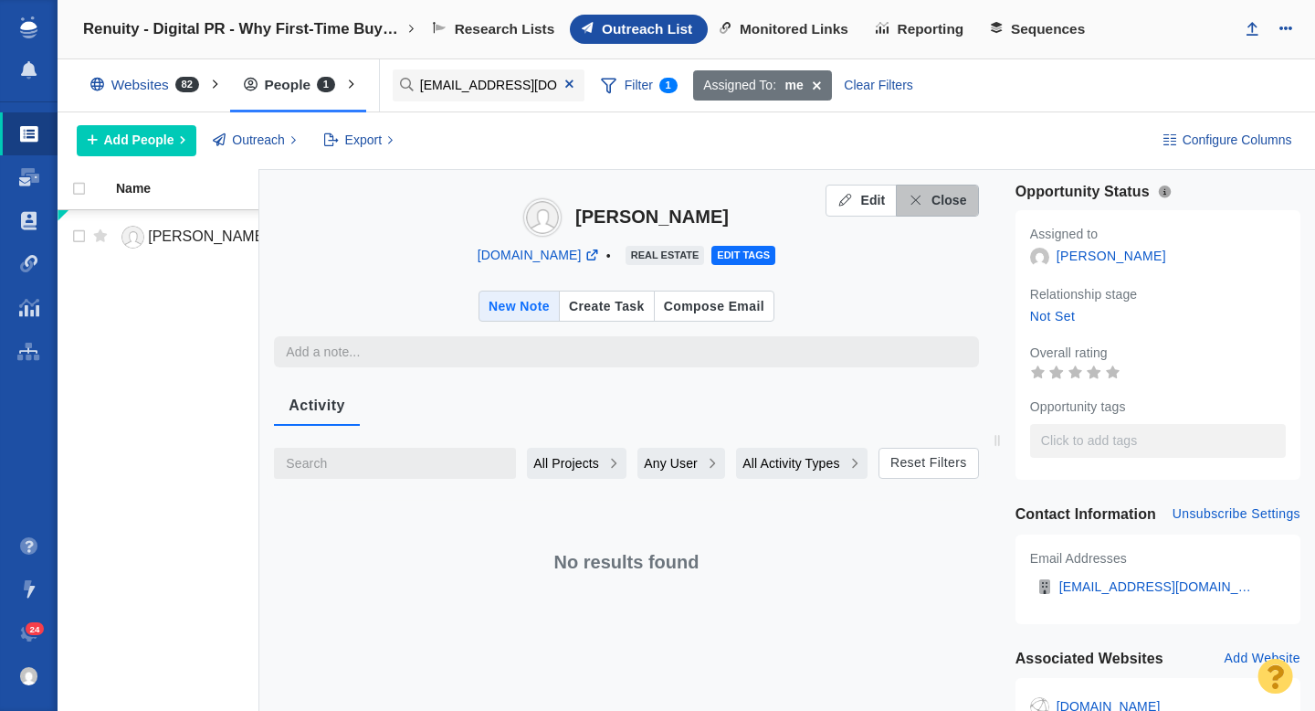
click at [956, 196] on span "Close" at bounding box center [950, 200] width 36 height 19
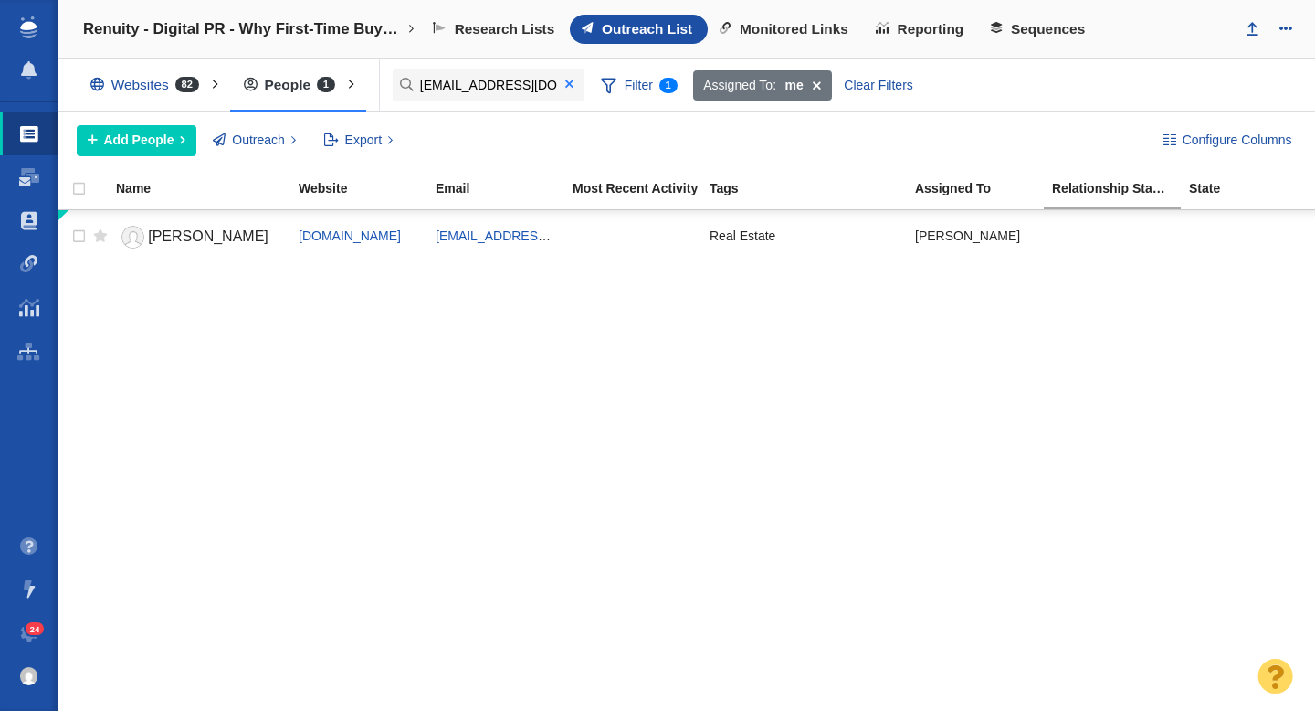
click at [568, 82] on span at bounding box center [569, 84] width 8 height 13
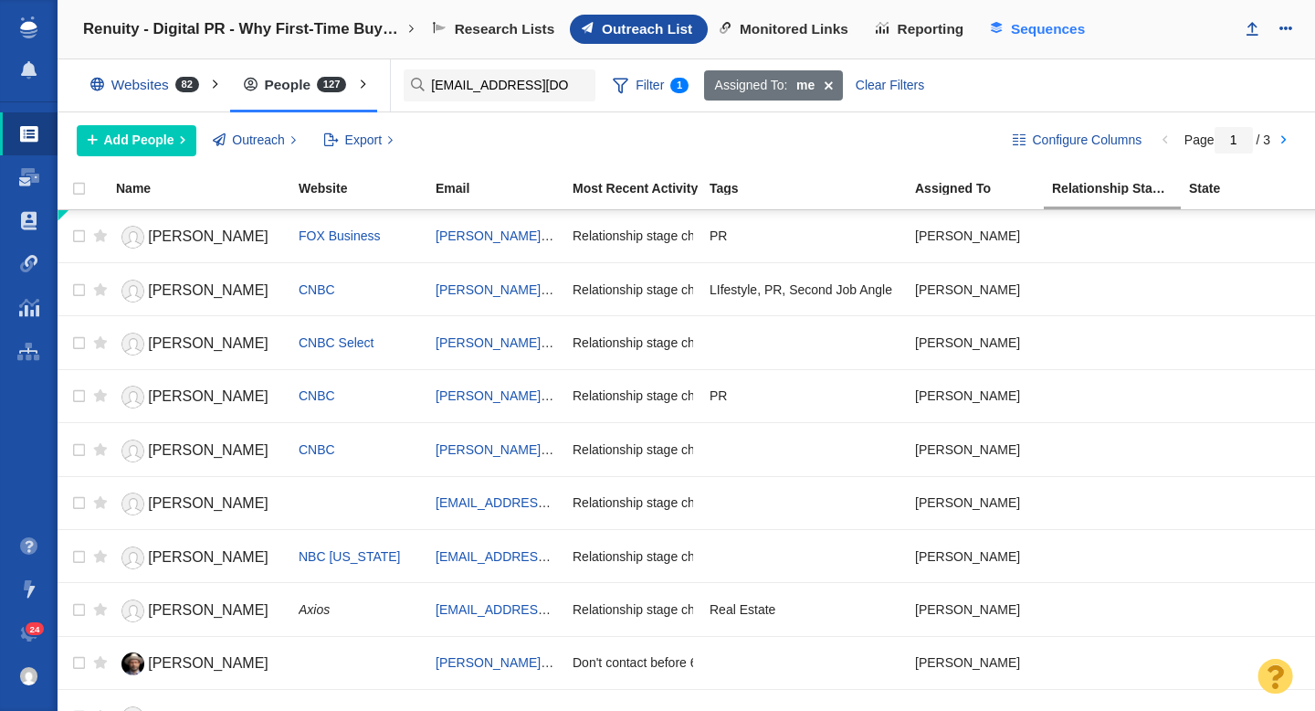
click at [1042, 27] on span "Sequences" at bounding box center [1048, 29] width 74 height 16
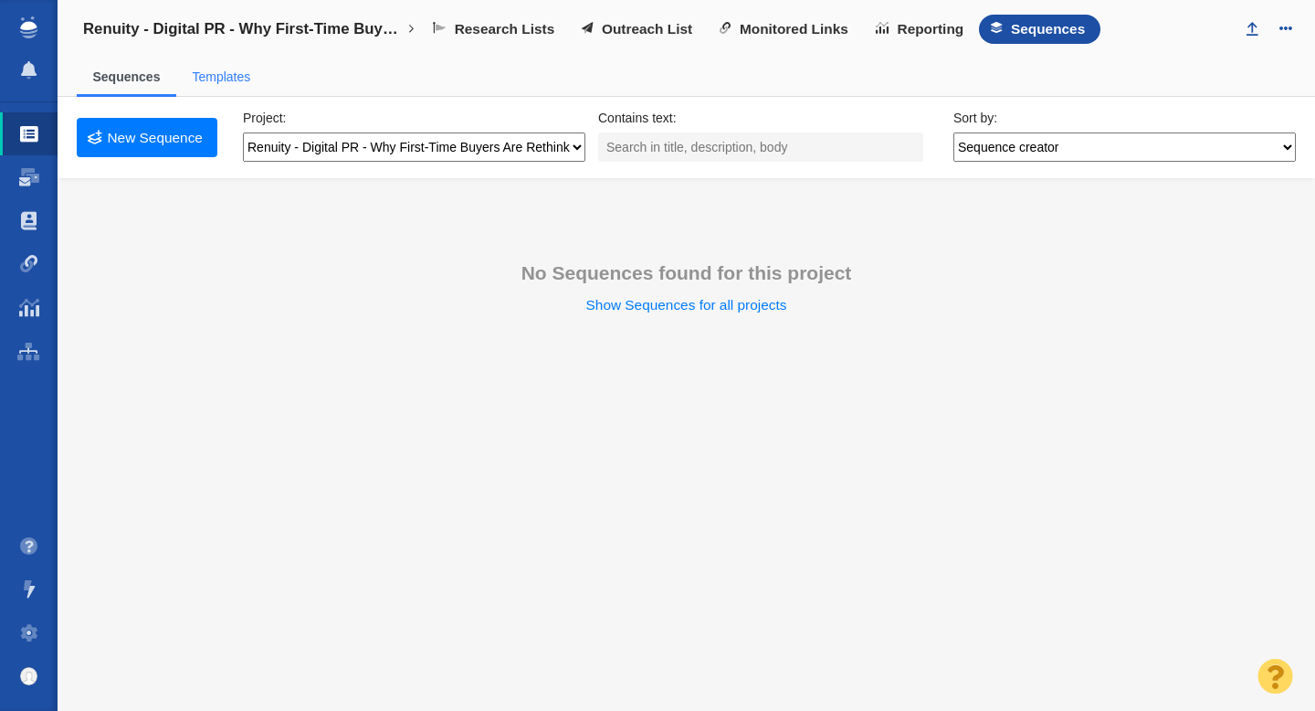
click at [226, 76] on link "Templates" at bounding box center [221, 76] width 58 height 15
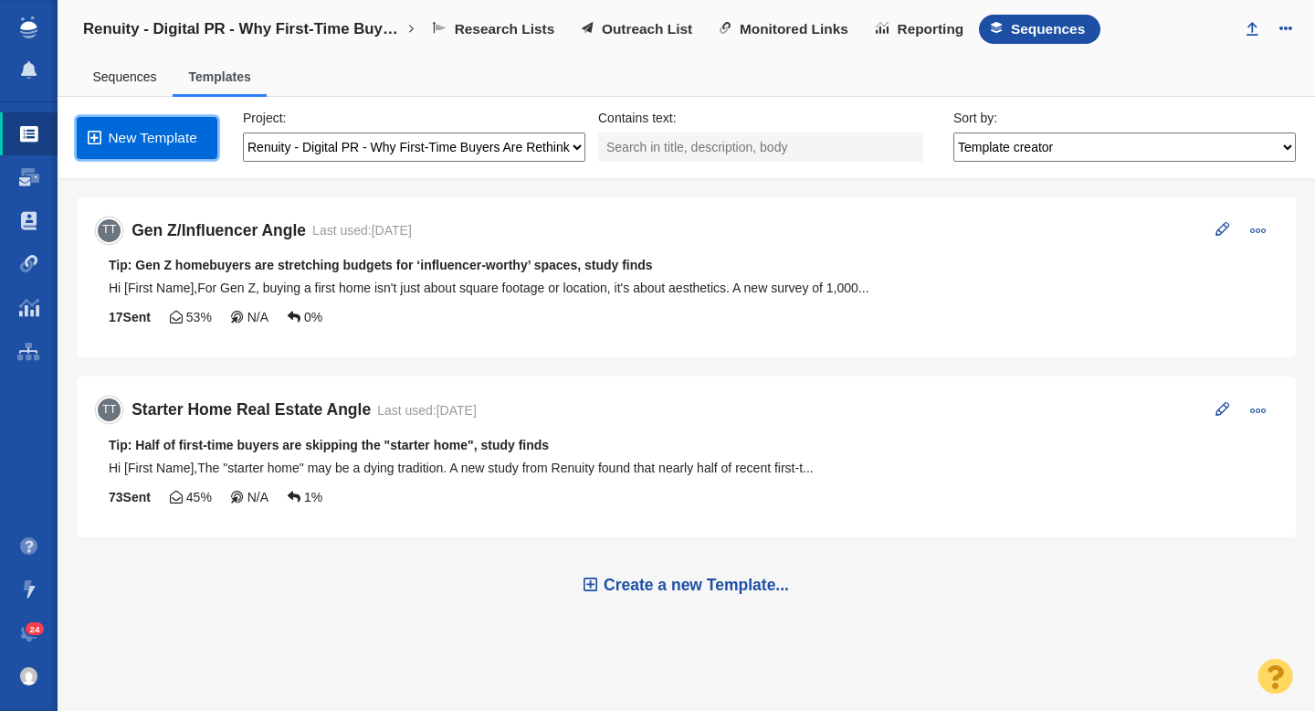
click at [182, 131] on link "New Template" at bounding box center [147, 138] width 141 height 42
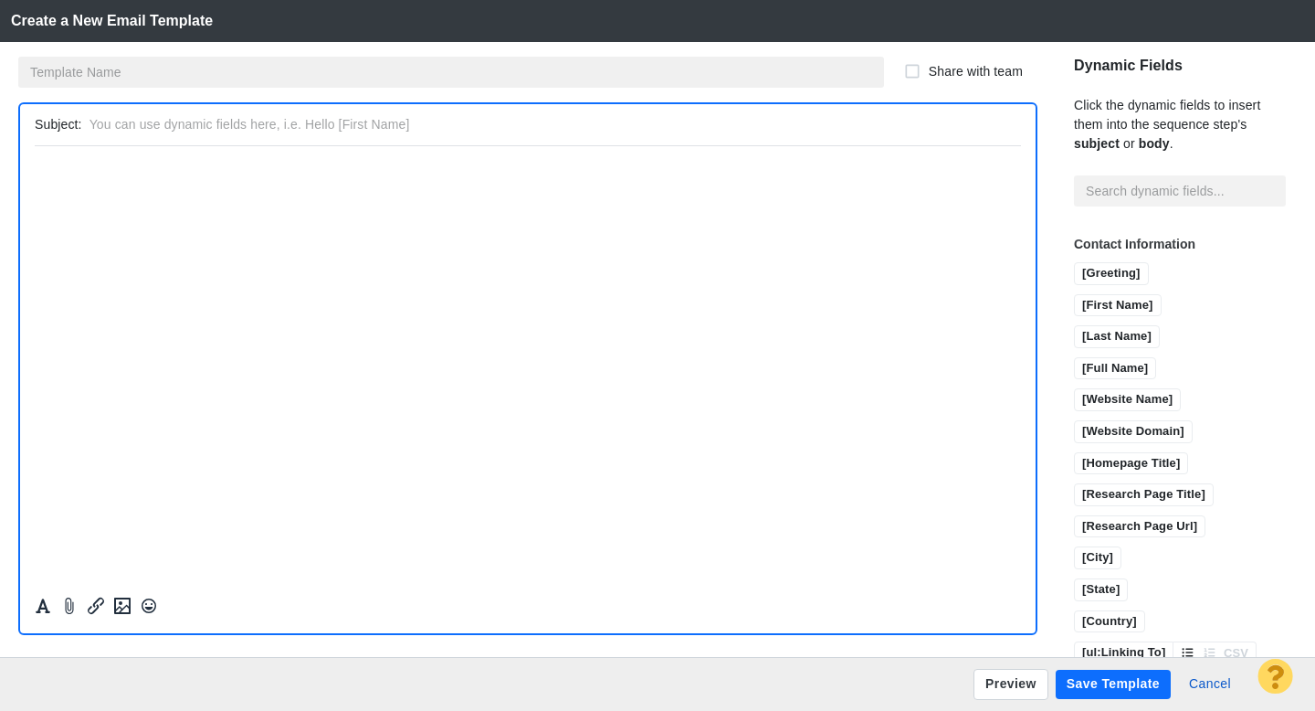
click at [83, 79] on input "text" at bounding box center [451, 72] width 866 height 31
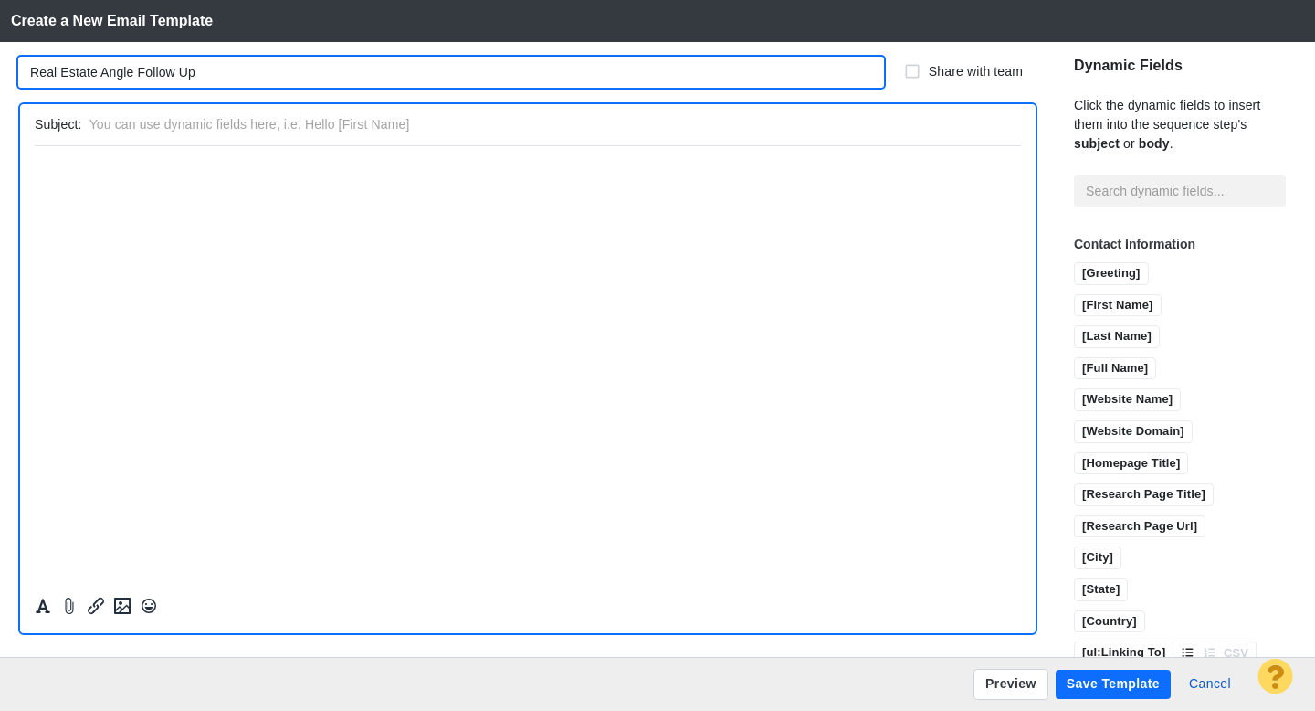
type input "Real Estate Angle Follow Up"
click at [94, 162] on html "﻿" at bounding box center [528, 166] width 986 height 43
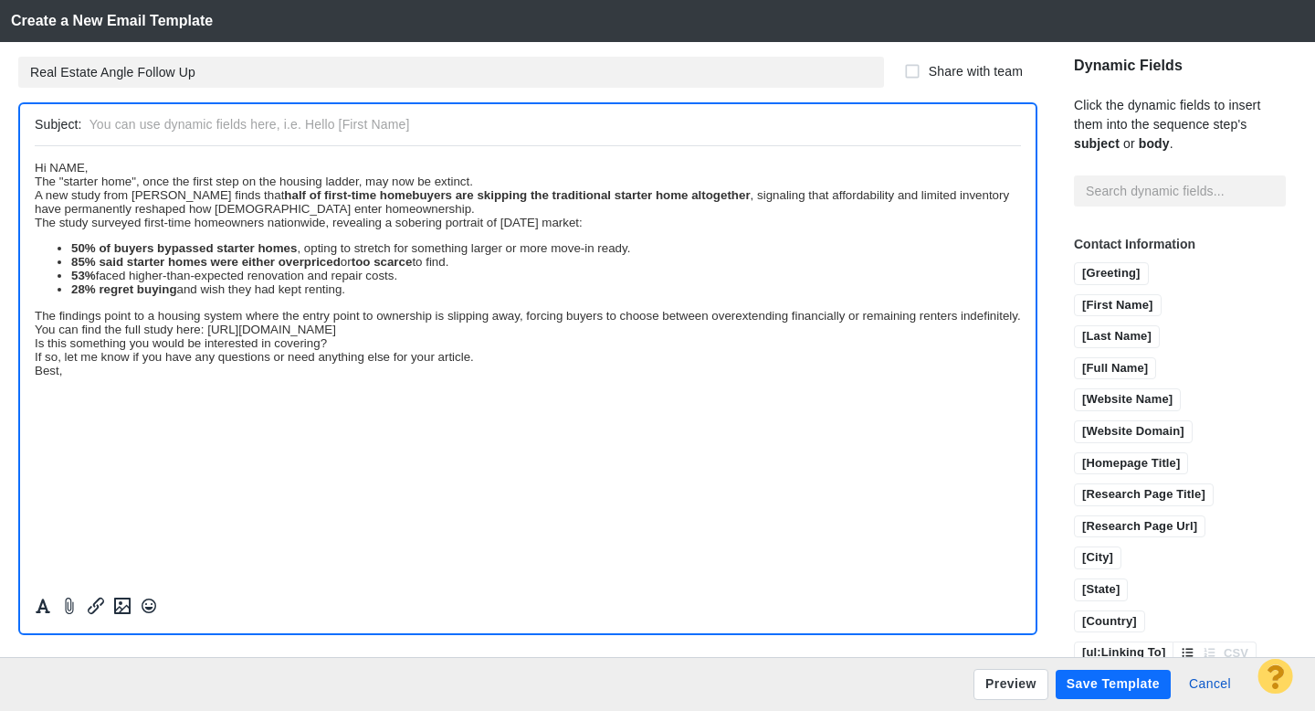
click at [89, 376] on div "Best," at bounding box center [528, 370] width 986 height 14
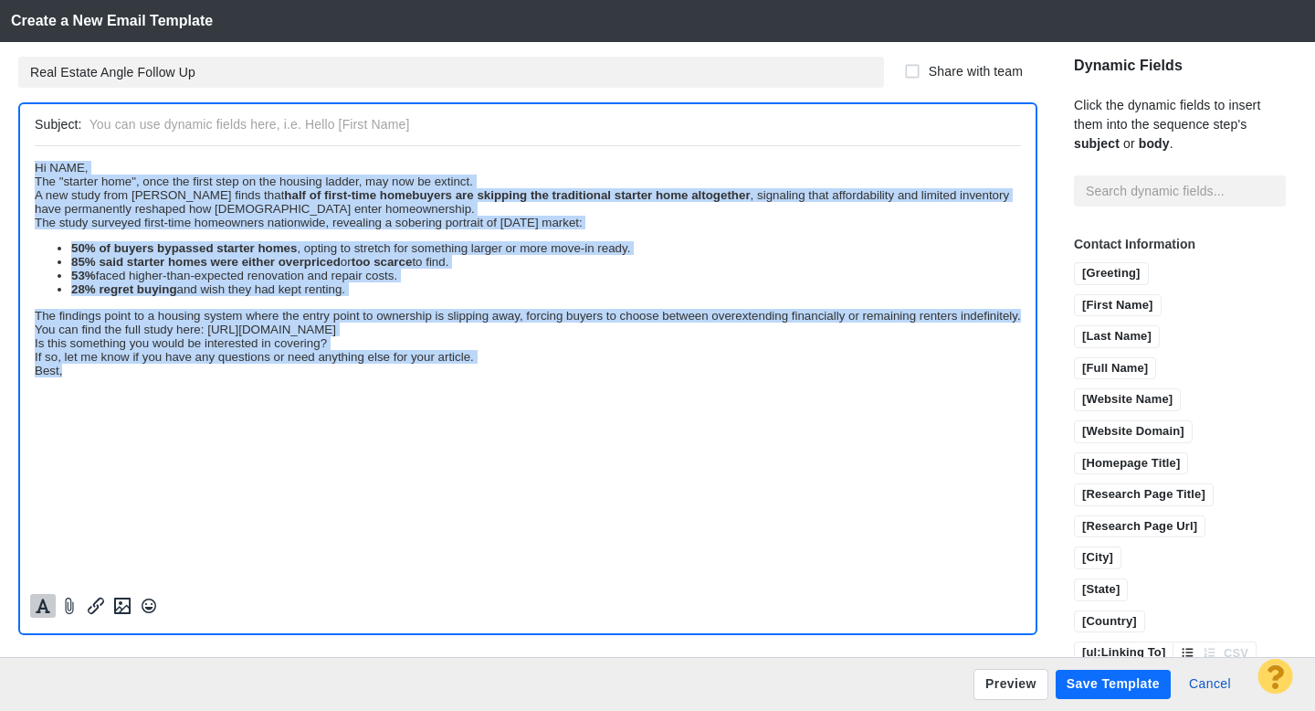
click at [40, 605] on icon "Formatting" at bounding box center [43, 606] width 15 height 15
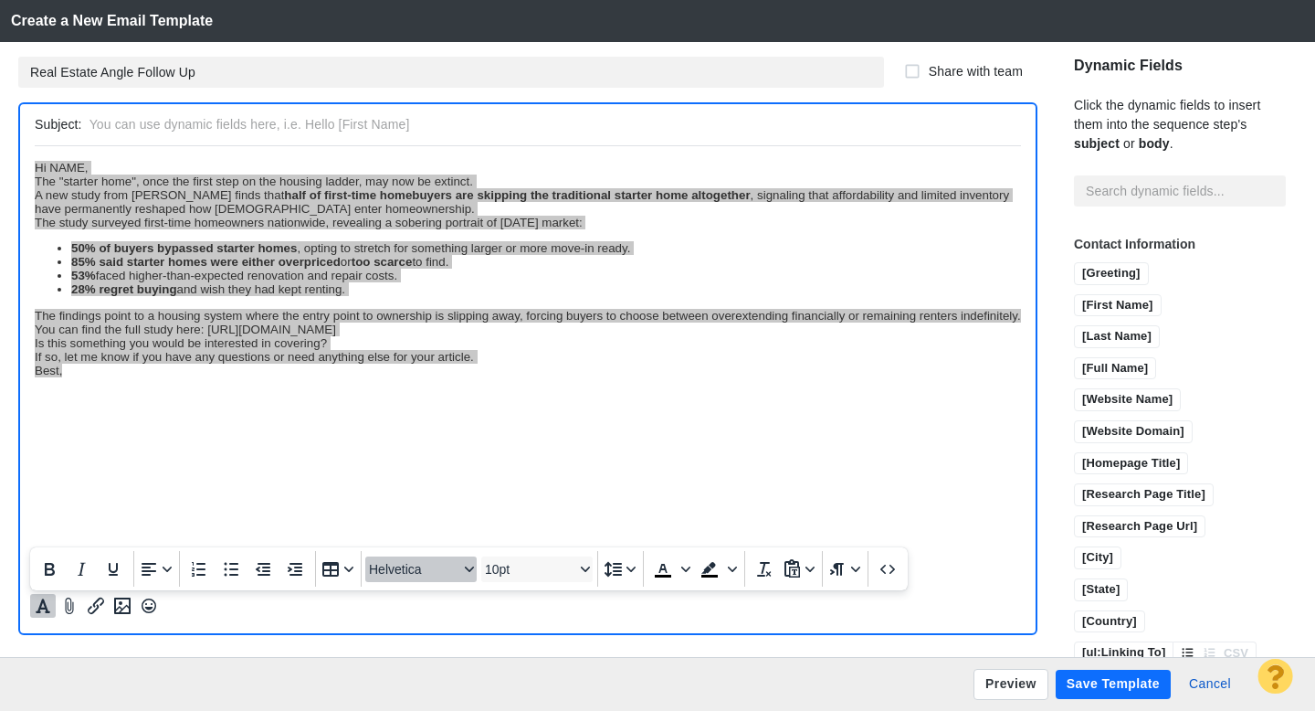
click at [414, 564] on span "Helvetica" at bounding box center [414, 569] width 90 height 15
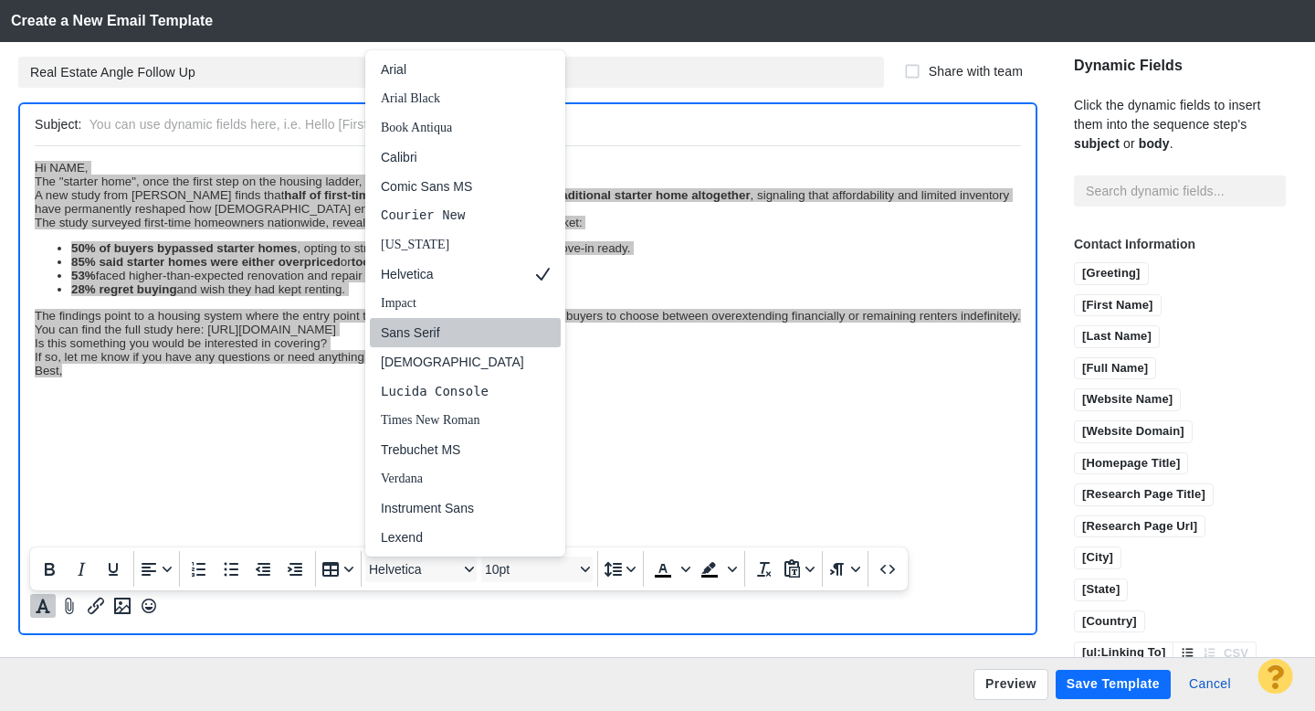
click at [431, 339] on div "Sans Serif" at bounding box center [452, 333] width 143 height 22
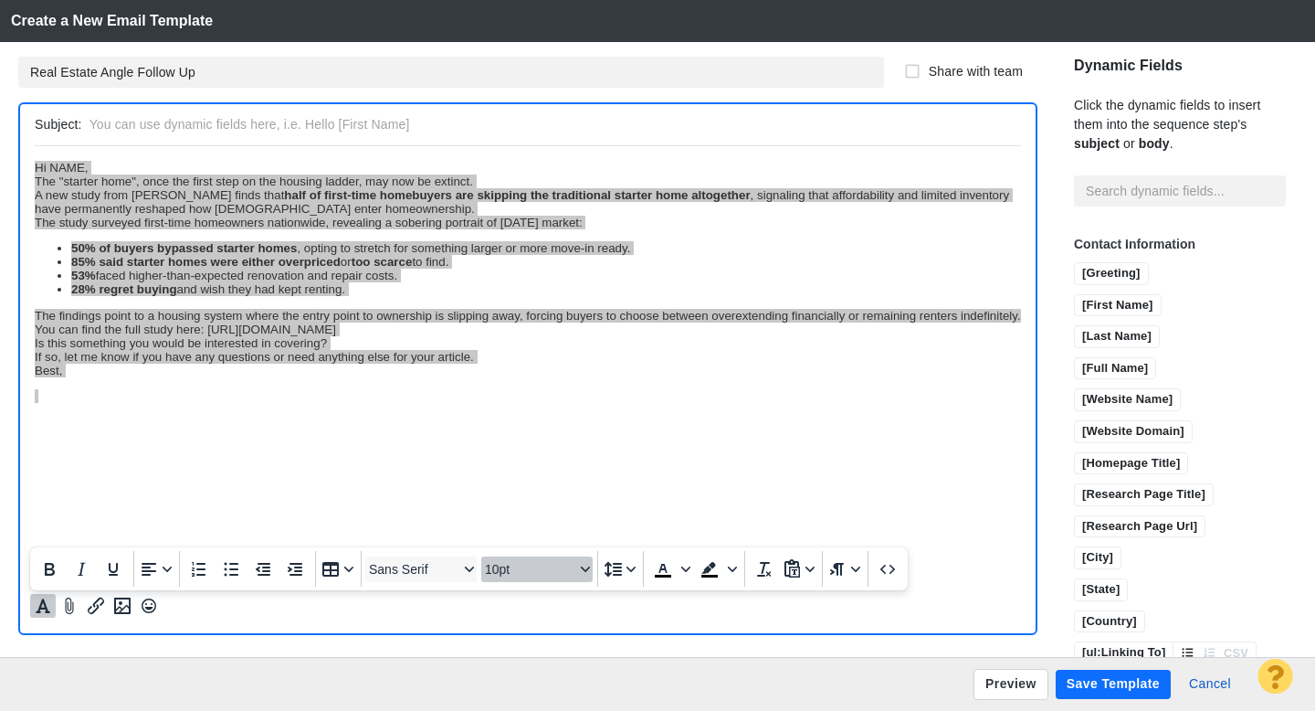
click at [517, 559] on button "10pt" at bounding box center [536, 569] width 111 height 26
click at [530, 427] on div "12pt" at bounding box center [529, 420] width 64 height 22
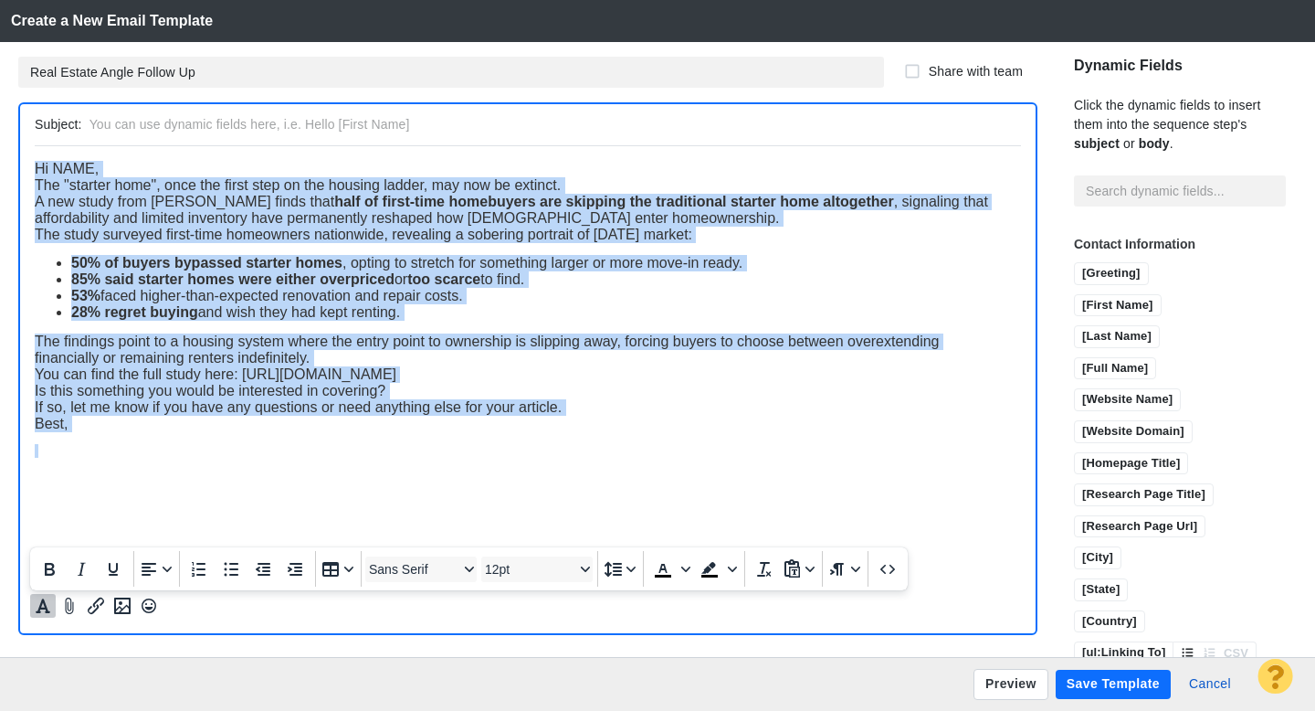
click at [165, 435] on body "Hi NAME, The "starter home", once the first step on the housing ladder, may now…" at bounding box center [528, 308] width 986 height 297
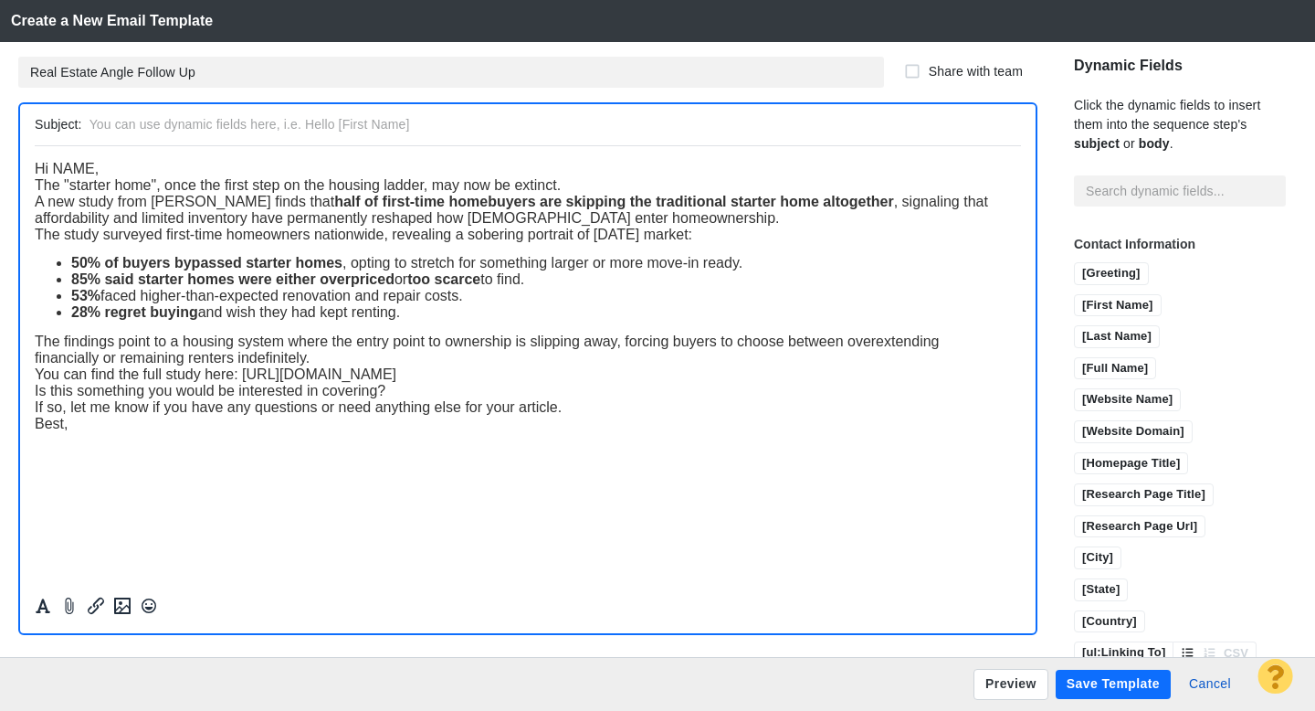
click at [35, 173] on iframe at bounding box center [528, 365] width 986 height 439
click at [38, 172] on span "Hi NAME," at bounding box center [67, 168] width 64 height 16
drag, startPoint x: 94, startPoint y: 169, endPoint x: 56, endPoint y: 169, distance: 38.4
click at [56, 169] on span "Hi NAME," at bounding box center [67, 168] width 64 height 16
click at [1081, 295] on input "[First Name]" at bounding box center [1118, 306] width 86 height 23
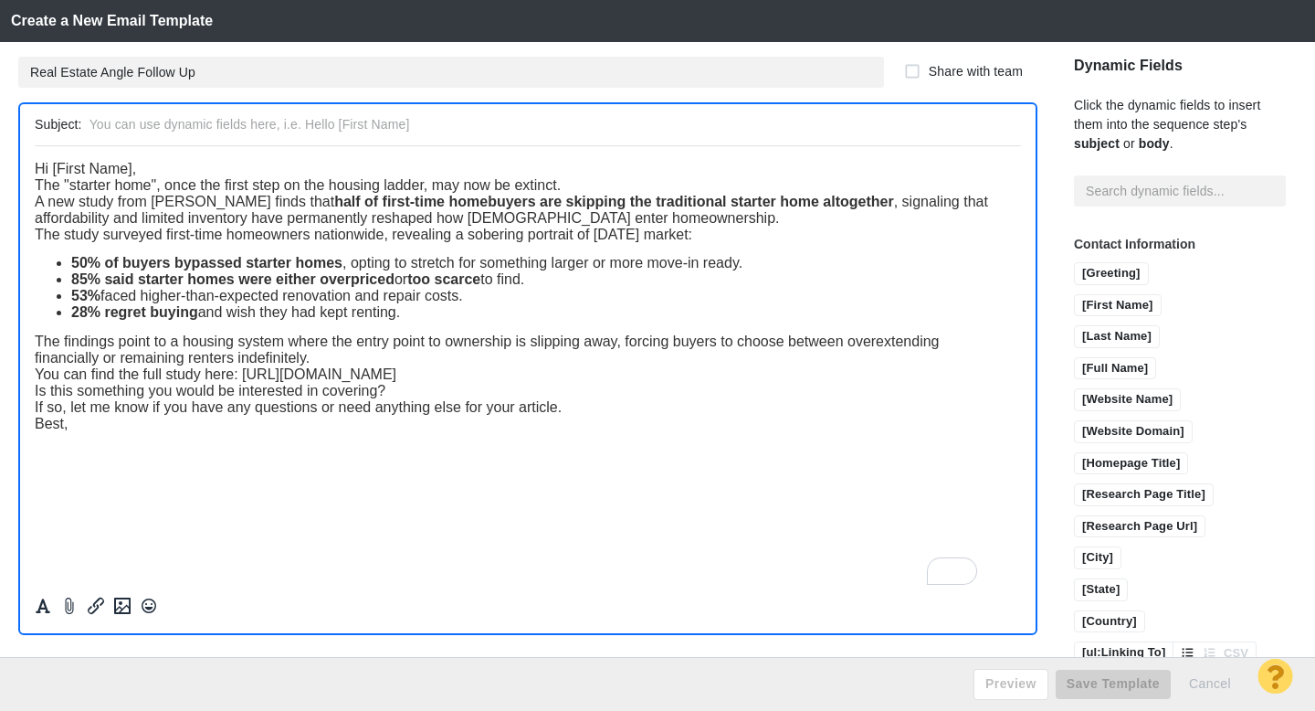
click at [183, 164] on div "Hi [First Name]," at bounding box center [528, 168] width 986 height 16
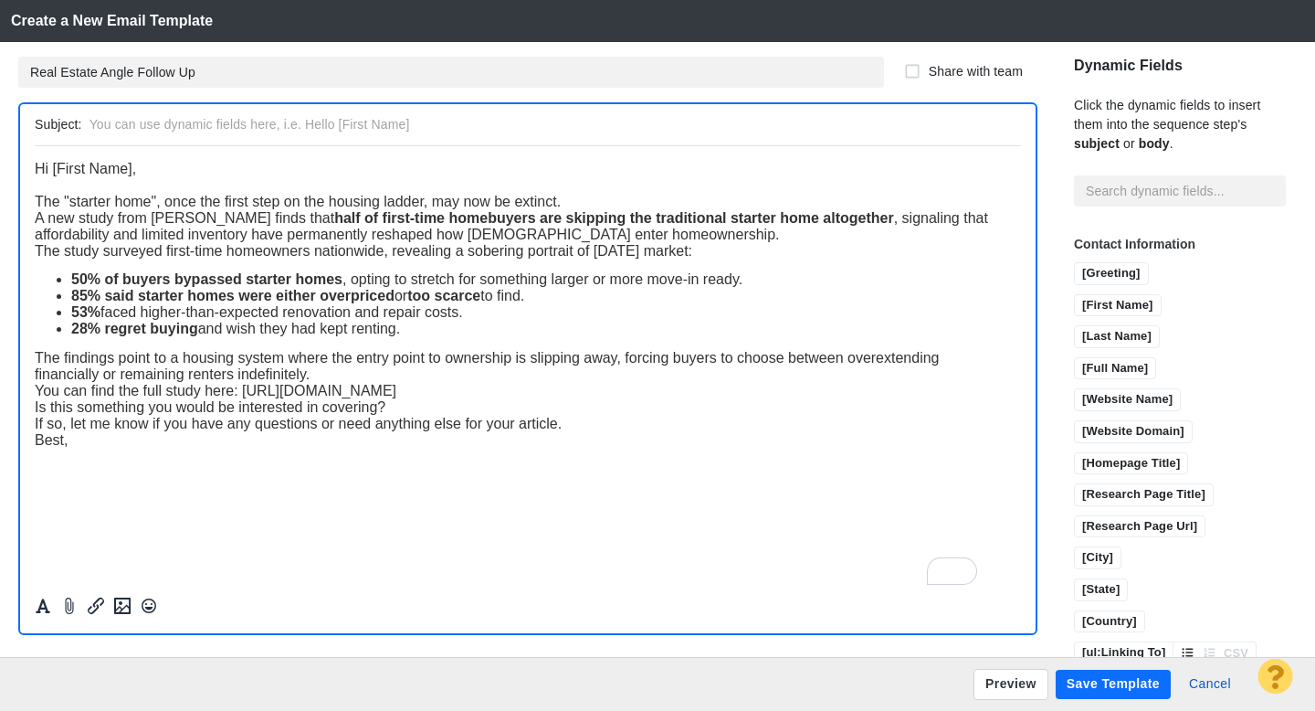
click at [594, 204] on div "The "starter home", once the first step on the housing ladder, may now be extin…" at bounding box center [528, 201] width 986 height 16
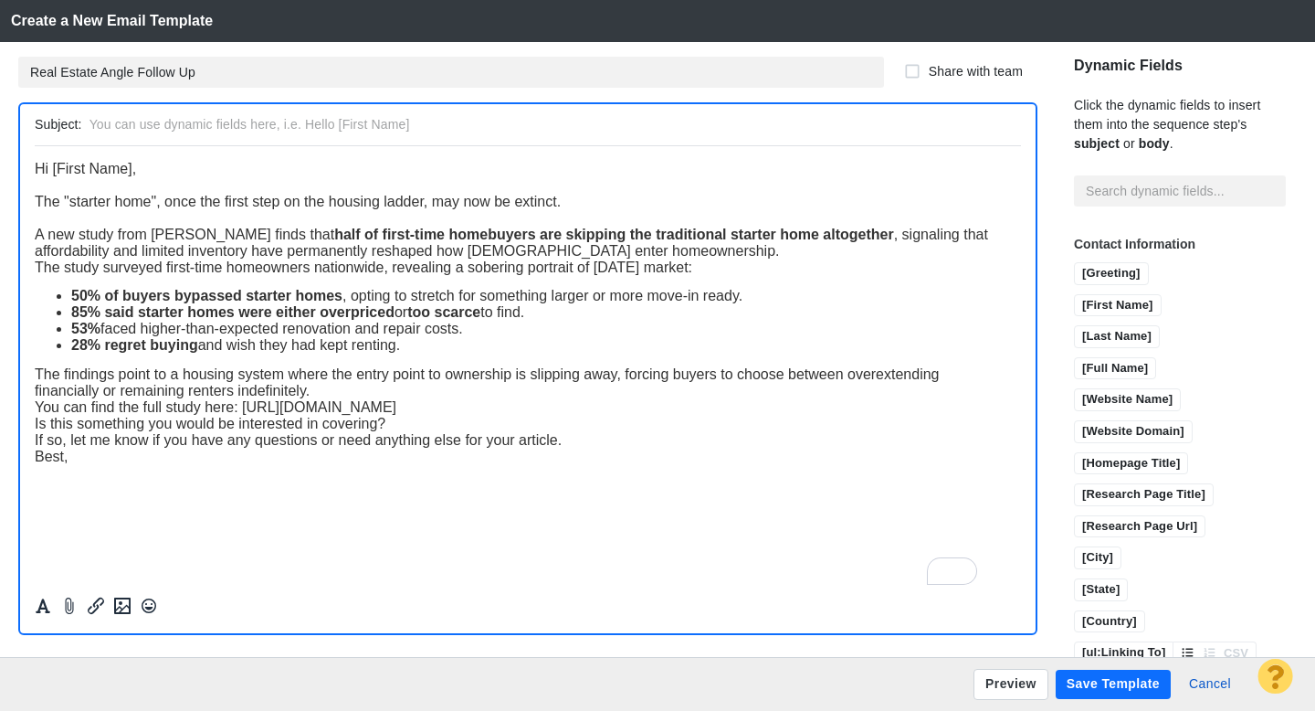
click at [704, 254] on div "A new study from Renuity finds that half of first-time homebuyers are skipping …" at bounding box center [528, 242] width 986 height 33
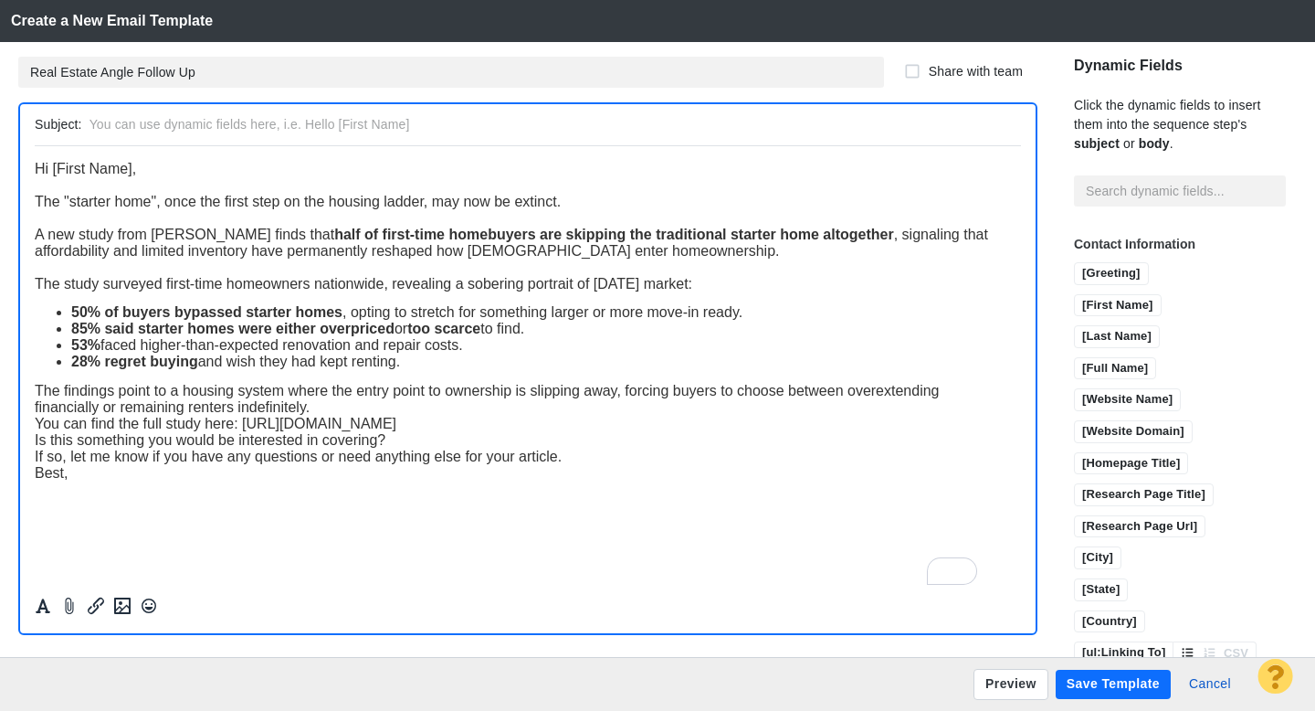
click at [345, 411] on div "The findings point to a housing system where the entry point to ownership is sl…" at bounding box center [528, 398] width 986 height 33
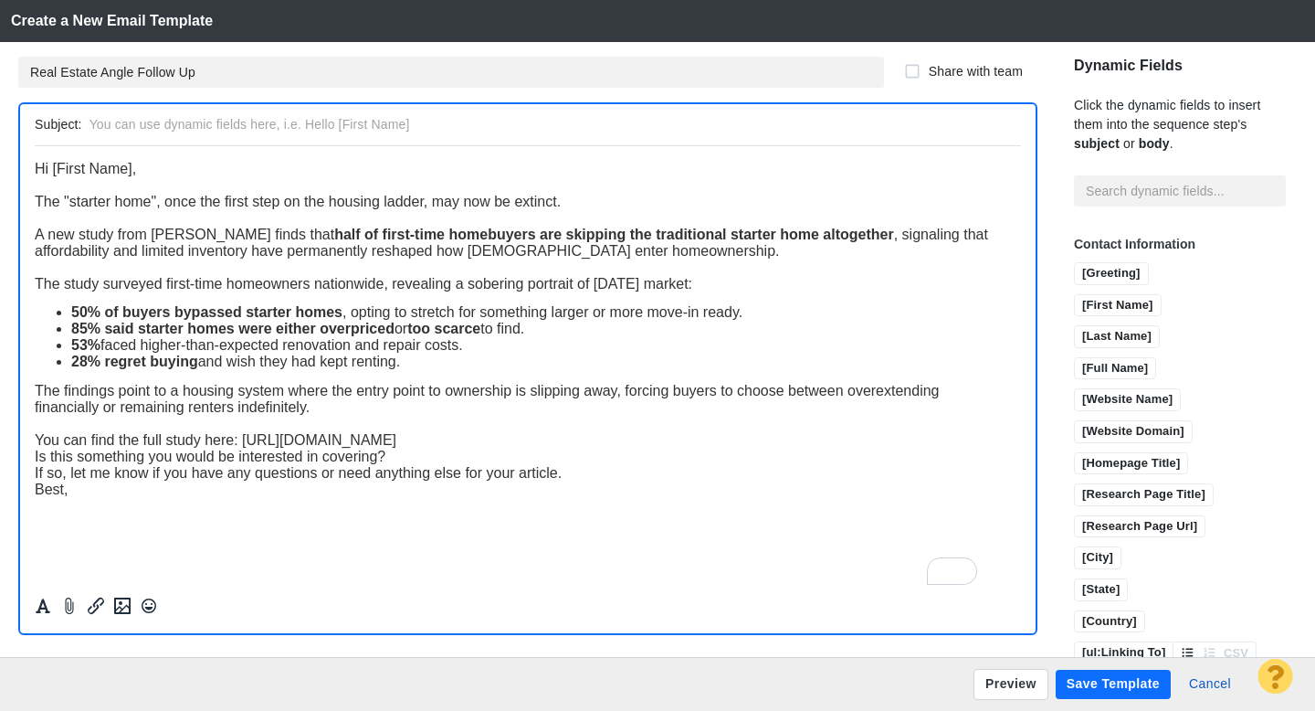
click at [671, 448] on div "You can find the full study here: [URL][DOMAIN_NAME]" at bounding box center [528, 439] width 986 height 16
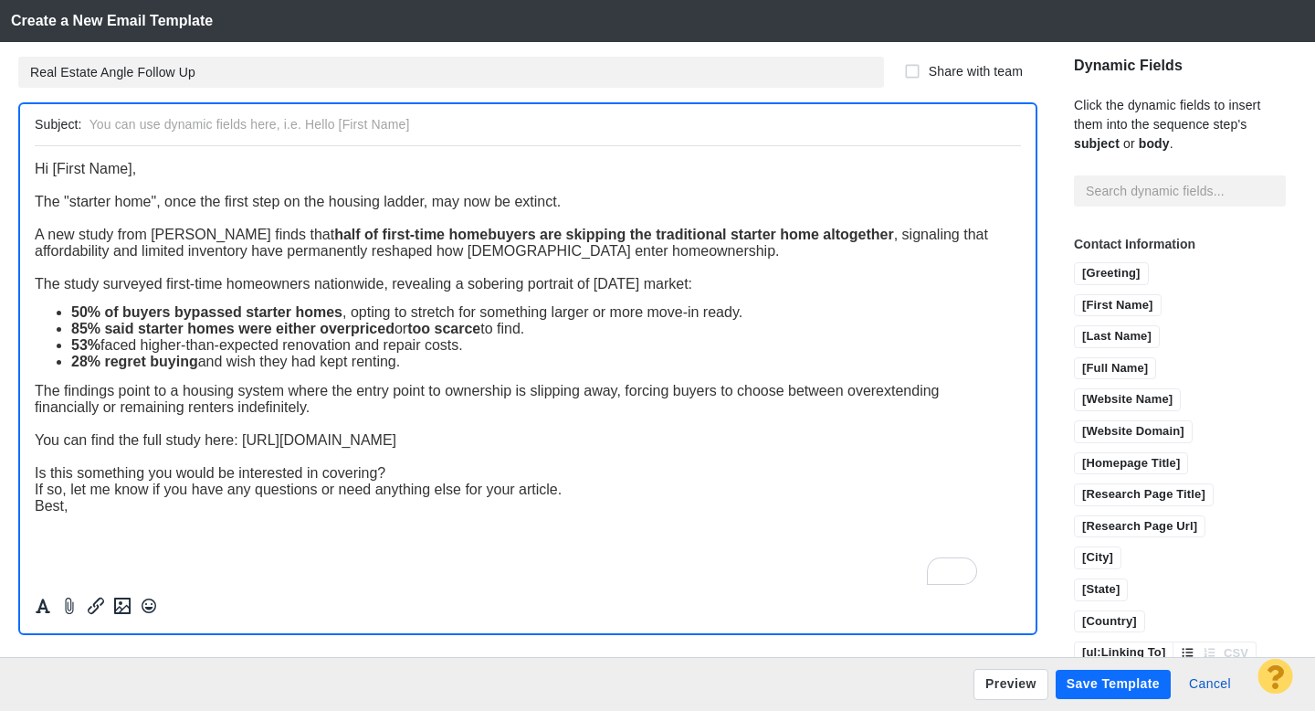
click at [438, 475] on div "Is this something you would be interested in covering?" at bounding box center [528, 472] width 986 height 16
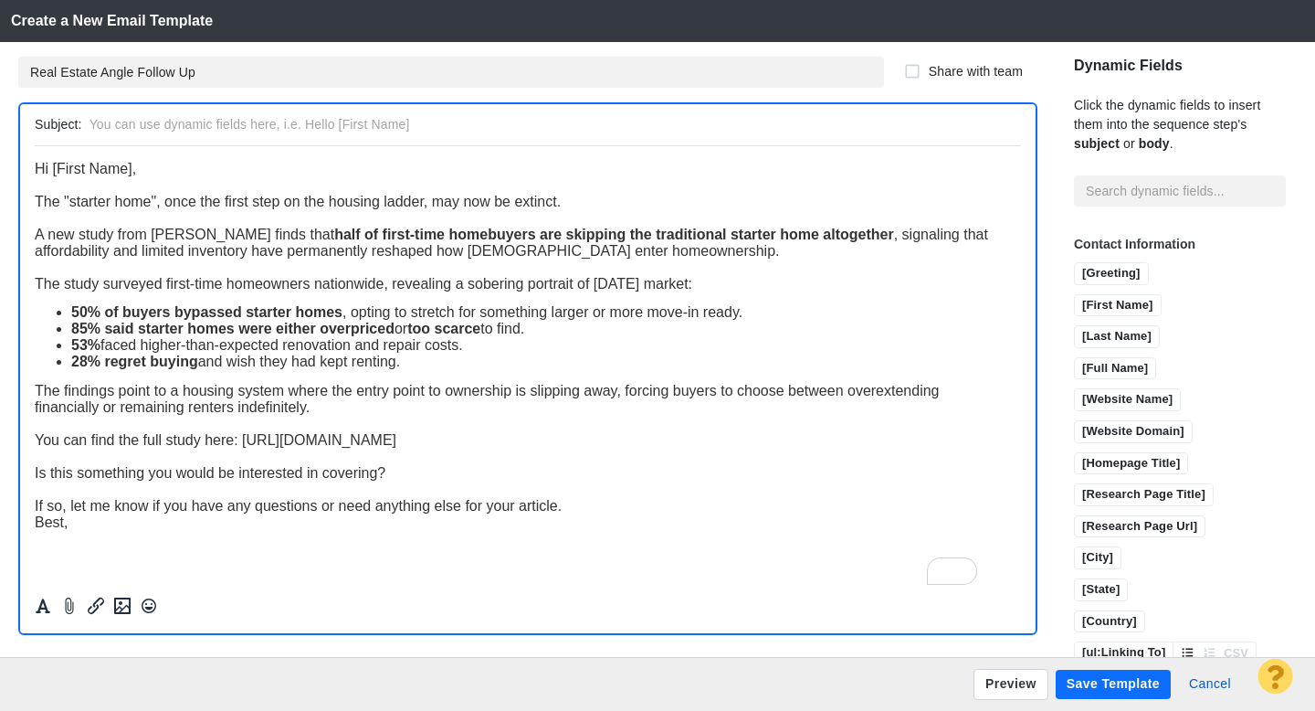
click at [589, 511] on div "If so, let me know if you have any questions or need anything else for your art…" at bounding box center [528, 505] width 986 height 16
click at [238, 130] on input "text" at bounding box center [552, 124] width 924 height 26
paste input "Tip: 50% of first-time buyers are skipping the 'starter home,' study finds"
type input "Tip: 50% of first-time buyers are skipping the 'starter home,' study finds"
click at [1005, 685] on button "Preview" at bounding box center [1011, 684] width 75 height 31
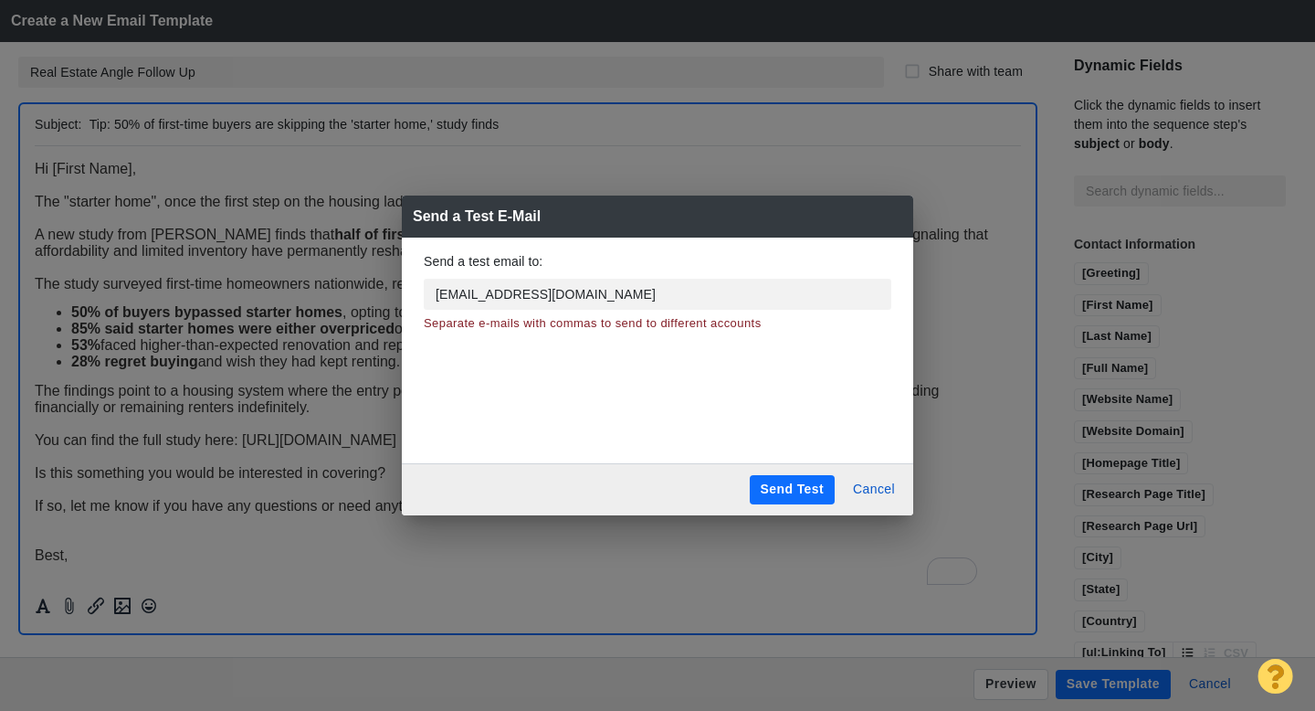
click at [775, 484] on button "Send Test" at bounding box center [792, 489] width 85 height 29
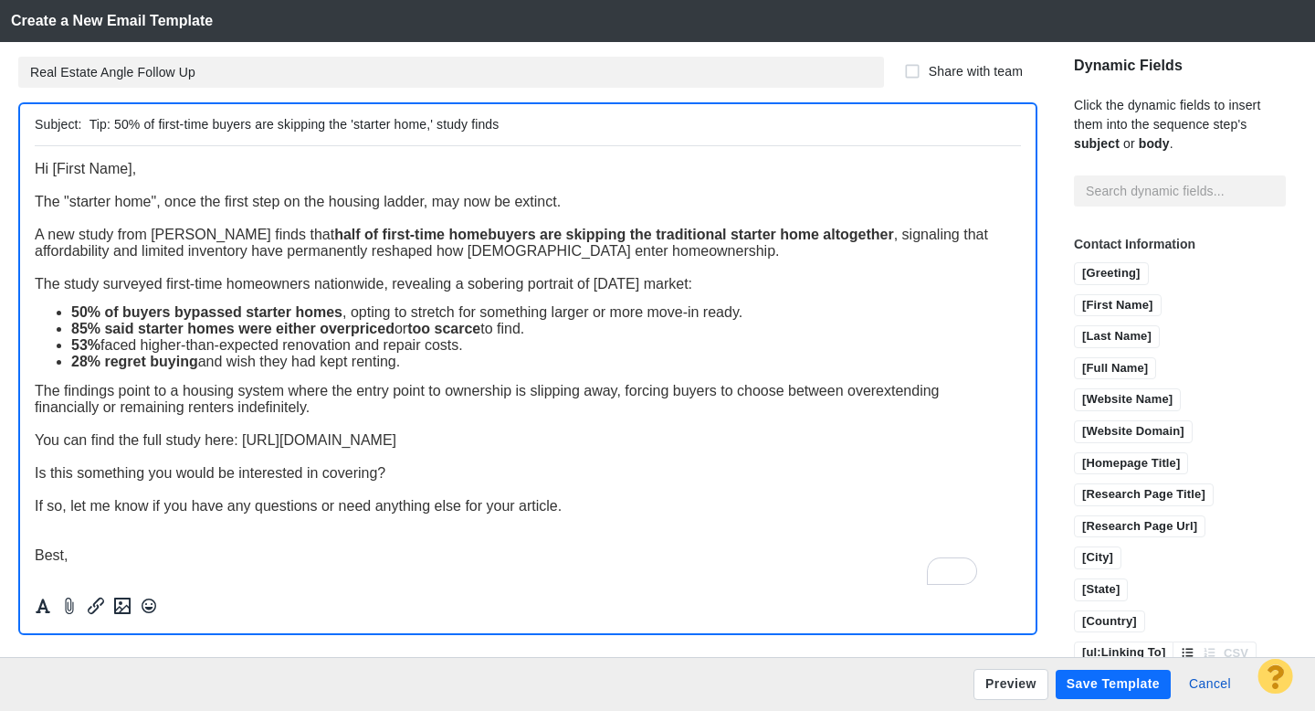
click at [1110, 687] on button "Save Template" at bounding box center [1113, 684] width 115 height 29
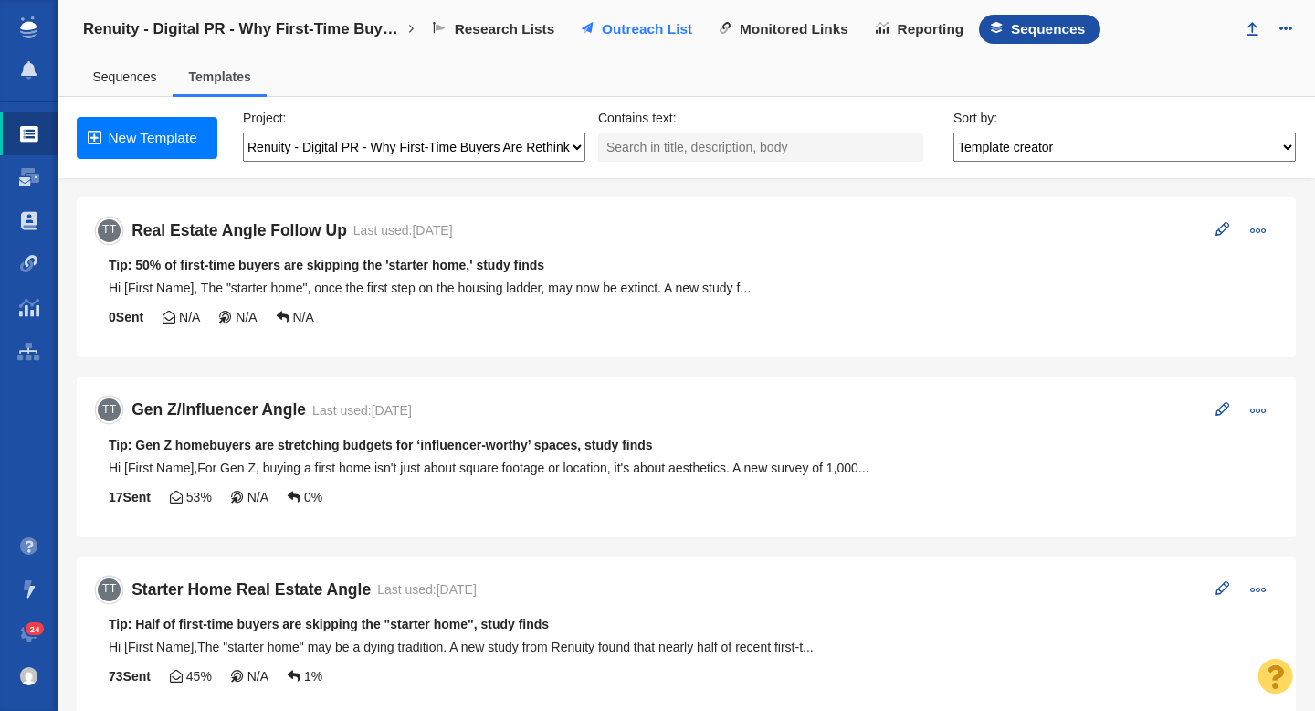
click at [640, 33] on span "Outreach List" at bounding box center [647, 29] width 90 height 16
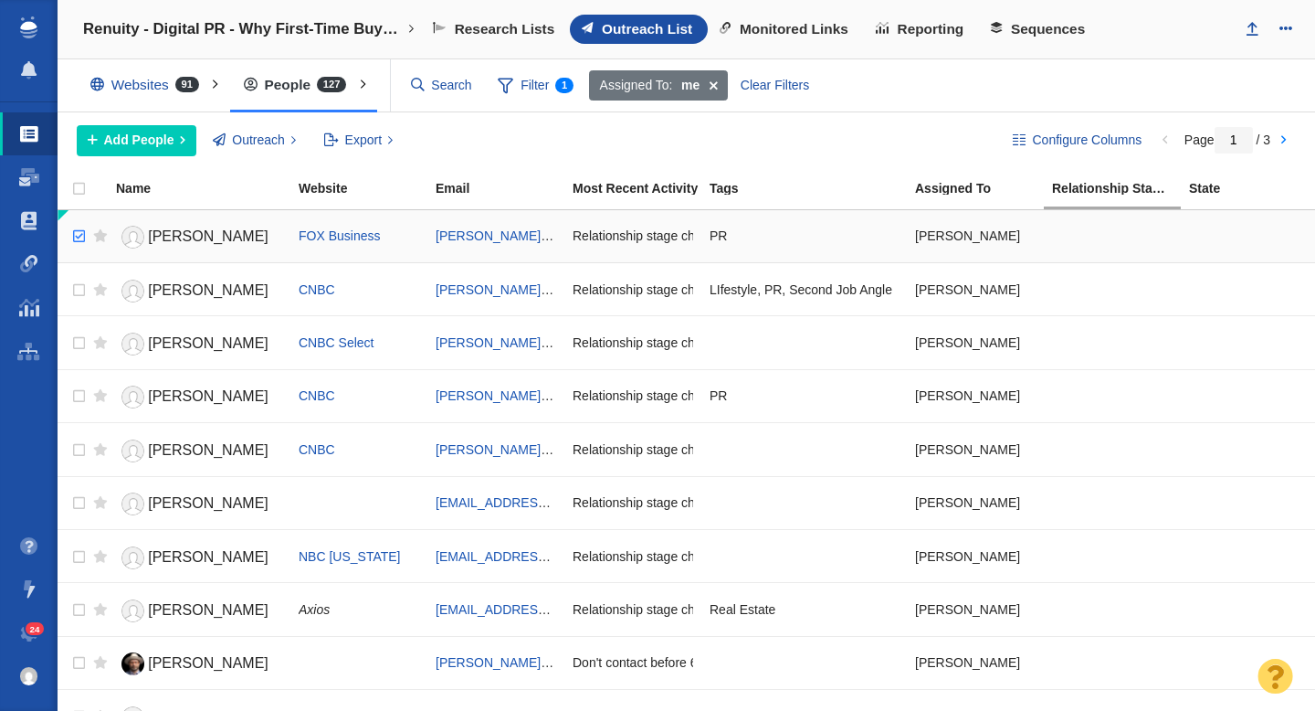
checkbox input "true"
click at [76, 241] on input "checkbox" at bounding box center [76, 236] width 27 height 40
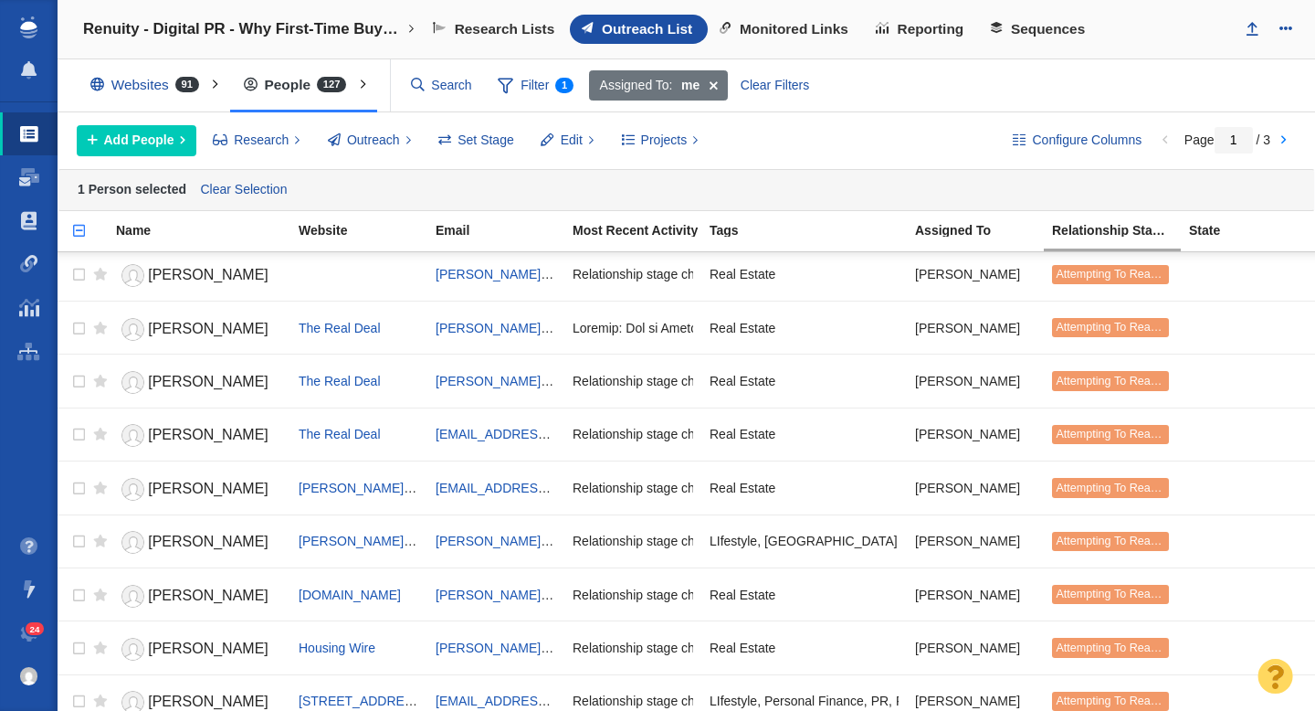
scroll to position [2208, 0]
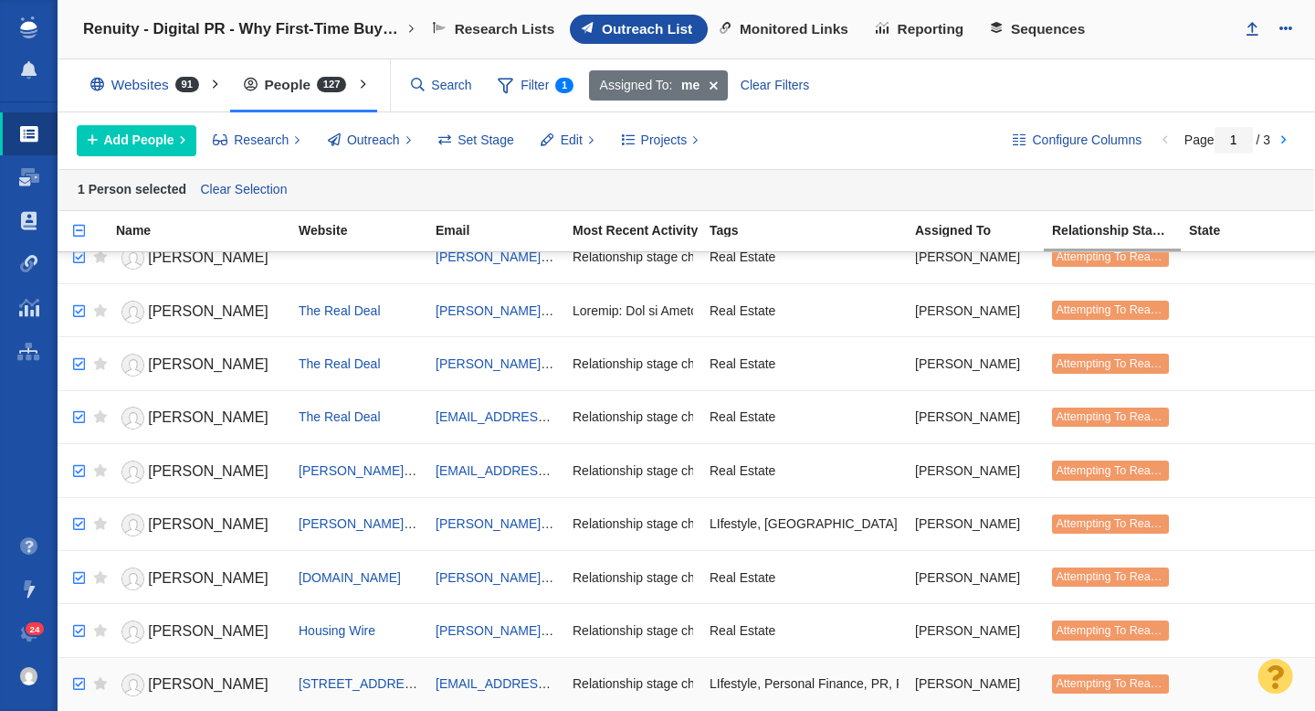
click at [76, 683] on input "checkbox" at bounding box center [76, 684] width 27 height 40
checkbox input "true"
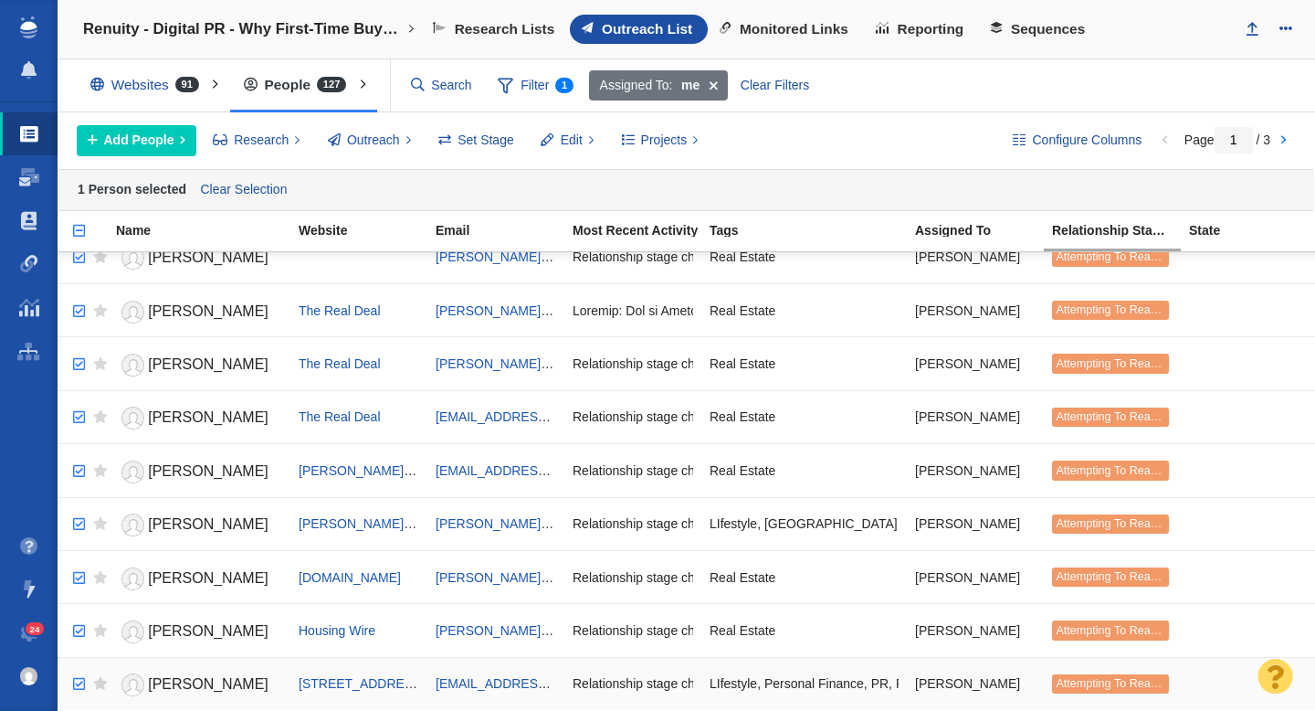
checkbox input "true"
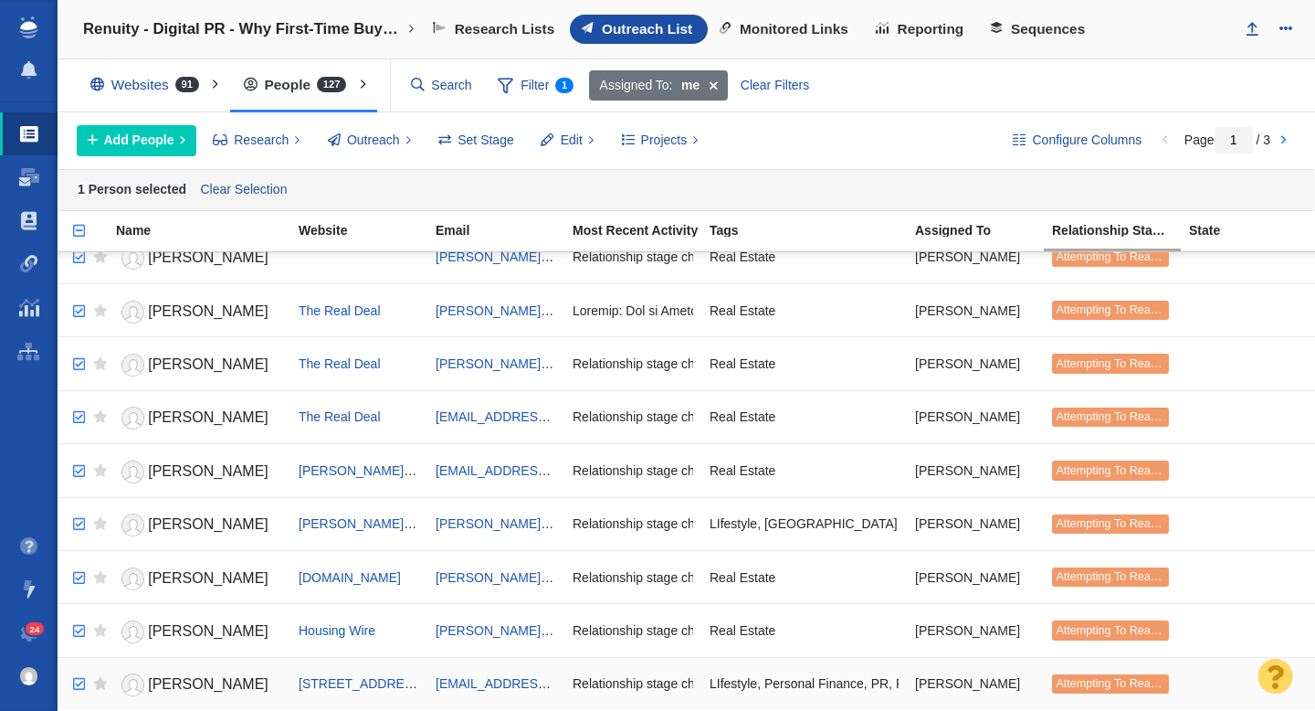
checkbox input "true"
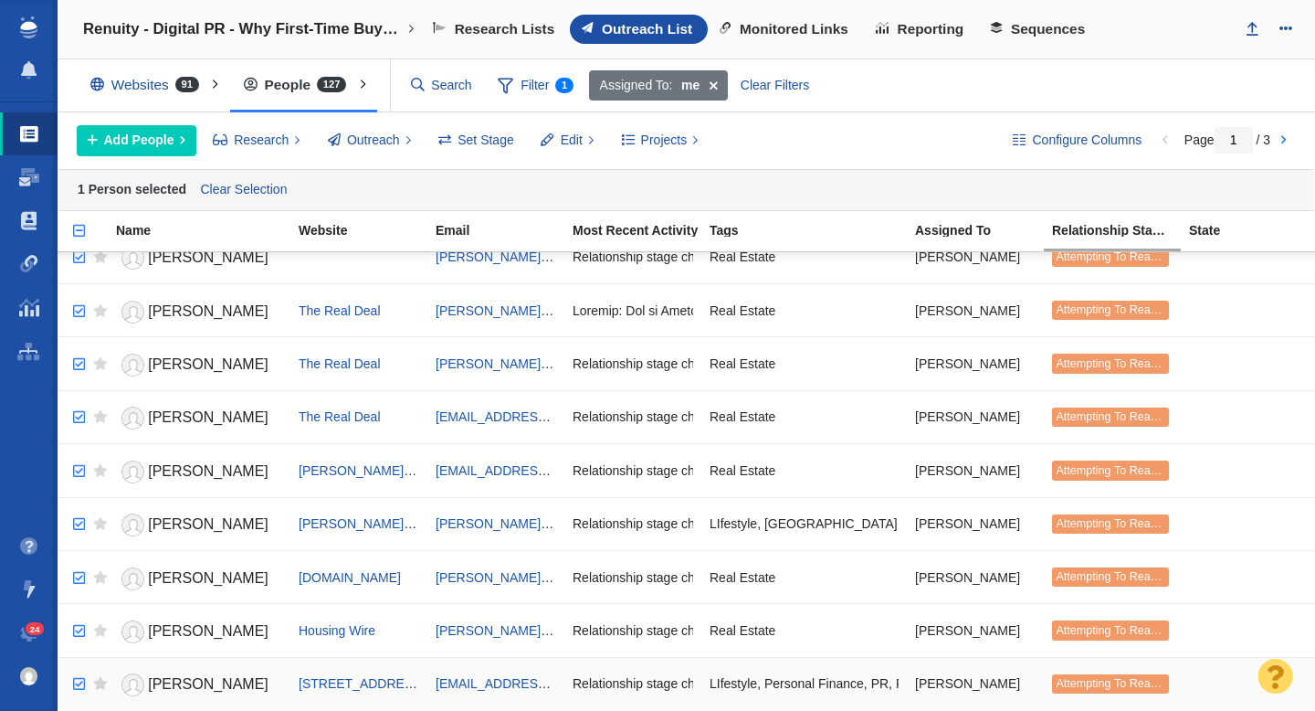
checkbox input "true"
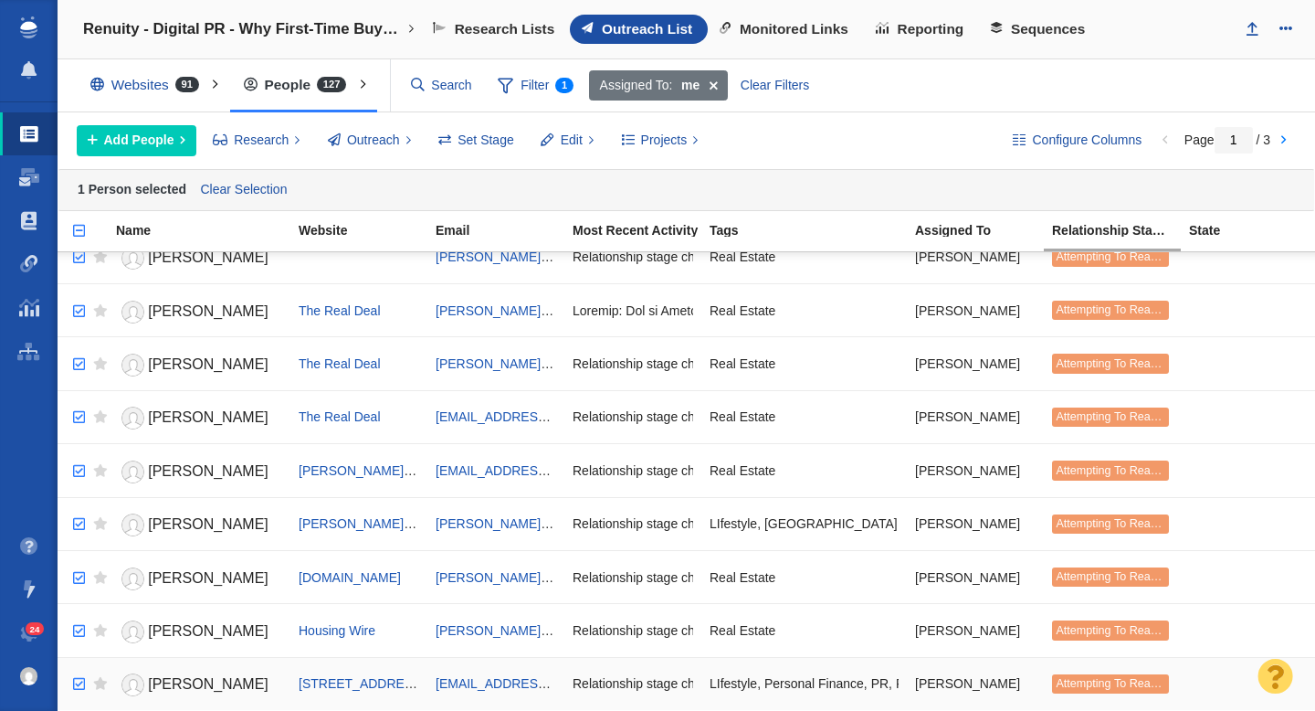
checkbox input "true"
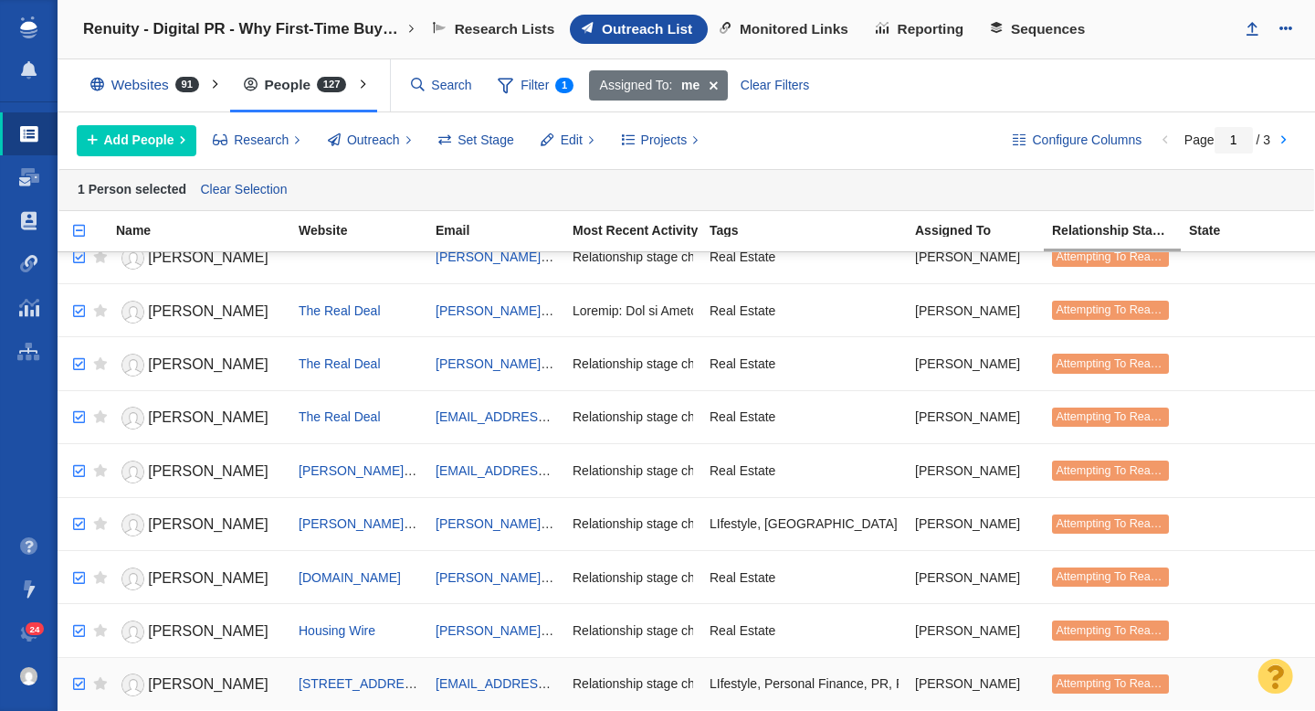
checkbox input "true"
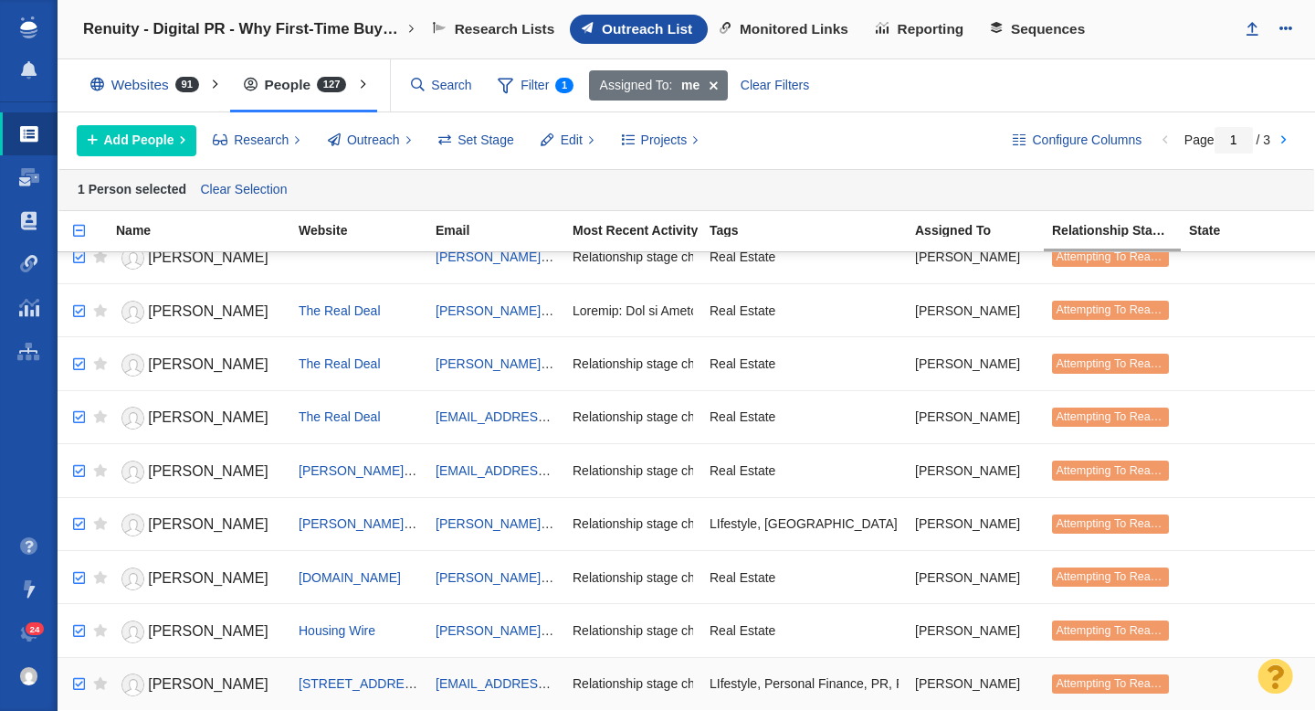
checkbox input "true"
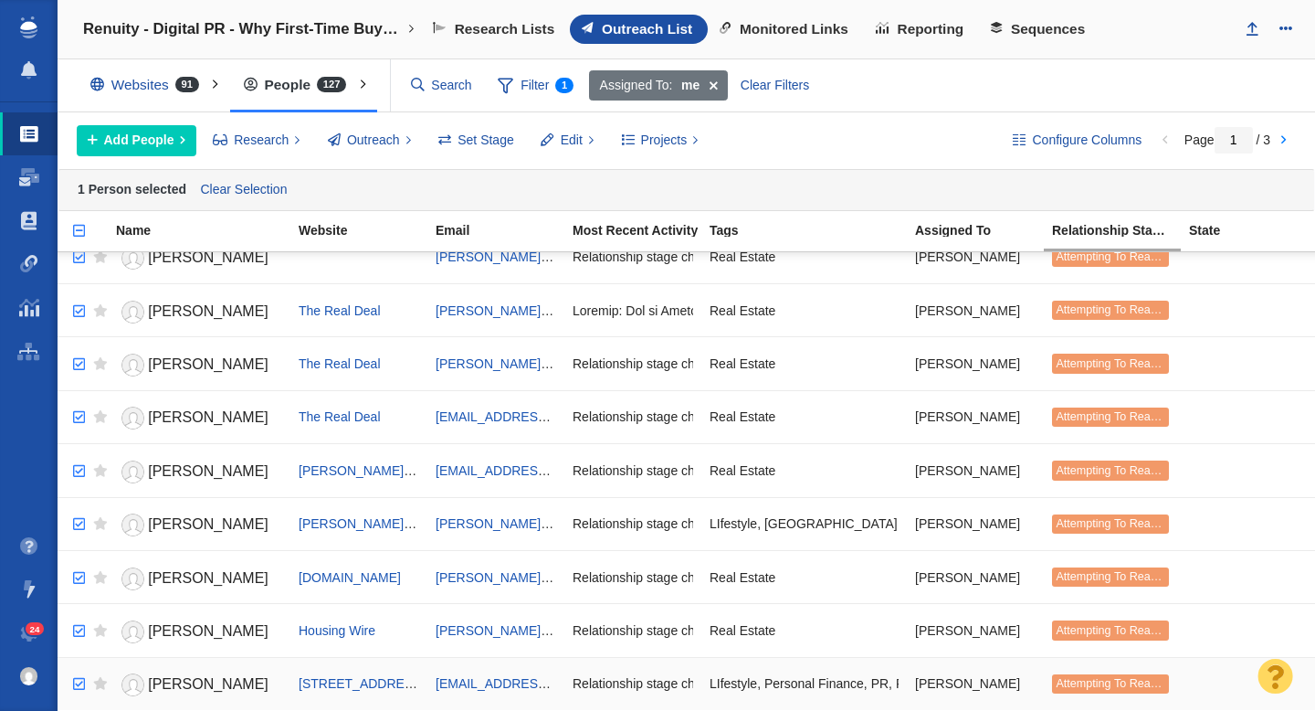
checkbox input "true"
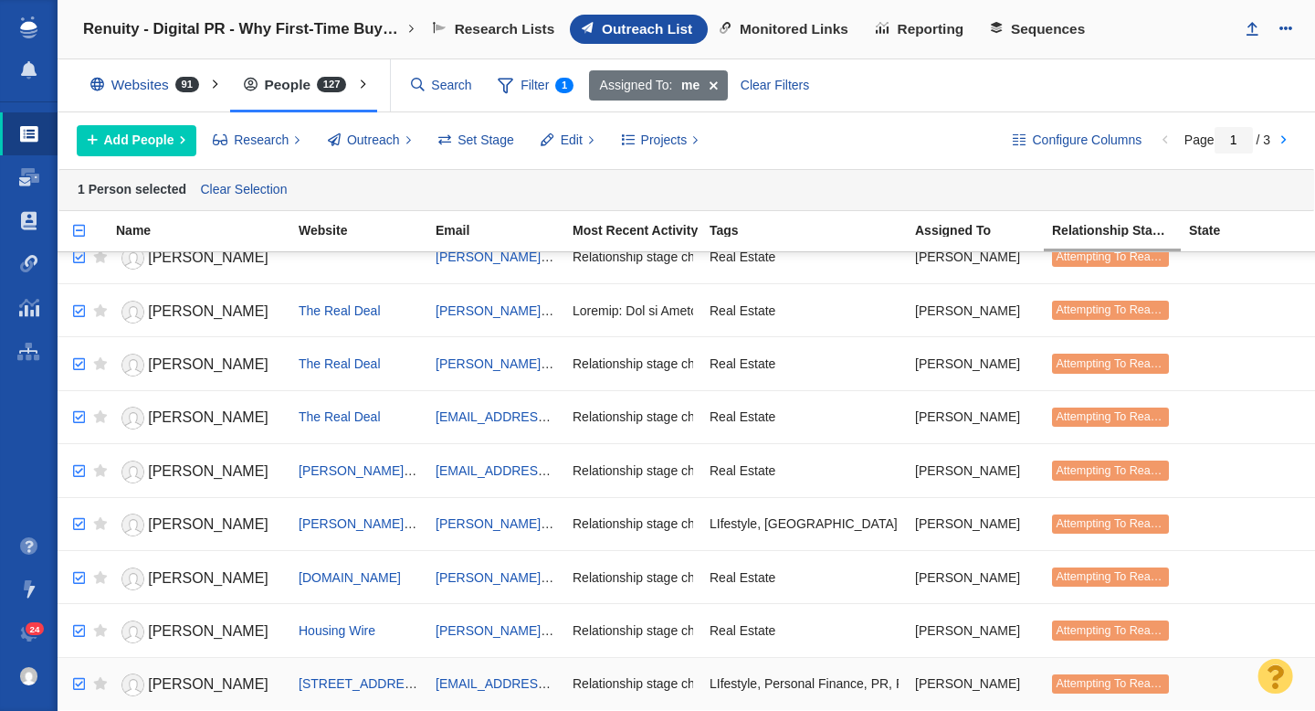
checkbox input "true"
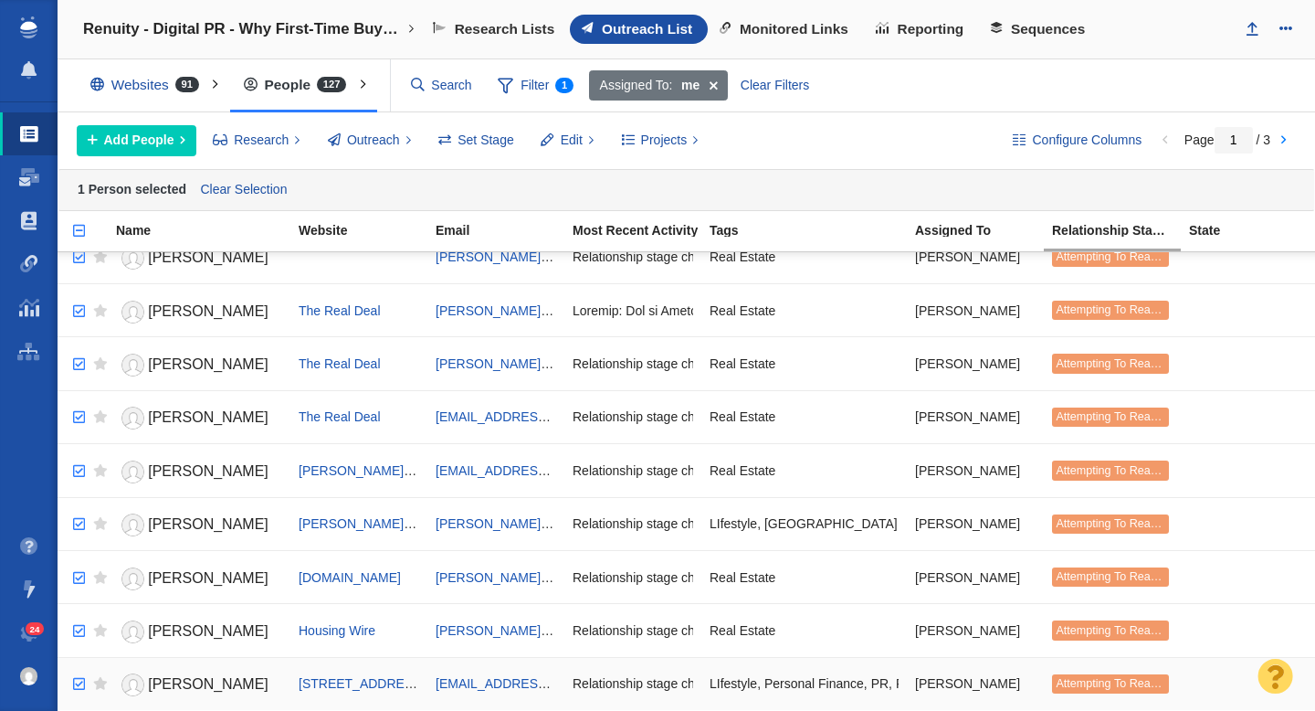
checkbox input "true"
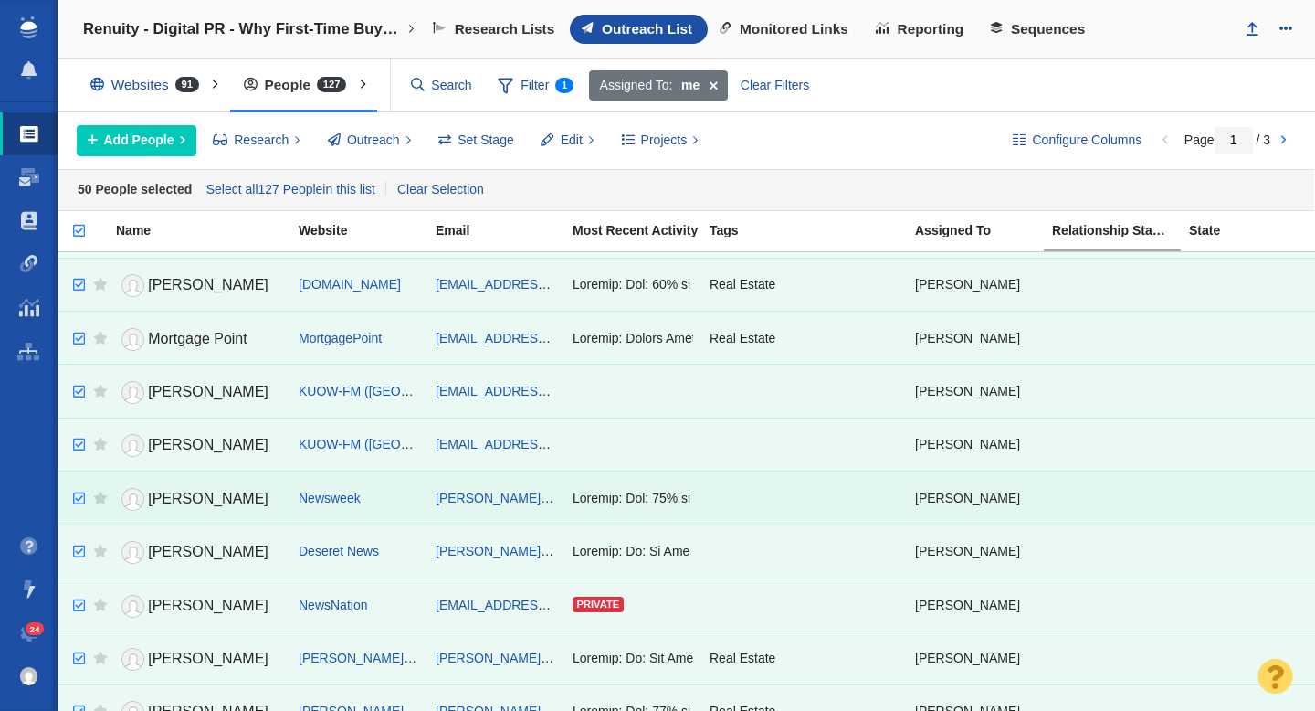
scroll to position [964, 0]
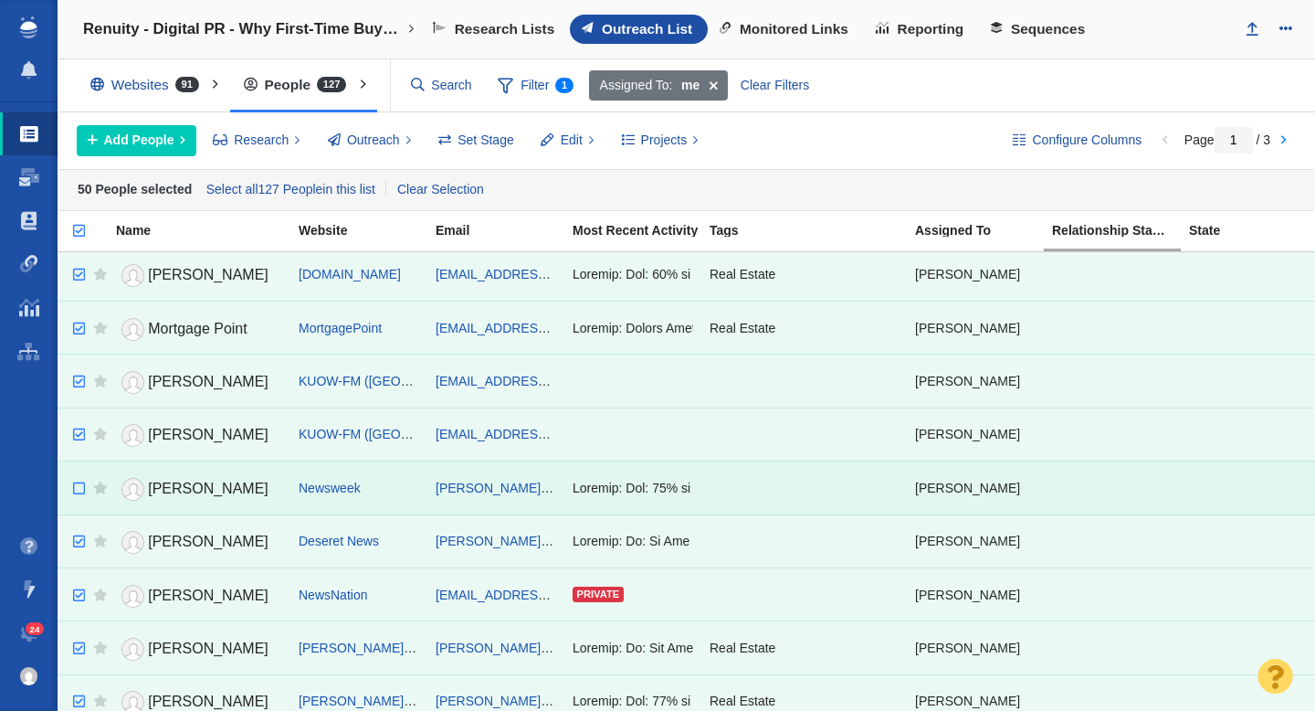
checkbox input "false"
click at [79, 486] on input "checkbox" at bounding box center [76, 489] width 27 height 40
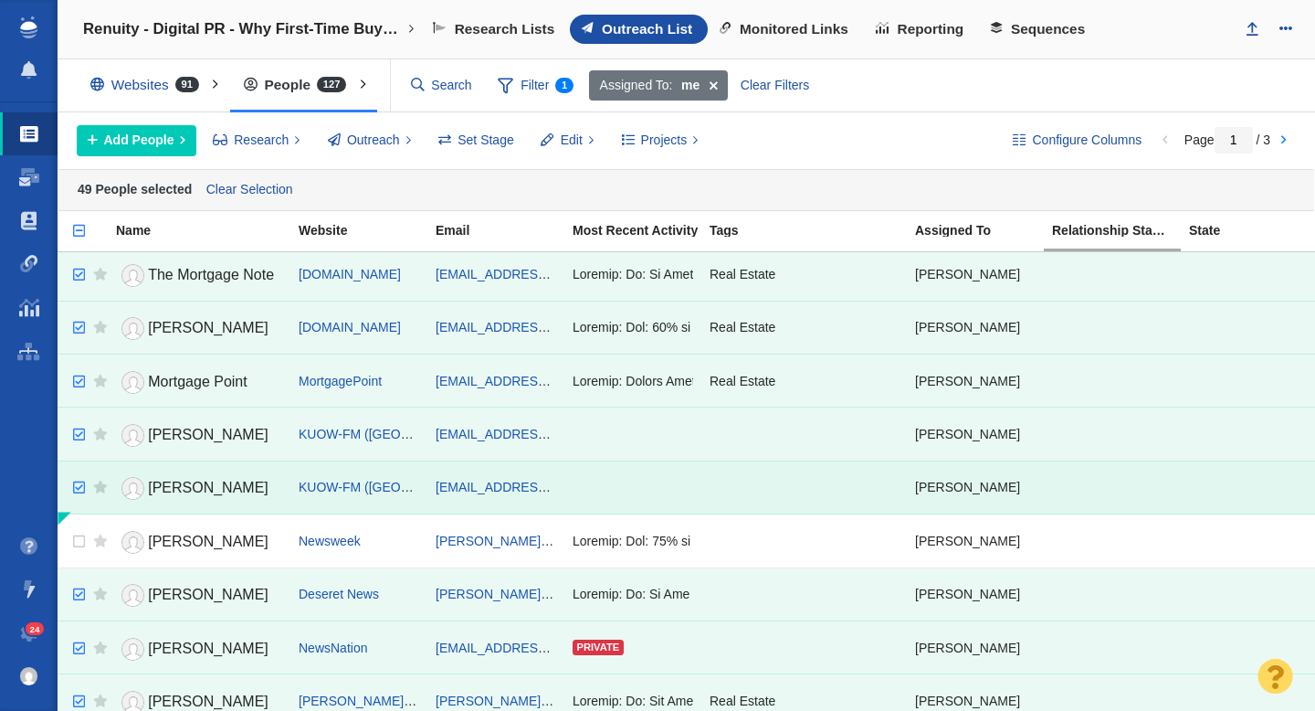
scroll to position [0, 0]
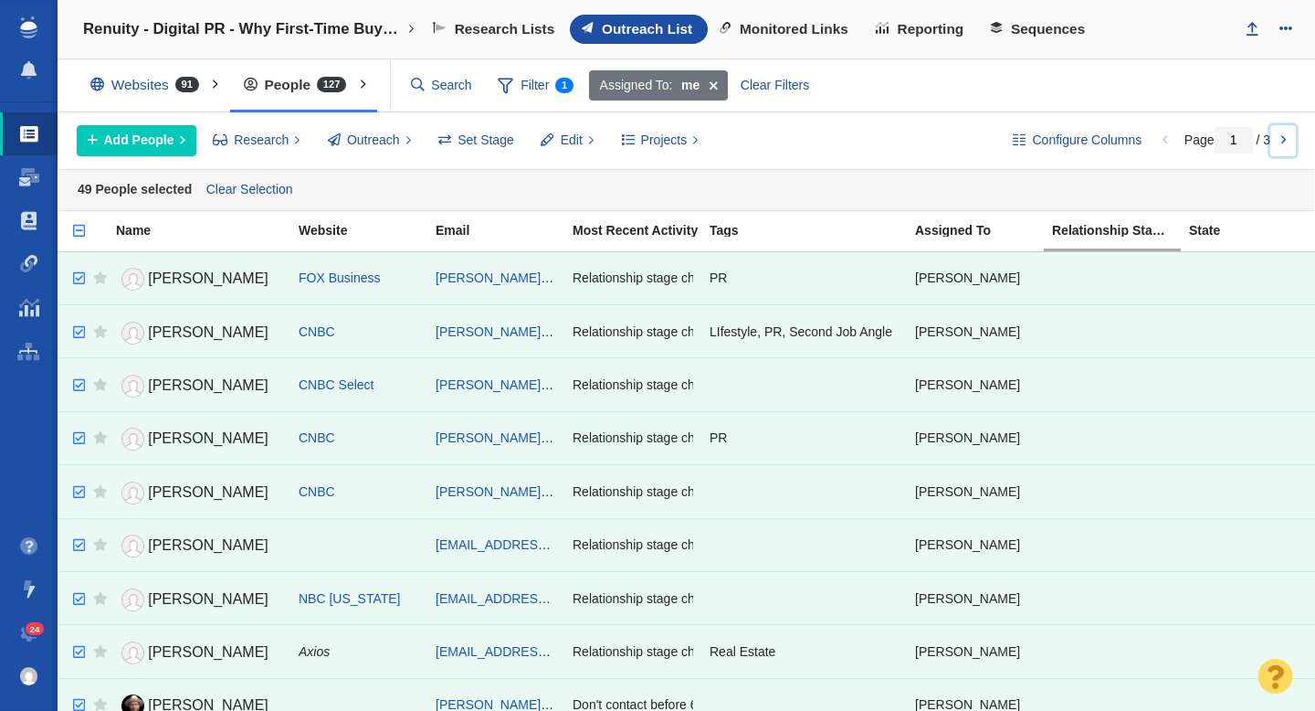
click at [1288, 138] on link at bounding box center [1284, 140] width 26 height 31
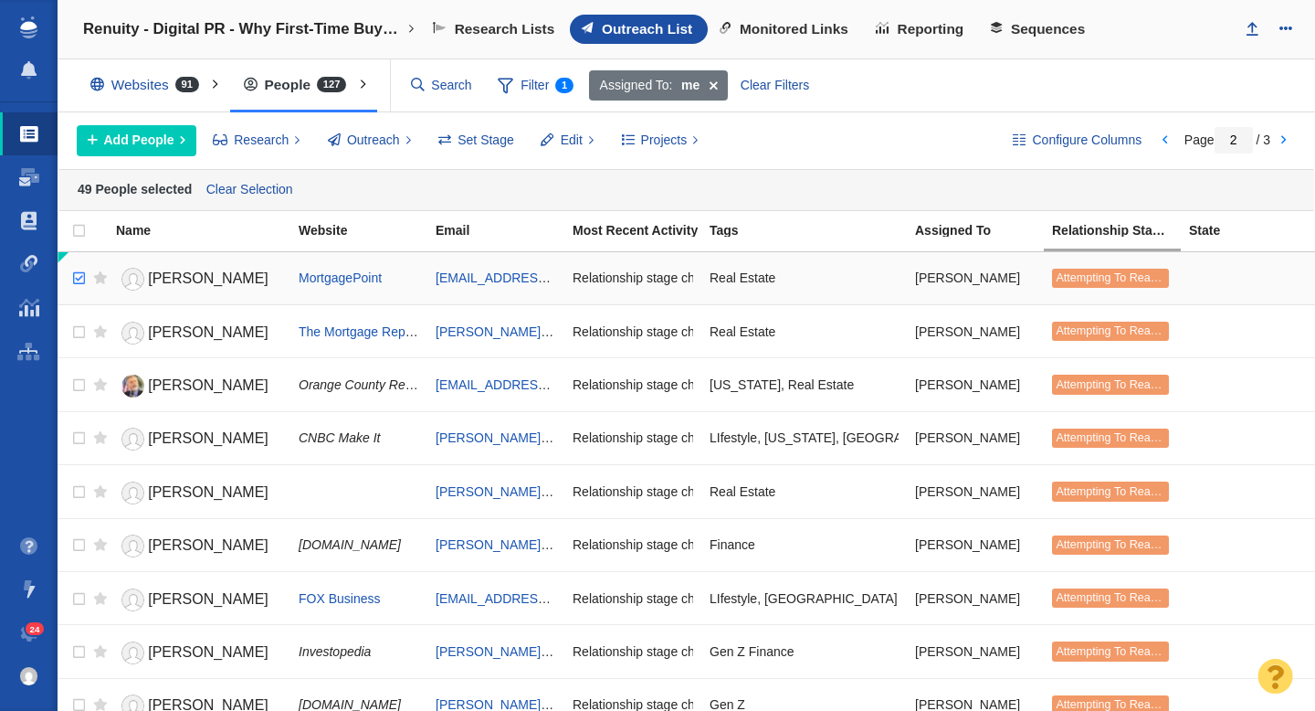
checkbox input "true"
click at [75, 275] on input "checkbox" at bounding box center [76, 278] width 27 height 40
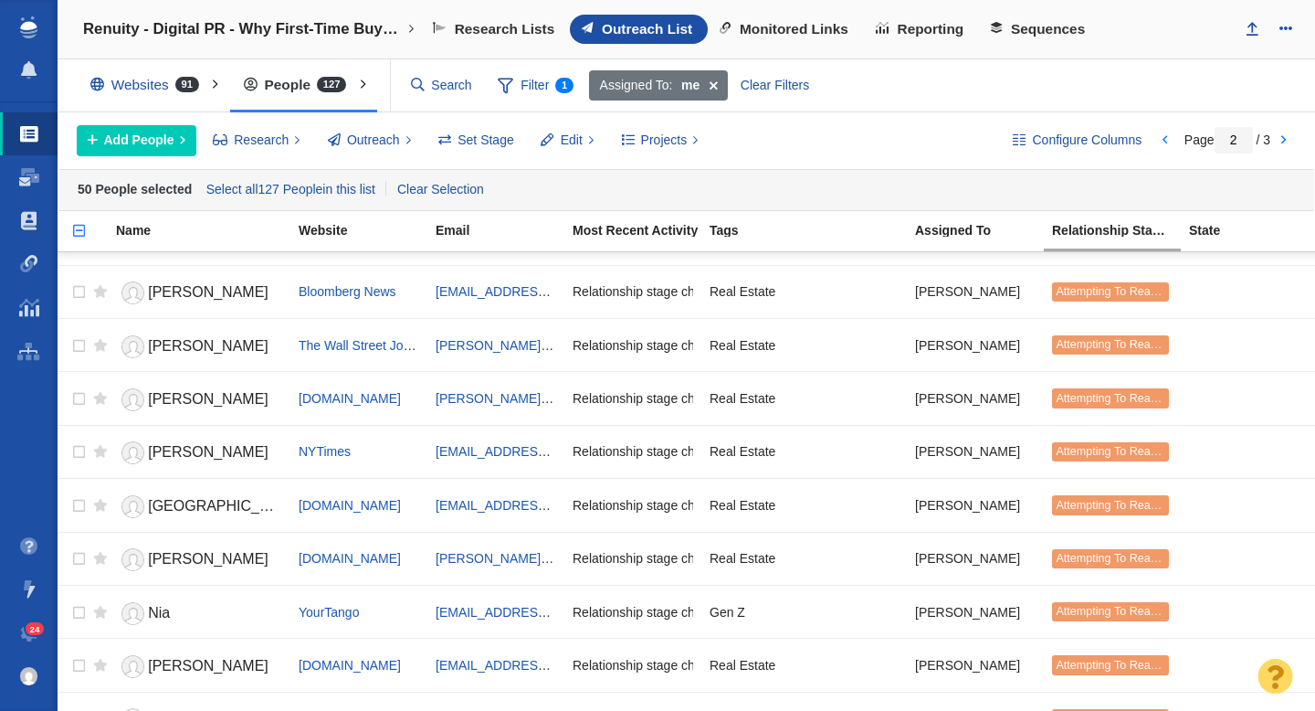
scroll to position [2208, 0]
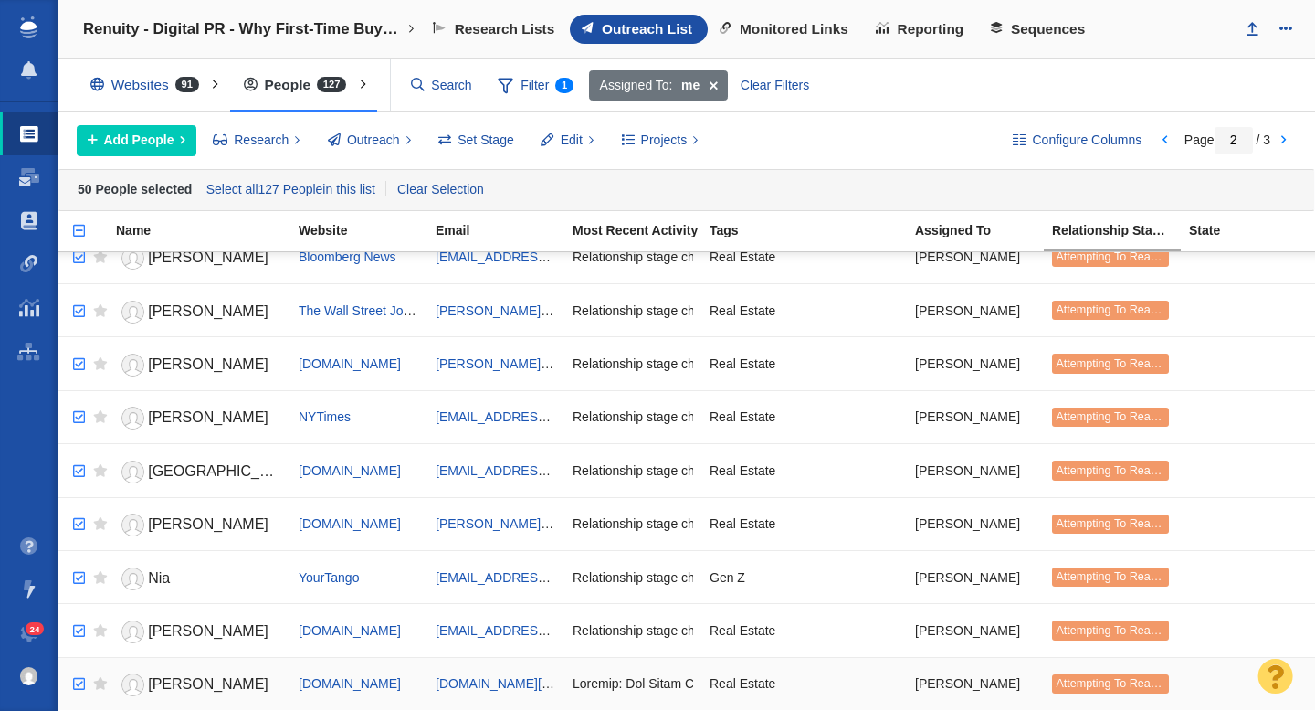
click at [79, 681] on input "checkbox" at bounding box center [76, 684] width 27 height 40
checkbox input "true"
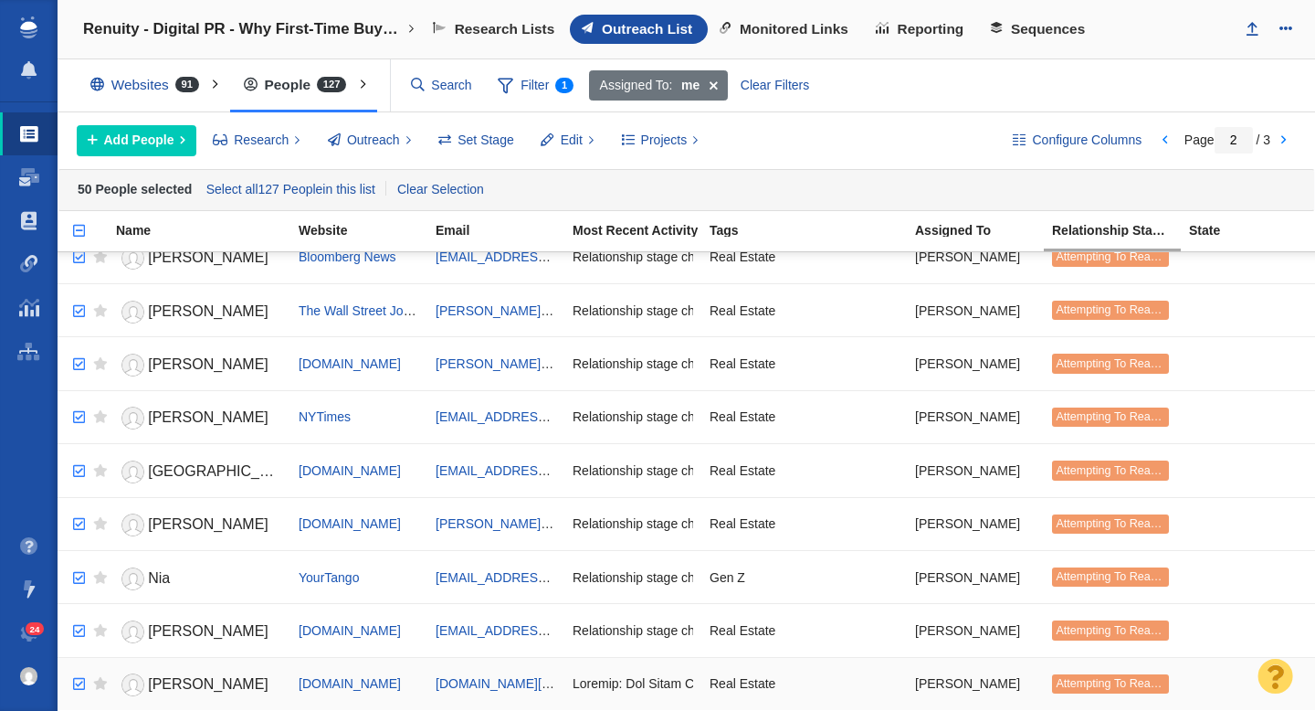
checkbox input "true"
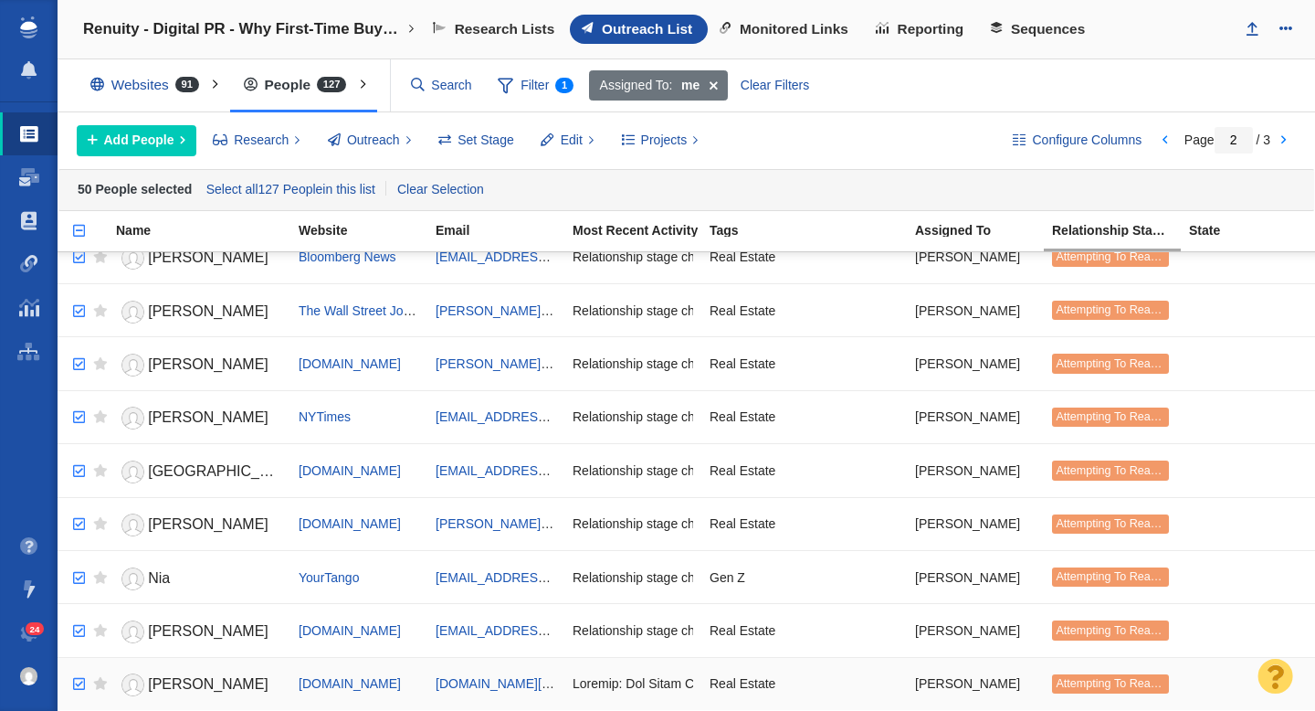
checkbox input "true"
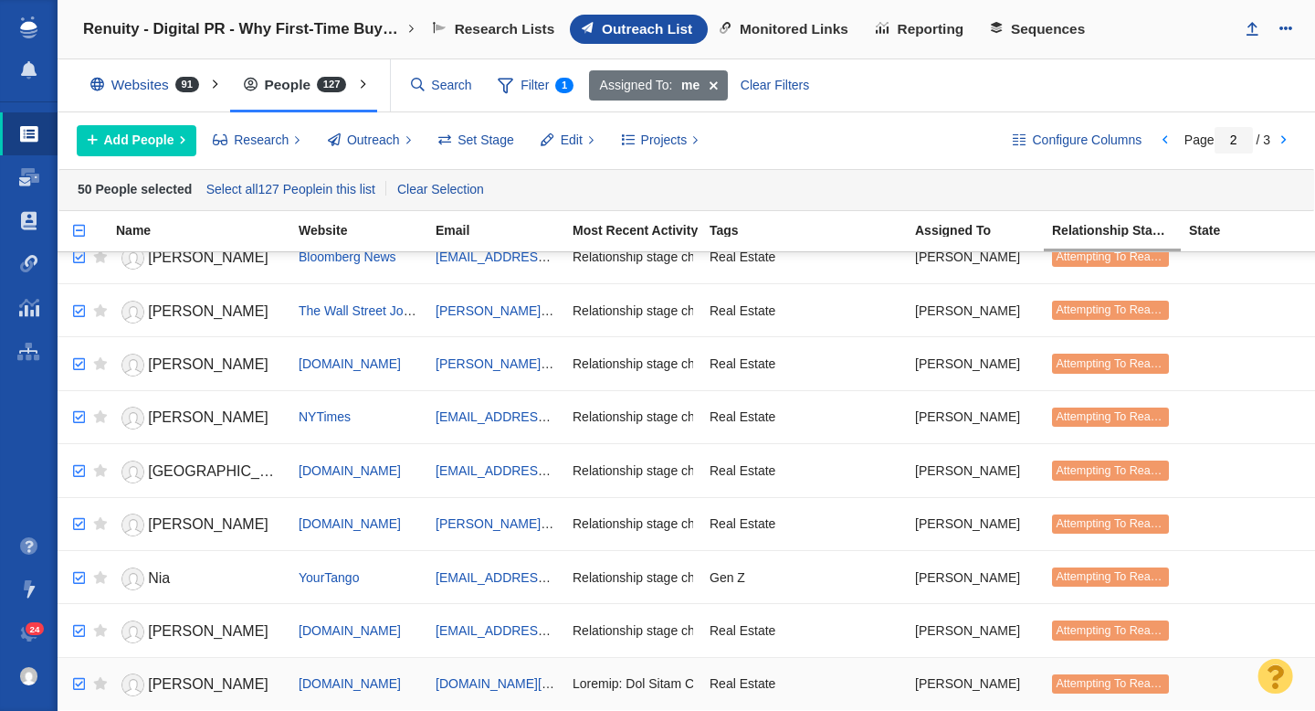
checkbox input "true"
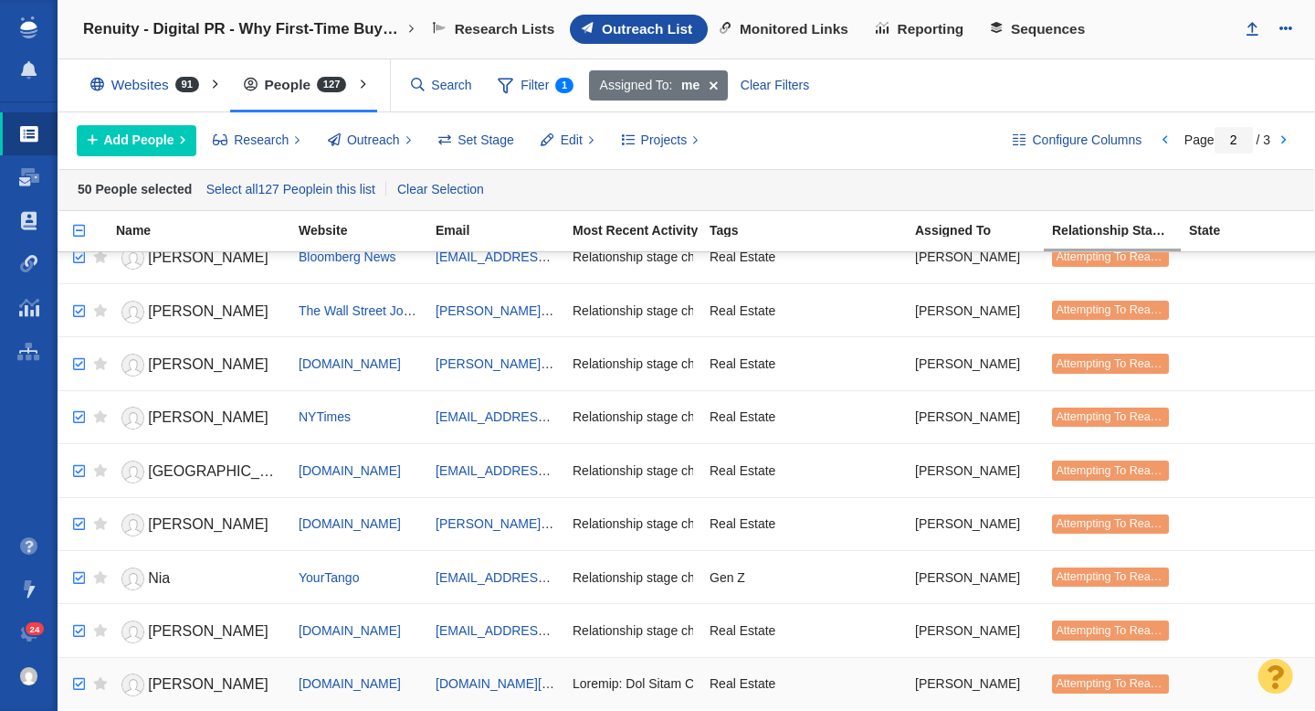
checkbox input "true"
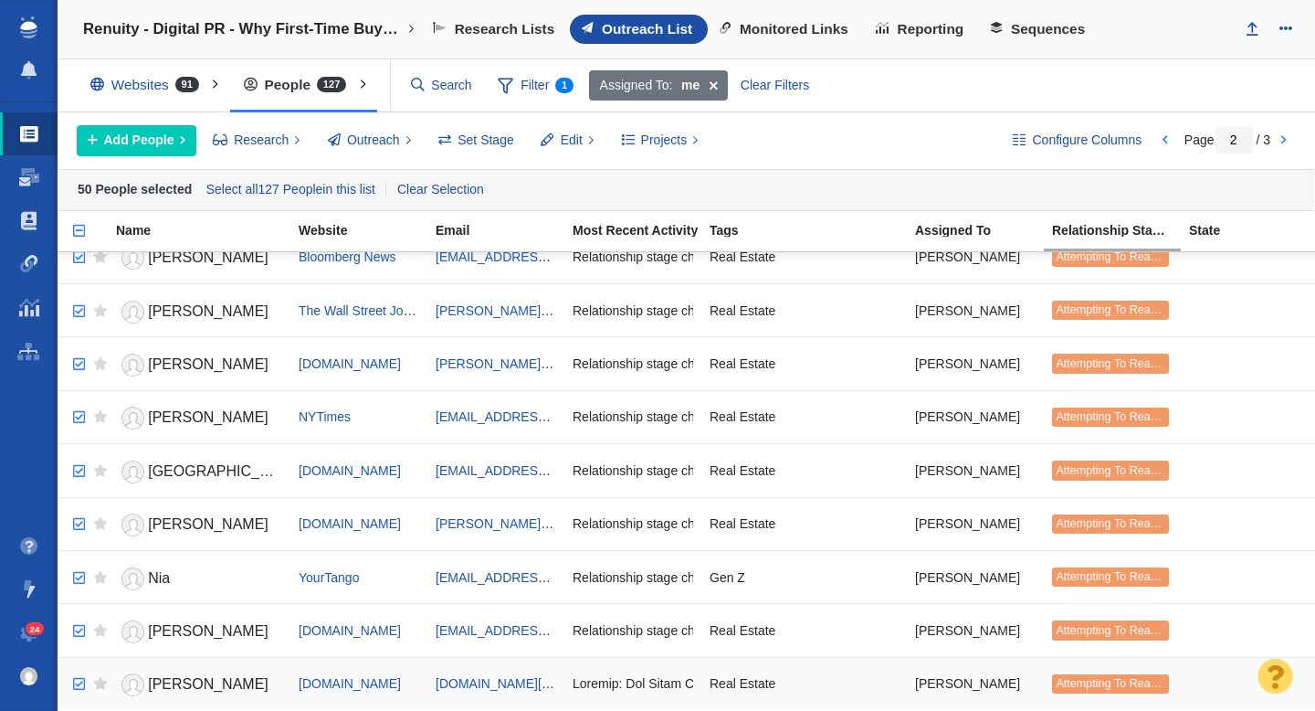
checkbox input "true"
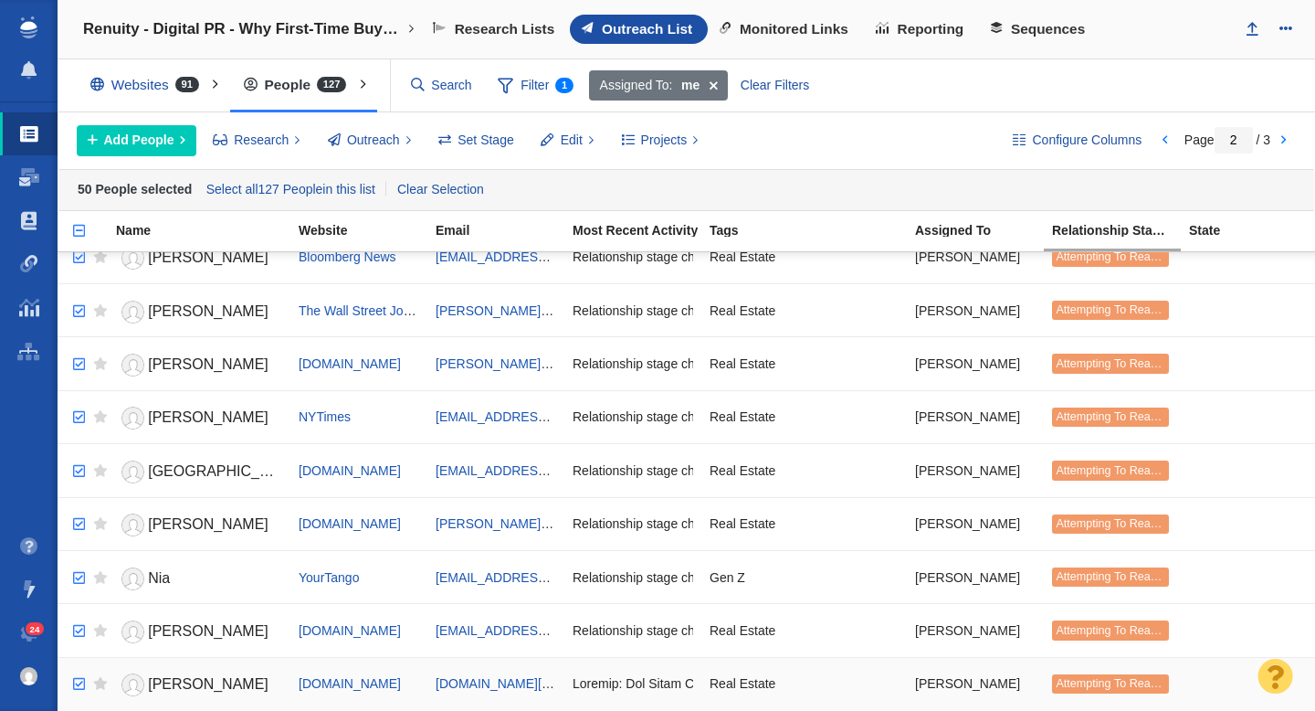
checkbox input "true"
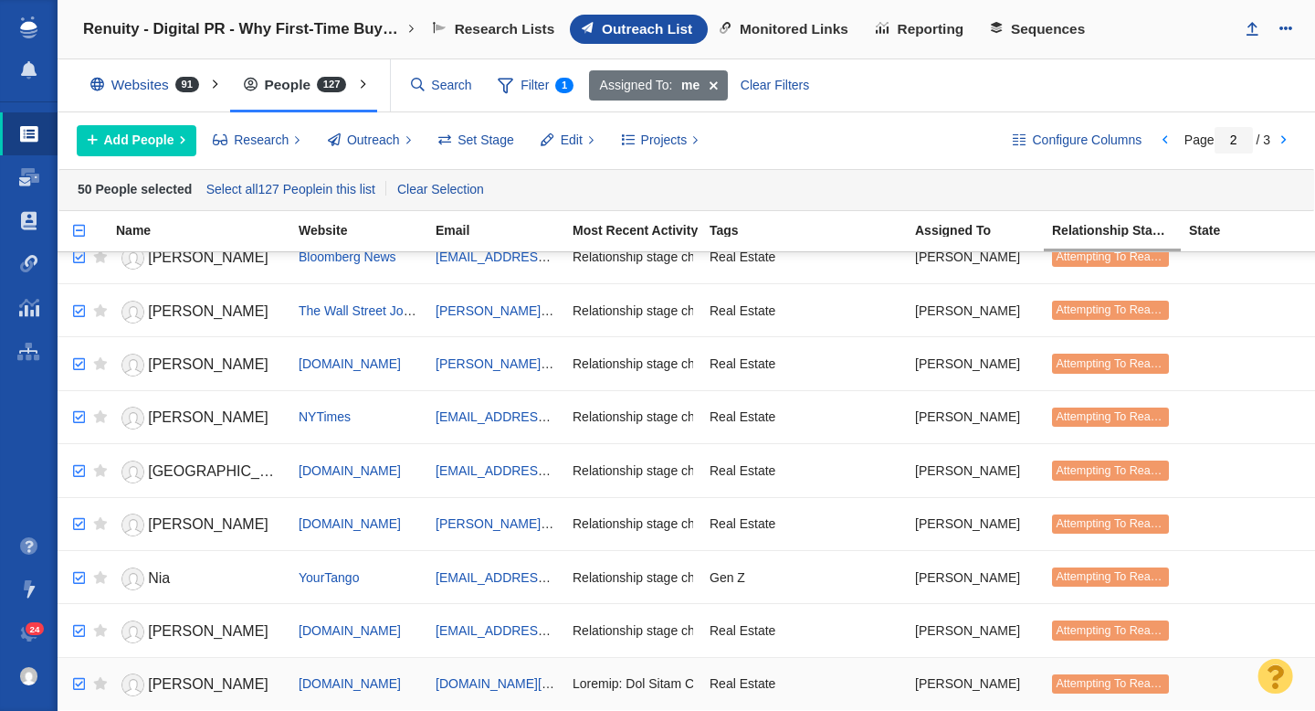
checkbox input "true"
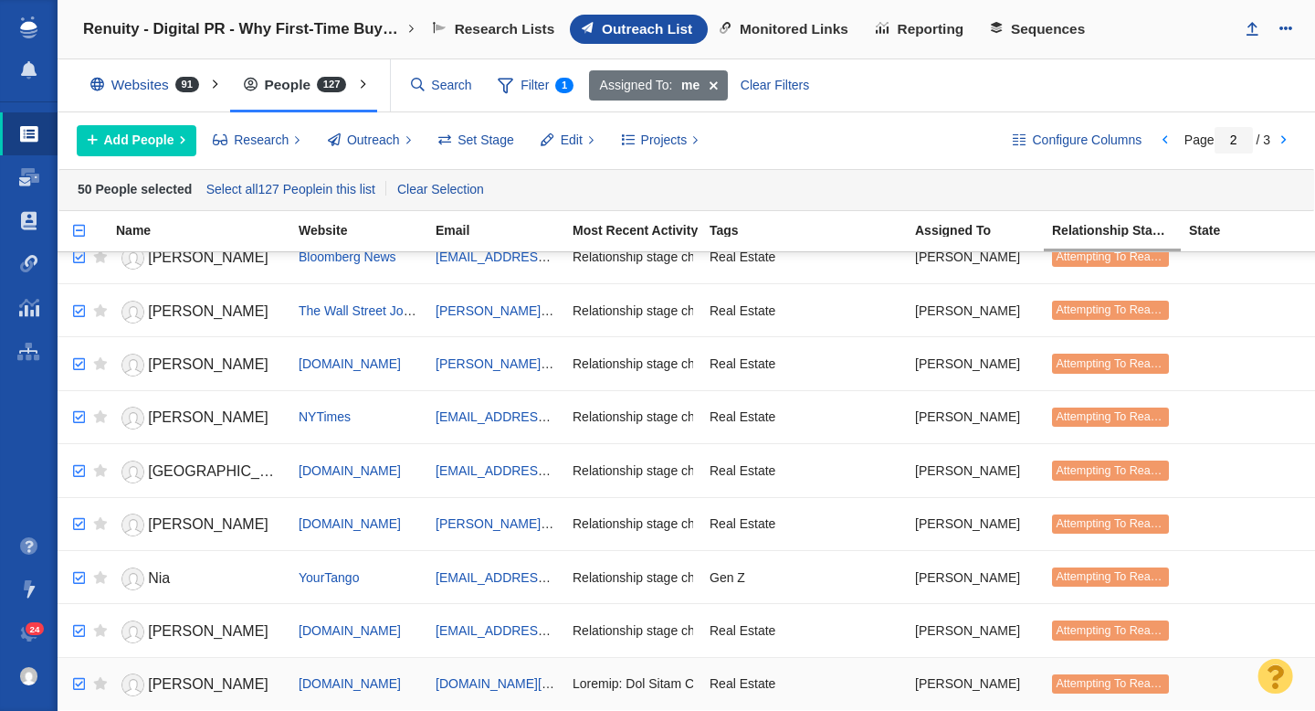
checkbox input "true"
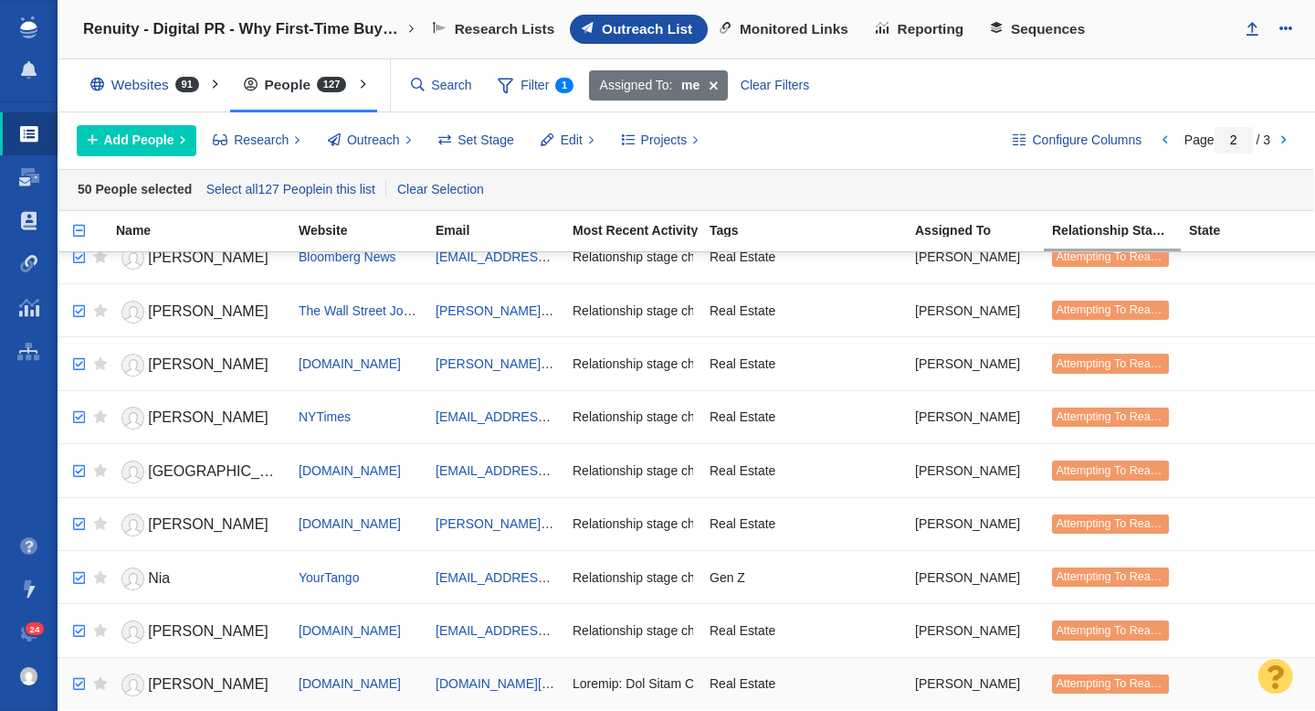
checkbox input "true"
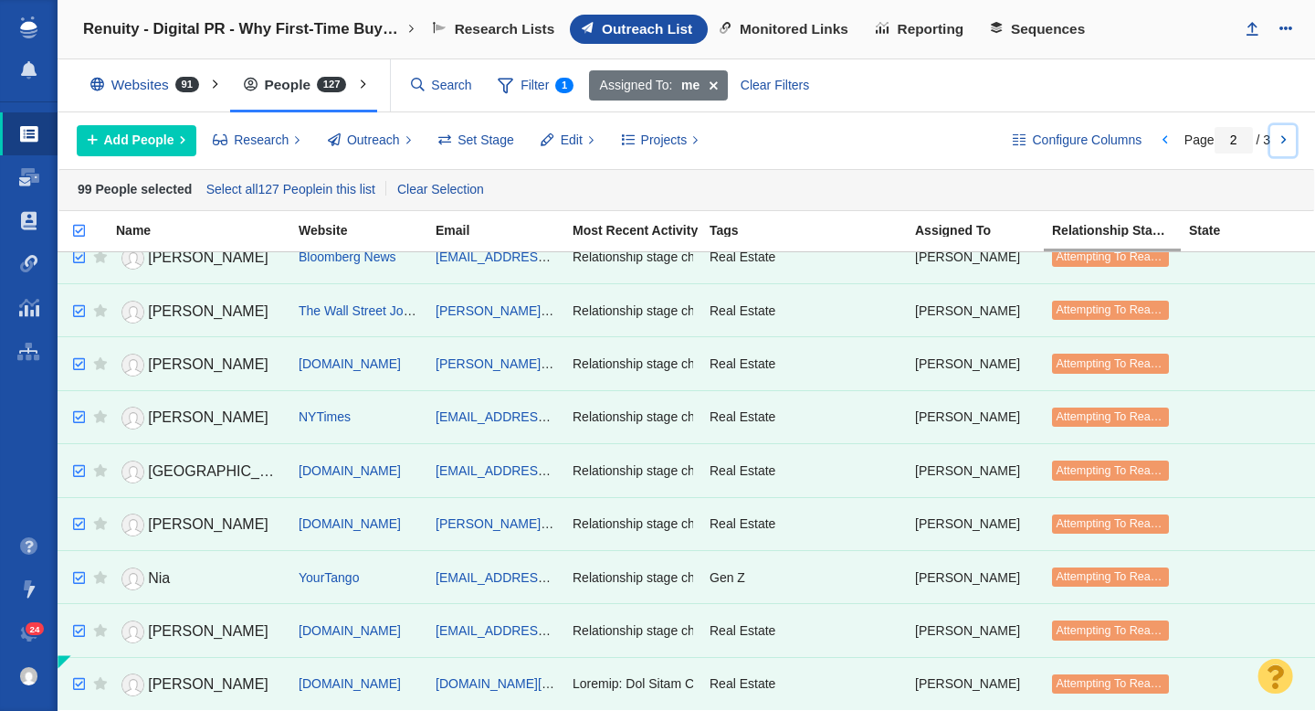
click at [1290, 141] on link at bounding box center [1284, 140] width 26 height 31
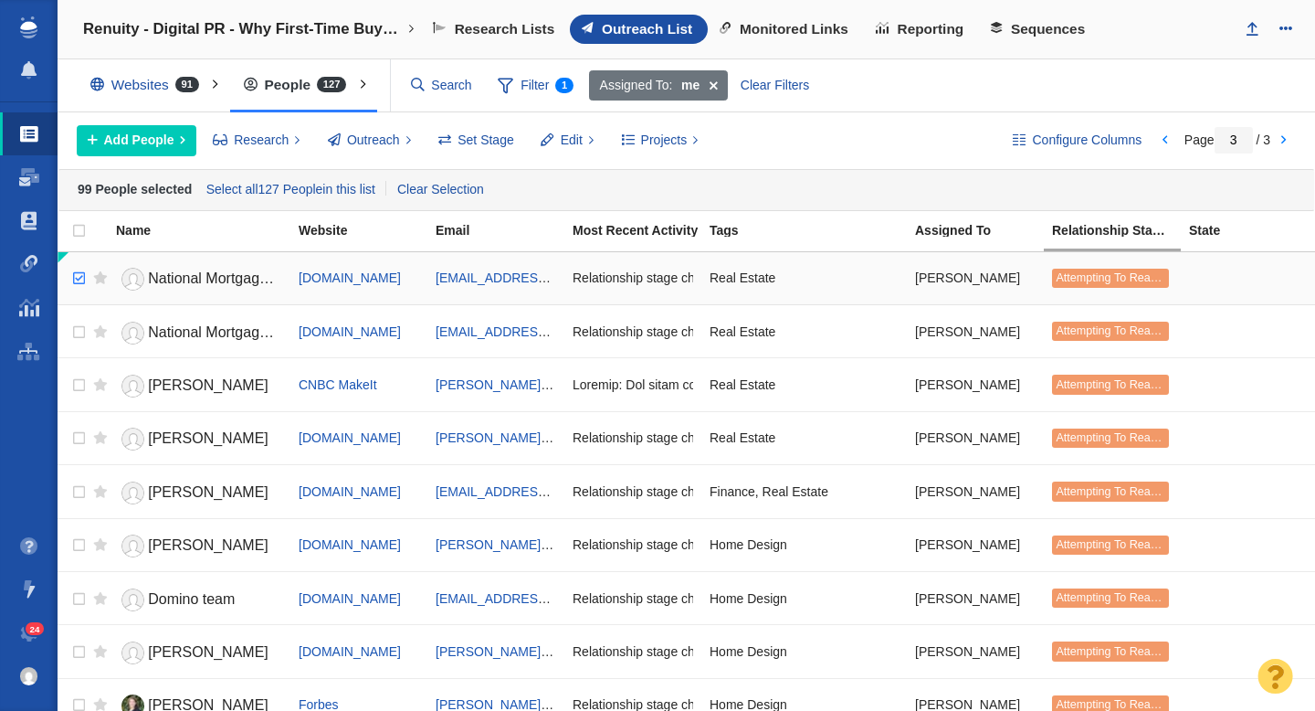
checkbox input "true"
click at [76, 278] on input "checkbox" at bounding box center [76, 278] width 27 height 40
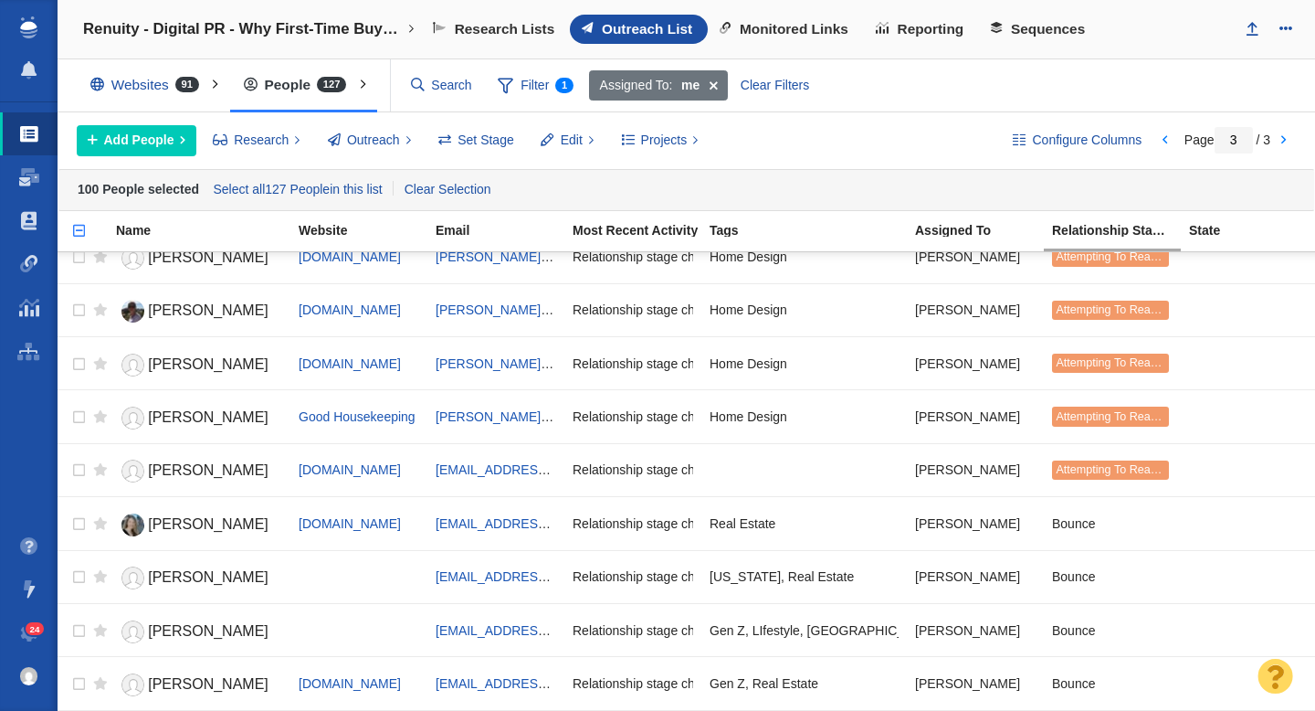
scroll to position [981, 0]
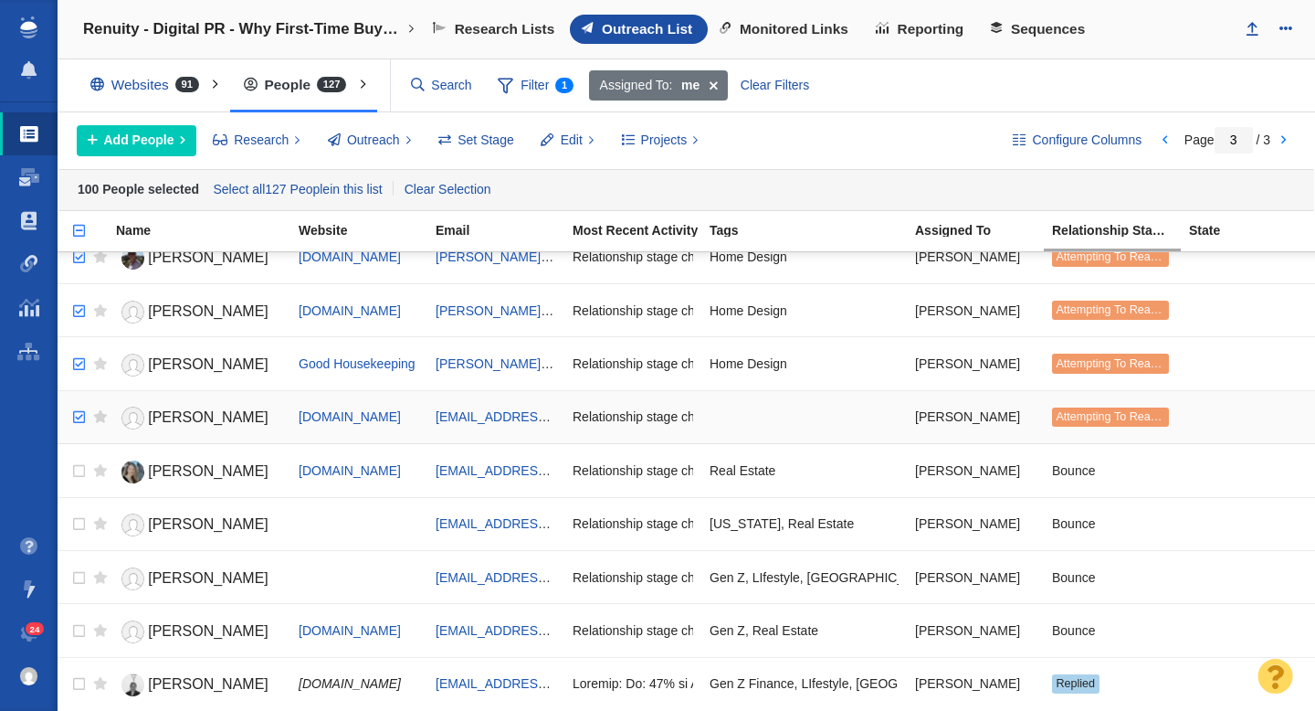
checkbox input "true"
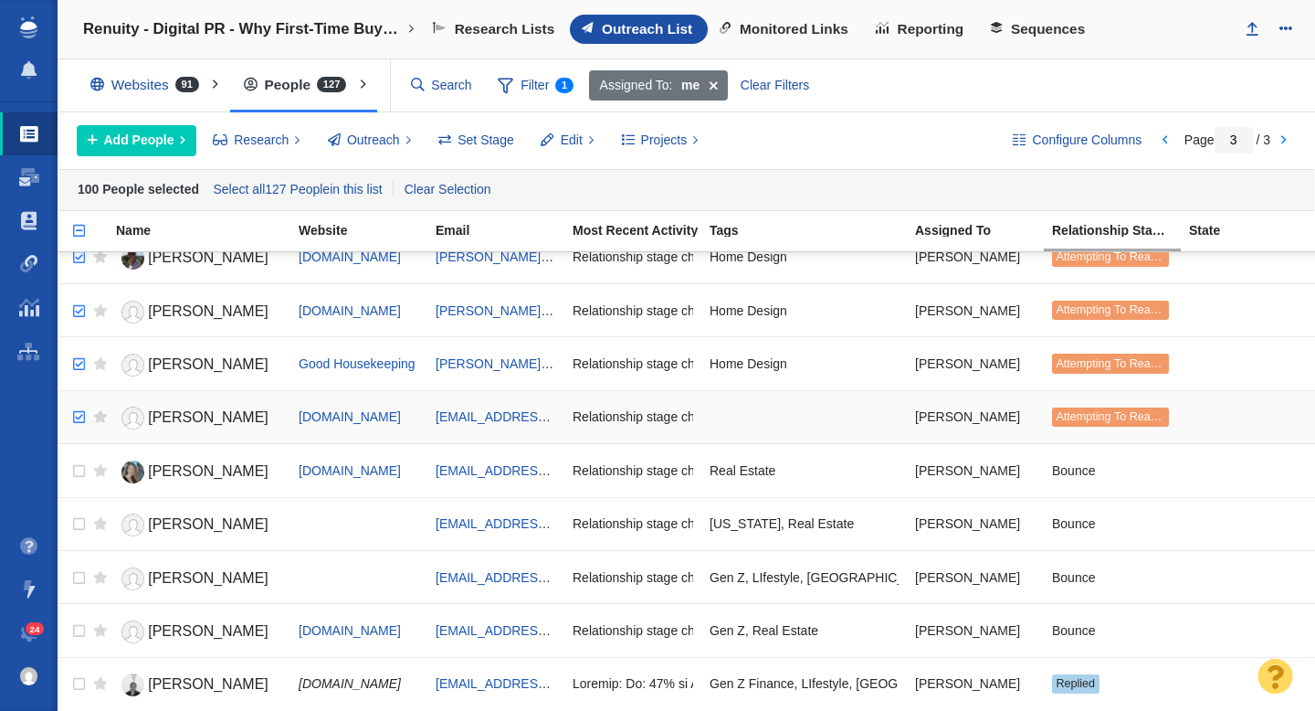
checkbox input "true"
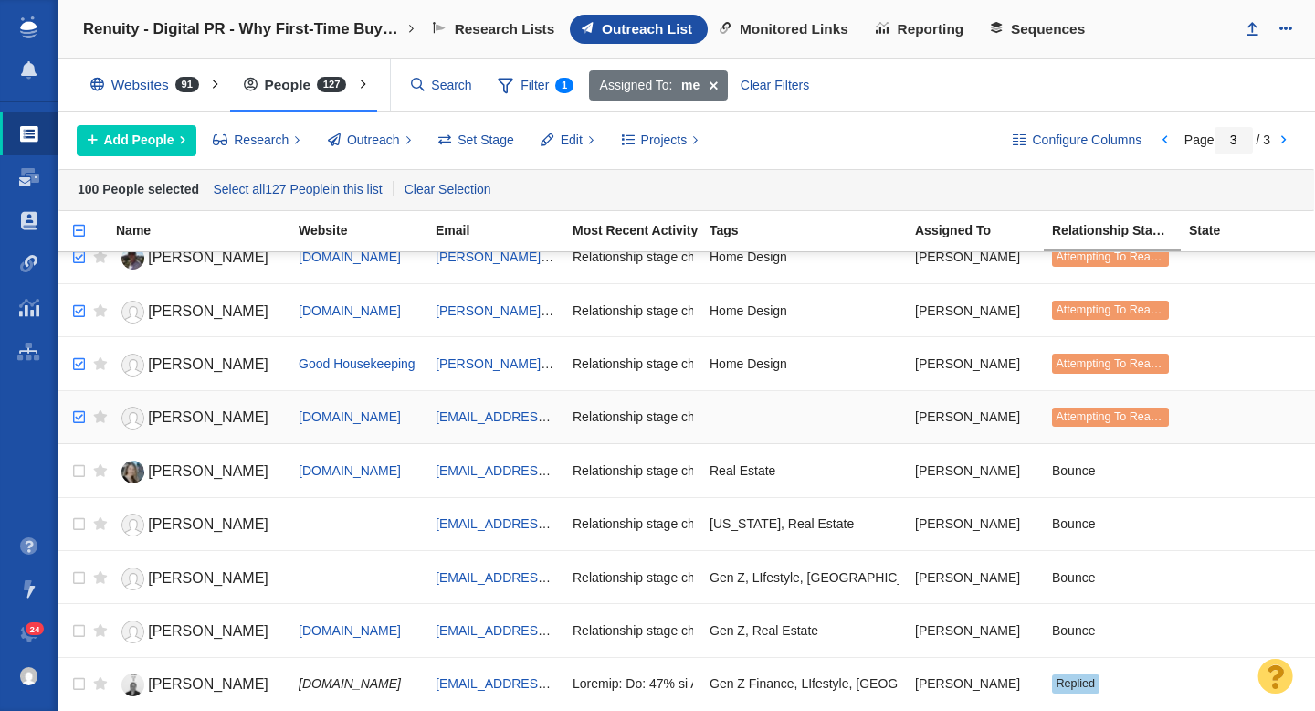
checkbox input "true"
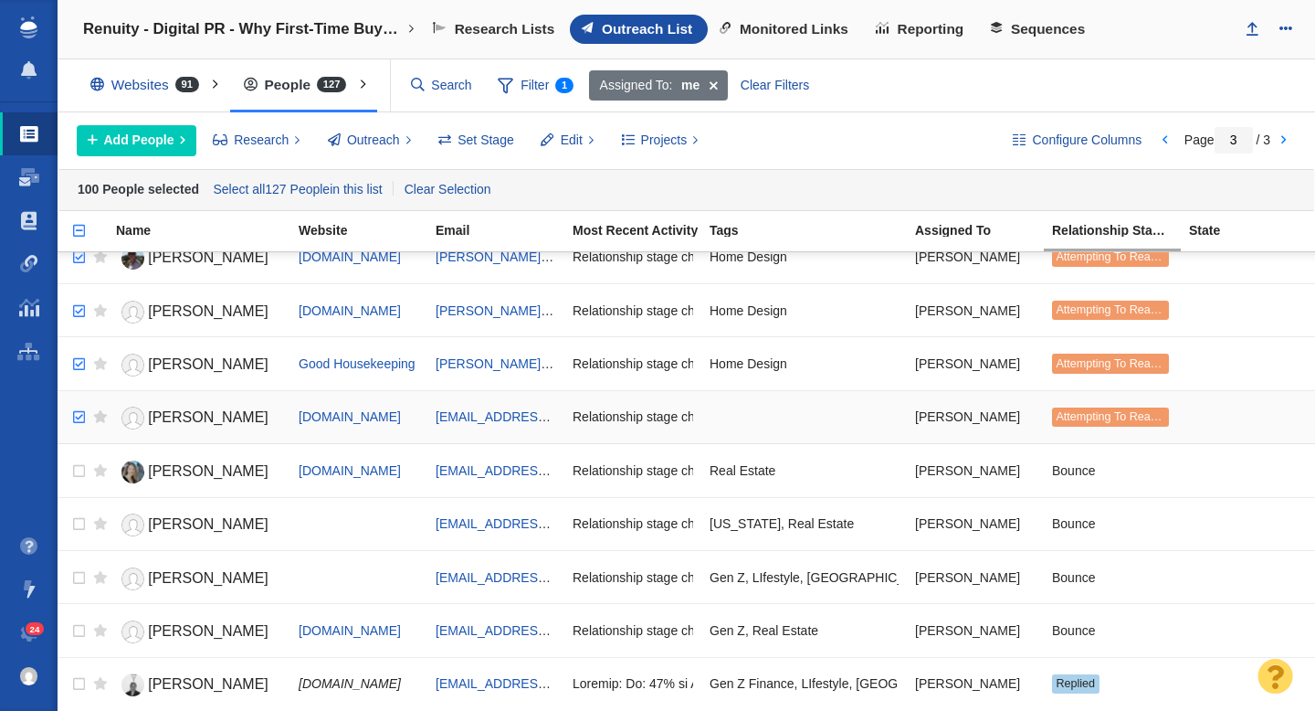
checkbox input "true"
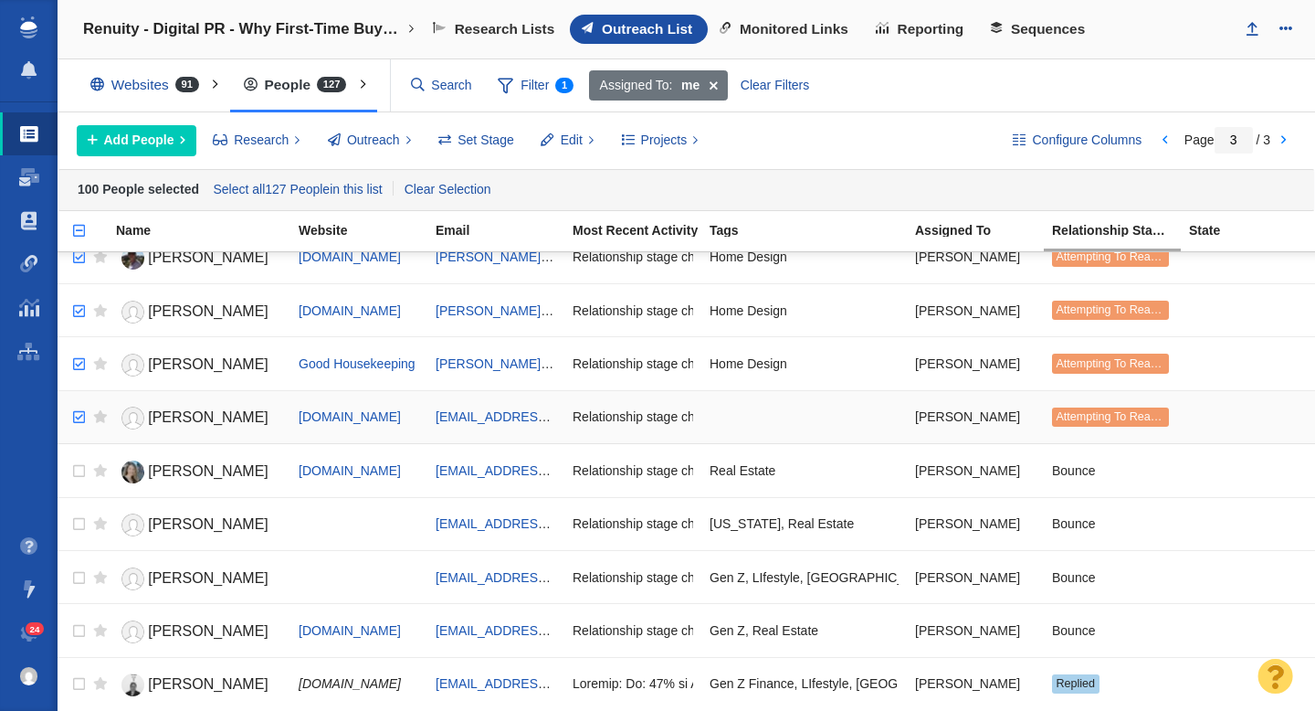
checkbox input "true"
click at [84, 420] on input "checkbox" at bounding box center [76, 417] width 27 height 40
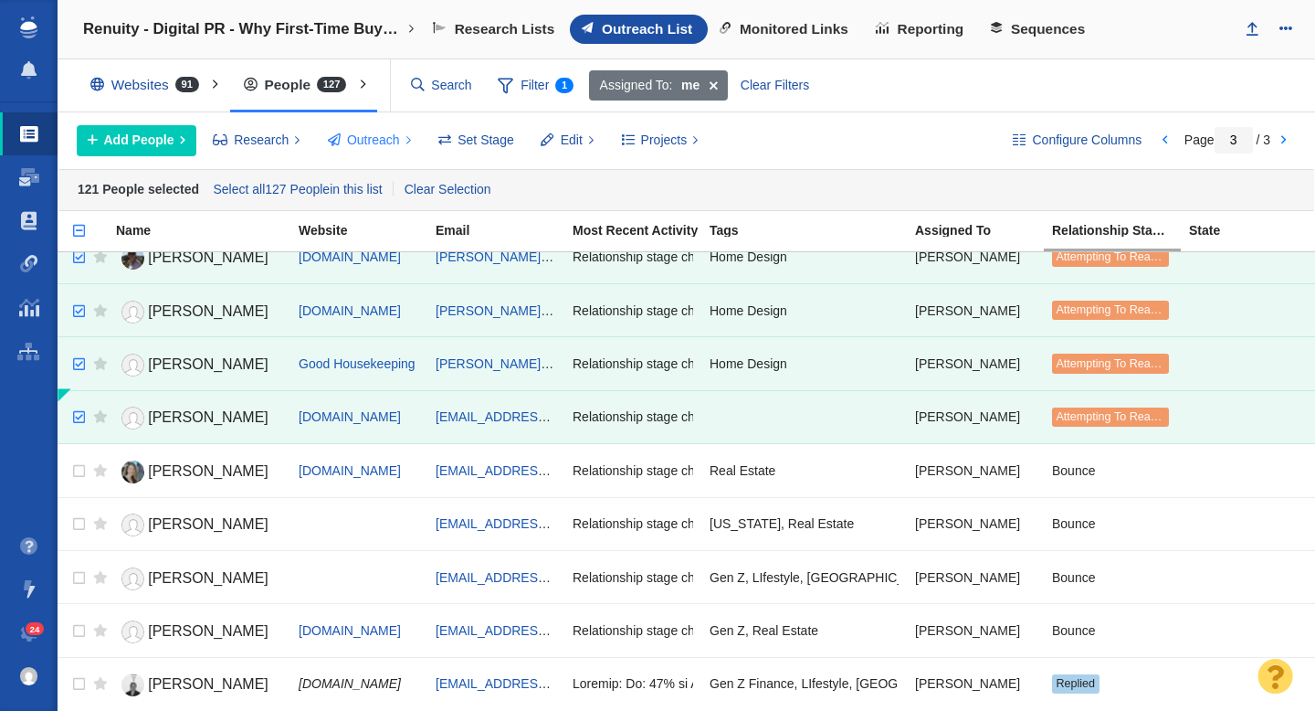
click at [376, 140] on span "Outreach" at bounding box center [373, 140] width 53 height 19
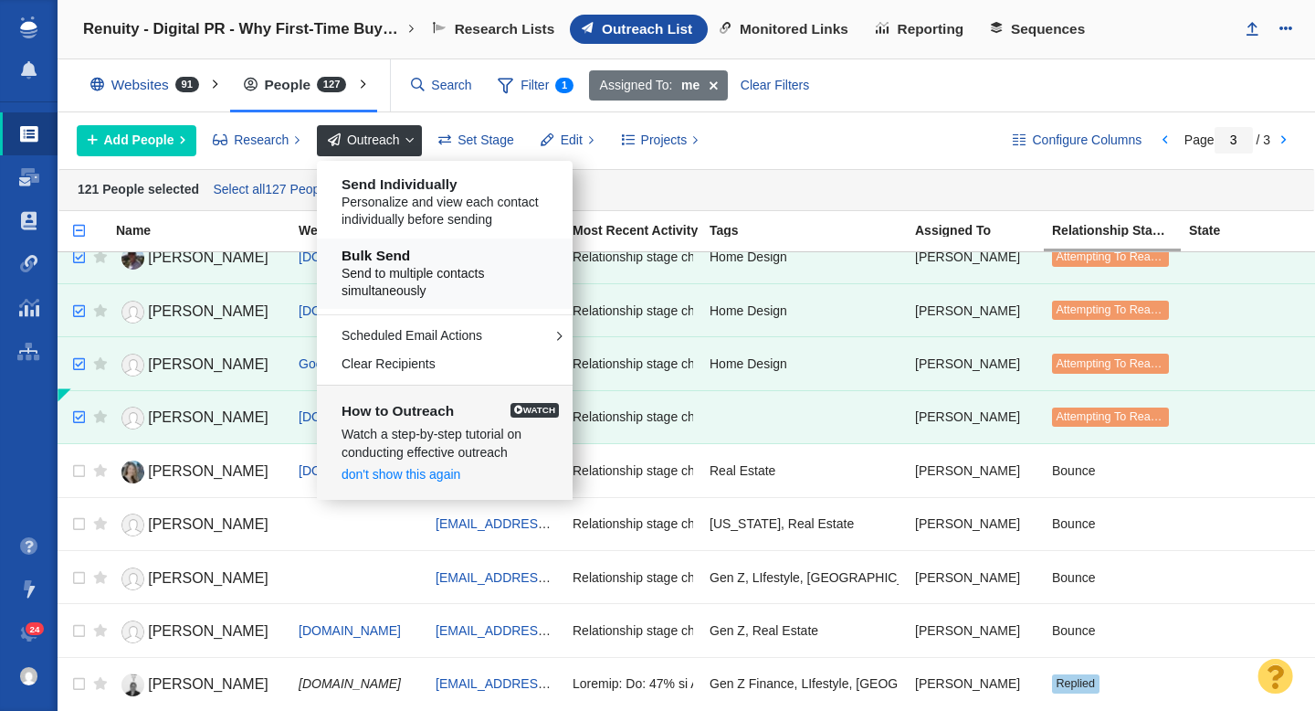
click at [396, 265] on span "Send to multiple contacts simultaneously" at bounding box center [452, 283] width 220 height 36
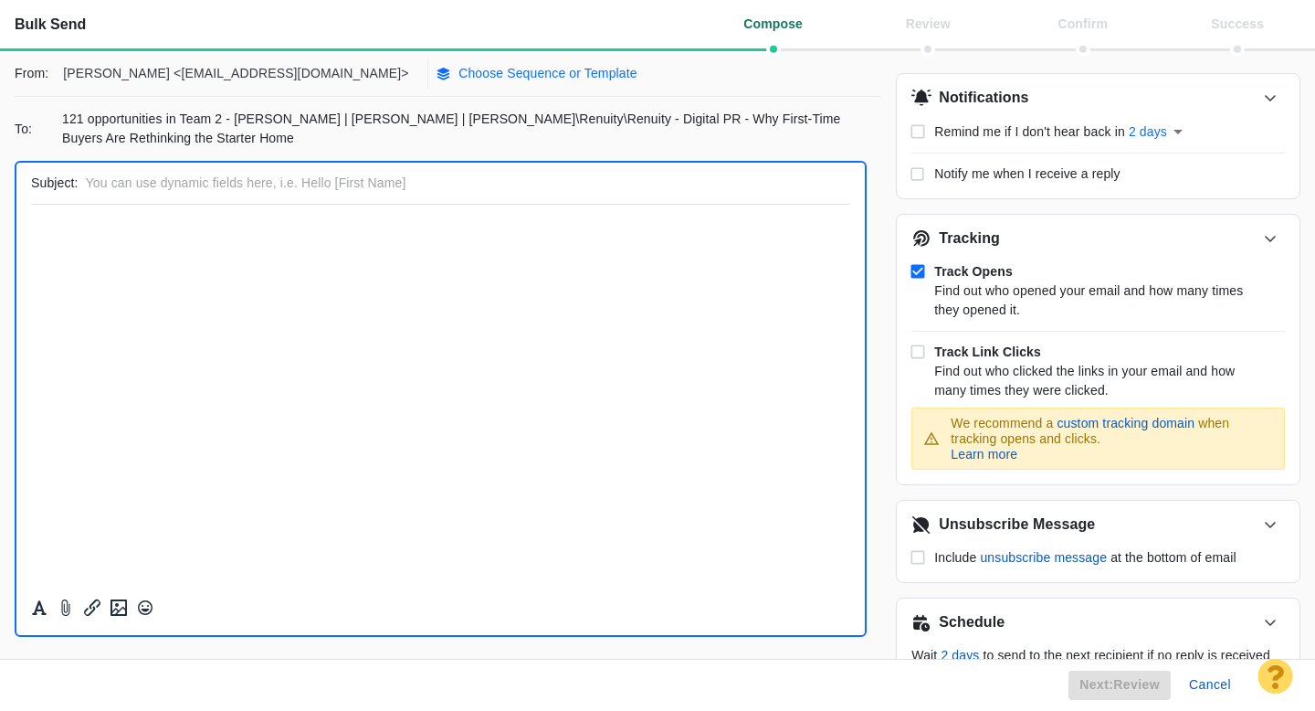
scroll to position [0, 0]
click at [459, 80] on p "Choose Sequence or Template" at bounding box center [548, 73] width 179 height 19
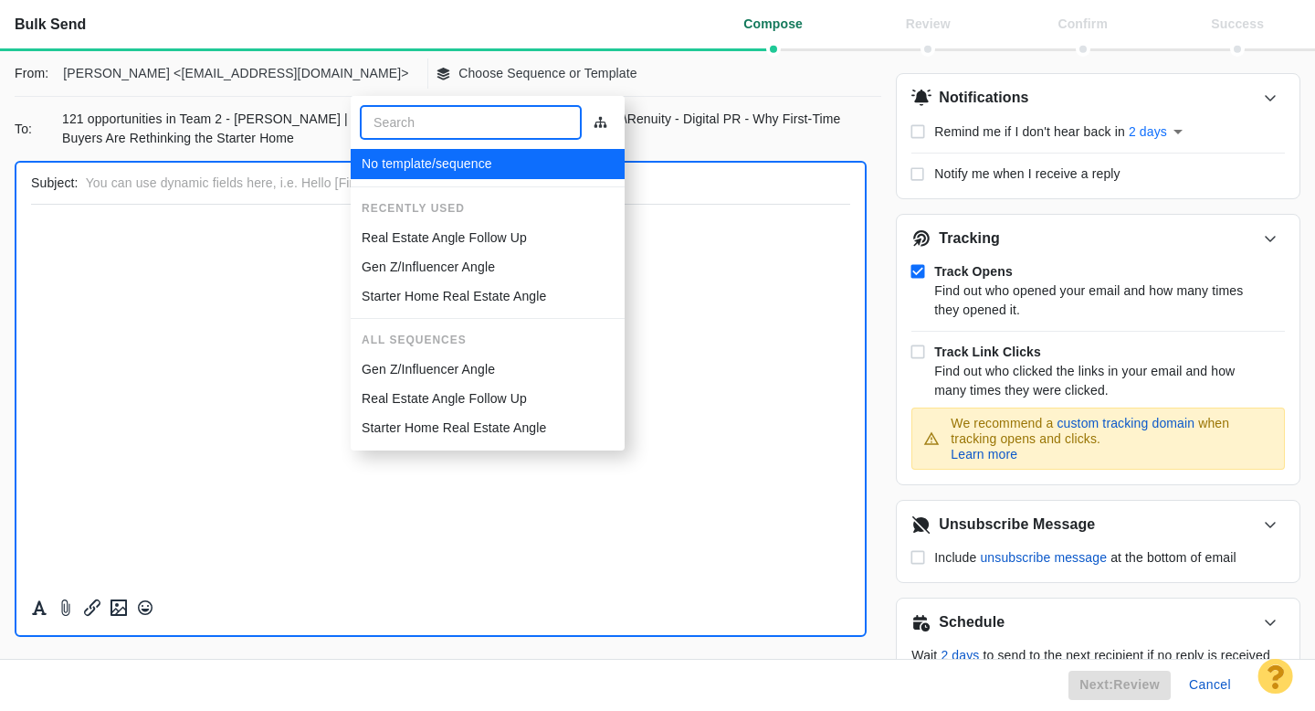
click at [435, 235] on p "Real Estate Angle Follow Up" at bounding box center [444, 237] width 165 height 19
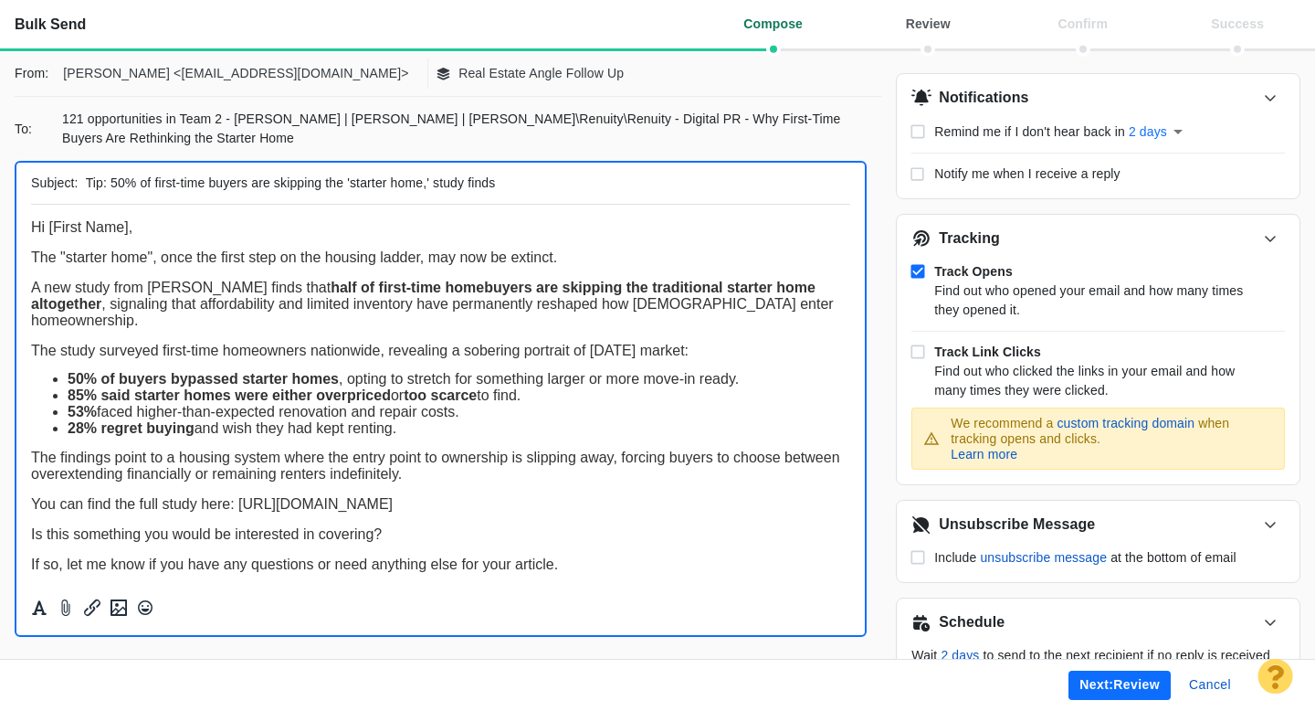
click at [1098, 691] on button "Next: review" at bounding box center [1120, 684] width 102 height 29
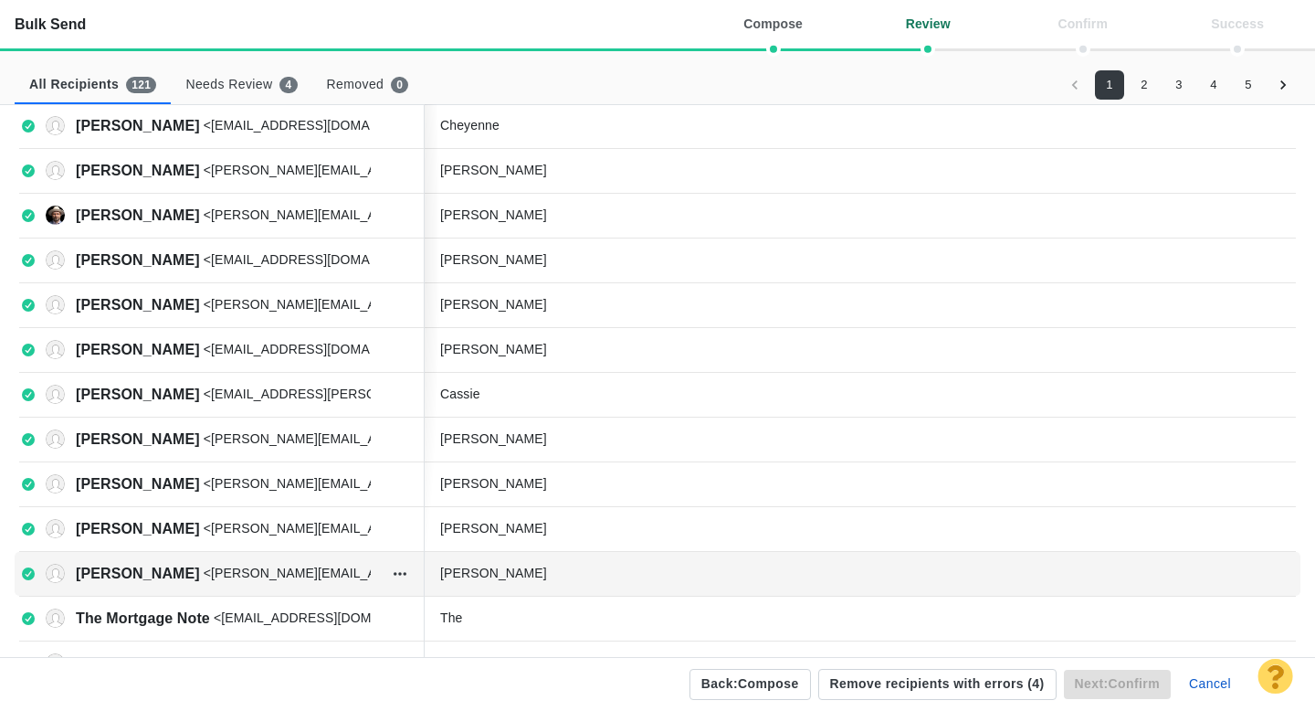
scroll to position [385, 0]
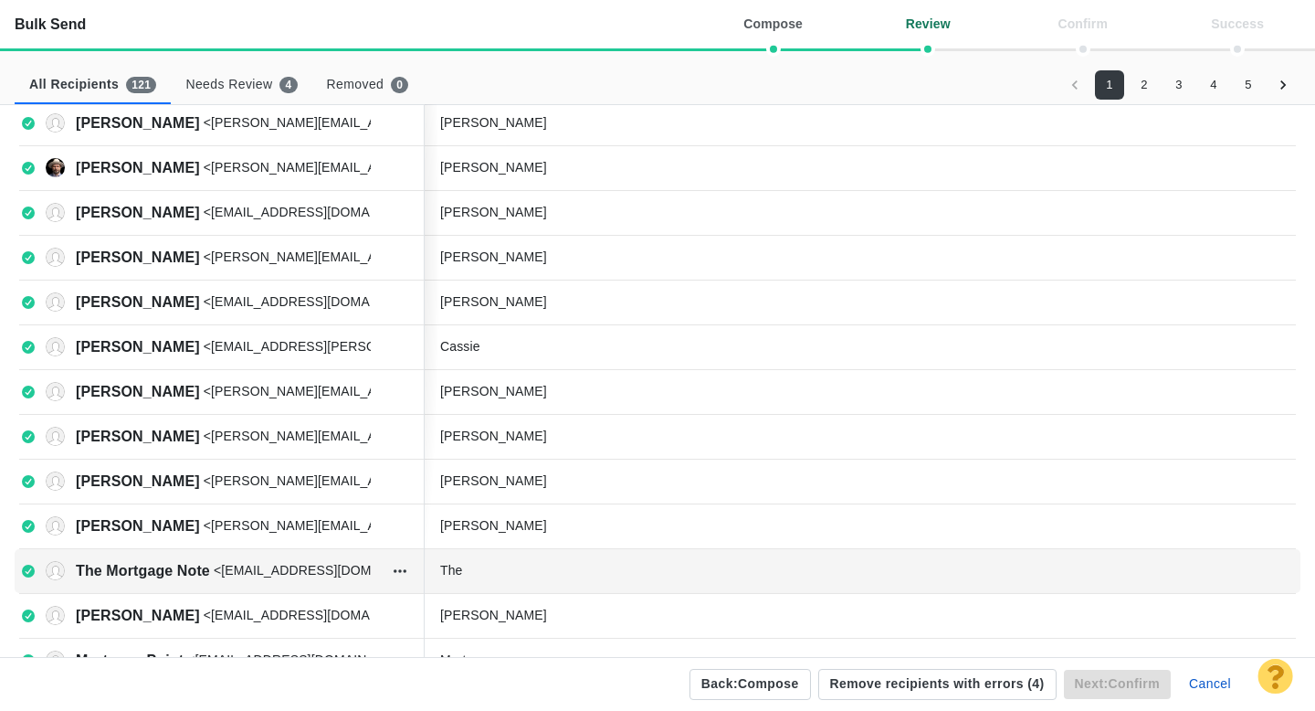
click at [499, 580] on div "The" at bounding box center [859, 571] width 866 height 37
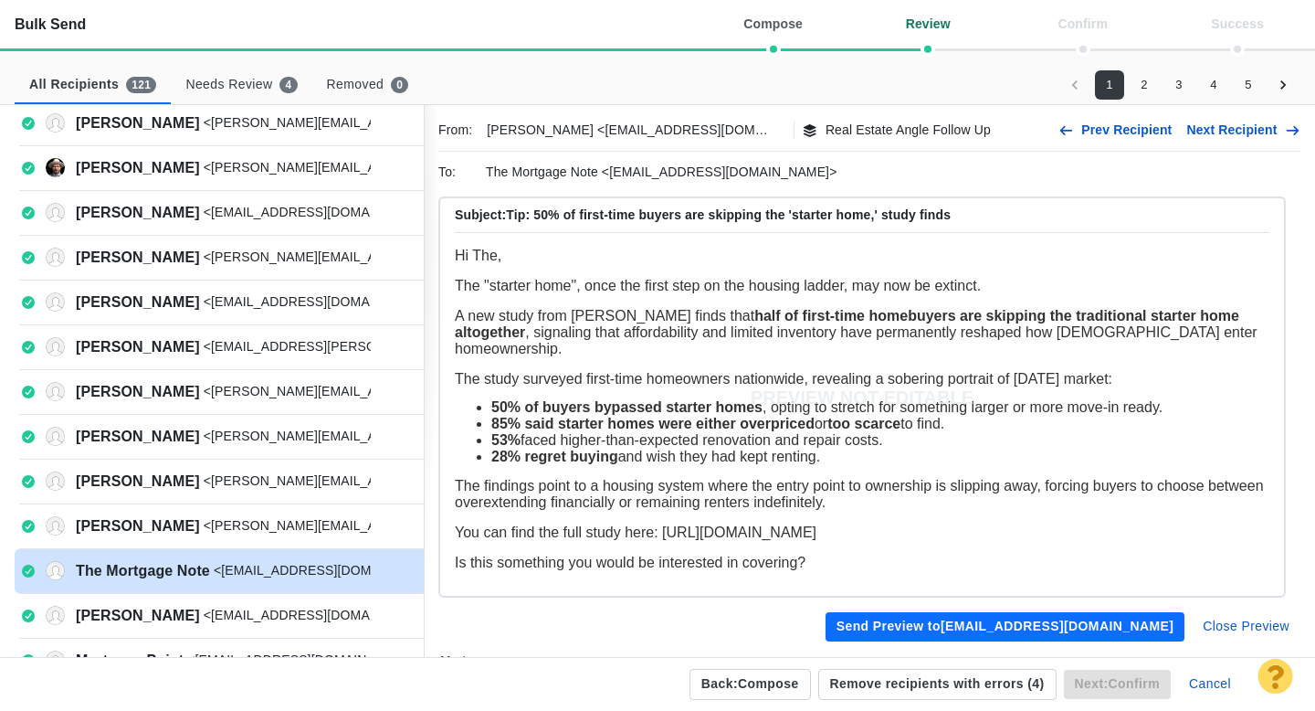
scroll to position [0, 0]
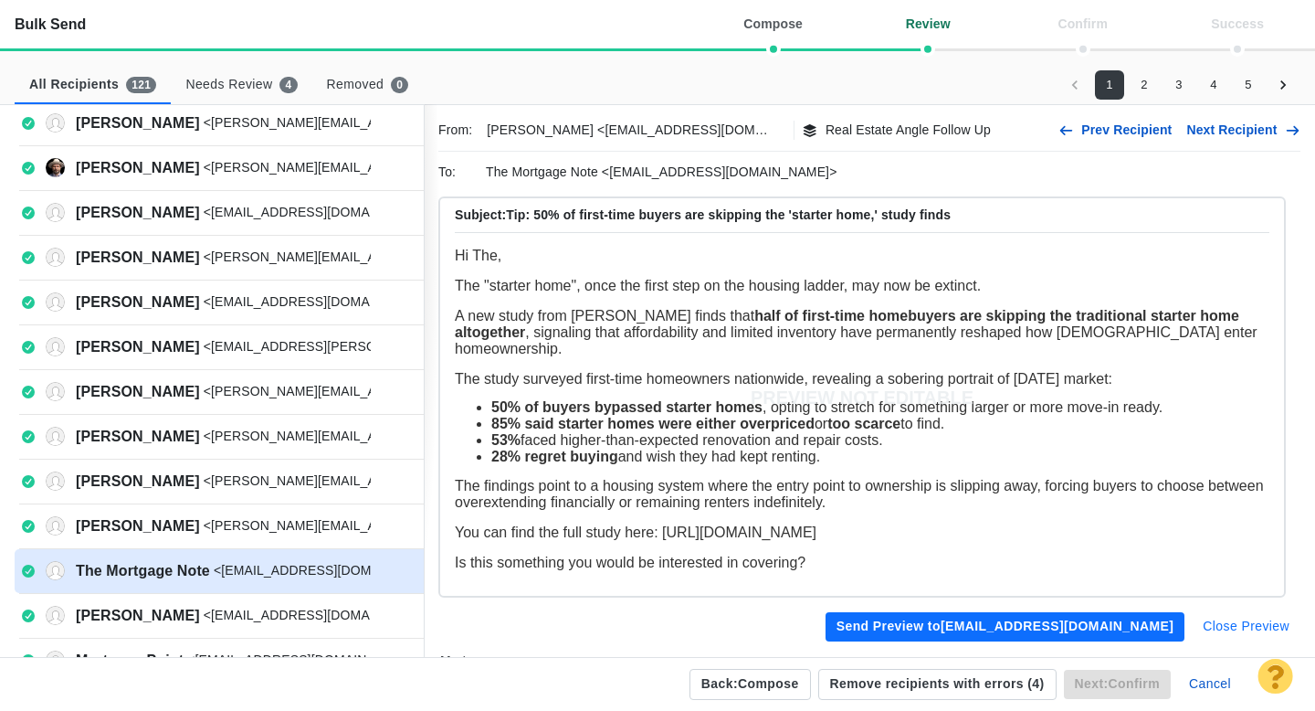
click at [1259, 623] on button "Close Preview" at bounding box center [1246, 626] width 109 height 29
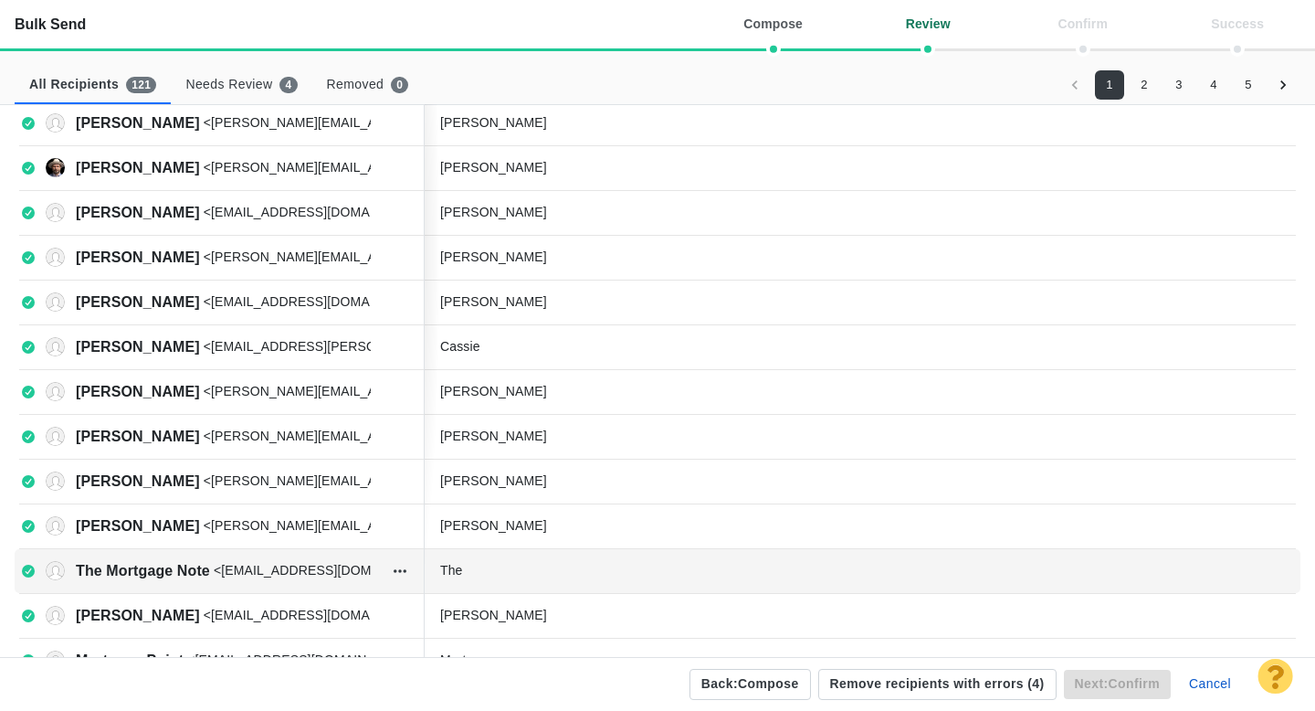
click at [513, 570] on div "The" at bounding box center [577, 570] width 274 height 19
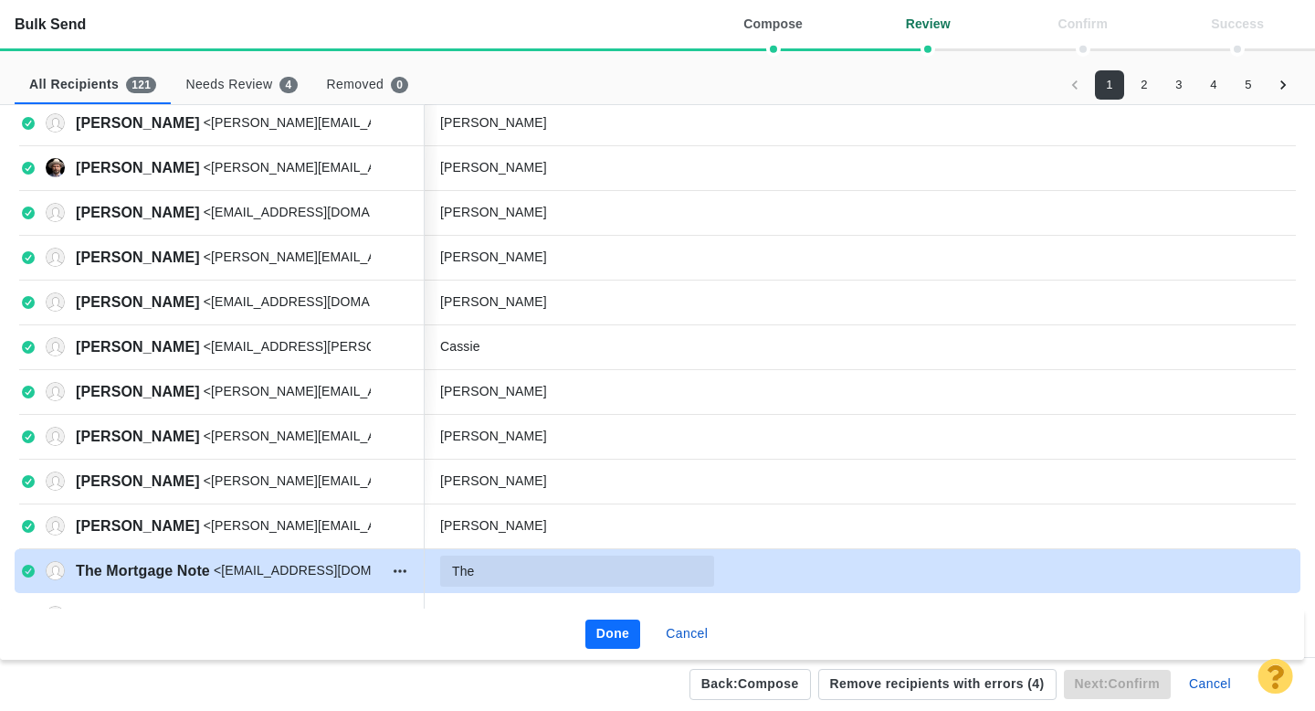
click at [513, 570] on input "The" at bounding box center [577, 570] width 274 height 31
type input "The Mortgage Note"
click at [604, 629] on button "Done" at bounding box center [614, 633] width 56 height 29
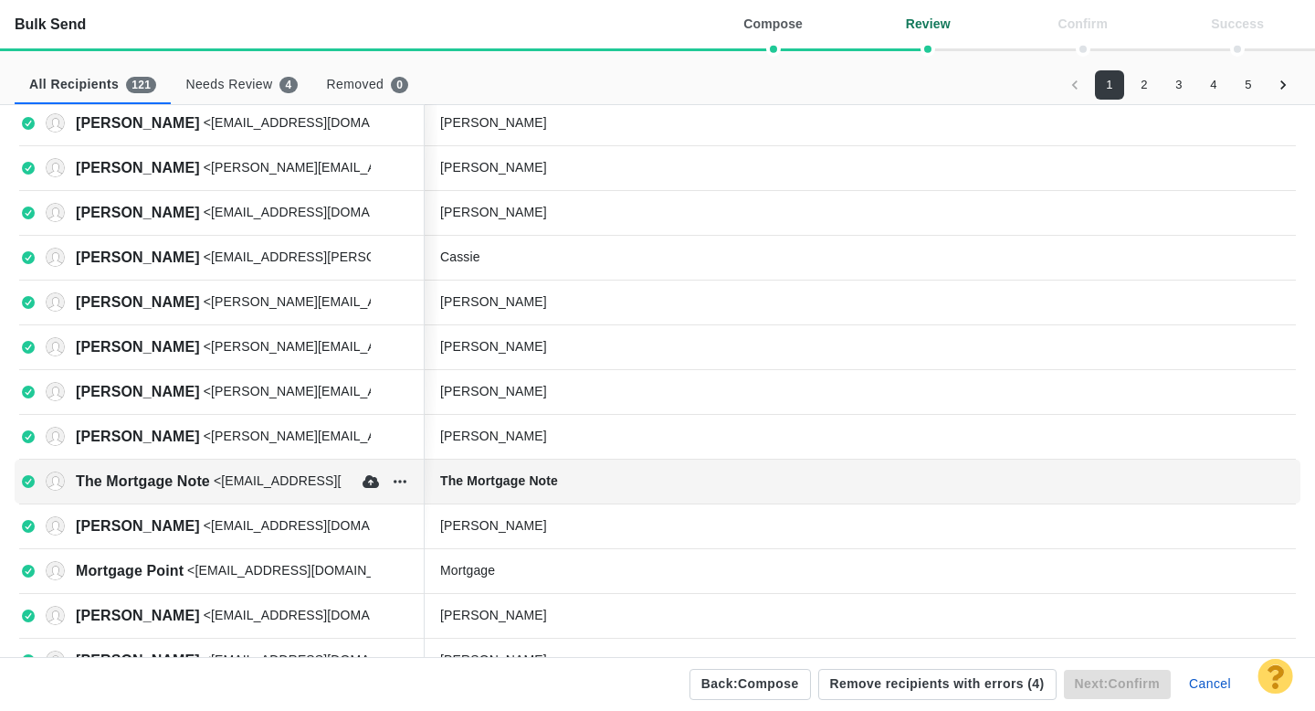
scroll to position [475, 0]
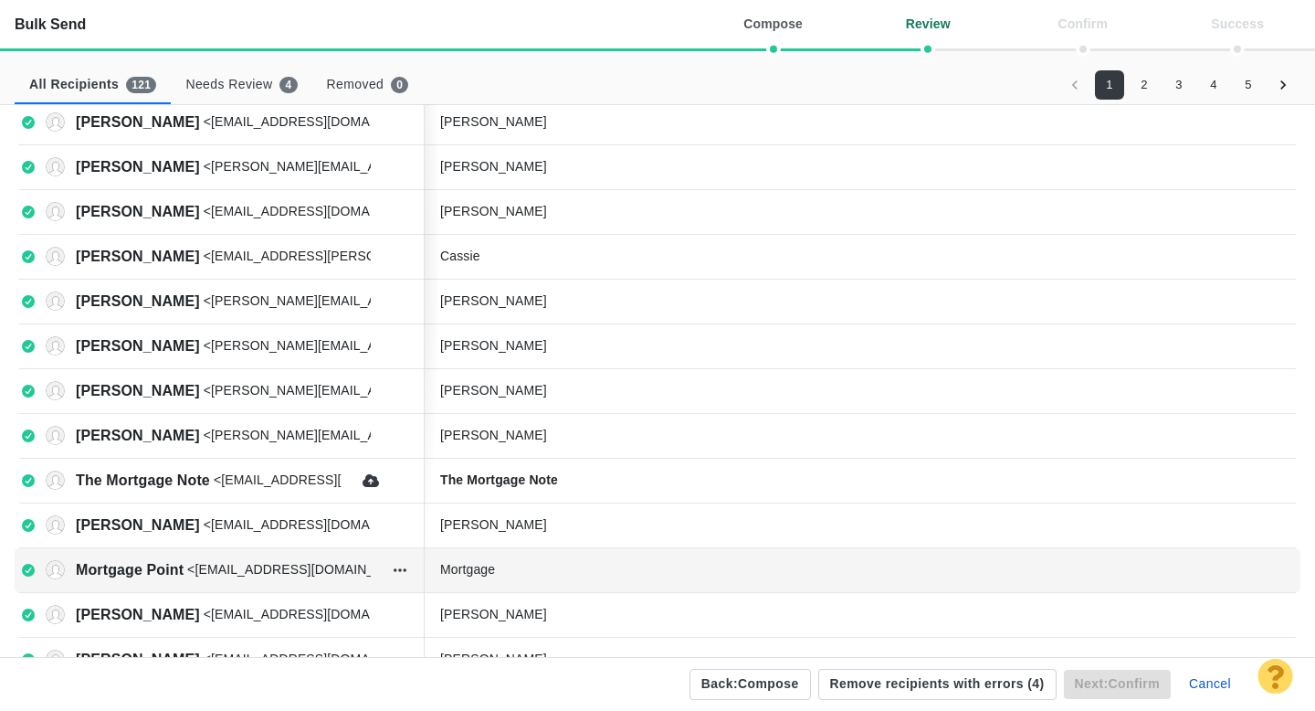
click at [581, 570] on div "Mortgage" at bounding box center [577, 569] width 274 height 19
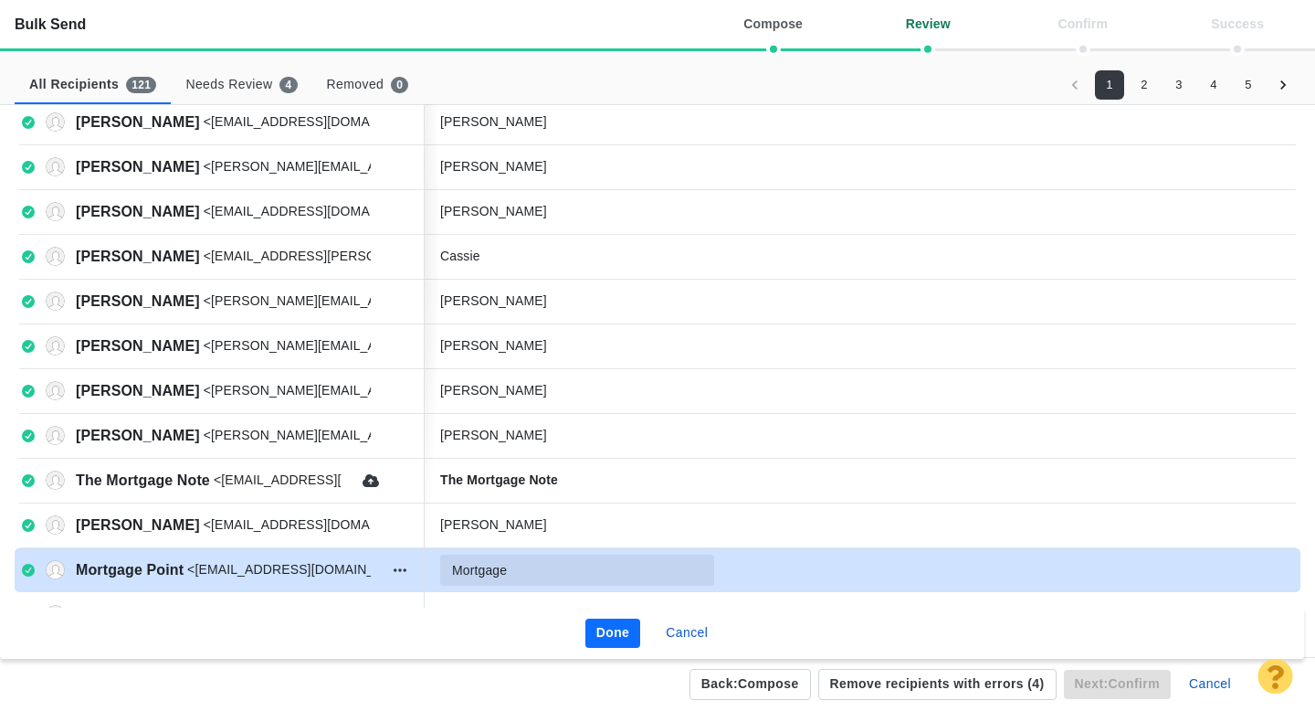
click at [566, 570] on input "Mortgage" at bounding box center [577, 569] width 274 height 31
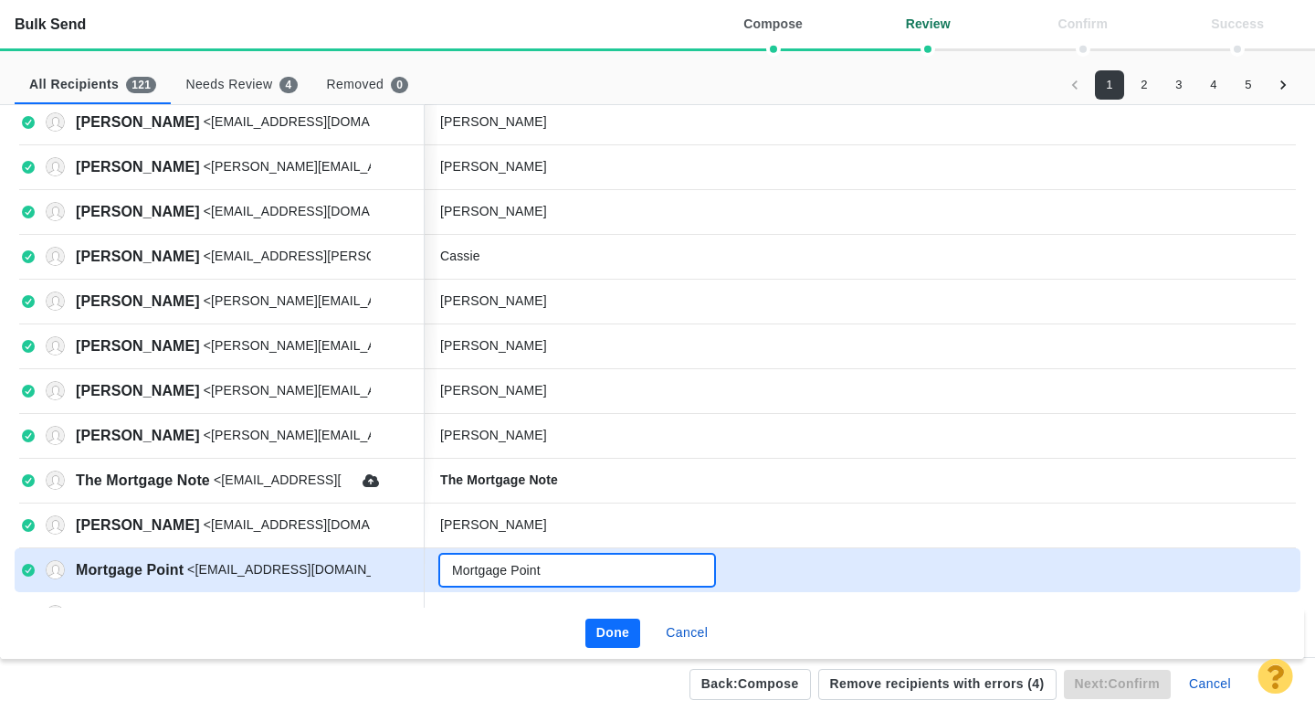
type input "Mortgage Point"
click at [623, 631] on button "Done" at bounding box center [614, 632] width 56 height 29
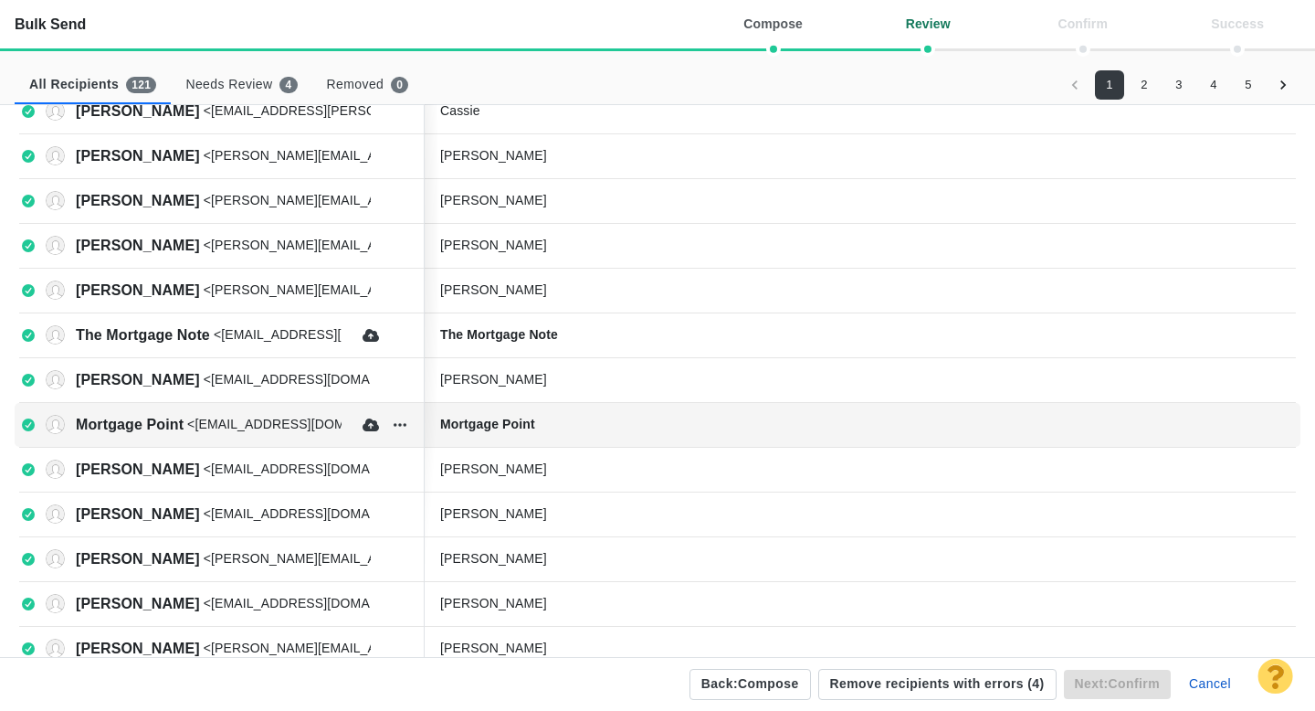
scroll to position [649, 0]
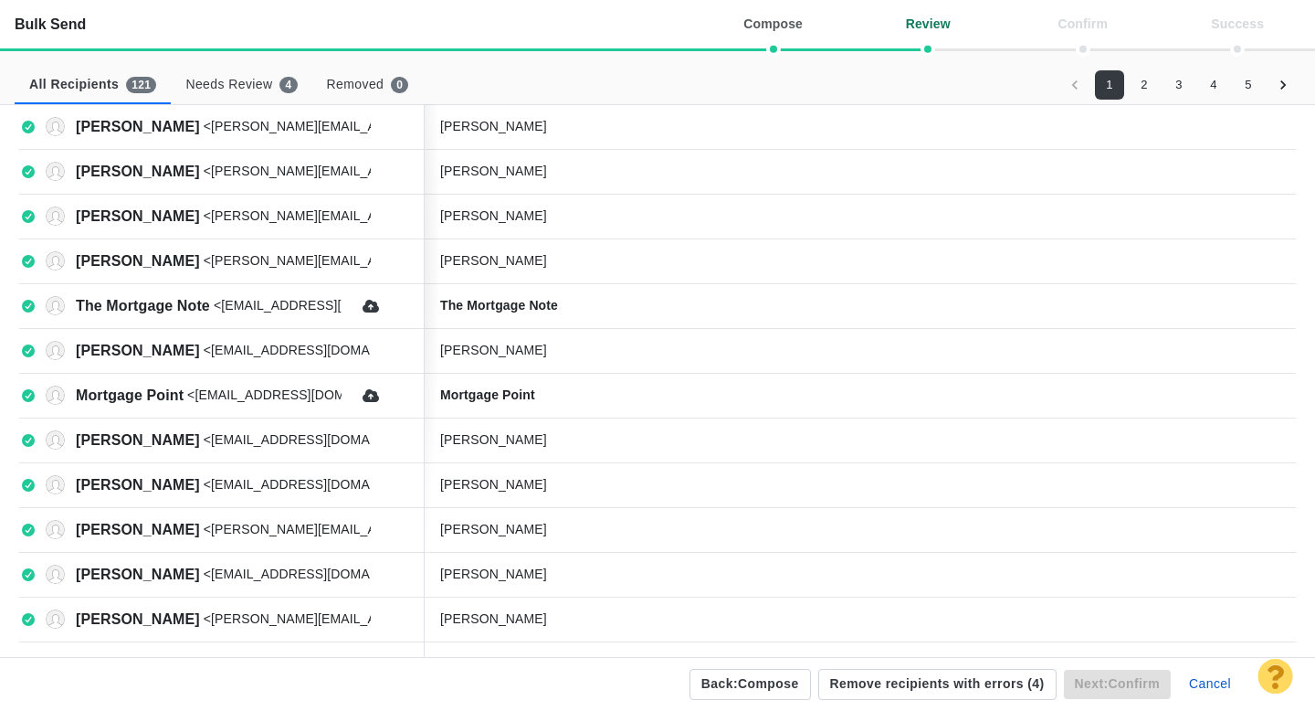
click at [1148, 83] on button "2" at bounding box center [1144, 84] width 29 height 29
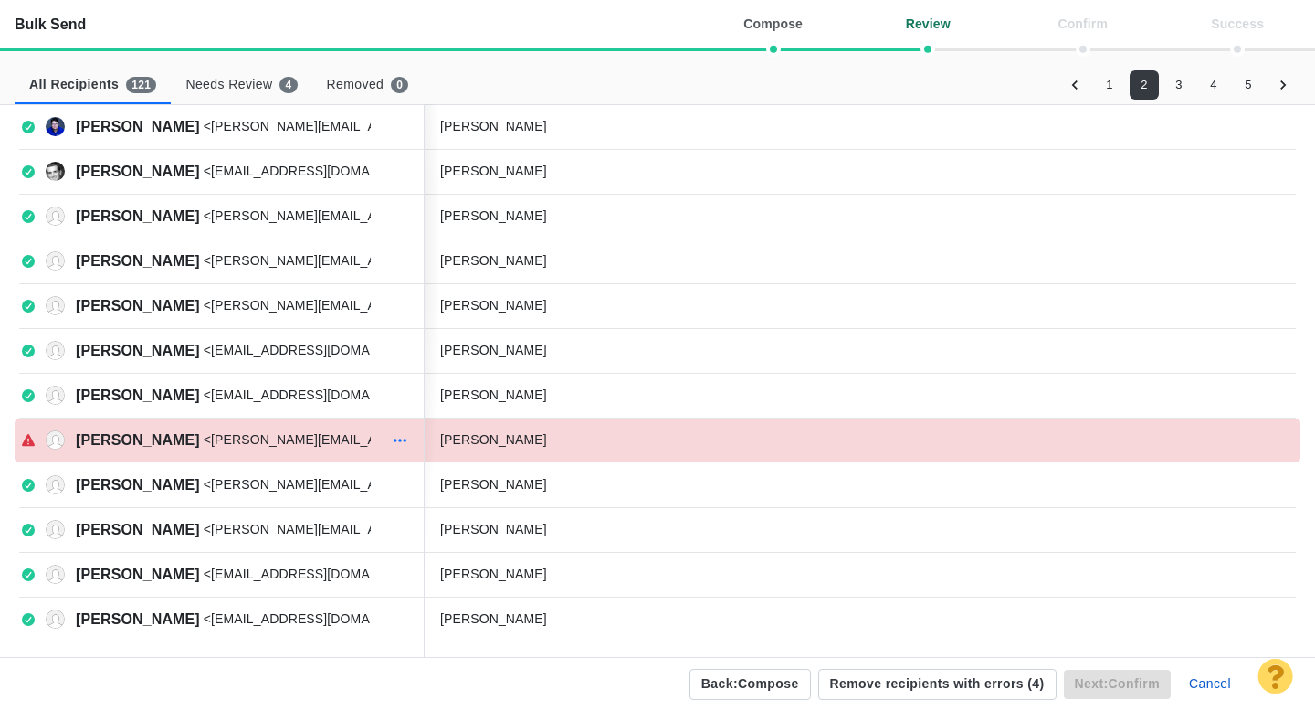
click at [394, 441] on icon "button" at bounding box center [400, 440] width 18 height 15
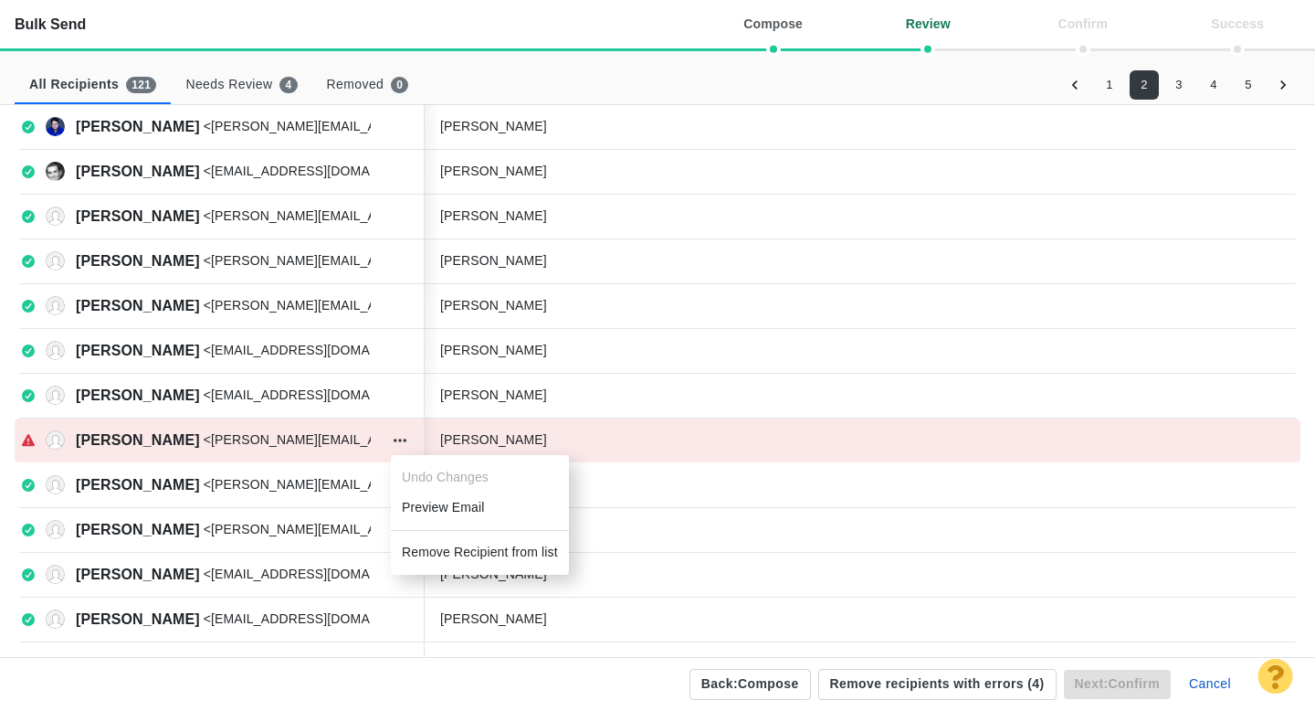
click at [430, 549] on li "Remove Recipient from list" at bounding box center [480, 552] width 178 height 30
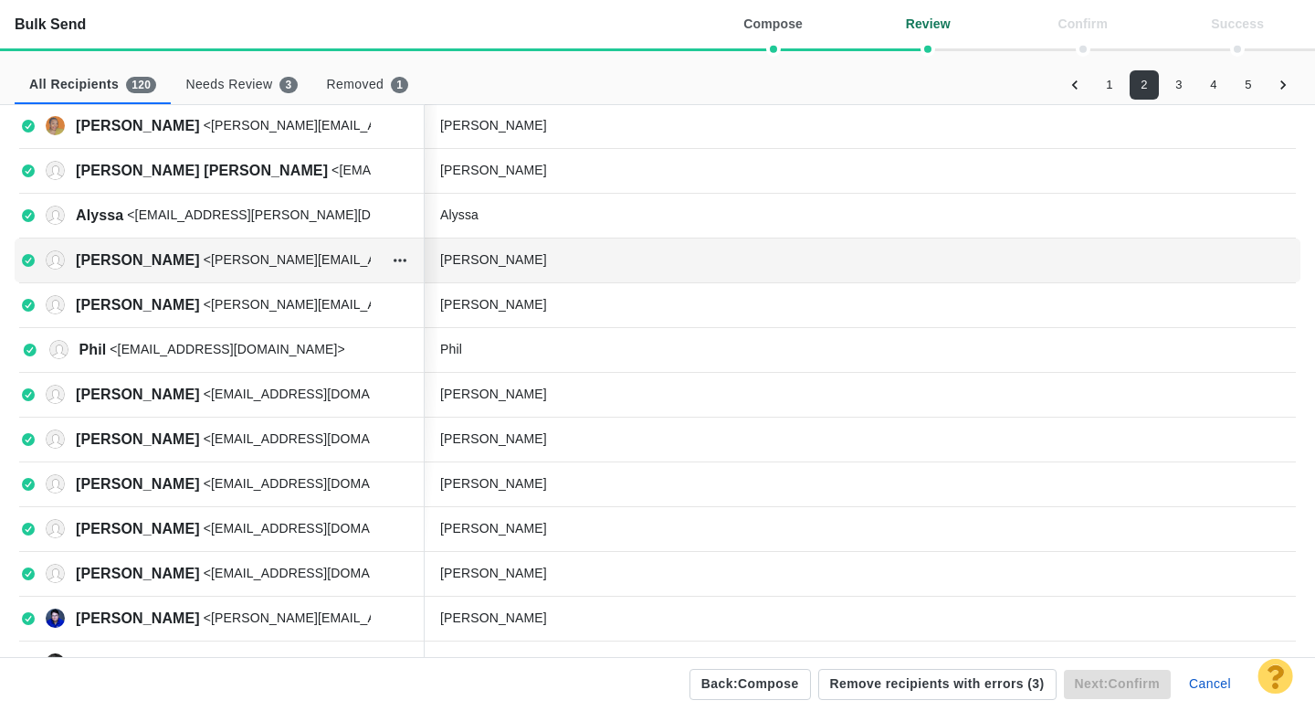
scroll to position [150, 0]
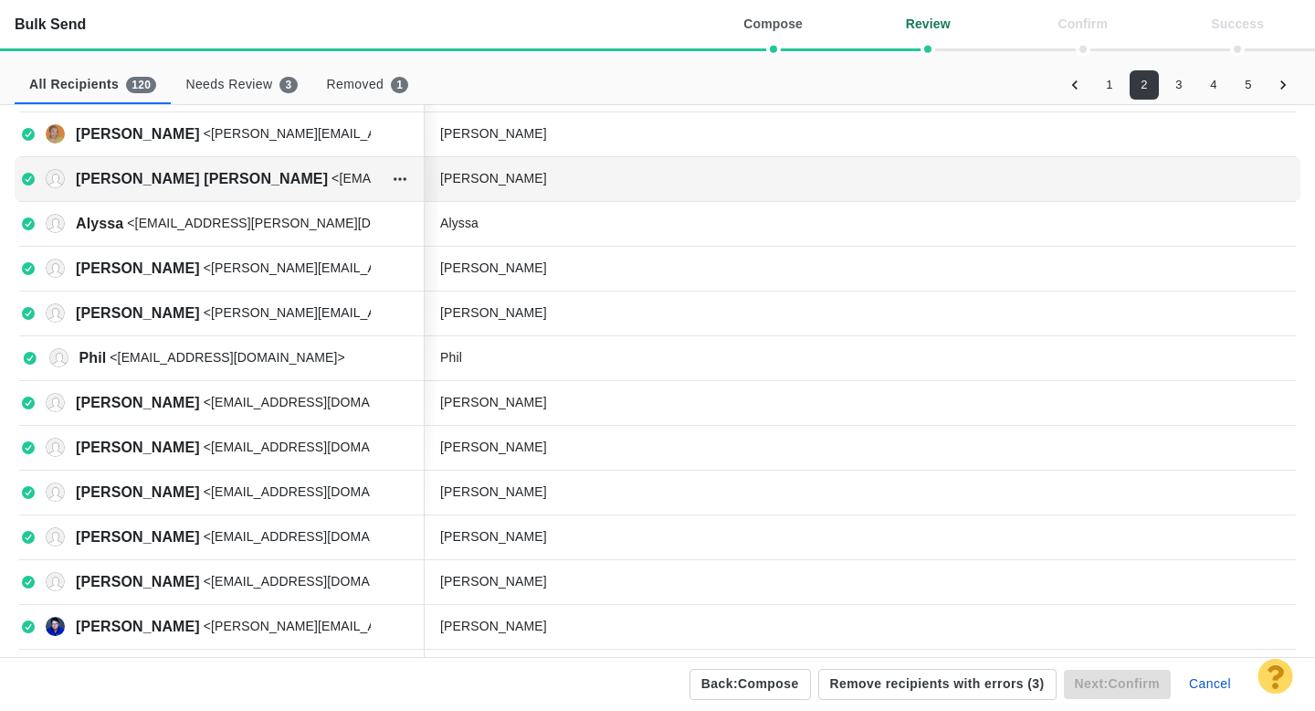
click at [508, 187] on div "Mary" at bounding box center [577, 178] width 274 height 19
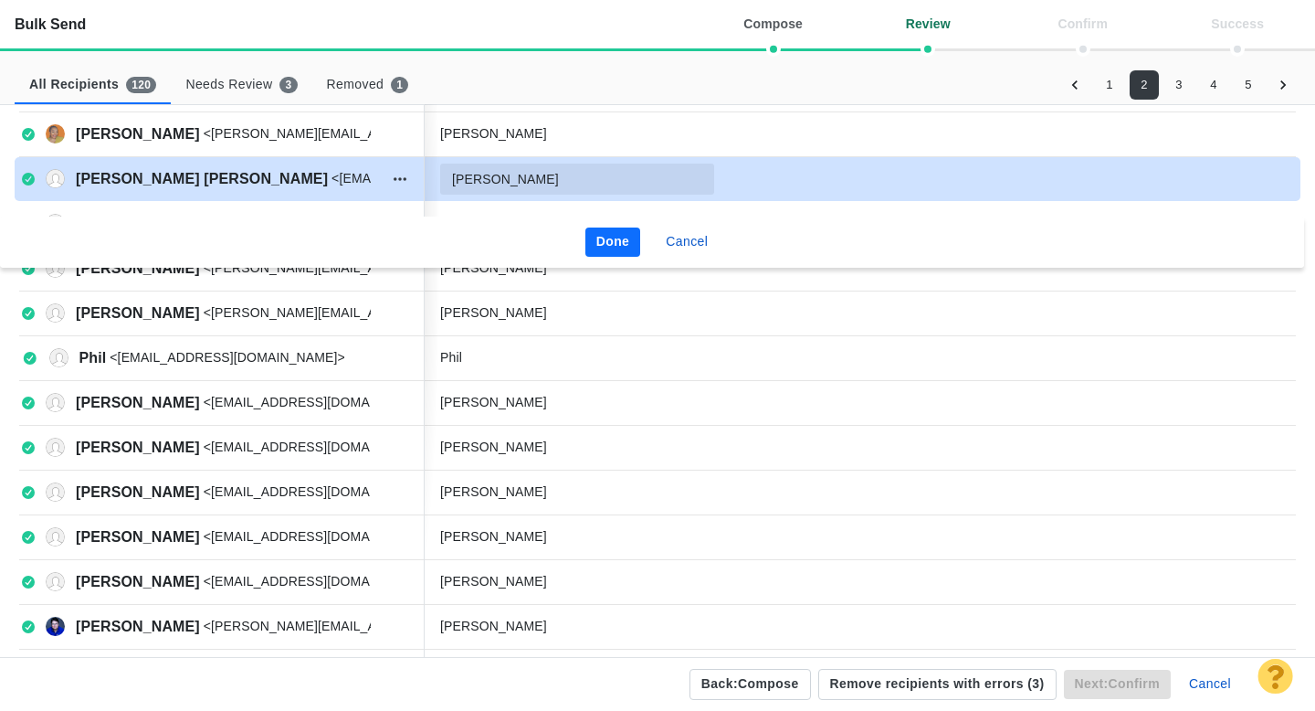
click at [502, 185] on input "Mary" at bounding box center [577, 179] width 274 height 31
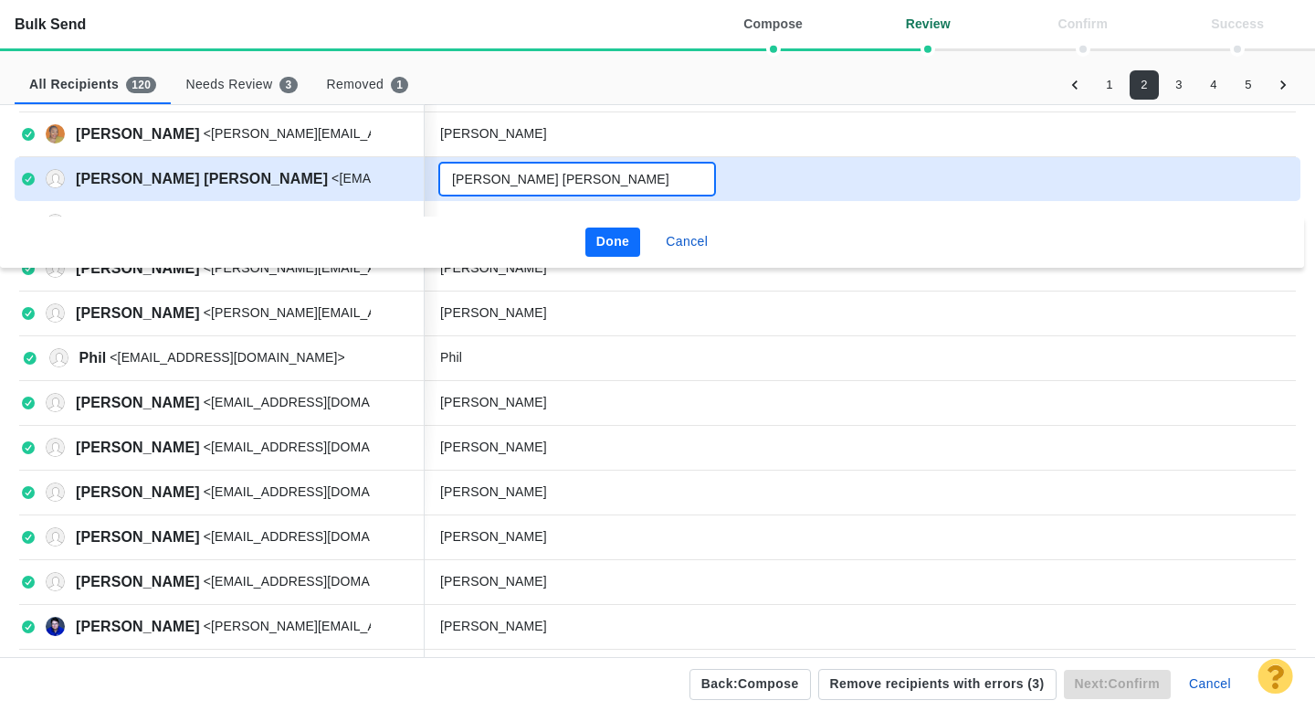
type input "Mary Beth"
click at [594, 236] on button "Done" at bounding box center [614, 241] width 56 height 29
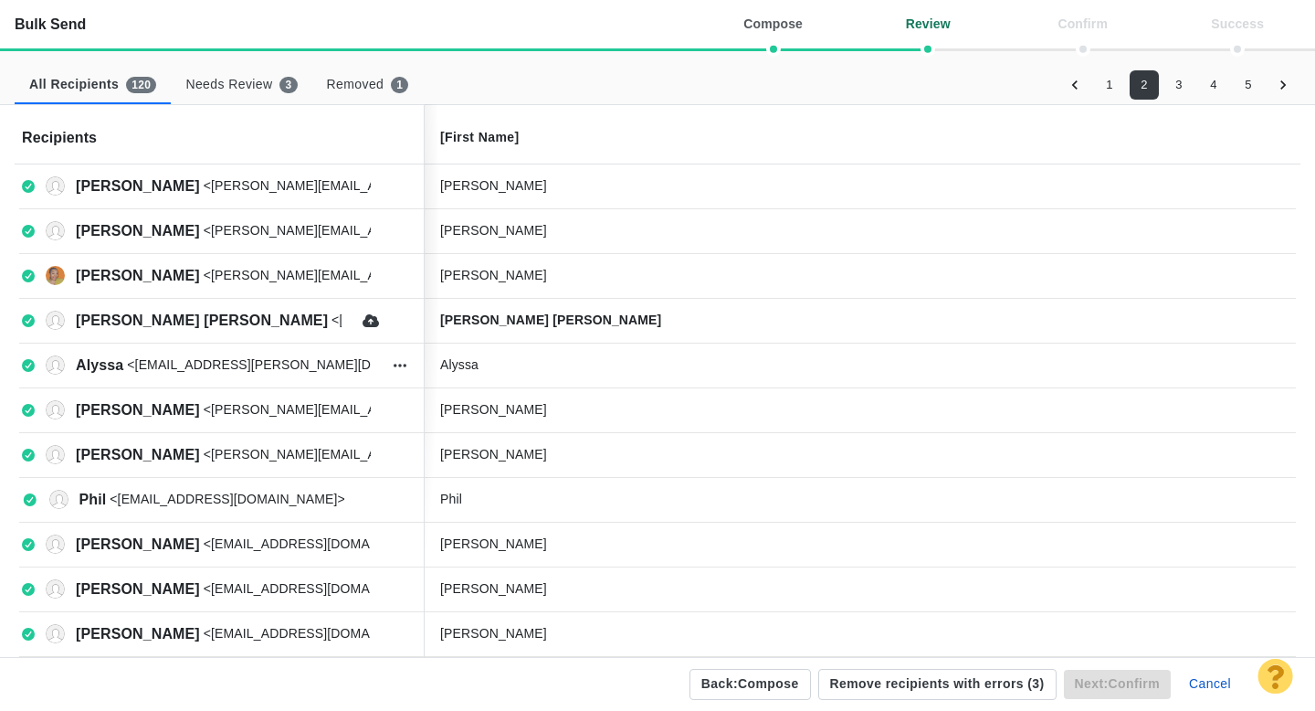
scroll to position [0, 0]
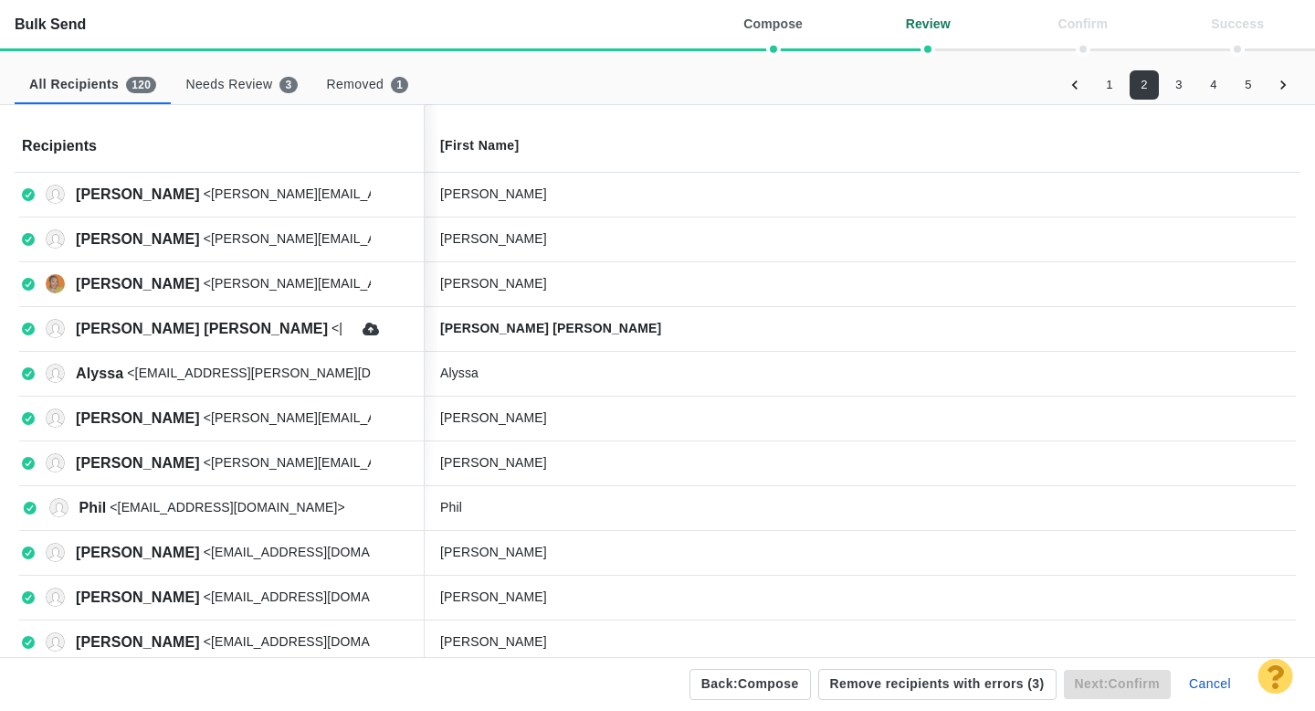
click at [1181, 83] on button "3" at bounding box center [1179, 84] width 29 height 29
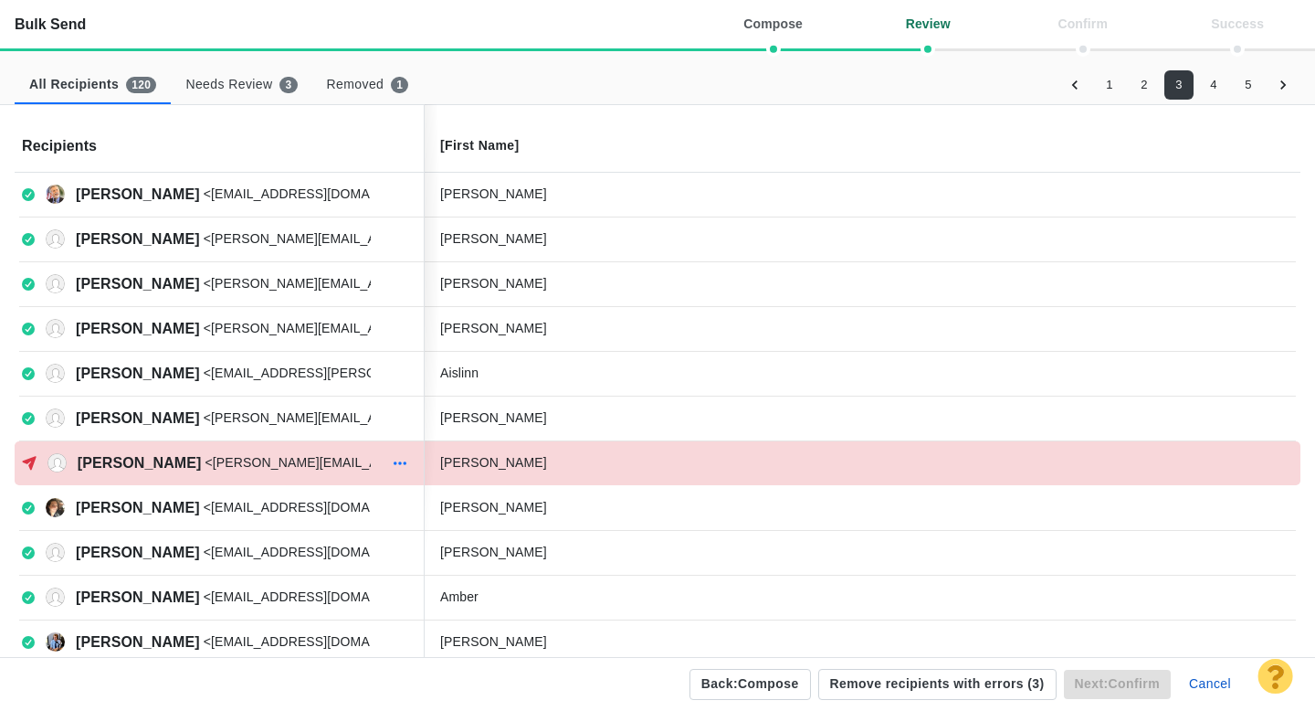
click at [401, 457] on icon "button" at bounding box center [400, 463] width 18 height 15
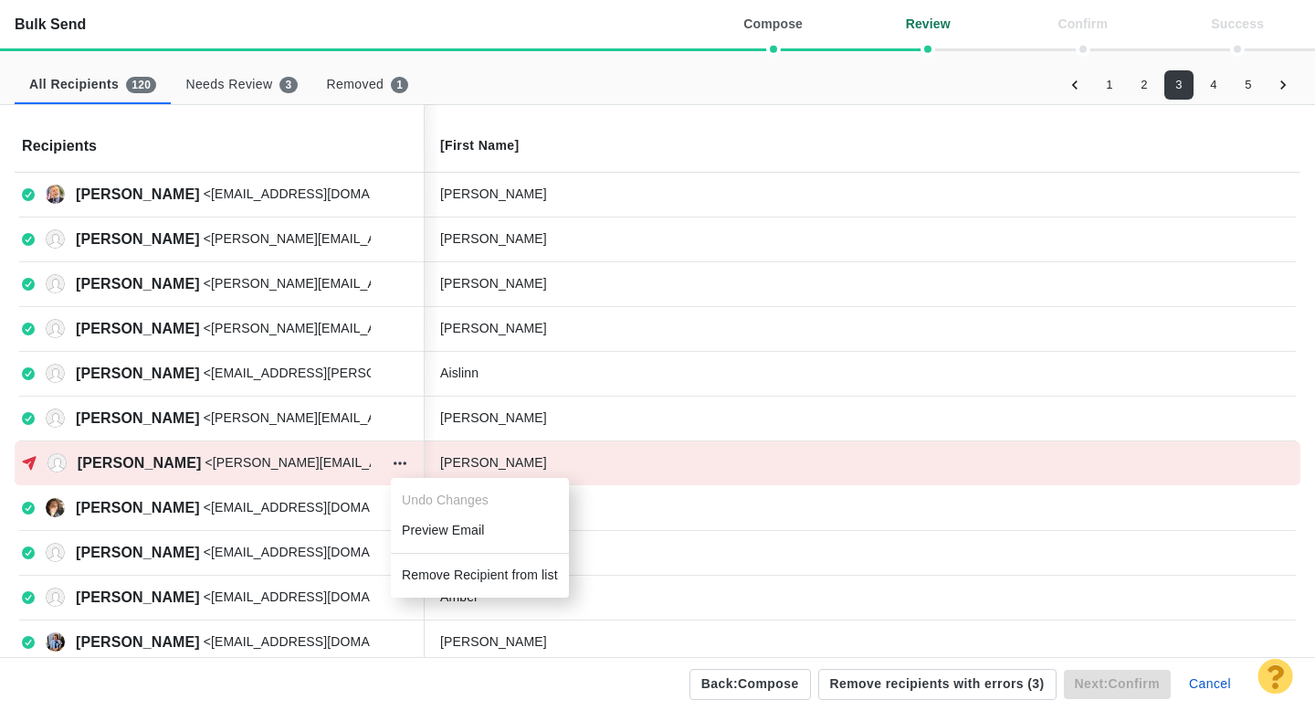
click at [430, 571] on li "Remove Recipient from list" at bounding box center [480, 575] width 178 height 30
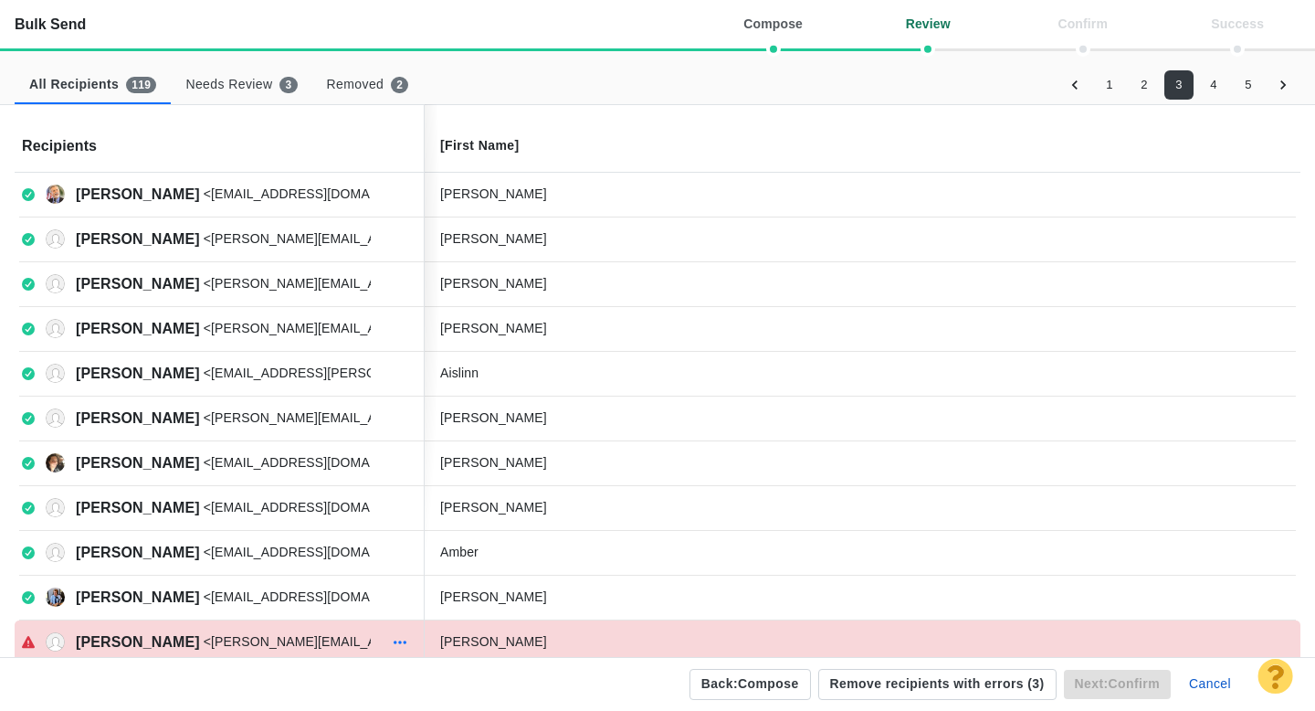
click at [401, 638] on icon "button" at bounding box center [400, 642] width 18 height 15
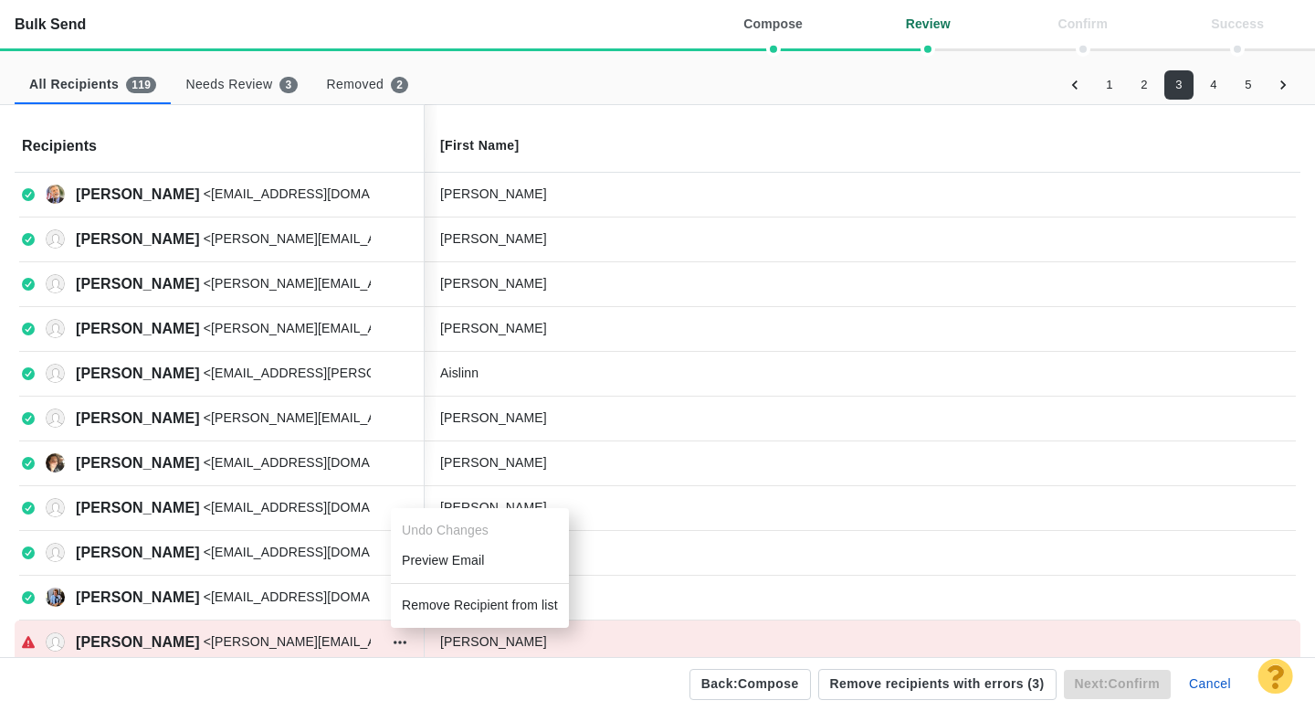
click at [441, 602] on li "Remove Recipient from list" at bounding box center [480, 605] width 178 height 30
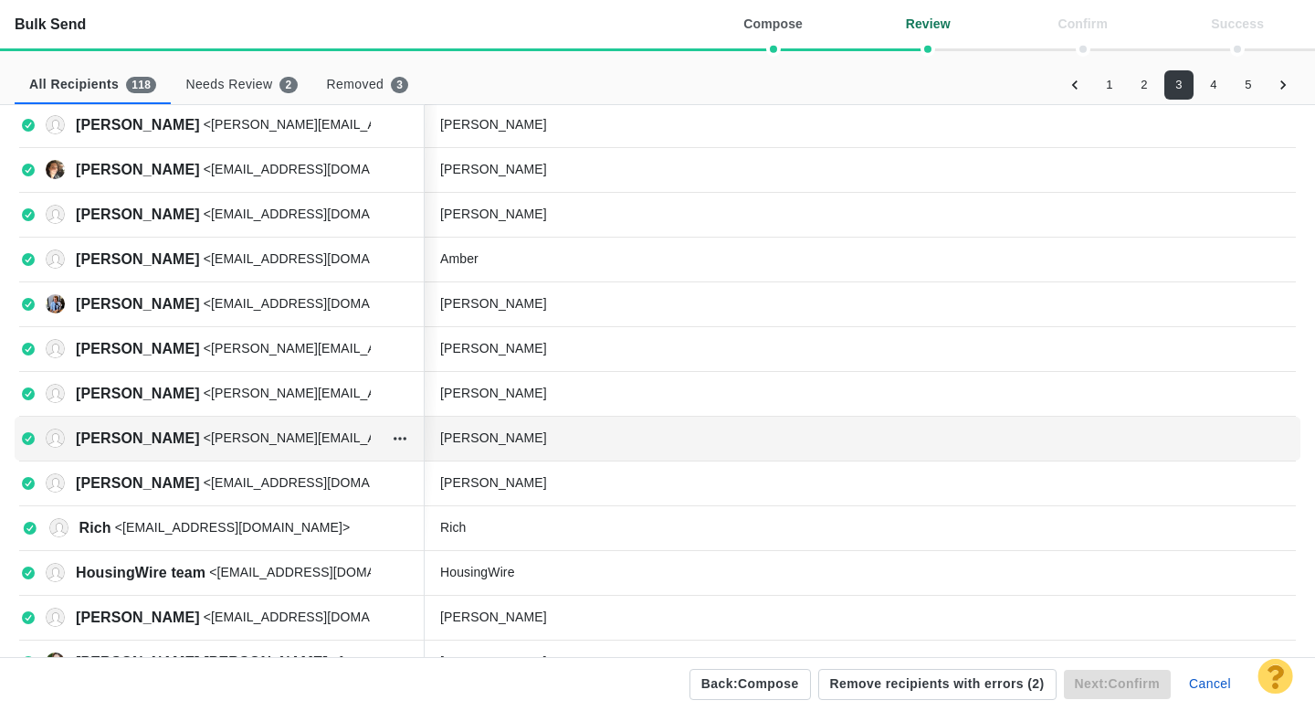
scroll to position [294, 0]
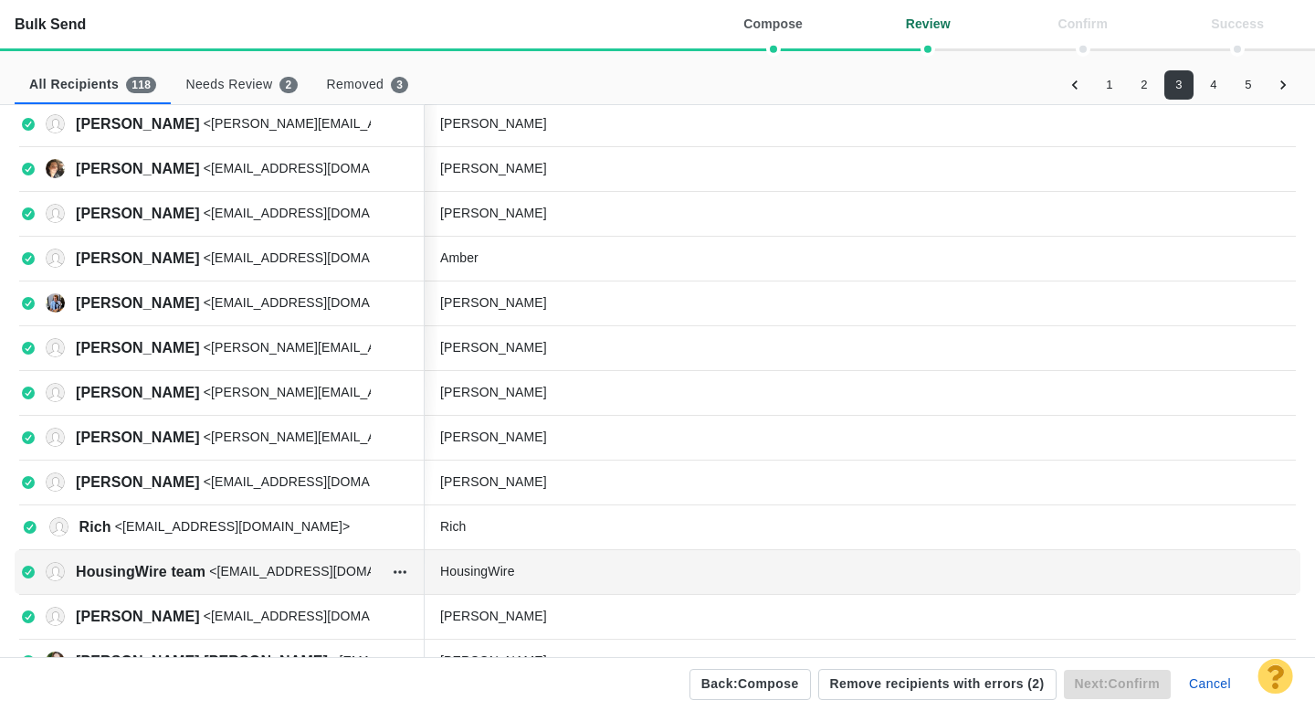
click at [541, 576] on div "HousingWire" at bounding box center [577, 571] width 274 height 19
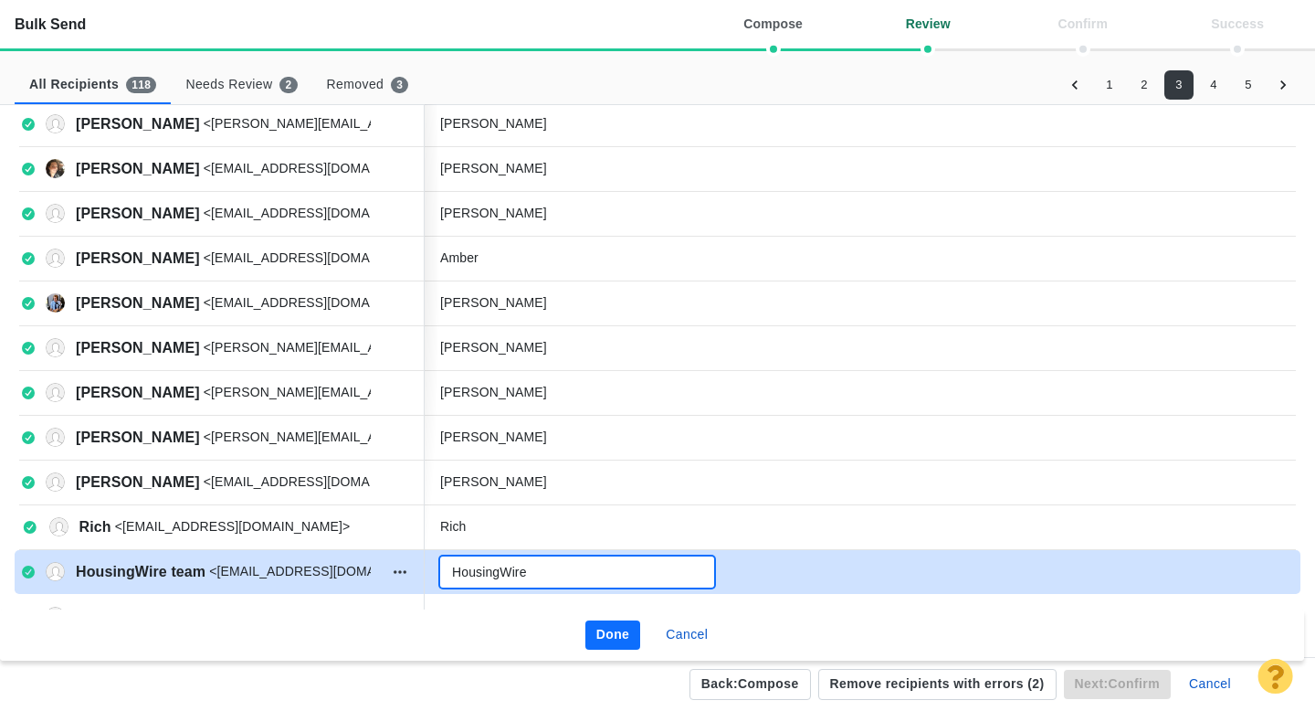
click at [566, 571] on input "HousingWire" at bounding box center [577, 571] width 274 height 31
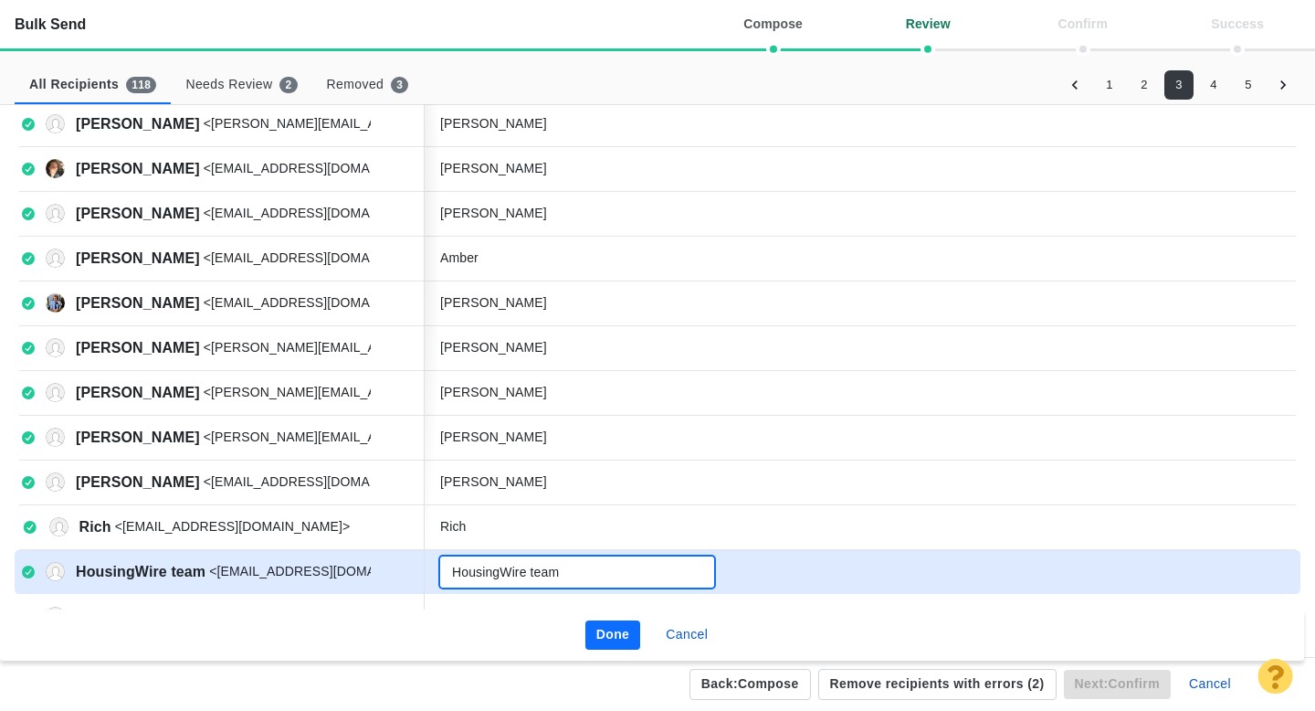
type input "HousingWire team"
click at [614, 636] on button "Done" at bounding box center [614, 634] width 56 height 29
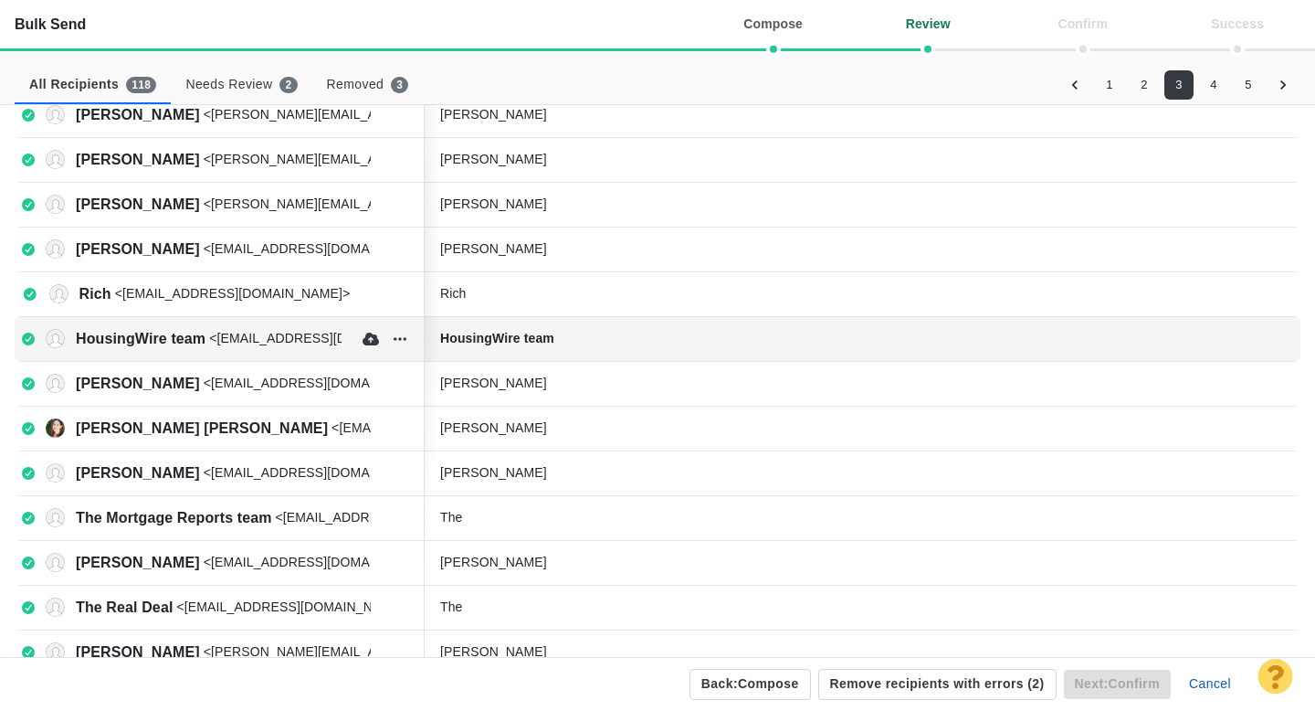
scroll to position [530, 0]
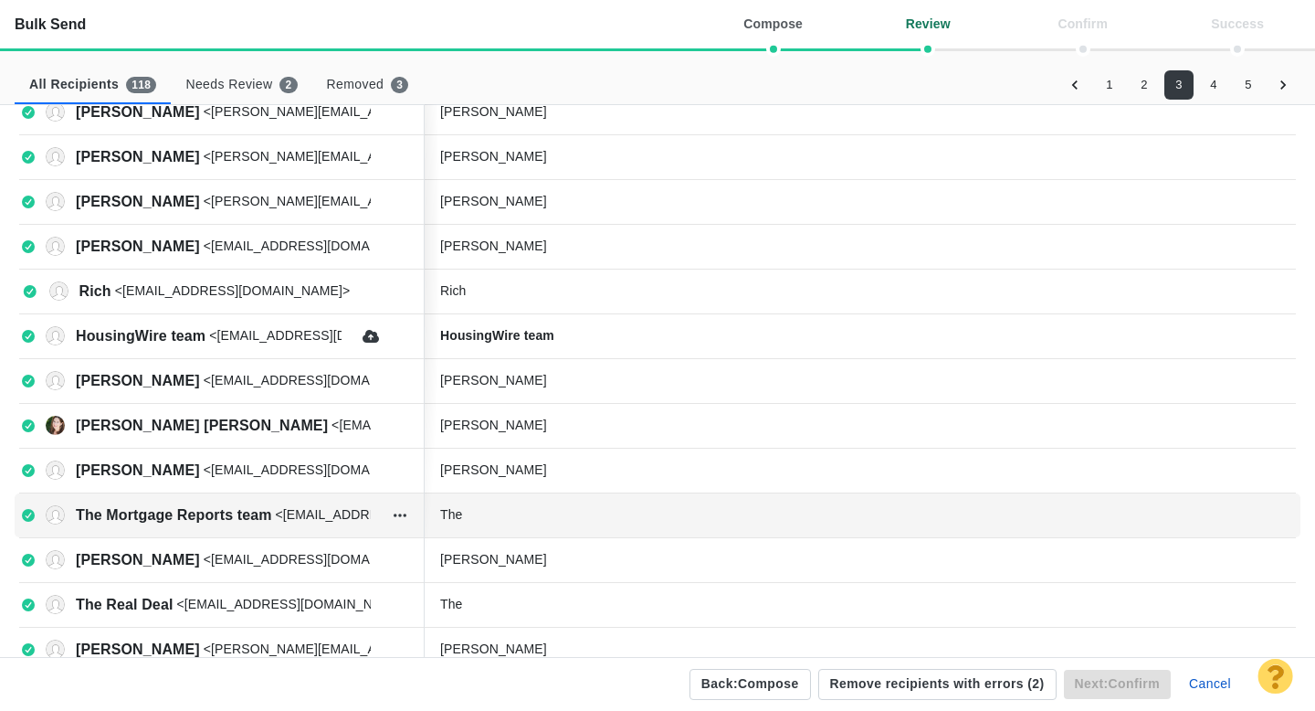
click at [531, 513] on div "The" at bounding box center [577, 514] width 274 height 19
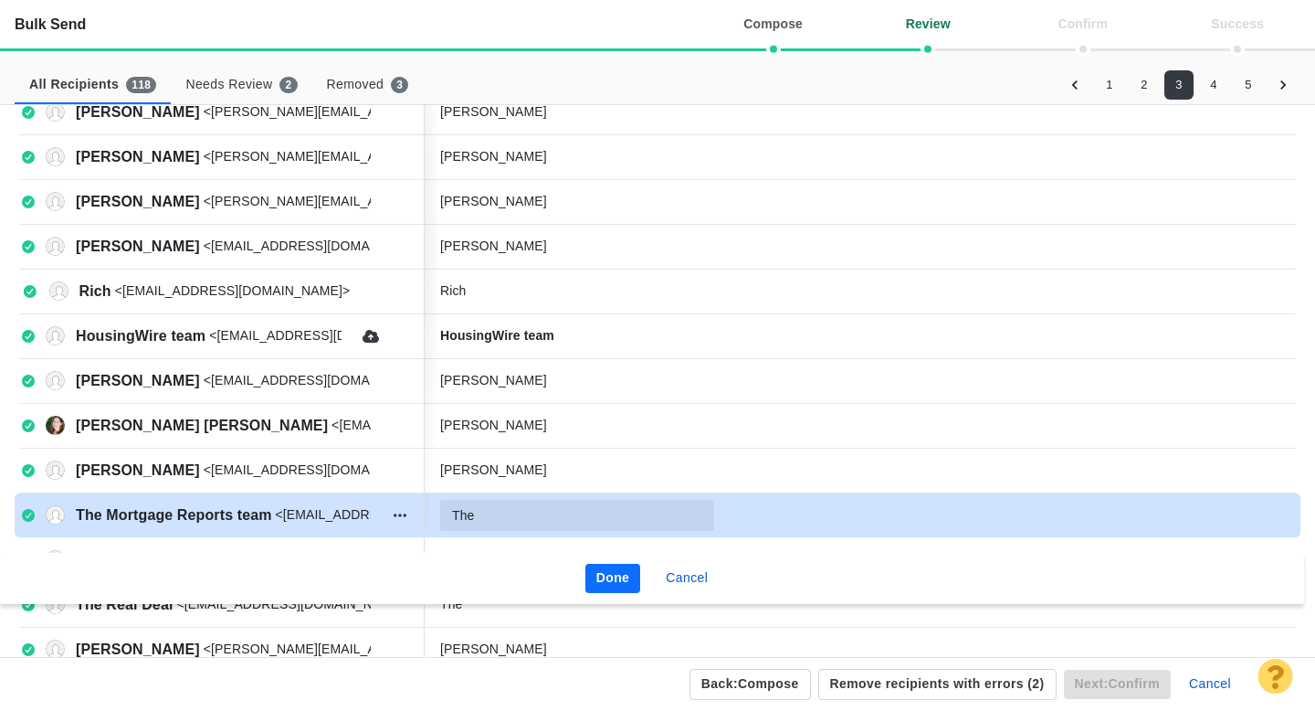
click at [522, 513] on input "The" at bounding box center [577, 515] width 274 height 31
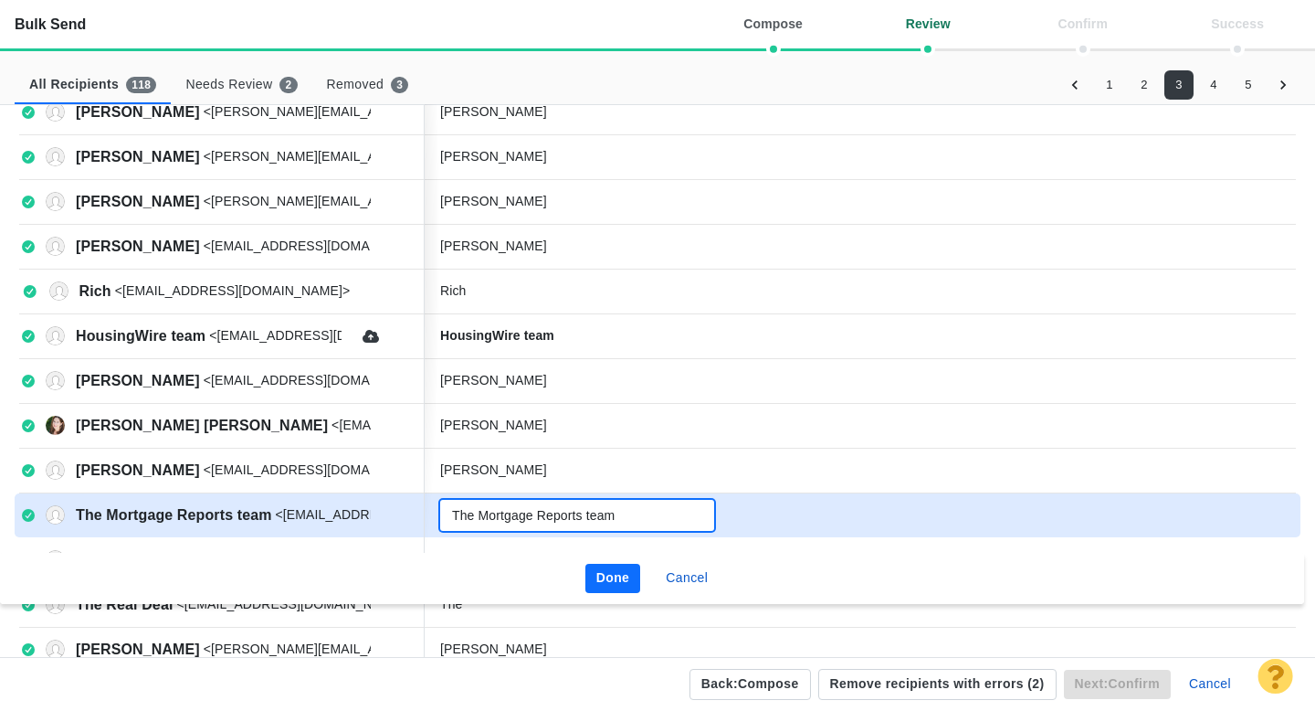
type input "The Mortgage Reports team"
click at [615, 583] on button "Done" at bounding box center [614, 578] width 56 height 29
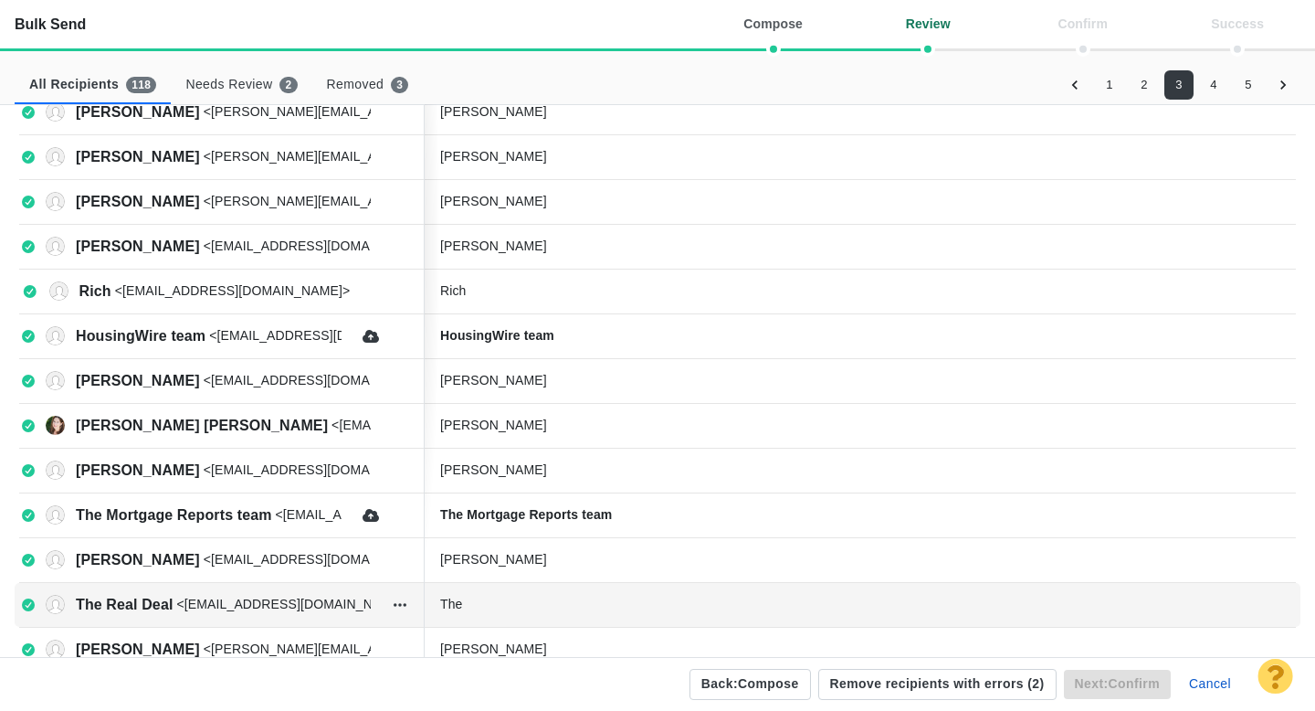
click at [514, 600] on div "The" at bounding box center [577, 604] width 274 height 19
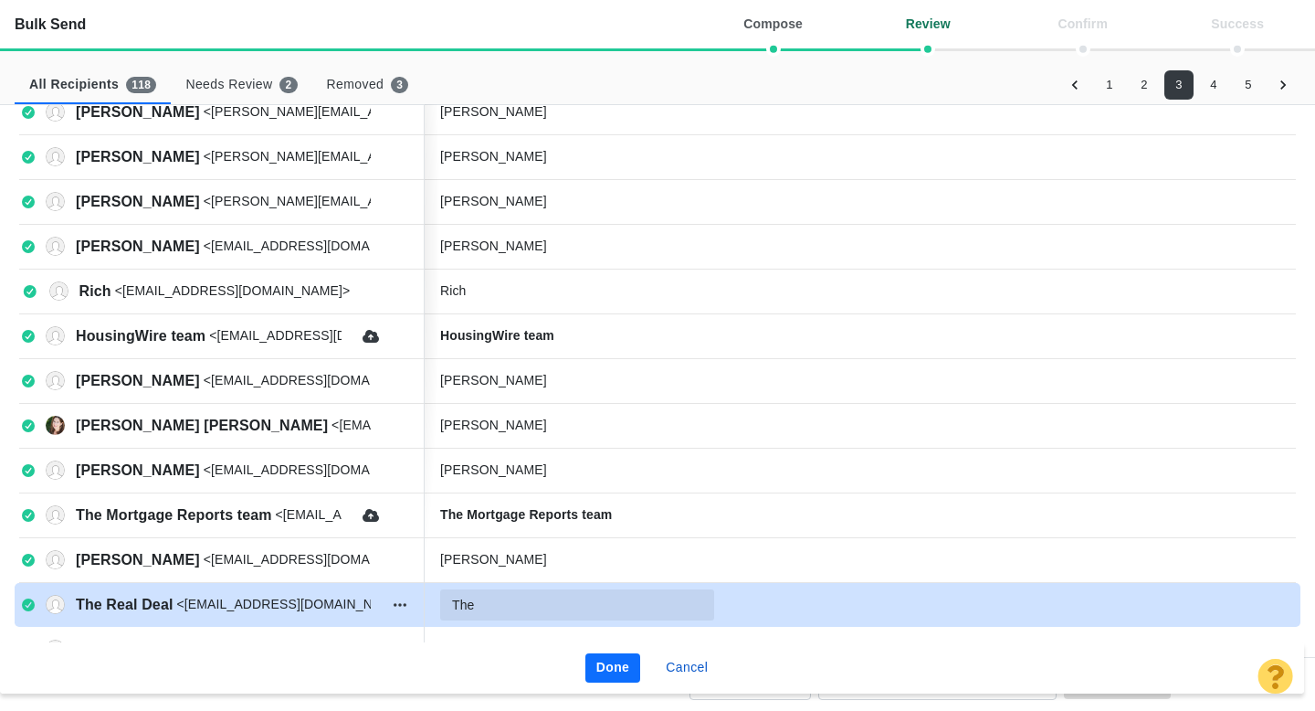
click at [497, 605] on input "The" at bounding box center [577, 604] width 274 height 31
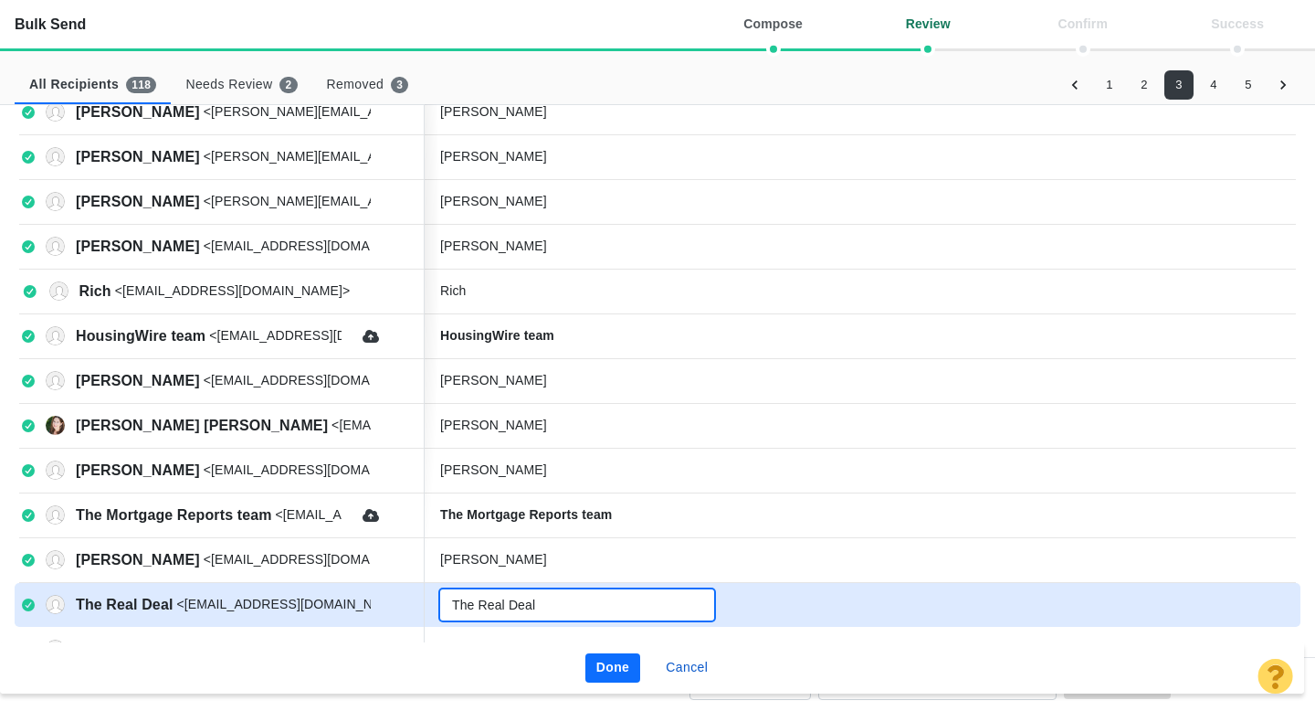
type input "The Real Deal"
click at [621, 674] on button "Done" at bounding box center [614, 667] width 56 height 29
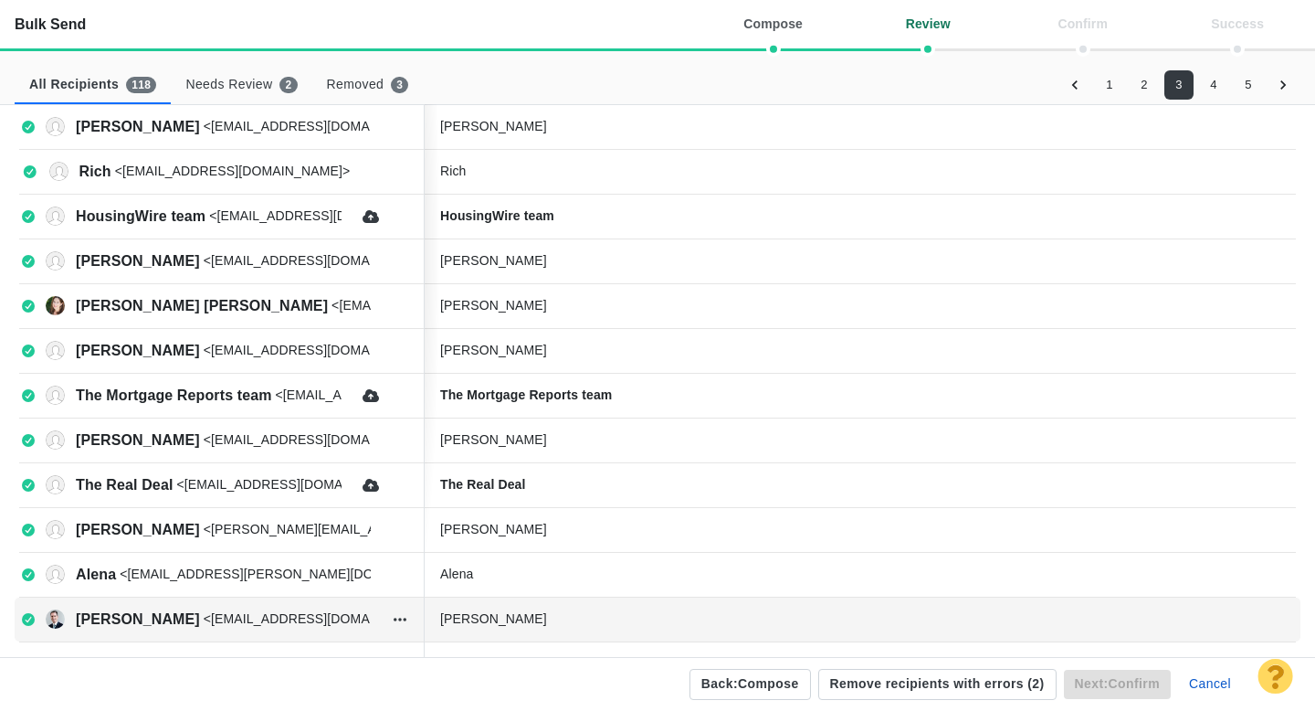
scroll to position [0, 0]
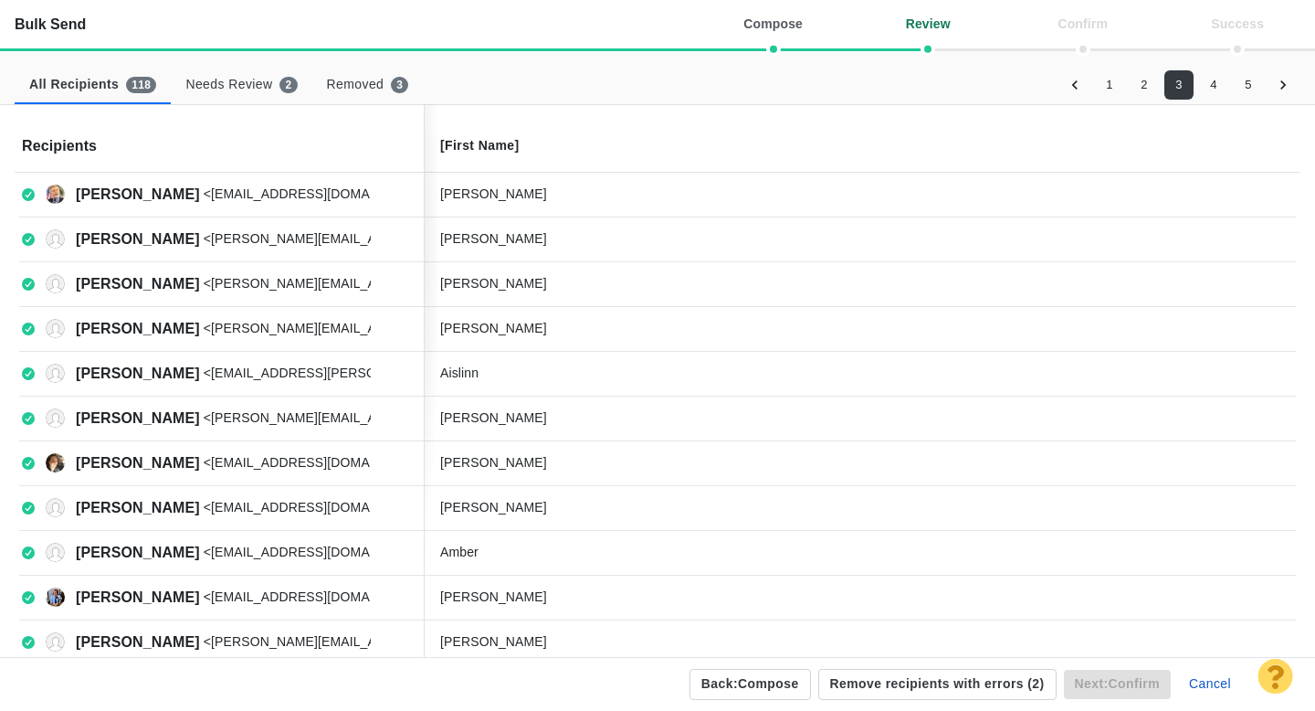
click at [1213, 90] on button "4" at bounding box center [1213, 84] width 29 height 29
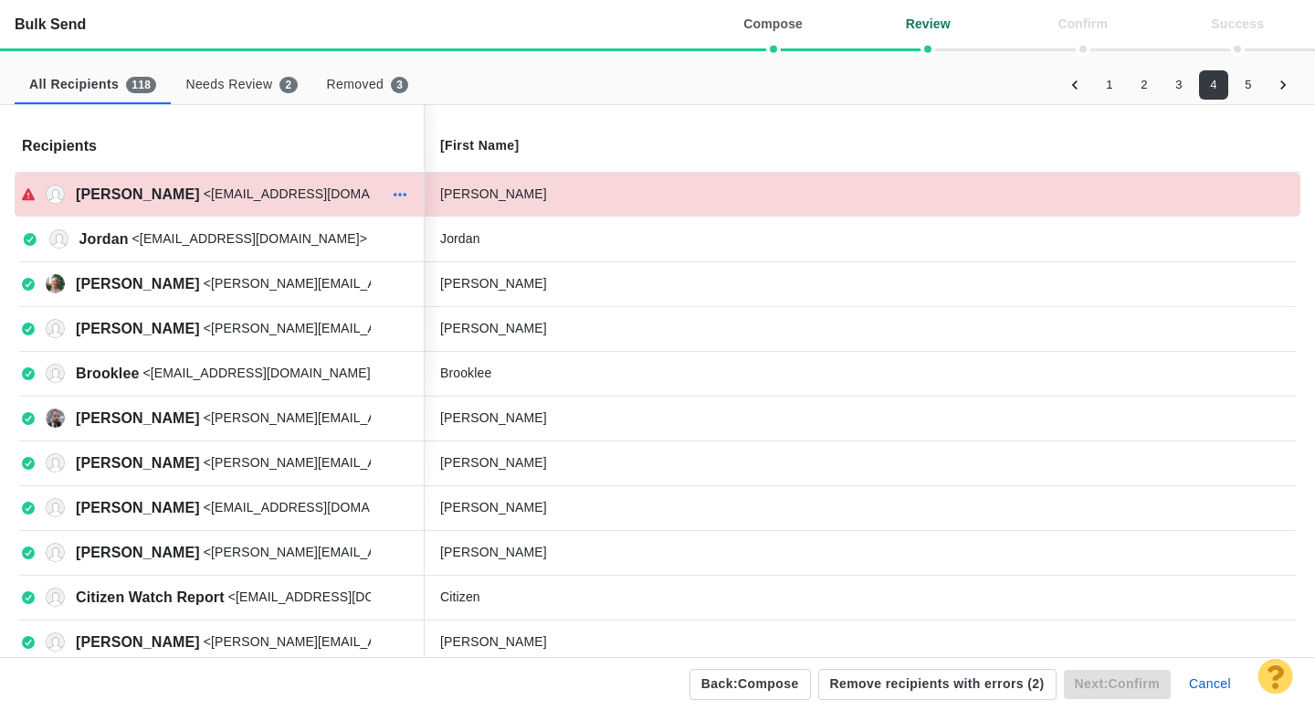
click at [404, 191] on icon "button" at bounding box center [400, 194] width 18 height 15
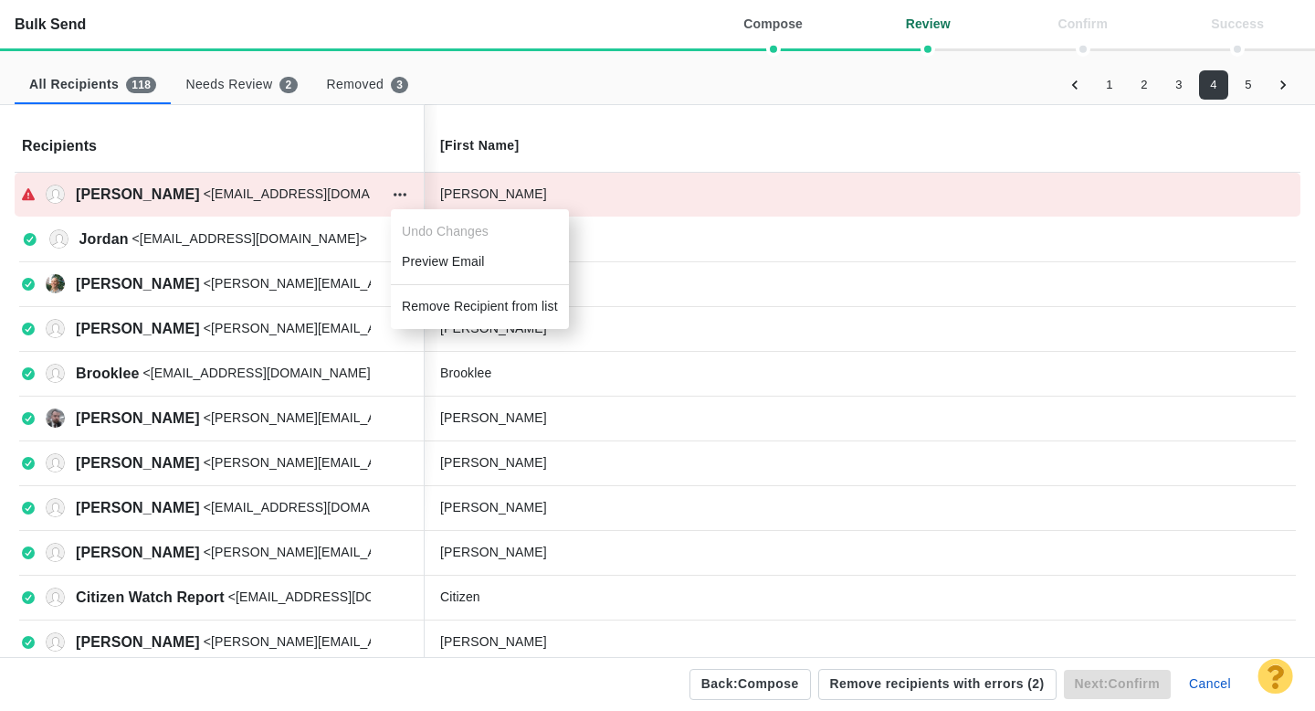
click at [429, 308] on li "Remove Recipient from list" at bounding box center [480, 306] width 178 height 30
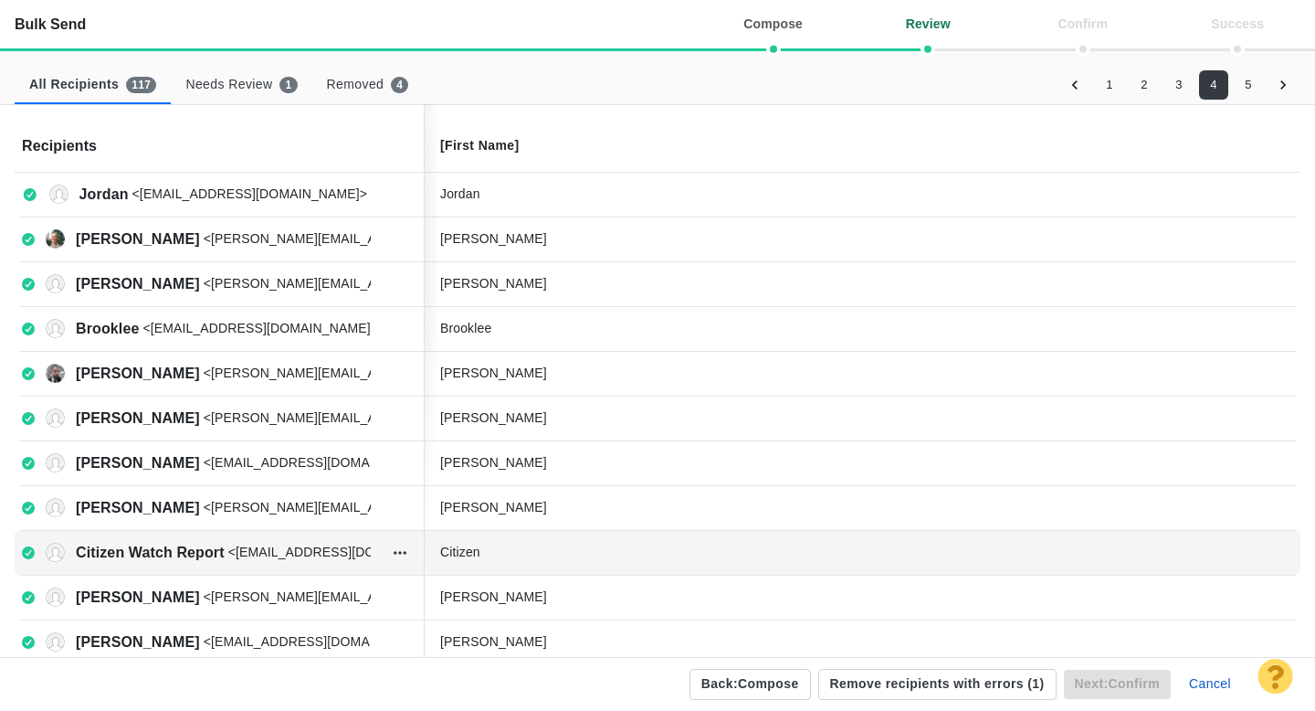
click at [534, 555] on div "Citizen" at bounding box center [577, 552] width 274 height 19
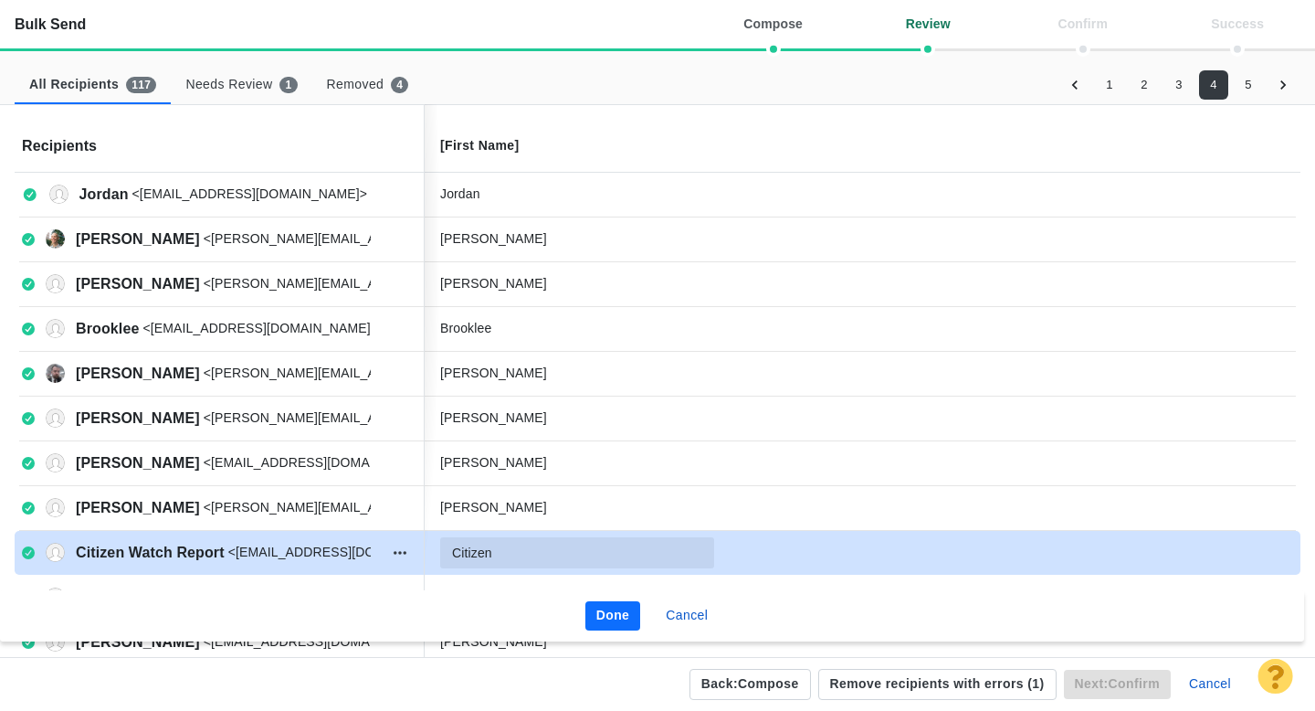
click at [527, 555] on input "Citizen" at bounding box center [577, 552] width 274 height 31
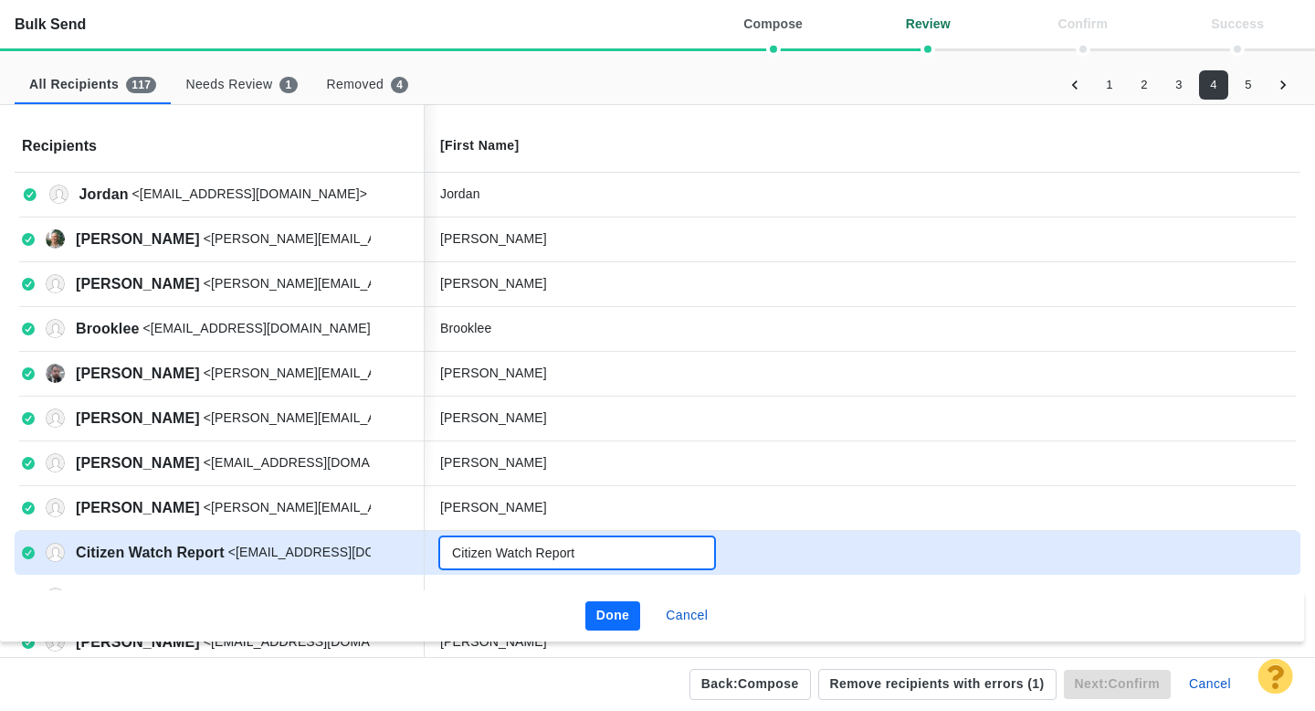
type input "Citizen Watch Report"
click at [608, 610] on button "Done" at bounding box center [614, 615] width 56 height 29
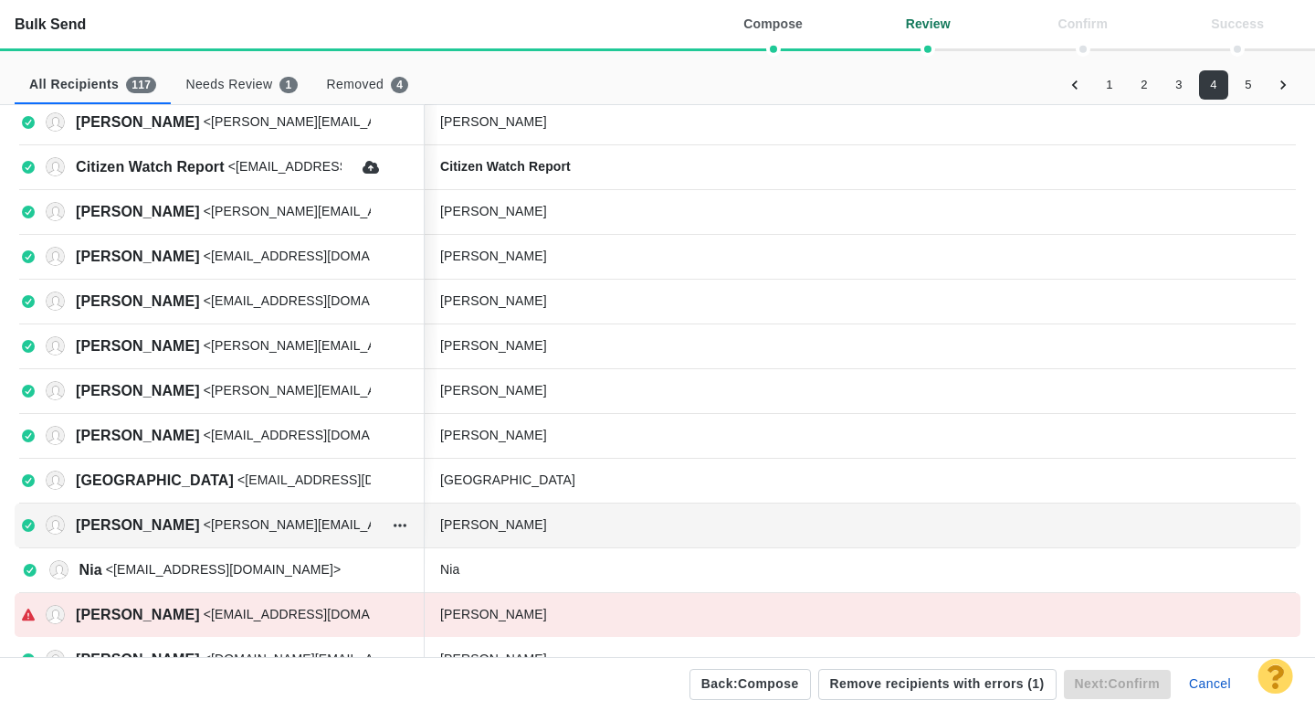
scroll to position [427, 0]
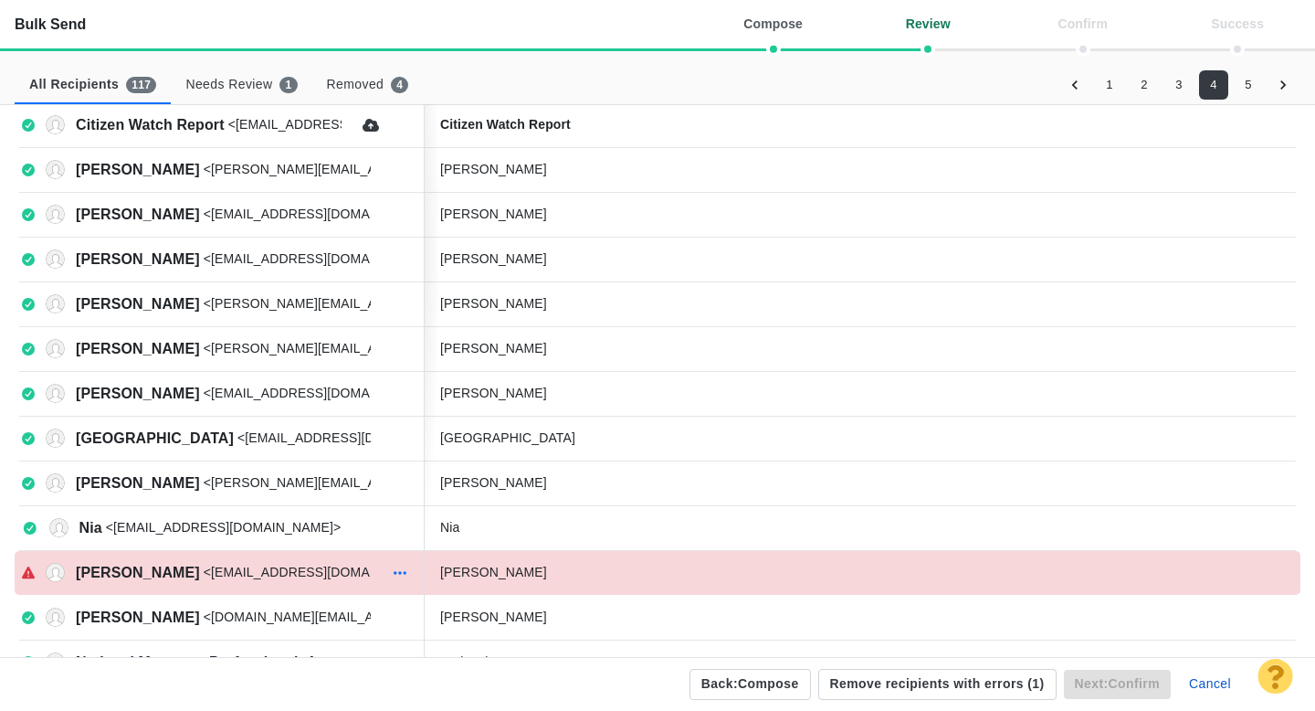
click at [399, 575] on icon "button" at bounding box center [400, 572] width 18 height 15
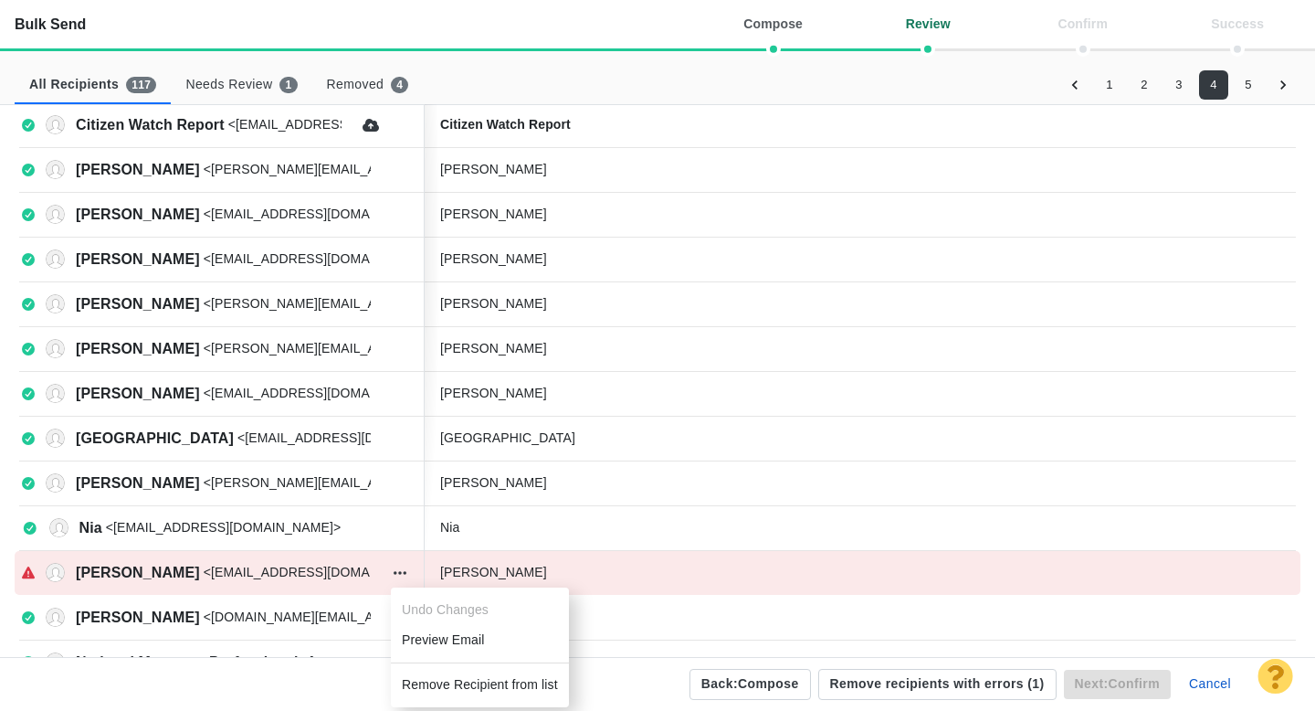
click at [427, 678] on li "Remove Recipient from list" at bounding box center [480, 685] width 178 height 30
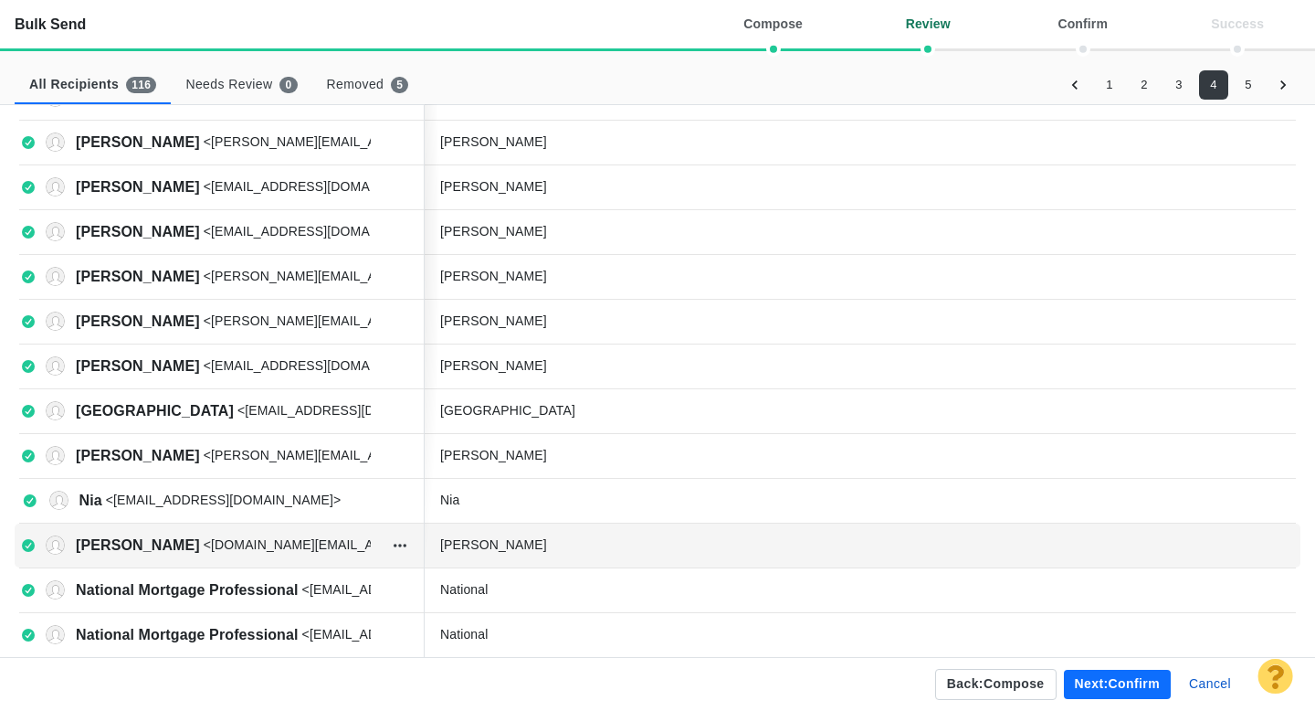
scroll to position [461, 0]
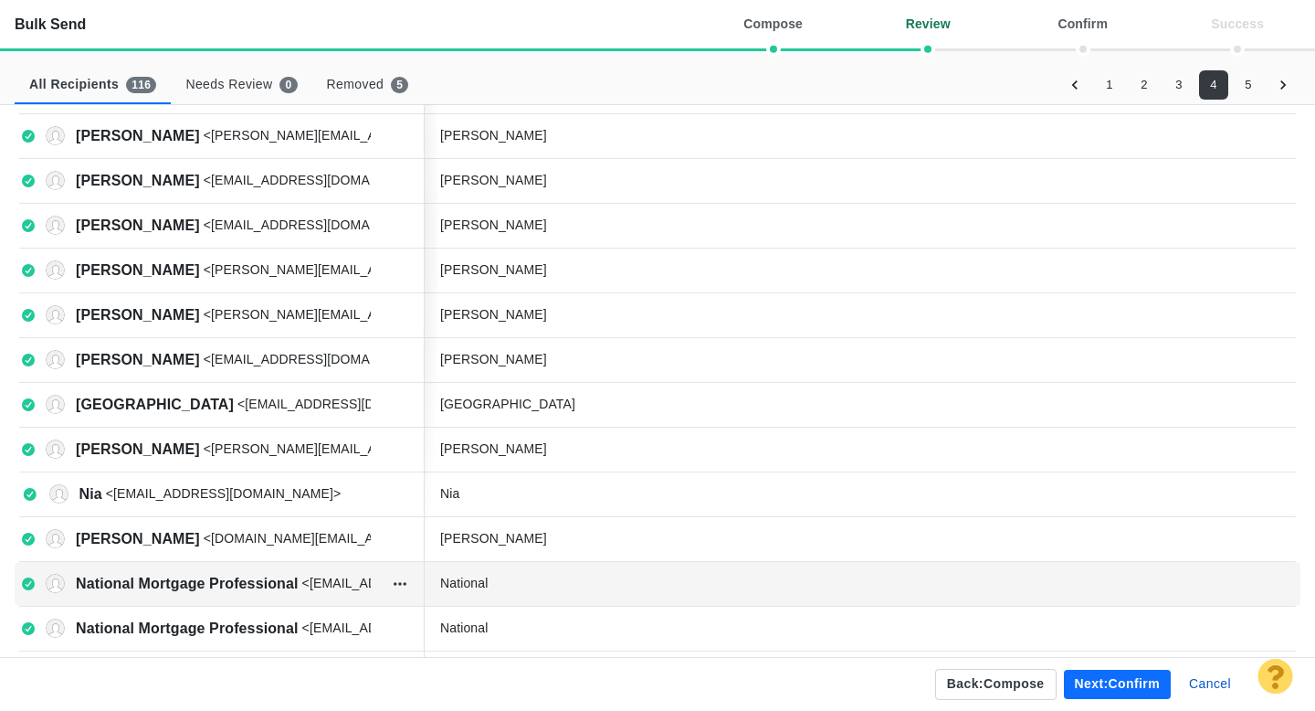
click at [521, 581] on div "National" at bounding box center [577, 583] width 274 height 19
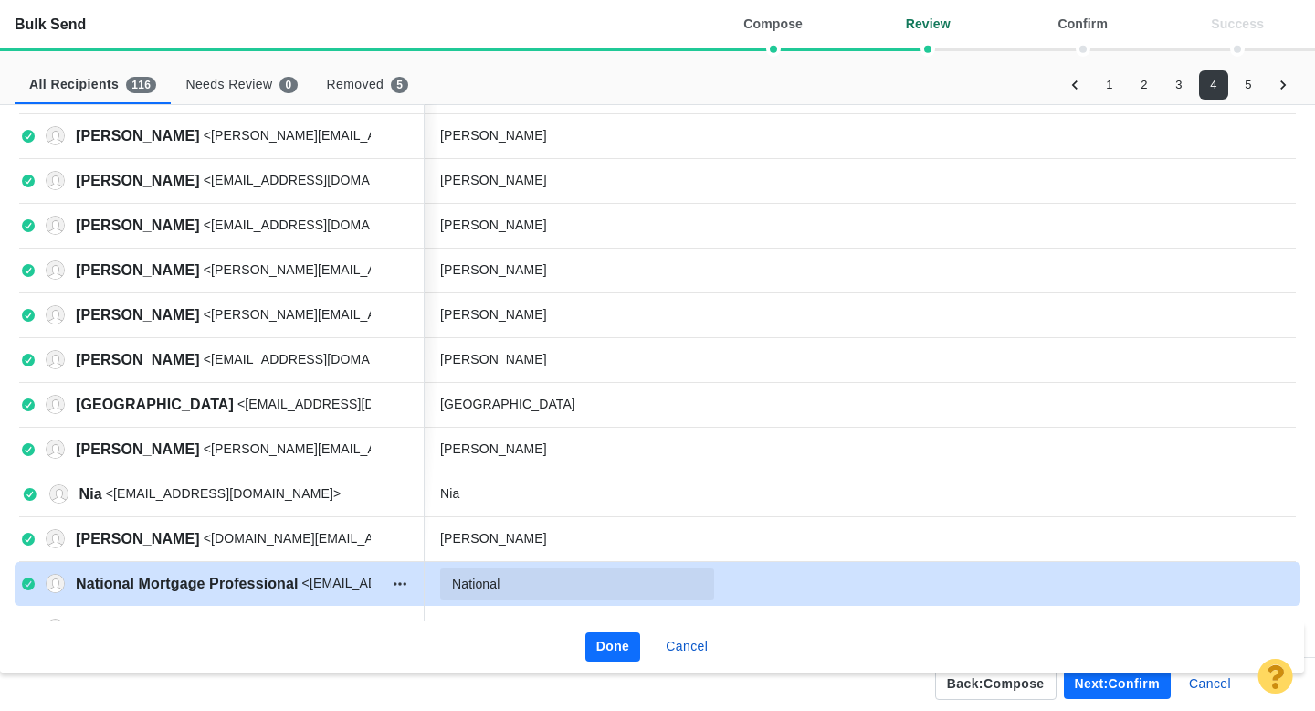
click at [521, 581] on input "National" at bounding box center [577, 583] width 274 height 31
type input "National Mortgage Professional"
click at [617, 645] on button "Done" at bounding box center [614, 646] width 56 height 29
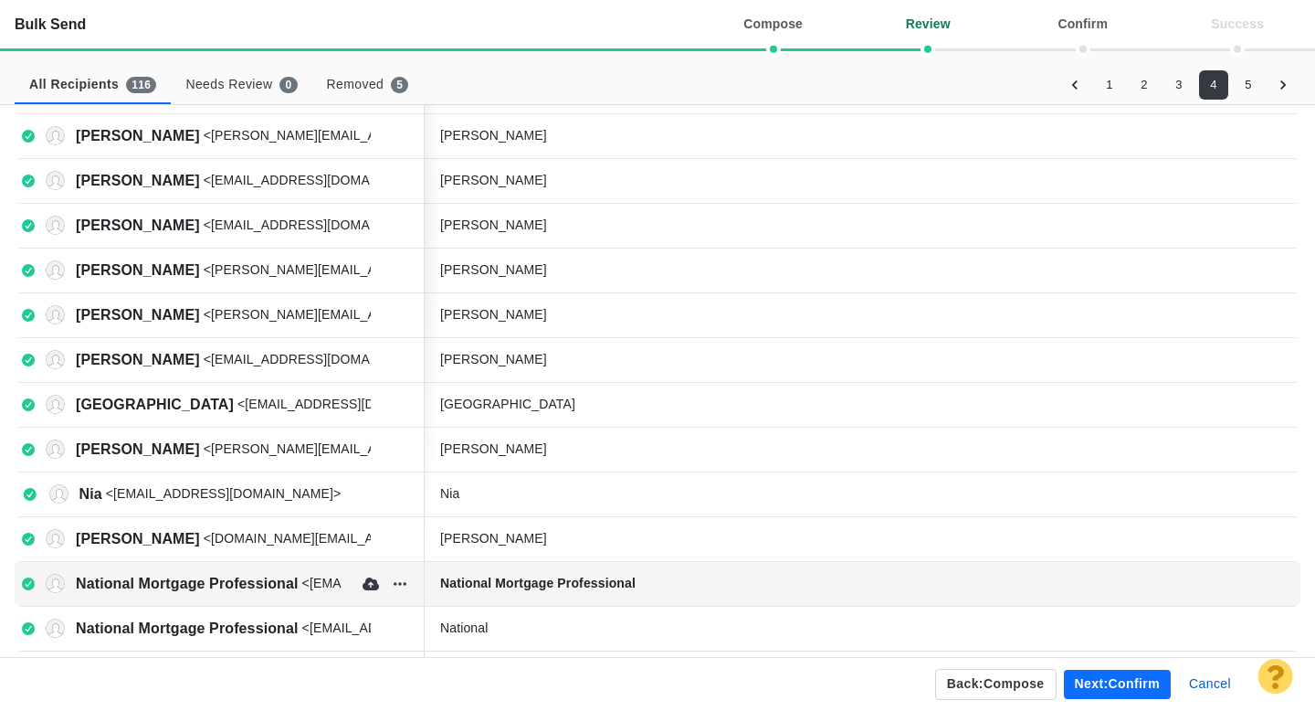
scroll to position [541, 0]
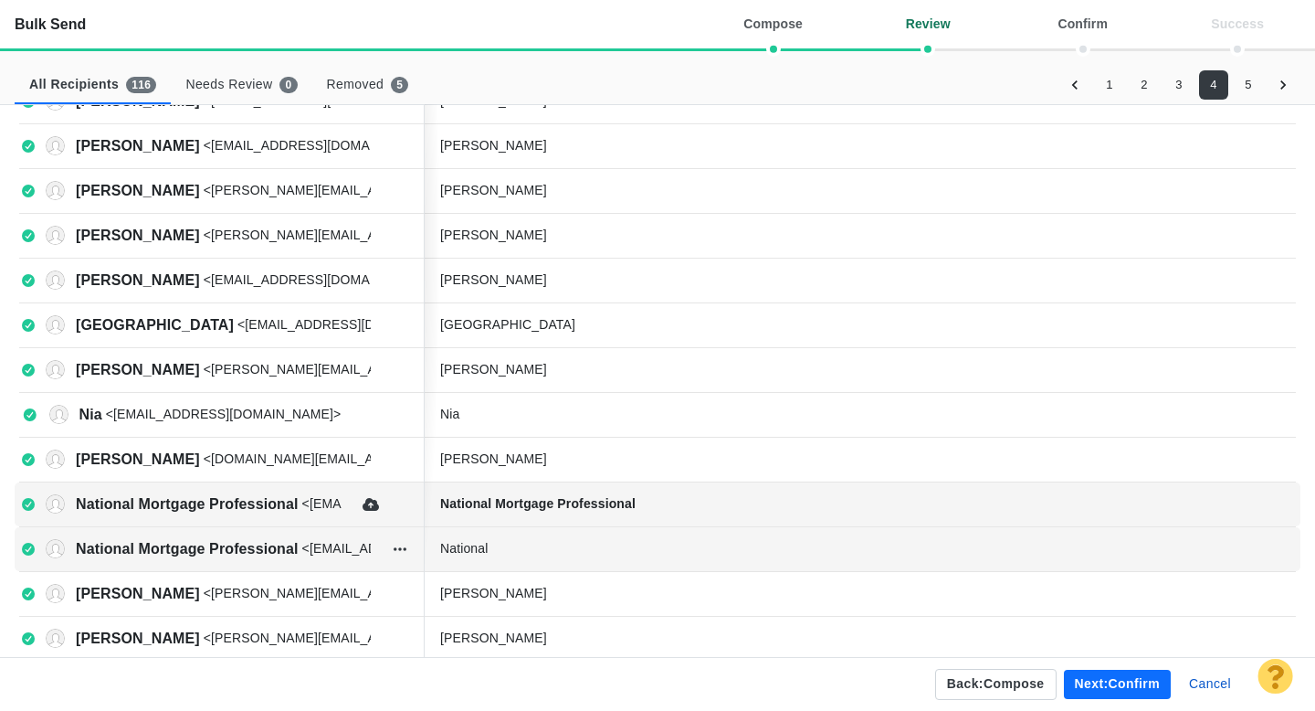
click at [548, 544] on div "National" at bounding box center [577, 548] width 274 height 19
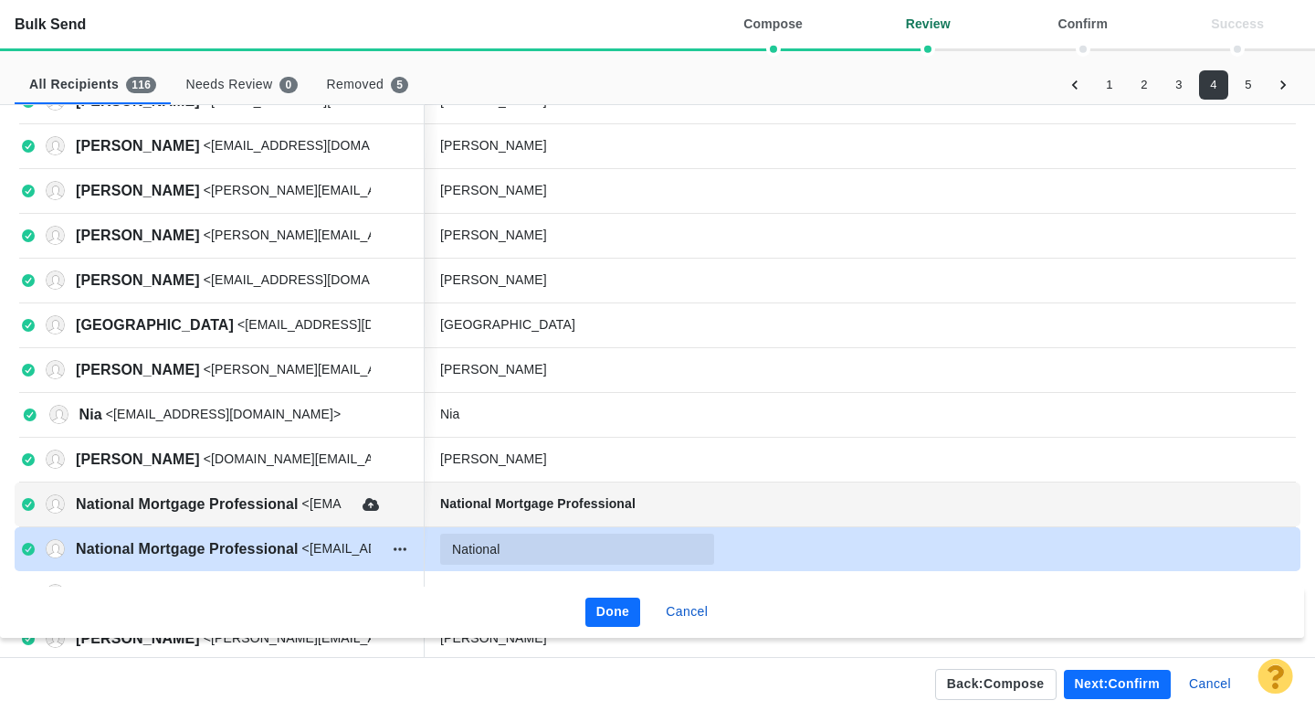
click at [532, 547] on input "National" at bounding box center [577, 548] width 274 height 31
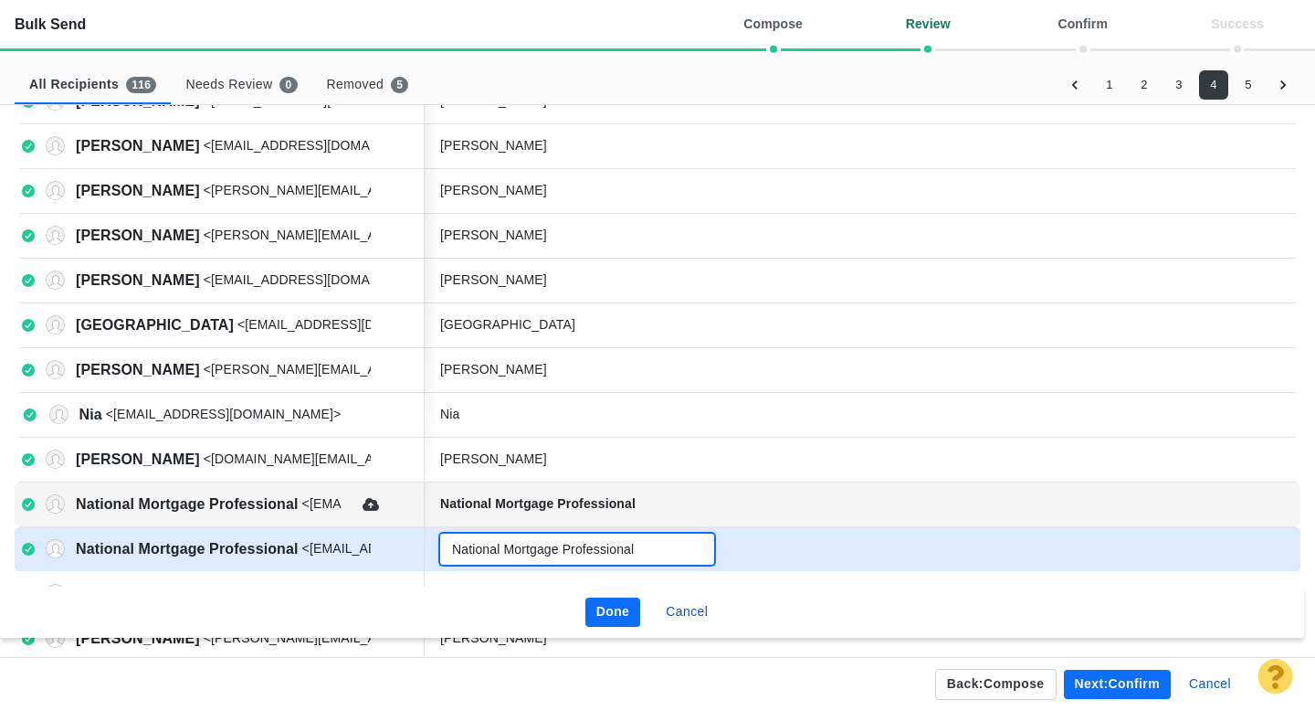
type input "National Mortgage Professional"
click at [618, 605] on button "Done" at bounding box center [614, 611] width 56 height 29
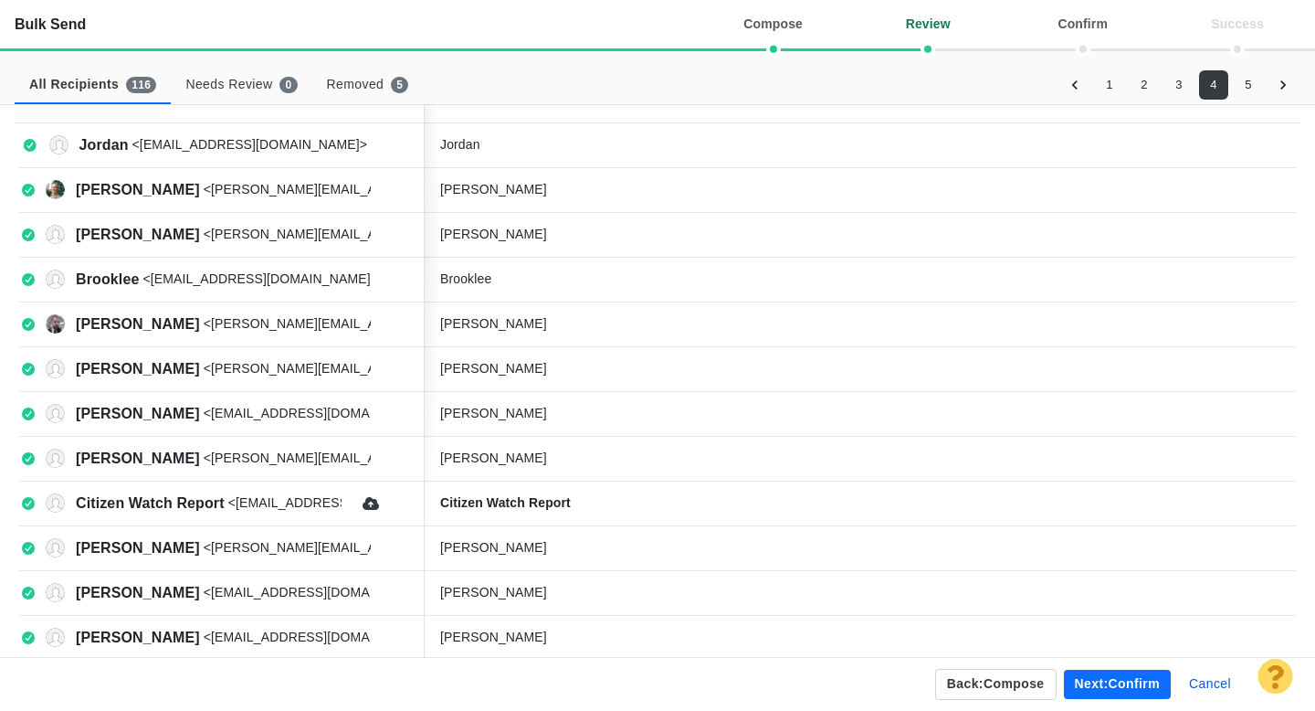
scroll to position [0, 0]
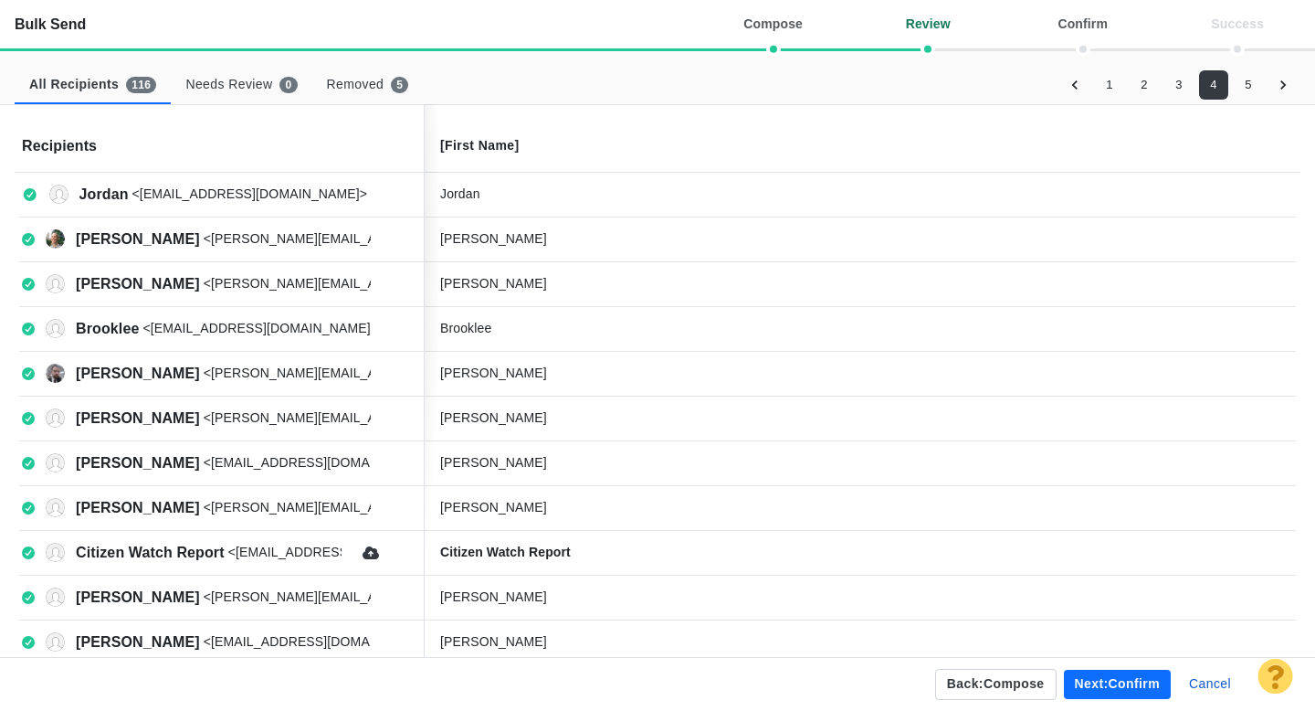
click at [1253, 79] on button "5" at bounding box center [1248, 84] width 29 height 29
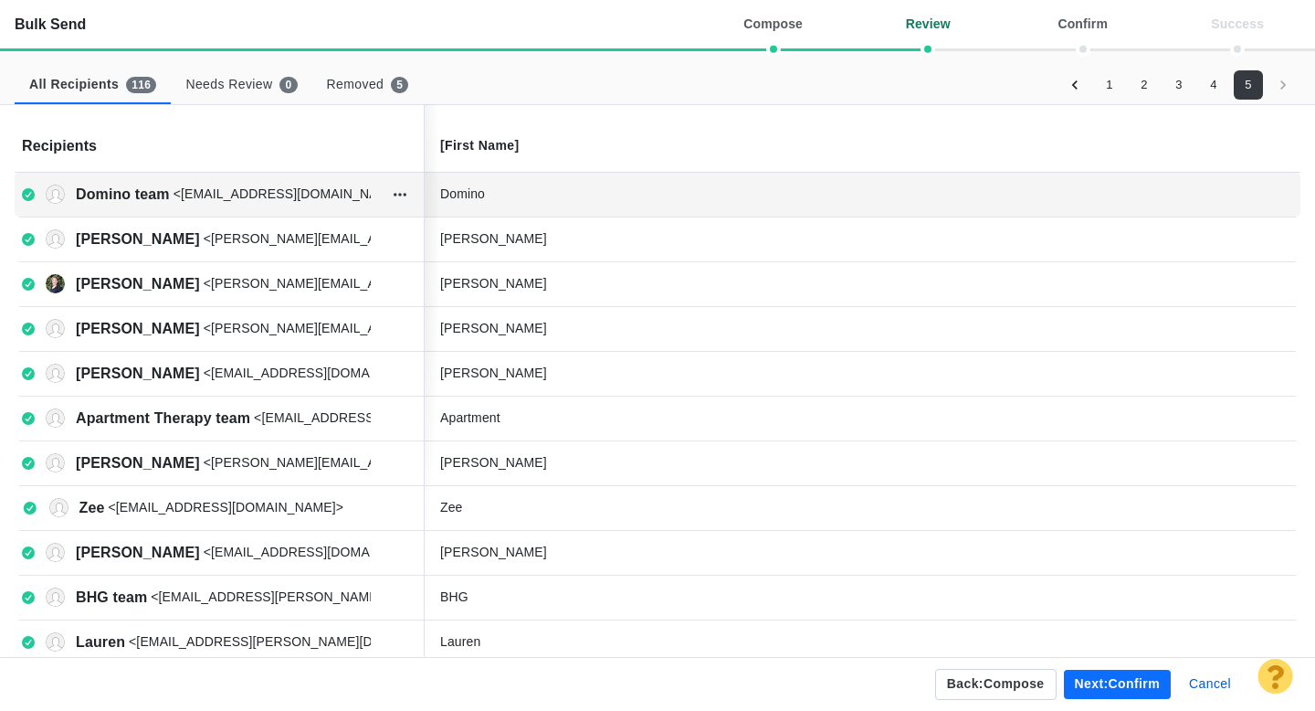
click at [547, 200] on div "Domino" at bounding box center [577, 194] width 274 height 19
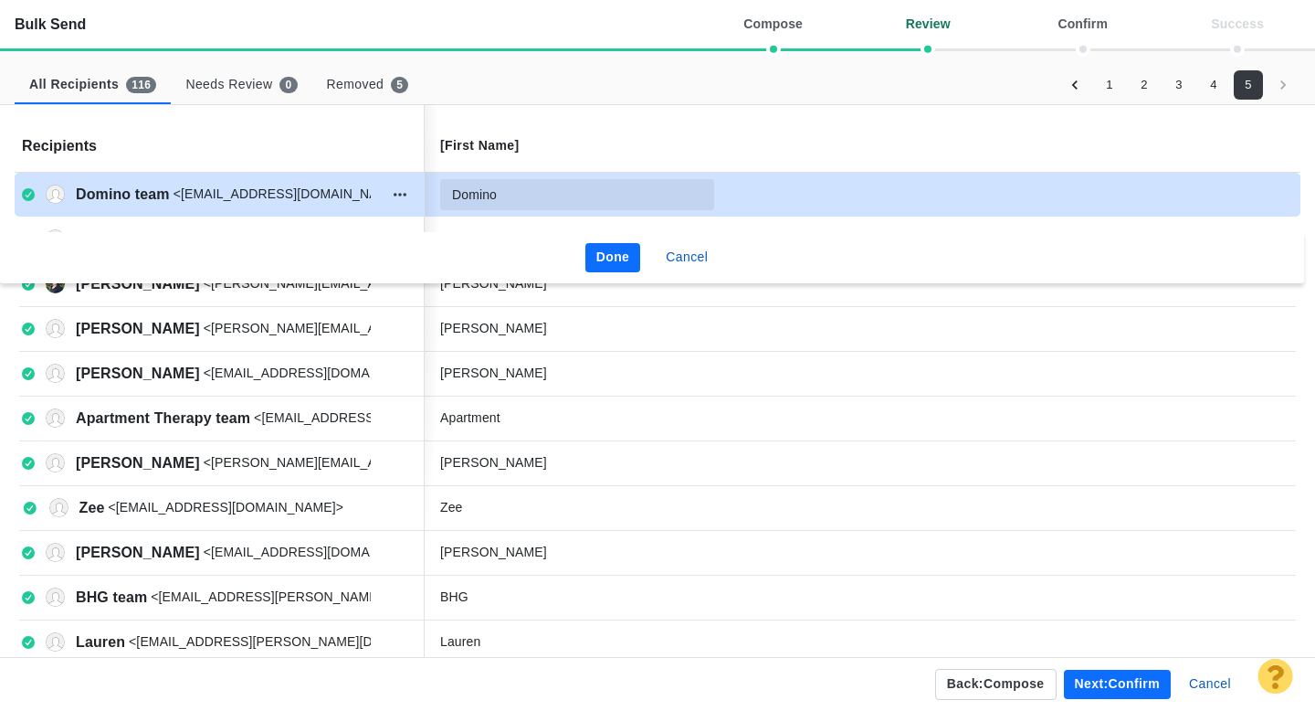
click at [532, 200] on input "Domino" at bounding box center [577, 194] width 274 height 31
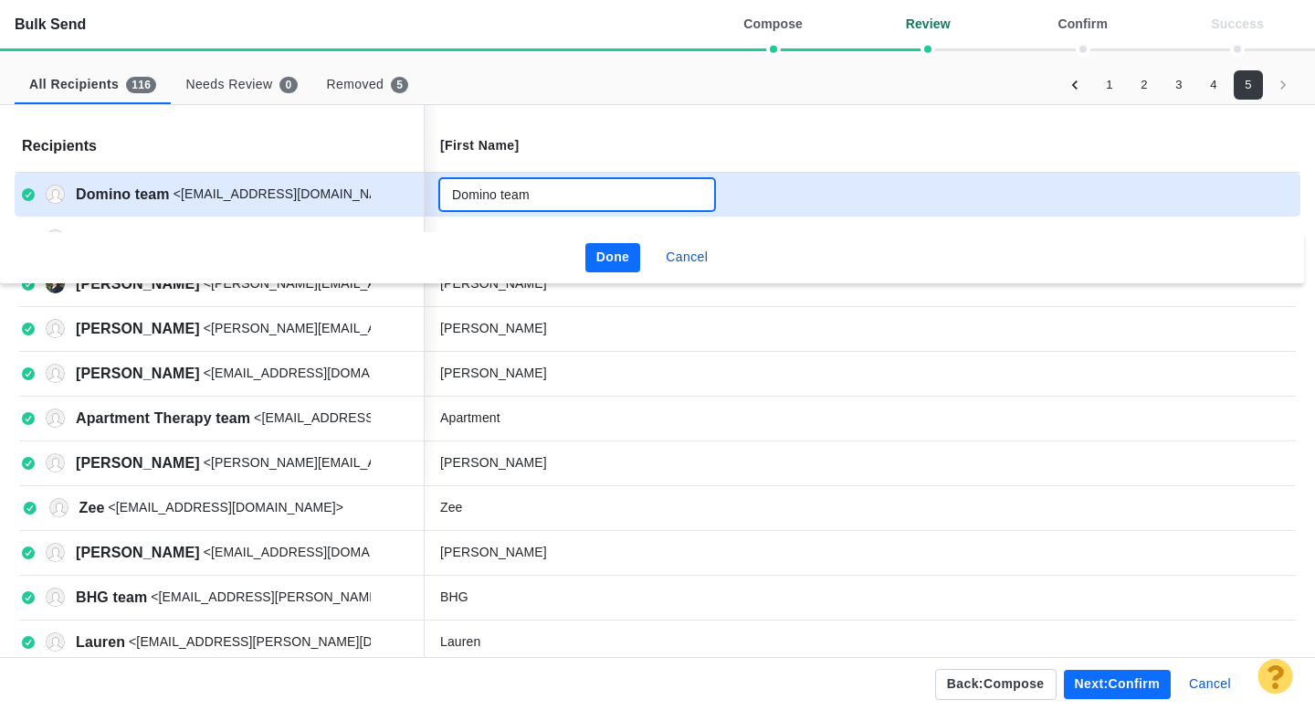
type input "Domino team"
click at [602, 250] on button "Done" at bounding box center [614, 257] width 56 height 29
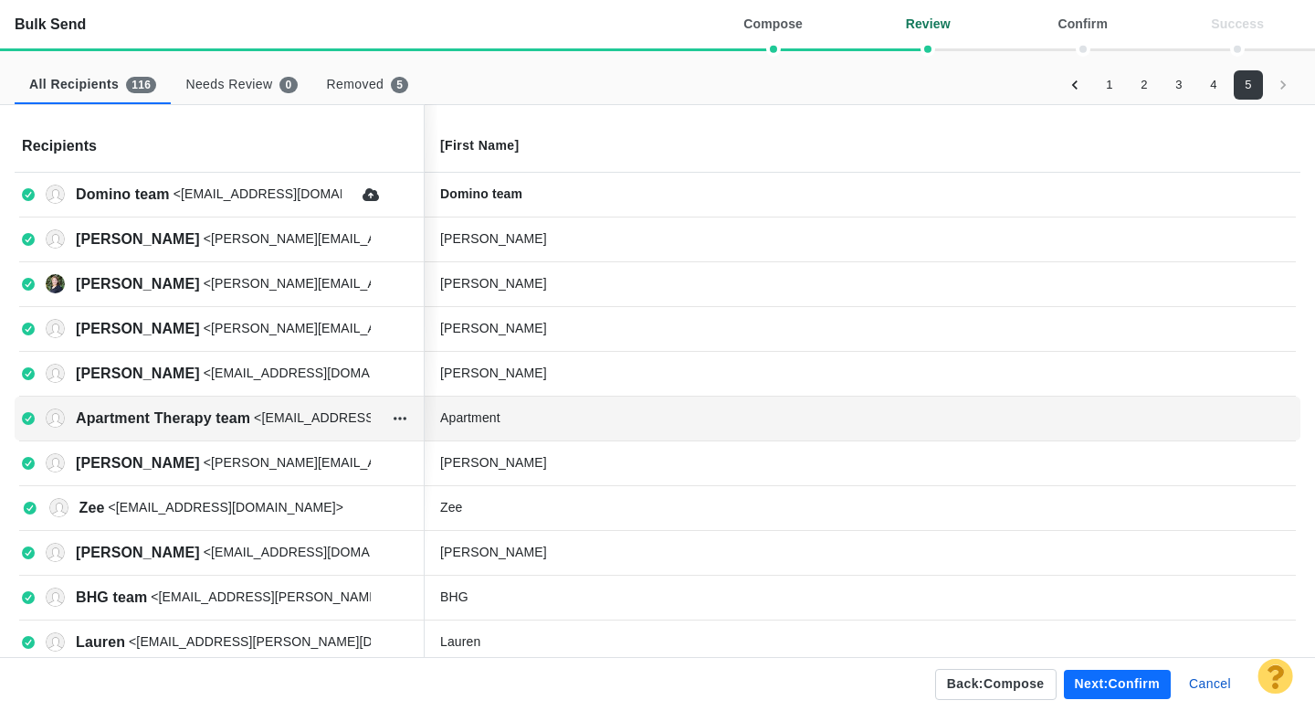
click at [525, 420] on div "Apartment" at bounding box center [577, 417] width 274 height 19
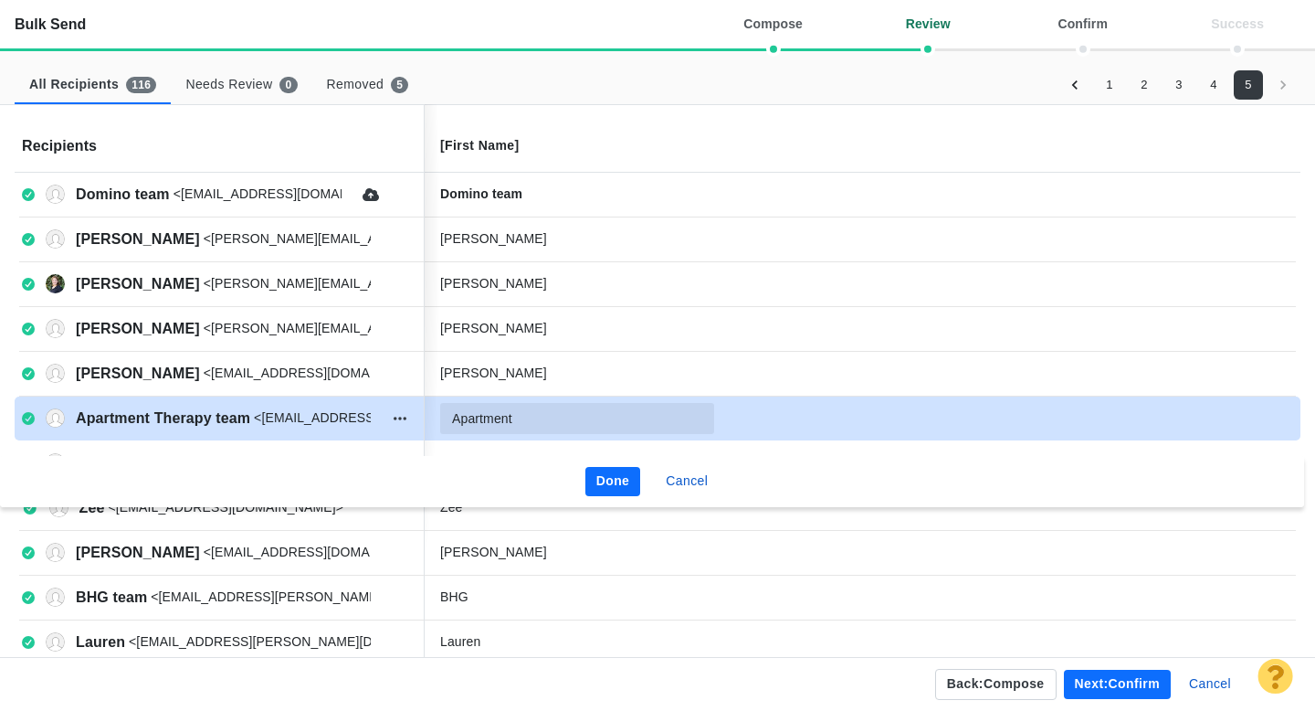
click at [540, 420] on input "Apartment" at bounding box center [577, 418] width 274 height 31
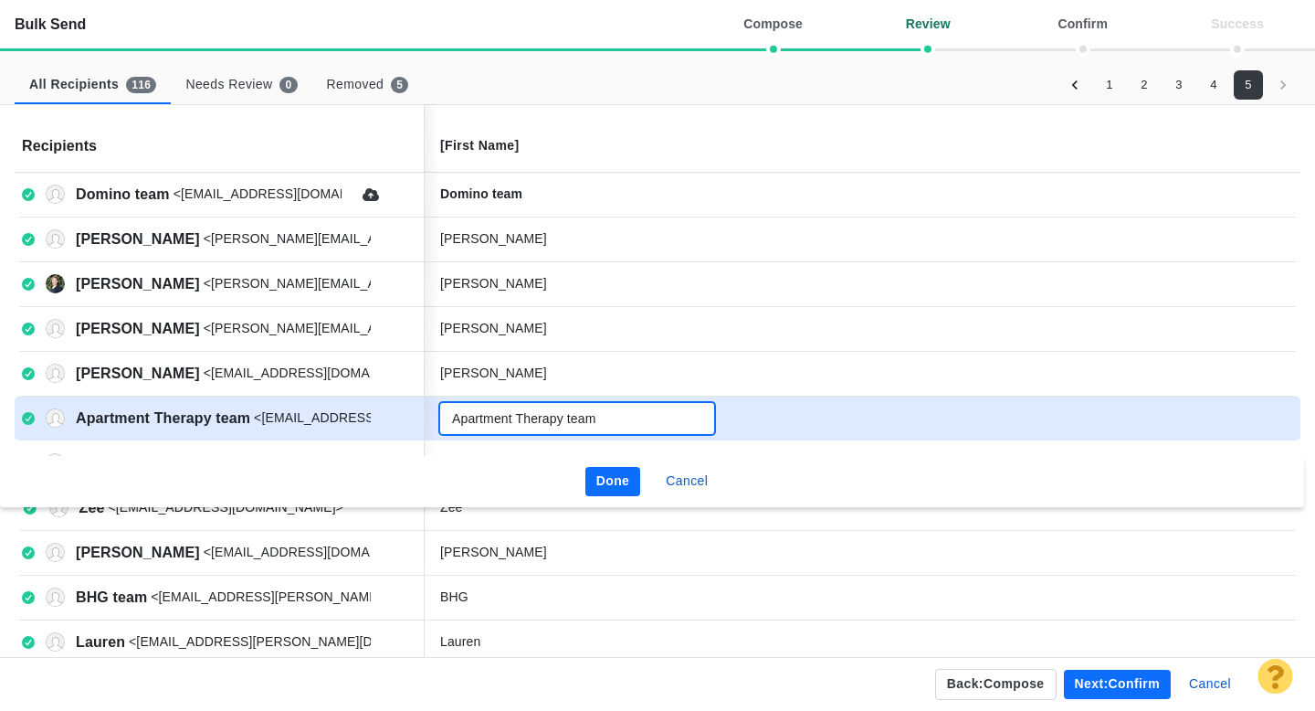
type input "Apartment Therapy team"
click at [611, 485] on button "Done" at bounding box center [614, 481] width 56 height 29
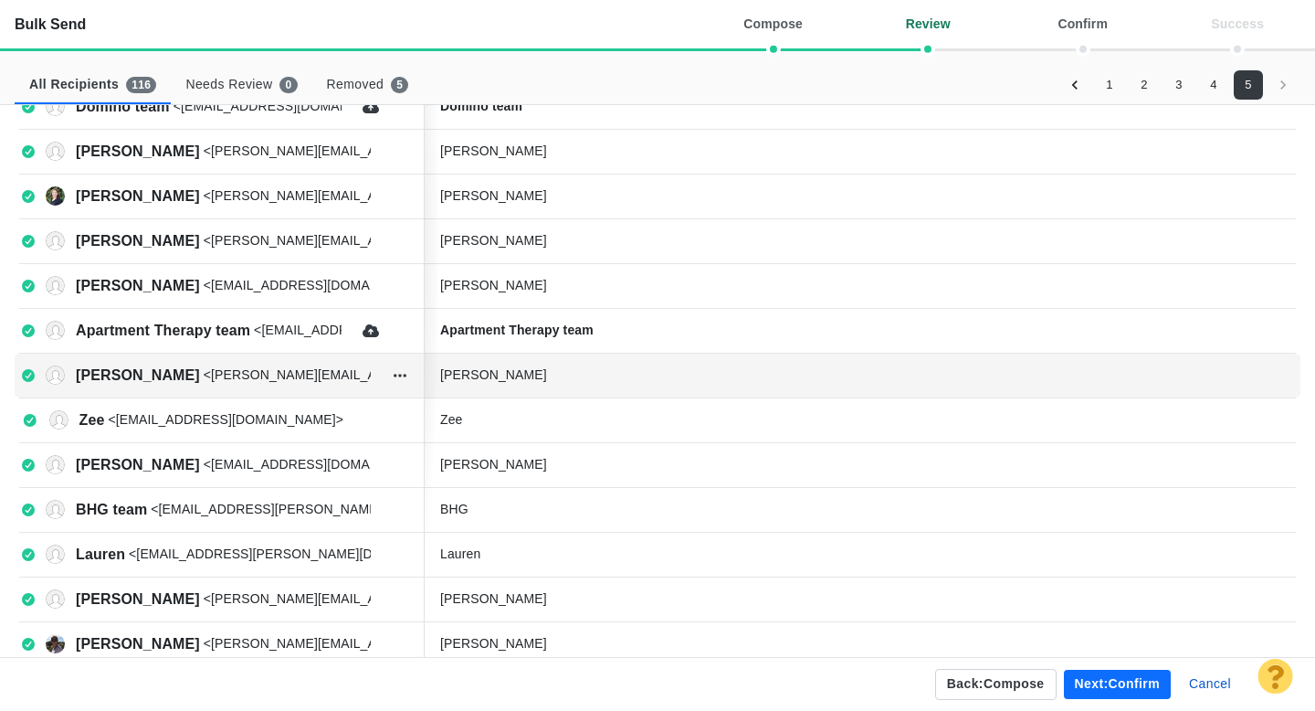
scroll to position [91, 0]
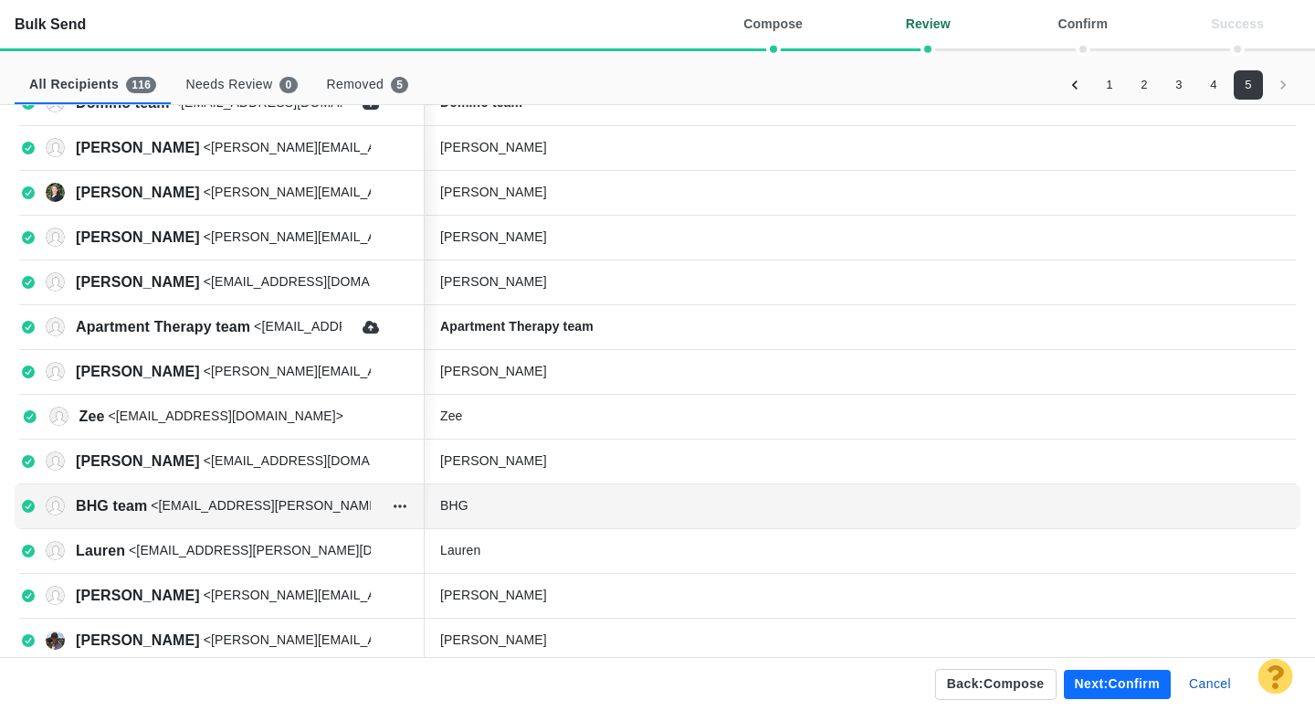
click at [518, 503] on div "BHG" at bounding box center [577, 505] width 274 height 19
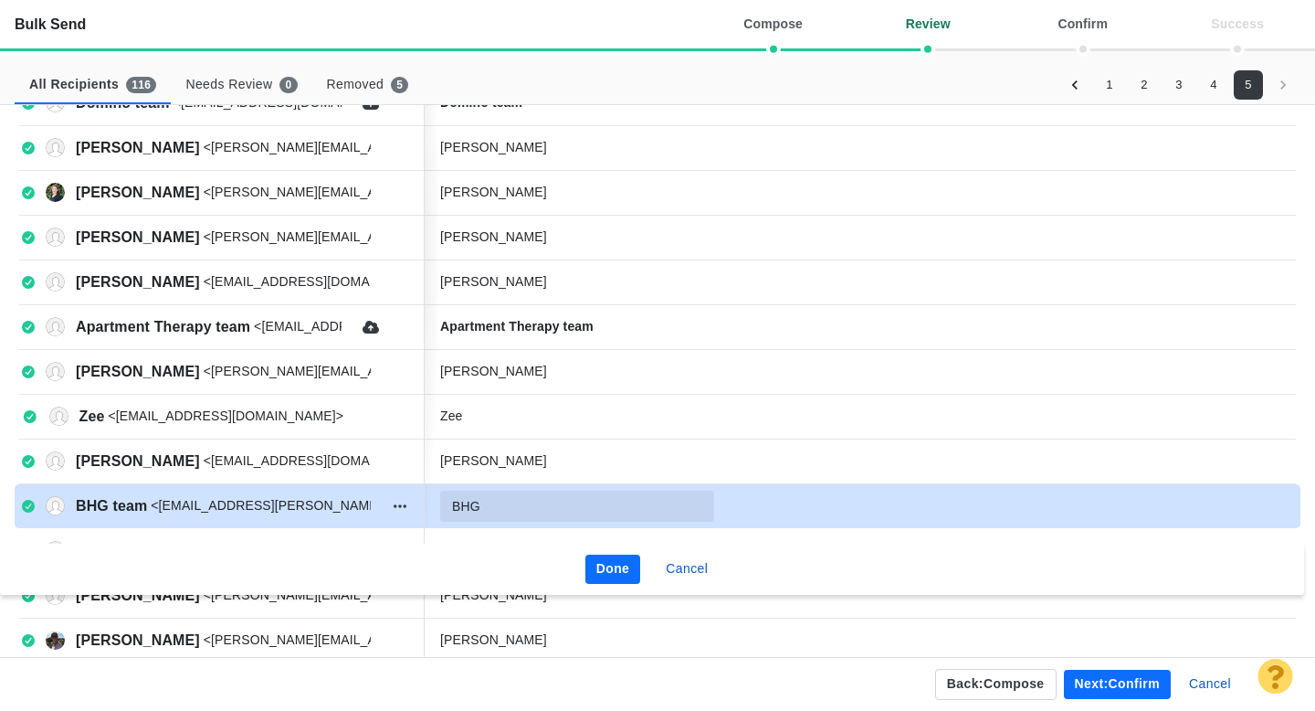
click at [503, 505] on input "BHG" at bounding box center [577, 506] width 274 height 31
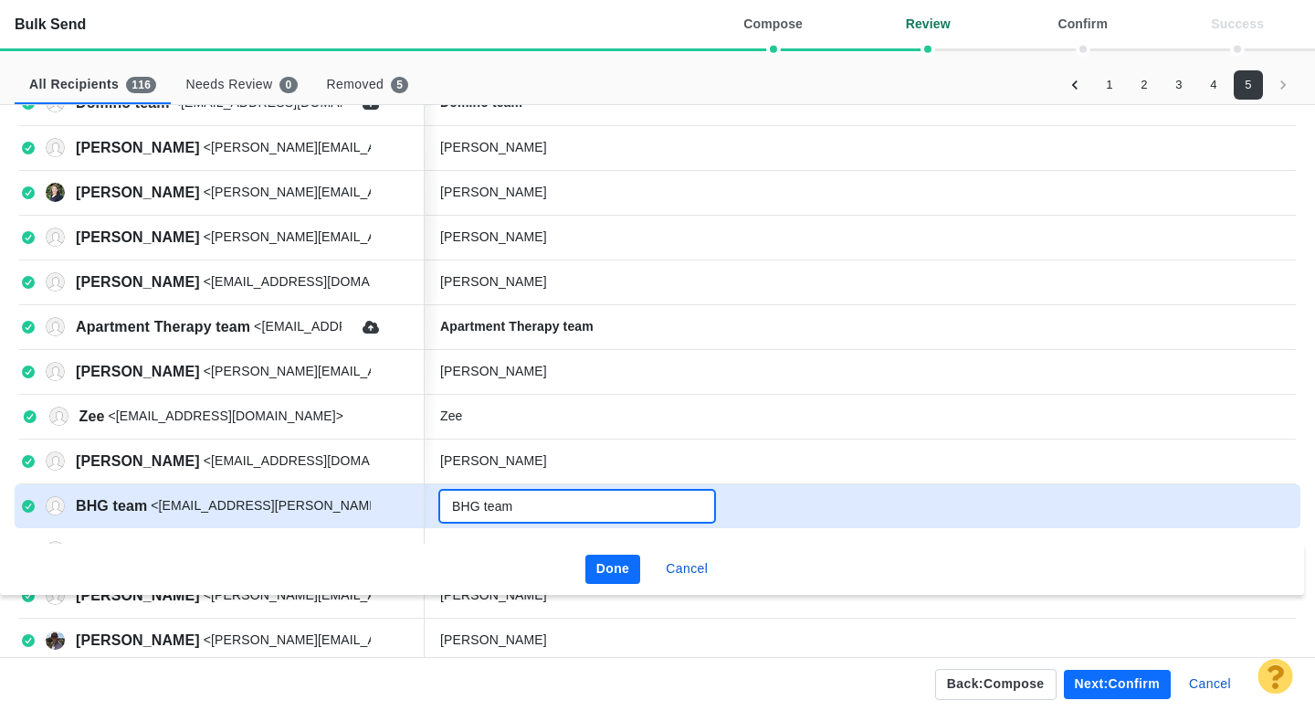
type input "BHG team"
click at [617, 565] on button "Done" at bounding box center [614, 568] width 56 height 29
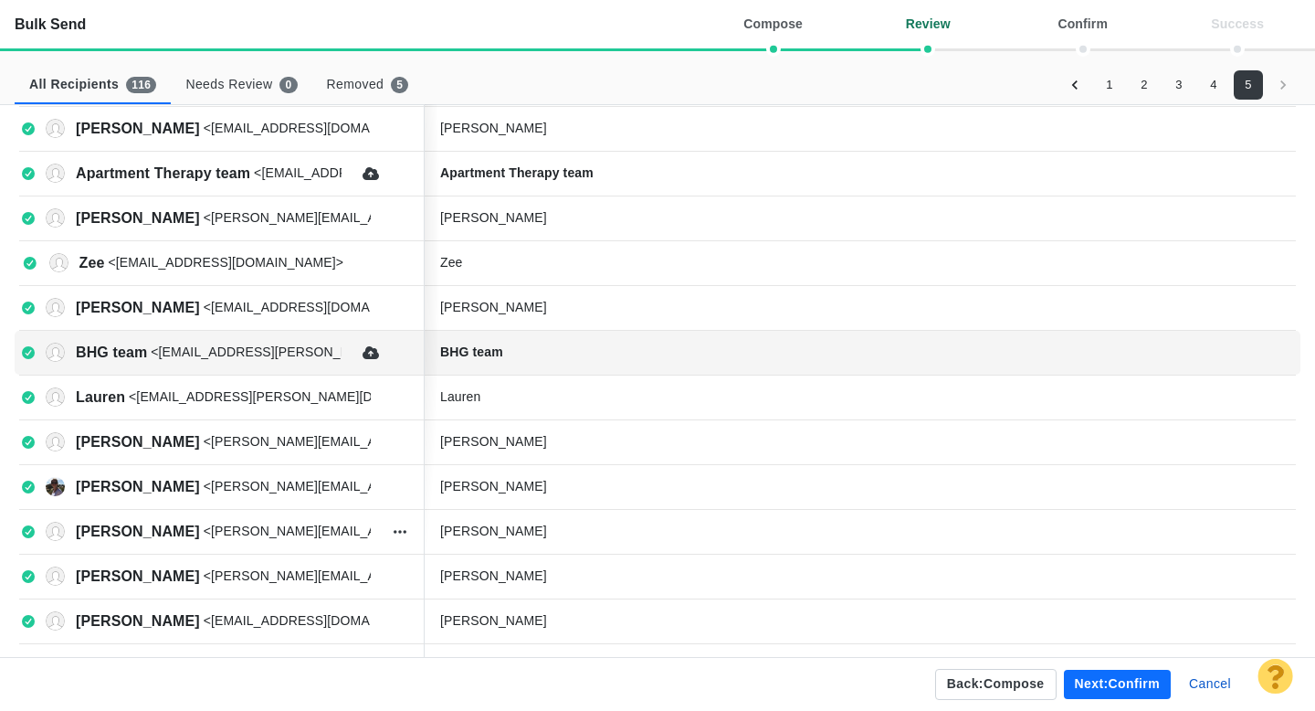
scroll to position [247, 0]
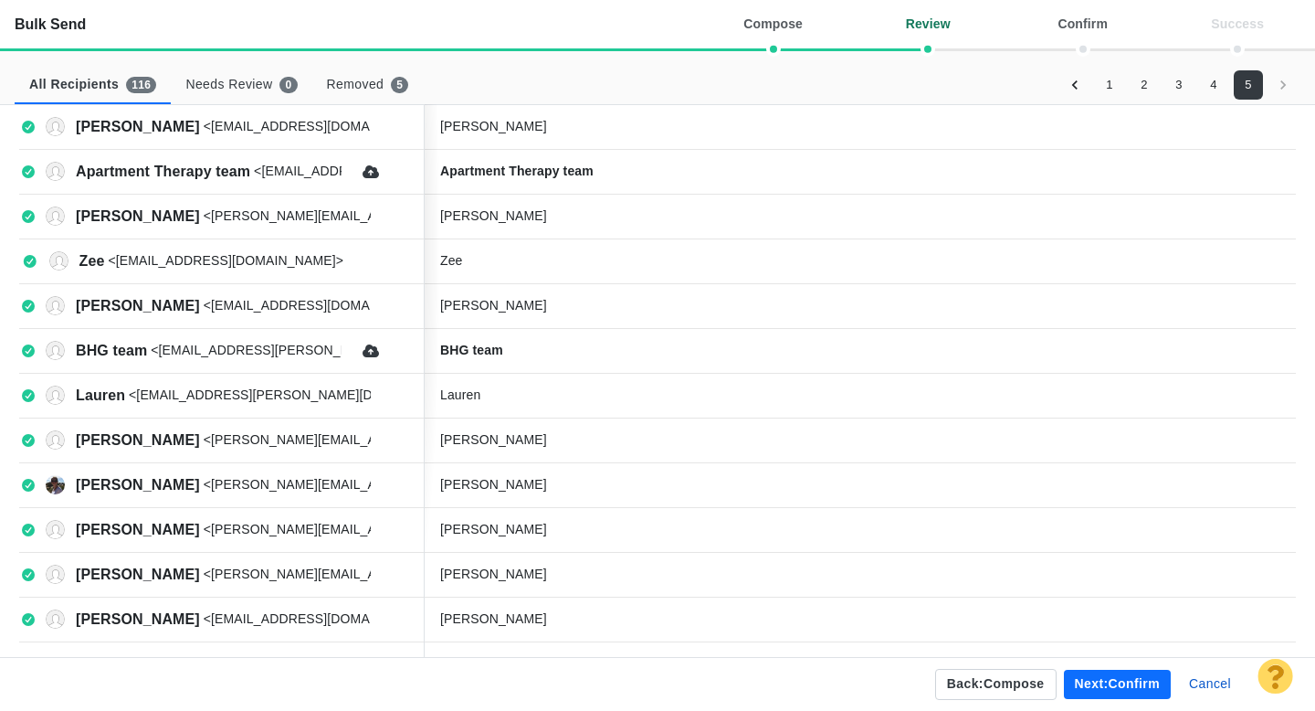
click at [1107, 692] on button "Next: confirm" at bounding box center [1117, 684] width 107 height 29
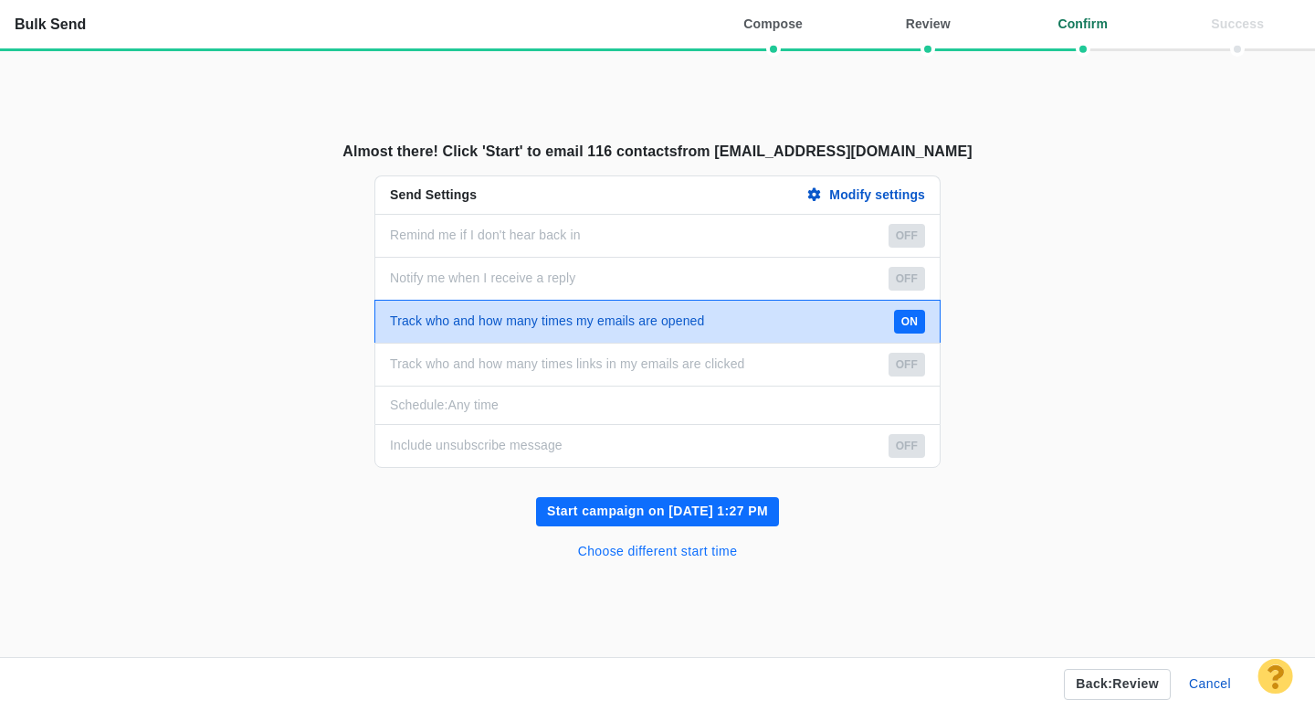
click at [686, 553] on button "Choose different start time" at bounding box center [658, 551] width 182 height 29
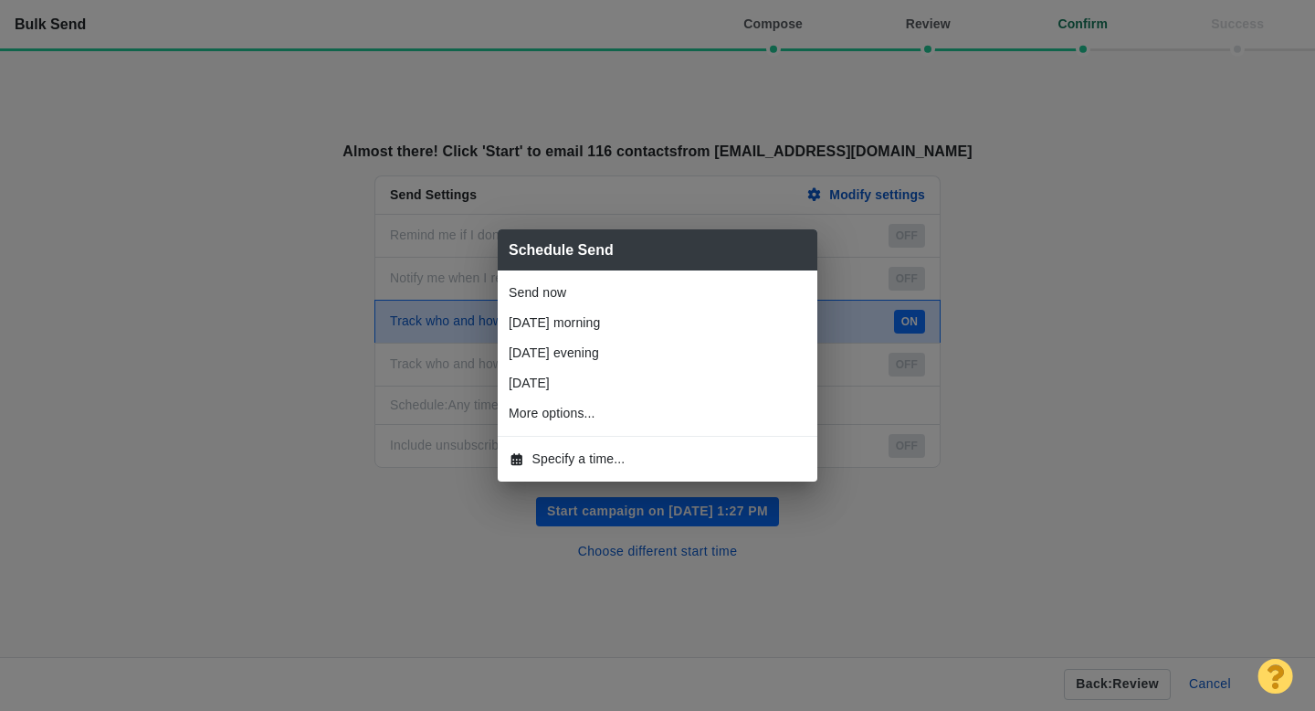
click at [587, 458] on span "Specify a time..." at bounding box center [579, 458] width 93 height 19
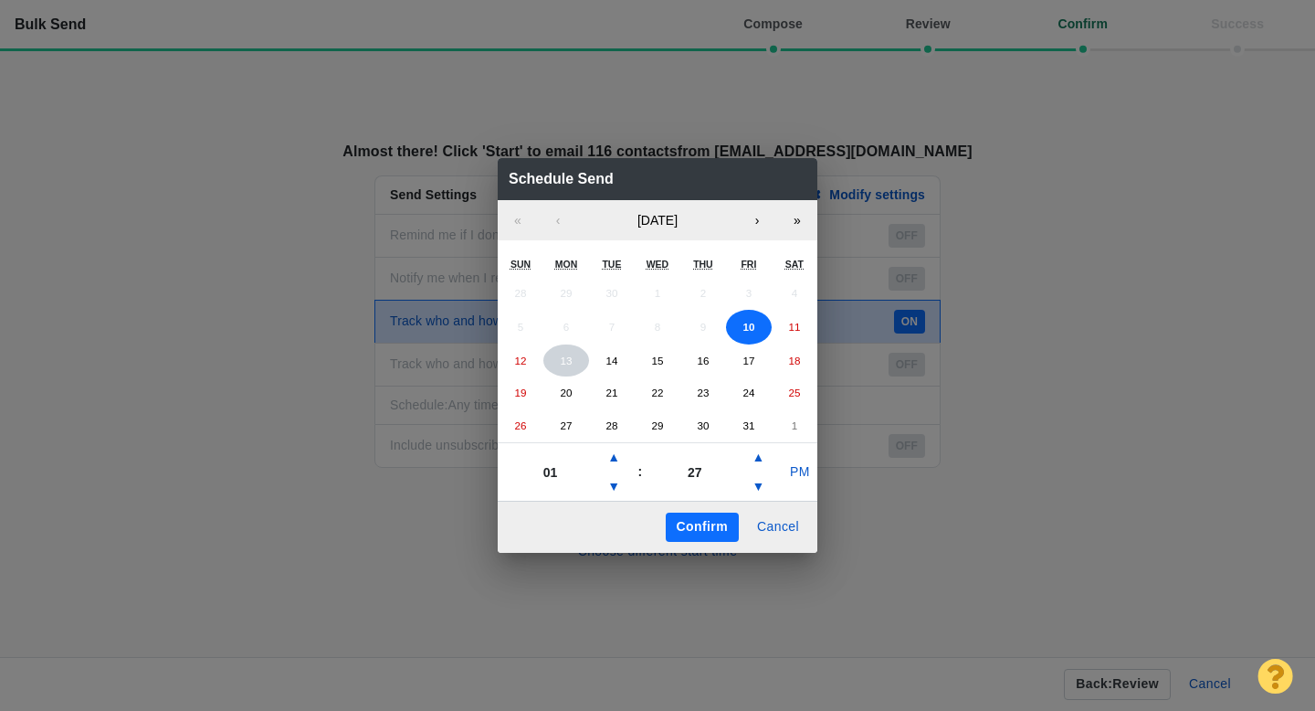
click at [561, 365] on abbr "13" at bounding box center [566, 360] width 12 height 12
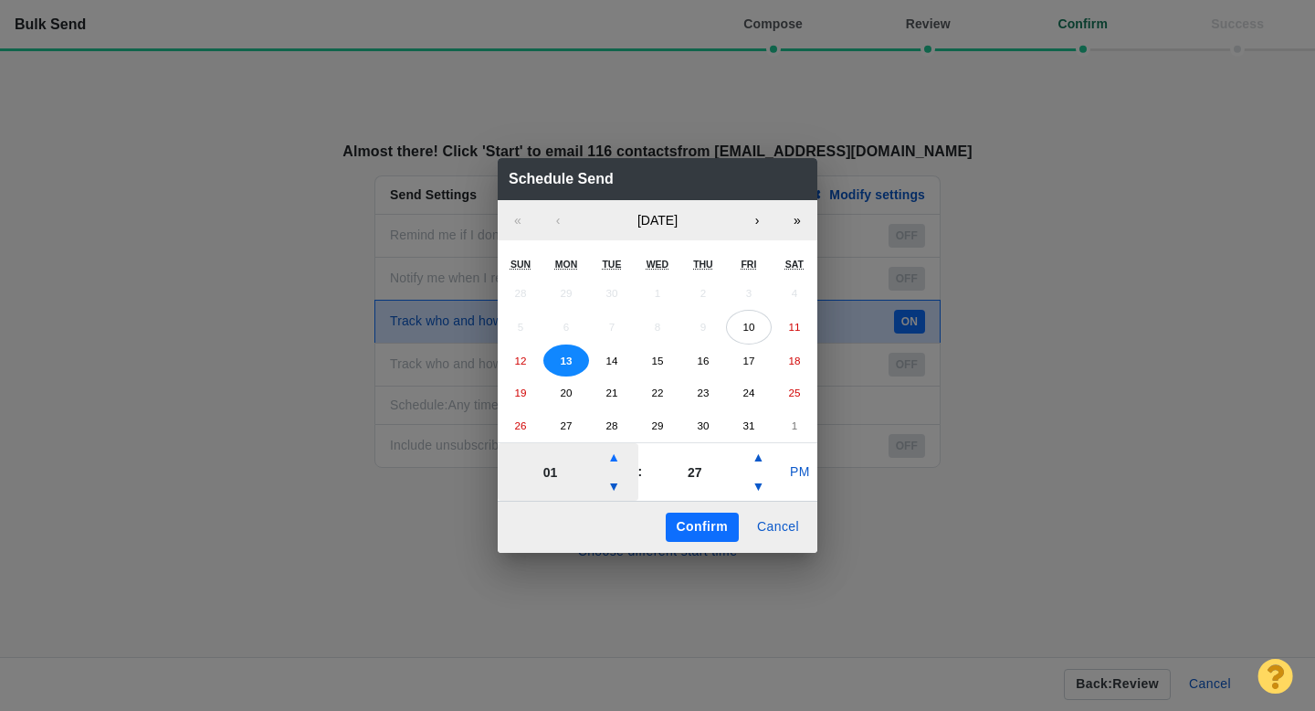
click at [617, 457] on button "▲" at bounding box center [614, 457] width 22 height 29
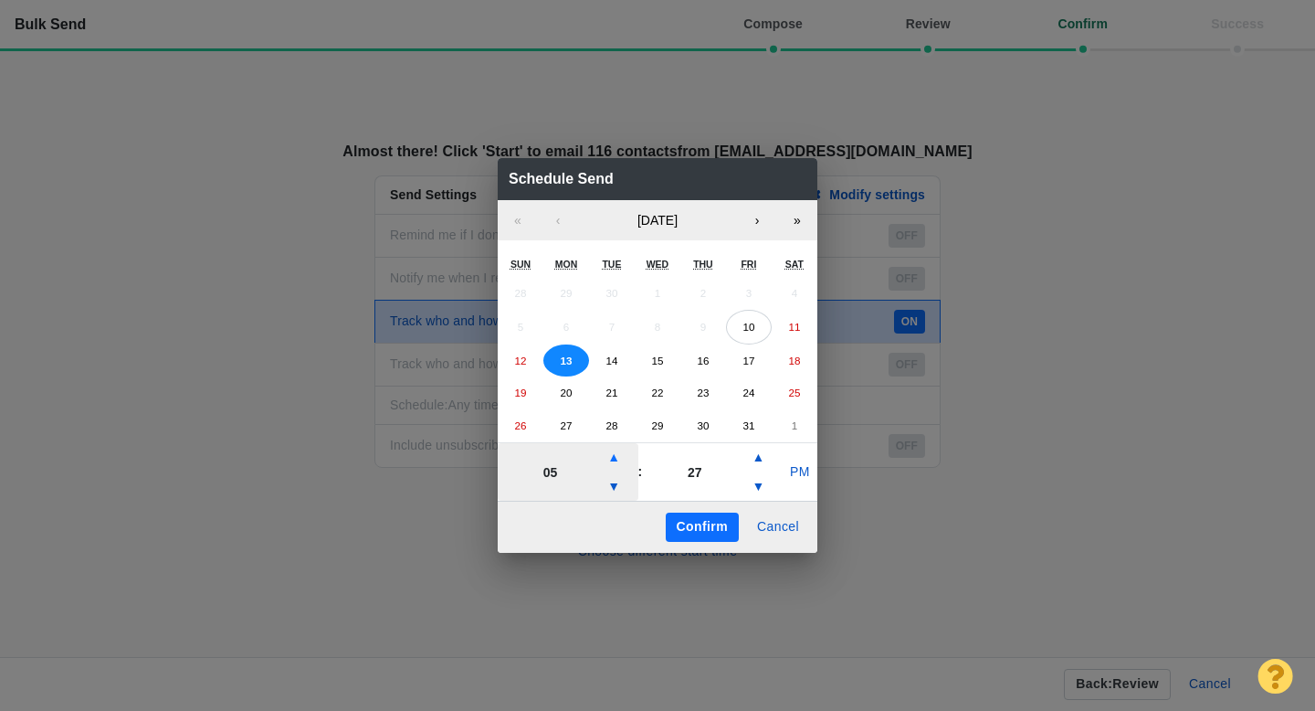
type input "06"
click at [797, 478] on button "PM" at bounding box center [800, 472] width 35 height 29
click at [718, 530] on button "Confirm" at bounding box center [702, 526] width 73 height 29
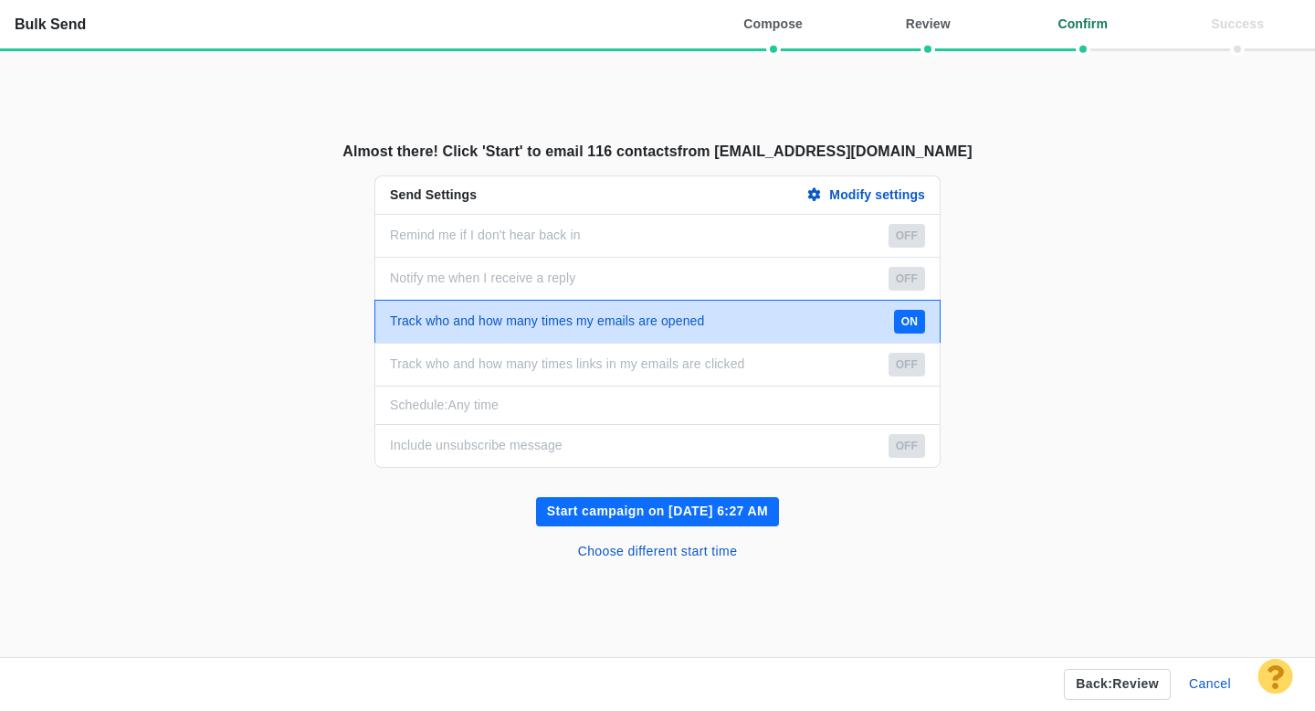
click at [718, 508] on button "Start campaign on Oct 13, 6:27 AM" at bounding box center [657, 511] width 243 height 29
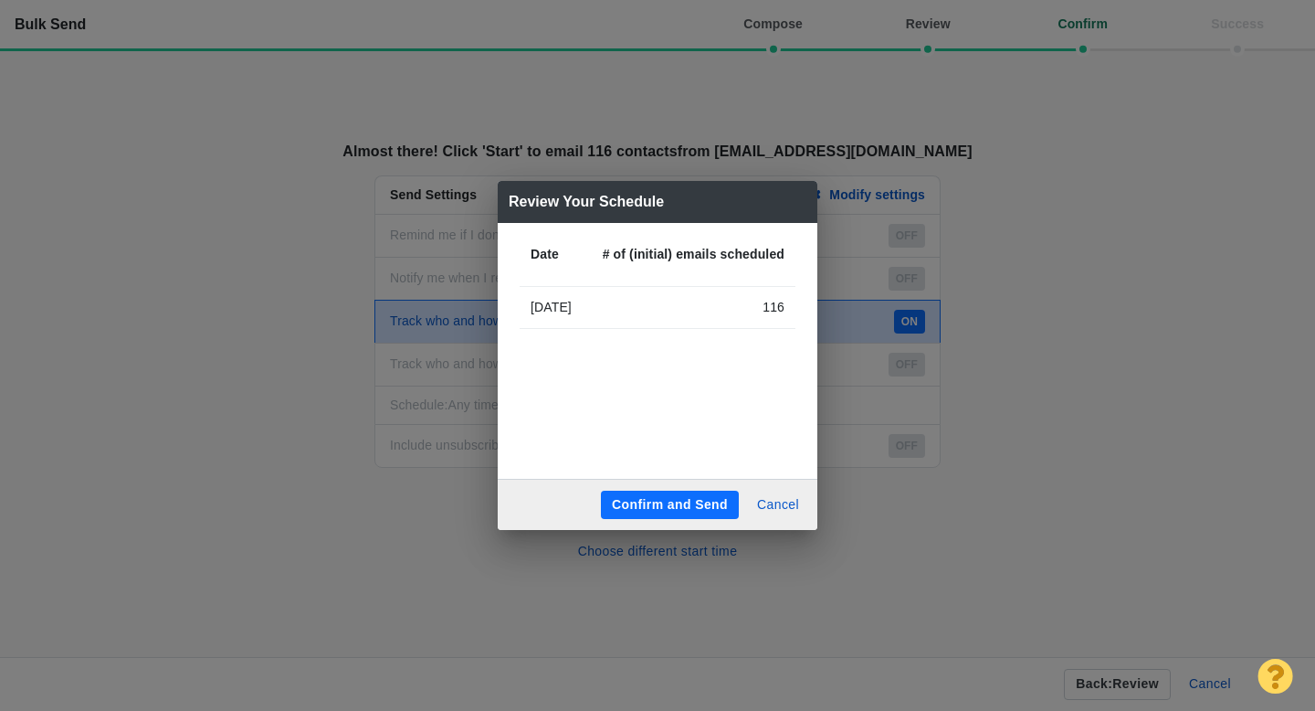
click at [684, 495] on button "Confirm and Send" at bounding box center [670, 505] width 138 height 29
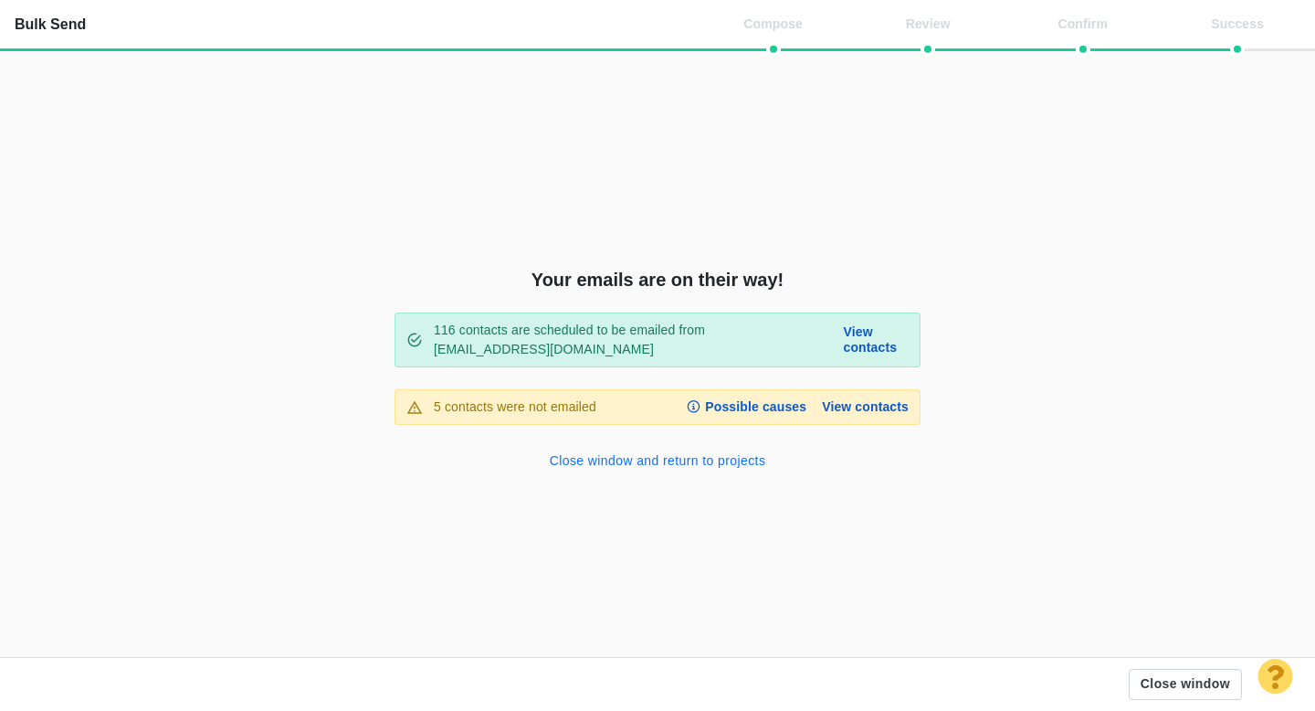
click at [625, 458] on button "Close window and return to projects" at bounding box center [658, 461] width 238 height 29
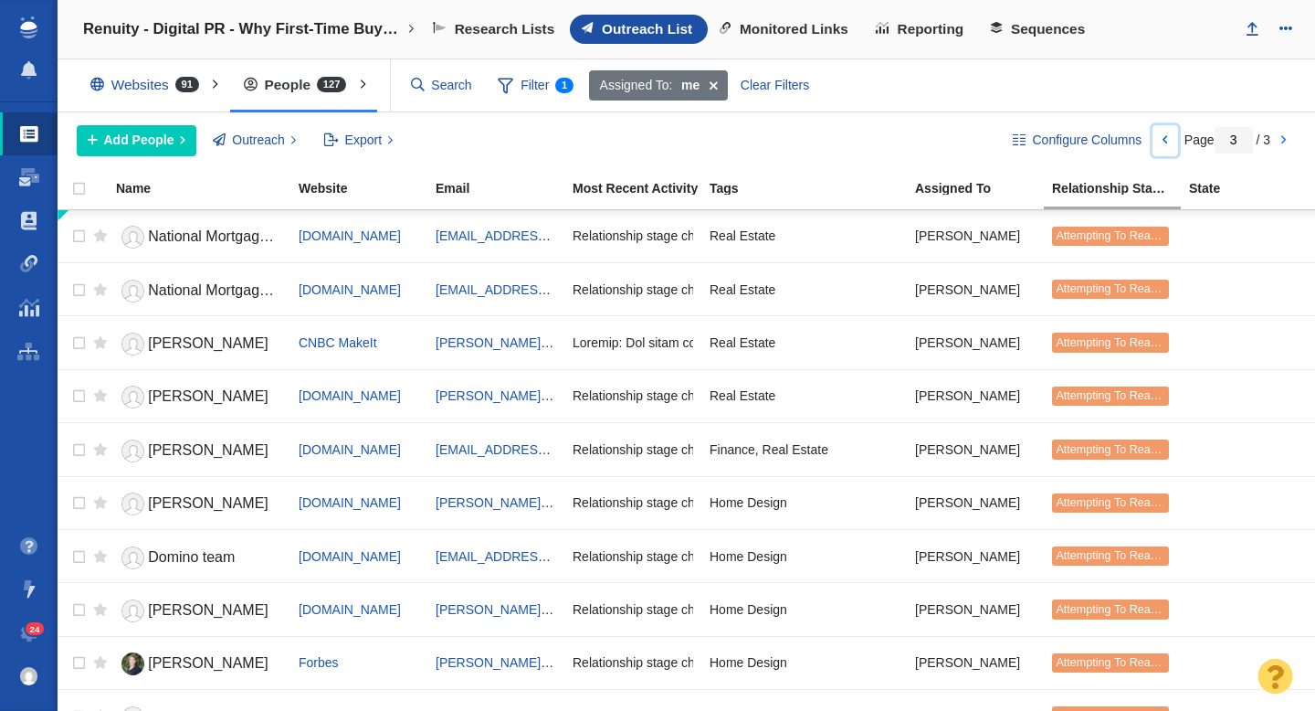
click at [1167, 142] on link at bounding box center [1166, 140] width 26 height 31
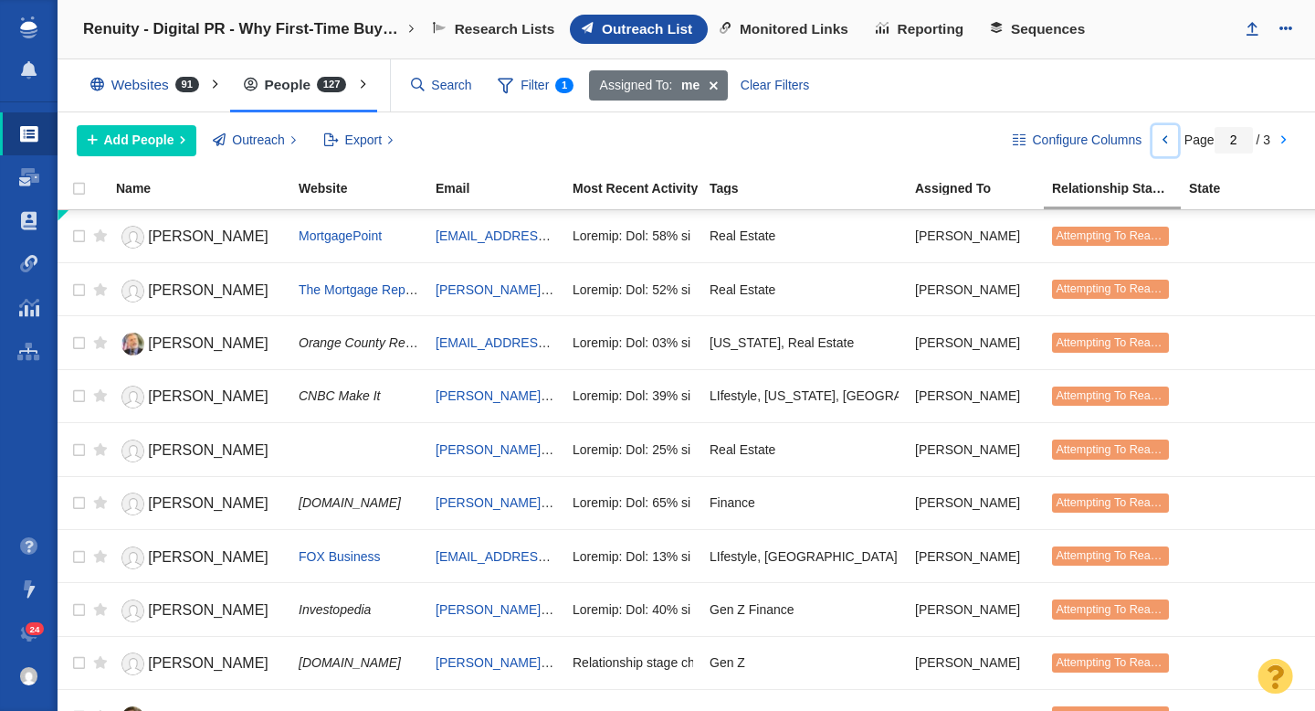
click at [1161, 133] on link at bounding box center [1166, 140] width 26 height 31
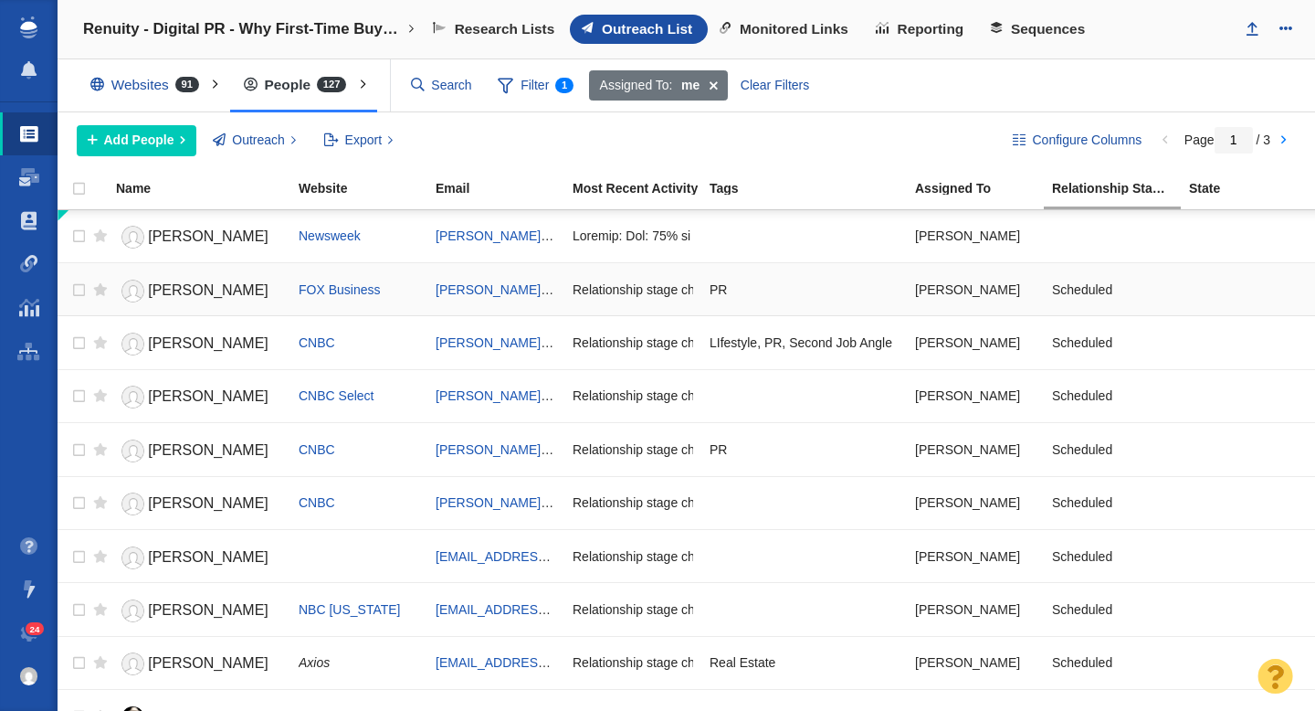
click at [162, 291] on span "Nora Colomer" at bounding box center [208, 290] width 121 height 16
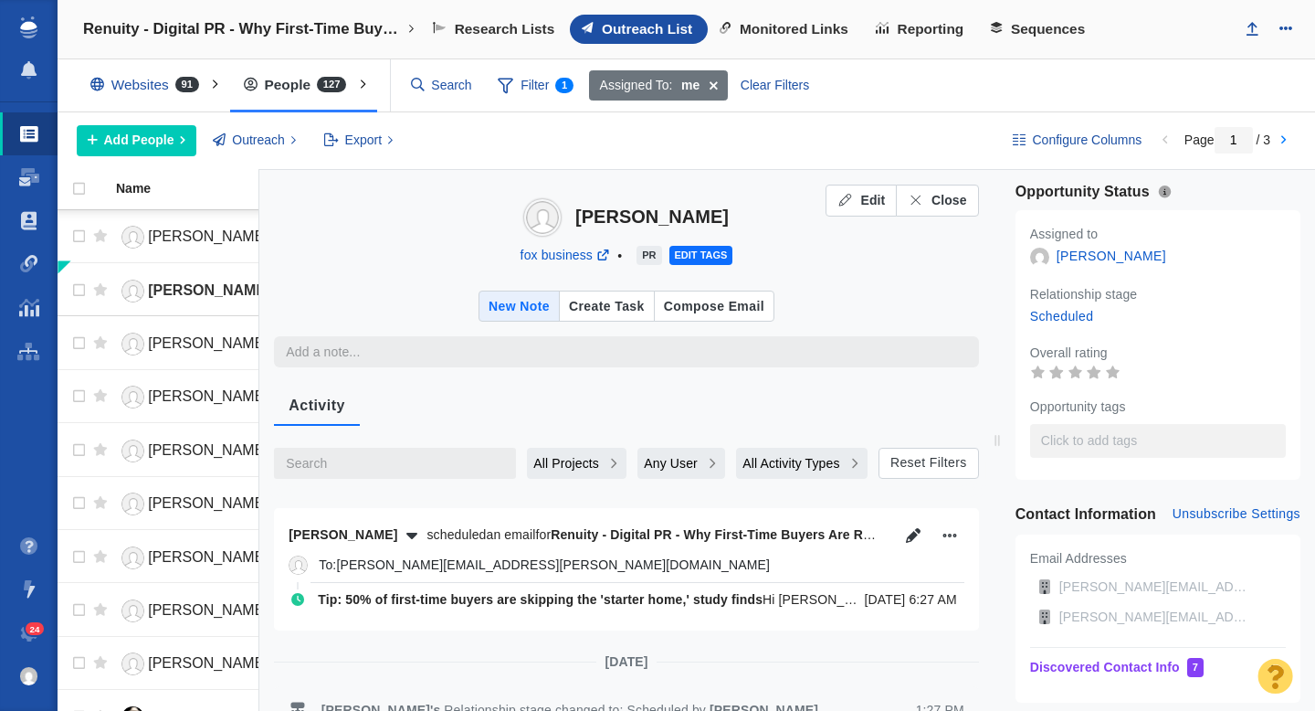
scroll to position [27, 0]
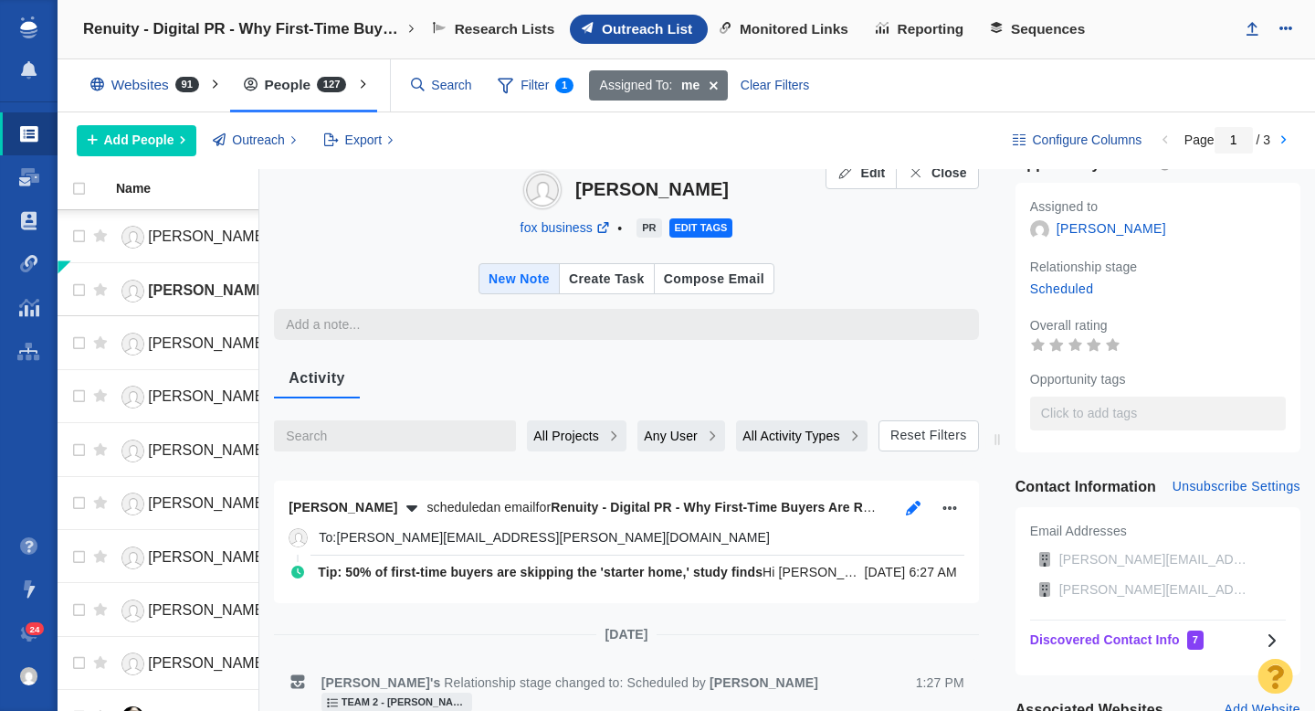
click at [913, 507] on icon "button" at bounding box center [913, 508] width 15 height 15
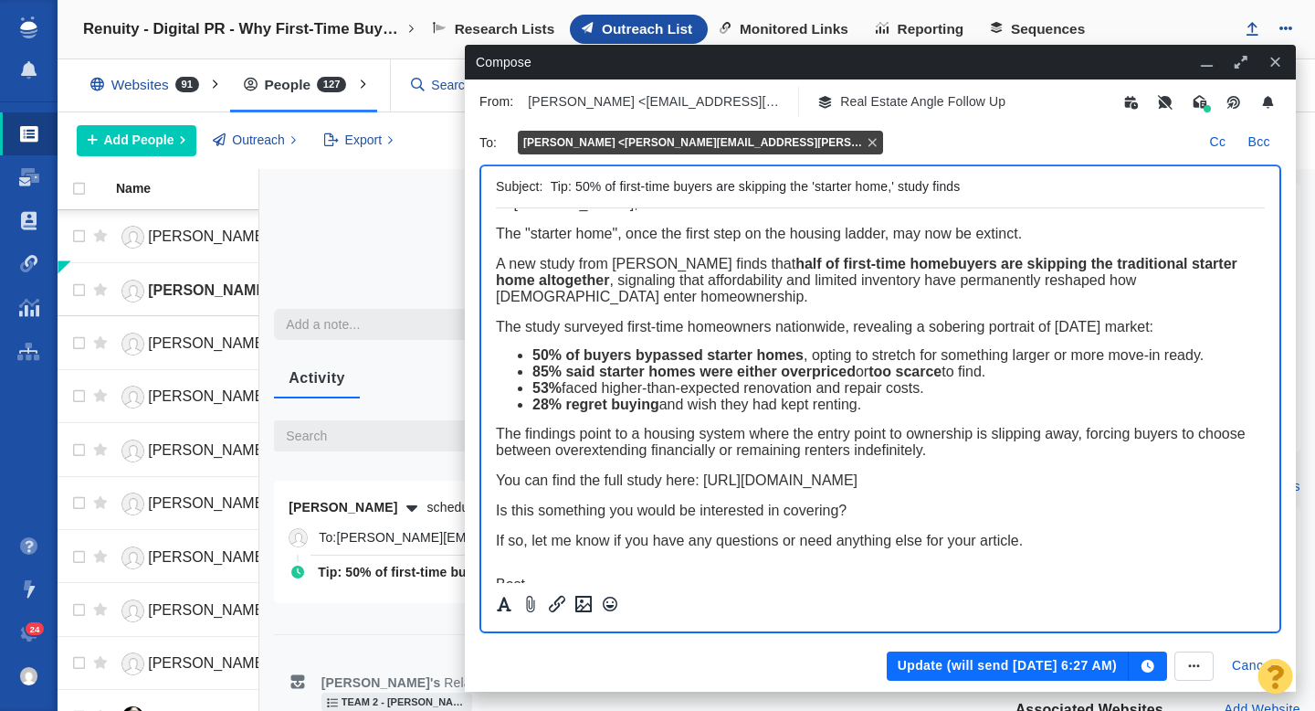
scroll to position [0, 0]
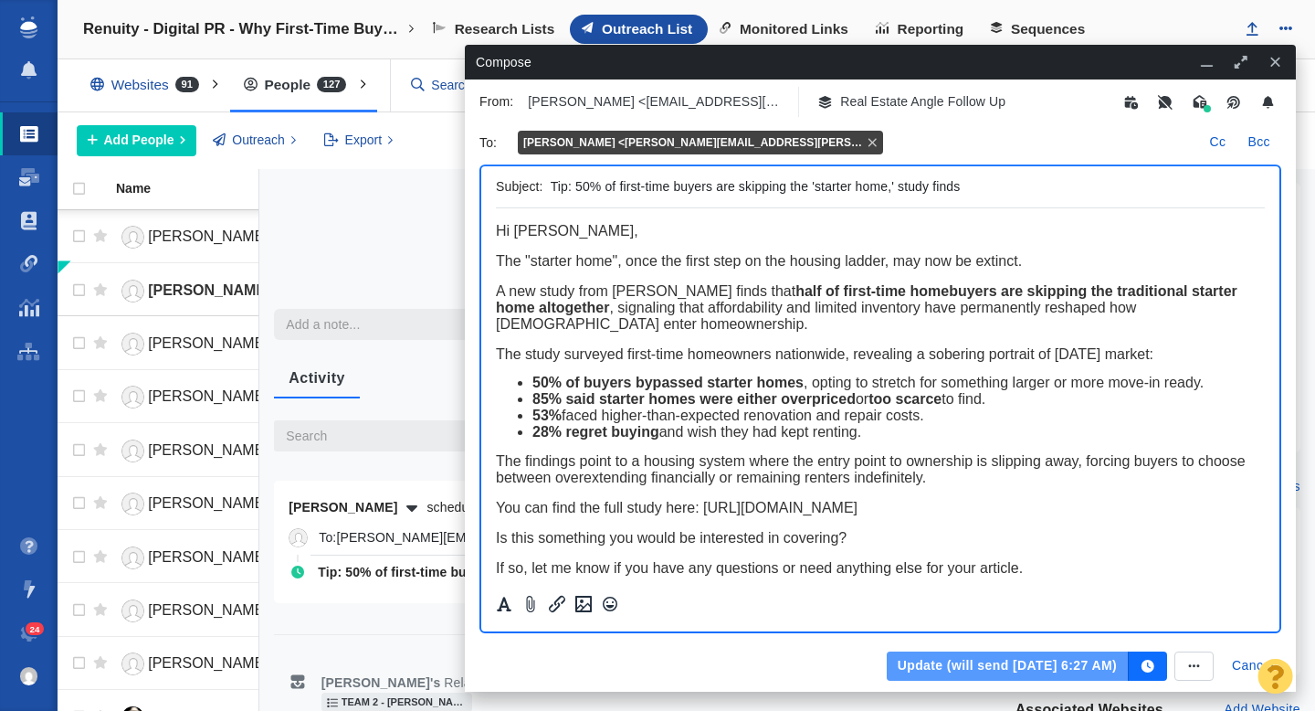
click at [920, 667] on button "Update (will send Oct 13, 6:27 AM)" at bounding box center [1008, 665] width 242 height 29
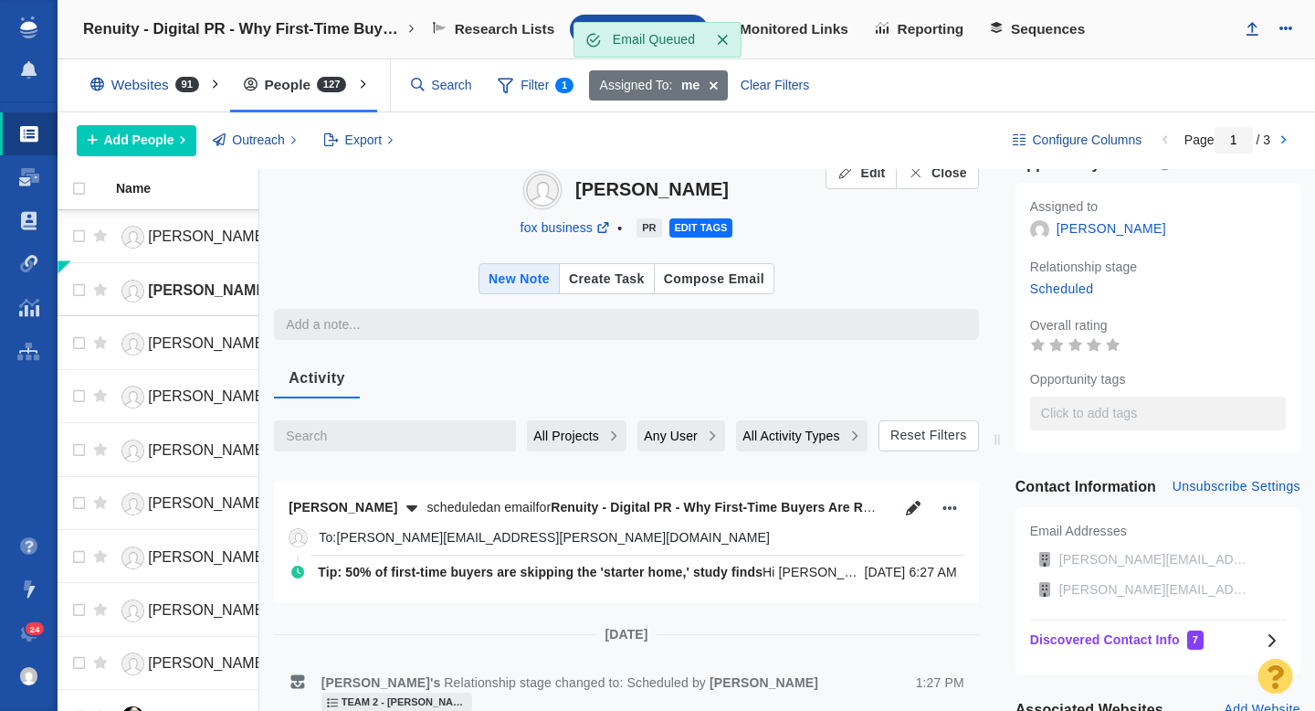
type textarea "x"
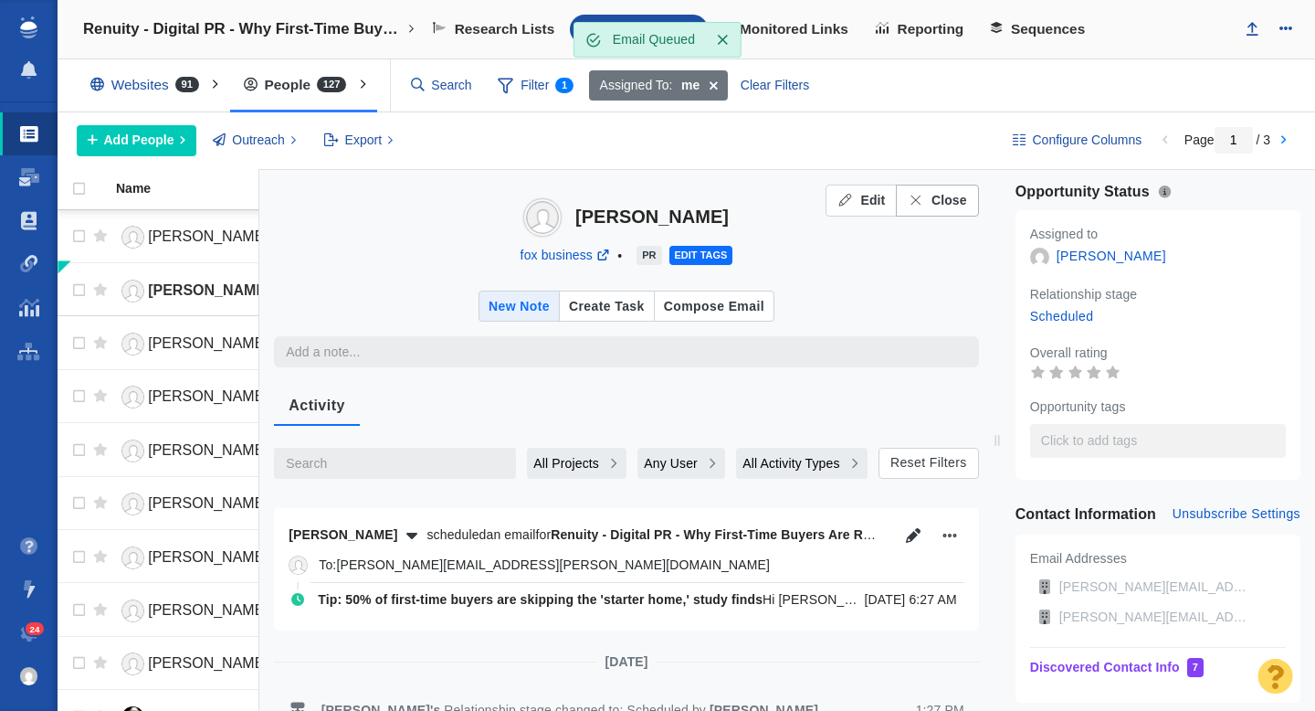
click at [946, 210] on button "Close" at bounding box center [937, 201] width 82 height 32
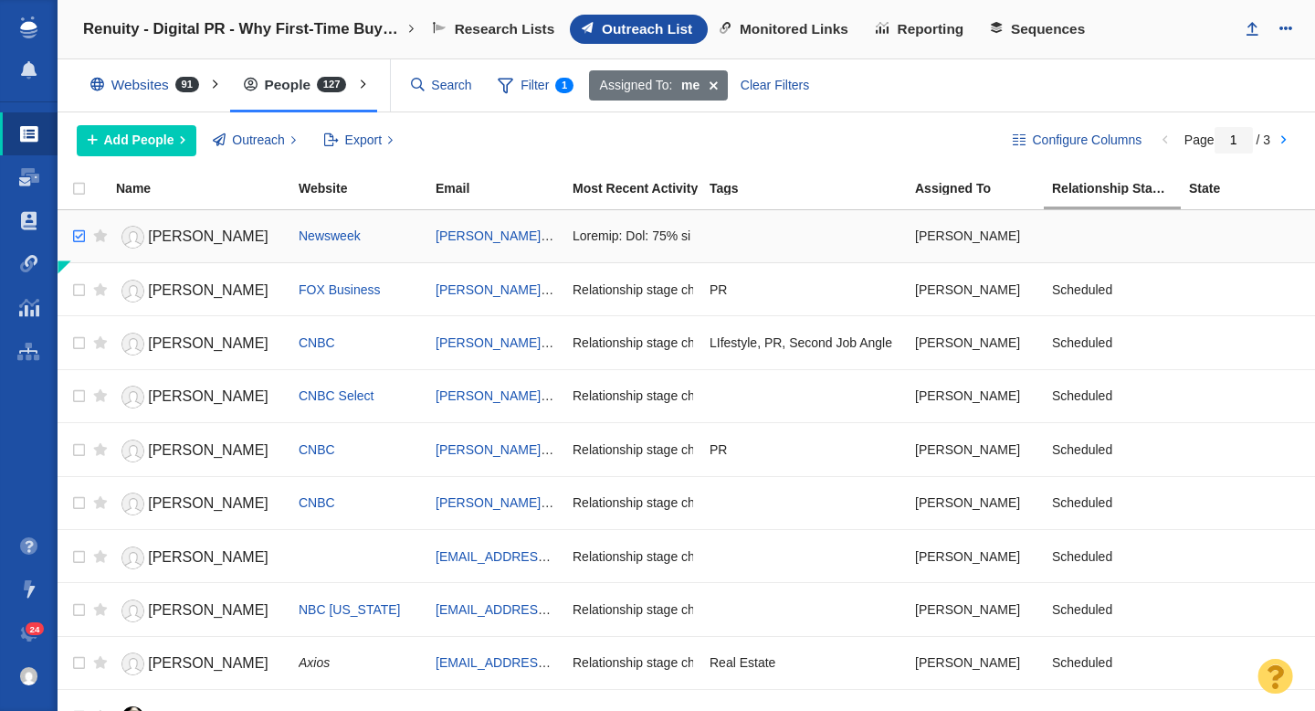
checkbox input "true"
click at [76, 233] on input "checkbox" at bounding box center [76, 236] width 27 height 40
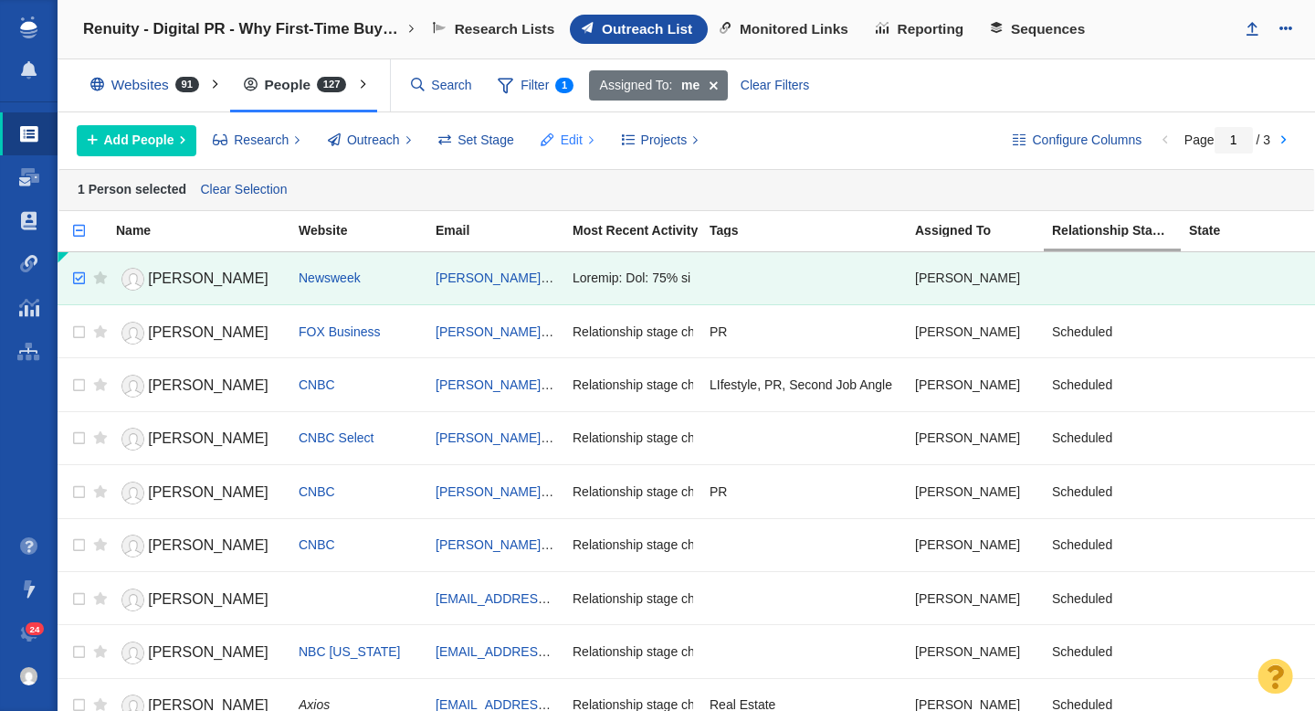
click at [570, 142] on span "Edit" at bounding box center [572, 140] width 22 height 19
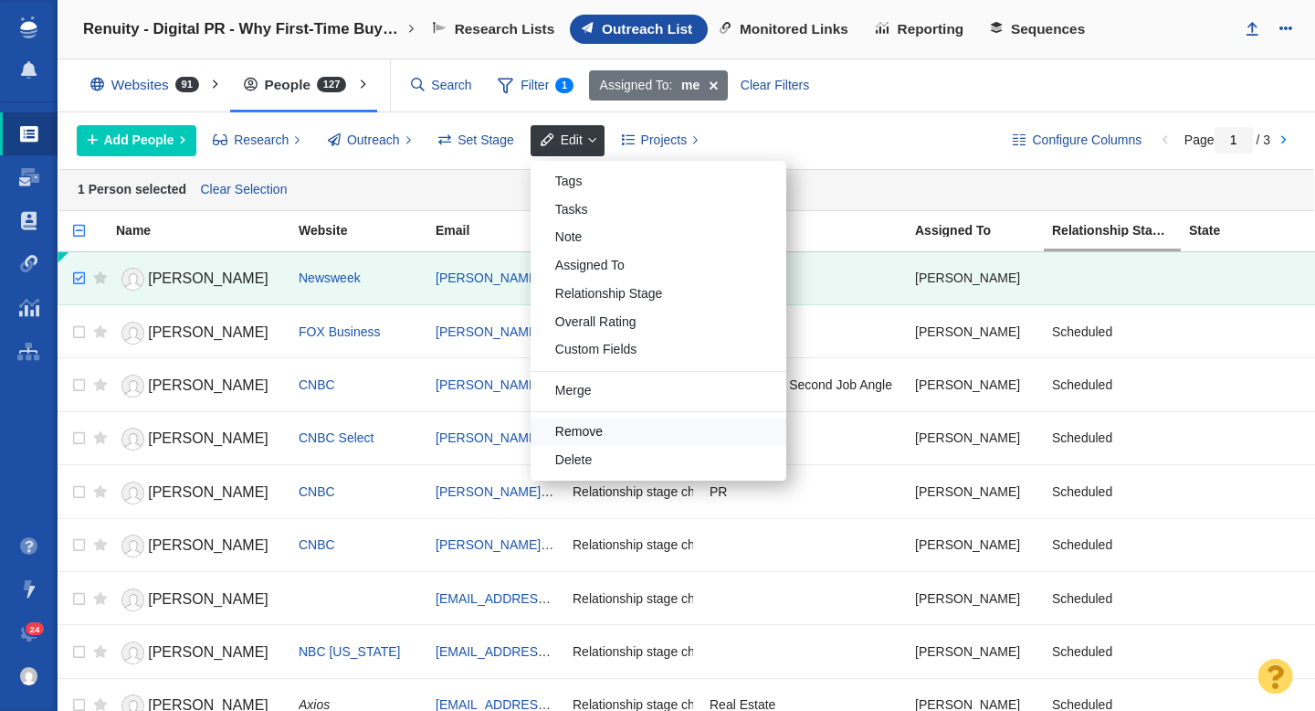
click at [591, 428] on div "Remove" at bounding box center [659, 431] width 256 height 28
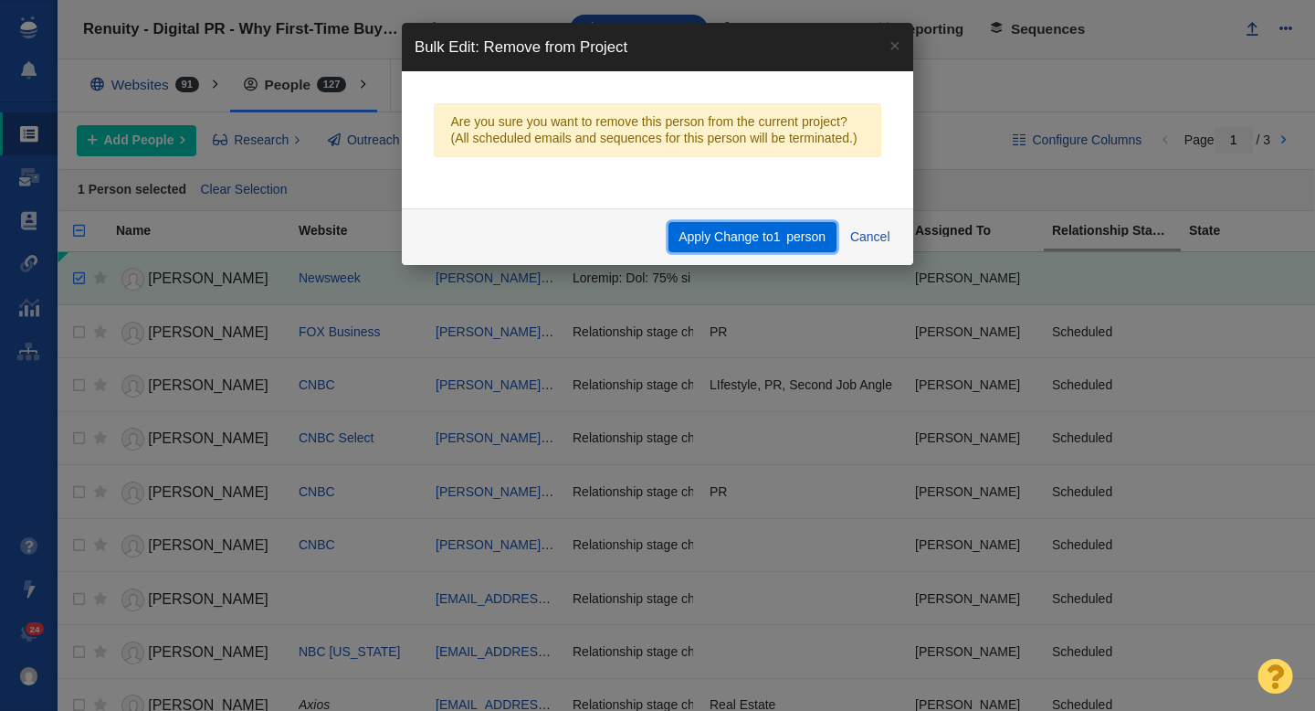
click at [744, 243] on button "Apply Change to 1 person" at bounding box center [753, 237] width 168 height 31
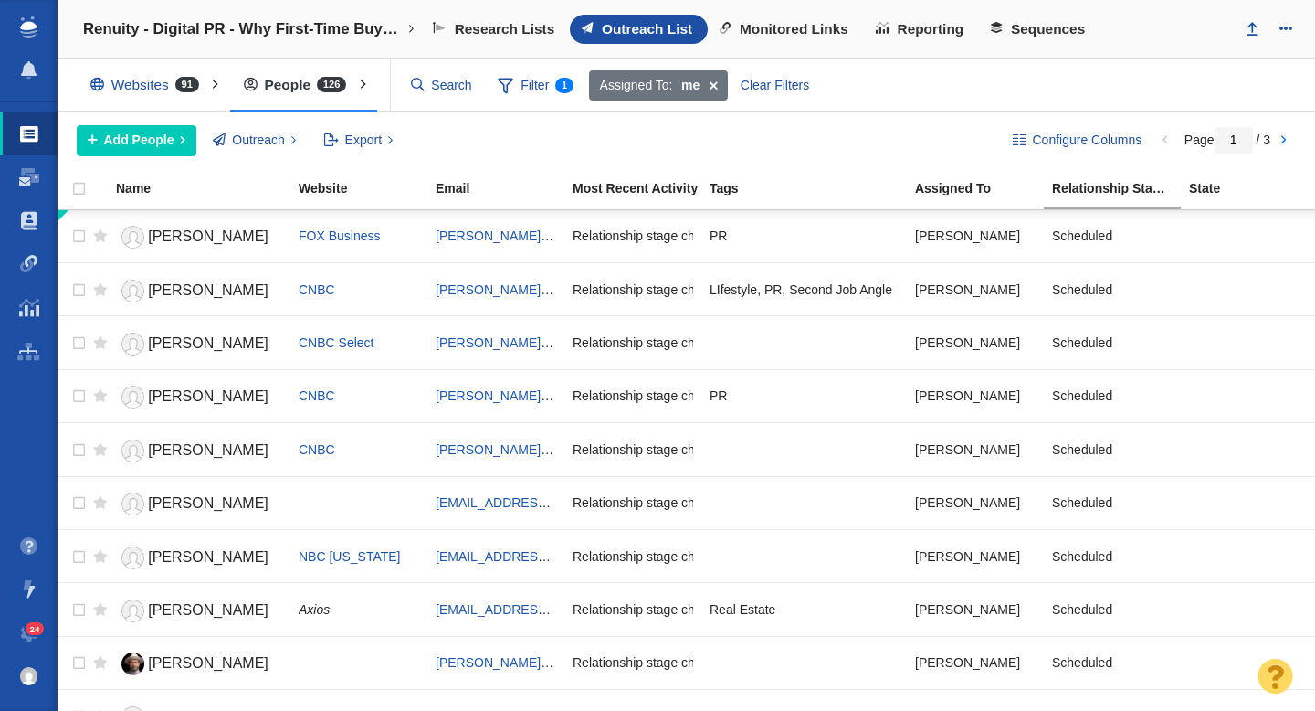
click at [452, 84] on div "Removing Contacts complete - Removed 1 contact from the current project. This o…" at bounding box center [658, 63] width 512 height 81
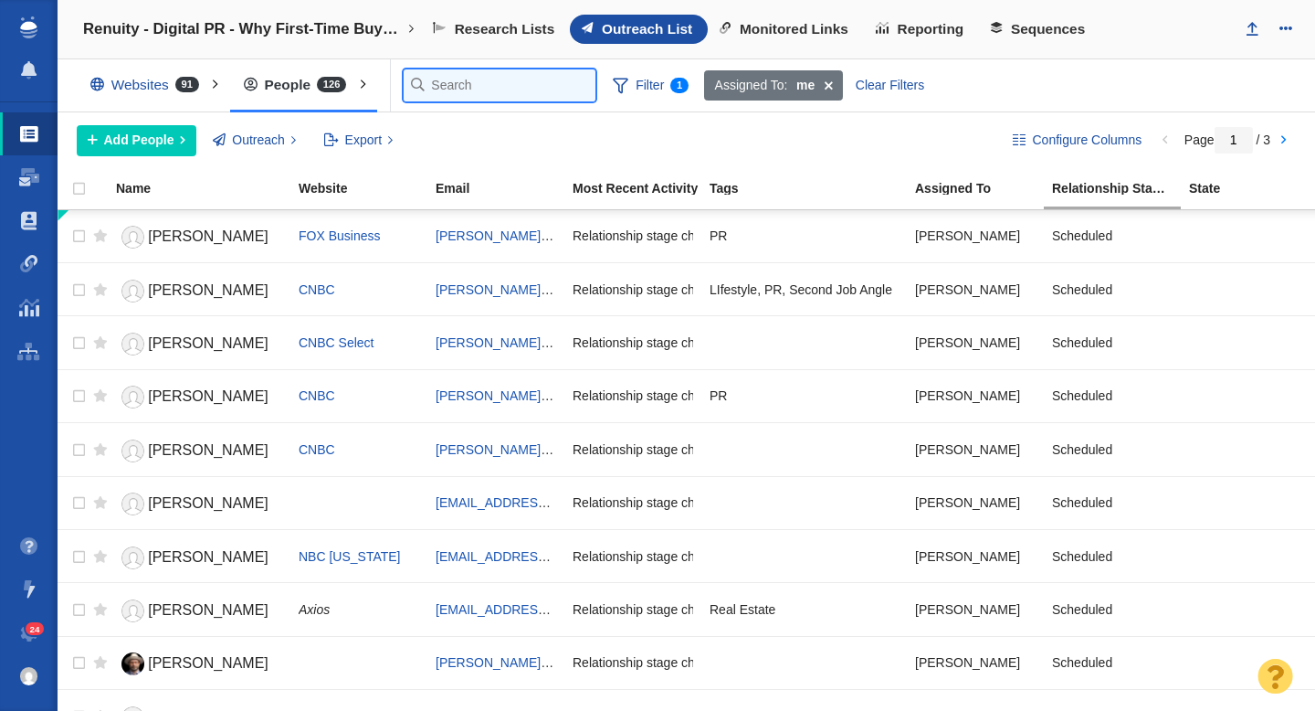
click at [440, 84] on input "text" at bounding box center [500, 85] width 192 height 32
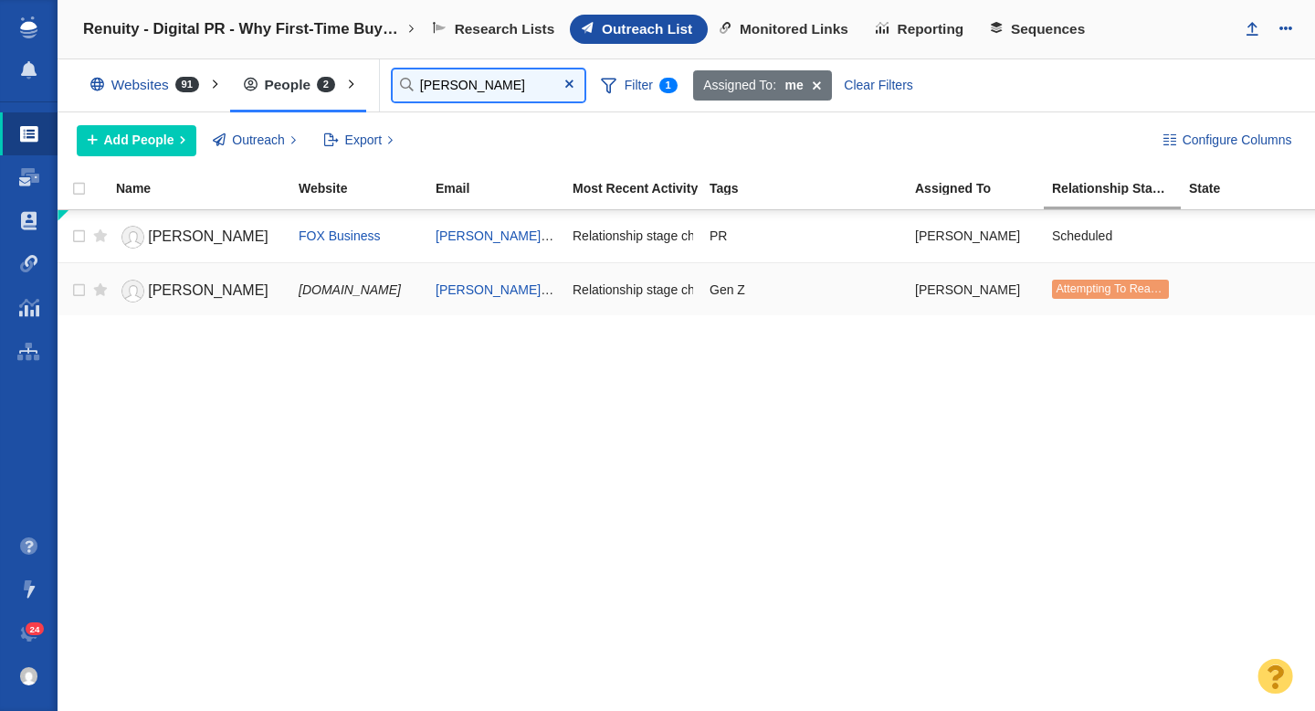
type input "suzanne"
click at [202, 290] on span "Suzanne Blake" at bounding box center [208, 290] width 121 height 16
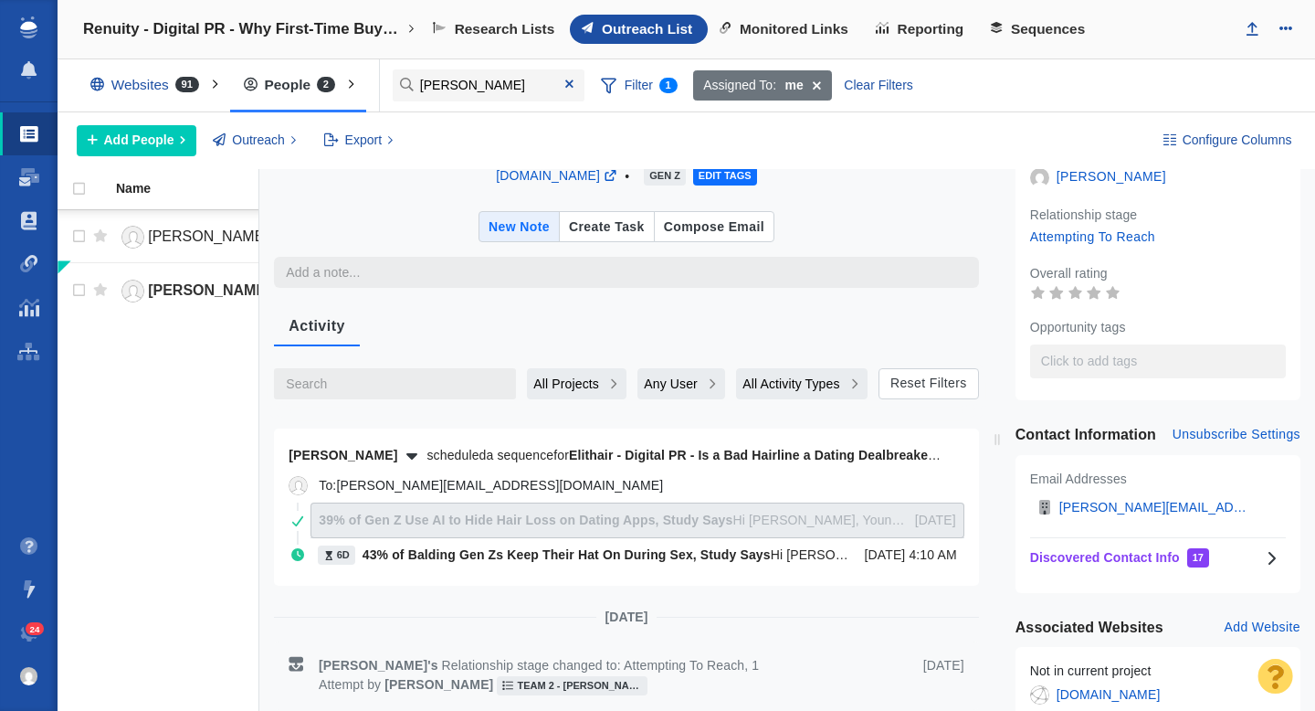
scroll to position [80, 0]
click at [702, 557] on span "43% of Balding Gen Zs Keep Their Hat On During Sex, Study Says" at bounding box center [567, 553] width 408 height 15
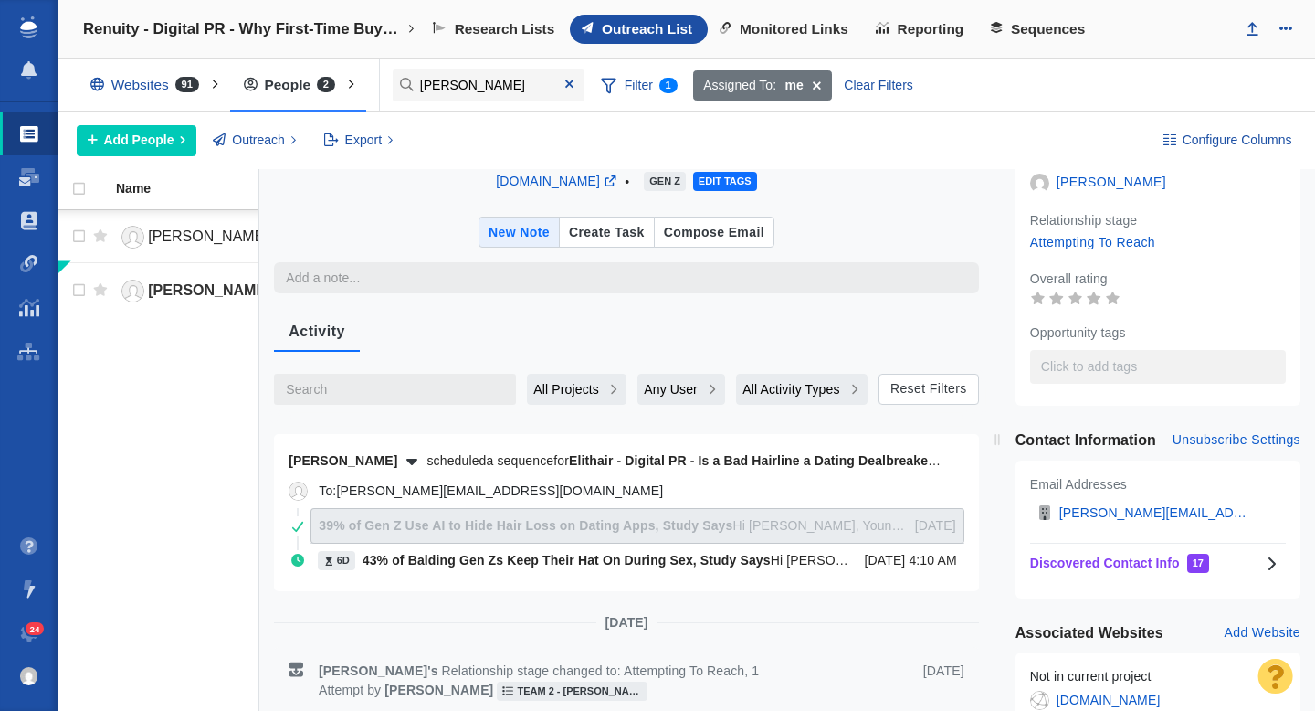
scroll to position [0, 0]
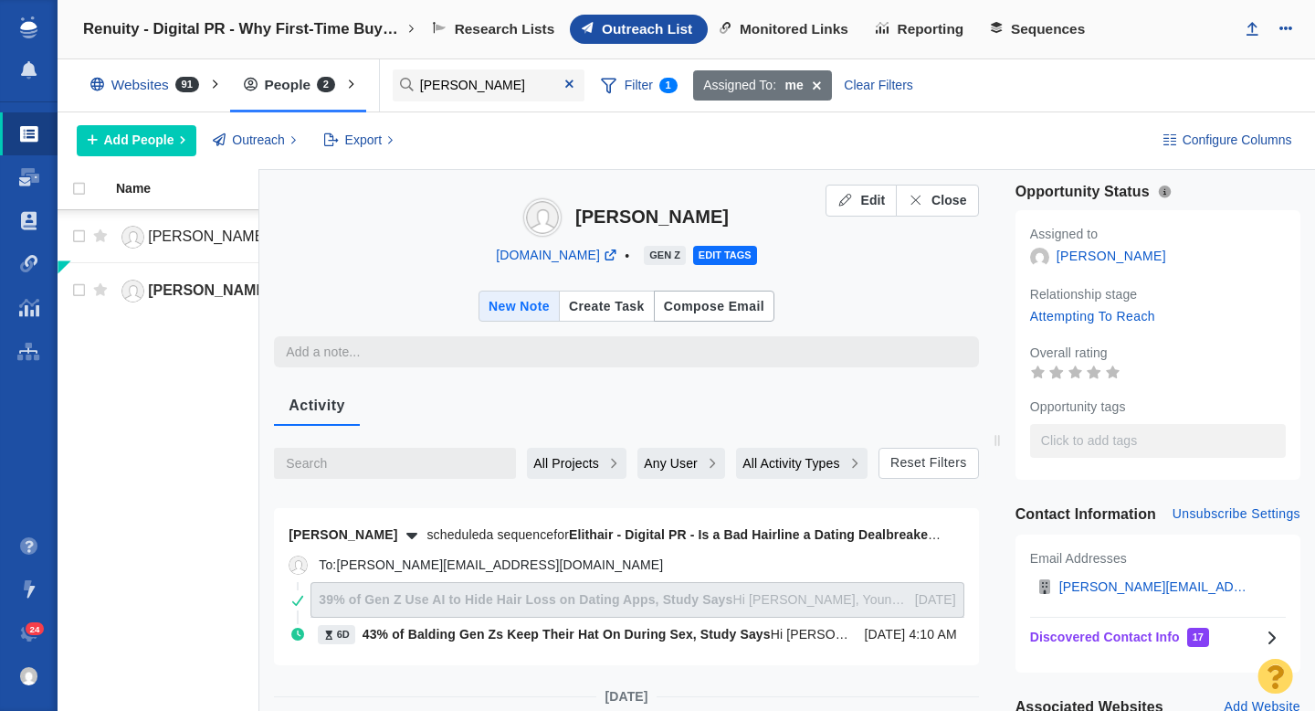
click at [720, 310] on div "Compose Email" at bounding box center [714, 306] width 100 height 23
type textarea "x"
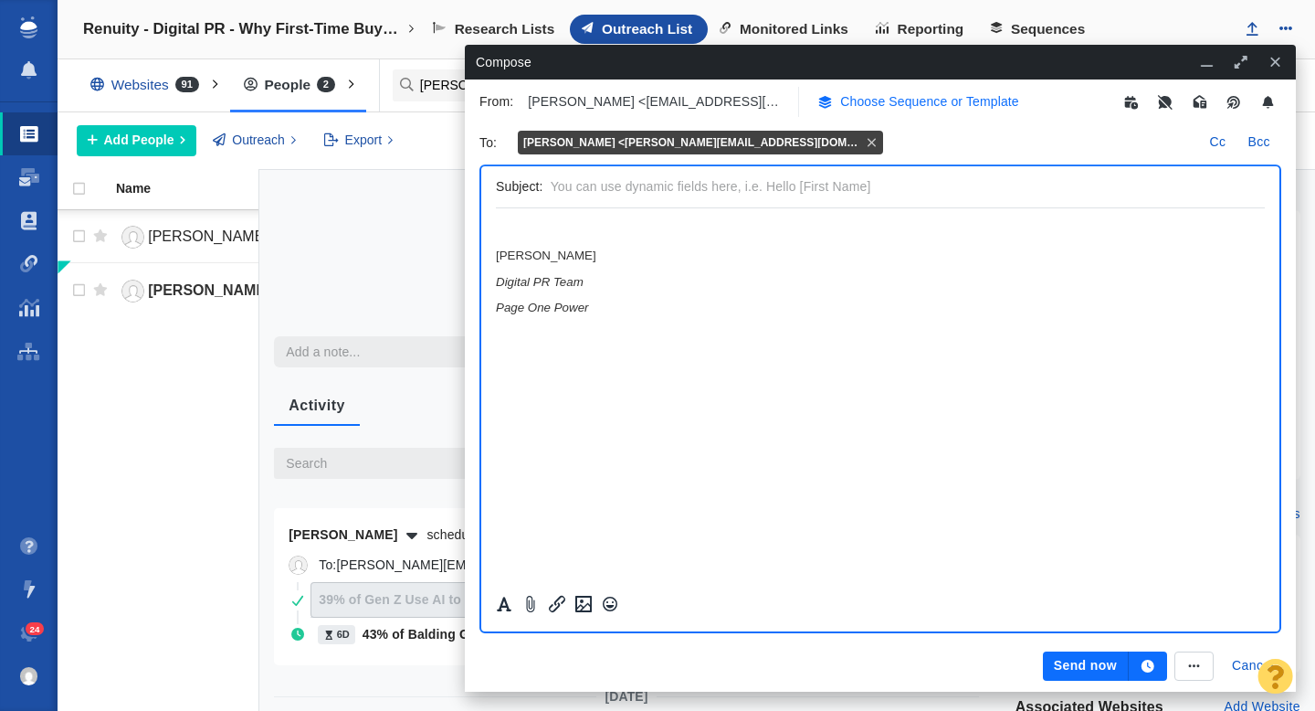
click at [865, 103] on p "Choose Sequence or Template" at bounding box center [929, 101] width 179 height 19
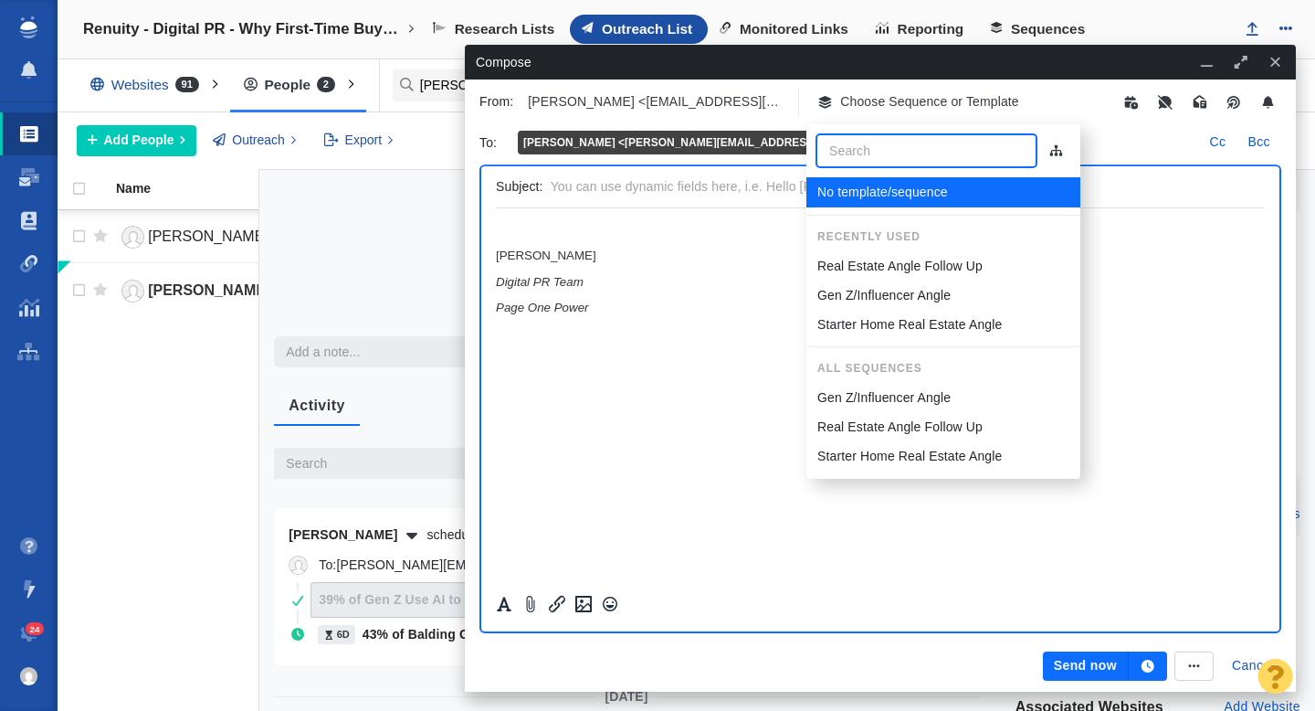
click at [869, 257] on p "Real Estate Angle Follow Up" at bounding box center [900, 266] width 165 height 19
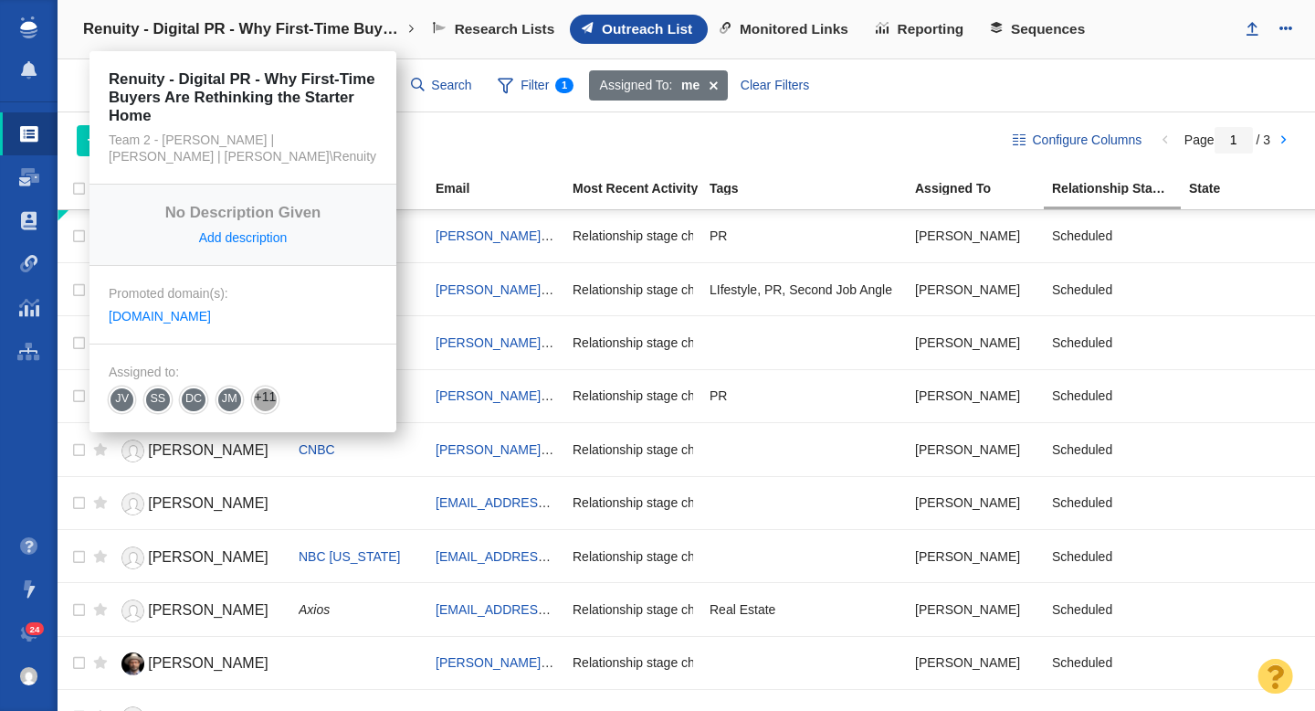
click at [304, 36] on h4 "Renuity - Digital PR - Why First-Time Buyers Are Rethinking the Starter Home" at bounding box center [243, 29] width 320 height 18
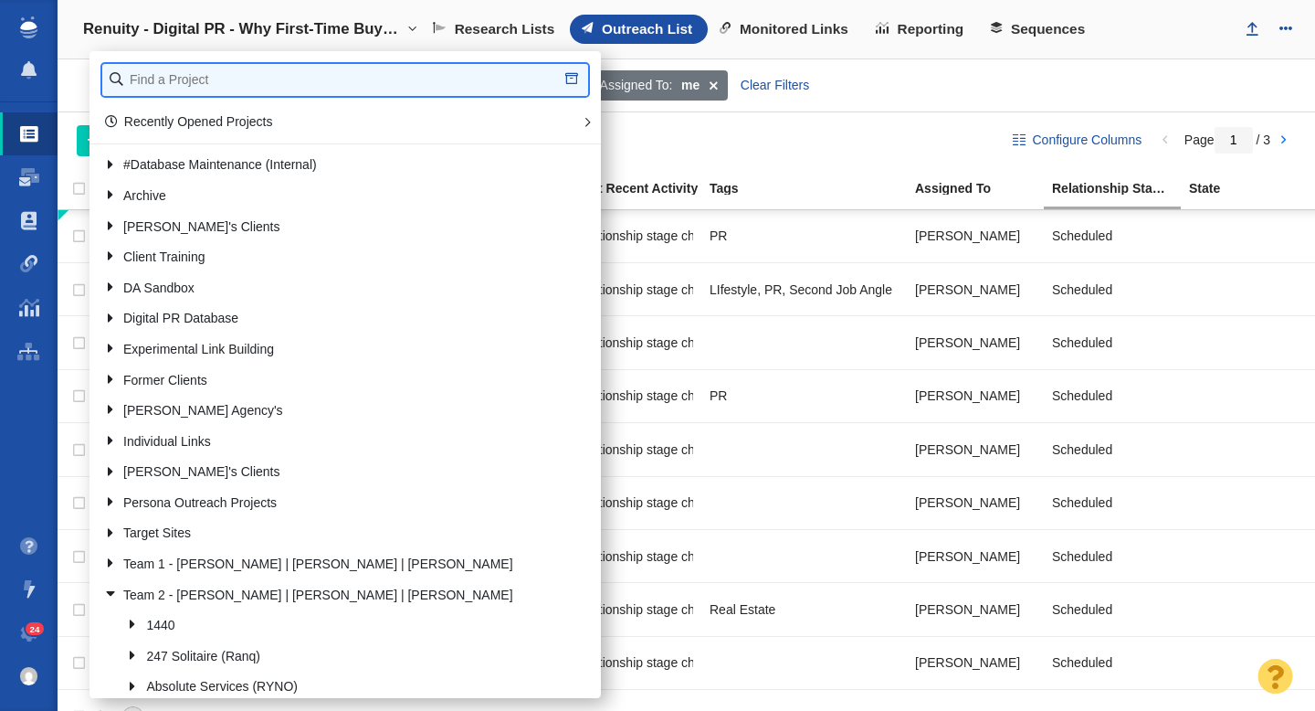
click at [212, 83] on input "text" at bounding box center [345, 80] width 486 height 32
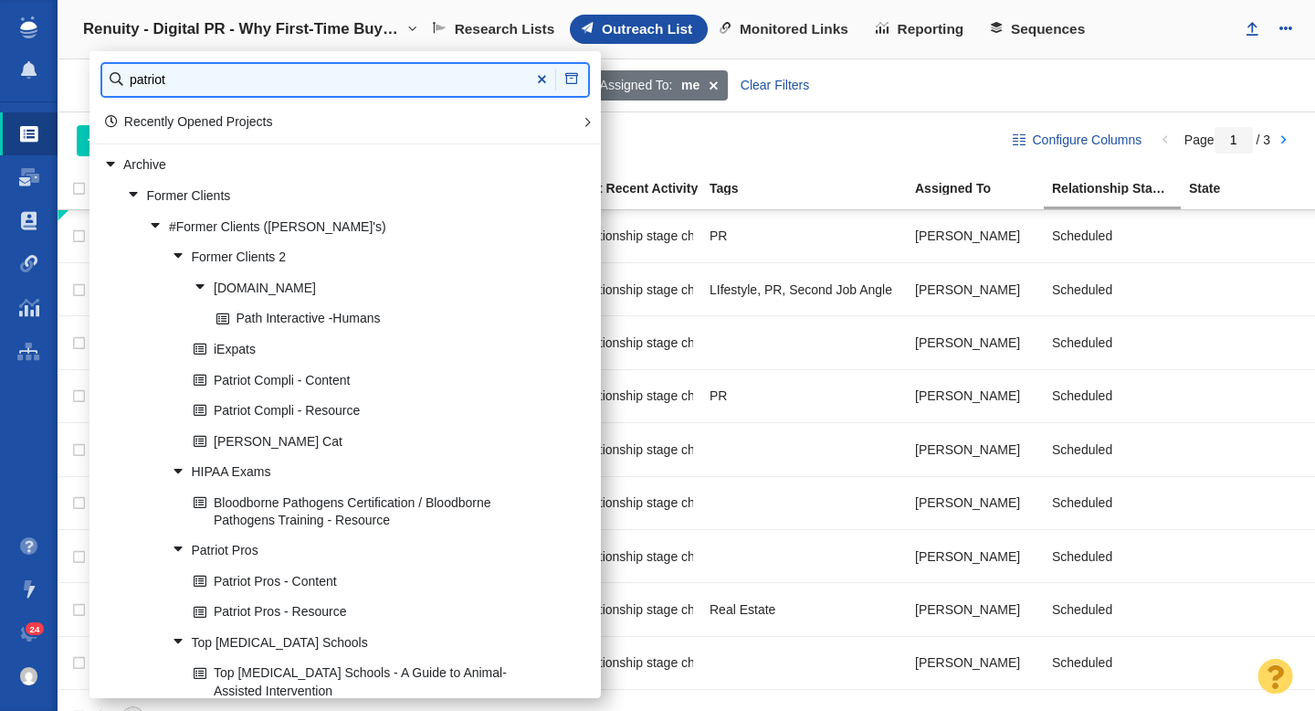
type input "patriot"
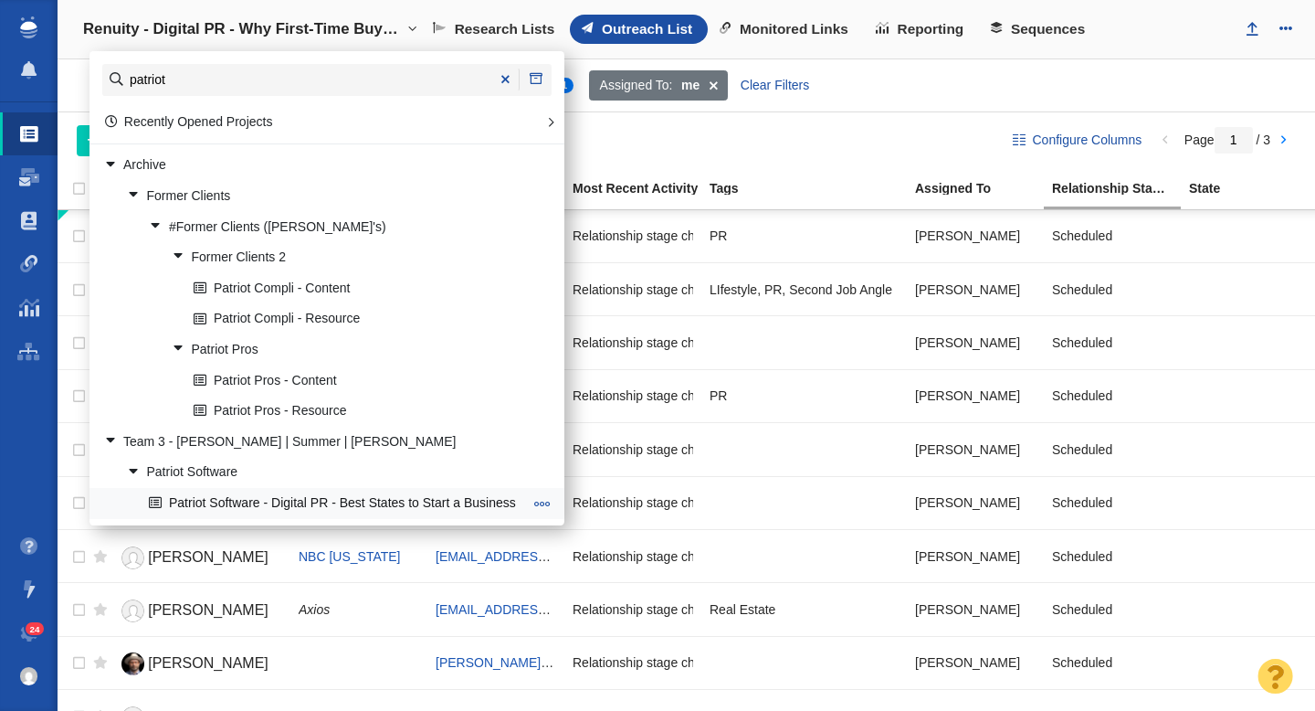
click at [384, 506] on link "Patriot Software - Digital PR - Best States to Start a Business" at bounding box center [335, 503] width 383 height 28
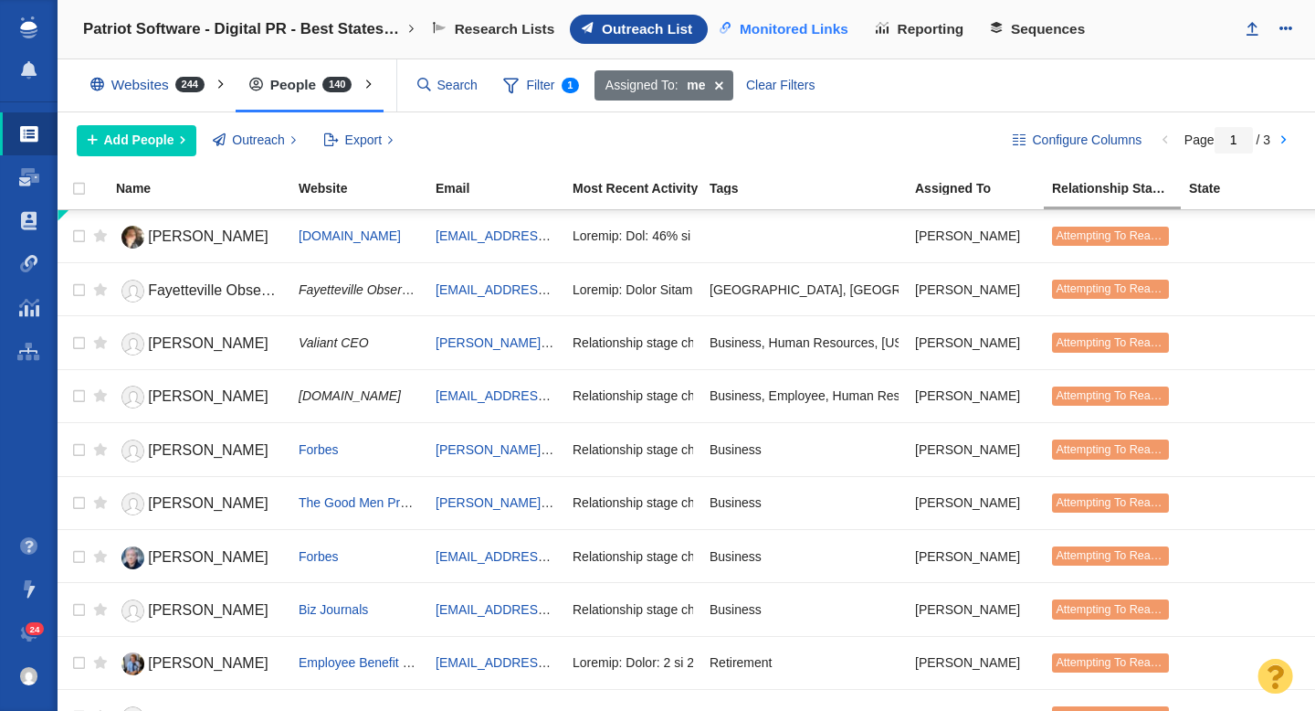
click at [799, 28] on span "Monitored Links" at bounding box center [794, 29] width 109 height 16
